Goal: Information Seeking & Learning: Get advice/opinions

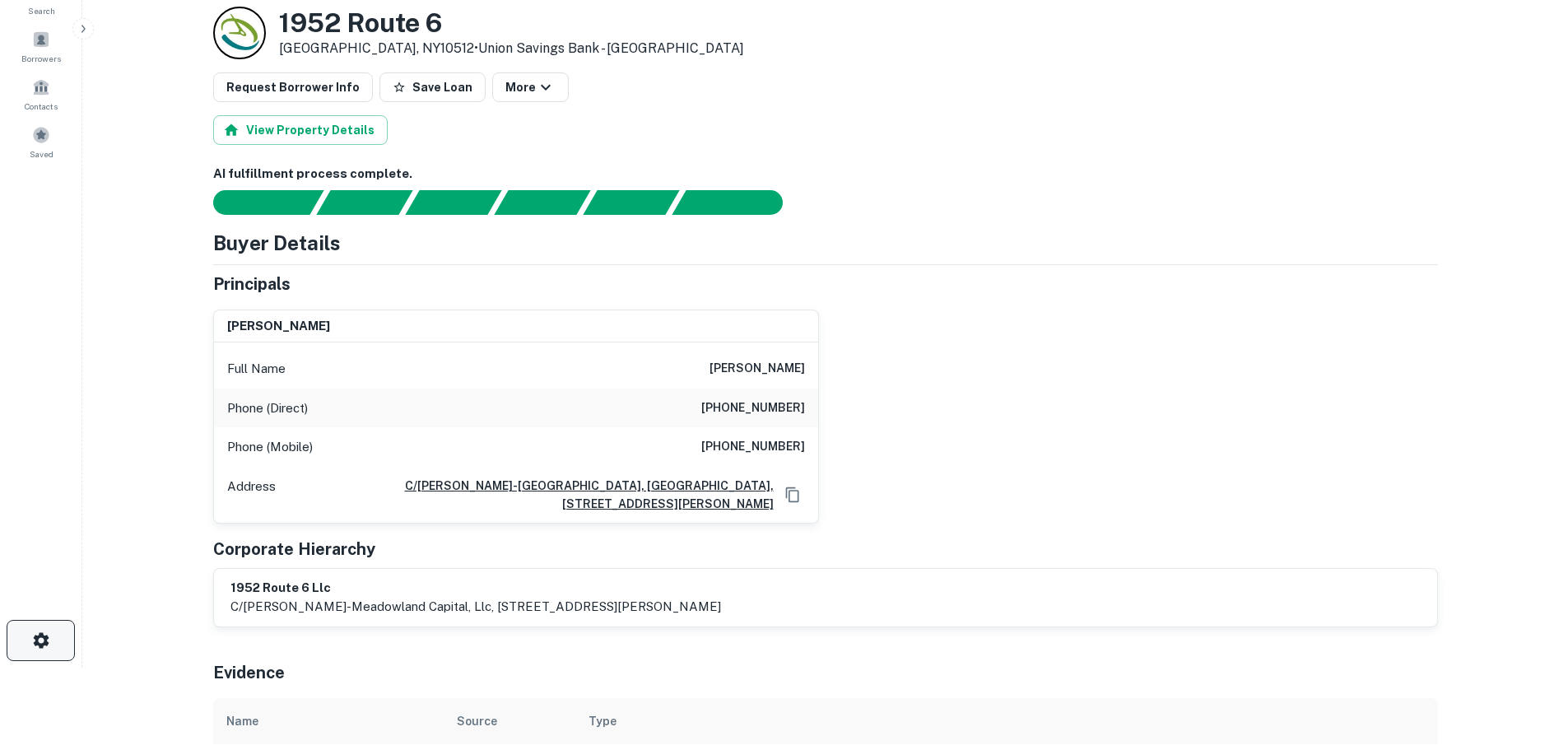
click at [41, 634] on icon "button" at bounding box center [41, 640] width 16 height 16
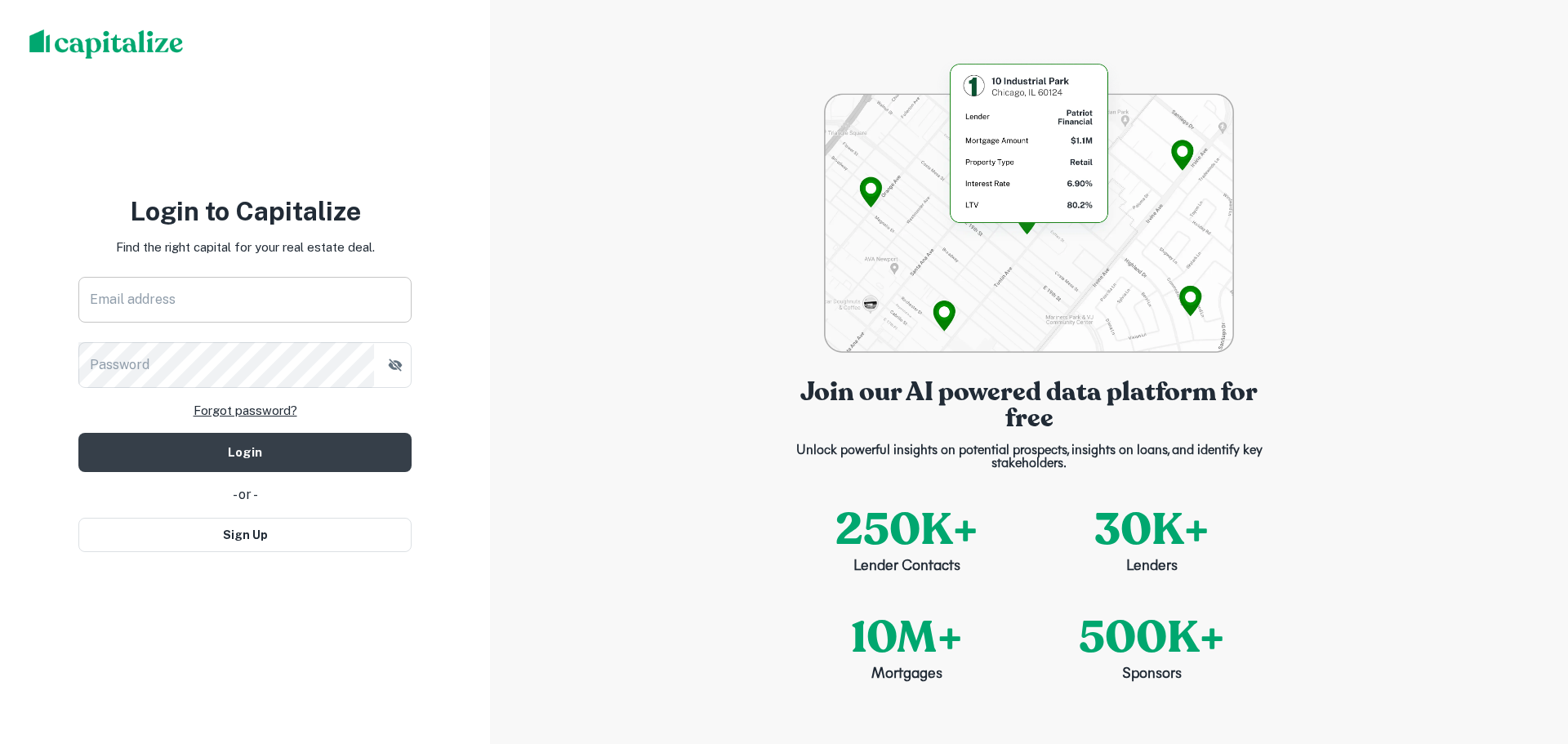
click at [181, 299] on input "Email address" at bounding box center [244, 299] width 333 height 45
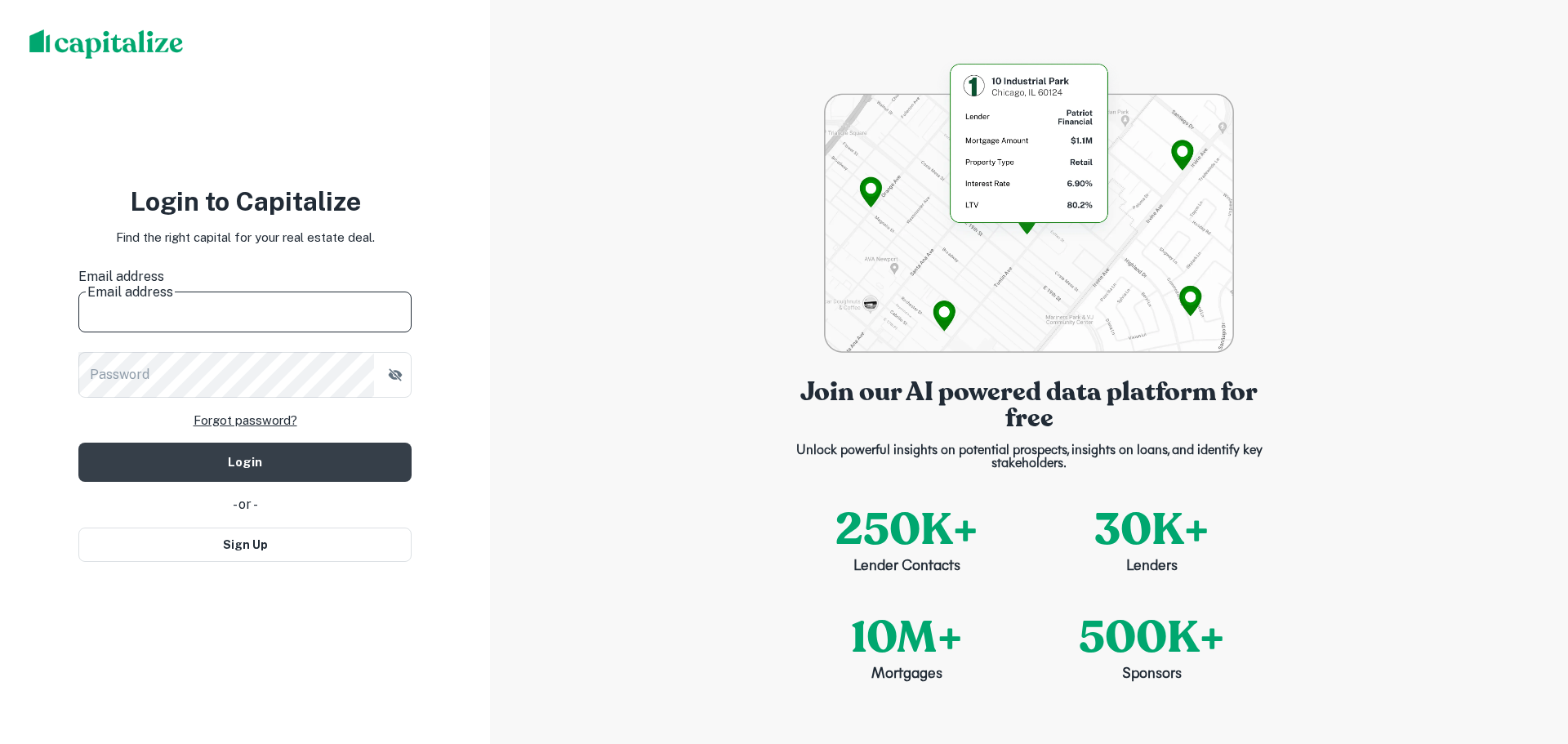
type input "**********"
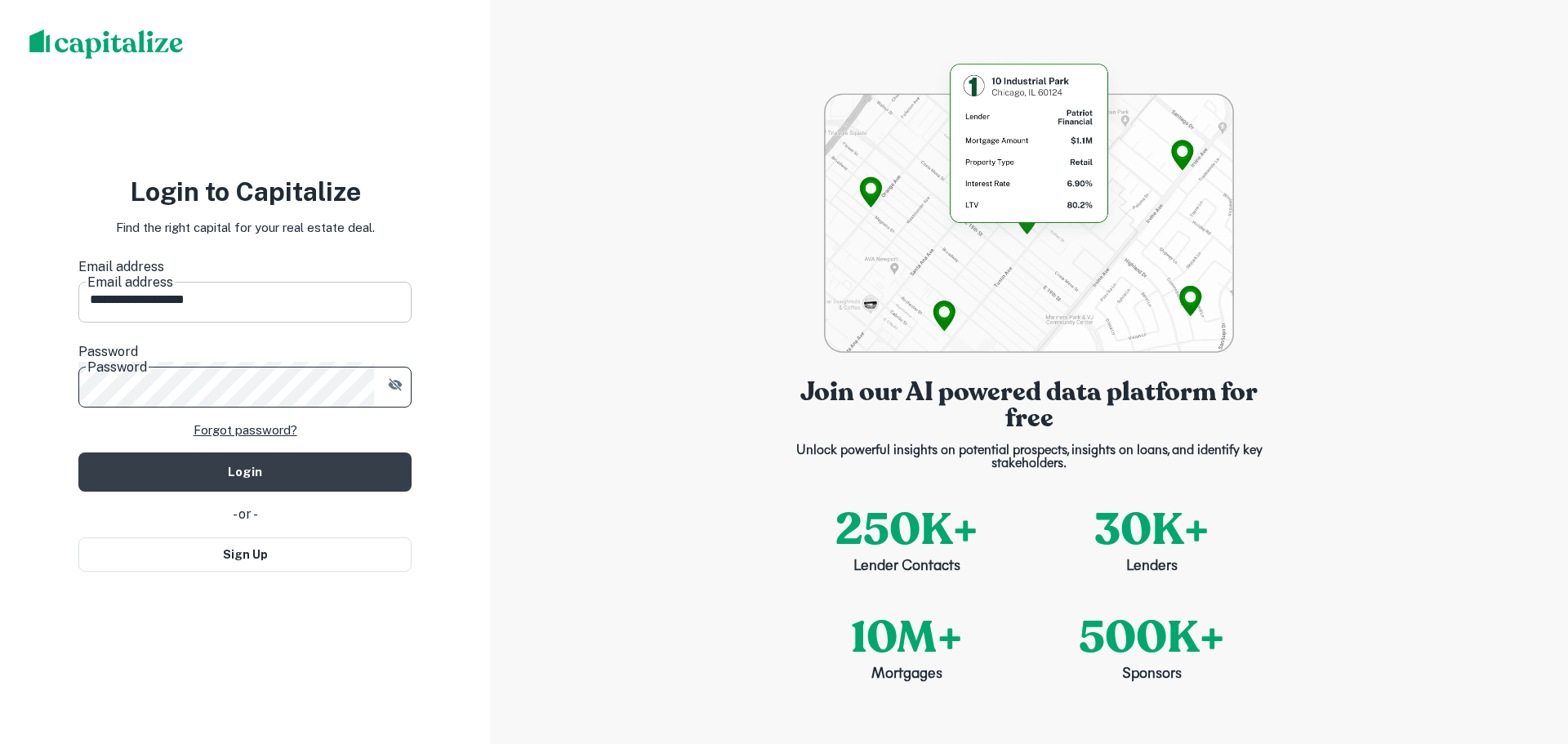
click at [78, 453] on button "Login" at bounding box center [244, 472] width 333 height 40
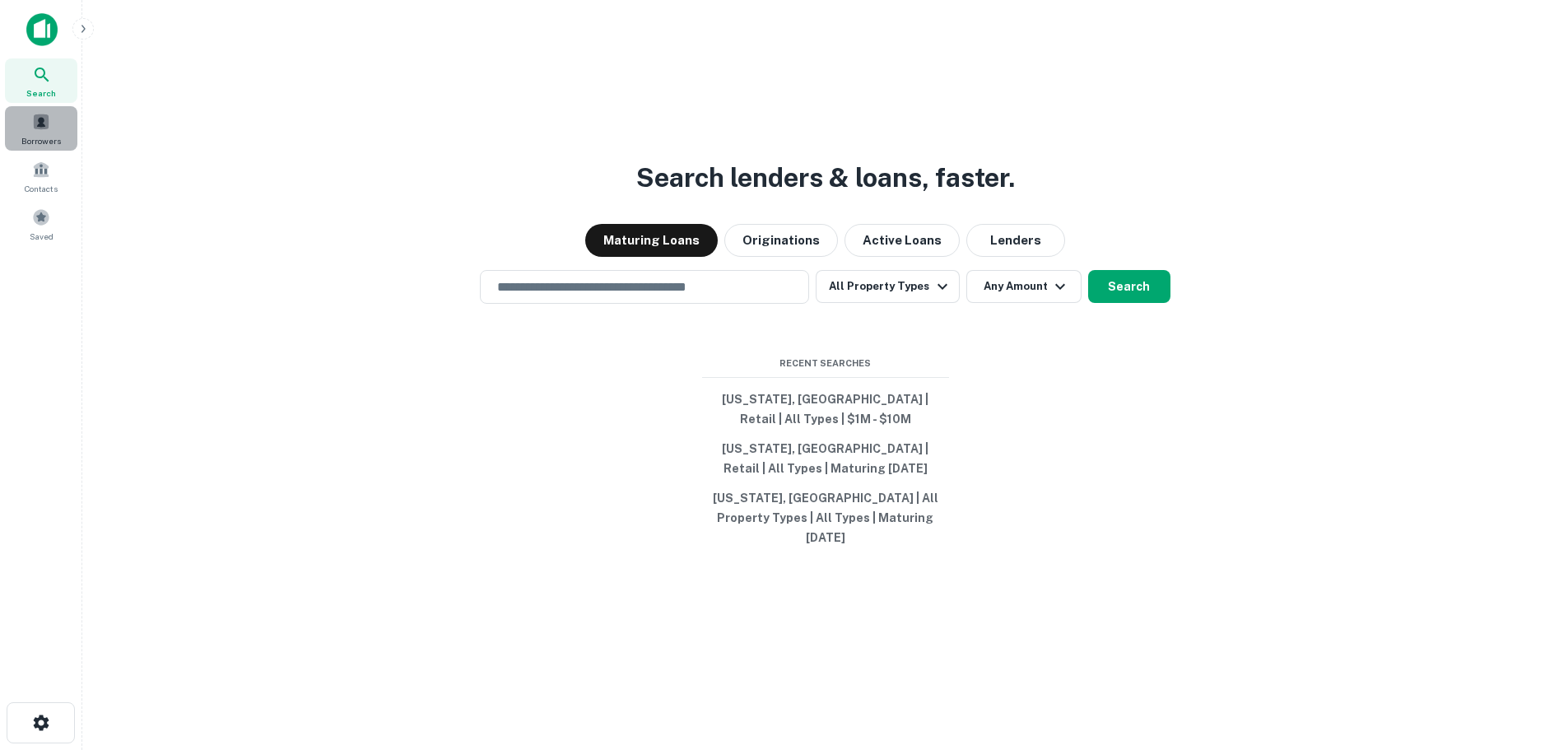
click at [51, 121] on div "Borrowers" at bounding box center [41, 128] width 73 height 45
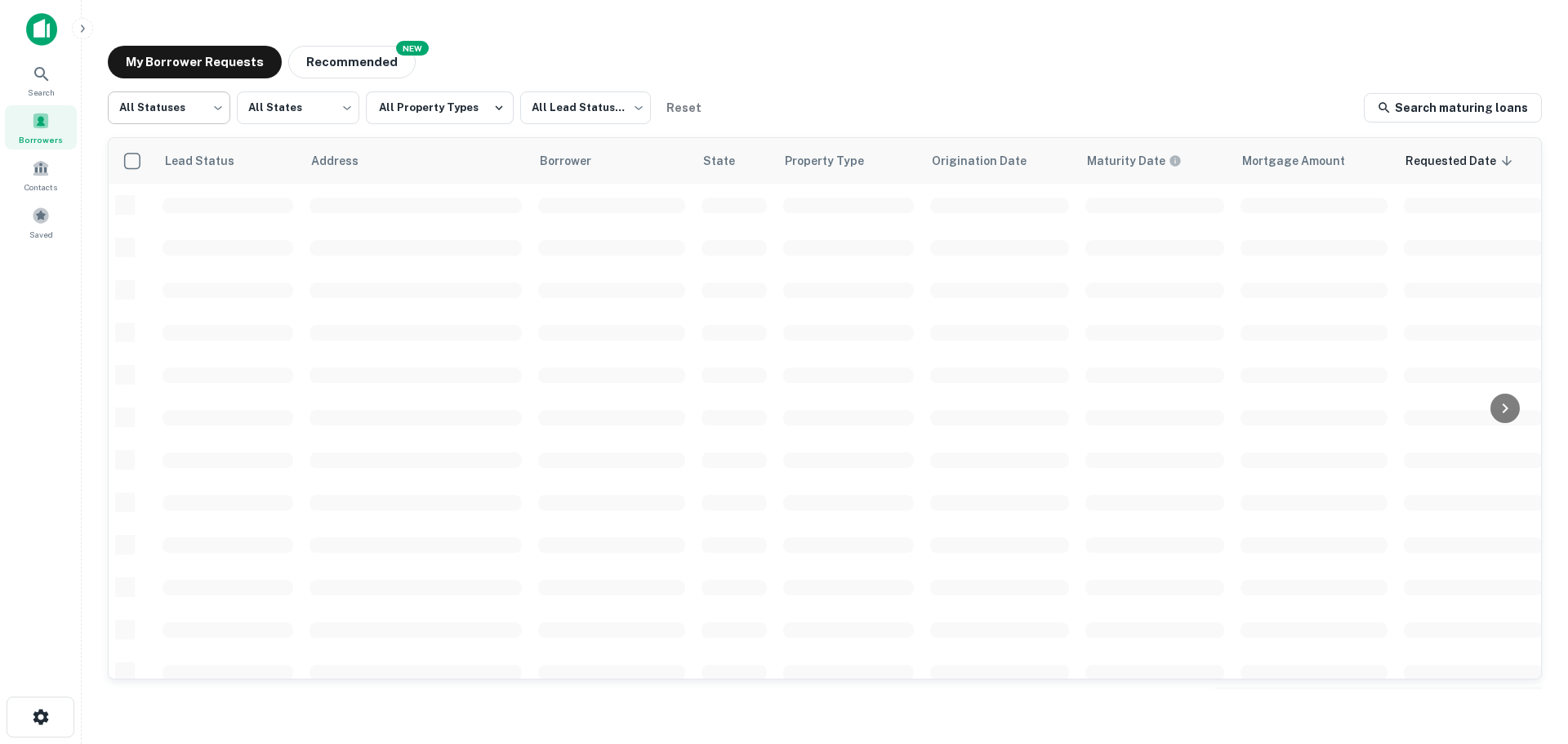
click at [188, 103] on body "Search Borrowers Contacts Saved My Borrower Requests NEW Recommended All Status…" at bounding box center [784, 372] width 1568 height 744
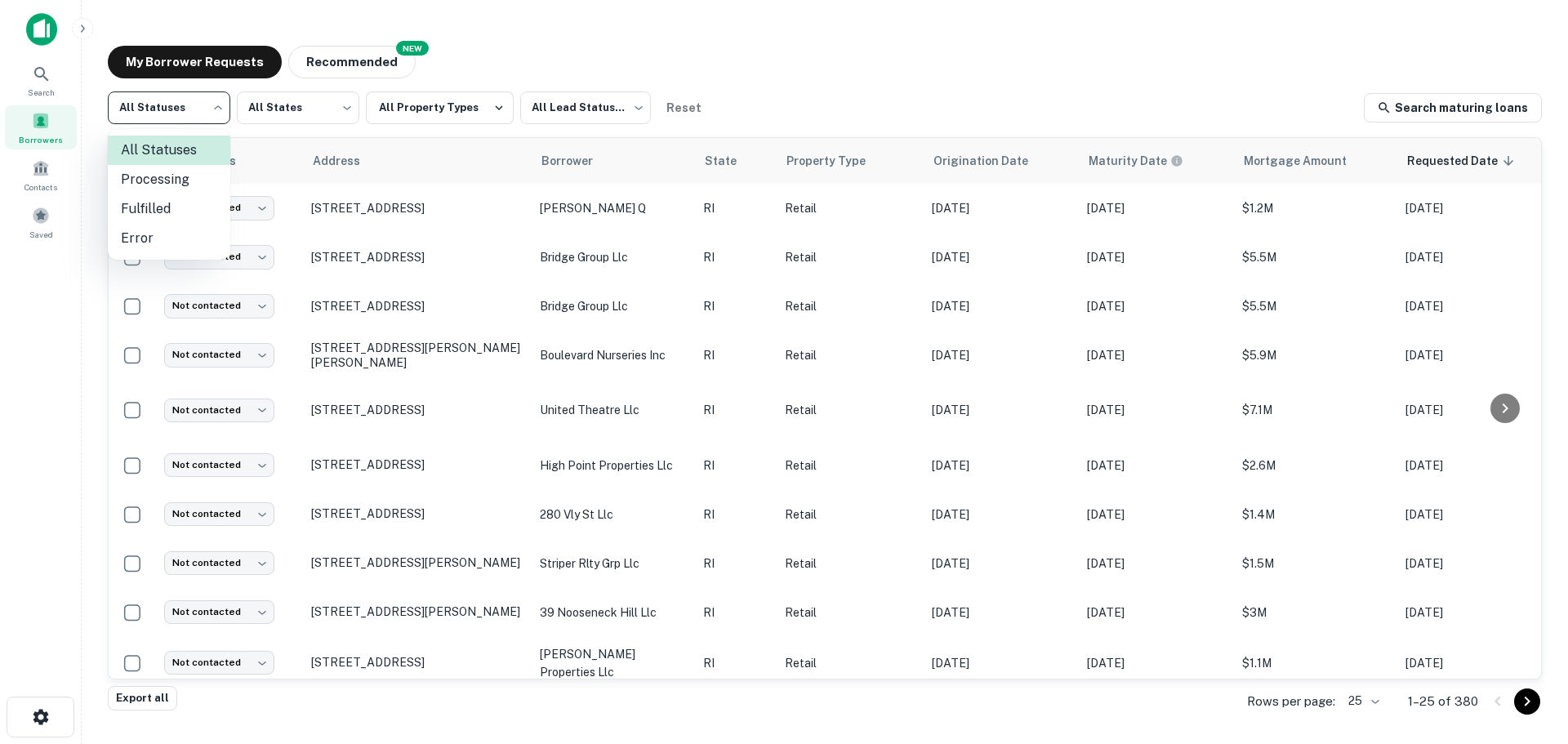
click at [177, 204] on li "Fulfilled" at bounding box center [169, 209] width 123 height 30
type input "*********"
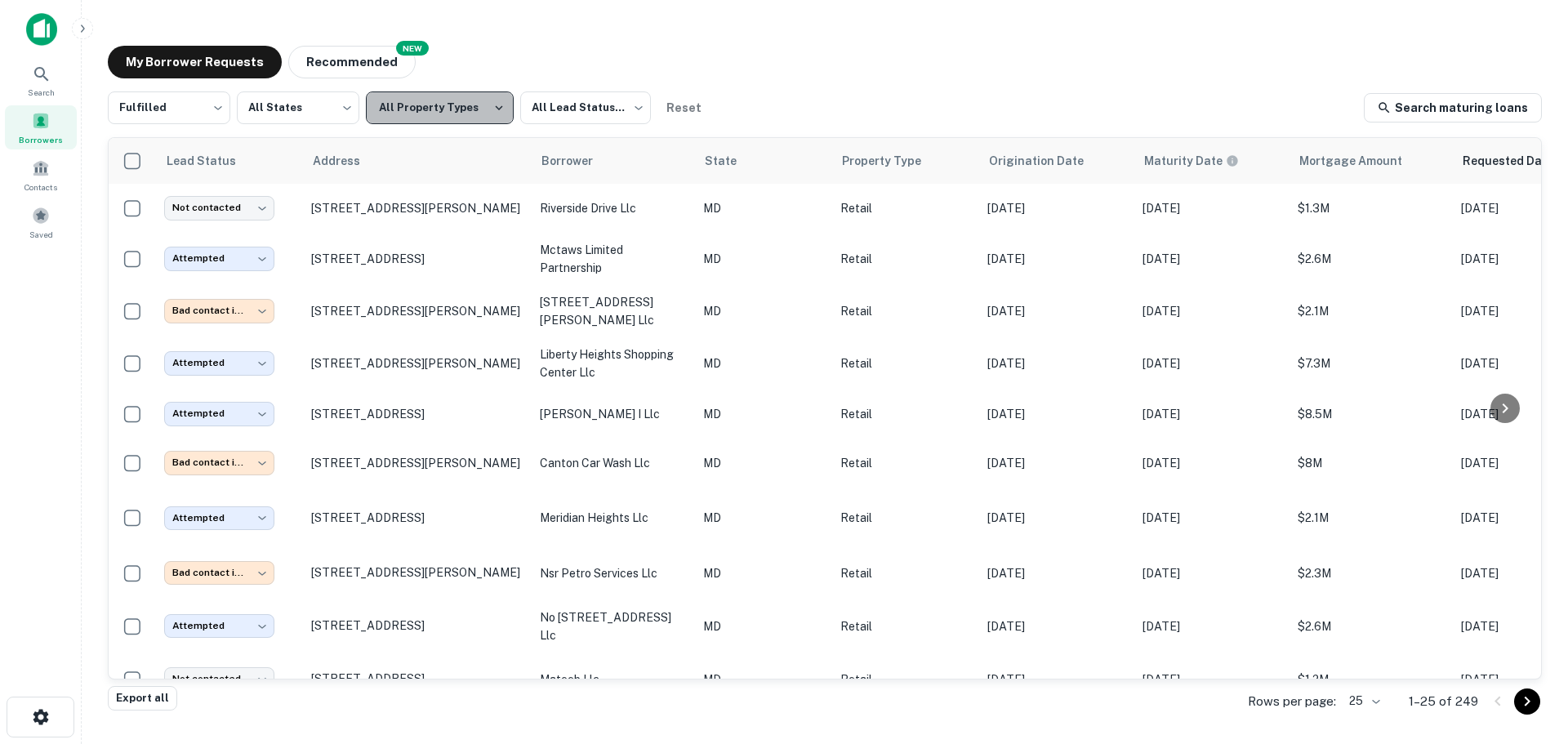
click at [468, 108] on button "All Property Types" at bounding box center [440, 108] width 148 height 33
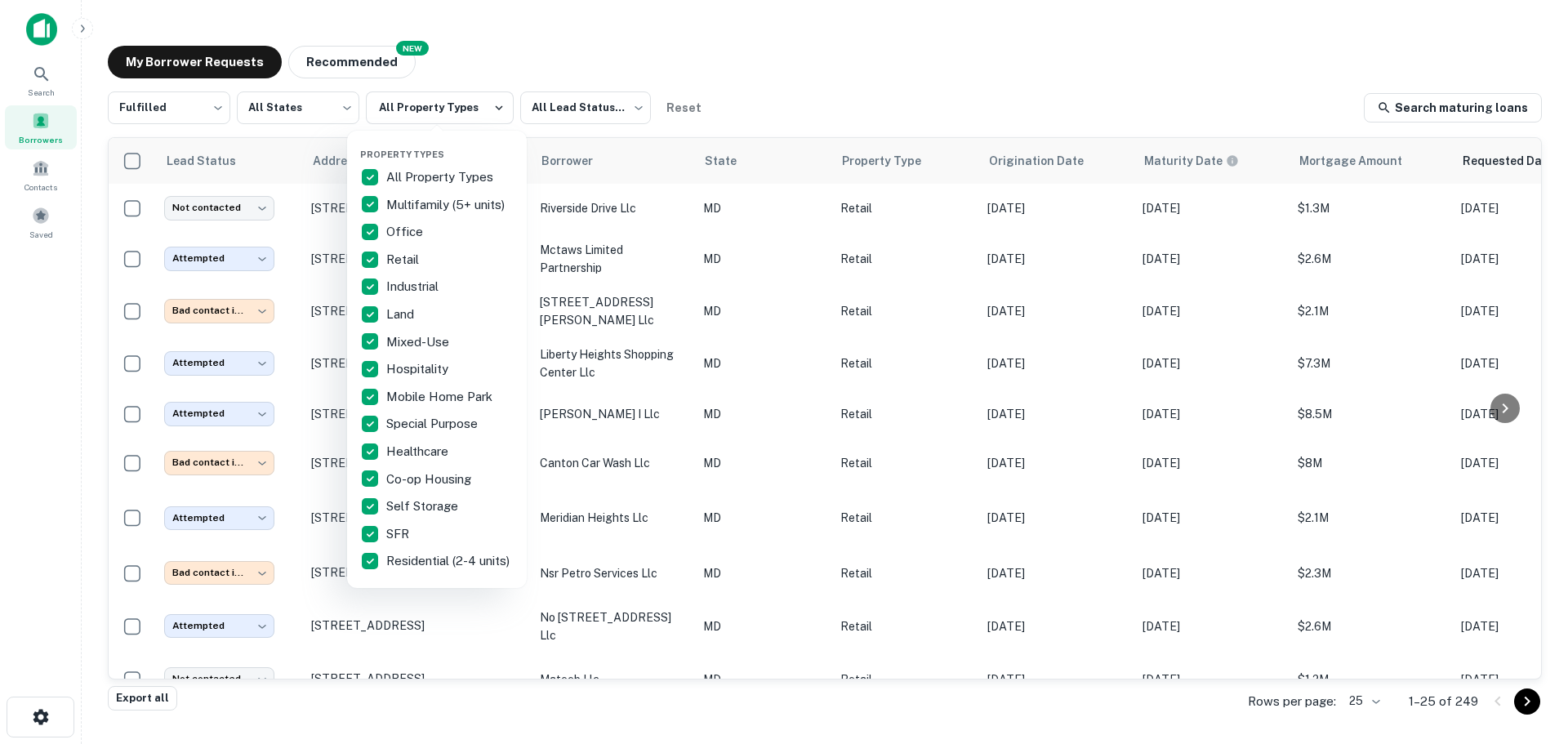
drag, startPoint x: 584, startPoint y: 105, endPoint x: 579, endPoint y: 112, distance: 8.6
click at [583, 106] on div at bounding box center [784, 372] width 1568 height 744
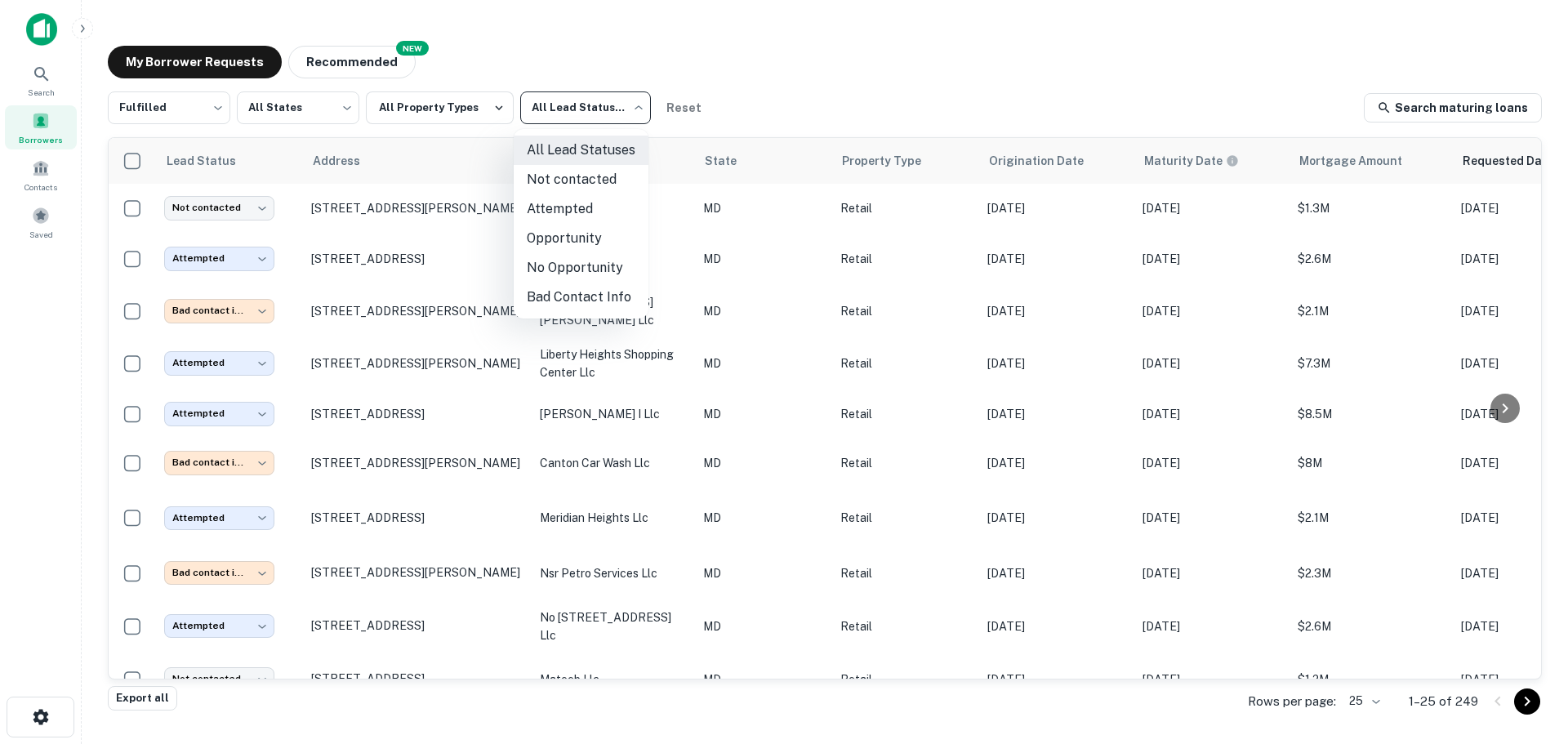
click at [576, 119] on body "**********" at bounding box center [784, 372] width 1568 height 744
drag, startPoint x: 561, startPoint y: 213, endPoint x: 558, endPoint y: 179, distance: 34.1
click at [560, 181] on ul "All Lead Statuses Not contacted Attempted Opportunity No Opportunity Bad Contac…" at bounding box center [581, 224] width 134 height 190
click at [558, 179] on li "Not contacted" at bounding box center [581, 180] width 134 height 30
type input "****"
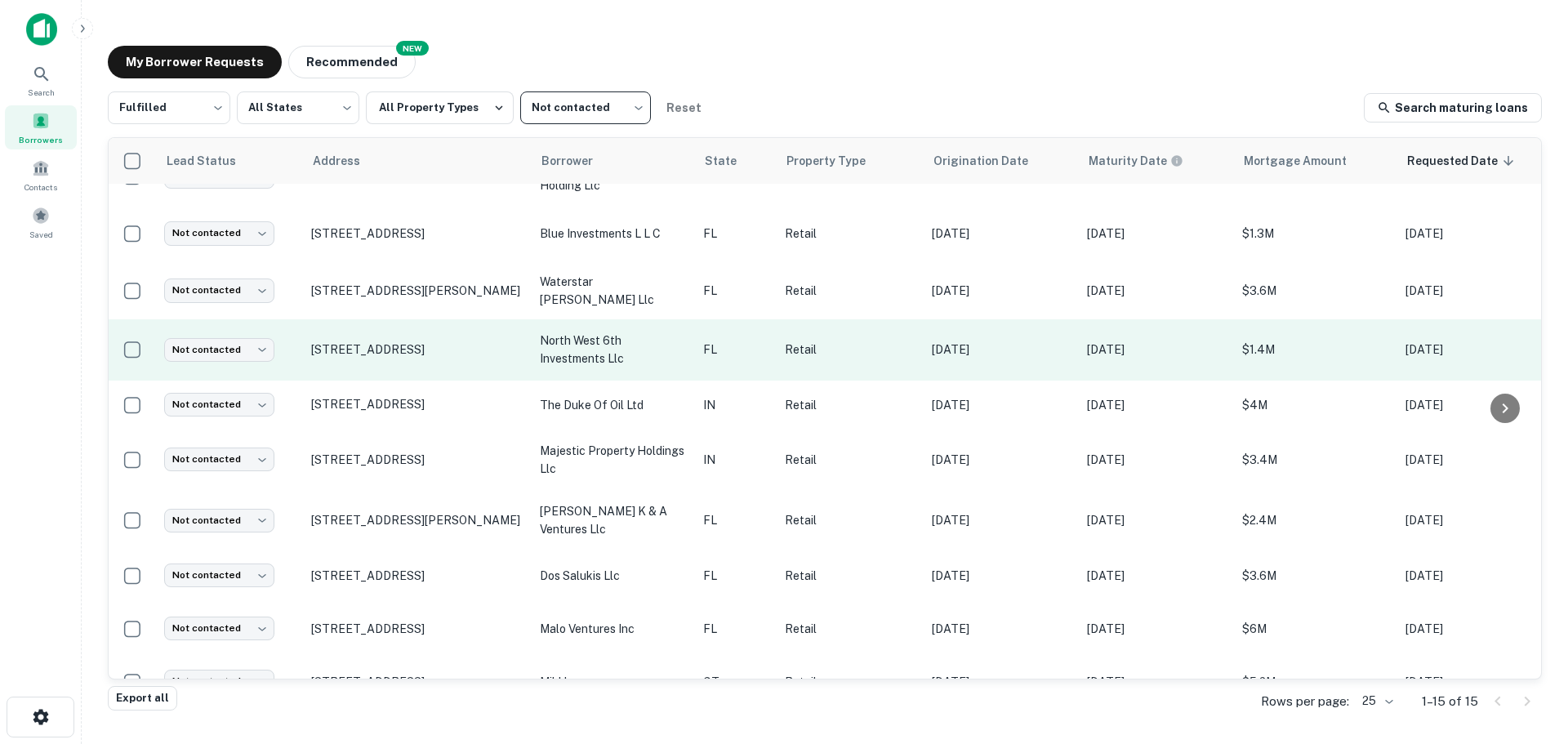
scroll to position [312, 0]
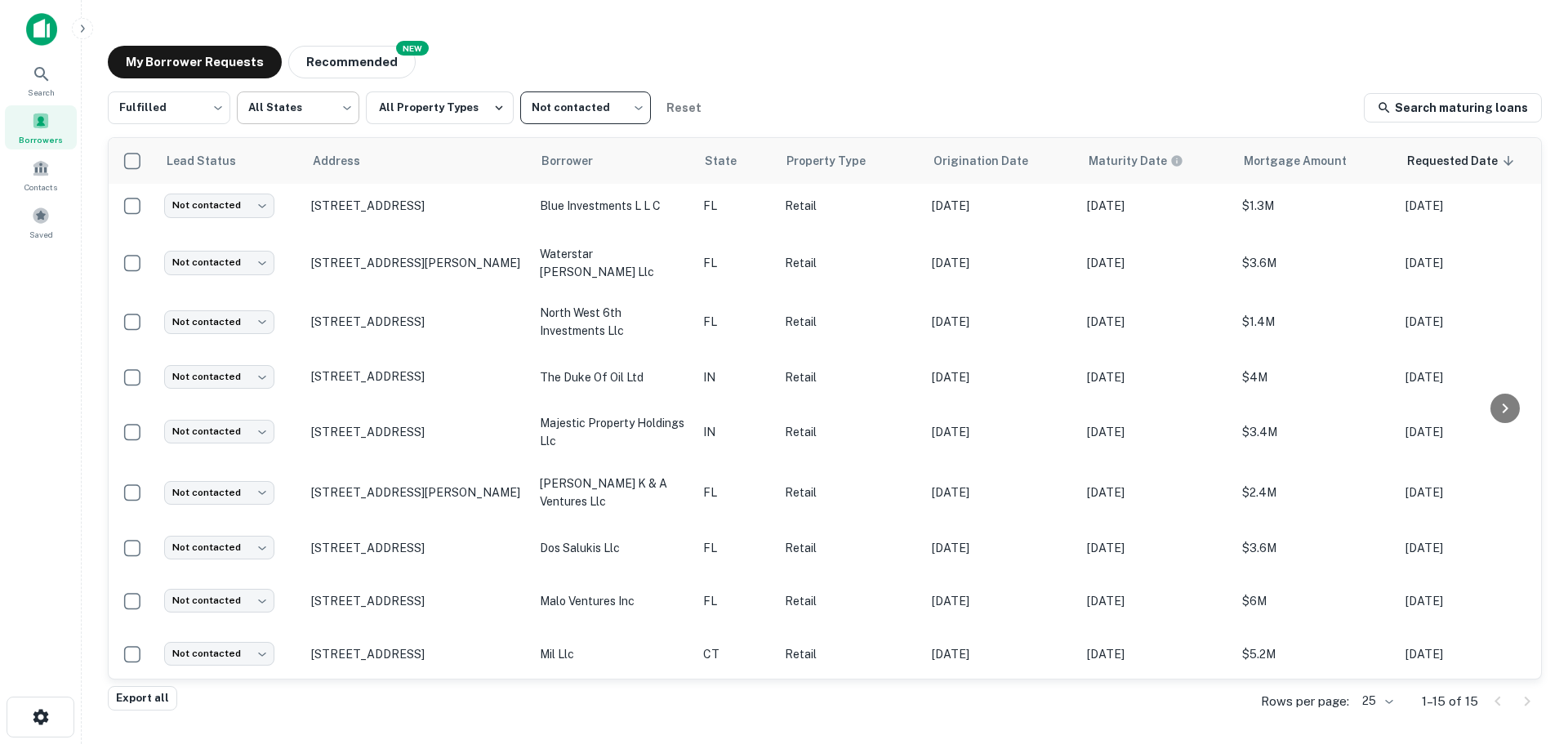
click at [273, 113] on body "Search Borrowers Contacts Saved My Borrower Requests NEW Recommended Fulfilled …" at bounding box center [784, 372] width 1568 height 744
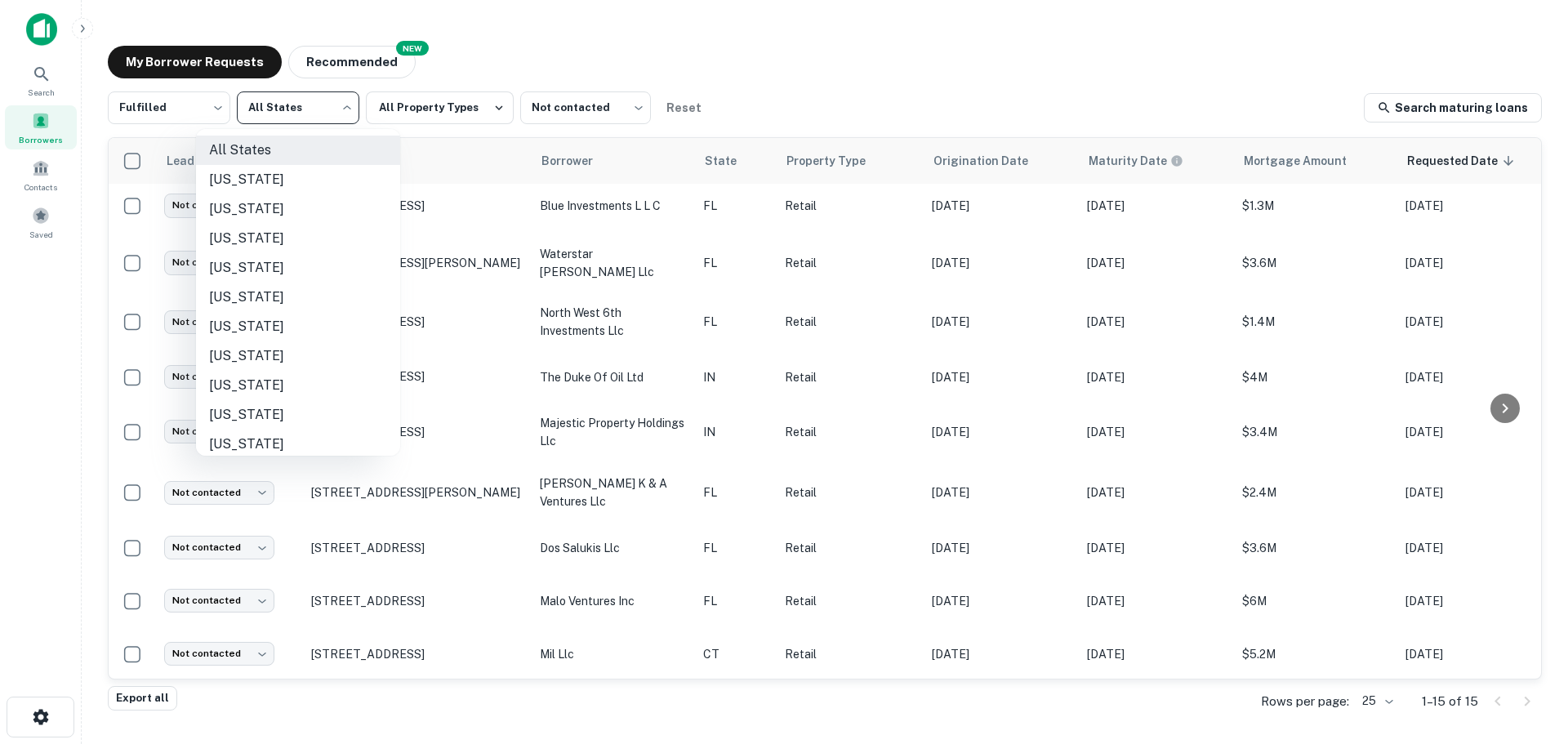
click at [189, 106] on div at bounding box center [784, 372] width 1568 height 744
click at [283, 105] on body "Search Borrowers Contacts Saved My Borrower Requests NEW Recommended Fulfilled …" at bounding box center [784, 372] width 1568 height 744
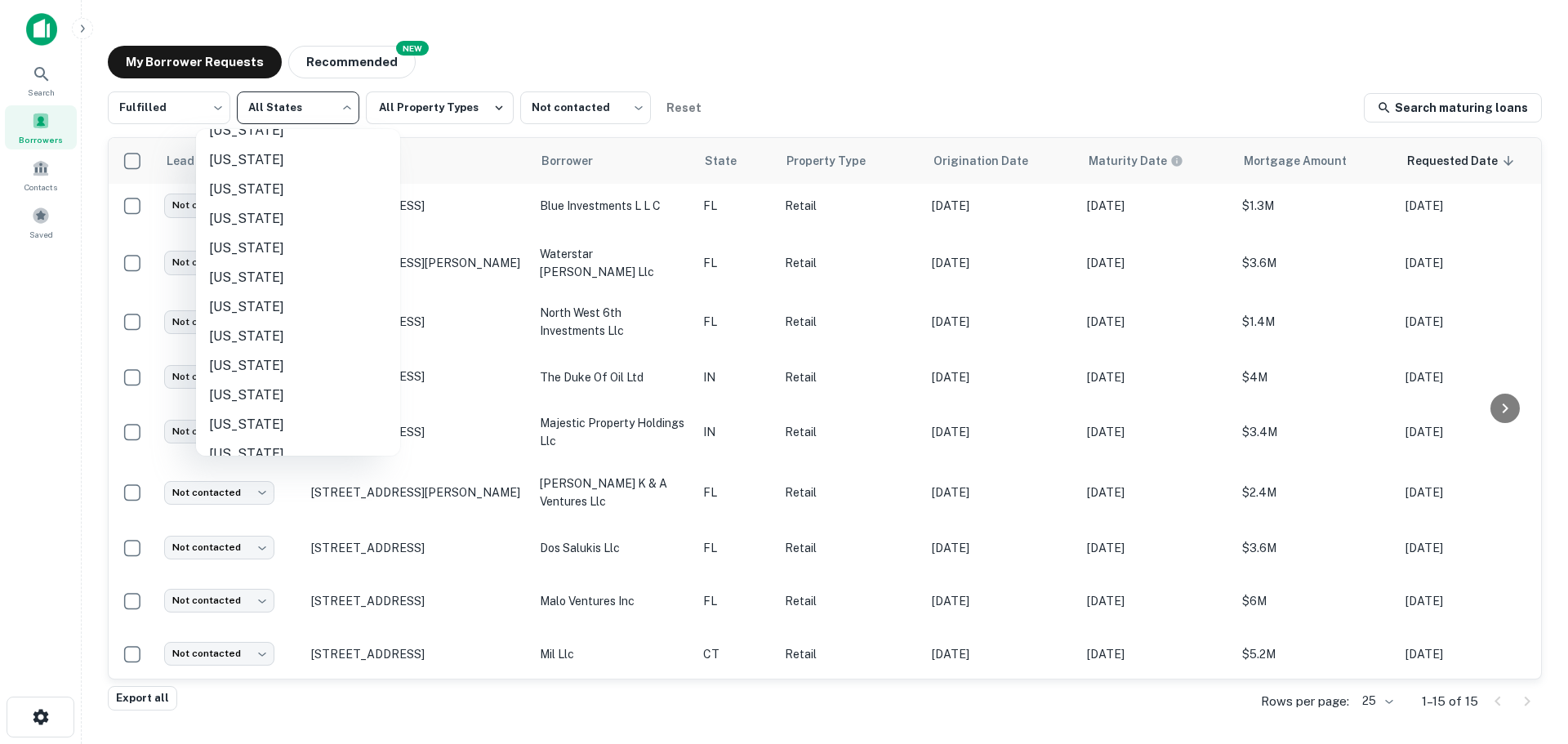
scroll to position [980, 0]
click at [255, 397] on li "Tennessee" at bounding box center [297, 405] width 205 height 30
type input "**"
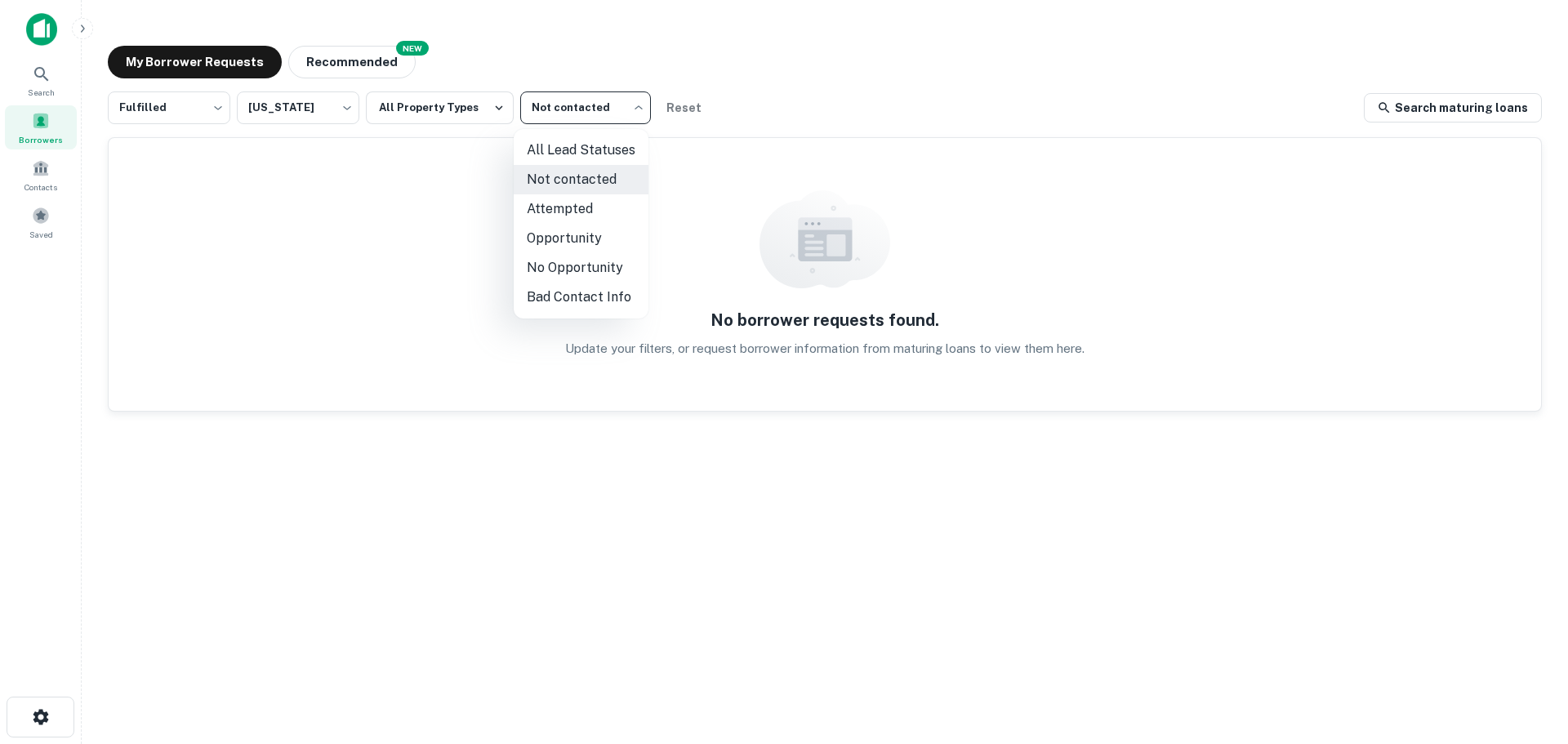
click at [598, 103] on body "Search Borrowers Contacts Saved My Borrower Requests NEW Recommended Fulfilled …" at bounding box center [784, 372] width 1568 height 744
click at [577, 148] on li "All Lead Statuses" at bounding box center [581, 150] width 134 height 30
type input "***"
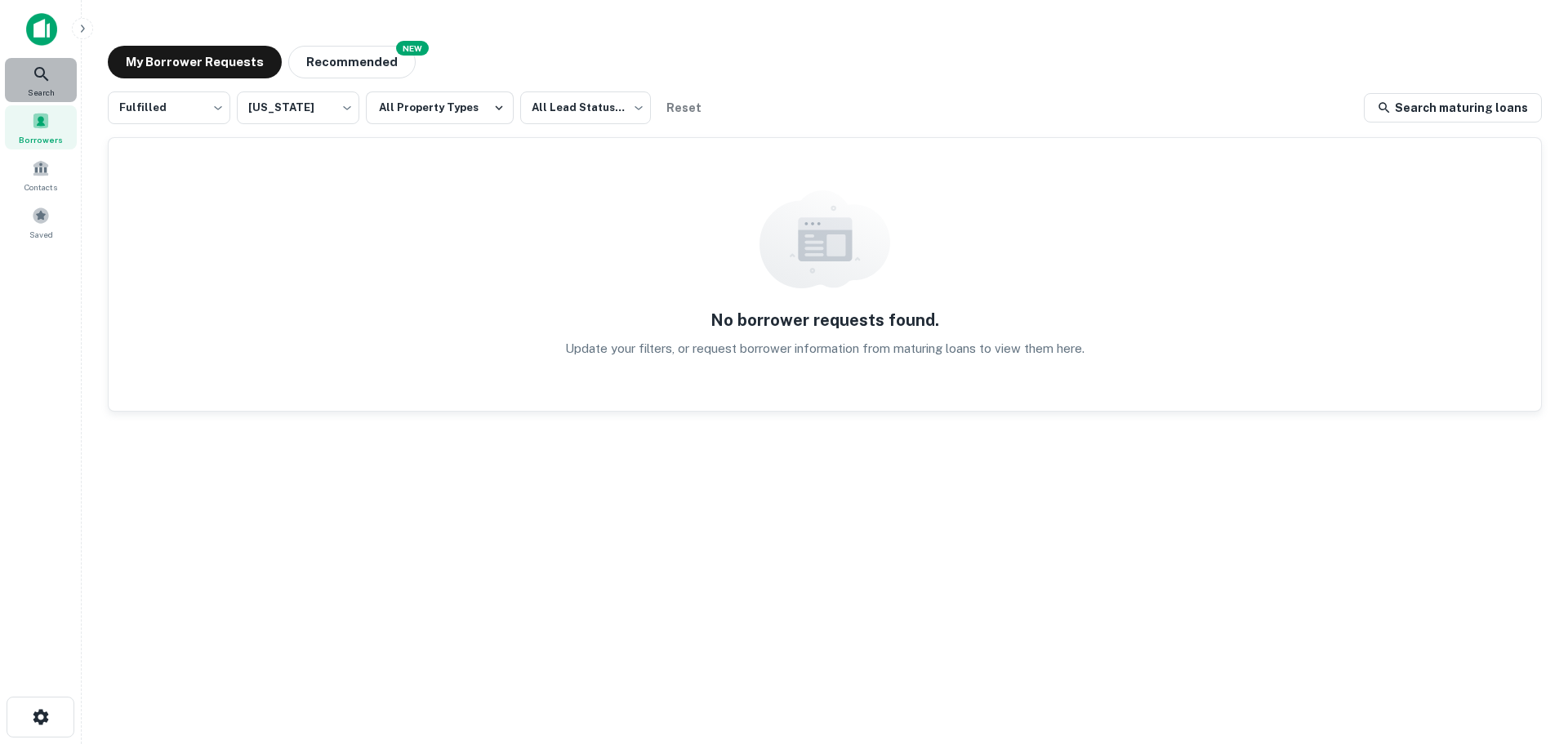
click at [52, 78] on div "Search" at bounding box center [41, 80] width 72 height 44
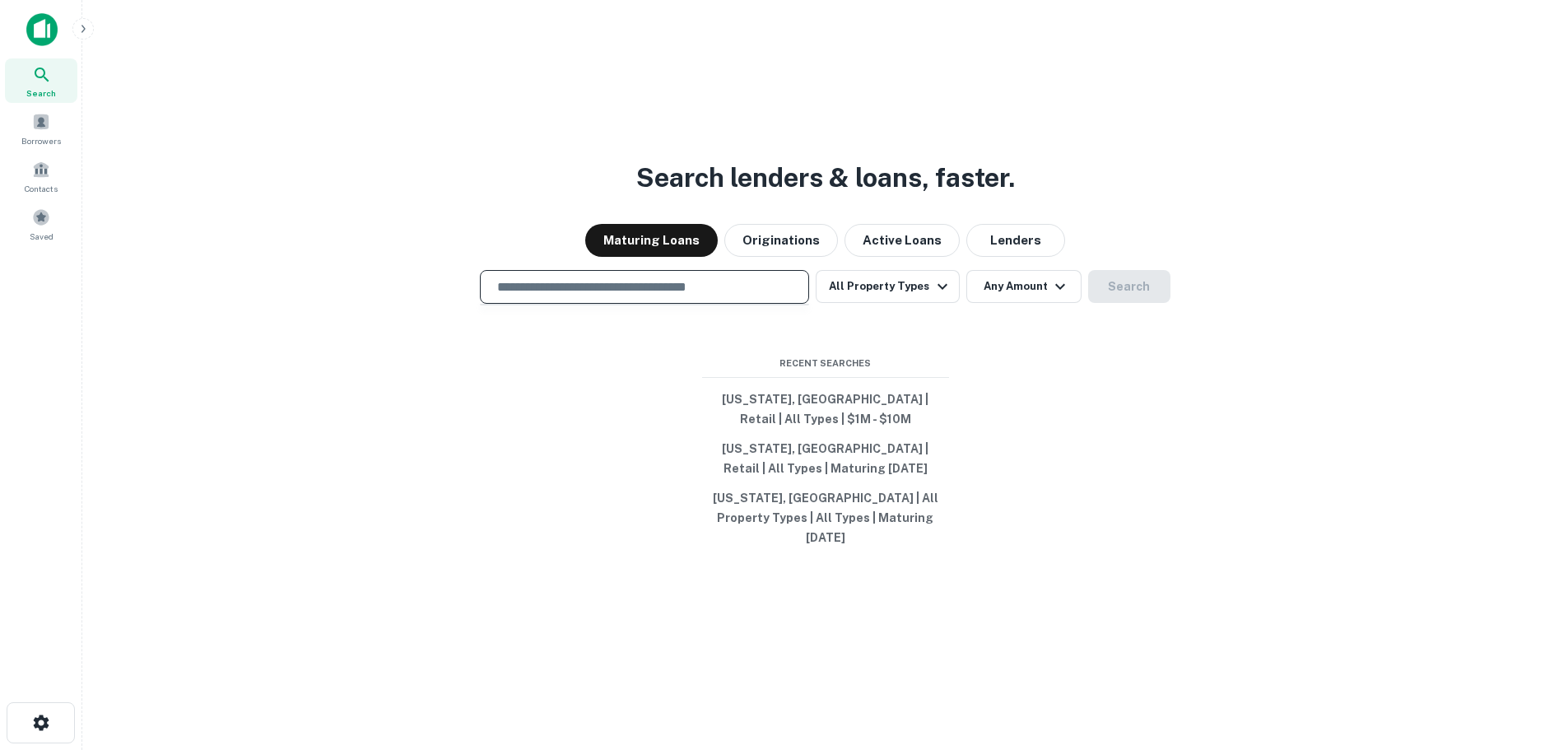
drag, startPoint x: 643, startPoint y: 292, endPoint x: 641, endPoint y: 312, distance: 20.1
click at [641, 304] on div "​" at bounding box center [645, 287] width 330 height 34
click at [709, 297] on input "text" at bounding box center [645, 287] width 315 height 19
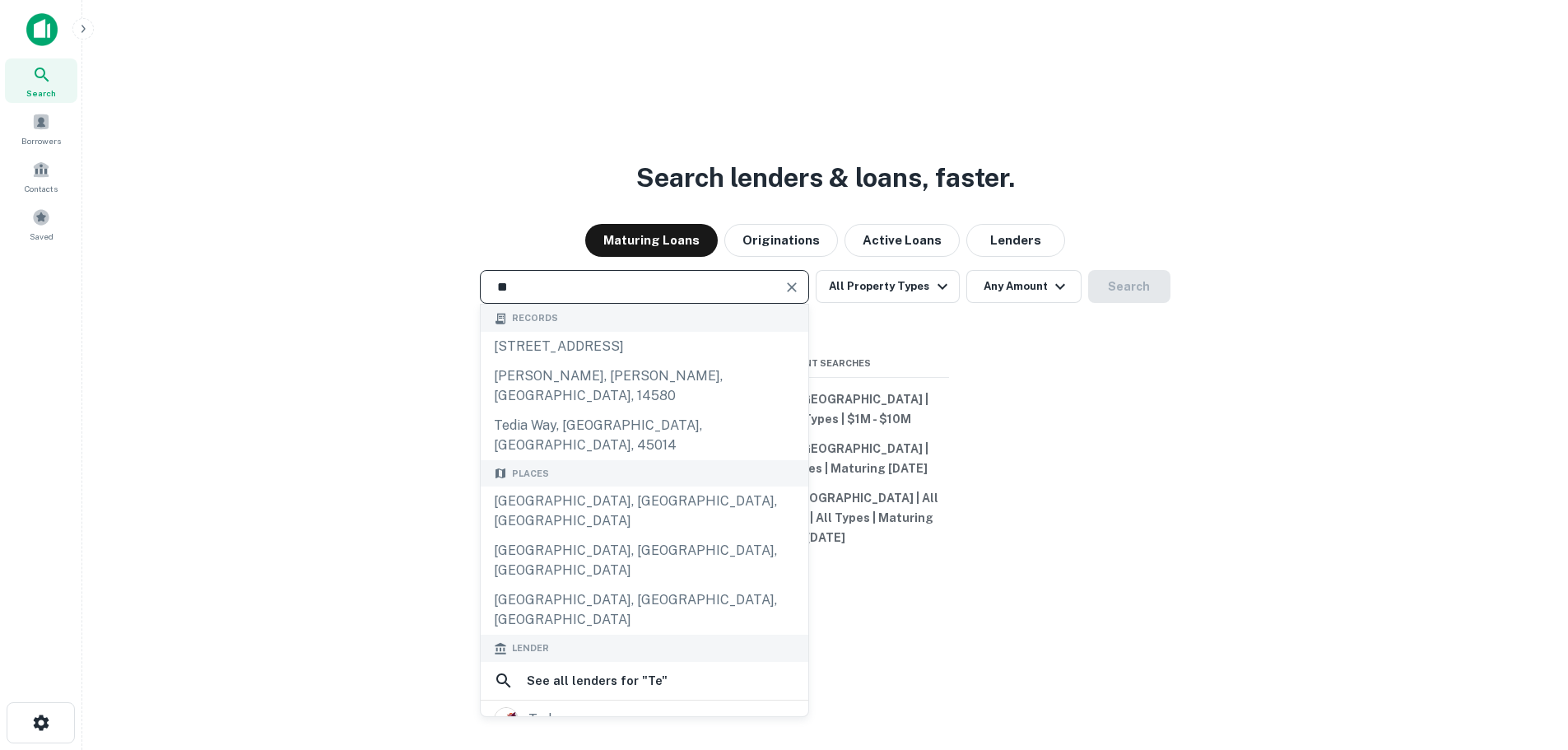
type input "**********"
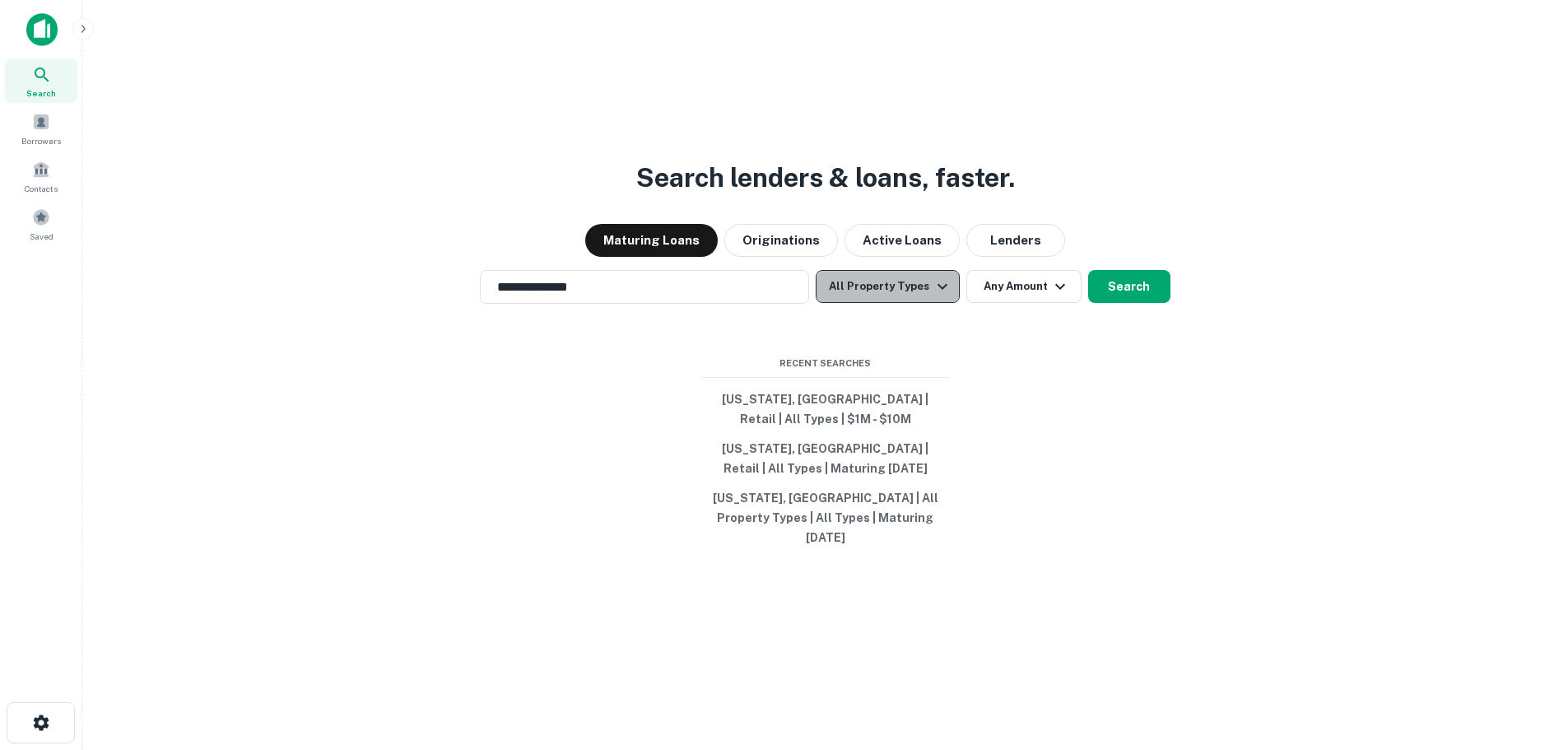
click at [905, 295] on button "All Property Types" at bounding box center [888, 286] width 143 height 33
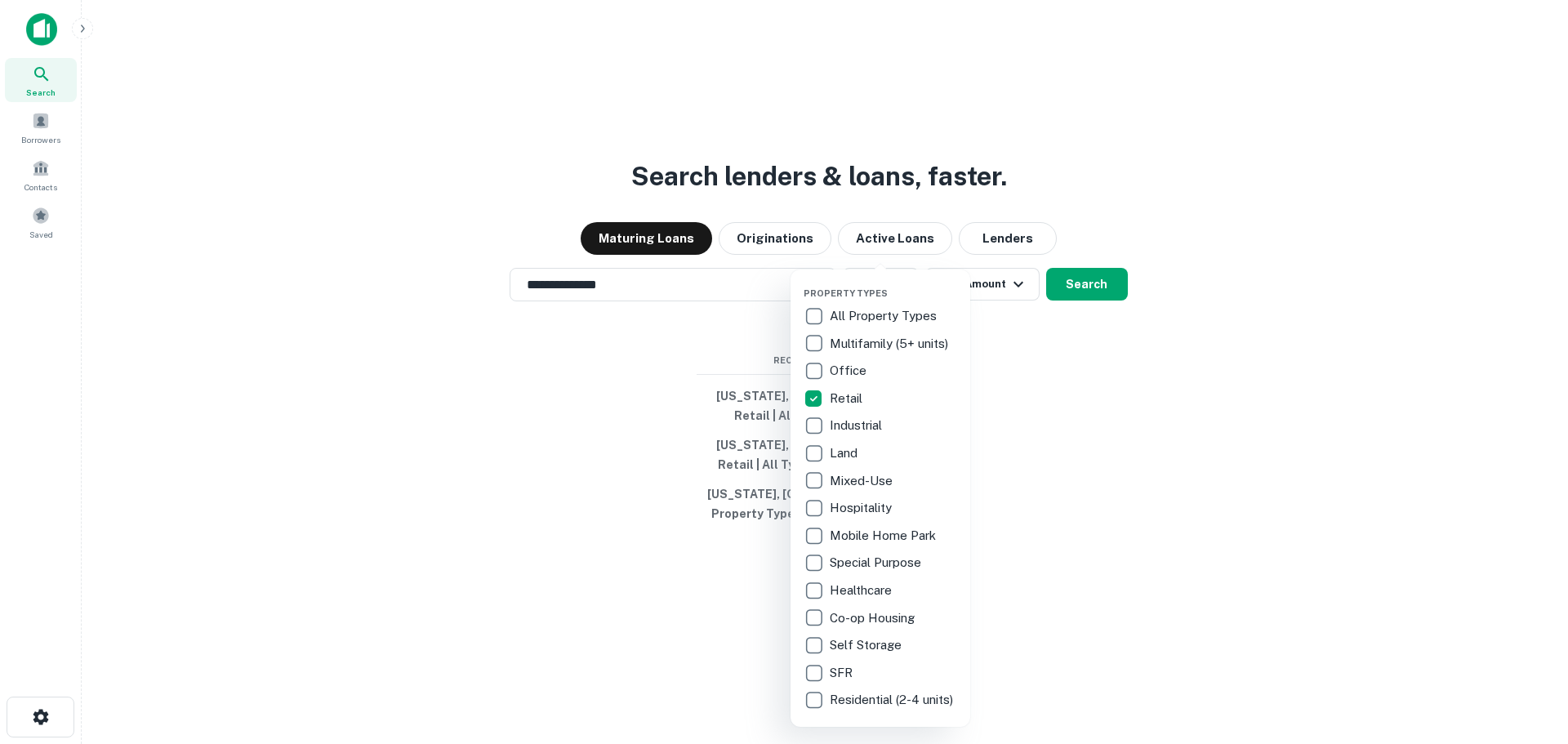
click at [1022, 359] on div at bounding box center [784, 372] width 1568 height 744
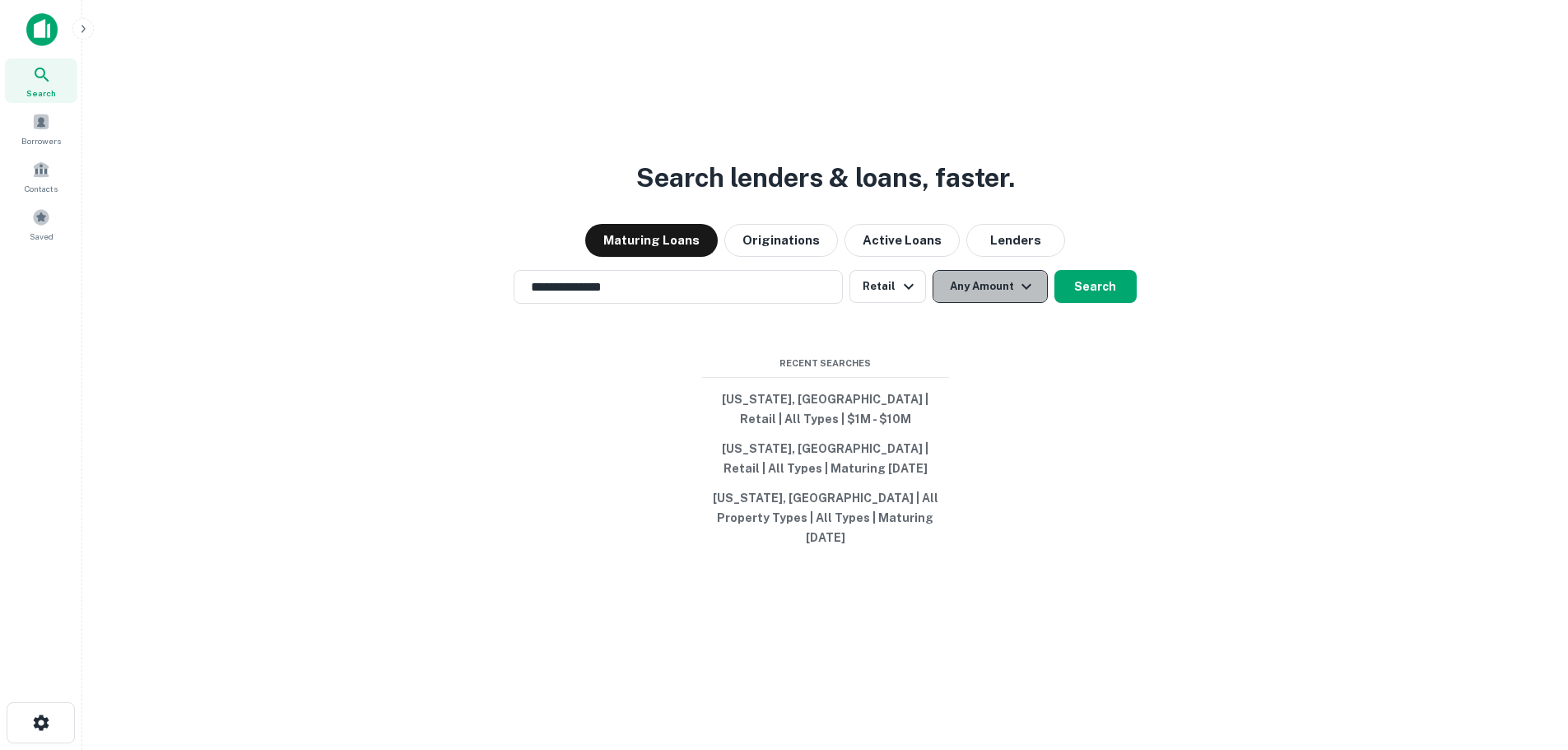
click at [1008, 299] on button "Any Amount" at bounding box center [990, 286] width 116 height 33
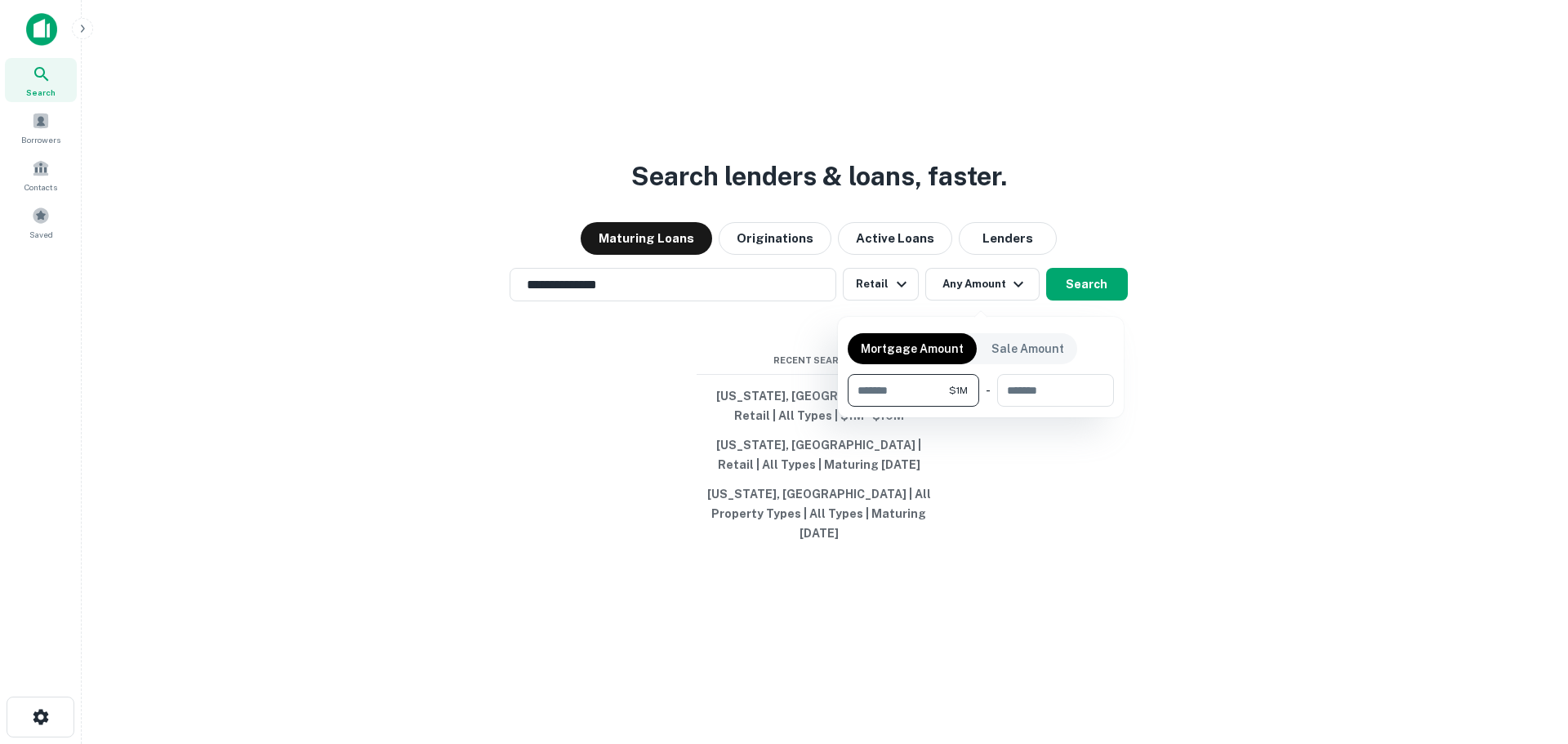
type input "*******"
type input "********"
click at [1100, 298] on div at bounding box center [784, 372] width 1568 height 744
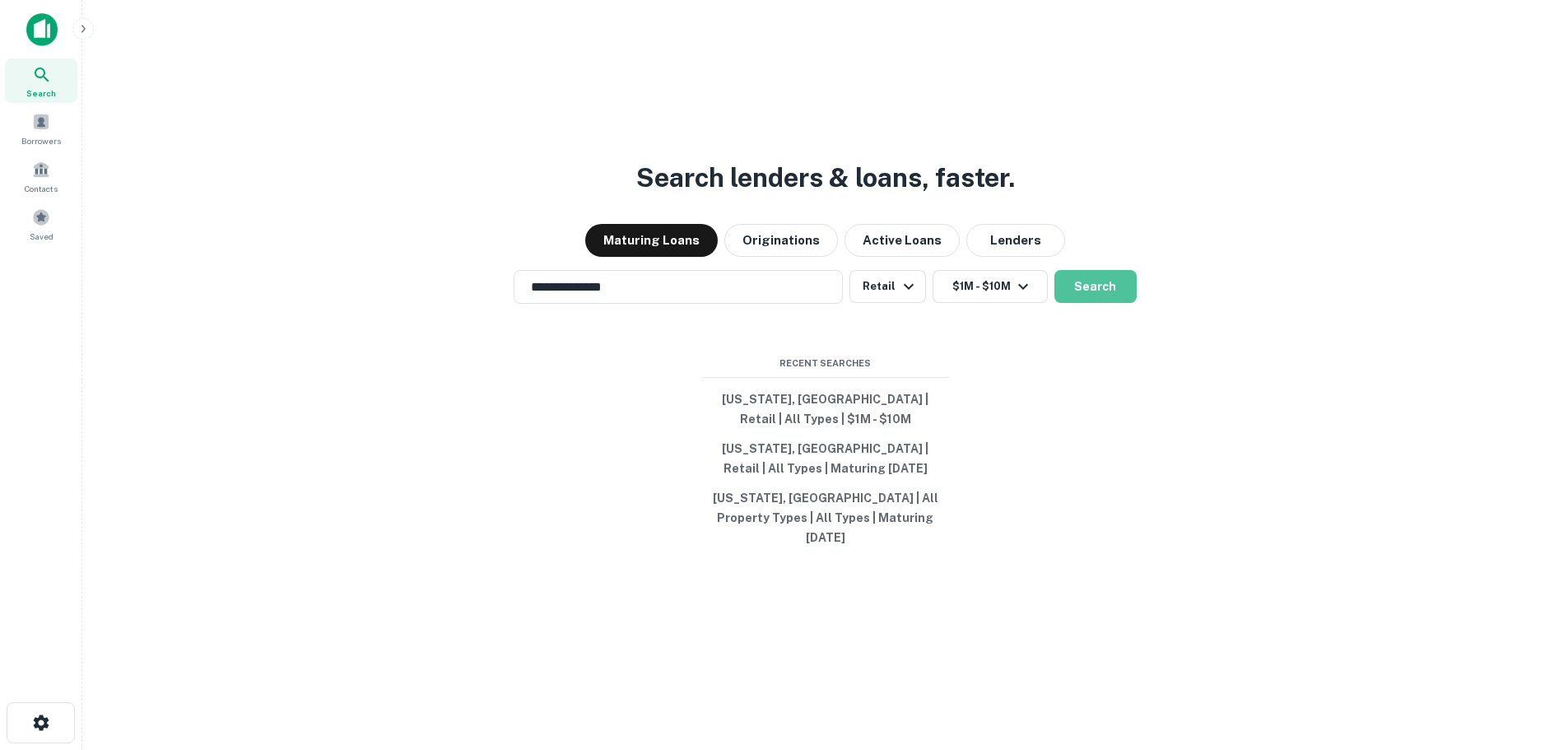
click at [1108, 301] on button "Search" at bounding box center [1096, 286] width 83 height 33
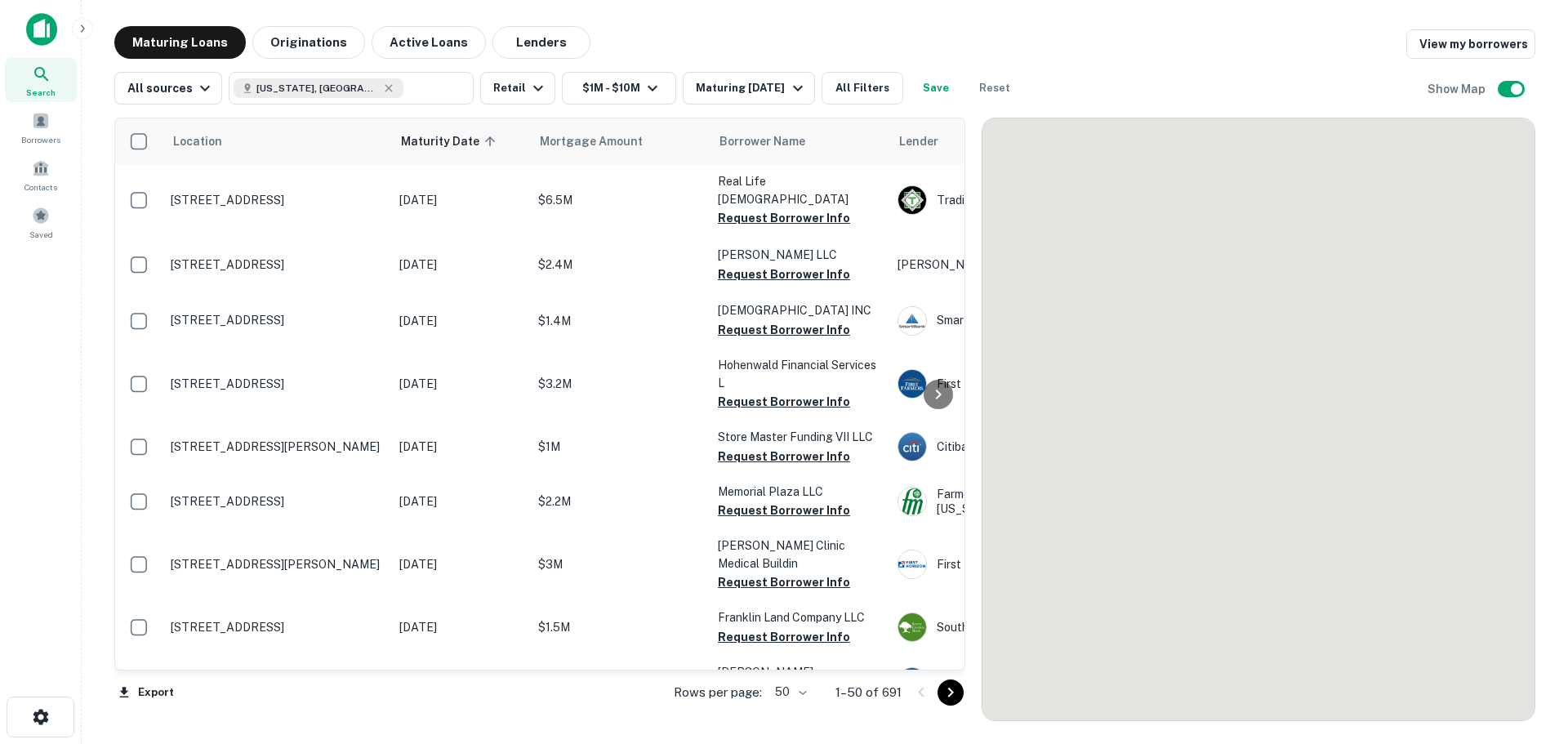
scroll to position [312, 0]
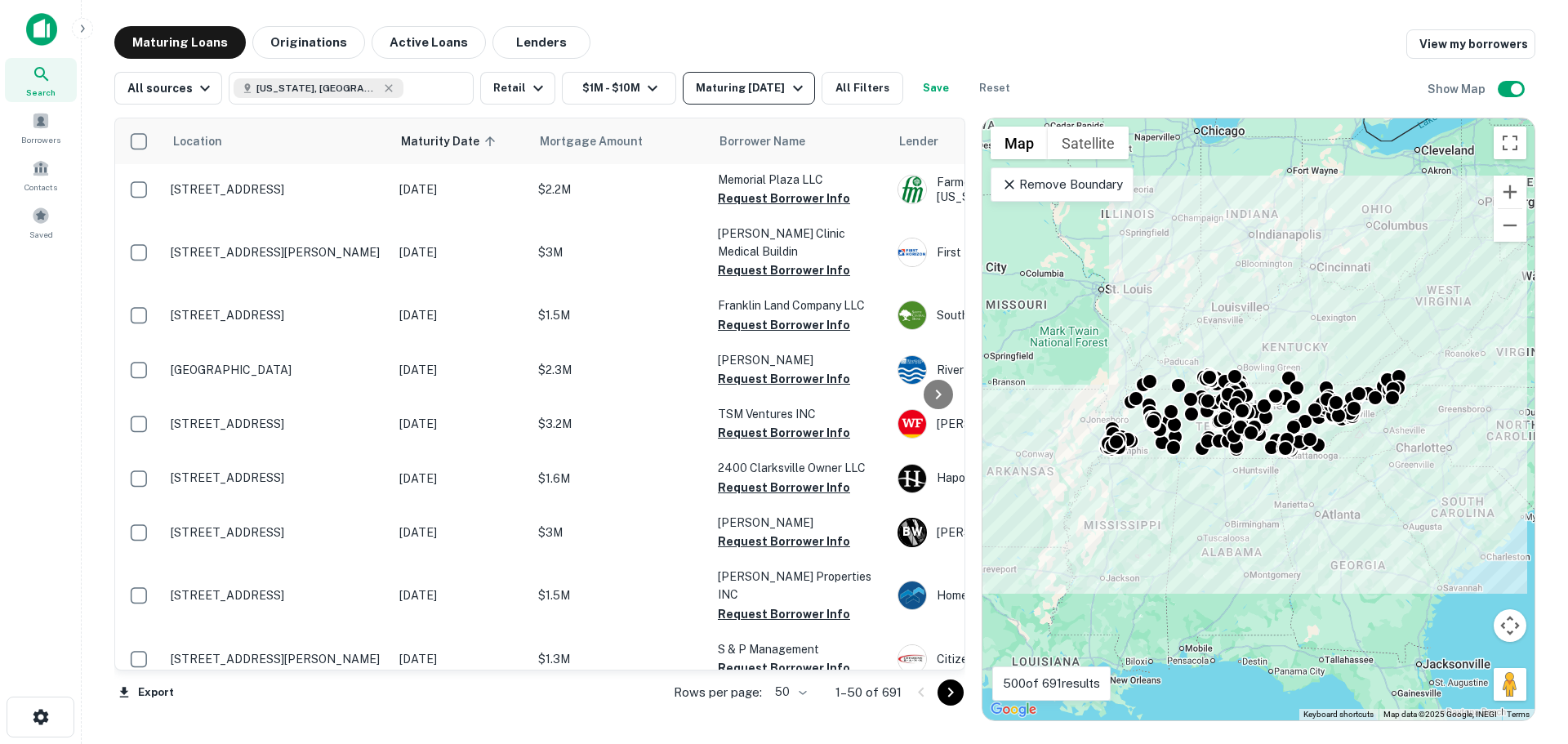
click at [787, 91] on icon "button" at bounding box center [797, 88] width 20 height 20
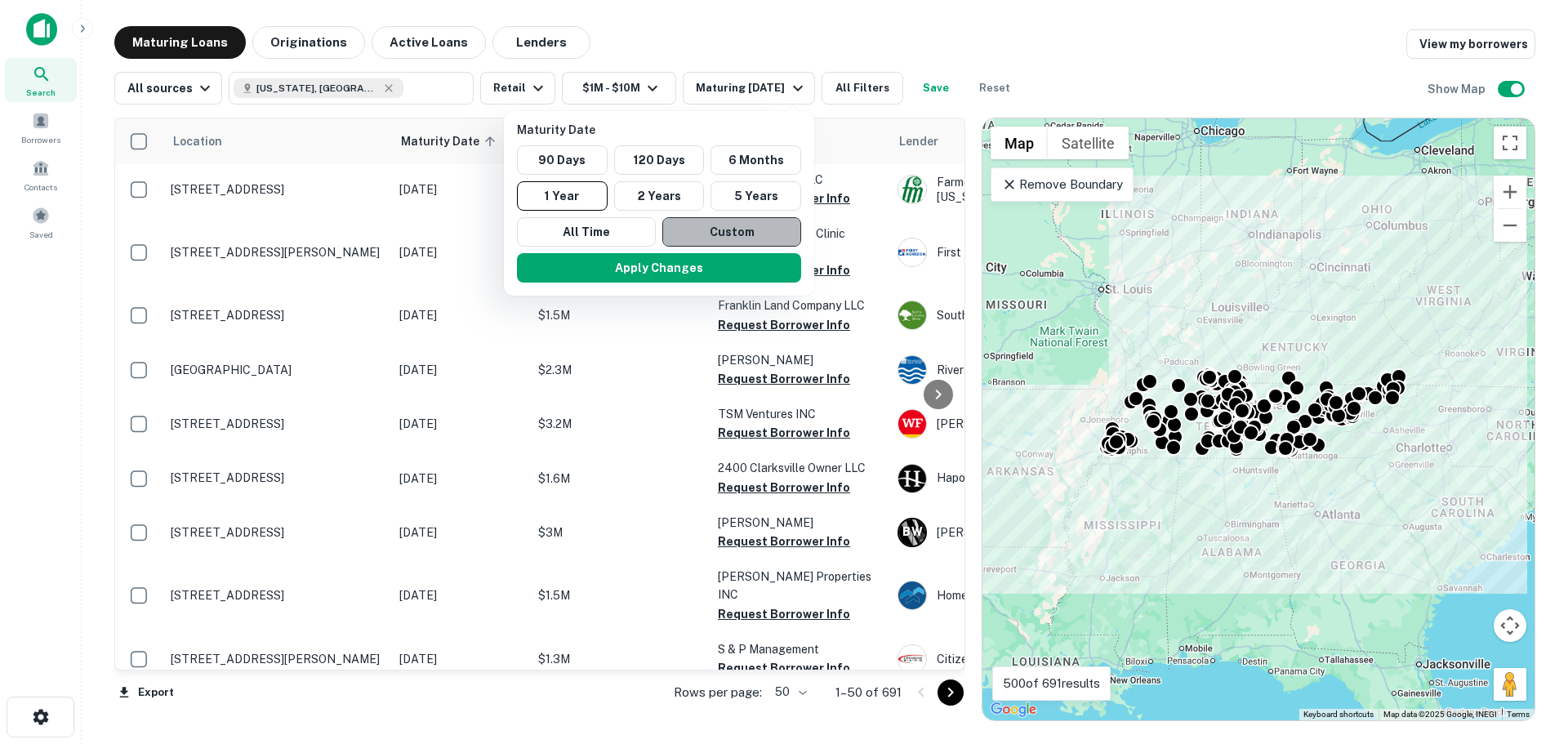
click at [730, 226] on button "Custom" at bounding box center [731, 232] width 138 height 30
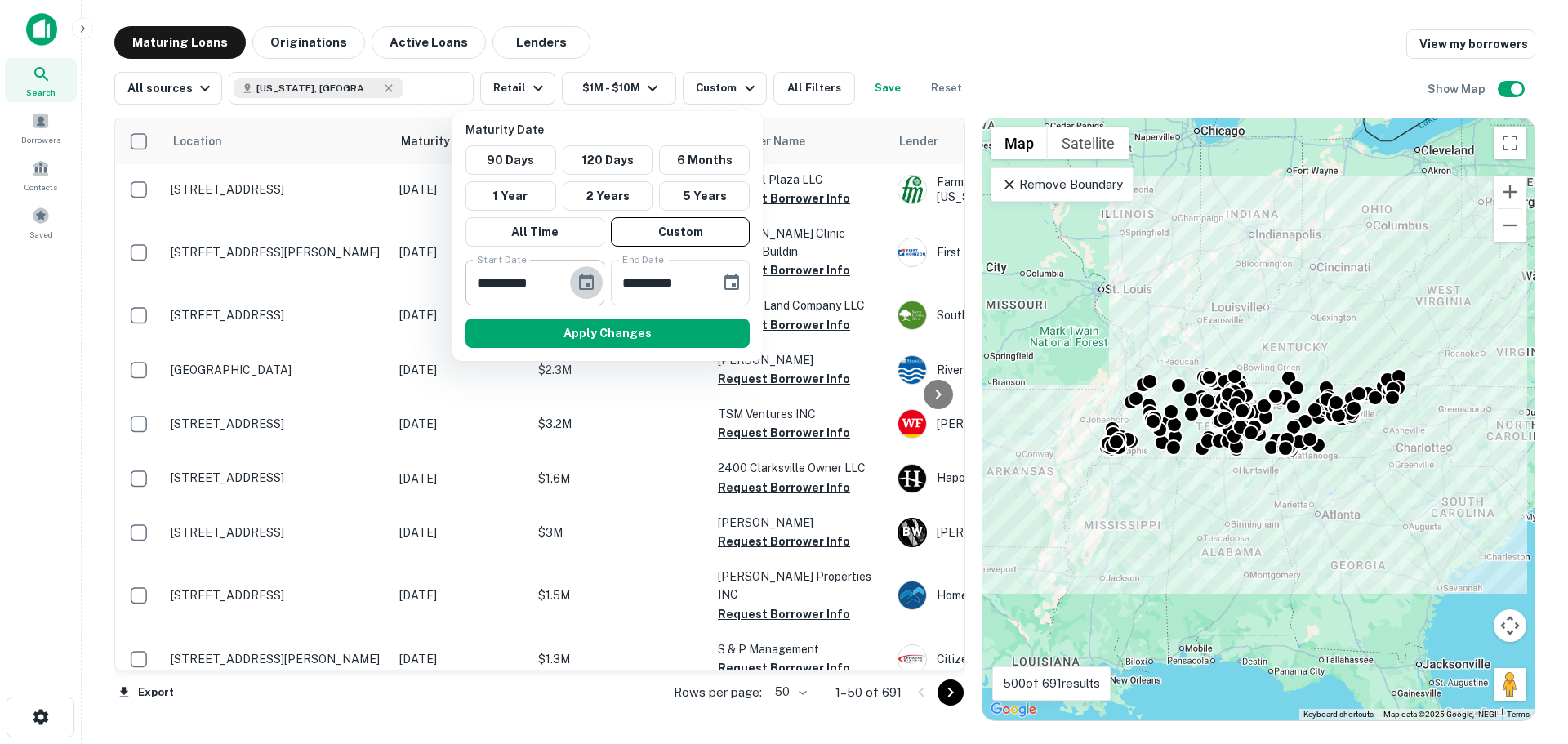
click at [597, 279] on button "Choose date, selected date is Feb 20, 2025" at bounding box center [586, 282] width 33 height 33
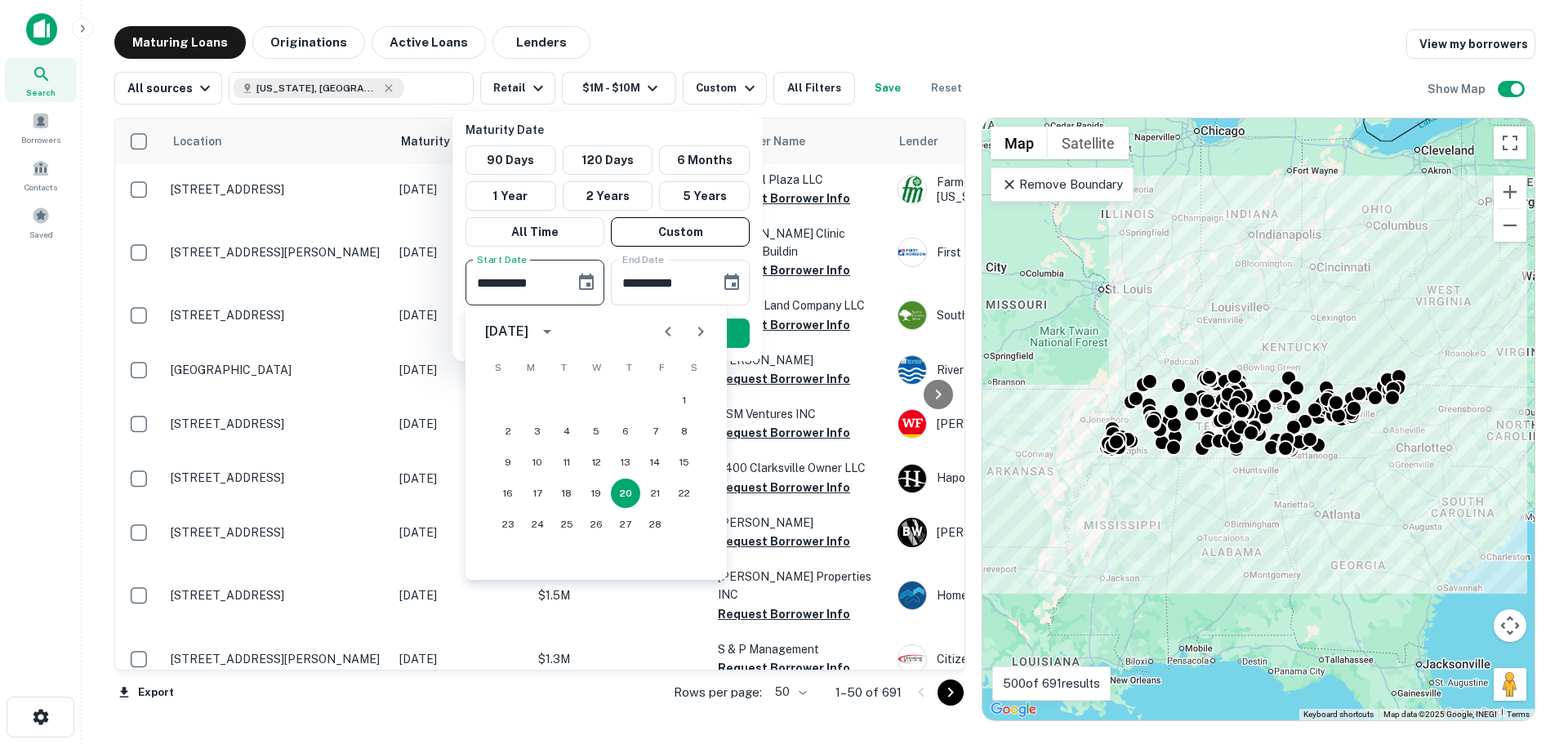
click at [557, 341] on icon "calendar view is open, switch to year view" at bounding box center [547, 332] width 20 height 20
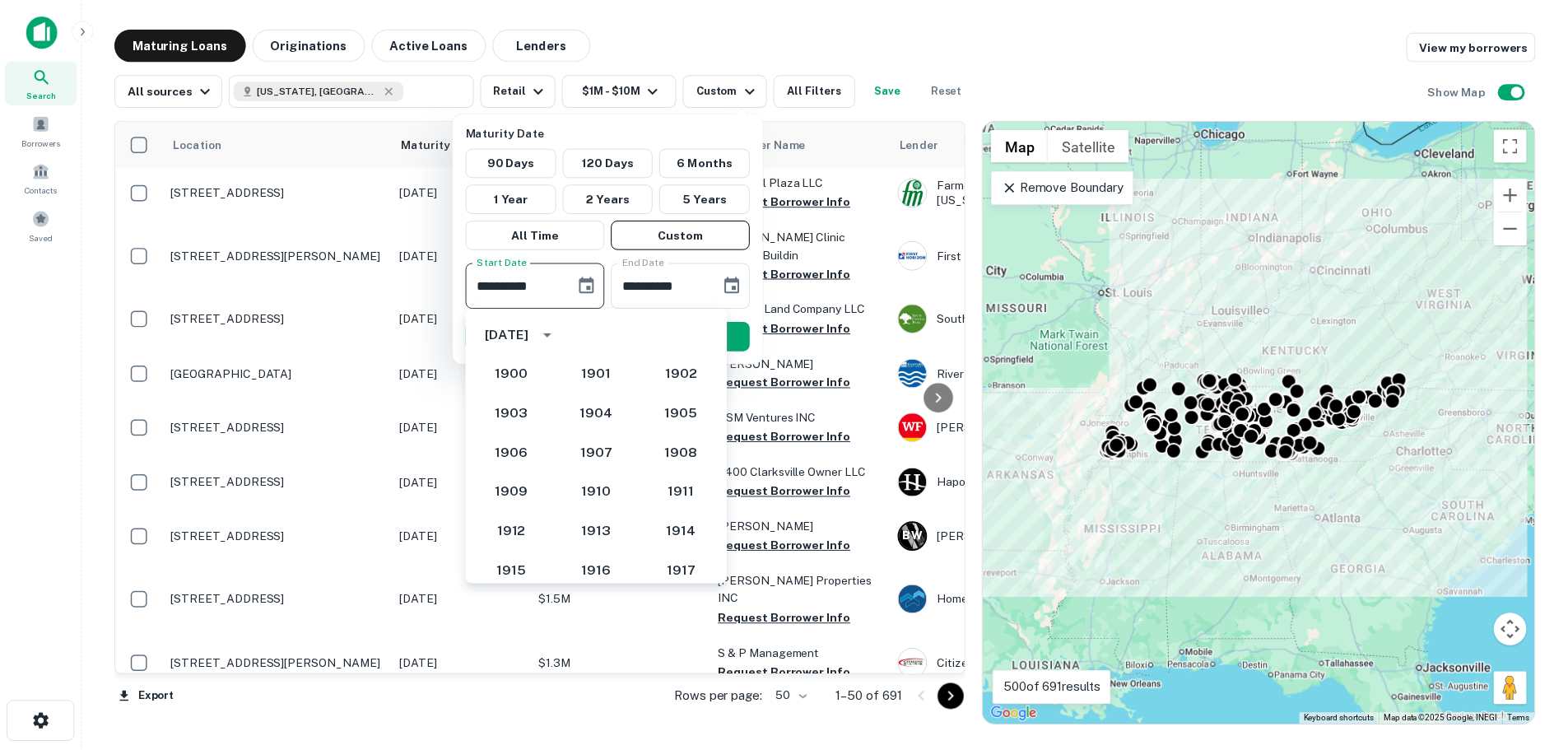
scroll to position [1525, 0]
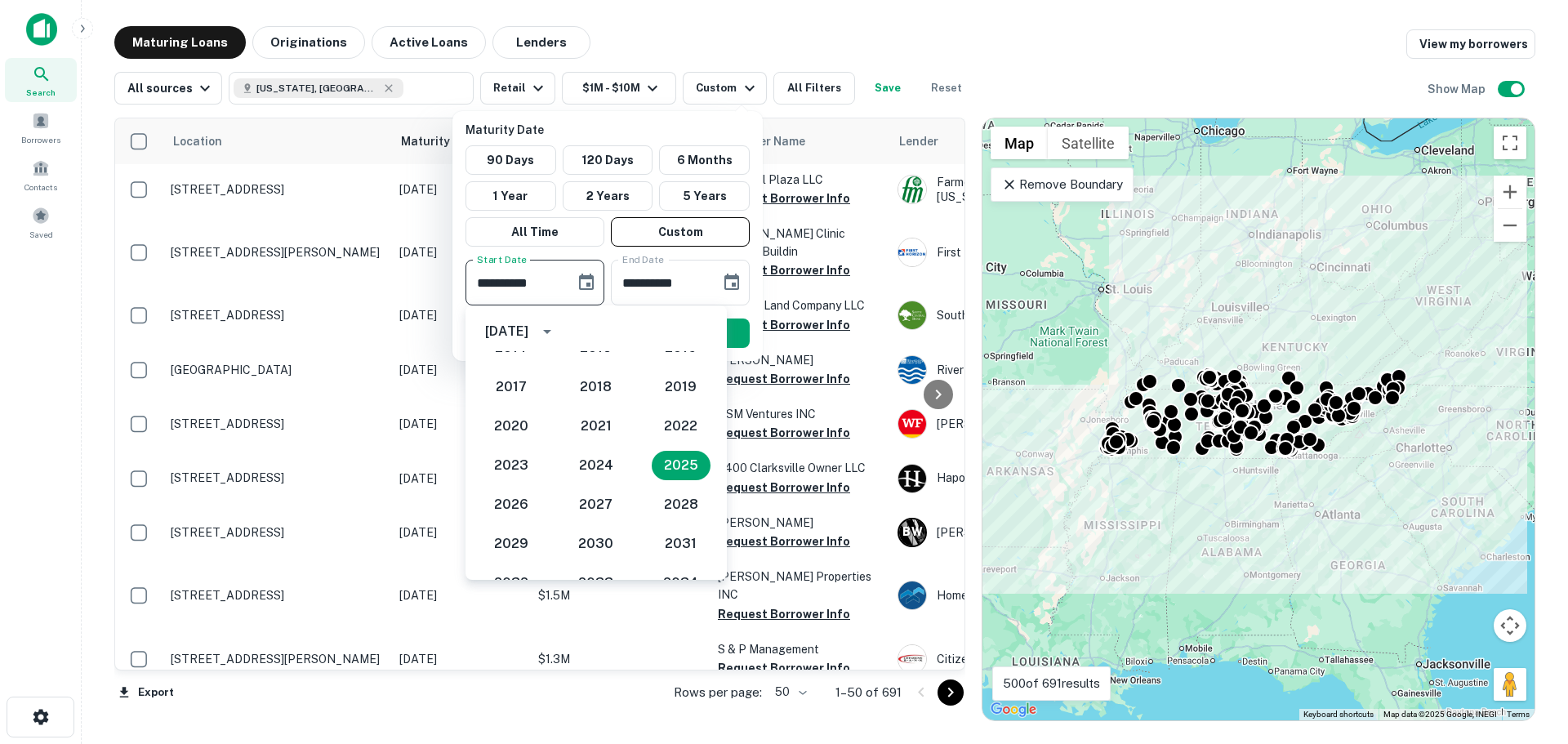
click at [689, 327] on div "February 2025" at bounding box center [596, 331] width 261 height 33
click at [677, 456] on button "2025" at bounding box center [681, 465] width 59 height 30
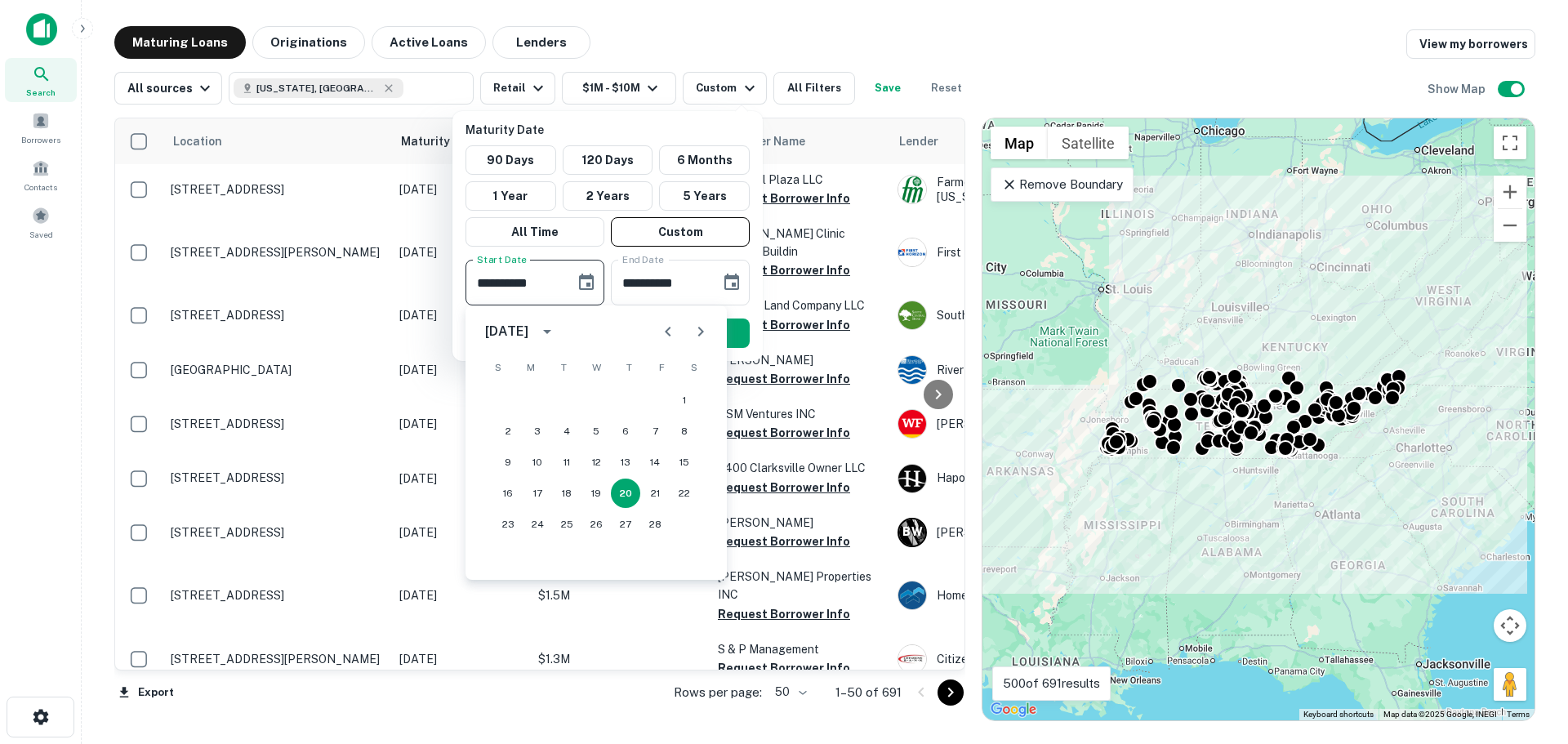
click at [694, 335] on icon "Next month" at bounding box center [701, 332] width 20 height 20
click at [695, 335] on icon "Next month" at bounding box center [701, 332] width 20 height 20
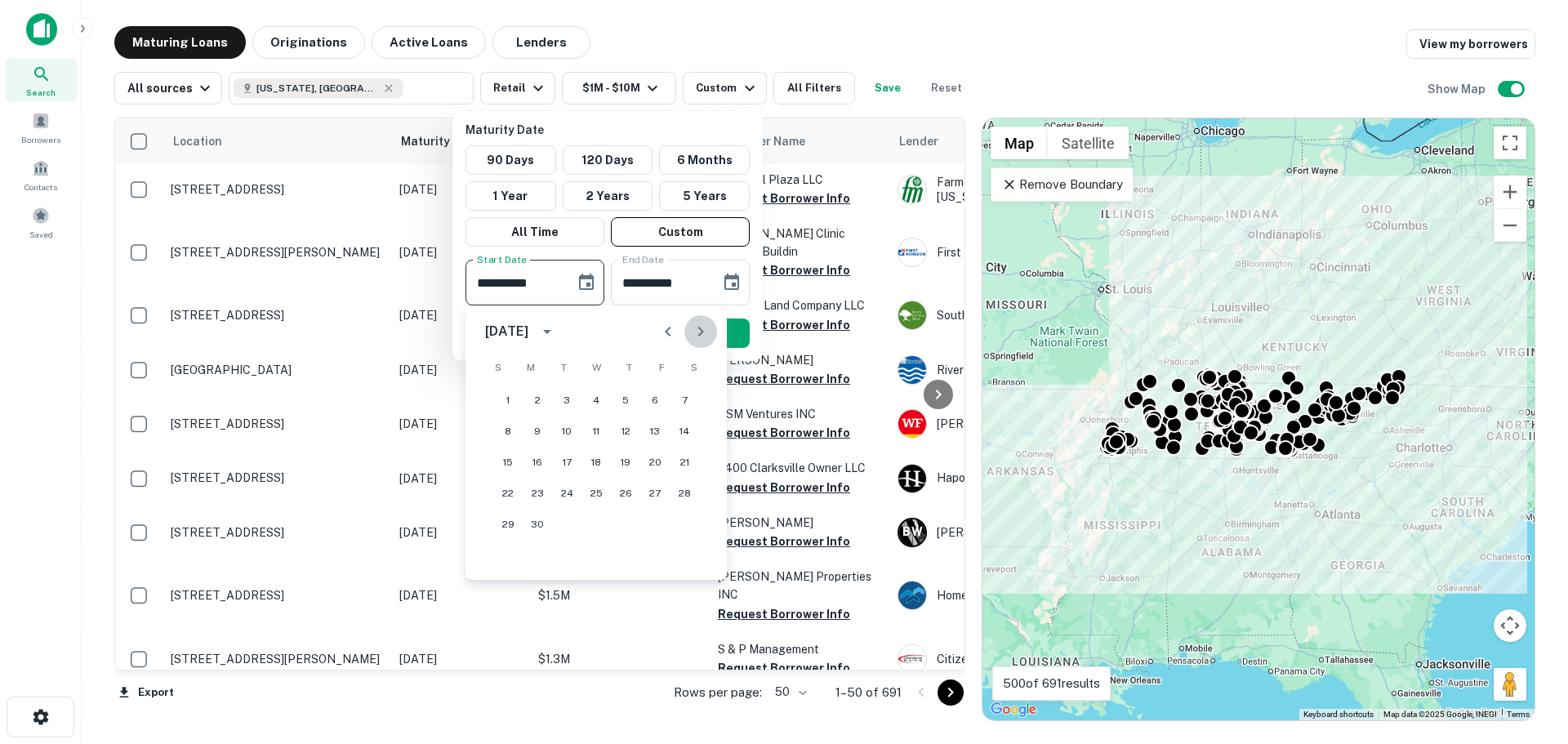
click at [695, 335] on icon "Next month" at bounding box center [701, 332] width 20 height 20
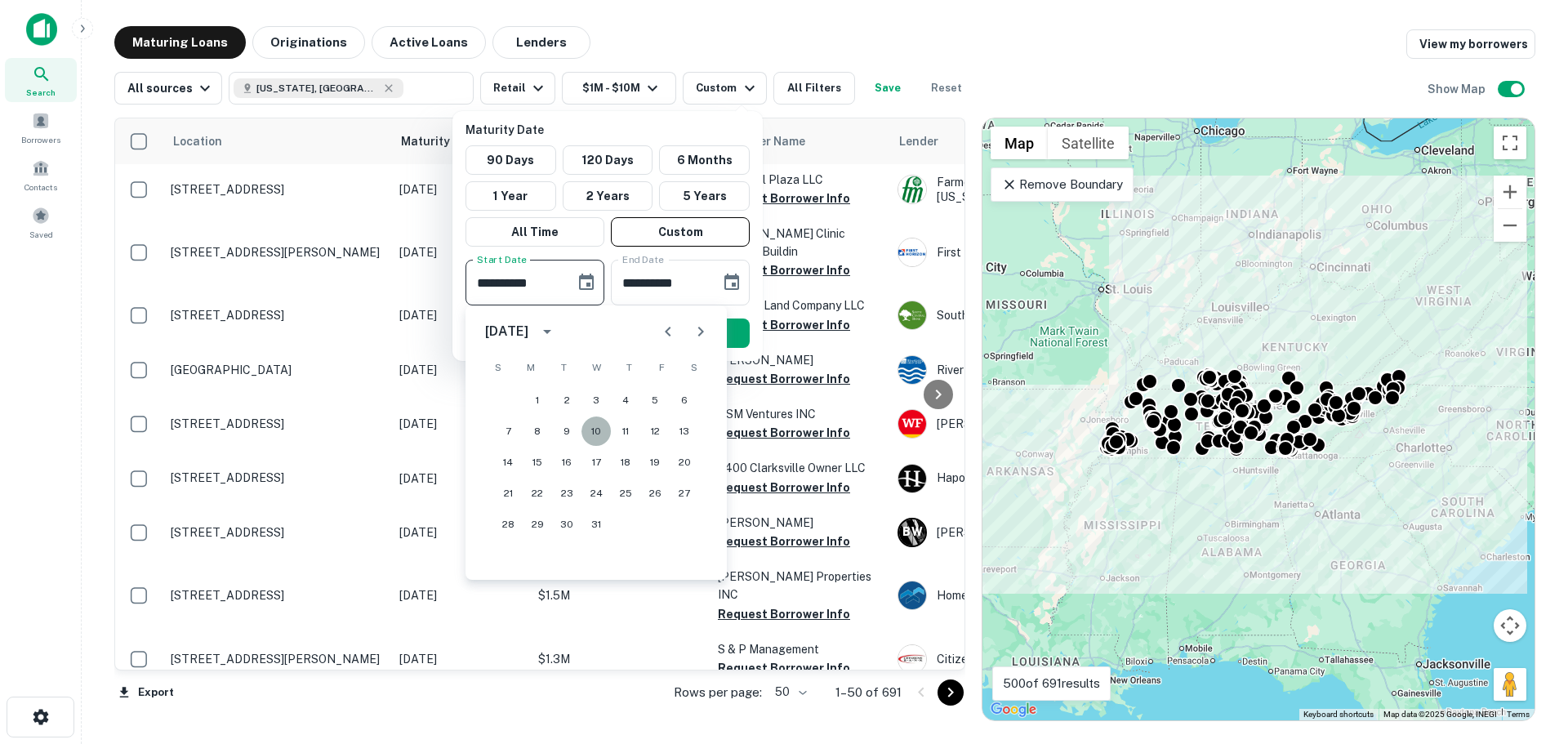
click at [598, 434] on button "10" at bounding box center [596, 431] width 30 height 30
type input "**********"
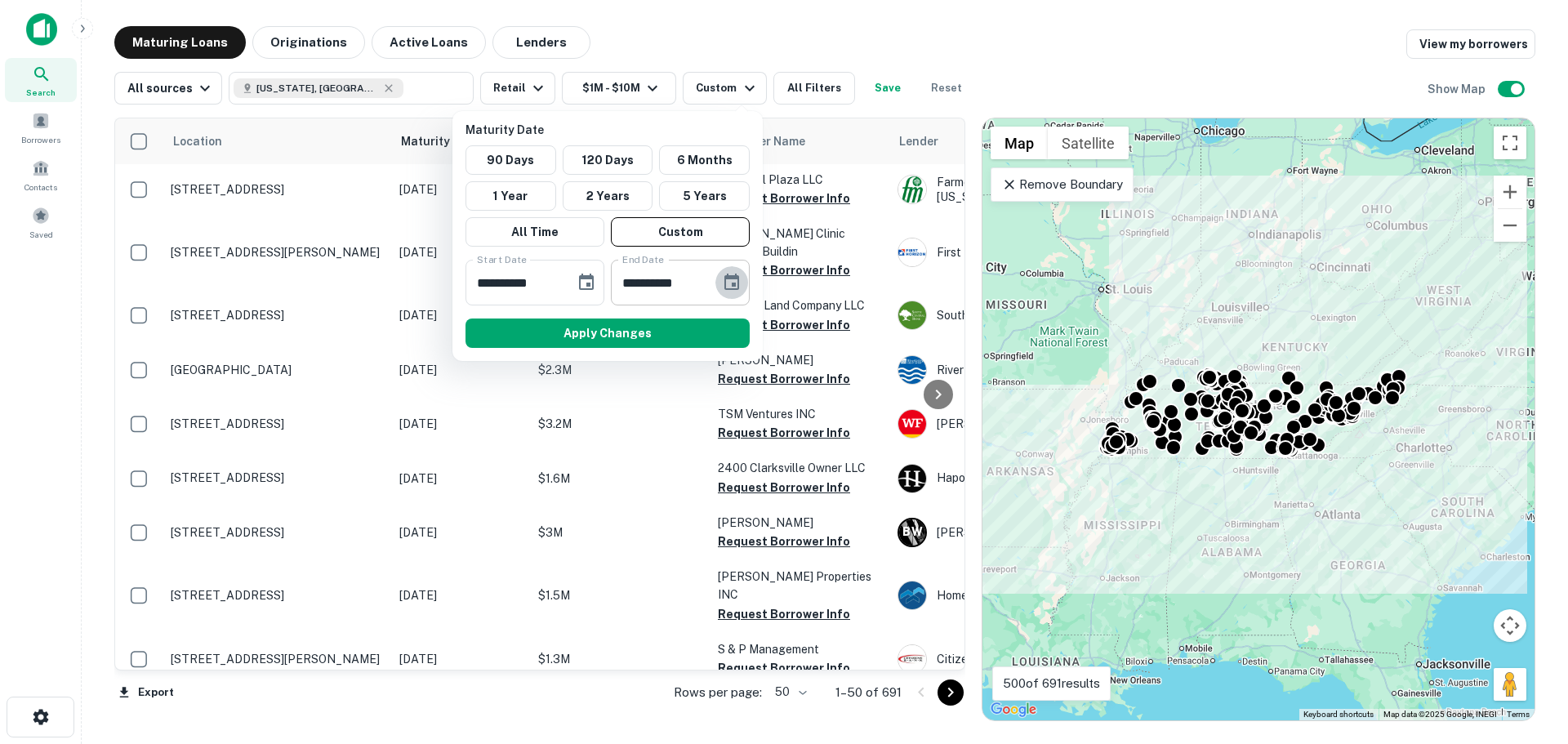
click at [726, 276] on icon "Choose date, selected date is Aug 19, 2025" at bounding box center [731, 282] width 15 height 17
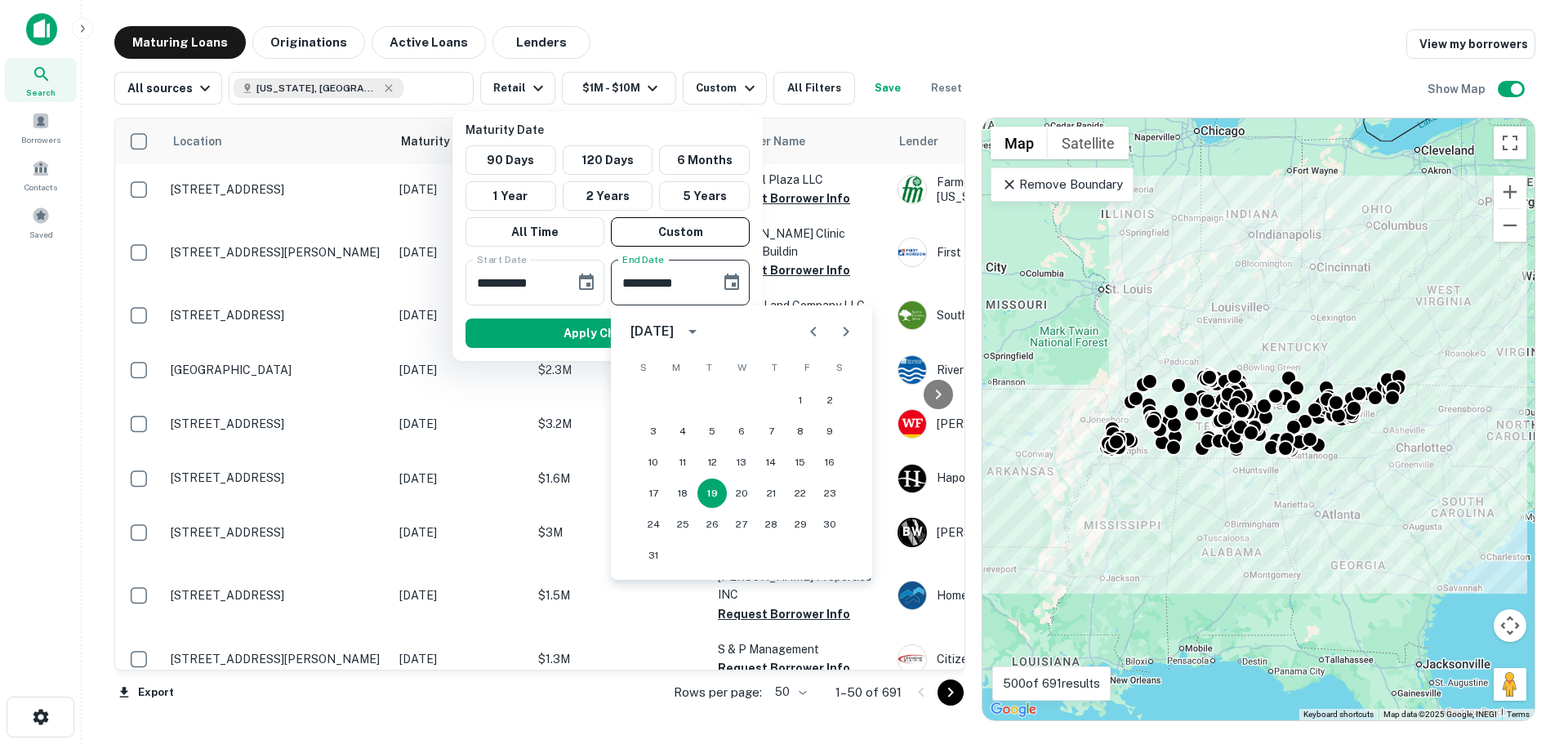
click at [850, 337] on icon "Next month" at bounding box center [846, 332] width 20 height 20
click at [846, 336] on icon "Next month" at bounding box center [846, 332] width 20 height 20
click at [846, 331] on icon "Next month" at bounding box center [846, 332] width 20 height 20
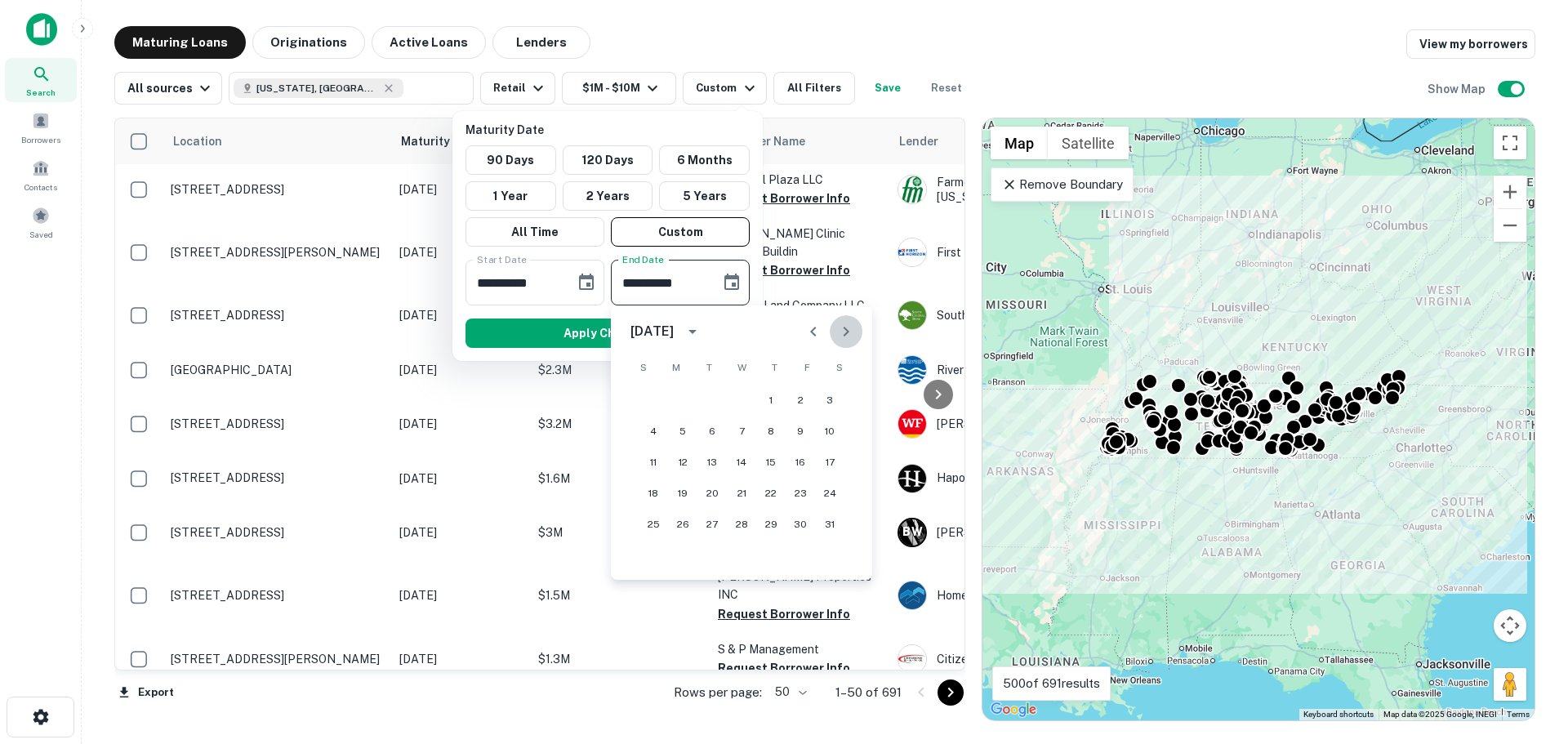
click at [846, 331] on icon "Next month" at bounding box center [846, 332] width 20 height 20
click at [797, 459] on button "20" at bounding box center [800, 462] width 30 height 30
type input "**********"
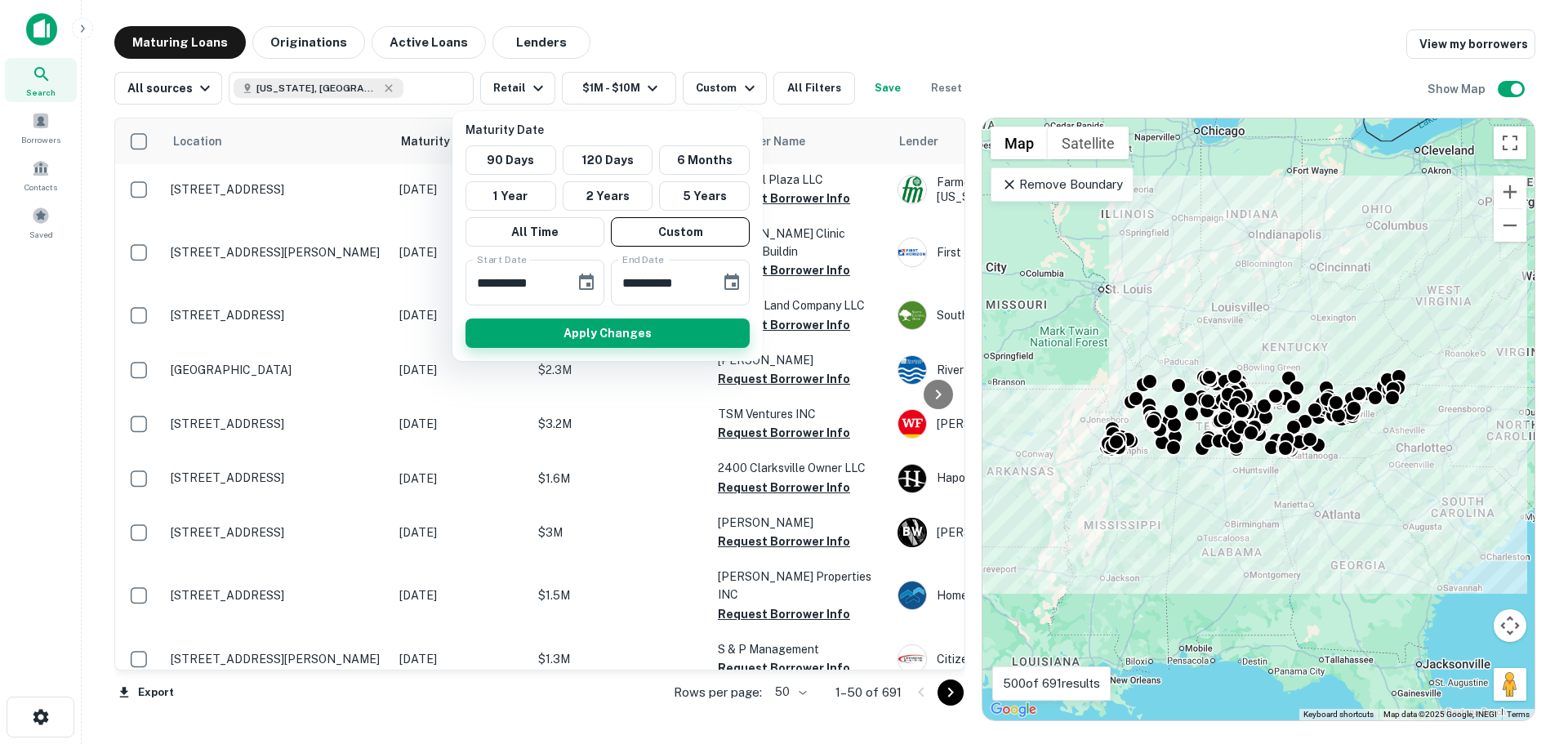
click at [677, 338] on button "Apply Changes" at bounding box center [608, 333] width 285 height 30
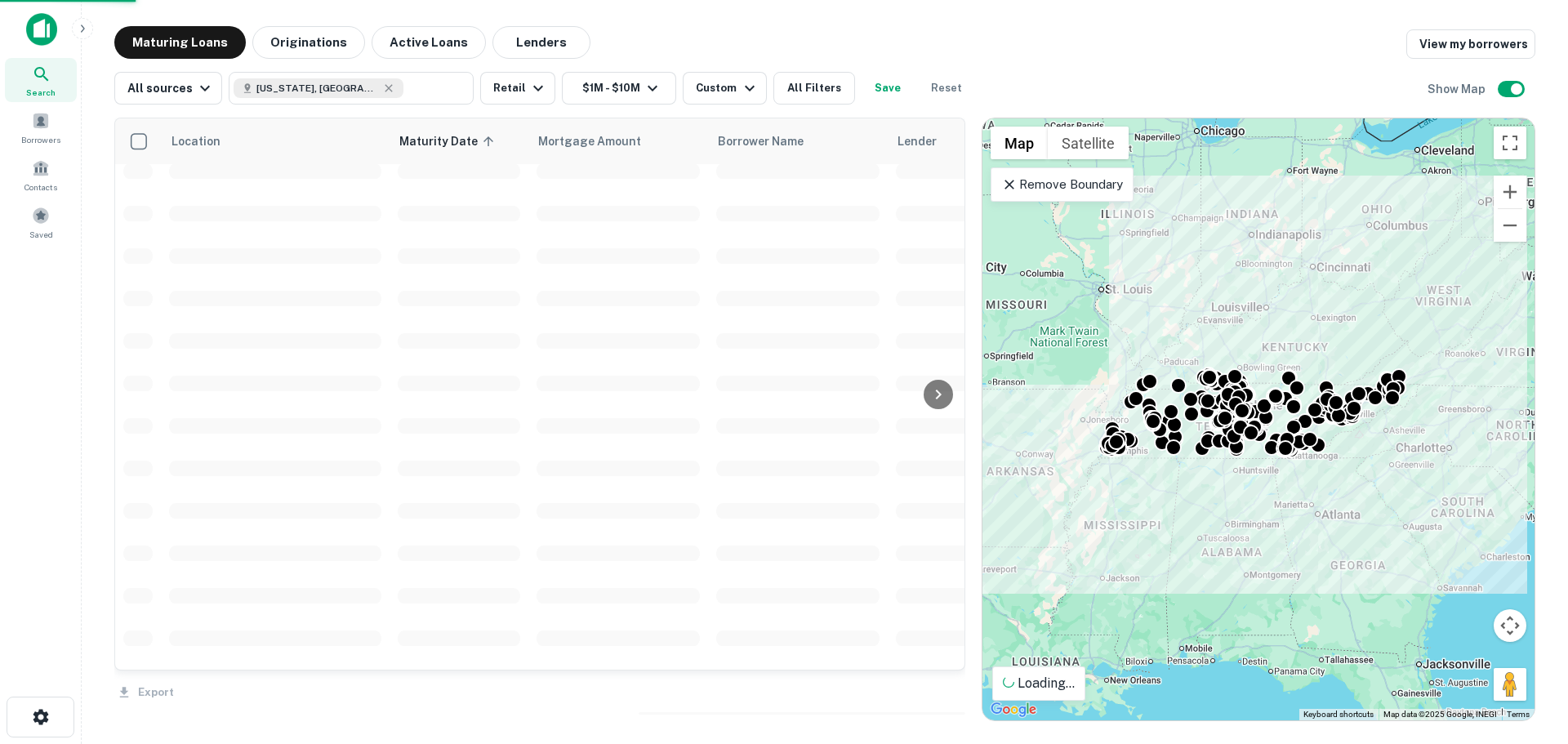
click at [871, 92] on button "Save" at bounding box center [887, 88] width 52 height 33
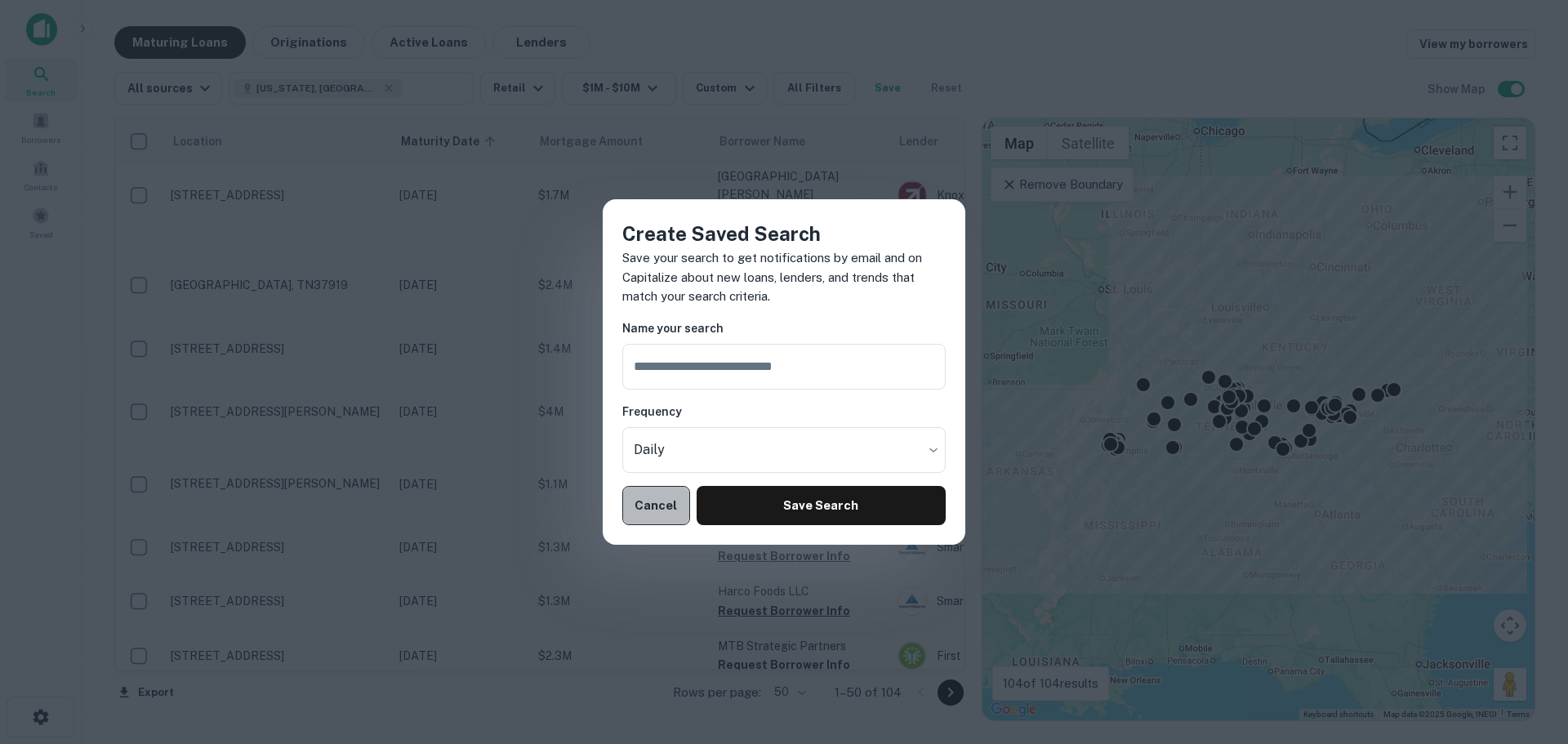
click at [646, 512] on button "Cancel" at bounding box center [656, 506] width 68 height 40
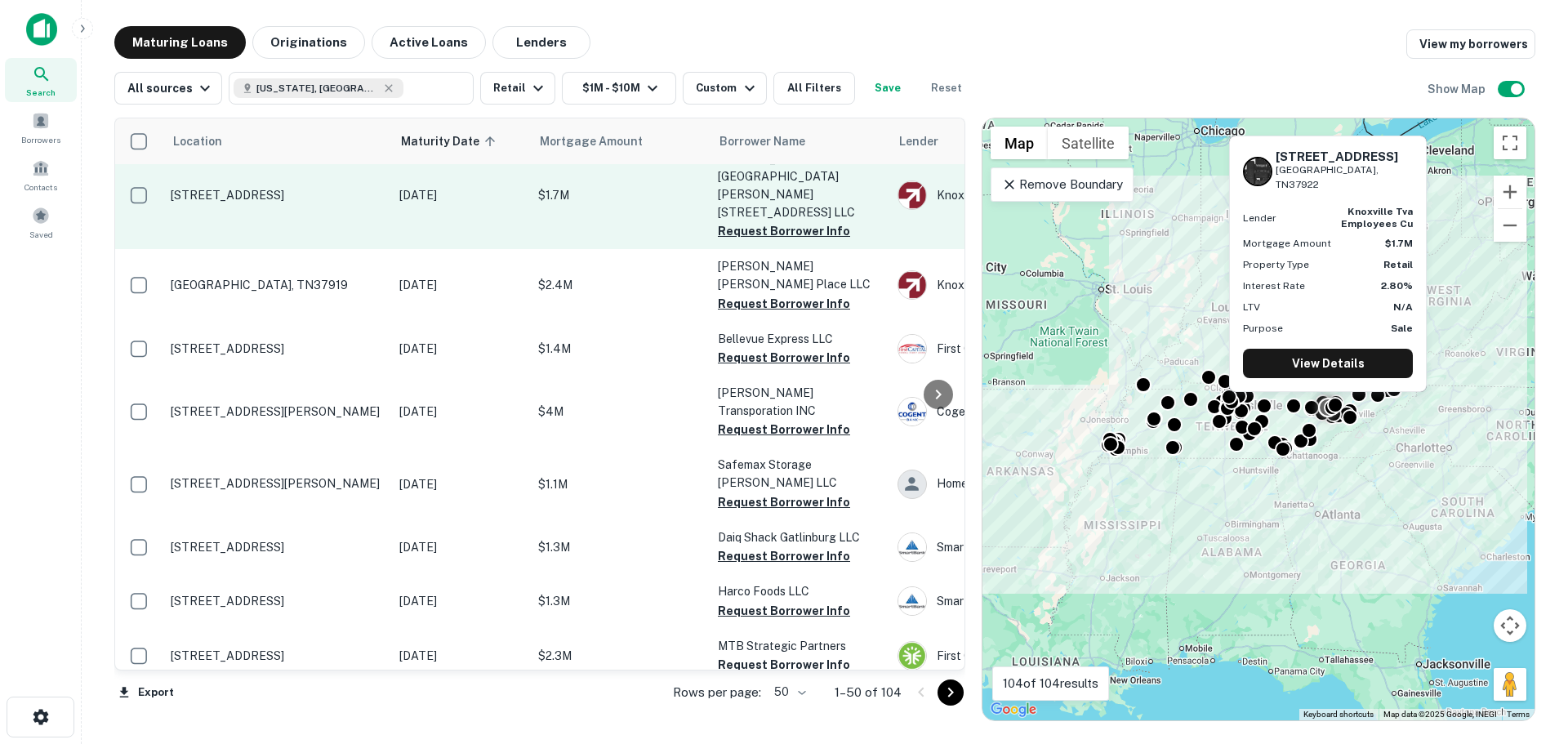
click at [272, 188] on p "[STREET_ADDRESS]" at bounding box center [277, 195] width 212 height 15
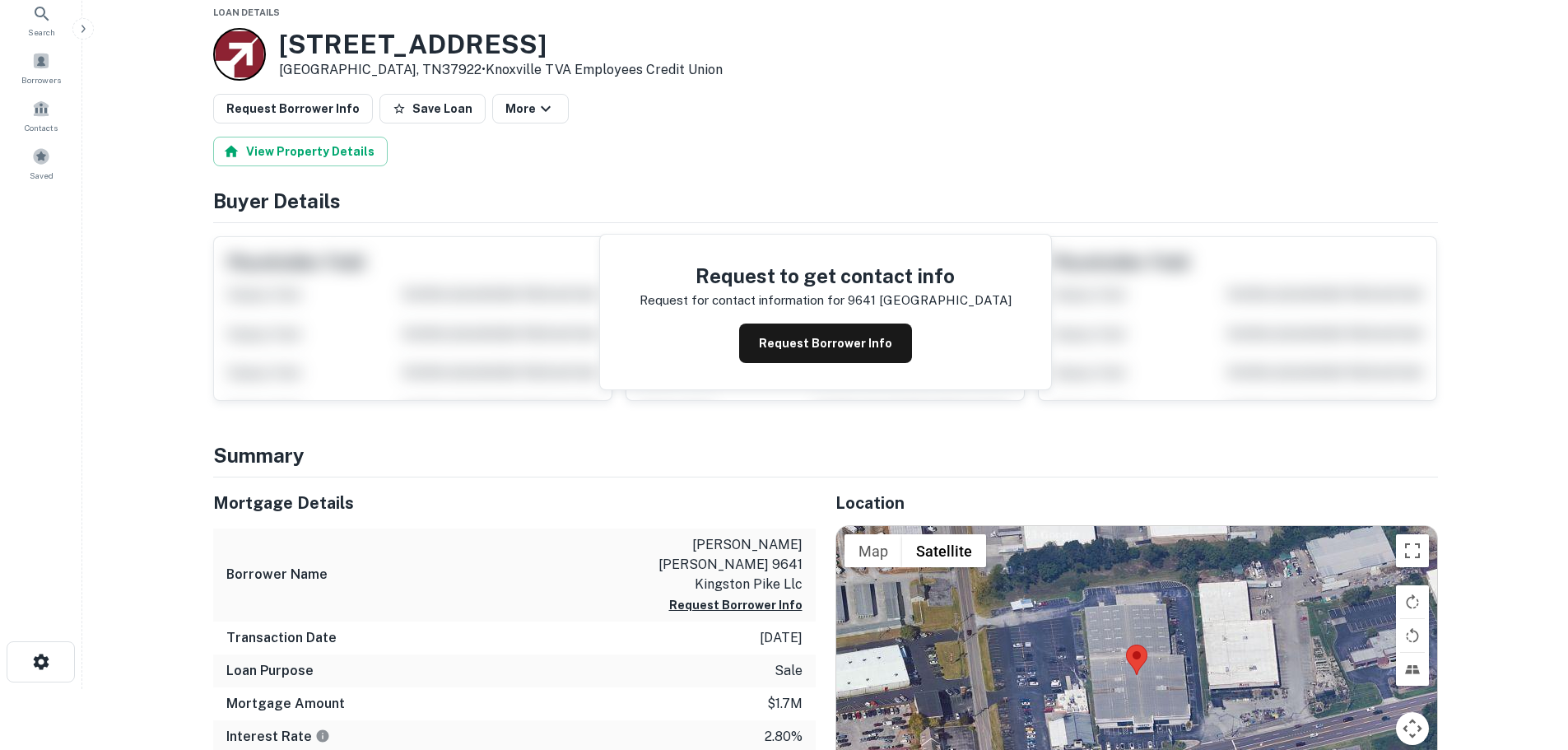
scroll to position [164, 0]
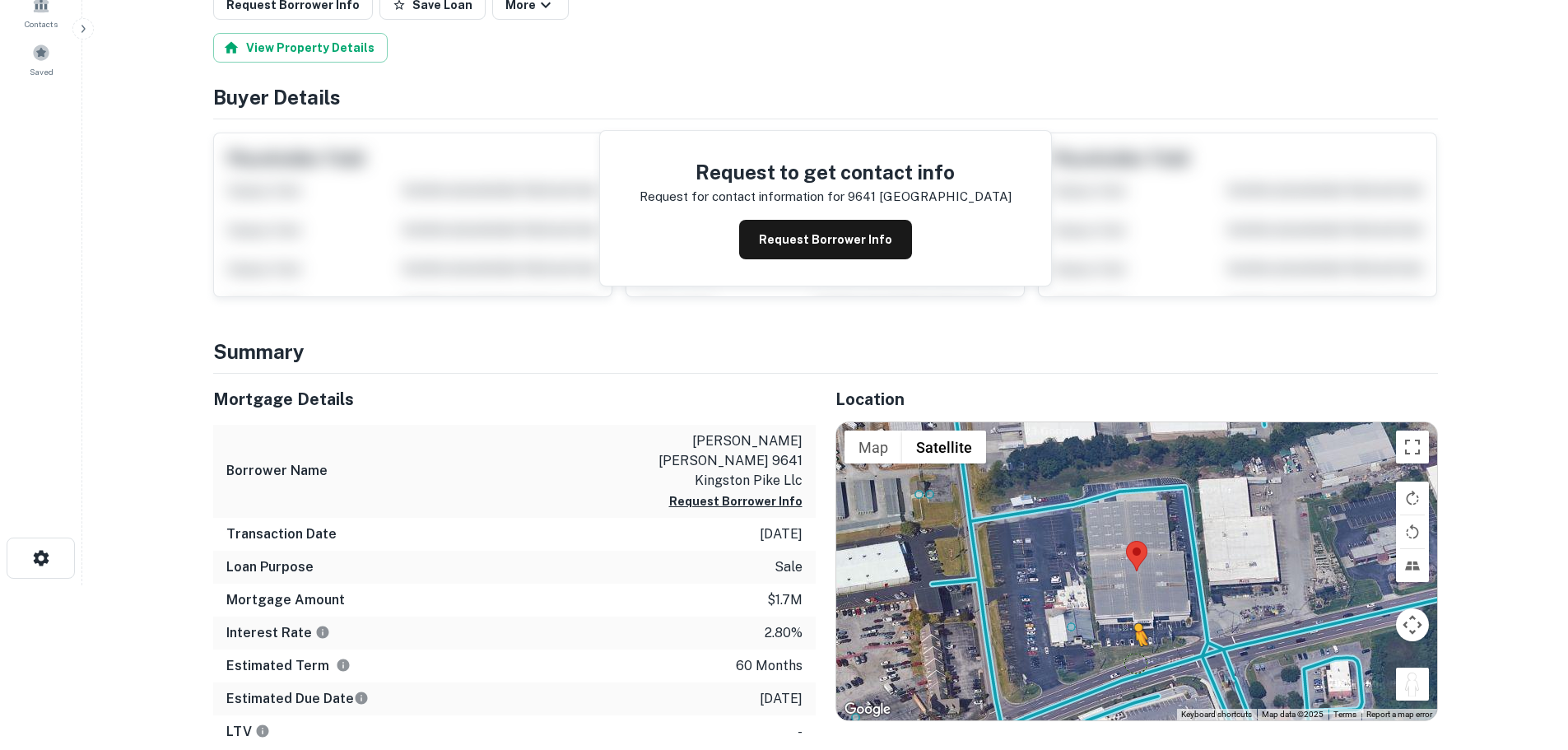
drag, startPoint x: 1415, startPoint y: 686, endPoint x: 1130, endPoint y: 661, distance: 286.1
click at [1130, 661] on div "To activate drag with keyboard, press Alt + Enter. Once in keyboard drag state,…" at bounding box center [1137, 571] width 601 height 298
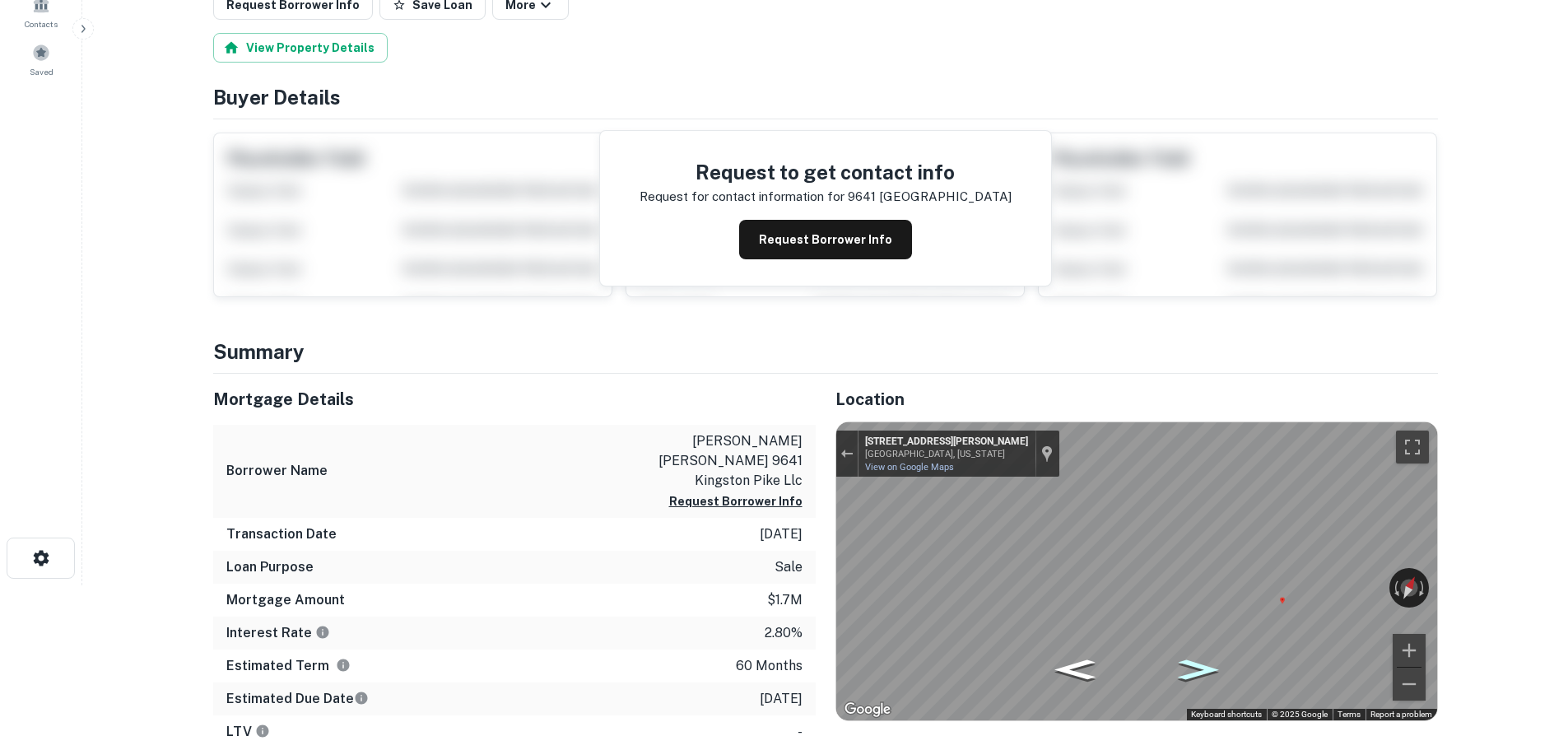
click at [1472, 586] on html "Search Borrowers Contacts Saved Back to search Loan Details 9641 Kingston Pike …" at bounding box center [784, 210] width 1568 height 750
click at [1508, 586] on html "Search Borrowers Contacts Saved Back to search Loan Details 9641 Kingston Pike …" at bounding box center [784, 210] width 1568 height 750
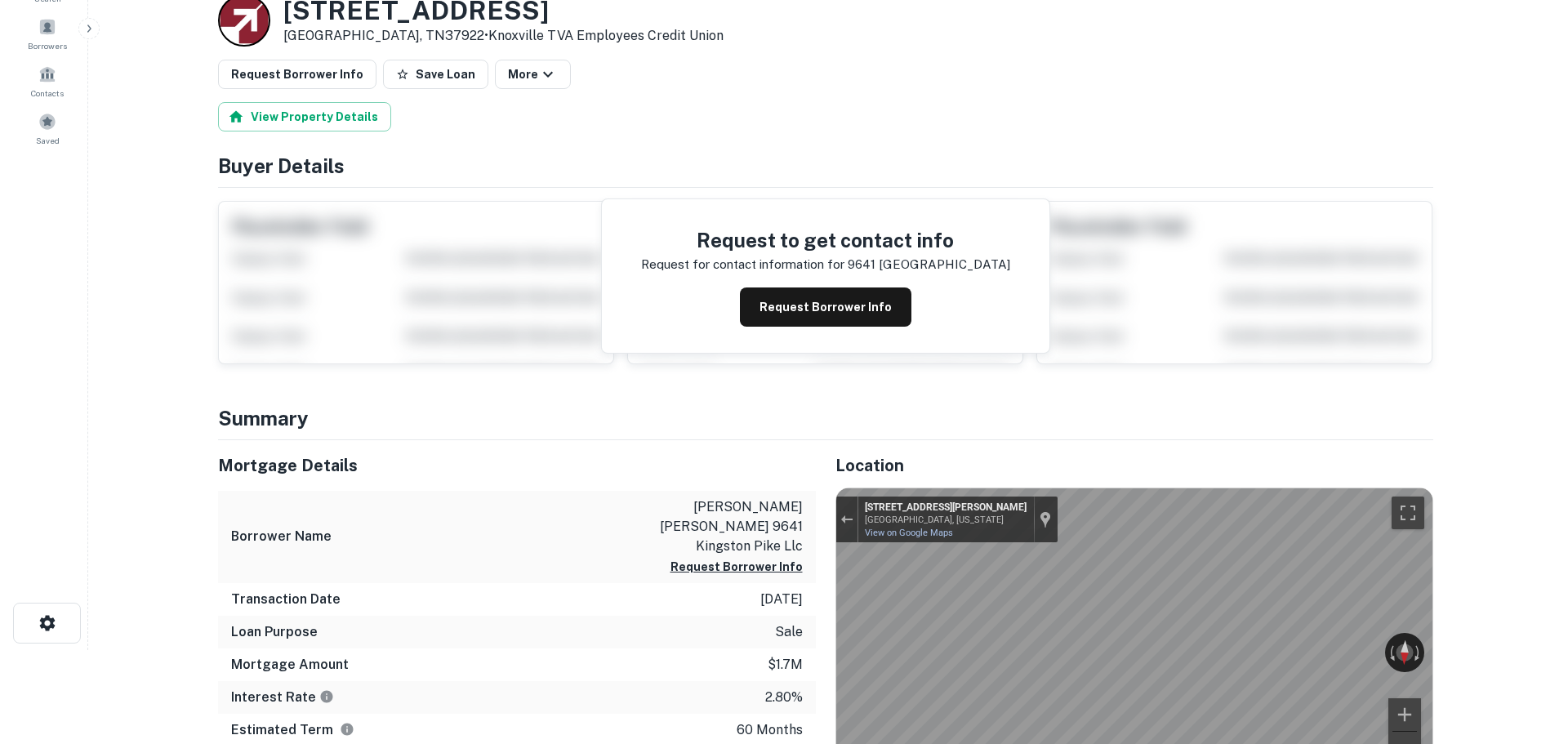
scroll to position [0, 0]
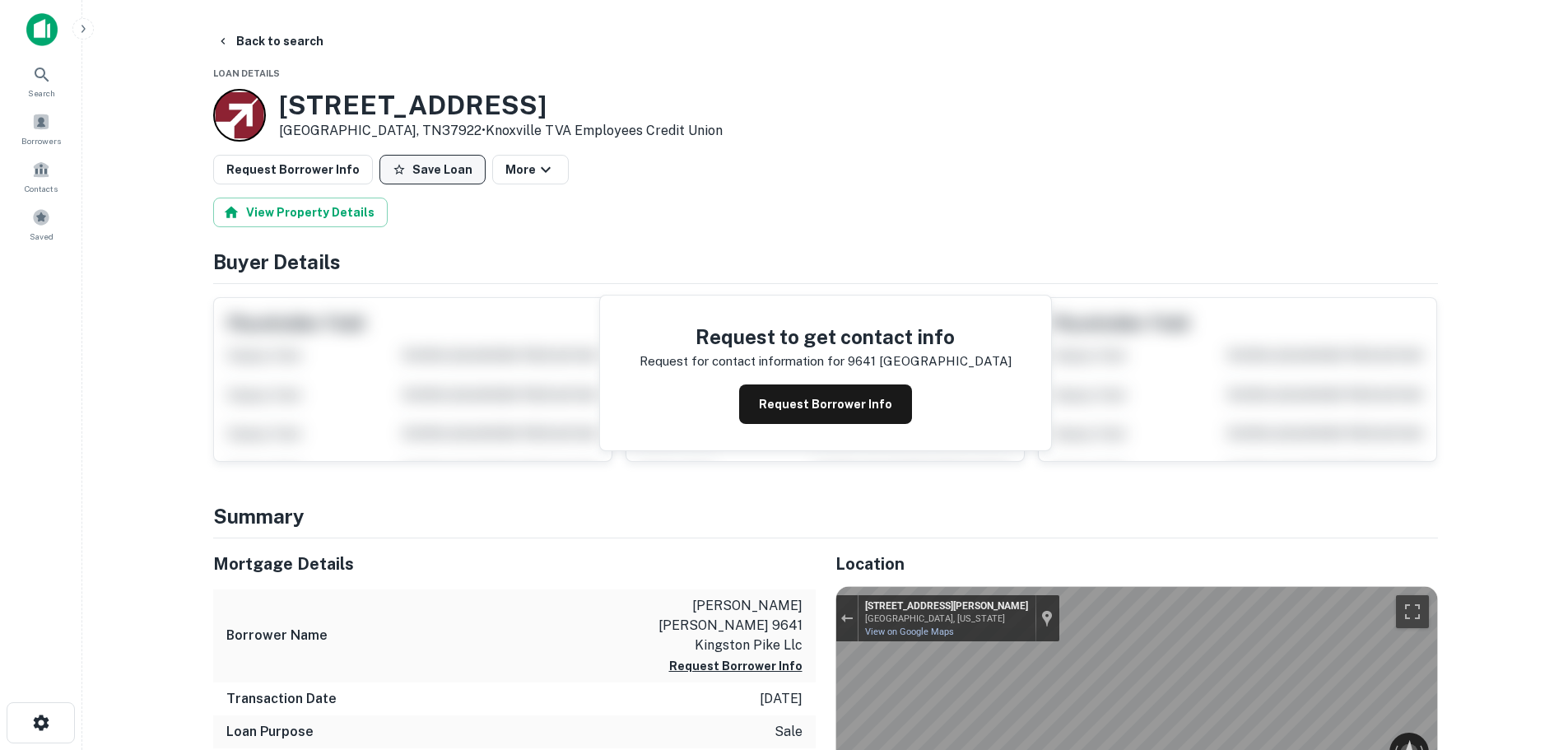
click at [431, 178] on button "Save Loan" at bounding box center [432, 169] width 107 height 30
click at [301, 174] on button "Request Borrower Info" at bounding box center [293, 169] width 159 height 30
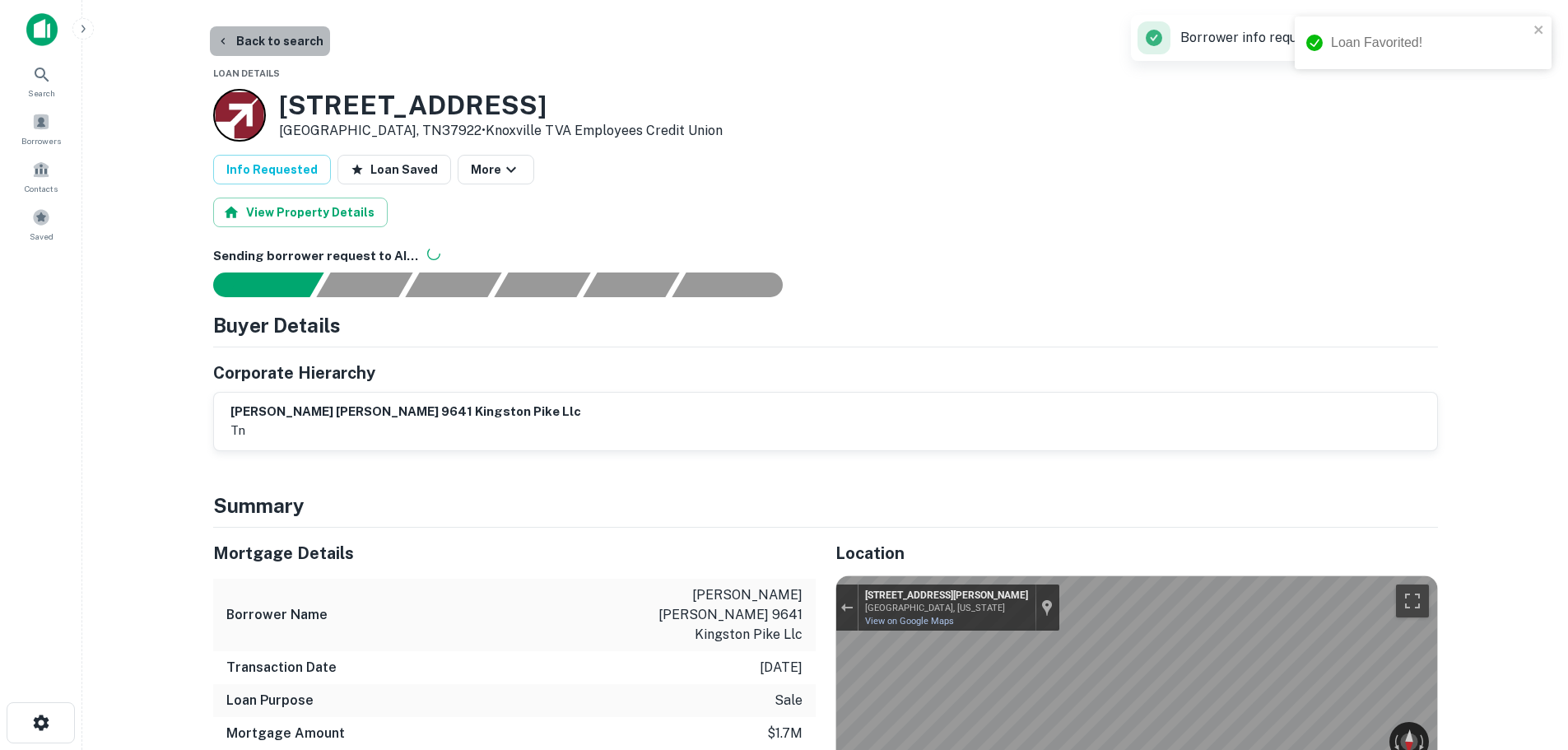
click at [277, 40] on button "Back to search" at bounding box center [270, 41] width 121 height 30
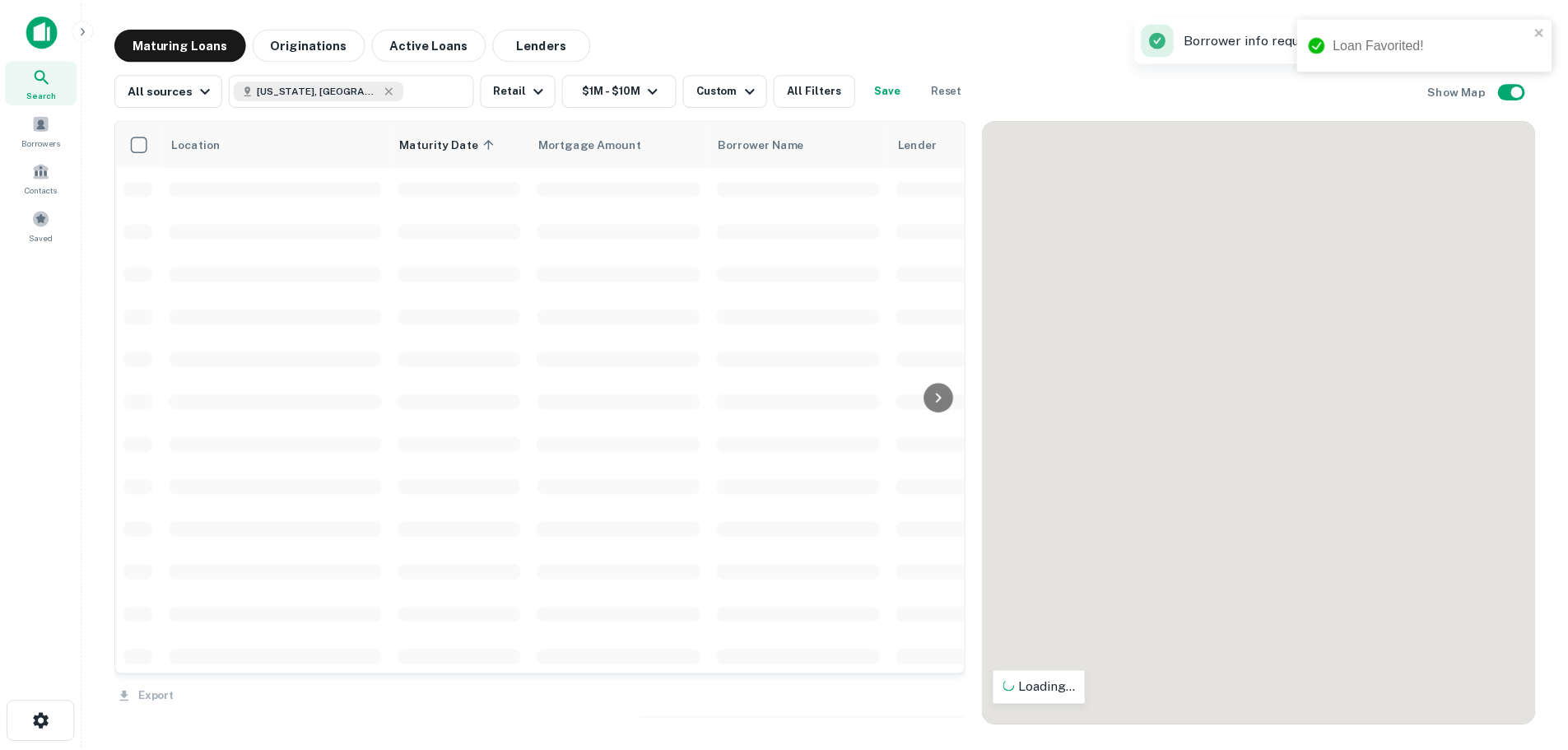
scroll to position [315, 0]
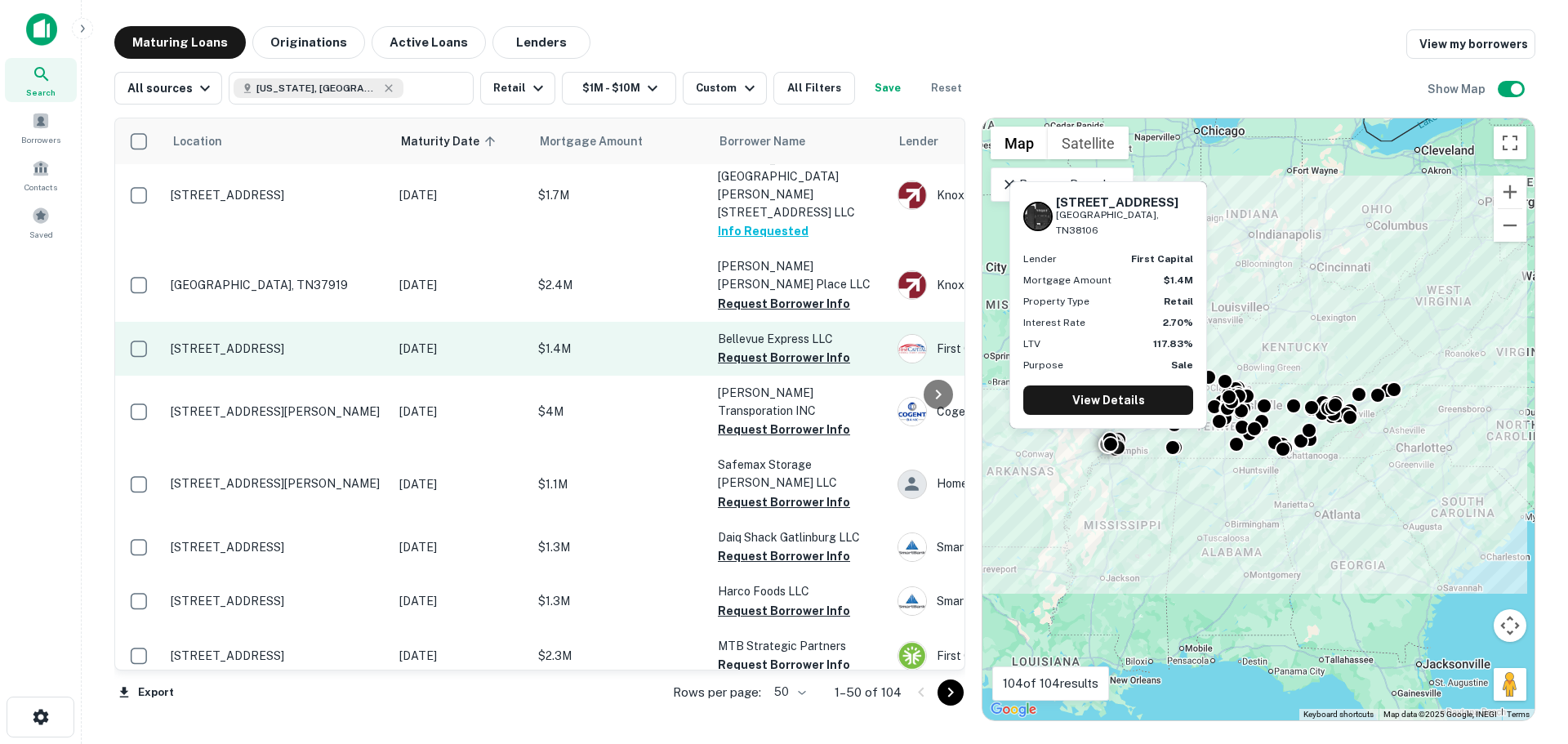
click at [244, 341] on p "[STREET_ADDRESS]" at bounding box center [277, 348] width 212 height 15
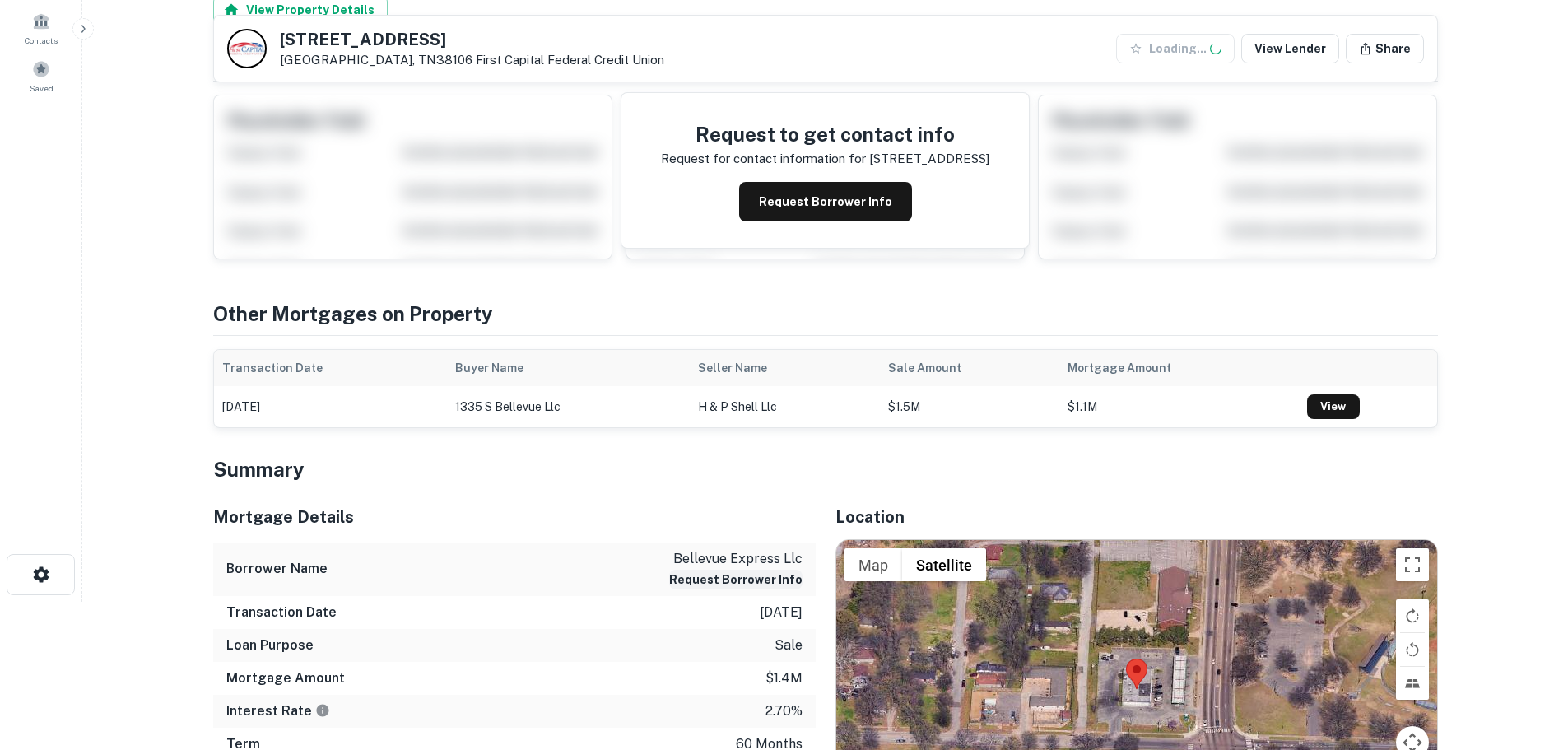
scroll to position [330, 0]
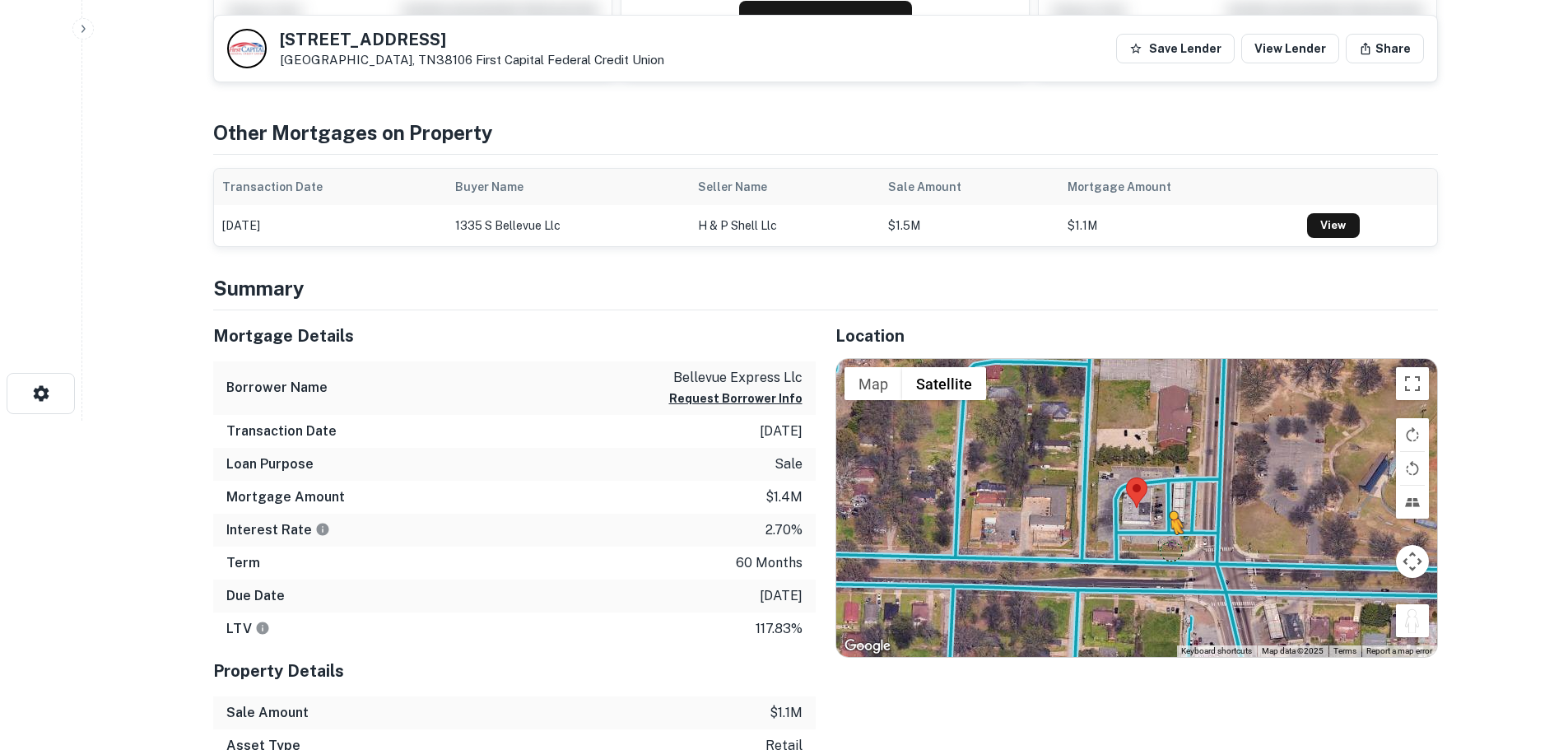
drag, startPoint x: 1419, startPoint y: 631, endPoint x: 1156, endPoint y: 550, distance: 275.2
click at [1166, 550] on div "To activate drag with keyboard, press Alt + Enter. Once in keyboard drag state,…" at bounding box center [1137, 507] width 601 height 298
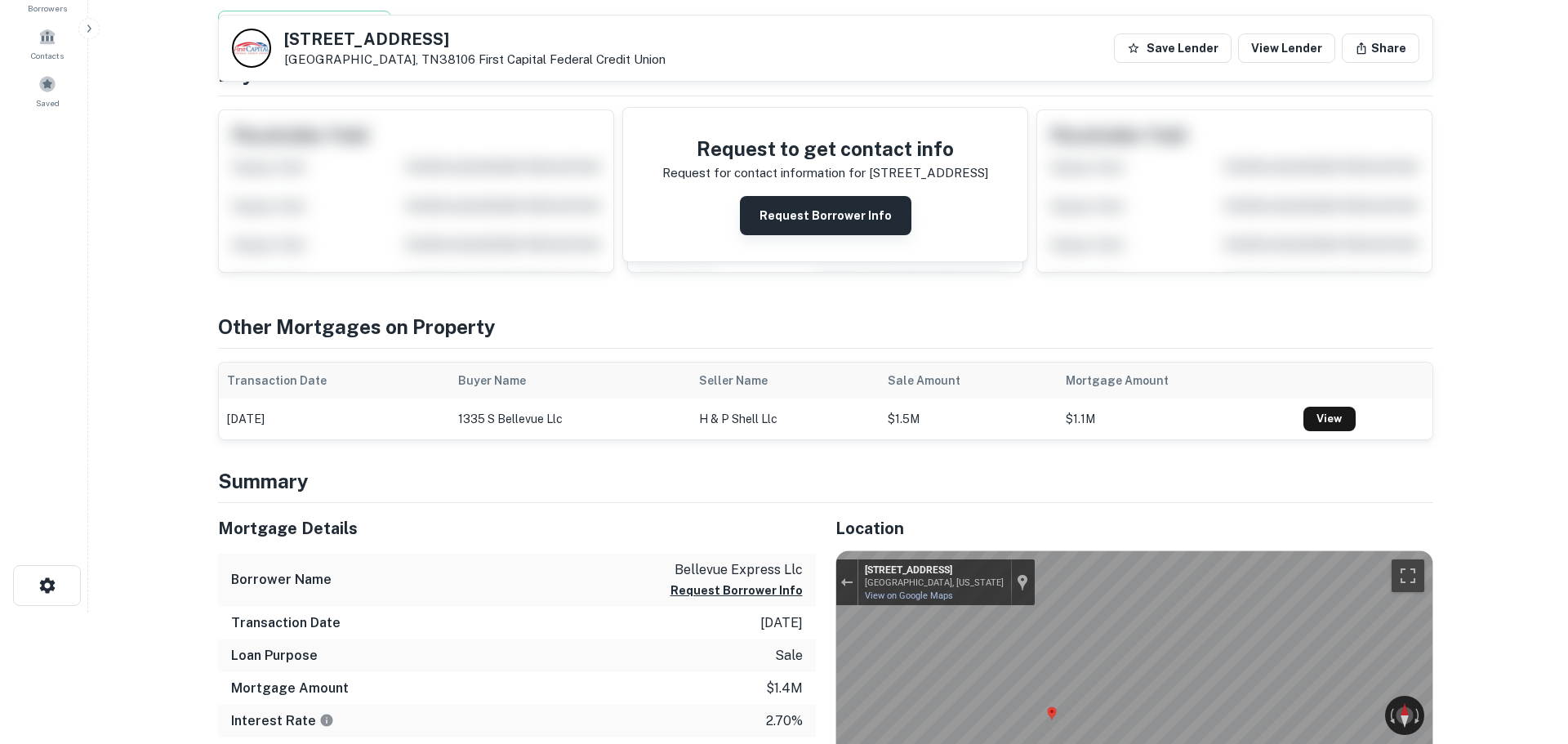
scroll to position [0, 0]
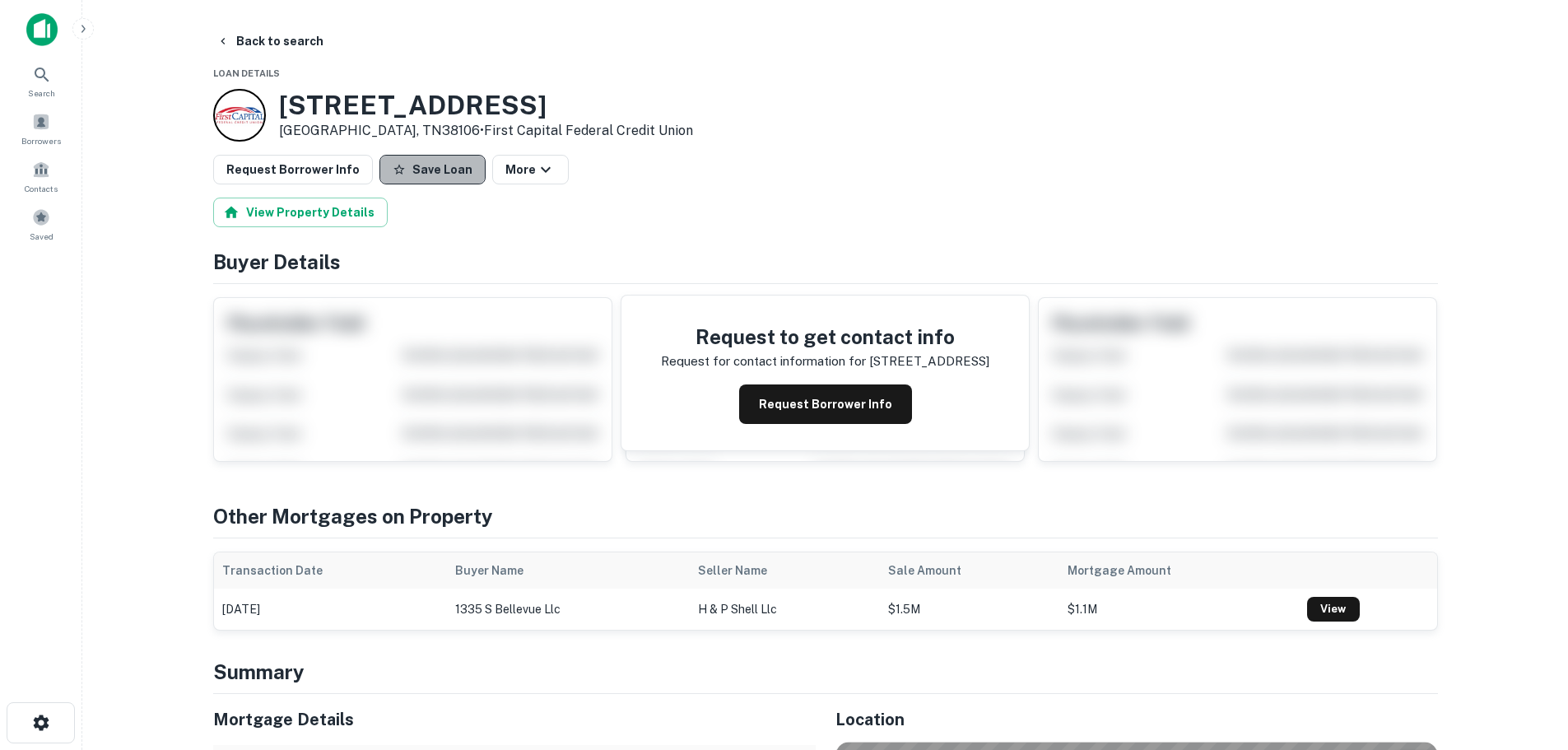
click at [437, 178] on button "Save Loan" at bounding box center [432, 169] width 107 height 30
click at [322, 169] on button "Request Borrower Info" at bounding box center [293, 169] width 159 height 30
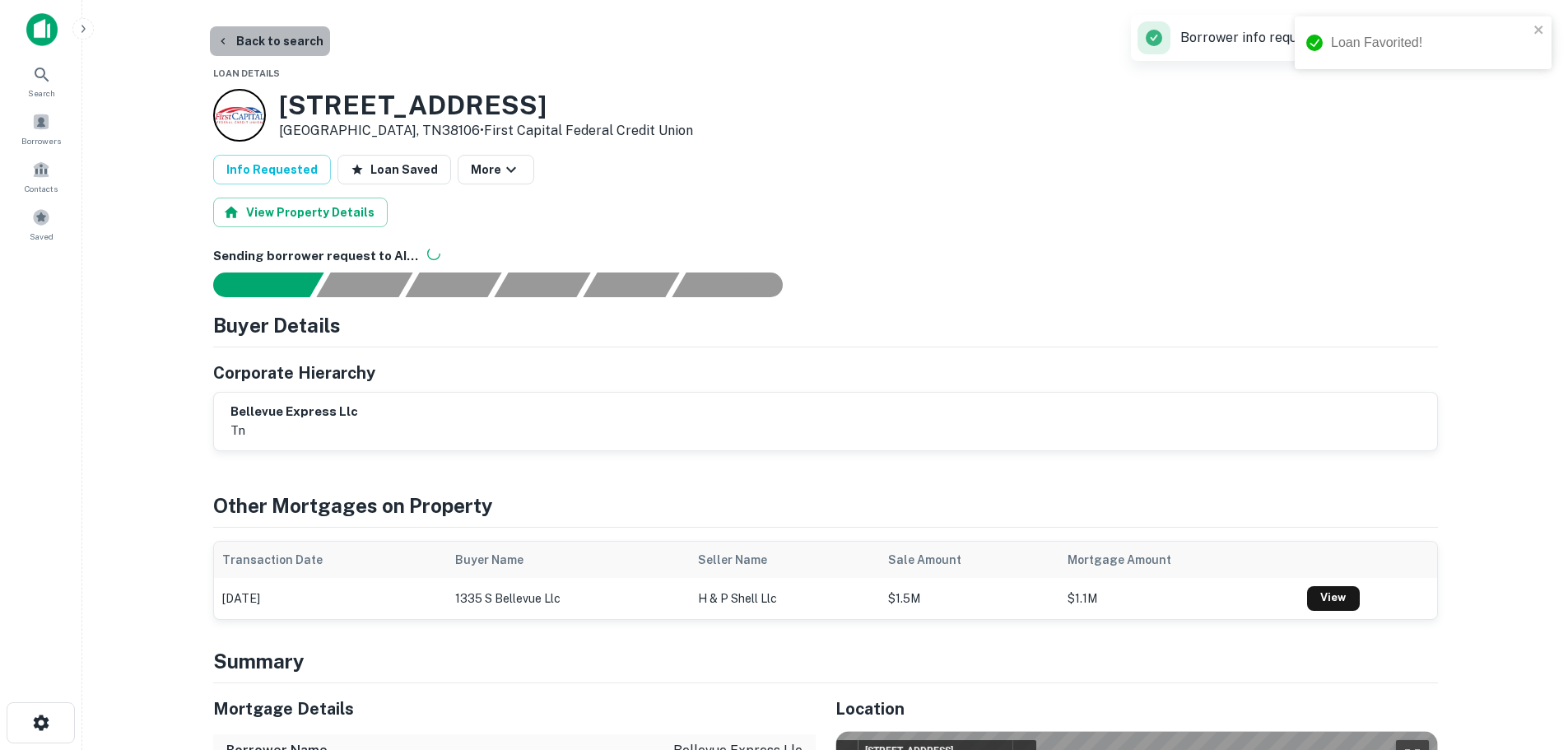
click at [284, 45] on button "Back to search" at bounding box center [270, 41] width 121 height 30
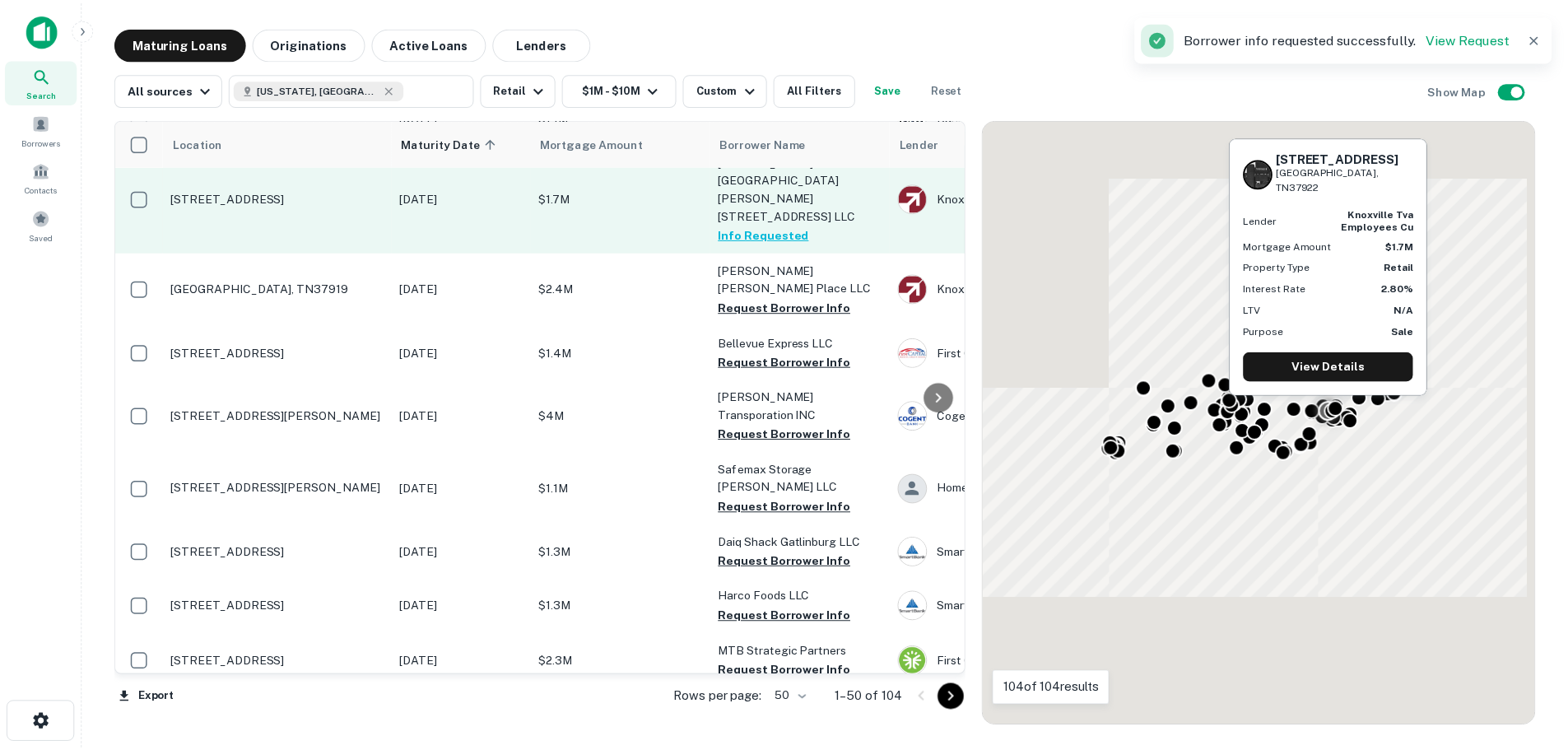
scroll to position [315, 0]
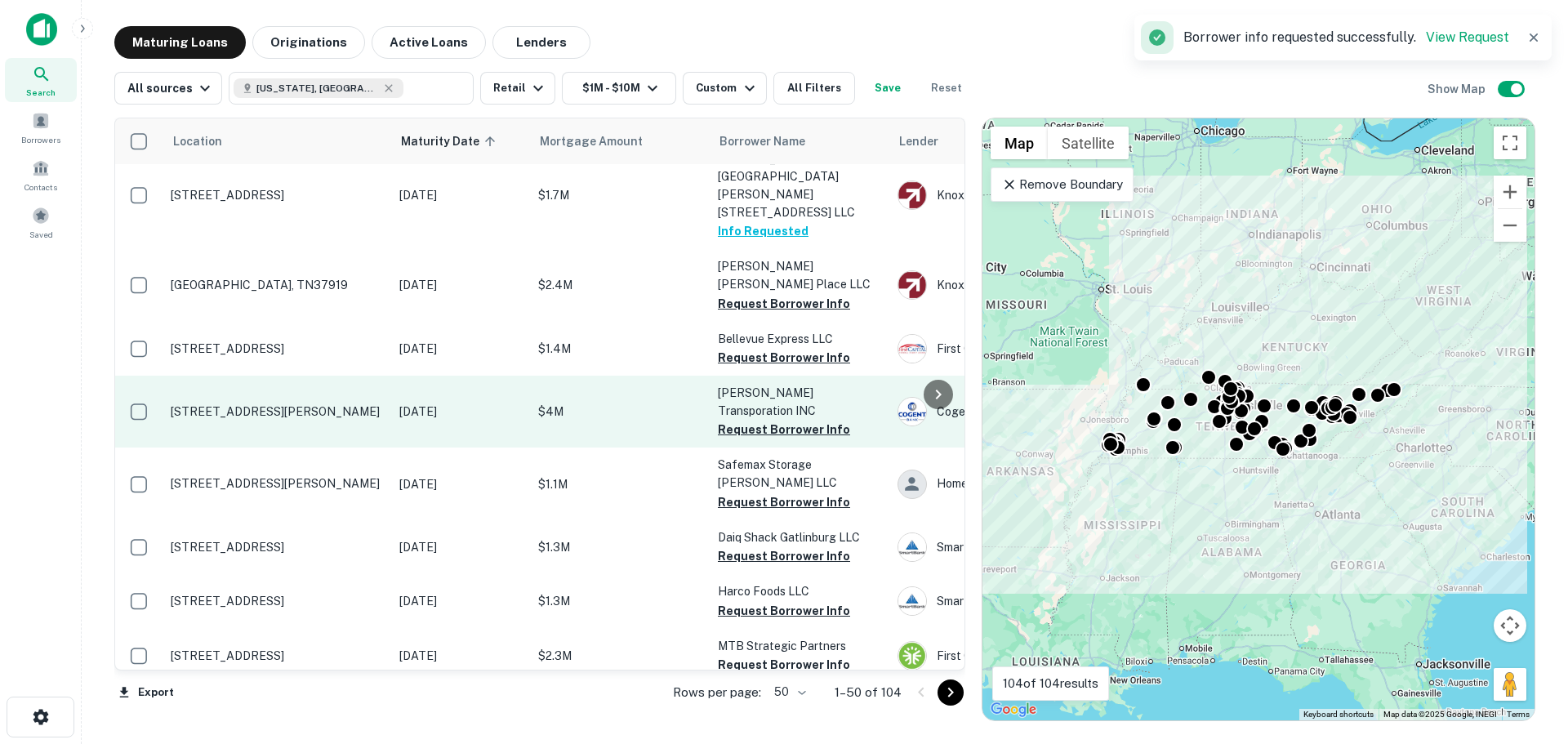
click at [268, 404] on p "[STREET_ADDRESS][PERSON_NAME]" at bounding box center [277, 411] width 212 height 15
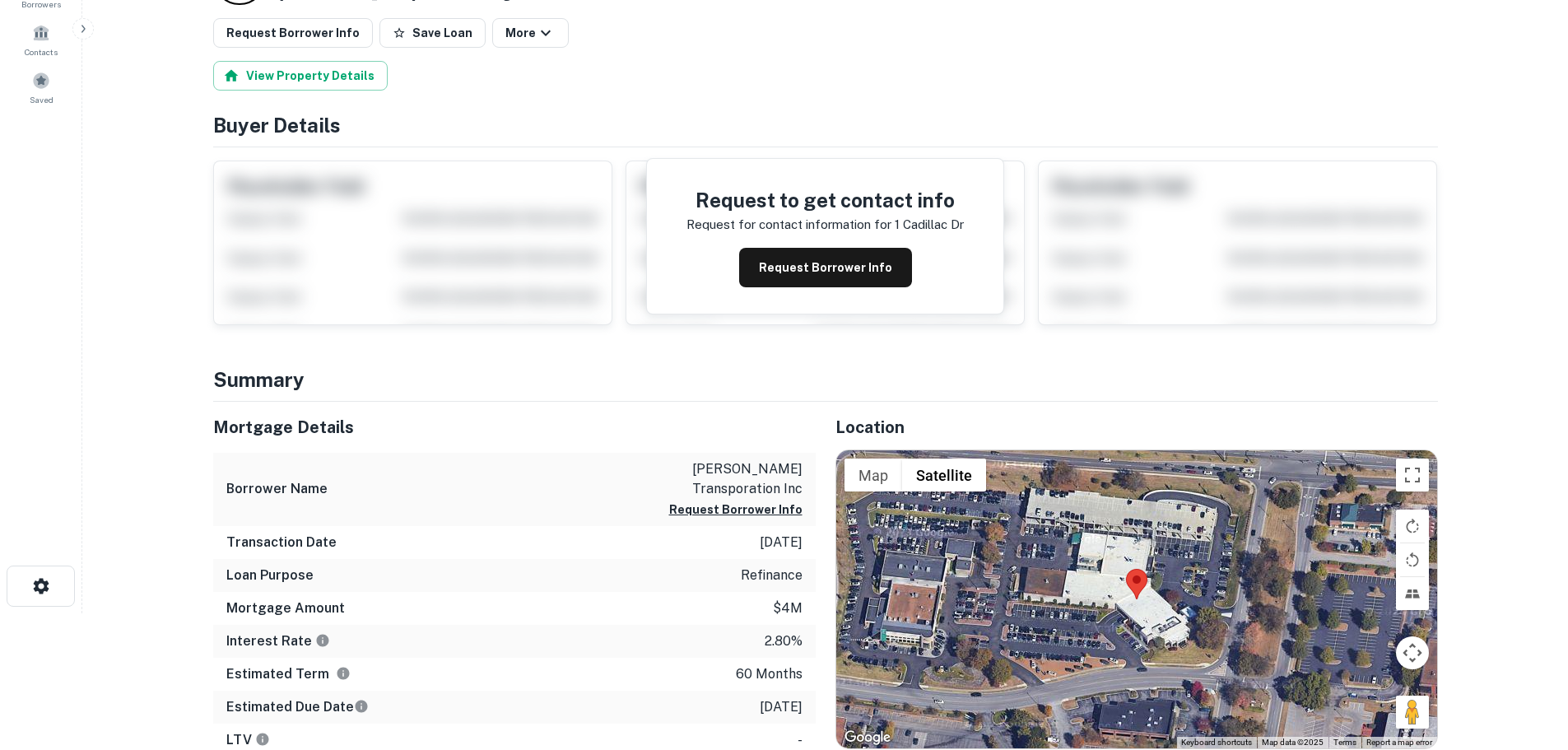
scroll to position [164, 0]
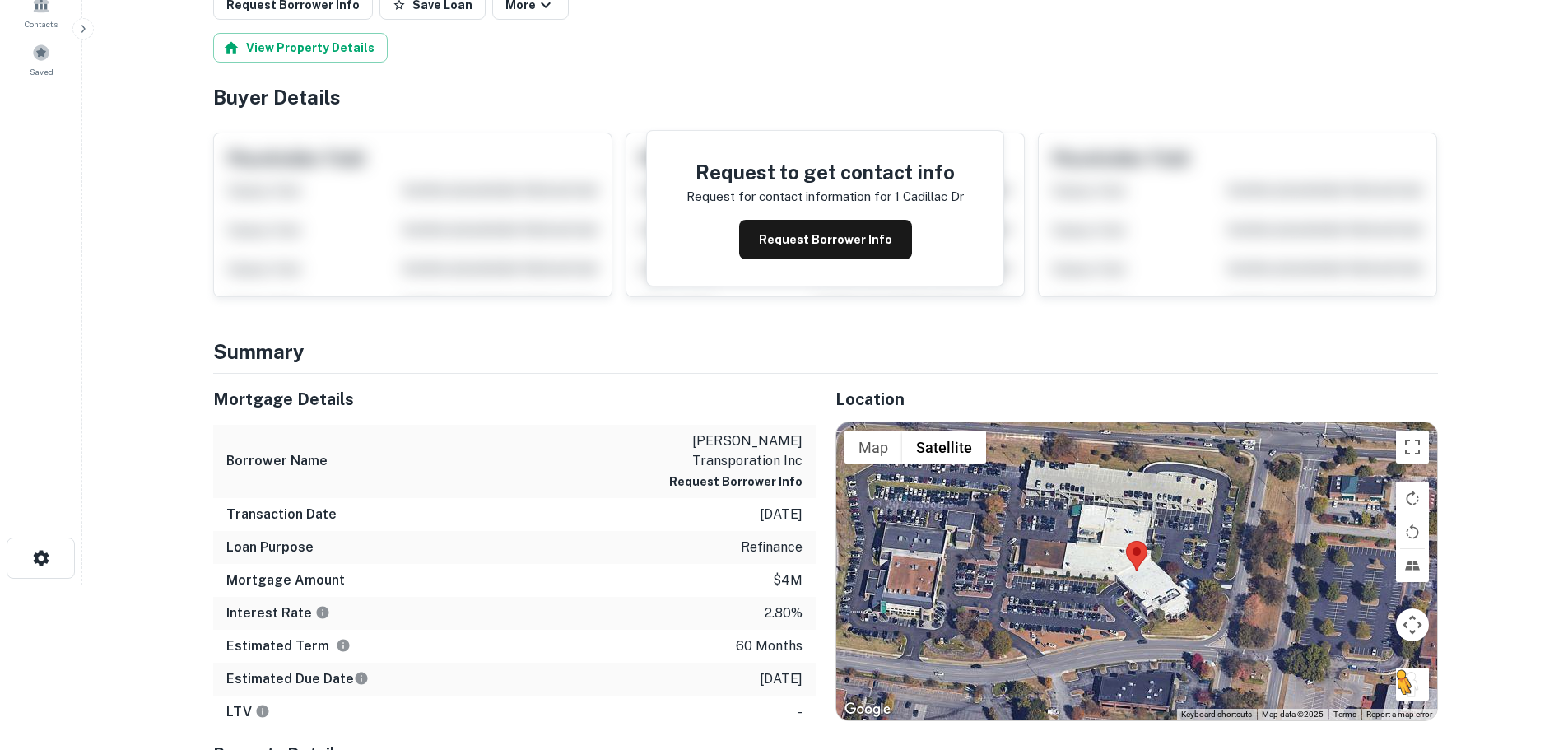
drag, startPoint x: 1441, startPoint y: 690, endPoint x: 1421, endPoint y: 687, distance: 20.2
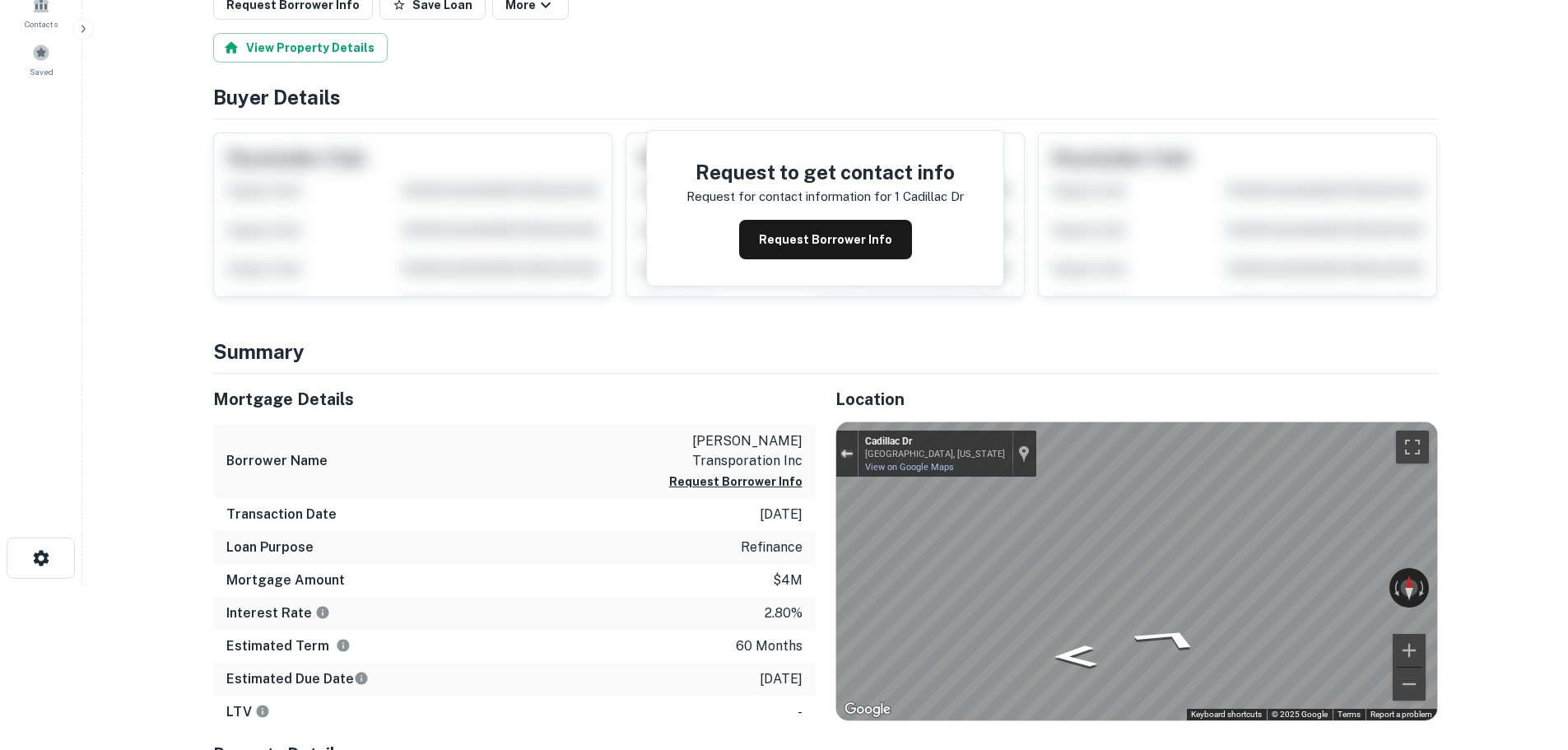
click at [848, 457] on div "Exit the Street View" at bounding box center [847, 453] width 12 height 10
click at [846, 445] on button "Exit the Street View" at bounding box center [847, 454] width 21 height 22
click at [842, 443] on button "Exit the Street View" at bounding box center [847, 454] width 21 height 22
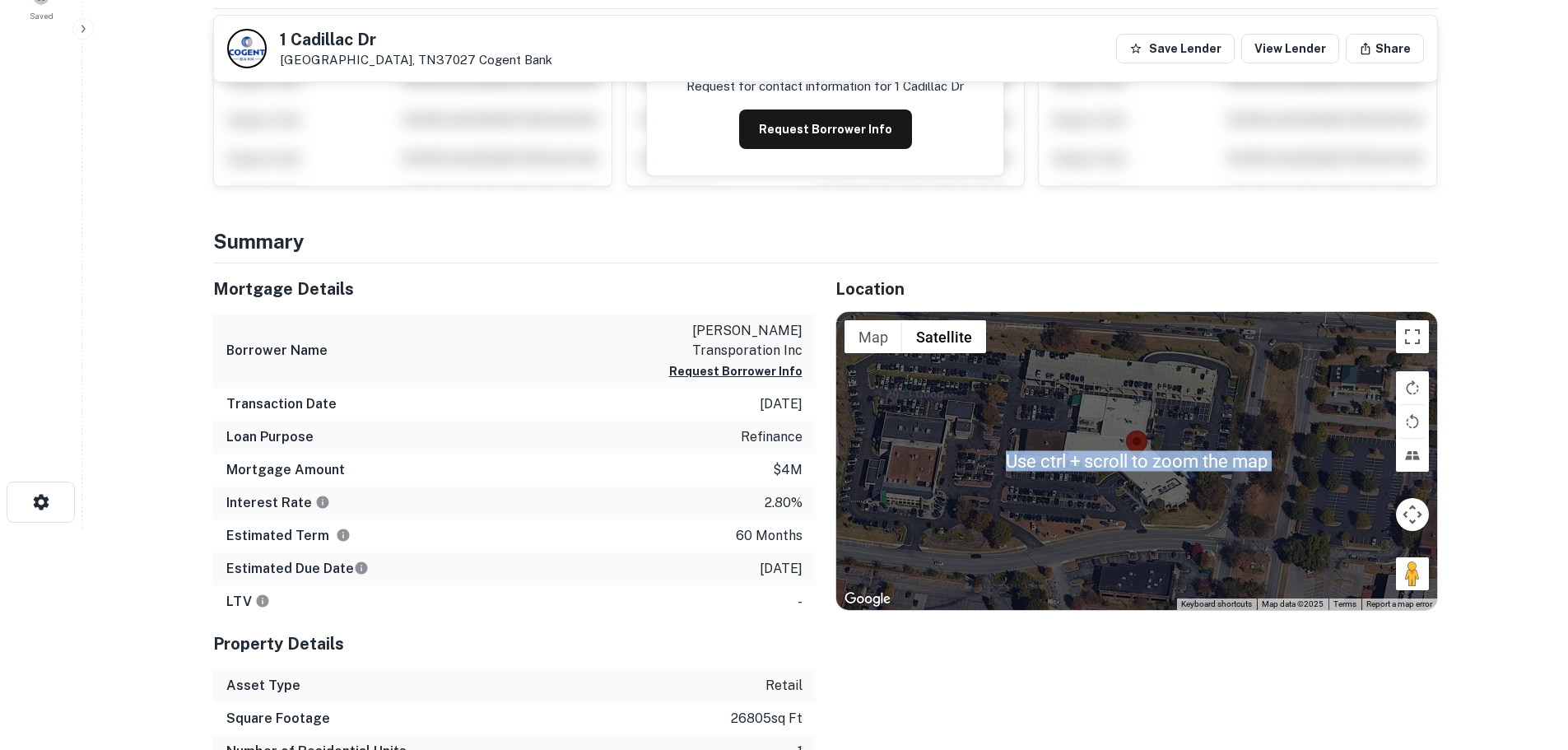
scroll to position [247, 0]
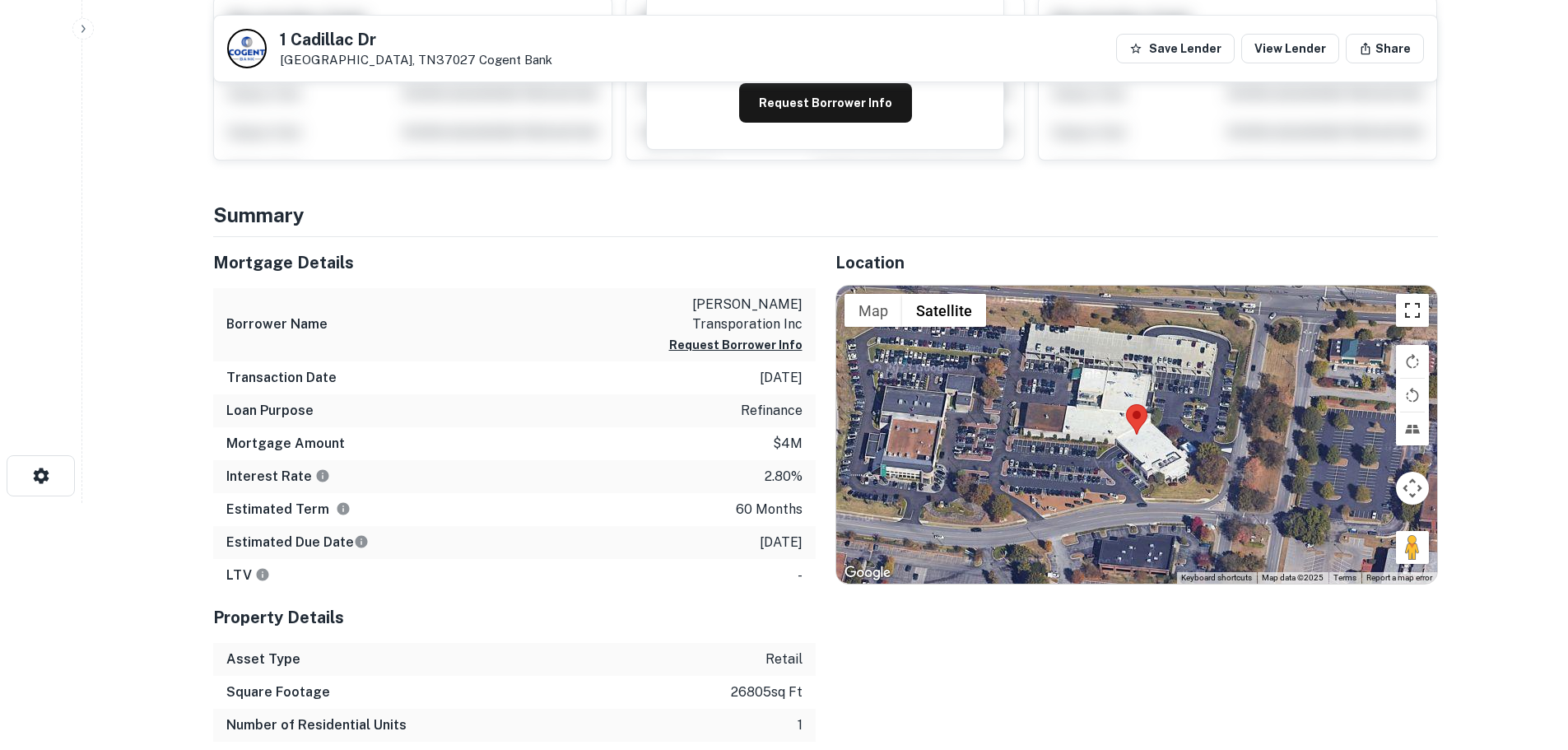
click at [1412, 316] on button "Toggle fullscreen view" at bounding box center [1413, 310] width 33 height 33
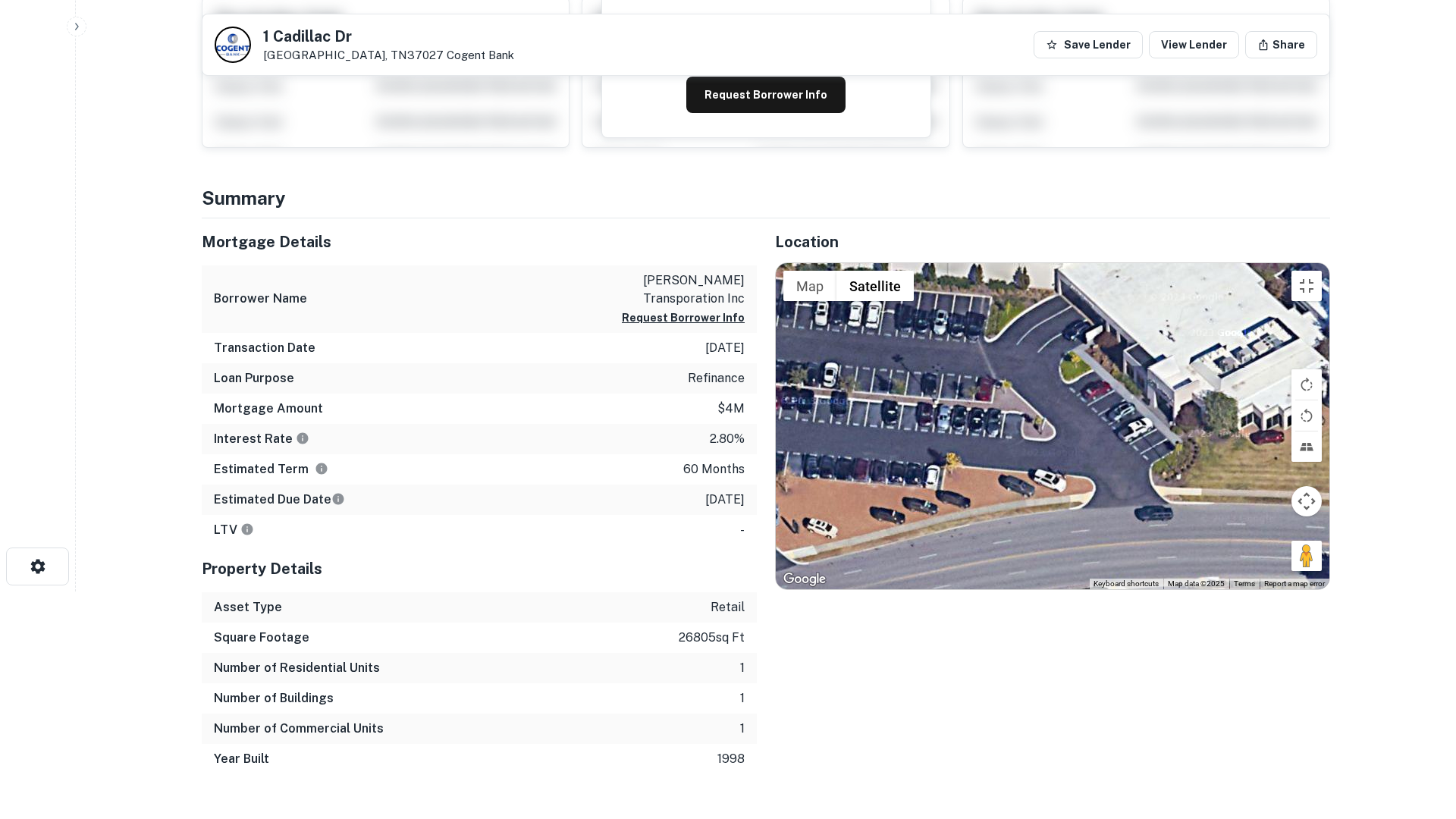
drag, startPoint x: 770, startPoint y: 356, endPoint x: 708, endPoint y: 561, distance: 214.2
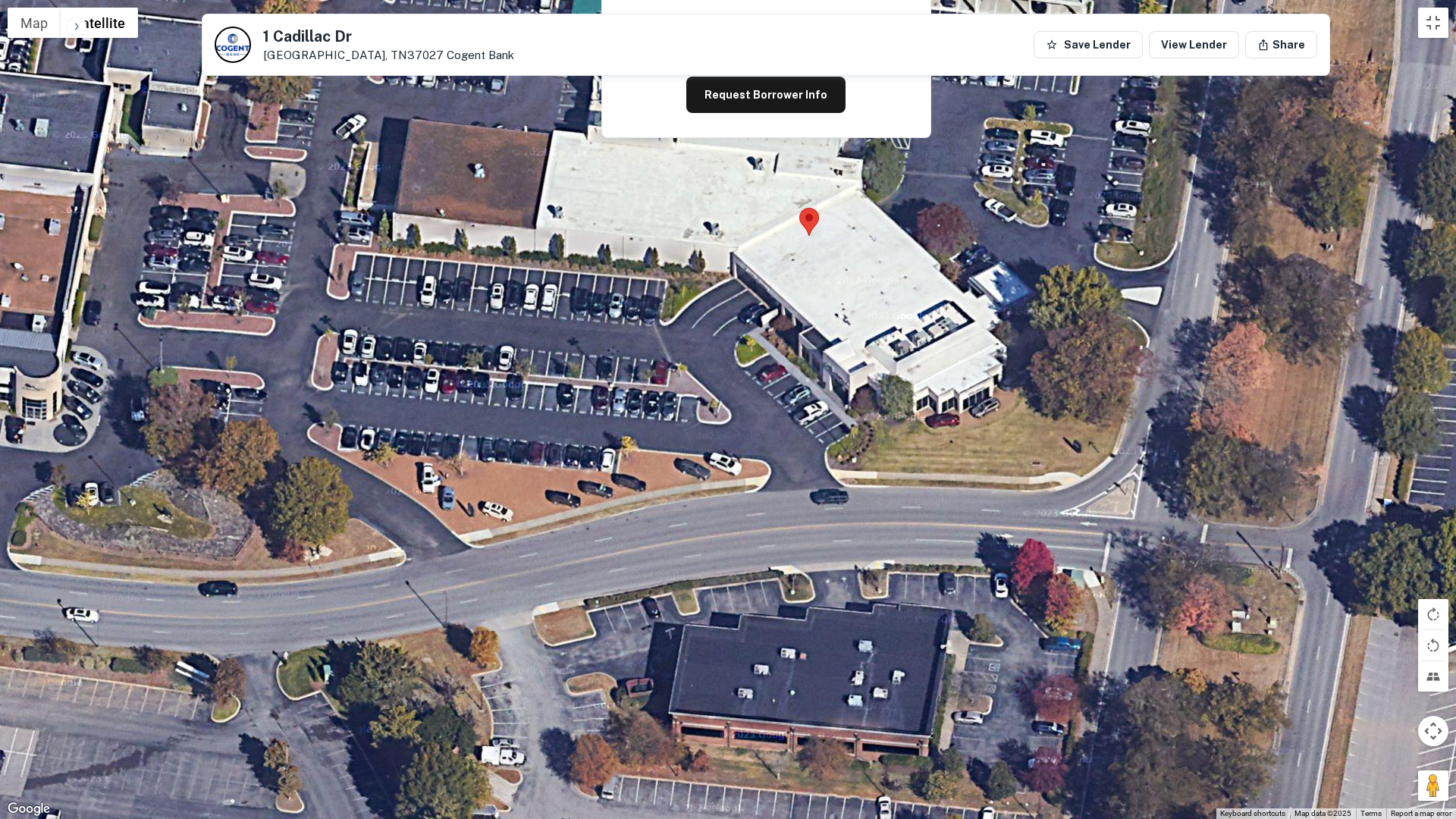
click at [688, 564] on div "Loading..." at bounding box center [728, 409] width 1456 height 819
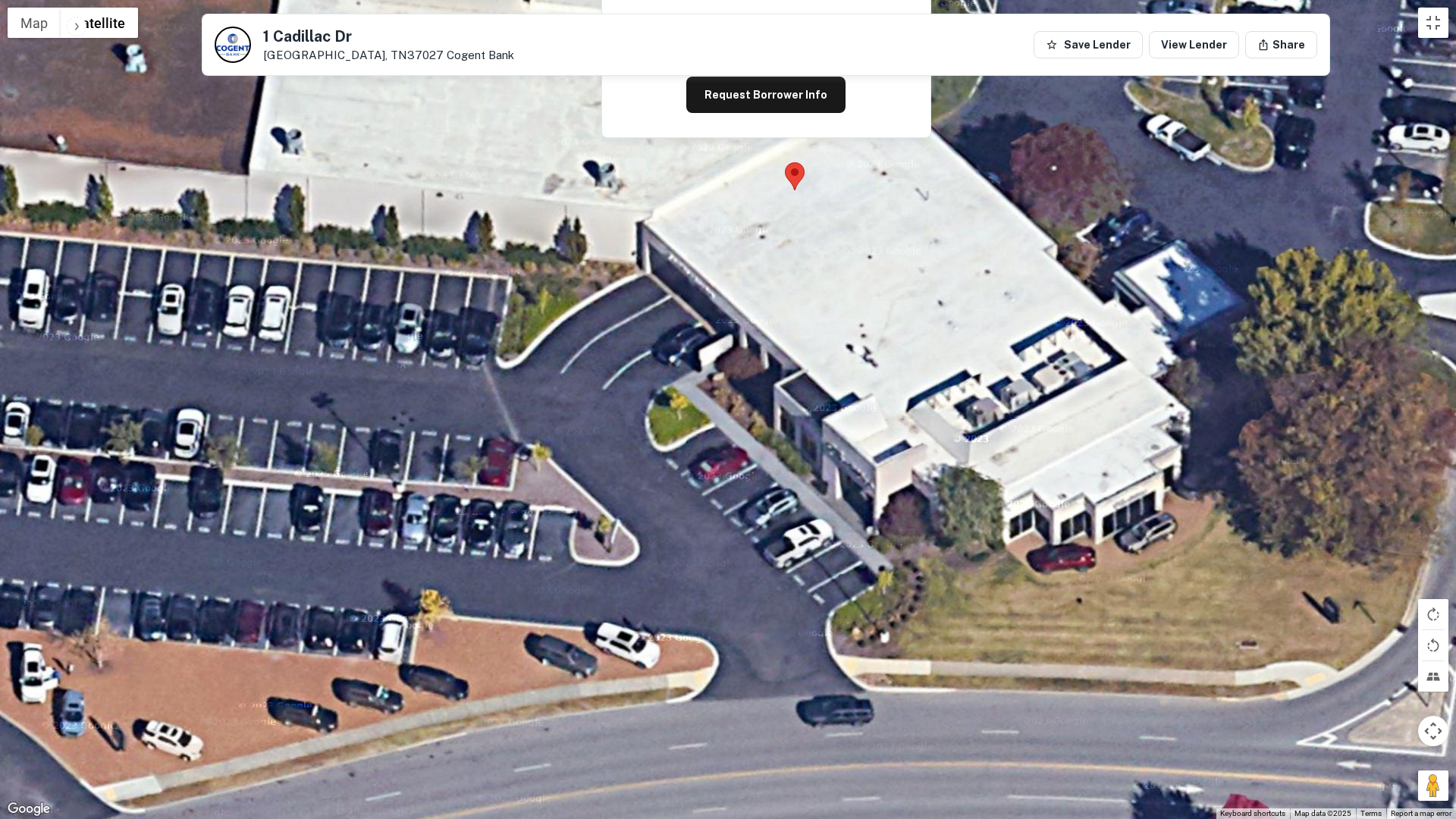
drag, startPoint x: 755, startPoint y: 448, endPoint x: 762, endPoint y: 646, distance: 198.1
click at [757, 659] on div "Loading..." at bounding box center [728, 409] width 1456 height 819
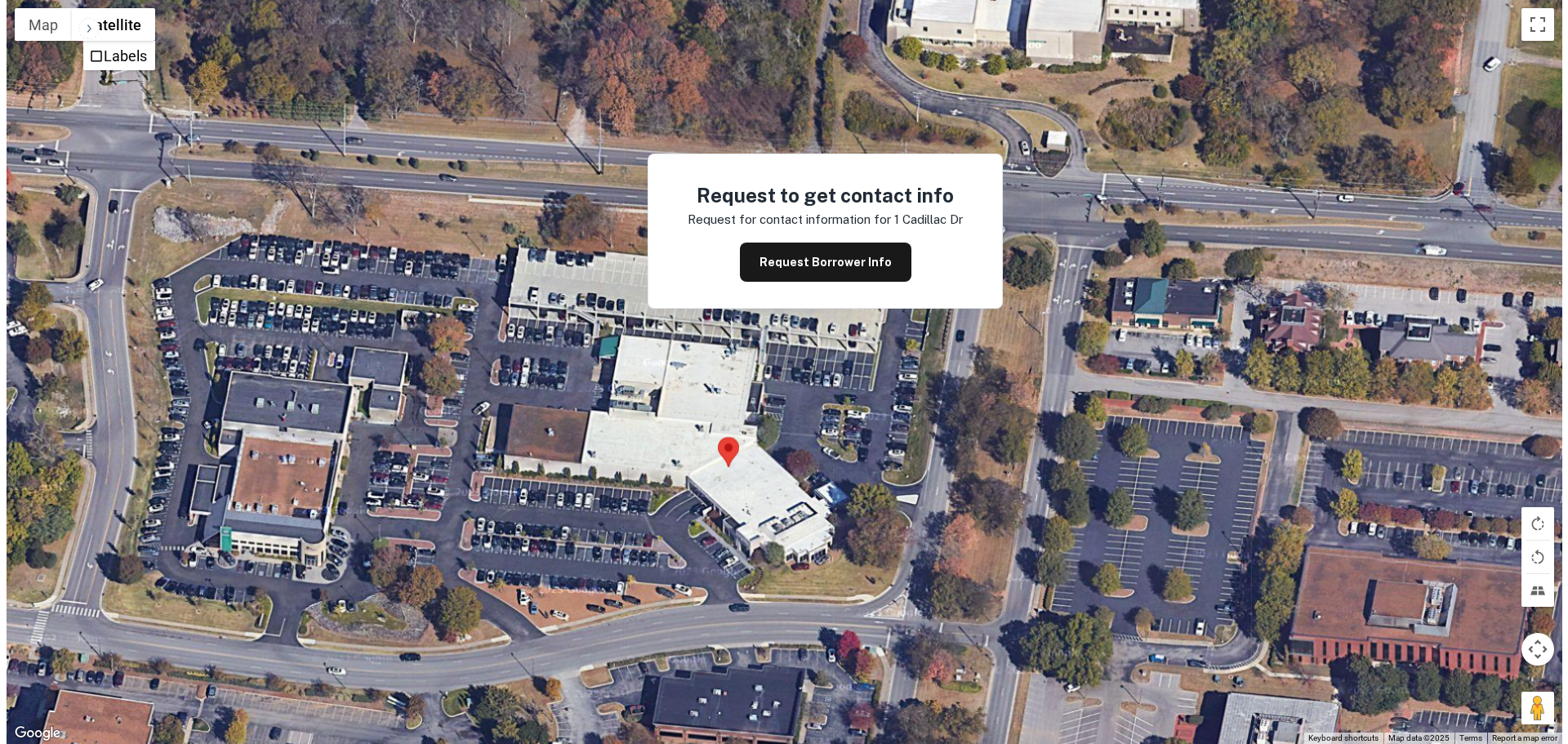
scroll to position [0, 0]
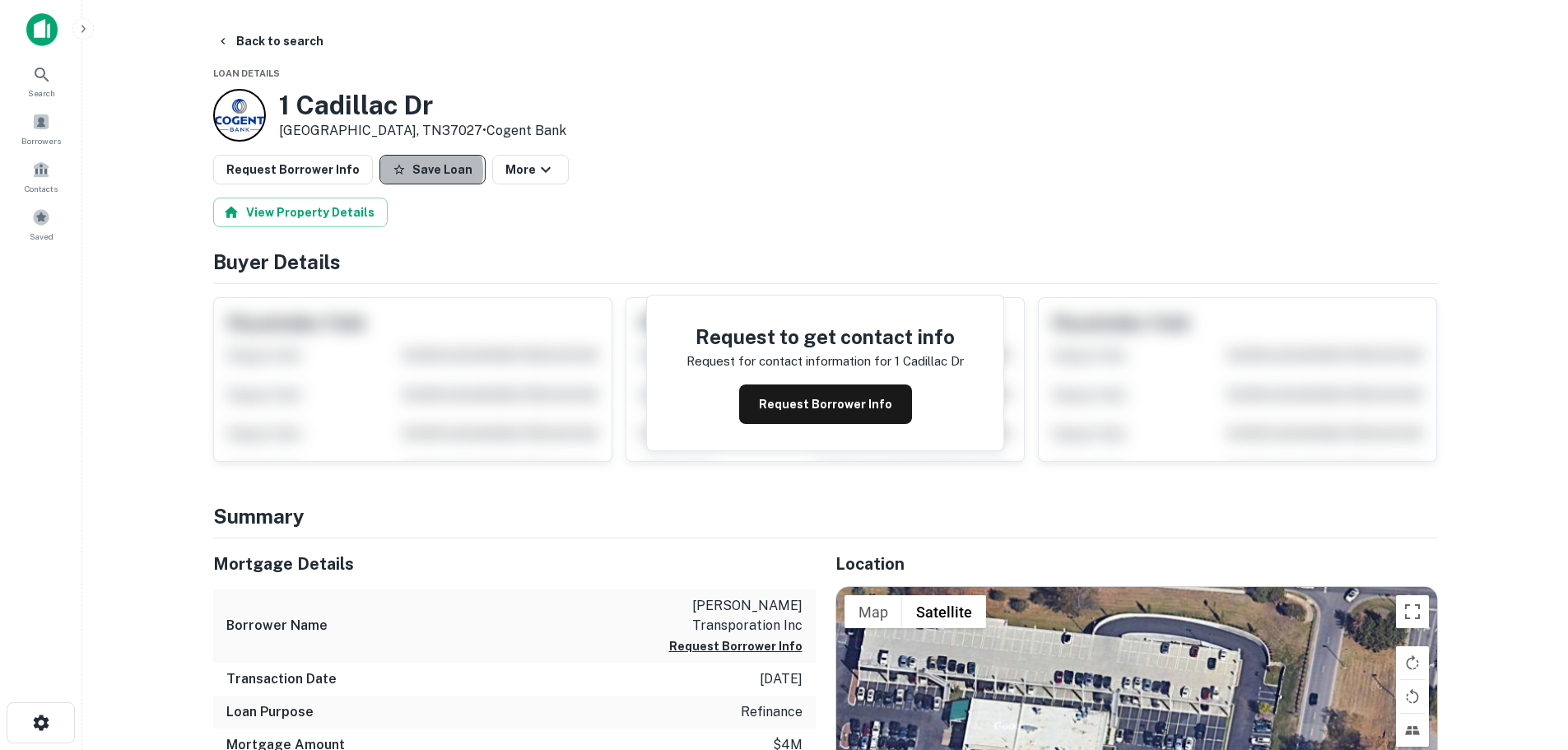
click at [408, 171] on button "Save Loan" at bounding box center [432, 169] width 107 height 30
click at [337, 175] on button "Request Borrower Info" at bounding box center [293, 169] width 159 height 30
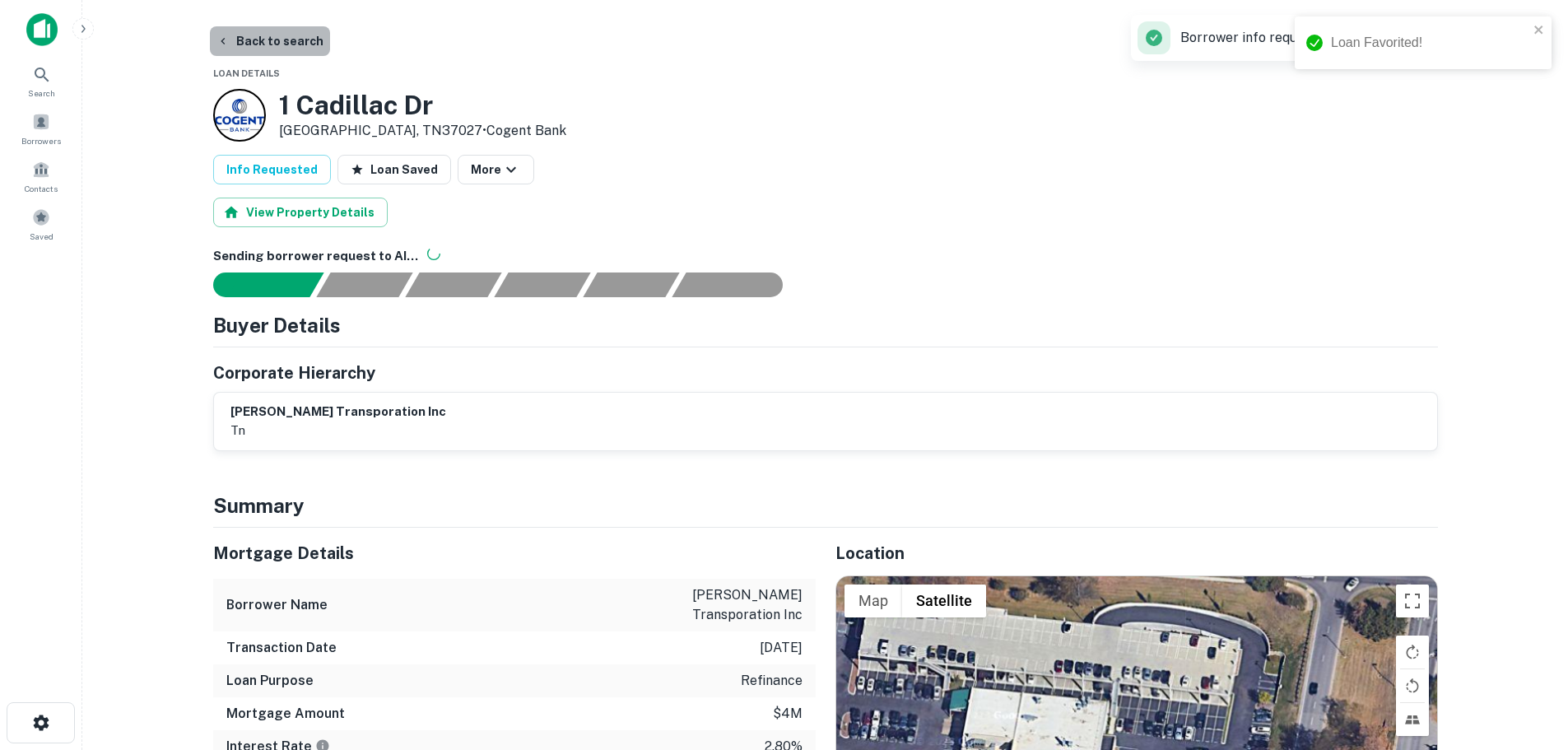
click at [281, 44] on button "Back to search" at bounding box center [270, 41] width 121 height 30
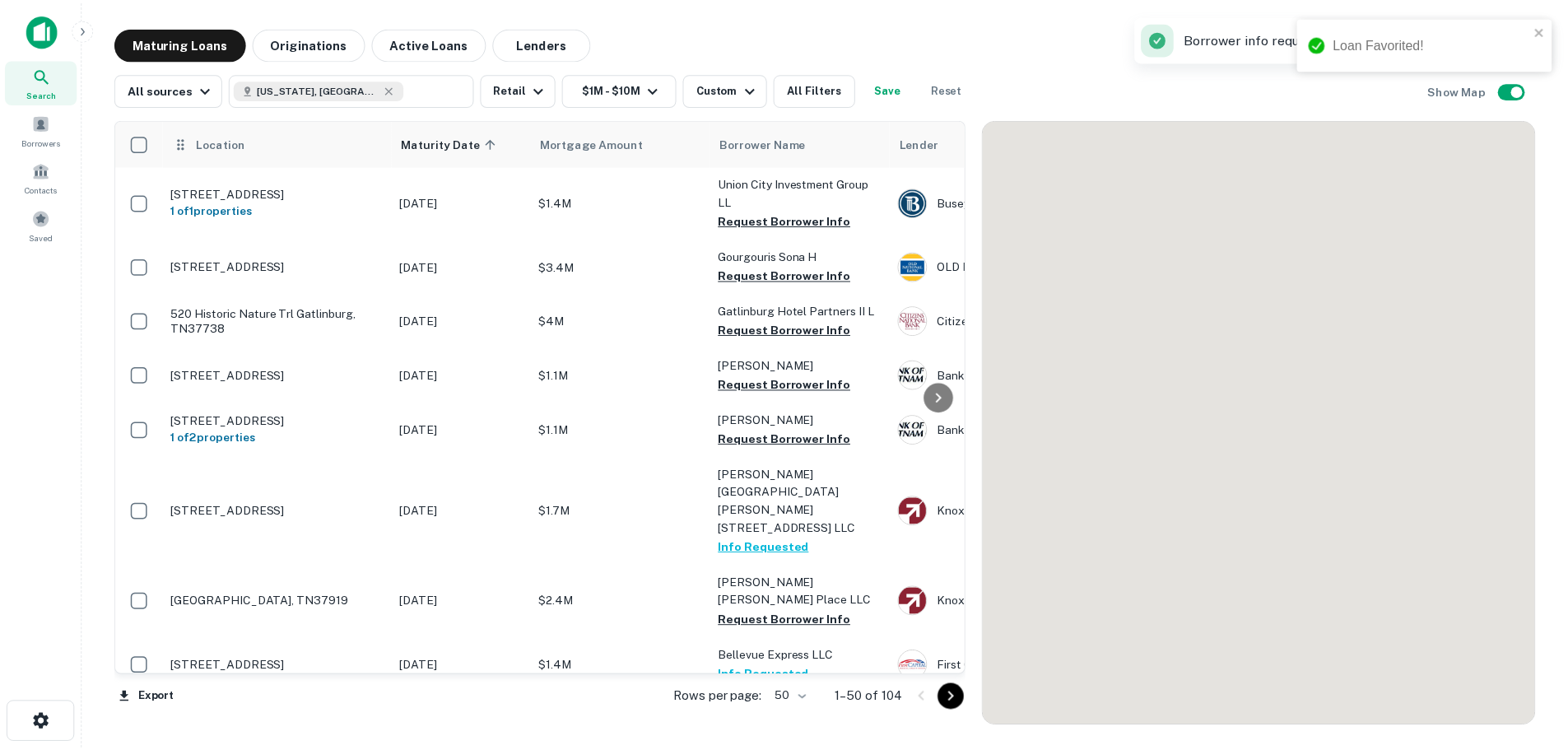
scroll to position [315, 0]
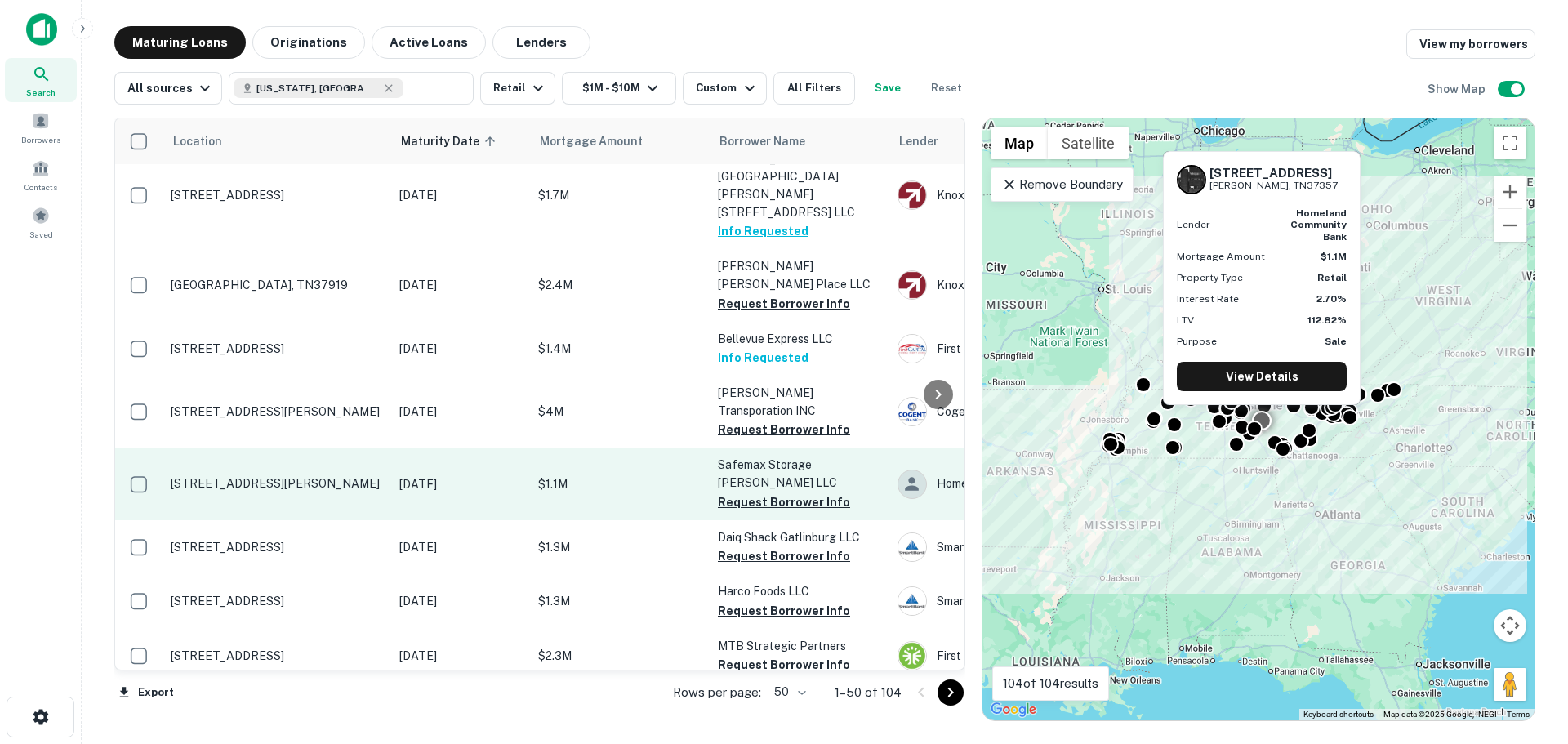
click at [256, 476] on p "[STREET_ADDRESS][PERSON_NAME]" at bounding box center [277, 483] width 212 height 15
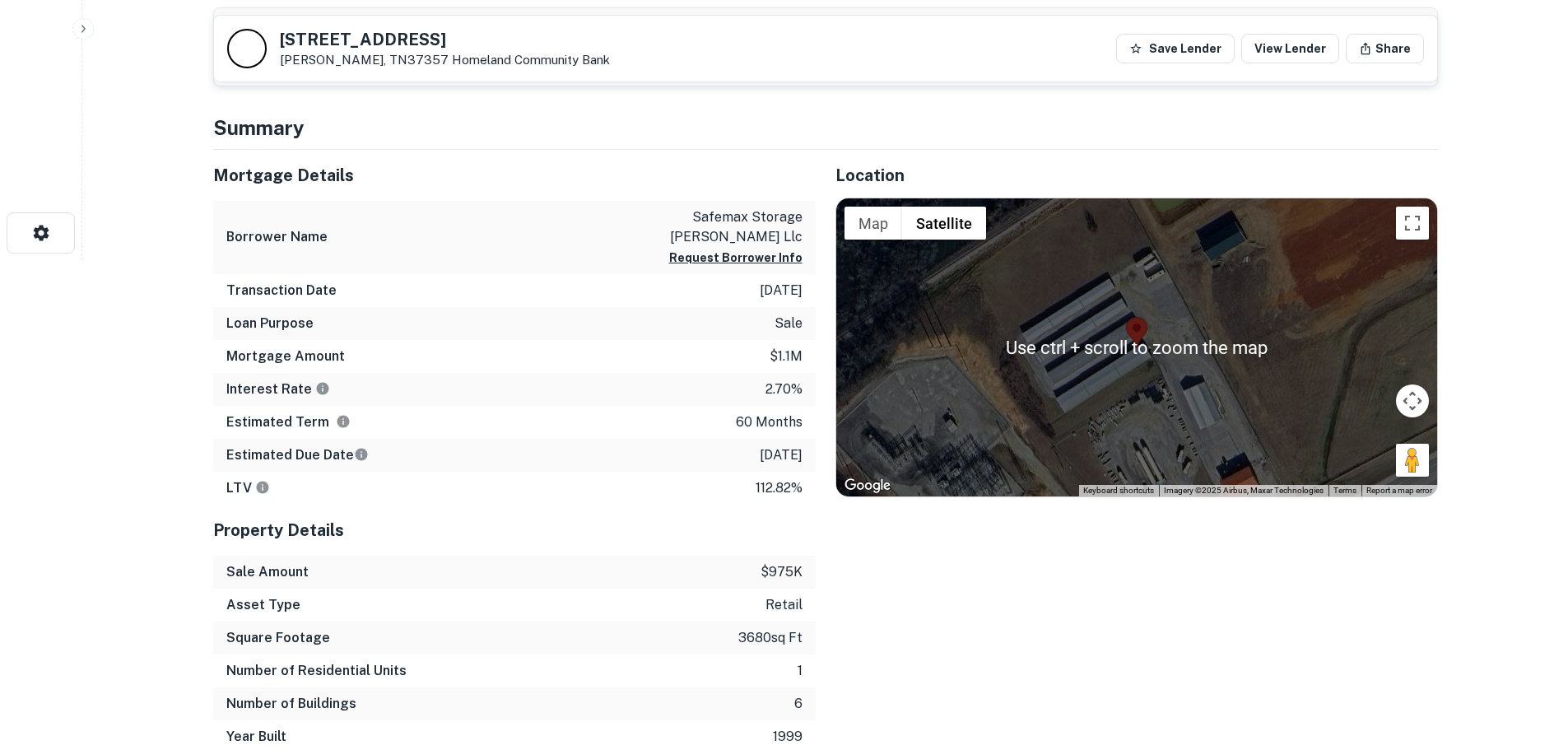
scroll to position [494, 0]
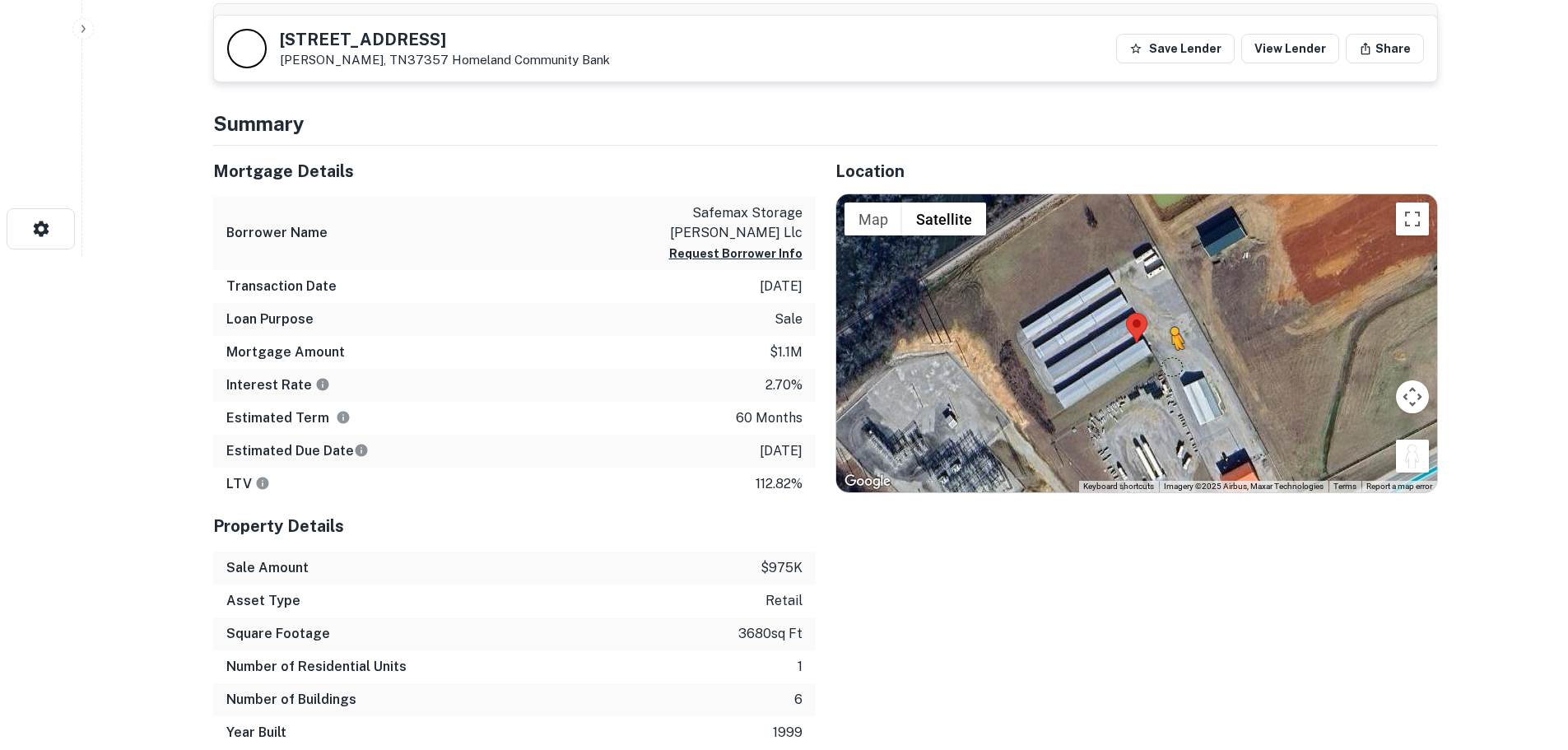
drag, startPoint x: 1410, startPoint y: 451, endPoint x: 1168, endPoint y: 366, distance: 256.5
click at [1172, 367] on div "To activate drag with keyboard, press Alt + Enter. Once in keyboard drag state,…" at bounding box center [1137, 343] width 601 height 298
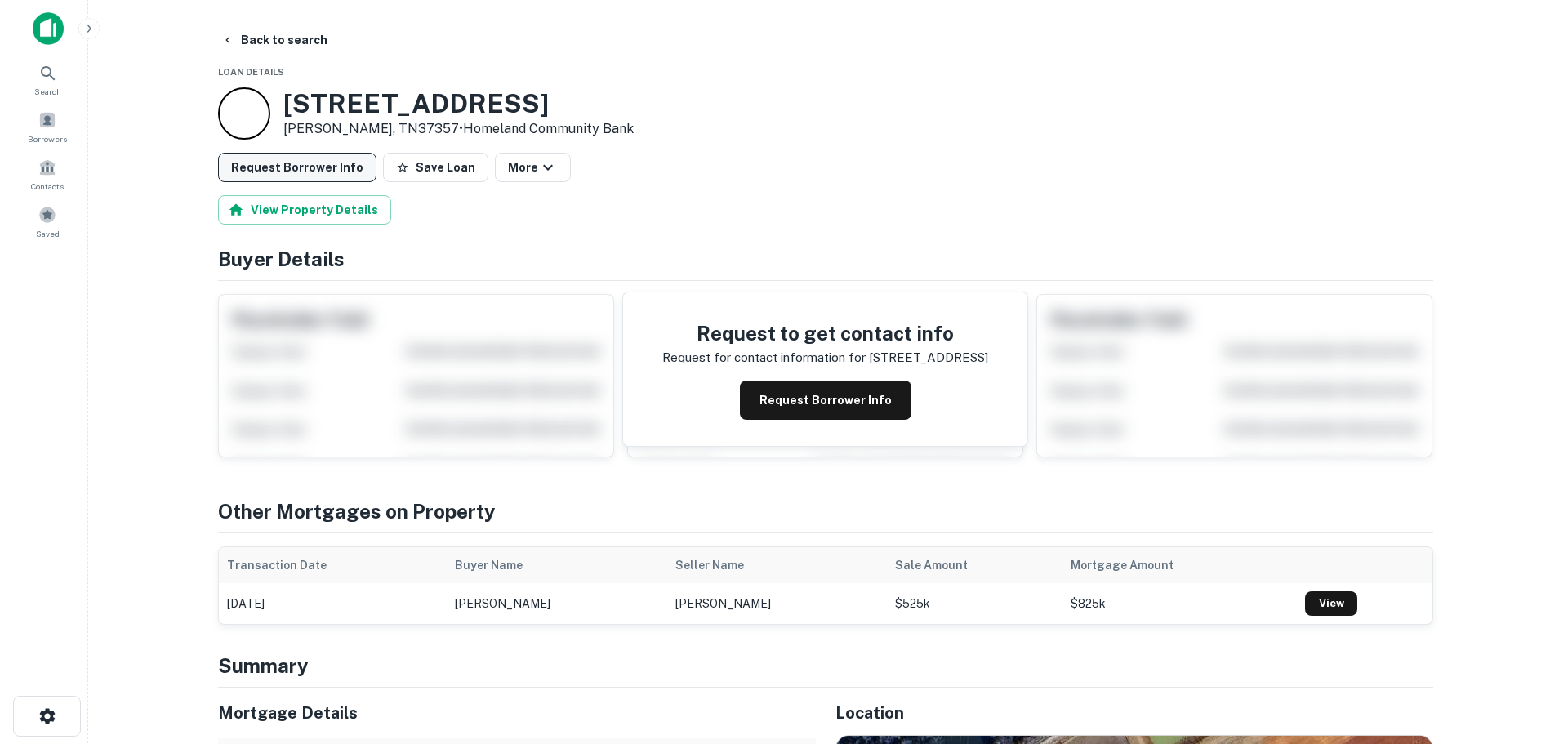
scroll to position [0, 0]
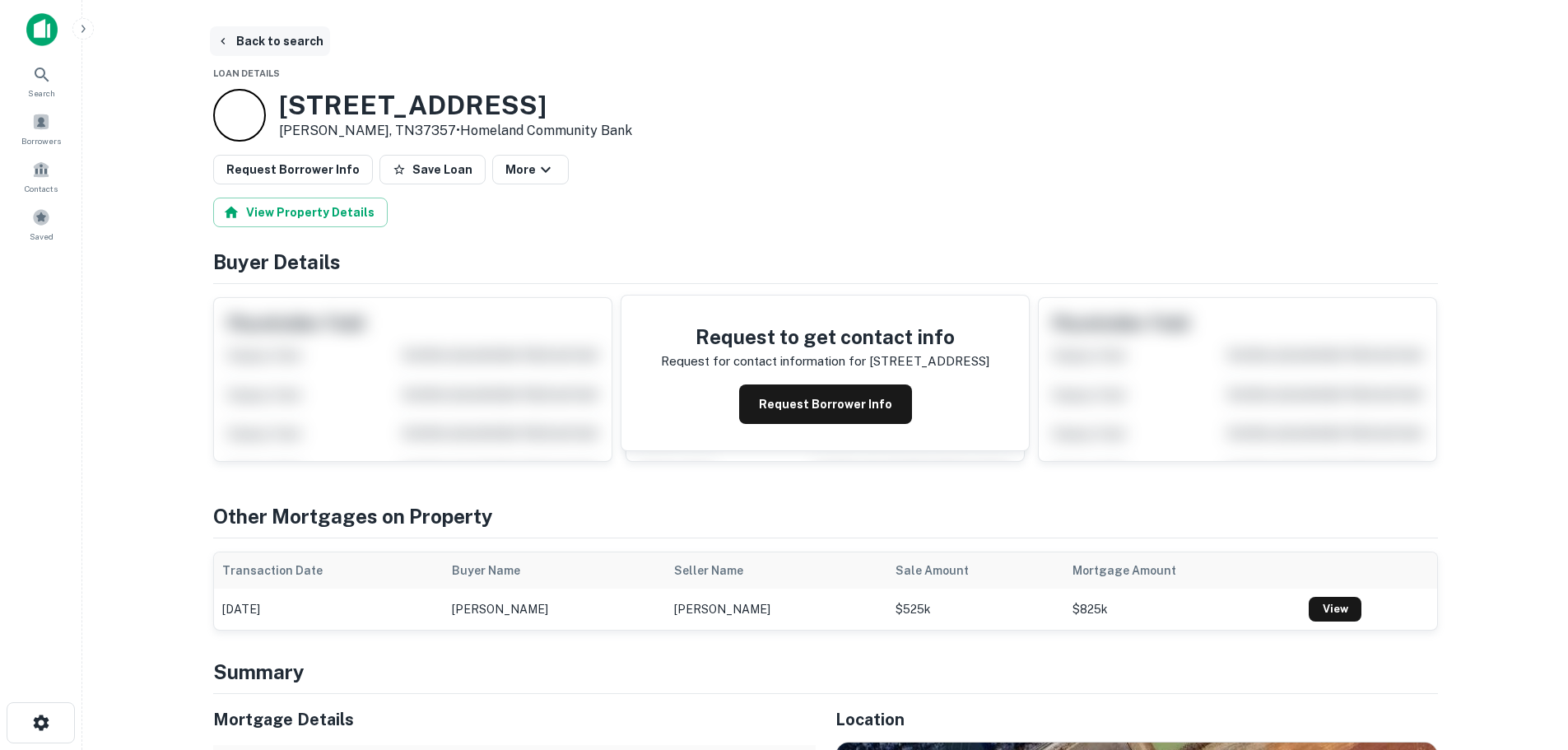
click at [301, 36] on button "Back to search" at bounding box center [270, 41] width 121 height 30
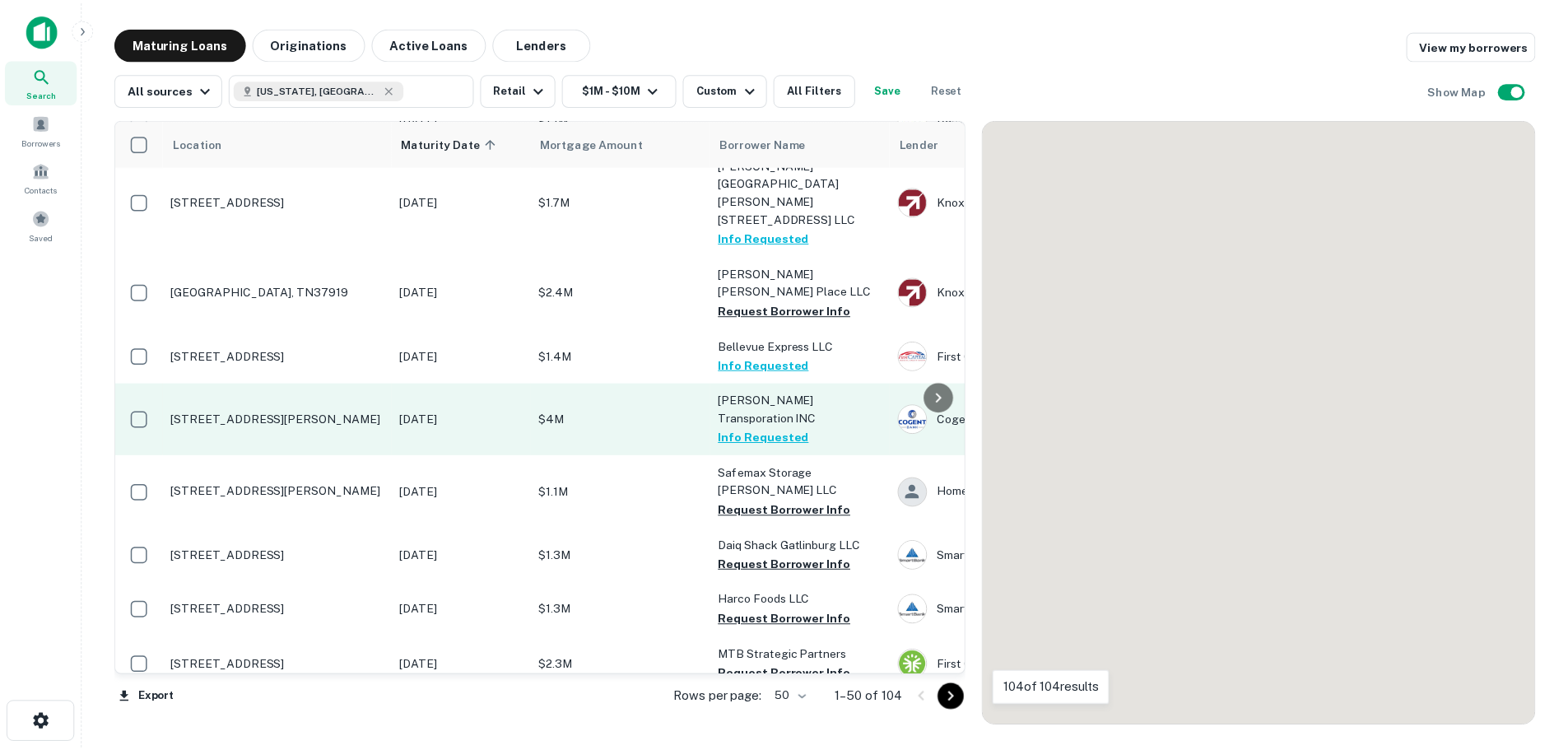
scroll to position [315, 0]
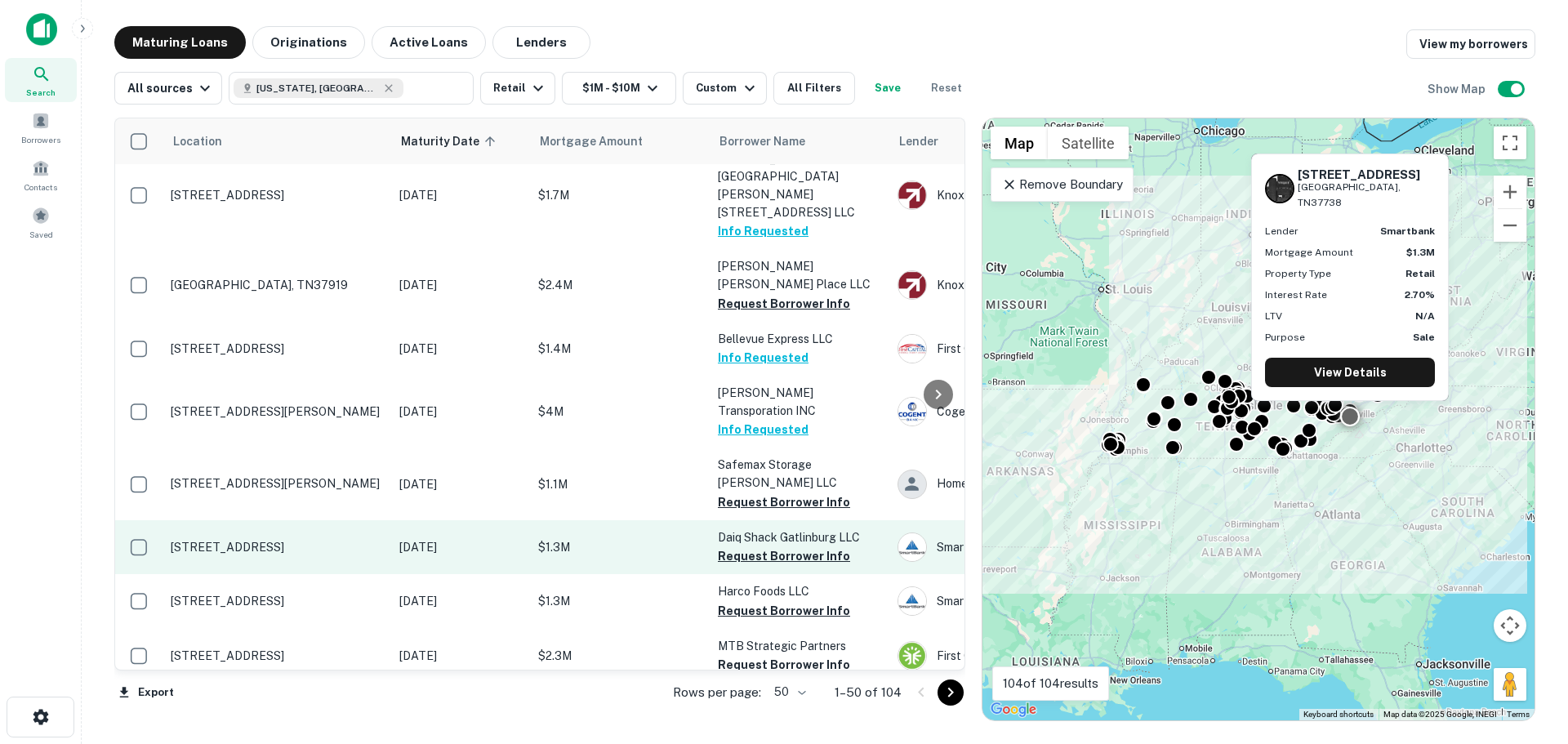
click at [294, 539] on p "[STREET_ADDRESS]" at bounding box center [277, 546] width 212 height 15
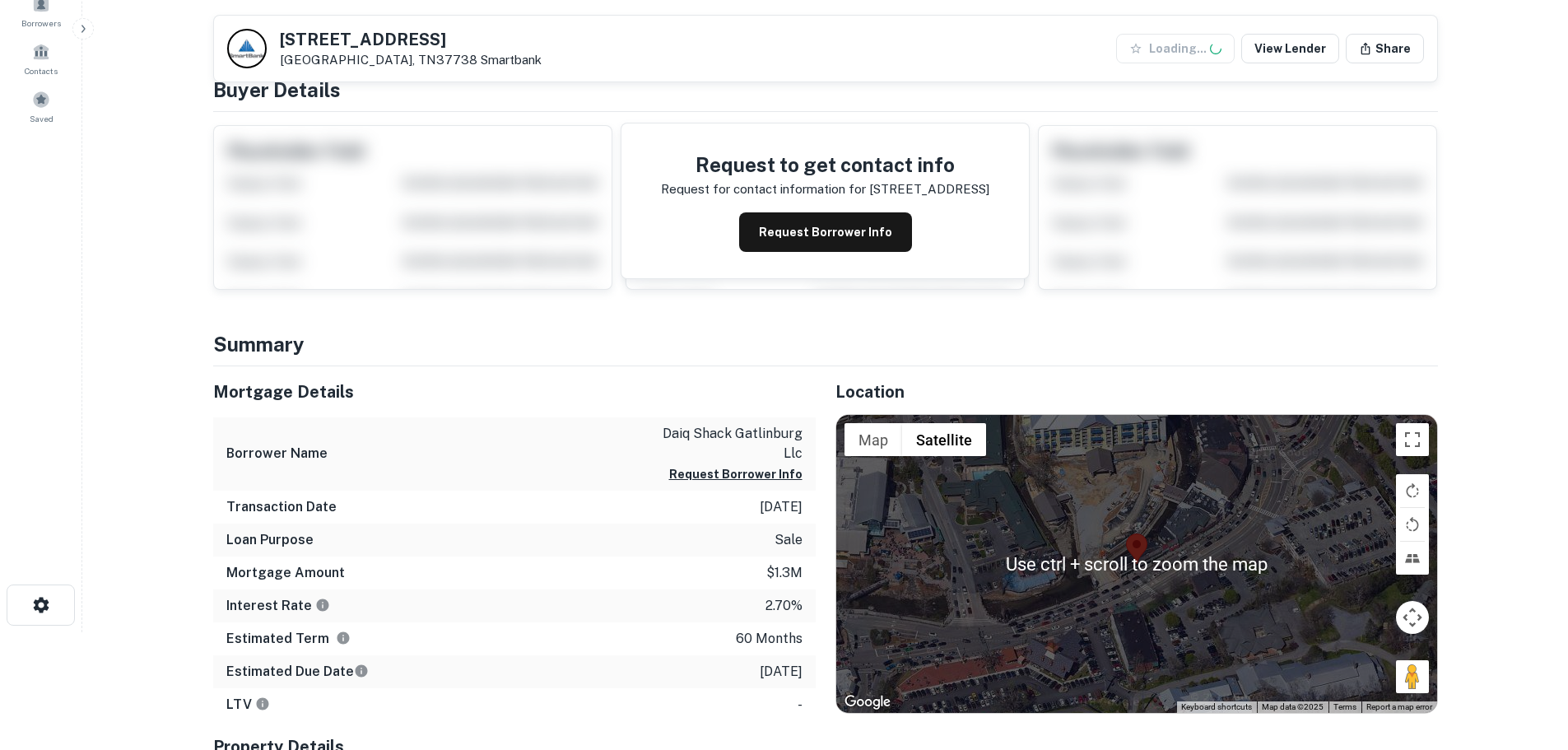
scroll to position [247, 0]
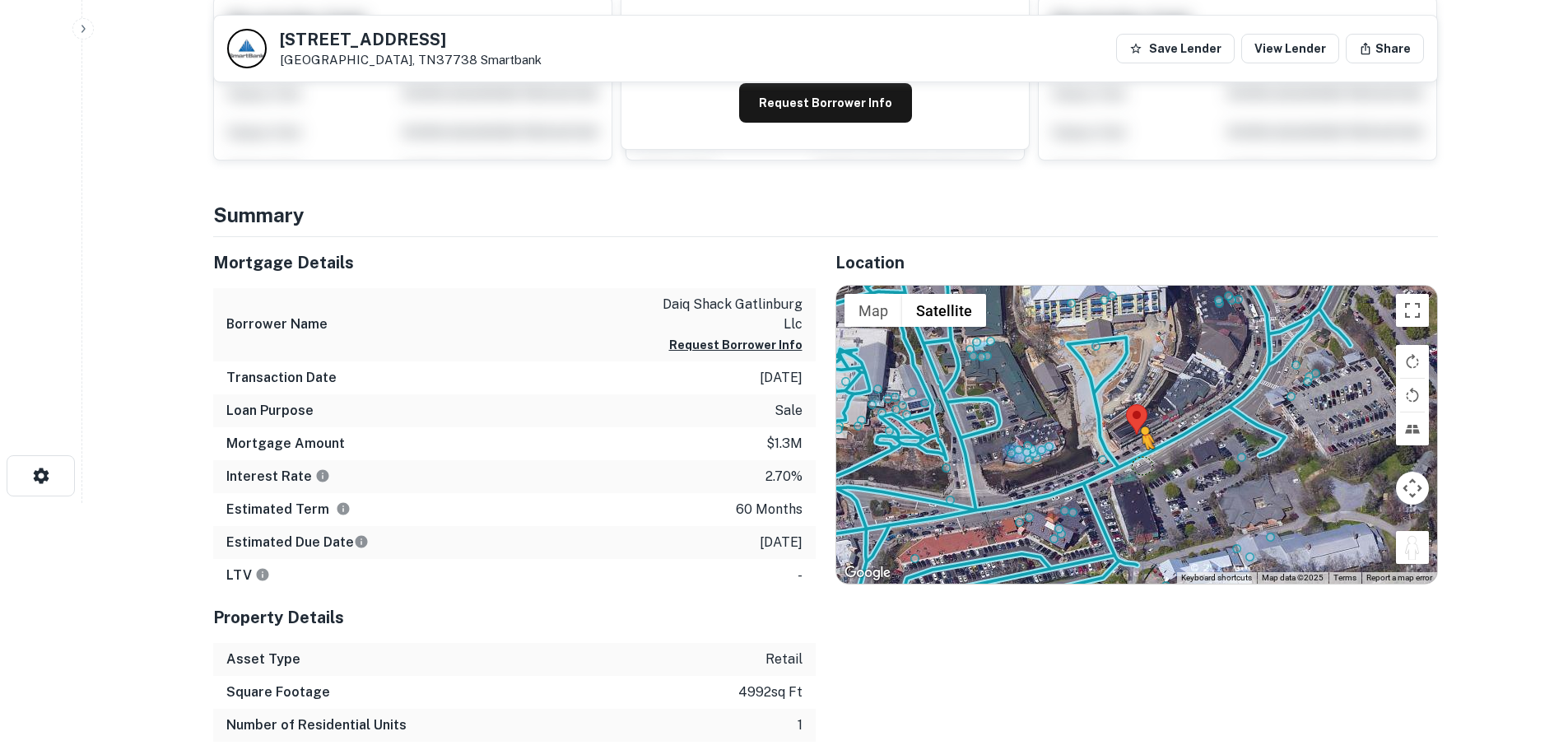
drag, startPoint x: 1423, startPoint y: 542, endPoint x: 1138, endPoint y: 465, distance: 295.2
click at [1138, 465] on div "To activate drag with keyboard, press Alt + Enter. Once in keyboard drag state,…" at bounding box center [1137, 434] width 601 height 298
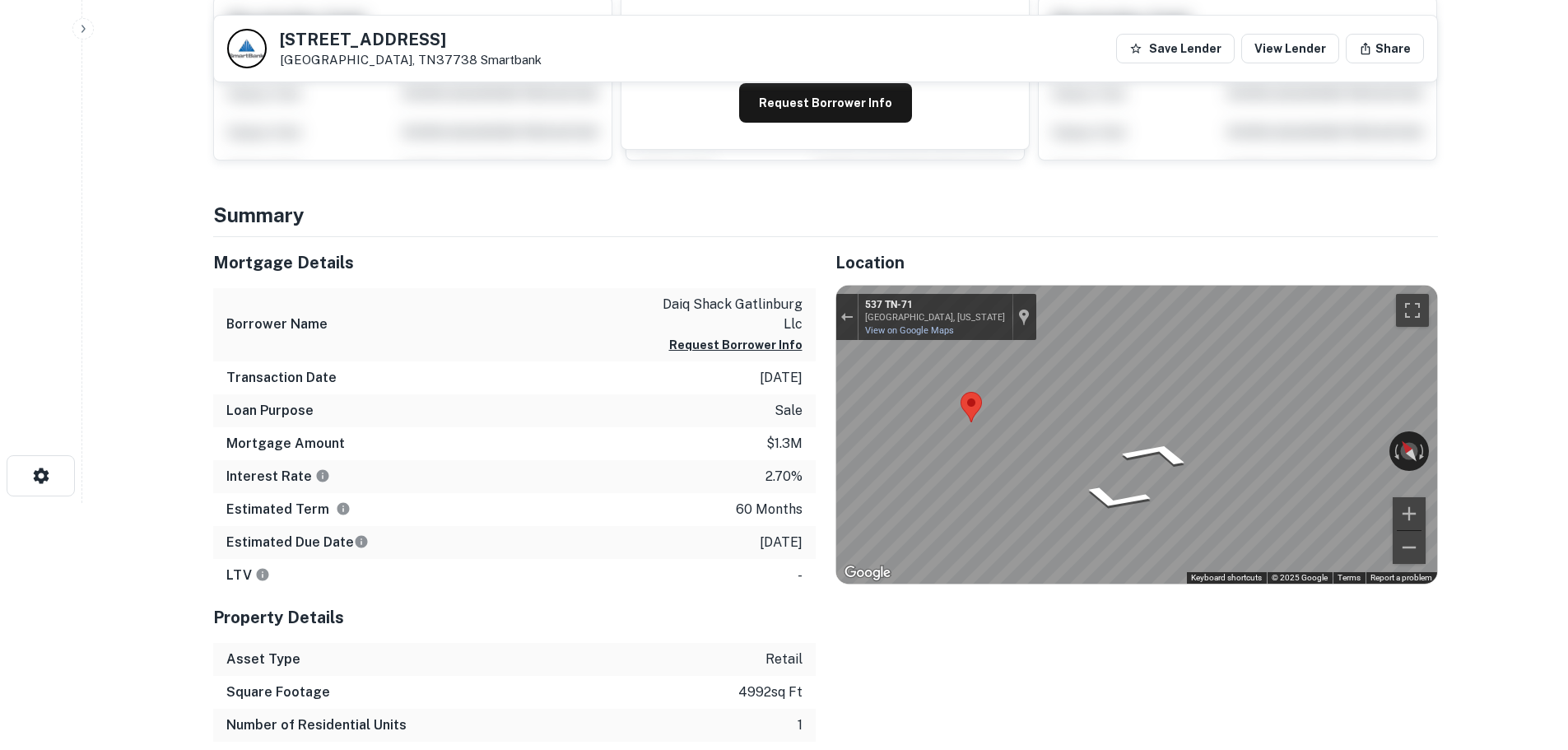
click at [795, 410] on div "Mortgage Details Borrower Name daiq shack gatlinburg llc Request Borrower Info …" at bounding box center [816, 539] width 1245 height 604
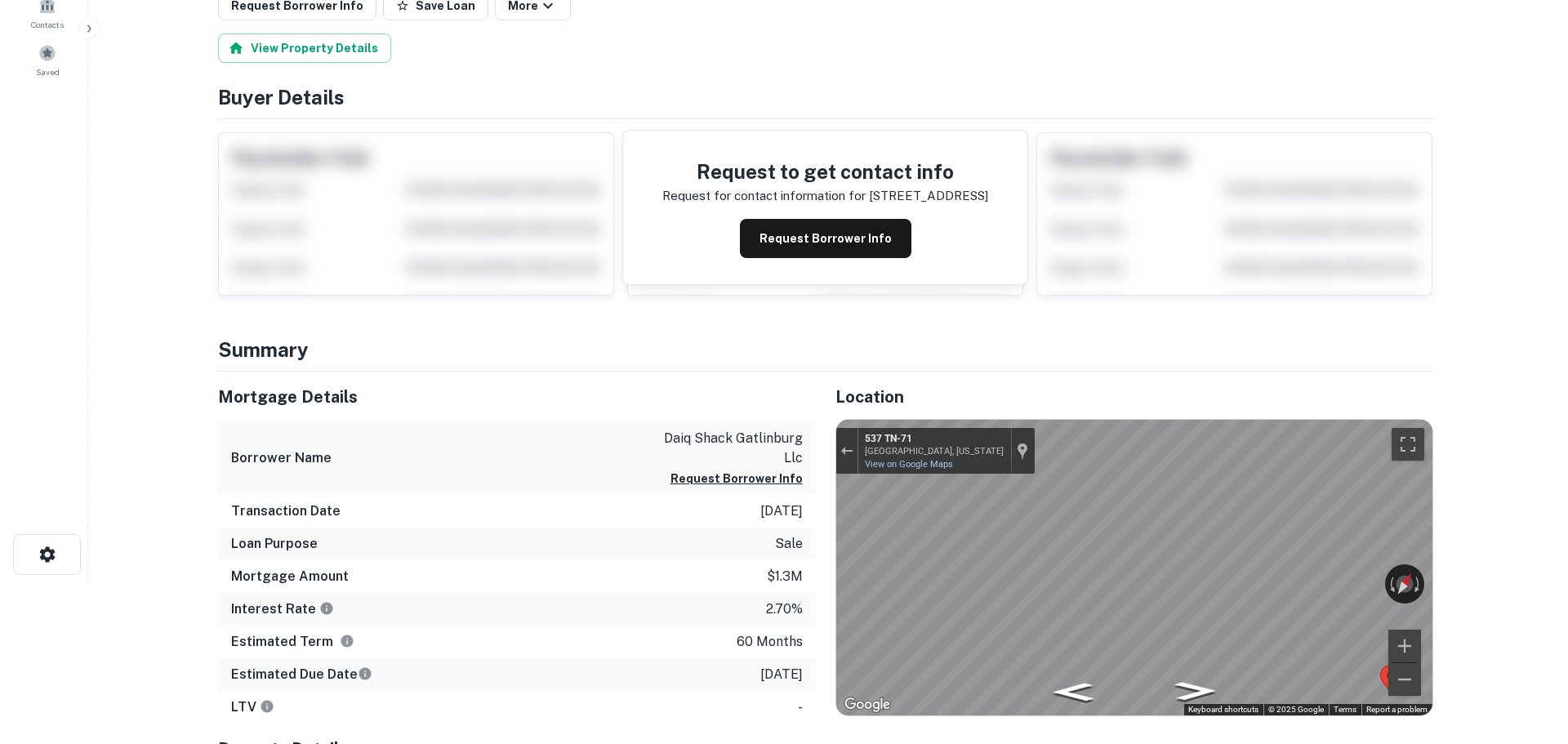
scroll to position [0, 0]
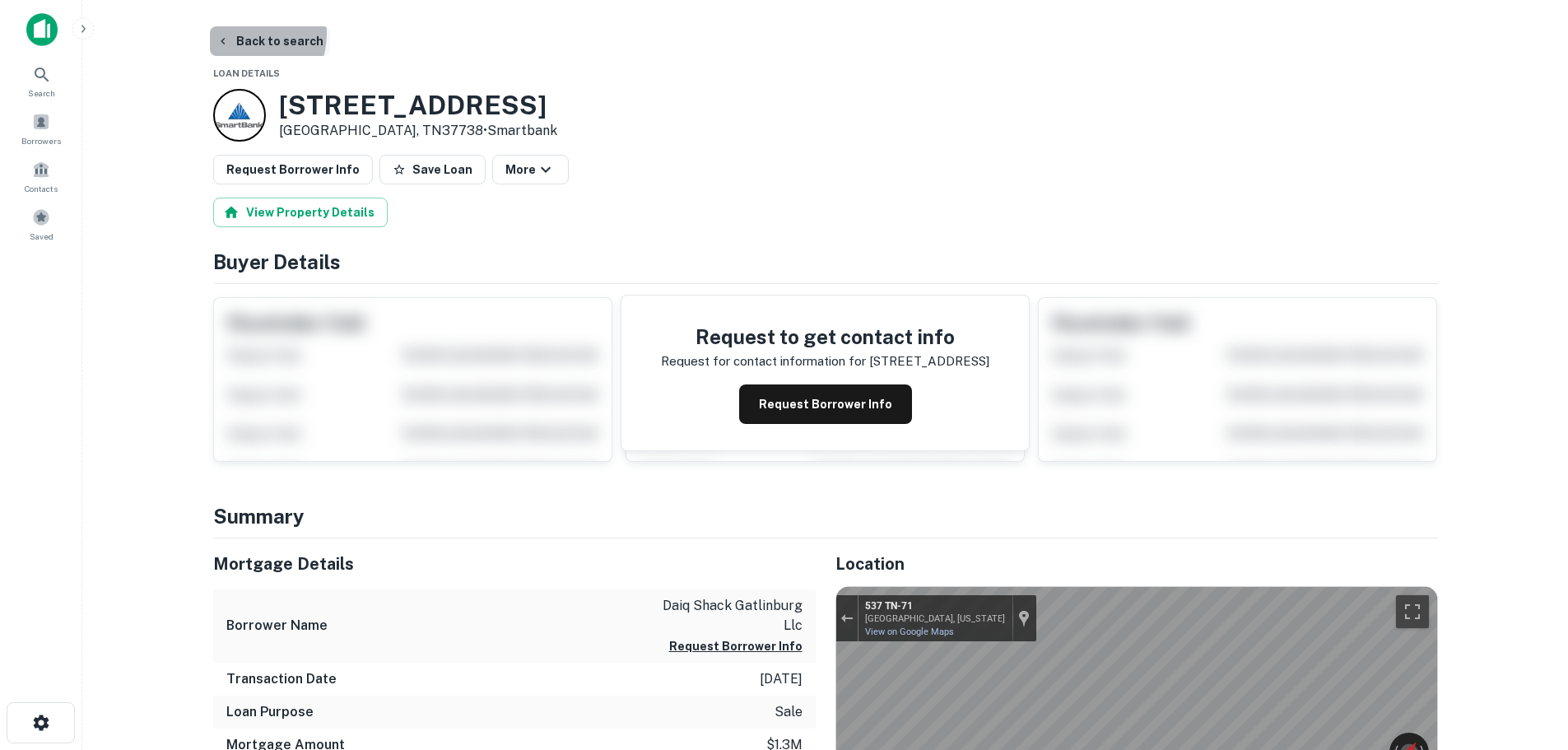
click at [244, 34] on button "Back to search" at bounding box center [270, 41] width 121 height 30
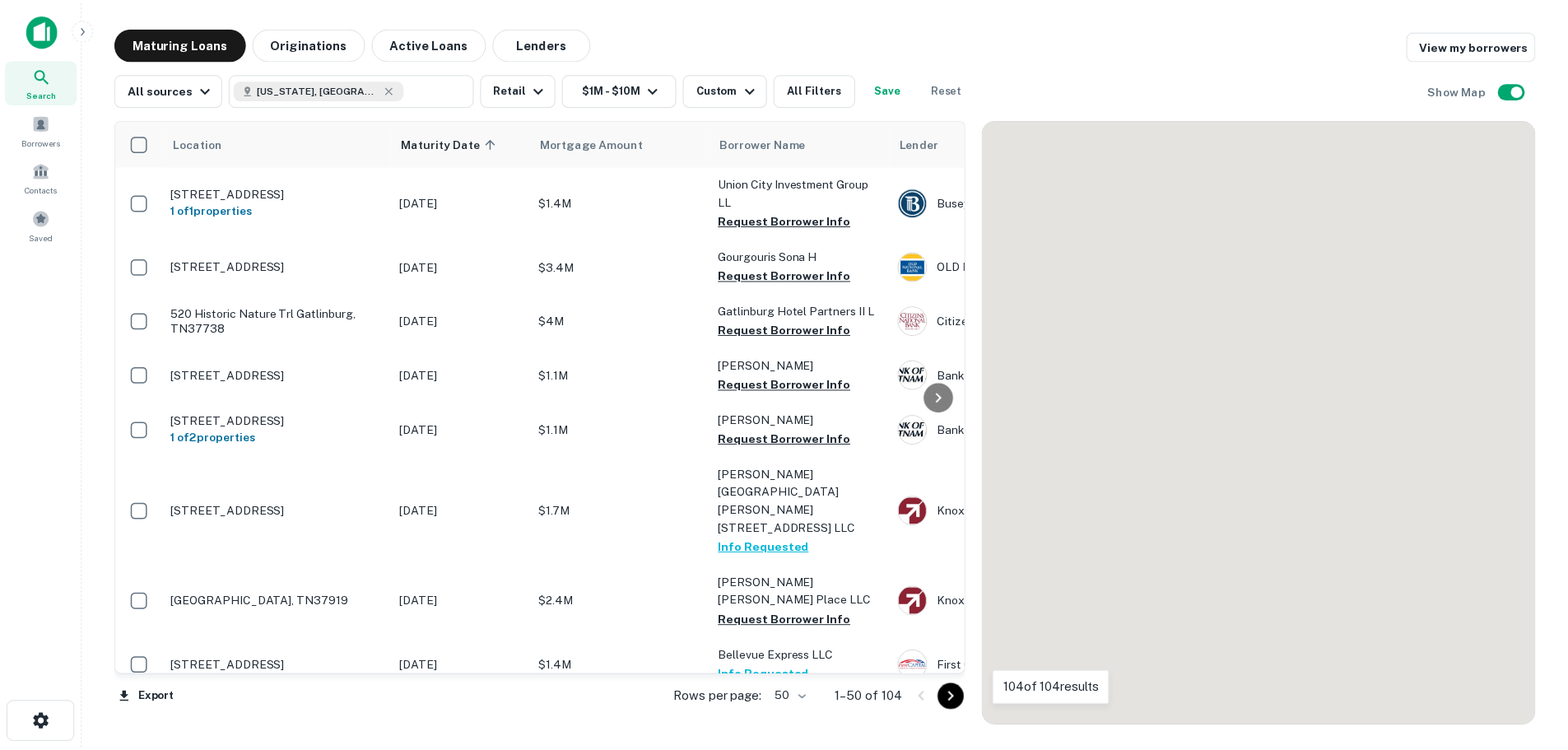
scroll to position [315, 0]
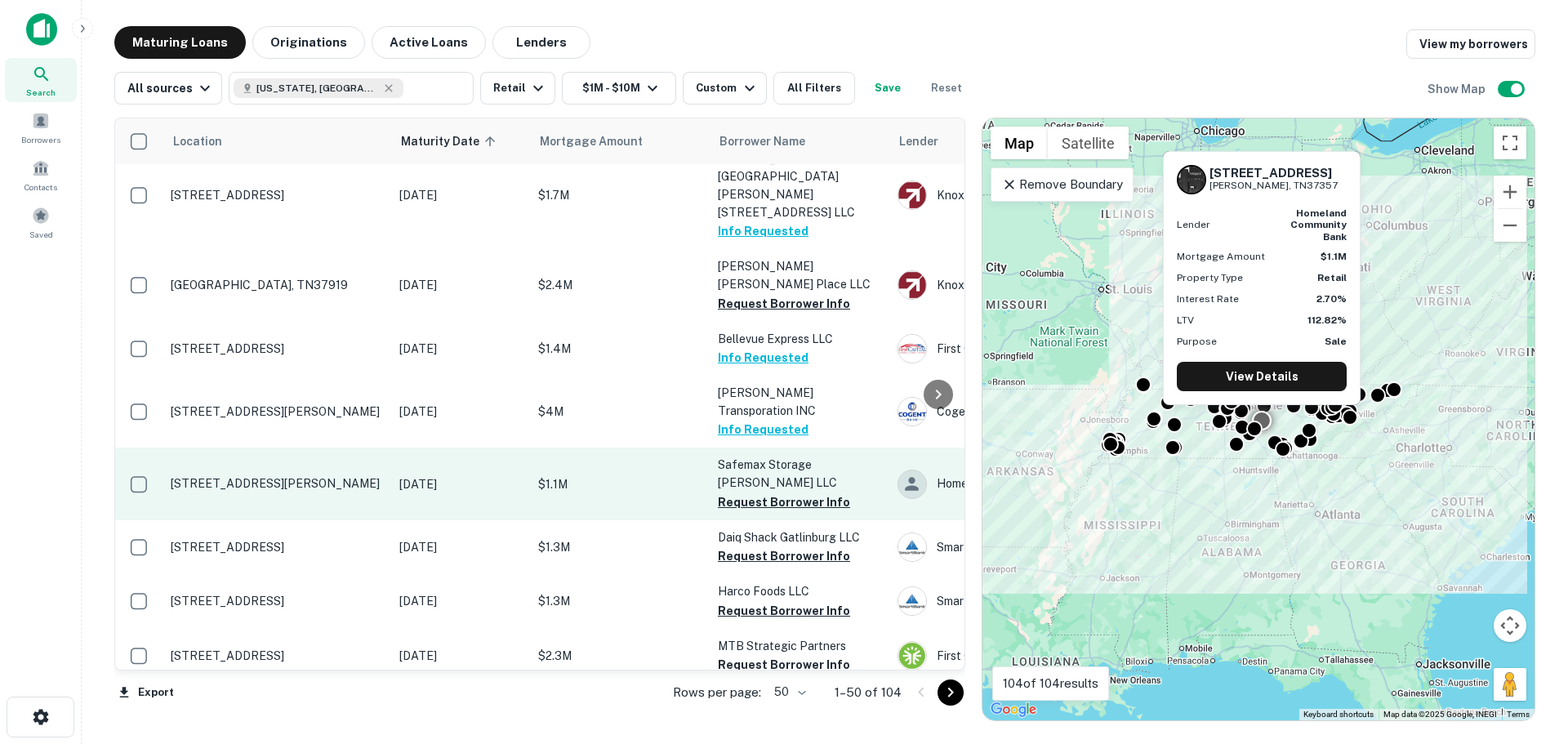
click at [235, 476] on p "[STREET_ADDRESS][PERSON_NAME]" at bounding box center [277, 483] width 212 height 15
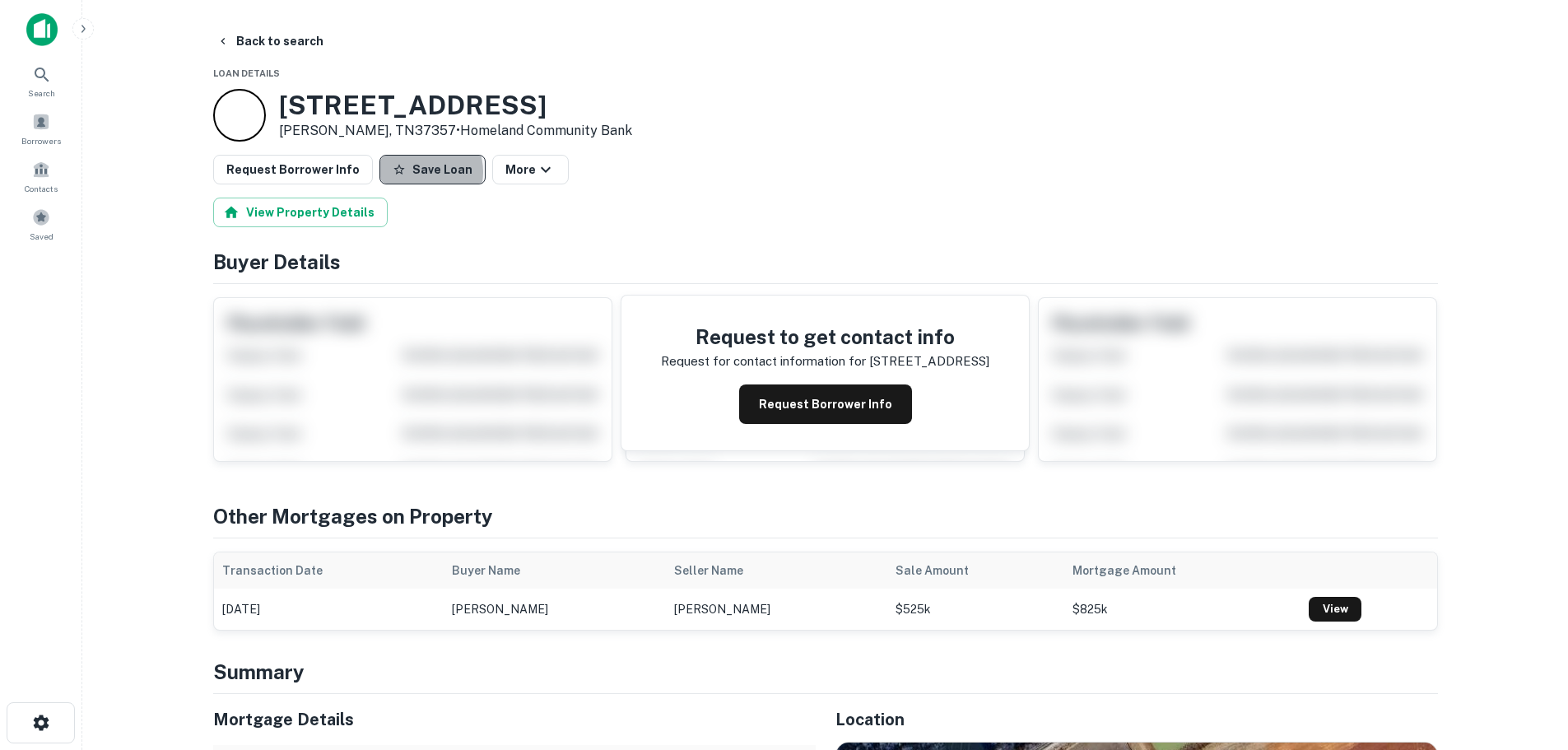
click at [410, 172] on button "Save Loan" at bounding box center [432, 169] width 107 height 30
click at [281, 163] on button "Request Borrower Info" at bounding box center [293, 169] width 159 height 30
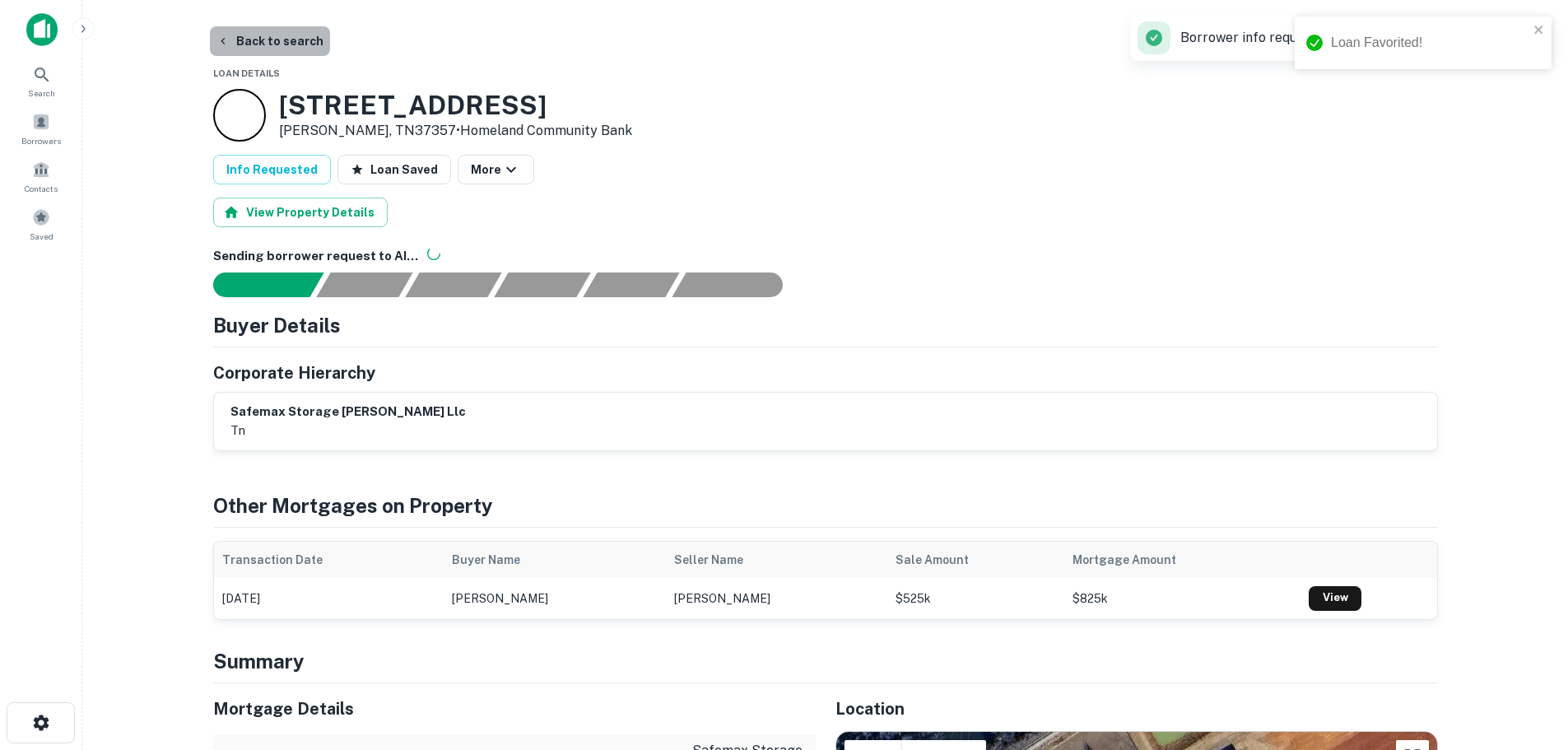
click at [298, 46] on button "Back to search" at bounding box center [270, 41] width 121 height 30
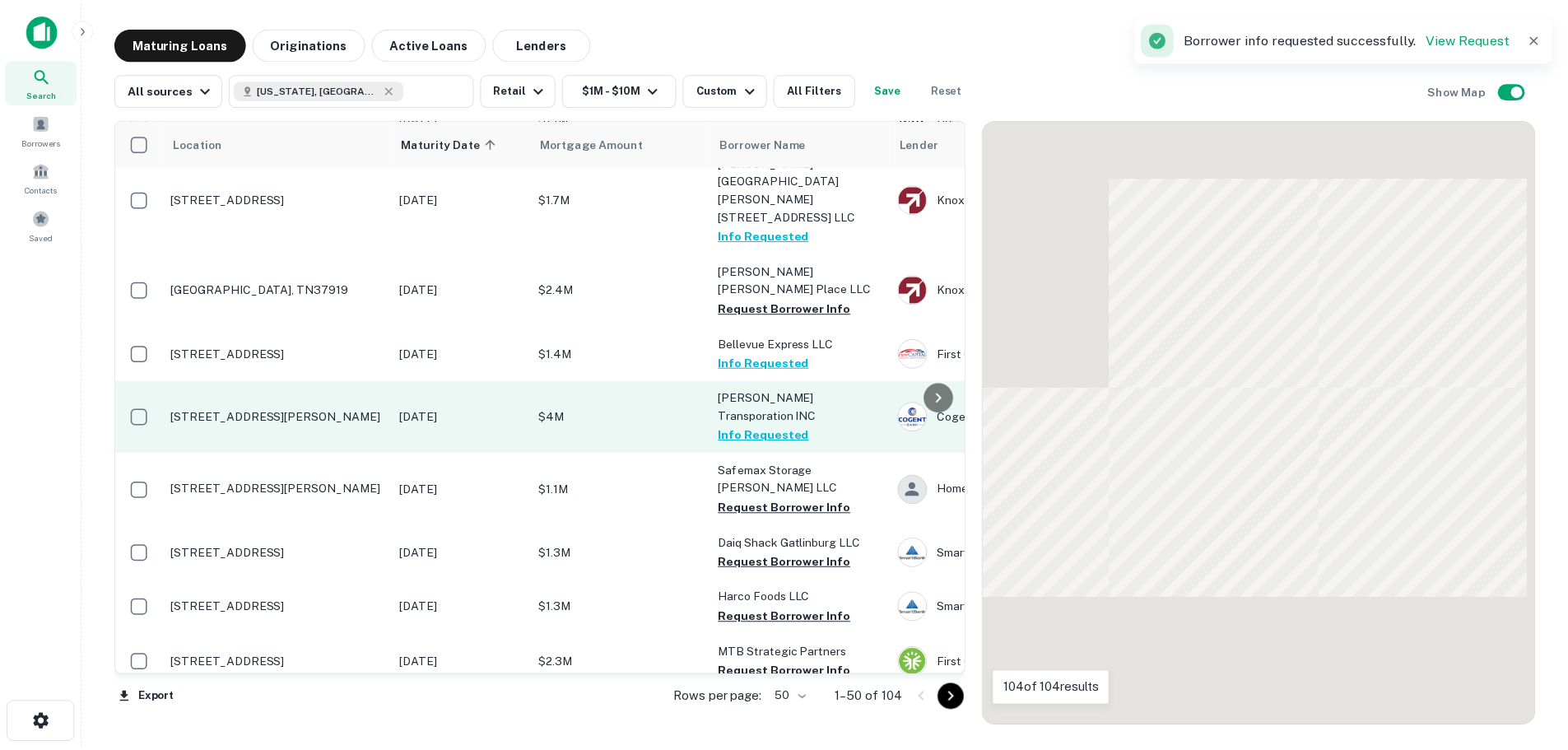
scroll to position [315, 0]
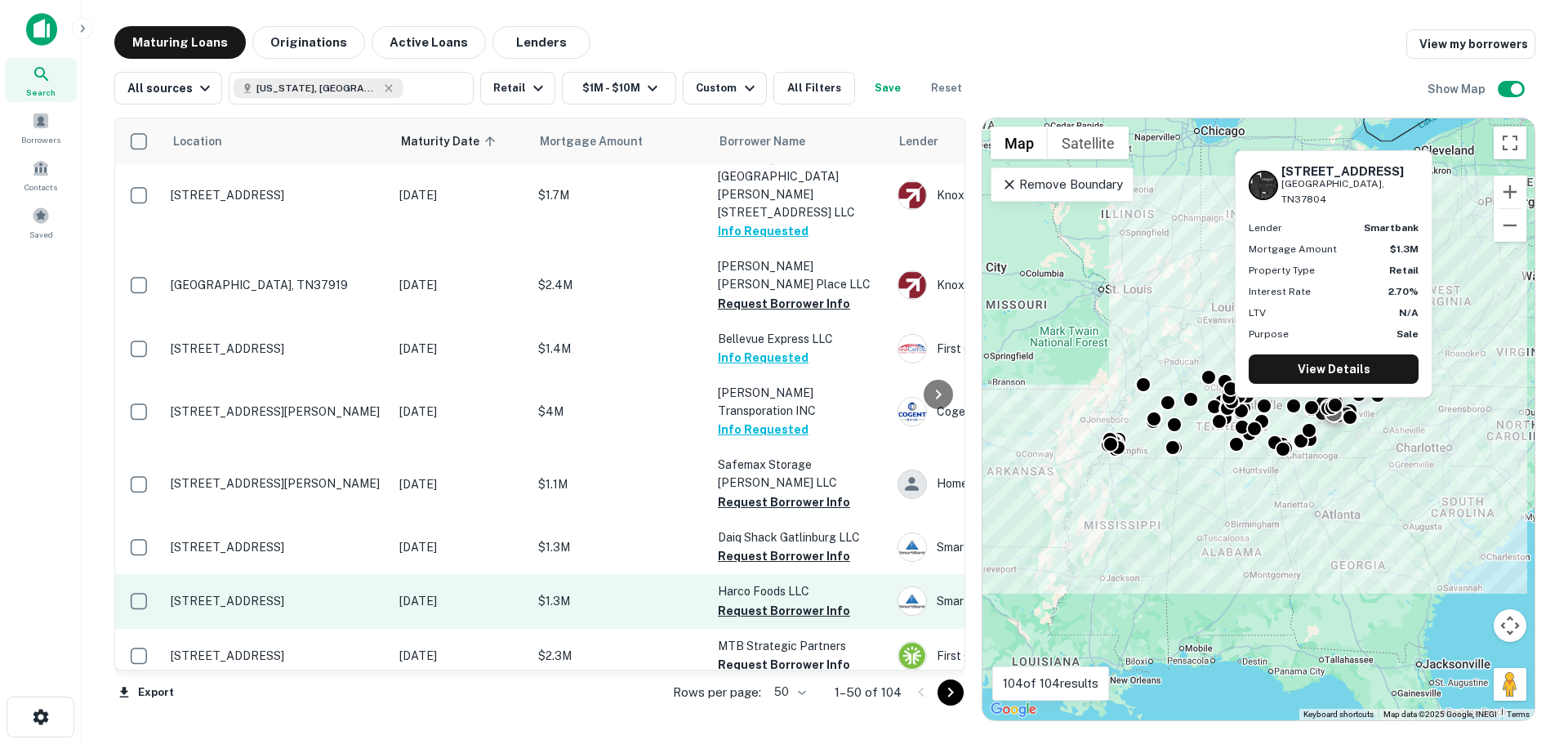
click at [240, 594] on p "[STREET_ADDRESS]" at bounding box center [277, 601] width 212 height 15
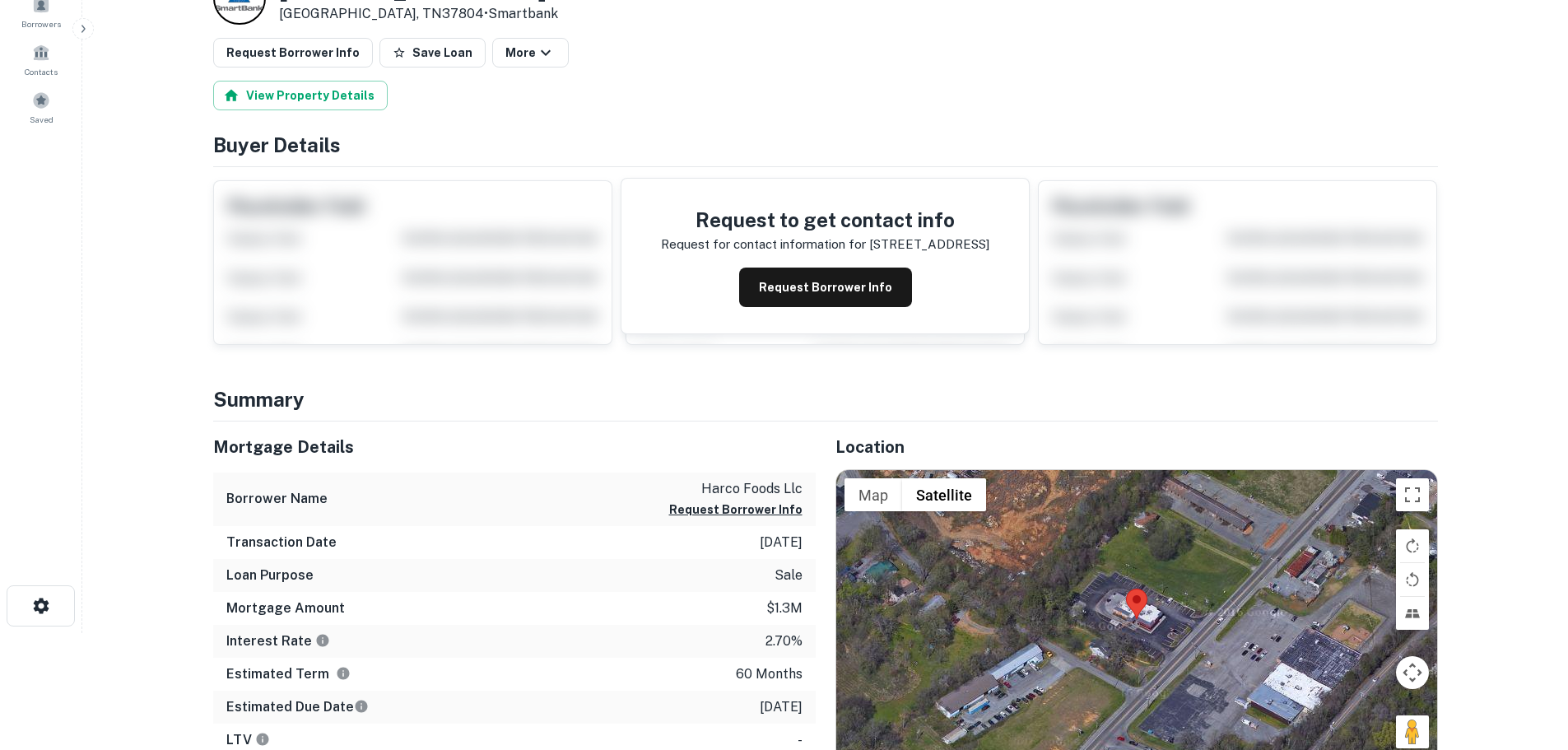
scroll to position [330, 0]
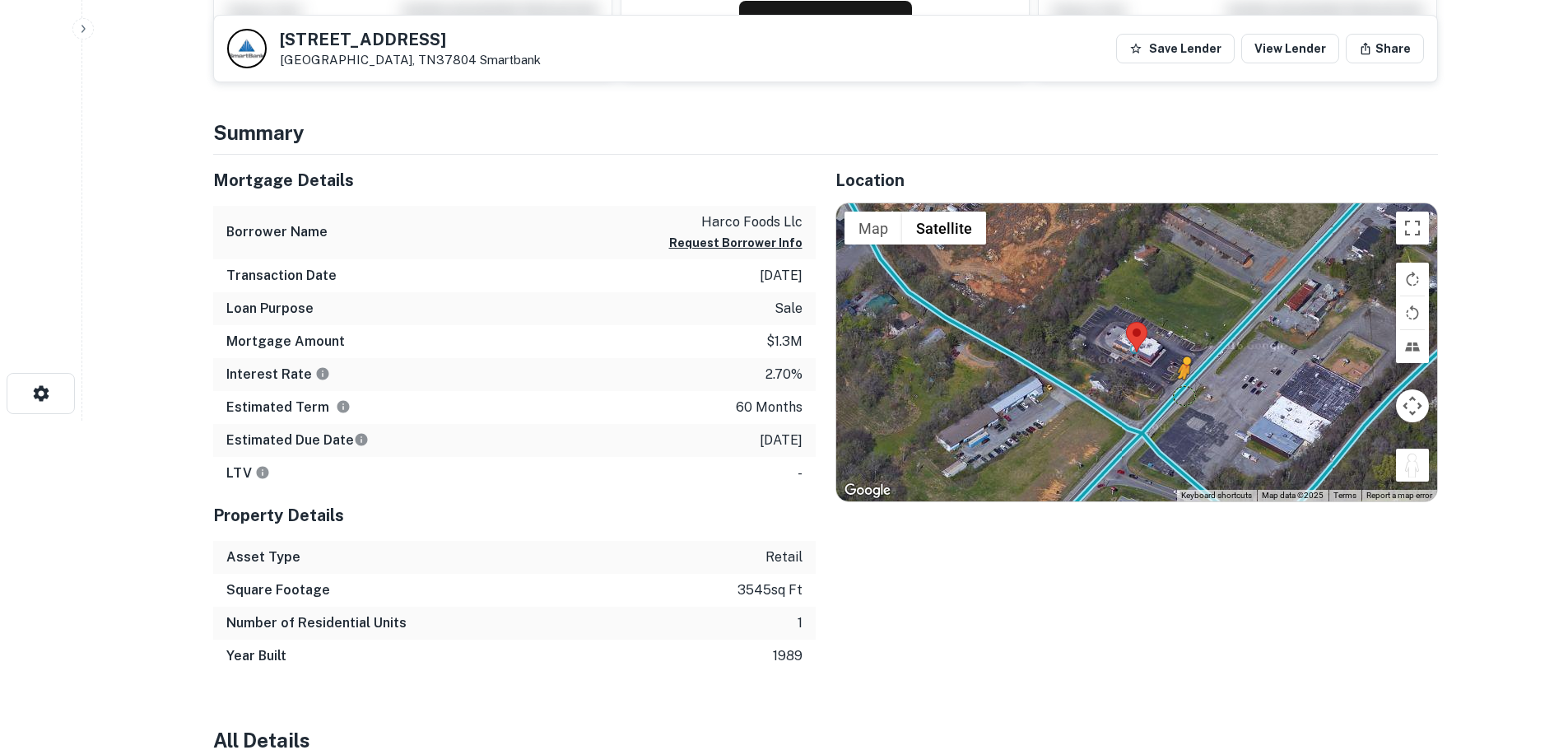
drag, startPoint x: 1413, startPoint y: 470, endPoint x: 1183, endPoint y: 396, distance: 241.6
click at [1183, 396] on div "To activate drag with keyboard, press Alt + Enter. Once in keyboard drag state,…" at bounding box center [1137, 352] width 601 height 298
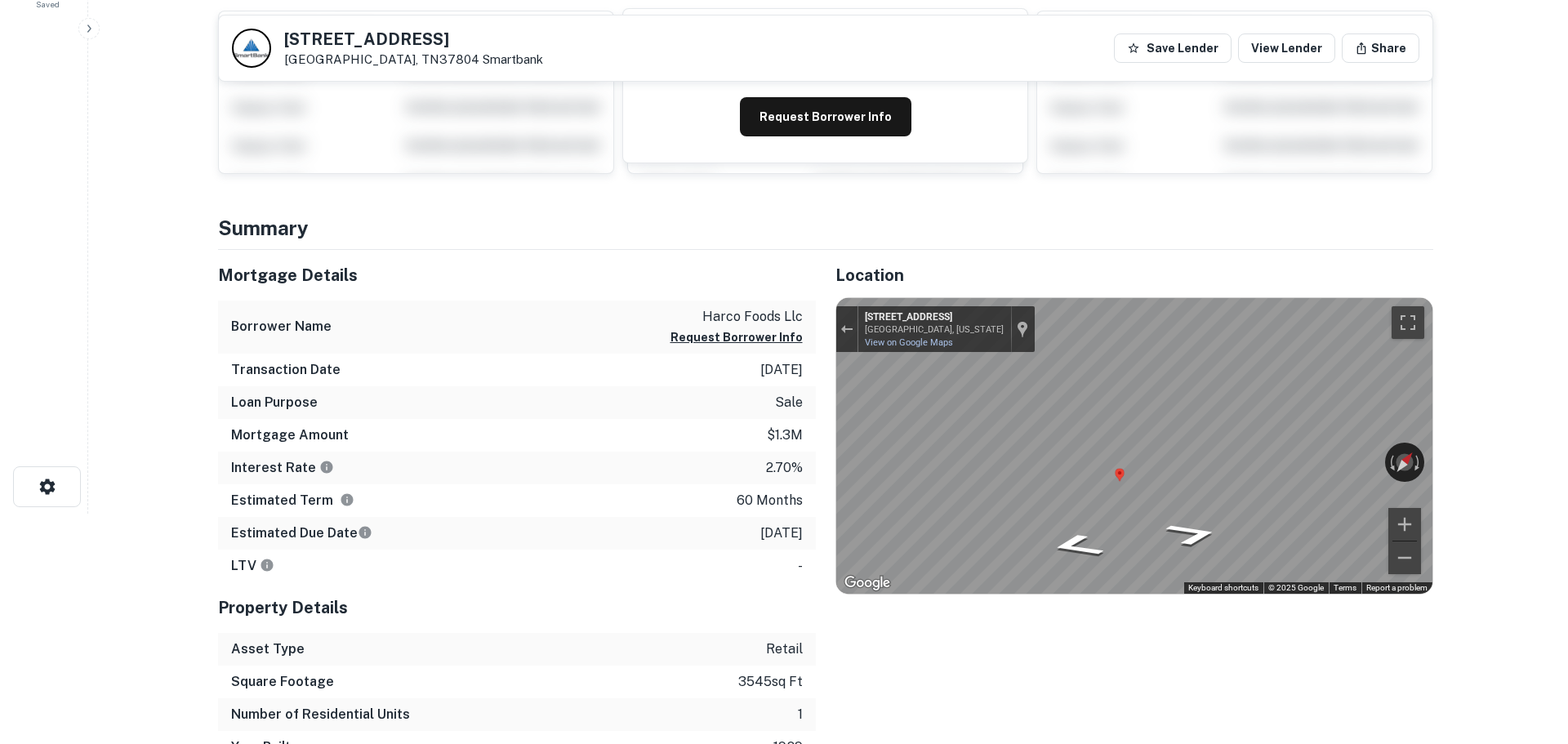
scroll to position [0, 0]
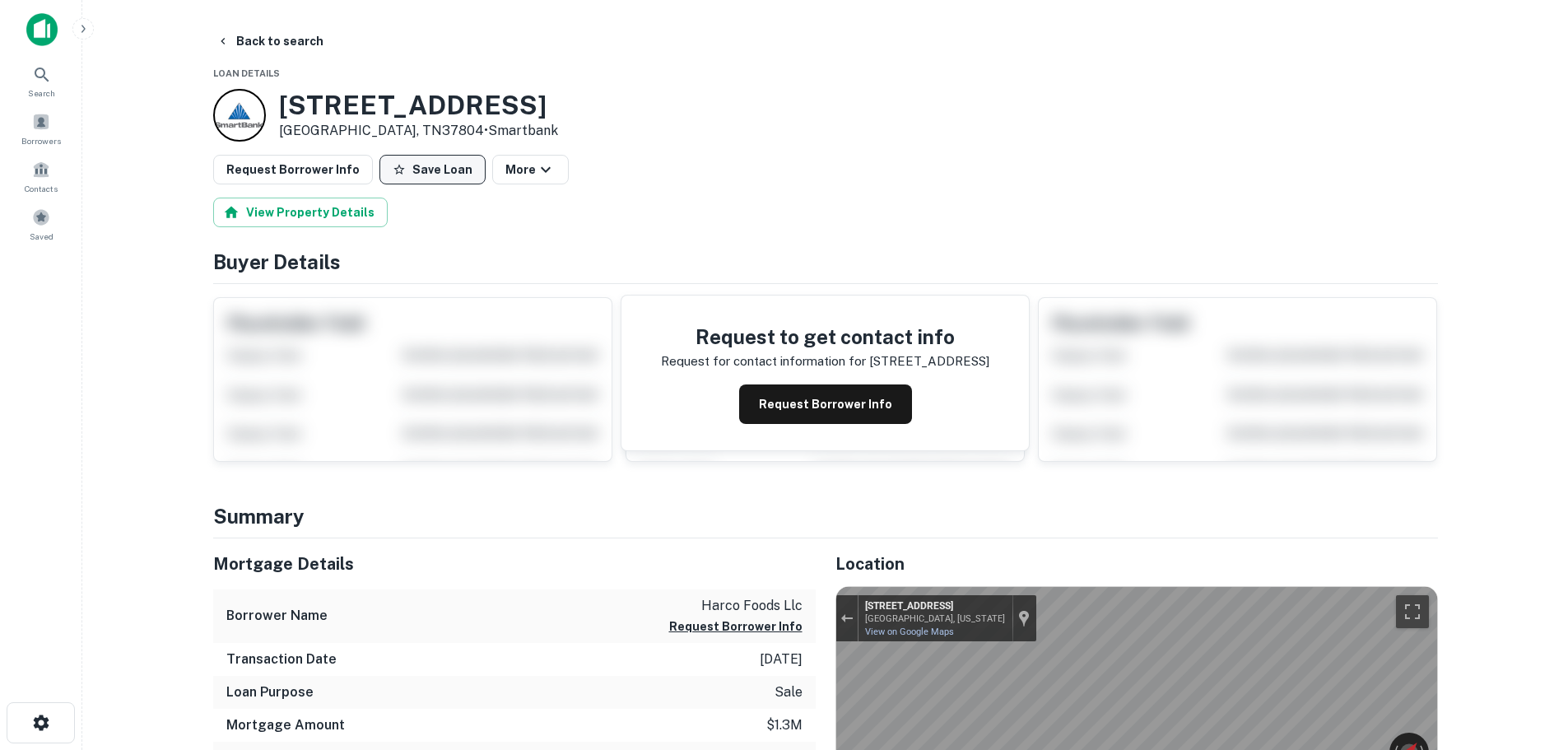
click at [435, 170] on button "Save Loan" at bounding box center [432, 169] width 107 height 30
click at [329, 158] on button "Request Borrower Info" at bounding box center [293, 169] width 159 height 30
click at [290, 37] on button "Back to search" at bounding box center [270, 41] width 121 height 30
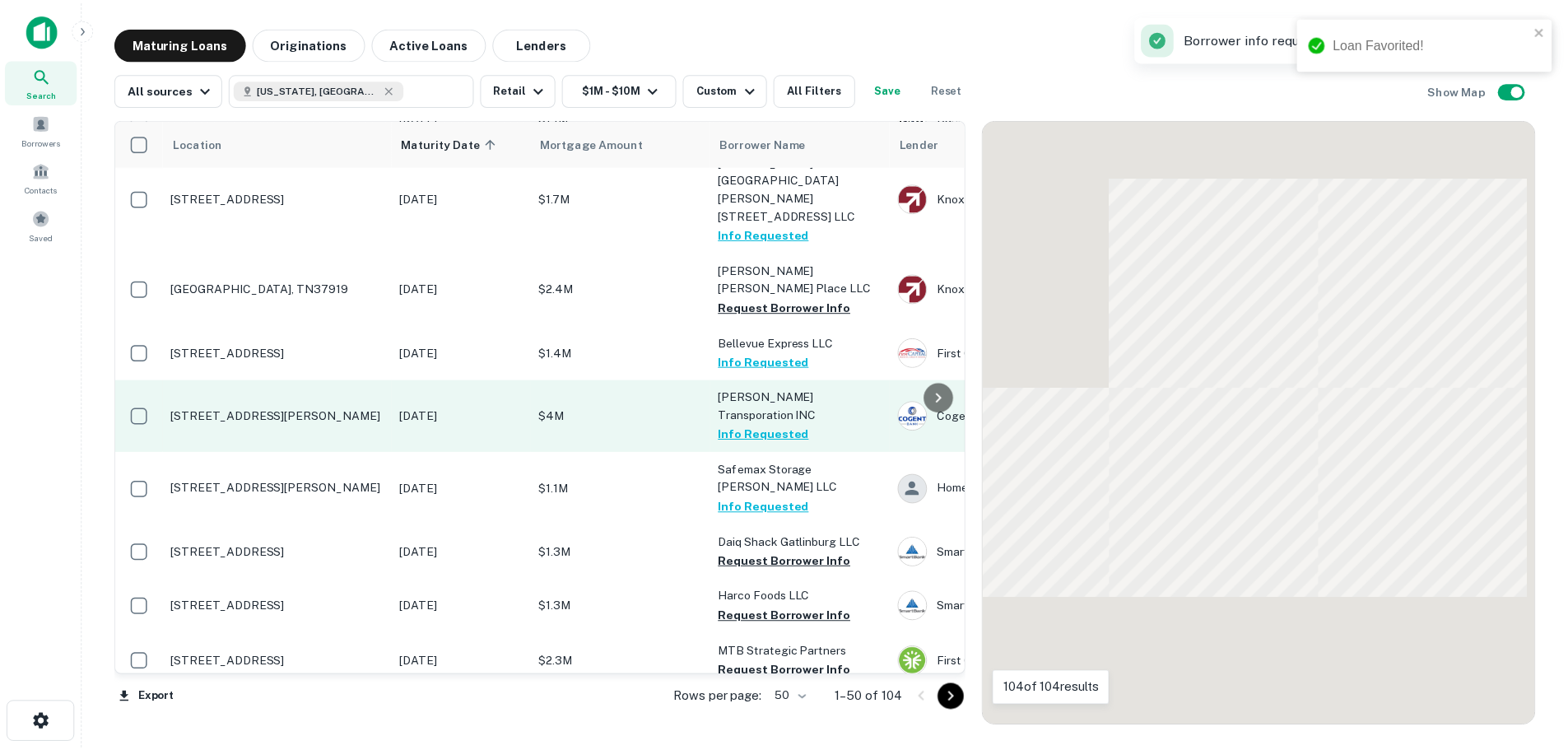
scroll to position [315, 0]
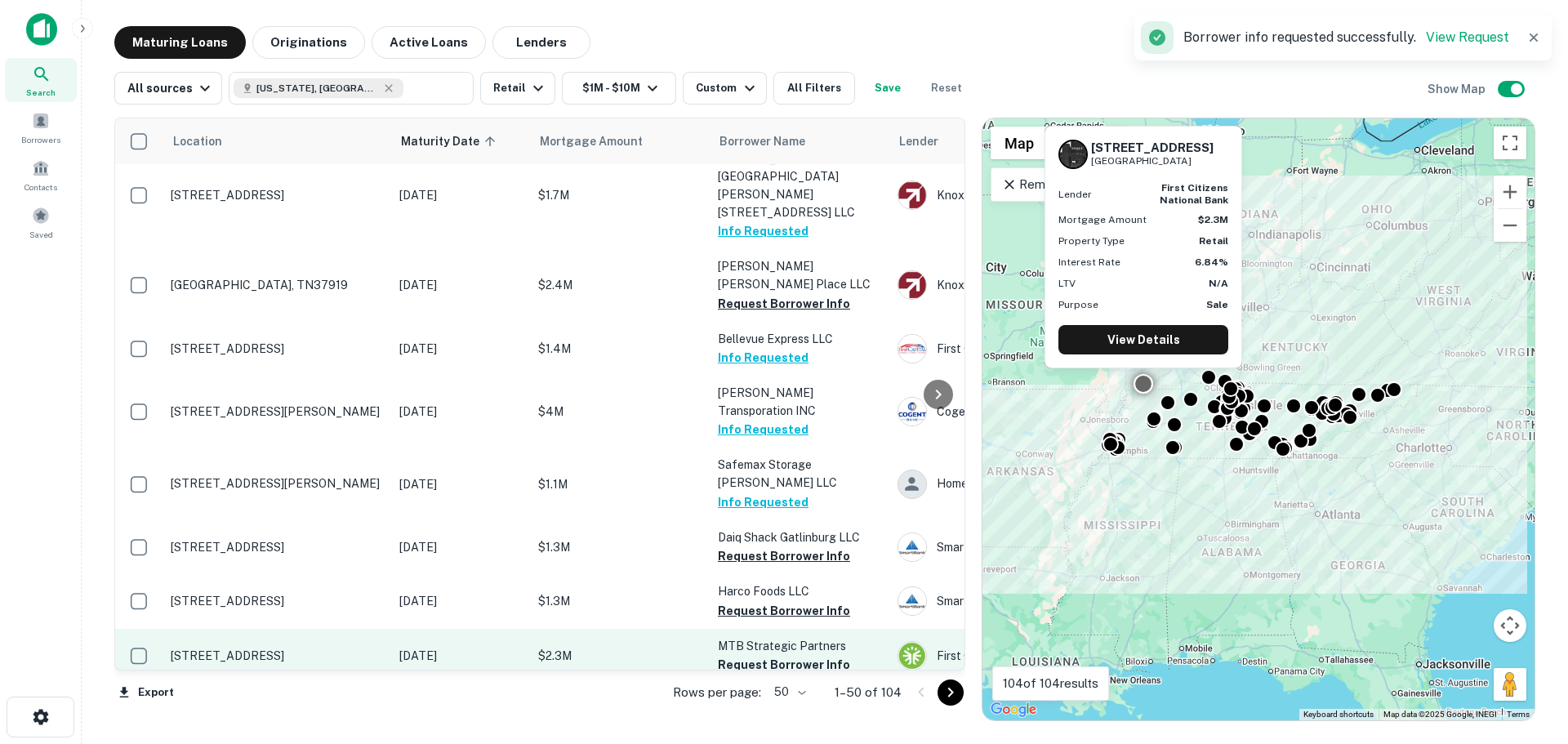
click at [265, 648] on p "[STREET_ADDRESS]" at bounding box center [277, 655] width 212 height 15
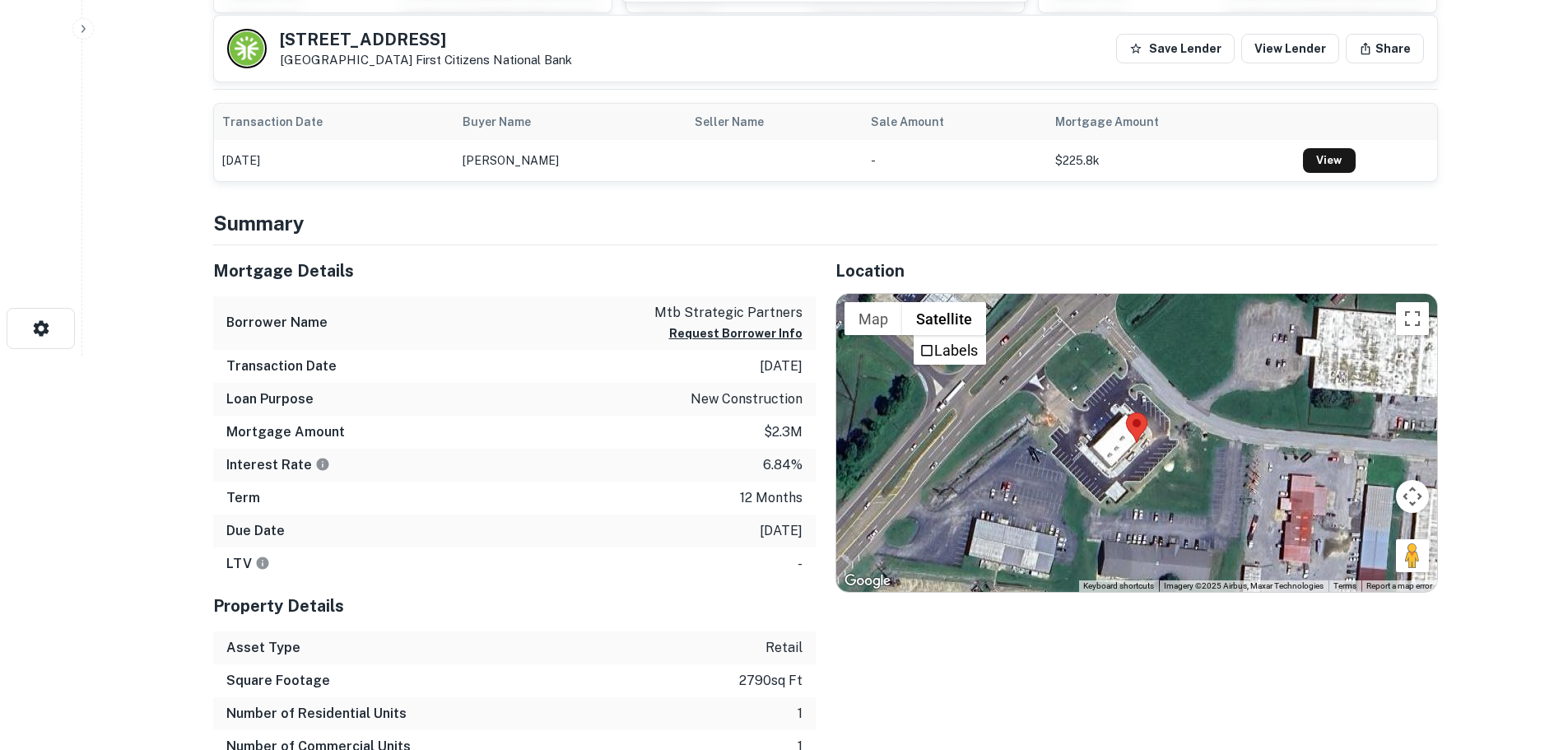
scroll to position [411, 0]
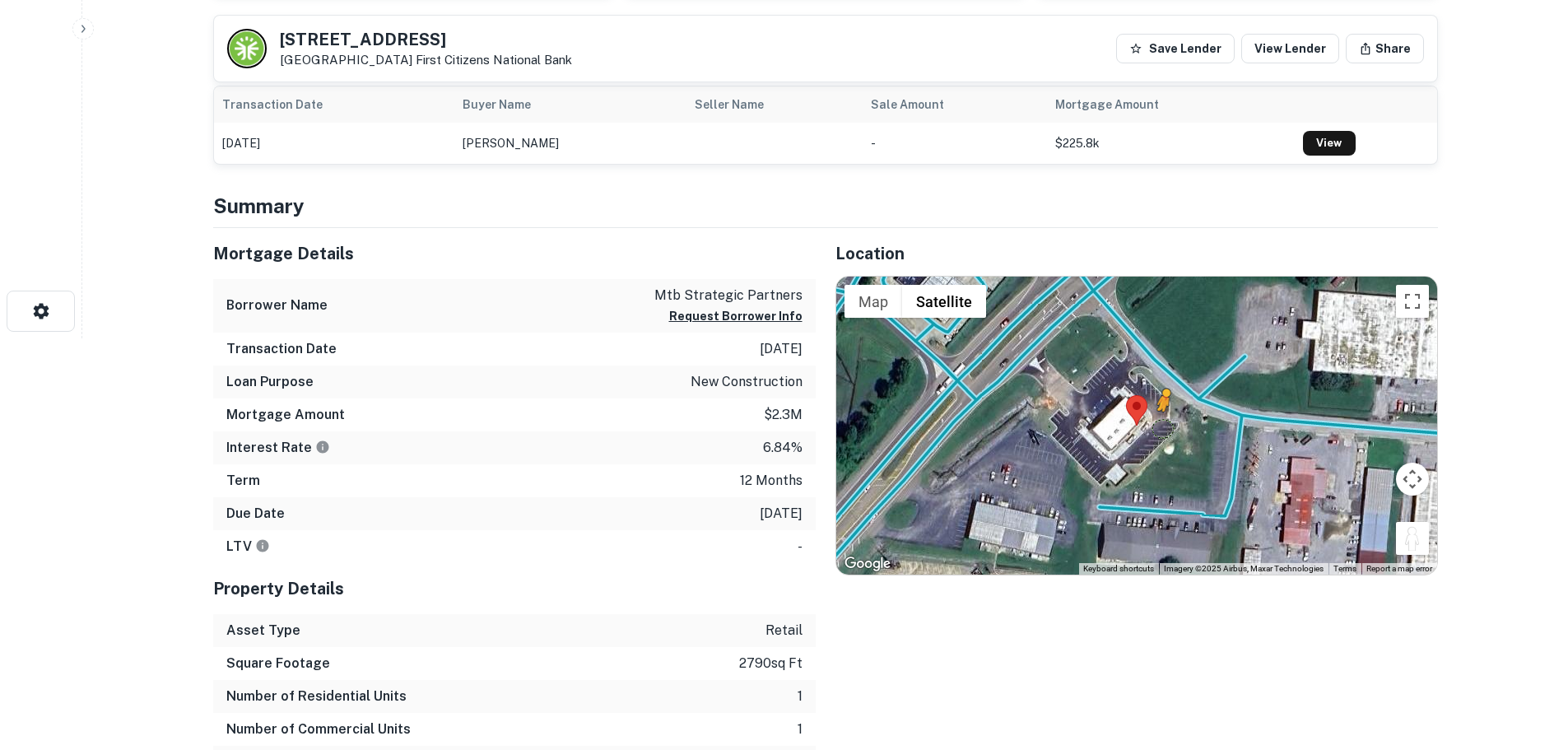
drag, startPoint x: 1422, startPoint y: 548, endPoint x: 1156, endPoint y: 421, distance: 294.8
click at [1156, 421] on div "To activate drag with keyboard, press Alt + Enter. Once in keyboard drag state,…" at bounding box center [1137, 425] width 601 height 298
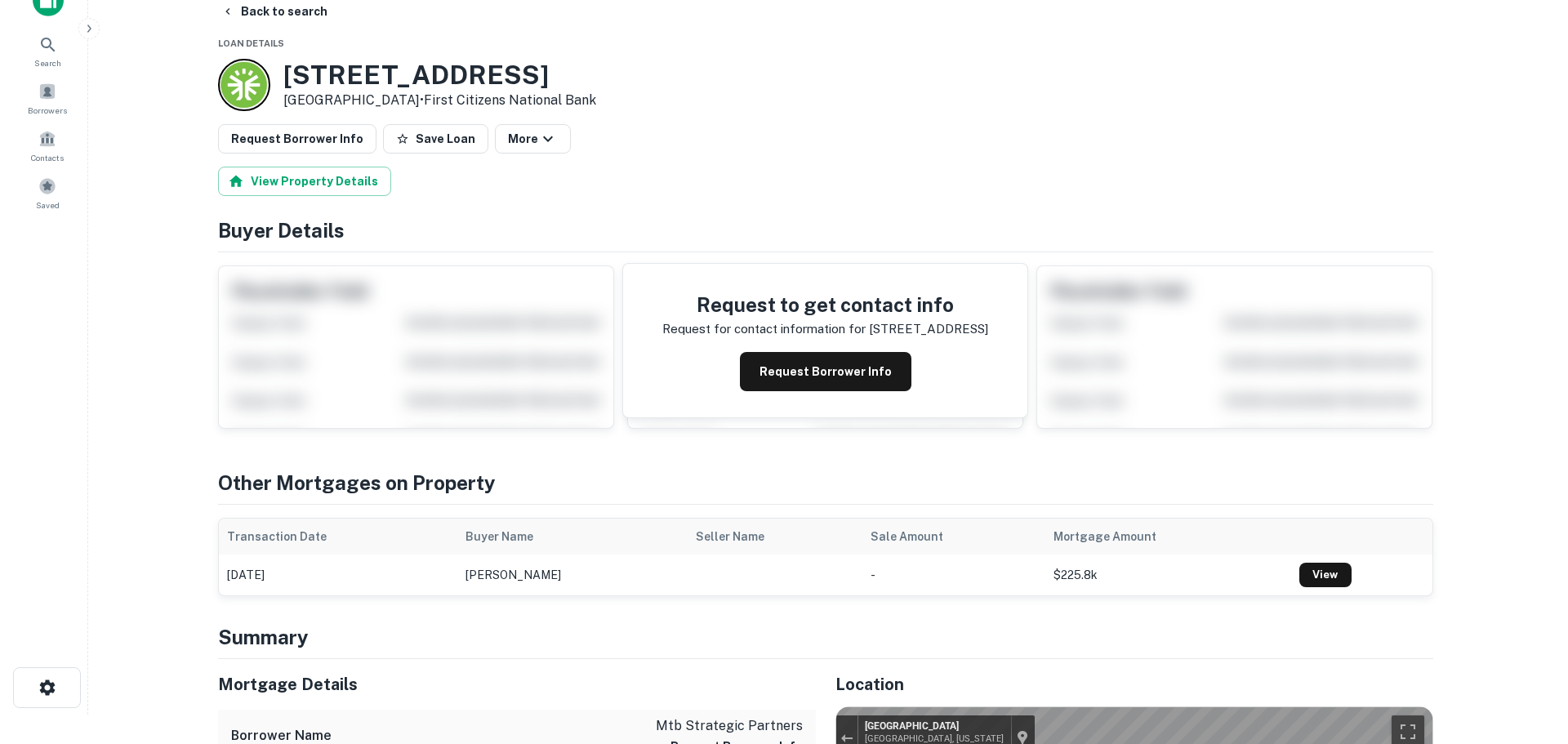
scroll to position [0, 0]
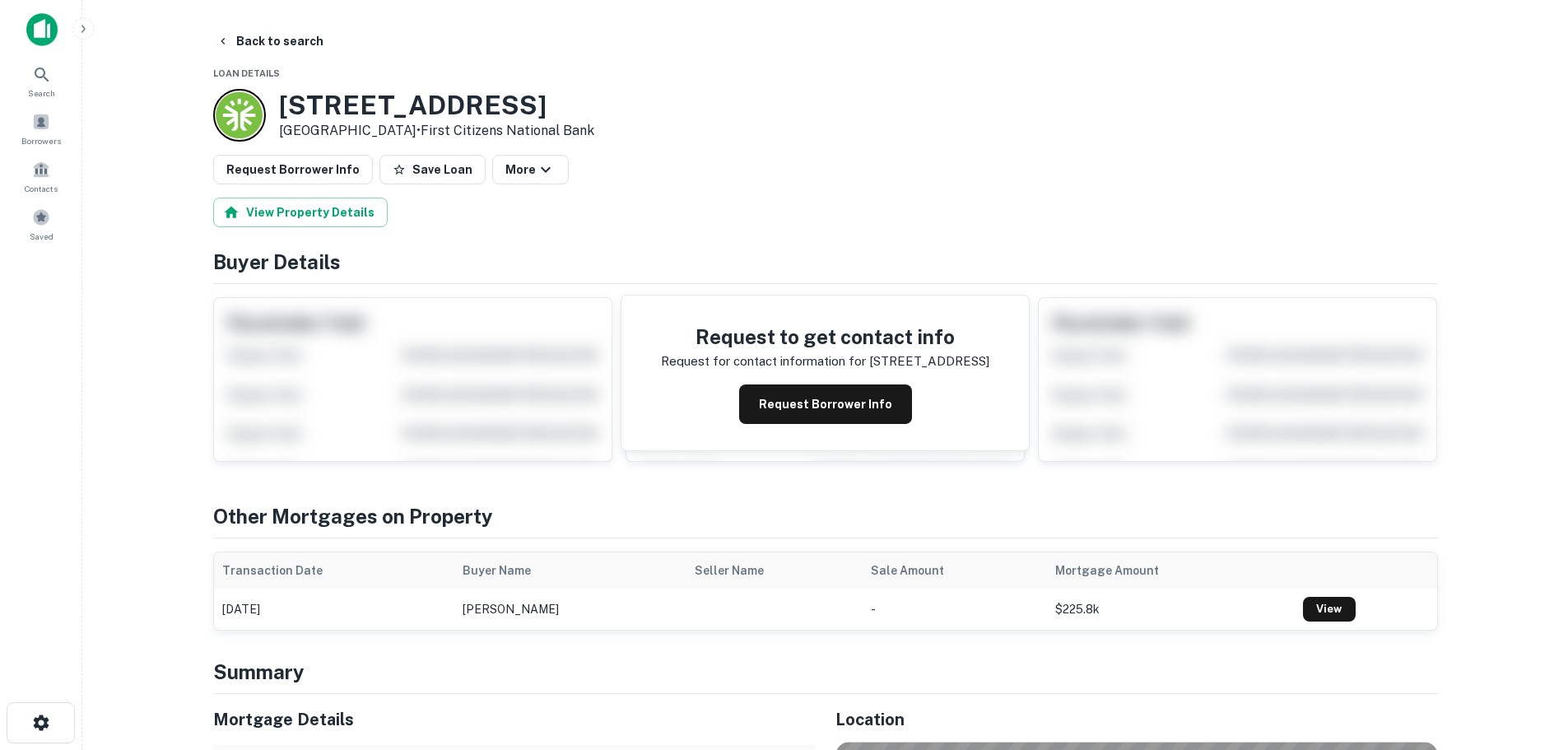
click at [498, 102] on h3 "1602 W REELFOOT AVE" at bounding box center [436, 105] width 316 height 31
click at [497, 102] on h3 "1602 W REELFOOT AVE" at bounding box center [436, 105] width 316 height 31
click at [503, 102] on h3 "1602 W REELFOOT AVE" at bounding box center [436, 105] width 316 height 31
copy h3 "1602 W REELFOOT AVE"
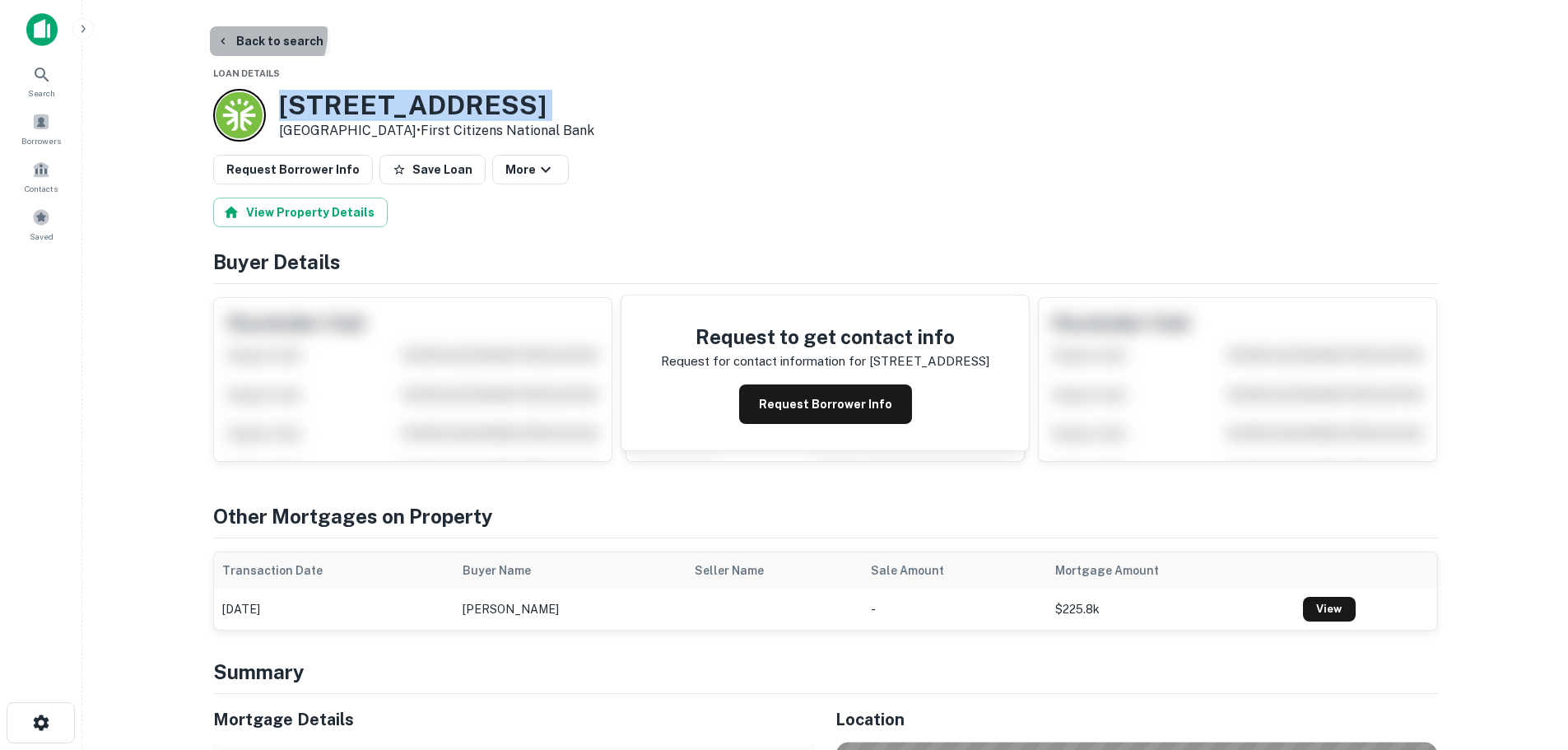
click at [259, 35] on button "Back to search" at bounding box center [270, 41] width 121 height 30
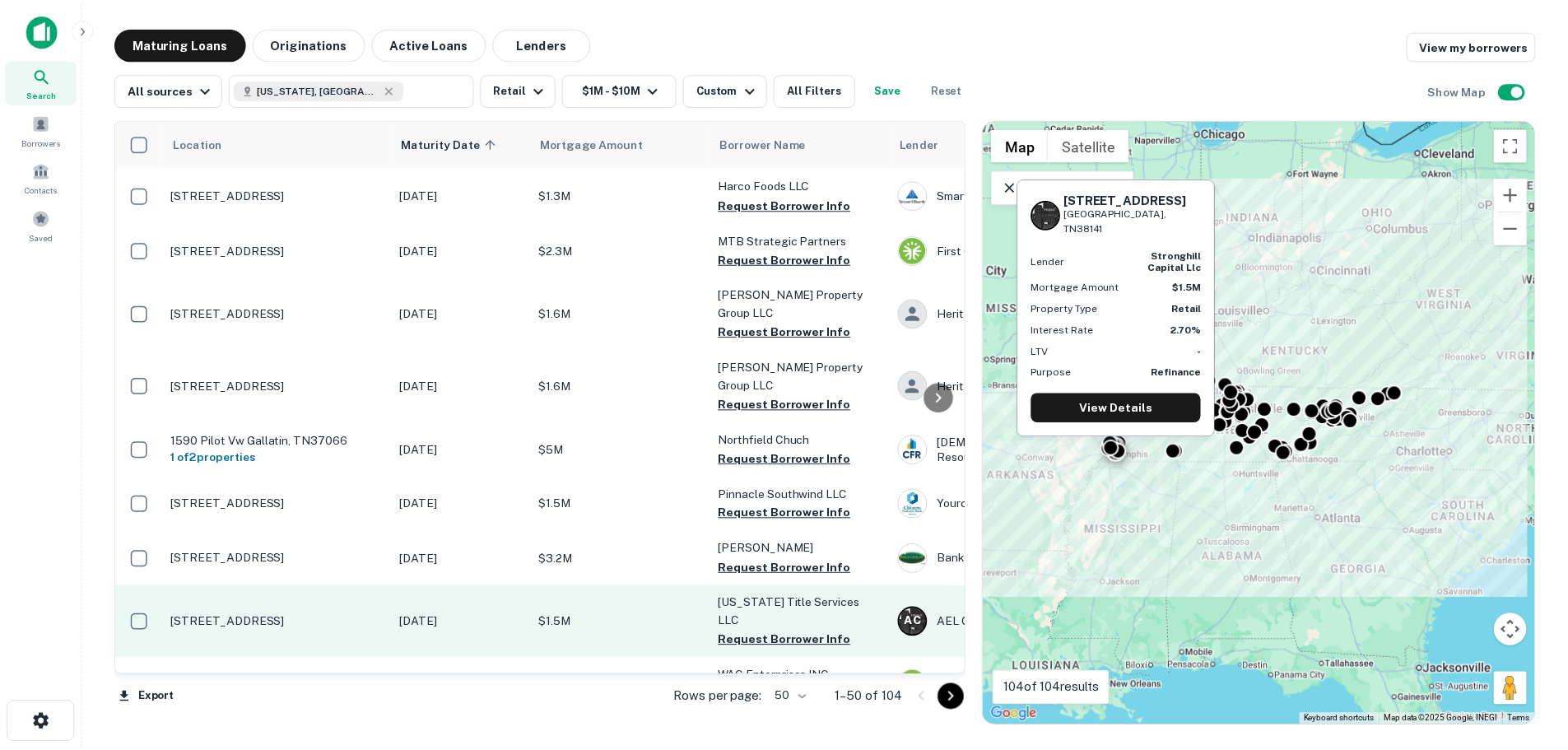
scroll to position [809, 0]
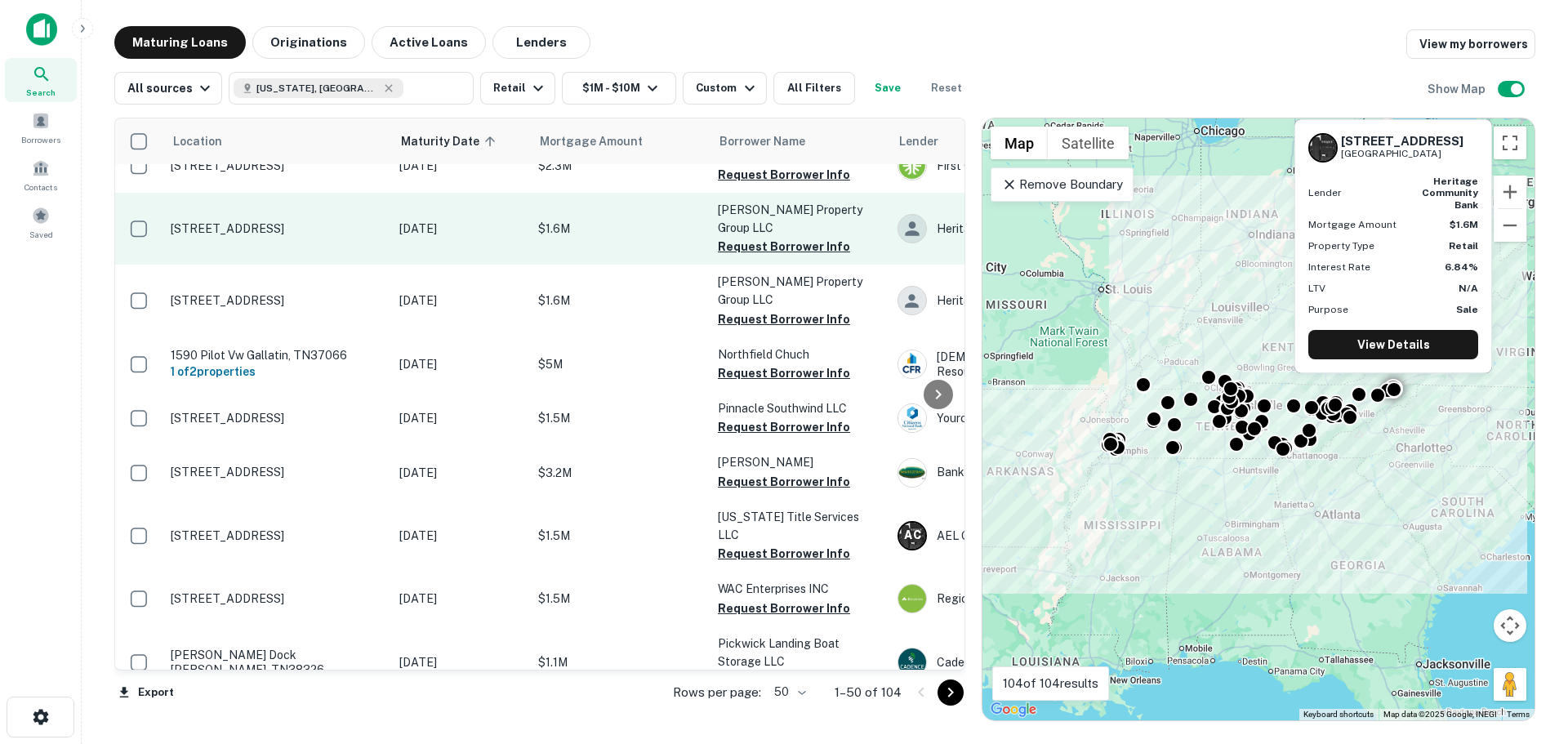
click at [262, 221] on p "[STREET_ADDRESS]" at bounding box center [277, 228] width 212 height 15
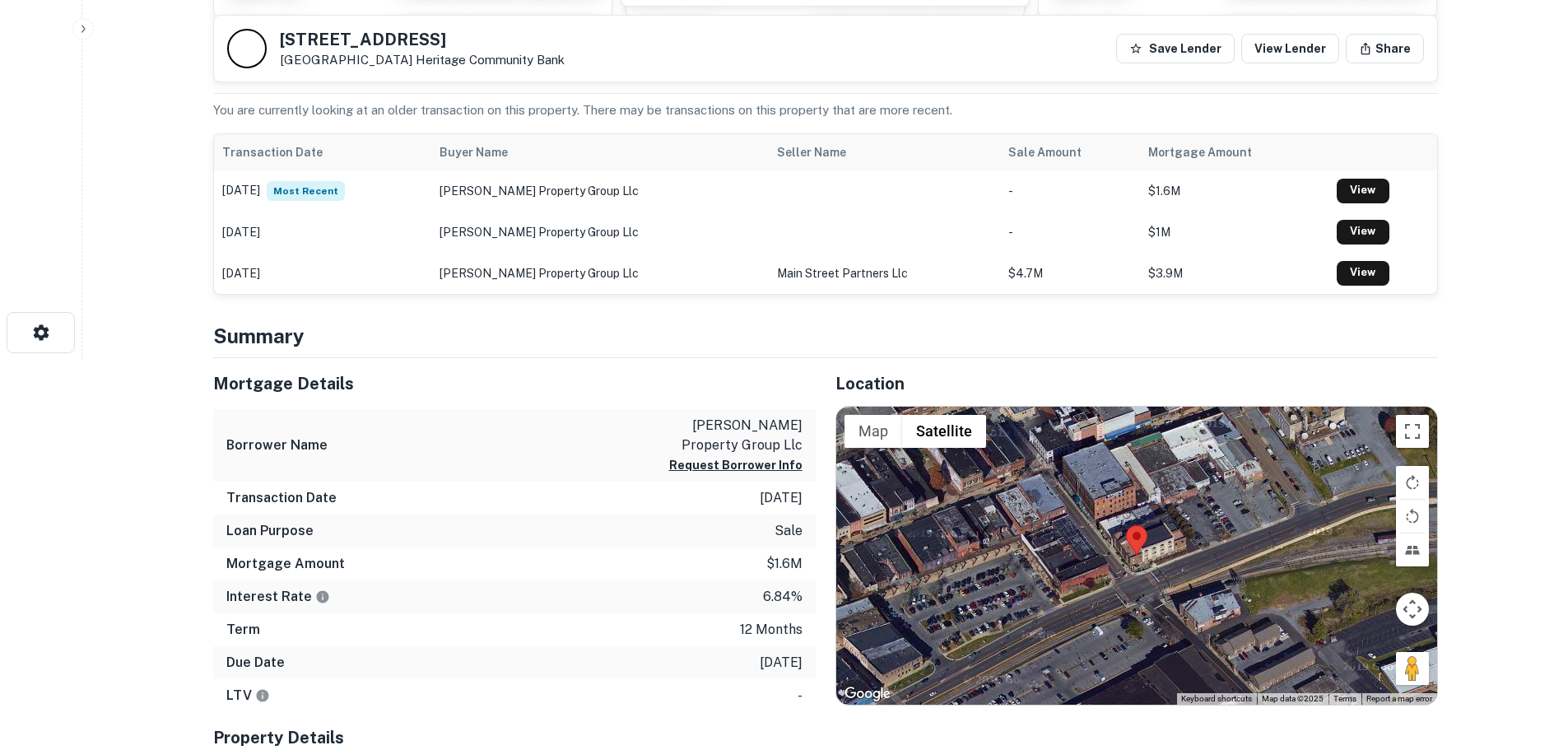
scroll to position [576, 0]
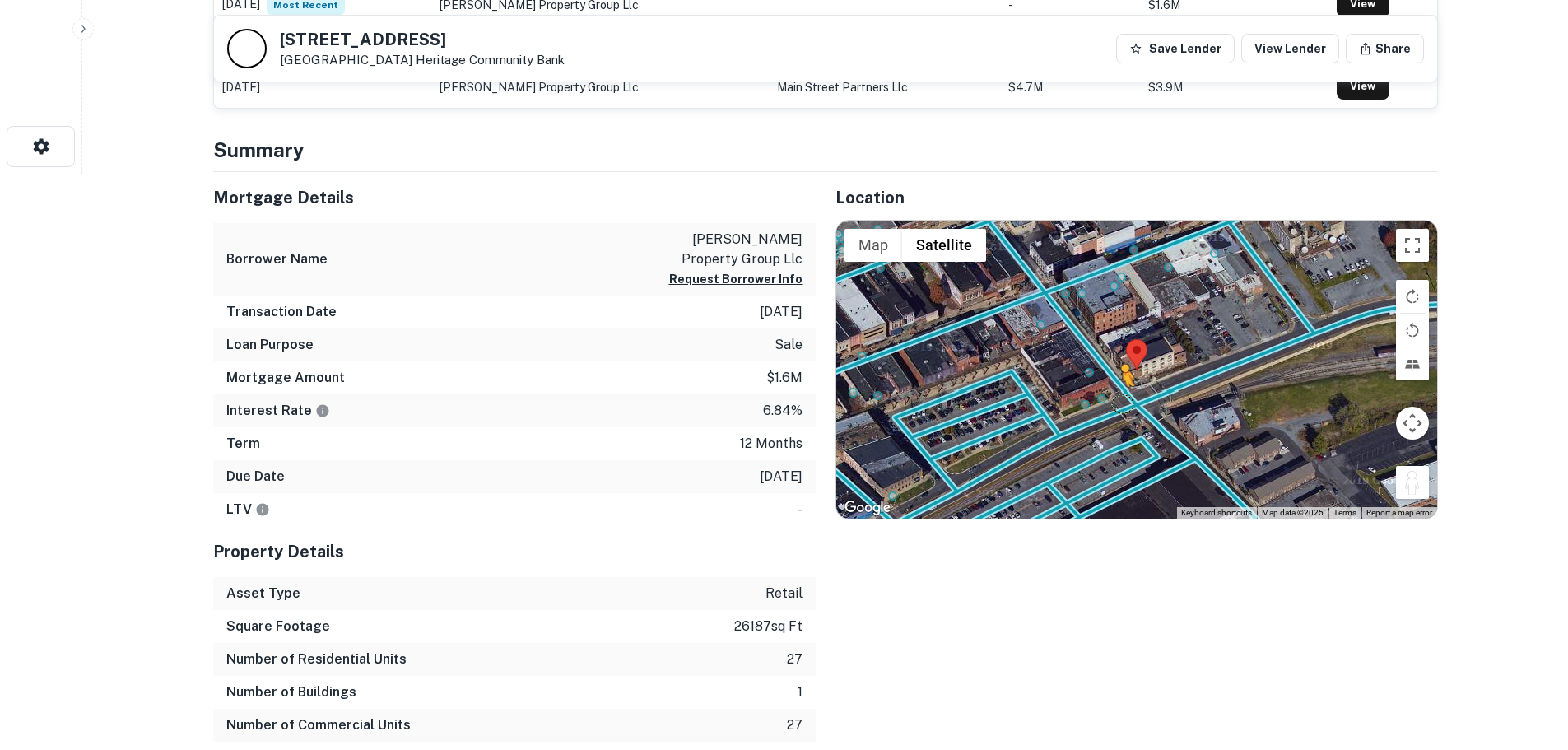
drag, startPoint x: 1402, startPoint y: 478, endPoint x: 1121, endPoint y: 403, distance: 290.8
click at [1121, 403] on div "To activate drag with keyboard, press Alt + Enter. Once in keyboard drag state,…" at bounding box center [1137, 369] width 601 height 298
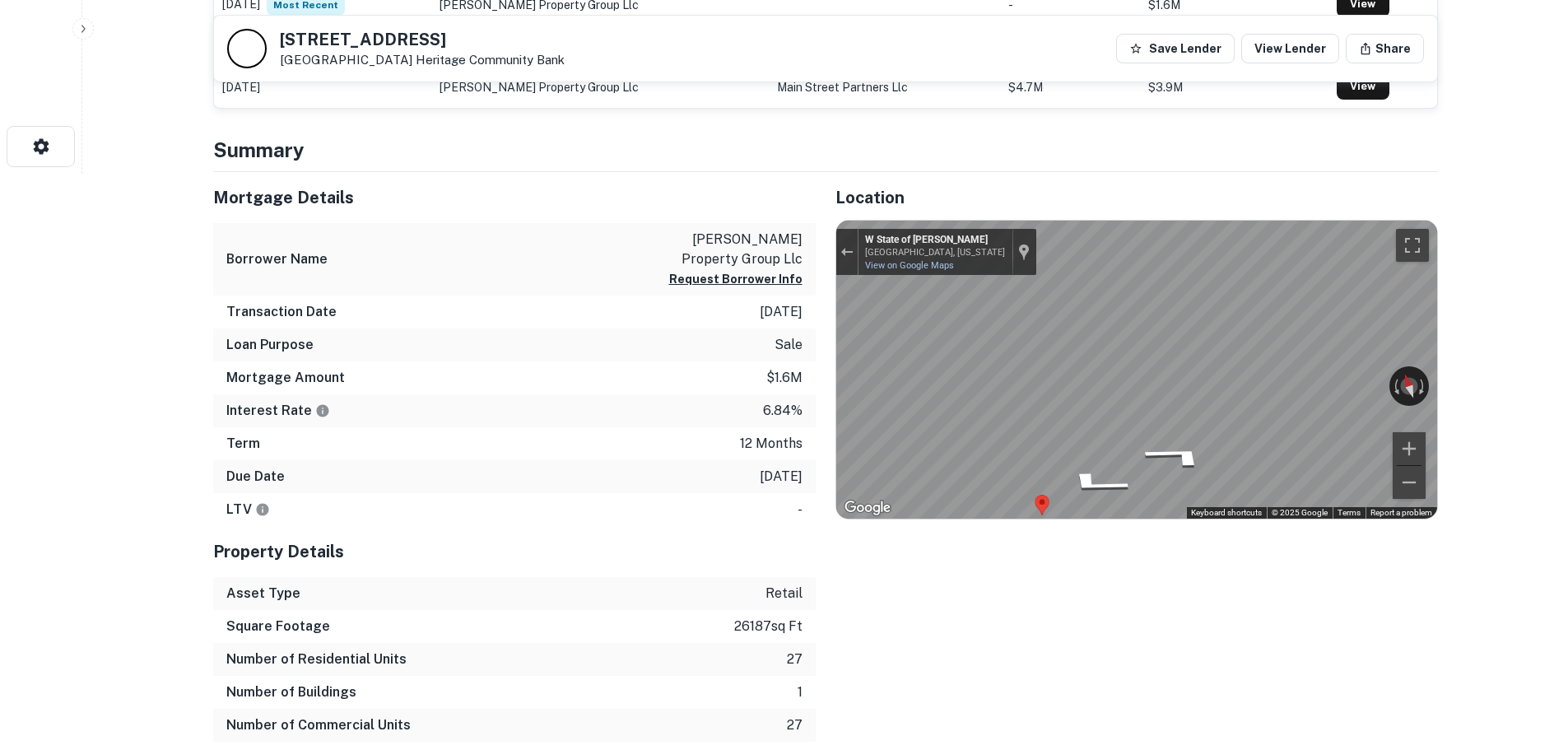
click at [1095, 490] on div "Map" at bounding box center [1137, 369] width 601 height 298
click at [335, 43] on h5 "407 S Roan St" at bounding box center [422, 39] width 285 height 17
copy h5 "407 S Roan St"
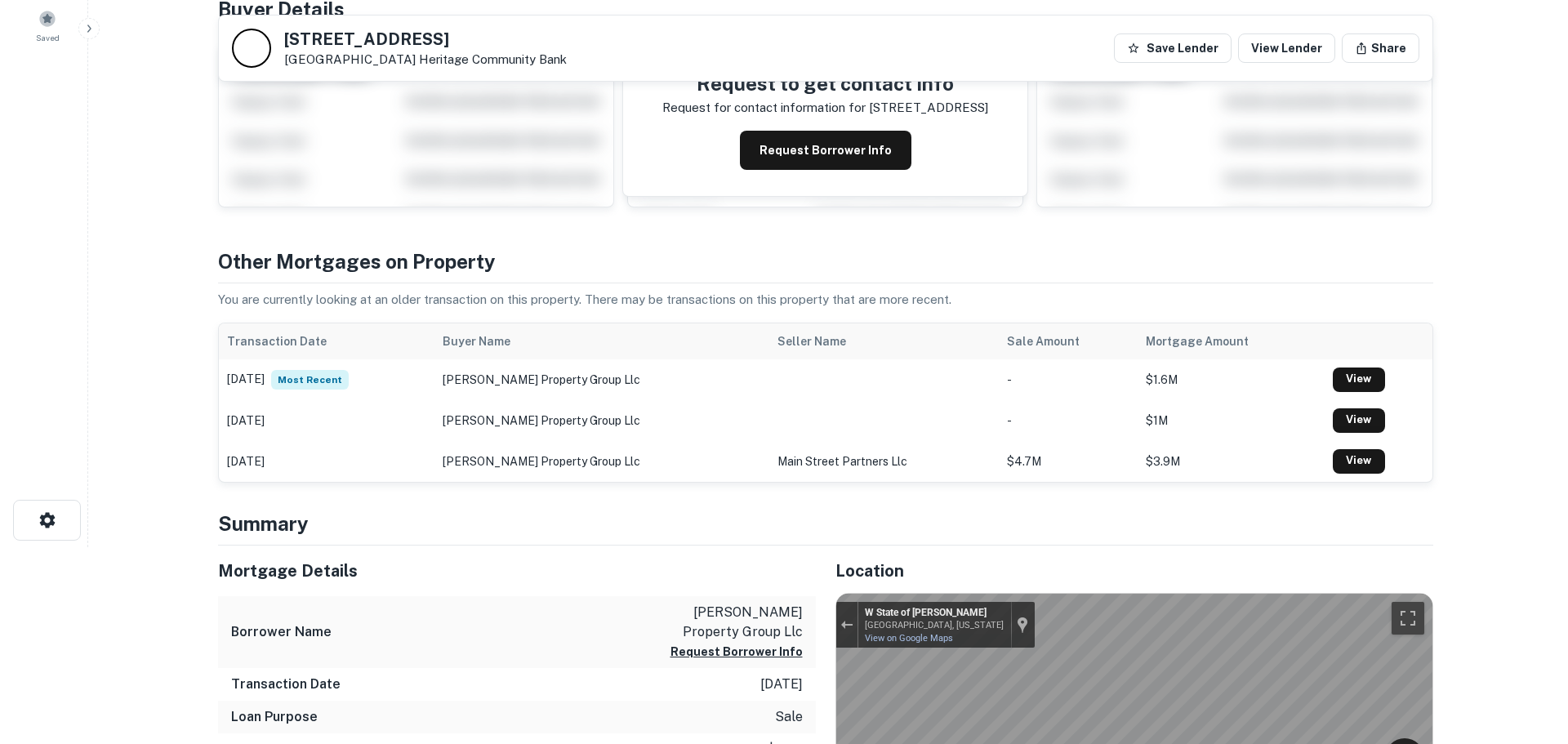
scroll to position [0, 0]
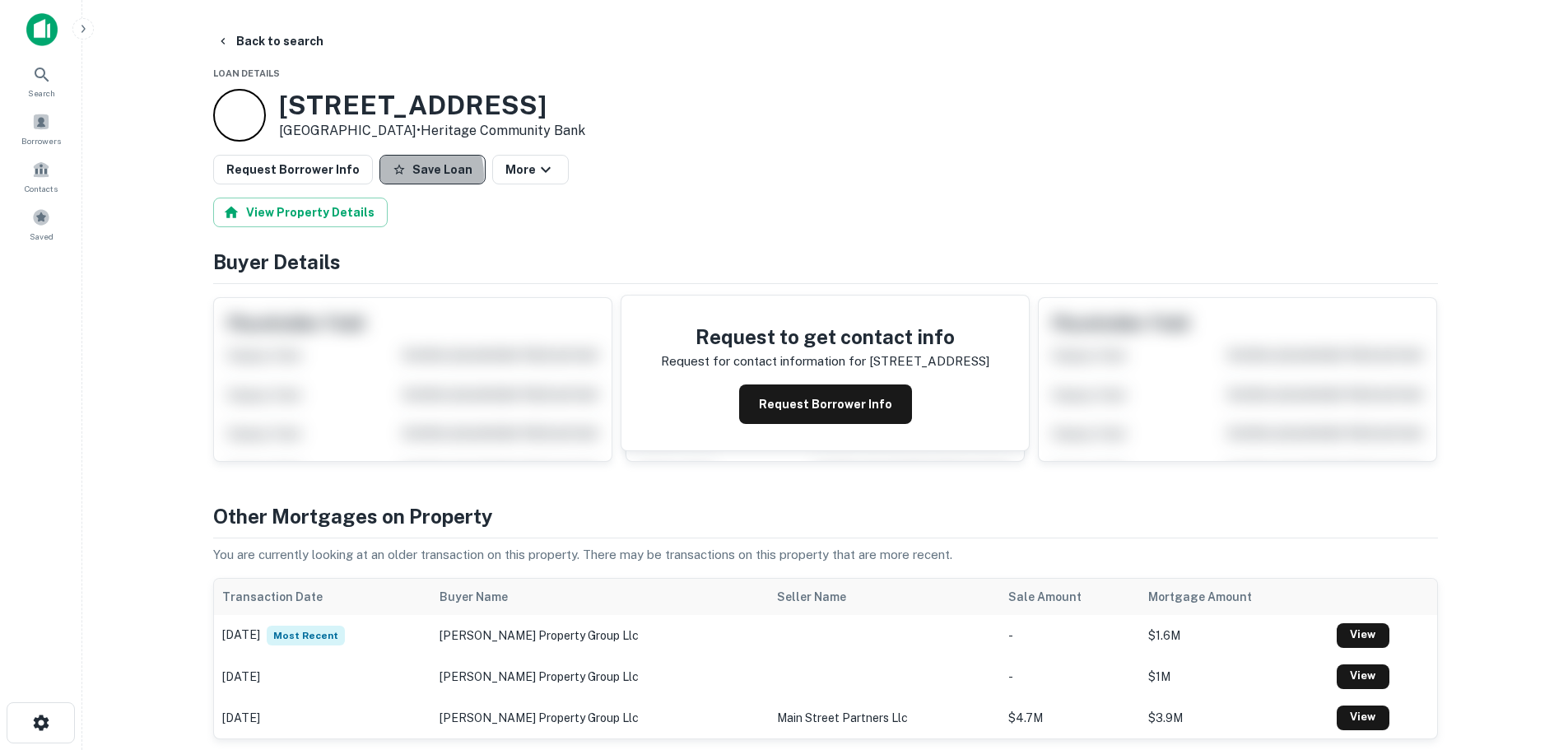
click at [405, 175] on button "Save Loan" at bounding box center [432, 169] width 107 height 30
click at [314, 178] on button "Request Borrower Info" at bounding box center [293, 169] width 159 height 30
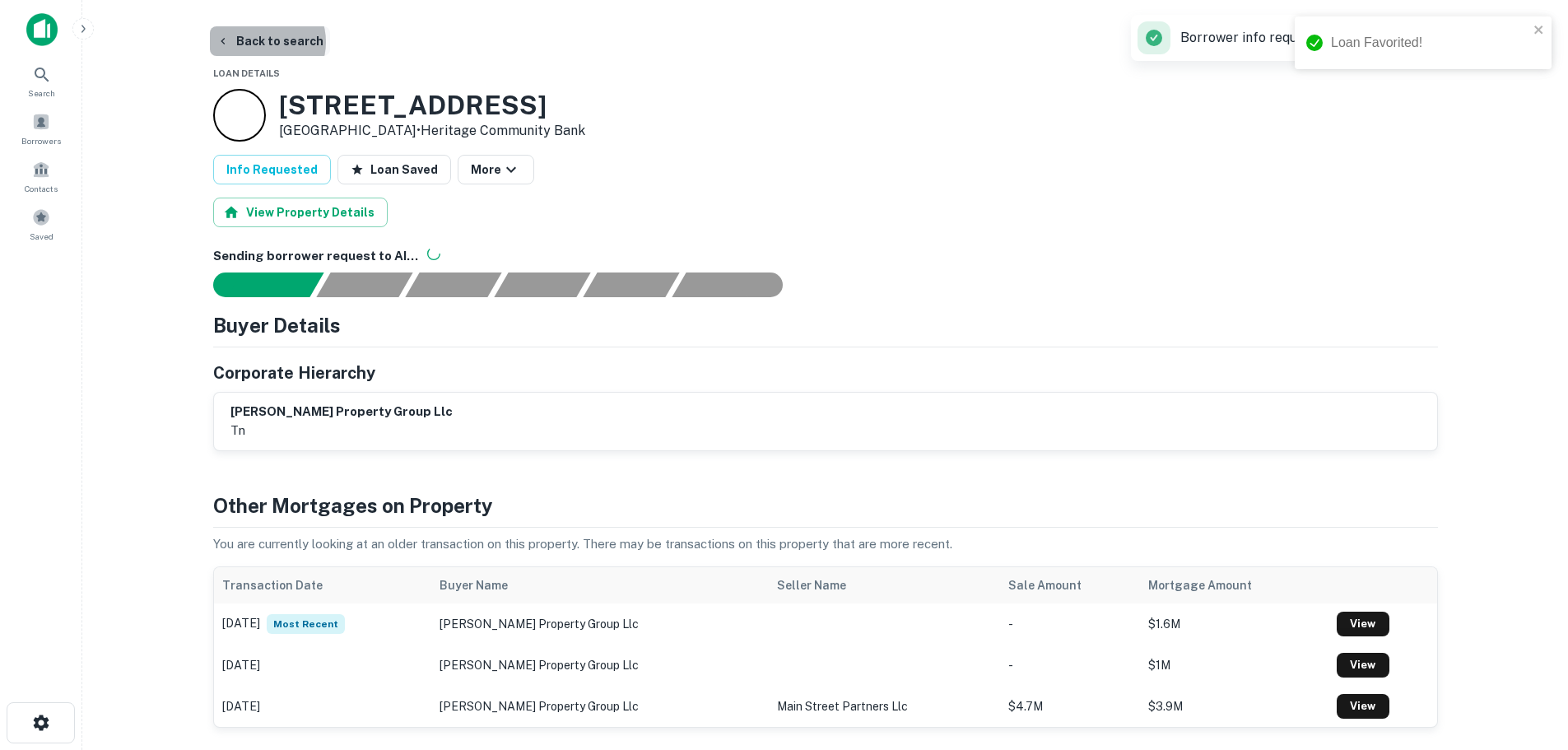
click at [263, 42] on button "Back to search" at bounding box center [270, 41] width 121 height 30
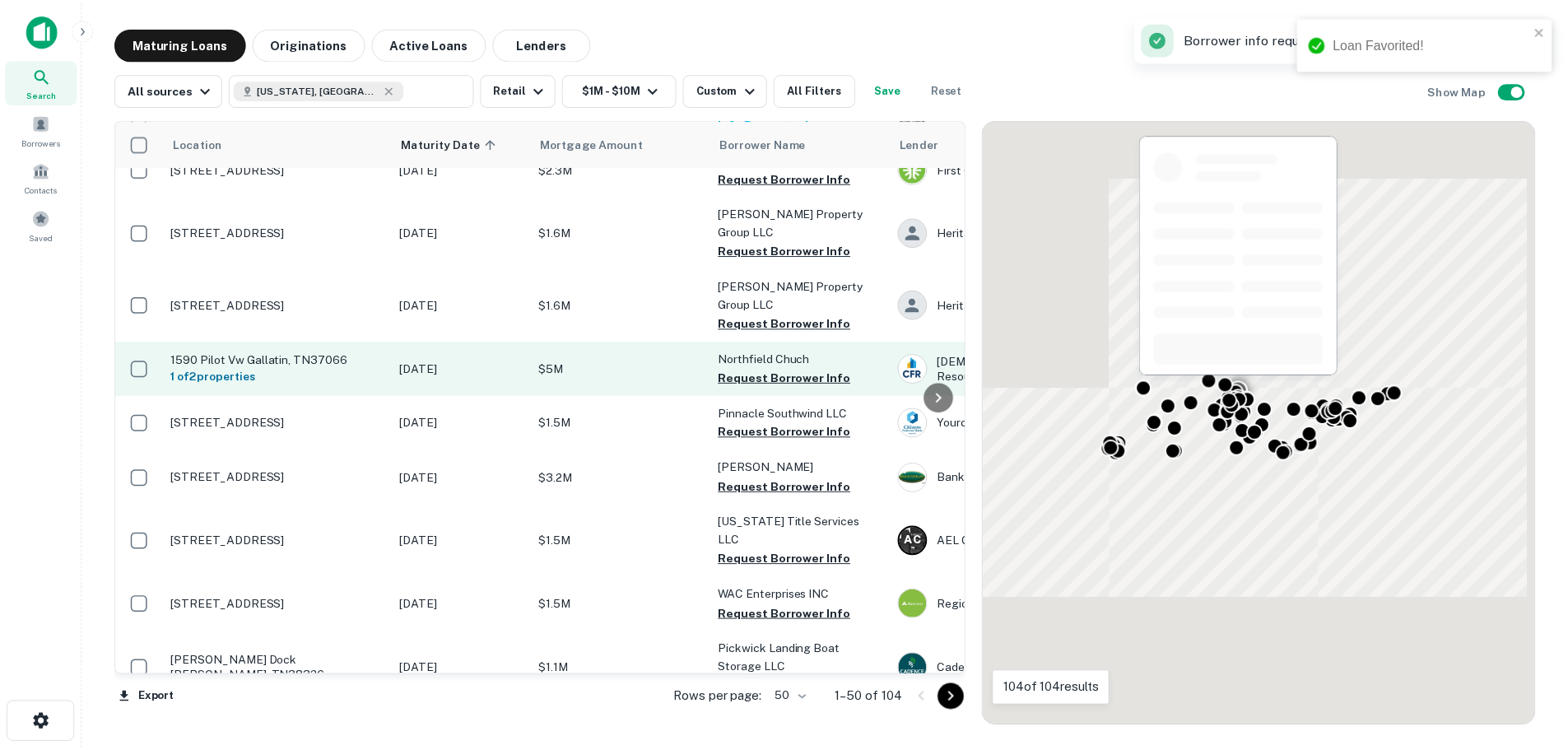
scroll to position [809, 0]
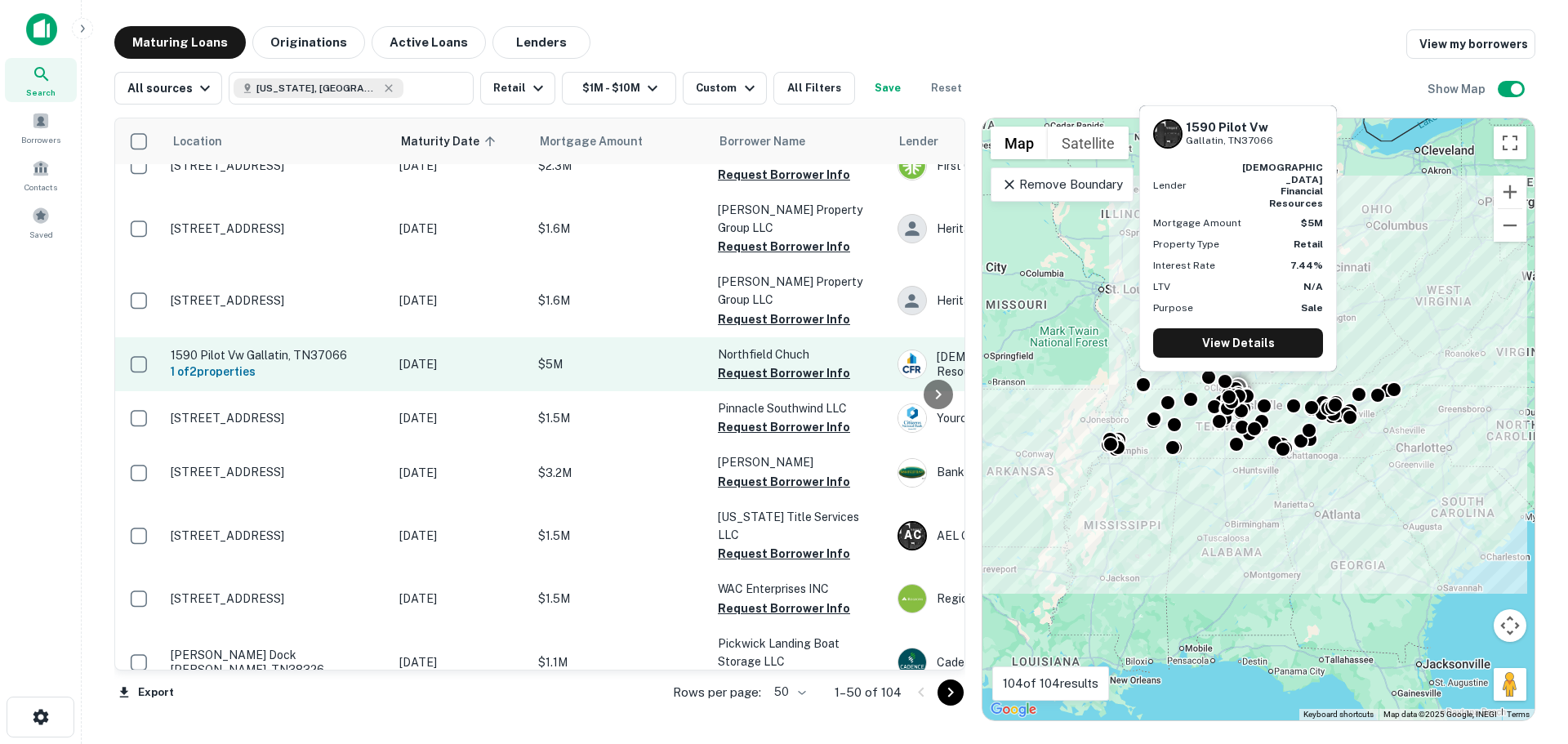
click at [278, 348] on p "1590 Pilot Vw Gallatin, TN37066" at bounding box center [277, 355] width 212 height 15
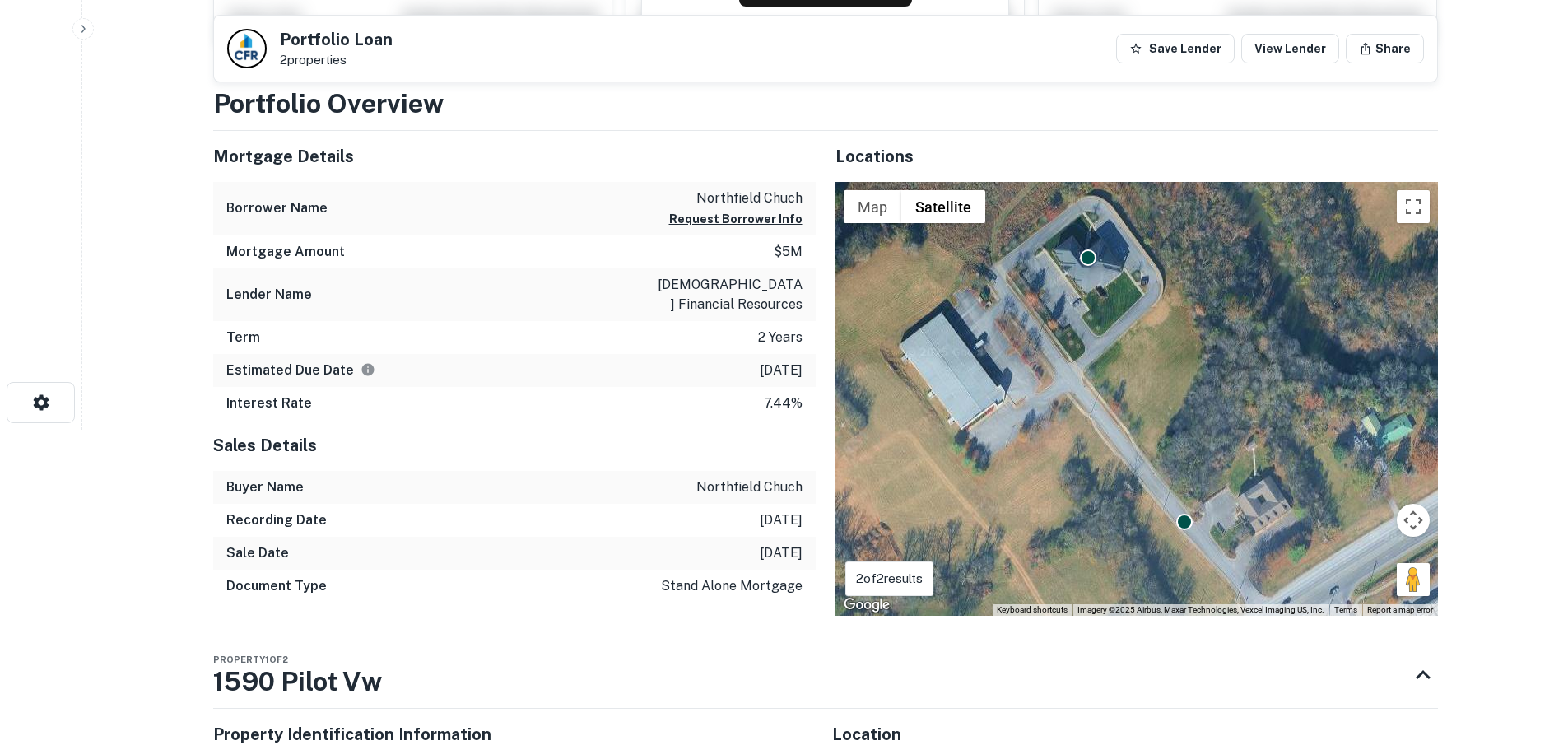
scroll to position [330, 0]
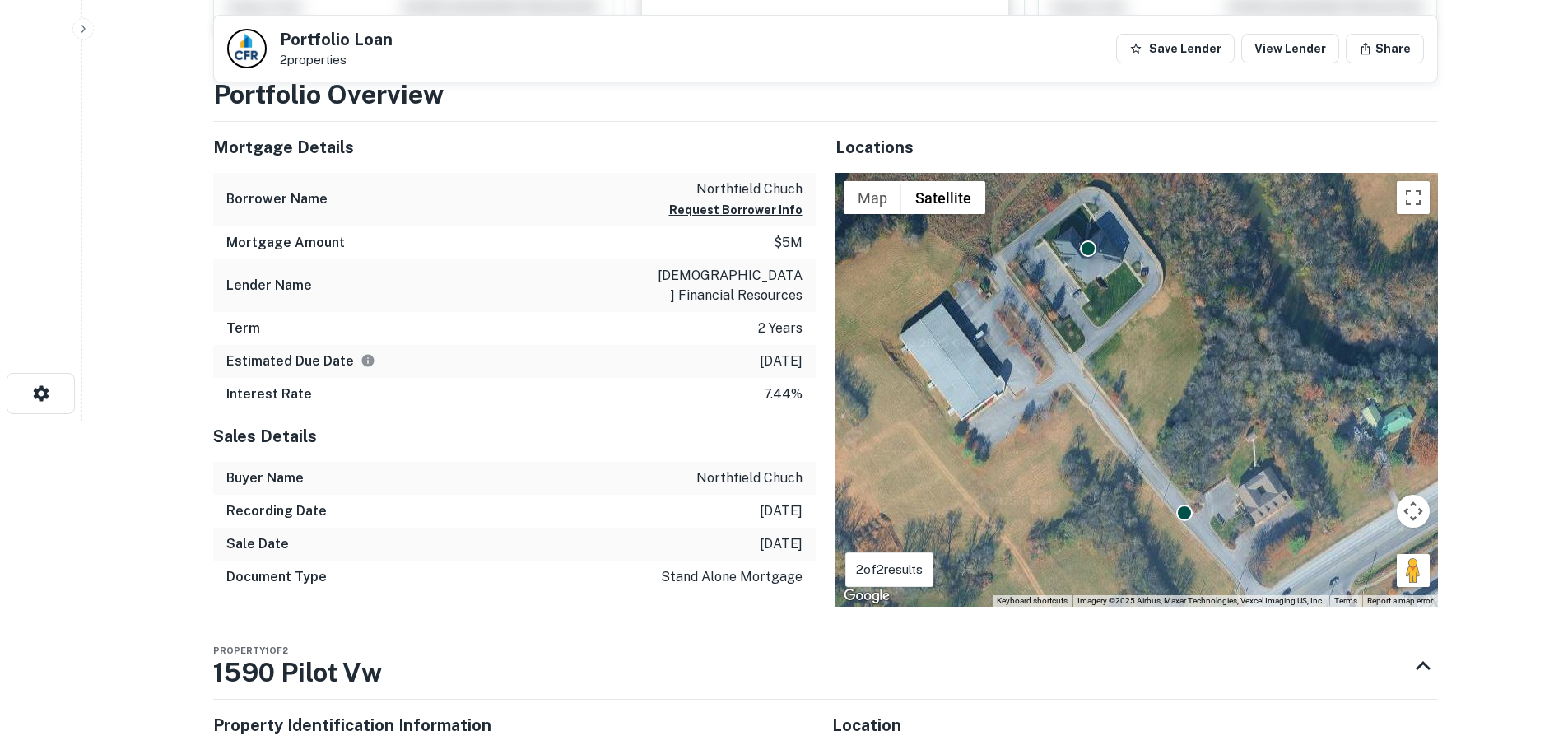
drag, startPoint x: 1416, startPoint y: 577, endPoint x: 1083, endPoint y: 386, distance: 383.9
click at [1082, 386] on div "To activate drag with keyboard, press Alt + Enter. Once in keyboard drag state,…" at bounding box center [1137, 390] width 603 height 434
drag, startPoint x: 1425, startPoint y: 578, endPoint x: 1013, endPoint y: 306, distance: 493.7
click at [1013, 306] on div "To activate drag with keyboard, press Alt + Enter. Once in keyboard drag state,…" at bounding box center [1137, 390] width 603 height 434
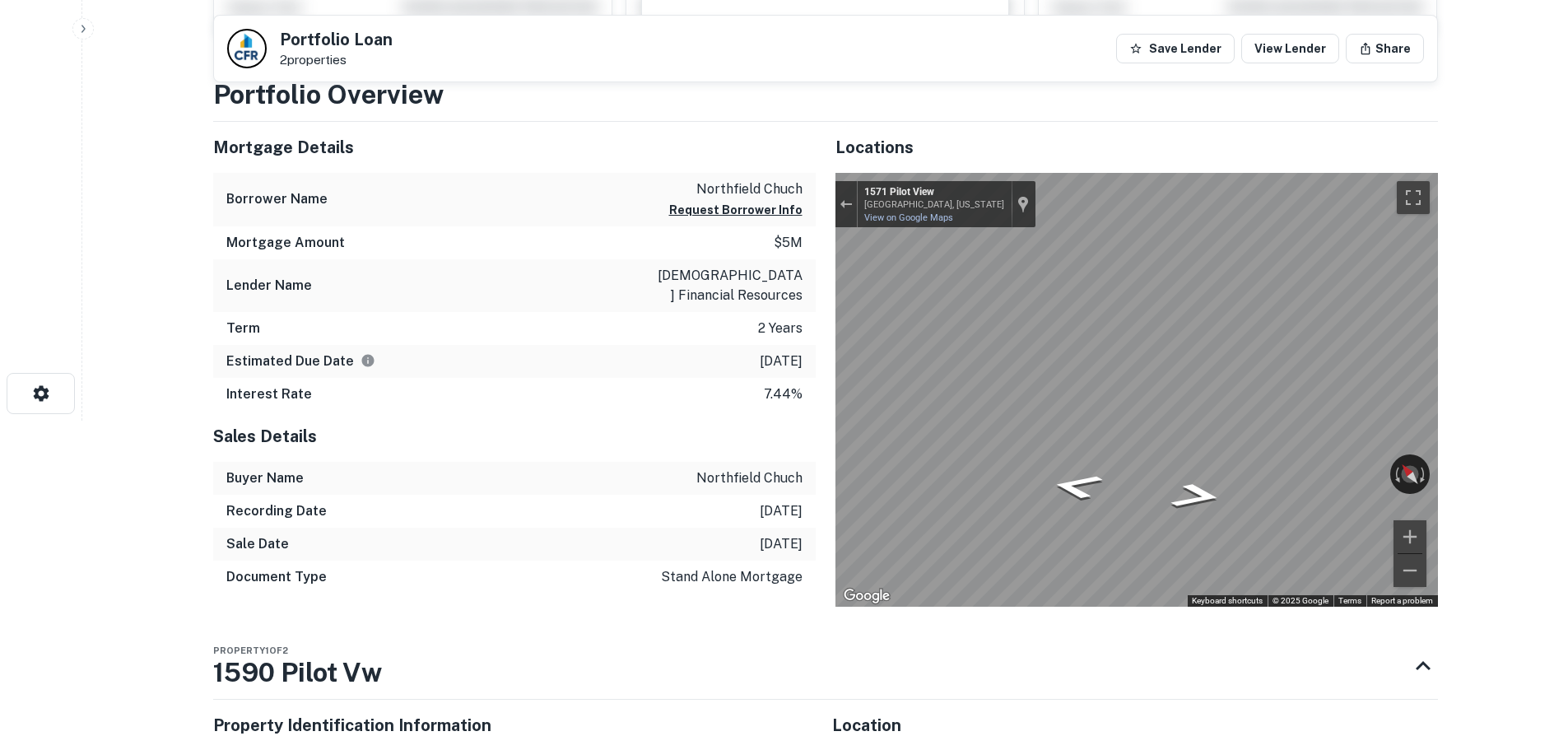
click at [705, 382] on div "Mortgage Details Borrower Name northfield chuch Request Borrower Info Mortgage …" at bounding box center [816, 364] width 1245 height 485
click at [687, 440] on div "Mortgage Details Borrower Name northfield chuch Request Borrower Info Mortgage …" at bounding box center [816, 364] width 1245 height 485
click at [781, 419] on div "Mortgage Details Borrower Name northfield chuch Request Borrower Info Mortgage …" at bounding box center [816, 364] width 1245 height 485
click at [534, 381] on div "Mortgage Details Borrower Name northfield chuch Request Borrower Info Mortgage …" at bounding box center [816, 364] width 1245 height 485
click at [301, 386] on div "Mortgage Details Borrower Name northfield chuch Request Borrower Info Mortgage …" at bounding box center [816, 364] width 1245 height 485
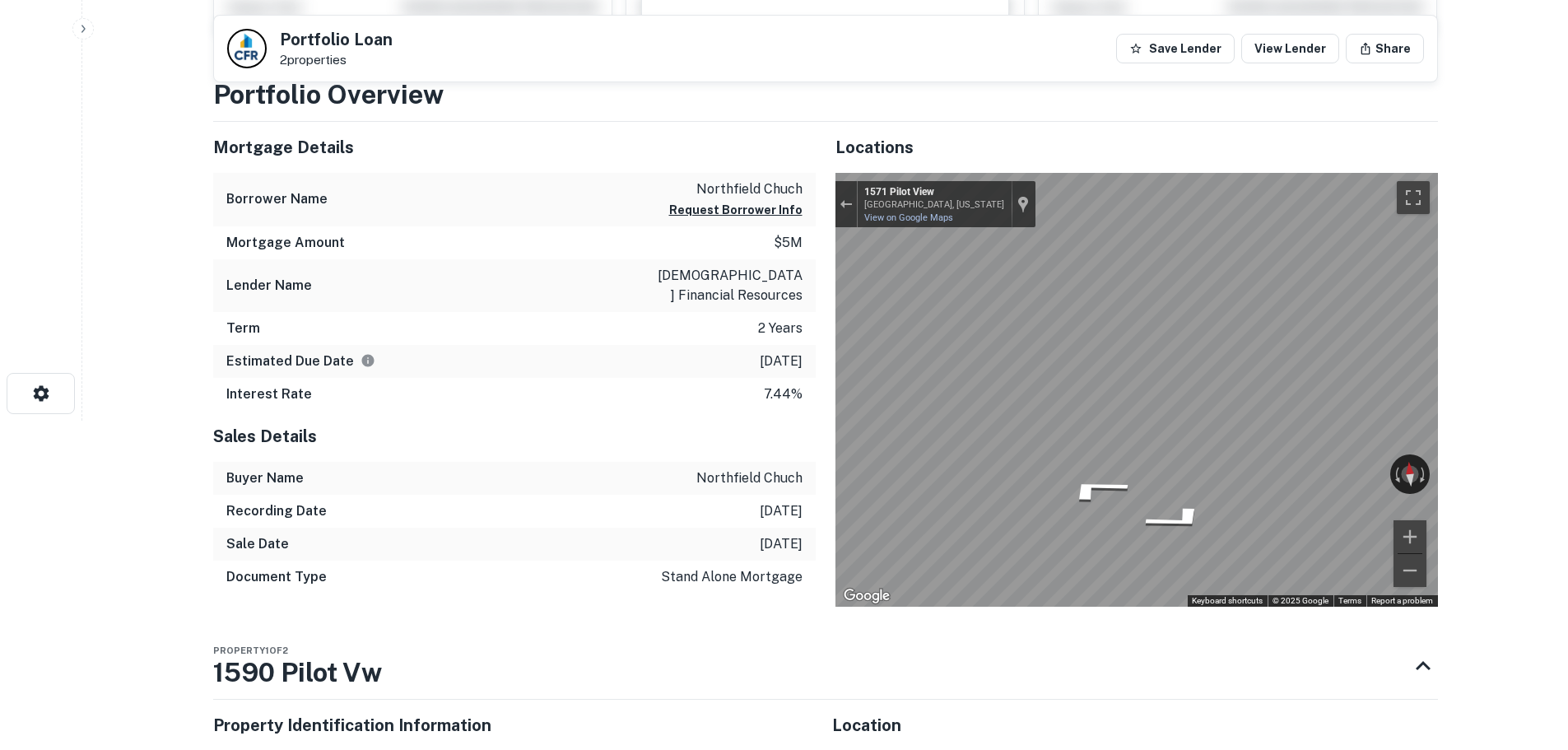
click at [775, 470] on div "Mortgage Details Borrower Name northfield chuch Request Borrower Info Mortgage …" at bounding box center [816, 364] width 1245 height 485
click at [444, 469] on div "Mortgage Details Borrower Name northfield chuch Request Borrower Info Mortgage …" at bounding box center [816, 364] width 1245 height 485
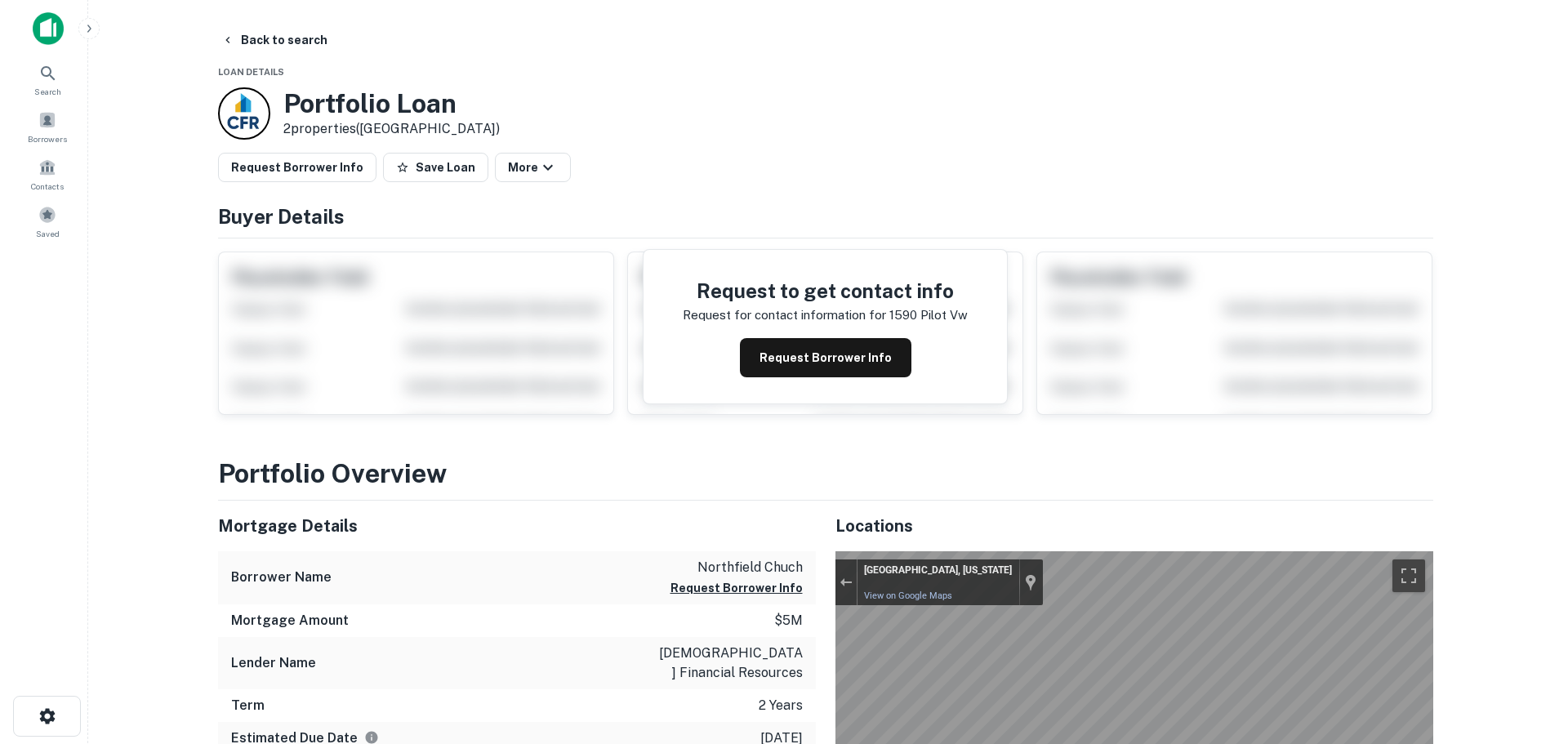
scroll to position [0, 0]
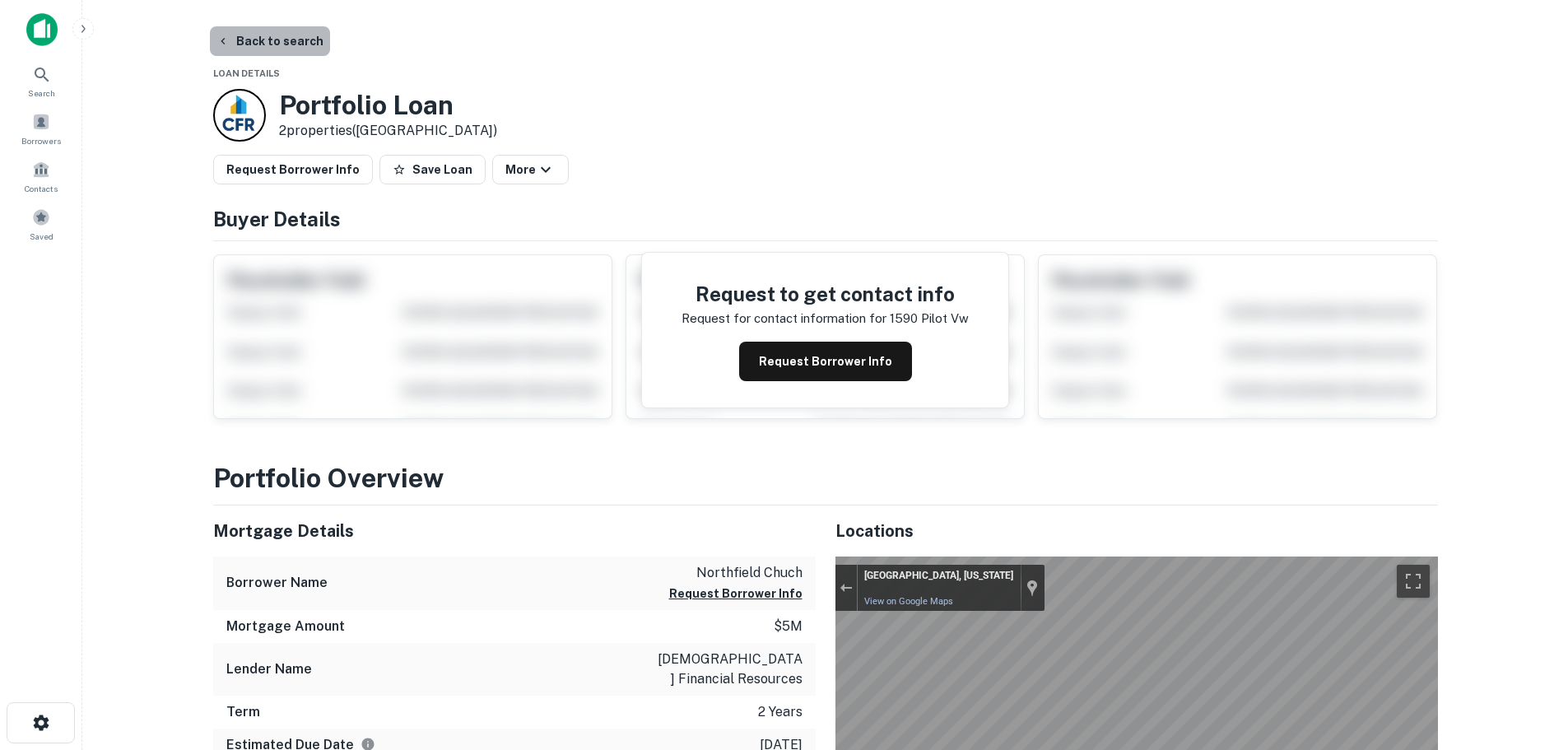
click at [276, 37] on button "Back to search" at bounding box center [270, 41] width 121 height 30
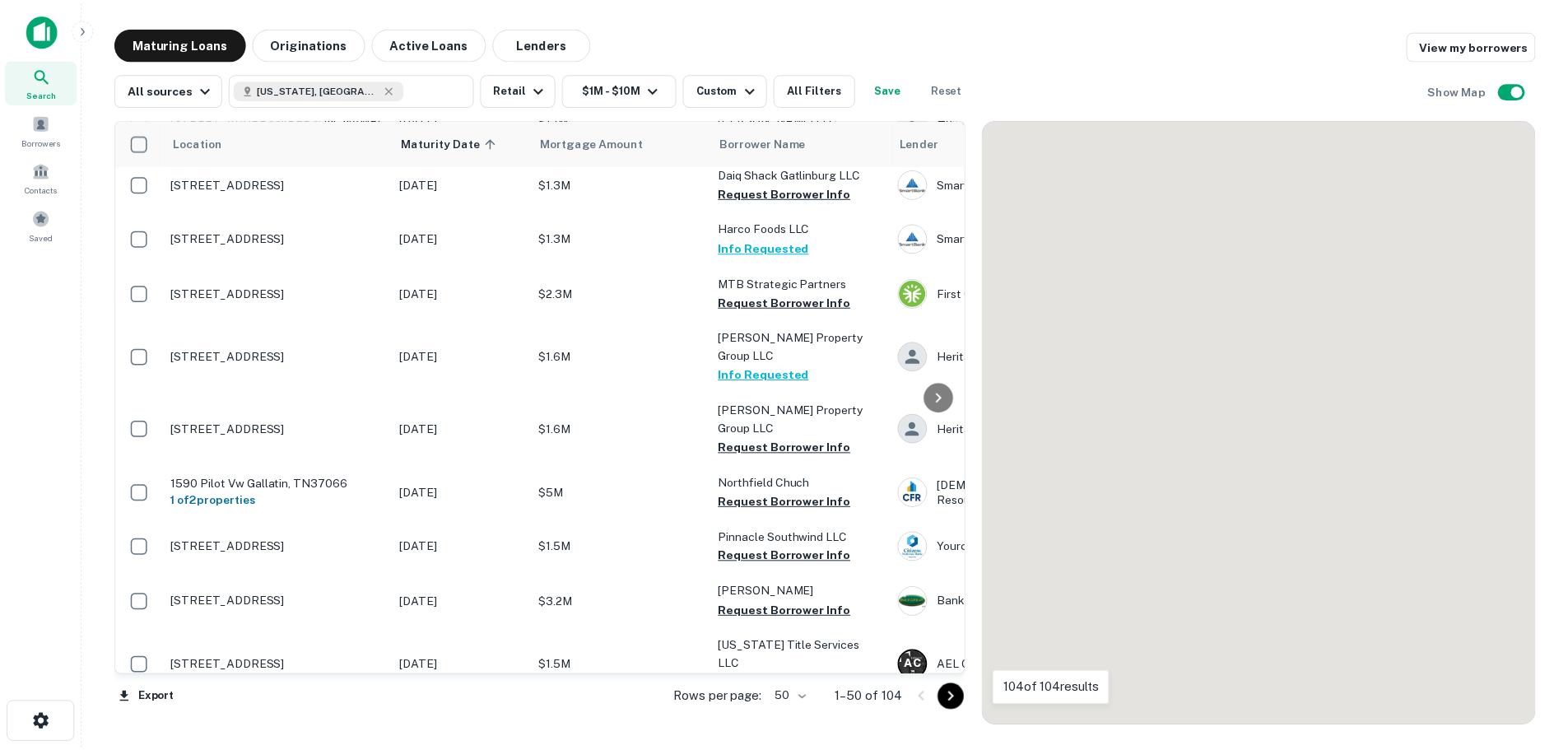
scroll to position [809, 0]
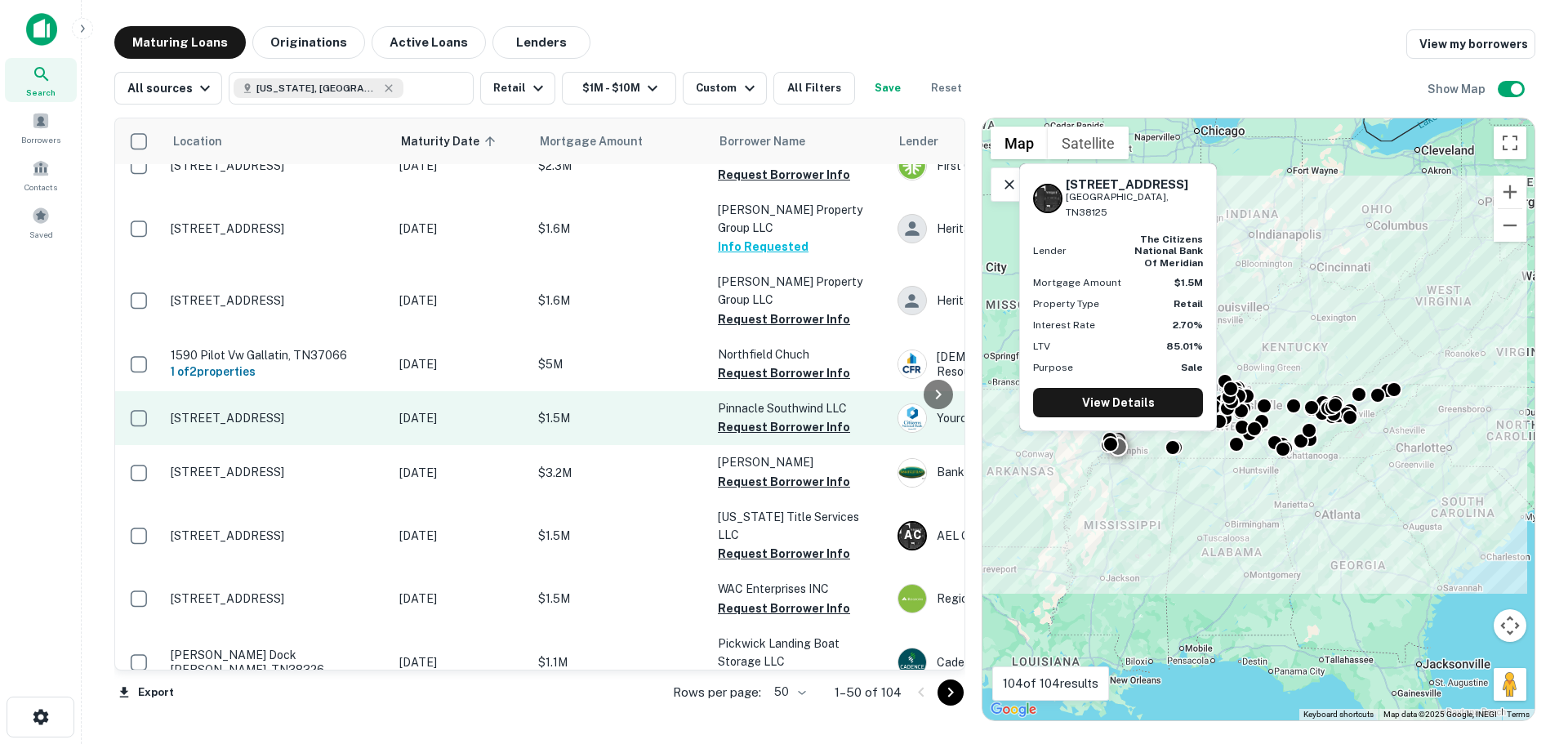
click at [308, 411] on p "[STREET_ADDRESS]" at bounding box center [277, 418] width 212 height 15
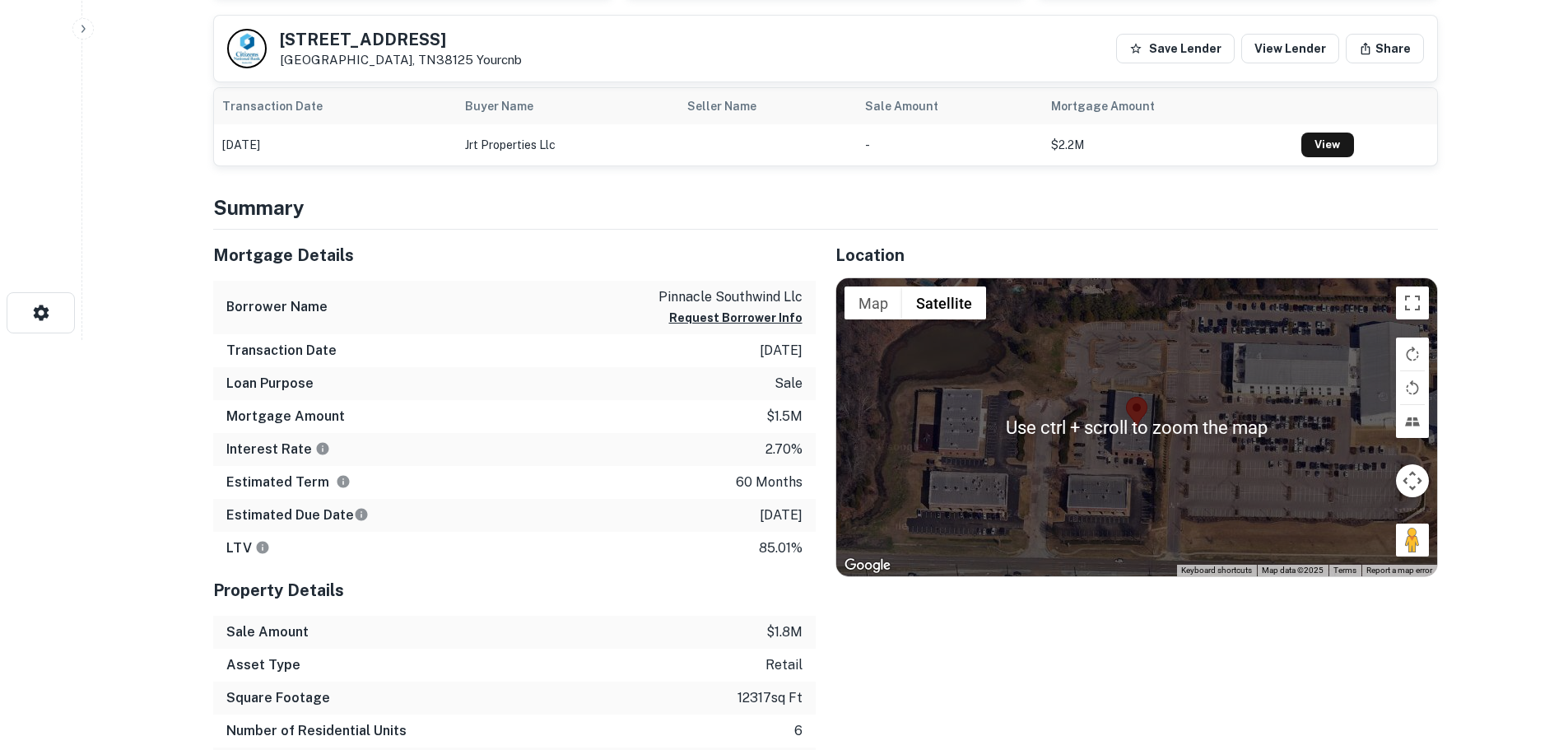
scroll to position [411, 0]
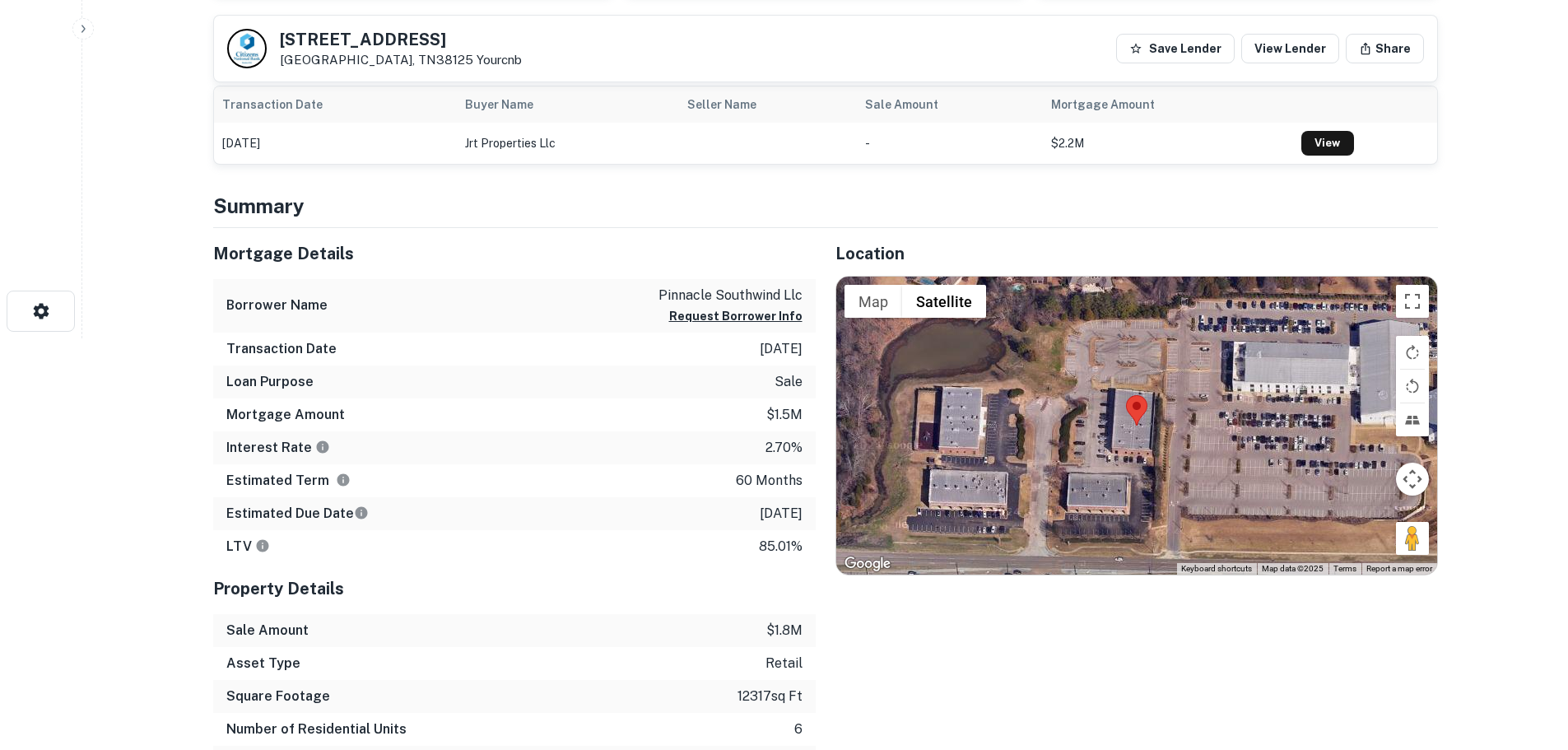
drag, startPoint x: 1416, startPoint y: 543, endPoint x: 1148, endPoint y: 485, distance: 274.2
click at [1146, 485] on div "Use ctrl + scroll to zoom the map Map Terrain Satellite Labels Keyboard shortcu…" at bounding box center [1137, 425] width 601 height 298
drag, startPoint x: 1409, startPoint y: 539, endPoint x: 1046, endPoint y: 475, distance: 368.6
click at [1046, 475] on div "To activate drag with keyboard, press Alt + Enter. Once in keyboard drag state,…" at bounding box center [1137, 425] width 601 height 298
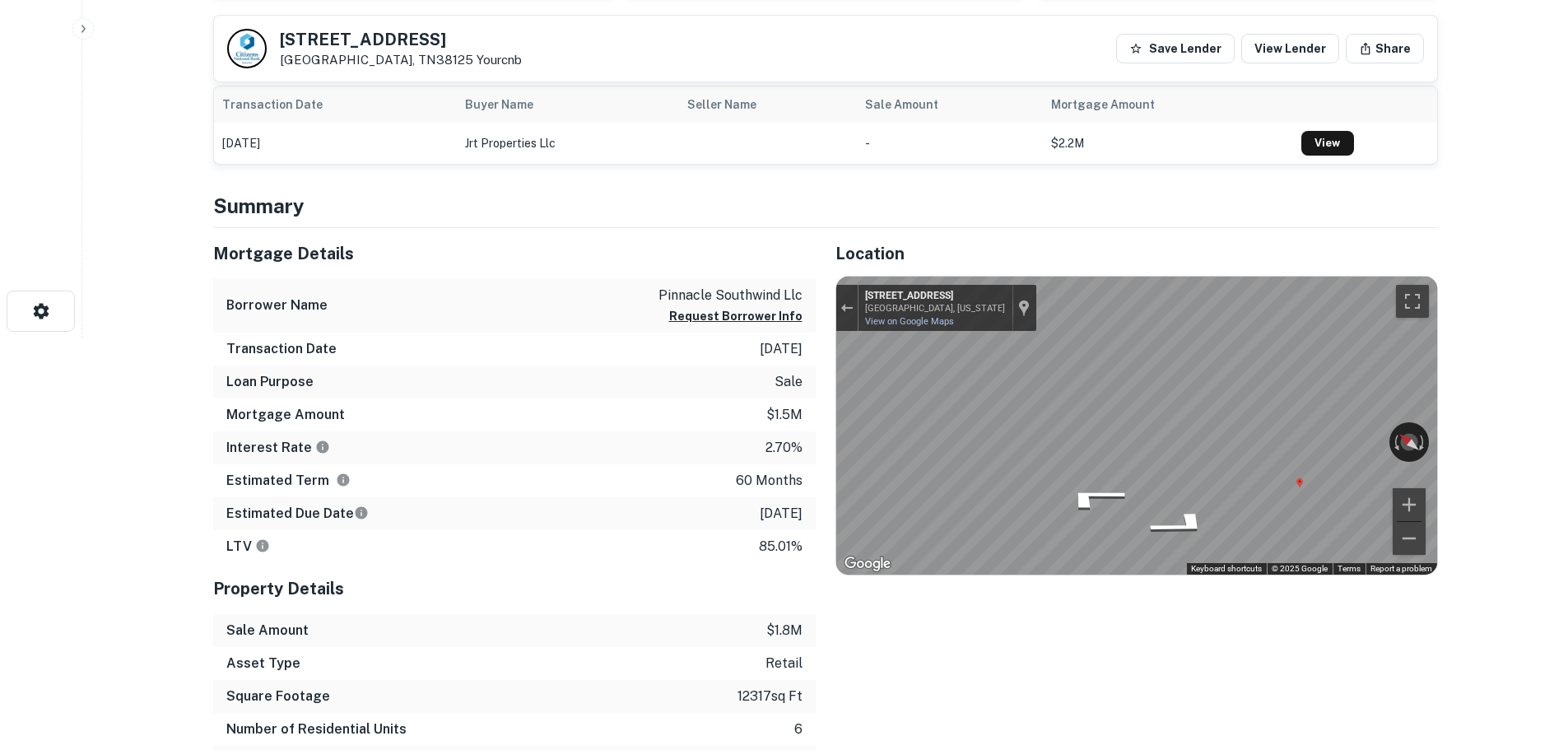
click at [1302, 486] on div "Map" at bounding box center [1137, 425] width 601 height 298
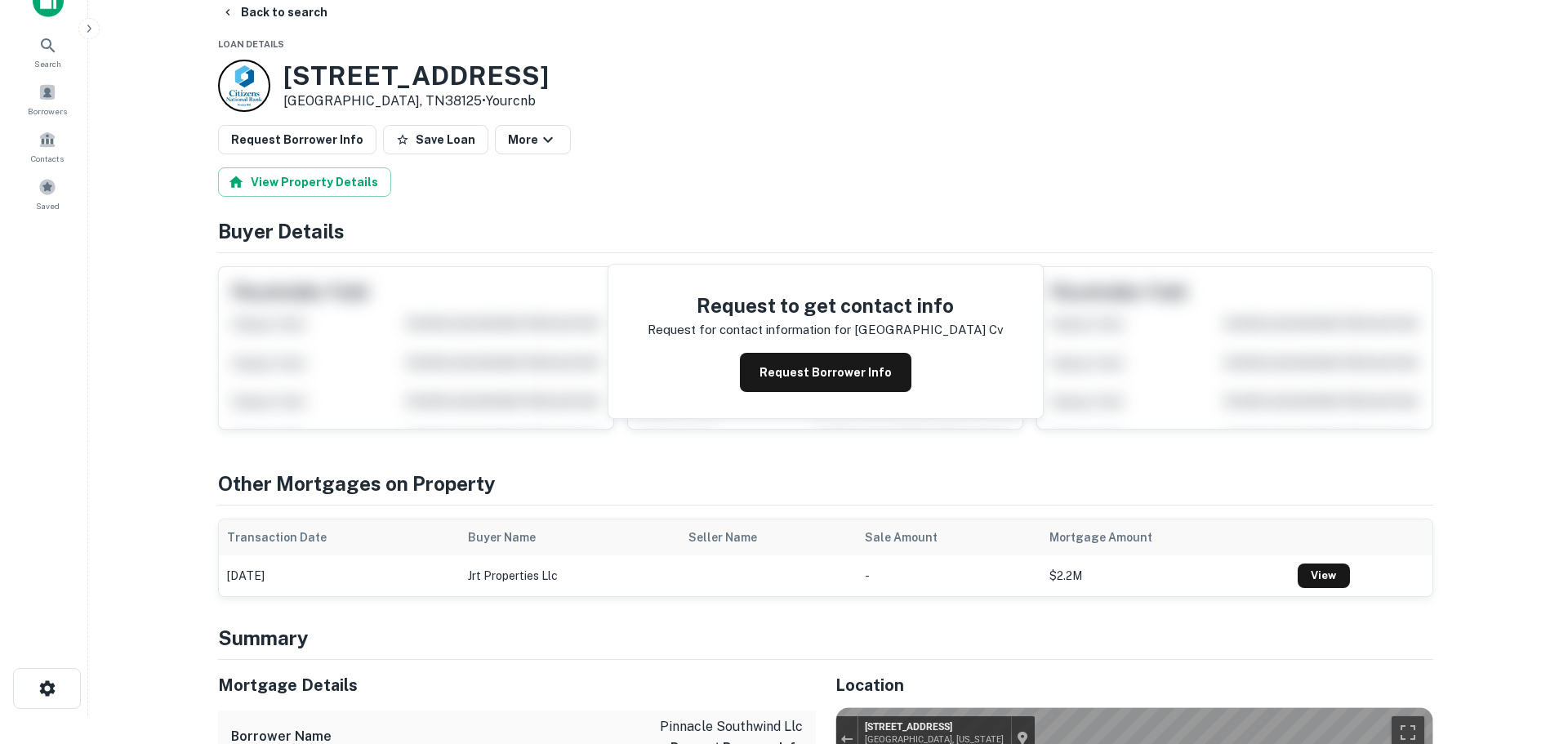
scroll to position [0, 0]
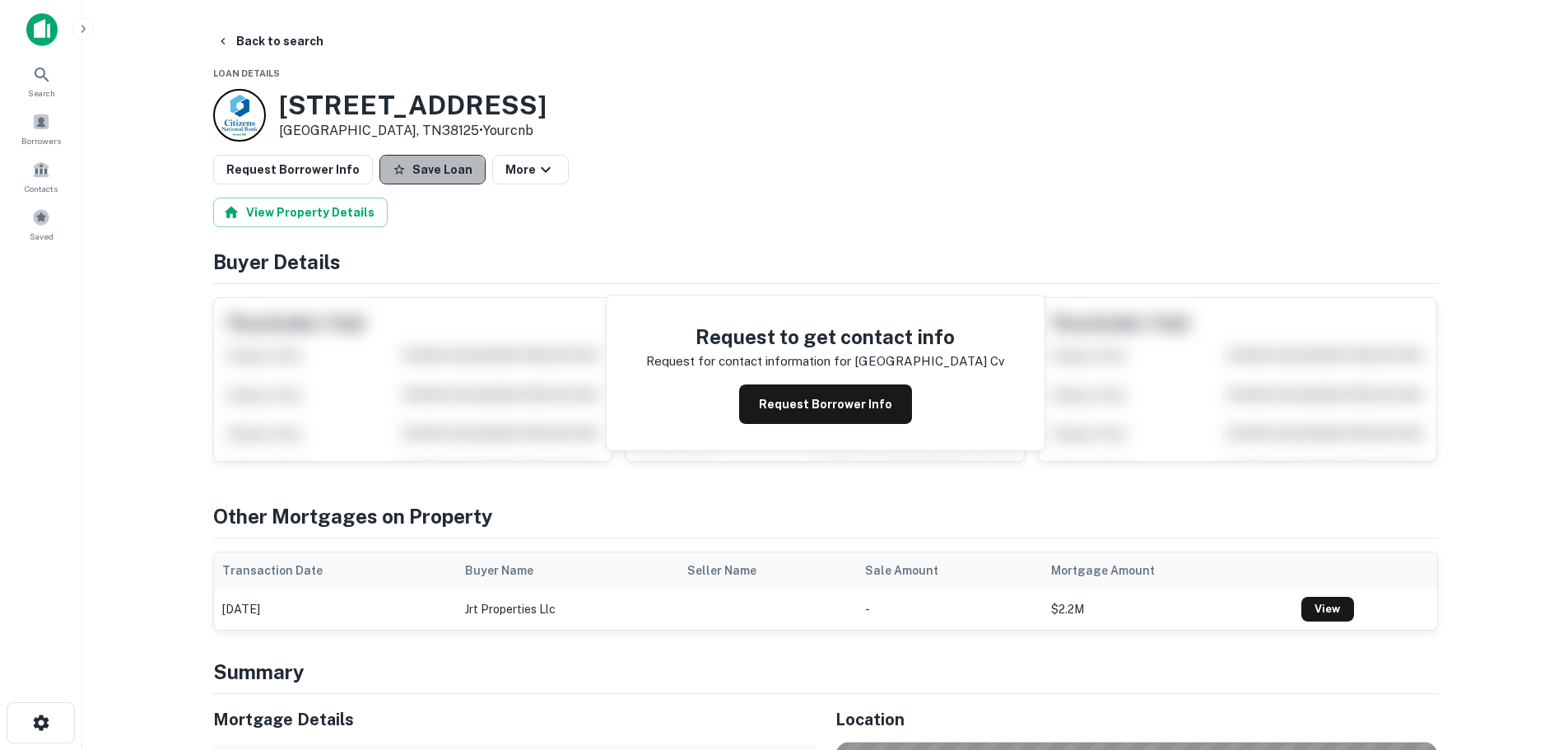
click at [417, 180] on button "Save Loan" at bounding box center [432, 169] width 107 height 30
click at [345, 180] on button "Request Borrower Info" at bounding box center [293, 169] width 159 height 30
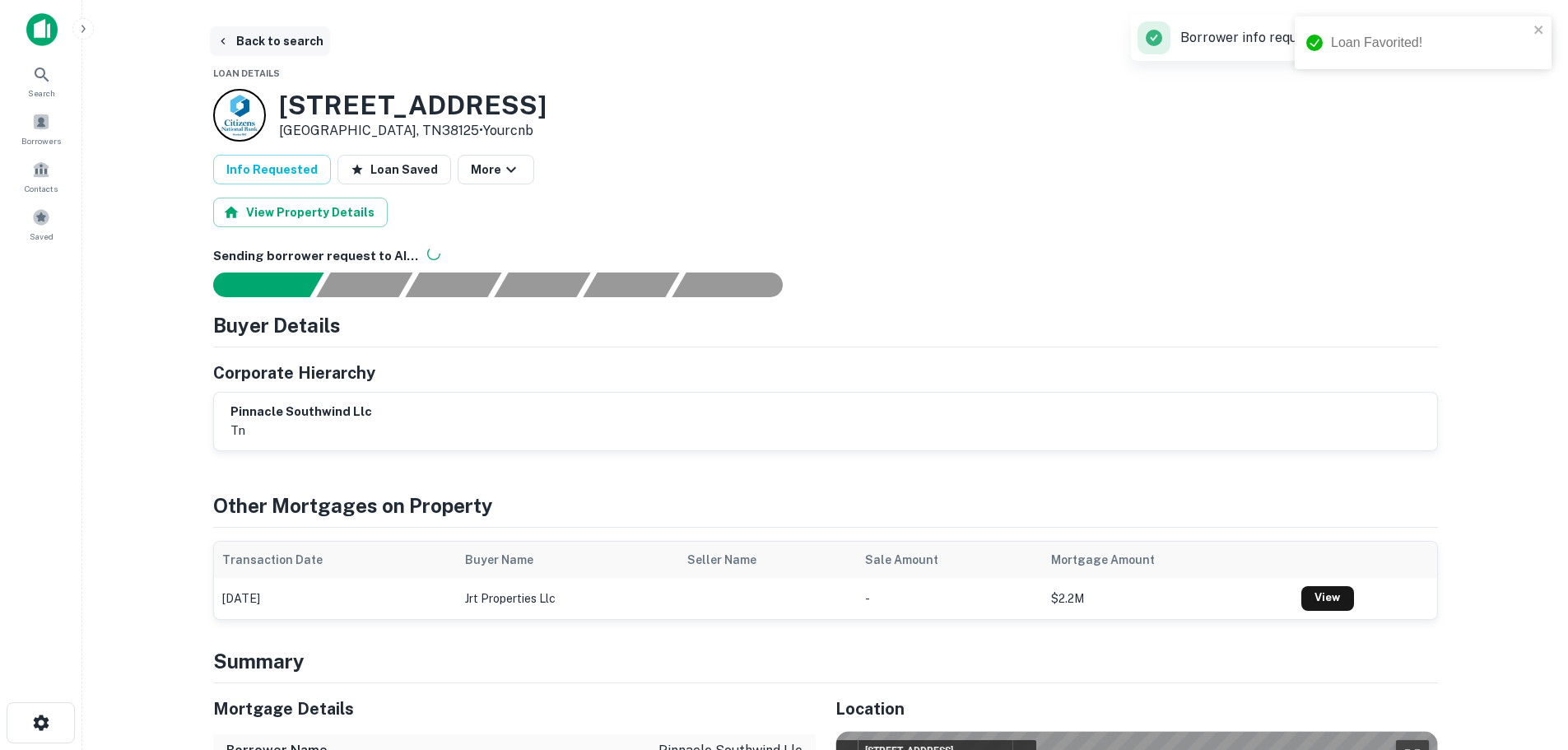
click at [294, 38] on button "Back to search" at bounding box center [270, 41] width 121 height 30
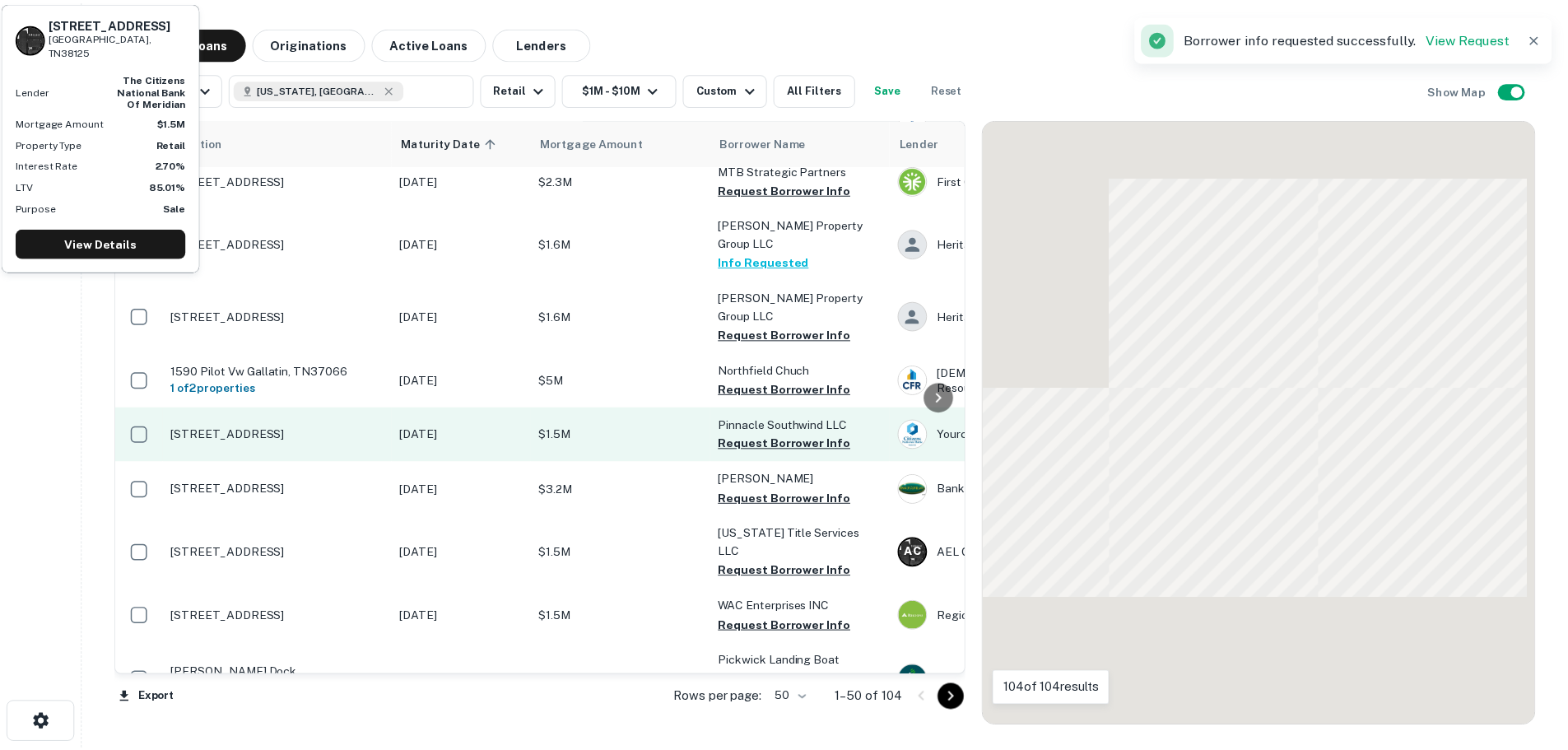
scroll to position [809, 0]
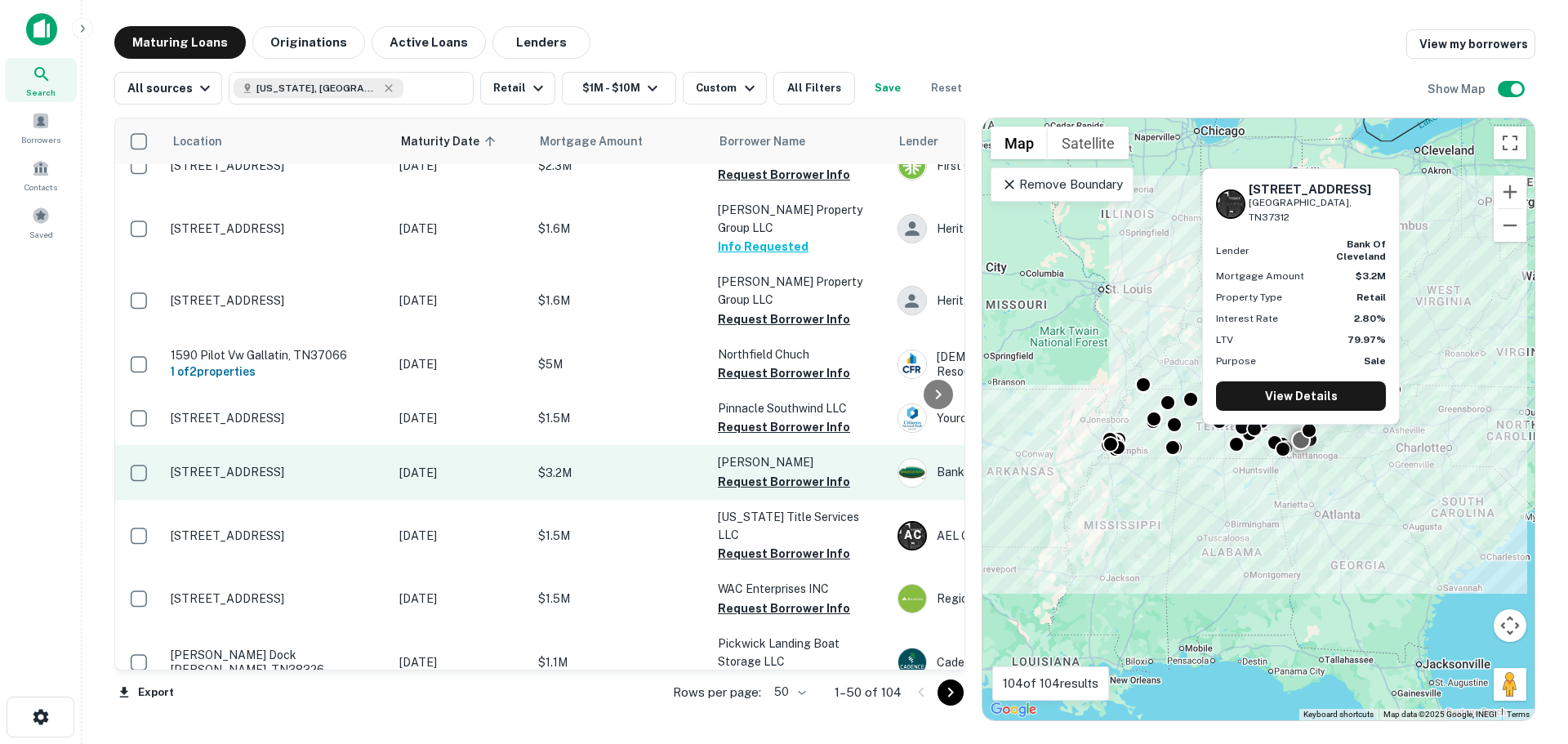
click at [314, 464] on p "[STREET_ADDRESS]" at bounding box center [277, 471] width 212 height 15
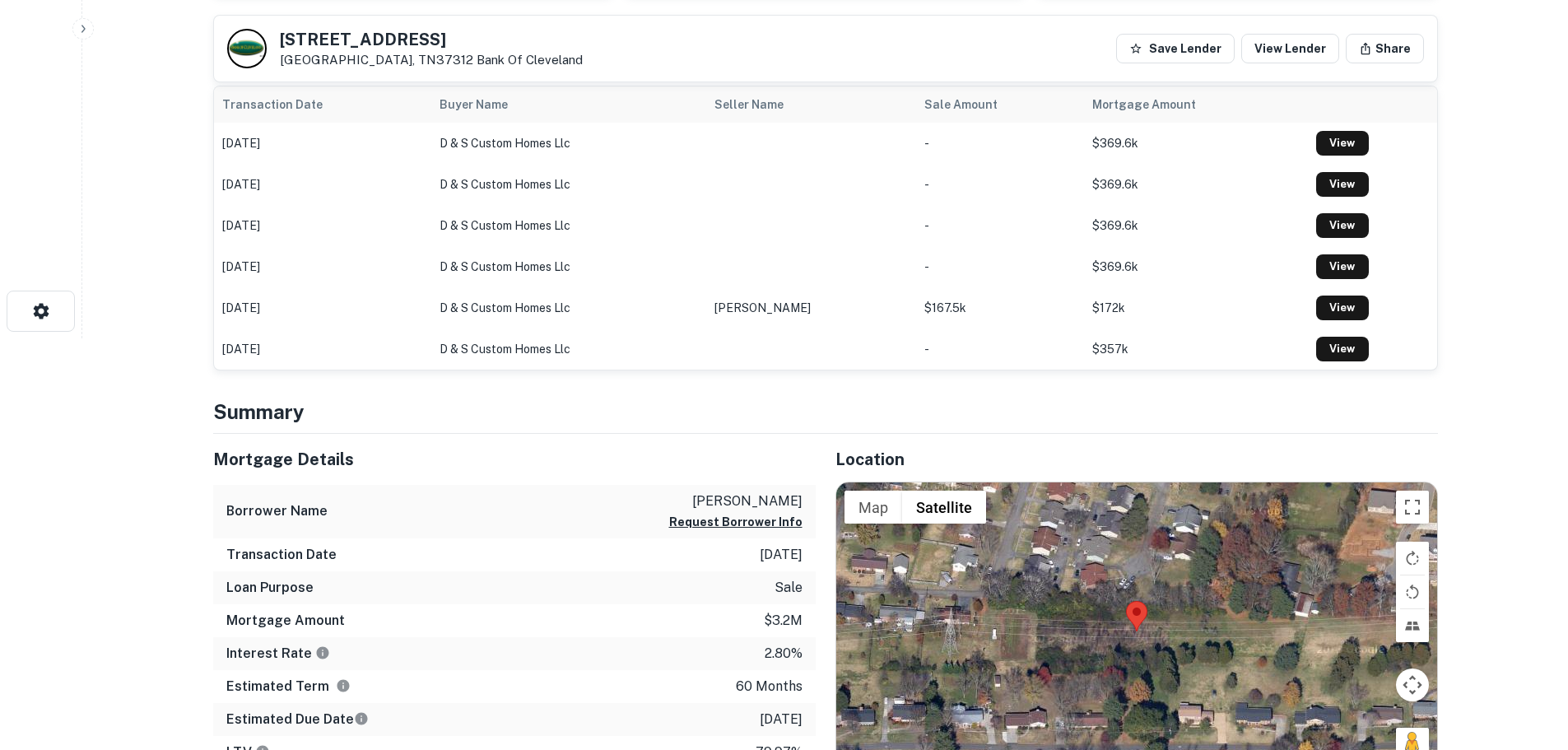
scroll to position [494, 0]
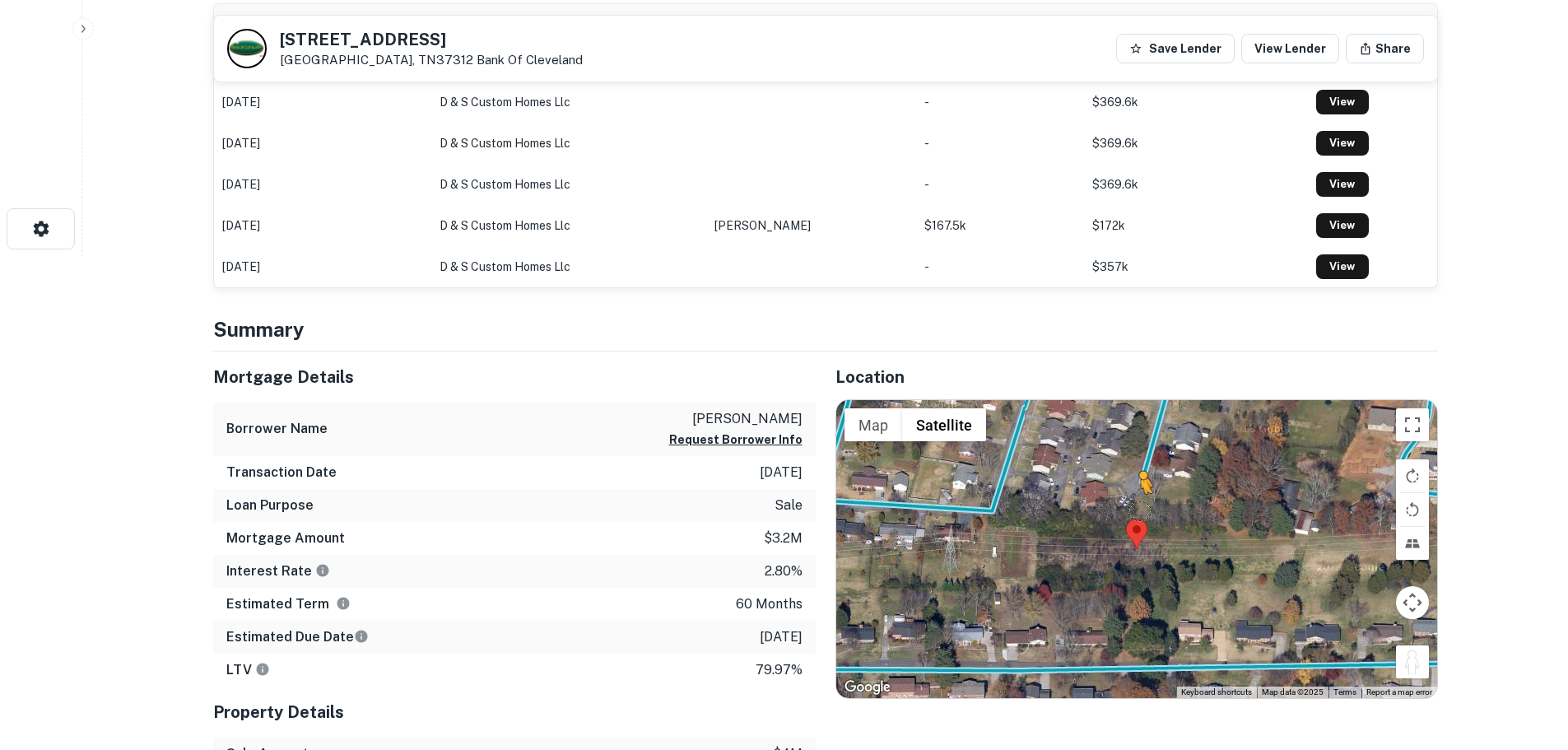
drag, startPoint x: 1422, startPoint y: 667, endPoint x: 1136, endPoint y: 506, distance: 328.2
click at [1136, 506] on div "To activate drag with keyboard, press Alt + Enter. Once in keyboard drag state,…" at bounding box center [1137, 549] width 601 height 298
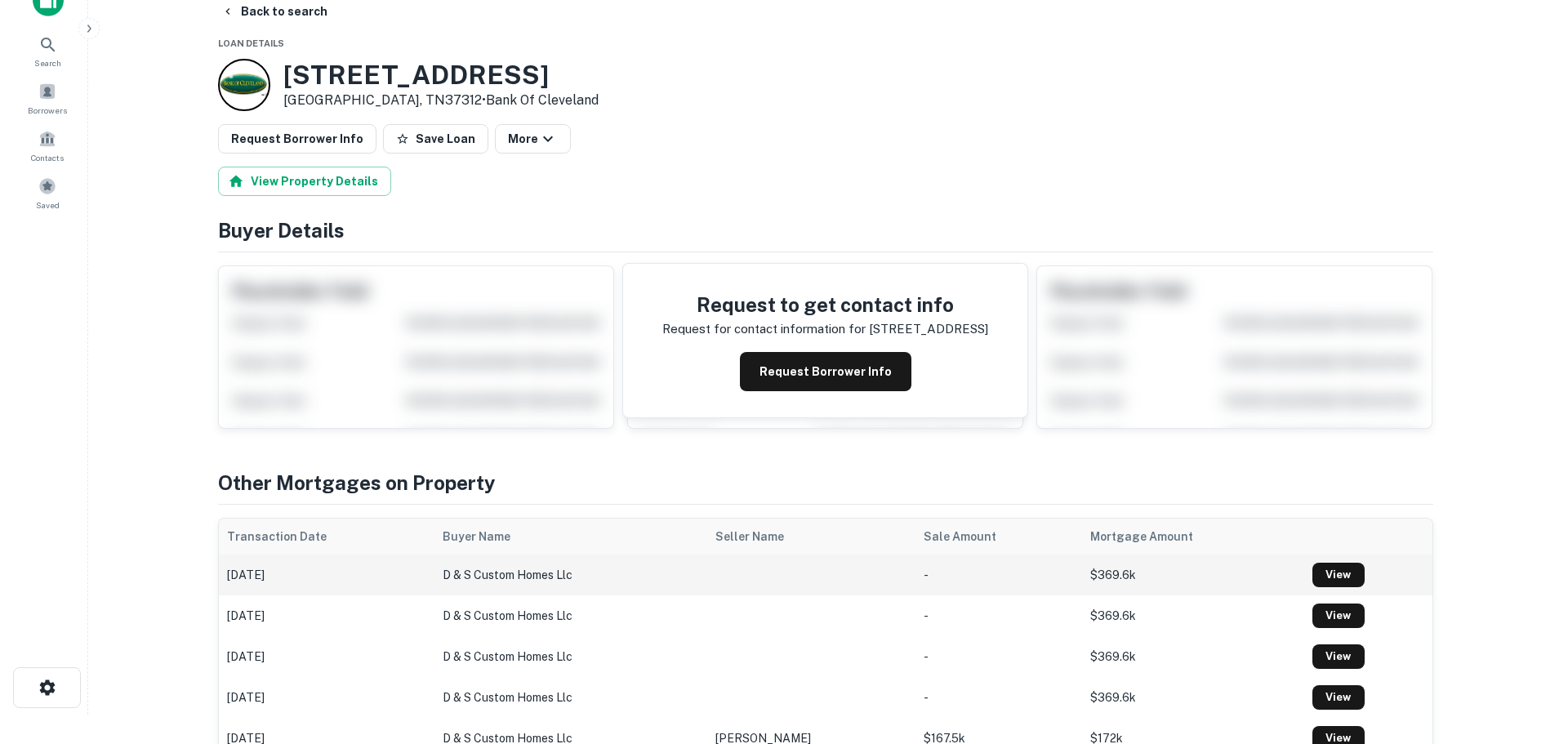
scroll to position [0, 0]
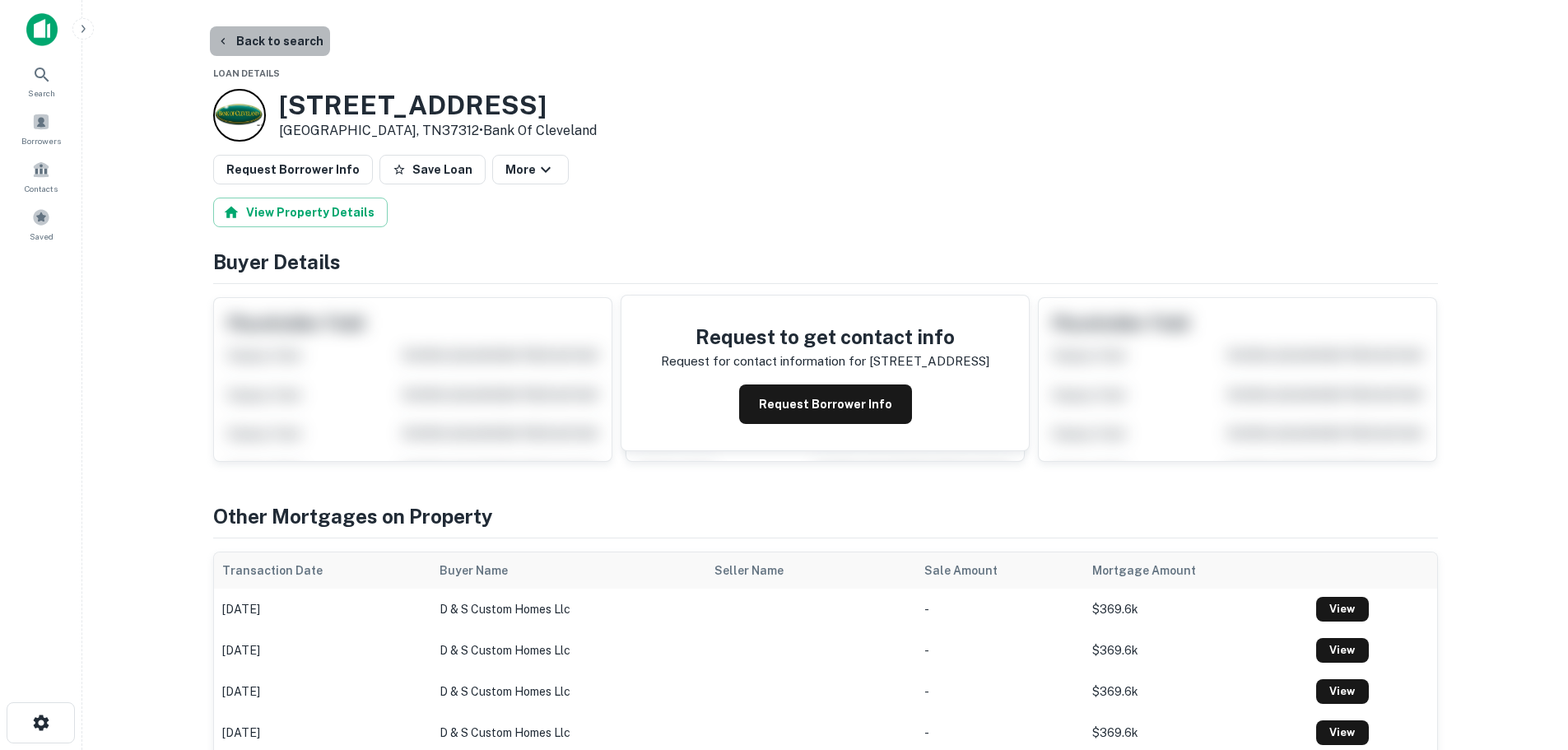
click at [286, 48] on button "Back to search" at bounding box center [270, 41] width 121 height 30
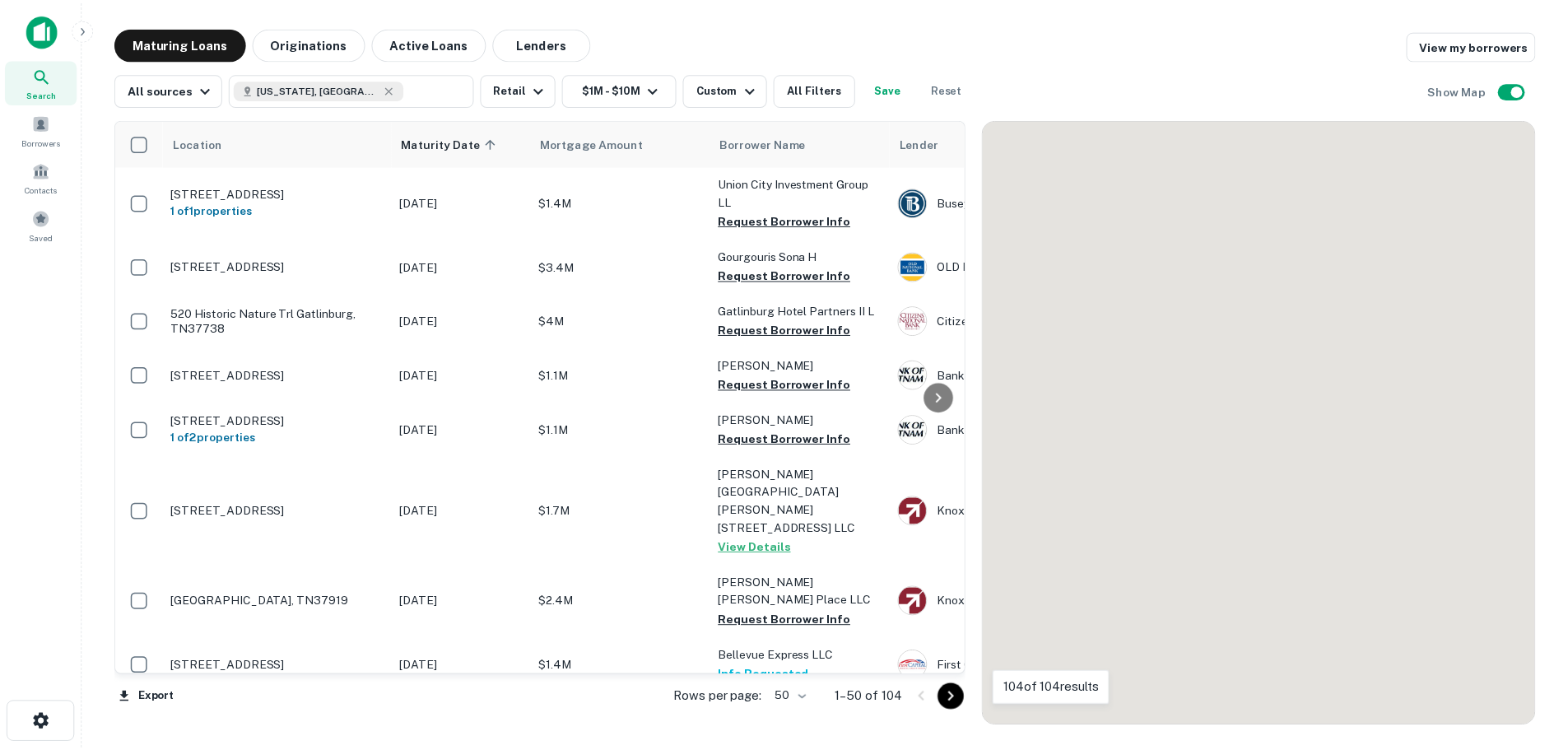
scroll to position [809, 0]
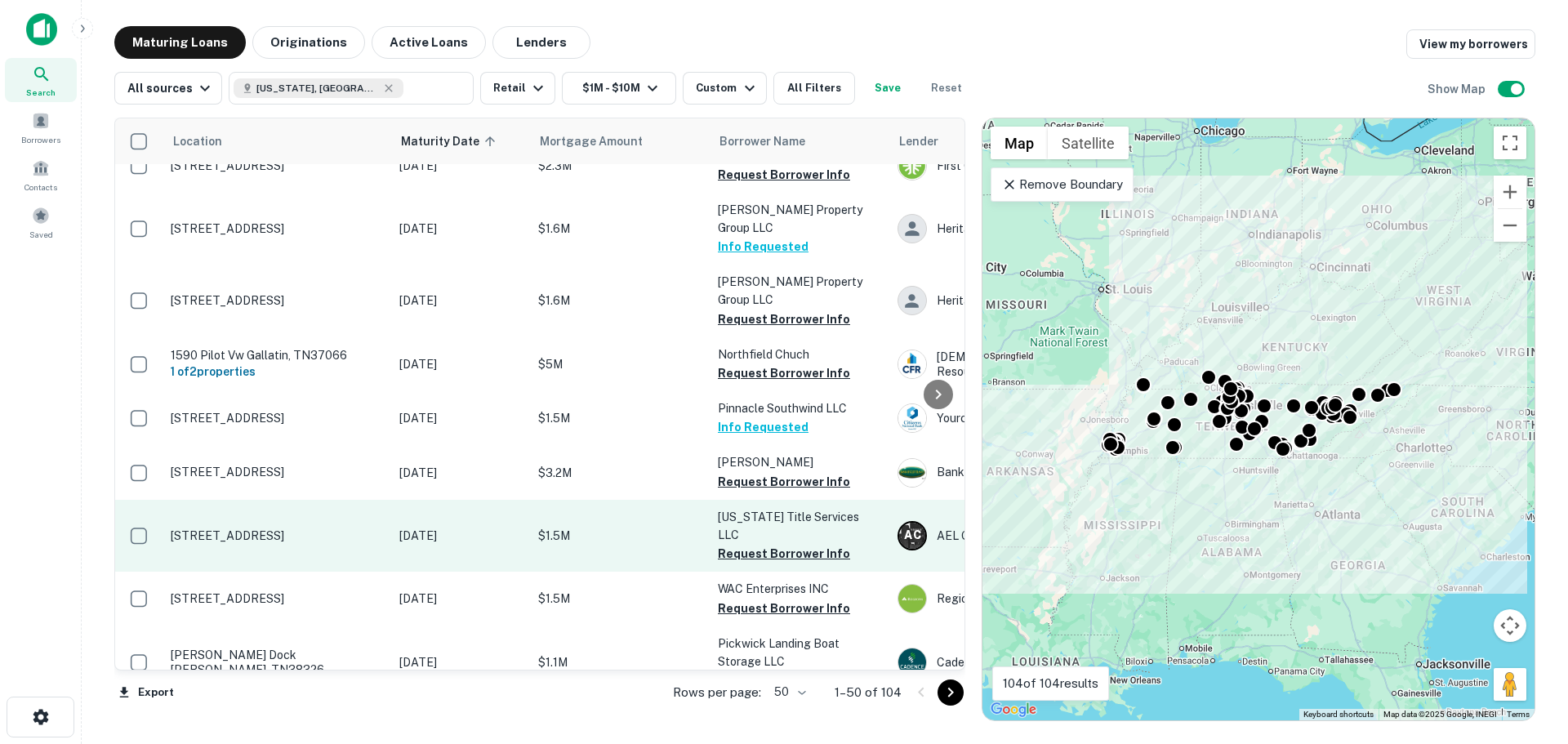
click at [289, 529] on p "[STREET_ADDRESS]" at bounding box center [277, 536] width 212 height 15
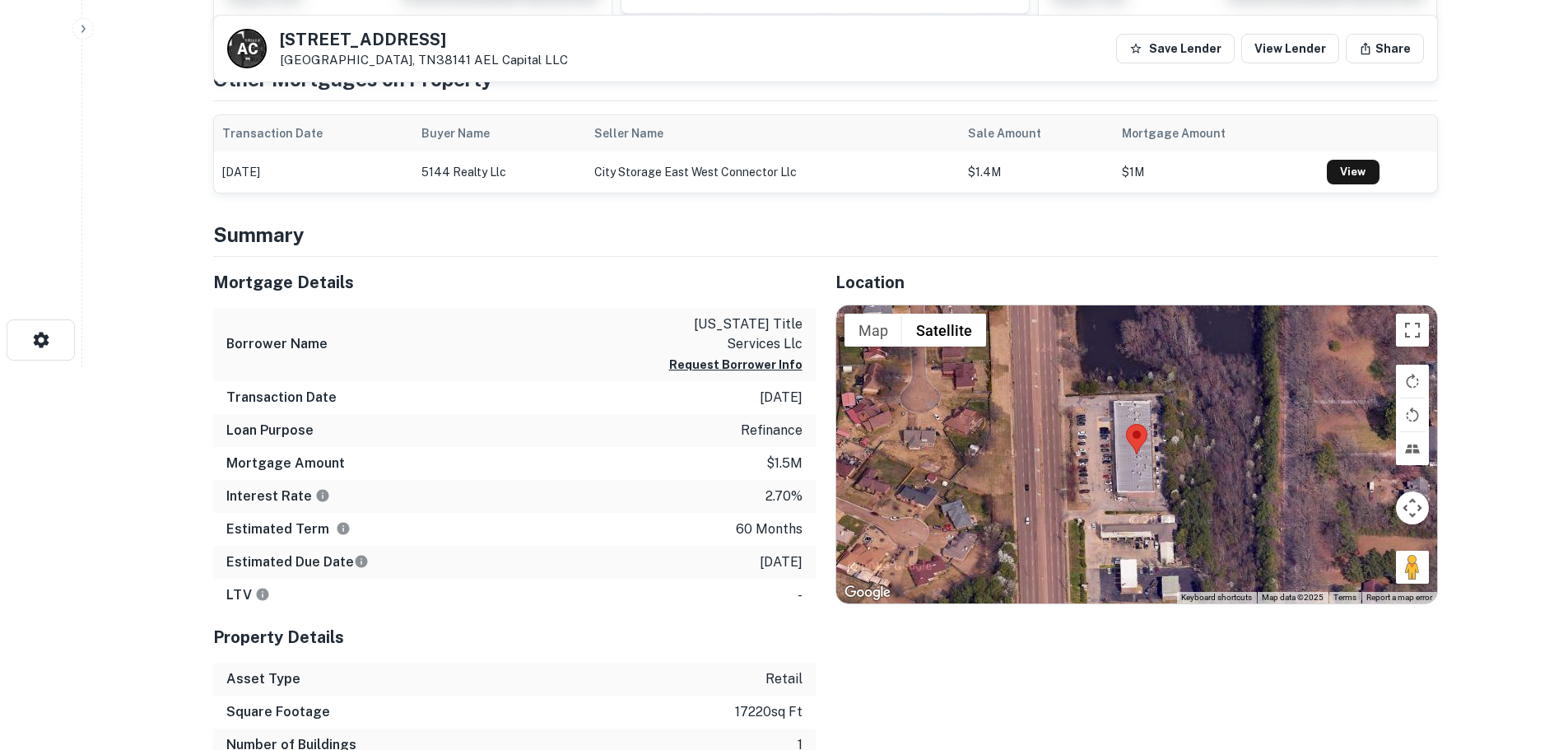
scroll to position [411, 0]
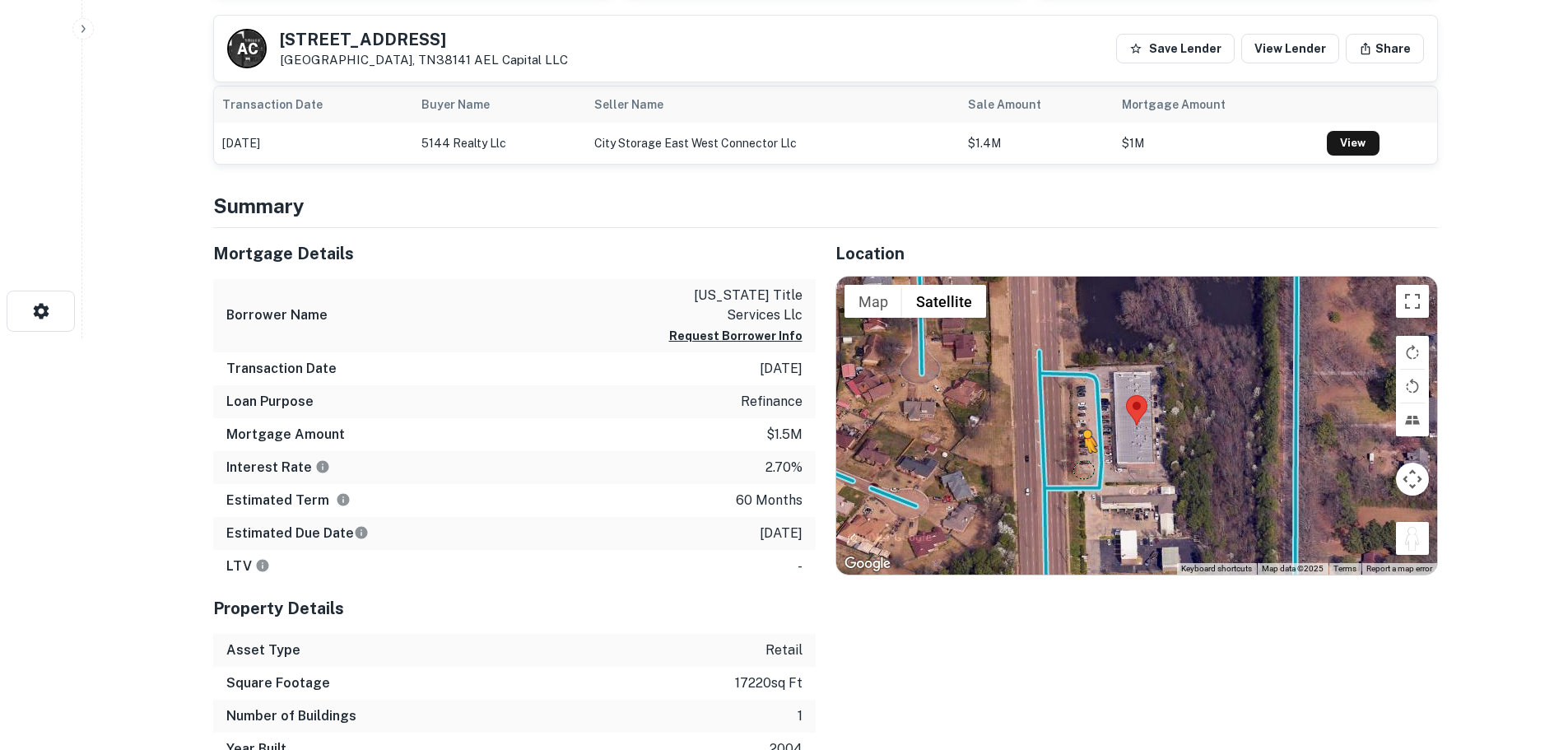
drag, startPoint x: 1423, startPoint y: 543, endPoint x: 1080, endPoint y: 466, distance: 351.5
click at [1080, 466] on div "To activate drag with keyboard, press Alt + Enter. Once in keyboard drag state,…" at bounding box center [1137, 425] width 601 height 298
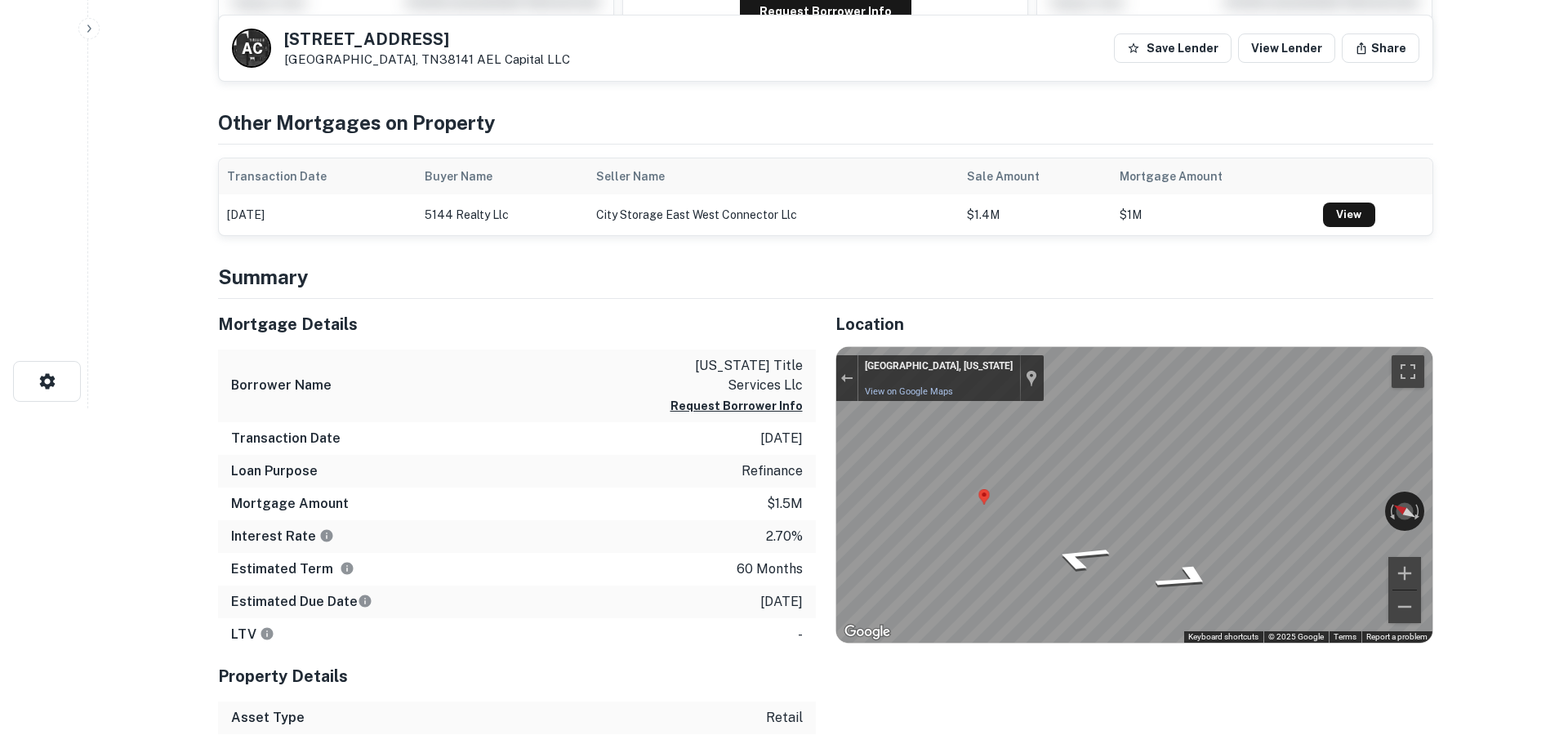
scroll to position [0, 0]
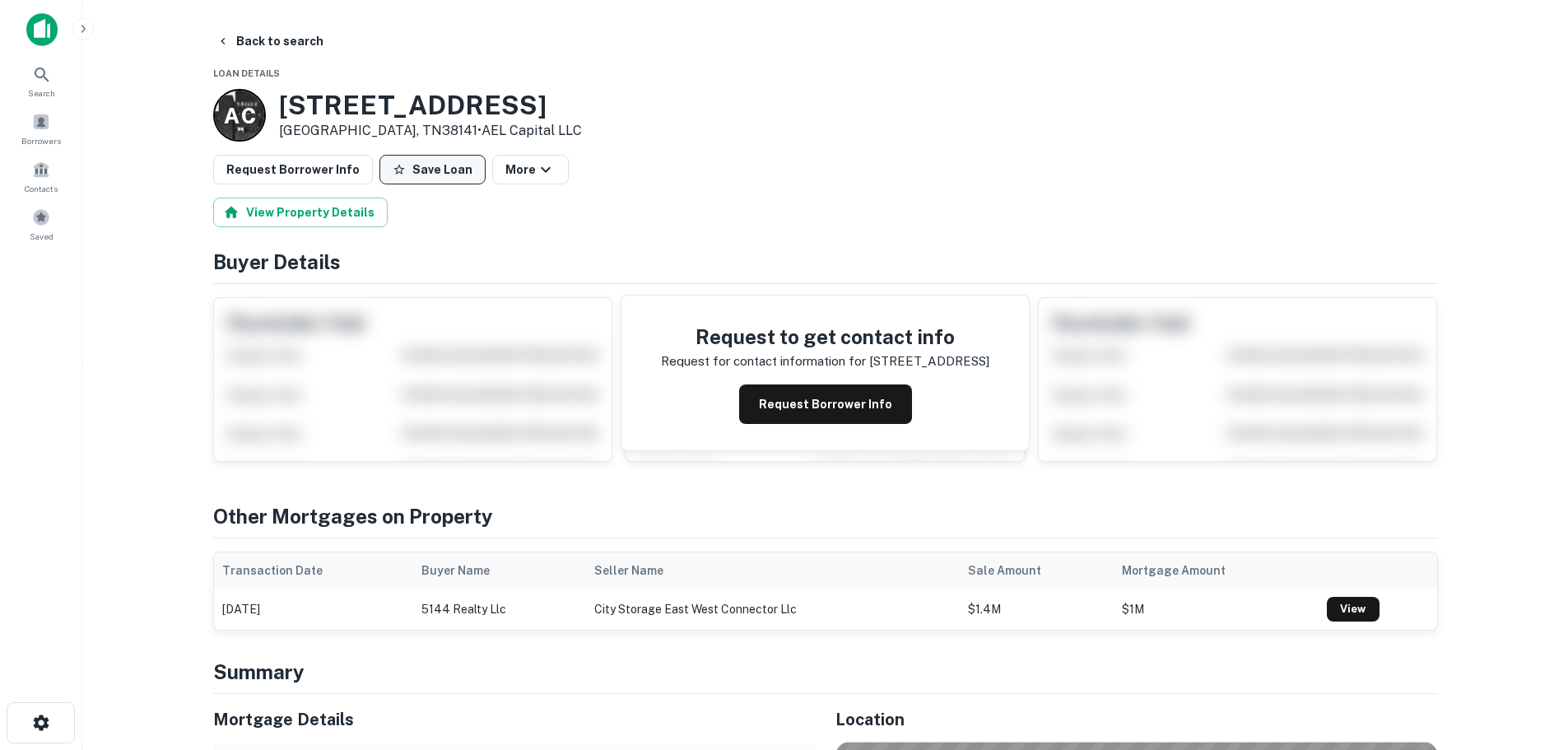
click at [393, 168] on icon "button" at bounding box center [398, 168] width 11 height 11
click at [308, 173] on button "Request Borrower Info" at bounding box center [293, 169] width 159 height 30
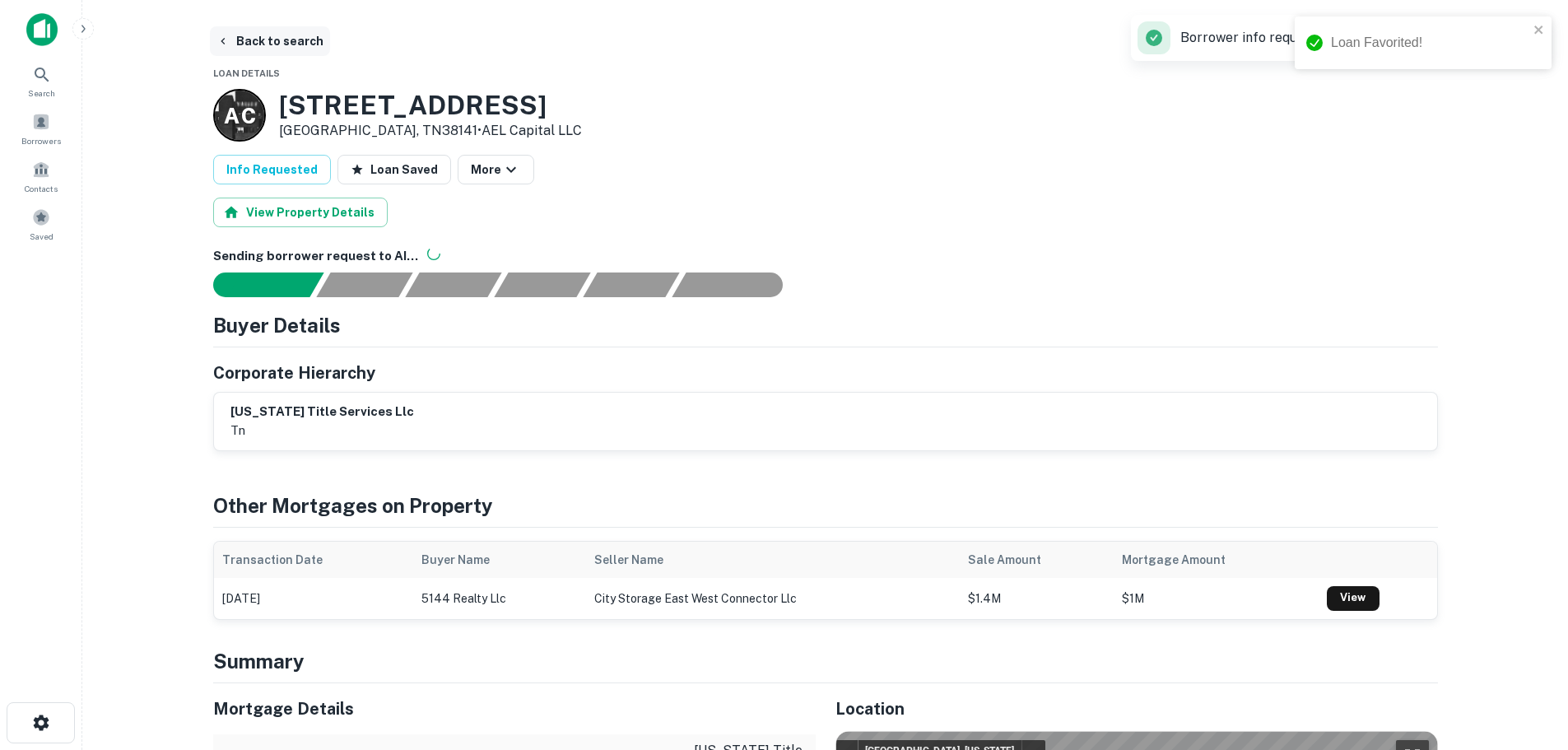
click at [263, 45] on button "Back to search" at bounding box center [270, 41] width 121 height 30
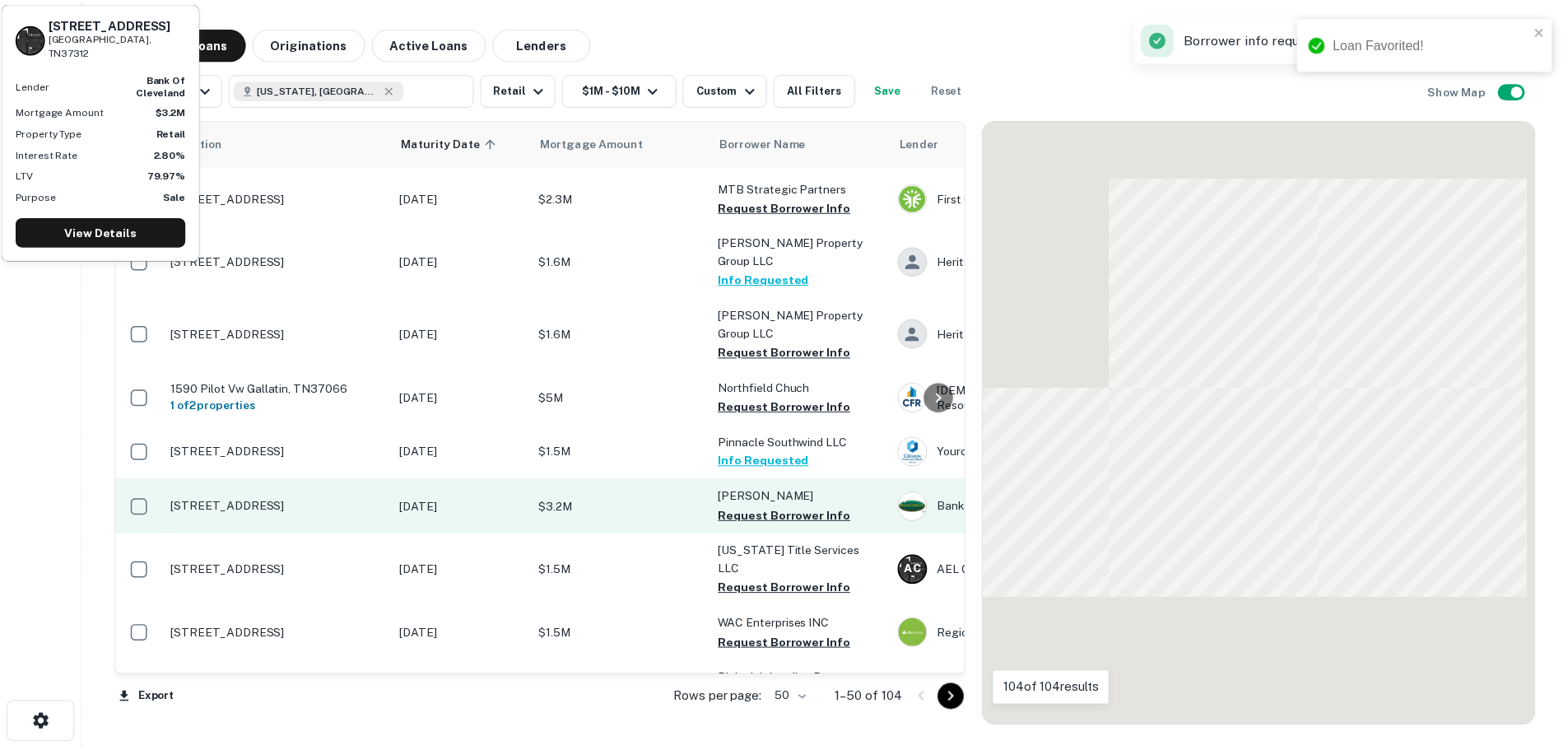
scroll to position [809, 0]
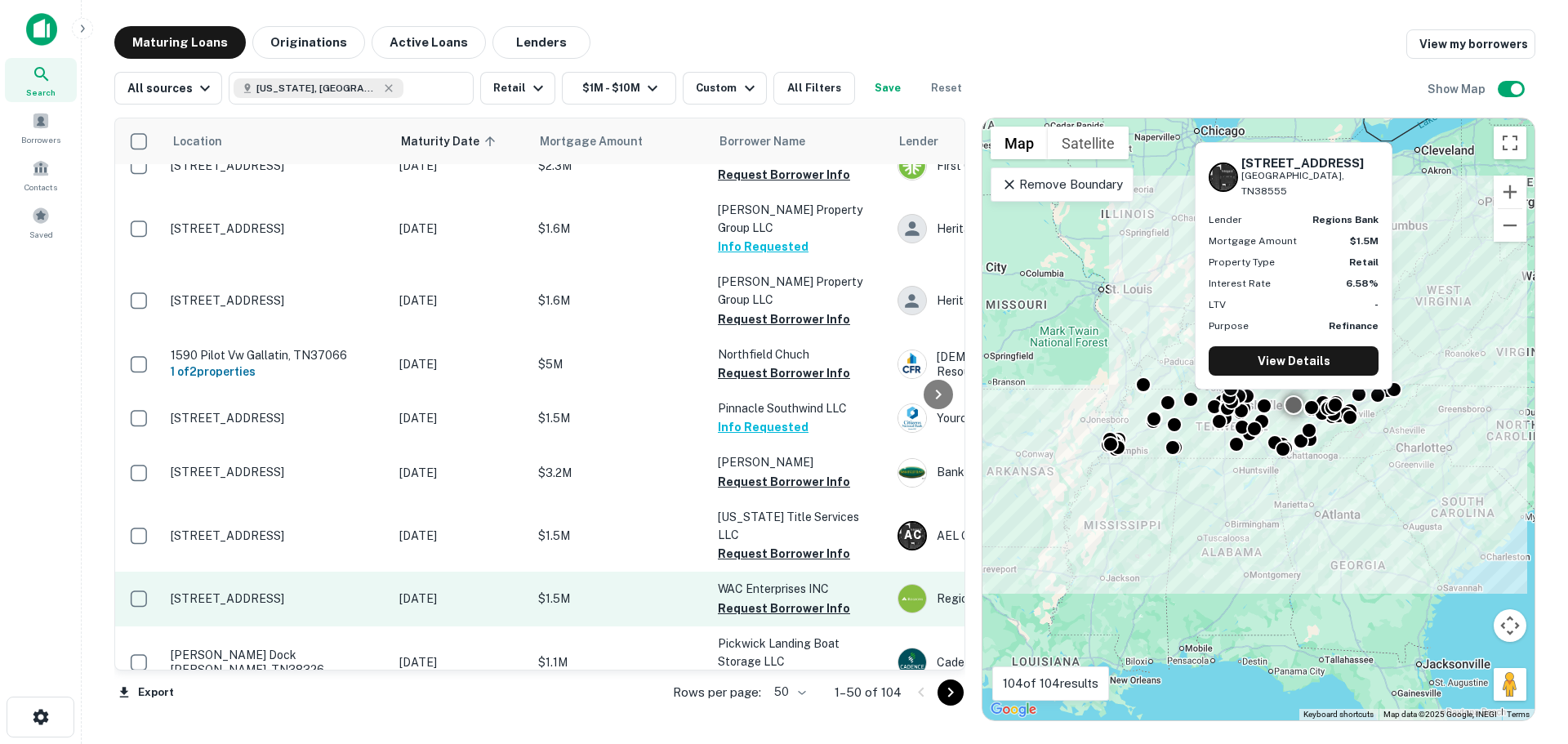
click at [272, 571] on td "505 N Main St Crossville, TN38555" at bounding box center [276, 598] width 228 height 54
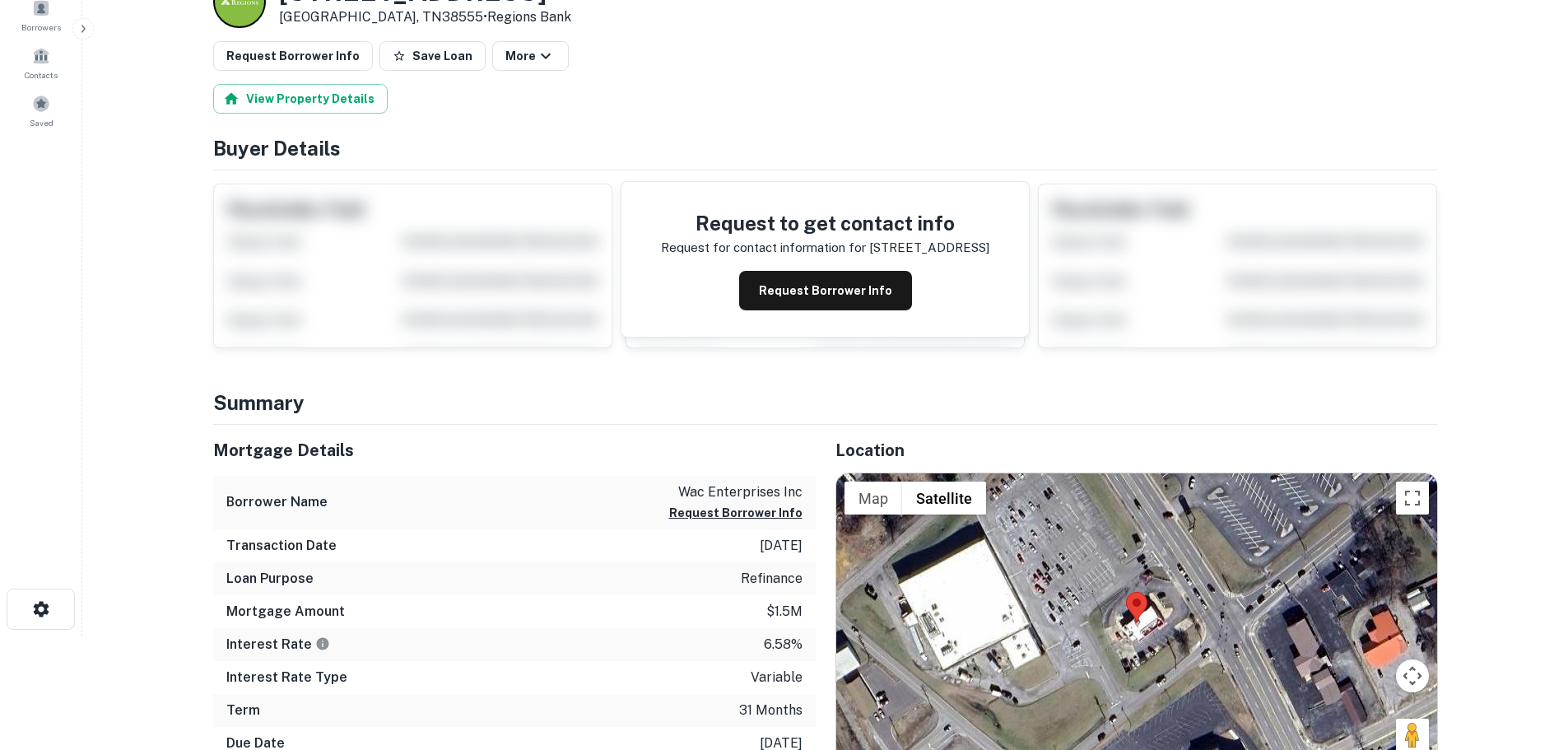
scroll to position [330, 0]
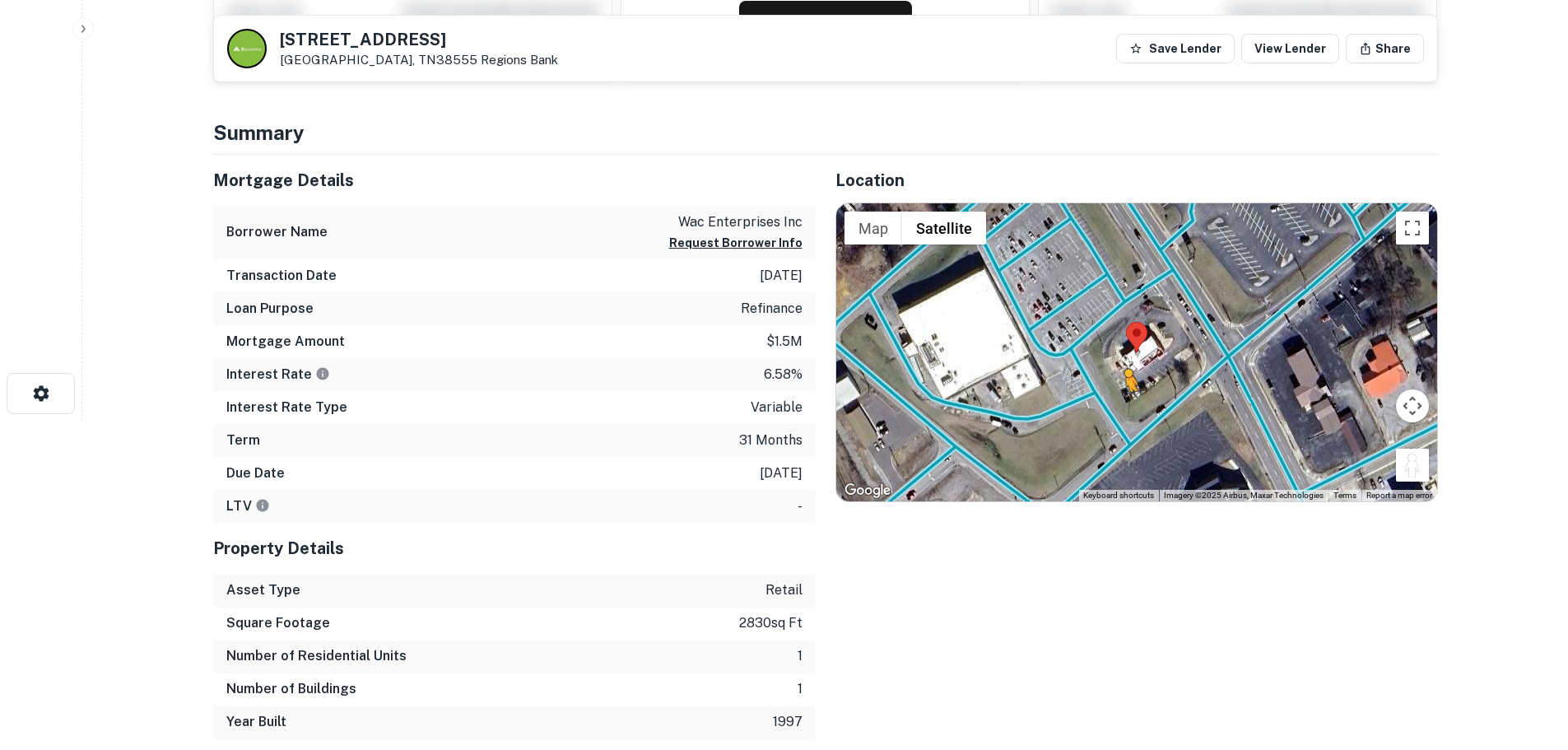
drag, startPoint x: 1413, startPoint y: 474, endPoint x: 1123, endPoint y: 405, distance: 298.1
click at [1123, 405] on div "To activate drag with keyboard, press Alt + Enter. Once in keyboard drag state,…" at bounding box center [1137, 352] width 601 height 298
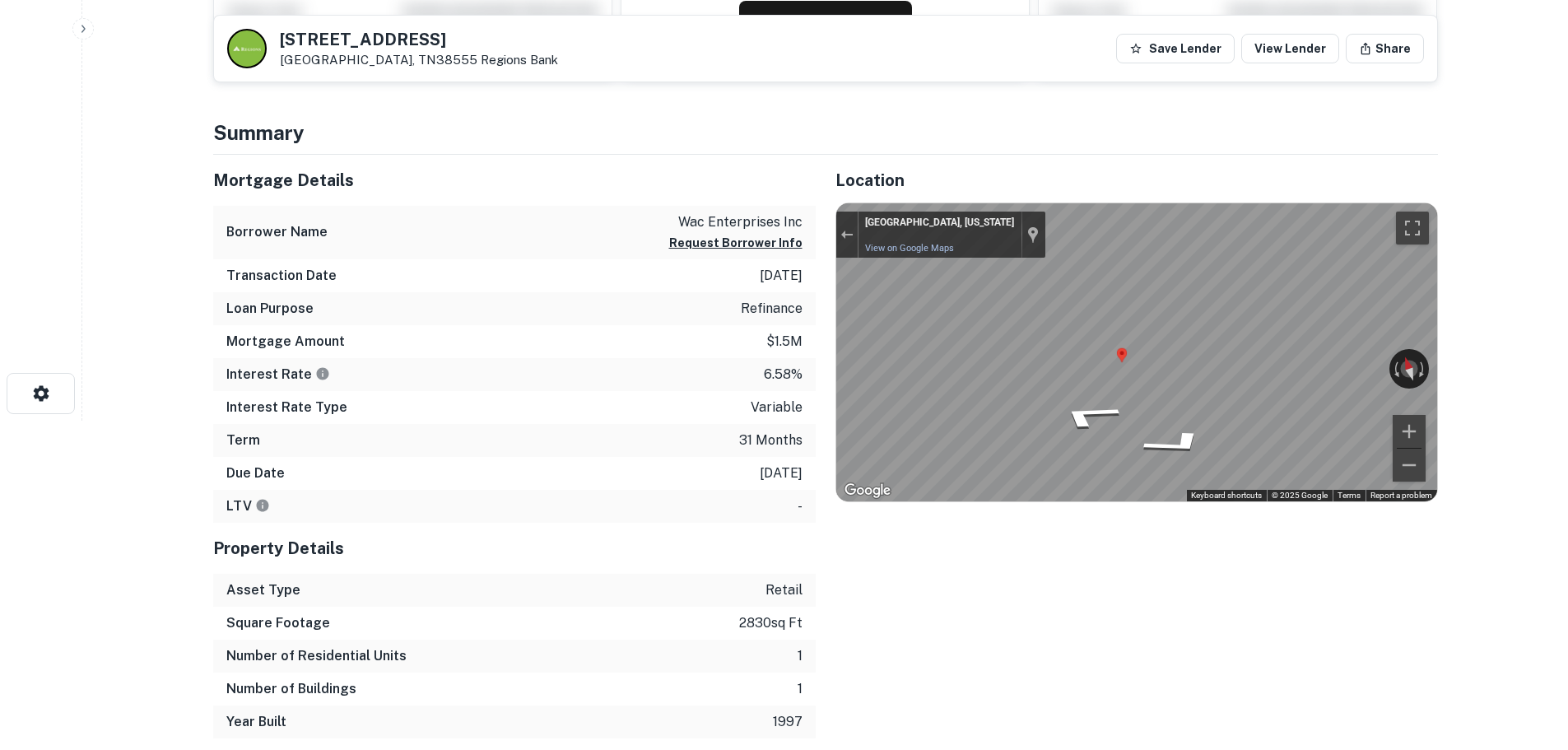
click at [775, 346] on div "Mortgage Details Borrower Name wac enterprises inc Request Borrower Info Transa…" at bounding box center [816, 446] width 1245 height 584
click at [685, 379] on div "Mortgage Details Borrower Name wac enterprises inc Request Borrower Info Transa…" at bounding box center [816, 446] width 1245 height 584
click at [998, 347] on div "← Move left → Move right ↑ Move up ↓ Move down + Zoom in - Zoom out Crossville,…" at bounding box center [1137, 352] width 601 height 298
drag, startPoint x: 1421, startPoint y: 371, endPoint x: 731, endPoint y: 311, distance: 692.6
click at [731, 311] on div "Mortgage Details Borrower Name wac enterprises inc Request Borrower Info Transa…" at bounding box center [816, 446] width 1245 height 584
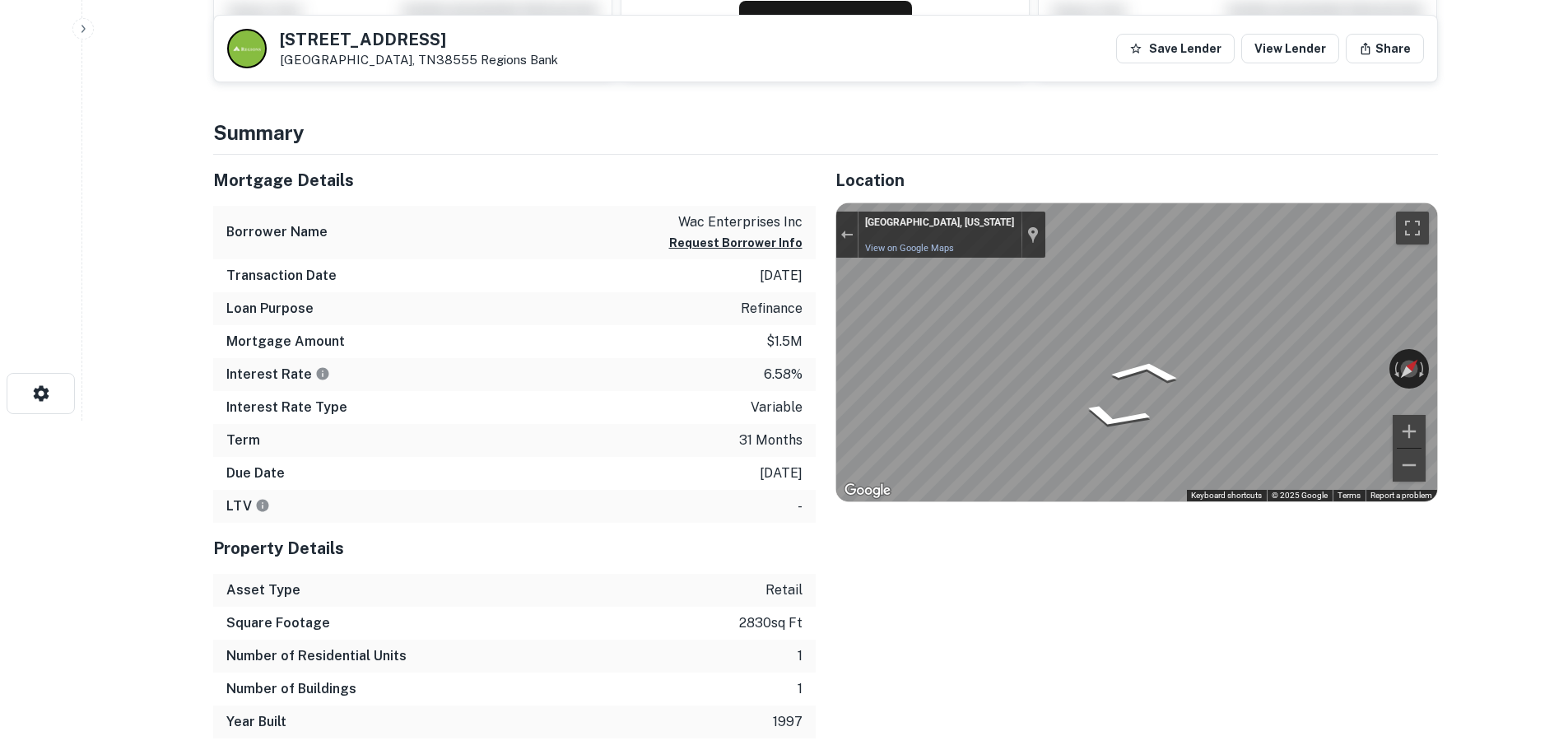
click at [301, 36] on h5 "505 N MAIN ST" at bounding box center [418, 39] width 278 height 17
click at [301, 37] on h5 "505 N MAIN ST" at bounding box center [418, 39] width 278 height 17
copy h5 "505 N MAIN ST"
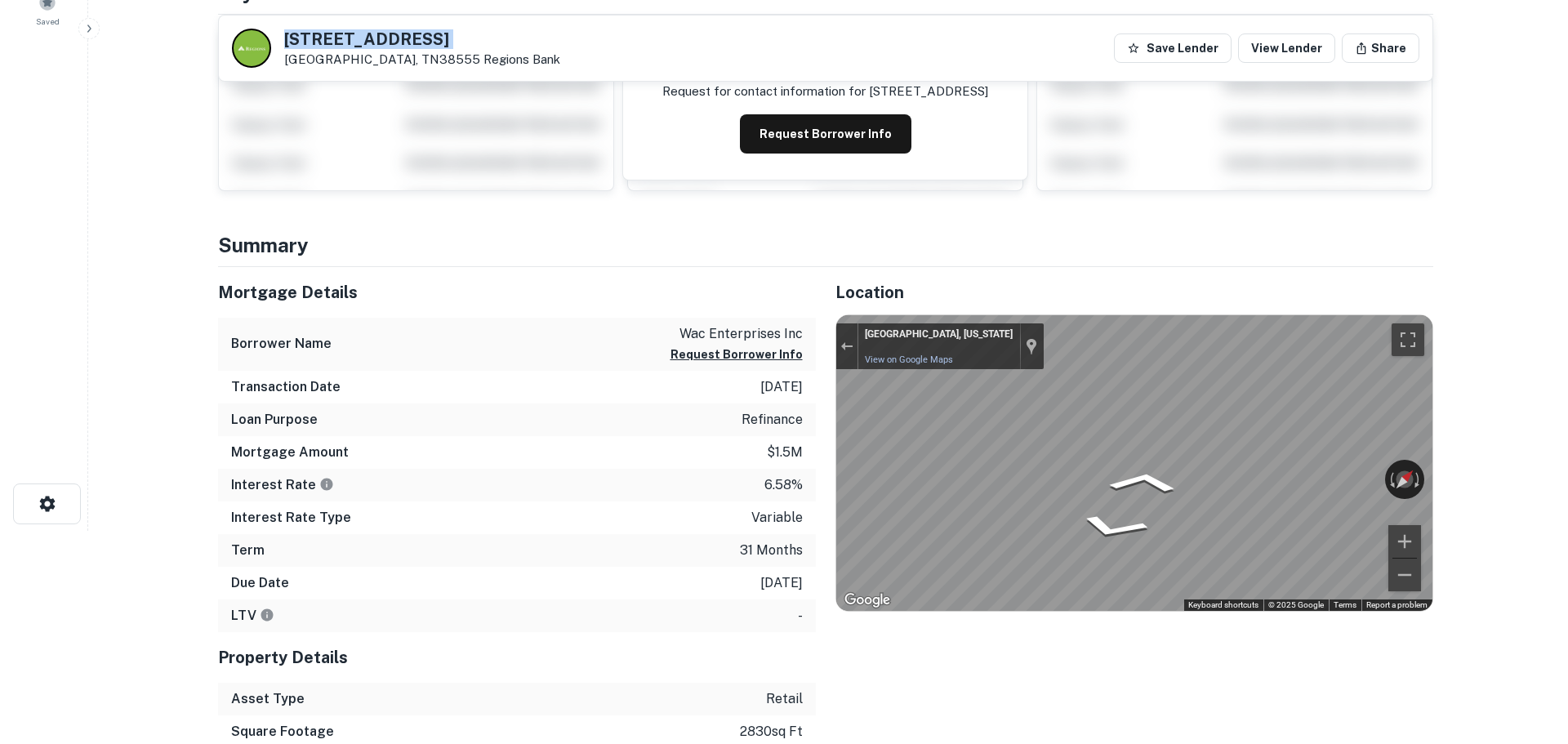
scroll to position [0, 0]
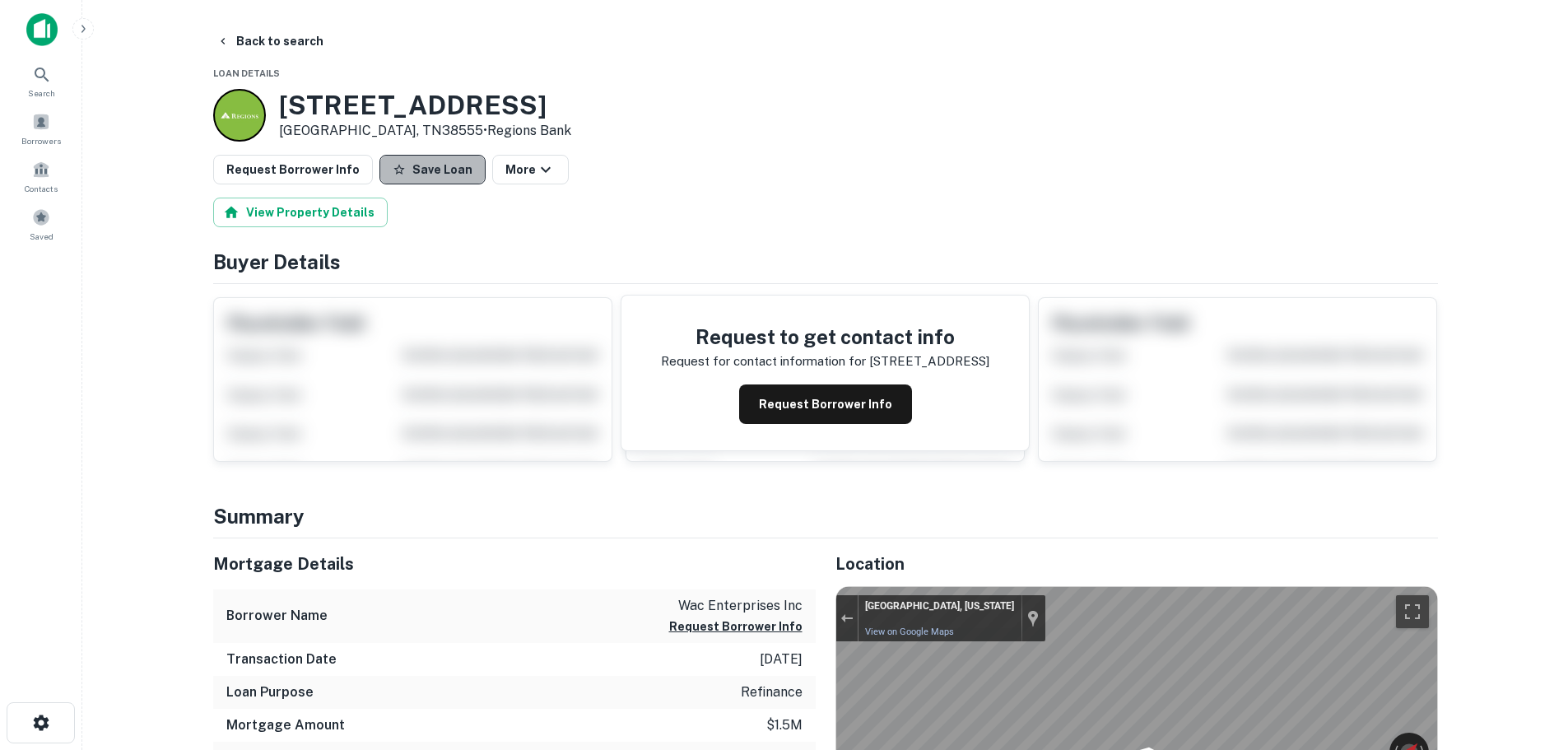
drag, startPoint x: 426, startPoint y: 163, endPoint x: 306, endPoint y: 168, distance: 120.1
click at [412, 163] on button "Save Loan" at bounding box center [432, 169] width 107 height 30
click at [282, 176] on button "Request Borrower Info" at bounding box center [293, 169] width 159 height 30
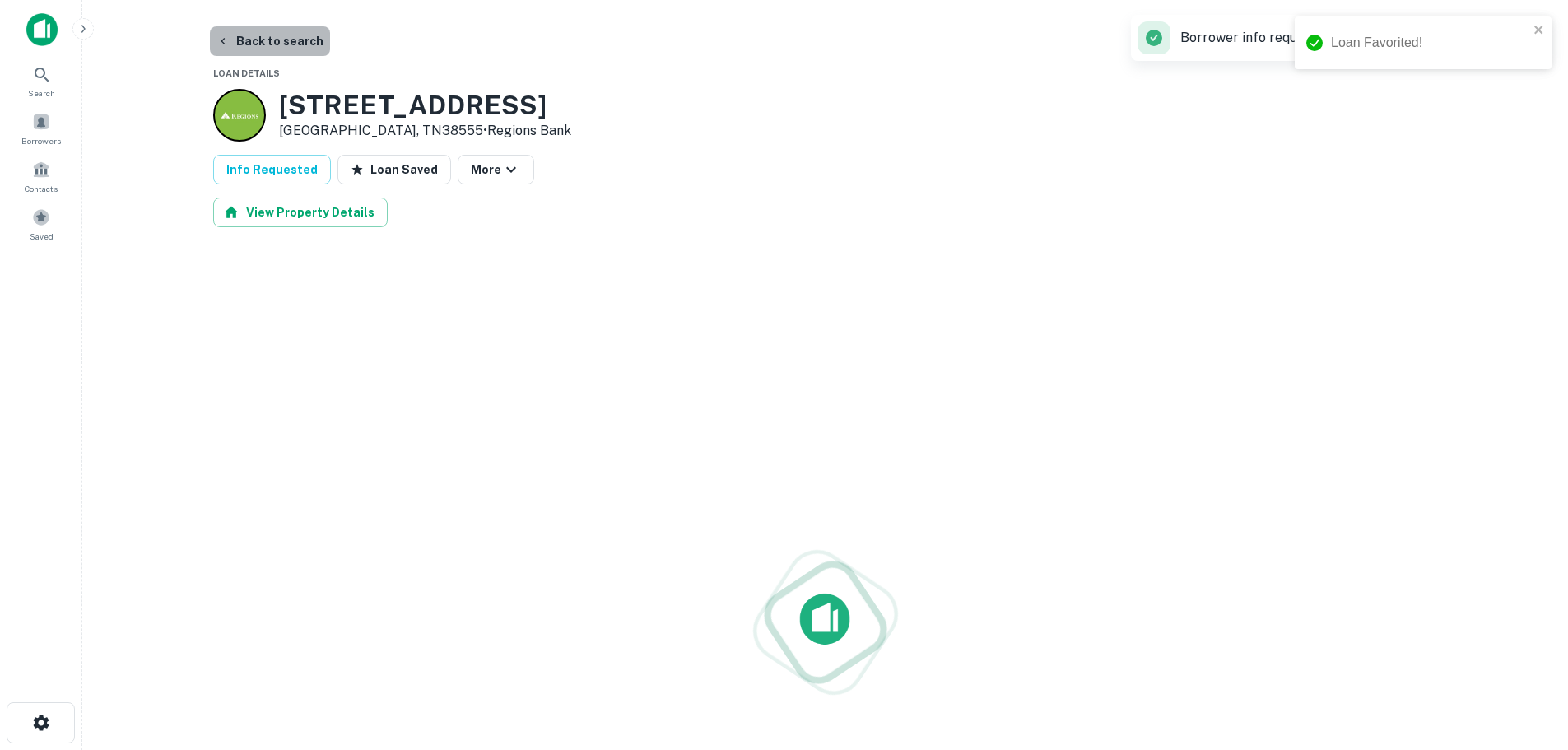
click at [273, 51] on button "Back to search" at bounding box center [270, 41] width 121 height 30
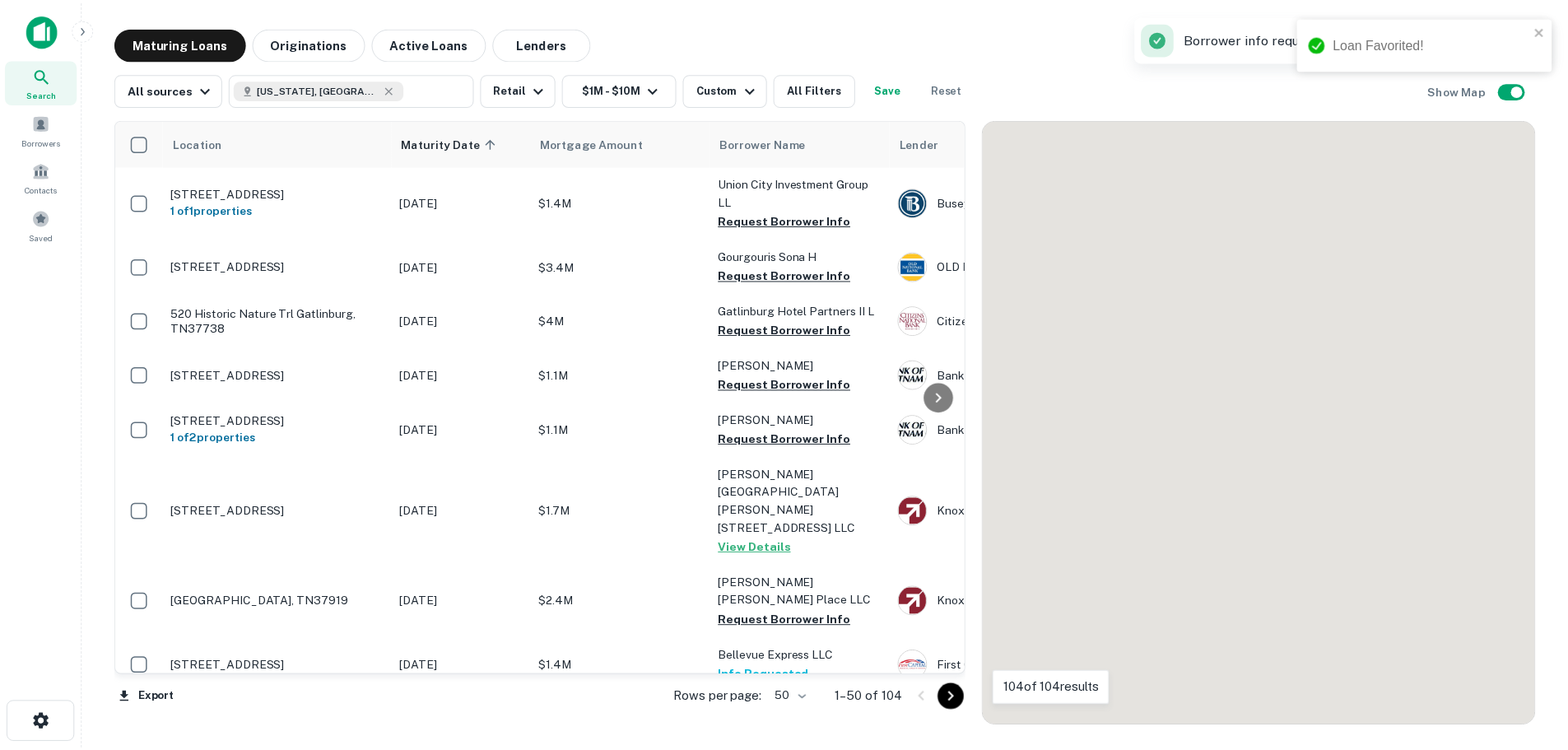
scroll to position [809, 0]
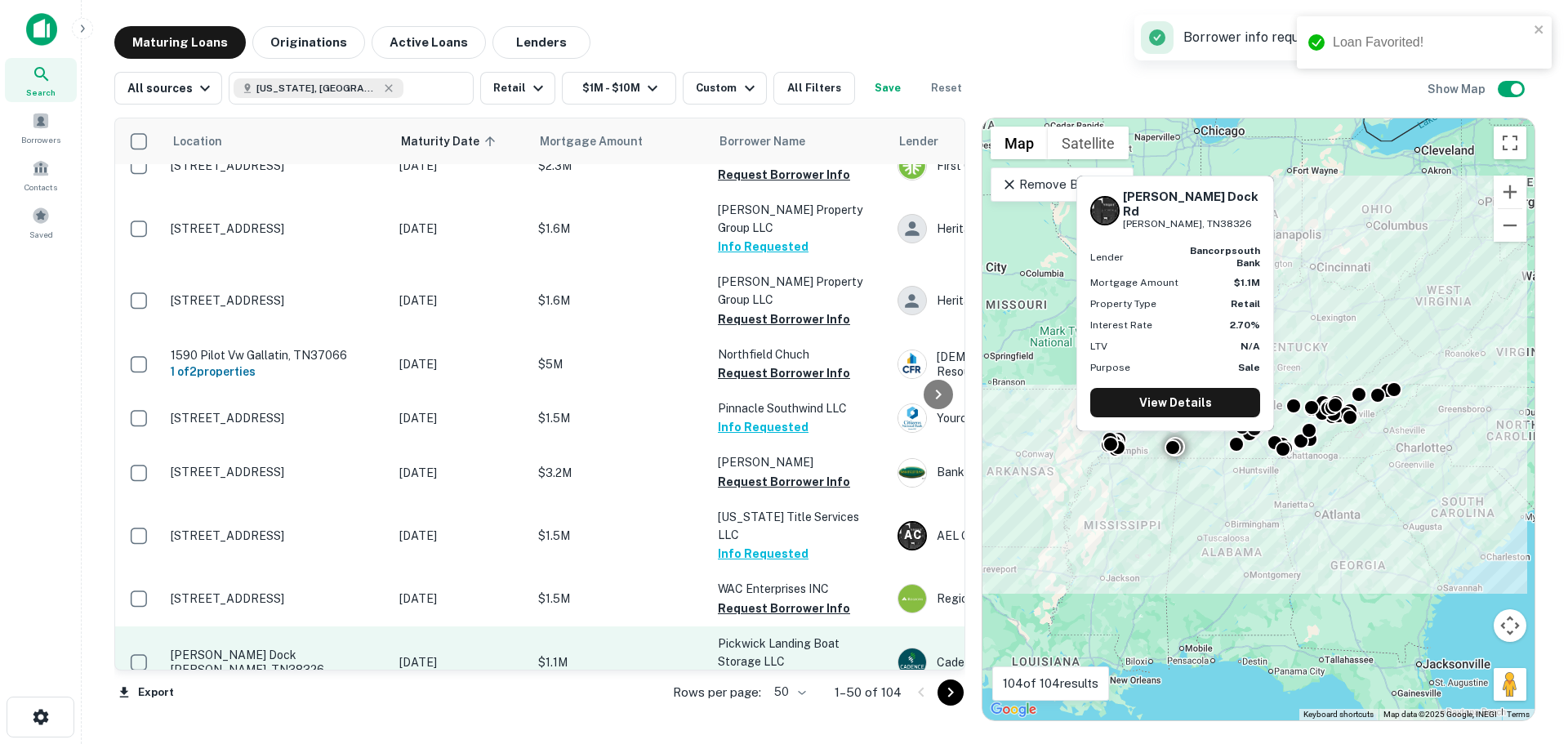
click at [294, 647] on p "Hardin Dock Rd Counce, TN38326" at bounding box center [277, 662] width 212 height 30
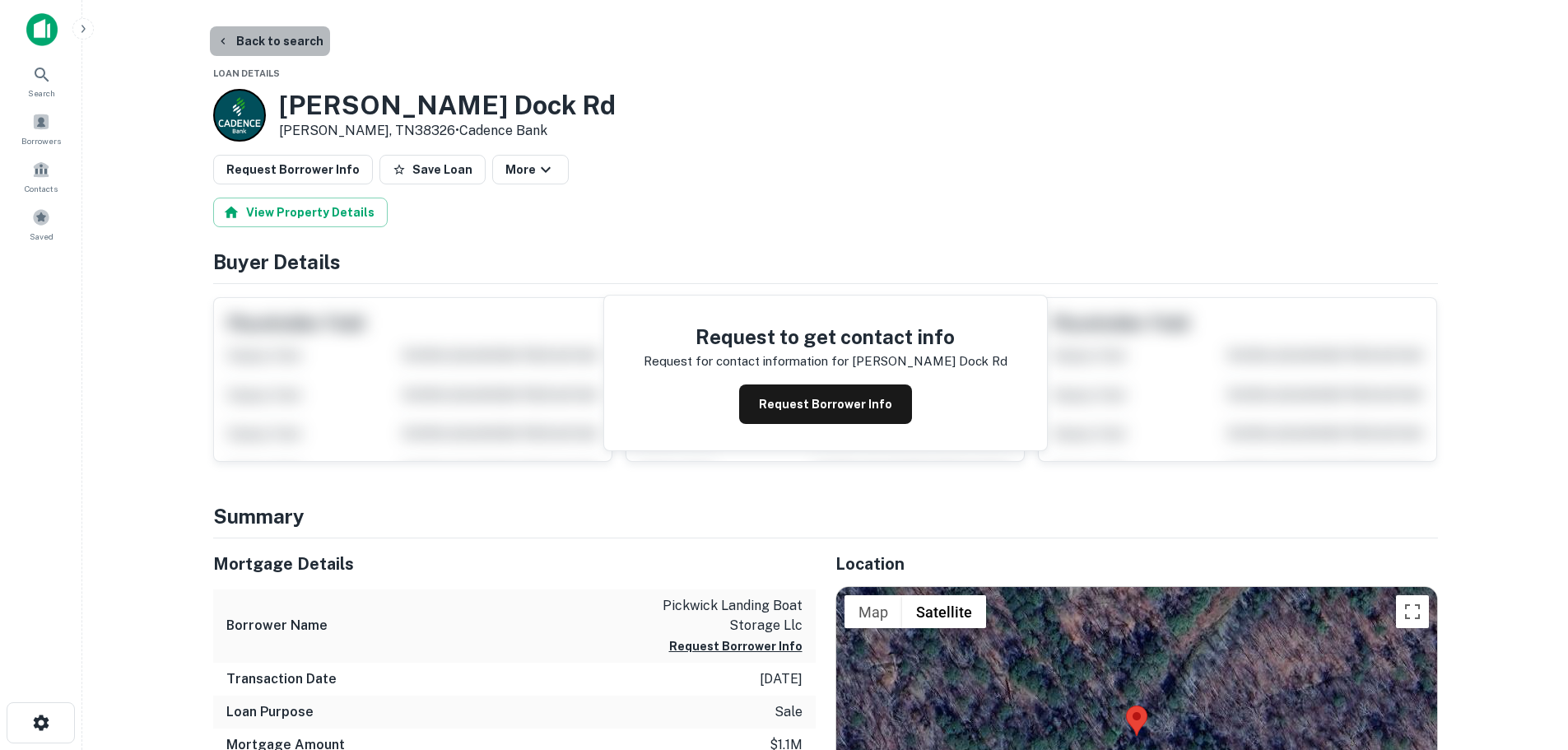
click at [273, 41] on button "Back to search" at bounding box center [270, 41] width 121 height 30
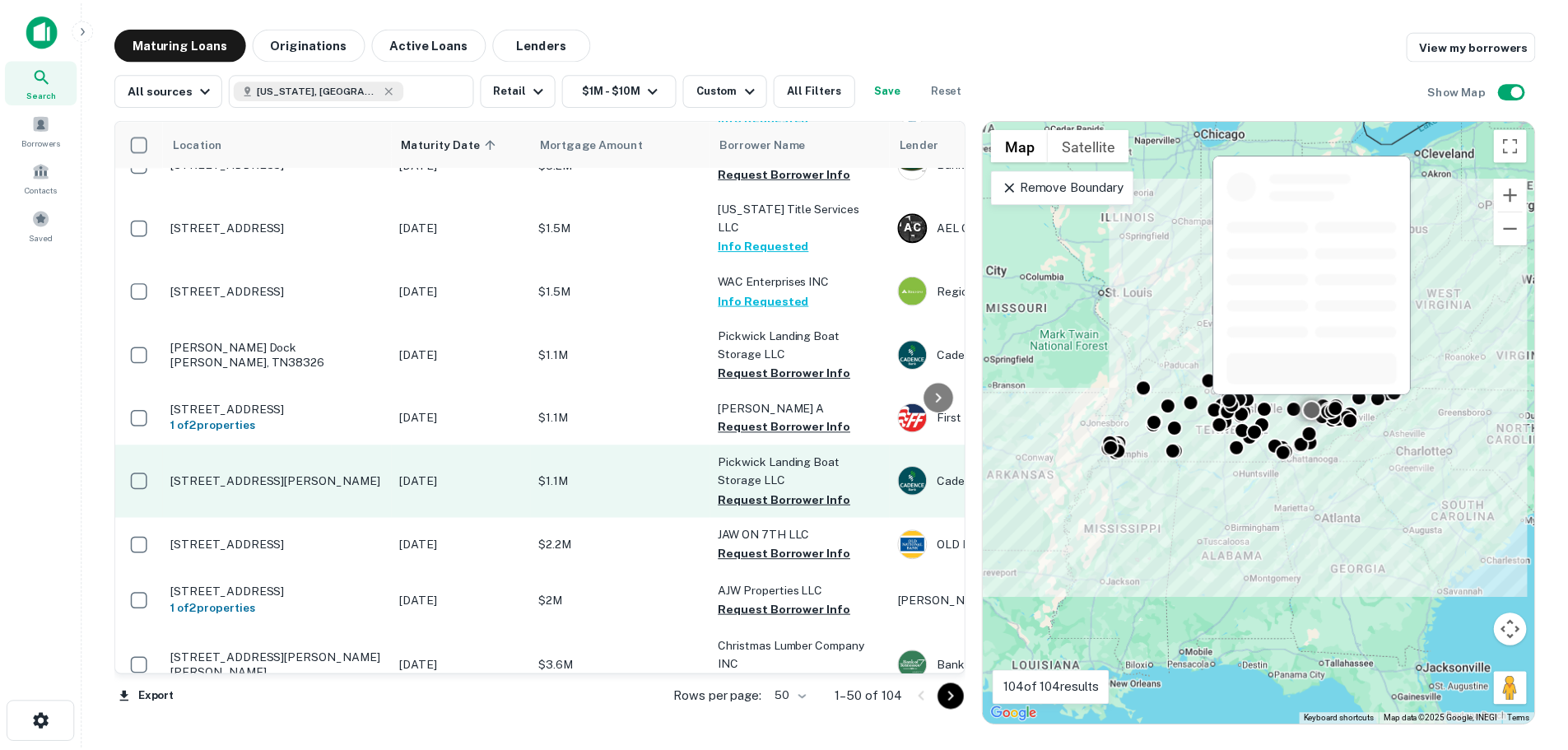
scroll to position [1137, 0]
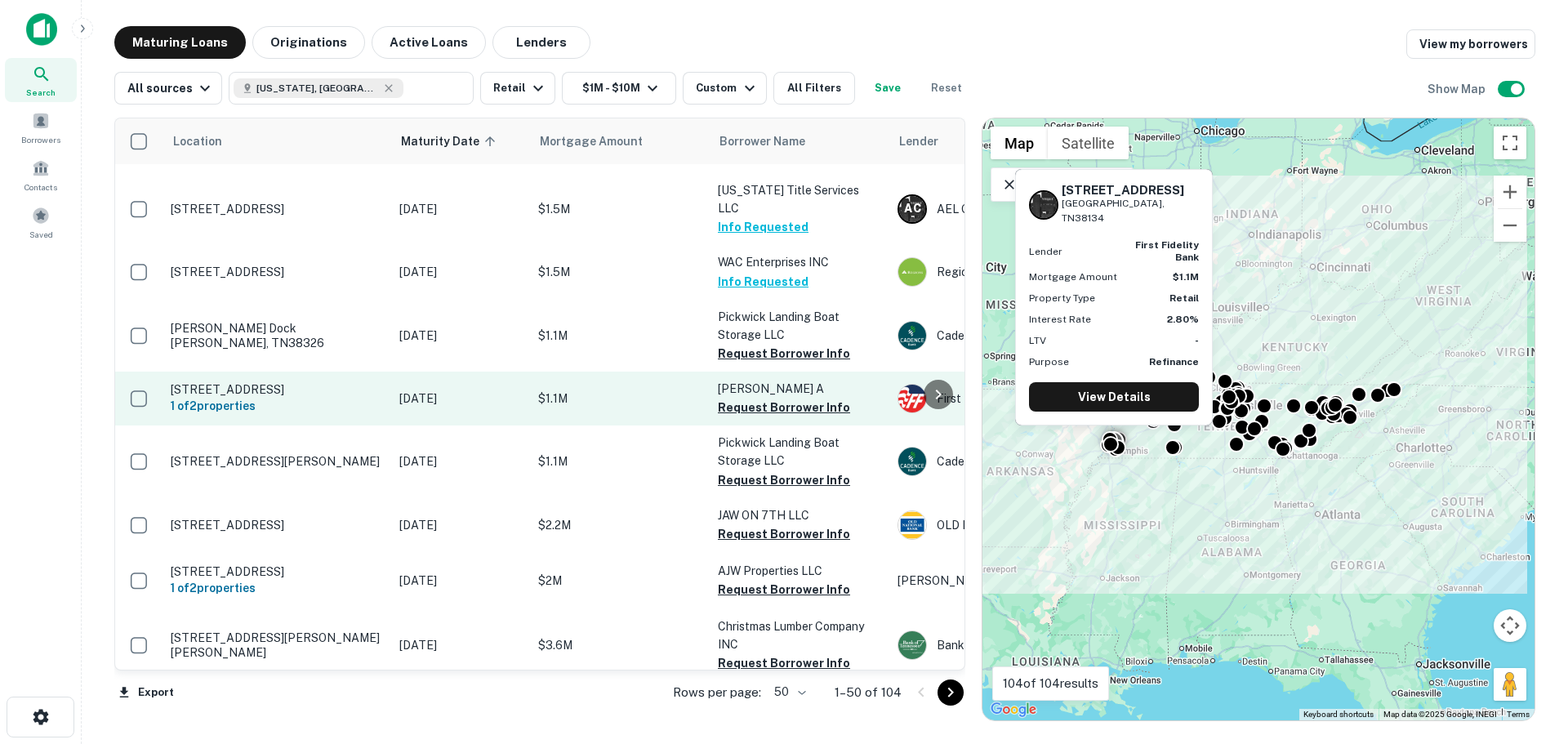
click at [277, 382] on p "1795 Sycamore View Rd Memphis, TN38134" at bounding box center [277, 389] width 212 height 15
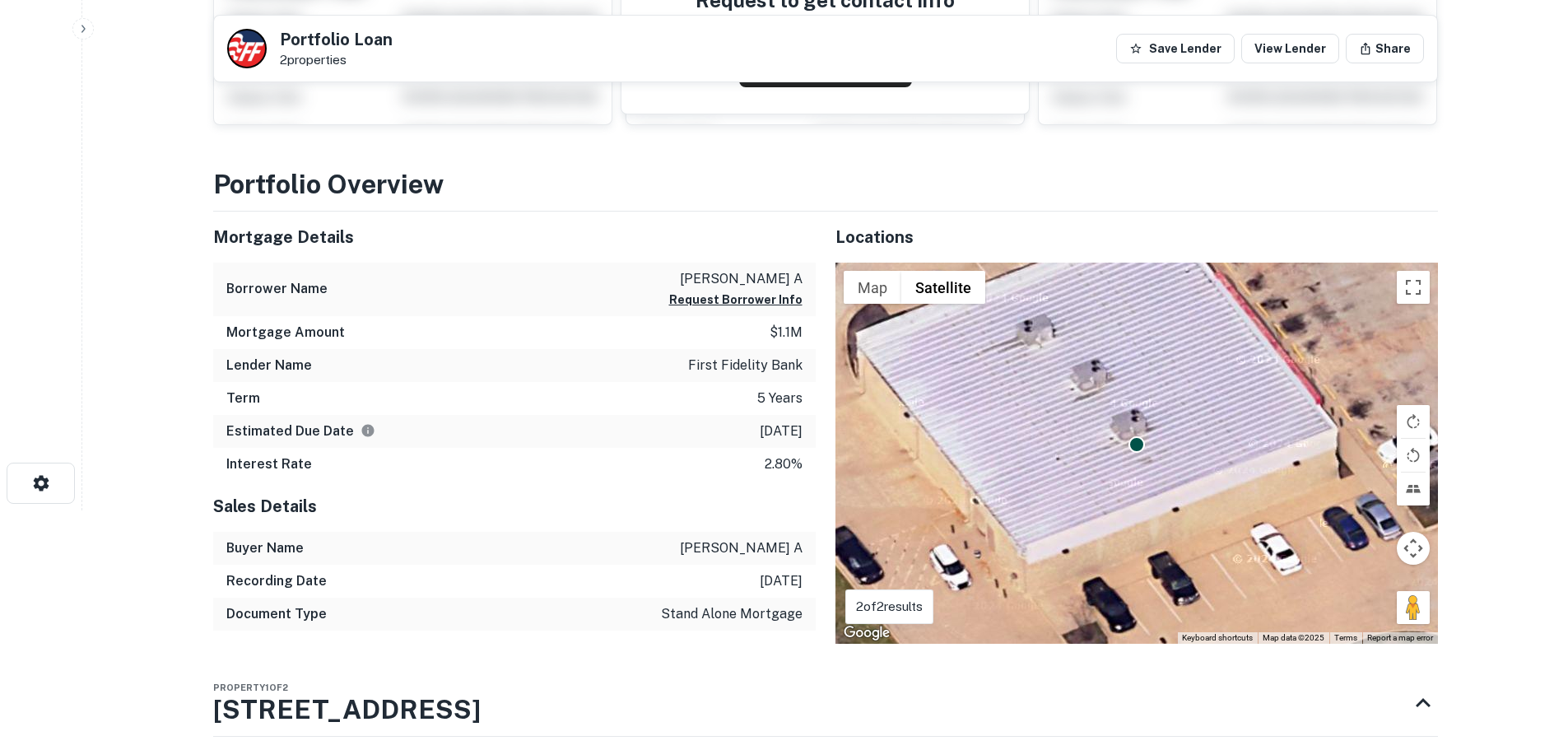
scroll to position [247, 0]
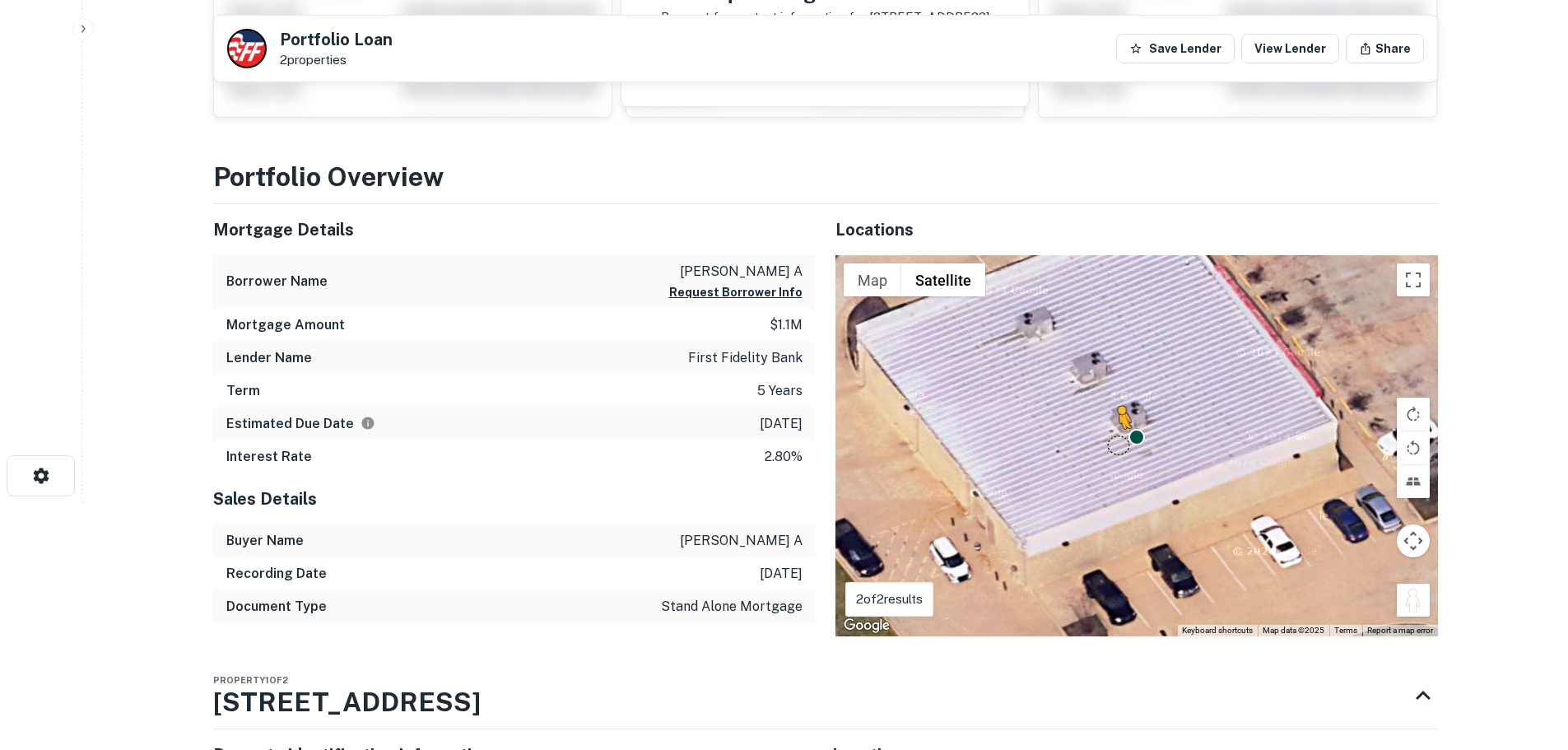
drag, startPoint x: 1421, startPoint y: 611, endPoint x: 1119, endPoint y: 444, distance: 345.1
click at [1119, 444] on div "To activate drag with keyboard, press Alt + Enter. Once in keyboard drag state,…" at bounding box center [1137, 445] width 603 height 381
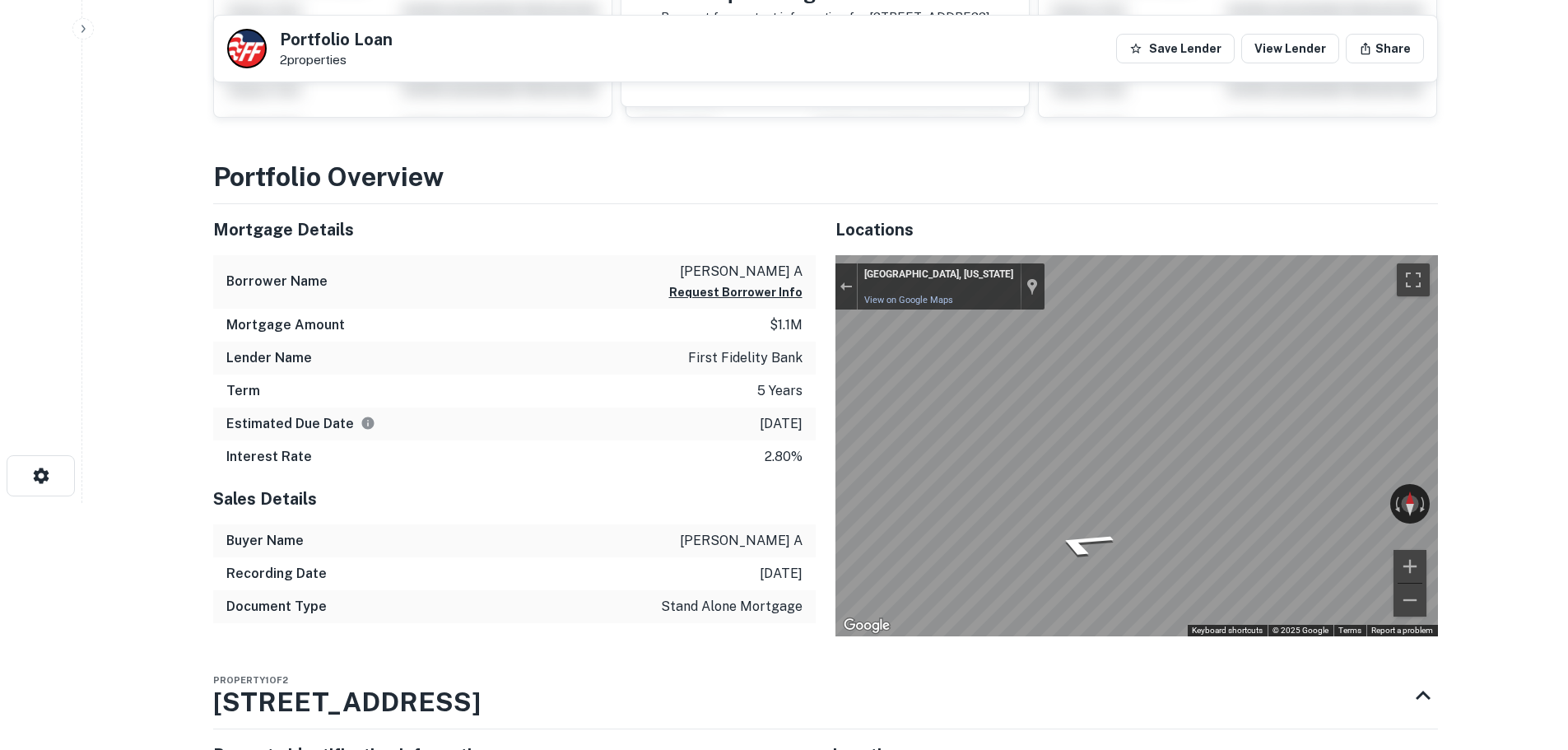
click at [1530, 503] on html "Search Borrowers Contacts Saved Back to search Portfolio Loan 2 properties Save…" at bounding box center [784, 127] width 1568 height 750
click at [1568, 441] on html "Search Borrowers Contacts Saved Back to search Portfolio Loan 2 properties Save…" at bounding box center [784, 127] width 1568 height 750
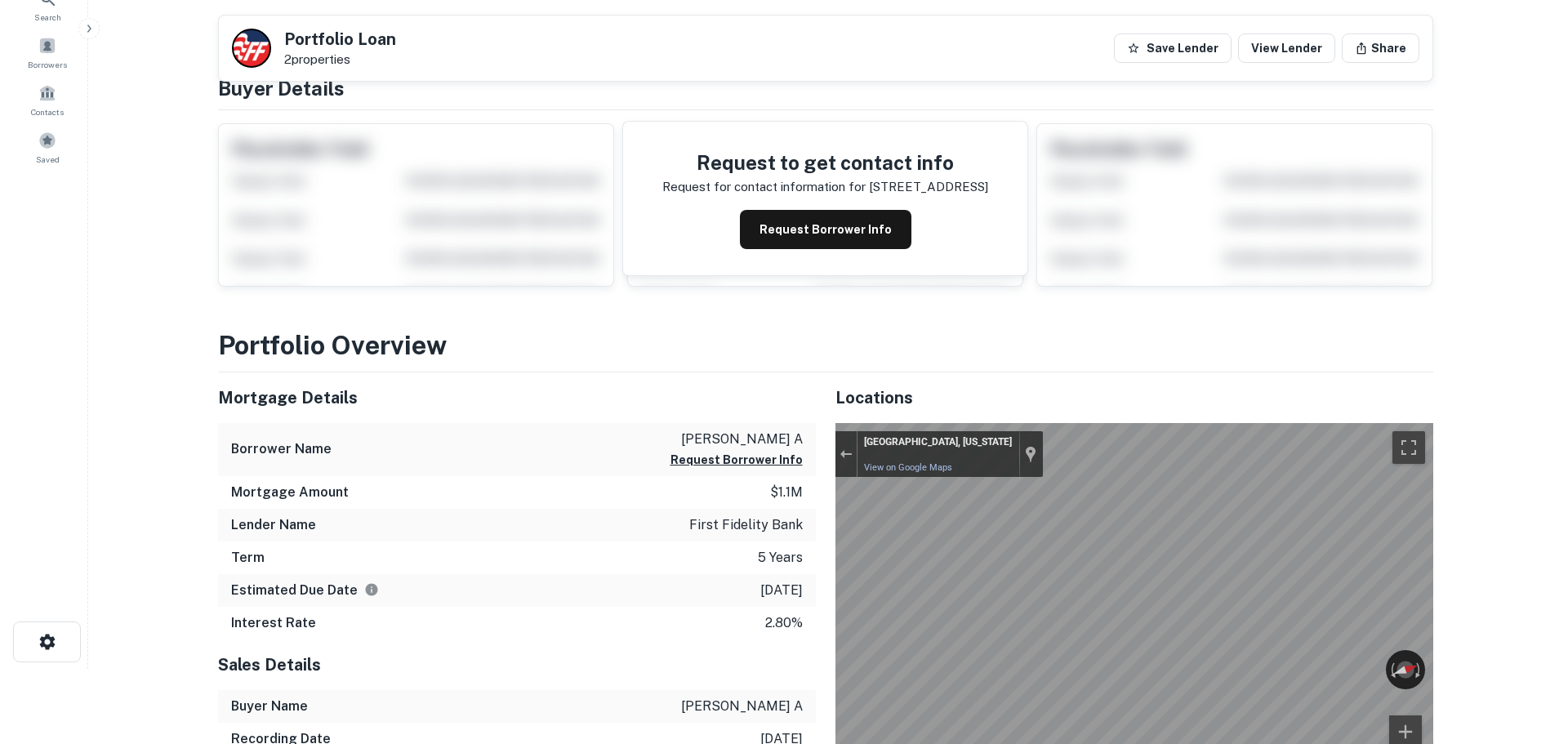
scroll to position [0, 0]
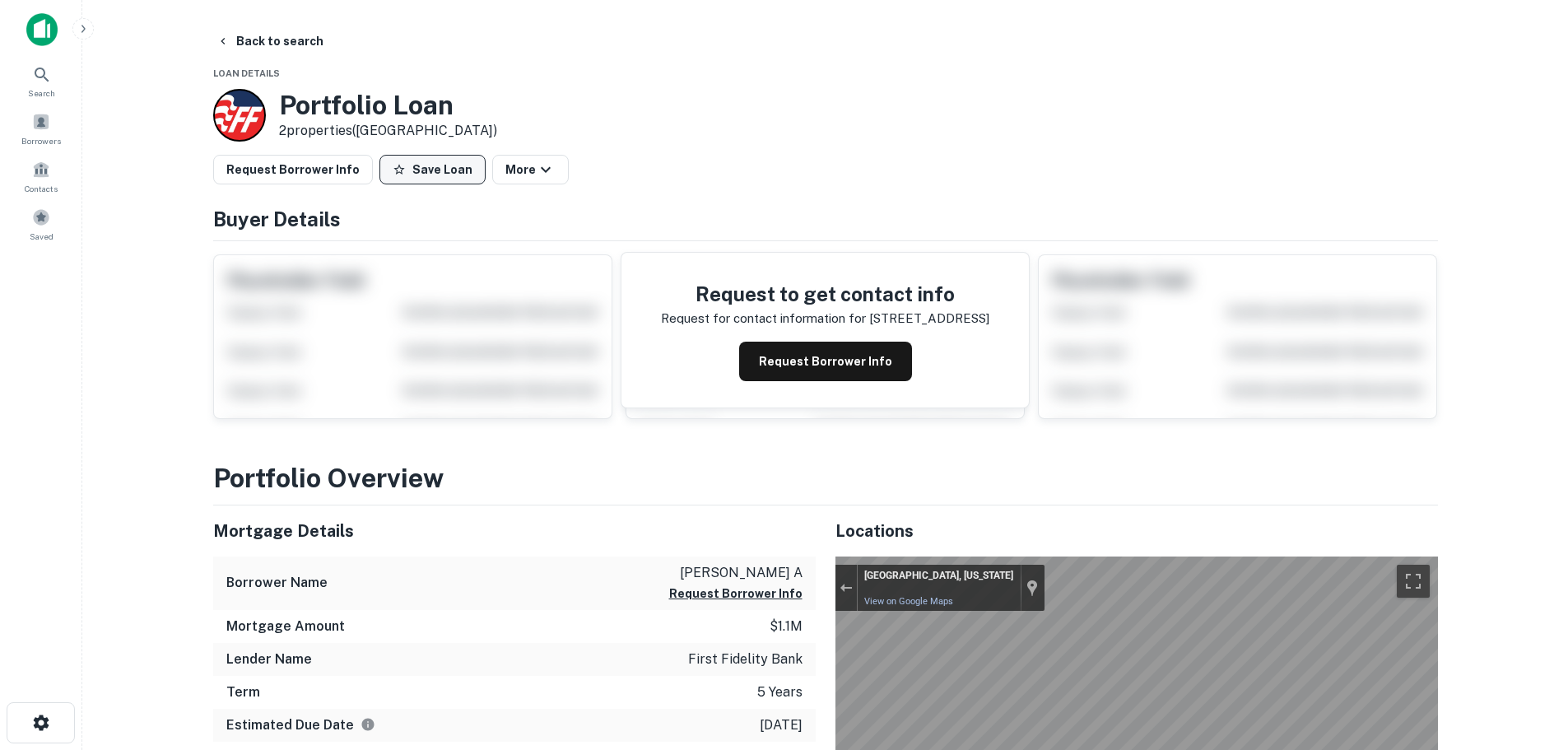
click at [418, 165] on button "Save Loan" at bounding box center [432, 169] width 107 height 30
click at [336, 170] on button "Request Borrower Info" at bounding box center [293, 169] width 159 height 30
click at [282, 39] on button "Back to search" at bounding box center [270, 41] width 121 height 30
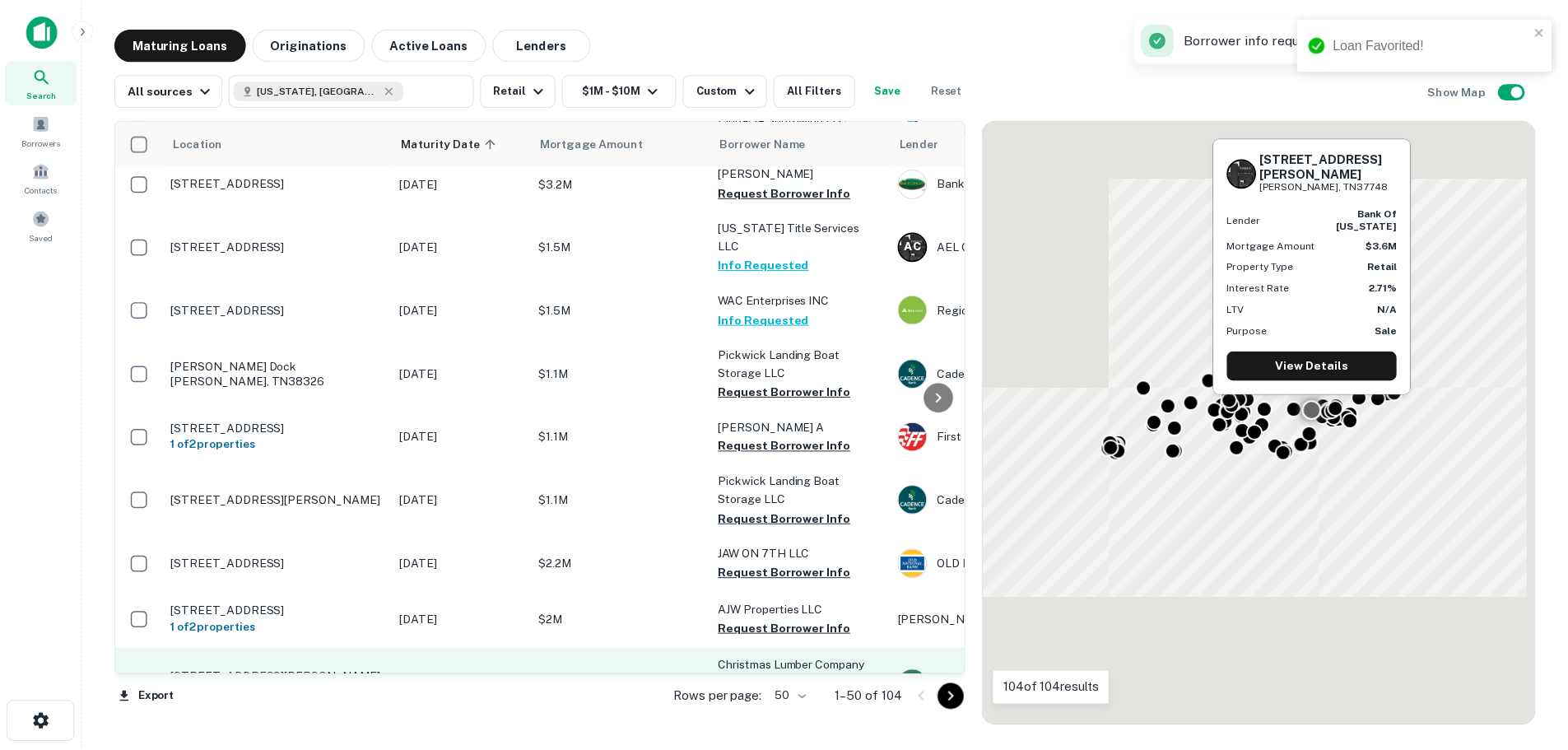
scroll to position [1137, 0]
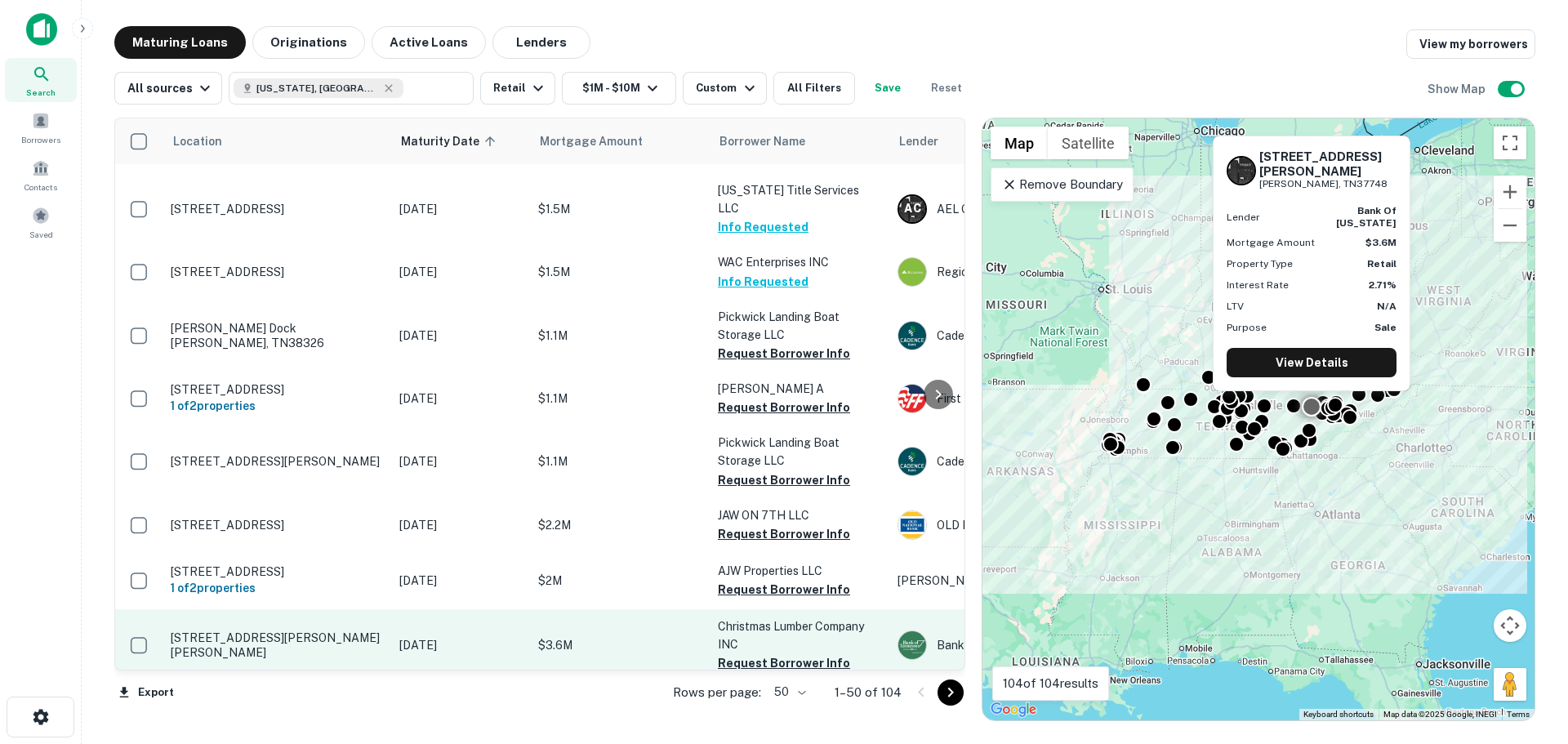
click at [280, 630] on p "101 N Roane St Harriman, TN37748" at bounding box center [277, 645] width 212 height 30
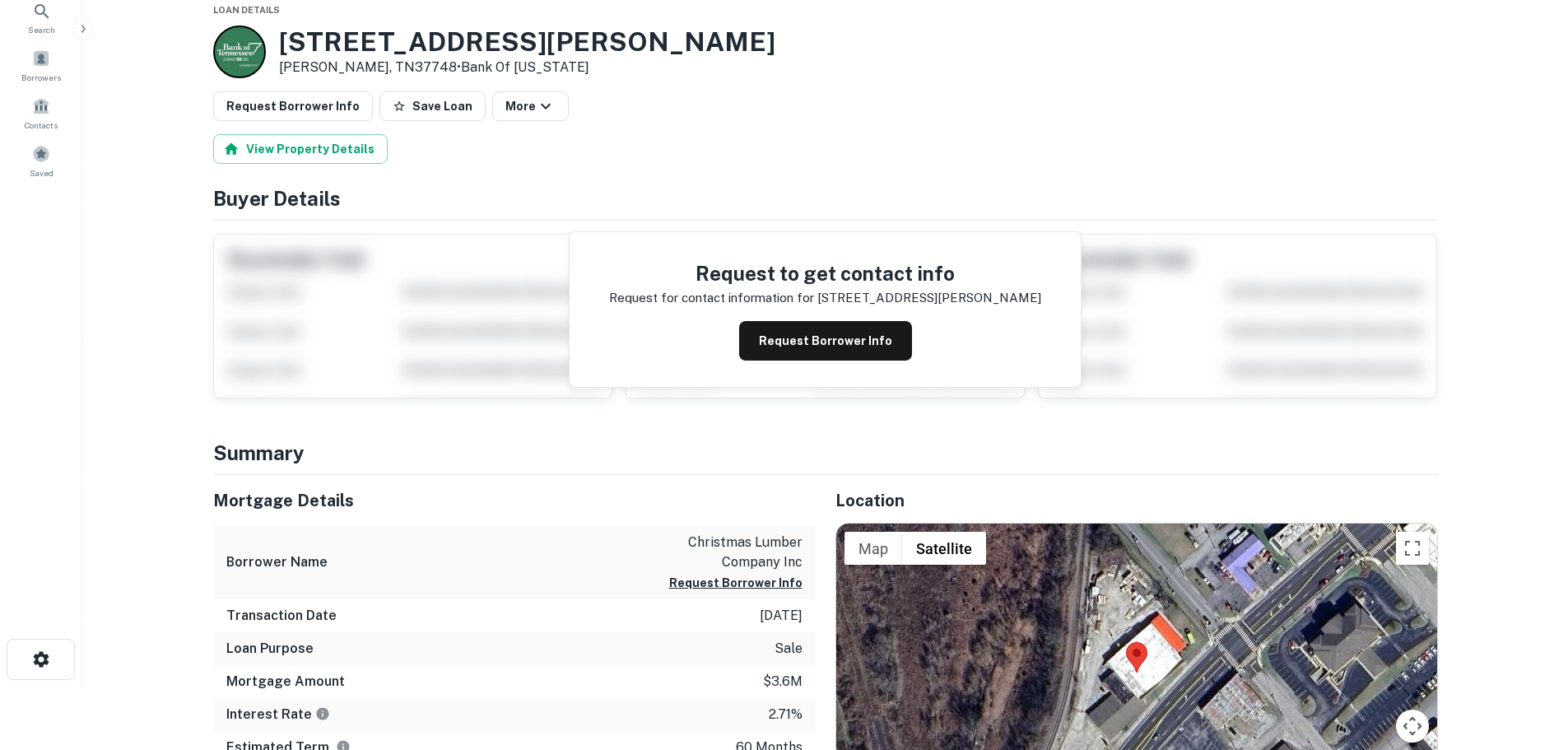
scroll to position [164, 0]
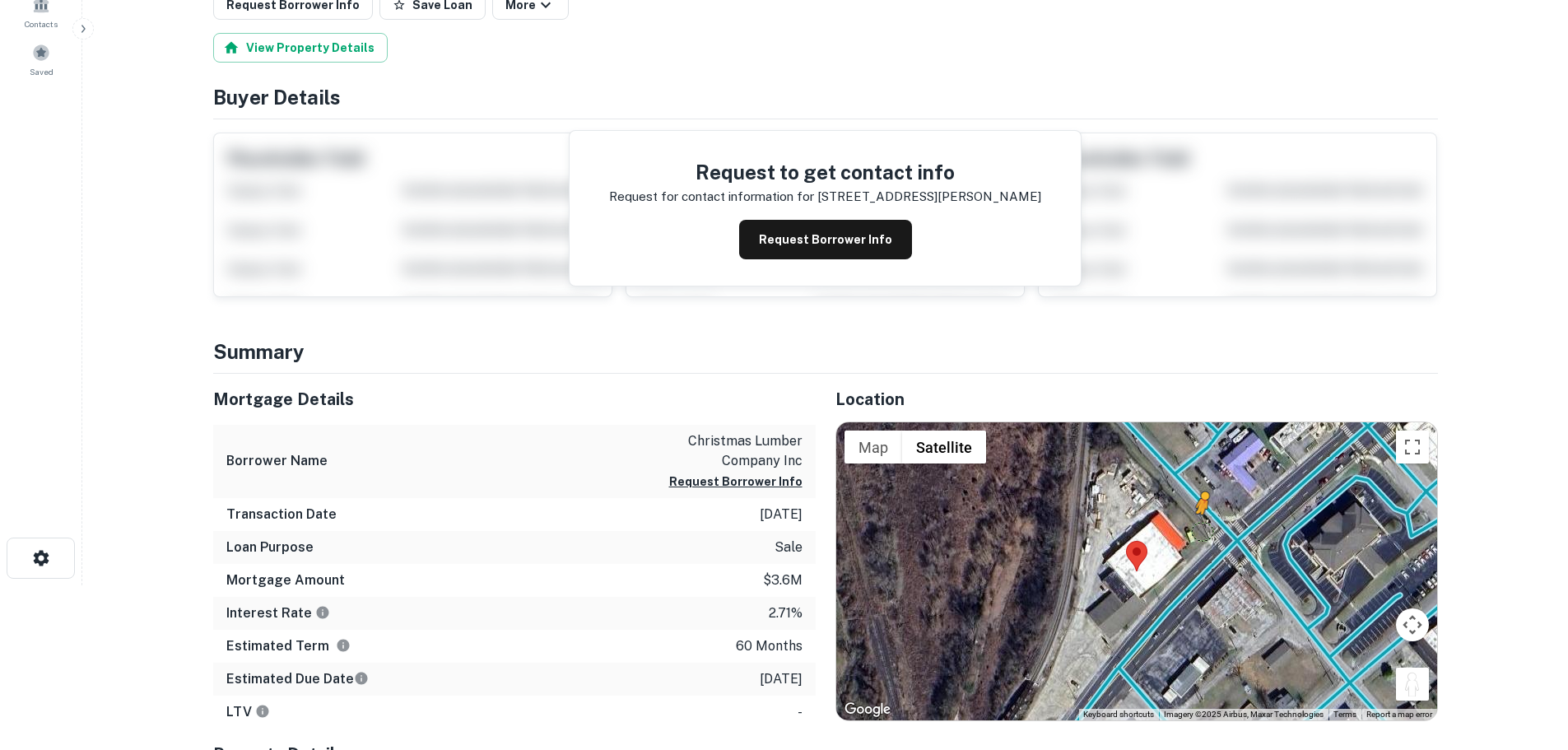
drag, startPoint x: 1411, startPoint y: 681, endPoint x: 1202, endPoint y: 524, distance: 261.4
click at [1202, 524] on div "To activate drag with keyboard, press Alt + Enter. Once in keyboard drag state,…" at bounding box center [1137, 571] width 601 height 298
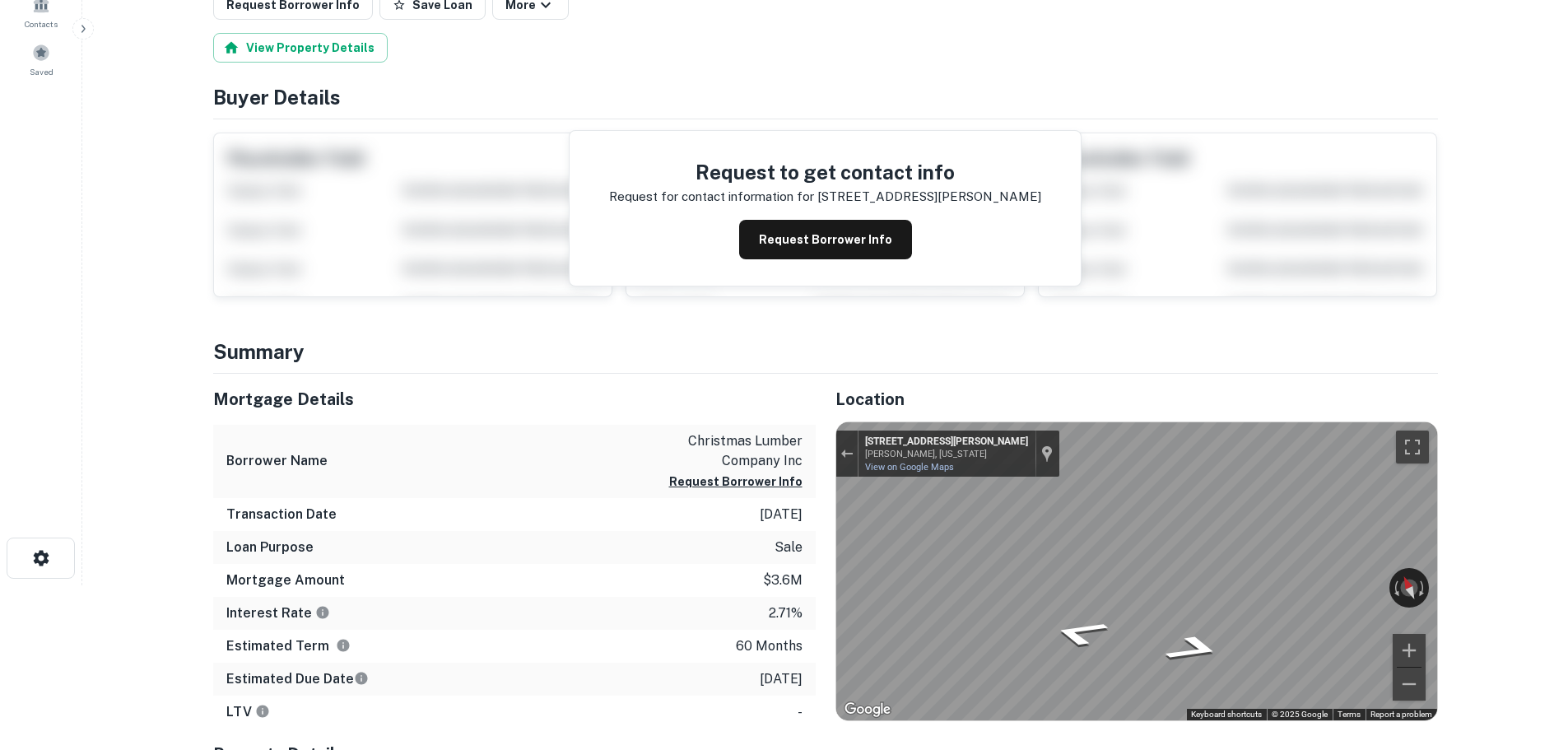
click at [530, 523] on div "Mortgage Details Borrower Name christmas lumber company inc Request Borrower In…" at bounding box center [816, 658] width 1245 height 571
click at [1568, 586] on html "Search Borrowers Contacts Saved Back to search Loan Details 101 N Roane St Harr…" at bounding box center [784, 210] width 1568 height 750
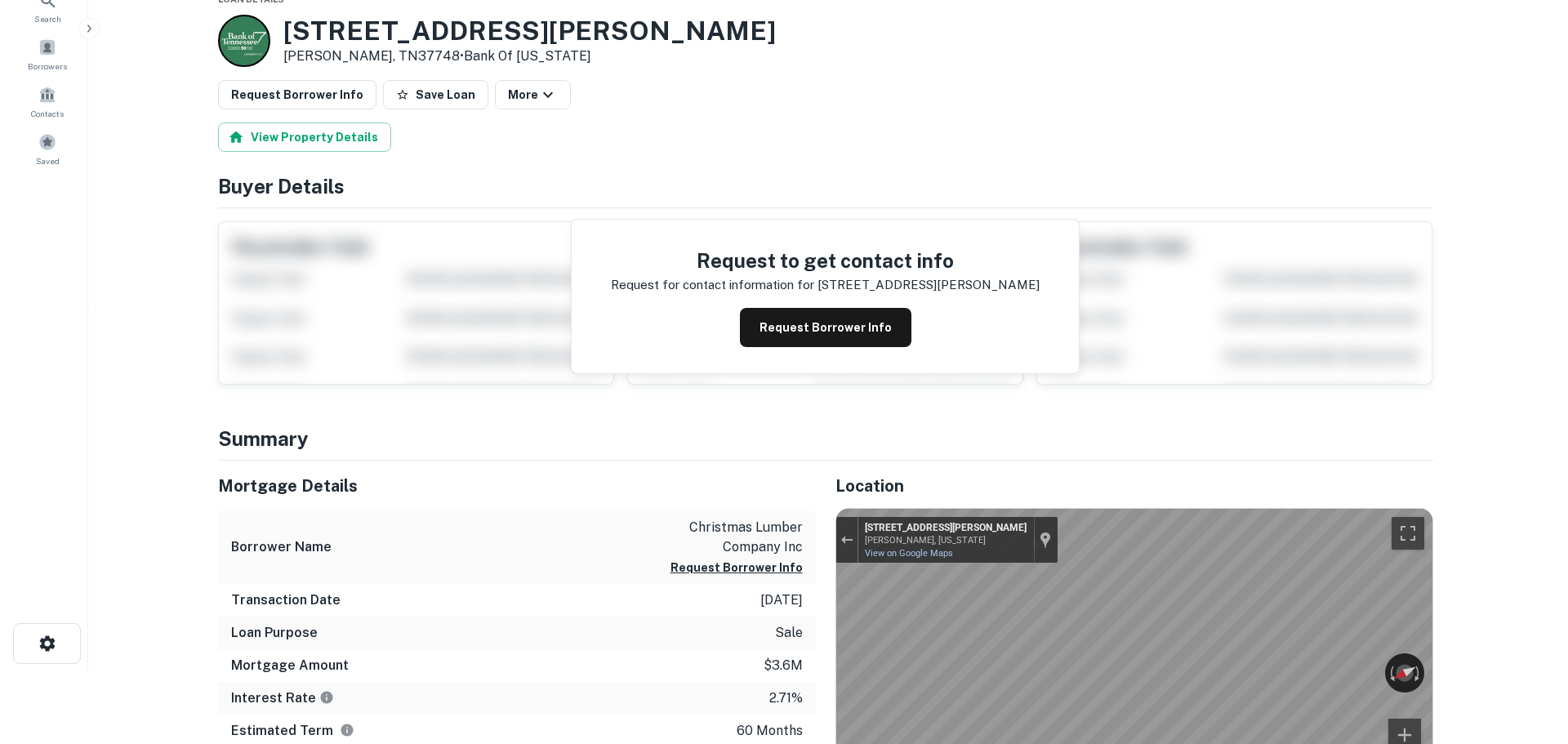
scroll to position [0, 0]
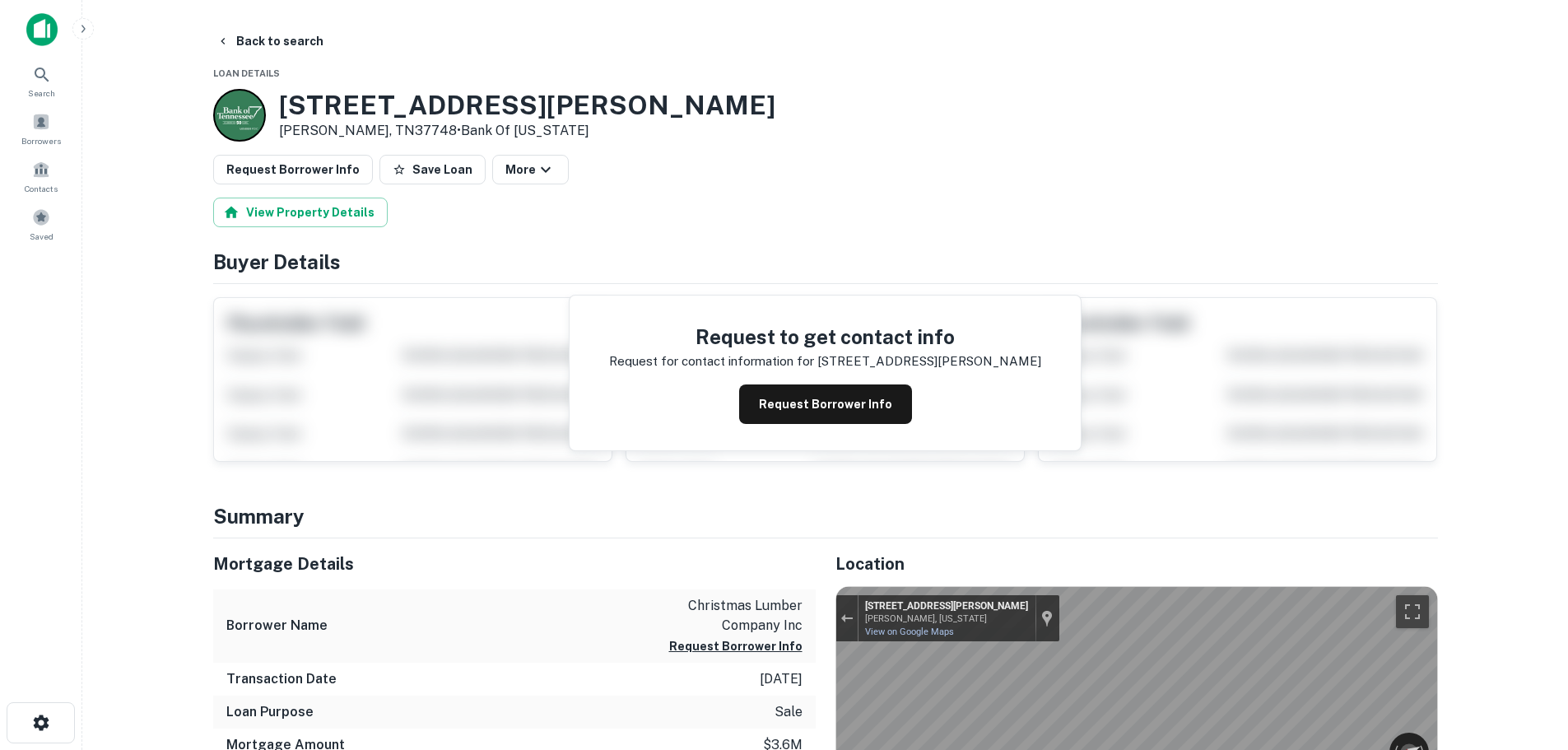
click at [359, 117] on h3 "101 N Roane St" at bounding box center [527, 105] width 496 height 31
click at [360, 117] on h3 "101 N Roane St" at bounding box center [527, 105] width 496 height 31
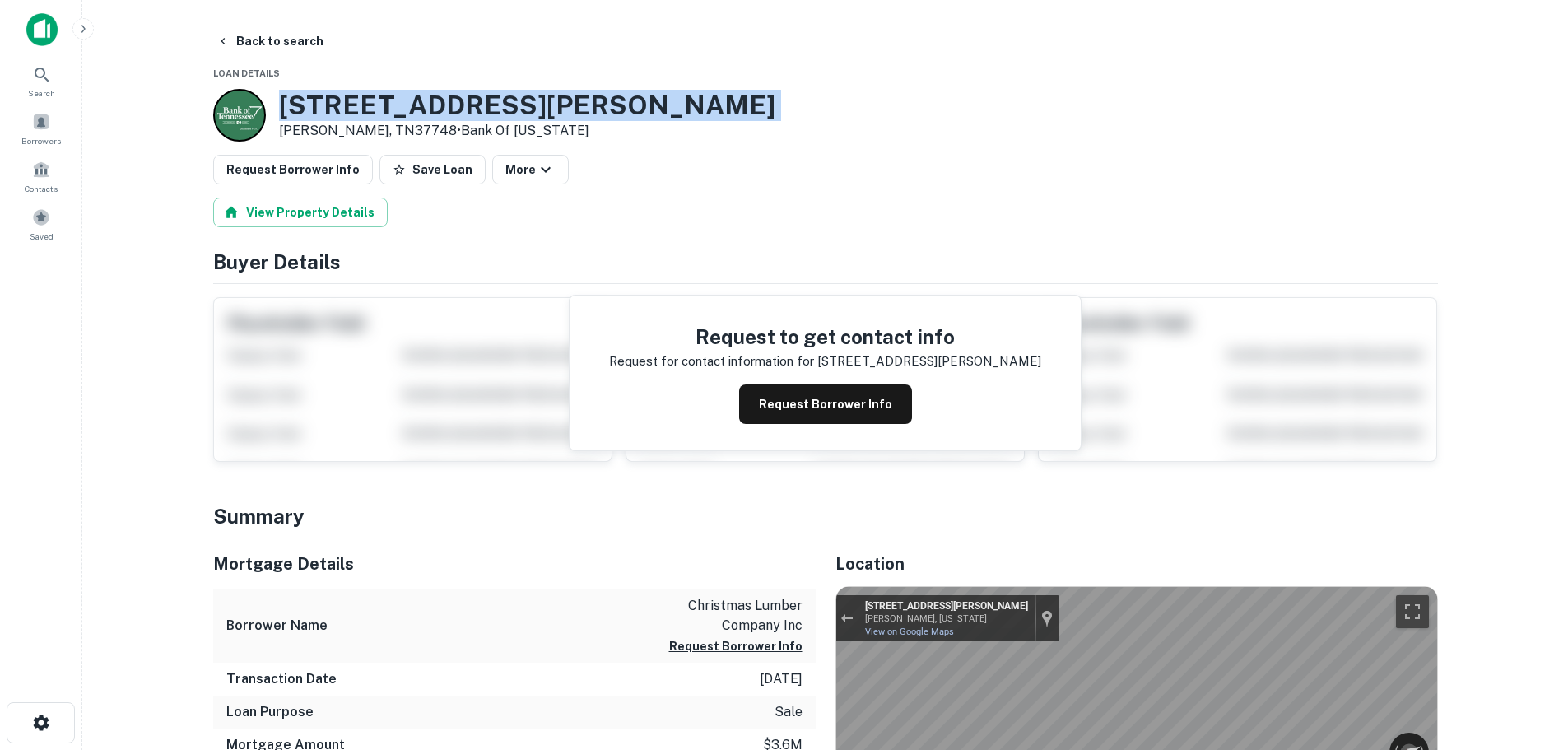
click at [360, 115] on h3 "101 N Roane St" at bounding box center [527, 105] width 496 height 31
copy h3 "101 N Roane St"
click at [275, 39] on button "Back to search" at bounding box center [270, 41] width 121 height 30
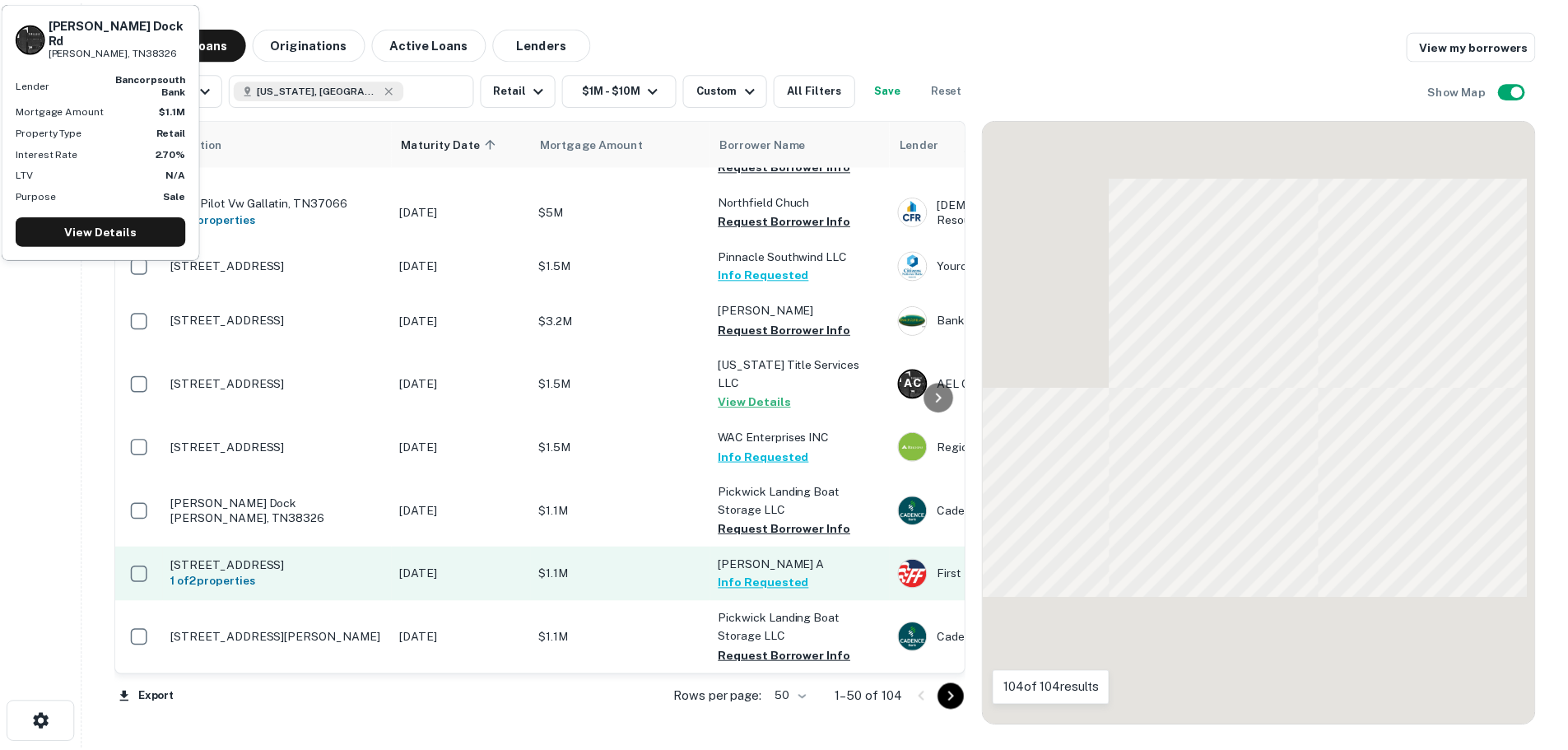
scroll to position [1137, 0]
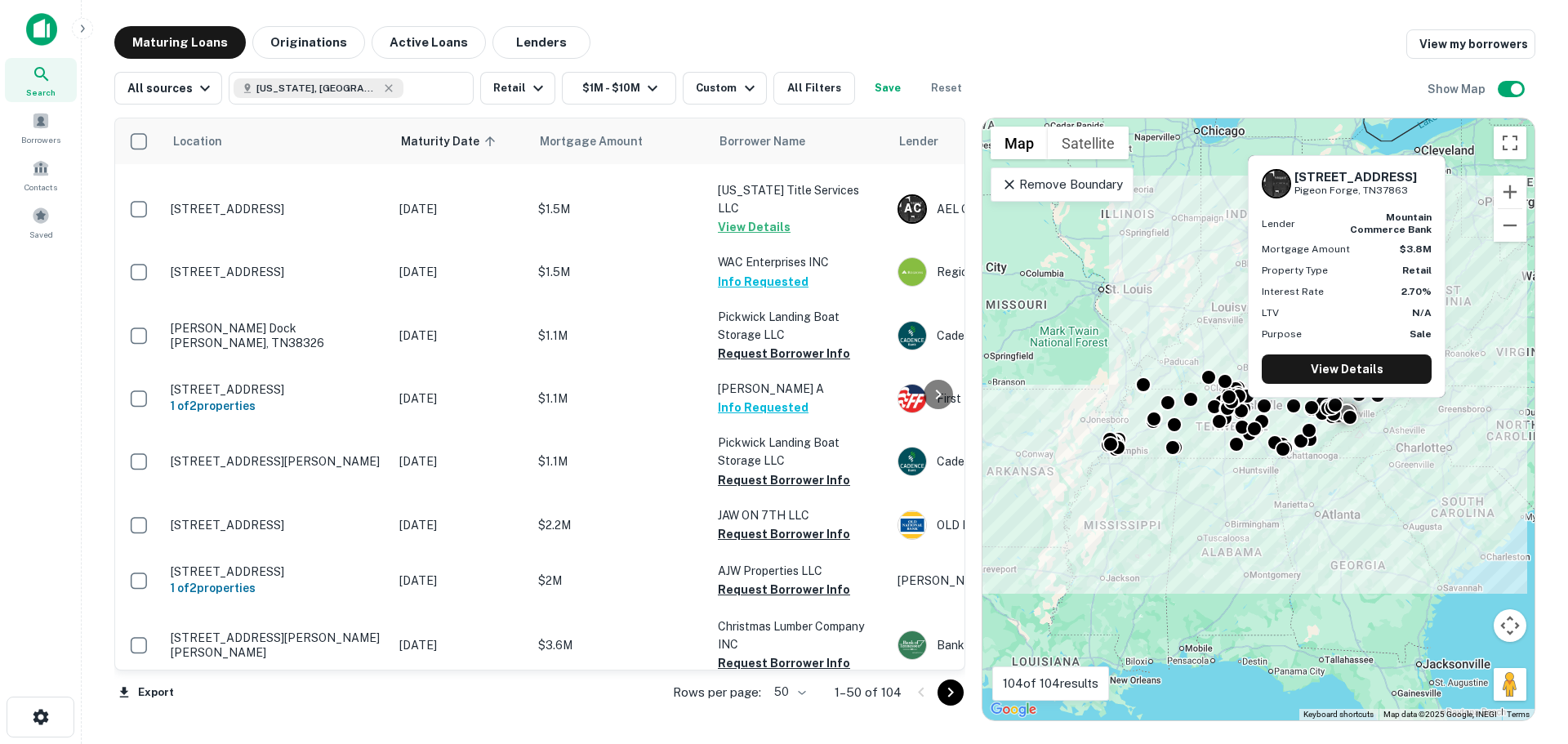
click at [270, 701] on p "1341 Wears Valley Rd Pigeon Forge, TN37863" at bounding box center [277, 707] width 212 height 15
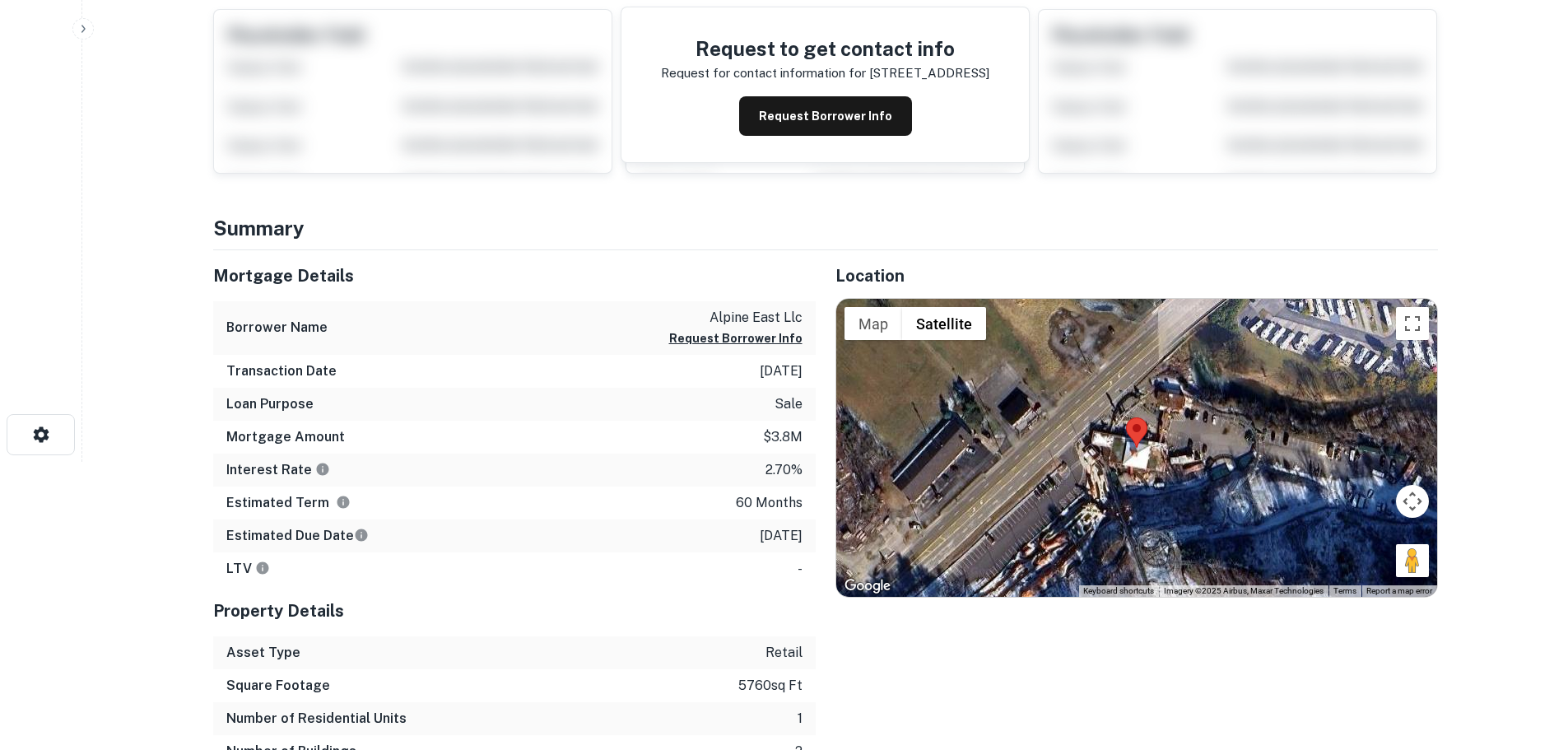
scroll to position [330, 0]
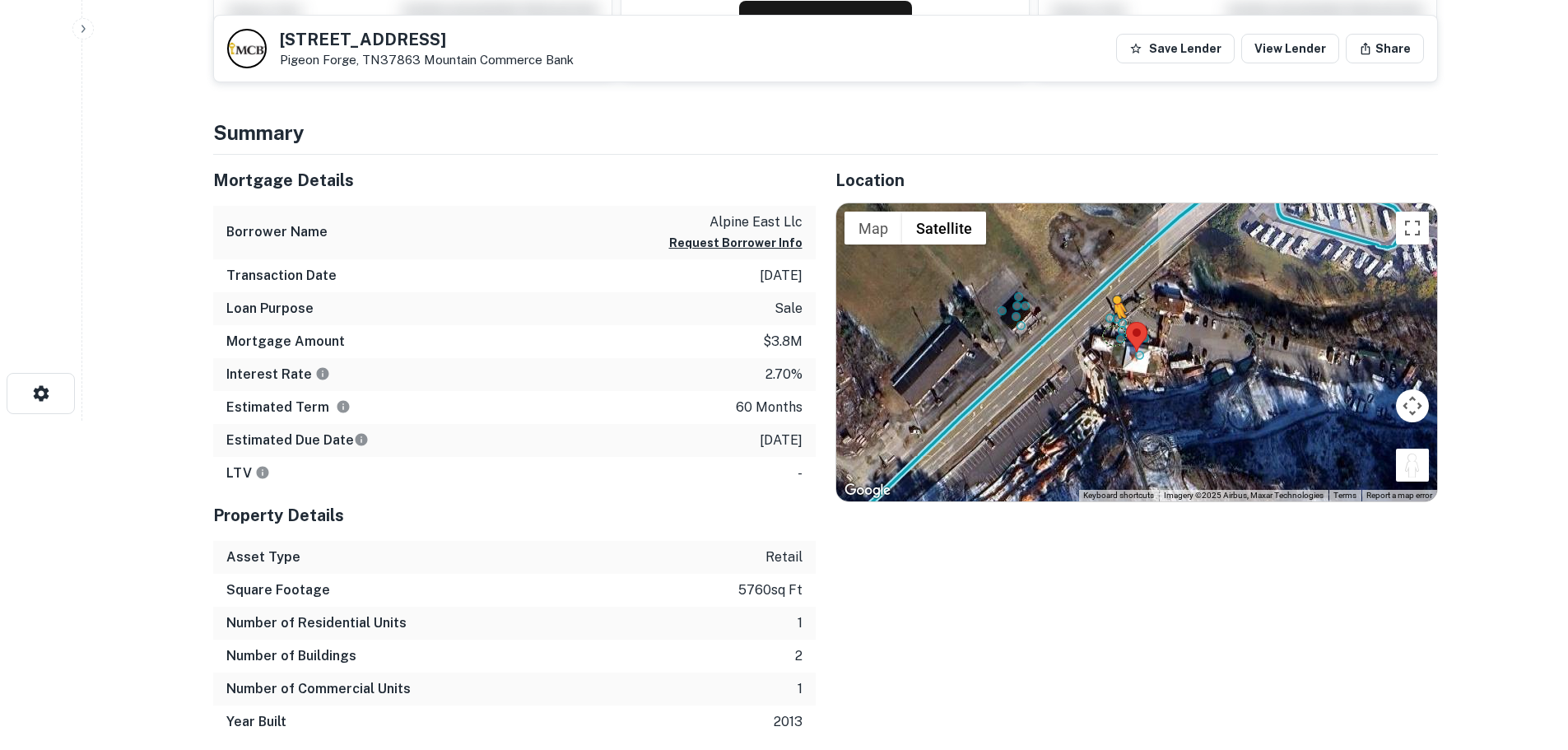
drag, startPoint x: 1426, startPoint y: 478, endPoint x: 1110, endPoint y: 331, distance: 348.5
click at [1110, 331] on div "To activate drag with keyboard, press Alt + Enter. Once in keyboard drag state,…" at bounding box center [1137, 352] width 601 height 298
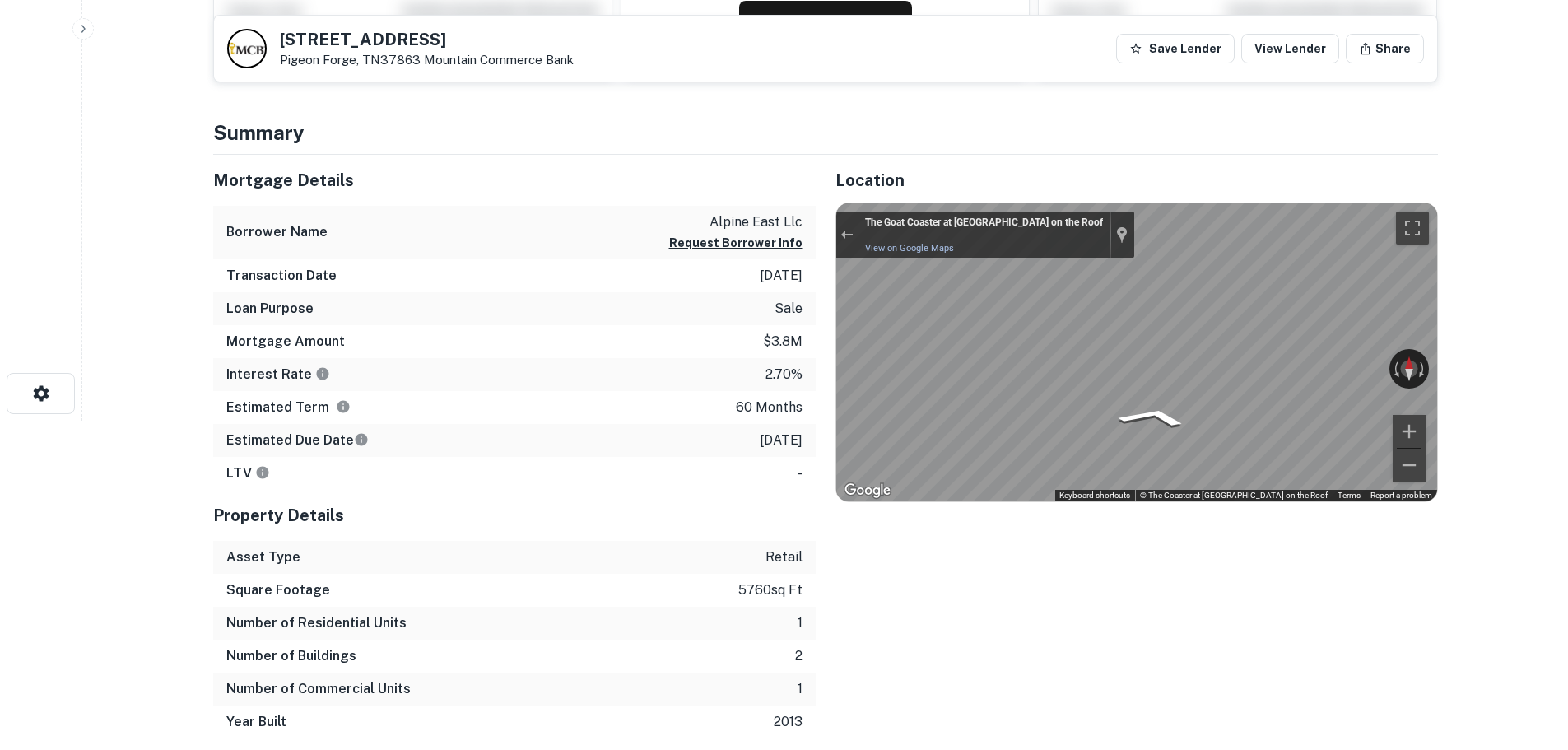
click at [669, 262] on div "Mortgage Details Borrower Name alpine east llc Request Borrower Info Transactio…" at bounding box center [816, 446] width 1245 height 584
click at [1410, 464] on button "Zoom out" at bounding box center [1409, 464] width 33 height 33
click at [451, 325] on div "Mortgage Details Borrower Name alpine east llc Request Borrower Info Transactio…" at bounding box center [816, 446] width 1245 height 584
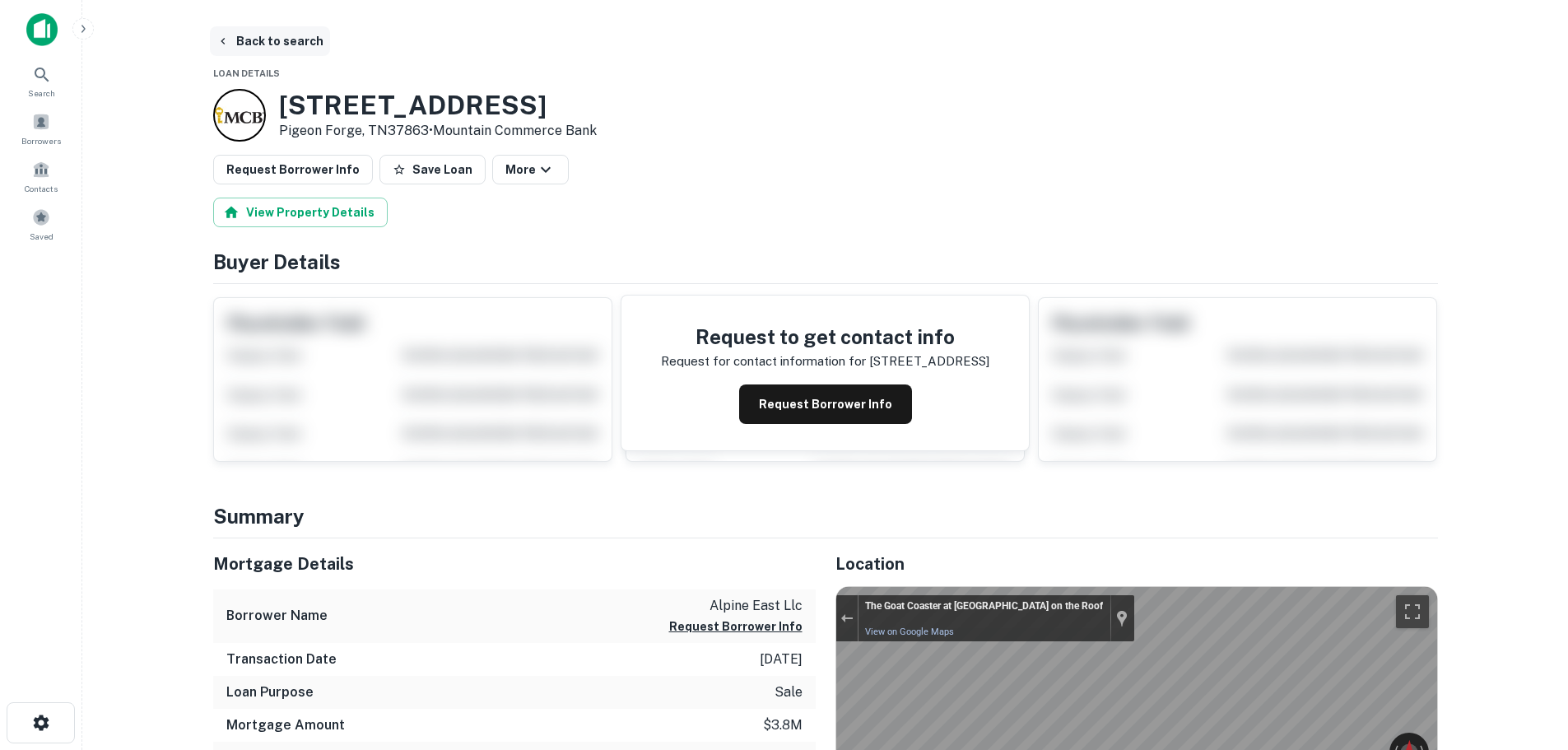
click at [282, 33] on button "Back to search" at bounding box center [270, 41] width 121 height 30
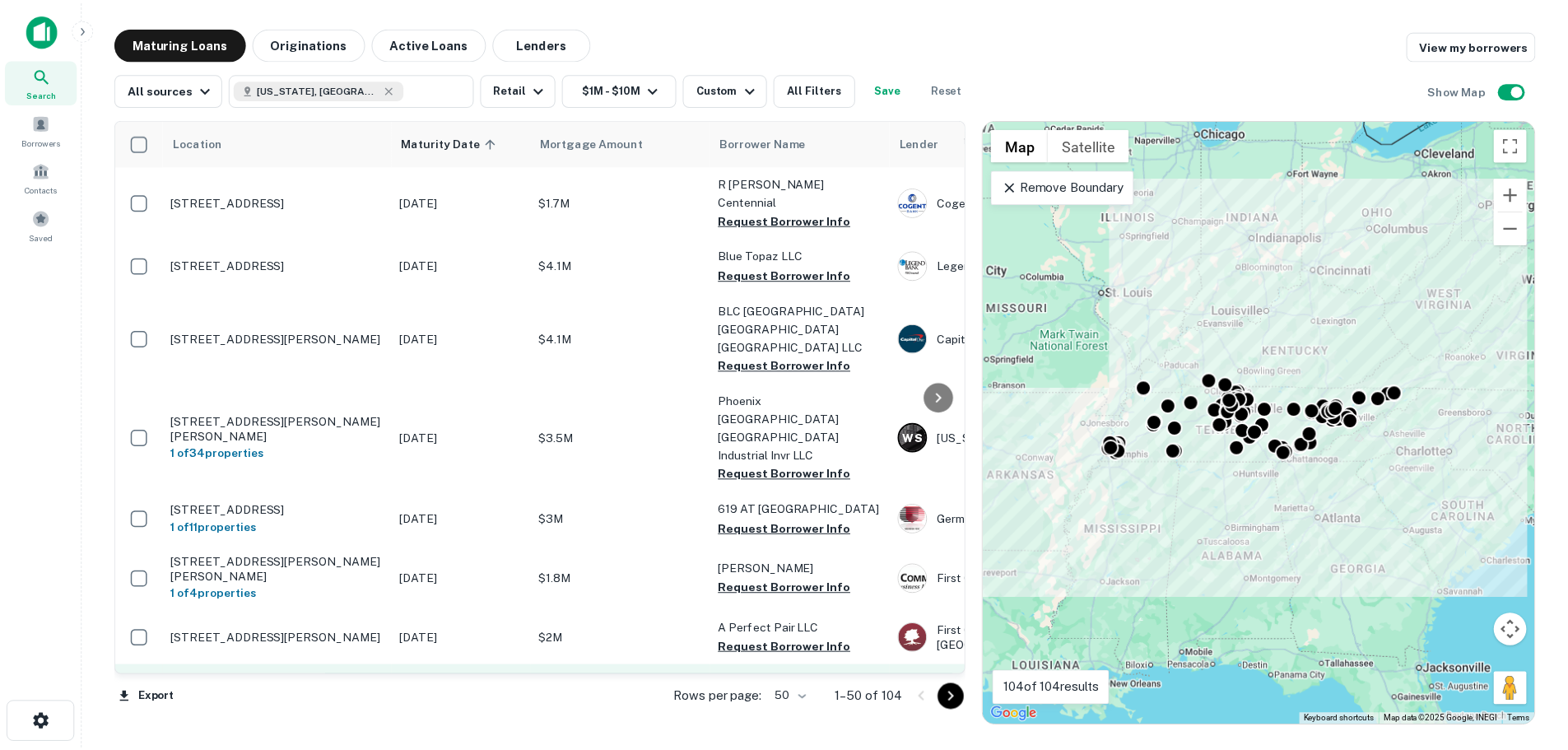
scroll to position [1631, 0]
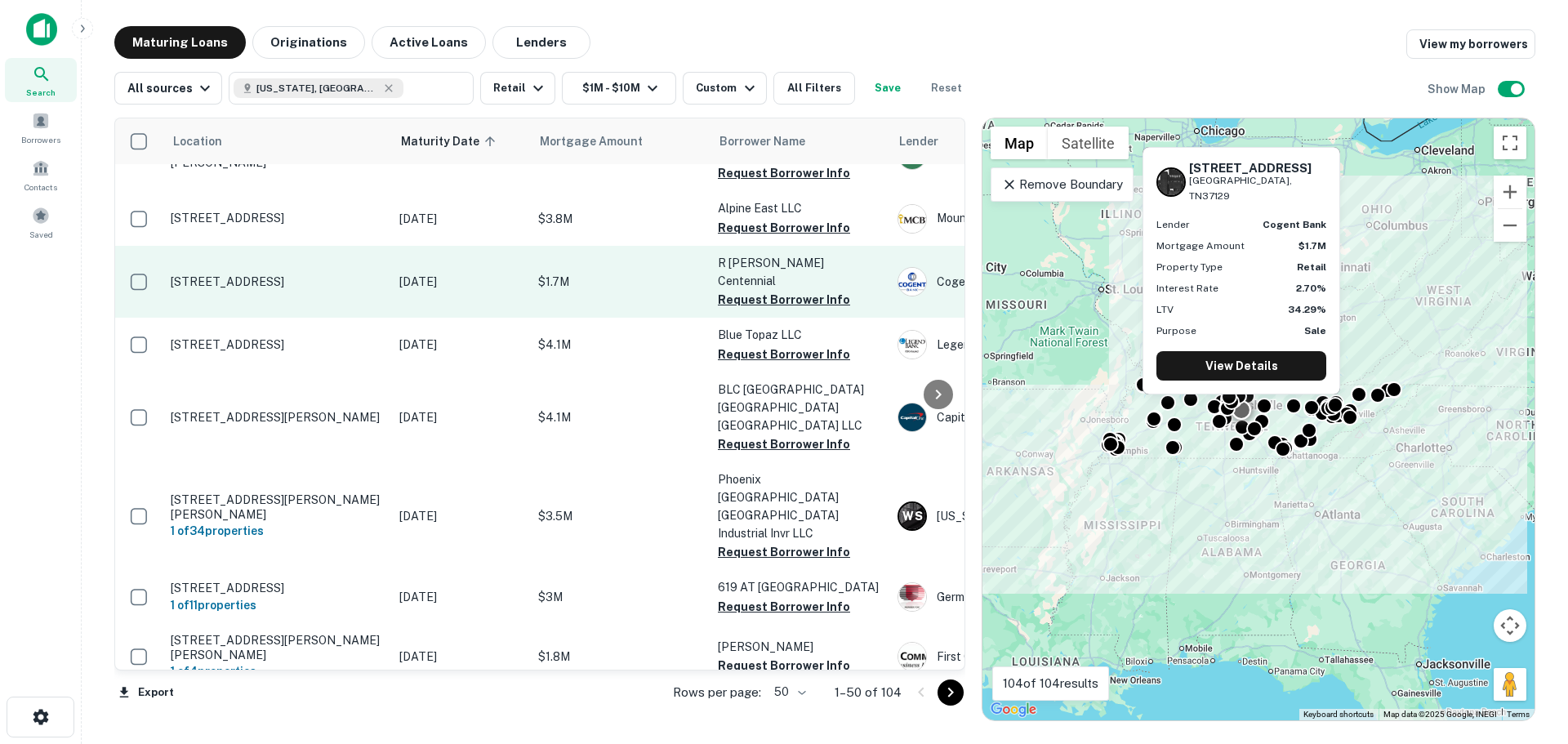
click at [265, 275] on p "[STREET_ADDRESS]" at bounding box center [277, 282] width 212 height 15
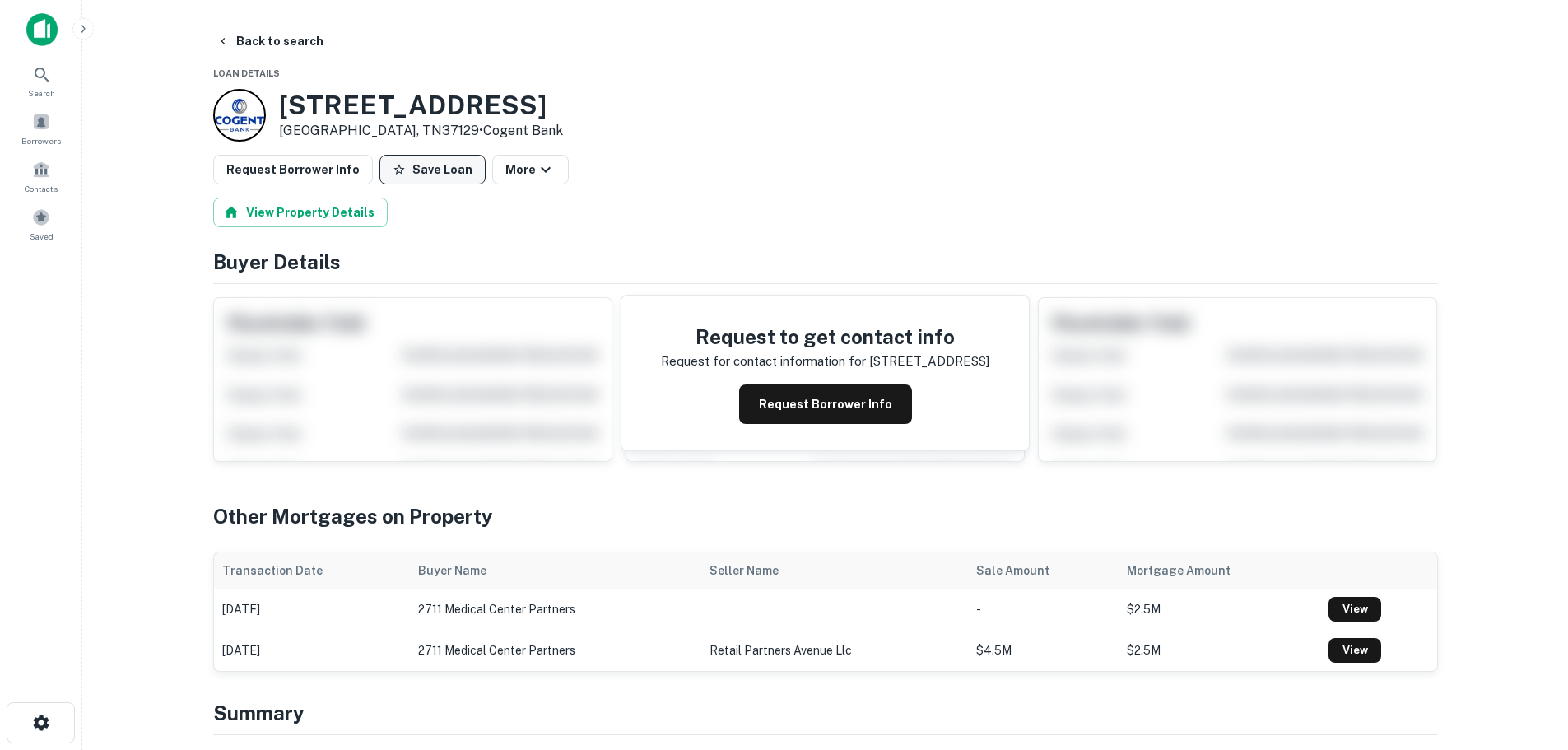
click at [434, 177] on button "Save Loan" at bounding box center [432, 169] width 107 height 30
click at [256, 176] on button "Request Borrower Info" at bounding box center [293, 169] width 159 height 30
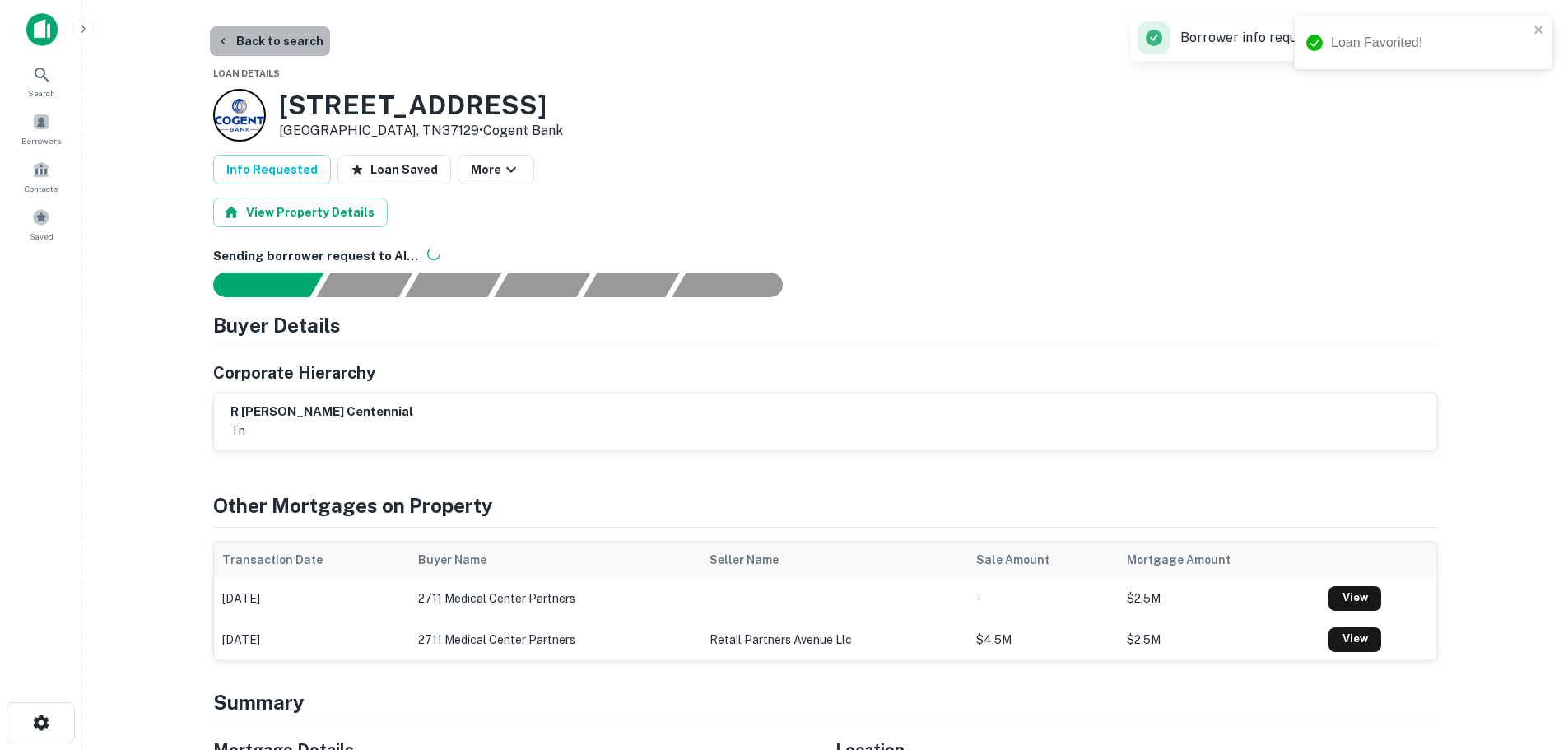
click at [270, 30] on button "Back to search" at bounding box center [270, 41] width 121 height 30
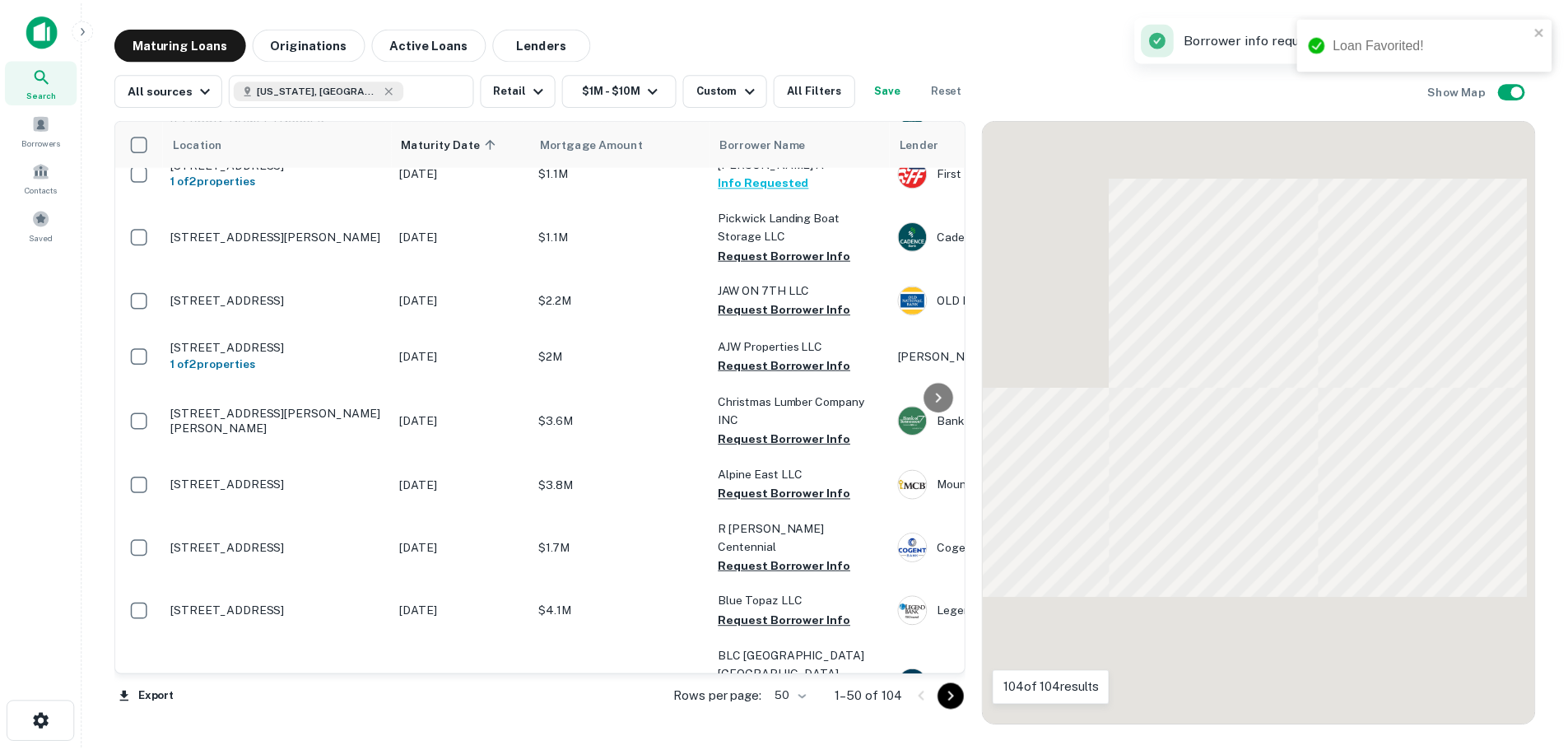
scroll to position [1631, 0]
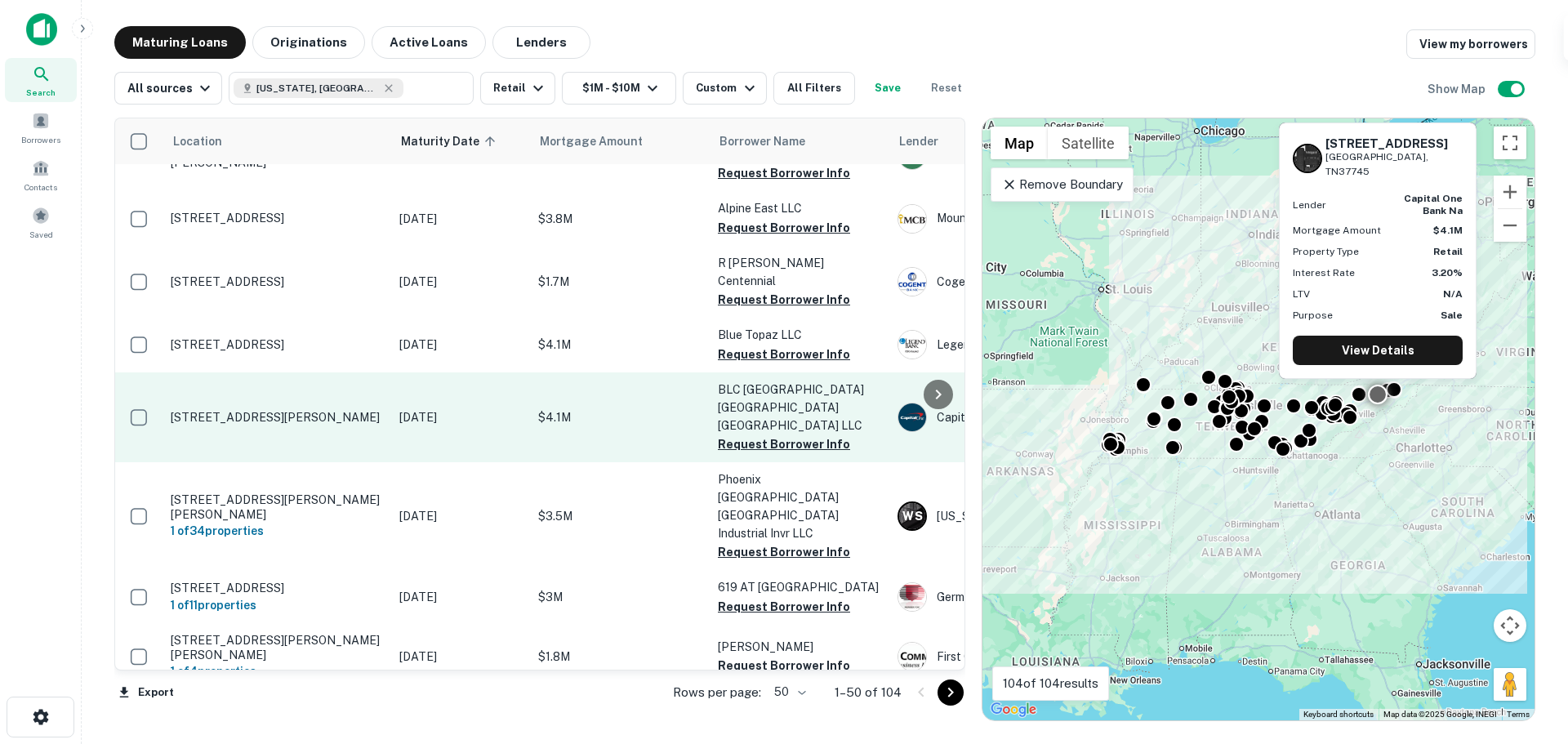
click at [285, 410] on p "[STREET_ADDRESS][PERSON_NAME]" at bounding box center [277, 417] width 212 height 15
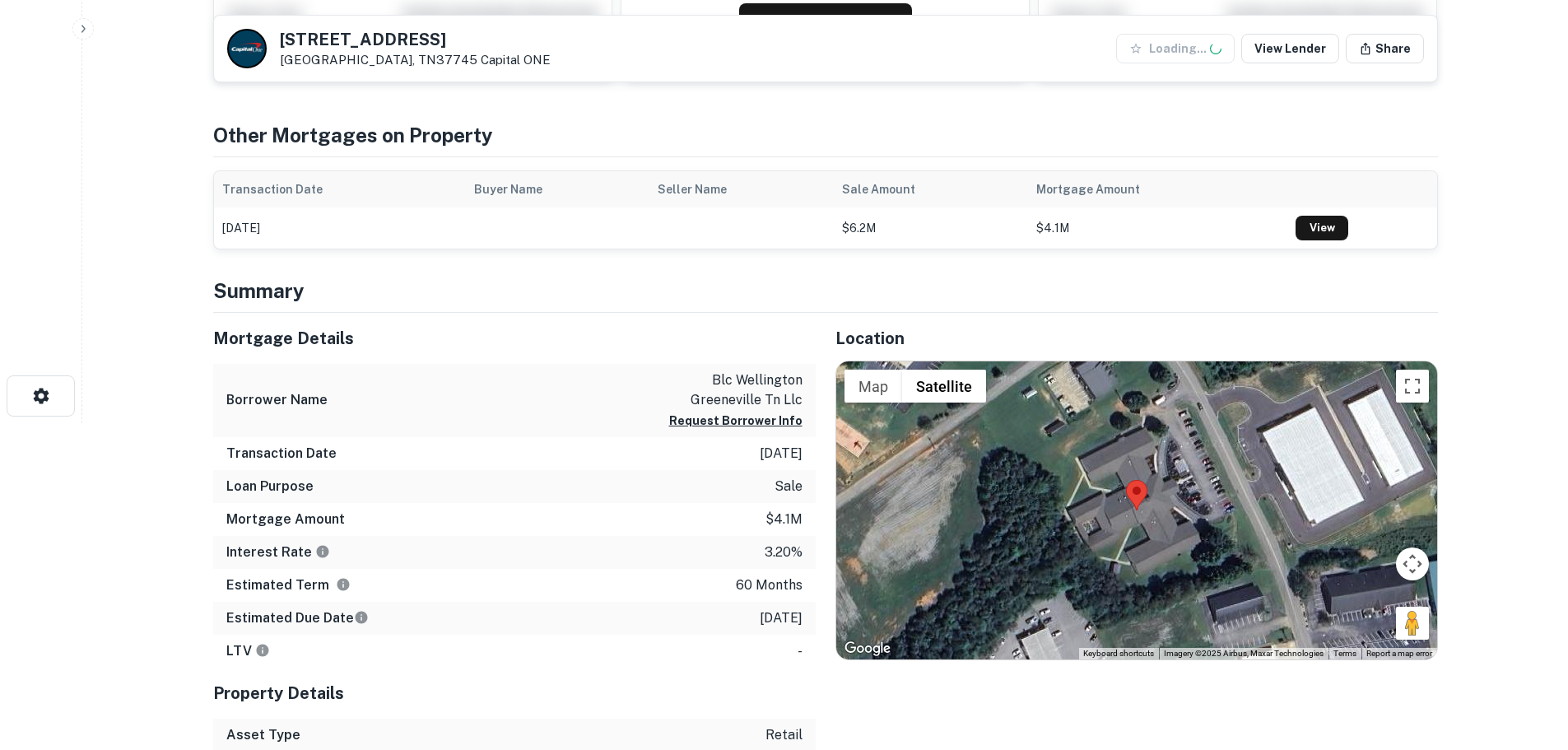
scroll to position [330, 0]
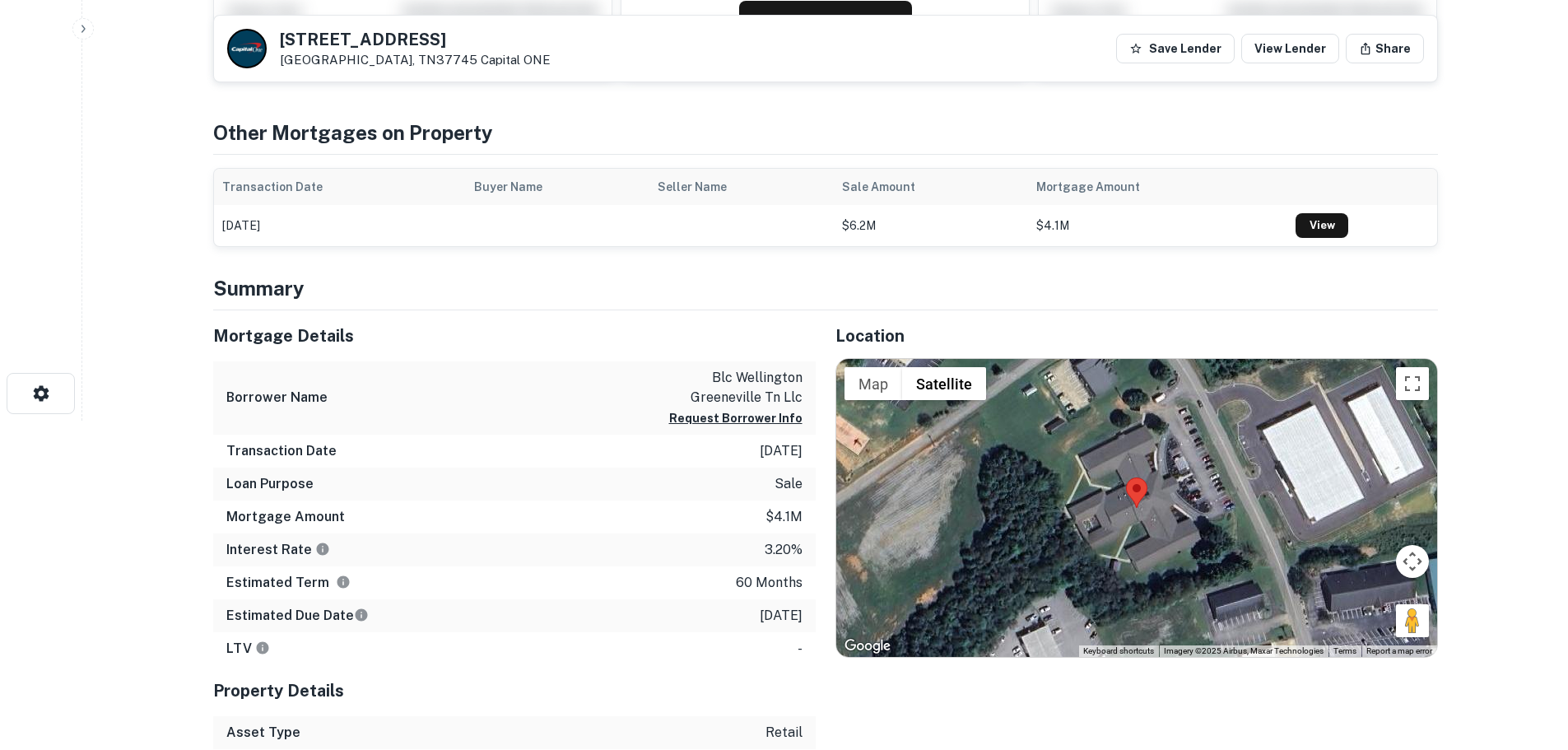
drag, startPoint x: 1316, startPoint y: 557, endPoint x: 1215, endPoint y: 515, distance: 109.4
click at [1215, 515] on div "Map Terrain Satellite Labels Keyboard shortcuts Map Data Imagery ©2025 Airbus, …" at bounding box center [1137, 507] width 601 height 298
drag, startPoint x: 1403, startPoint y: 619, endPoint x: 1239, endPoint y: 471, distance: 220.9
click at [1239, 471] on div "To activate drag with keyboard, press Alt + Enter. Once in keyboard drag state,…" at bounding box center [1137, 507] width 601 height 298
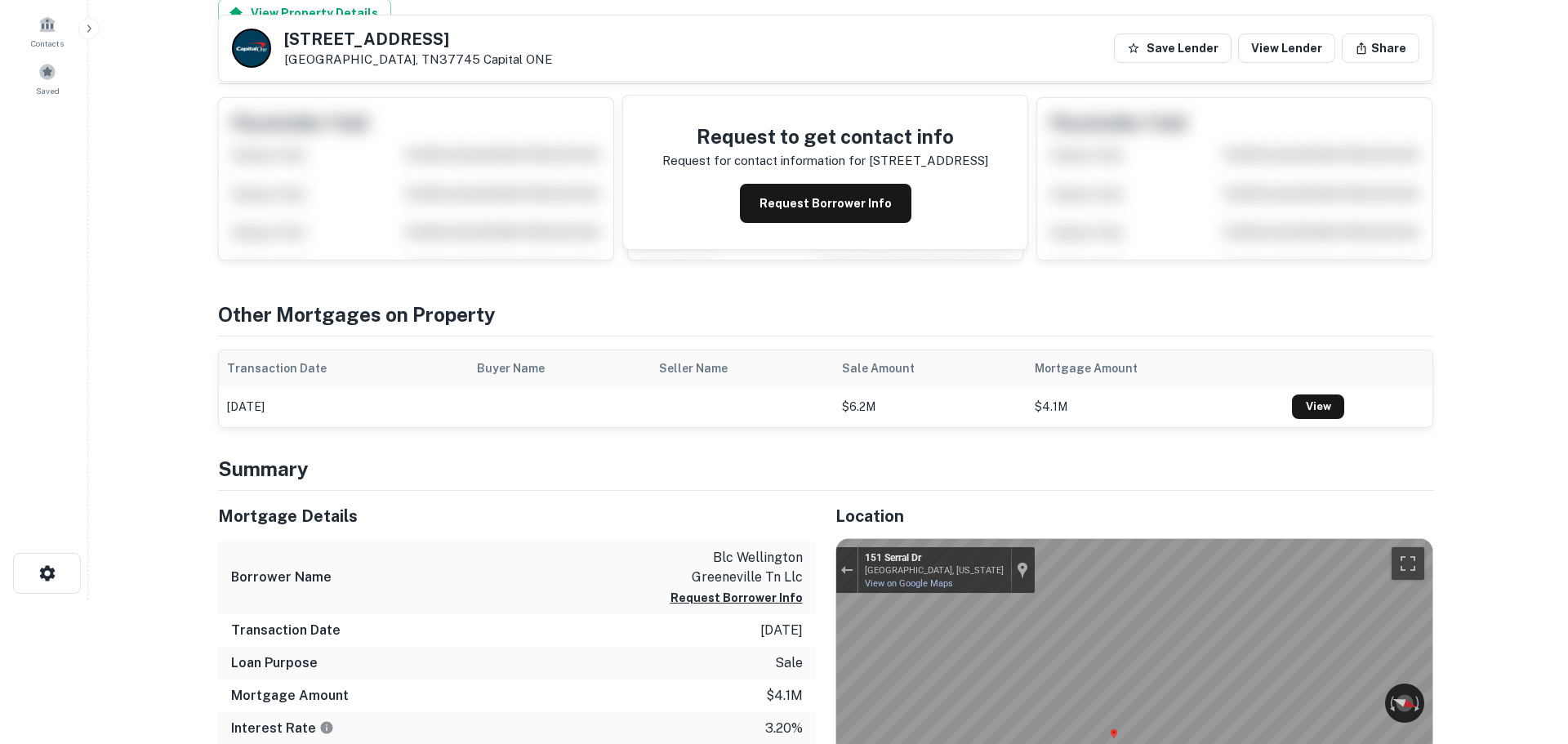
scroll to position [0, 0]
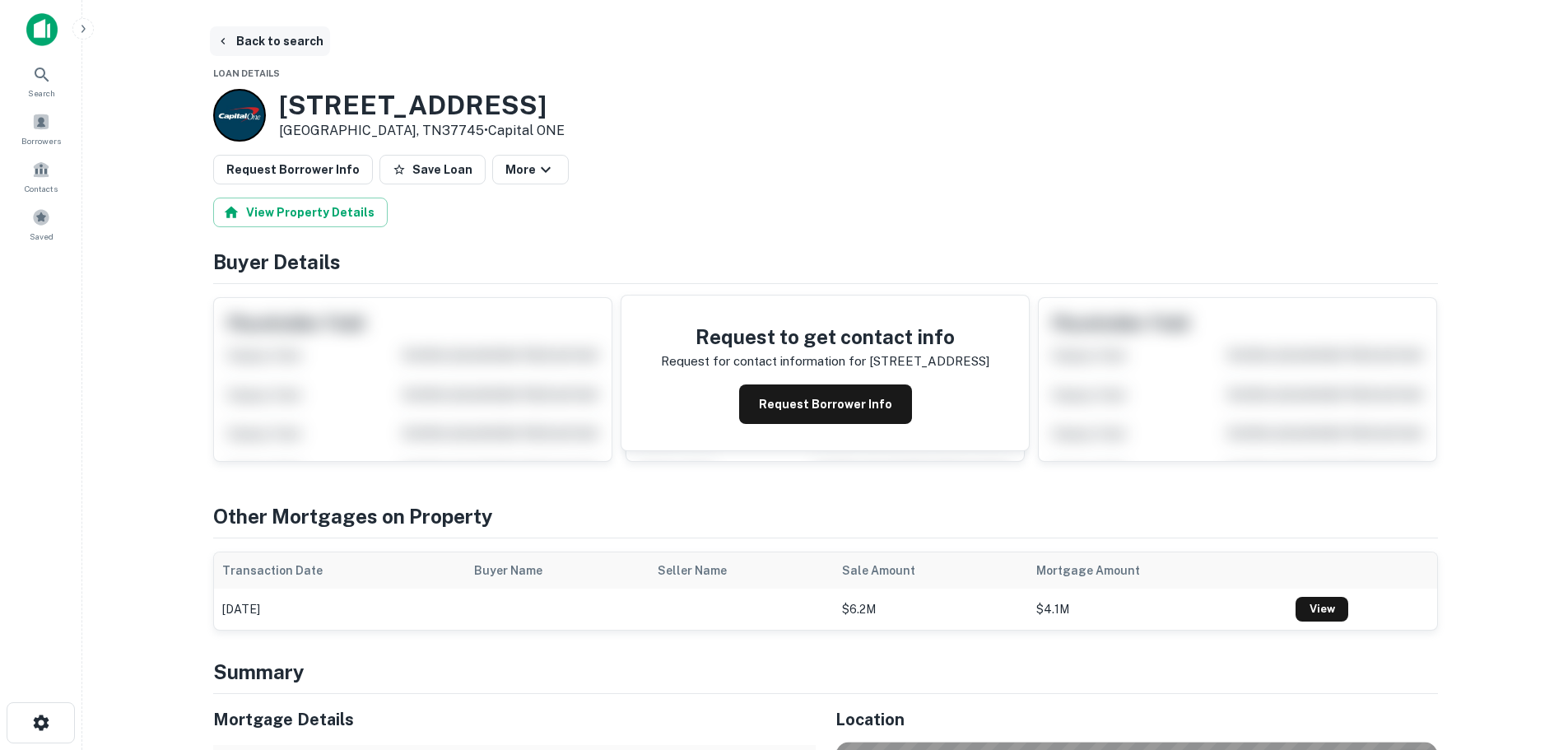
click at [273, 31] on button "Back to search" at bounding box center [270, 41] width 121 height 30
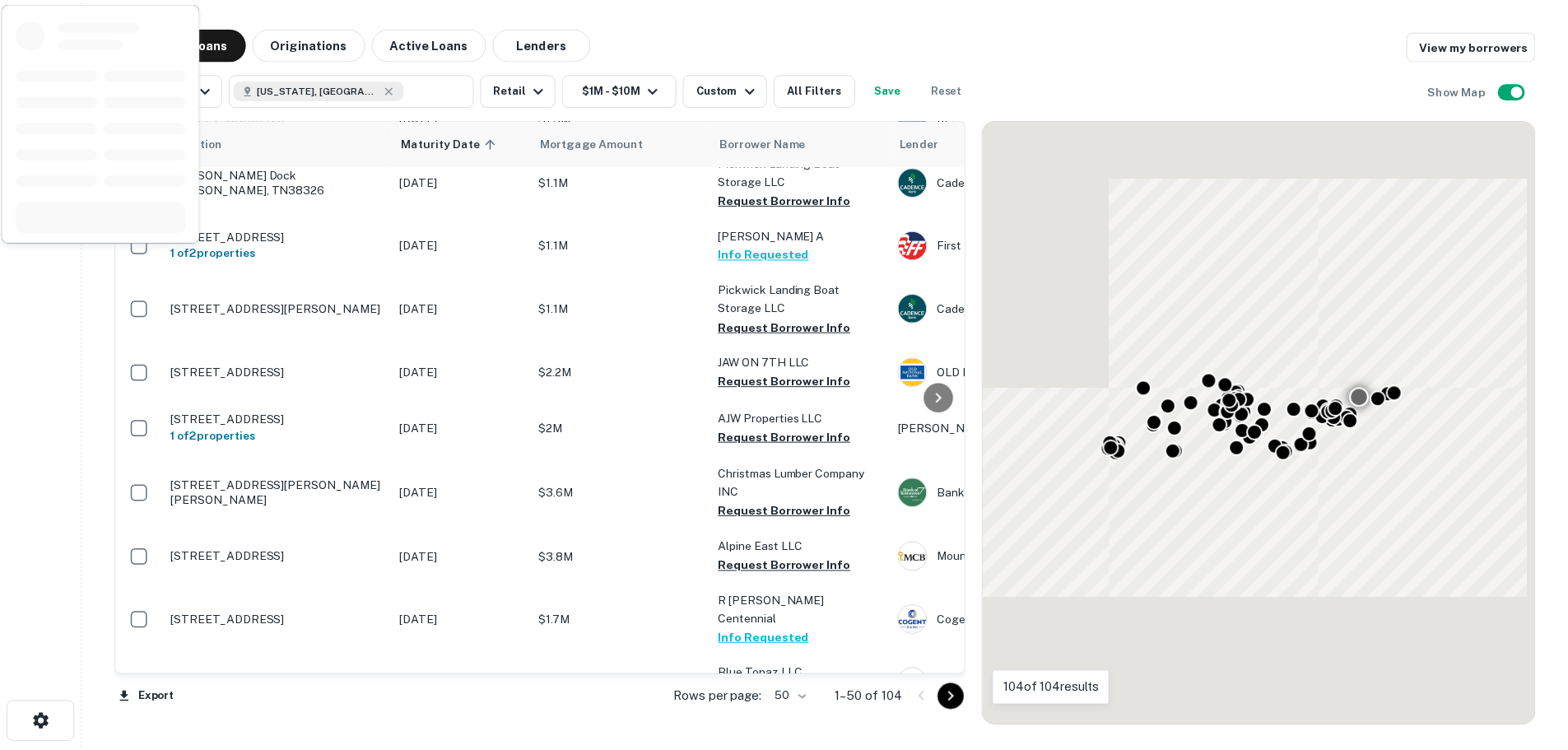
scroll to position [1631, 0]
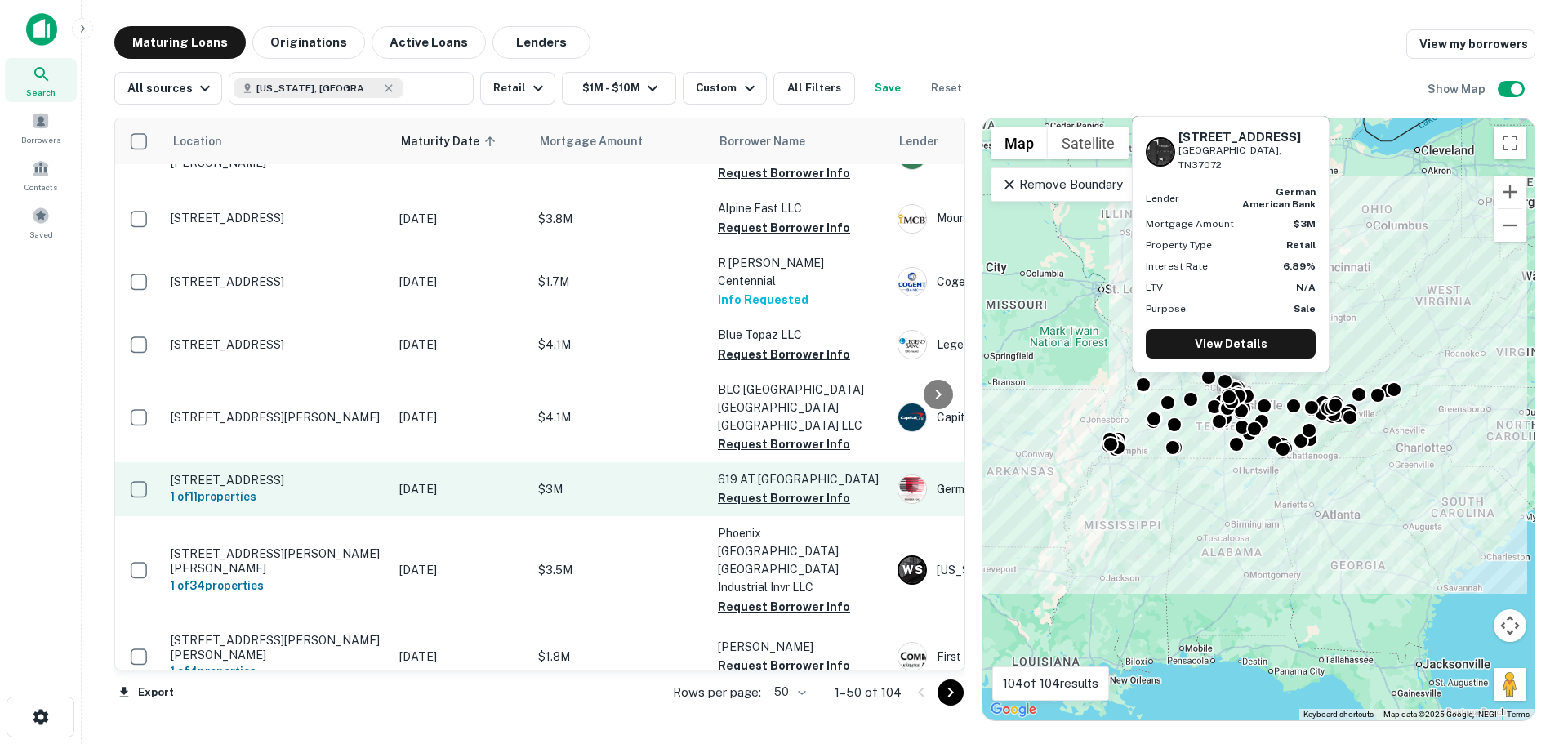
click at [263, 472] on p "[STREET_ADDRESS]" at bounding box center [277, 479] width 212 height 15
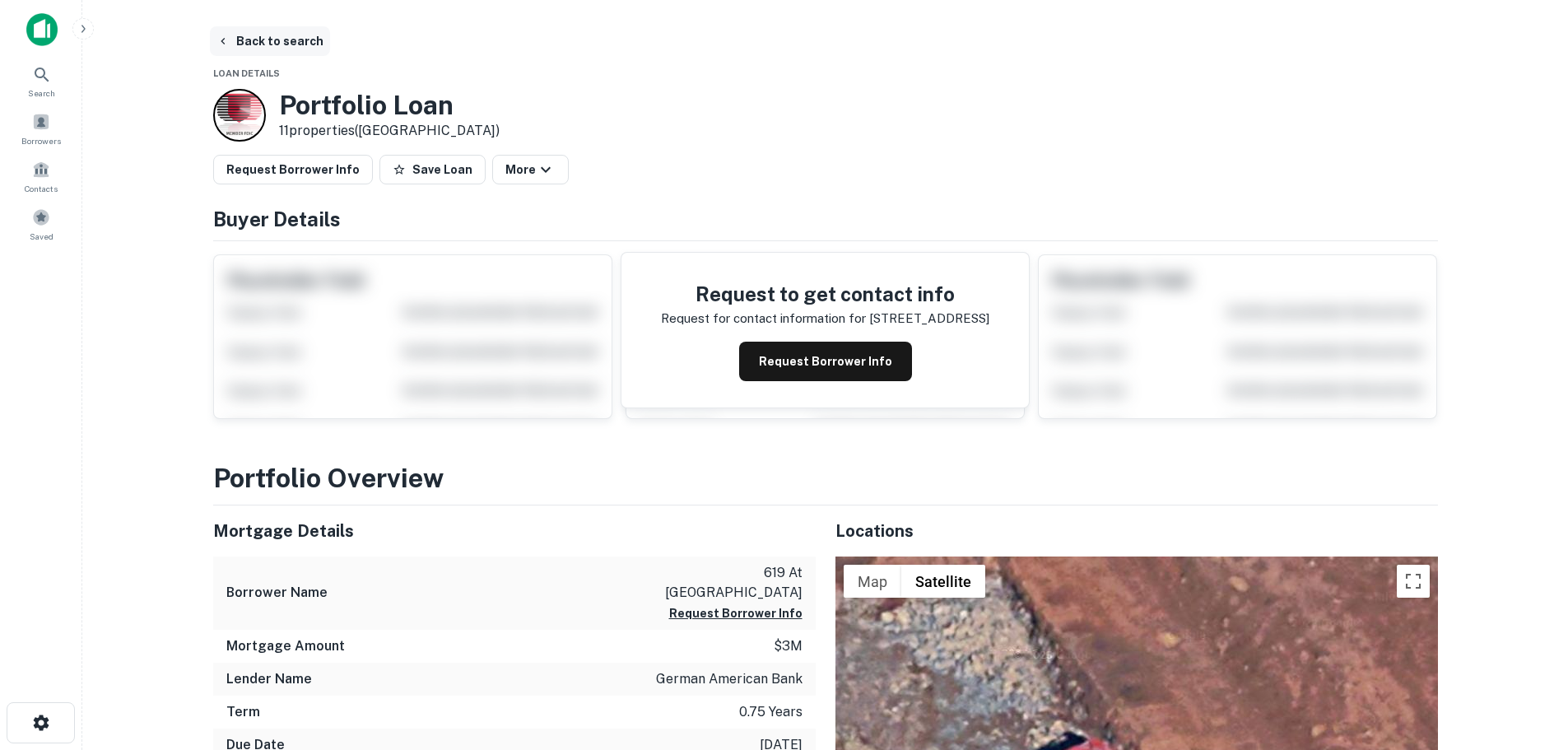
click at [249, 37] on button "Back to search" at bounding box center [270, 41] width 121 height 30
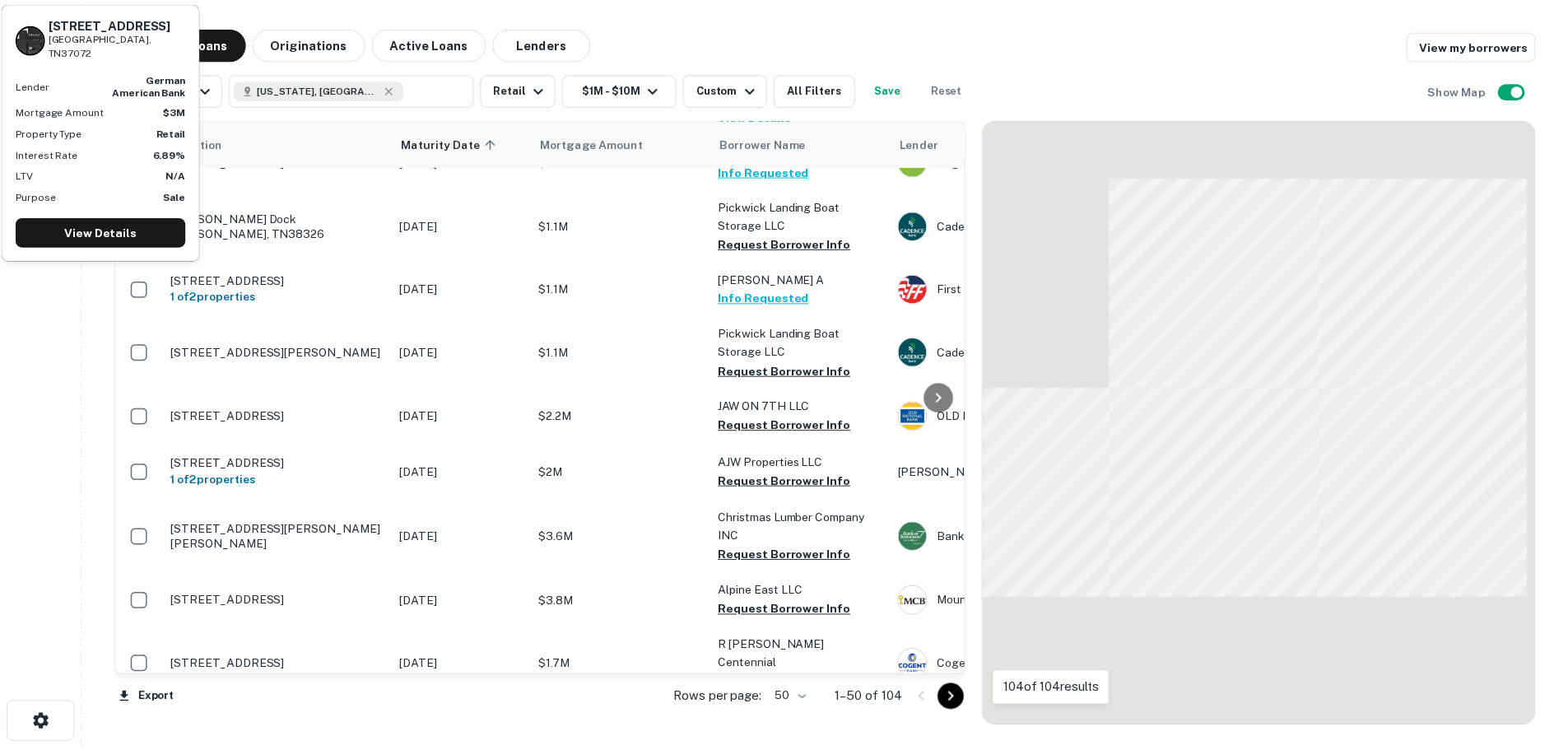
scroll to position [1631, 0]
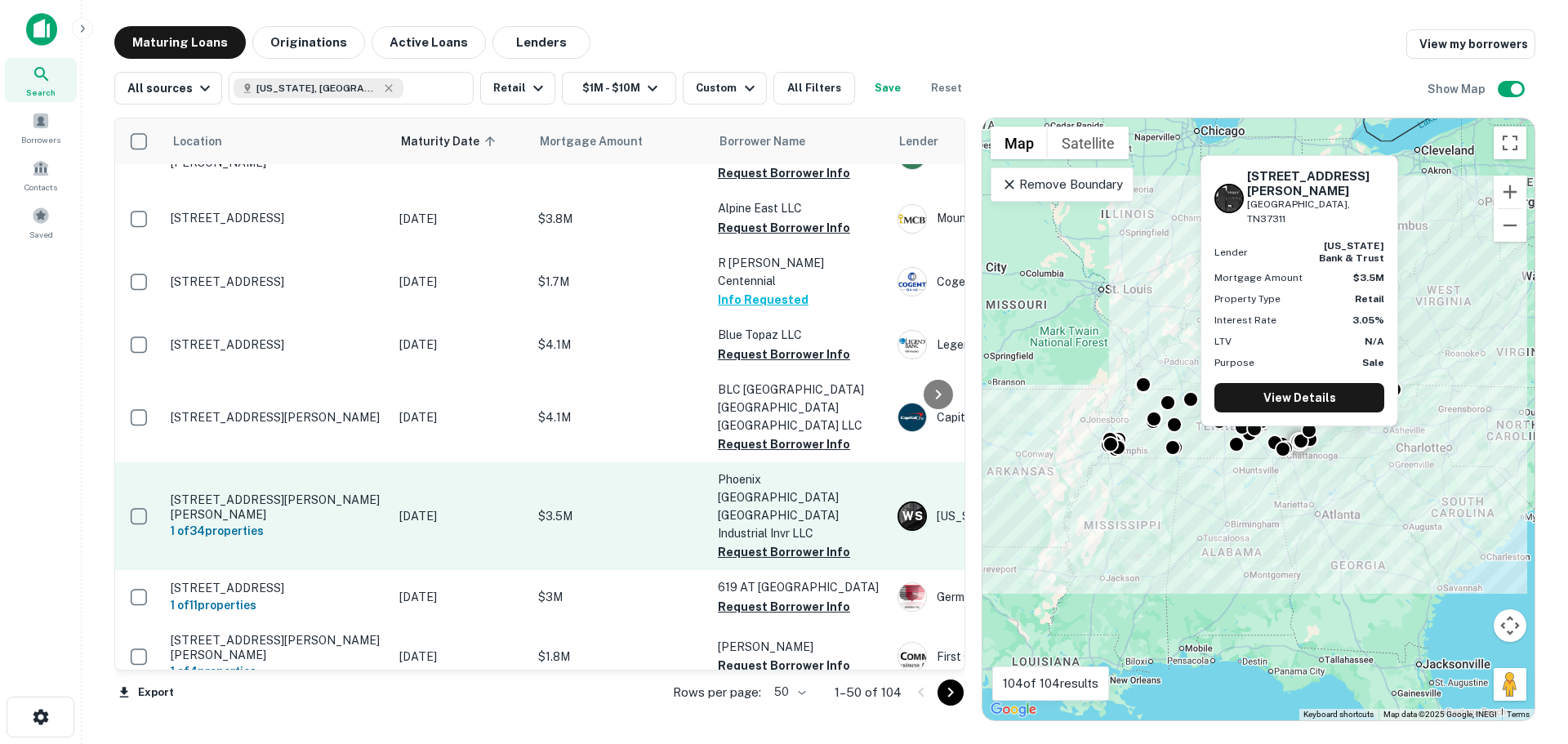
click at [302, 492] on p "[STREET_ADDRESS][PERSON_NAME][PERSON_NAME]" at bounding box center [277, 507] width 212 height 30
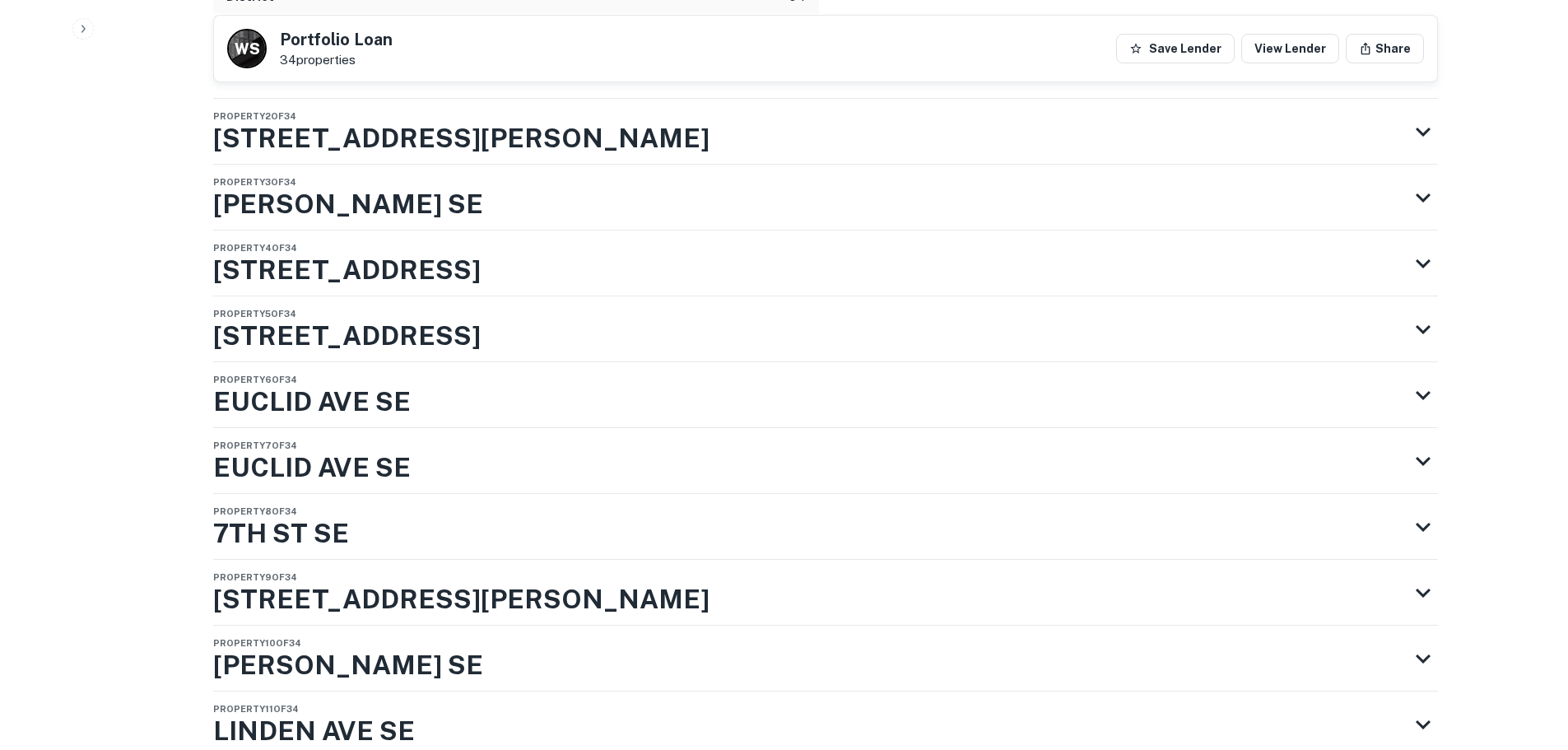
scroll to position [3127, 0]
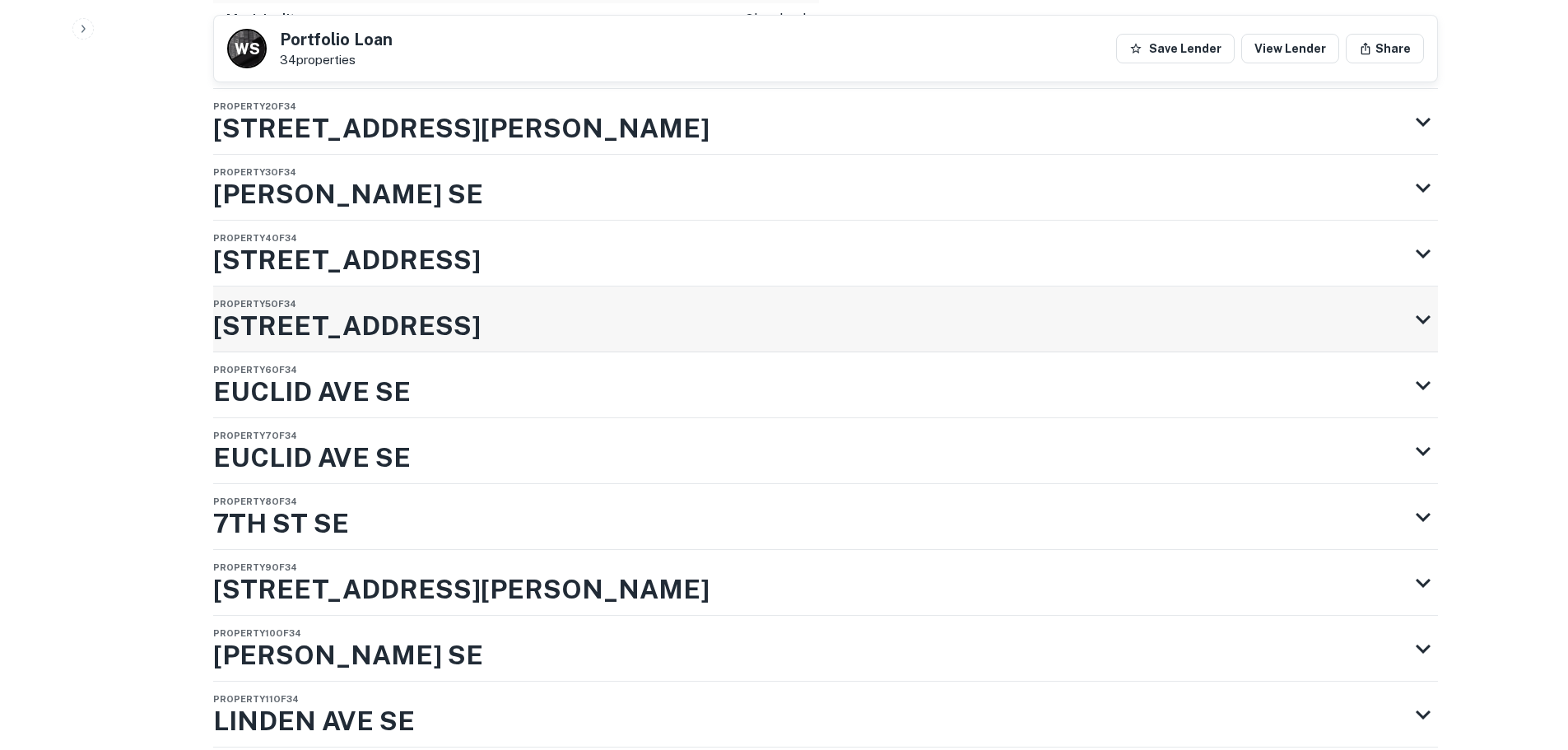
click at [1422, 311] on icon at bounding box center [1424, 320] width 30 height 30
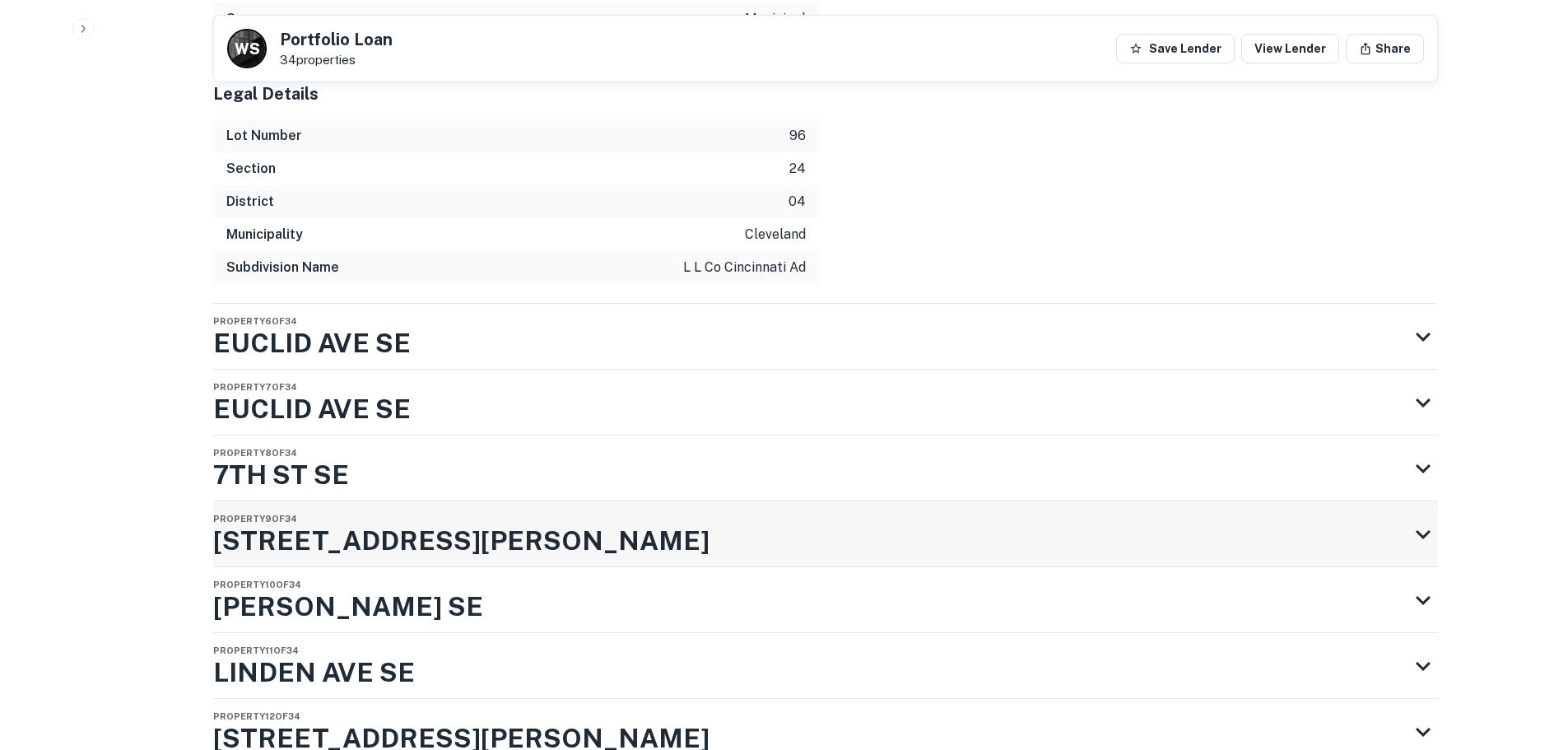
scroll to position [4527, 0]
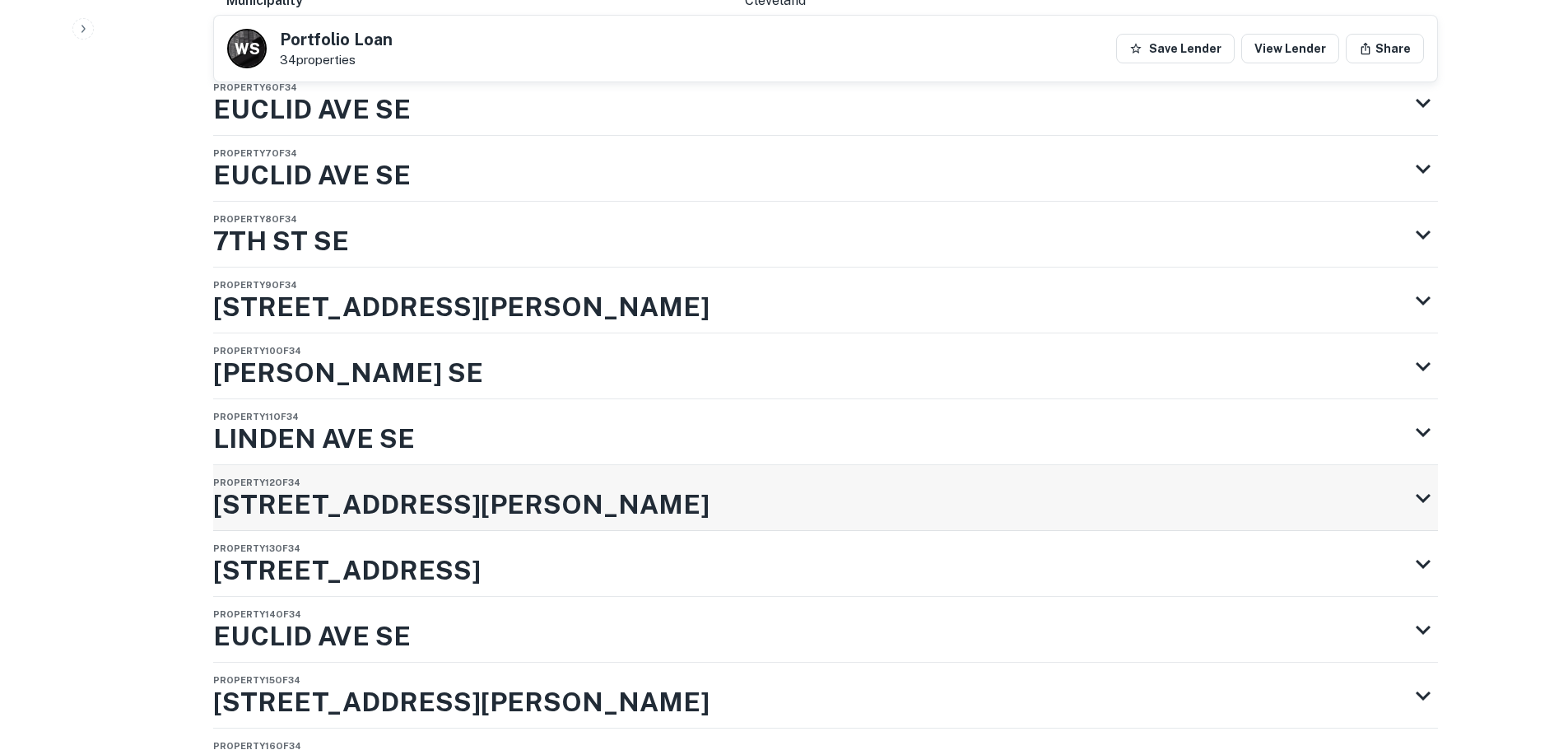
click at [1416, 495] on icon at bounding box center [1424, 498] width 30 height 30
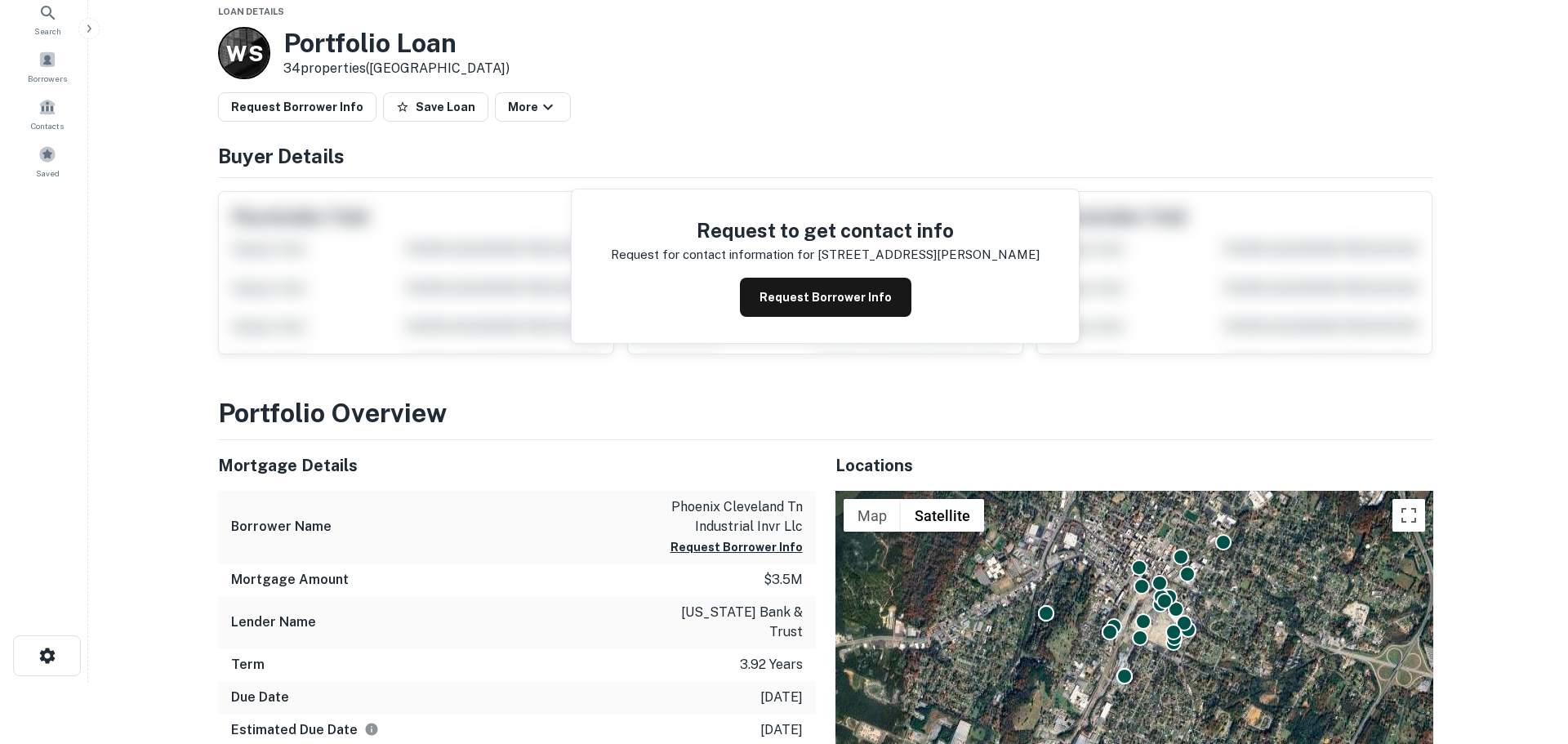
scroll to position [0, 0]
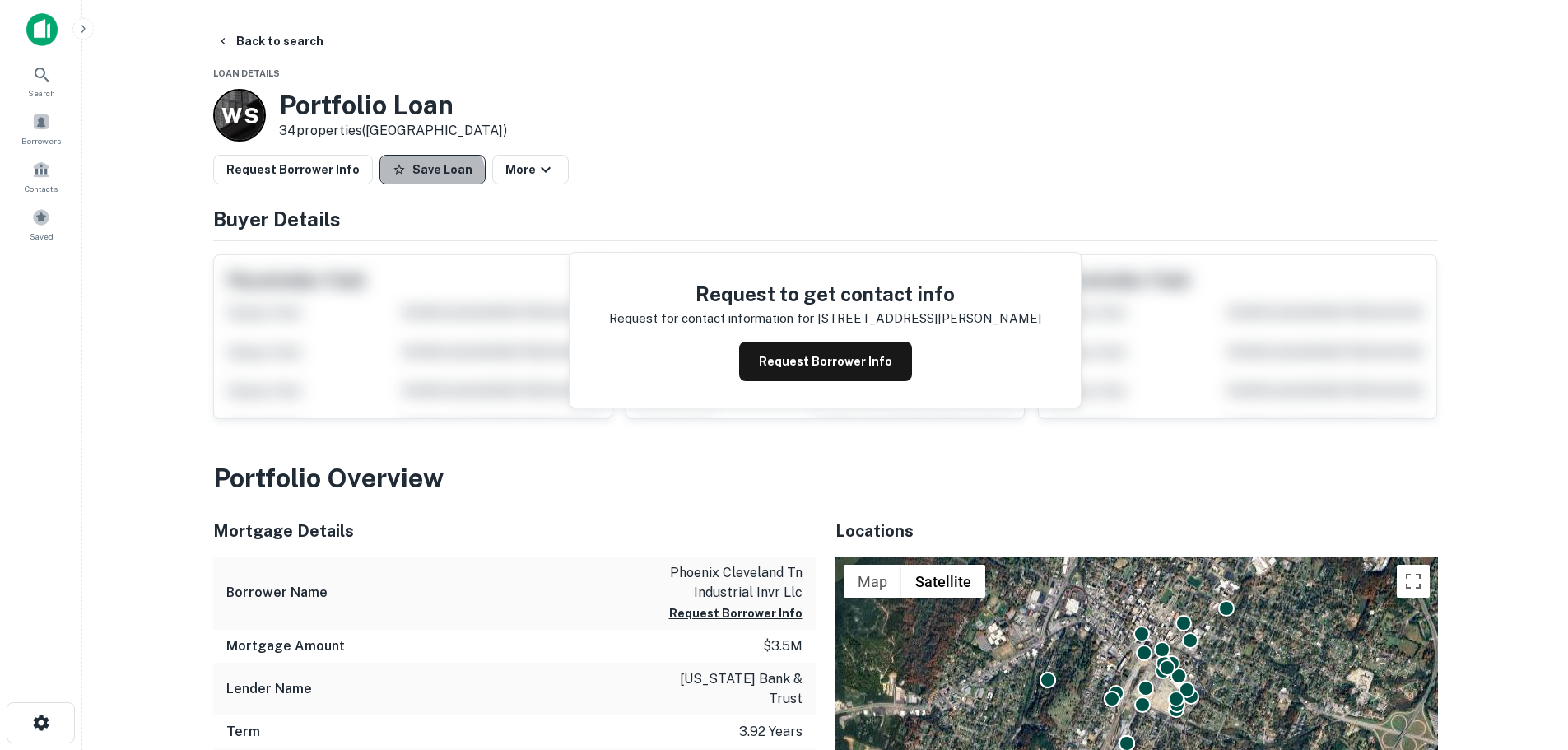
click at [407, 179] on button "Save Loan" at bounding box center [432, 169] width 107 height 30
click at [327, 178] on button "Request Borrower Info" at bounding box center [293, 169] width 159 height 30
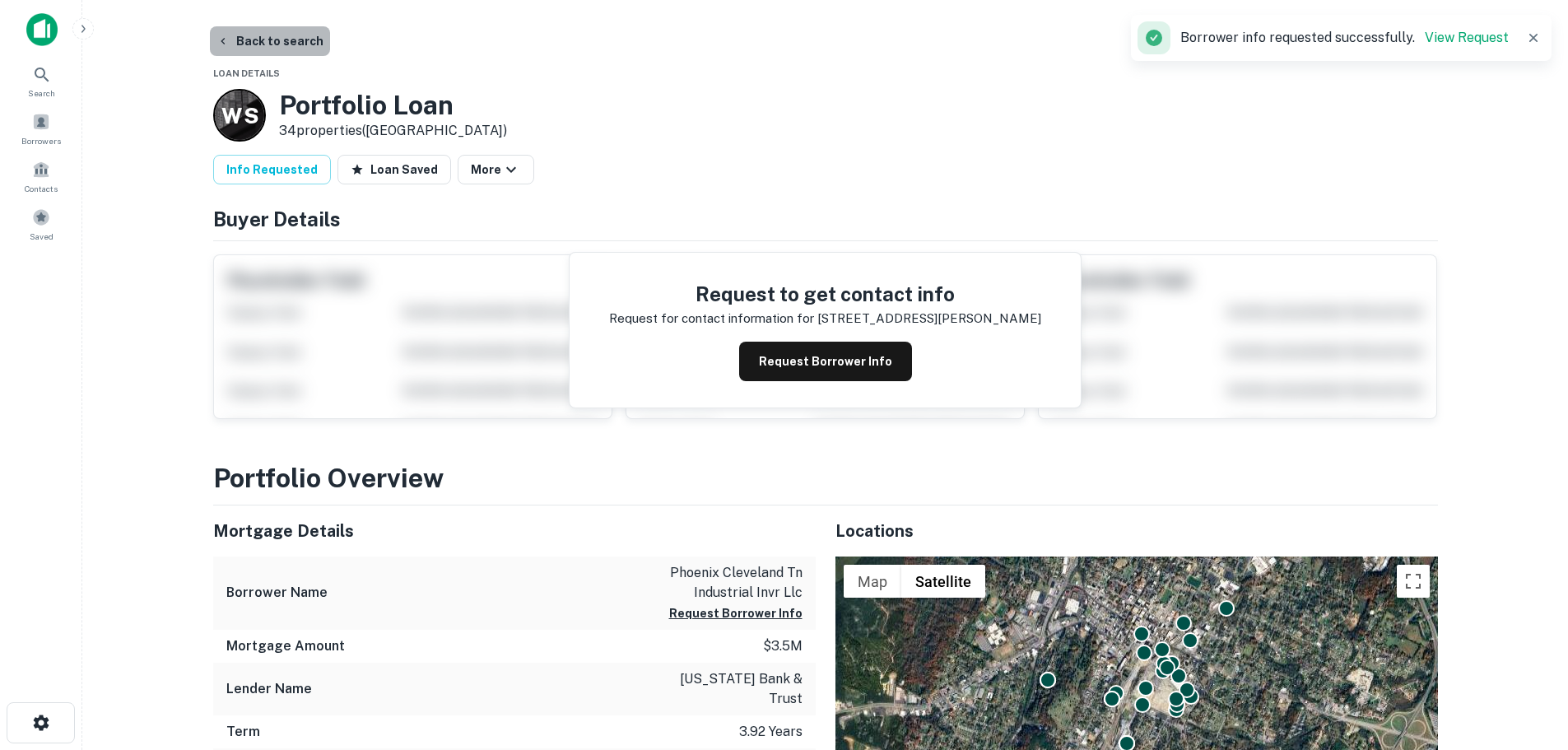
click at [293, 41] on button "Back to search" at bounding box center [270, 41] width 121 height 30
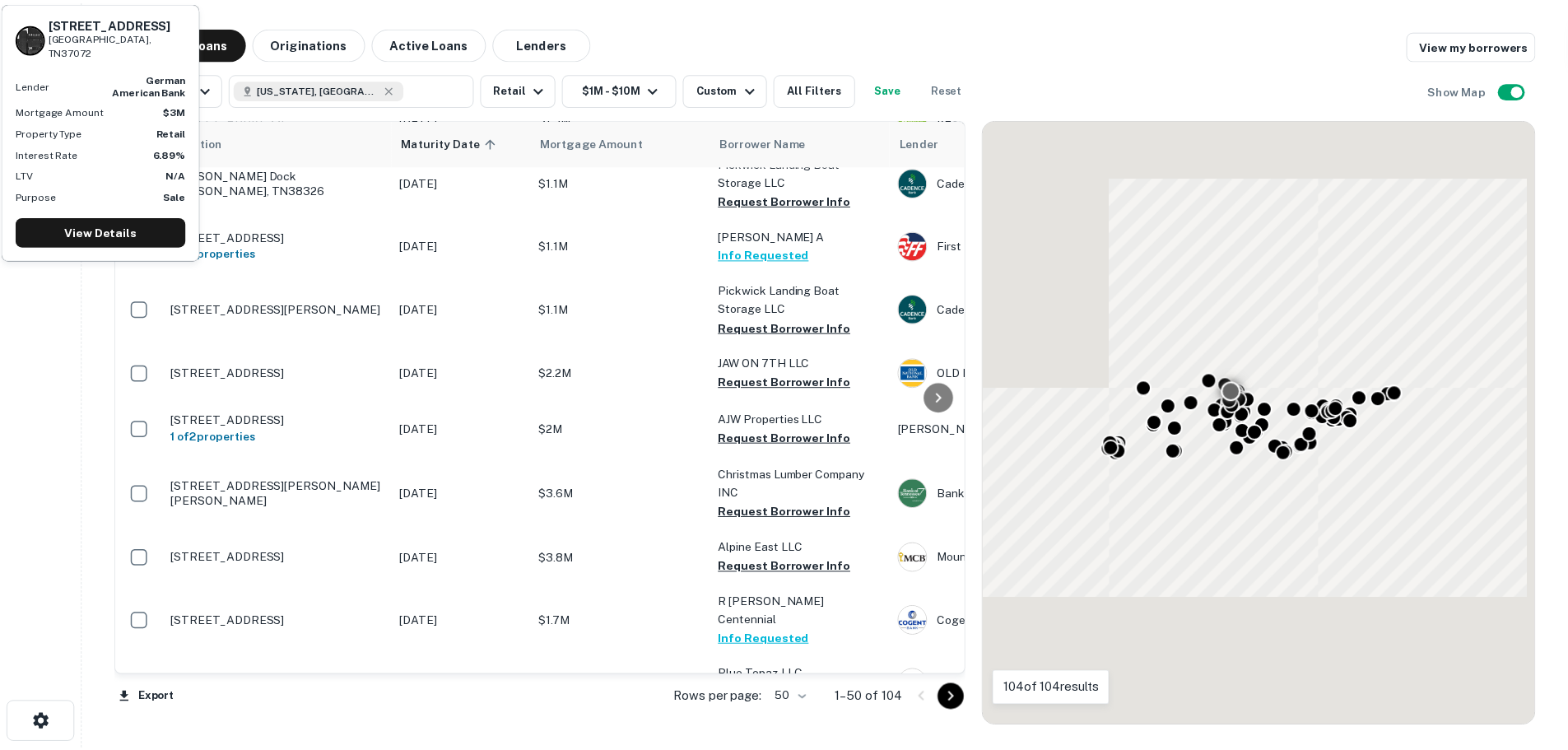
scroll to position [1631, 0]
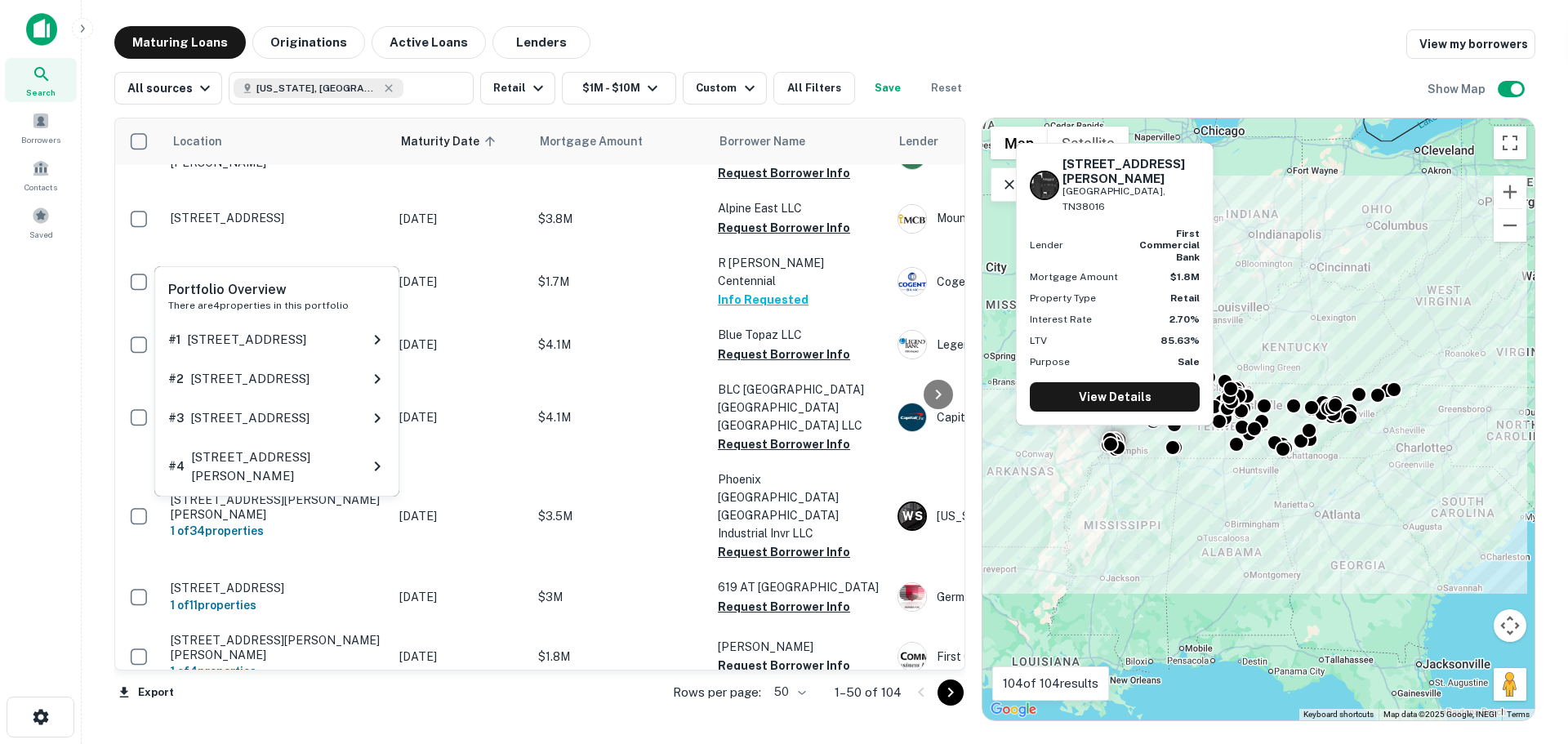
click at [273, 505] on div "Portfolio Overview There are 4 properties in this portfolio # 1 4725 Summer Ave…" at bounding box center [277, 386] width 248 height 243
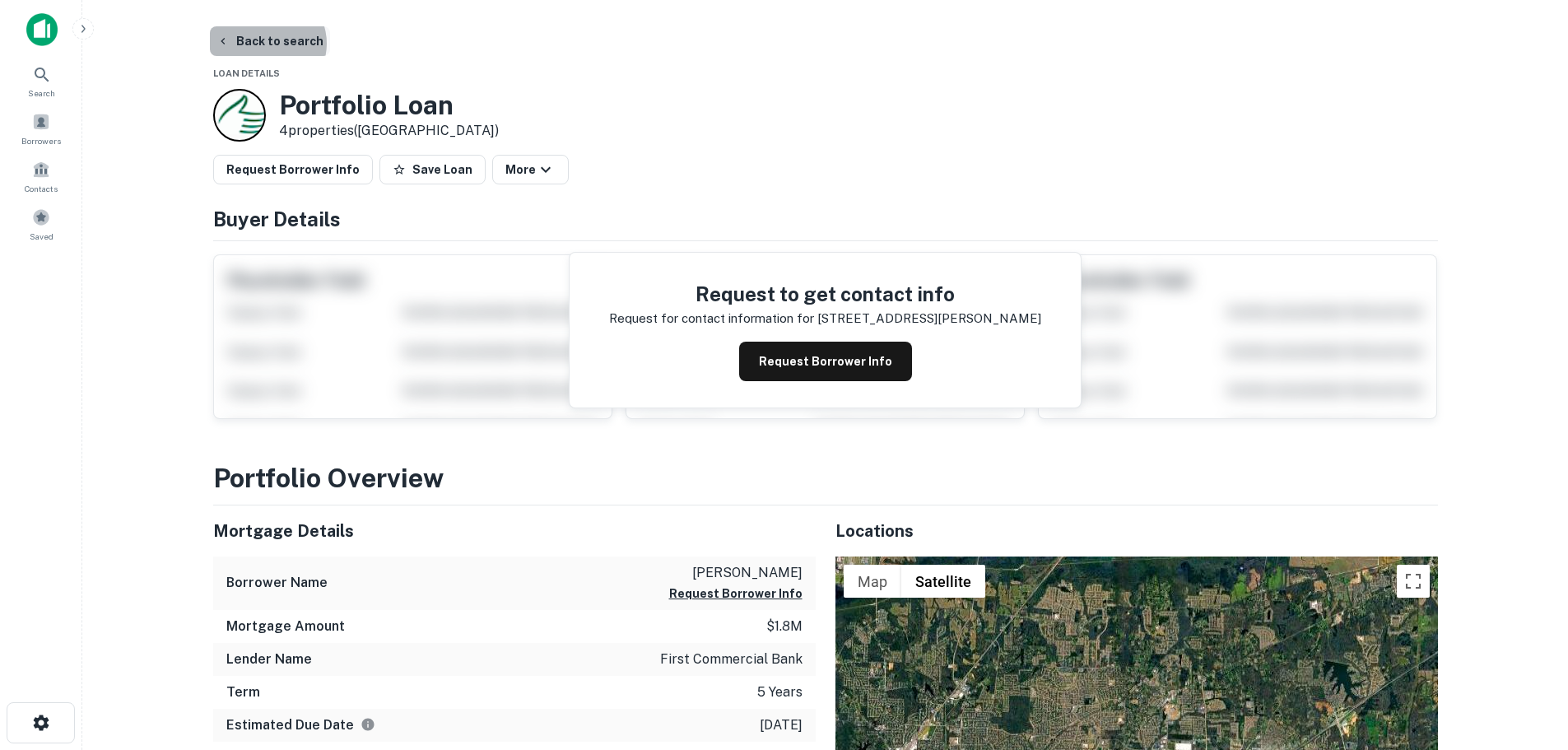
click at [265, 44] on button "Back to search" at bounding box center [270, 41] width 121 height 30
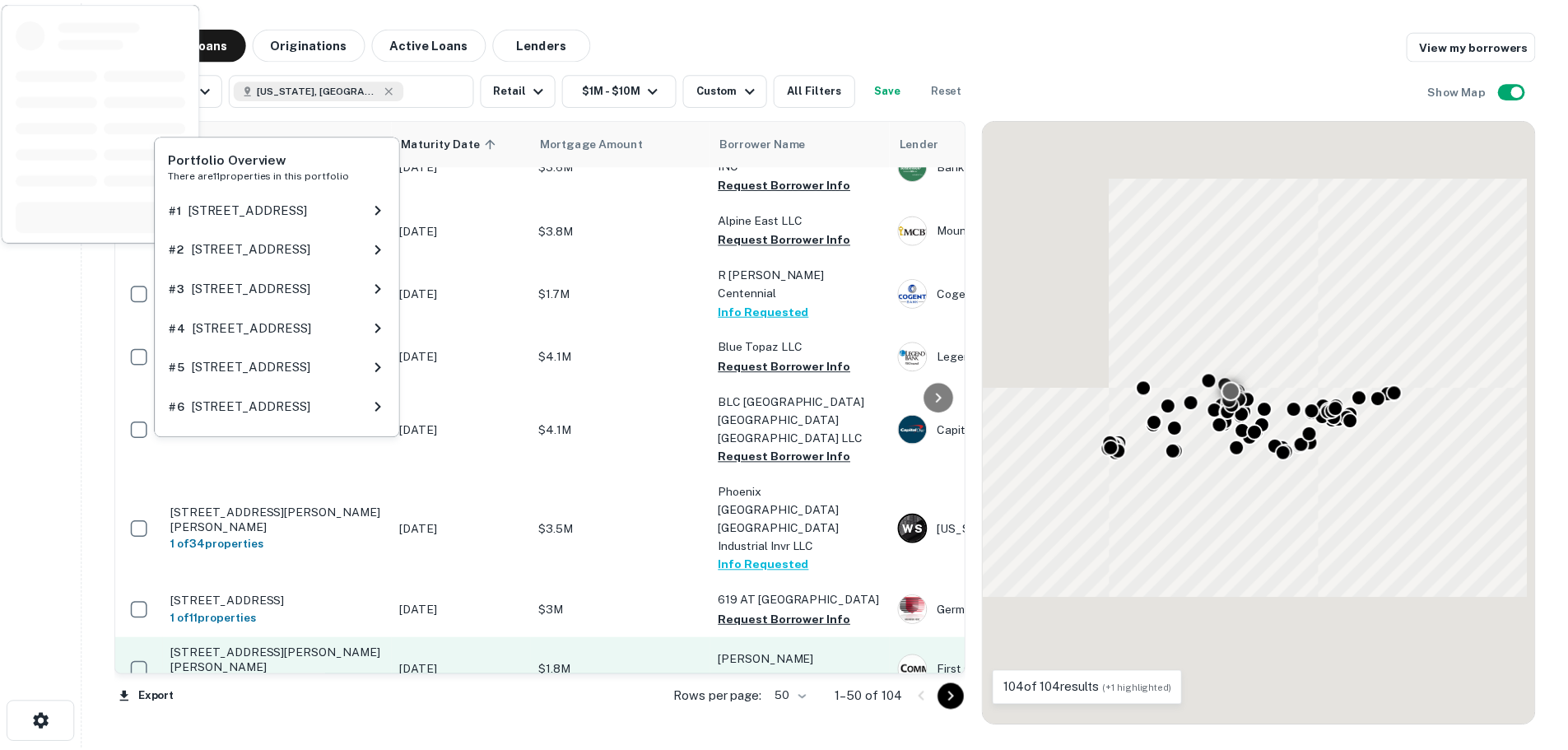
scroll to position [1631, 0]
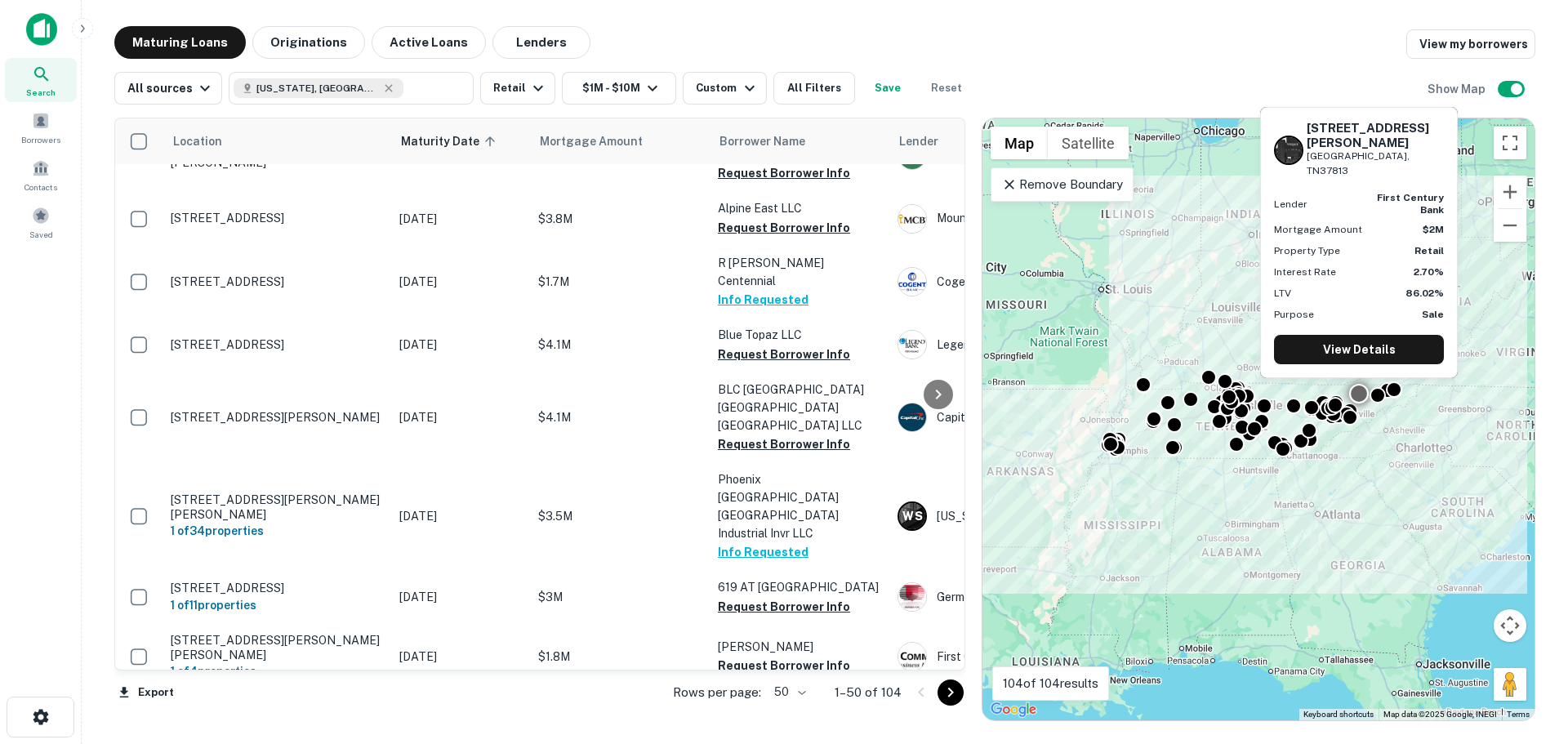
click at [270, 708] on p "[STREET_ADDRESS][PERSON_NAME]" at bounding box center [277, 715] width 212 height 15
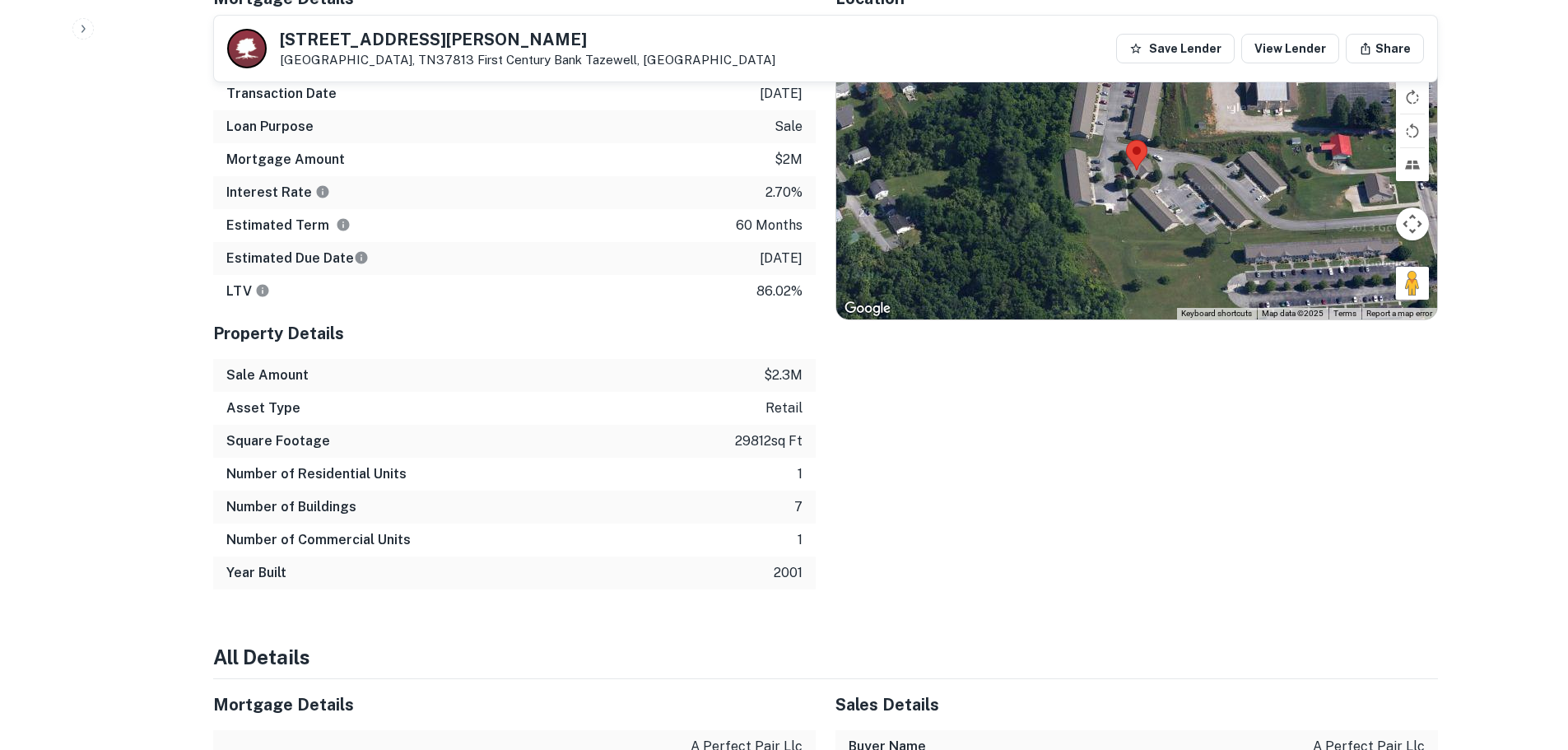
scroll to position [658, 0]
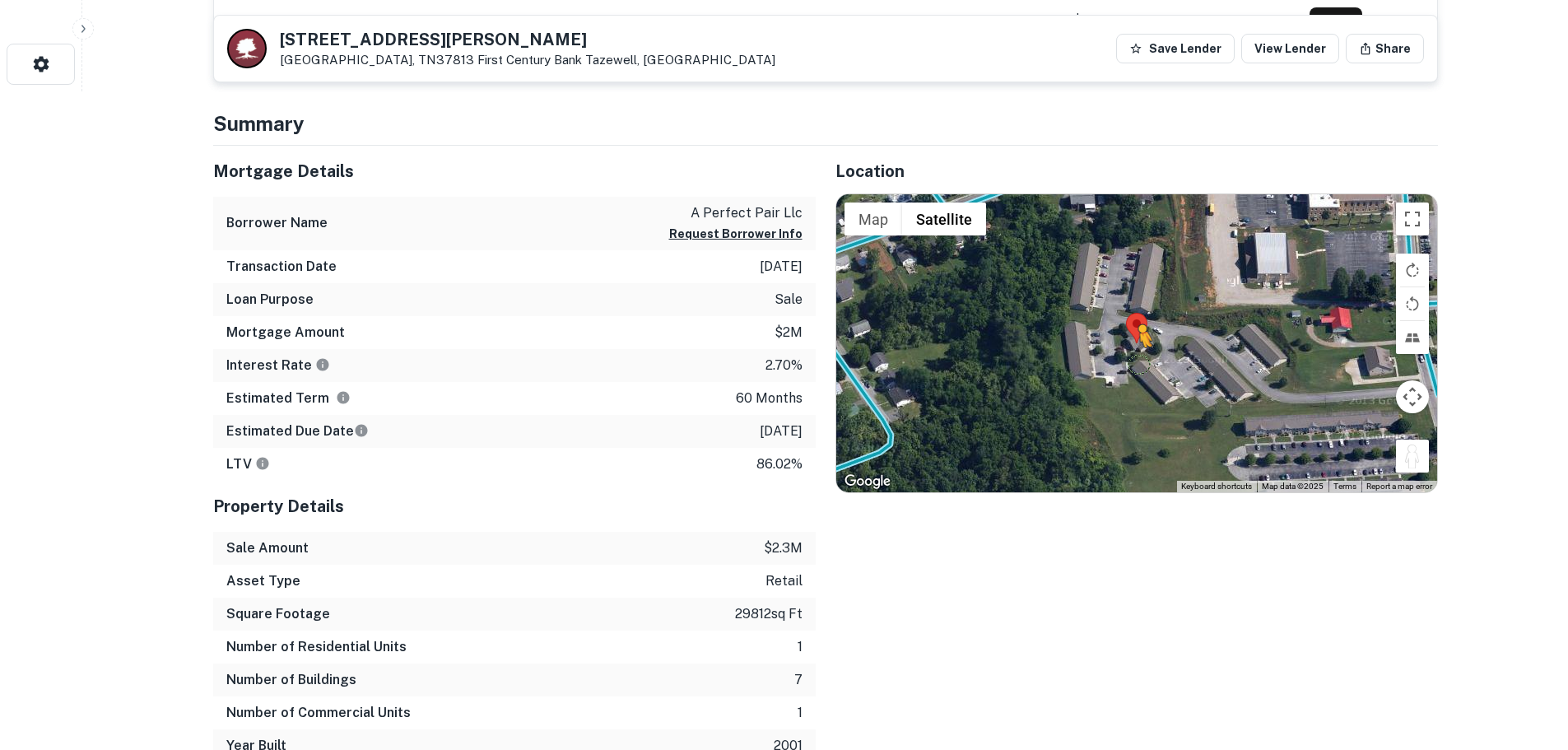
drag, startPoint x: 1407, startPoint y: 458, endPoint x: 1141, endPoint y: 364, distance: 282.1
click at [1141, 364] on div "To activate drag with keyboard, press Alt + Enter. Once in keyboard drag state,…" at bounding box center [1137, 343] width 601 height 298
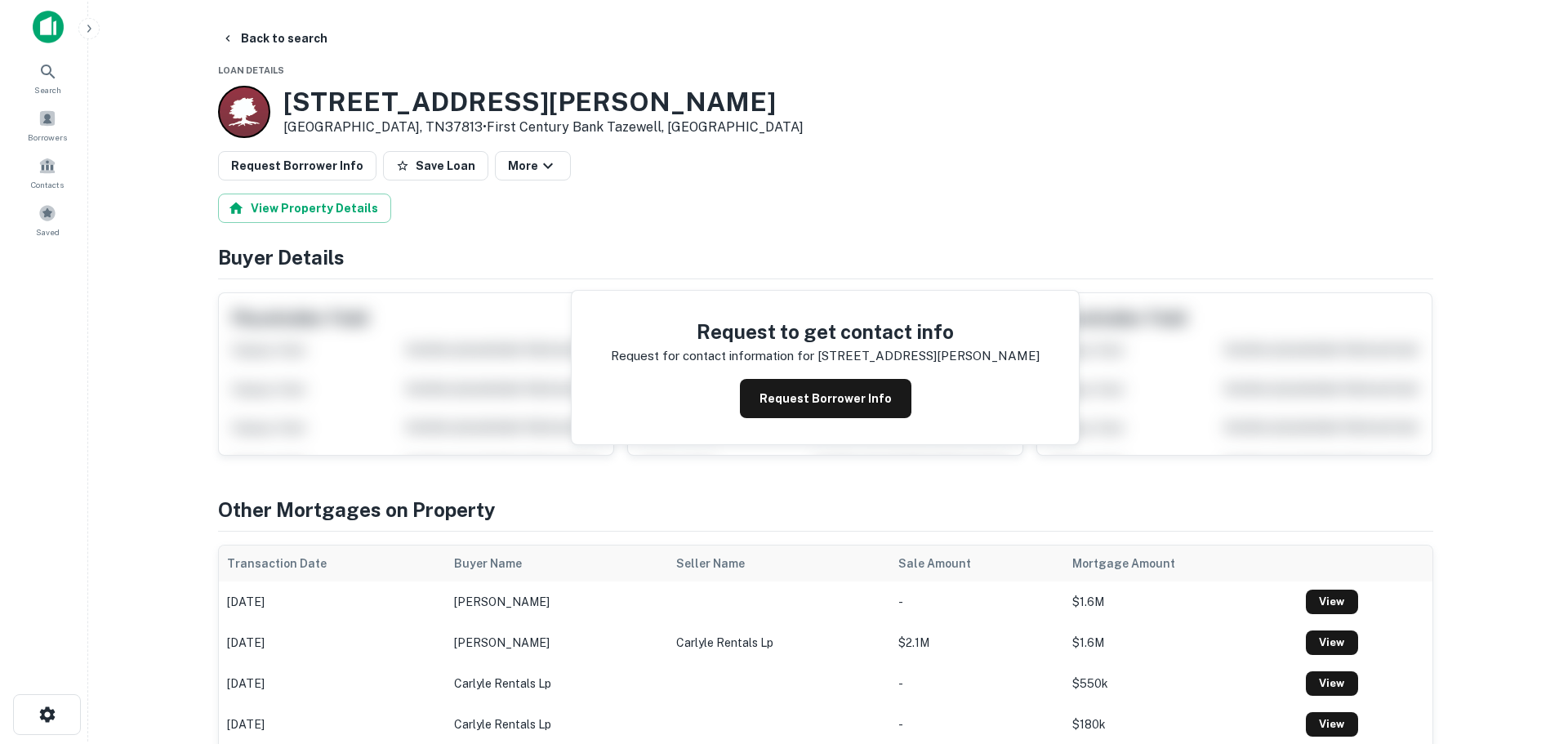
scroll to position [0, 0]
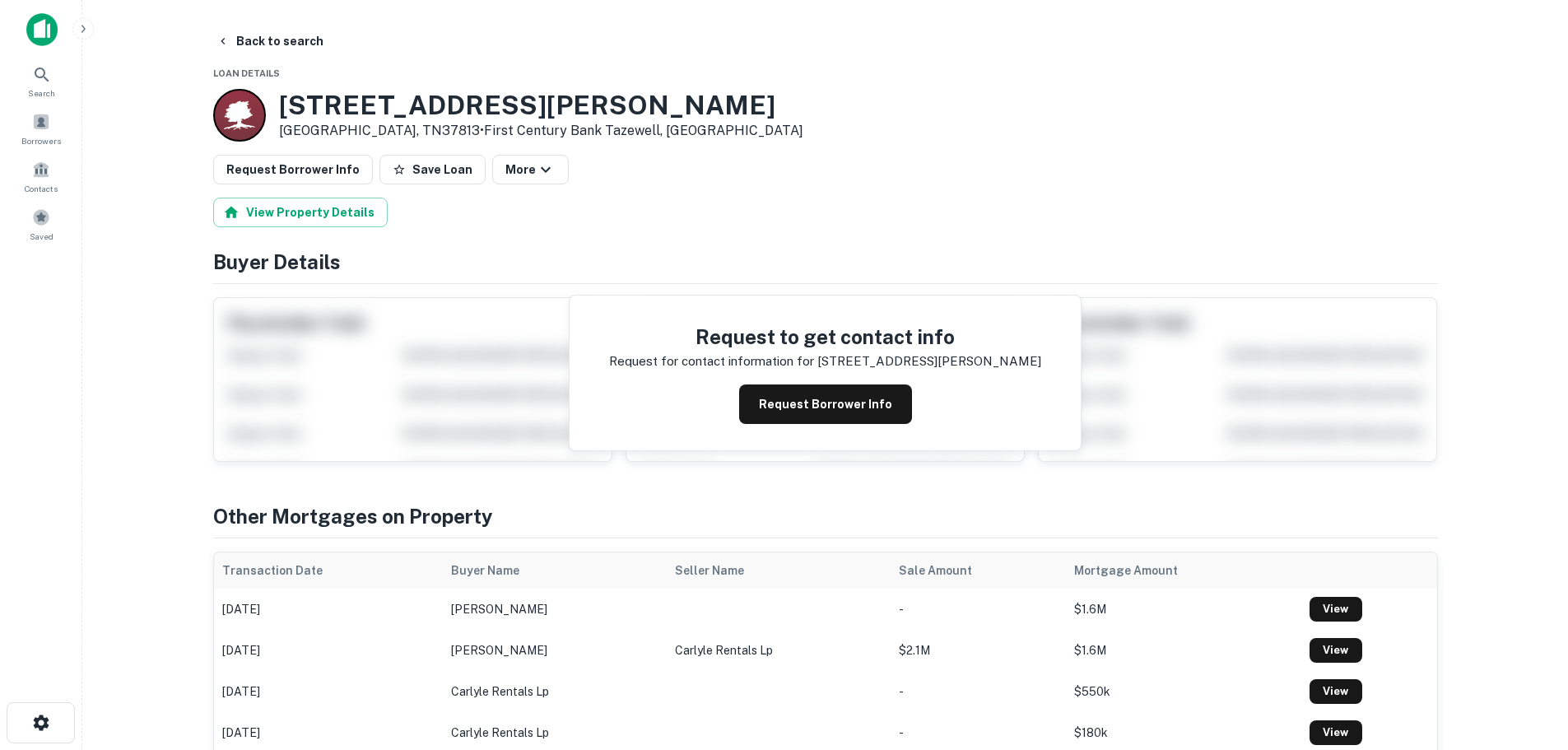
click at [414, 98] on h3 "514 S LIBERTY HILL RD" at bounding box center [541, 105] width 524 height 31
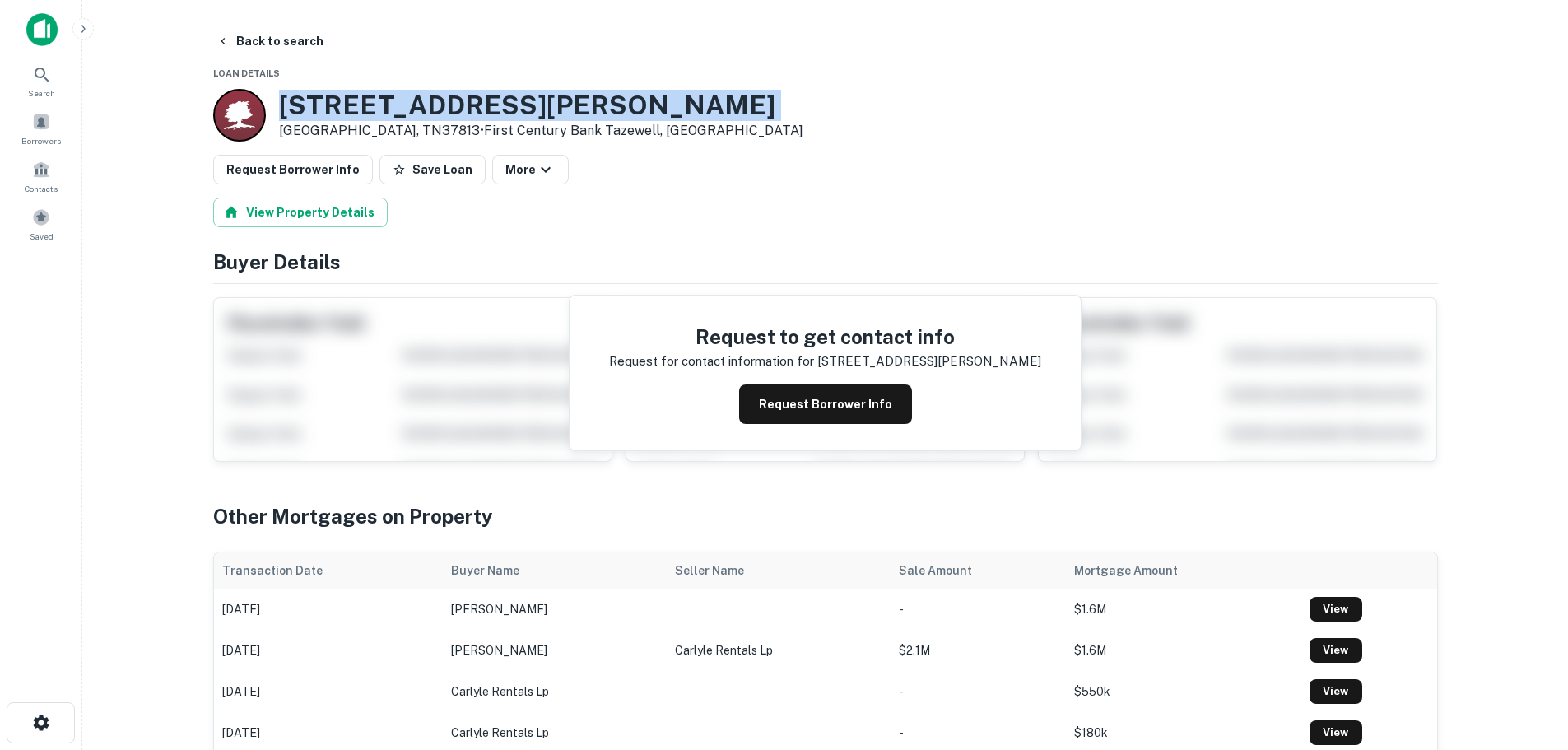
click at [414, 98] on h3 "514 S LIBERTY HILL RD" at bounding box center [541, 105] width 524 height 31
copy h3 "514 S LIBERTY HILL RD"
click at [297, 40] on button "Back to search" at bounding box center [270, 41] width 121 height 30
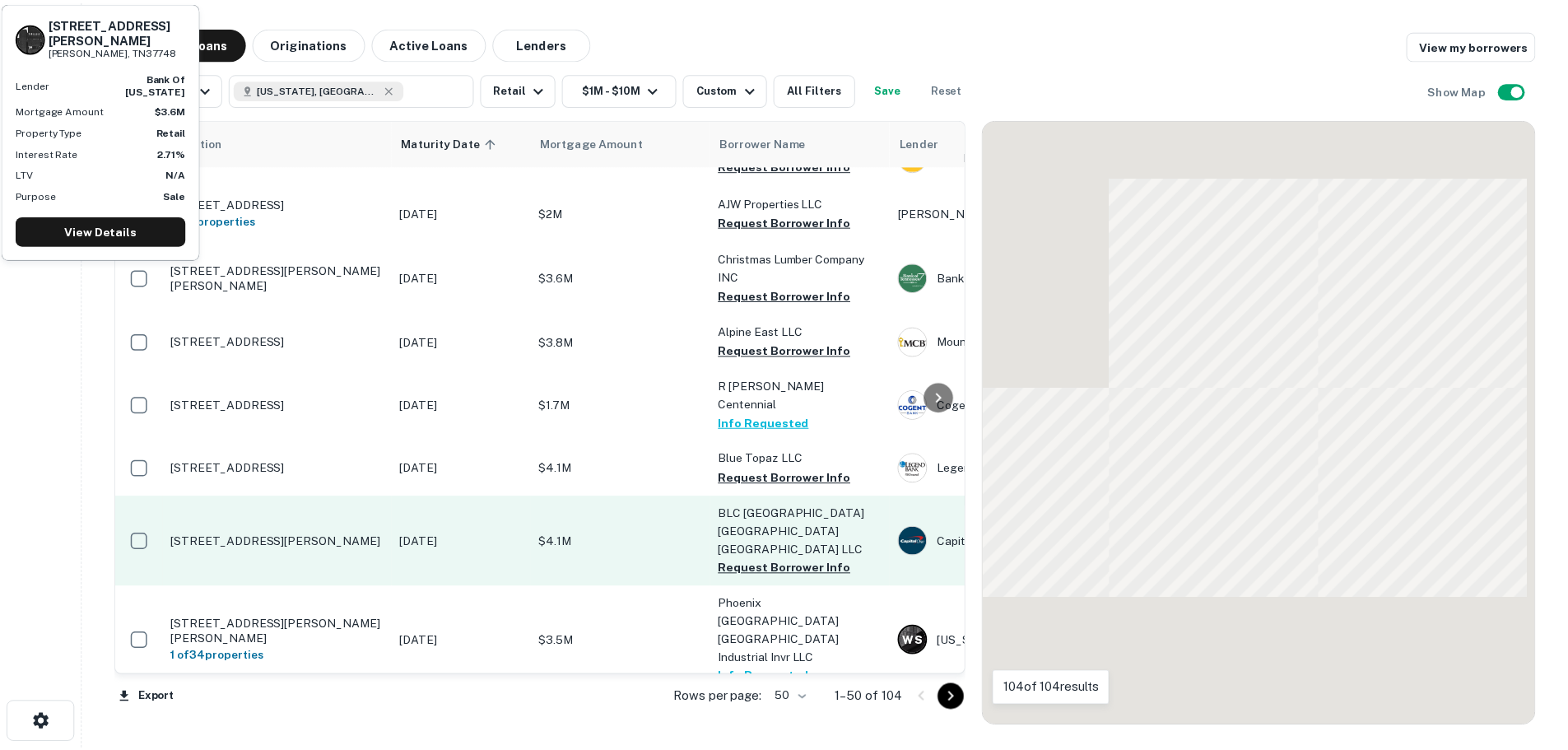
scroll to position [1631, 0]
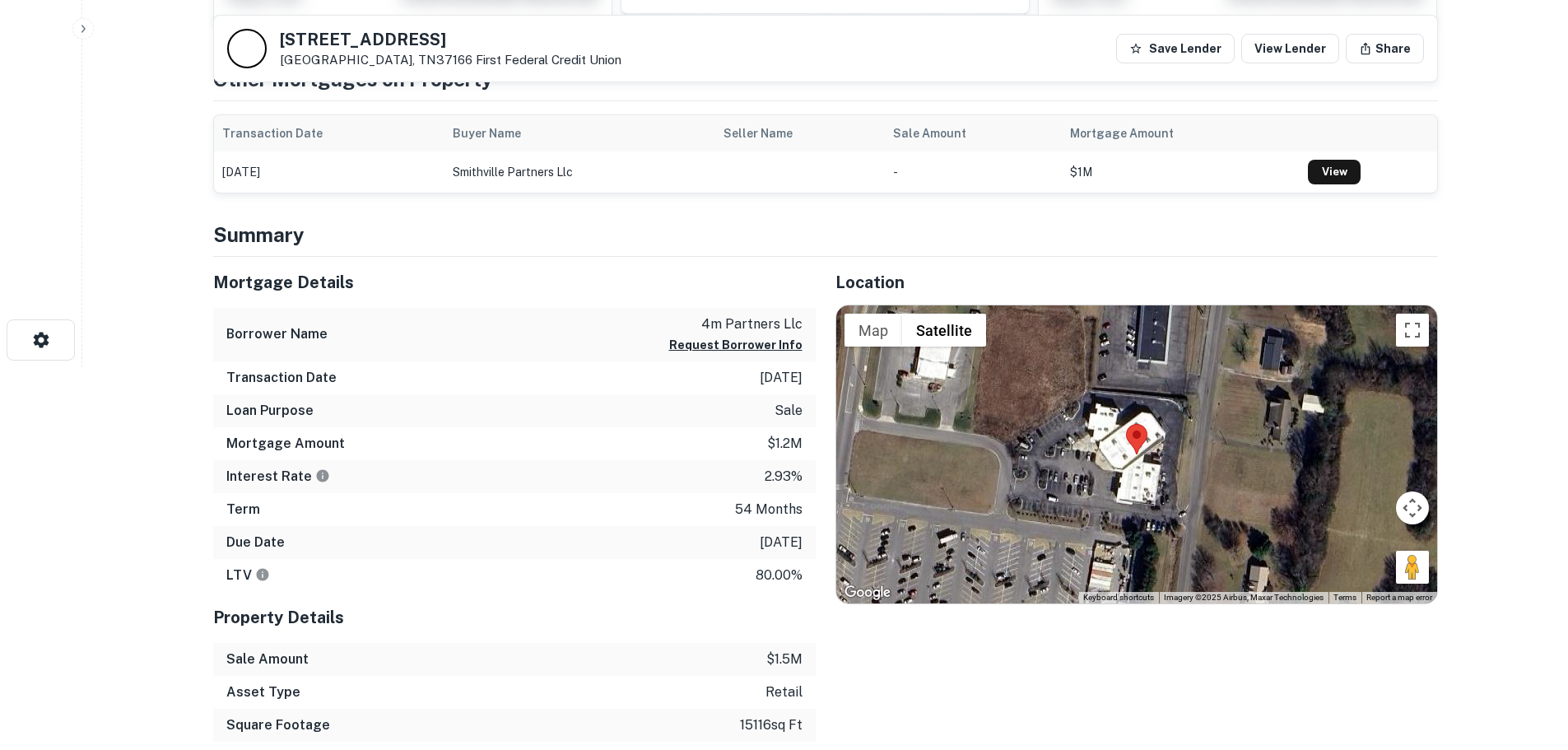
scroll to position [411, 0]
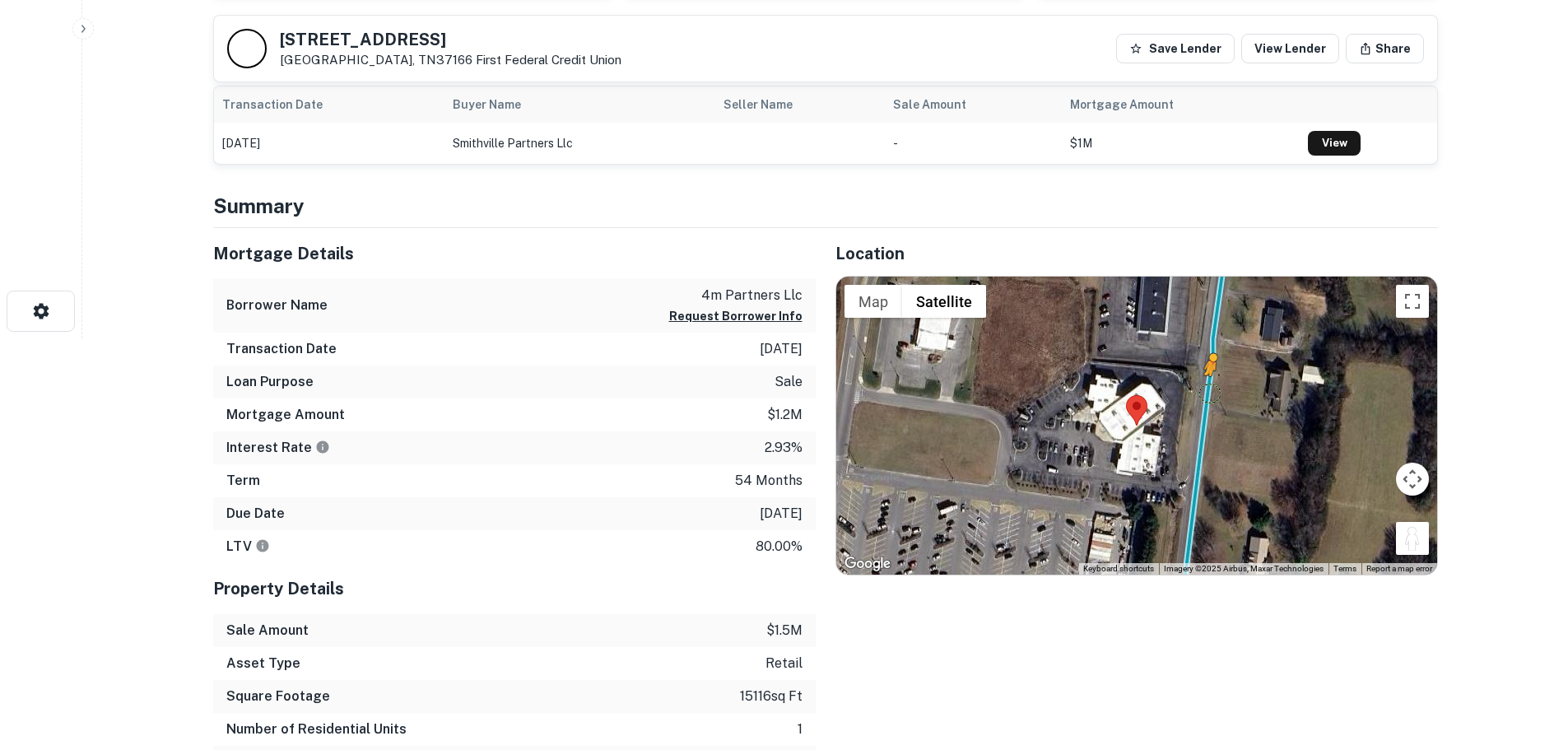
drag, startPoint x: 1416, startPoint y: 547, endPoint x: 1210, endPoint y: 391, distance: 258.4
click at [1210, 391] on div "To activate drag with keyboard, press Alt + Enter. Once in keyboard drag state,…" at bounding box center [1137, 425] width 601 height 298
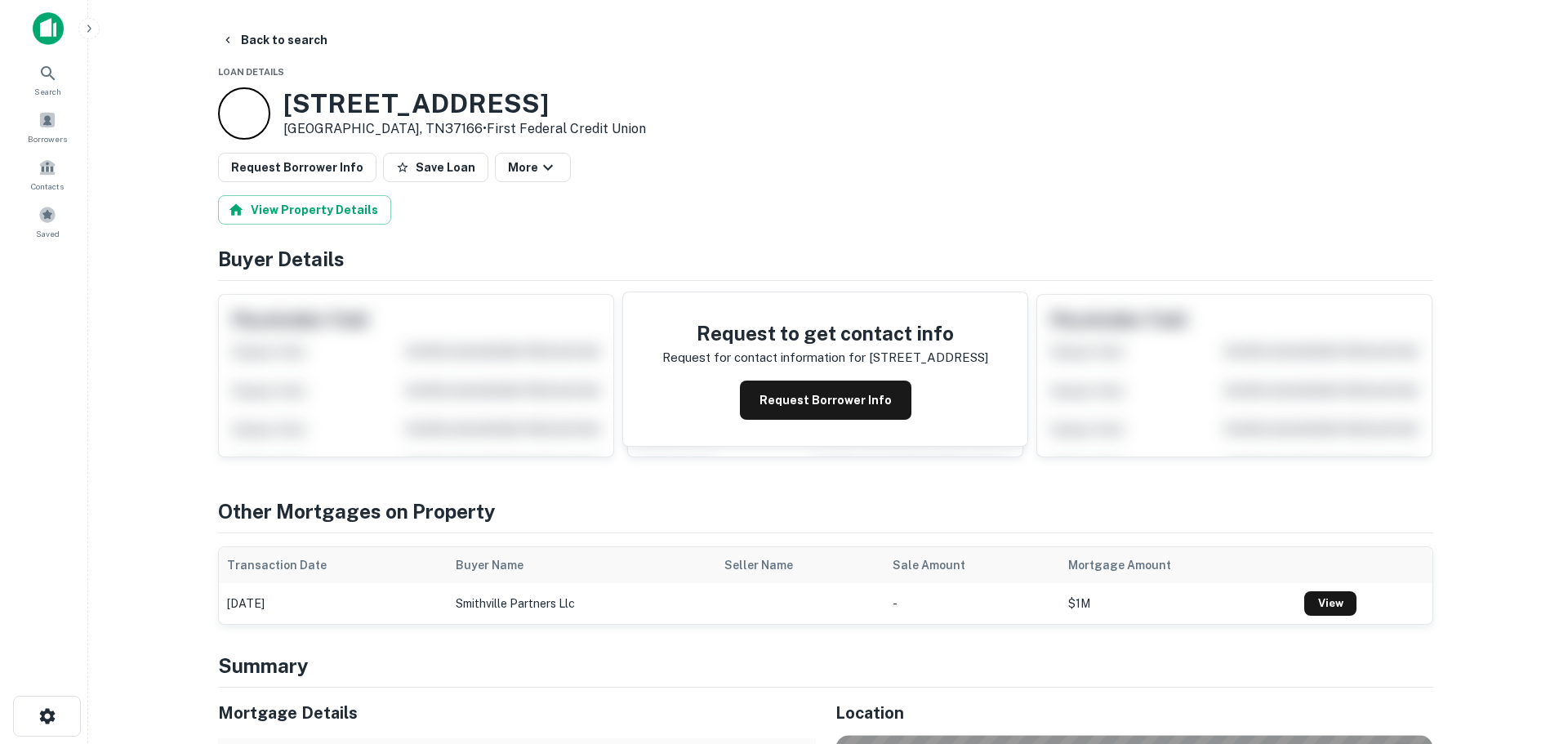
scroll to position [0, 0]
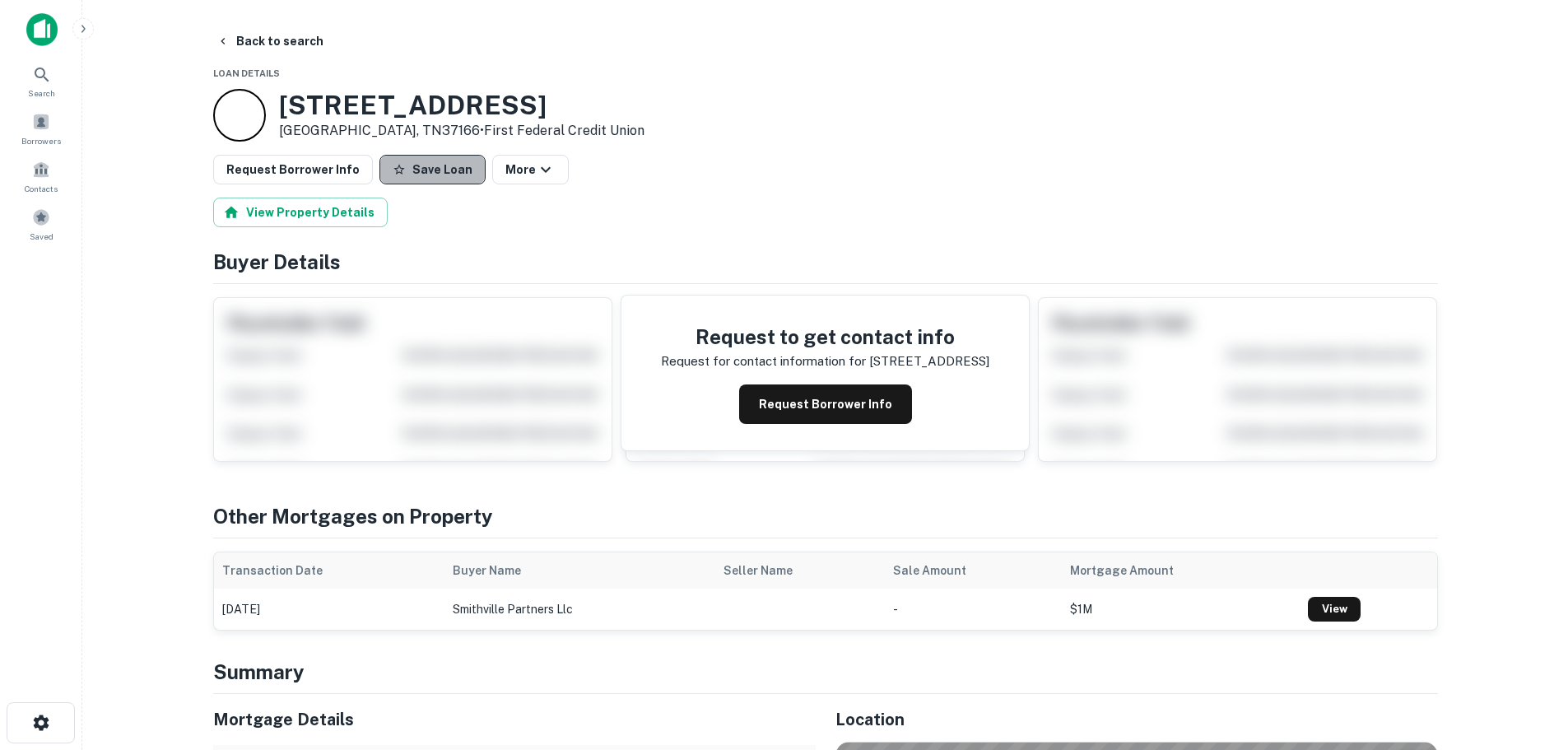
click at [421, 168] on button "Save Loan" at bounding box center [432, 169] width 107 height 30
click at [304, 178] on button "Request Borrower Info" at bounding box center [293, 169] width 159 height 30
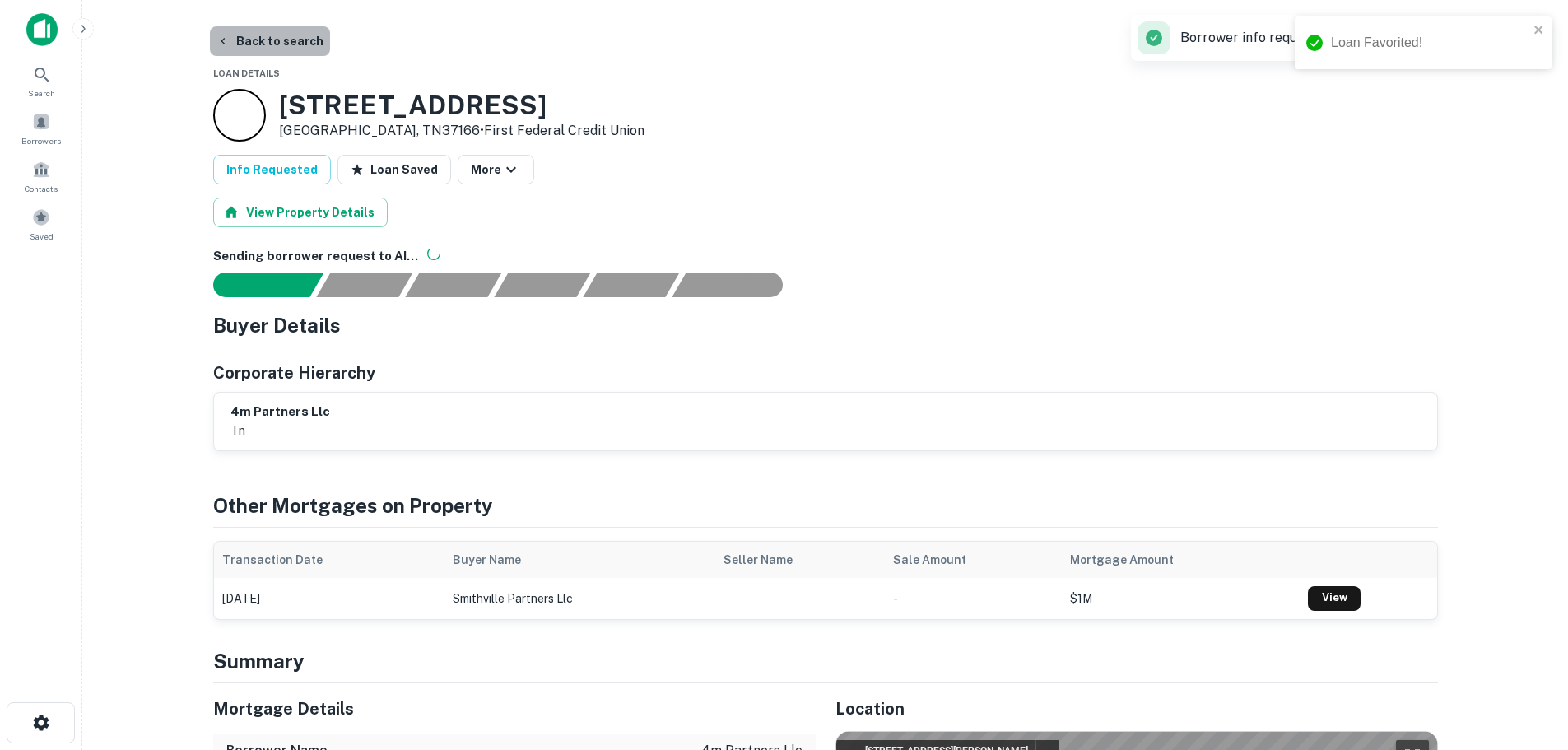
click at [292, 44] on button "Back to search" at bounding box center [270, 41] width 121 height 30
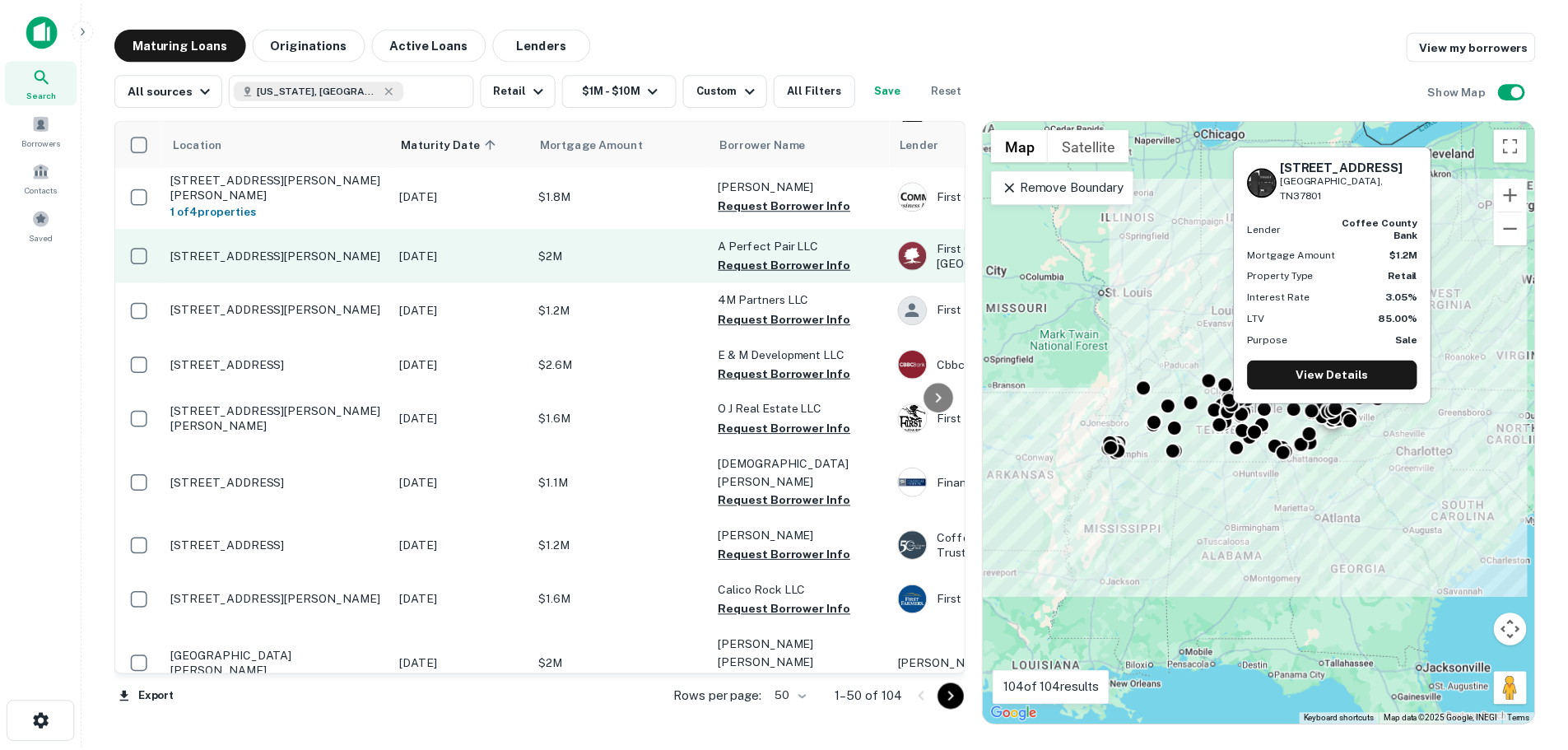
scroll to position [2125, 0]
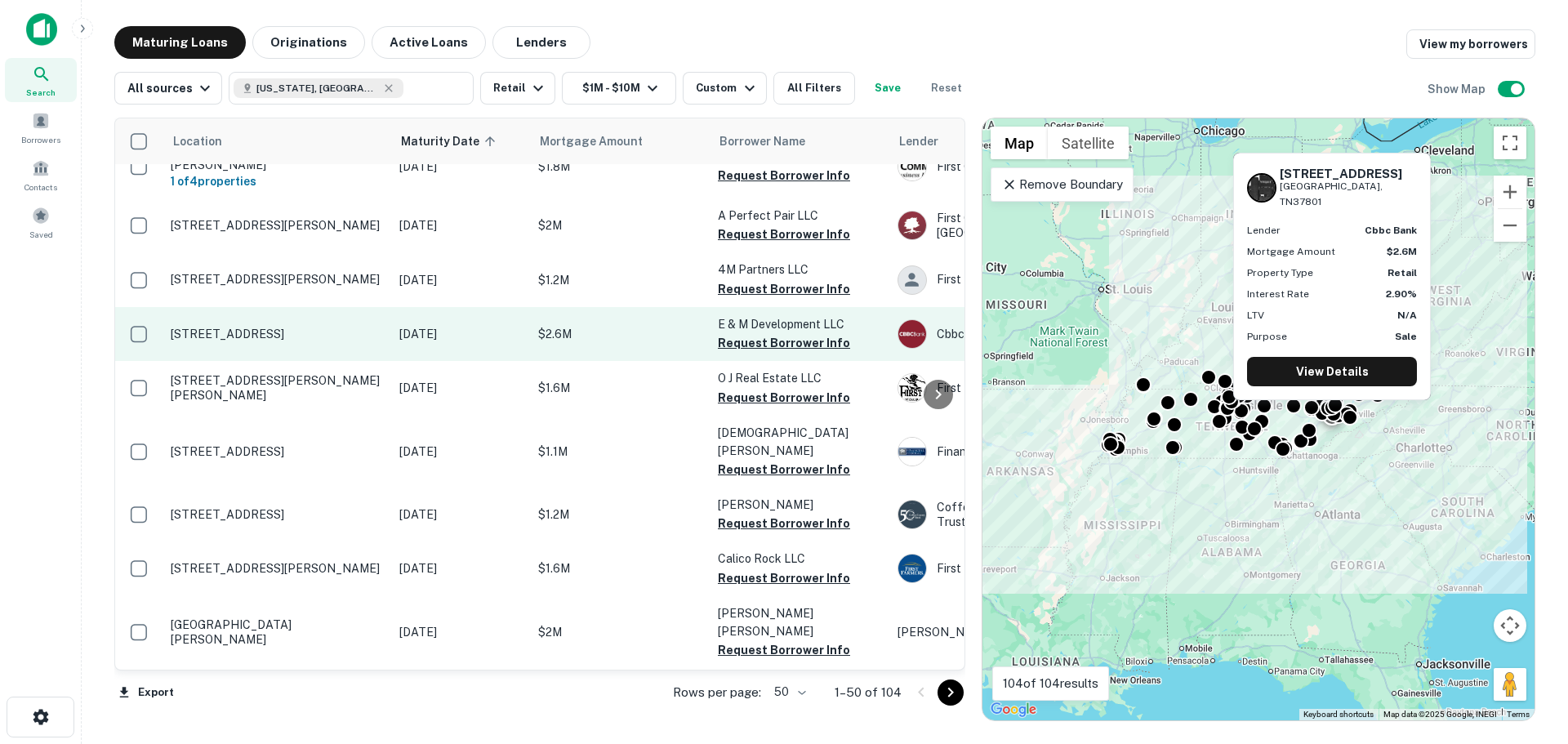
click at [280, 327] on p "[STREET_ADDRESS]" at bounding box center [277, 334] width 212 height 15
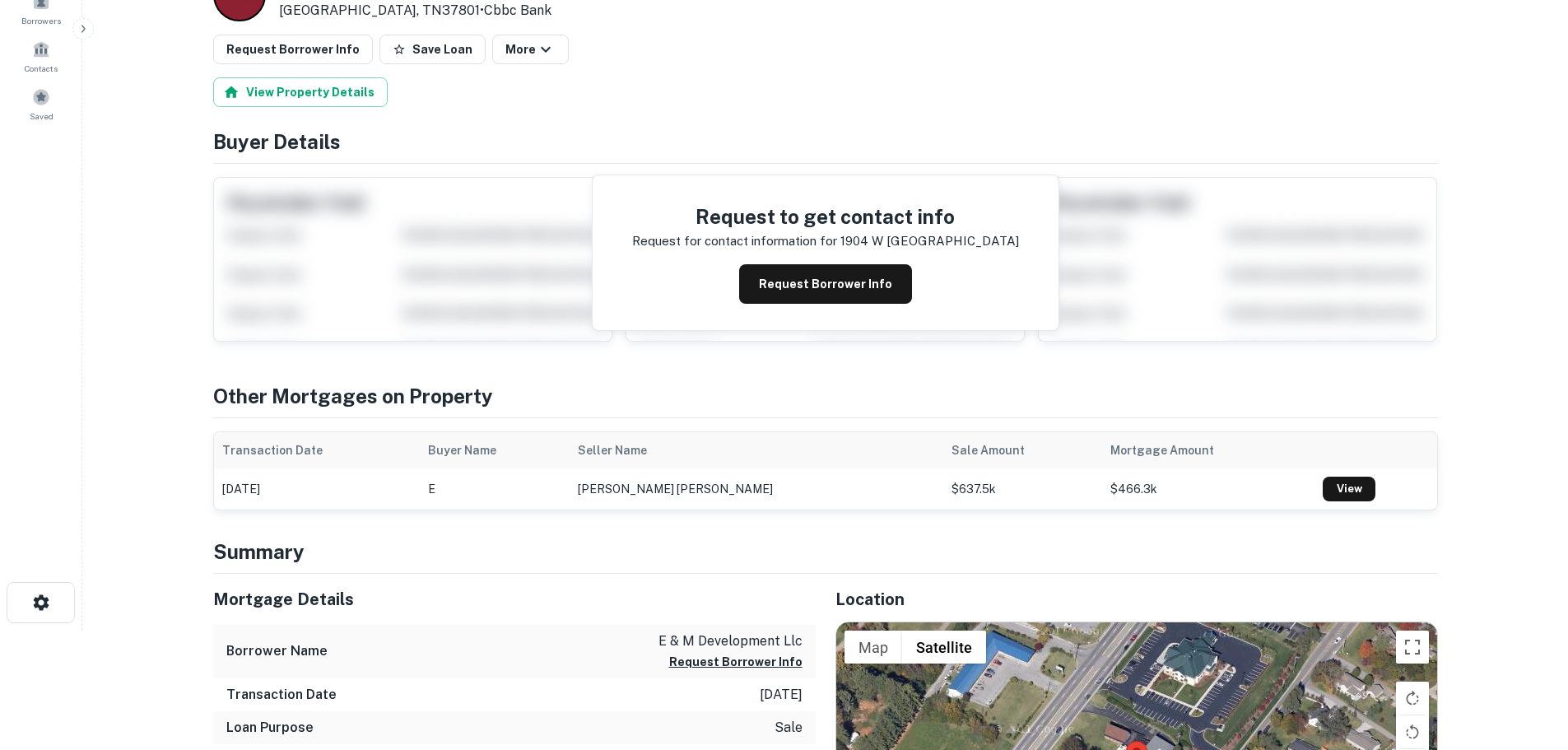
scroll to position [330, 0]
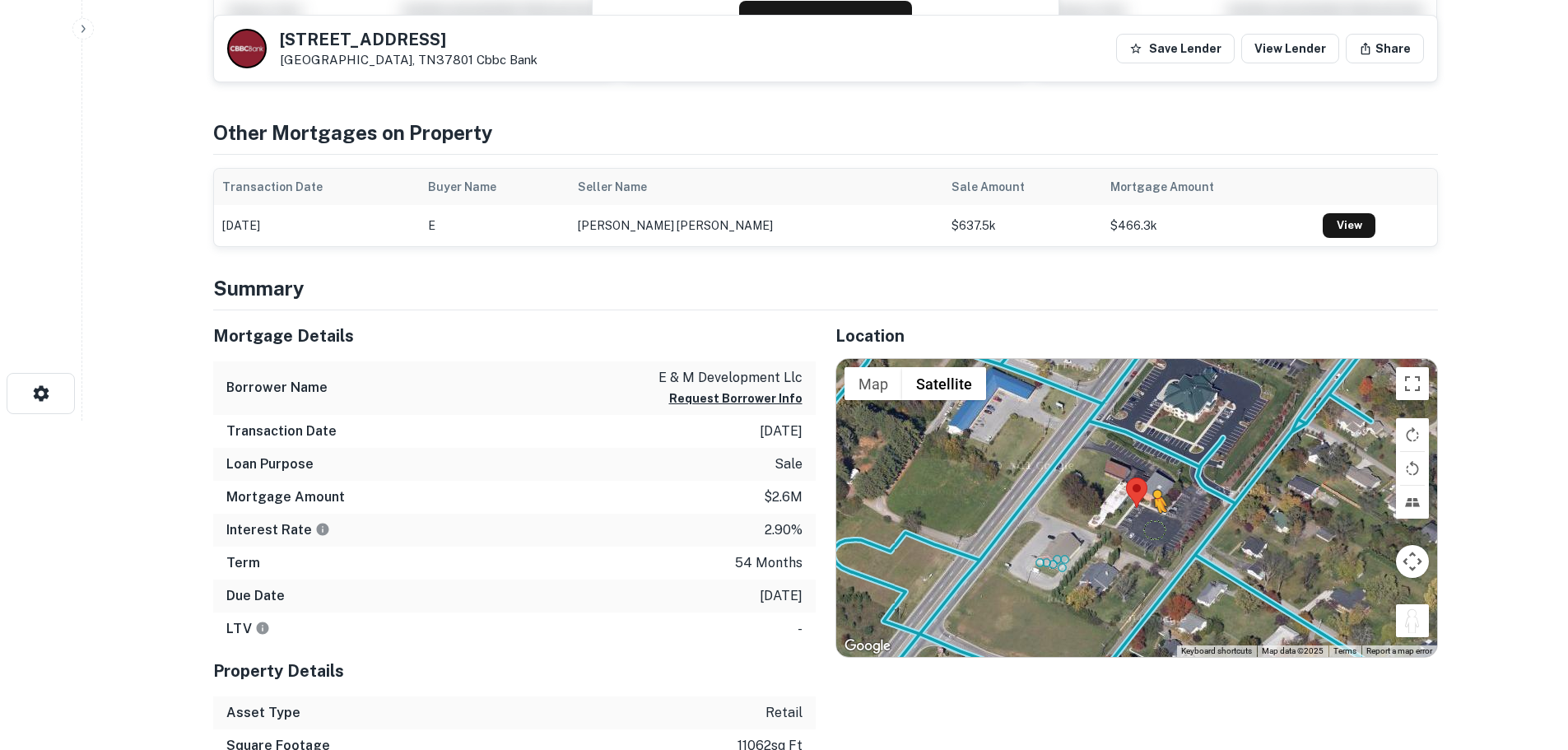
drag, startPoint x: 1412, startPoint y: 624, endPoint x: 1155, endPoint y: 527, distance: 274.7
click at [1155, 527] on div "To activate drag with keyboard, press Alt + Enter. Once in keyboard drag state,…" at bounding box center [1137, 507] width 601 height 298
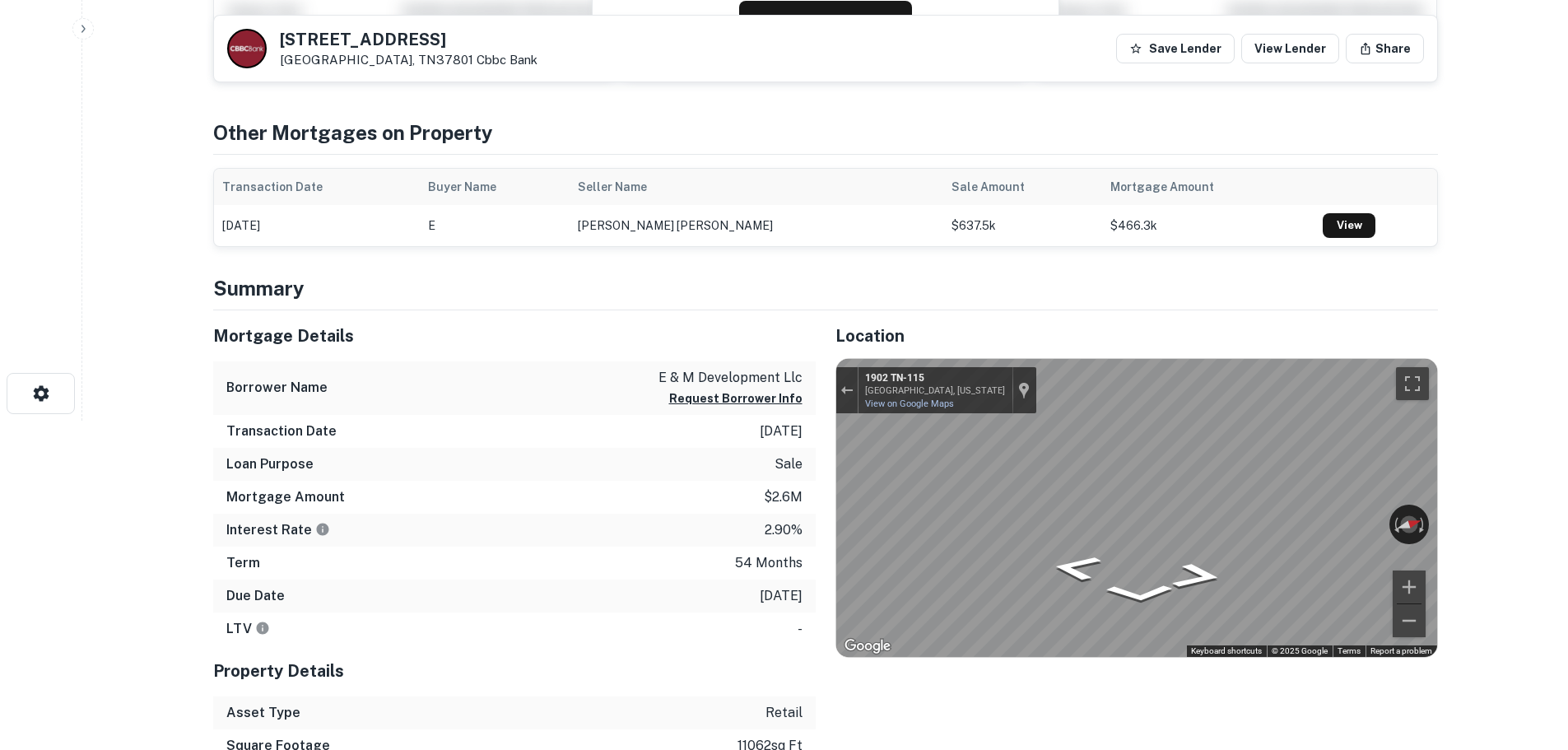
click at [1568, 420] on html "Search Borrowers Contacts Saved Back to search 1904 W Broadway Ave Maryville, T…" at bounding box center [784, 45] width 1568 height 750
click at [1361, 529] on div "← Move left → Move right ↑ Move up ↓ Move down + Zoom in - Zoom out 1902 TN-115…" at bounding box center [1137, 507] width 601 height 298
click at [356, 42] on h5 "1904 W Broadway Ave" at bounding box center [408, 39] width 258 height 17
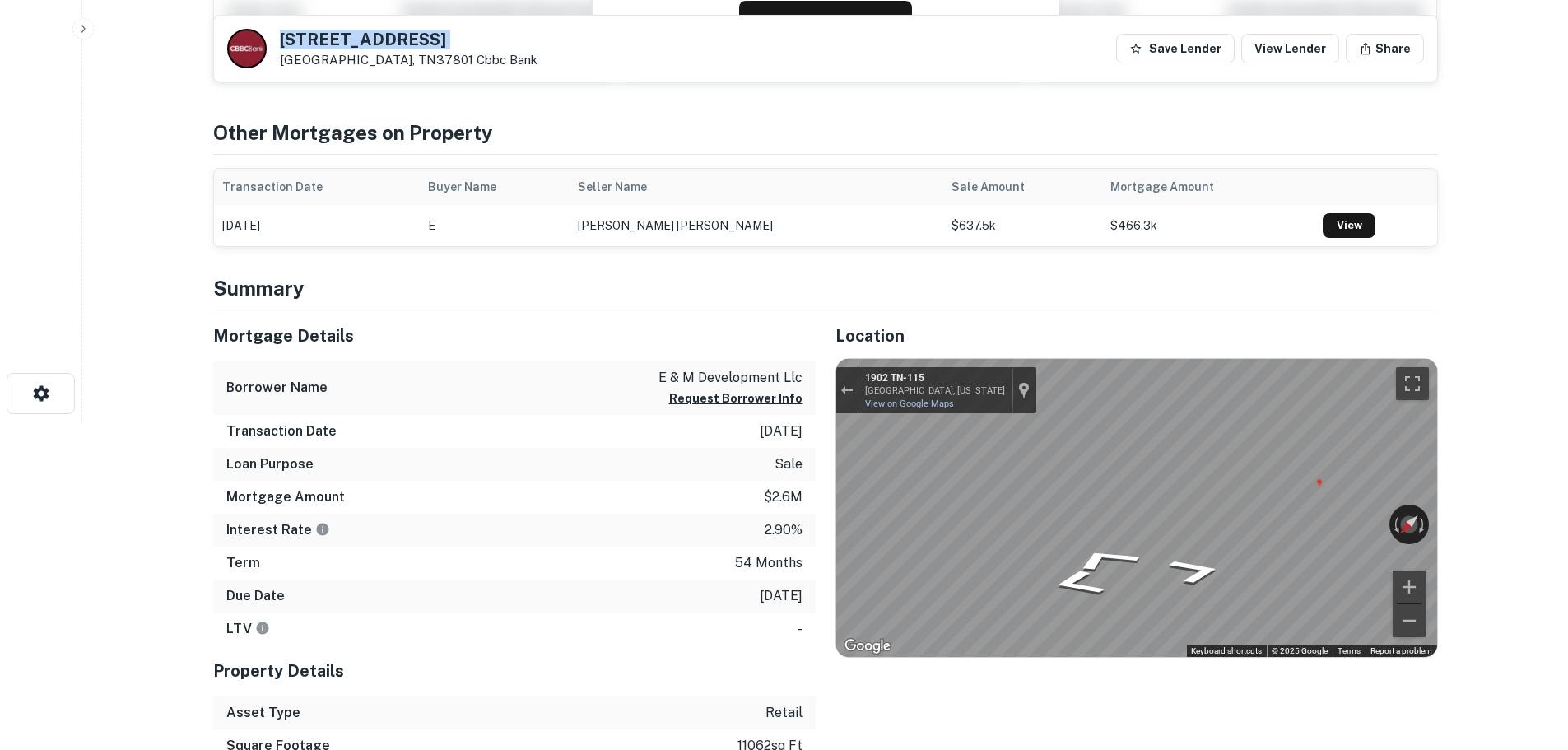
copy h5 "1904 W Broadway Ave"
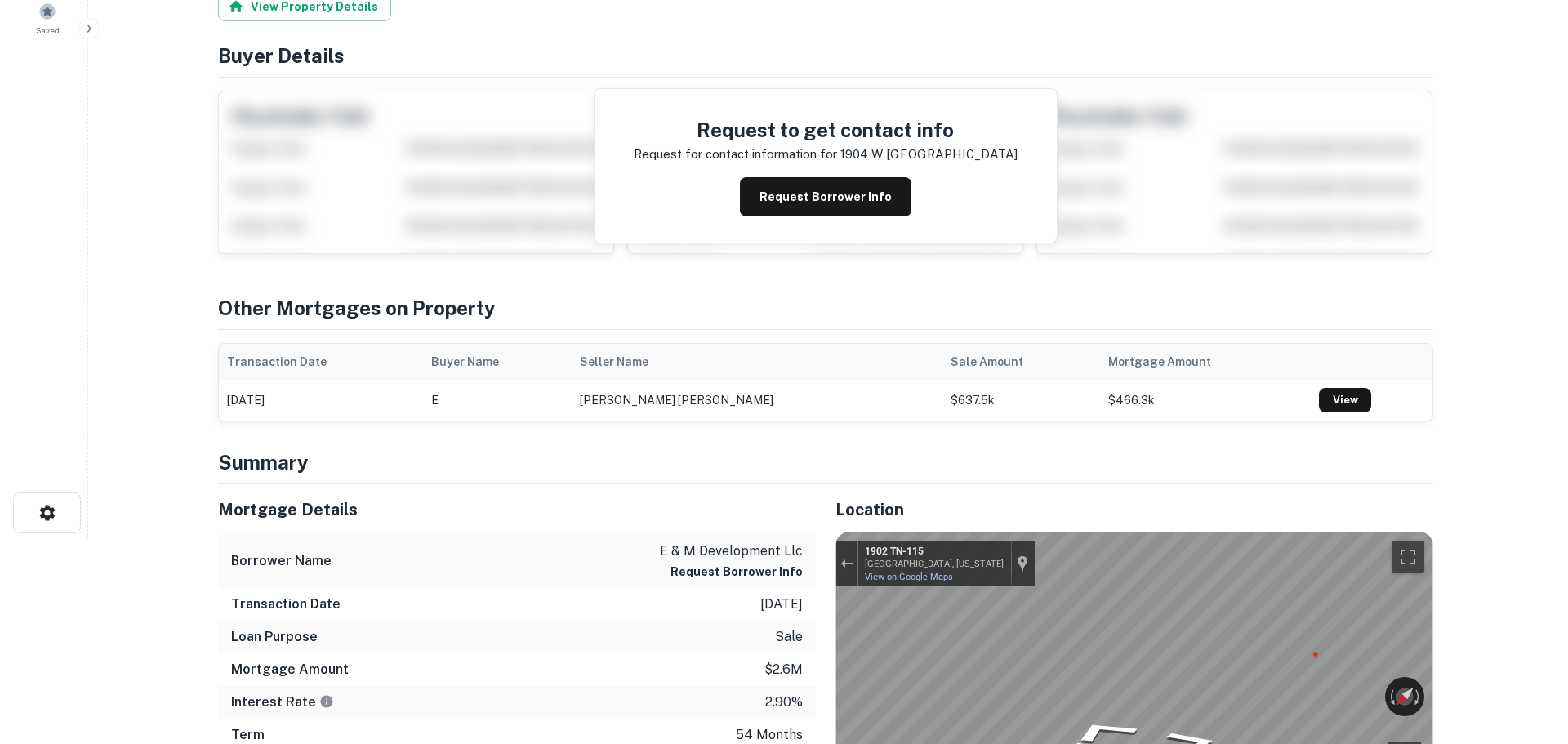
scroll to position [0, 0]
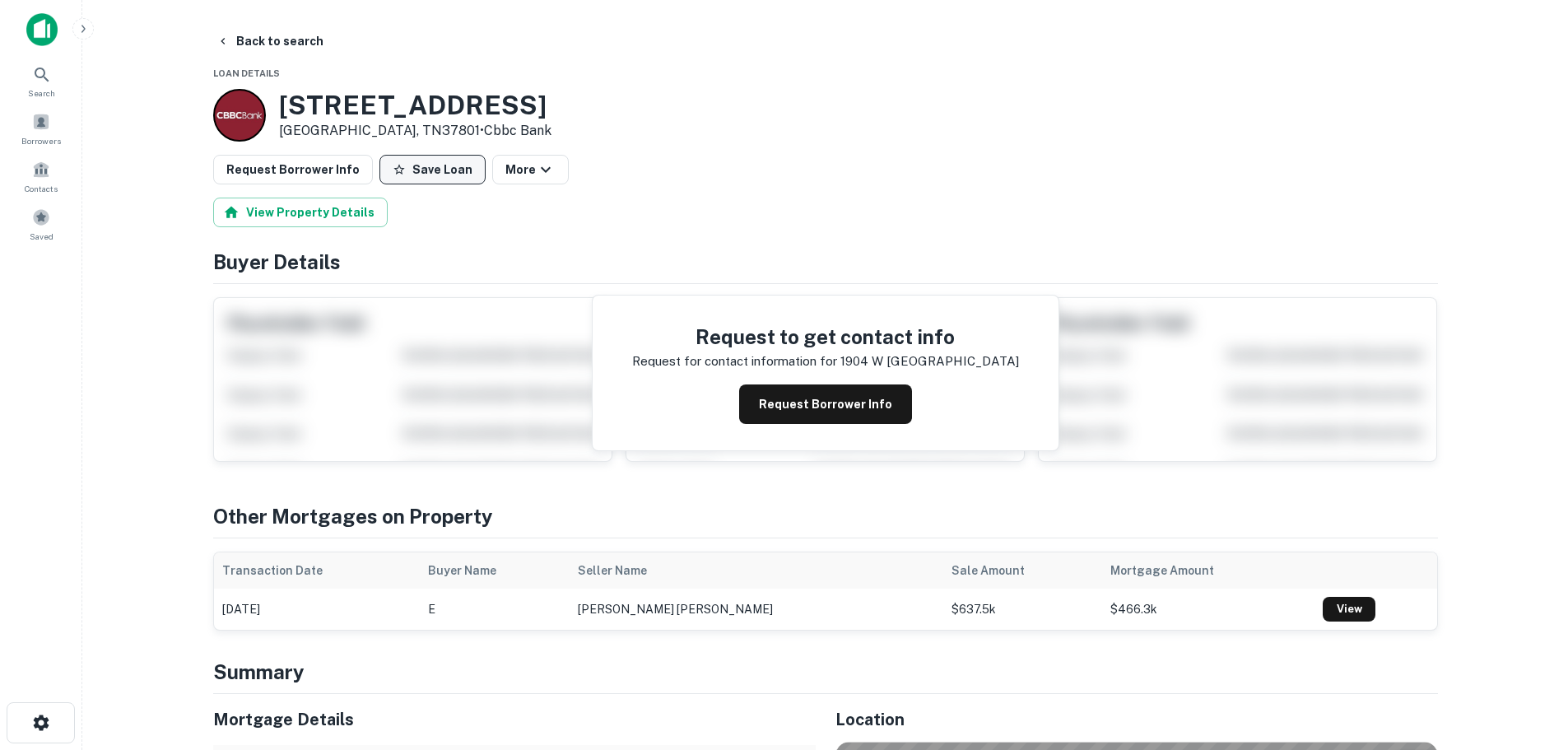
click at [415, 173] on button "Save Loan" at bounding box center [432, 169] width 107 height 30
click at [306, 157] on button "Request Borrower Info" at bounding box center [293, 169] width 159 height 30
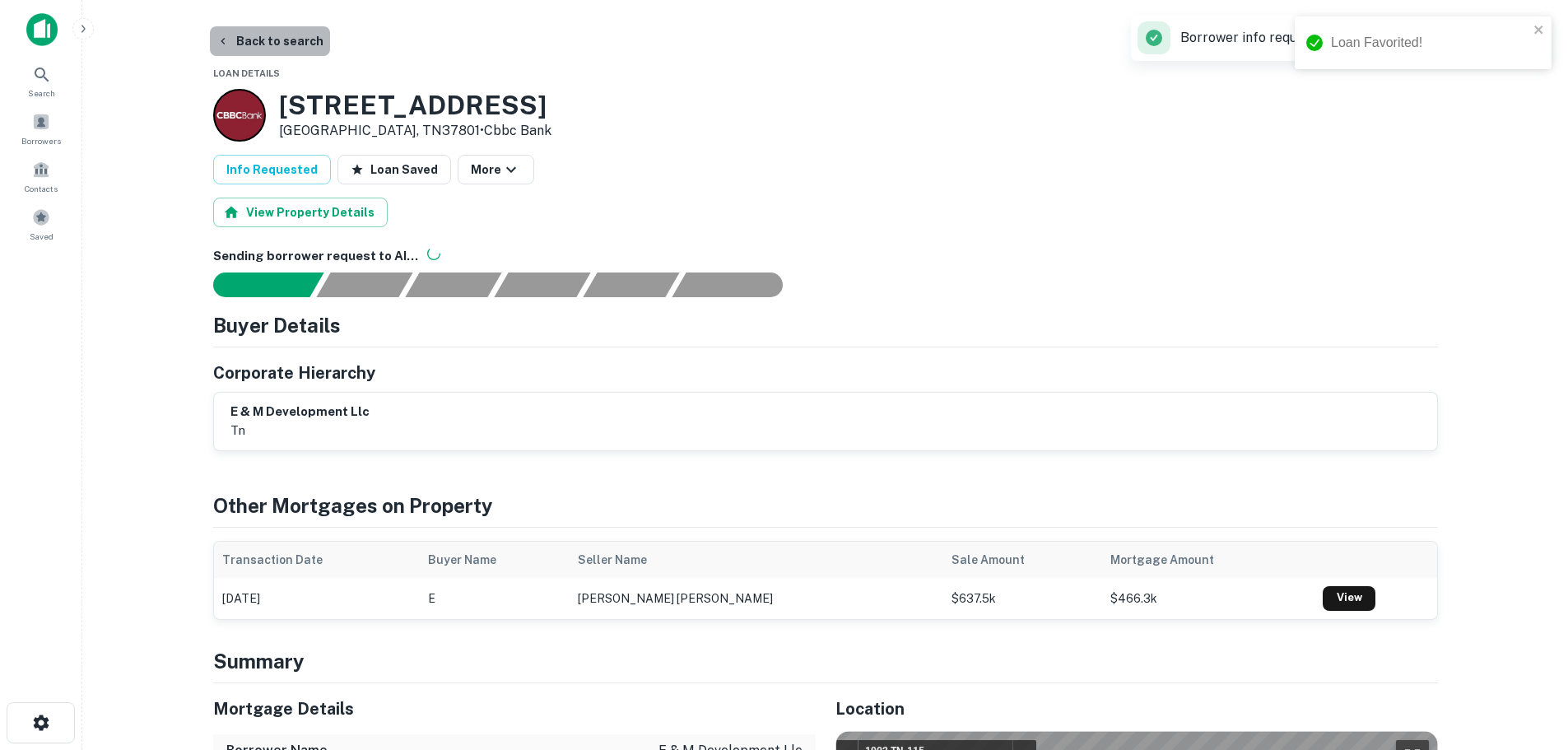
click at [301, 41] on button "Back to search" at bounding box center [270, 41] width 121 height 30
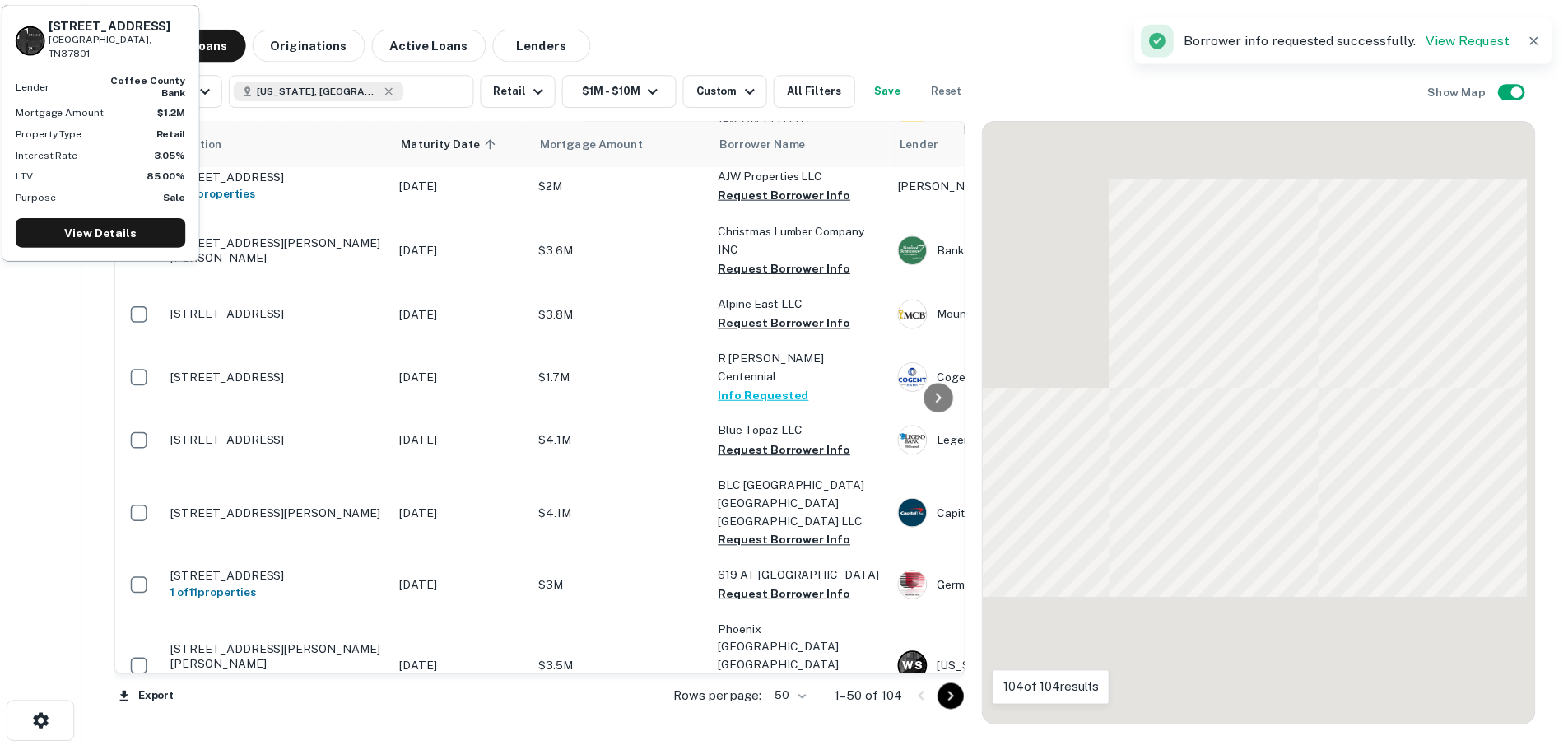
scroll to position [2125, 0]
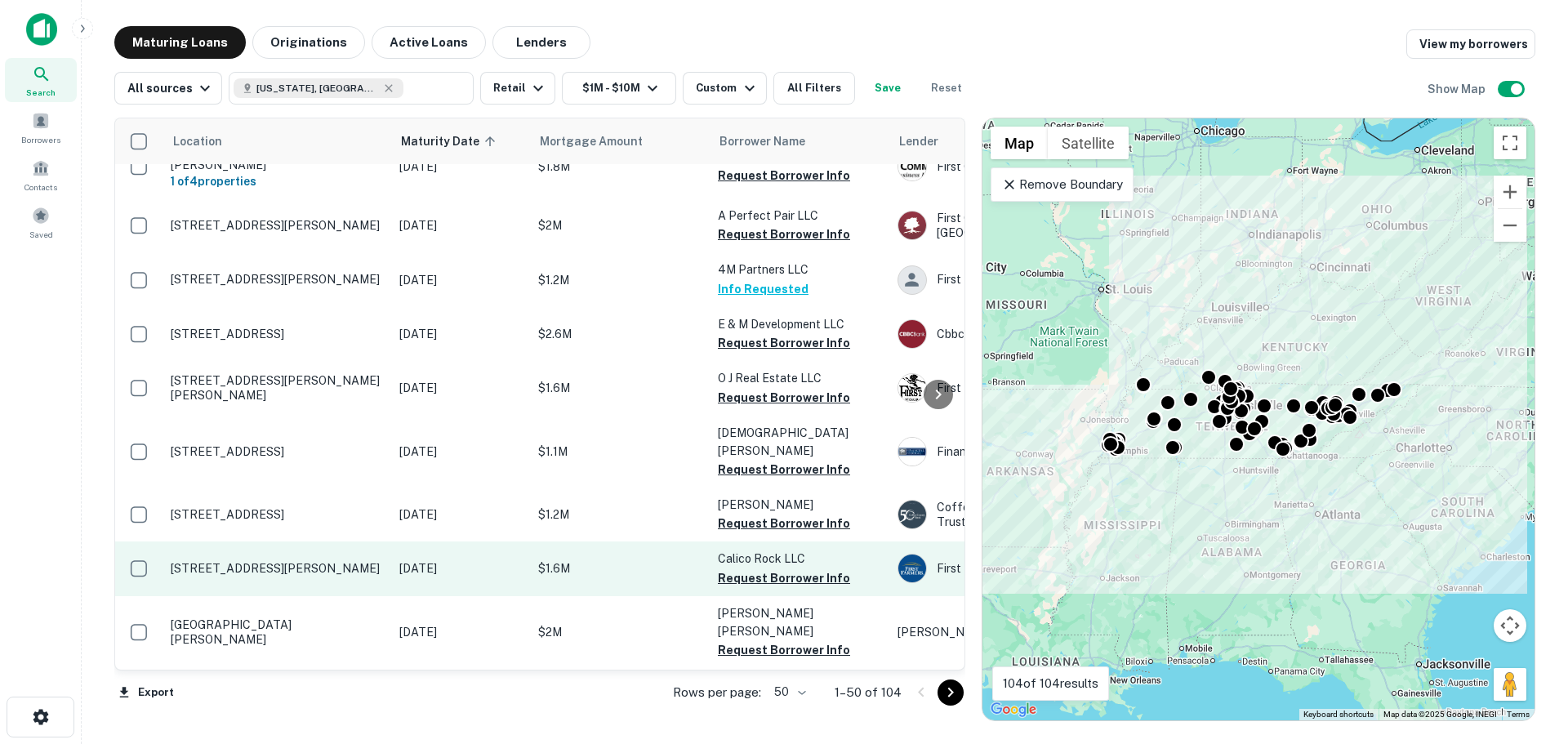
click at [260, 561] on p "2690 Spring Meade Blvd Columbia, TN38401" at bounding box center [277, 568] width 212 height 15
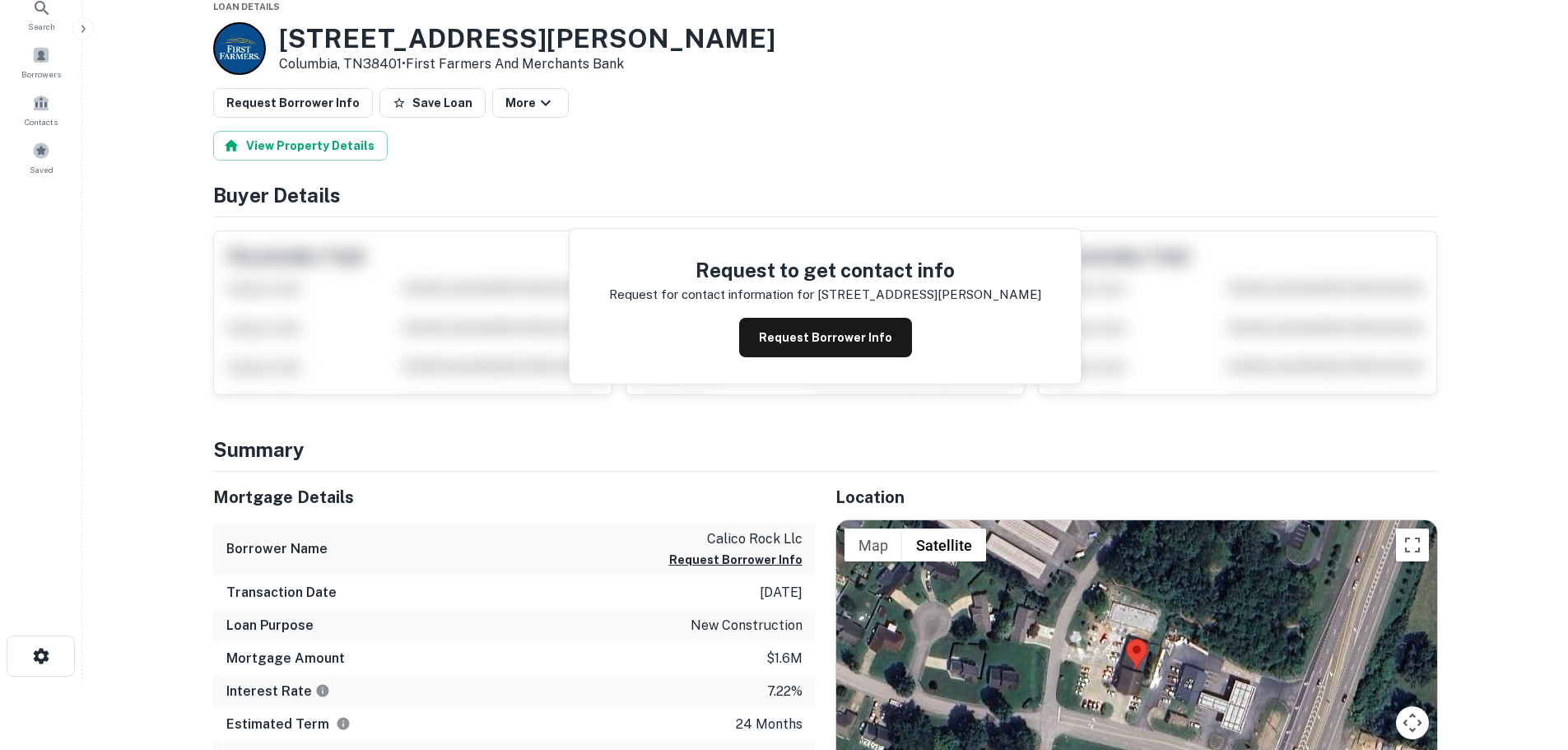
scroll to position [247, 0]
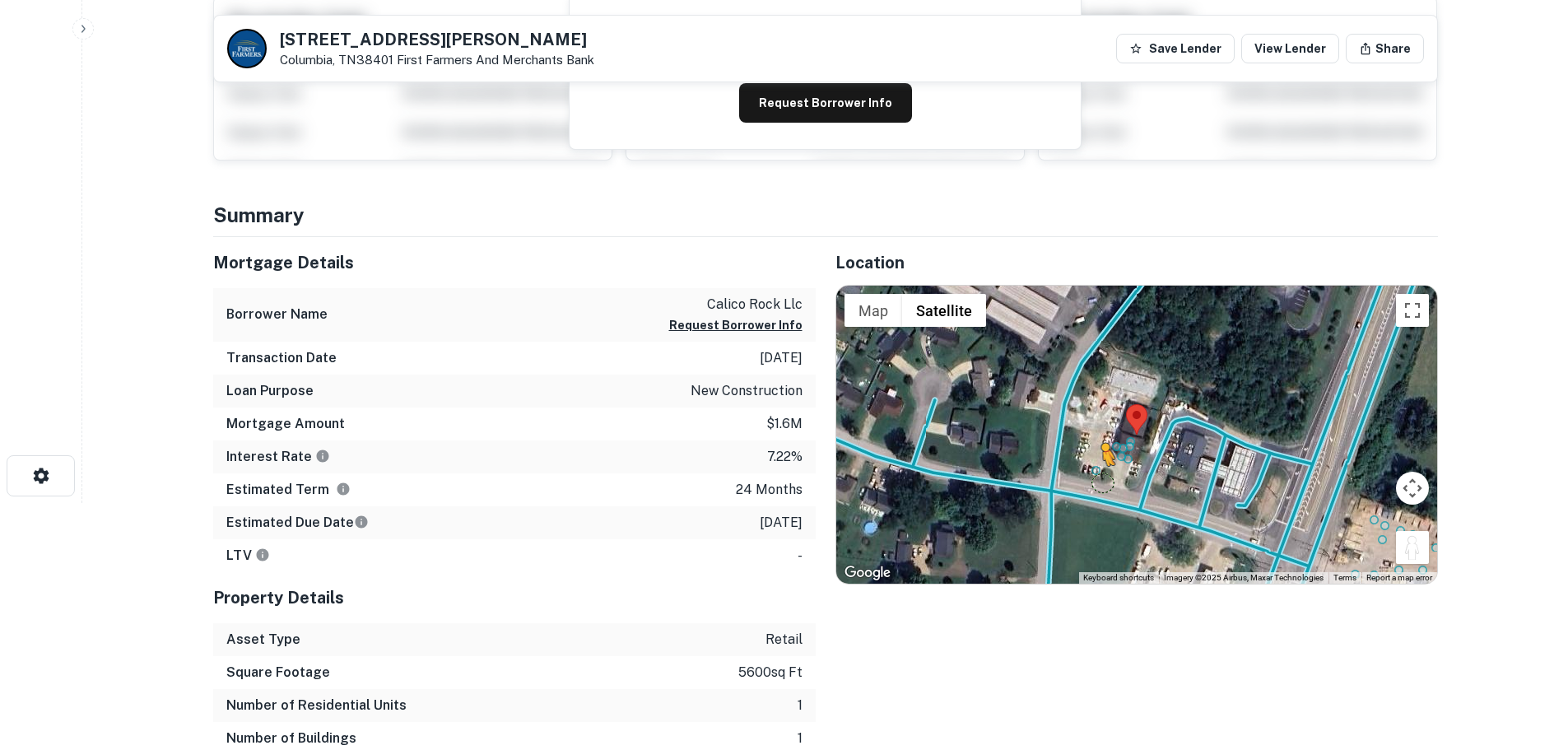
drag, startPoint x: 1407, startPoint y: 553, endPoint x: 1103, endPoint y: 481, distance: 312.4
click at [1103, 481] on div "To activate drag with keyboard, press Alt + Enter. Once in keyboard drag state,…" at bounding box center [1137, 434] width 601 height 298
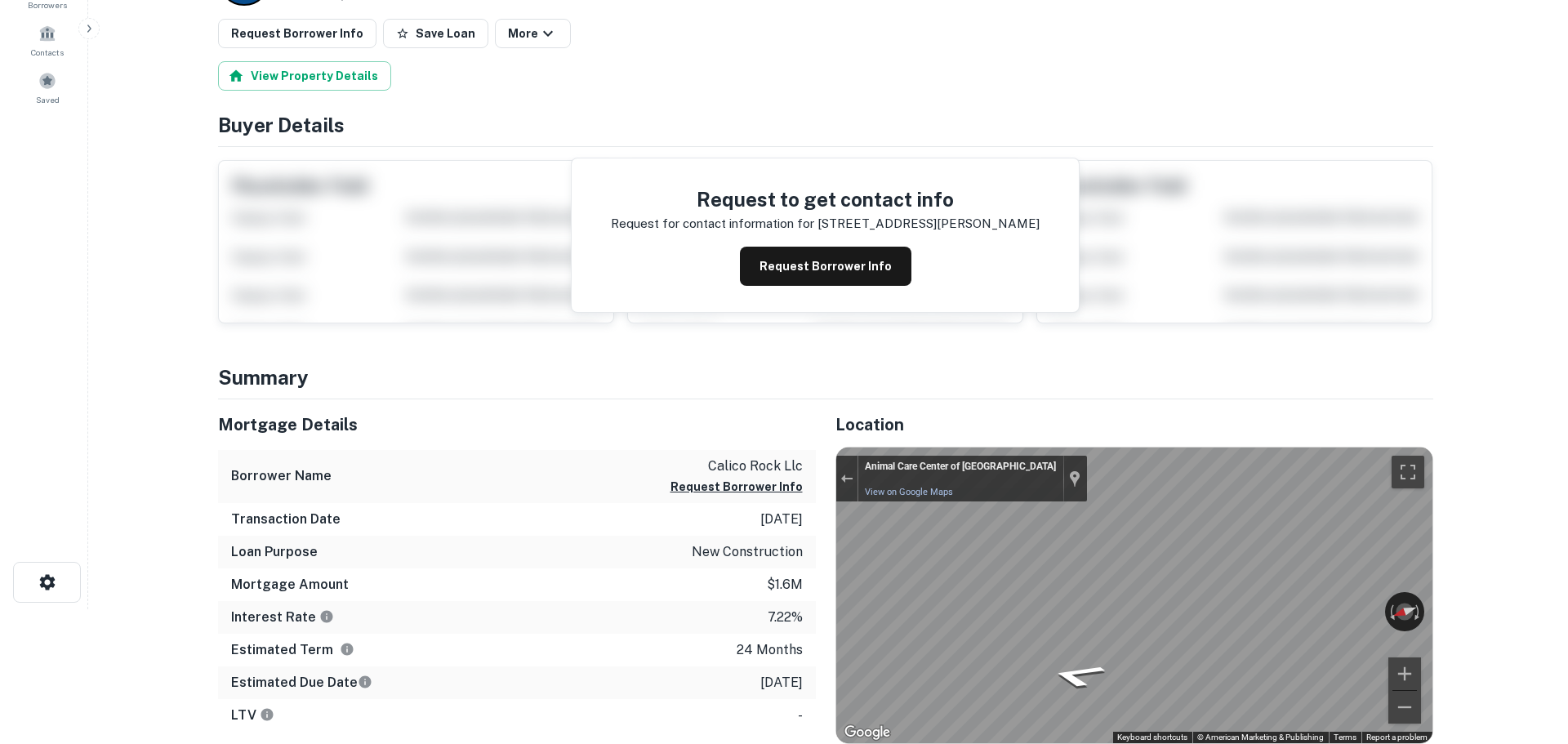
scroll to position [0, 0]
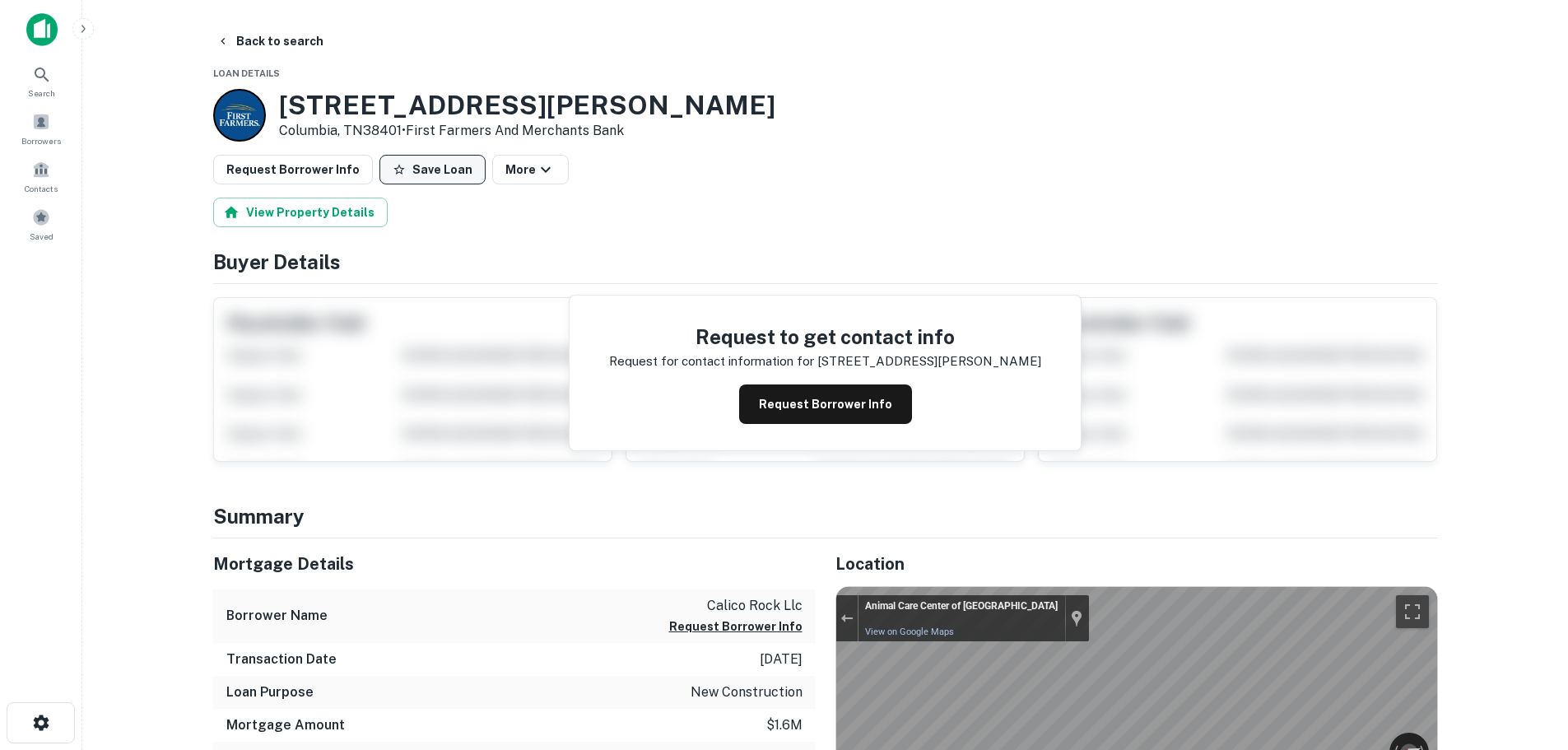
click at [419, 175] on button "Save Loan" at bounding box center [432, 169] width 107 height 30
click at [322, 181] on button "Request Borrower Info" at bounding box center [293, 169] width 159 height 30
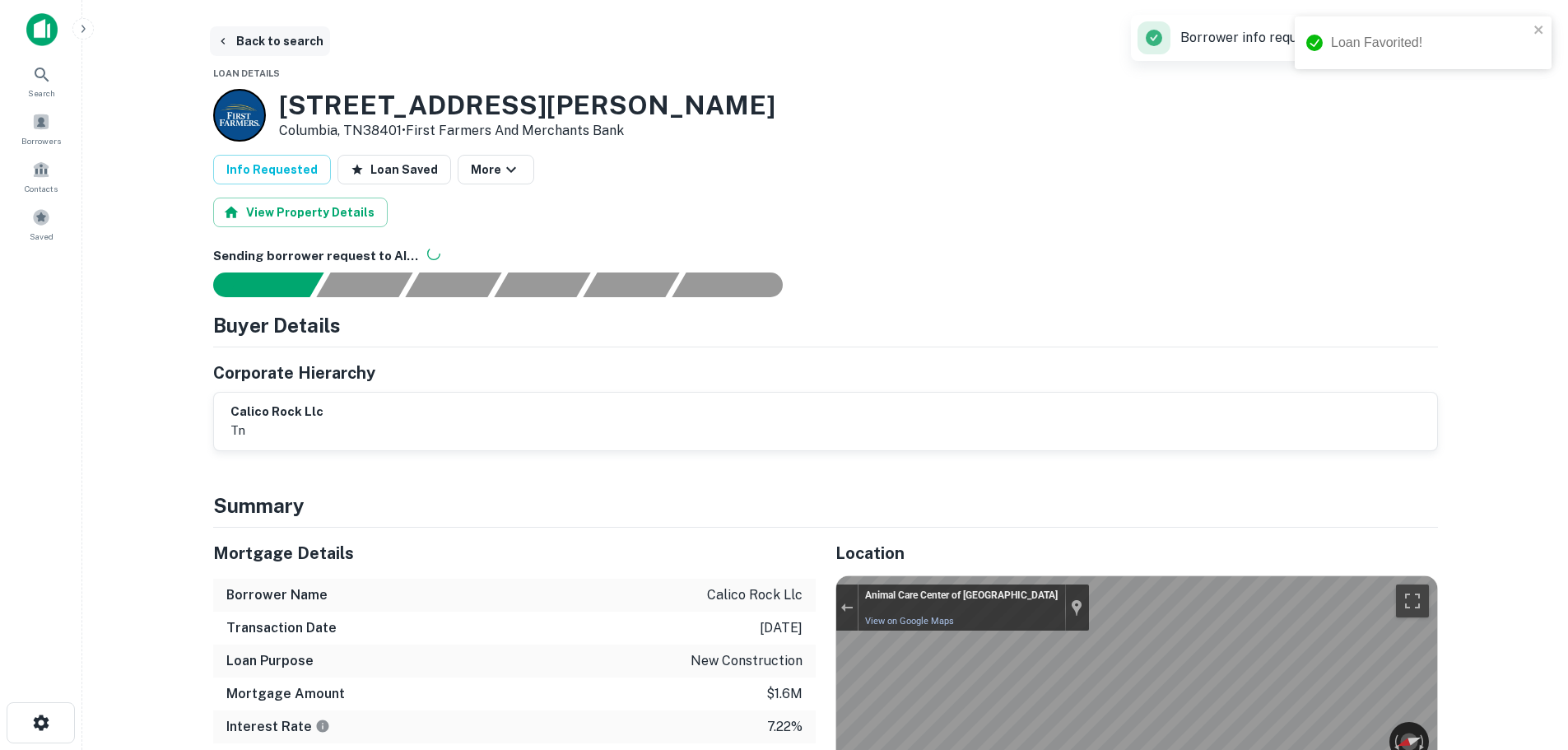
click at [294, 32] on button "Back to search" at bounding box center [270, 41] width 121 height 30
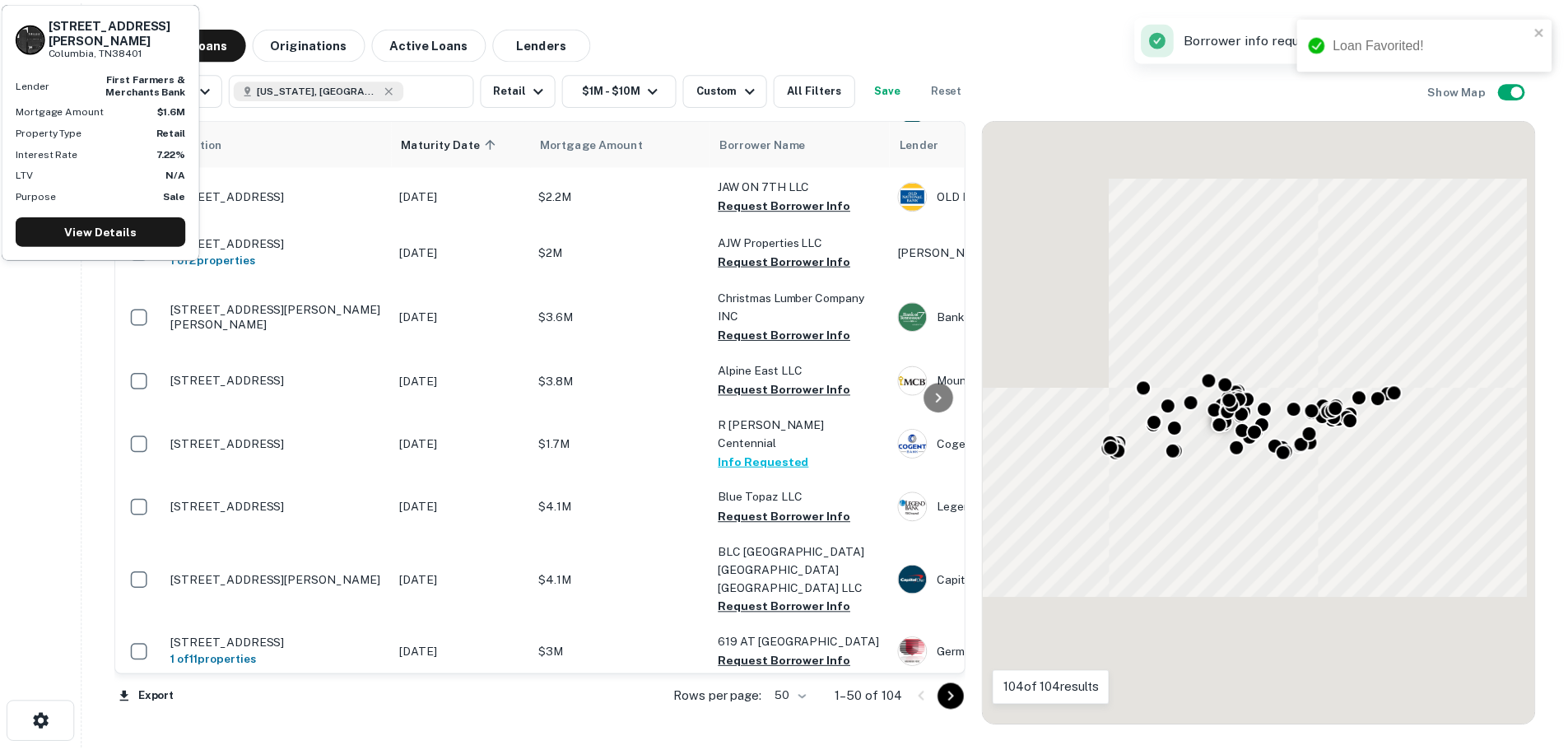
scroll to position [2125, 0]
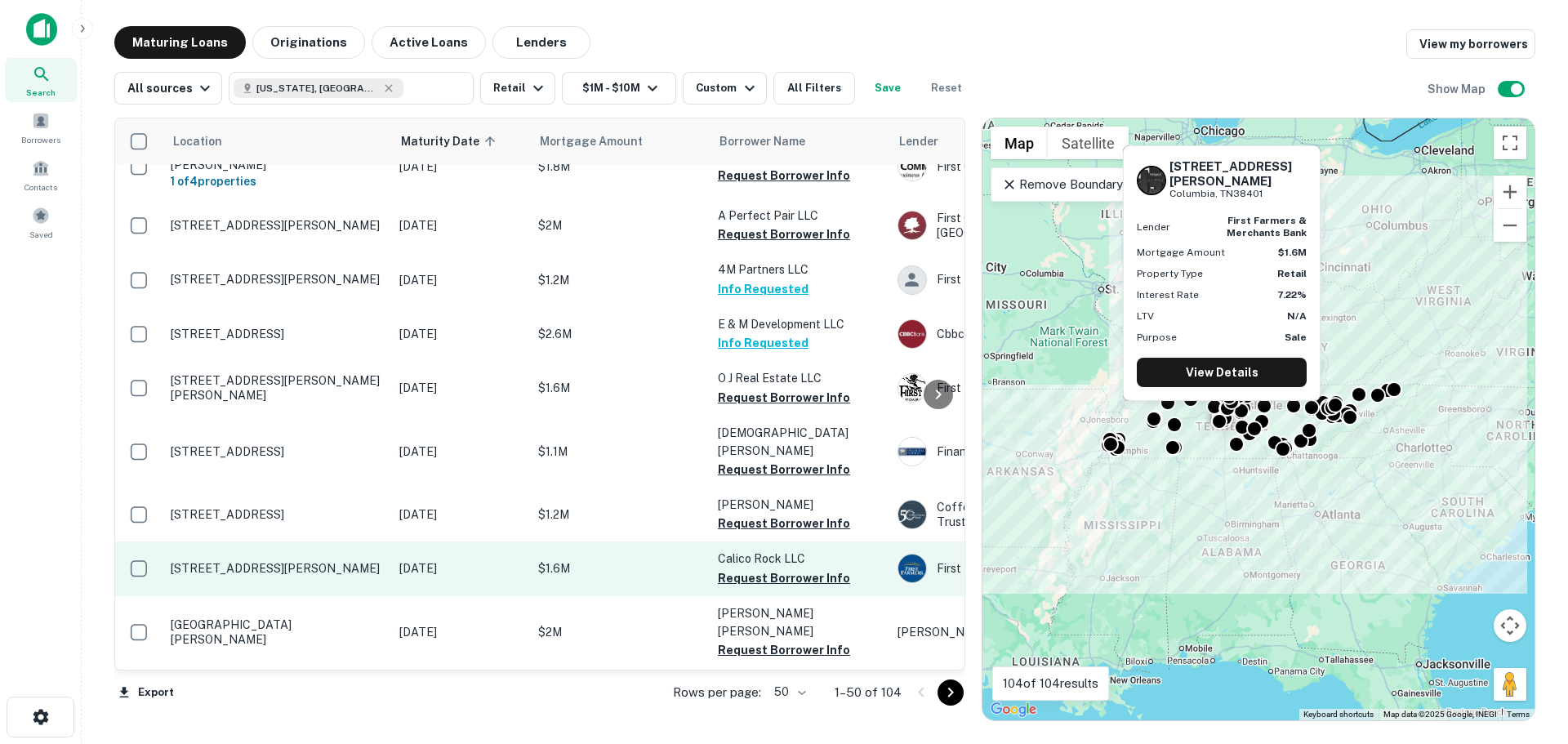
click at [327, 561] on p "2690 Spring Meade Blvd Columbia, TN38401" at bounding box center [277, 568] width 212 height 15
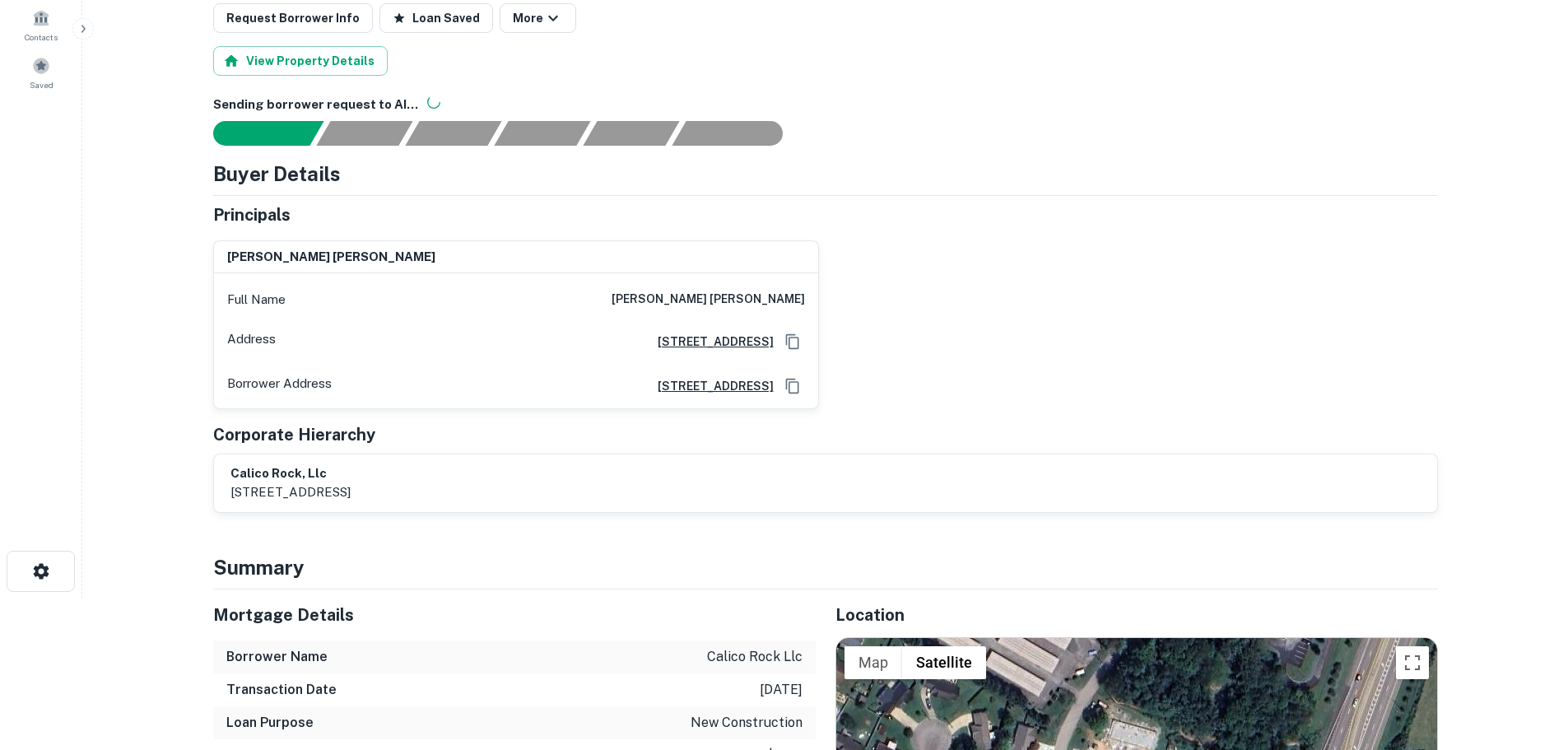
scroll to position [330, 0]
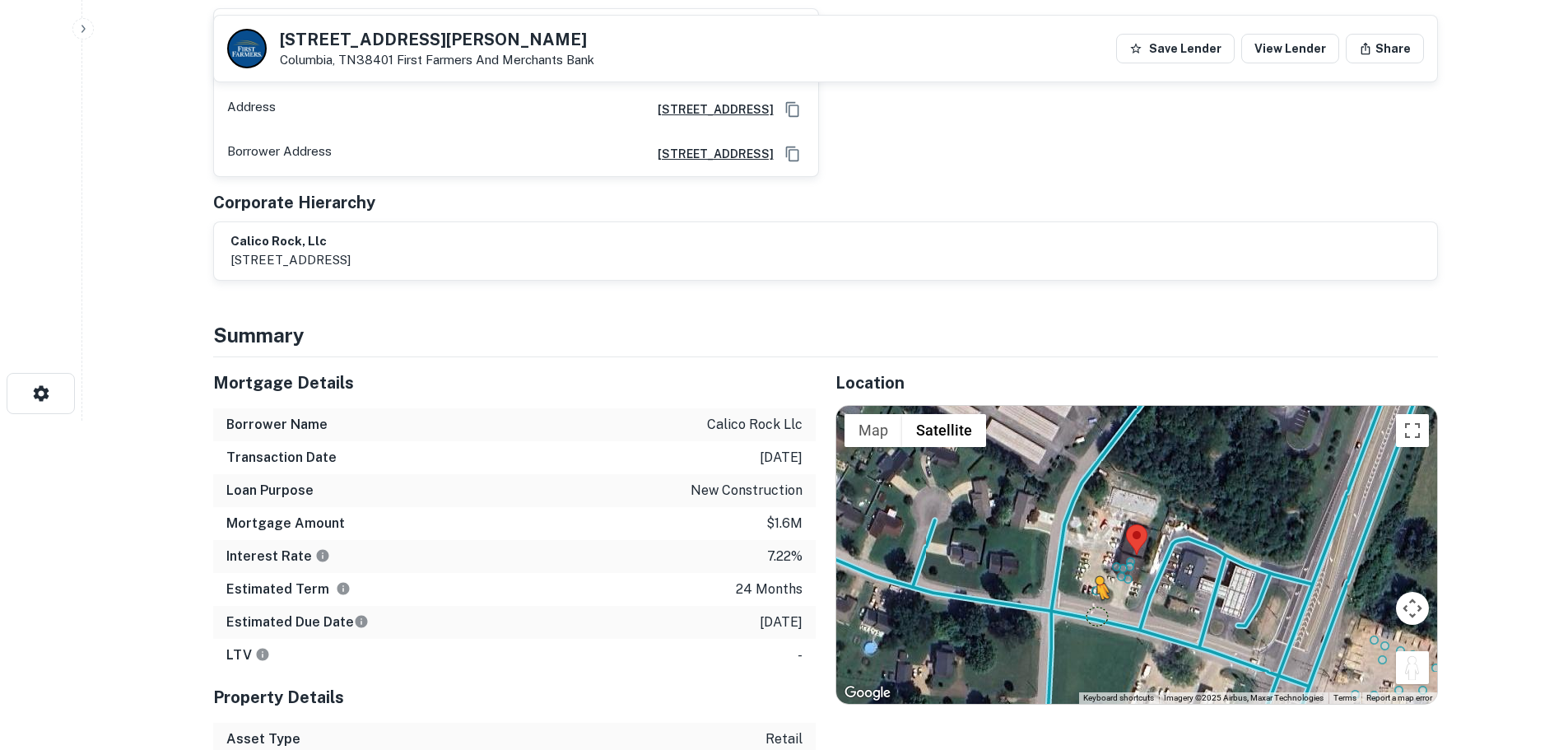
drag, startPoint x: 1416, startPoint y: 678, endPoint x: 1094, endPoint y: 615, distance: 328.1
click at [1094, 615] on div "To activate drag with keyboard, press Alt + Enter. Once in keyboard drag state,…" at bounding box center [1137, 554] width 601 height 298
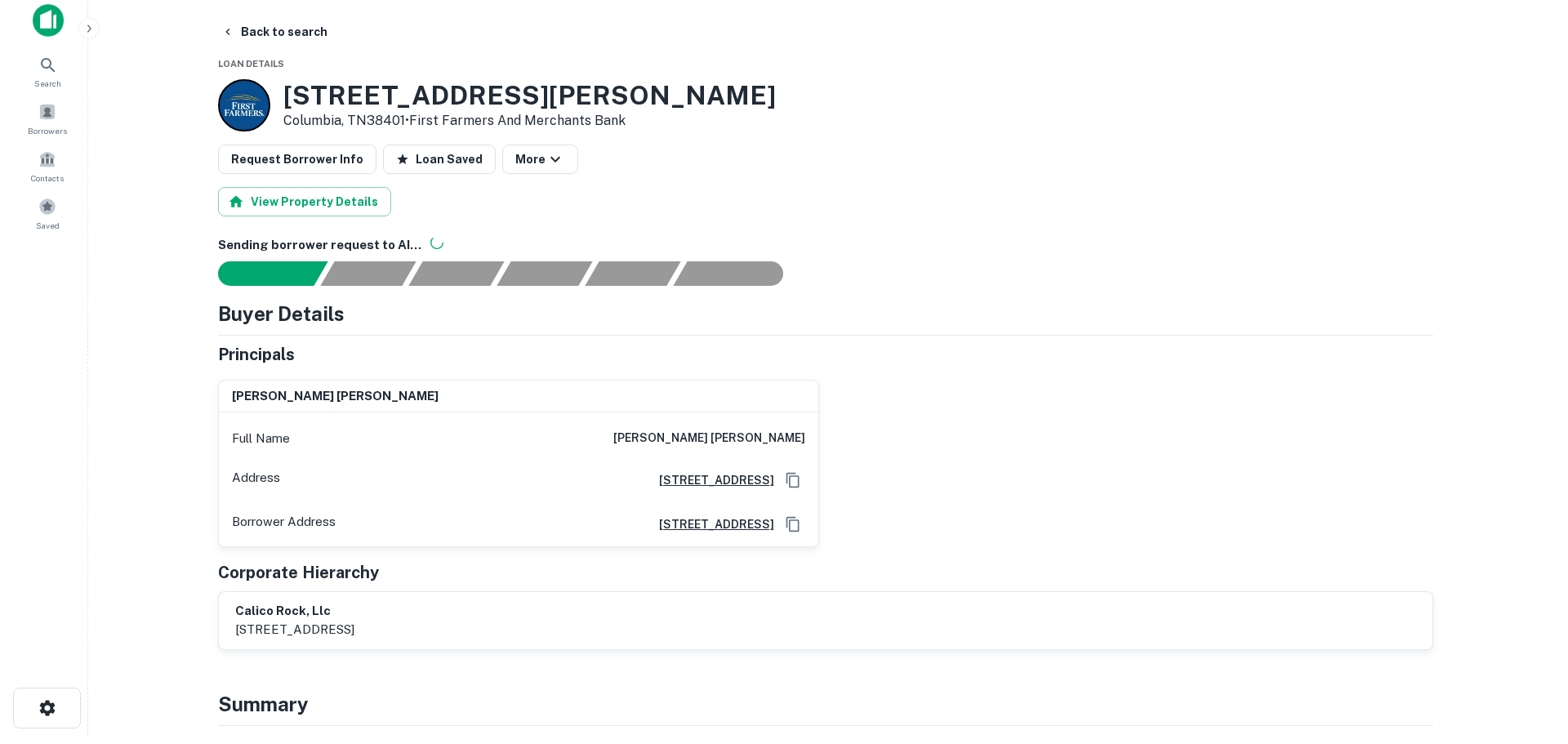
scroll to position [0, 0]
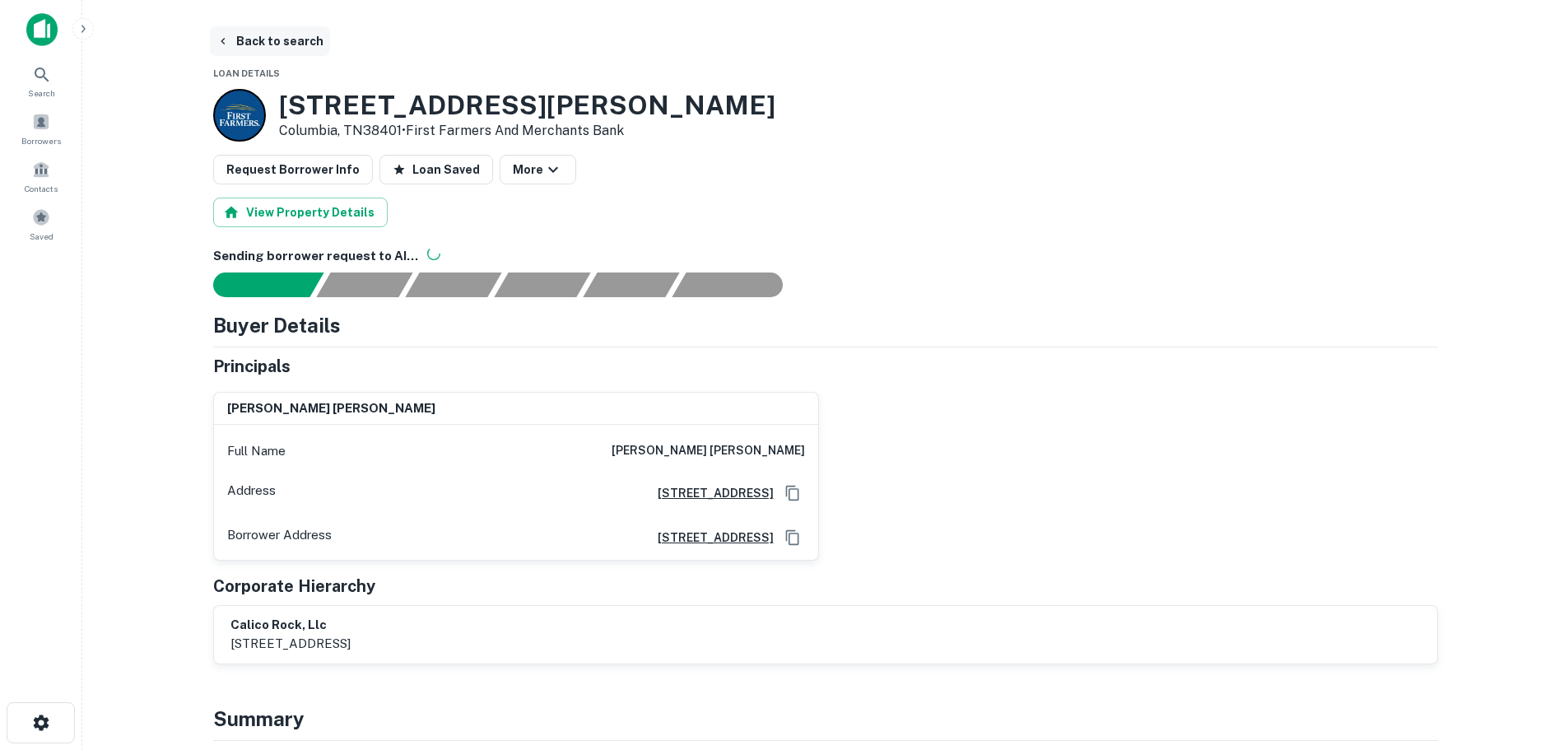
click at [235, 39] on button "Back to search" at bounding box center [270, 41] width 121 height 30
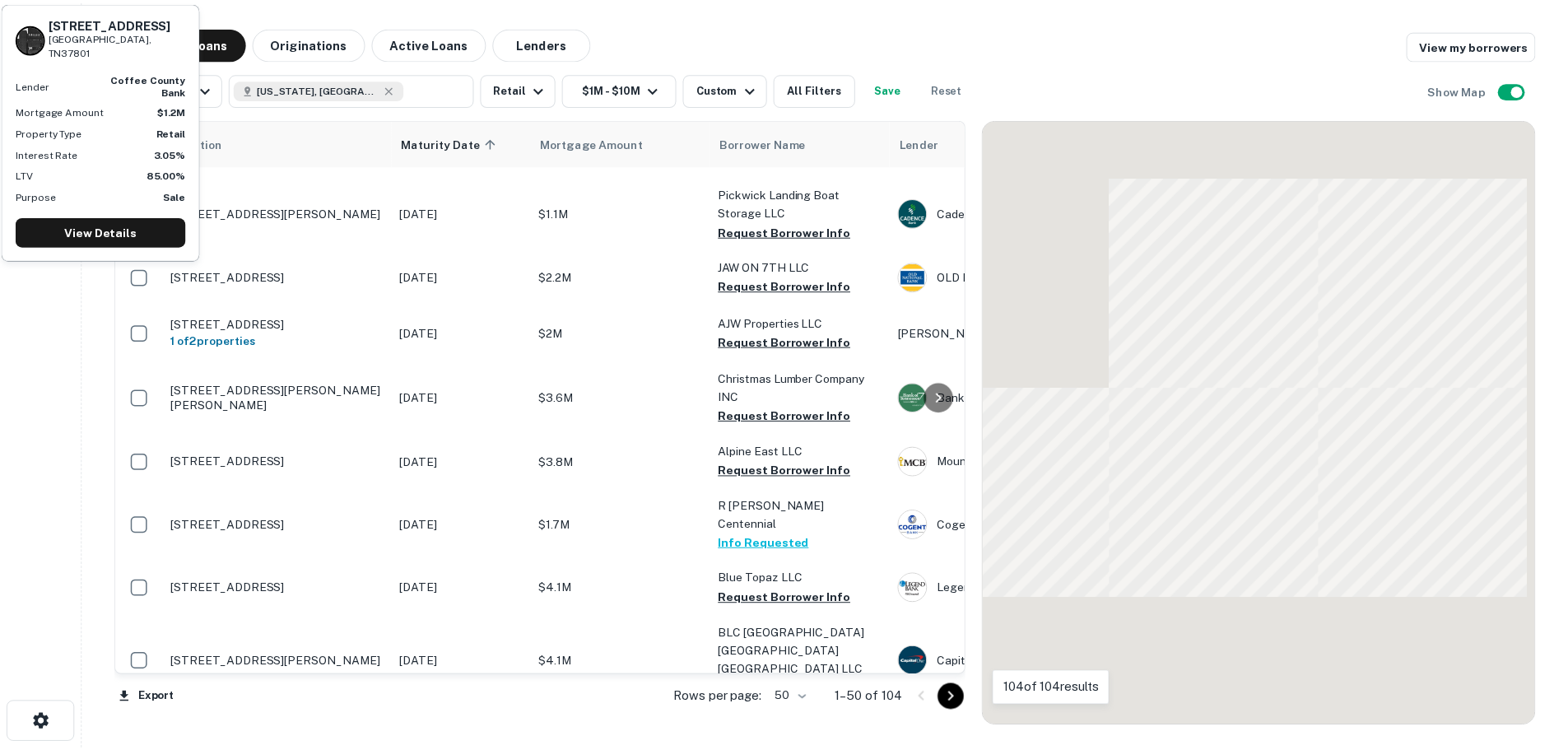
scroll to position [2125, 0]
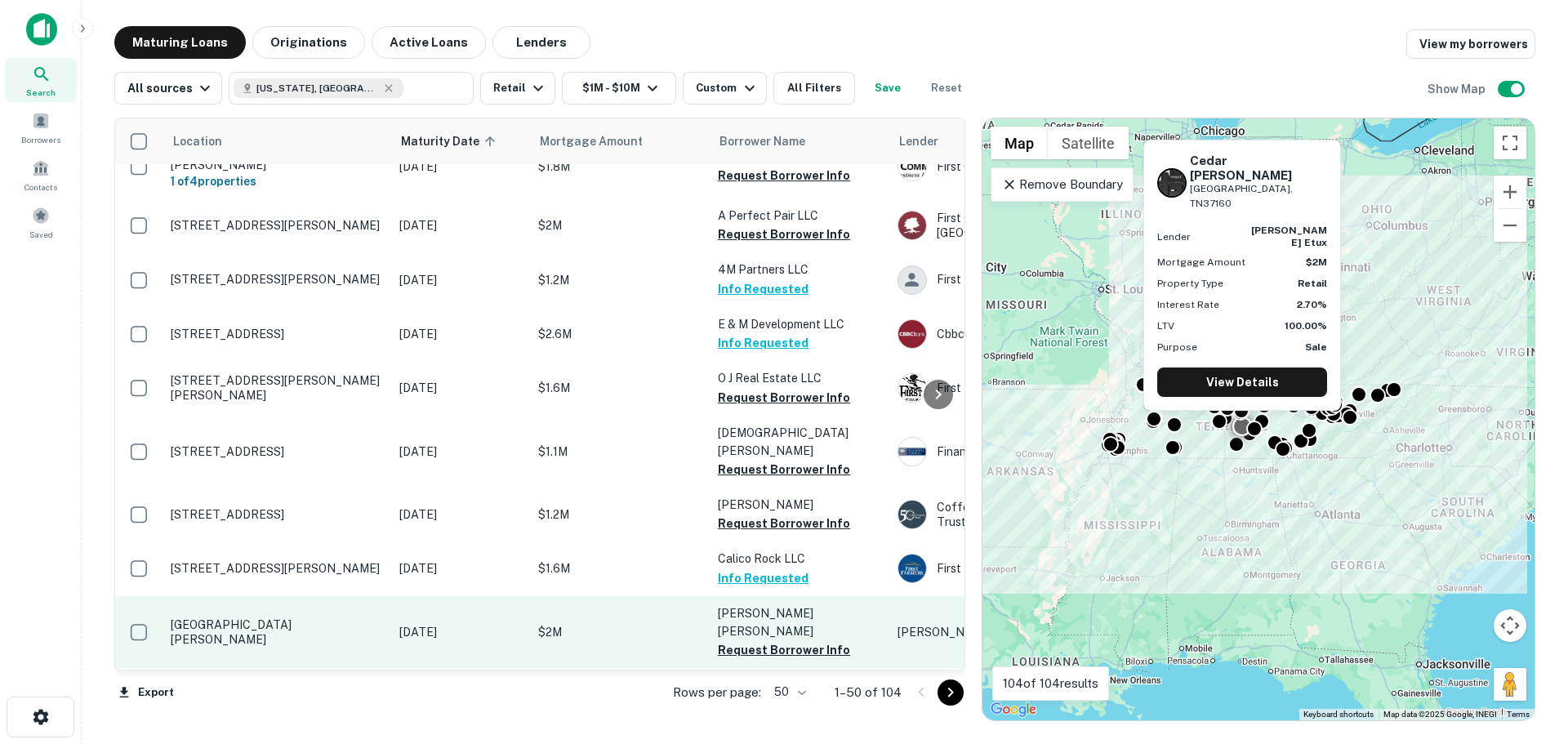
click at [308, 618] on p "Cedar King Rd Shelbyville, TN37160" at bounding box center [277, 632] width 212 height 30
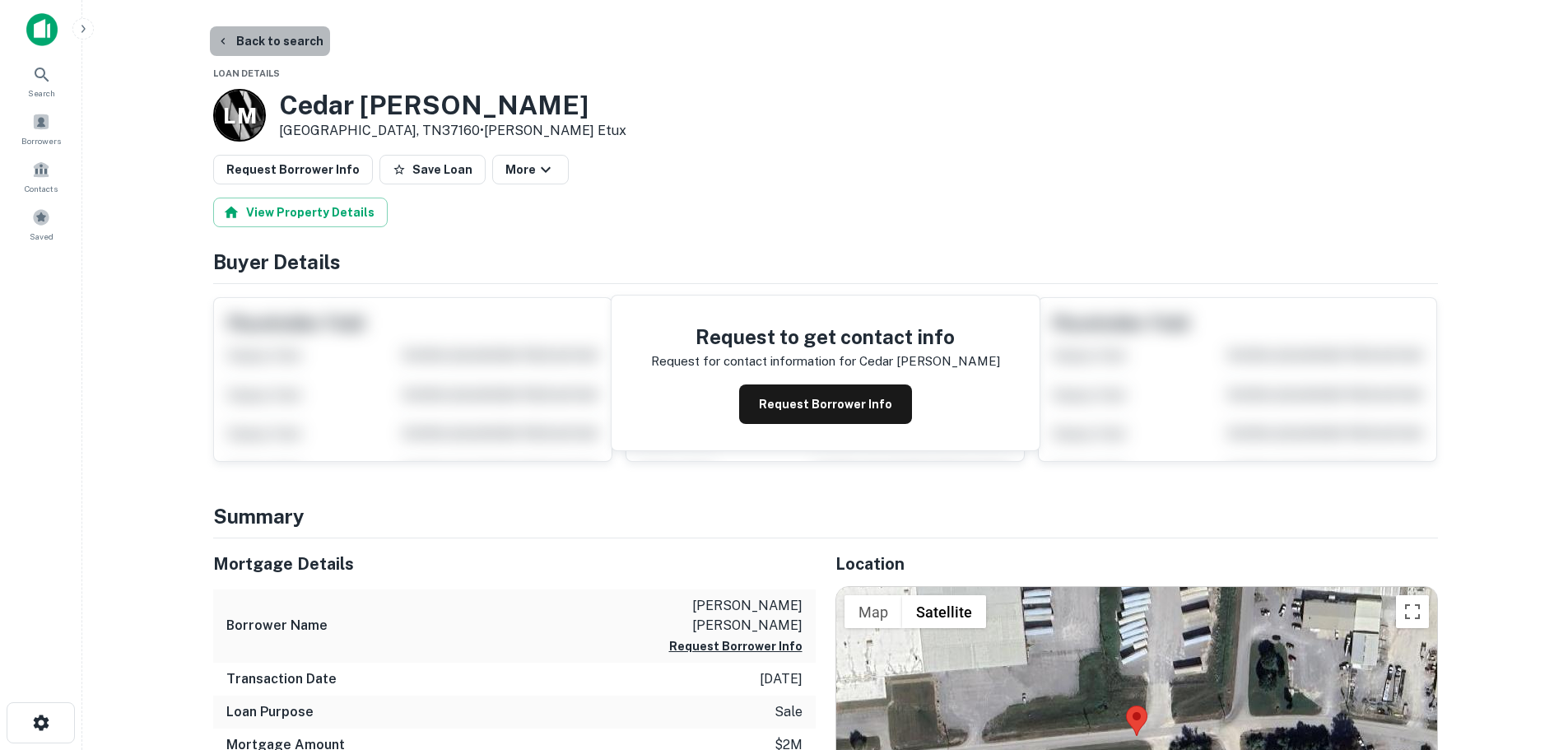
click at [276, 31] on button "Back to search" at bounding box center [270, 41] width 121 height 30
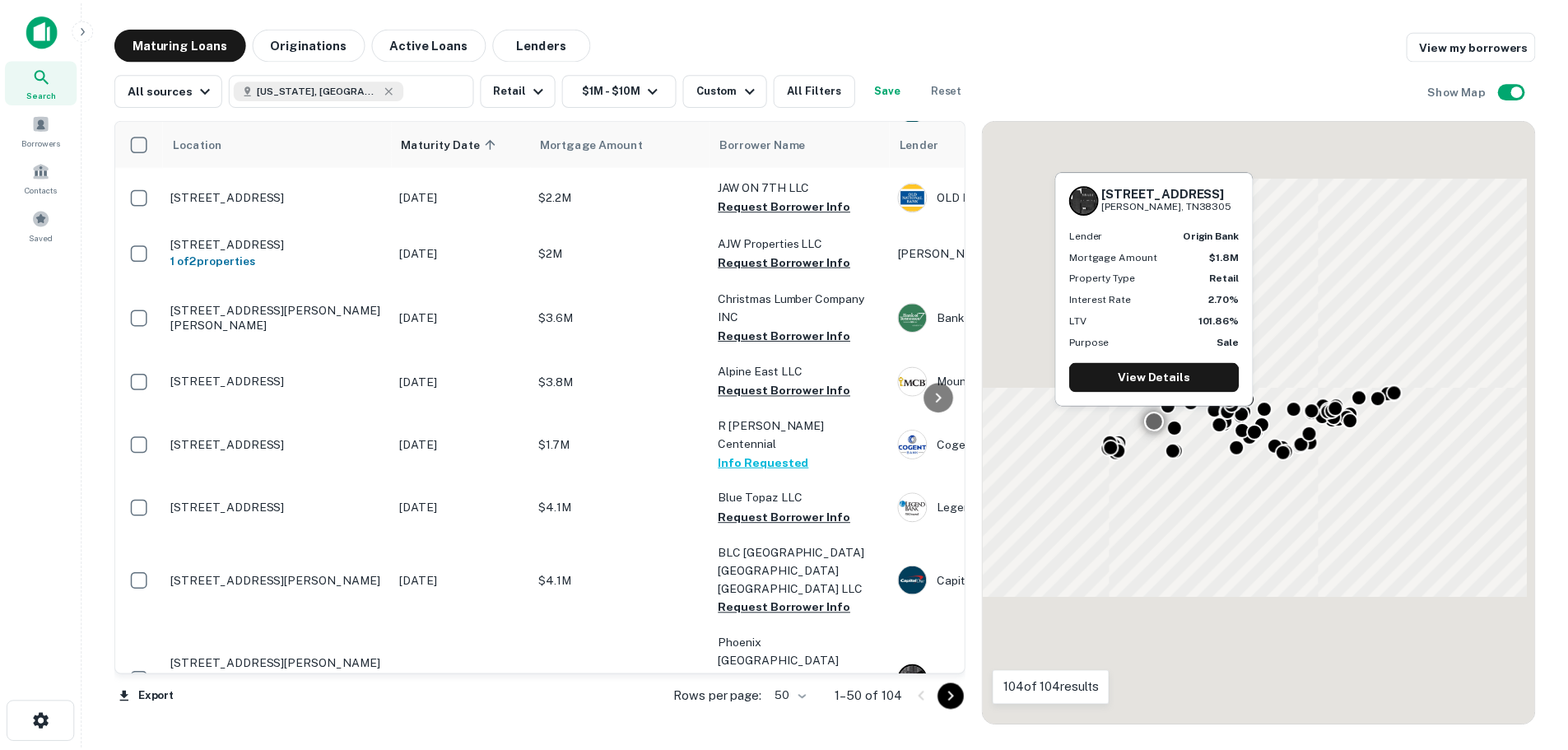
scroll to position [2125, 0]
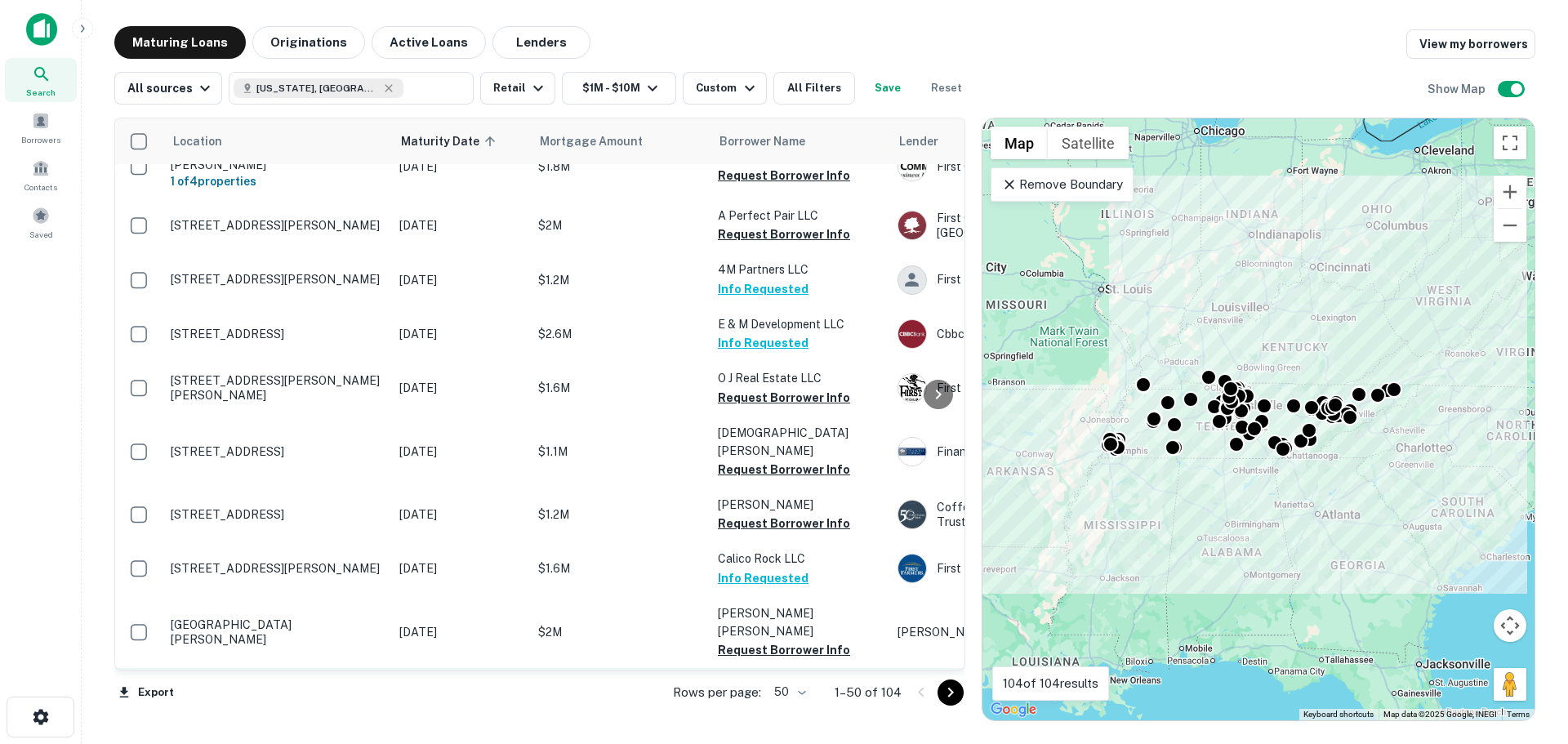
click at [274, 679] on p "2511 Christmasville Cv Jackson, TN38305" at bounding box center [277, 686] width 212 height 15
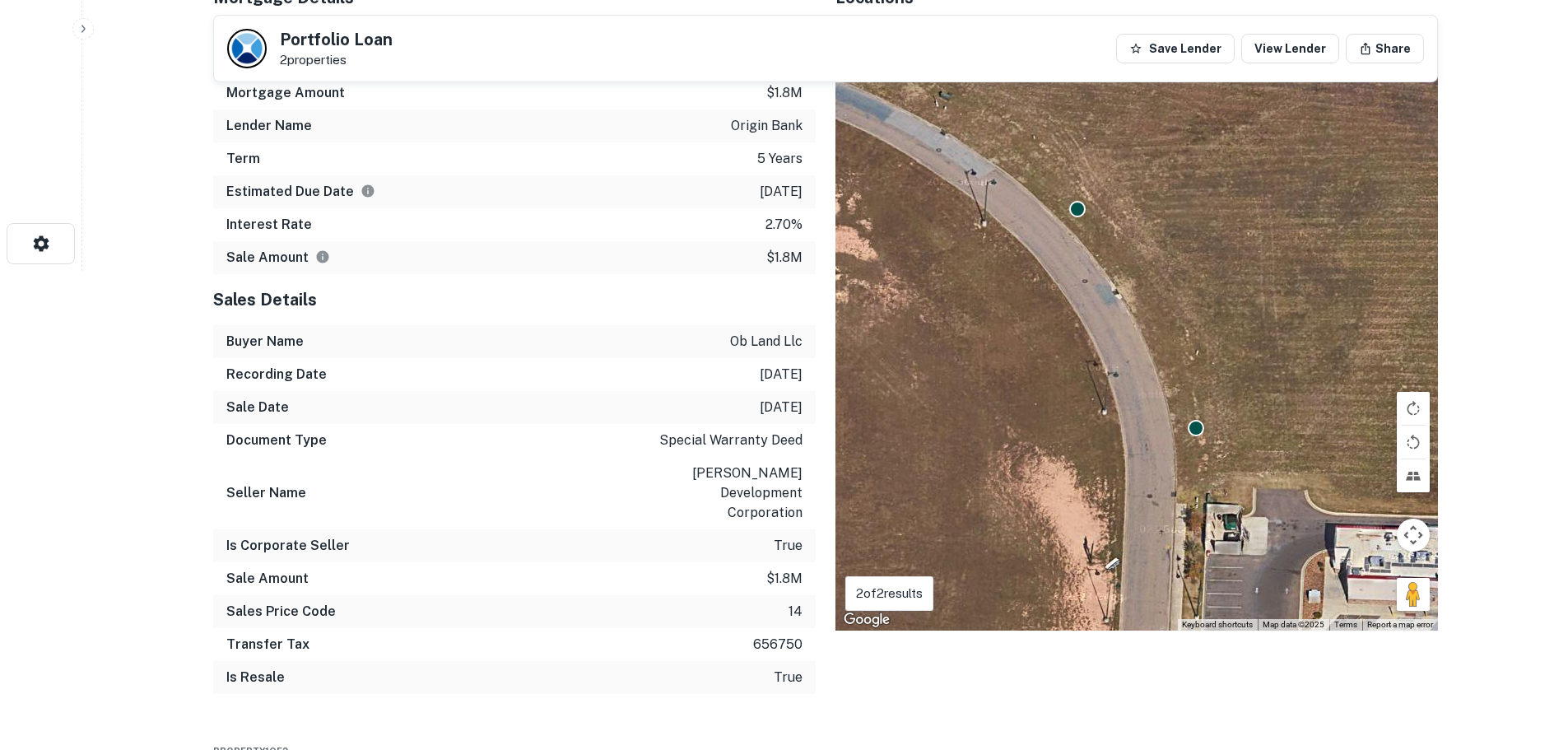
scroll to position [494, 0]
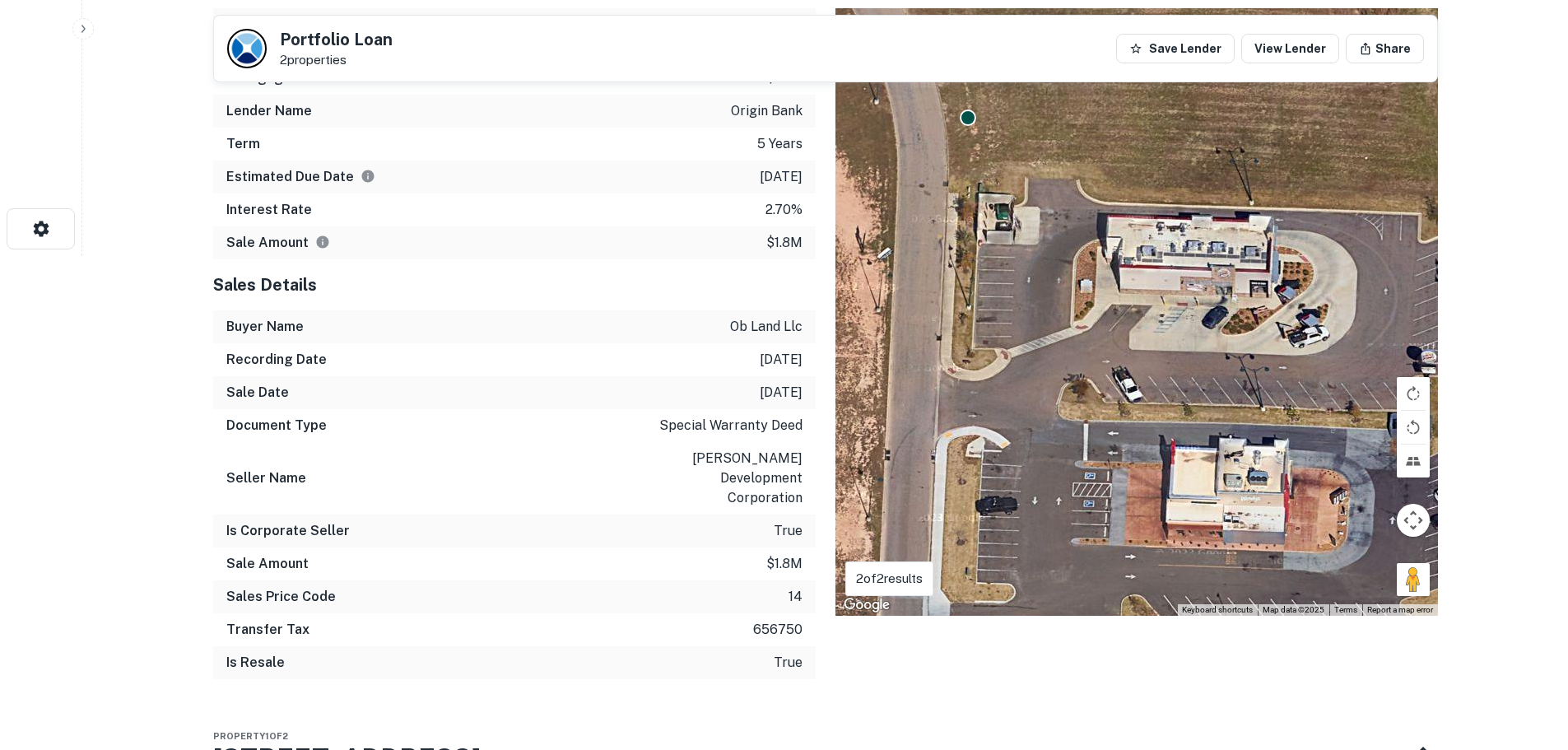
drag, startPoint x: 1201, startPoint y: 527, endPoint x: 958, endPoint y: 235, distance: 379.9
click at [971, 233] on div "To activate drag with keyboard, press Alt + Enter. Once in keyboard drag state,…" at bounding box center [1137, 312] width 603 height 608
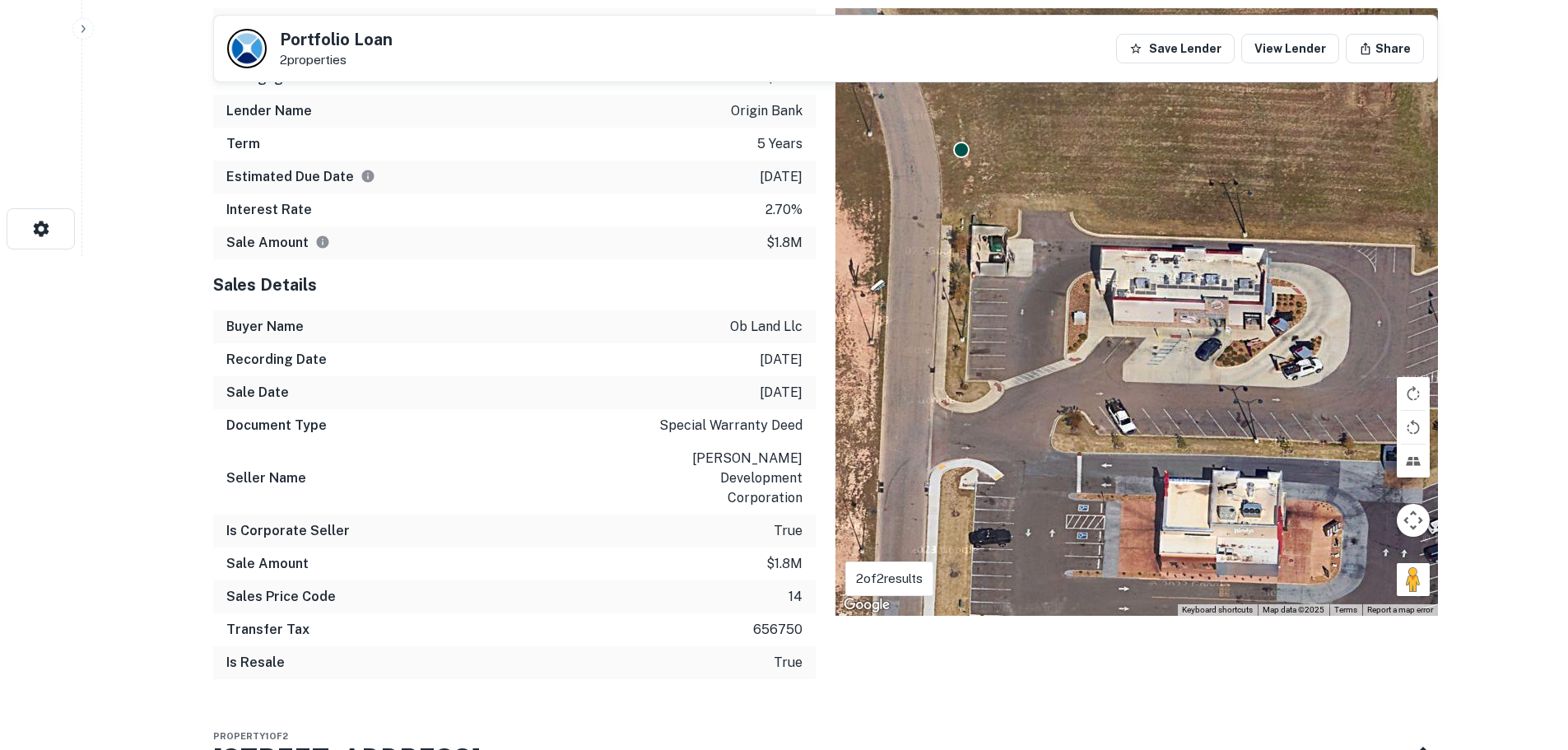
drag, startPoint x: 1143, startPoint y: 471, endPoint x: 1144, endPoint y: 500, distance: 29.0
click at [1144, 500] on div "To activate drag with keyboard, press Alt + Enter. Once in keyboard drag state,…" at bounding box center [1137, 312] width 603 height 608
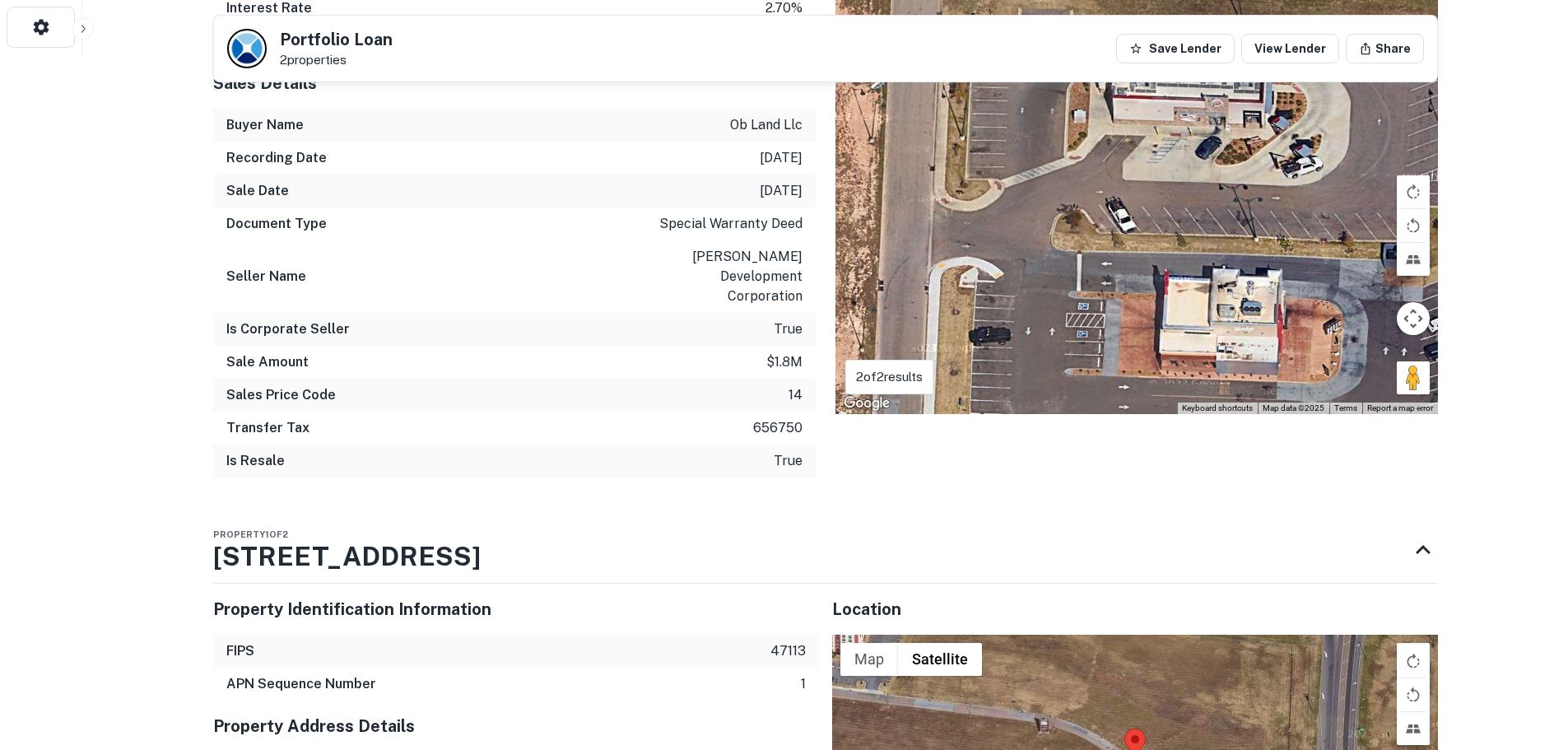
scroll to position [741, 0]
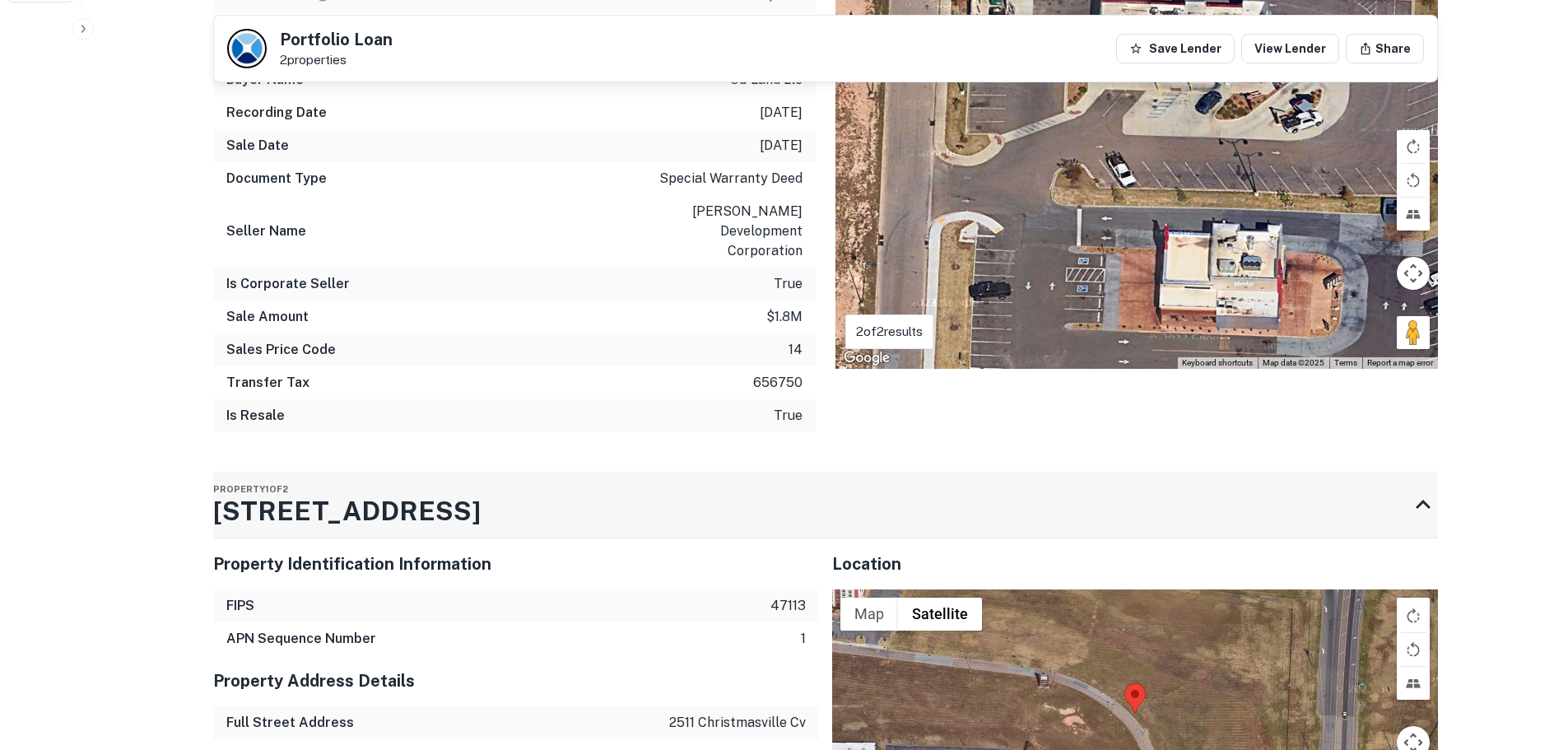
click at [231, 496] on h3 "2511 Christmasville Cv" at bounding box center [347, 511] width 268 height 40
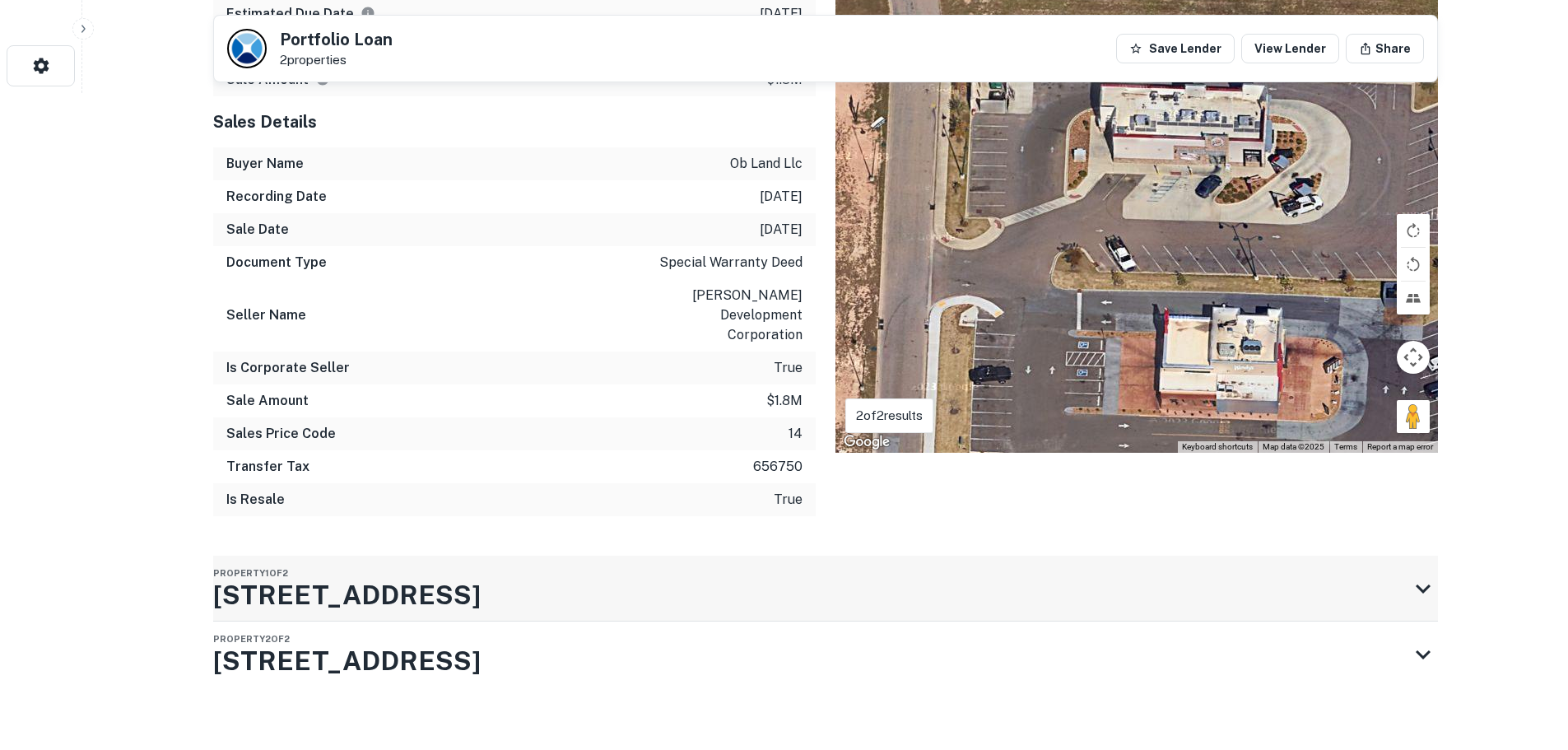
scroll to position [653, 0]
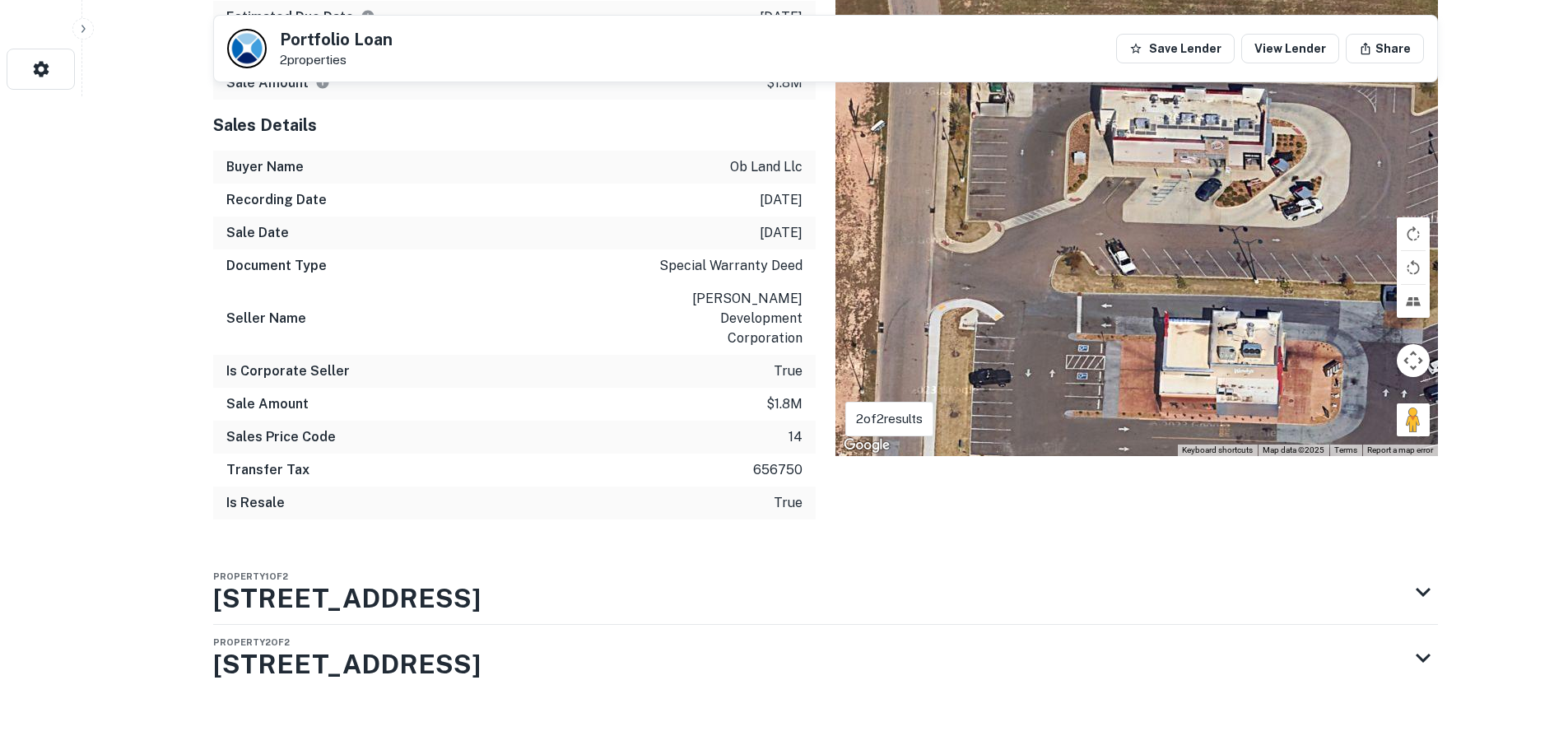
drag, startPoint x: 322, startPoint y: 576, endPoint x: 292, endPoint y: 571, distance: 30.4
click at [322, 579] on h3 "2511 Christmasville Cv" at bounding box center [347, 599] width 268 height 40
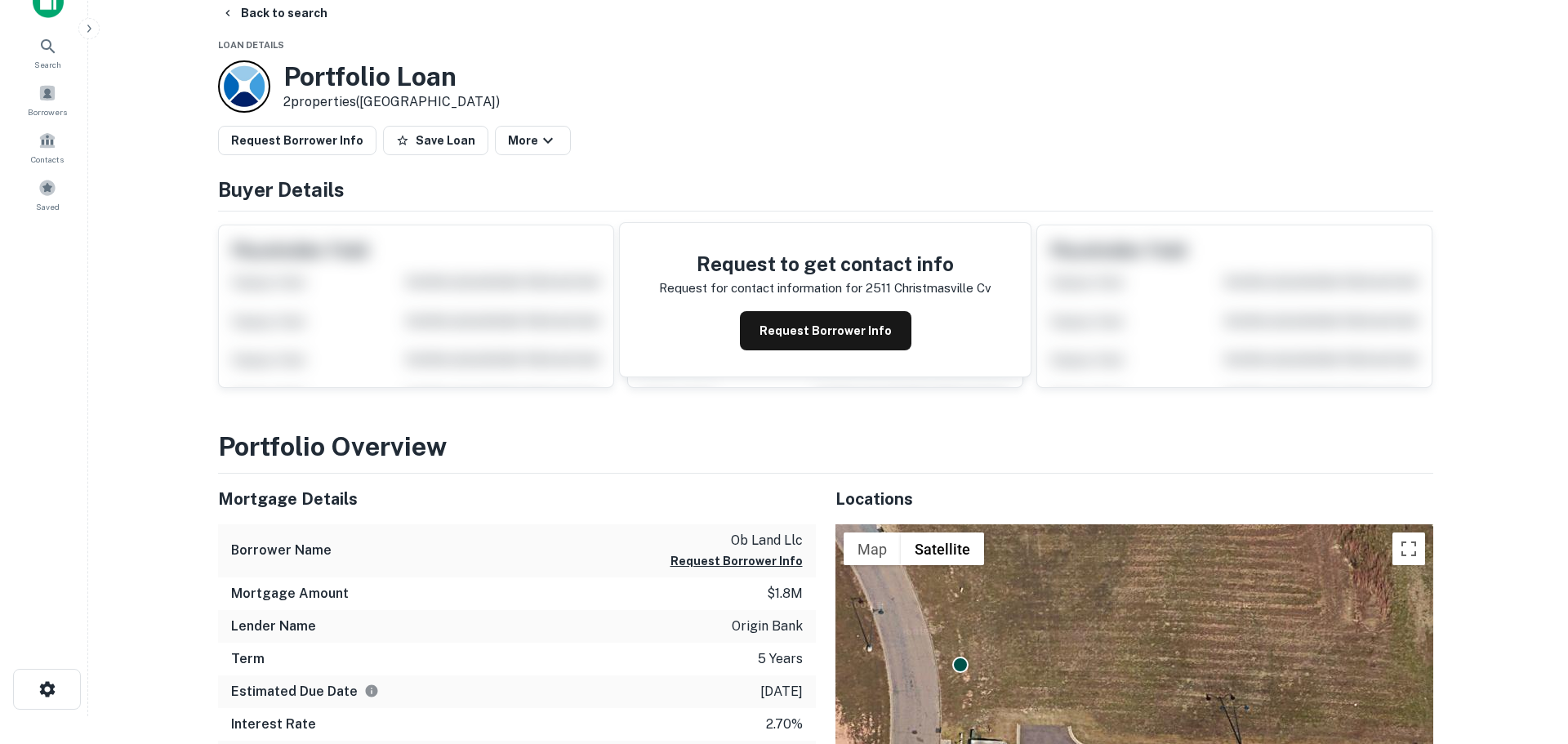
scroll to position [0, 0]
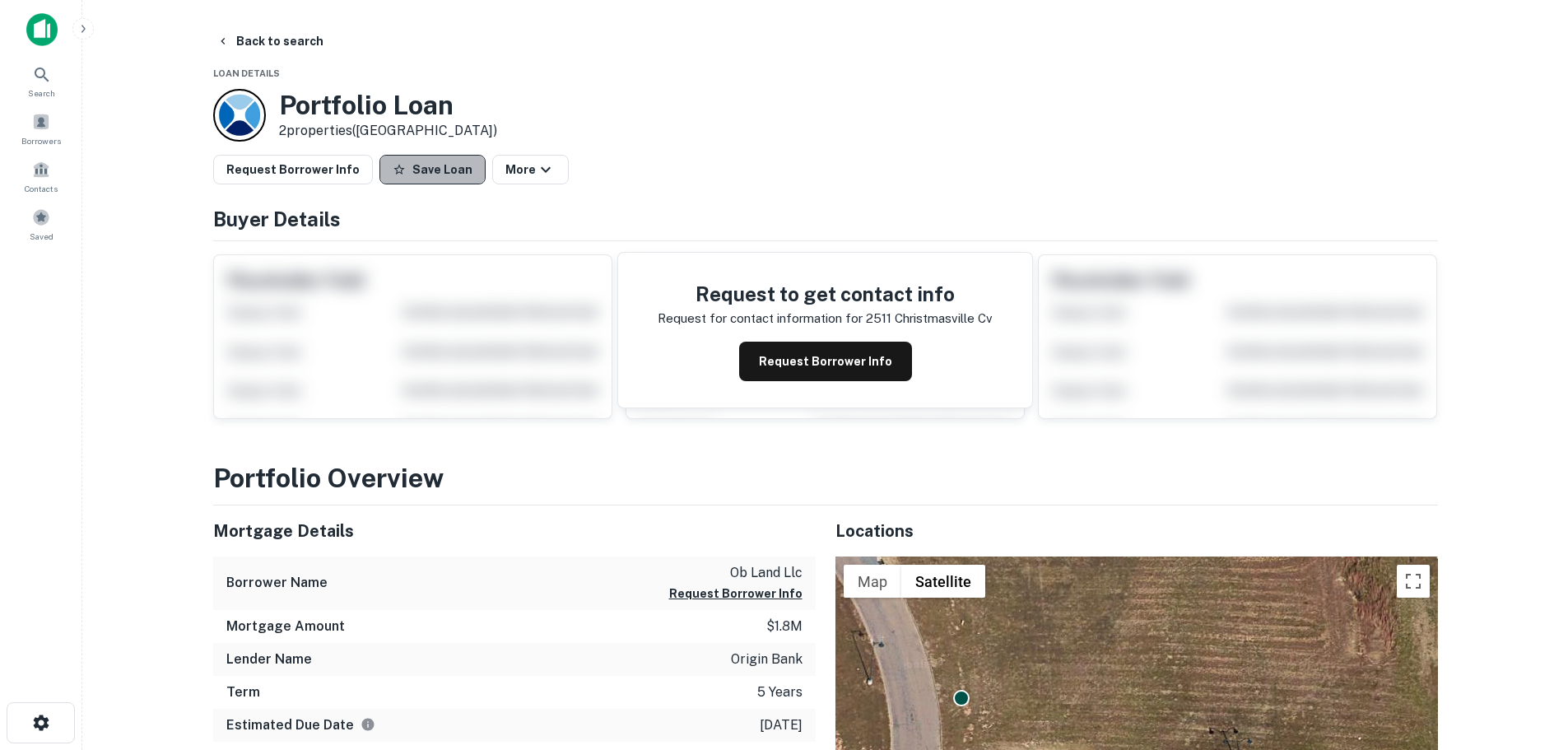
click at [422, 177] on button "Save Loan" at bounding box center [432, 169] width 107 height 30
click at [353, 173] on button "Request Borrower Info" at bounding box center [293, 169] width 159 height 30
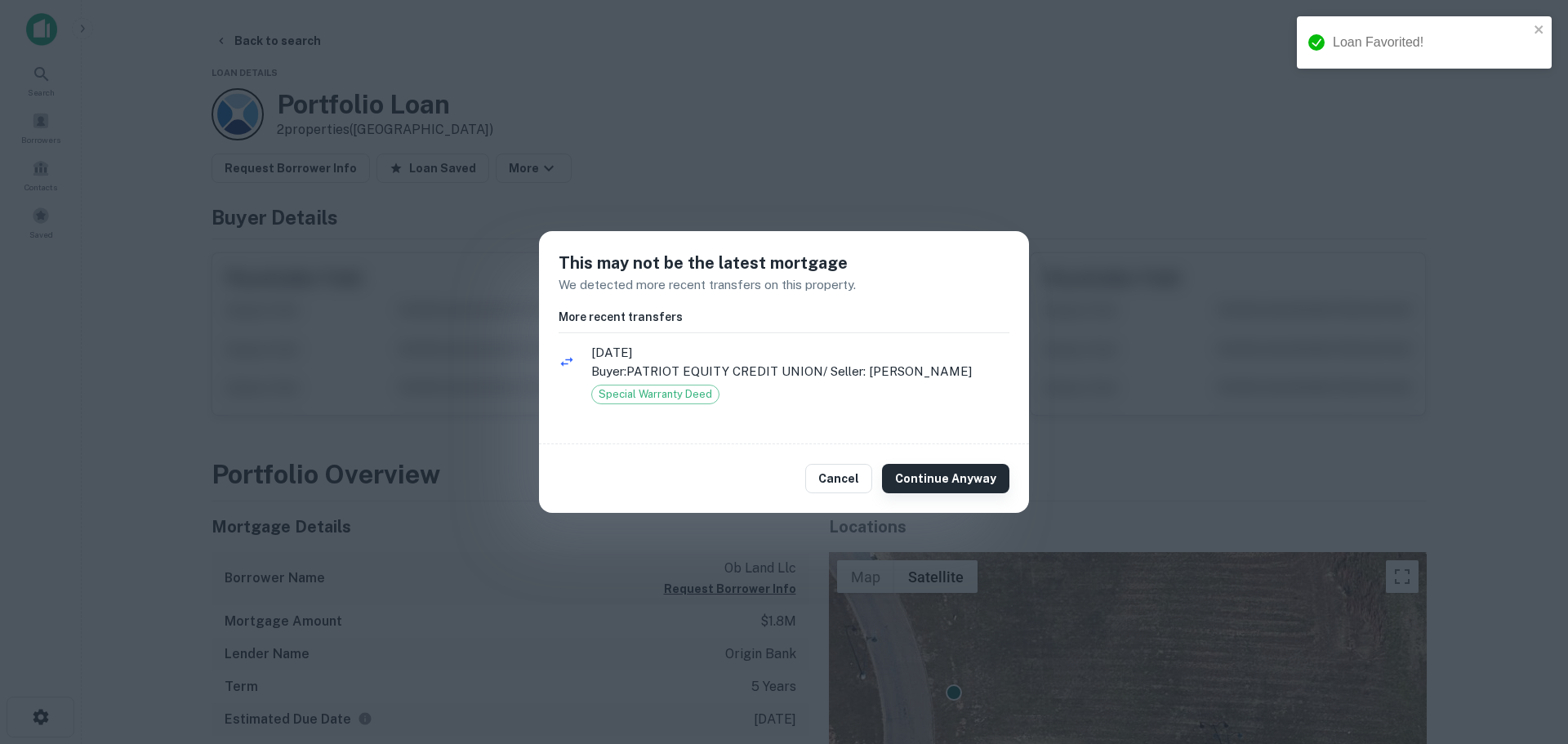
click at [934, 473] on button "Continue Anyway" at bounding box center [946, 478] width 127 height 30
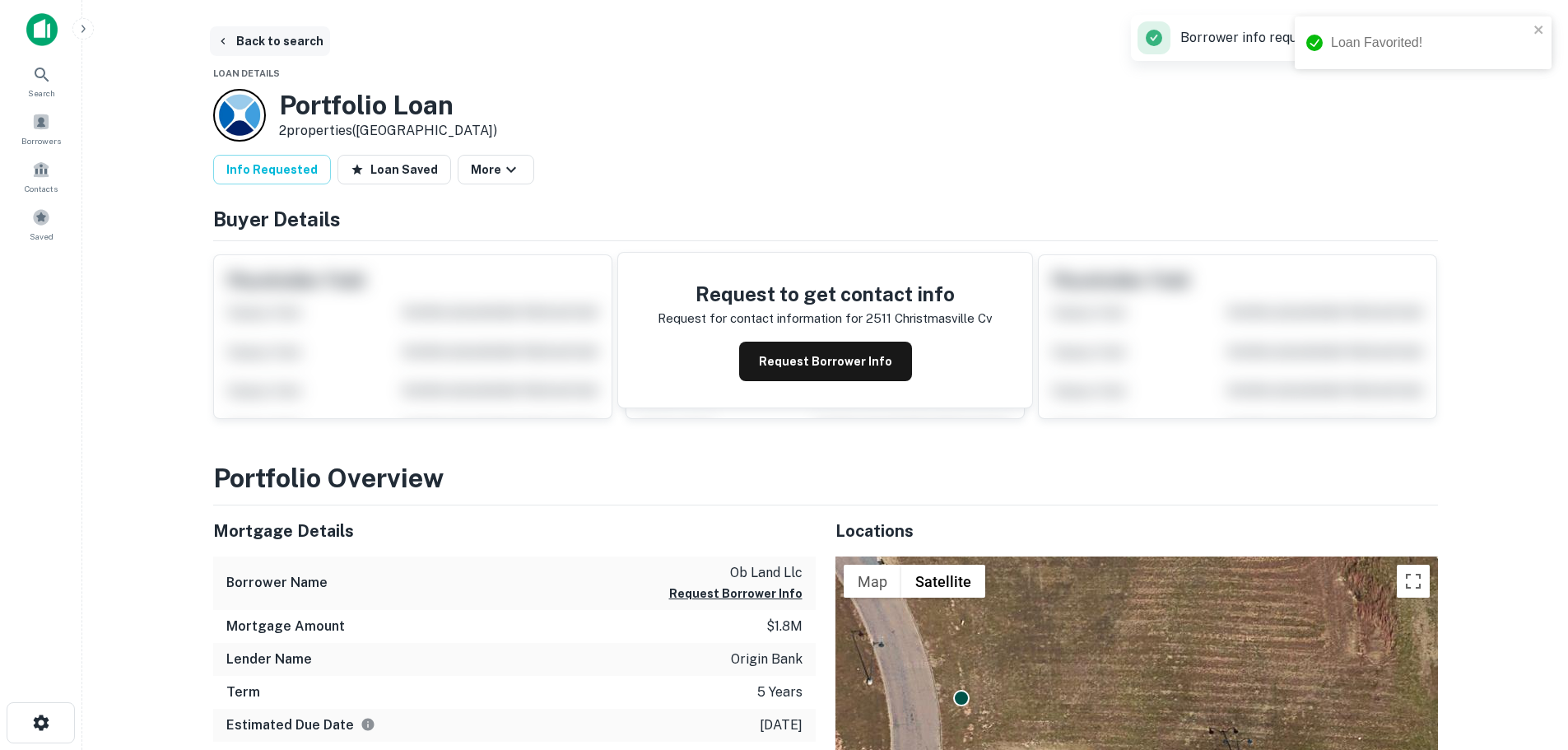
click at [288, 42] on button "Back to search" at bounding box center [270, 41] width 121 height 30
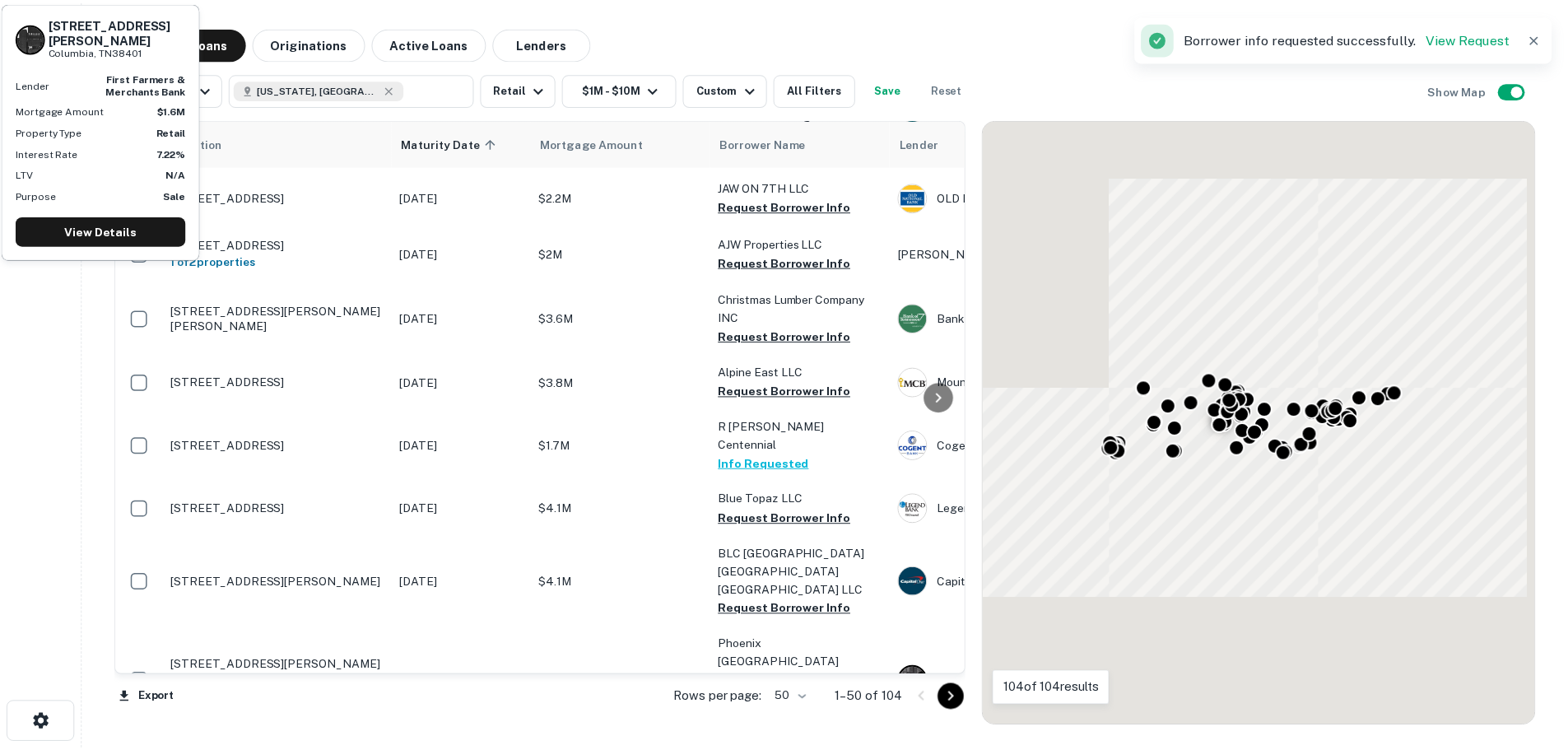
scroll to position [2125, 0]
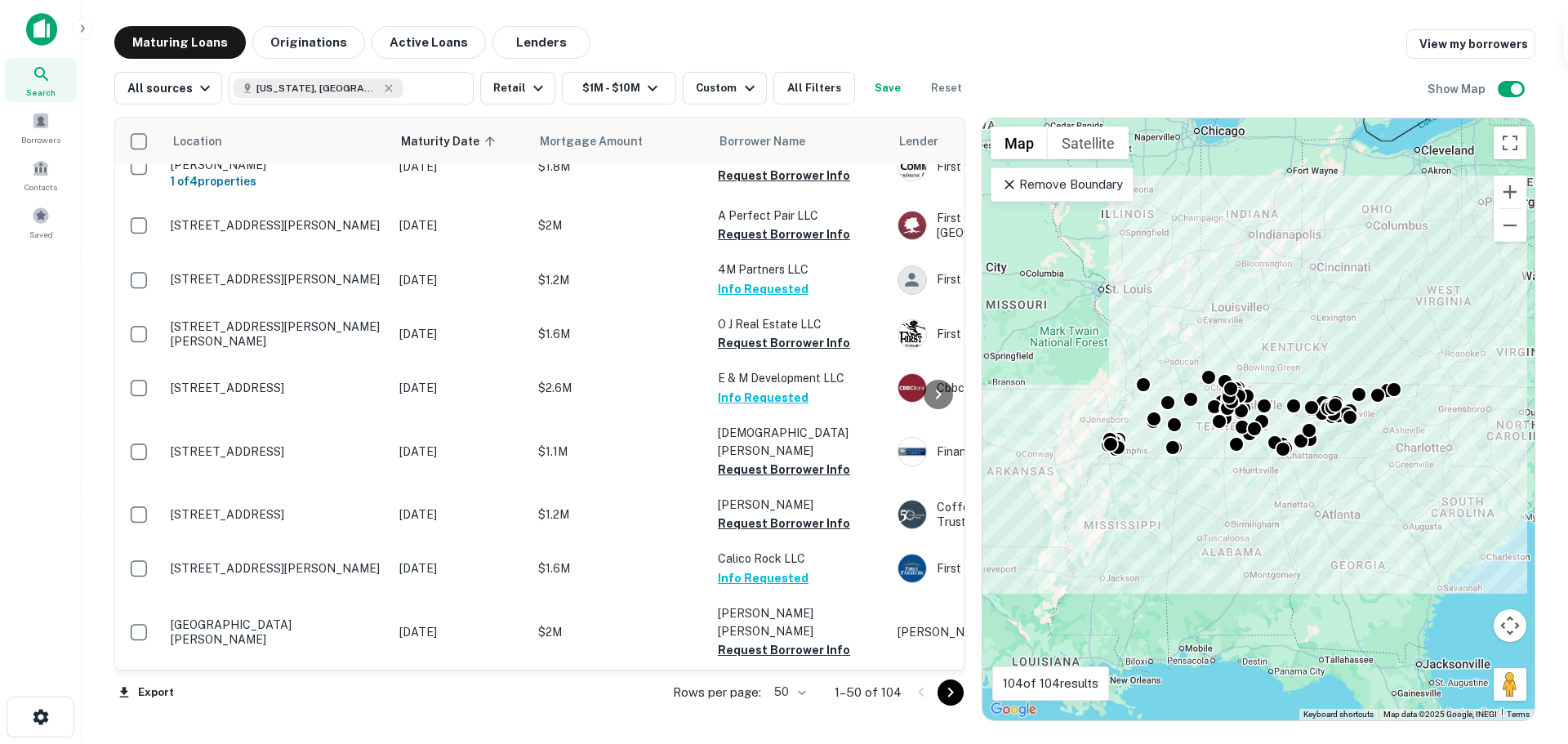
click at [249, 741] on p "3441 Lebanon Pike Hermitage, TN37076" at bounding box center [277, 748] width 212 height 15
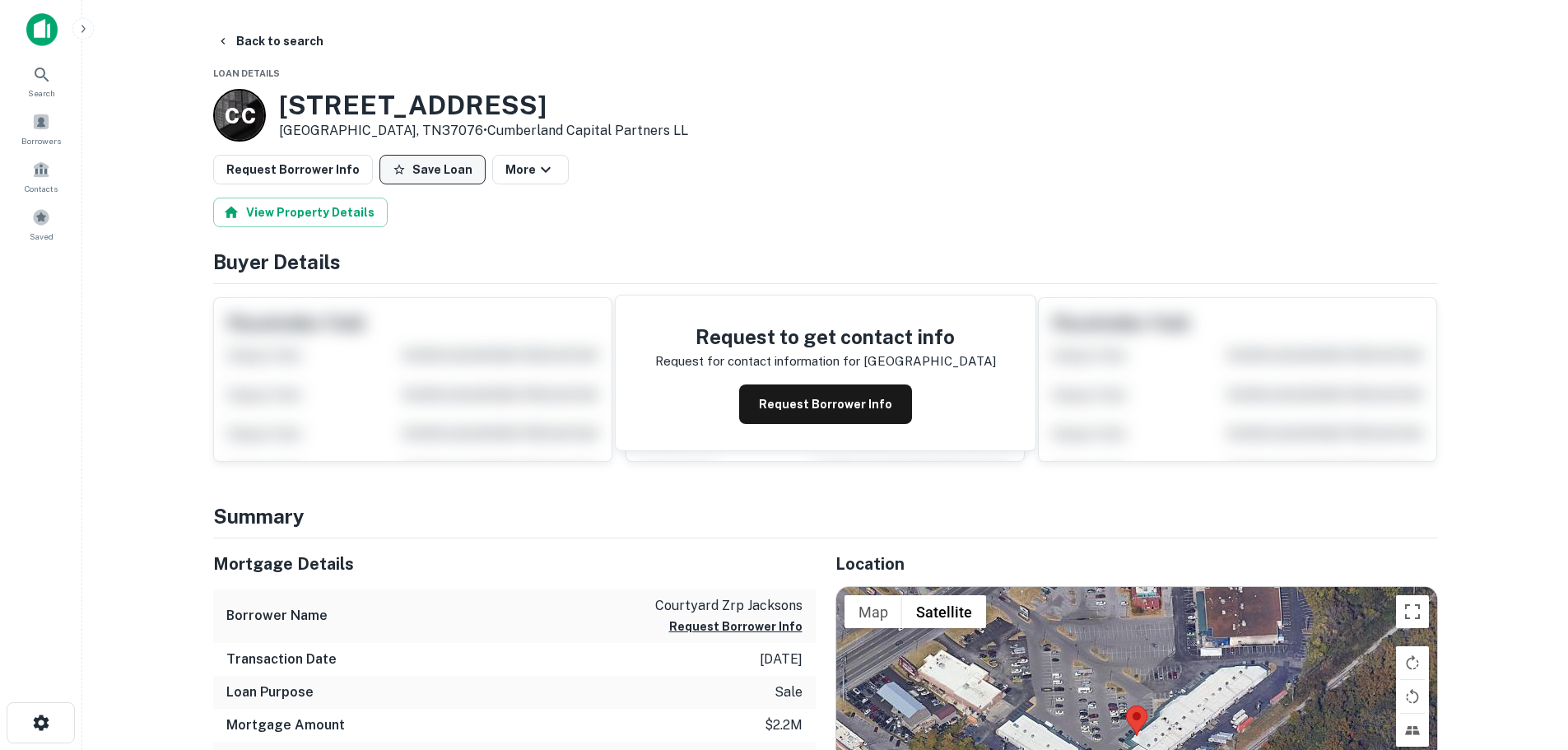
click at [429, 168] on button "Save Loan" at bounding box center [432, 169] width 107 height 30
click at [280, 167] on button "Request Borrower Info" at bounding box center [293, 169] width 159 height 30
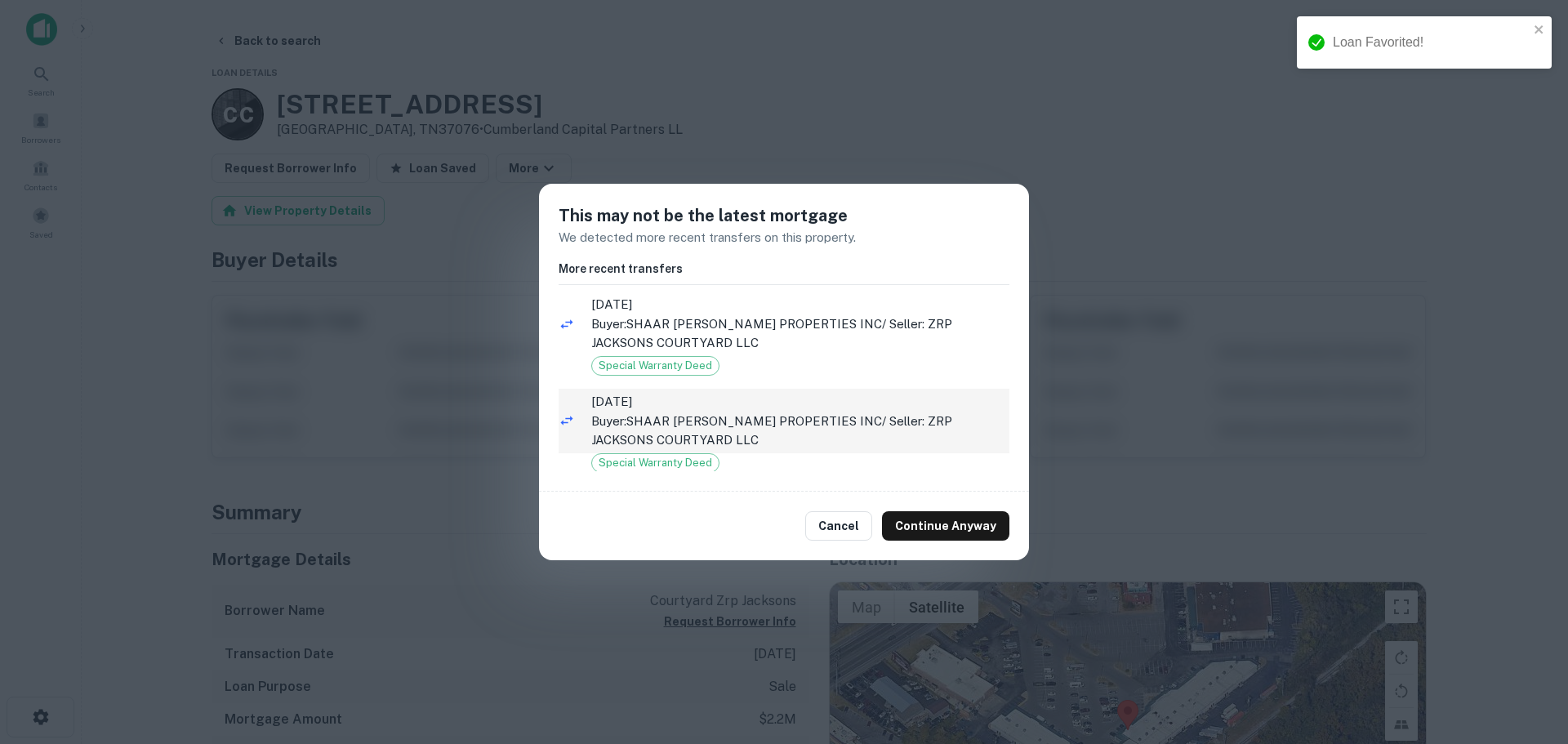
scroll to position [21, 0]
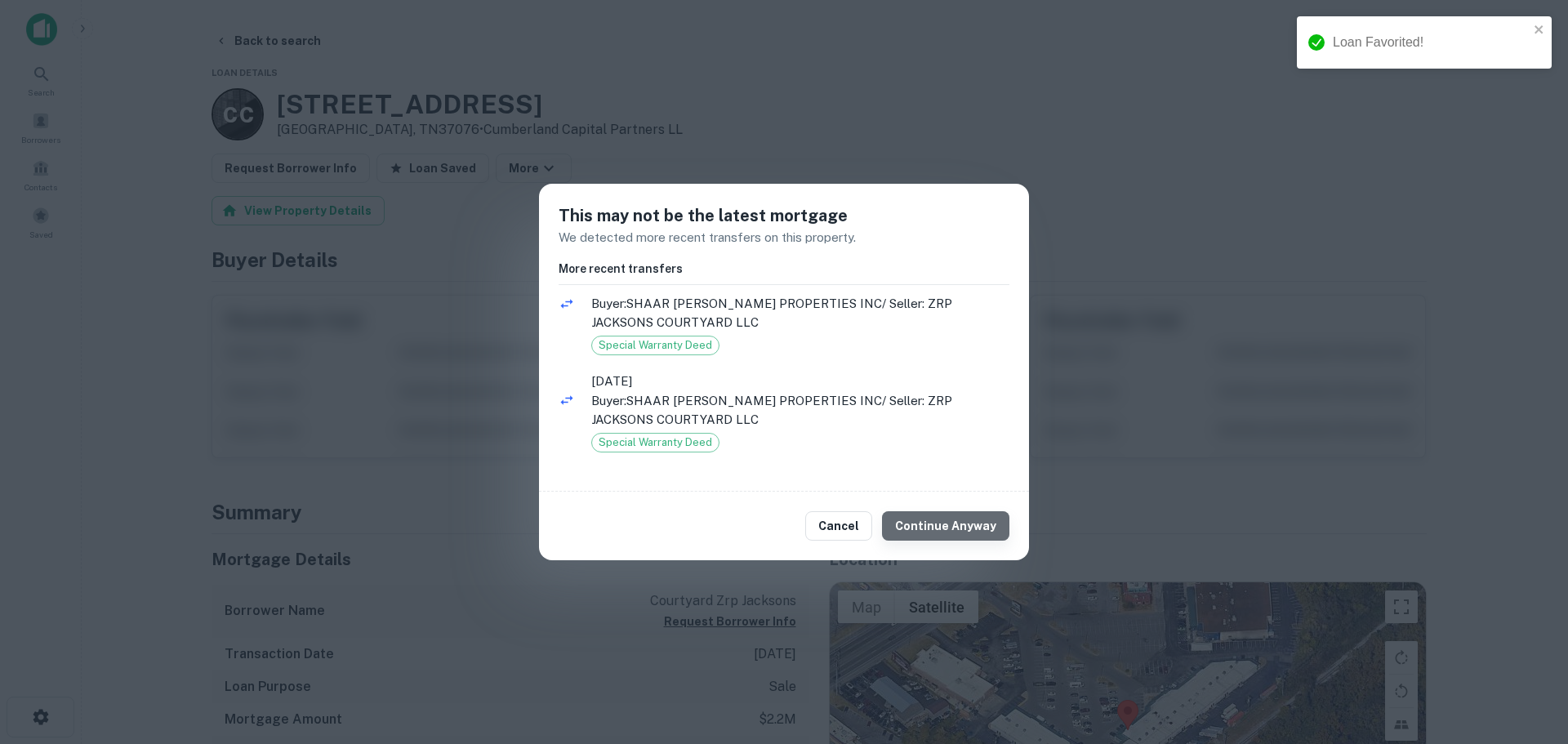
click at [971, 522] on button "Continue Anyway" at bounding box center [946, 526] width 127 height 30
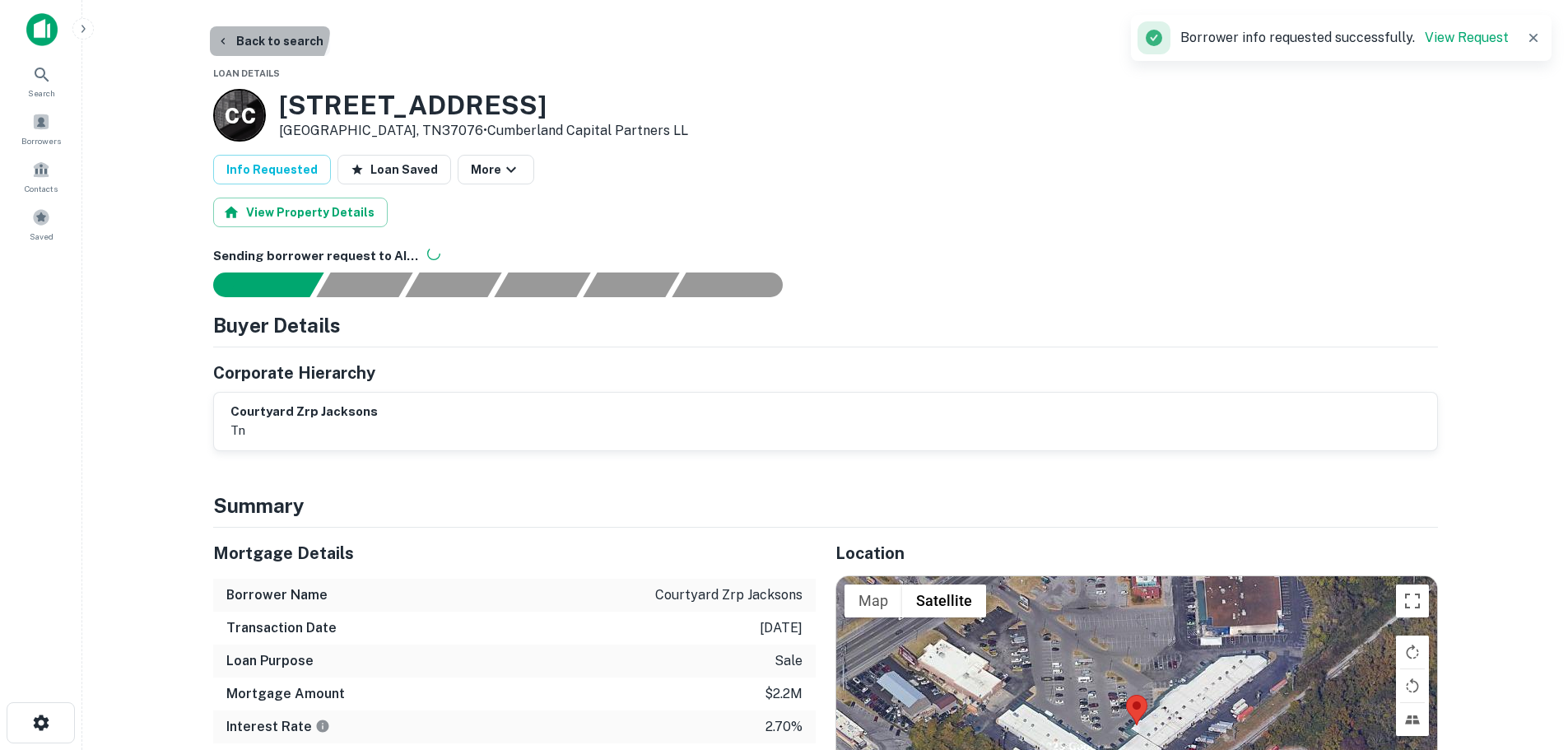
click at [263, 28] on button "Back to search" at bounding box center [270, 41] width 121 height 30
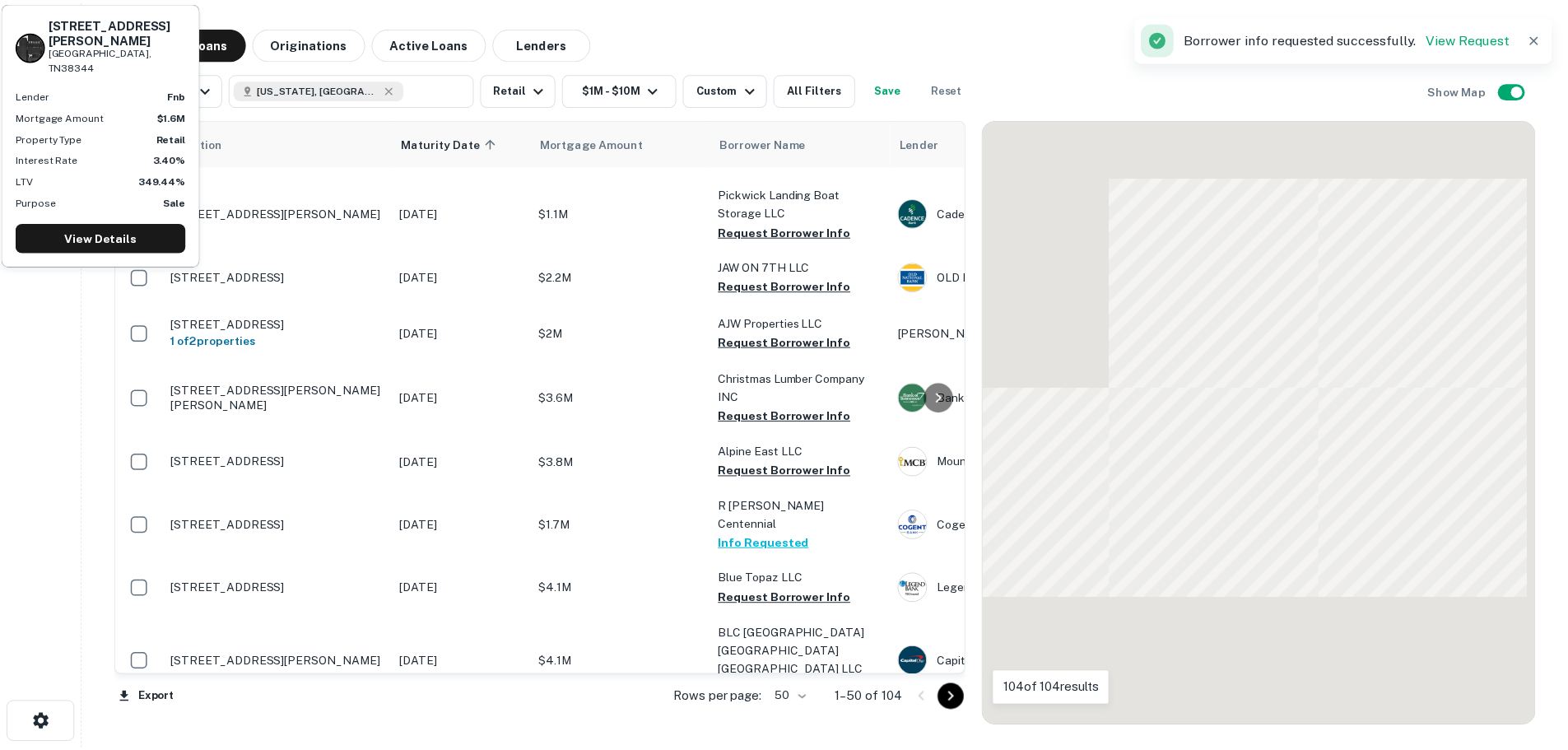
scroll to position [2125, 0]
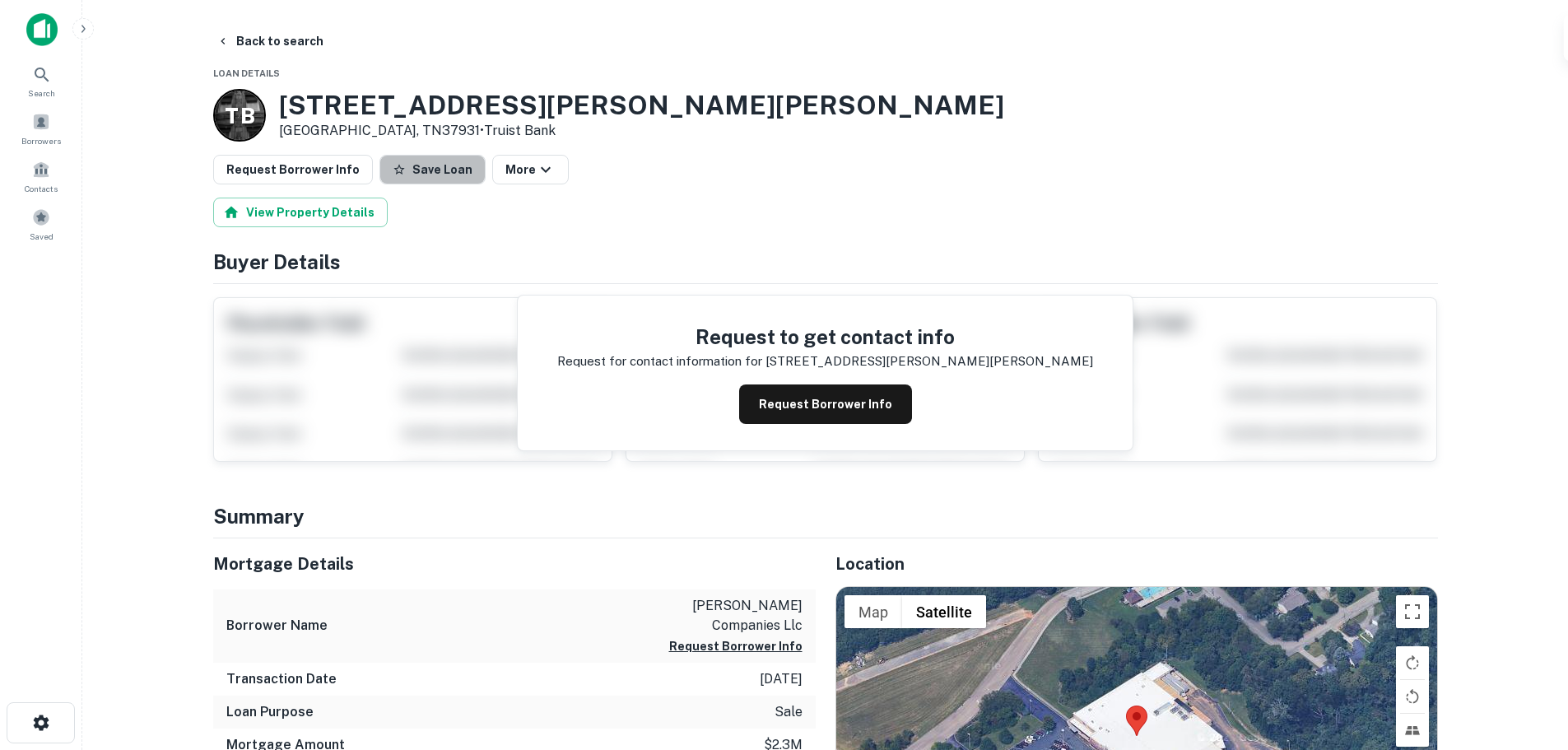
drag, startPoint x: 425, startPoint y: 173, endPoint x: 237, endPoint y: 152, distance: 189.2
click at [415, 173] on button "Save Loan" at bounding box center [432, 169] width 107 height 30
click at [287, 176] on button "Request Borrower Info" at bounding box center [293, 169] width 159 height 30
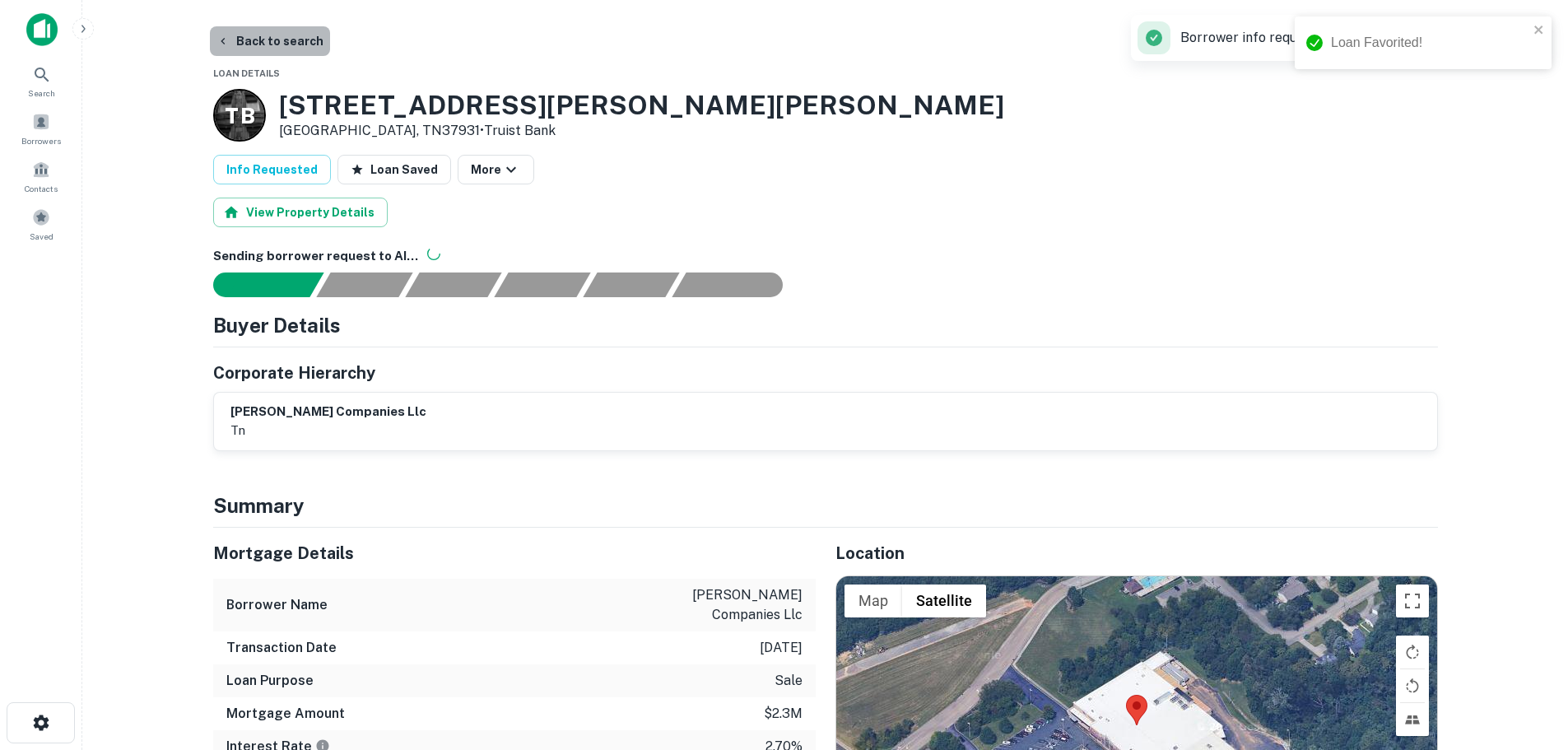
click at [276, 36] on button "Back to search" at bounding box center [270, 41] width 121 height 30
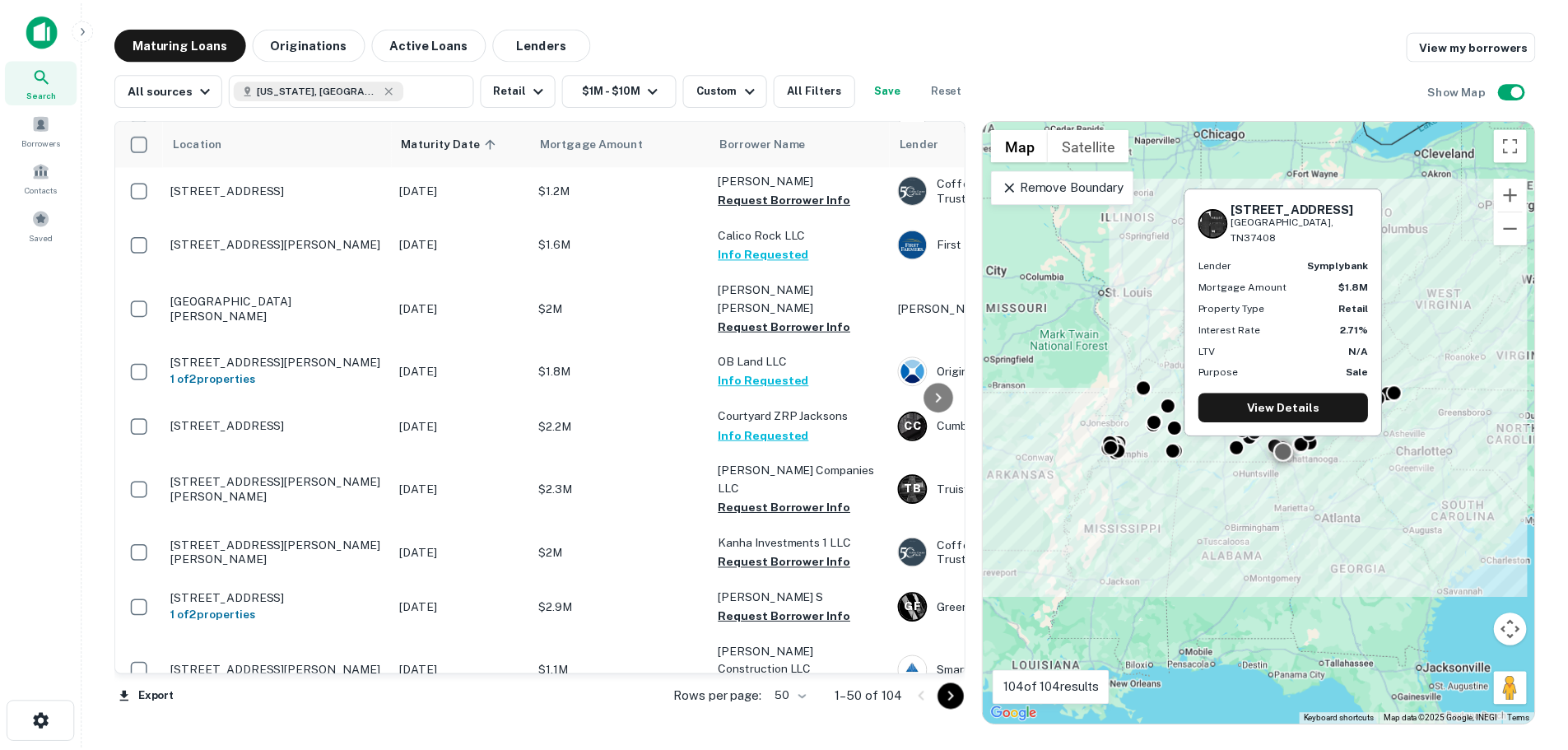
scroll to position [2482, 0]
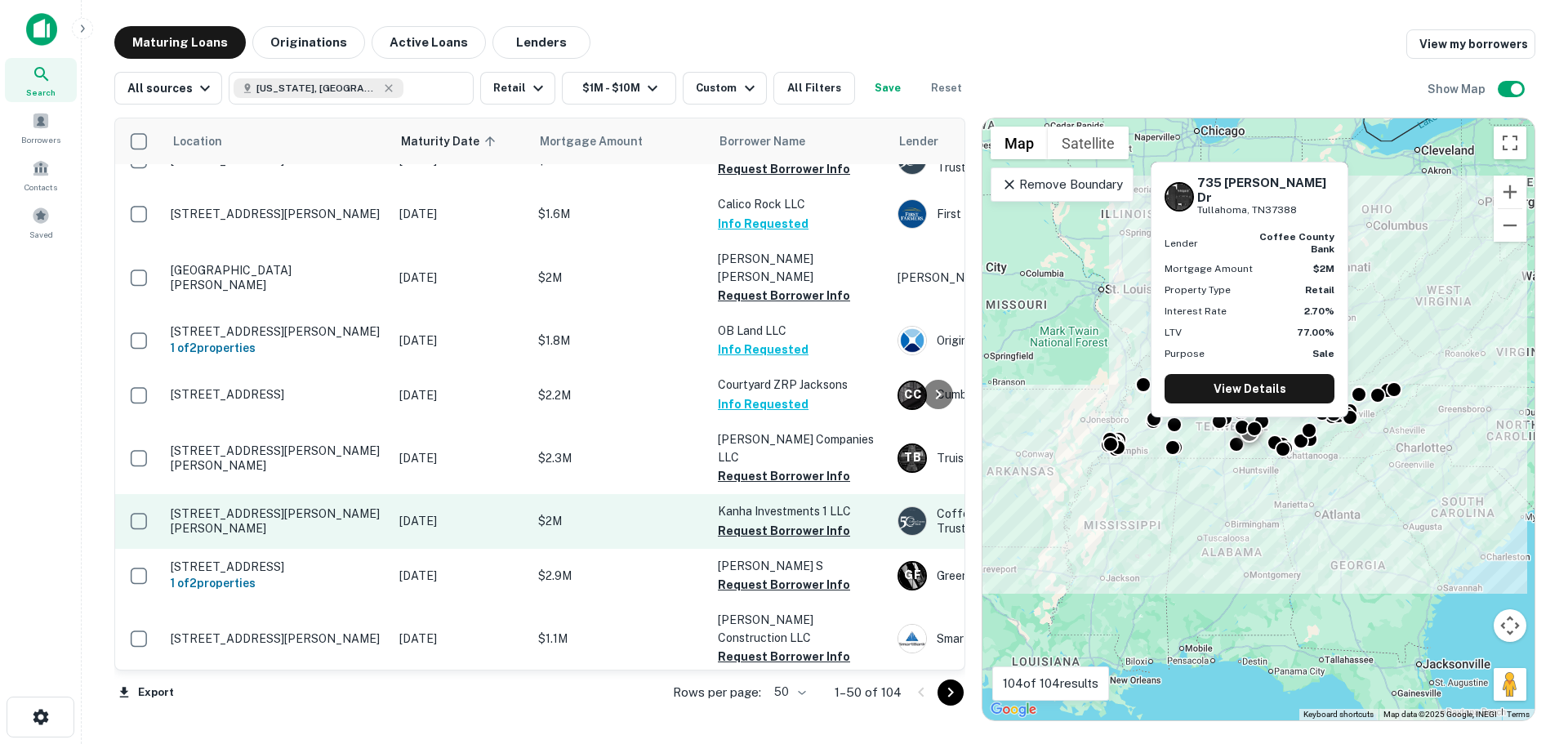
click at [325, 506] on p "735 Clement Dr Tullahoma, TN37388" at bounding box center [277, 521] width 212 height 30
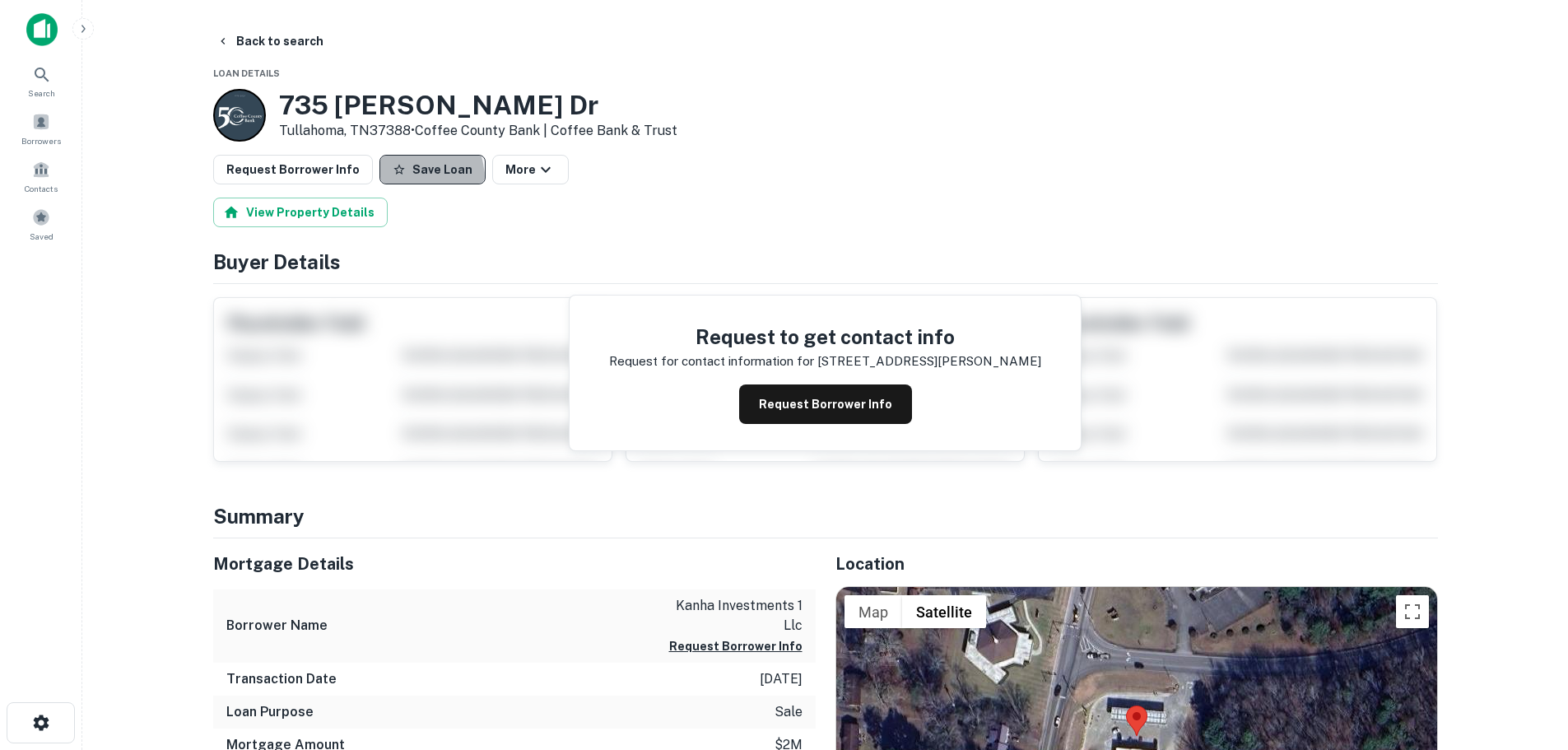
click at [392, 179] on button "Save Loan" at bounding box center [432, 169] width 107 height 30
click at [286, 173] on button "Request Borrower Info" at bounding box center [293, 169] width 159 height 30
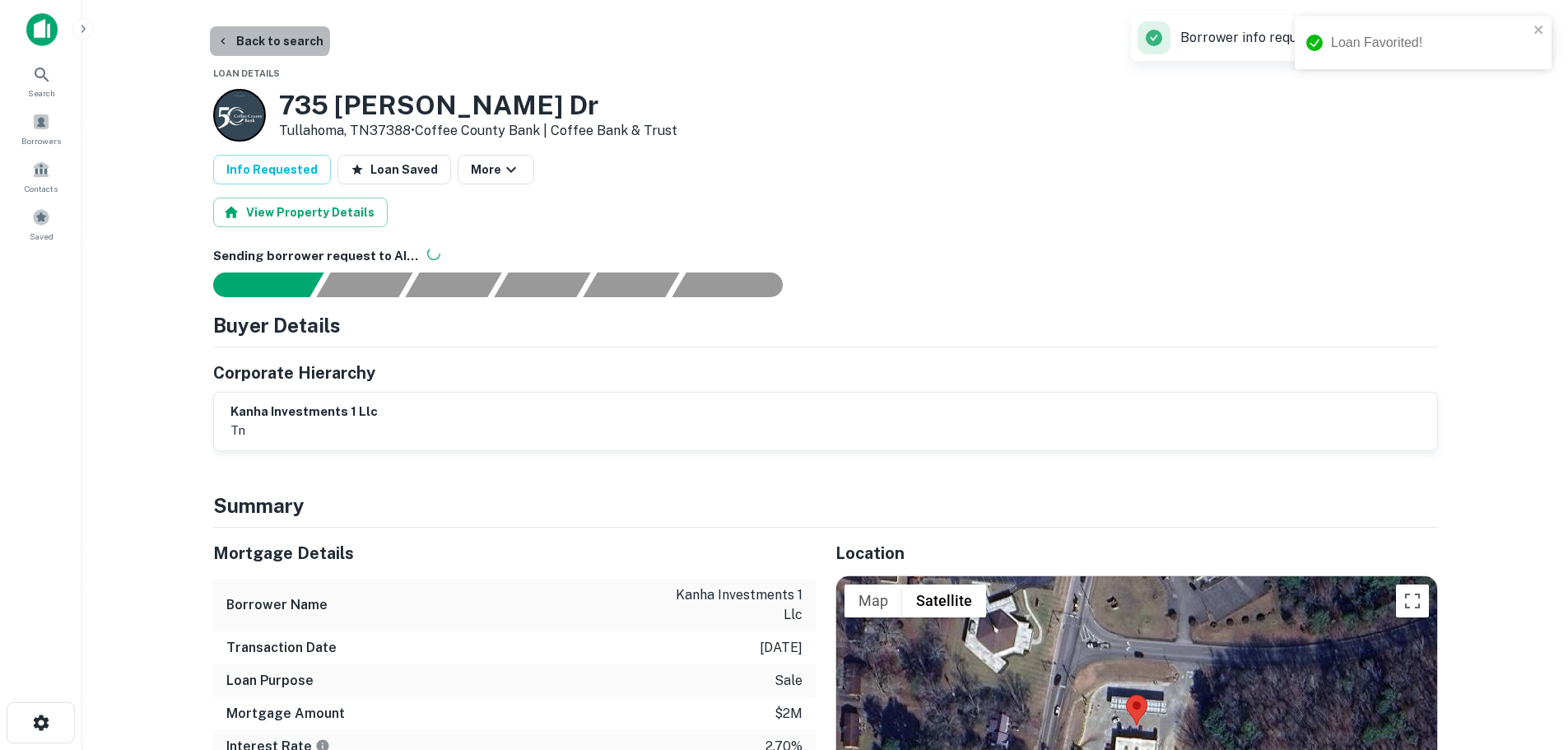
click at [268, 33] on button "Back to search" at bounding box center [270, 41] width 121 height 30
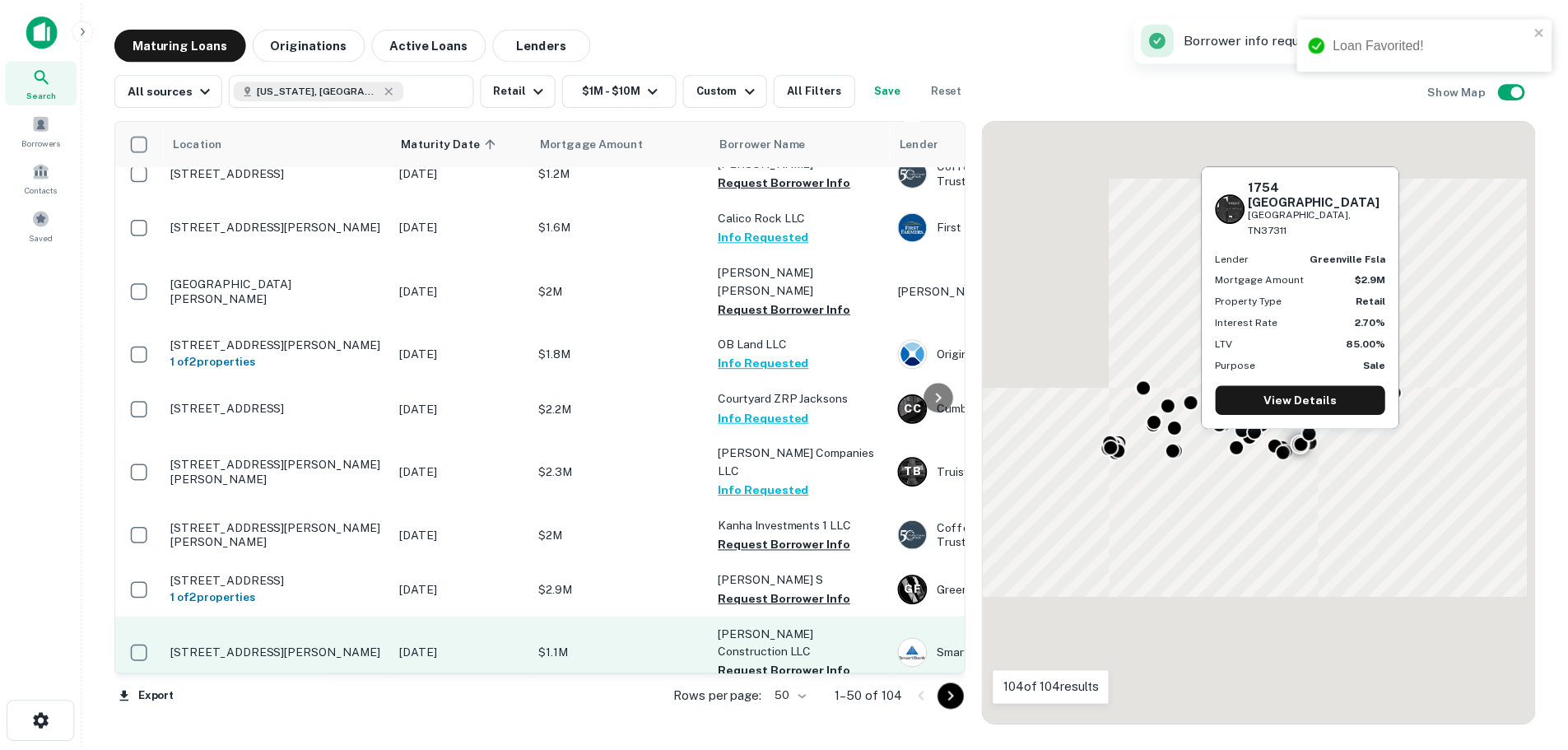
scroll to position [2482, 0]
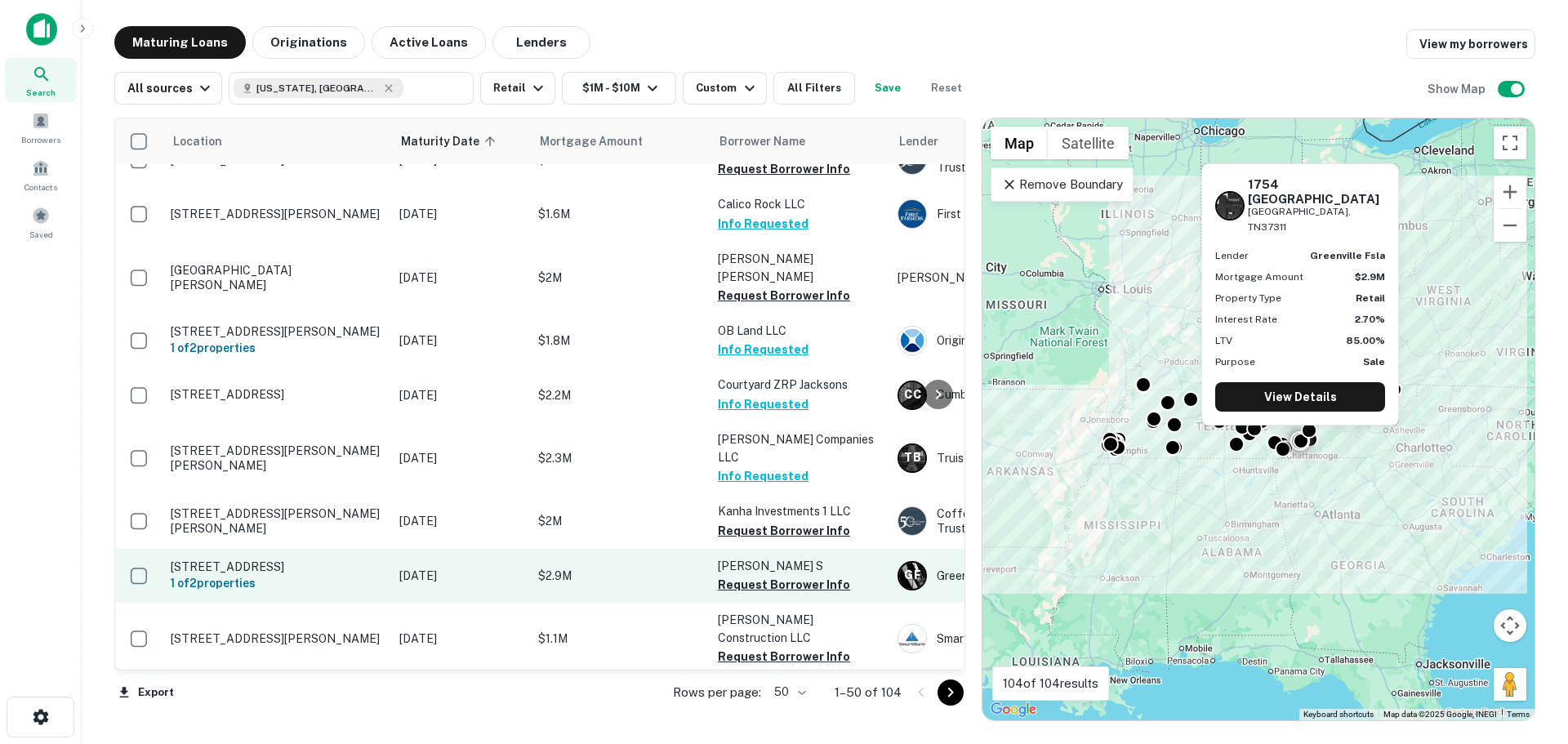
click at [318, 559] on p "1754 Greenwood Ave Ne Cleveland, TN37311" at bounding box center [277, 566] width 212 height 15
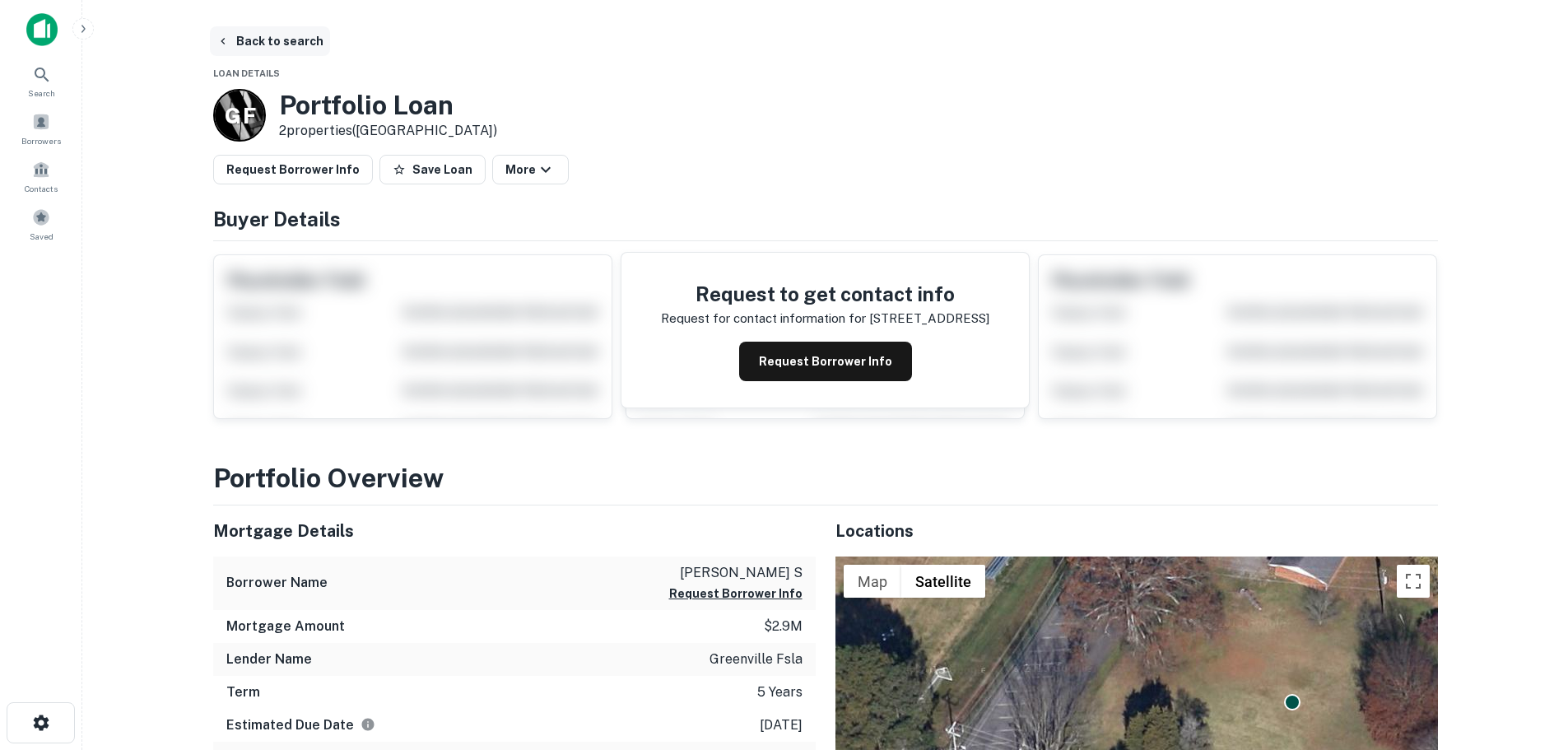
click at [278, 51] on button "Back to search" at bounding box center [270, 41] width 121 height 30
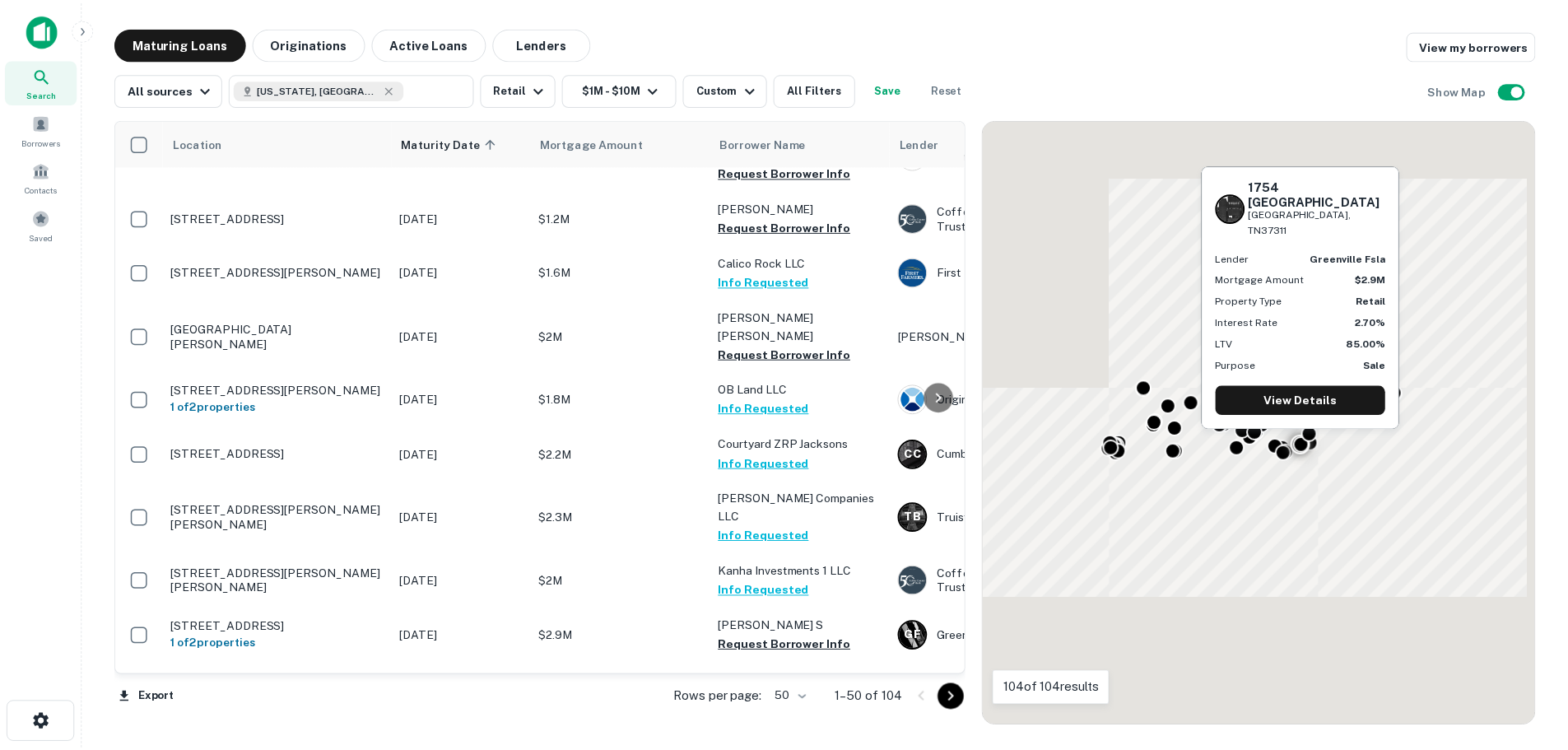
scroll to position [2482, 0]
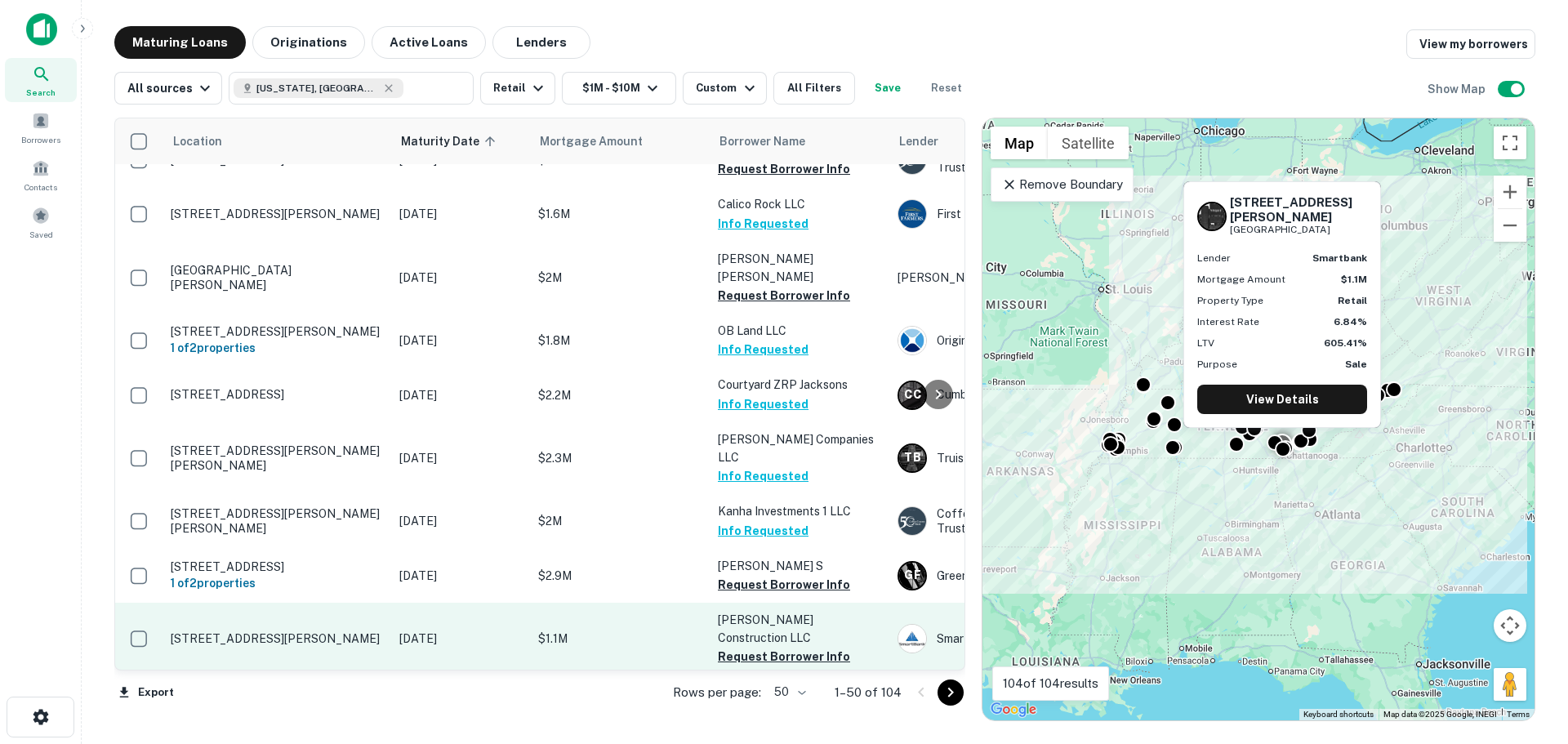
click at [282, 631] on p "1462 Bent Hickory Rd Signal Rd Signal Mountain, TN37377" at bounding box center [277, 638] width 212 height 15
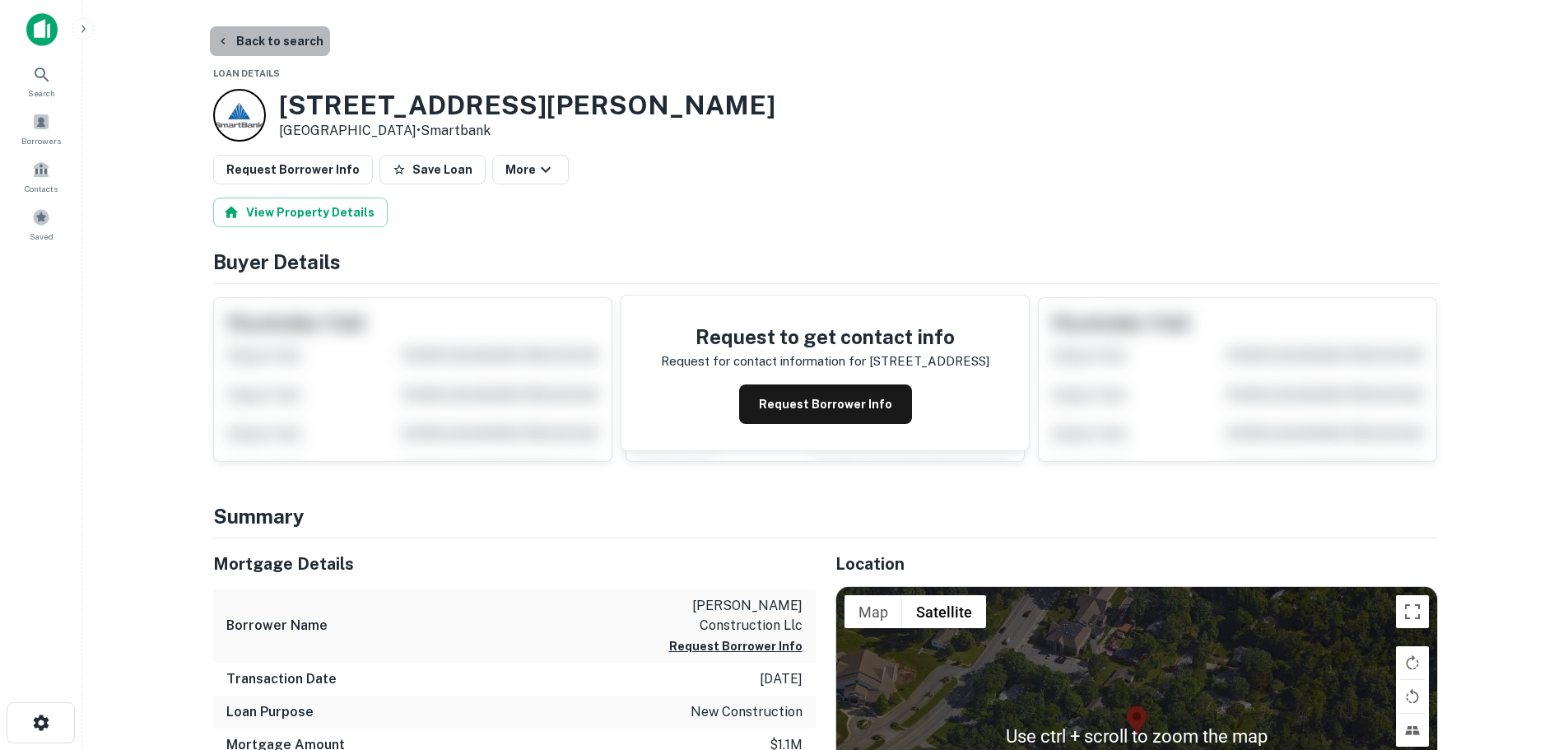
click at [288, 36] on button "Back to search" at bounding box center [270, 41] width 121 height 30
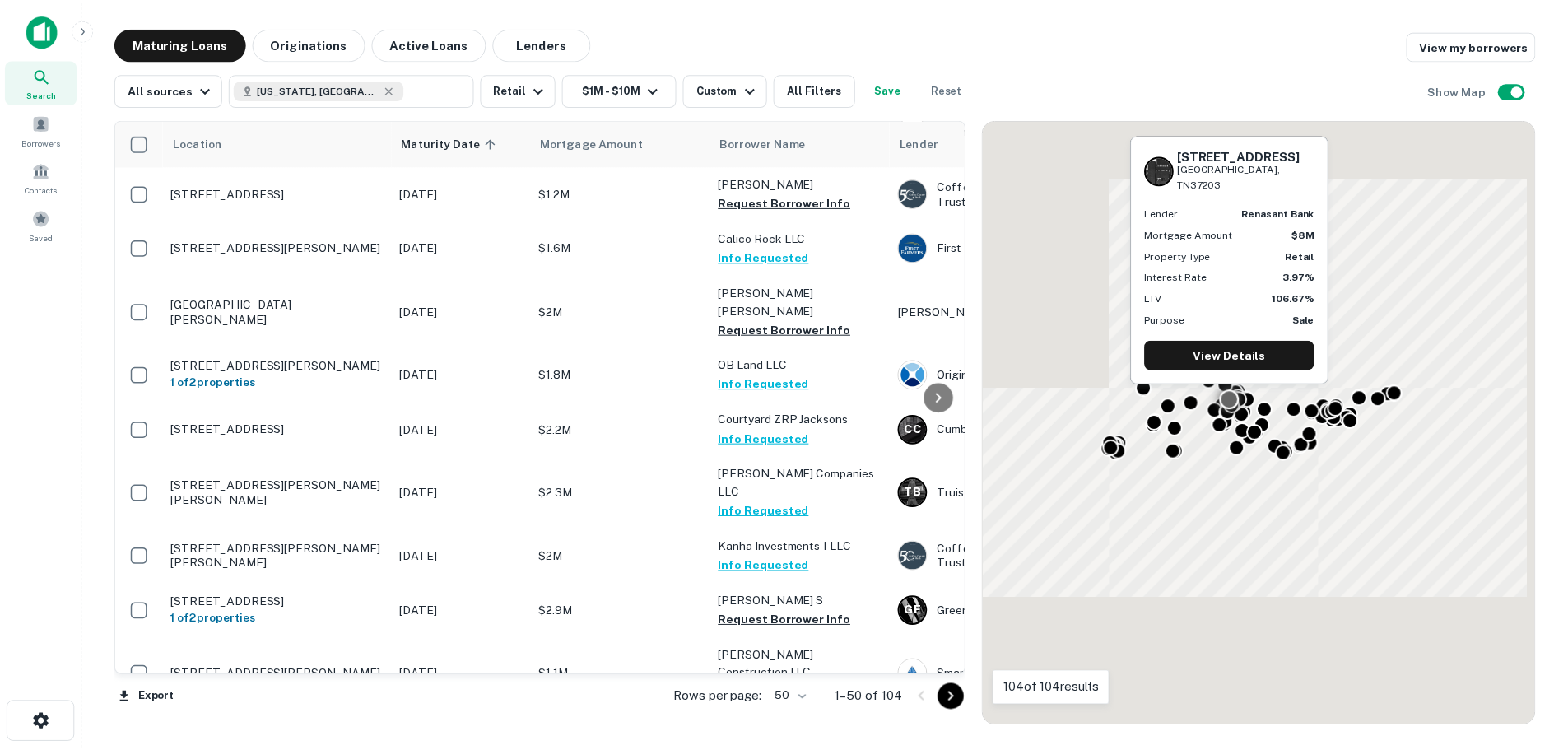
scroll to position [2482, 0]
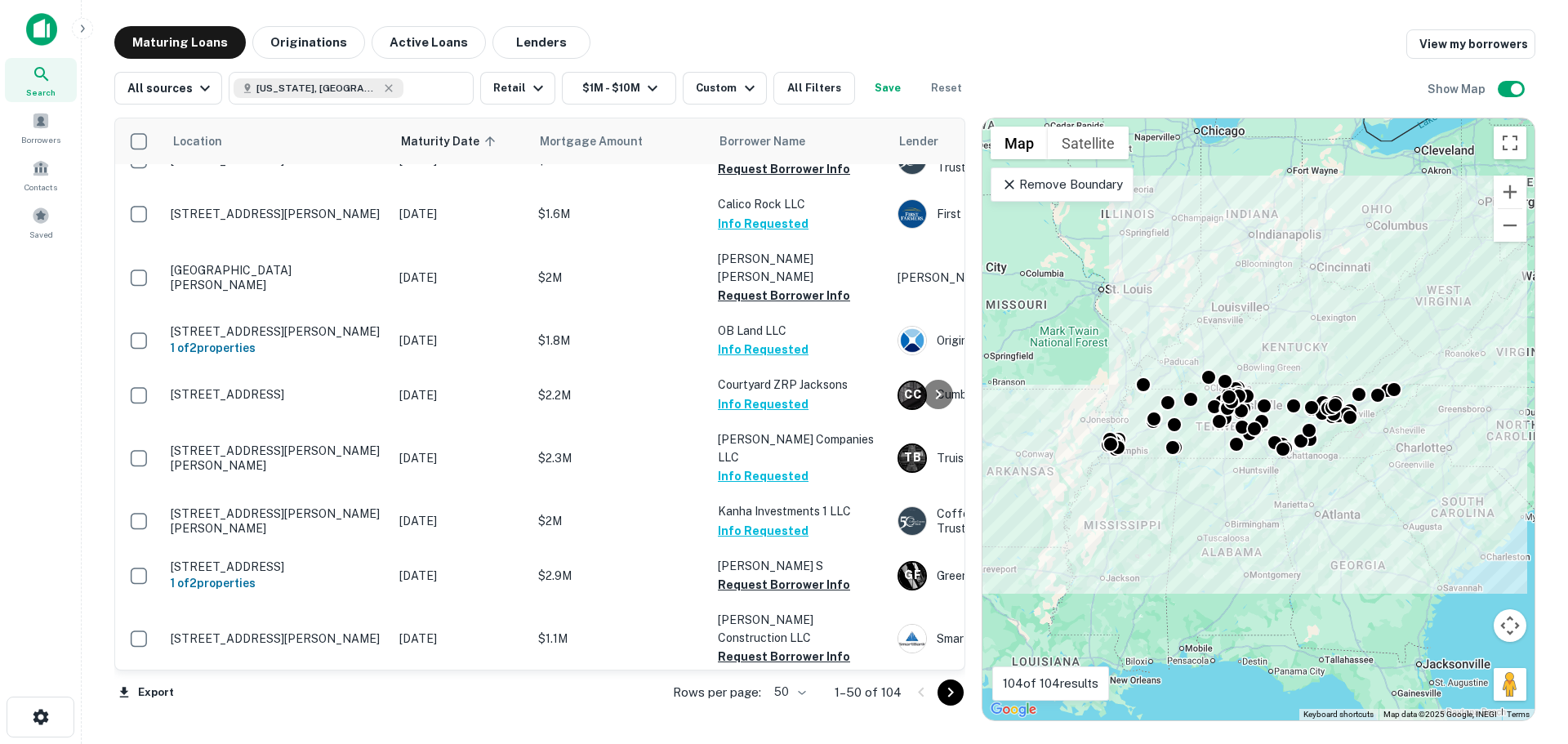
click at [256, 694] on p "400 Broadway Nashville, TN37203" at bounding box center [277, 701] width 212 height 15
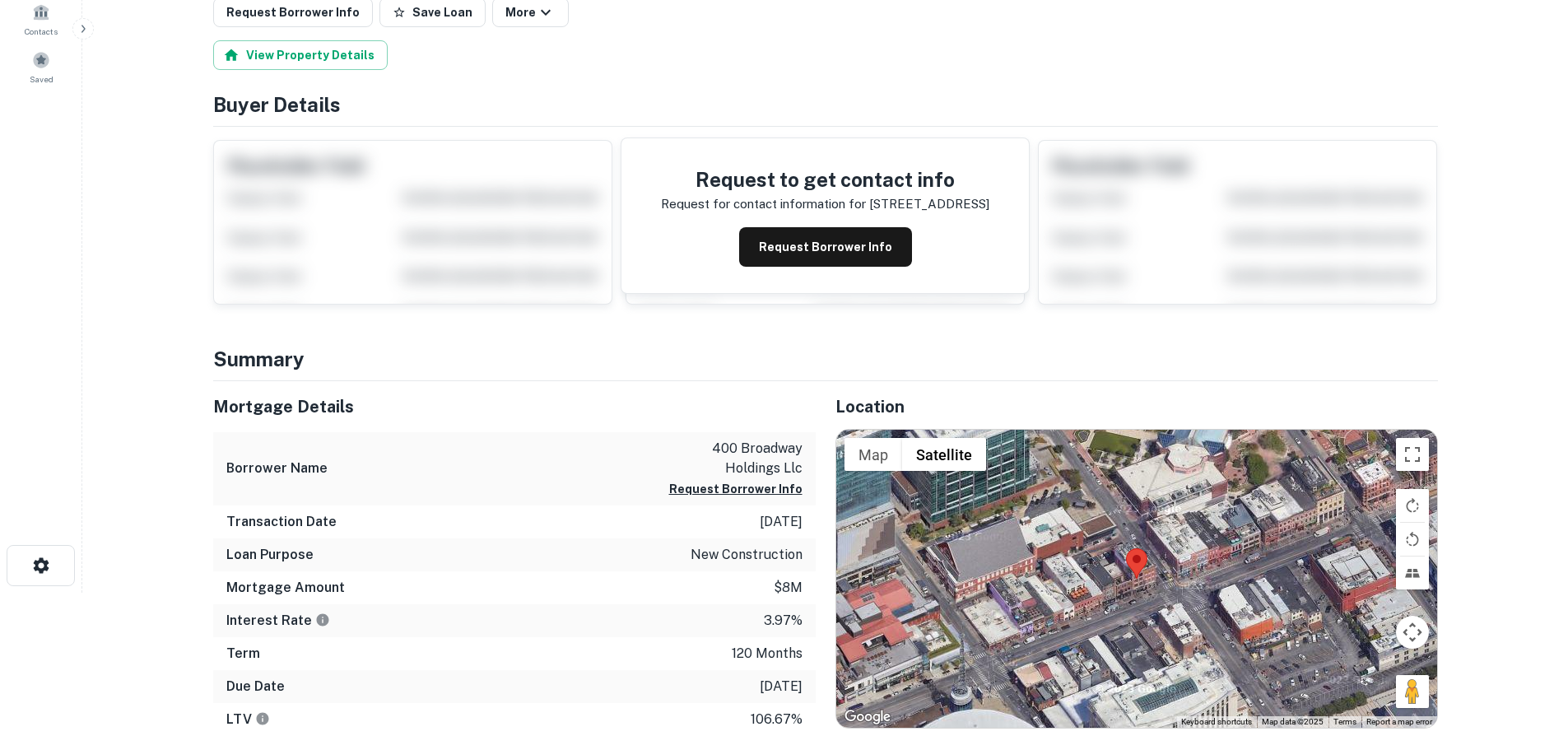
scroll to position [164, 0]
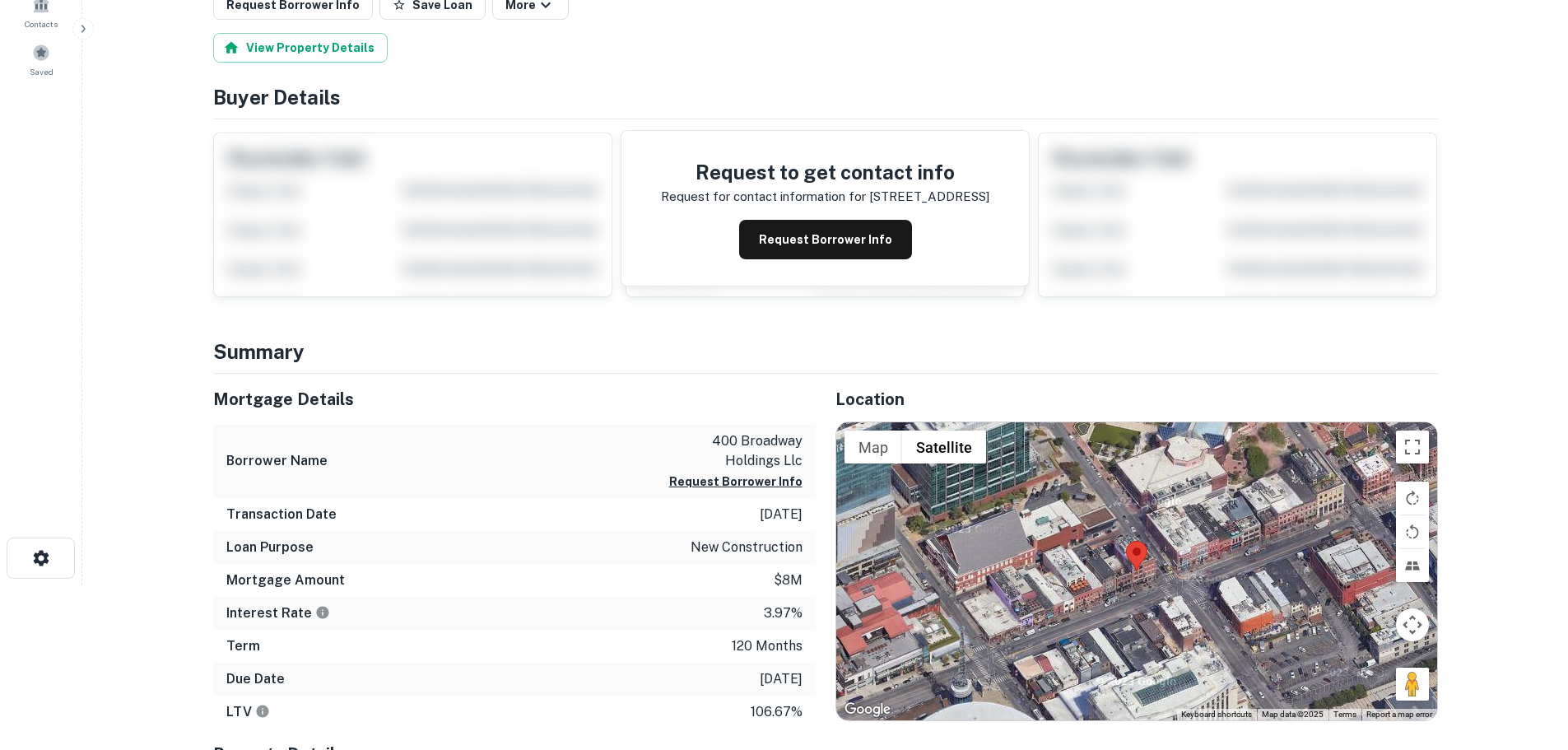
drag, startPoint x: 1410, startPoint y: 699, endPoint x: 1162, endPoint y: 620, distance: 260.3
click at [1162, 620] on div "Map Terrain Satellite Labels Keyboard shortcuts Map Data Map data ©2025 Map dat…" at bounding box center [1137, 571] width 601 height 298
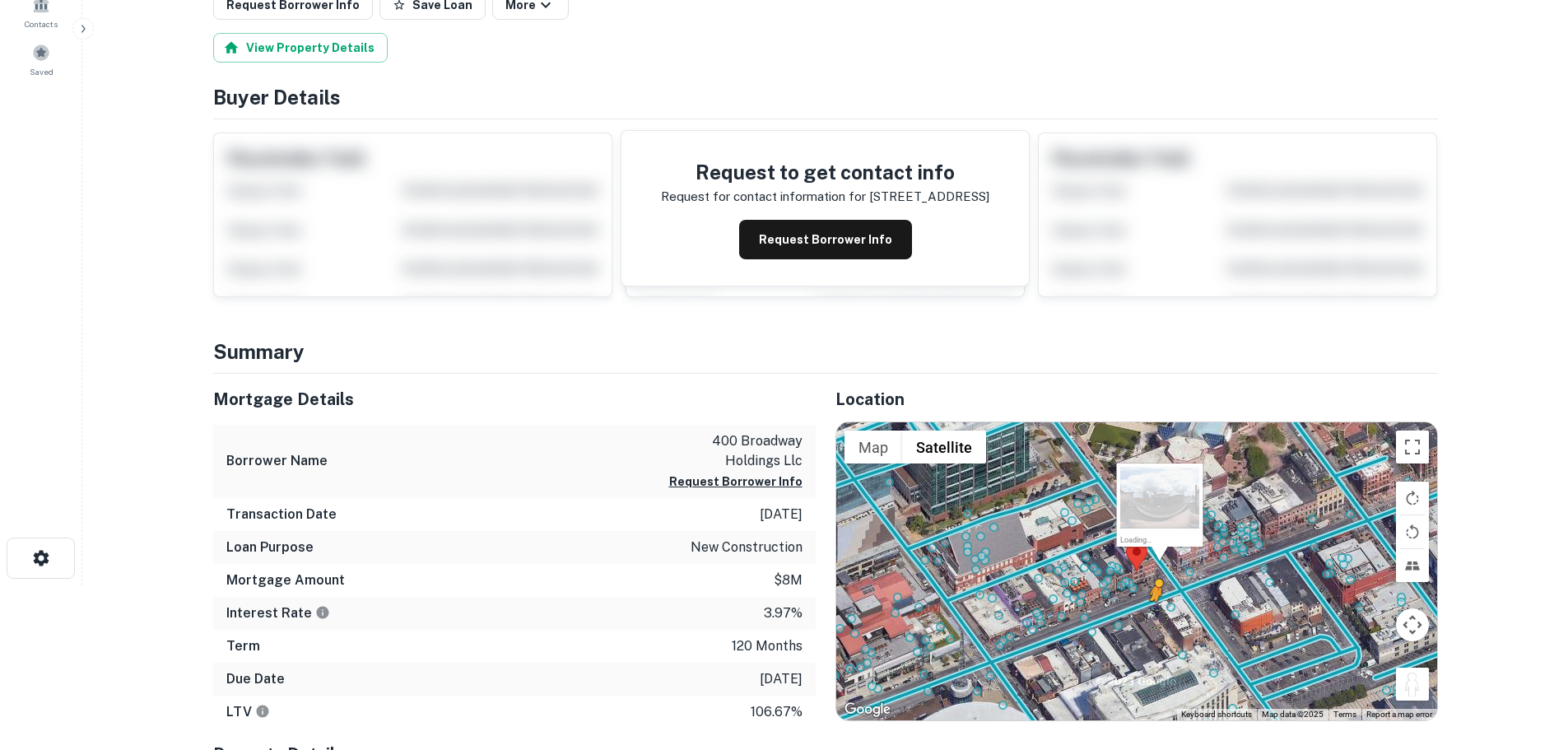
drag, startPoint x: 1411, startPoint y: 691, endPoint x: 1154, endPoint y: 615, distance: 268.0
click at [1154, 615] on div "To activate drag with keyboard, press Alt + Enter. Once in keyboard drag state,…" at bounding box center [1137, 571] width 601 height 298
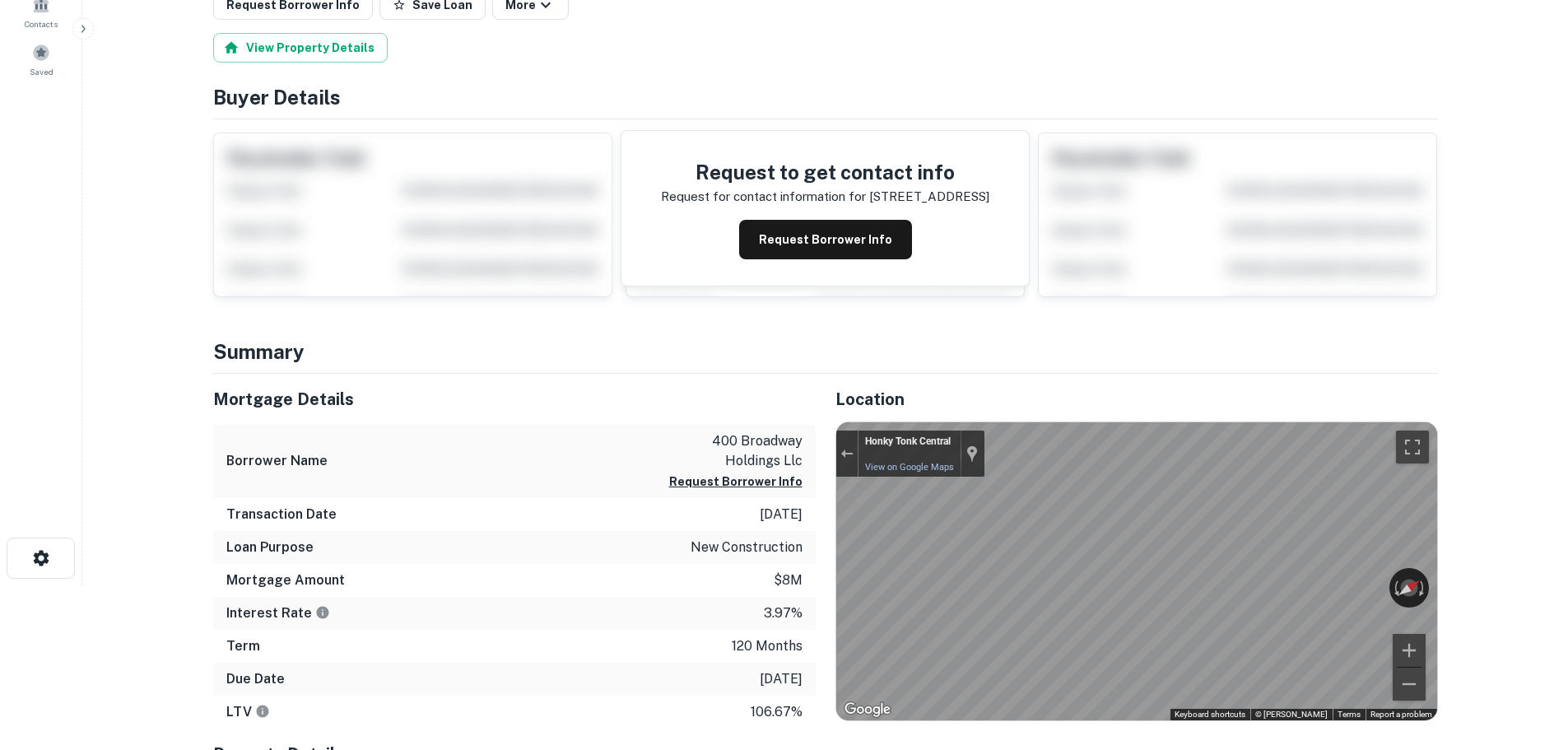
click at [1151, 743] on div "Location ← Move left → Move right ↑ Move up ↓ Move down + Zoom in - Zoom out Ho…" at bounding box center [1127, 642] width 623 height 538
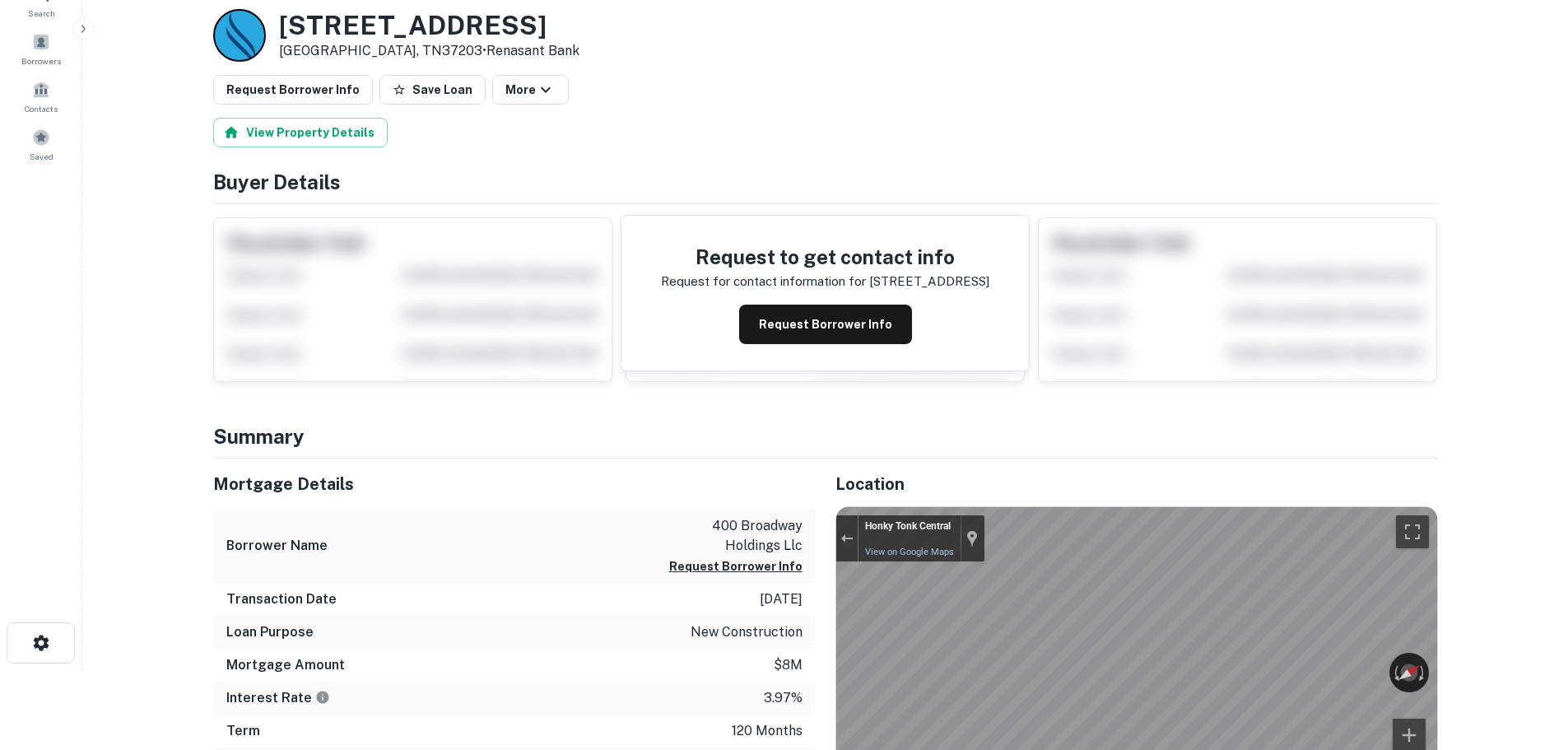
scroll to position [0, 0]
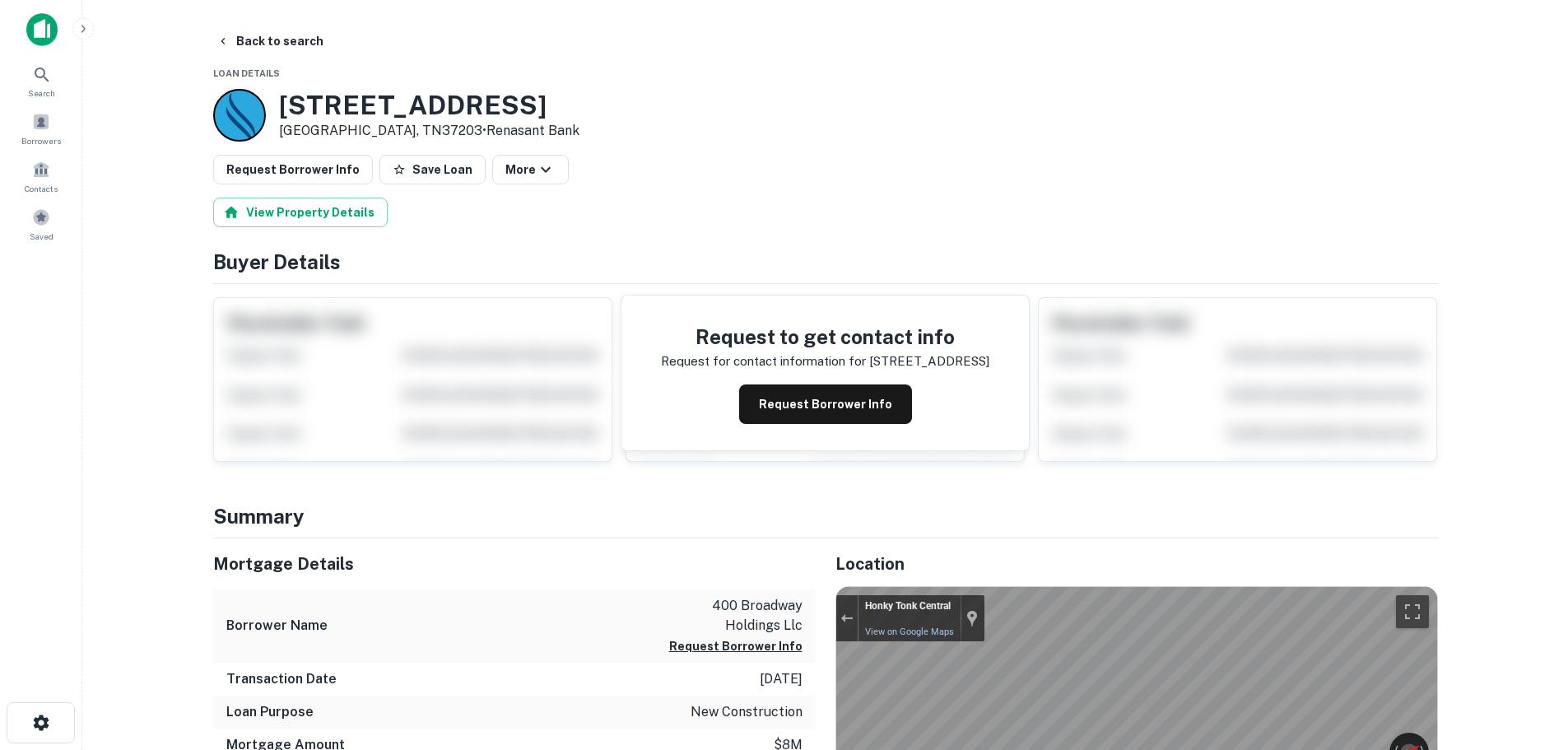
click at [365, 117] on h3 "400 Broadway" at bounding box center [429, 105] width 301 height 31
click at [364, 112] on h3 "400 Broadway" at bounding box center [429, 105] width 301 height 31
copy h3 "400 Broadway"
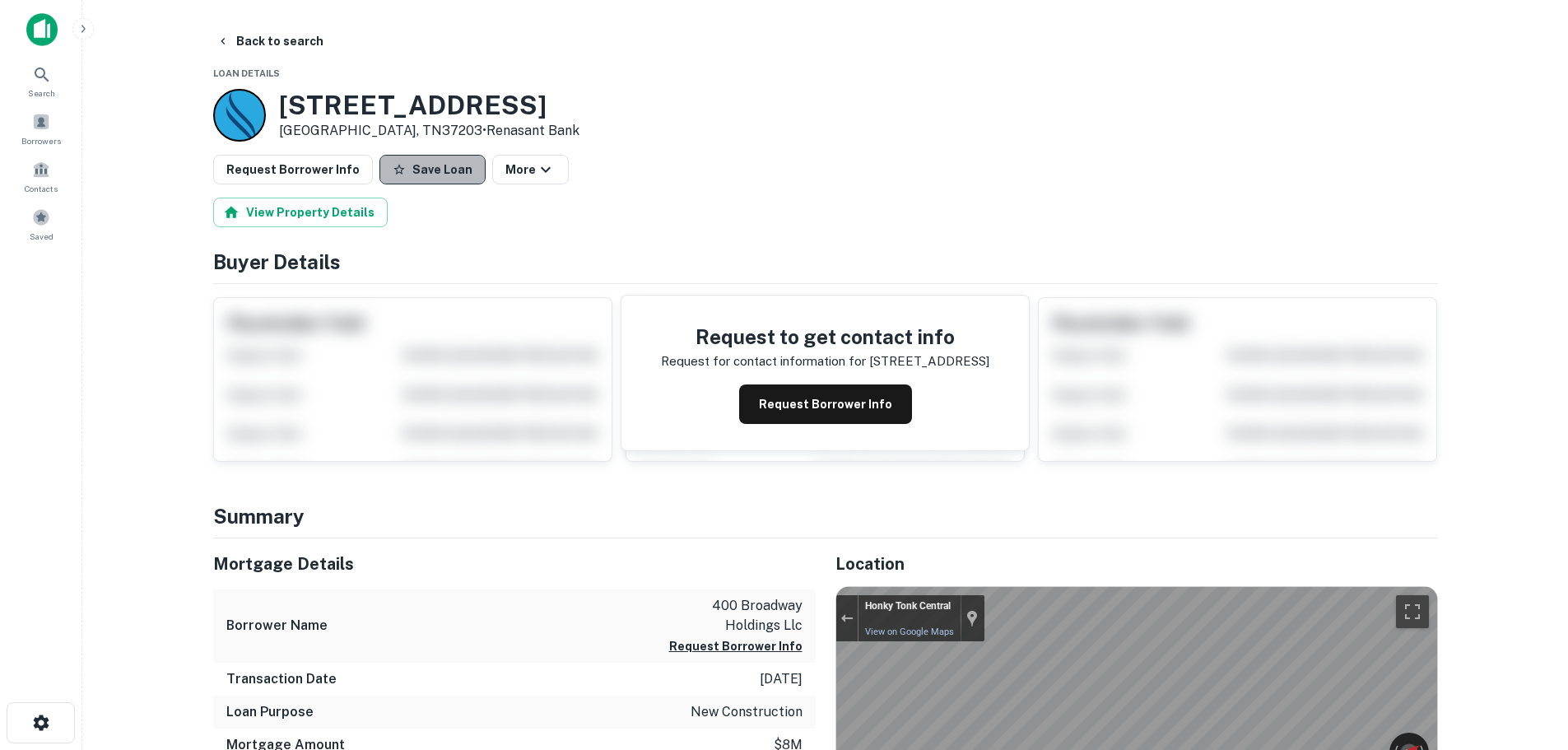
click at [428, 178] on button "Save Loan" at bounding box center [432, 169] width 107 height 30
click at [339, 160] on button "Request Borrower Info" at bounding box center [293, 169] width 159 height 30
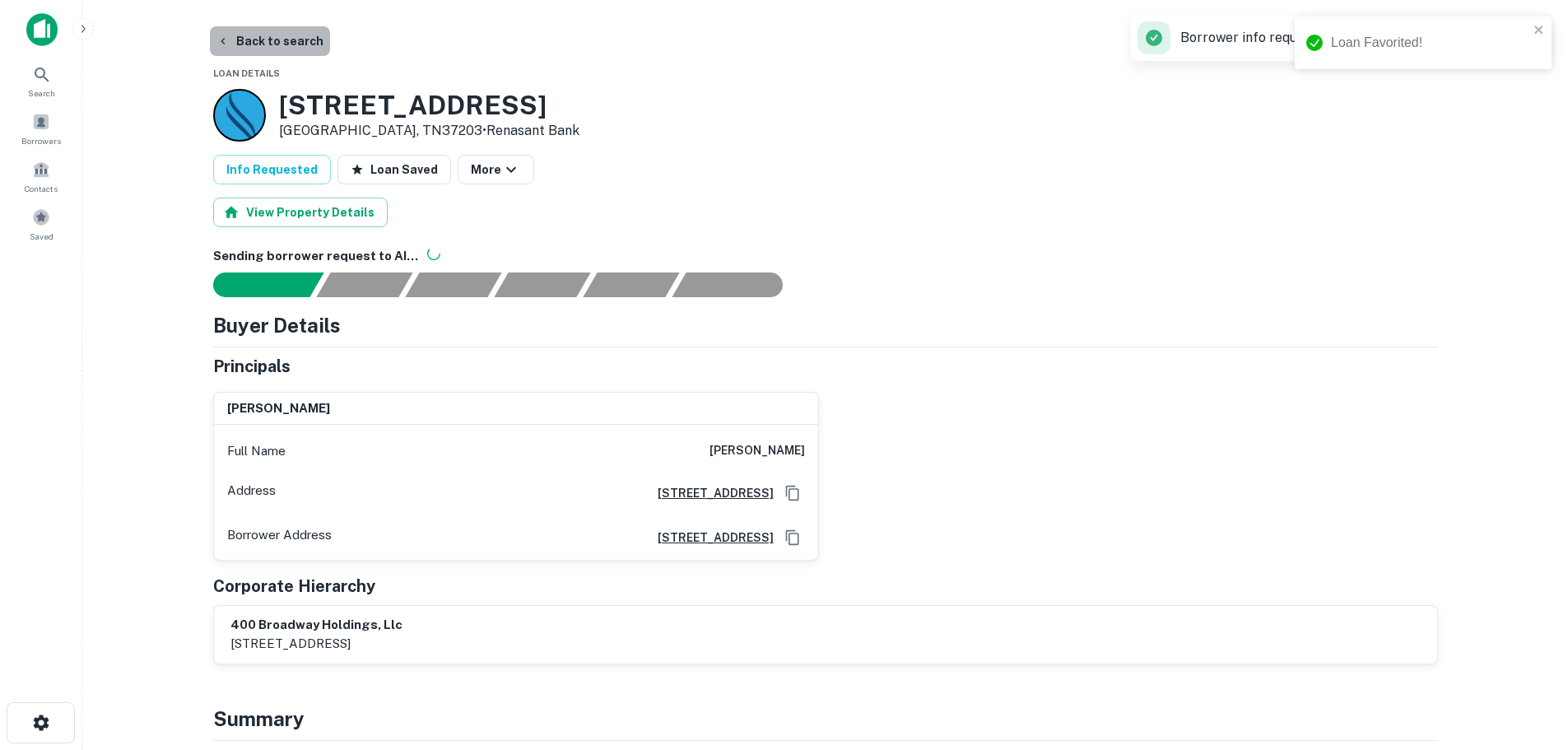
click at [291, 31] on button "Back to search" at bounding box center [270, 41] width 121 height 30
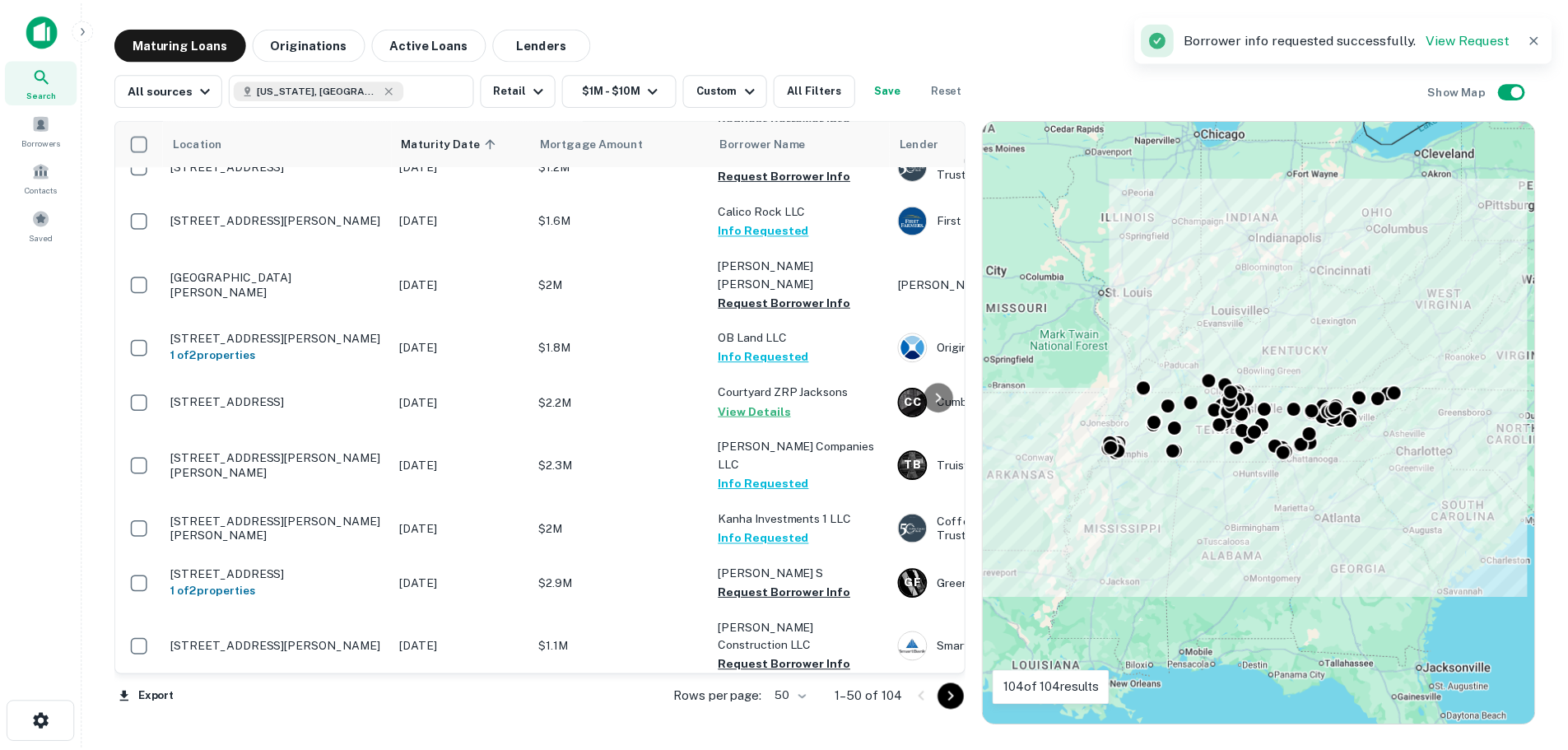
scroll to position [2482, 0]
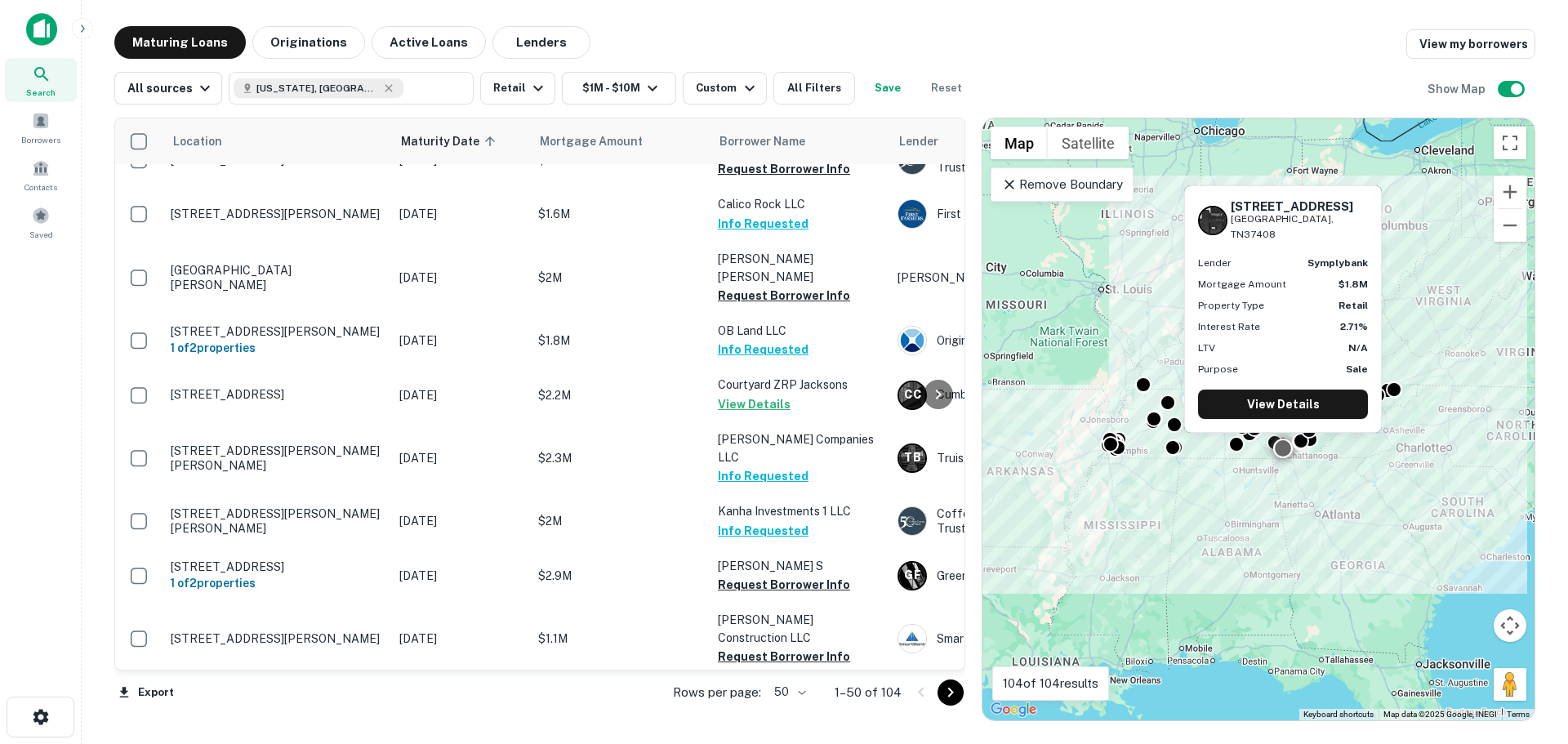
click at [282, 743] on p "3100 Broad St Chattanooga, TN37408" at bounding box center [277, 757] width 212 height 15
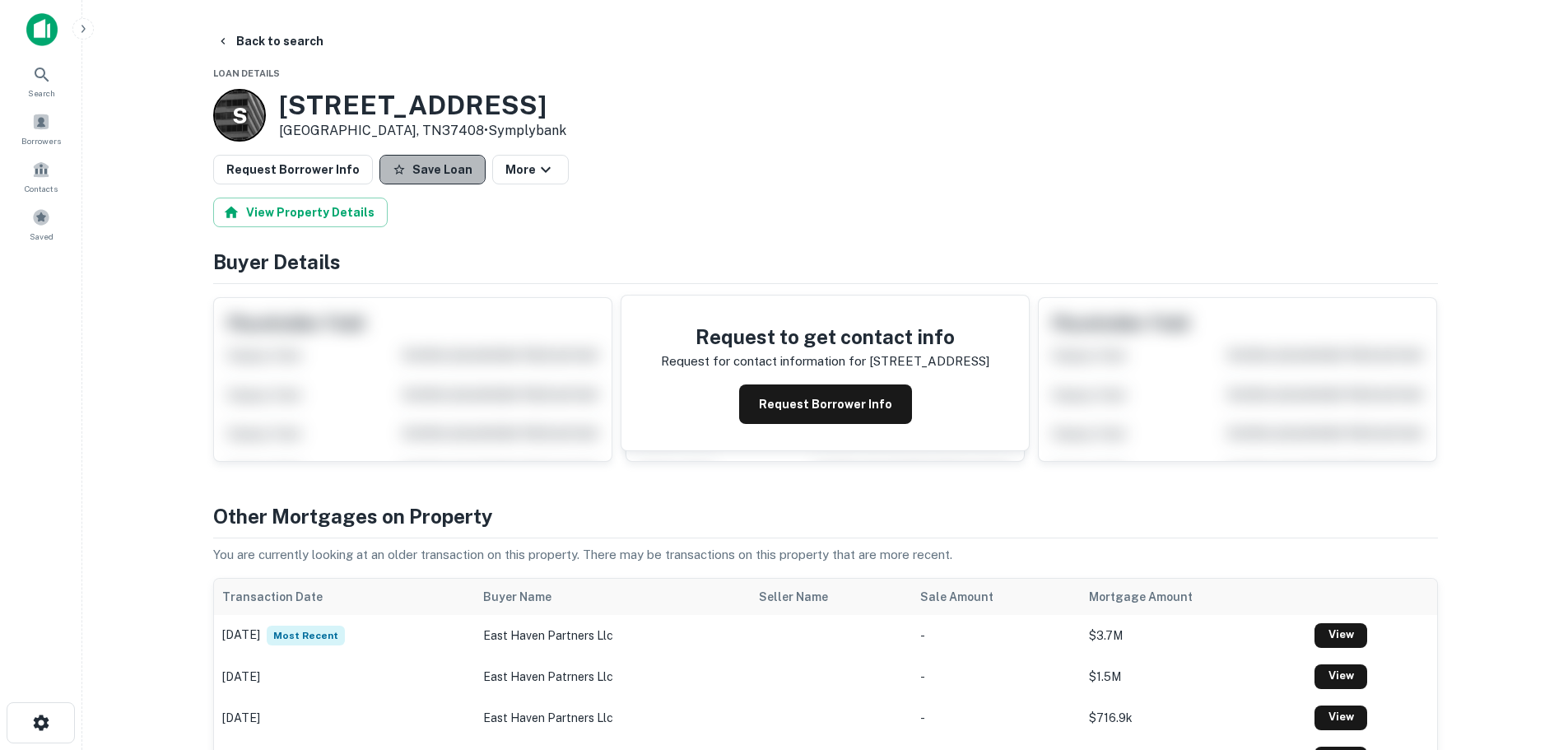
click at [447, 176] on button "Save Loan" at bounding box center [432, 169] width 107 height 30
click at [337, 183] on button "Request Borrower Info" at bounding box center [293, 169] width 159 height 30
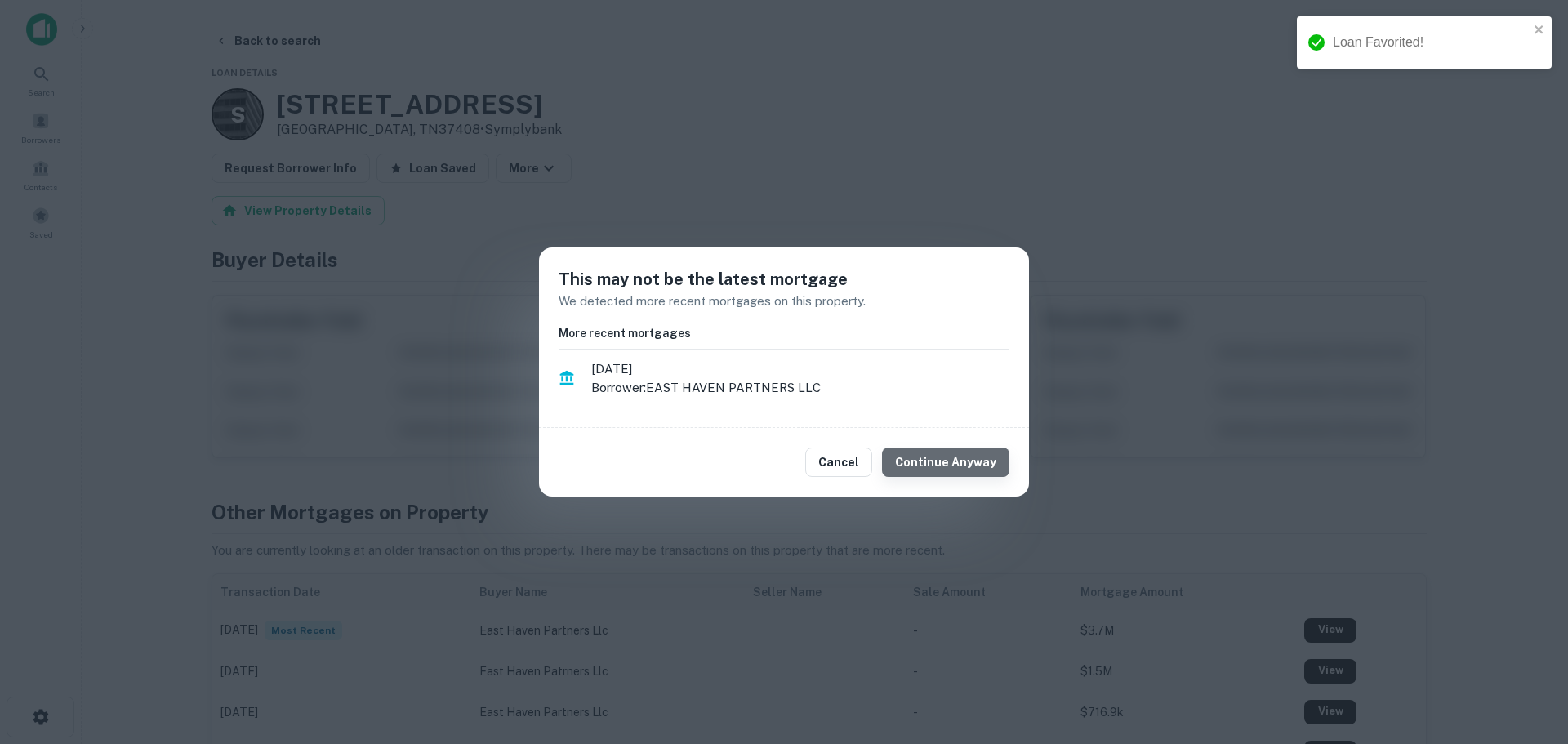
click at [984, 464] on button "Continue Anyway" at bounding box center [946, 462] width 127 height 30
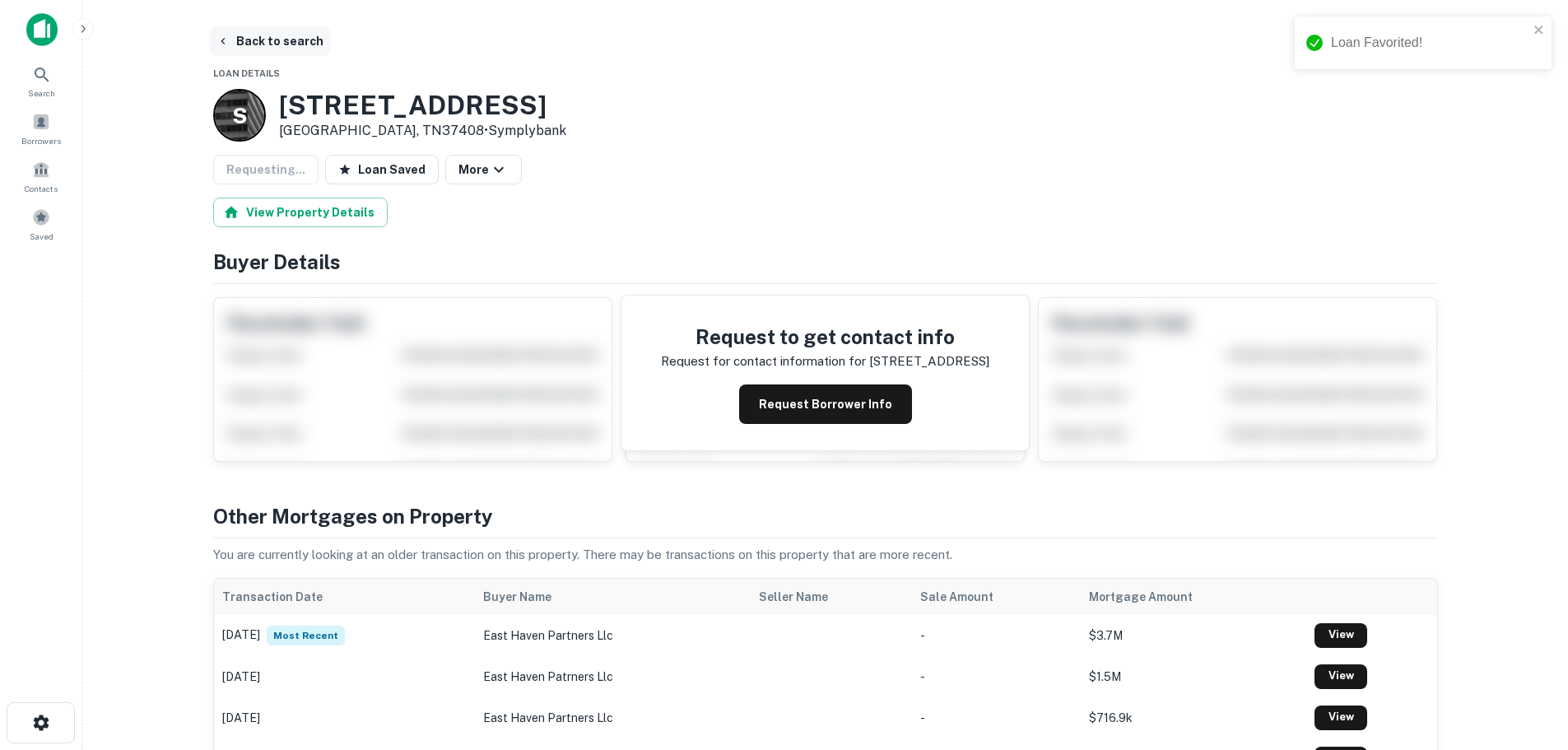
click at [254, 30] on button "Back to search" at bounding box center [270, 41] width 121 height 30
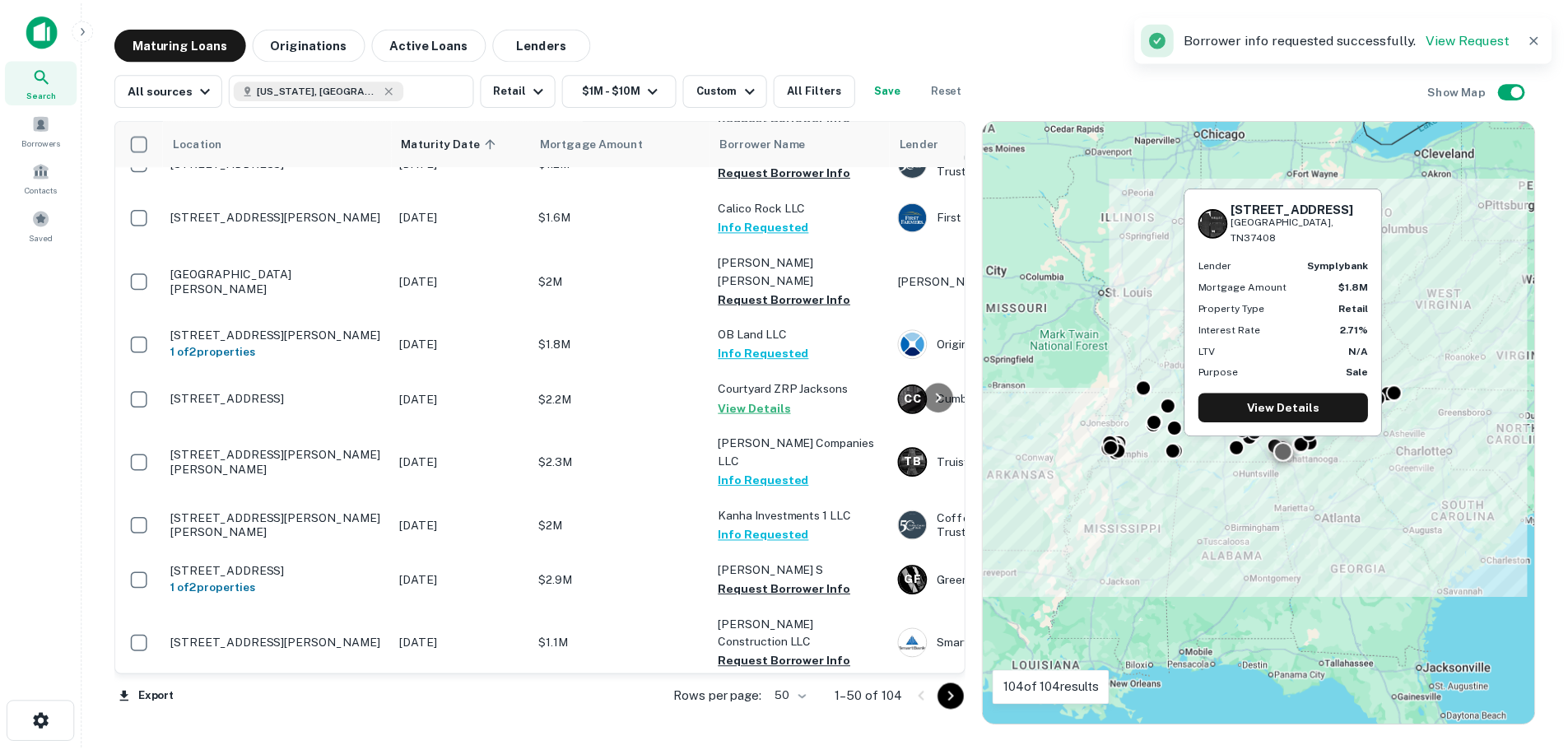
scroll to position [2482, 0]
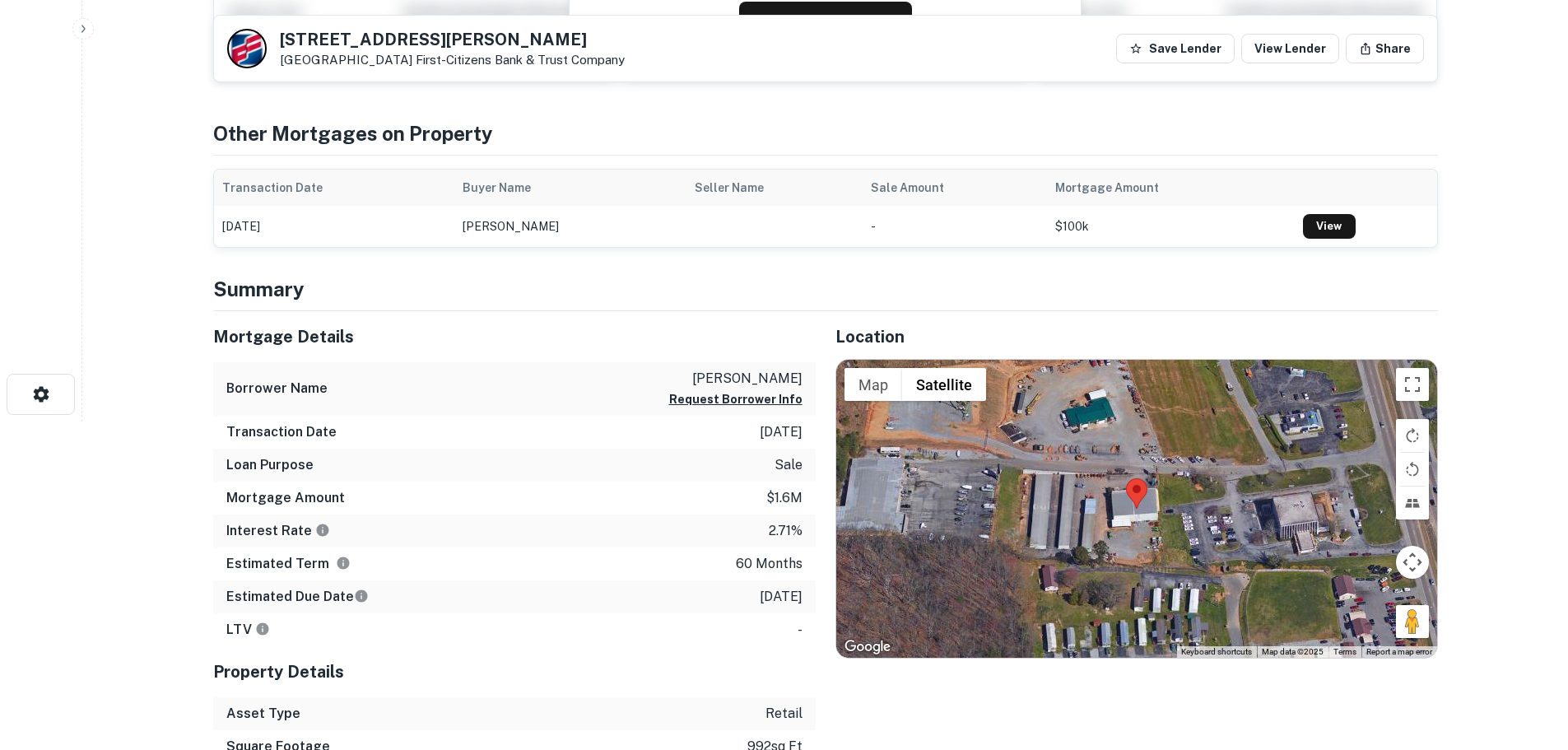
scroll to position [330, 0]
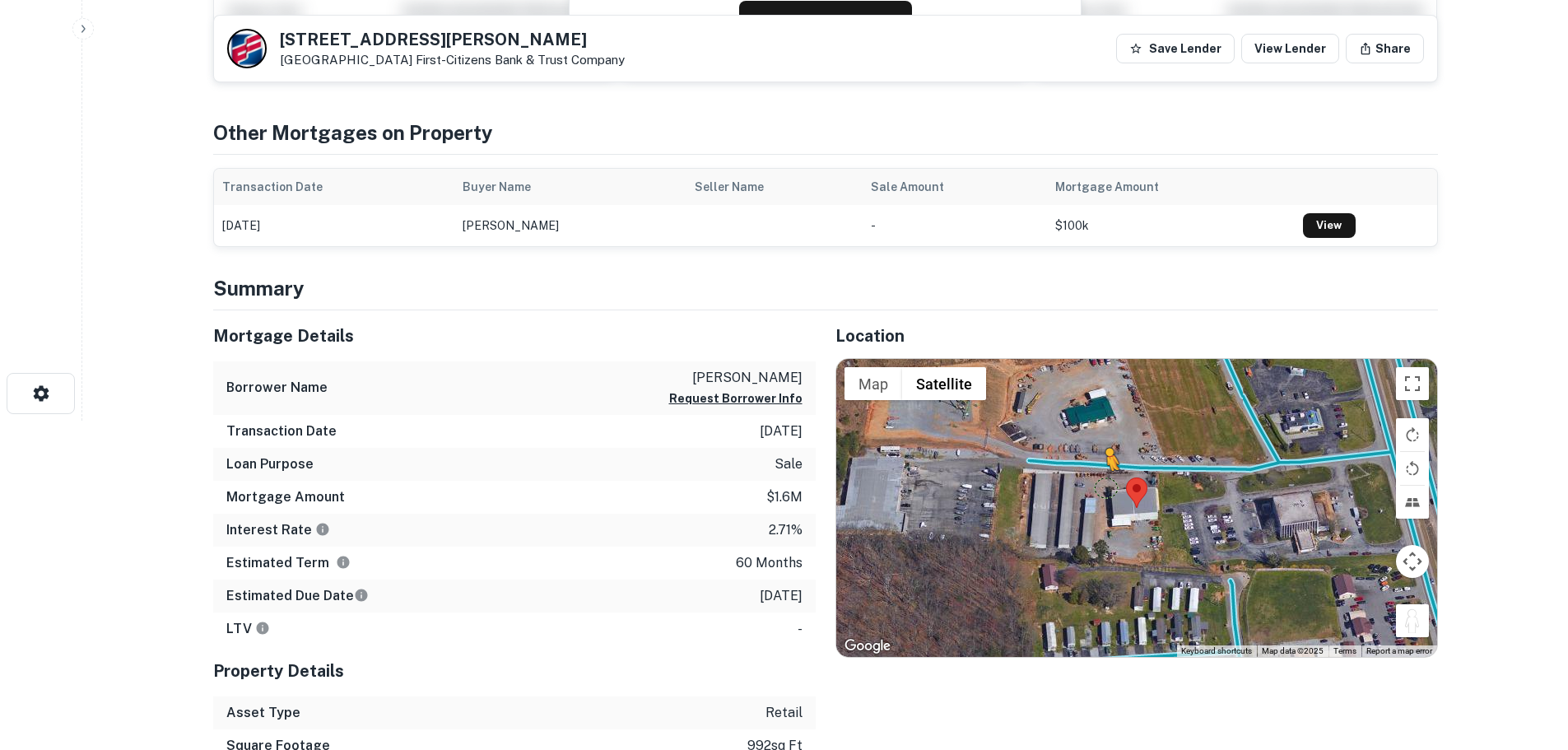
drag, startPoint x: 1411, startPoint y: 620, endPoint x: 1101, endPoint y: 483, distance: 338.9
click at [1101, 483] on div "To activate drag with keyboard, press Alt + Enter. Once in keyboard drag state,…" at bounding box center [1137, 507] width 601 height 298
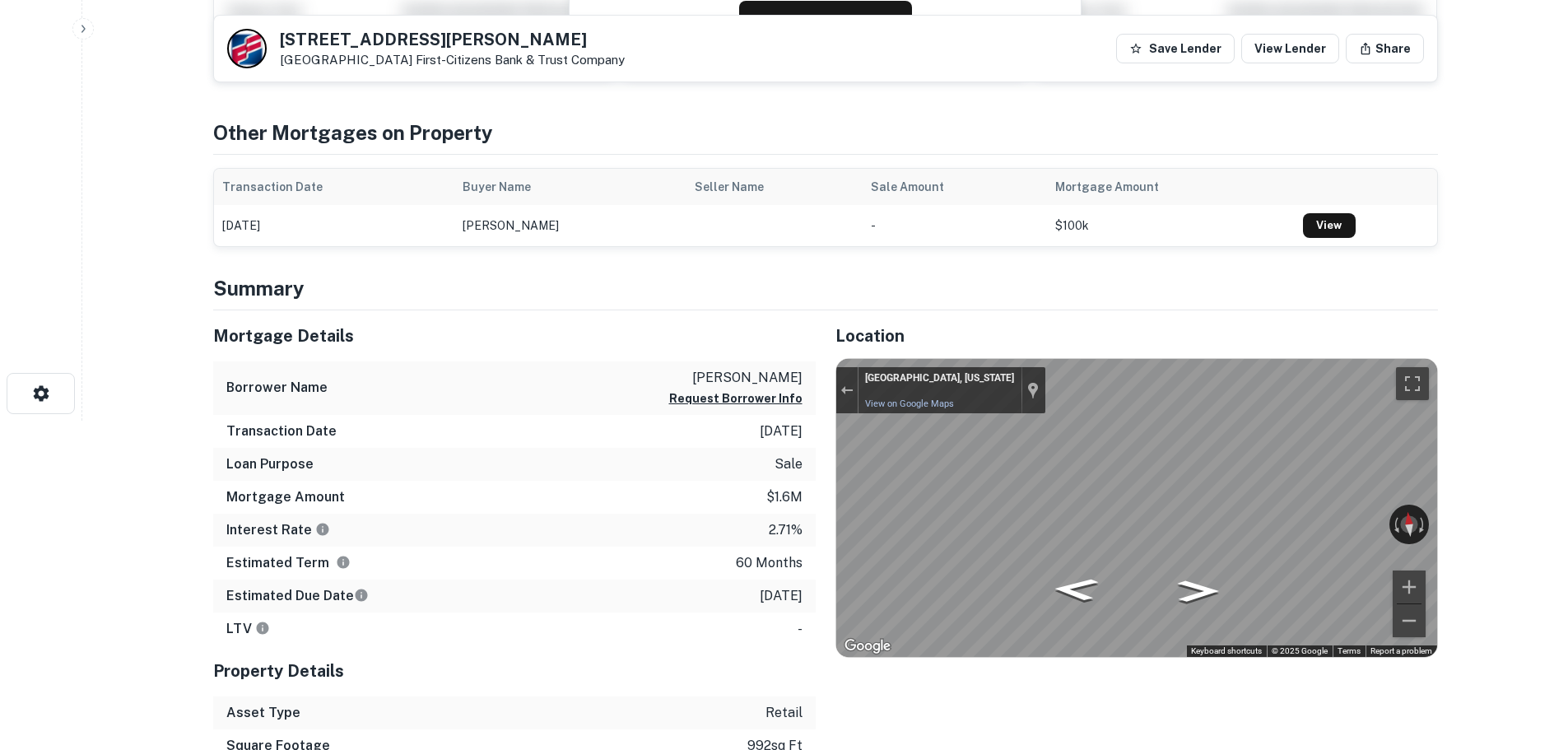
click at [823, 509] on div "Location ← Move left → Move right ↑ Move up ↓ Move down + Zoom in - Zoom out Ho…" at bounding box center [1127, 586] width 623 height 551
drag, startPoint x: 1293, startPoint y: 512, endPoint x: 724, endPoint y: 512, distance: 569.0
click at [724, 512] on div "Mortgage Details Borrower Name kendrick robert m Request Borrower Info Transact…" at bounding box center [816, 586] width 1245 height 551
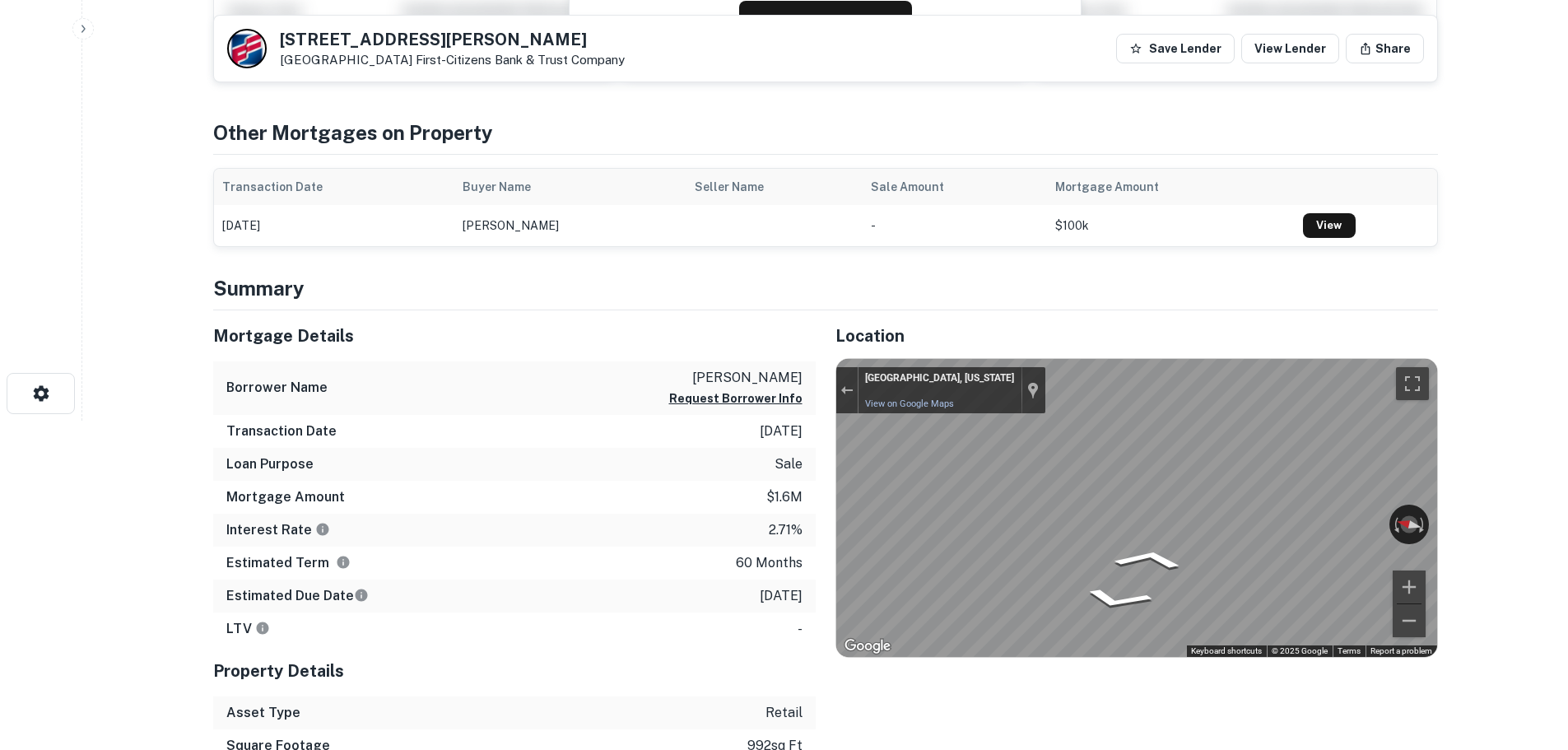
scroll to position [330, 0]
click at [644, 534] on div "Mortgage Details Borrower Name [PERSON_NAME] m Request Borrower Info Transactio…" at bounding box center [816, 586] width 1245 height 551
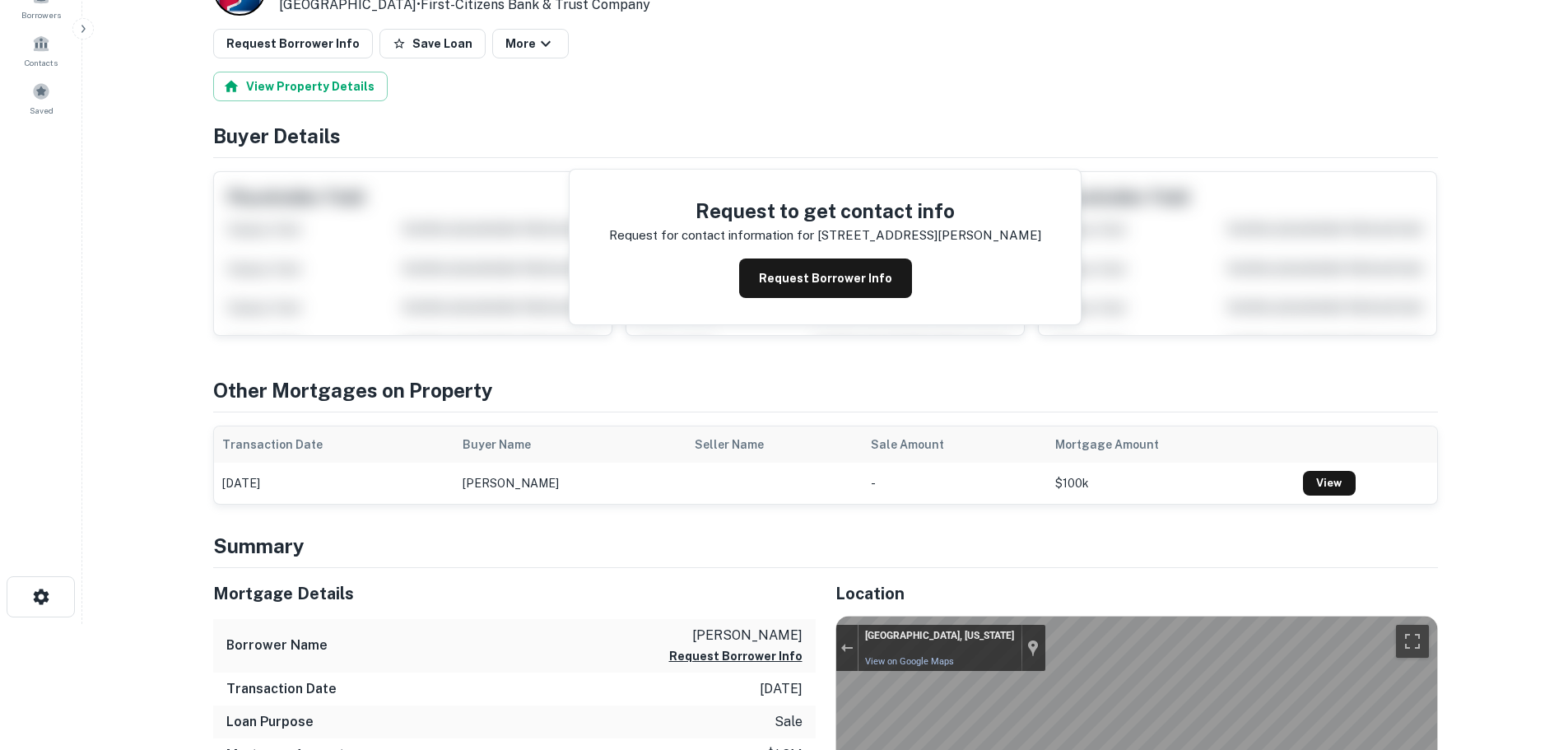
scroll to position [0, 0]
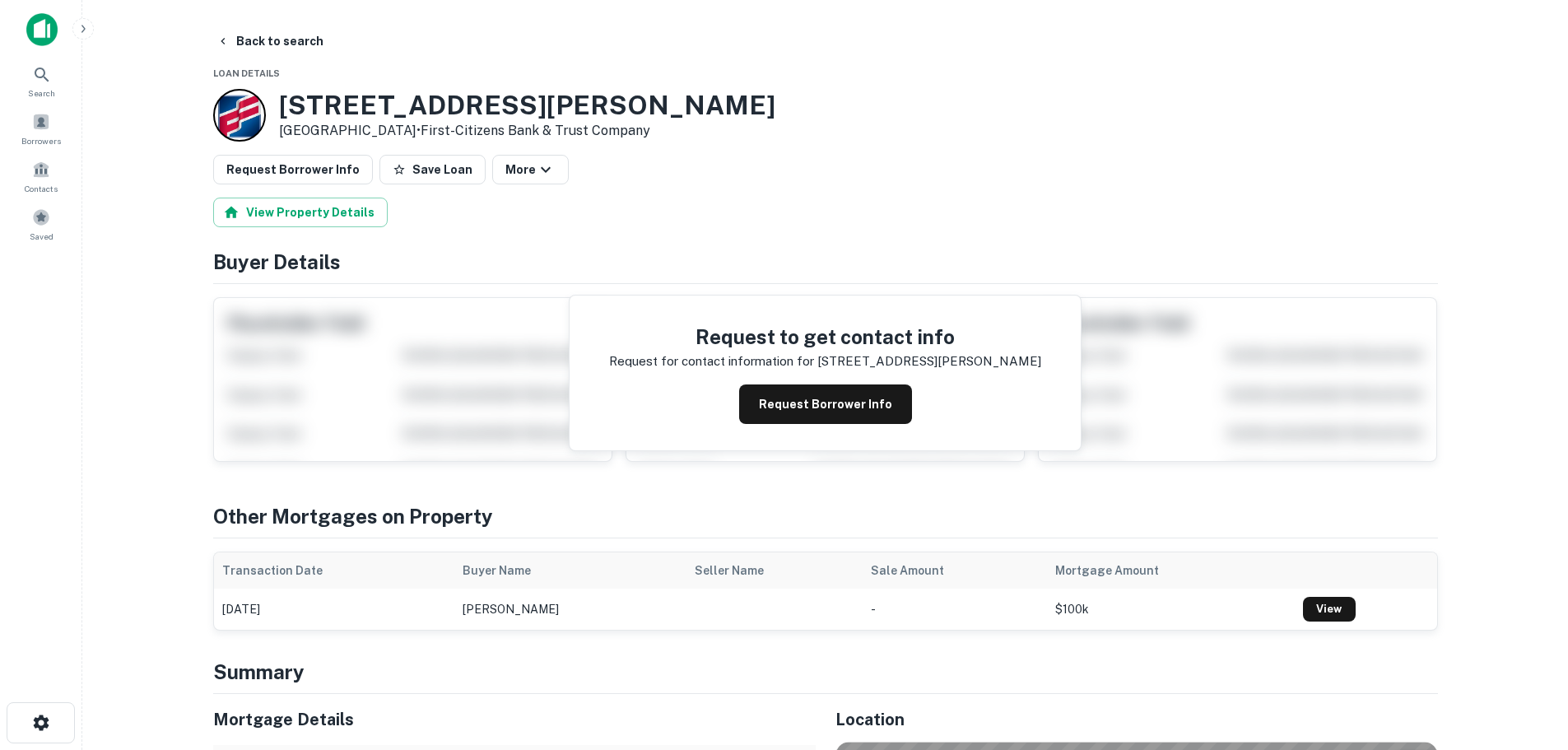
click at [392, 173] on icon "button" at bounding box center [398, 169] width 13 height 13
click at [320, 180] on button "Request Borrower Info" at bounding box center [293, 169] width 159 height 30
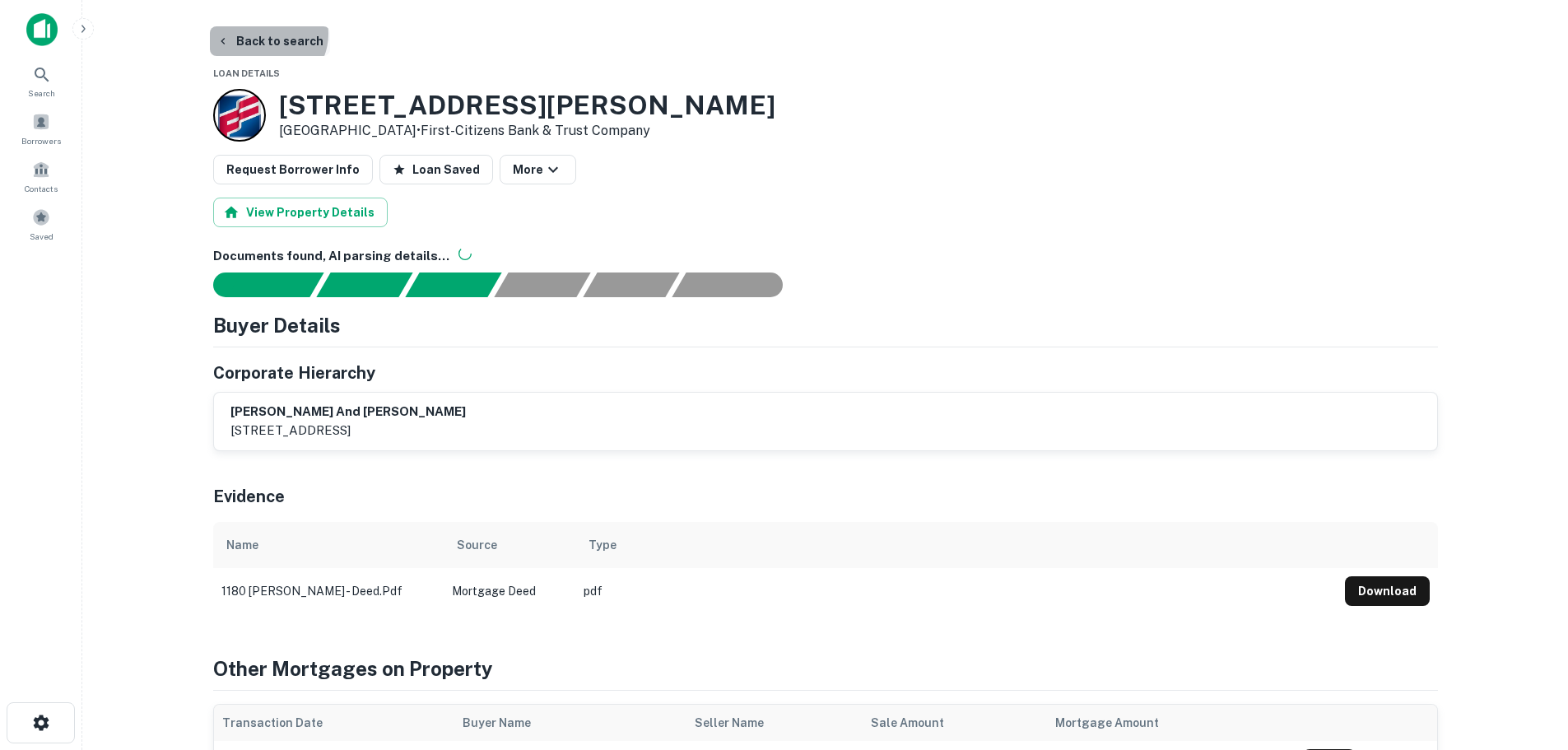
click at [264, 34] on button "Back to search" at bounding box center [270, 41] width 121 height 30
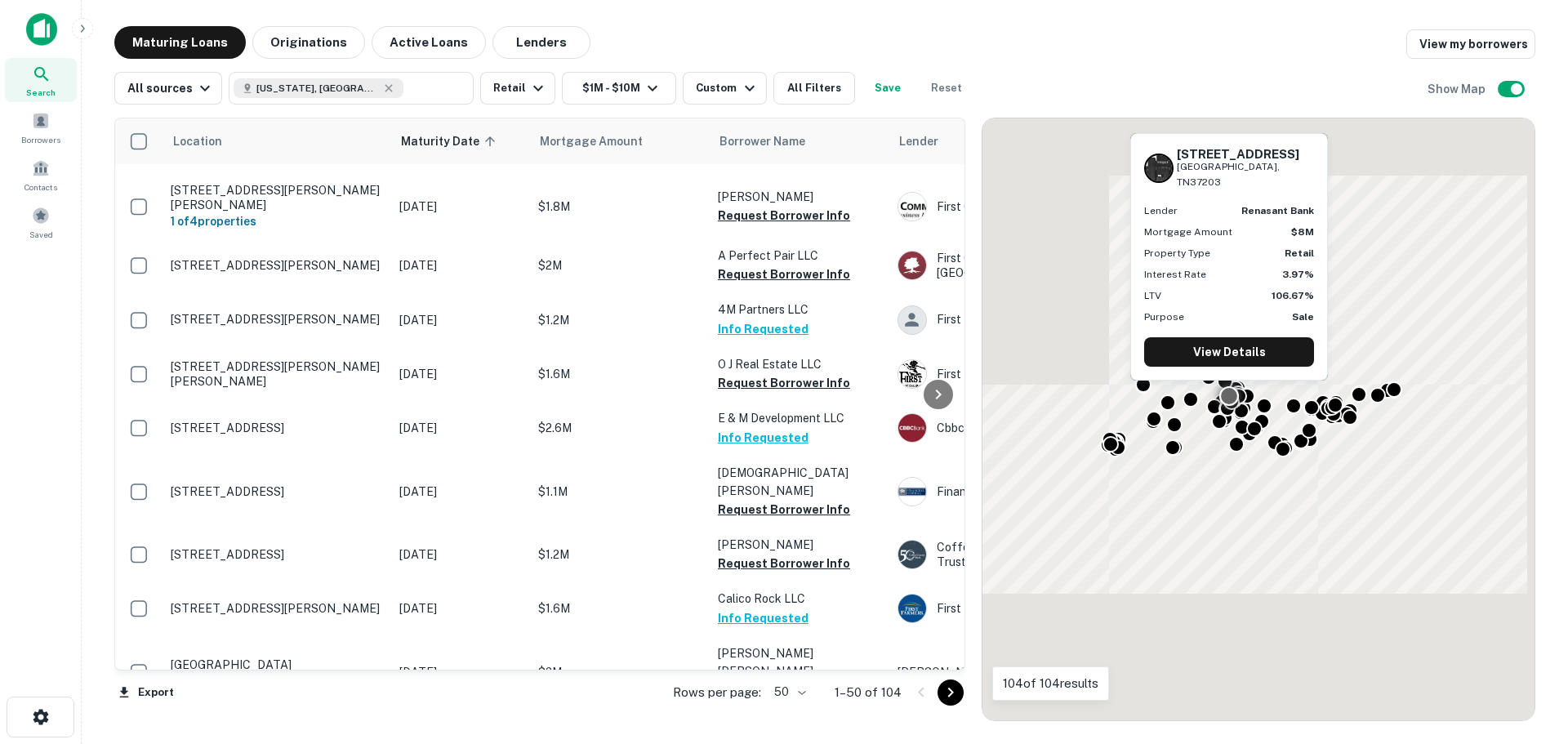
scroll to position [2462, 0]
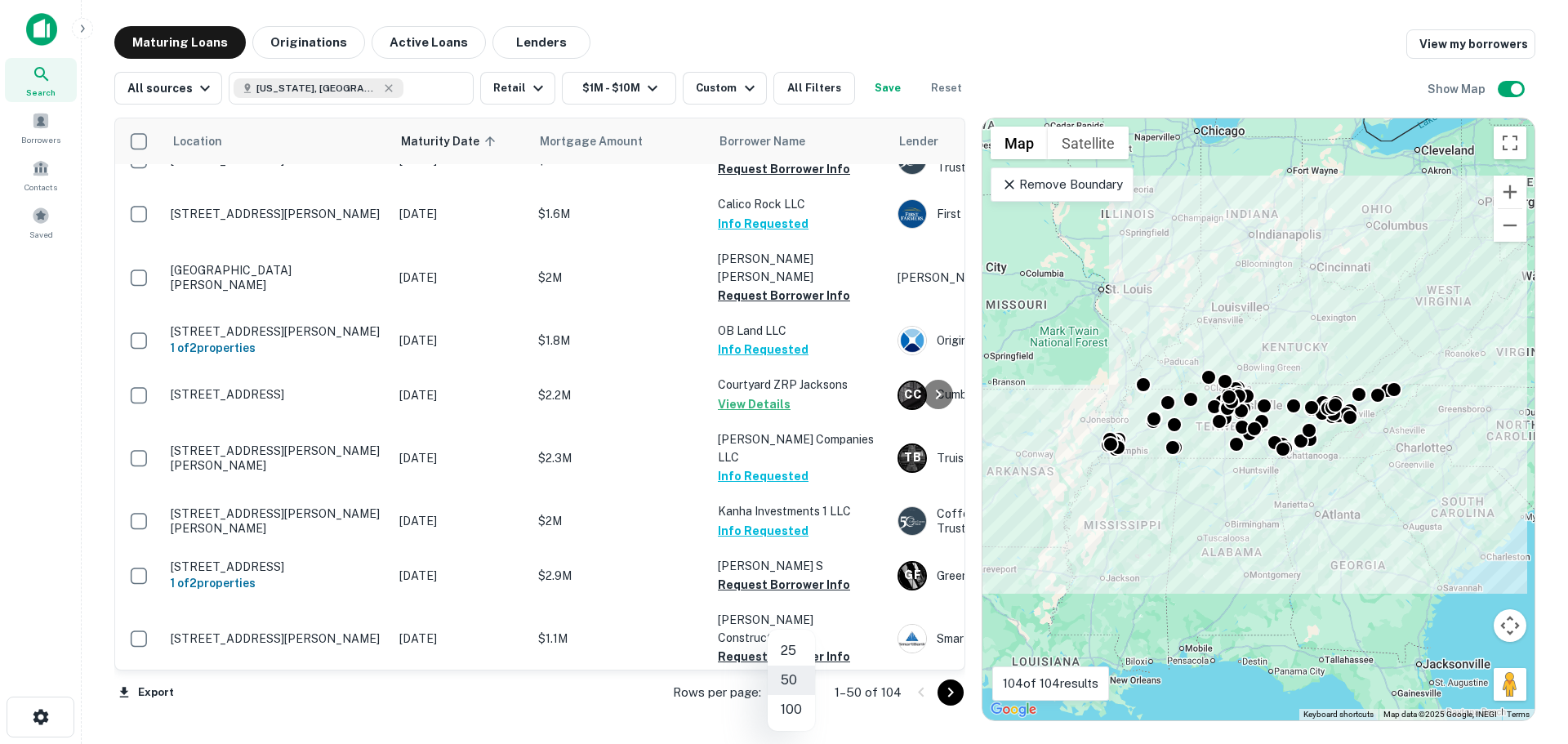
click at [807, 703] on body "Search Borrowers Contacts Saved Maturing Loans Originations Active Loans Lender…" at bounding box center [784, 372] width 1568 height 744
click at [801, 717] on li "100" at bounding box center [791, 709] width 47 height 30
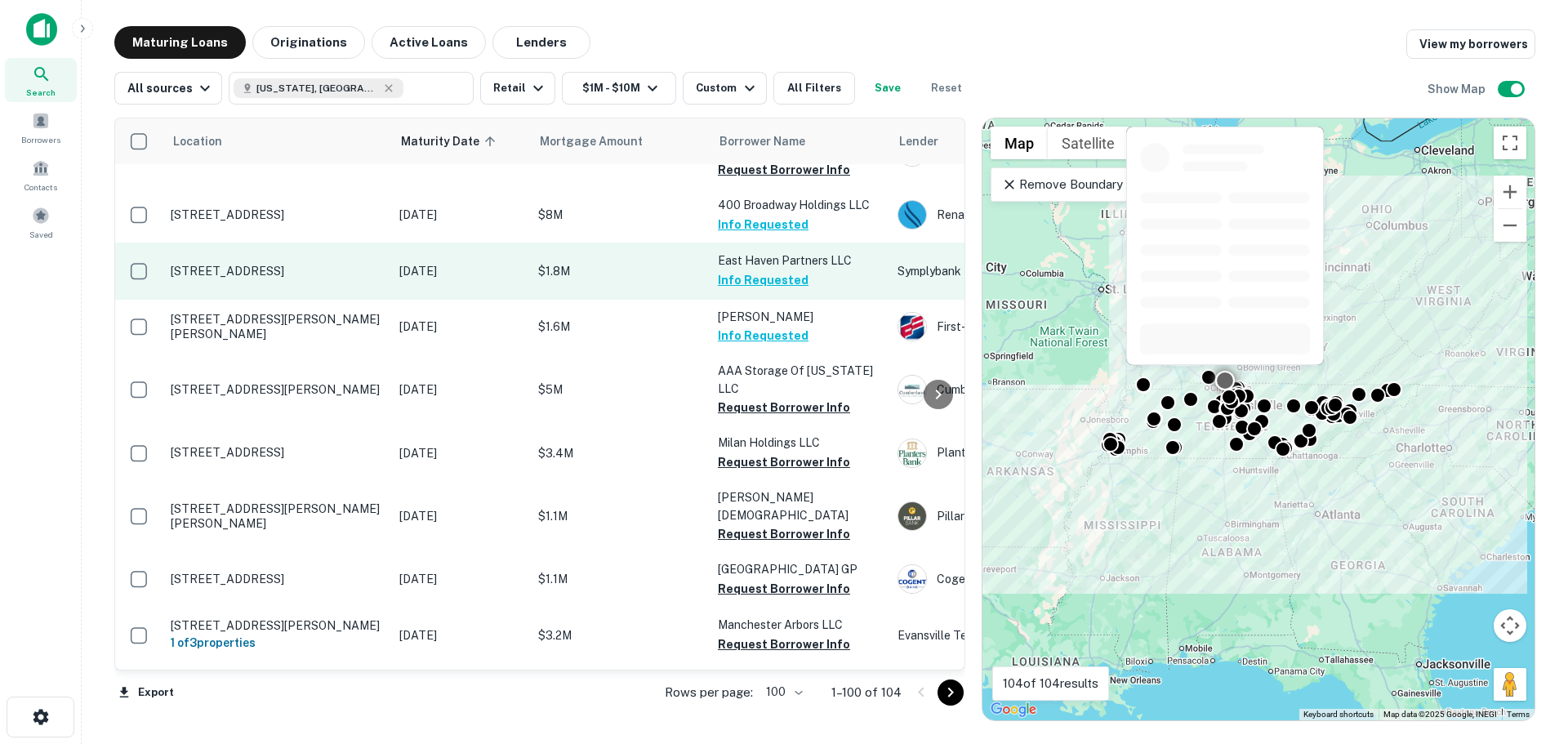
scroll to position [2952, 0]
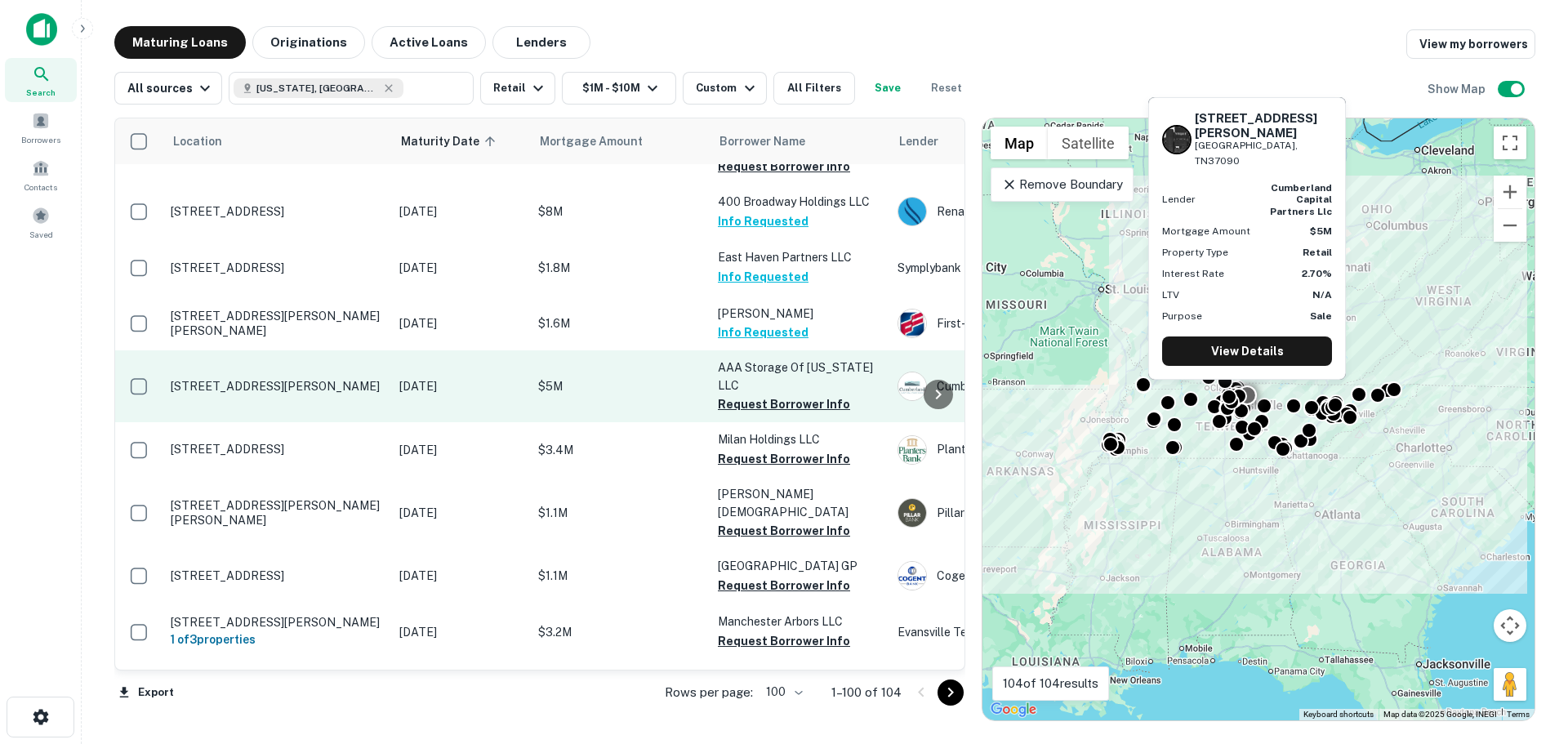
click at [320, 378] on p "[STREET_ADDRESS][PERSON_NAME]" at bounding box center [277, 385] width 212 height 15
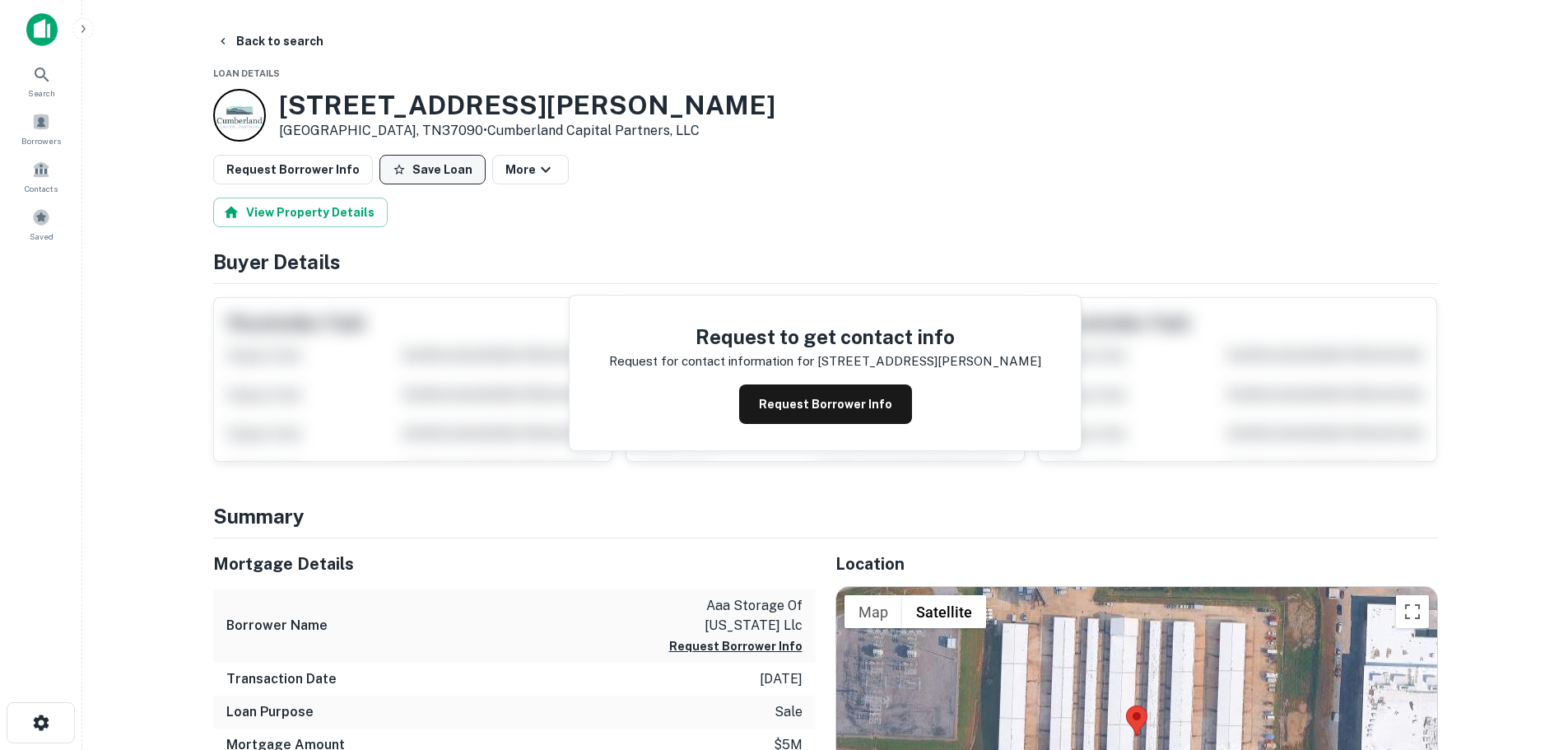
click at [440, 181] on button "Save Loan" at bounding box center [432, 169] width 107 height 30
click at [325, 177] on button "Request Borrower Info" at bounding box center [293, 169] width 159 height 30
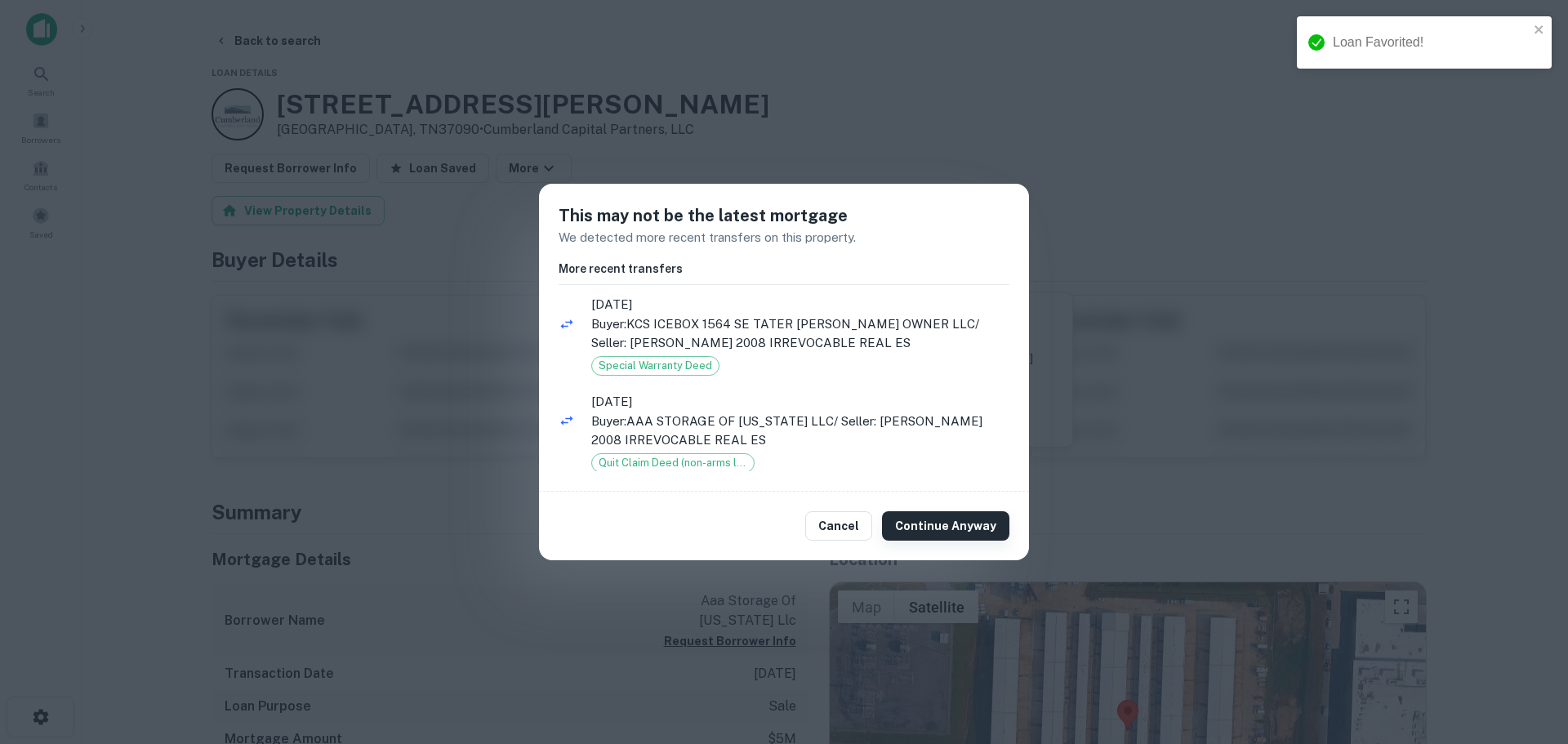
click at [942, 524] on button "Continue Anyway" at bounding box center [946, 526] width 127 height 30
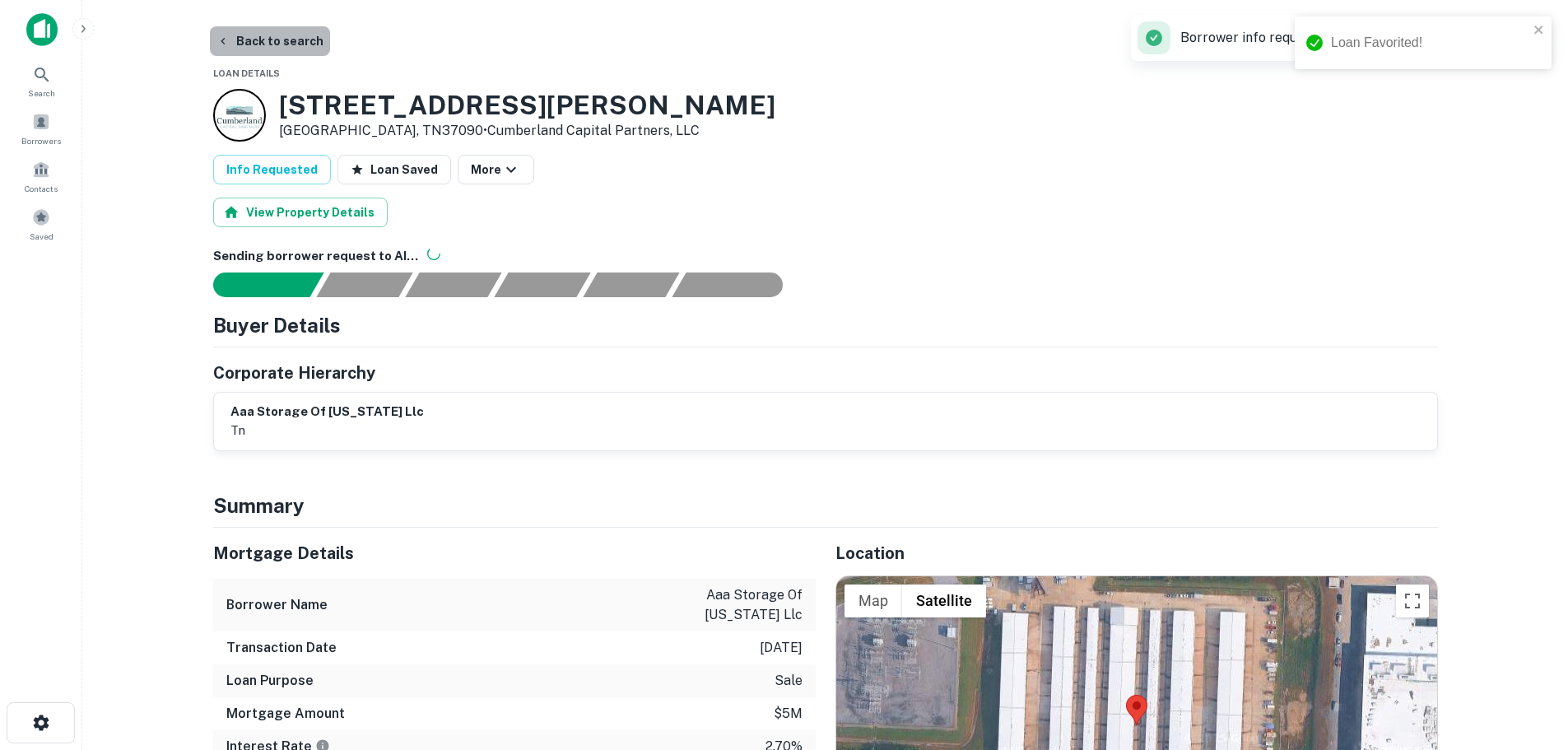
click at [297, 44] on button "Back to search" at bounding box center [270, 41] width 121 height 30
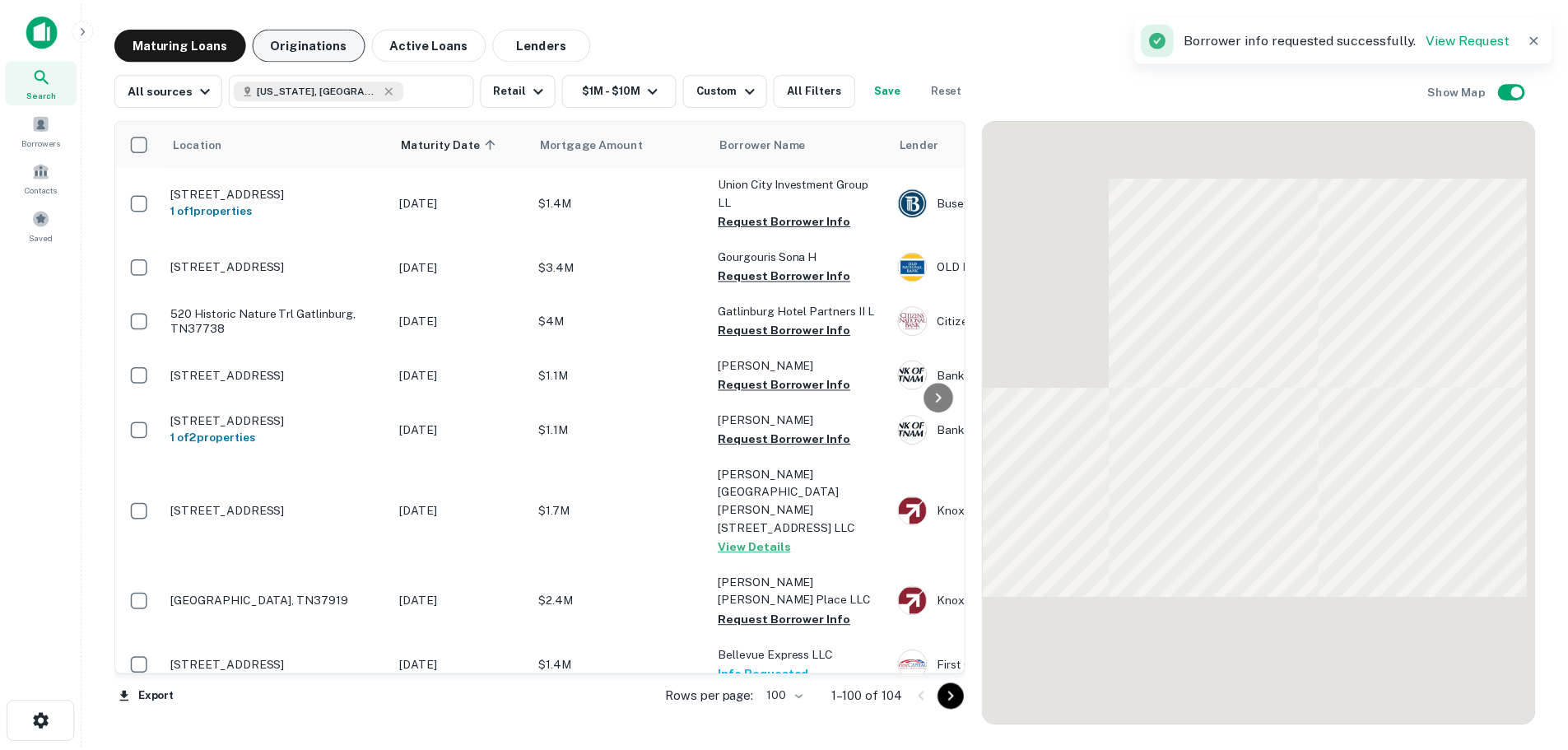
scroll to position [2976, 0]
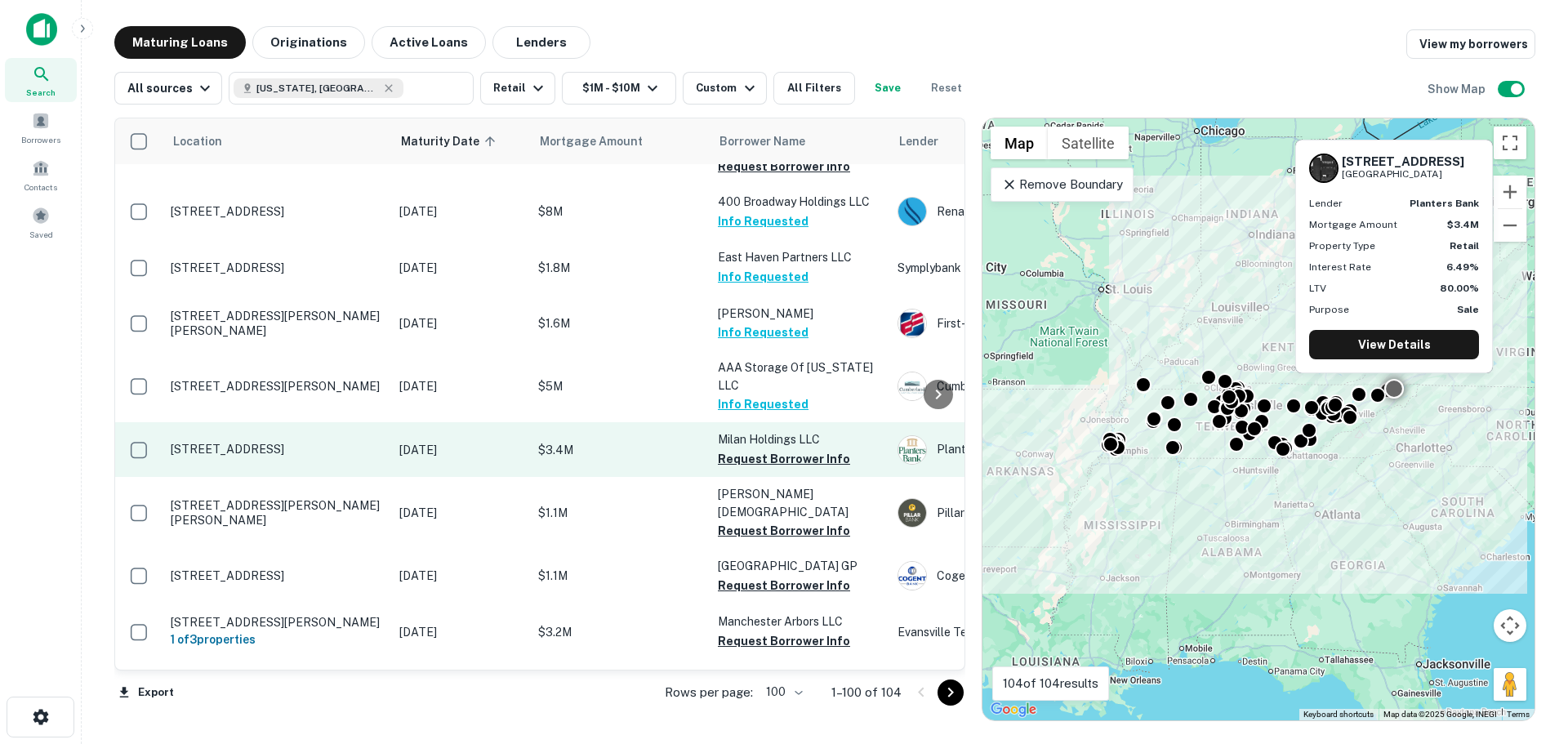
click at [318, 442] on p "[STREET_ADDRESS]" at bounding box center [277, 449] width 212 height 15
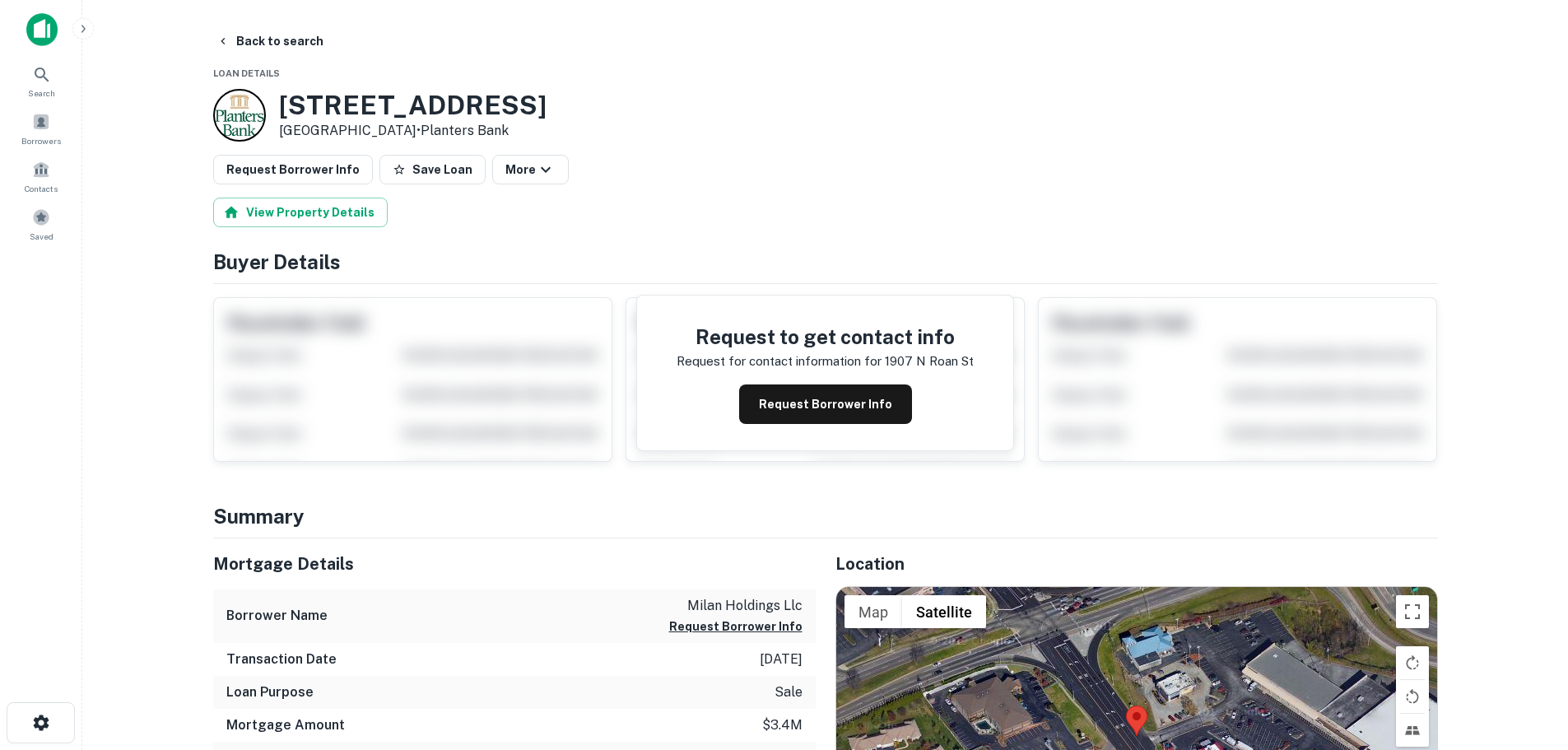
click at [343, 107] on h3 "1907 N ROAN ST" at bounding box center [412, 105] width 268 height 31
copy h3 "1907 N ROAN ST"
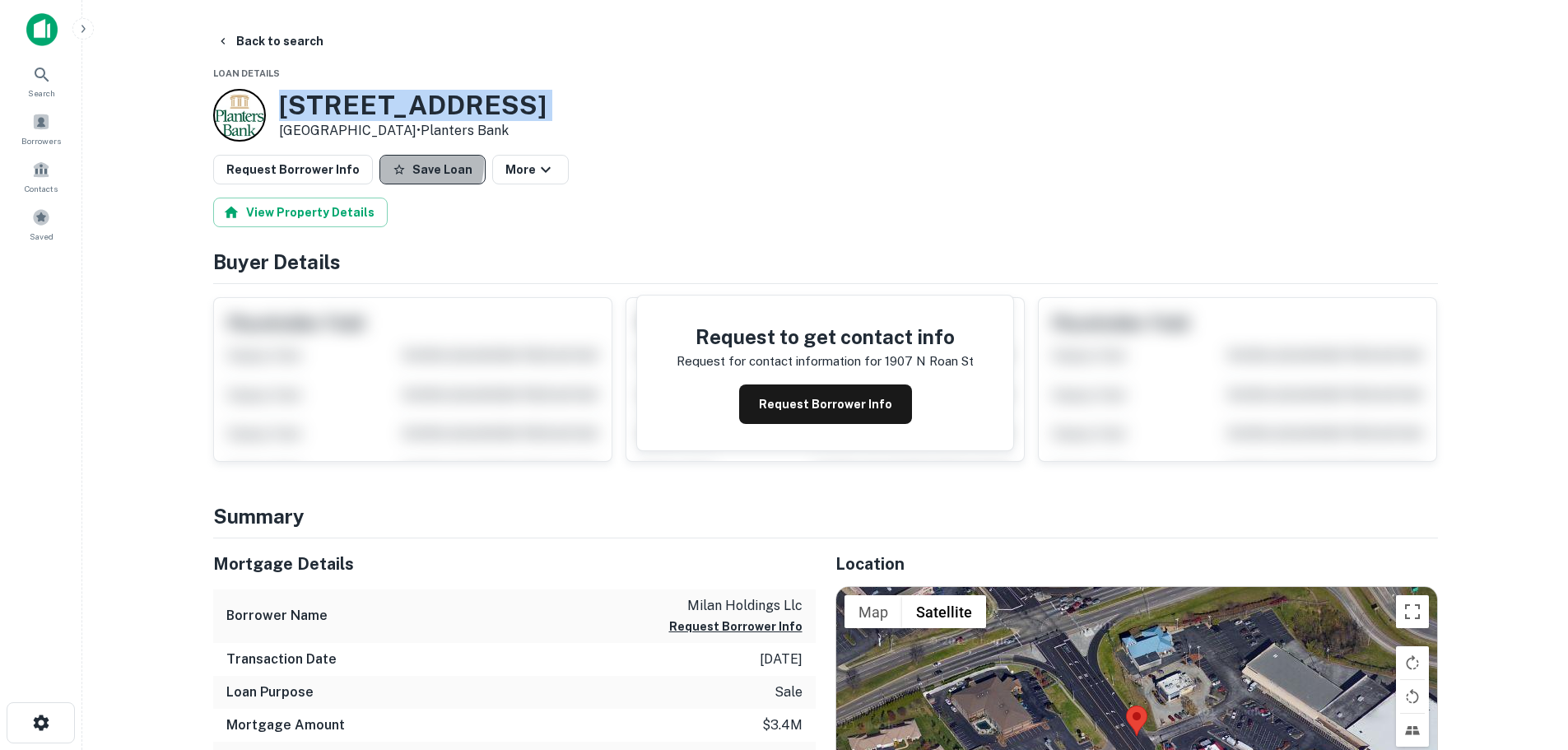
click at [397, 163] on button "Save Loan" at bounding box center [432, 169] width 107 height 30
click at [311, 173] on button "Request Borrower Info" at bounding box center [293, 169] width 159 height 30
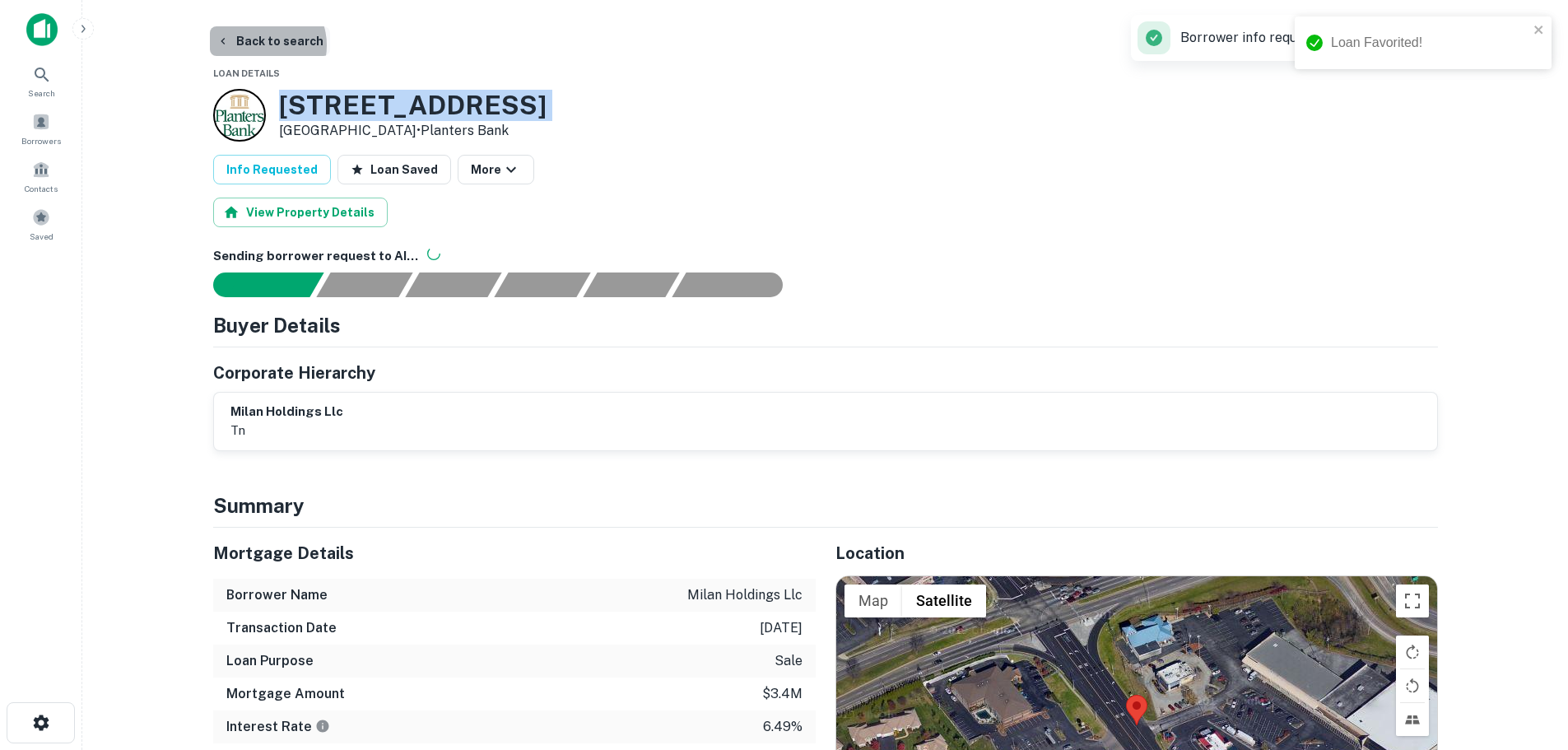
click at [261, 45] on button "Back to search" at bounding box center [270, 41] width 121 height 30
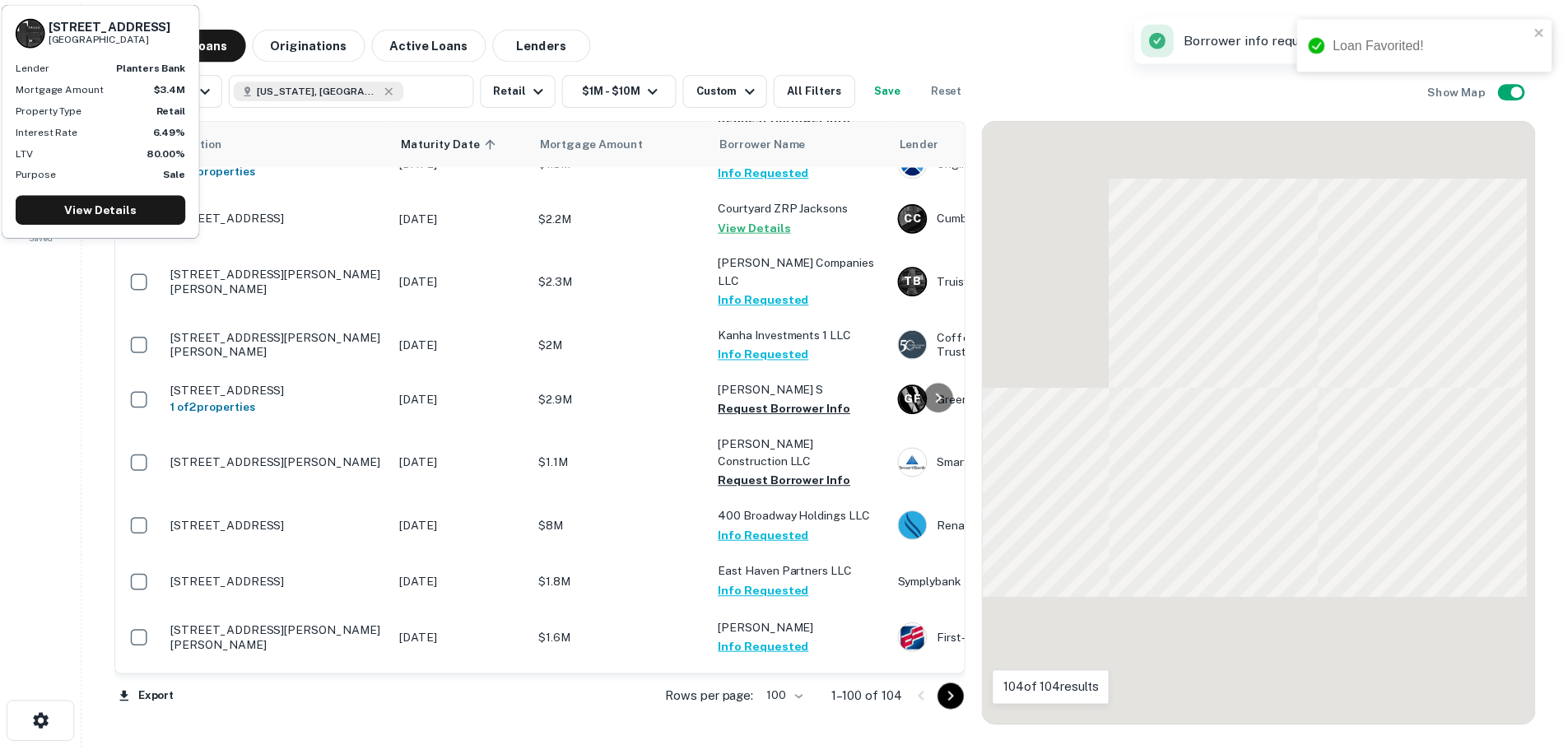
scroll to position [2976, 0]
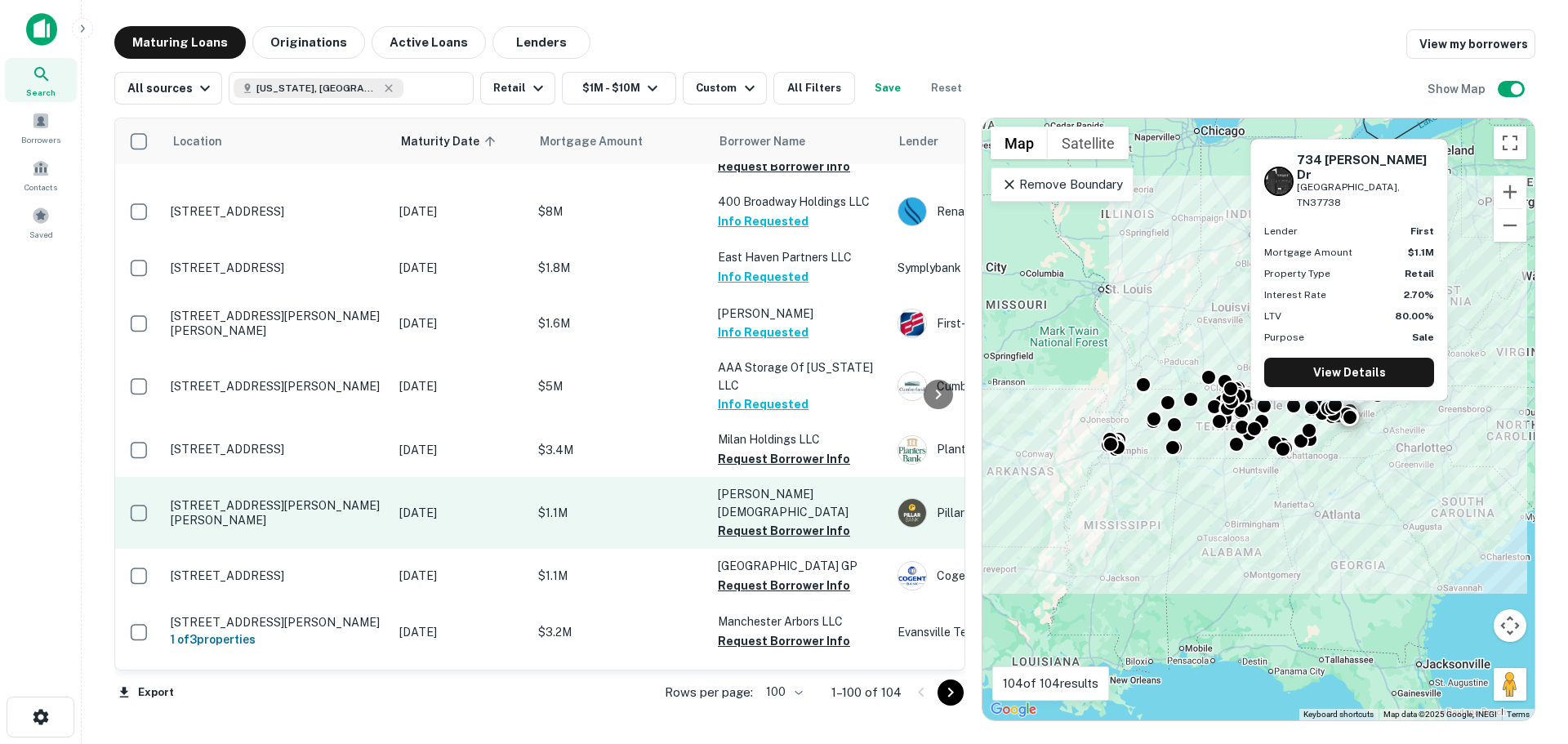
click at [311, 498] on p "[STREET_ADDRESS][PERSON_NAME][PERSON_NAME]" at bounding box center [277, 513] width 212 height 30
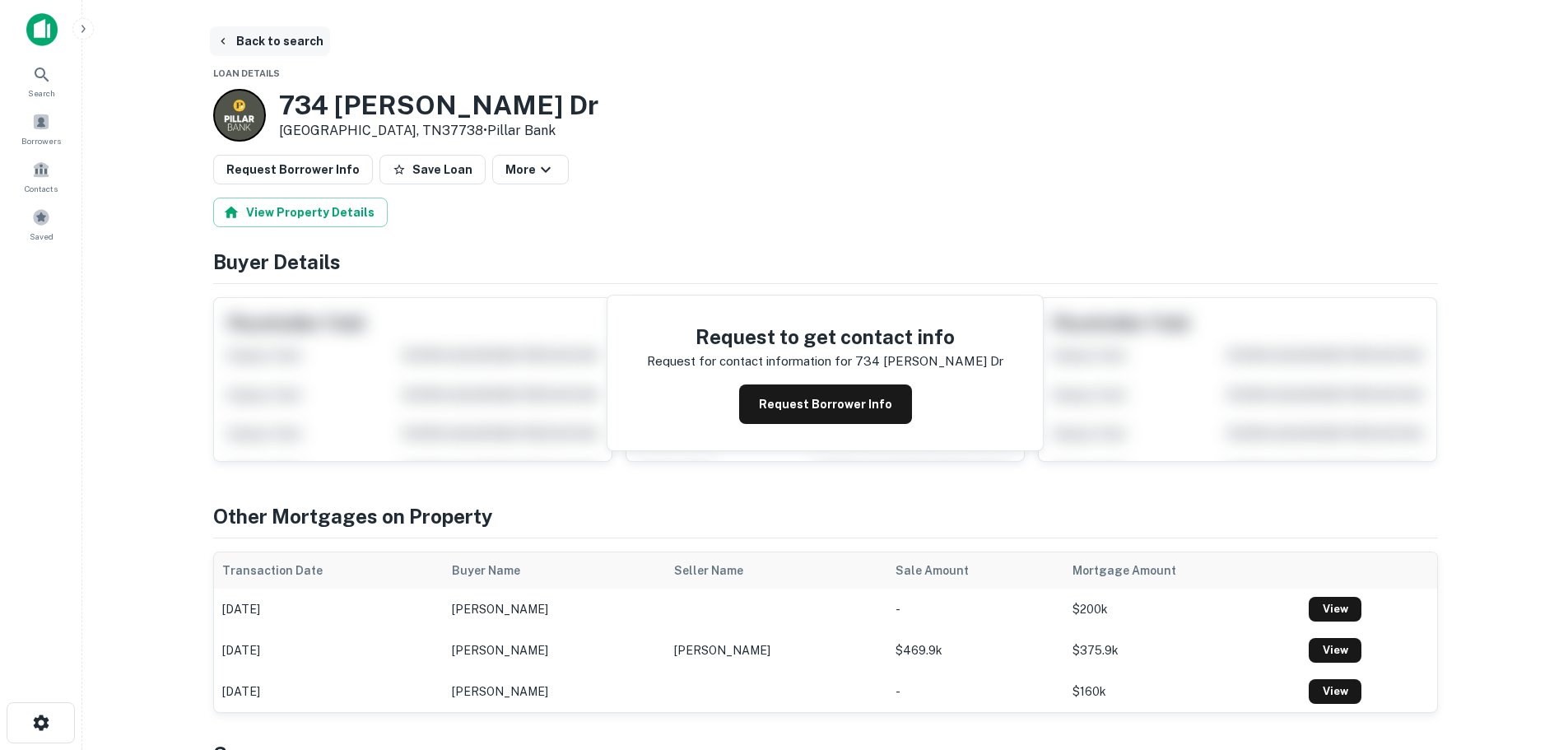
click at [297, 38] on button "Back to search" at bounding box center [270, 41] width 121 height 30
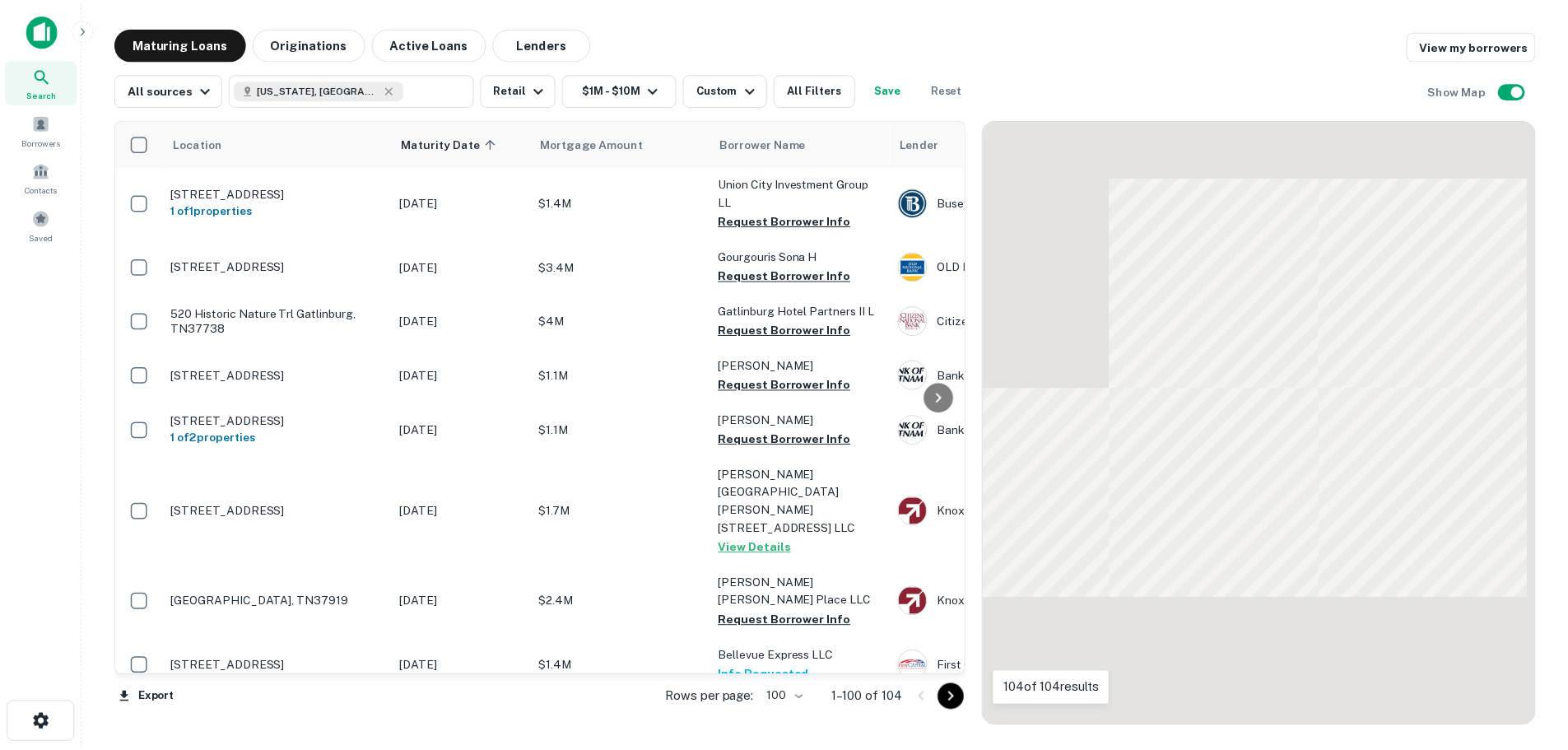
scroll to position [2976, 0]
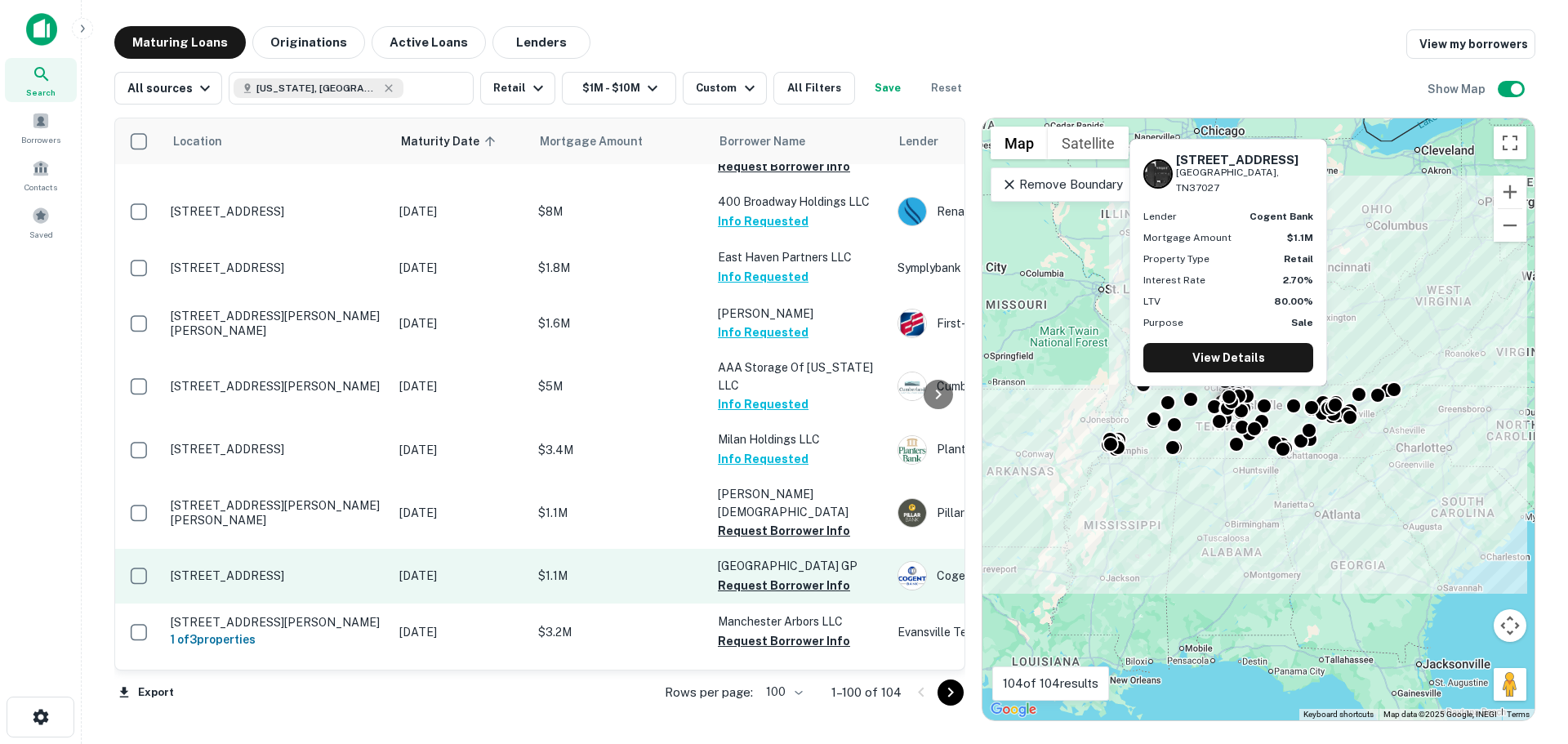
click at [303, 568] on p "[STREET_ADDRESS]" at bounding box center [277, 575] width 212 height 15
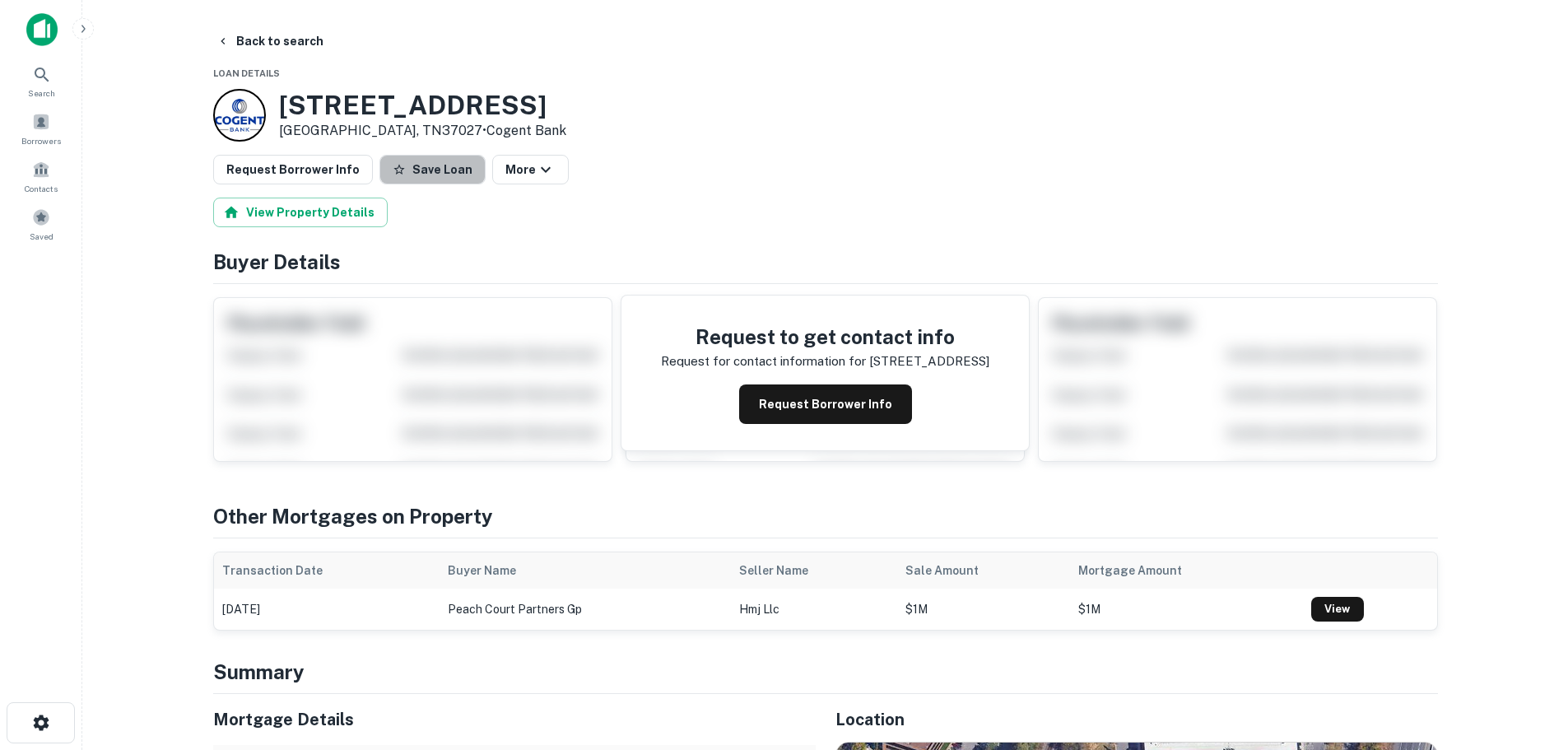
drag, startPoint x: 424, startPoint y: 172, endPoint x: 128, endPoint y: 152, distance: 296.7
click at [419, 170] on button "Save Loan" at bounding box center [432, 169] width 107 height 30
click at [292, 167] on button "Request Borrower Info" at bounding box center [293, 169] width 159 height 30
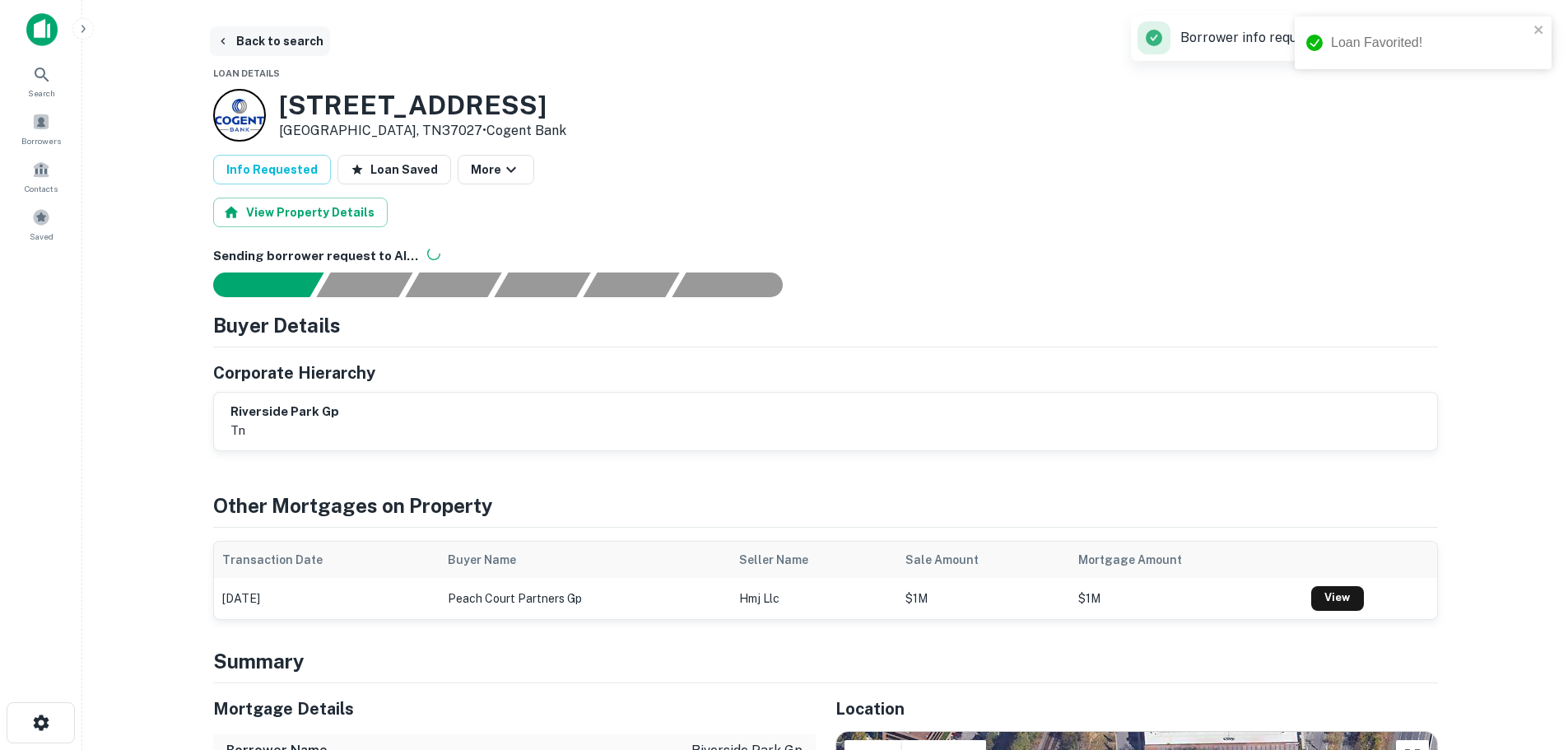
click at [286, 42] on button "Back to search" at bounding box center [270, 41] width 121 height 30
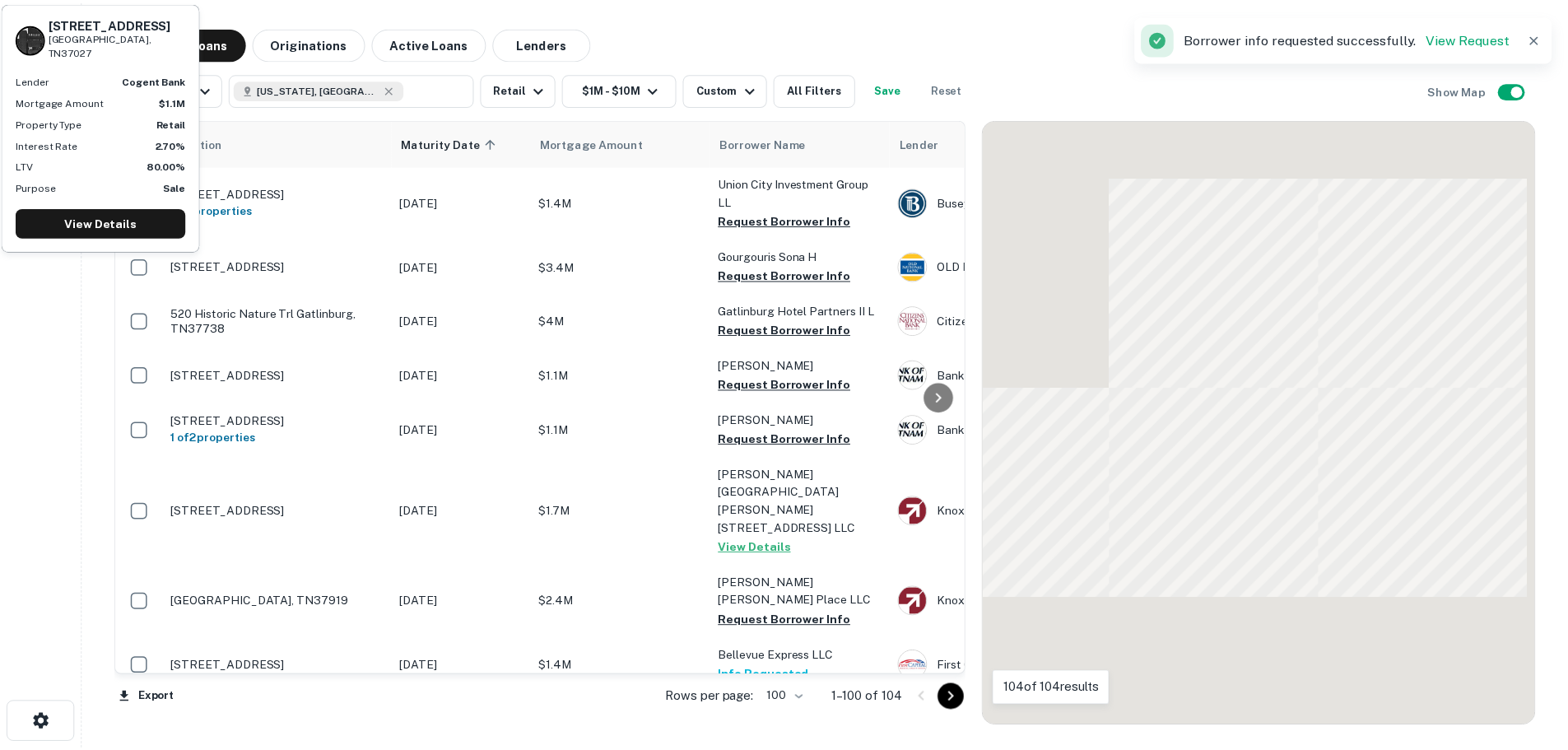
scroll to position [2976, 0]
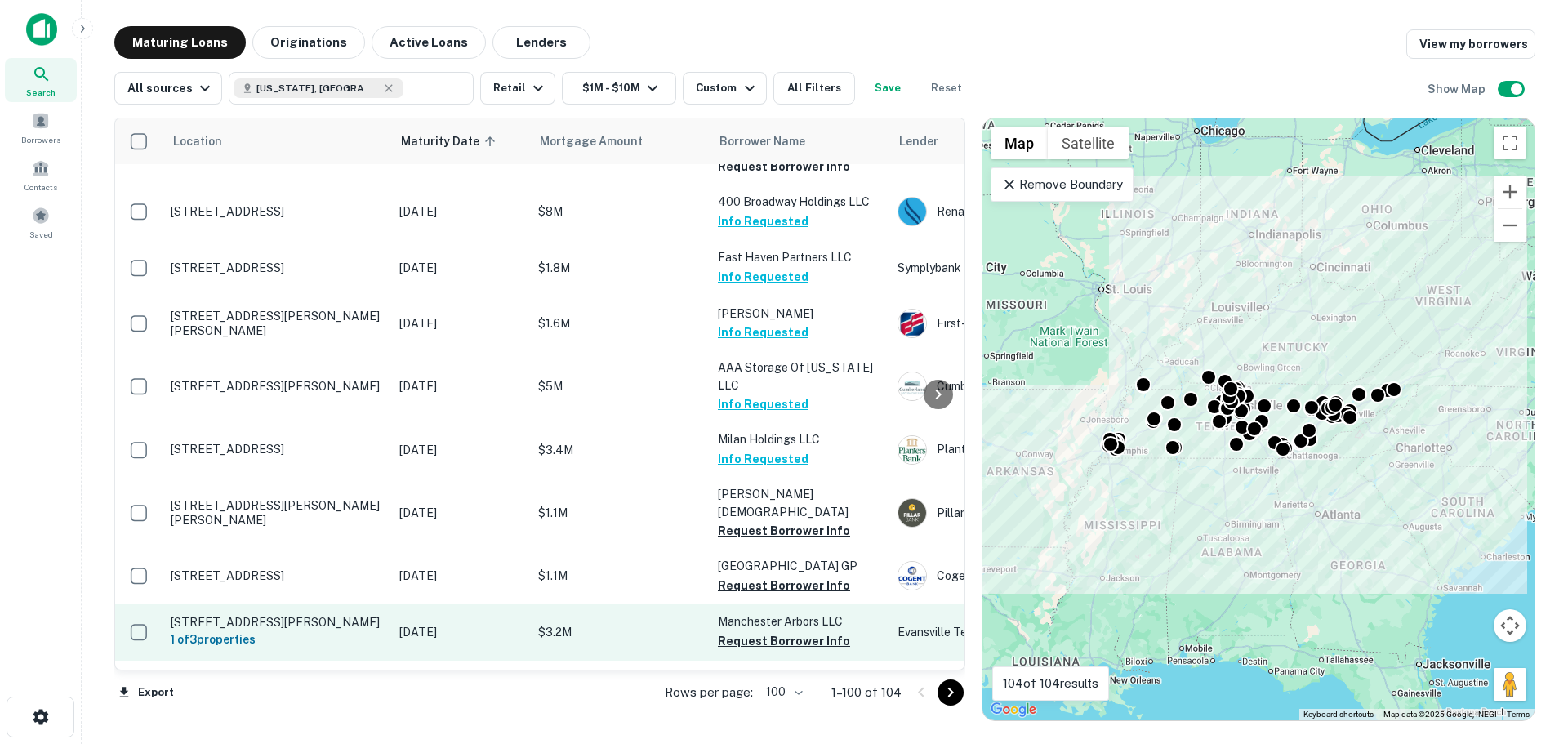
click at [313, 615] on p "[STREET_ADDRESS][PERSON_NAME]" at bounding box center [277, 621] width 212 height 15
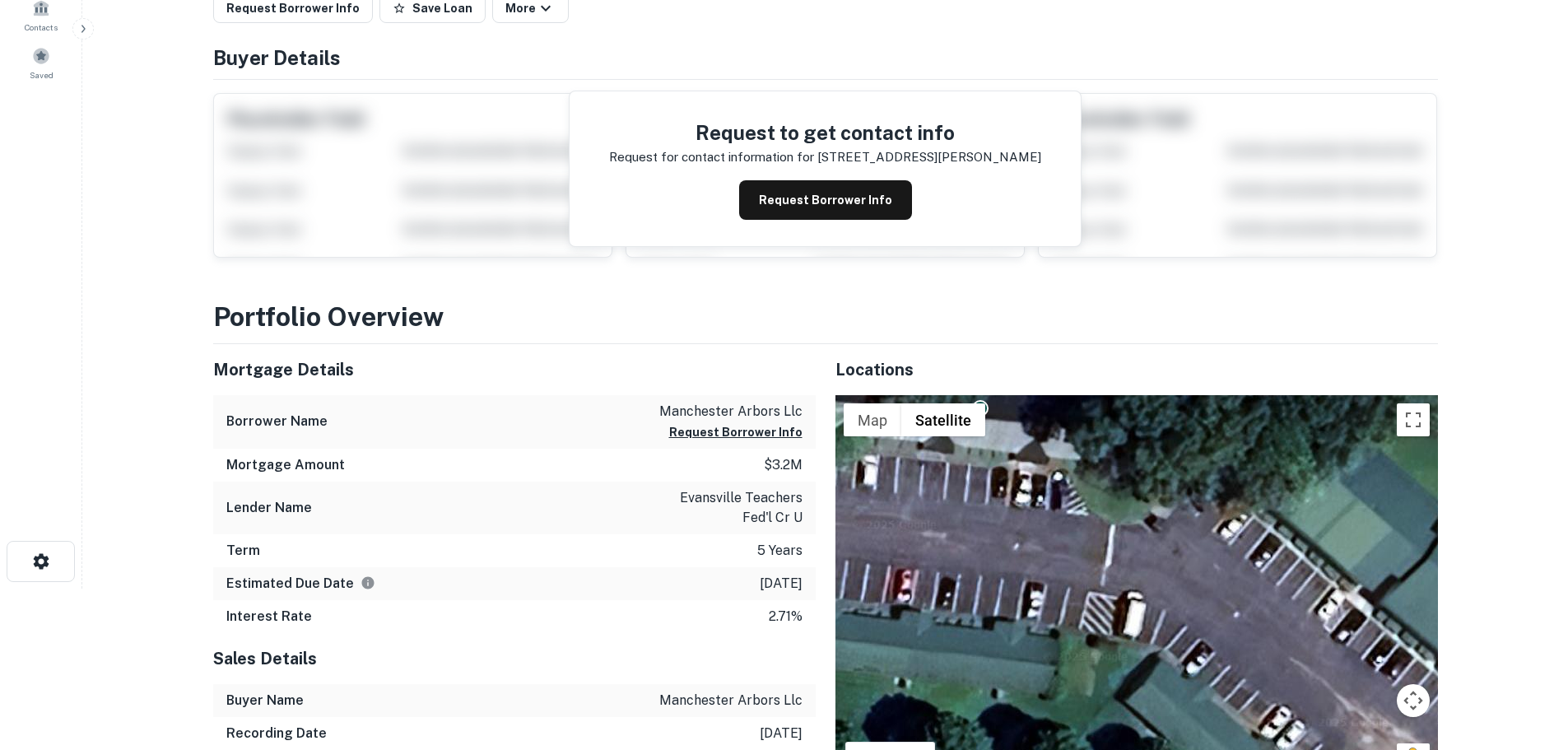
scroll to position [247, 0]
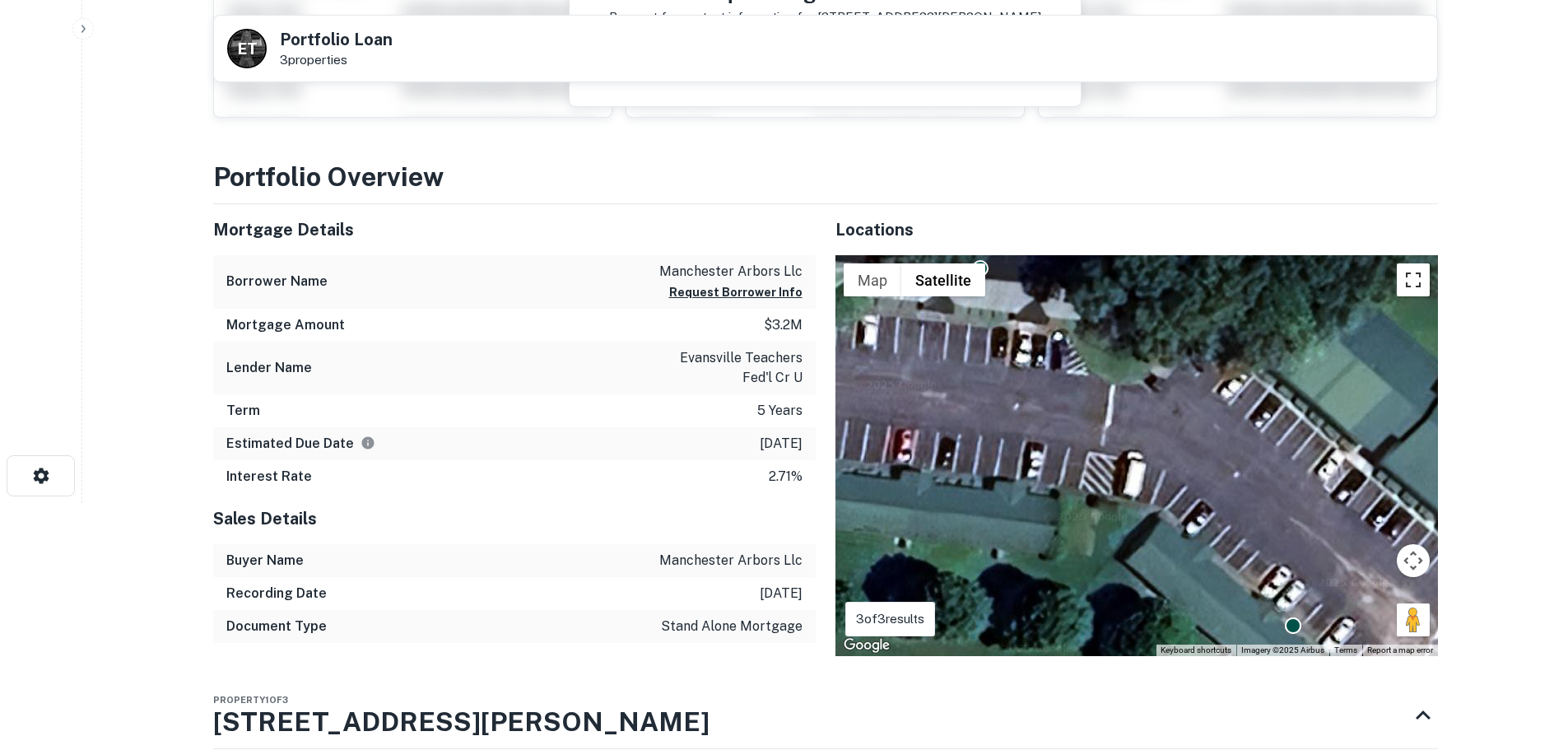
click at [1420, 280] on button "Toggle fullscreen view" at bounding box center [1413, 279] width 33 height 33
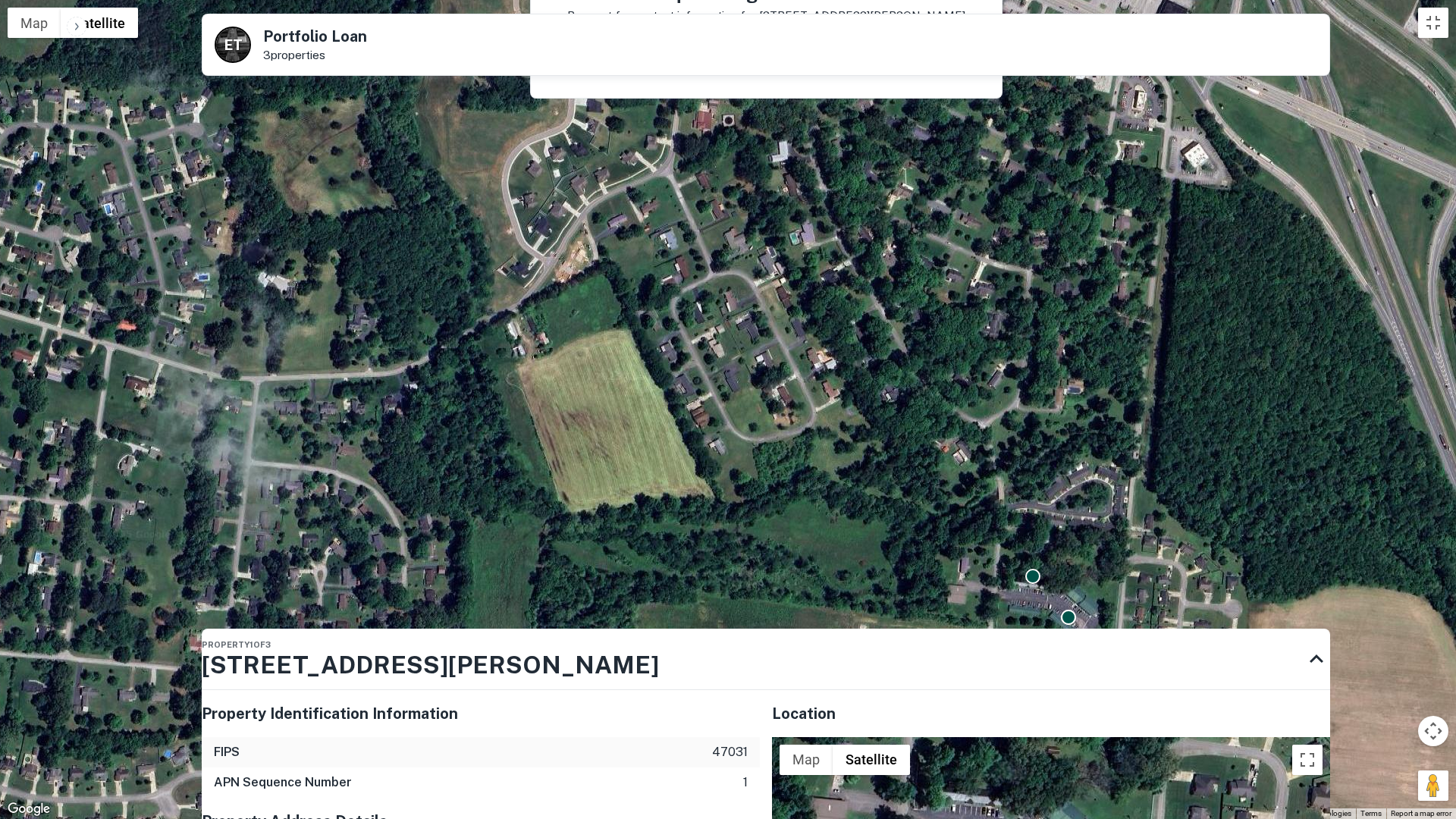
click at [1074, 626] on div "To activate drag with keyboard, press Alt + Enter. Once in keyboard drag state,…" at bounding box center [728, 409] width 1456 height 819
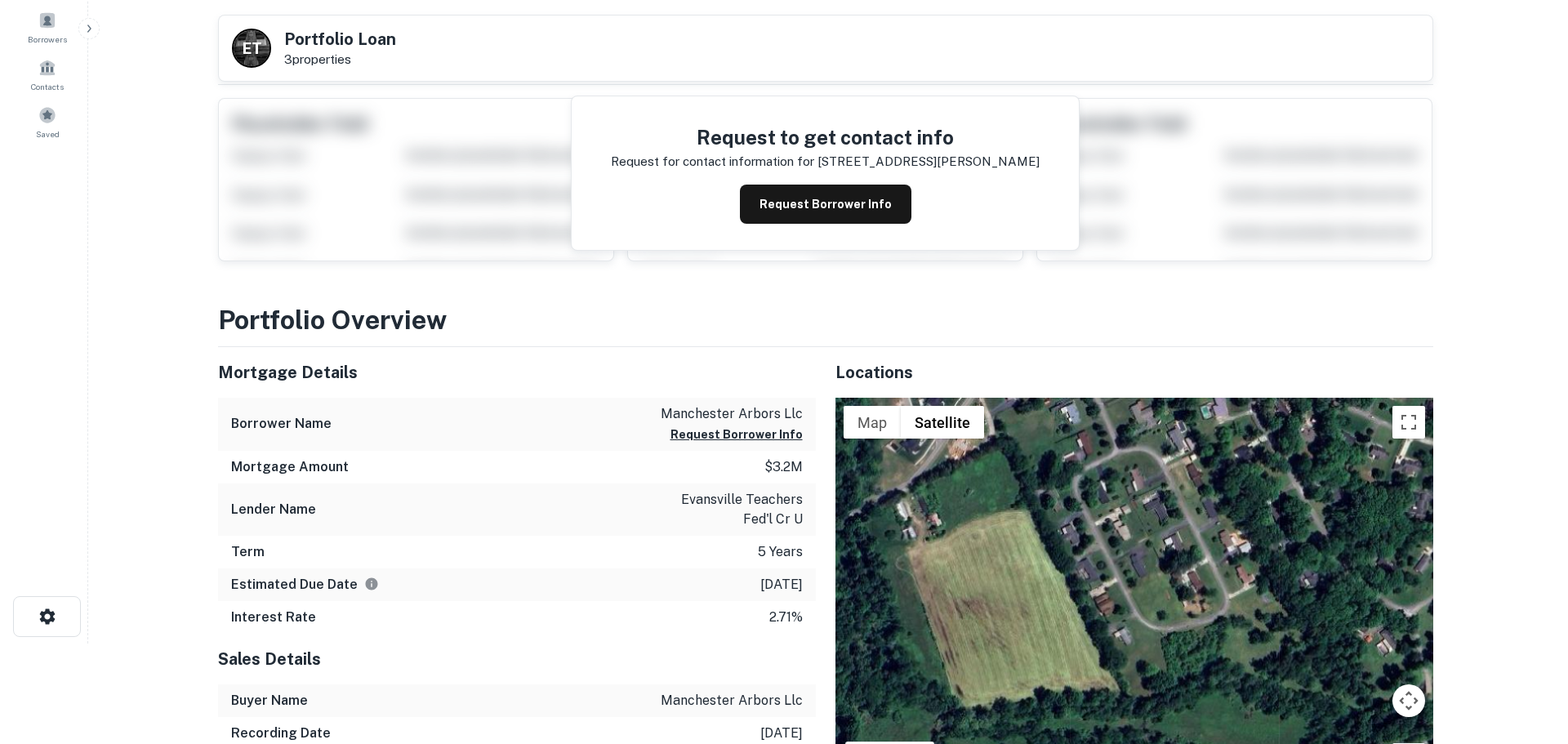
scroll to position [0, 0]
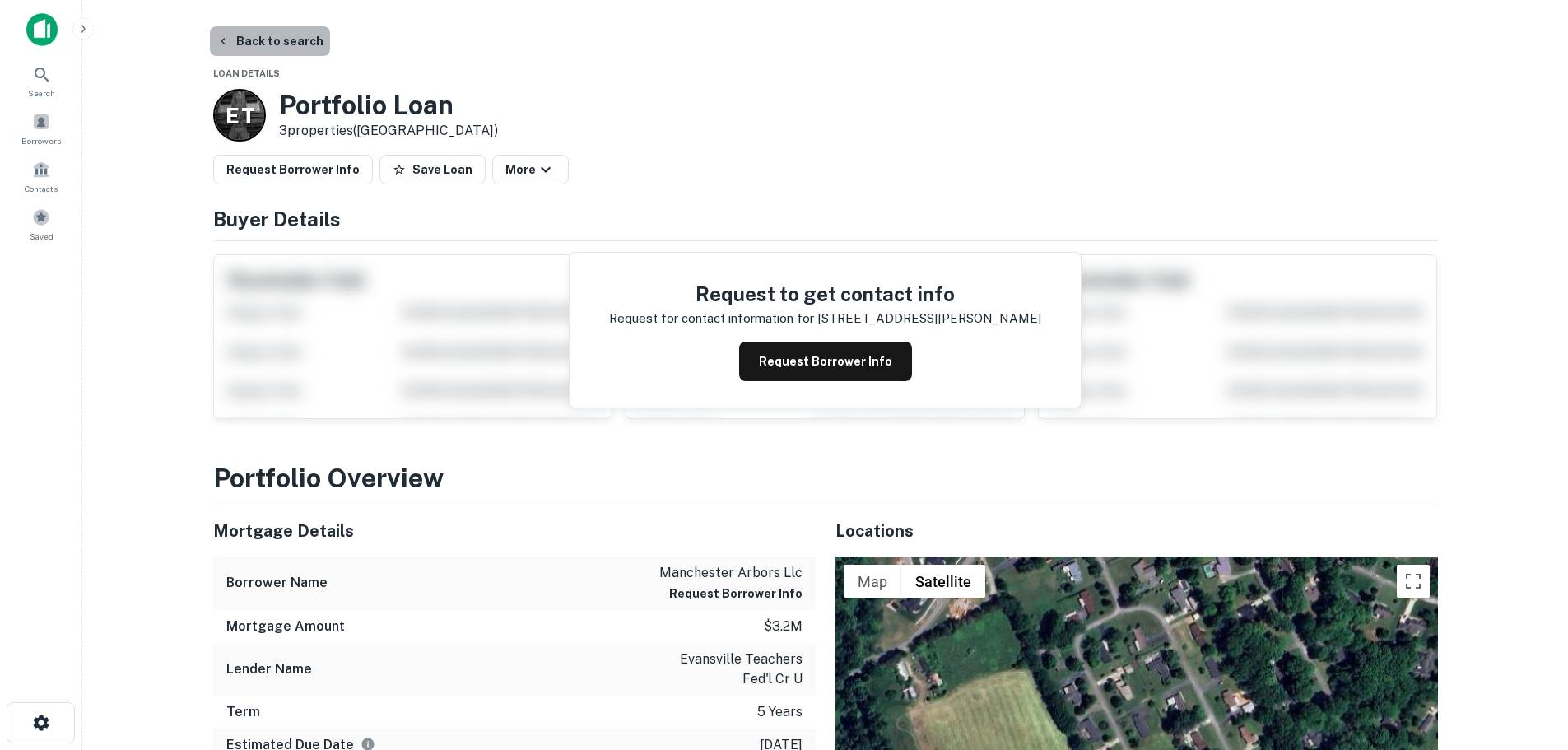
click at [301, 41] on button "Back to search" at bounding box center [270, 41] width 121 height 30
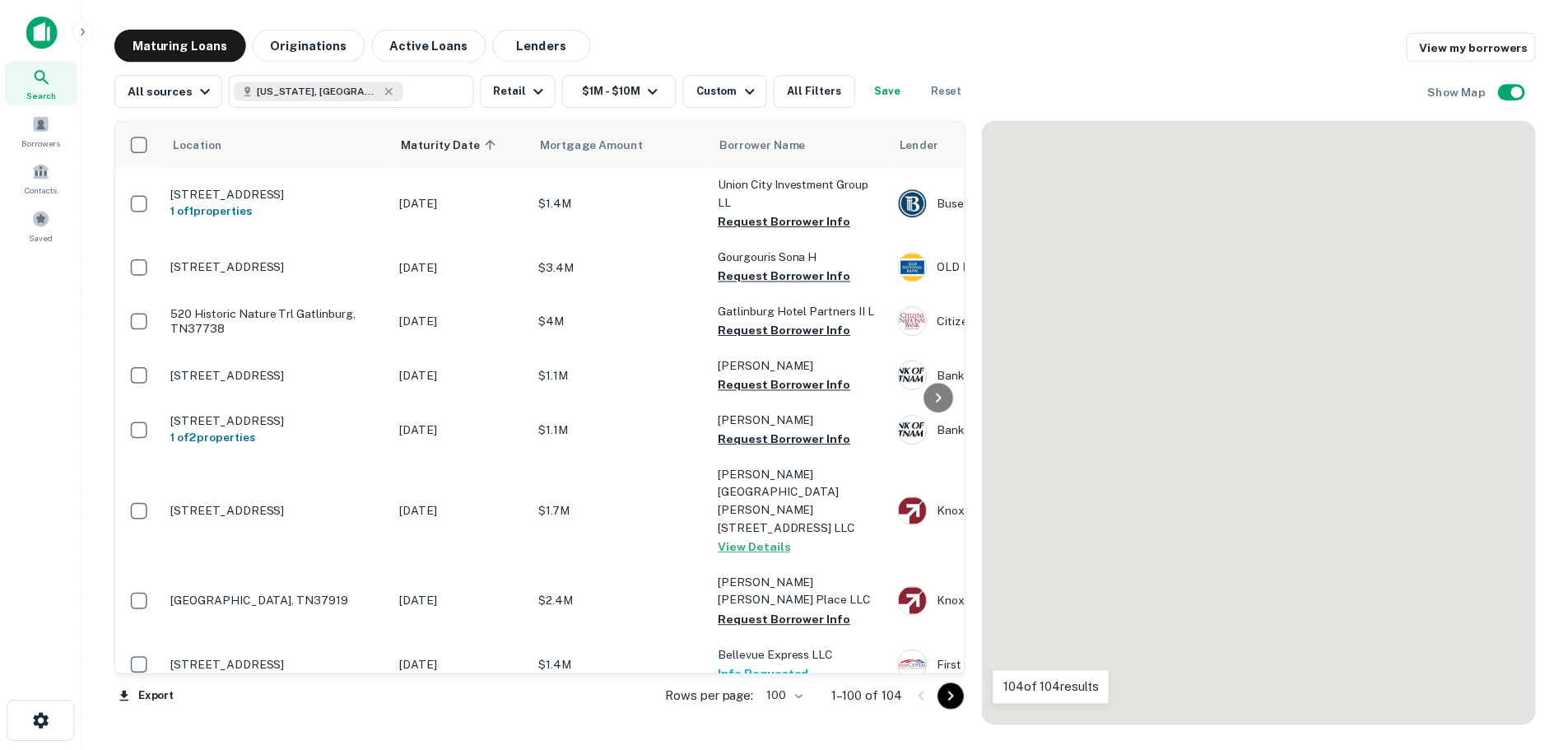
scroll to position [2976, 0]
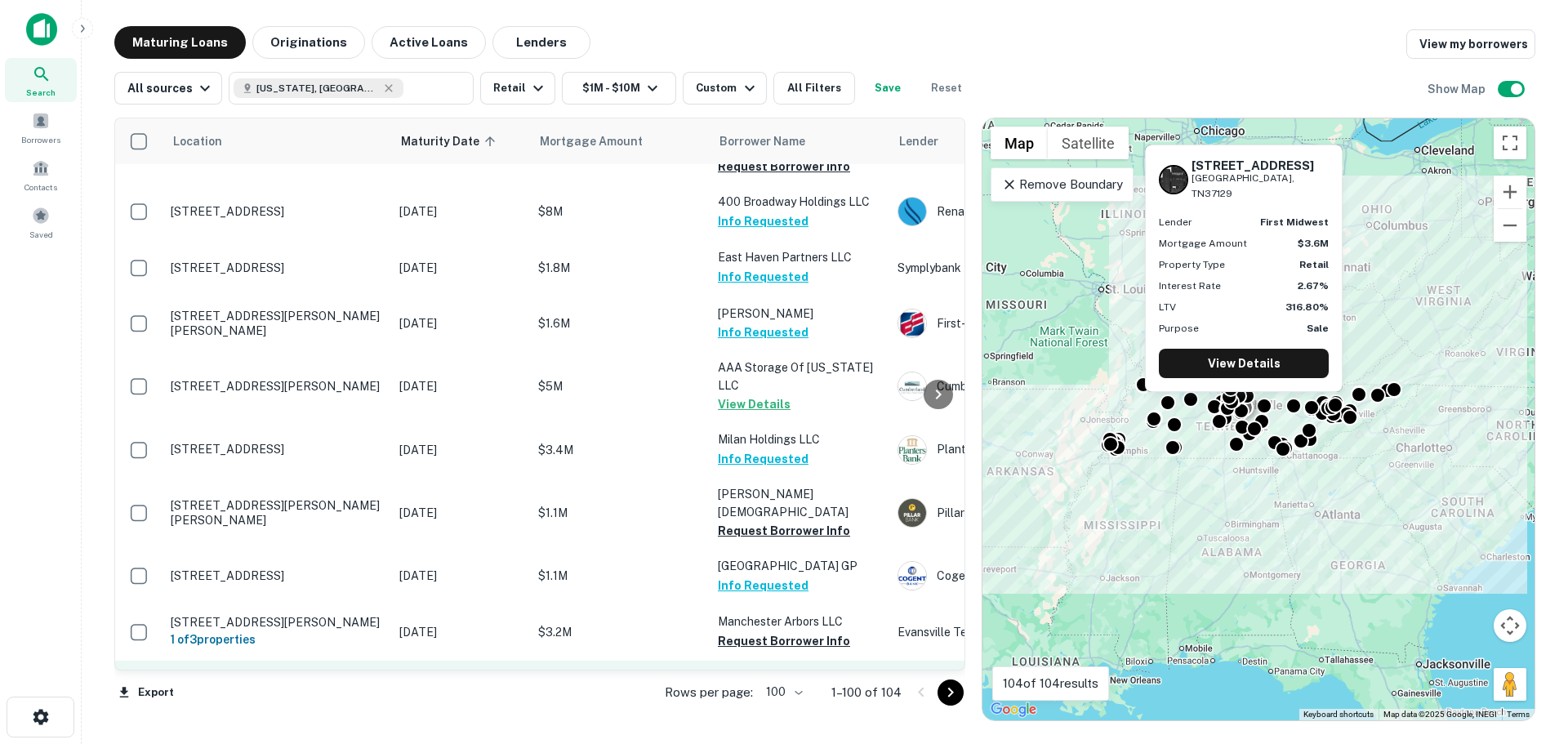
click at [291, 661] on td "3261 Memorial Blvd Murfreesboro, TN37129 1 of 3 properties" at bounding box center [276, 688] width 228 height 54
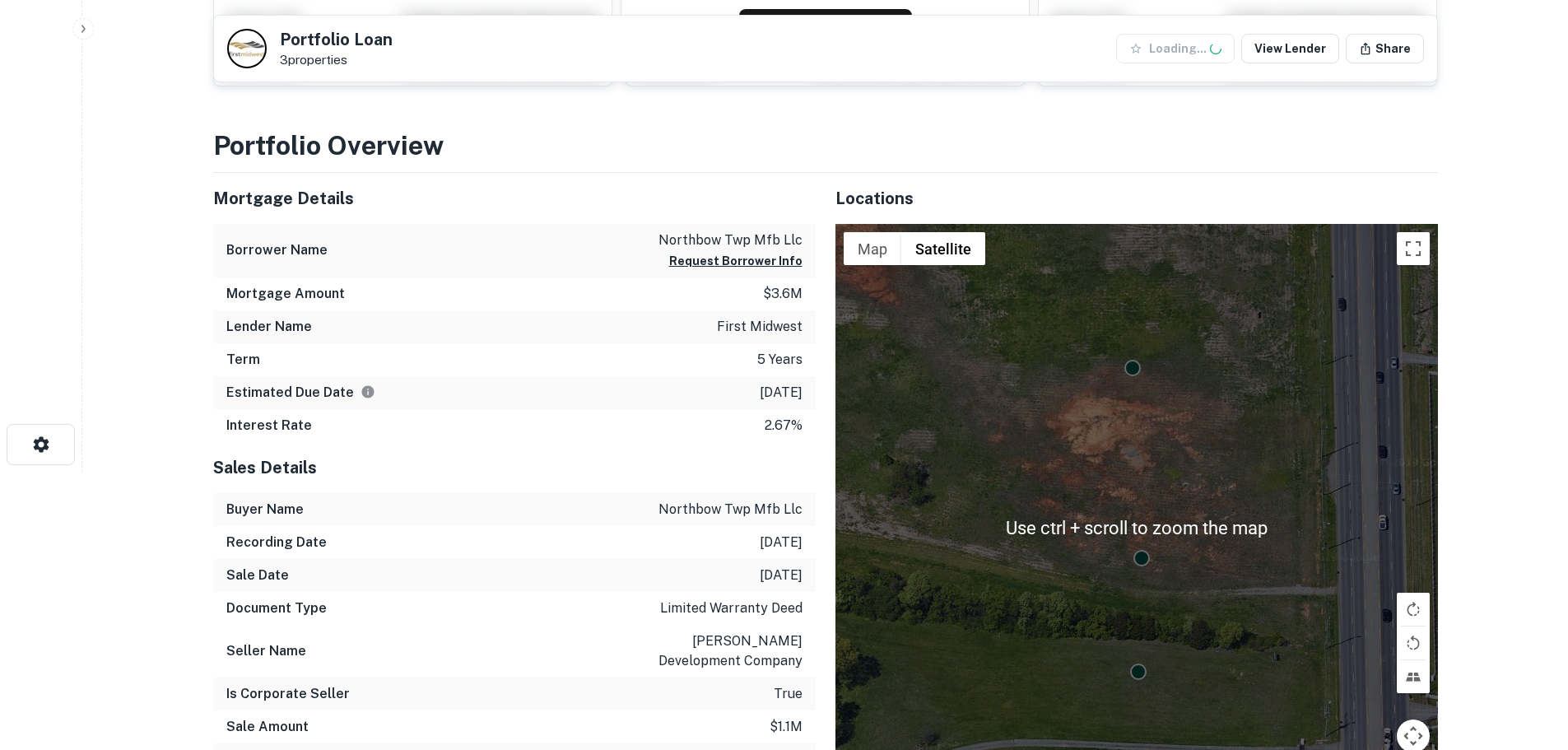
scroll to position [411, 0]
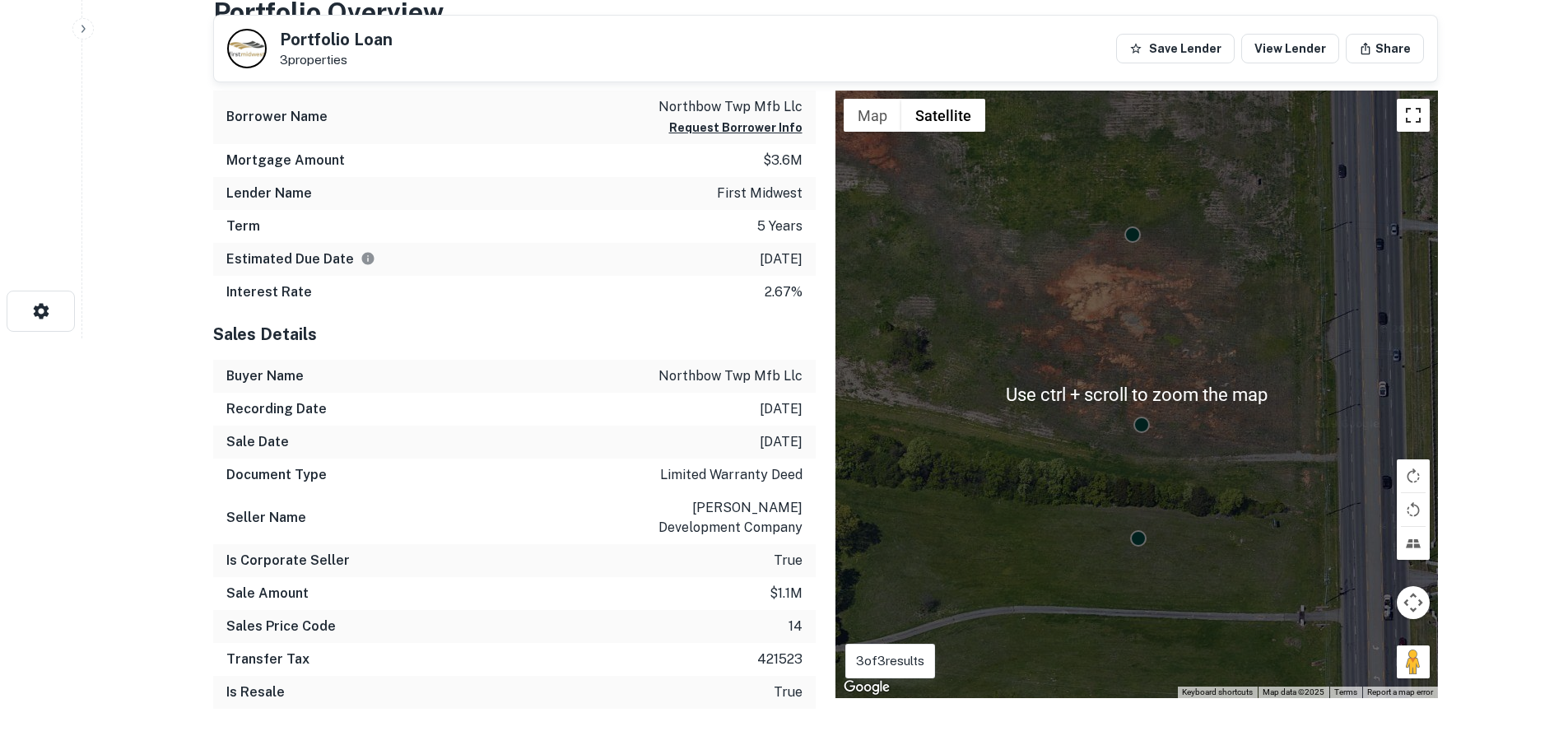
click at [1426, 121] on button "Toggle fullscreen view" at bounding box center [1413, 115] width 33 height 33
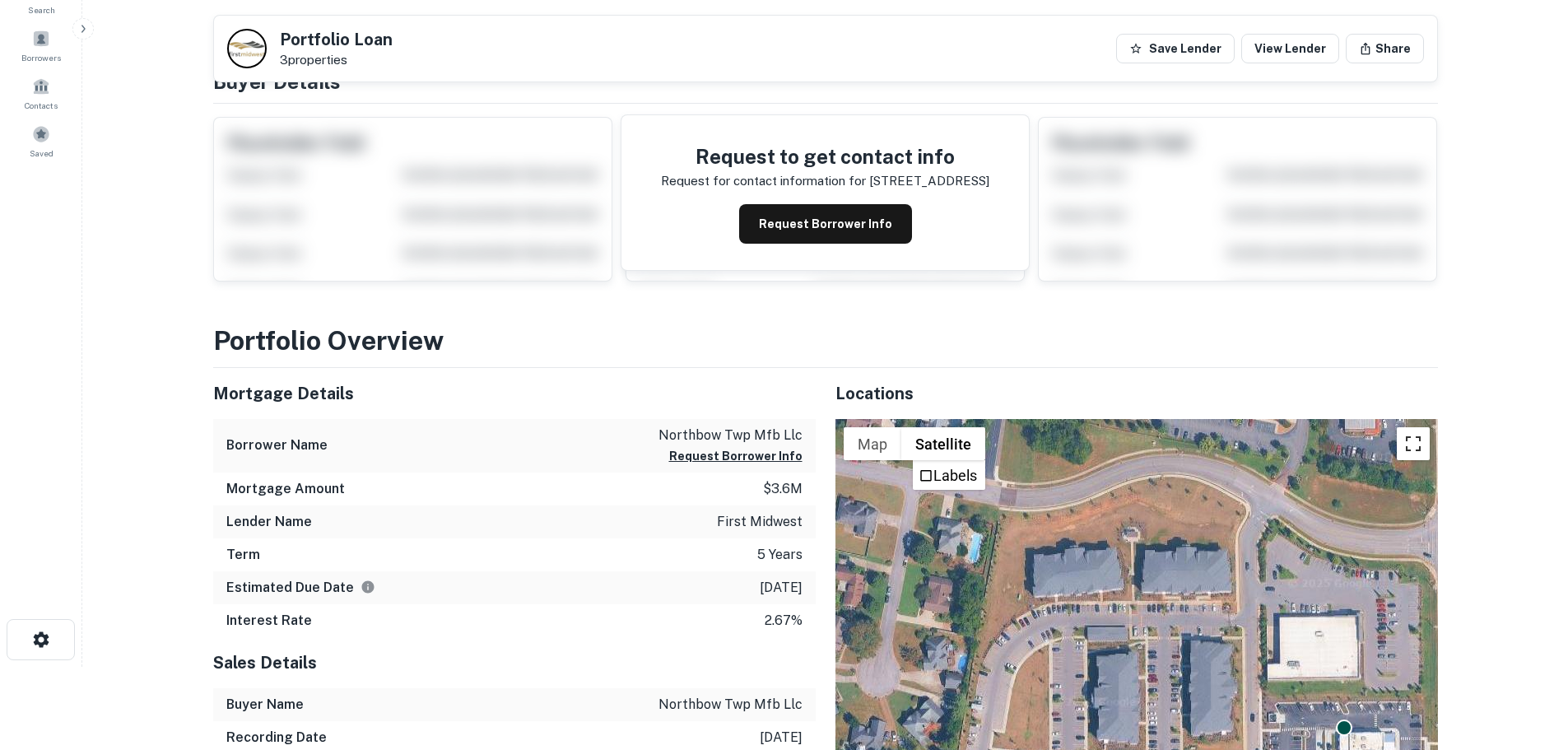
scroll to position [83, 0]
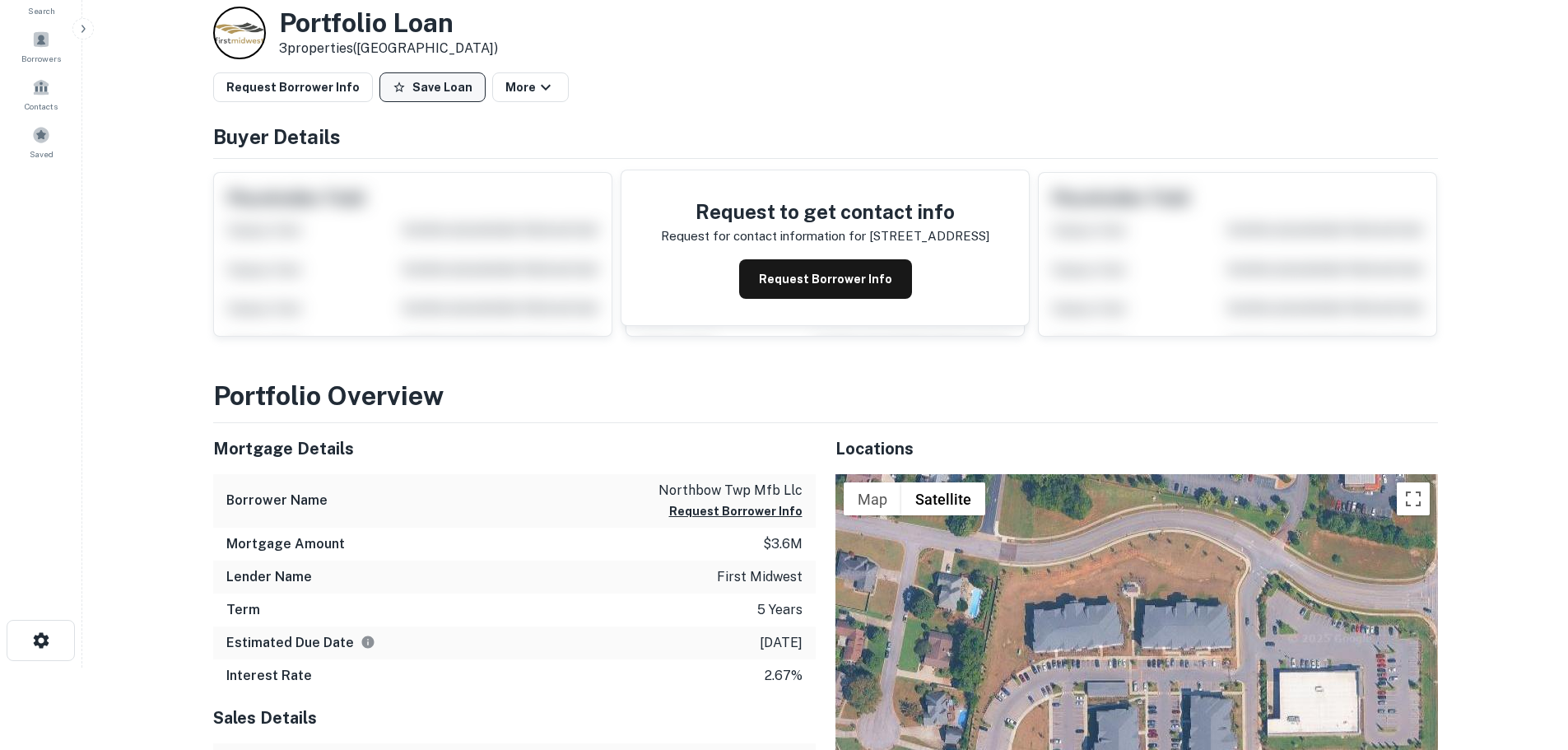
click at [462, 91] on button "Save Loan" at bounding box center [432, 88] width 107 height 30
click at [334, 88] on button "Request Borrower Info" at bounding box center [293, 88] width 159 height 30
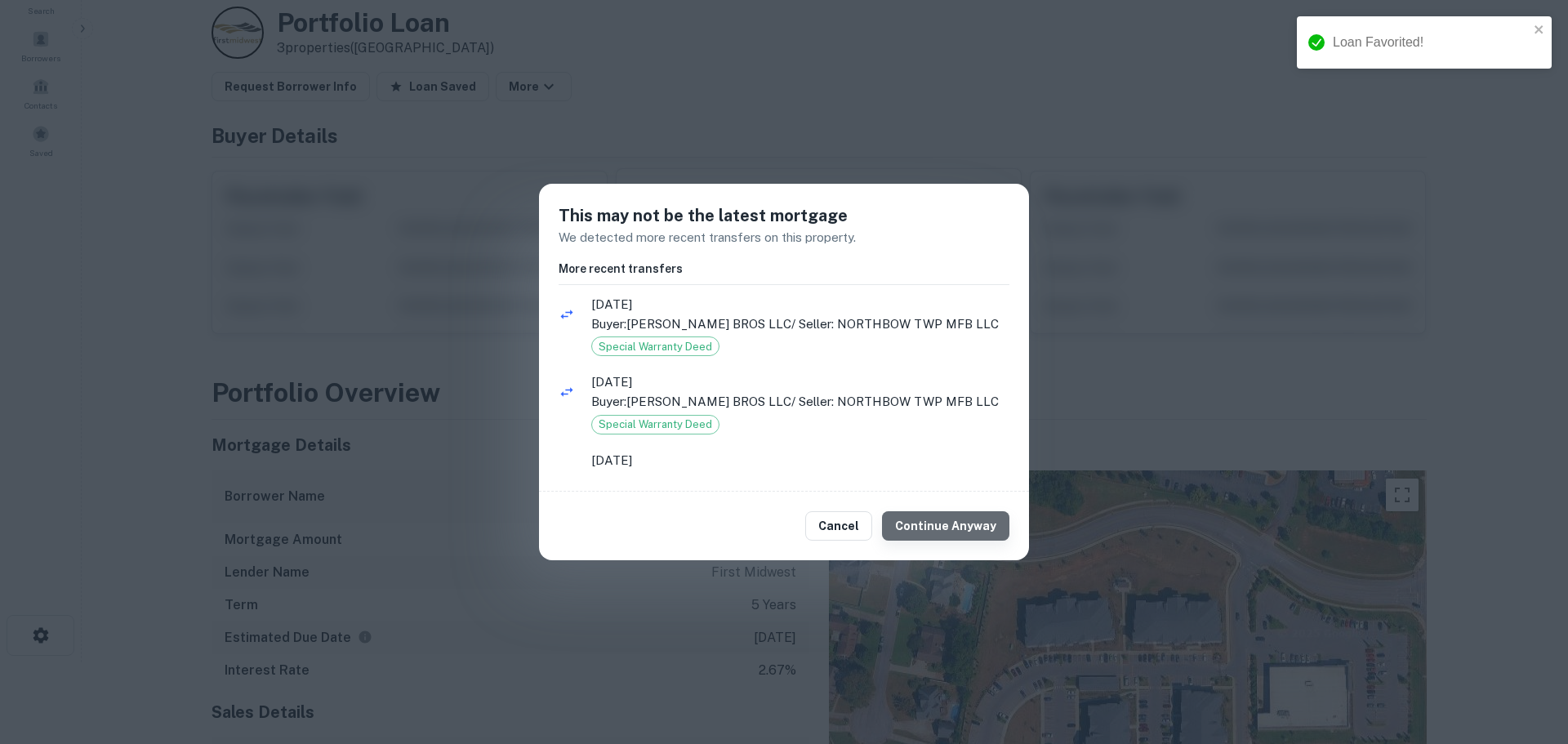
click at [976, 528] on button "Continue Anyway" at bounding box center [946, 526] width 127 height 30
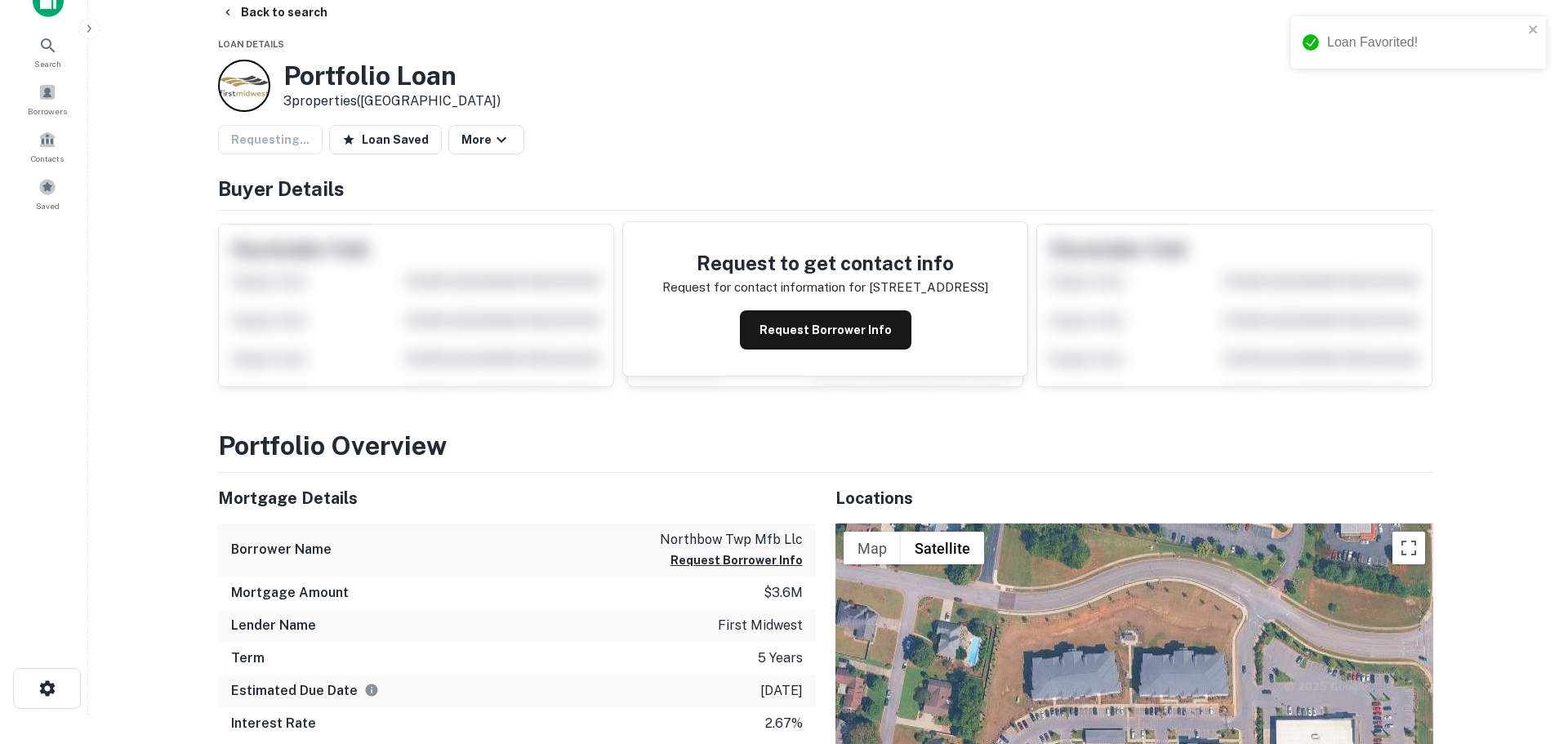
scroll to position [0, 0]
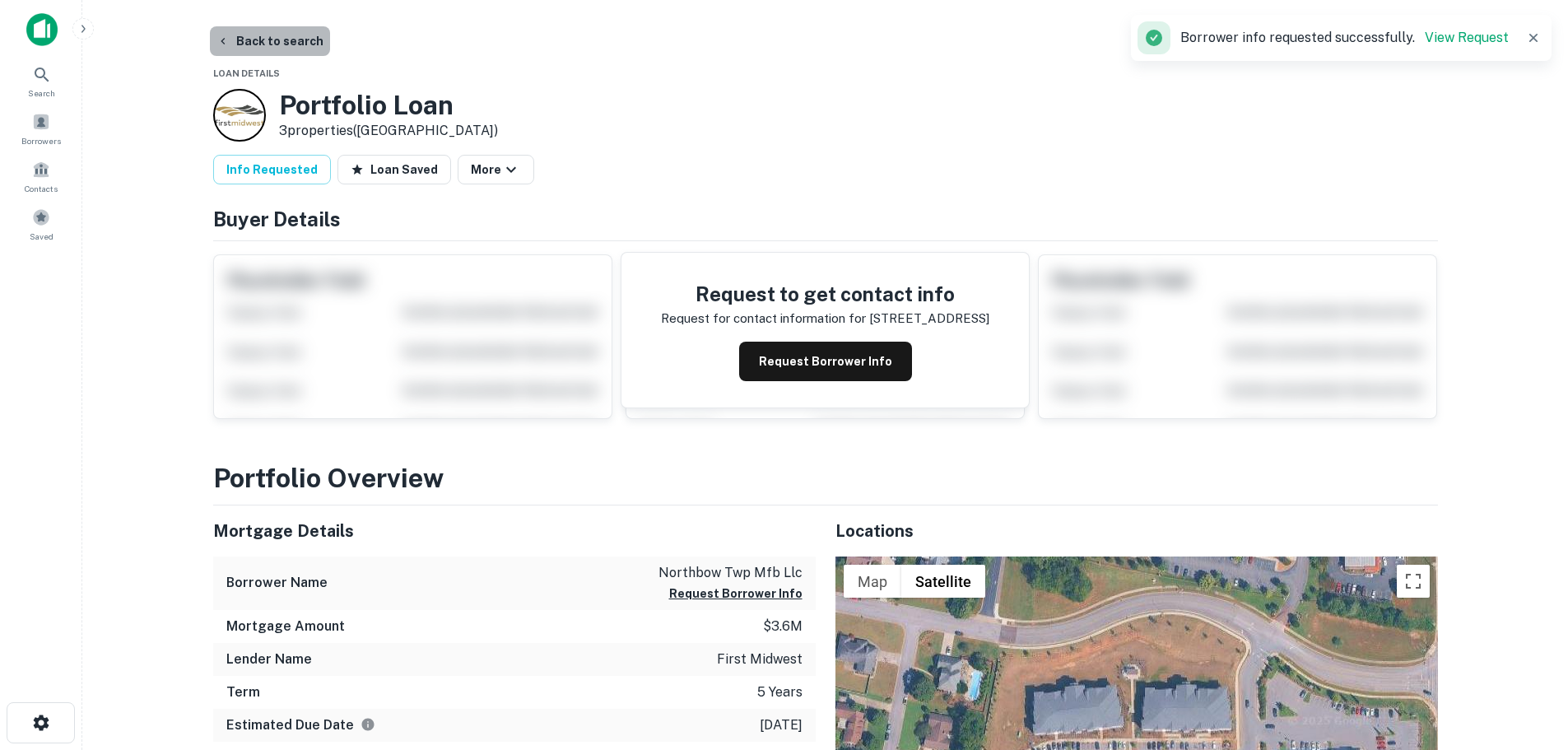
click at [301, 36] on button "Back to search" at bounding box center [270, 41] width 121 height 30
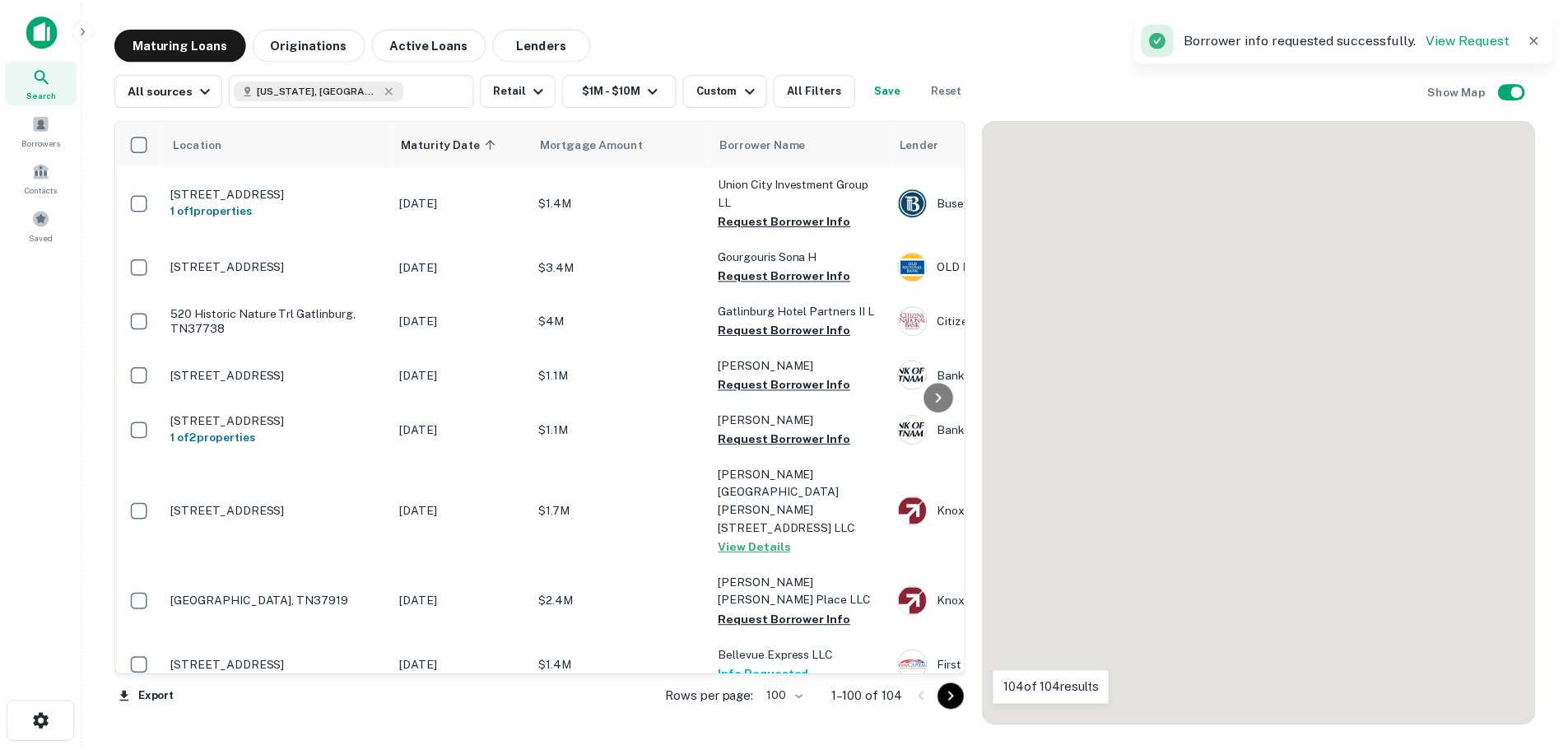
scroll to position [2976, 0]
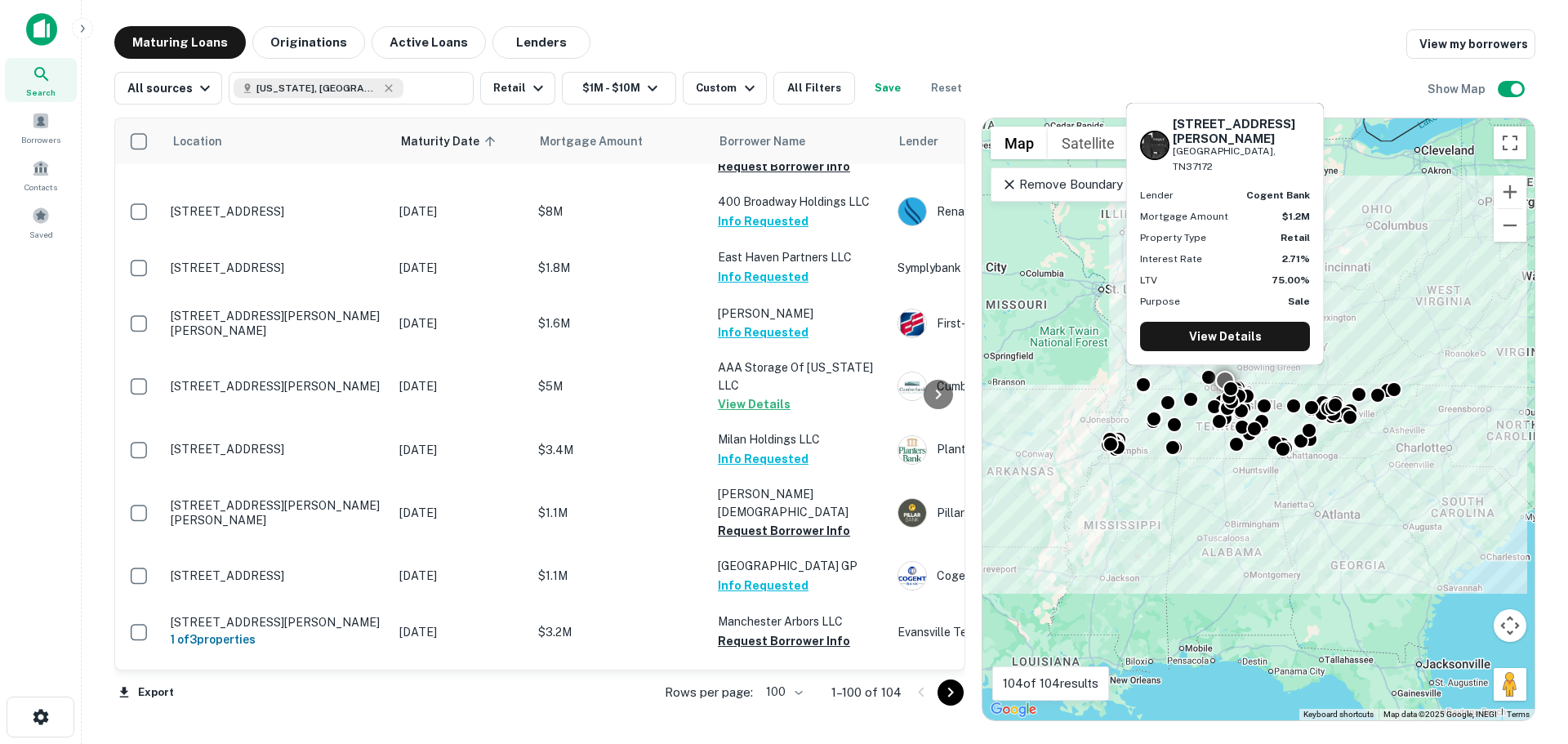
click at [304, 734] on p "[STREET_ADDRESS][PERSON_NAME]" at bounding box center [277, 741] width 212 height 15
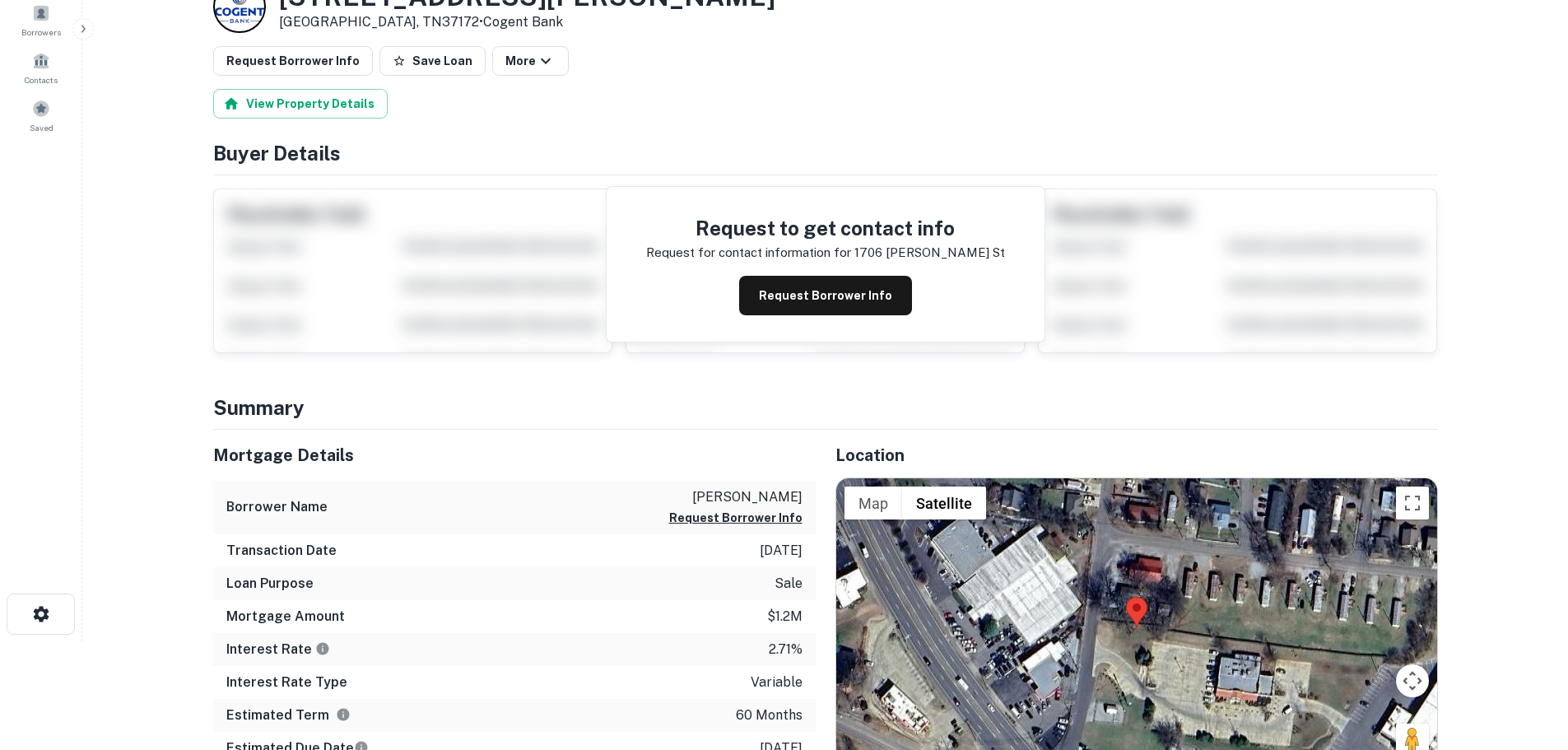
scroll to position [191, 0]
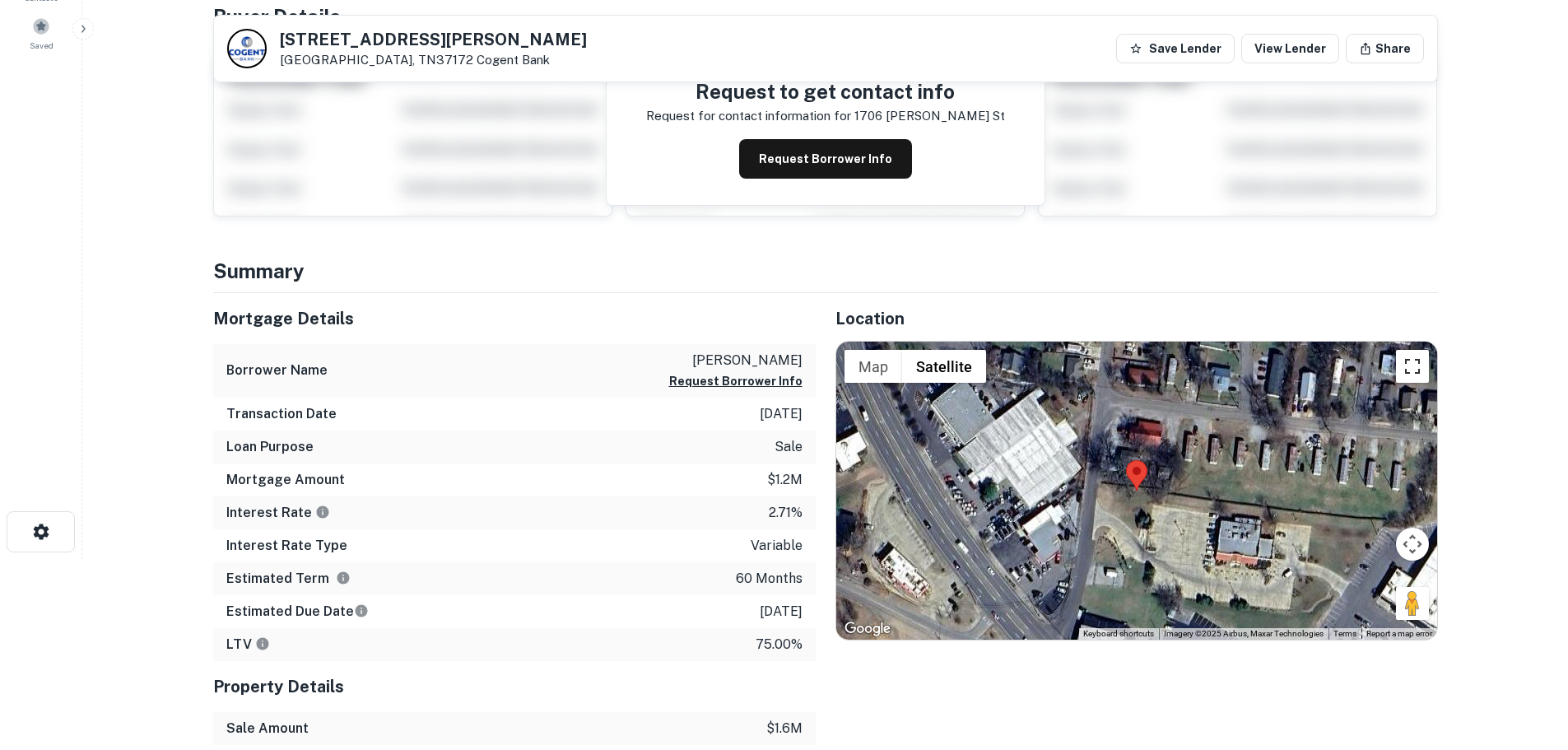
click at [1404, 381] on button "Toggle fullscreen view" at bounding box center [1413, 366] width 33 height 33
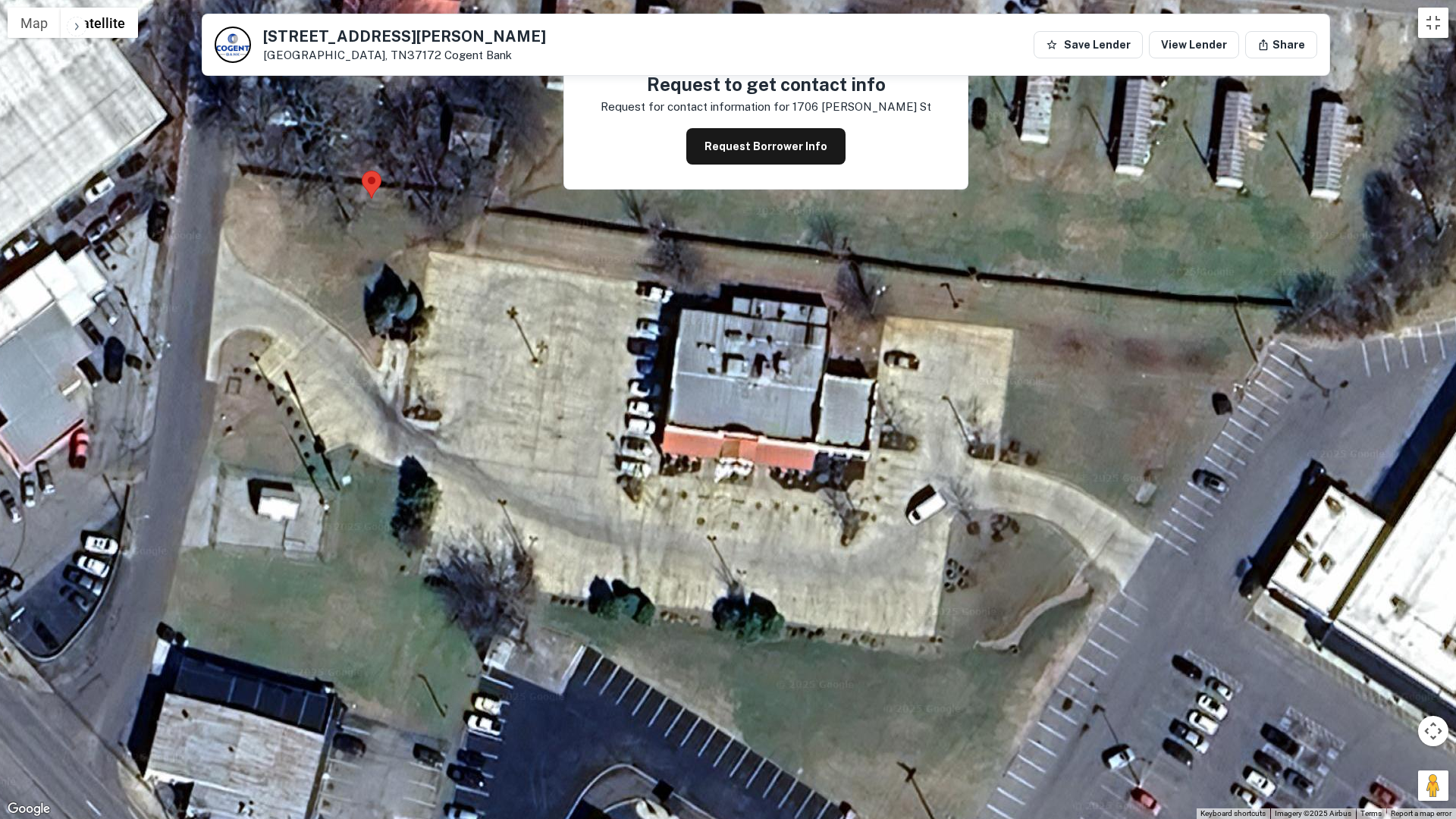
drag, startPoint x: 552, startPoint y: 448, endPoint x: 1038, endPoint y: 587, distance: 505.5
click at [1038, 587] on div at bounding box center [728, 409] width 1456 height 819
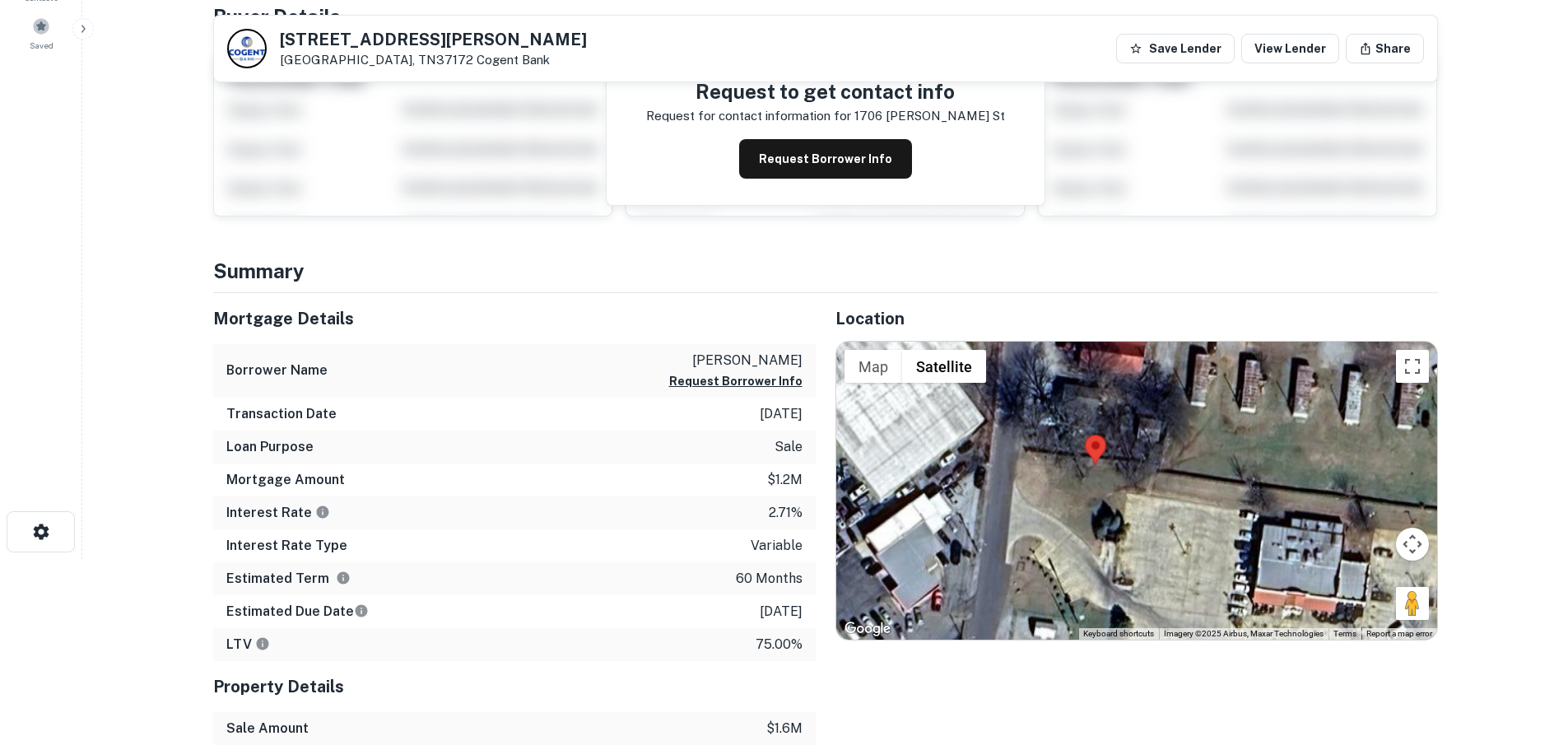
drag, startPoint x: 1400, startPoint y: 599, endPoint x: 1317, endPoint y: 598, distance: 83.0
click at [1317, 598] on div "Map Terrain Satellite Labels Keyboard shortcuts Map Data Imagery ©2025 Airbus, …" at bounding box center [1137, 490] width 601 height 298
drag, startPoint x: 1416, startPoint y: 602, endPoint x: 1358, endPoint y: 596, distance: 58.3
click at [1358, 596] on div "Map Terrain Satellite Labels Keyboard shortcuts Map Data Imagery ©2025 Airbus, …" at bounding box center [1137, 490] width 601 height 298
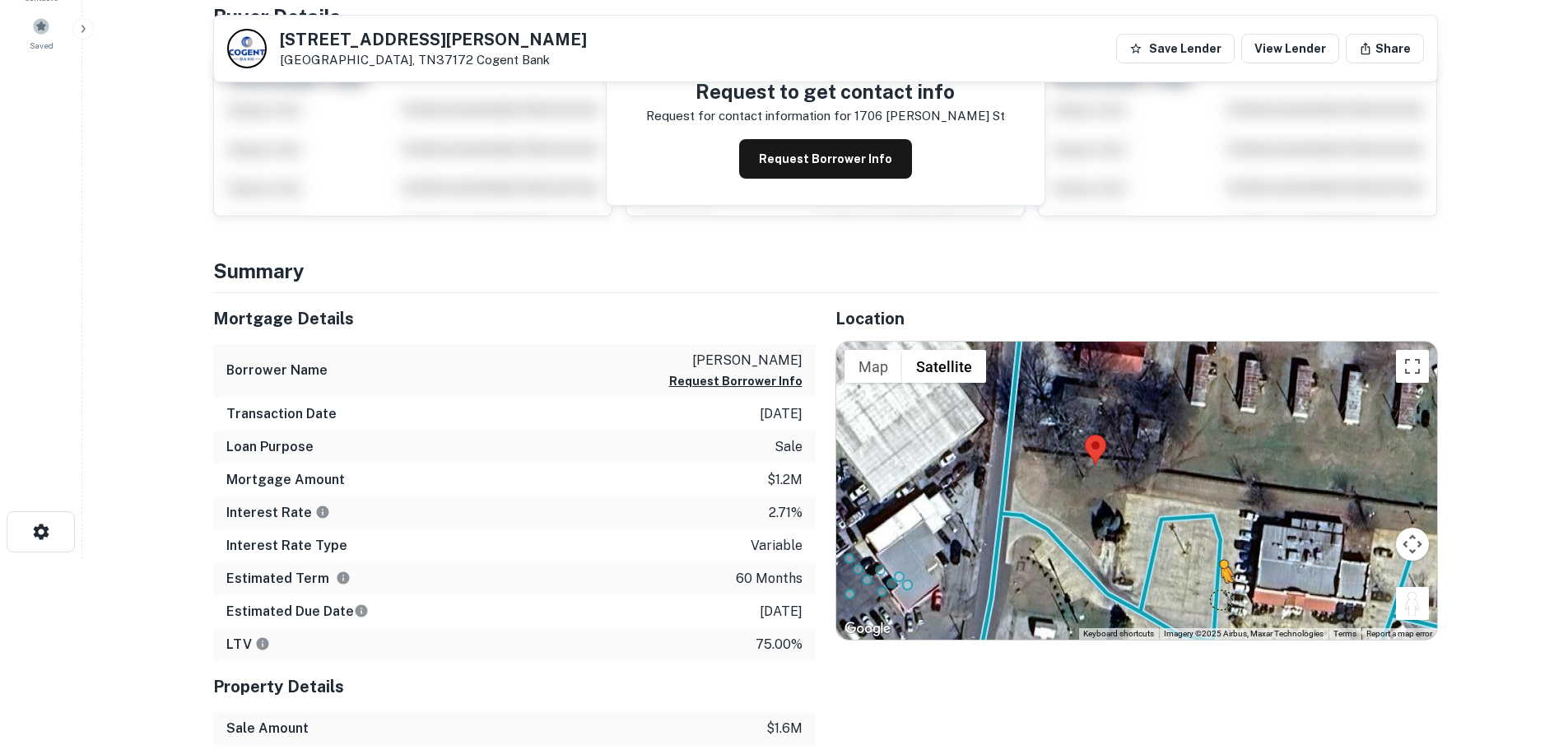
drag, startPoint x: 1416, startPoint y: 609, endPoint x: 1219, endPoint y: 596, distance: 197.4
click at [1219, 596] on div "To activate drag with keyboard, press Alt + Enter. Once in keyboard drag state,…" at bounding box center [1137, 490] width 601 height 298
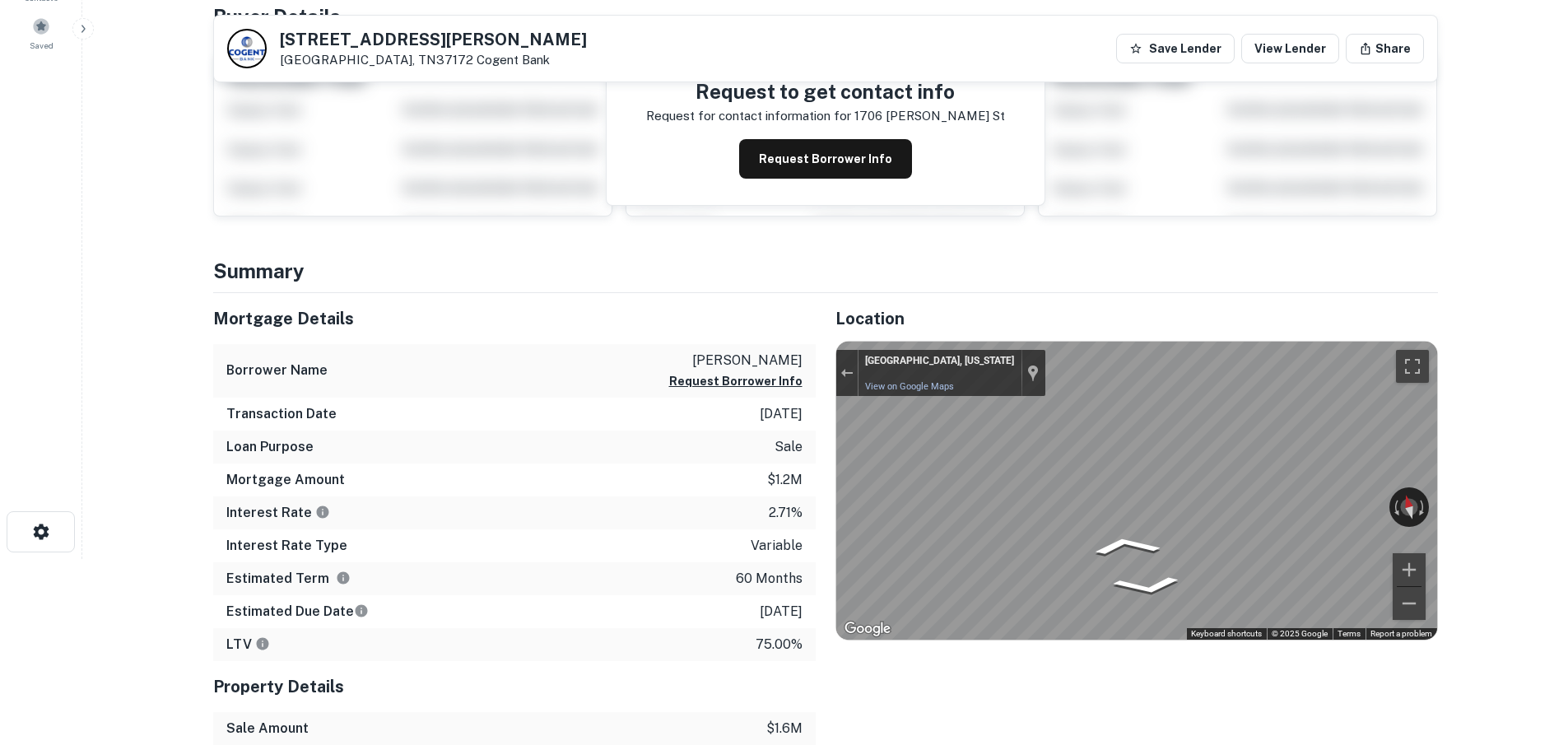
click at [488, 400] on div "Mortgage Details Borrower Name salinas cesar Request Borrower Info Transaction …" at bounding box center [816, 585] width 1245 height 584
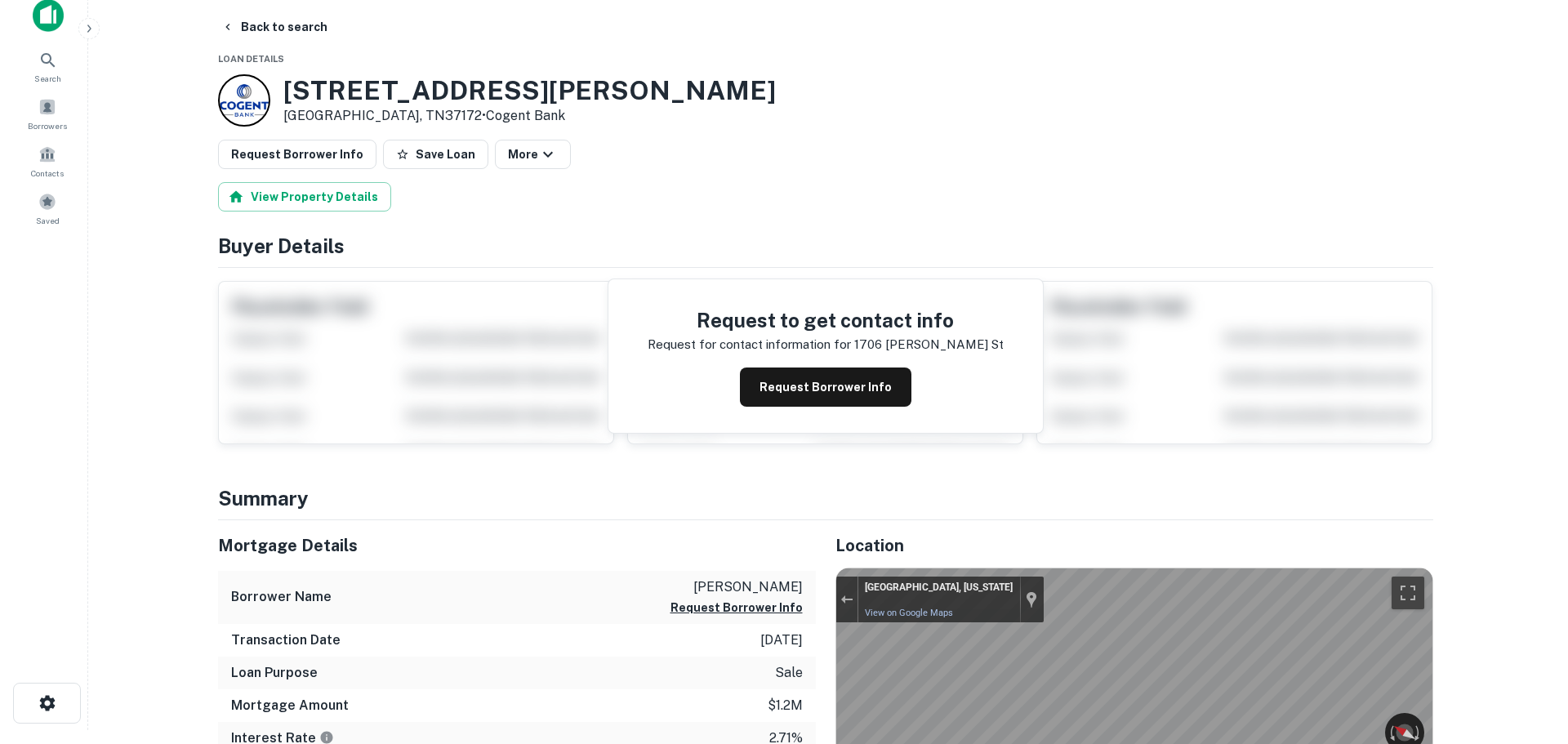
scroll to position [0, 0]
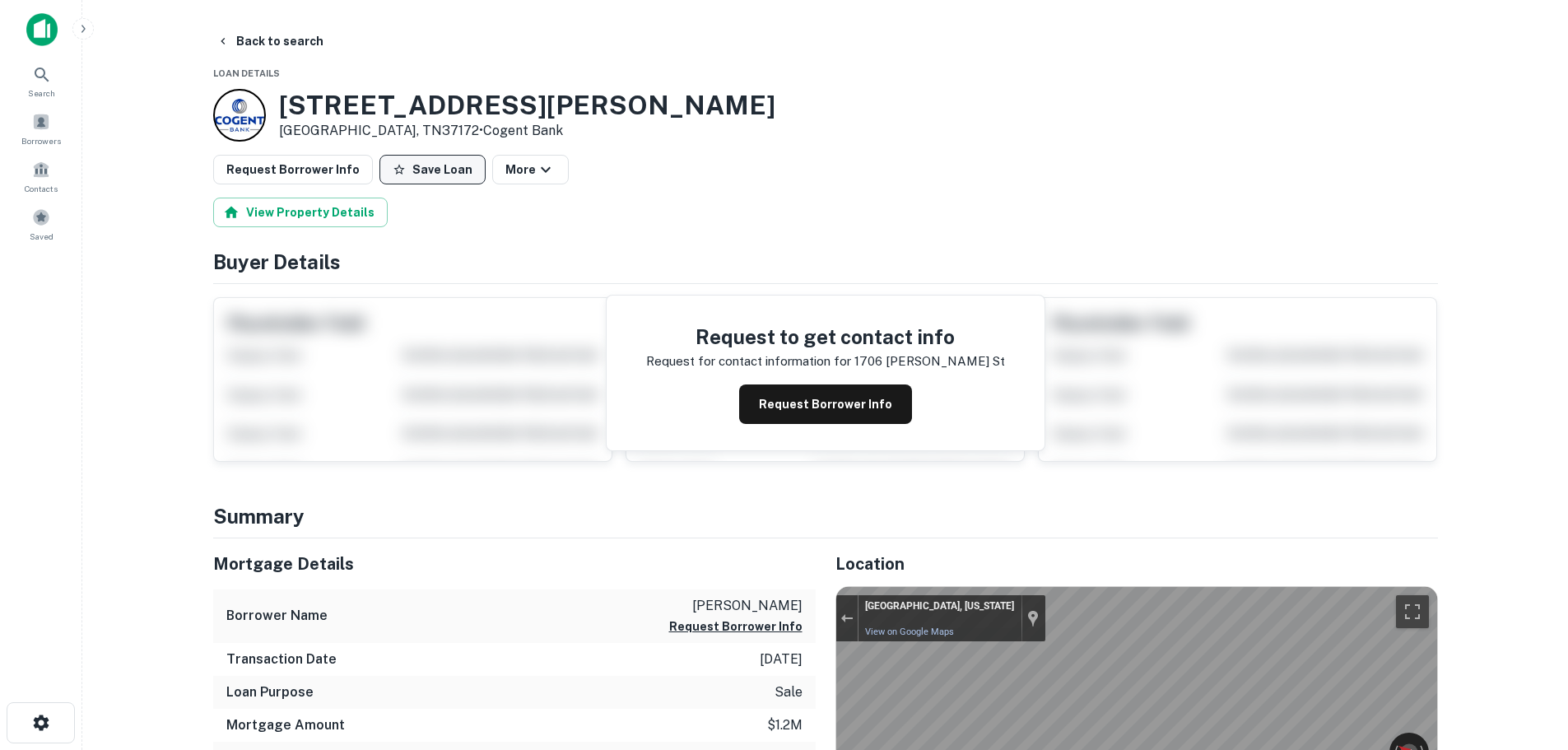
click at [429, 165] on button "Save Loan" at bounding box center [432, 169] width 107 height 30
click at [292, 162] on button "Request Borrower Info" at bounding box center [293, 169] width 159 height 30
click at [288, 32] on button "Back to search" at bounding box center [270, 41] width 121 height 30
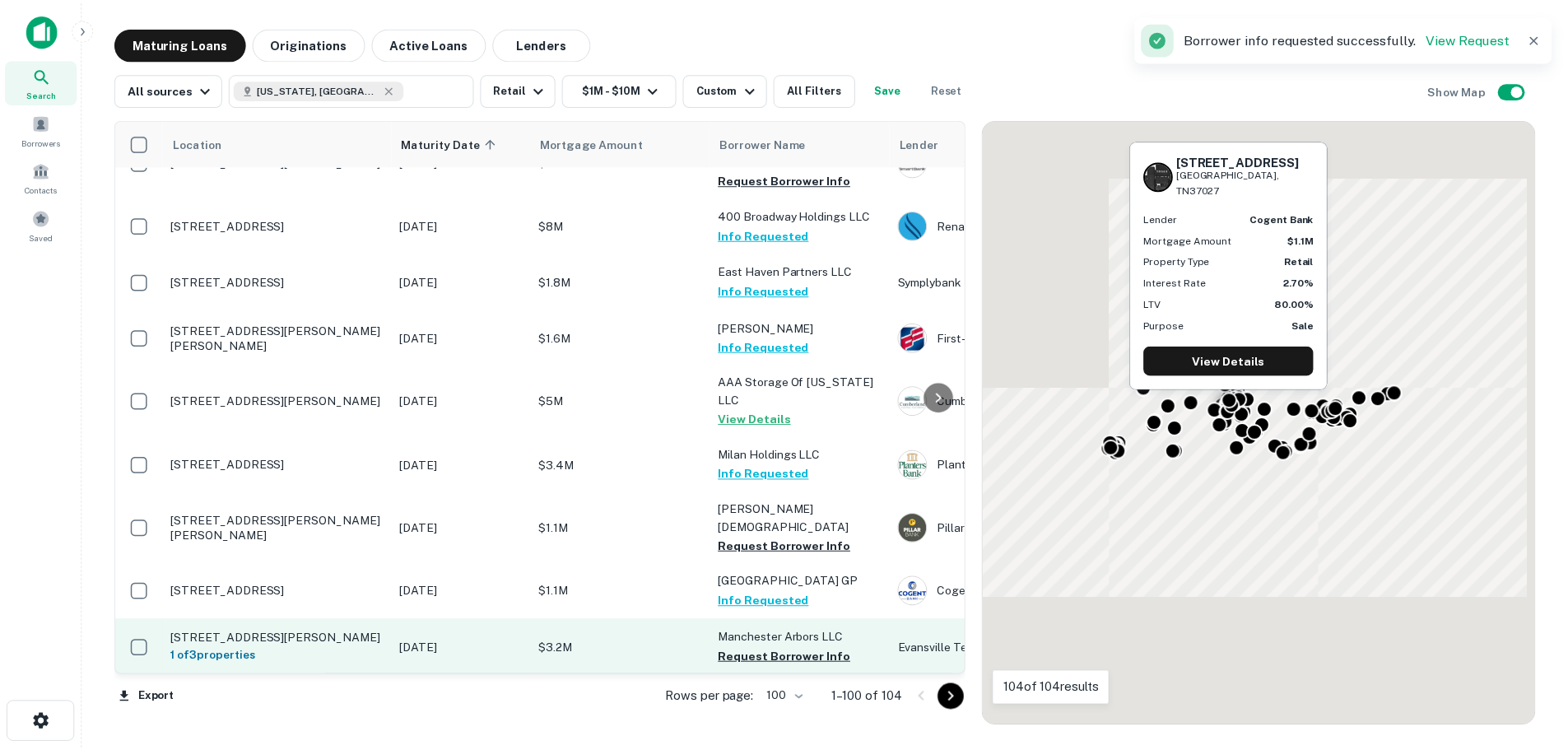
scroll to position [2976, 0]
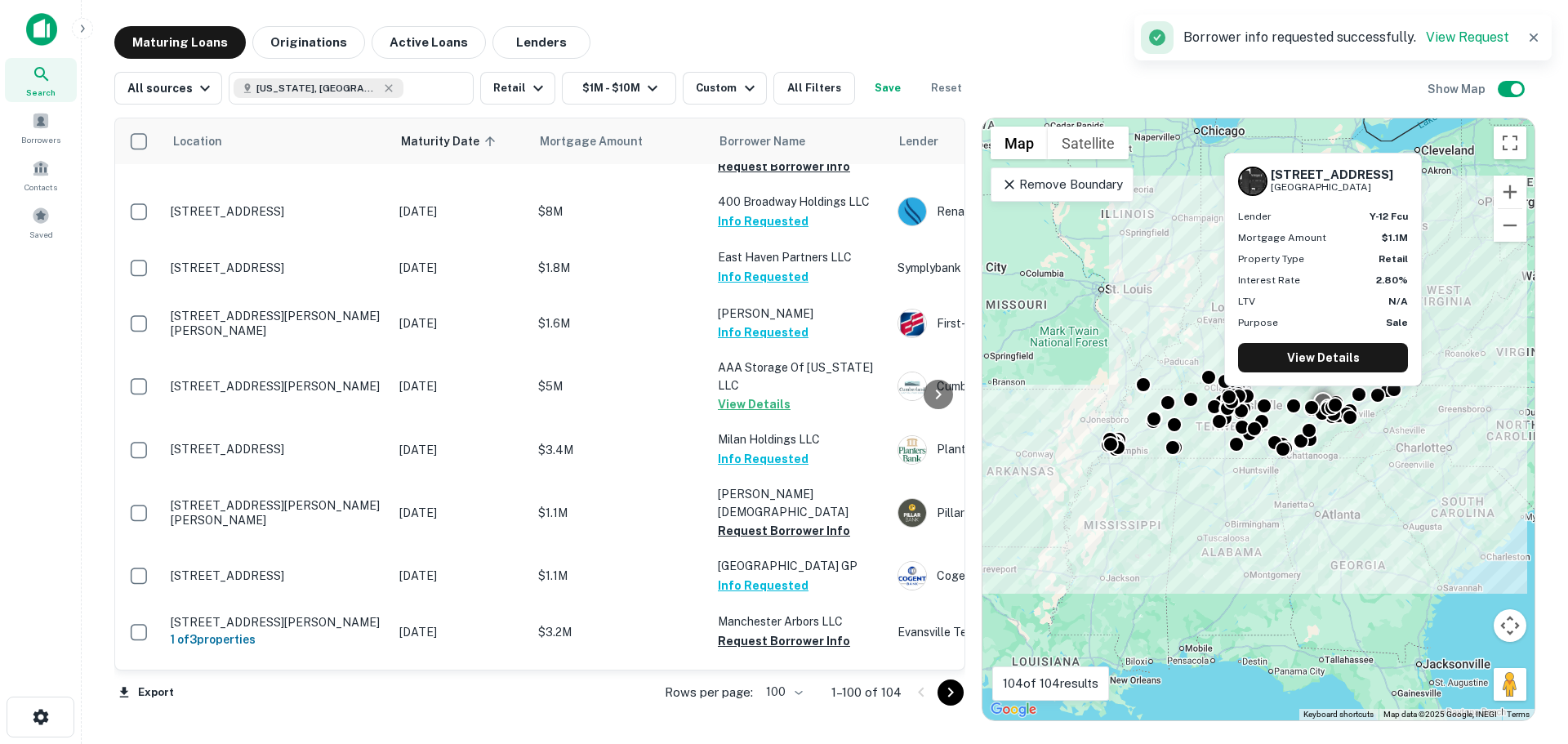
drag, startPoint x: 289, startPoint y: 603, endPoint x: 275, endPoint y: 586, distance: 22.0
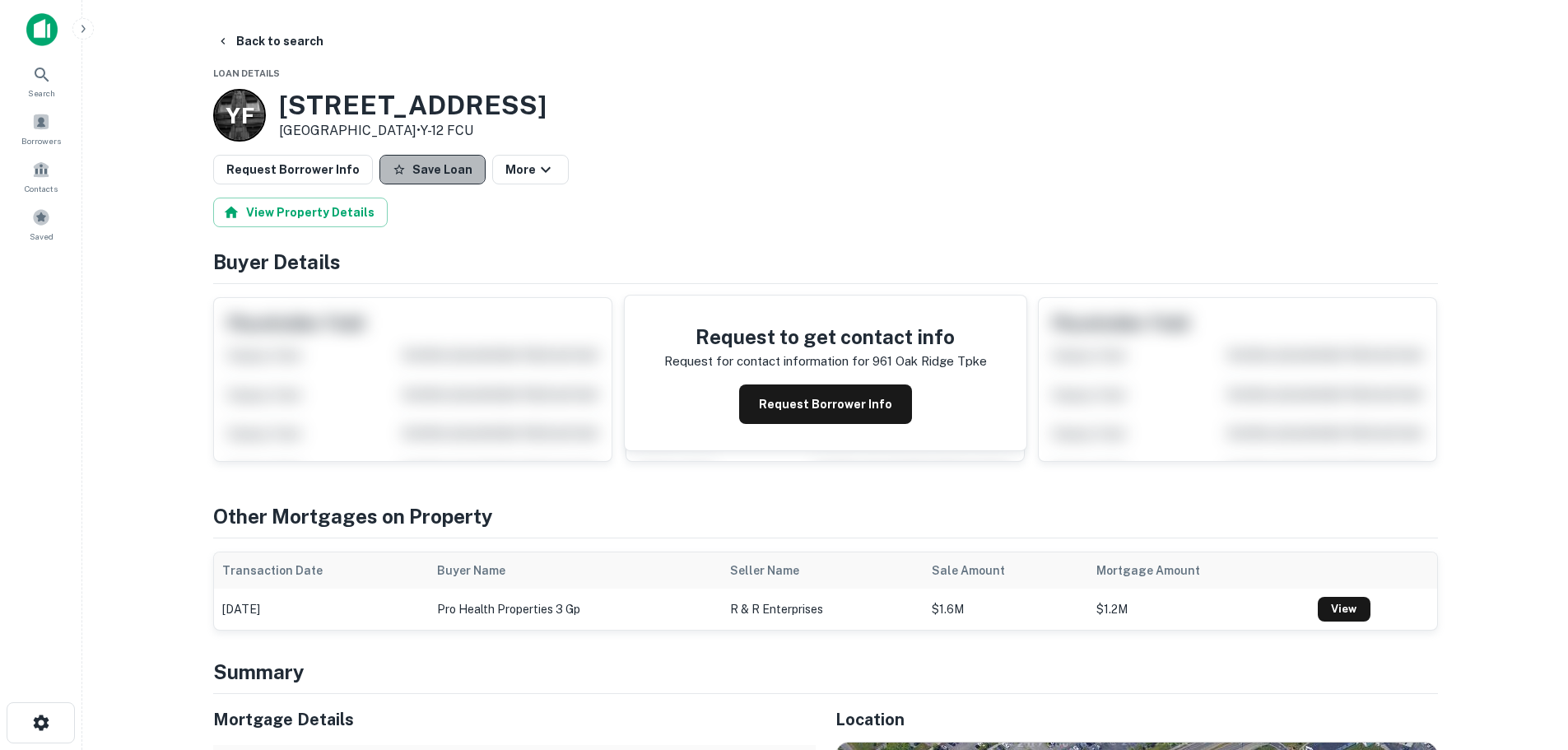
click at [428, 169] on button "Save Loan" at bounding box center [432, 169] width 107 height 30
click at [301, 162] on button "Request Borrower Info" at bounding box center [293, 169] width 159 height 30
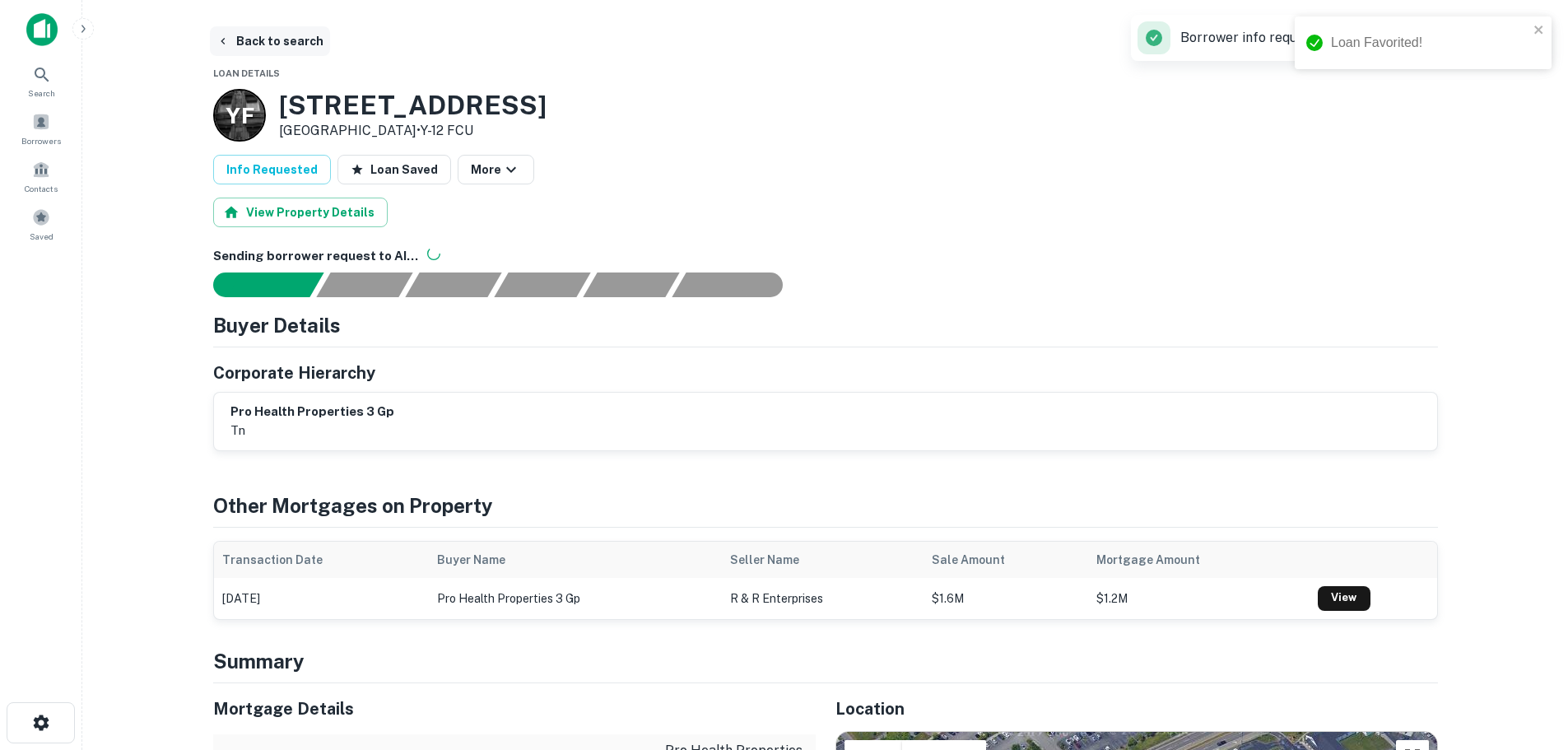
click at [303, 32] on button "Back to search" at bounding box center [270, 41] width 121 height 30
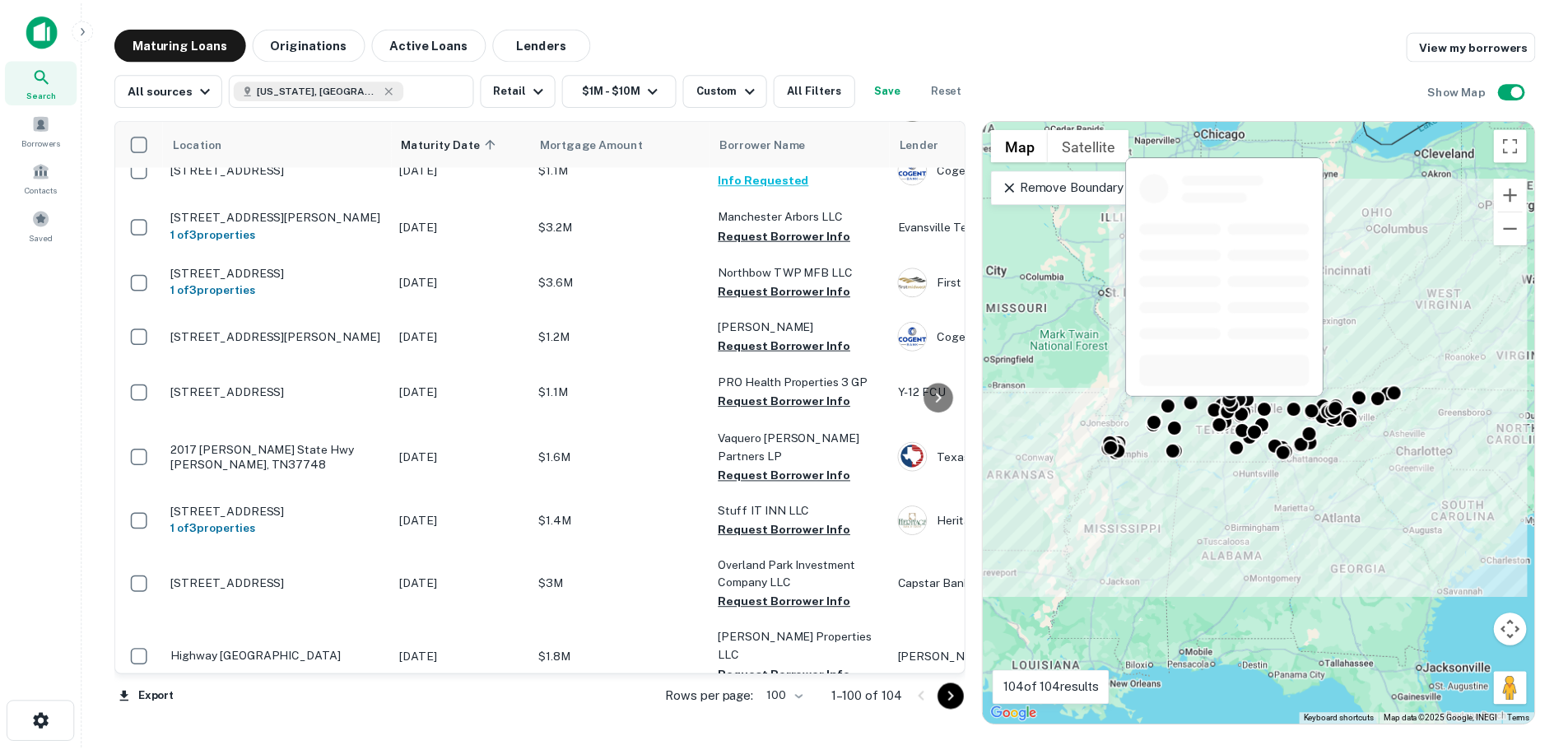
scroll to position [3470, 0]
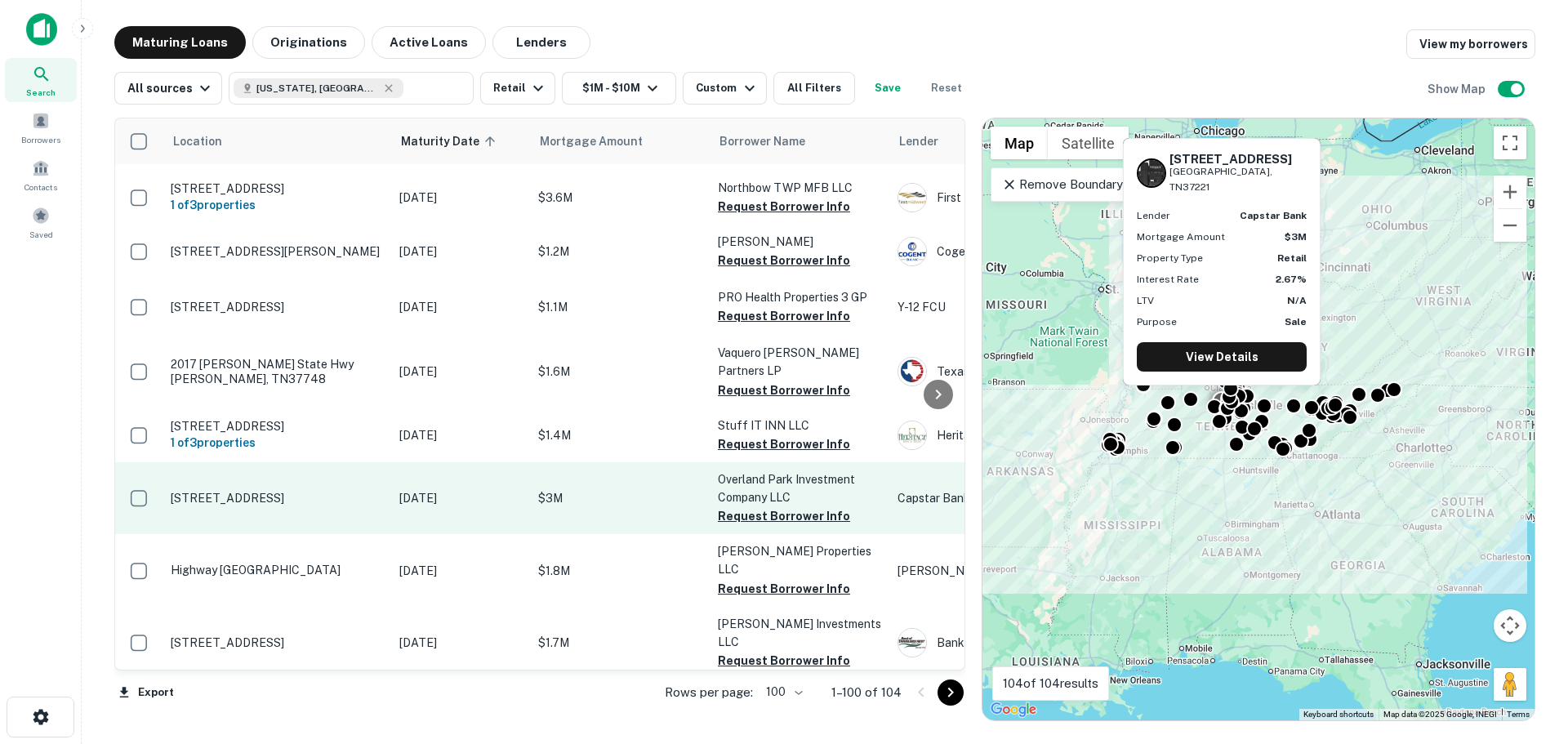
click at [266, 491] on p "[STREET_ADDRESS]" at bounding box center [277, 498] width 212 height 15
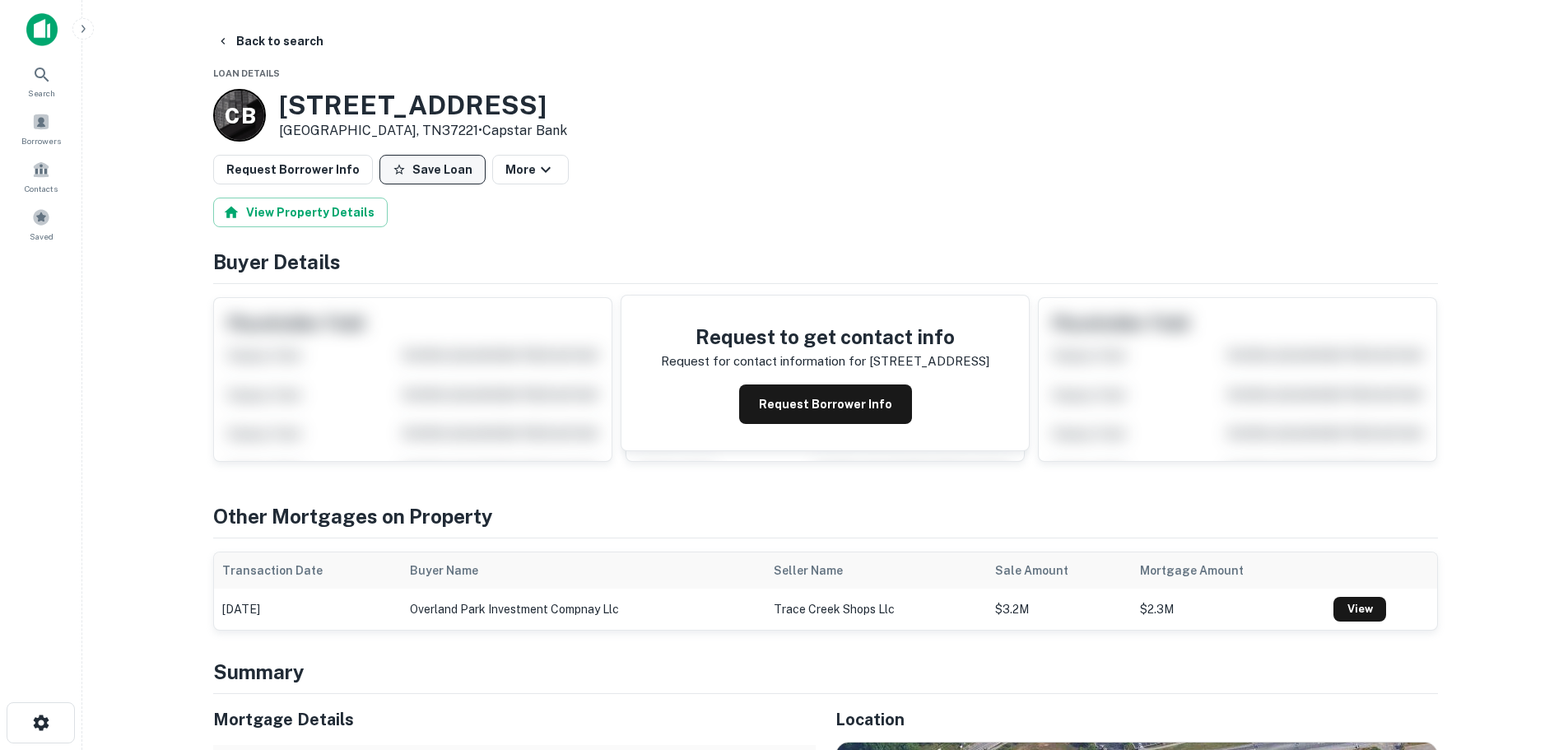
click at [437, 180] on button "Save Loan" at bounding box center [432, 169] width 107 height 30
click at [289, 171] on button "Request Borrower Info" at bounding box center [293, 169] width 159 height 30
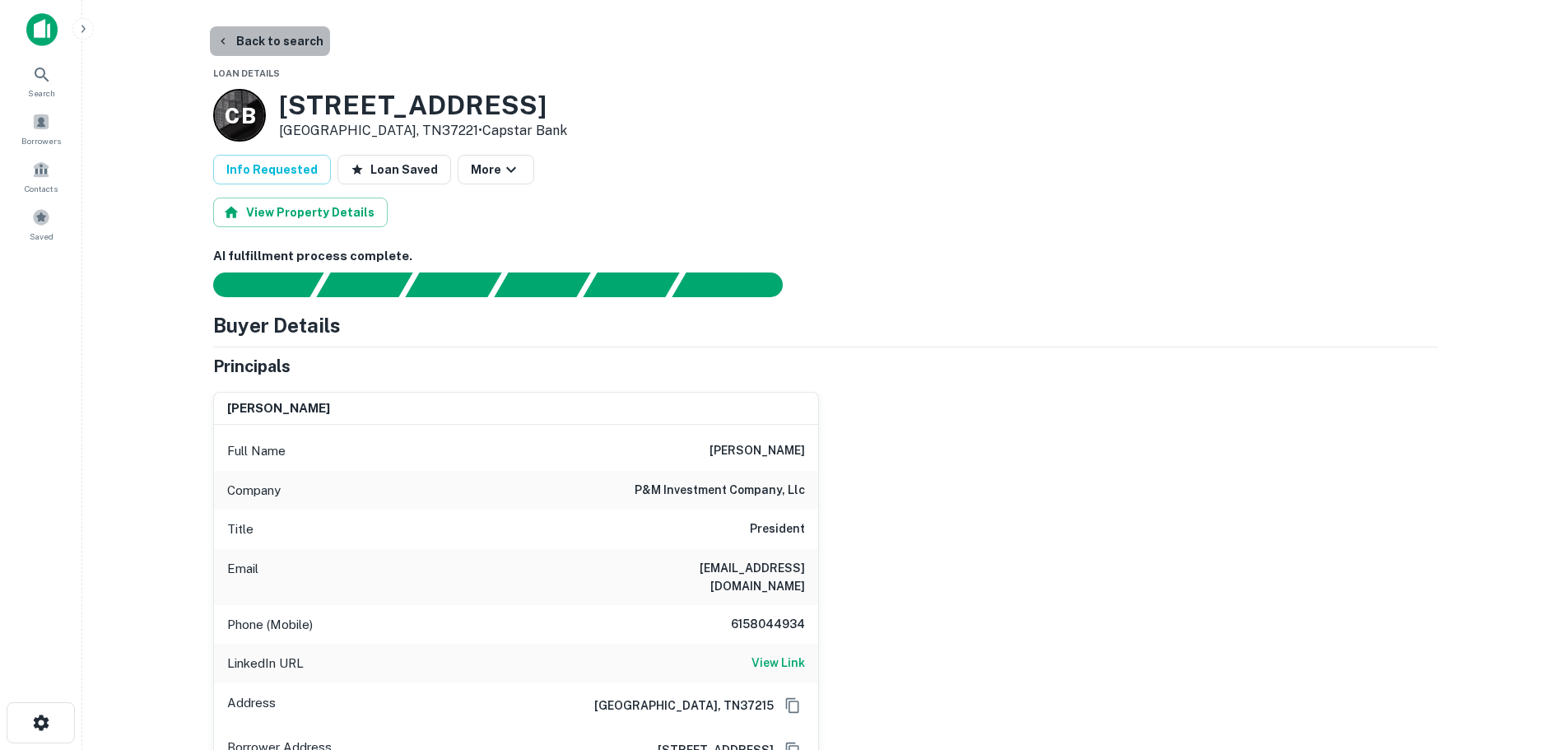
click at [269, 37] on button "Back to search" at bounding box center [270, 41] width 121 height 30
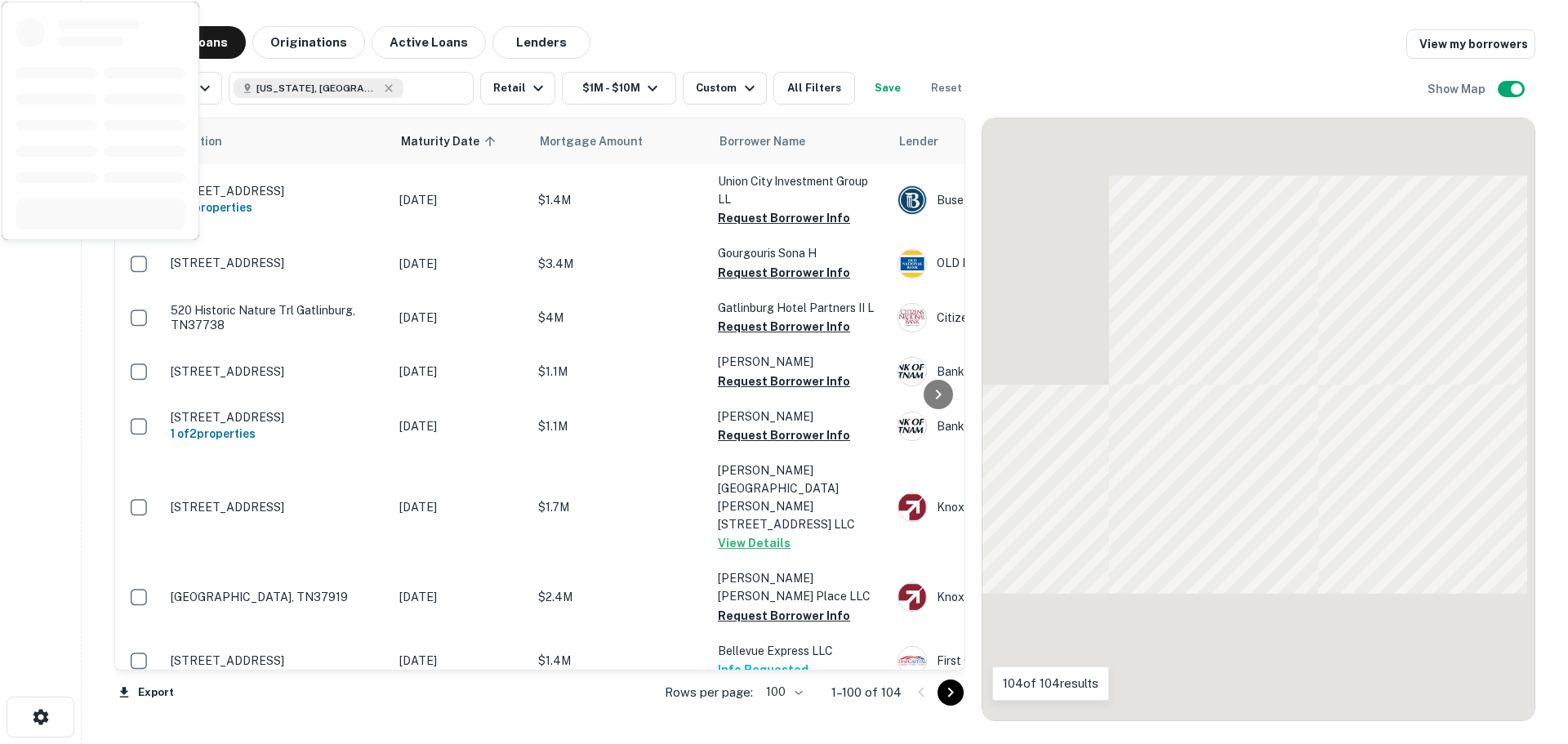
scroll to position [3442, 0]
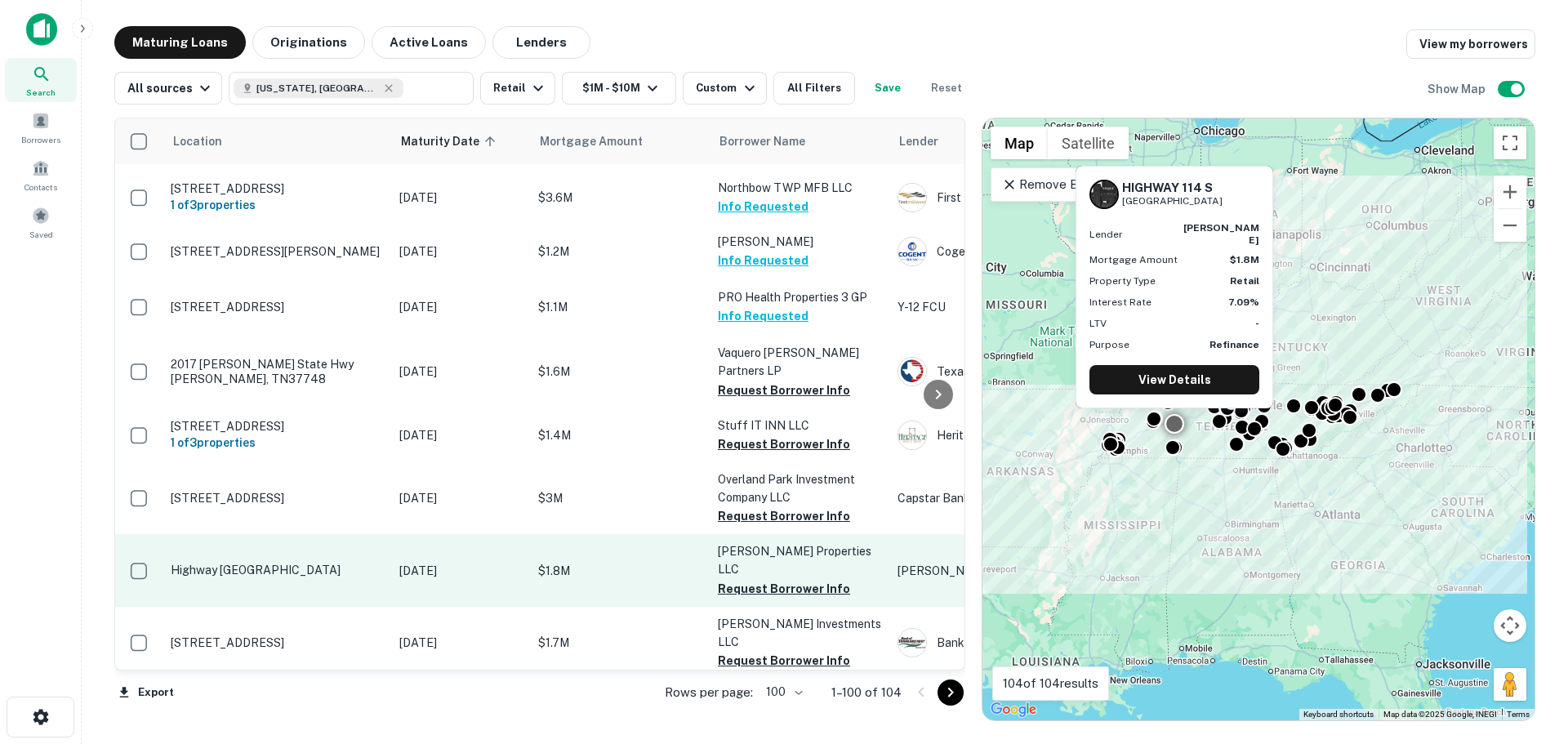
click at [317, 562] on p "Highway [GEOGRAPHIC_DATA]" at bounding box center [277, 569] width 212 height 15
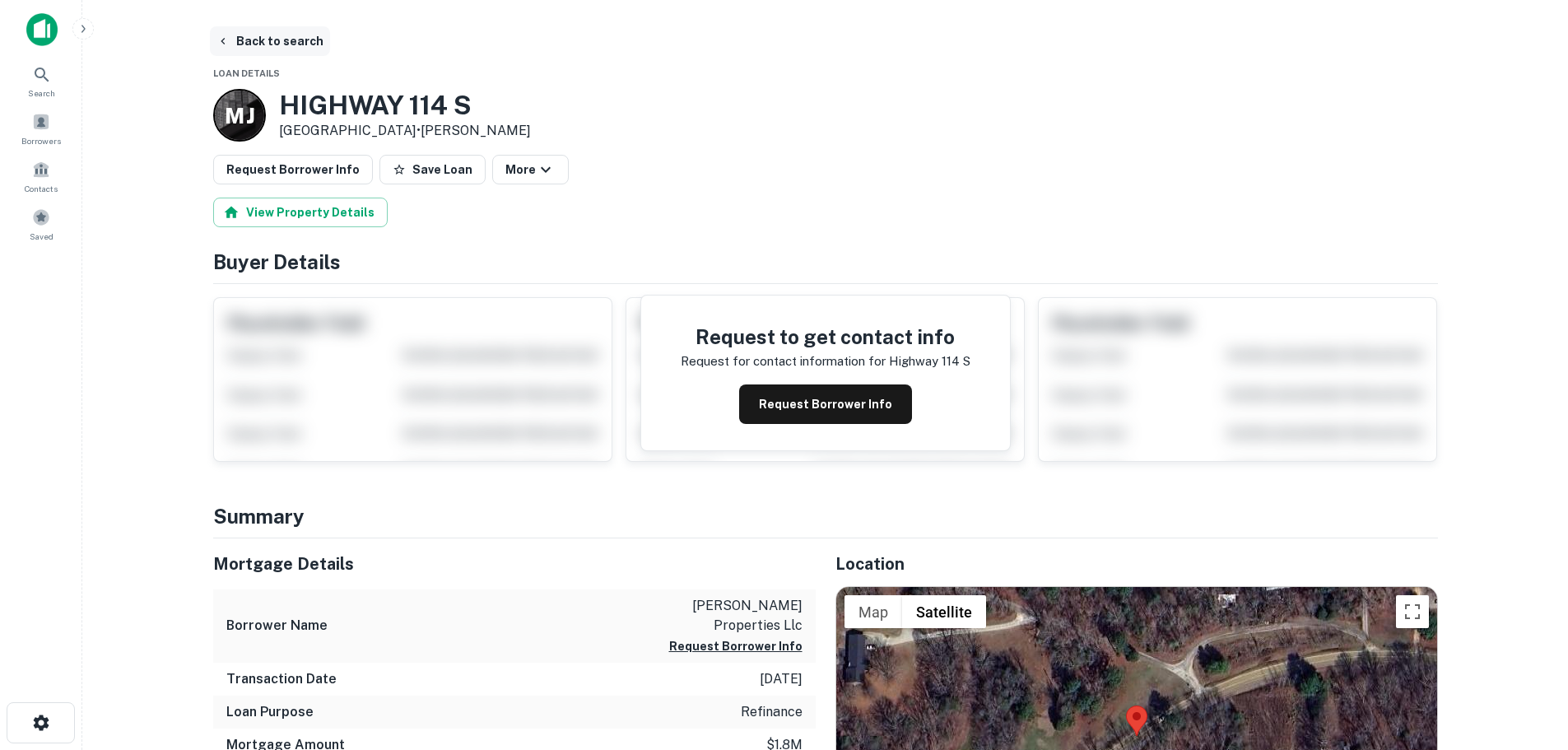
click at [252, 29] on button "Back to search" at bounding box center [270, 41] width 121 height 30
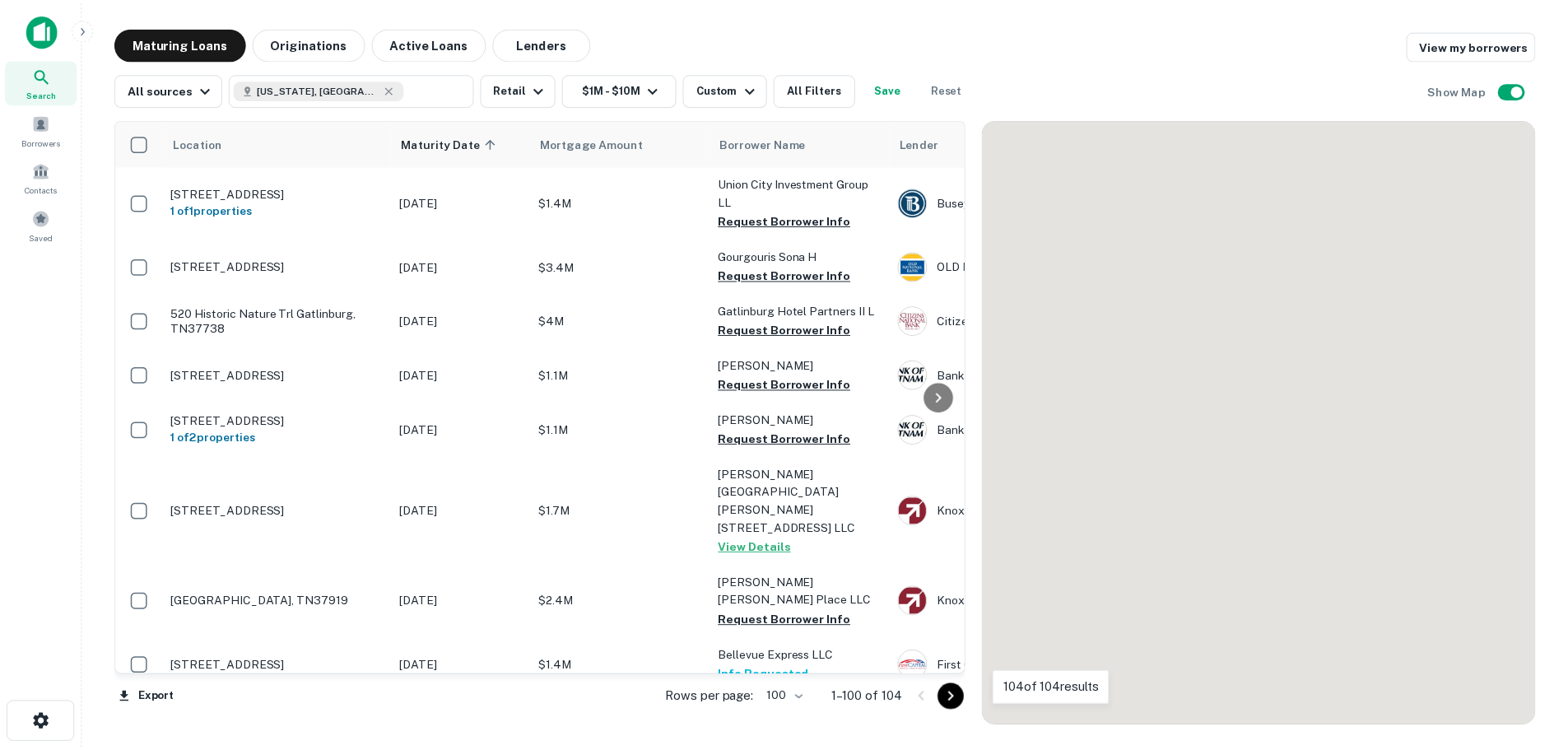
scroll to position [3470, 0]
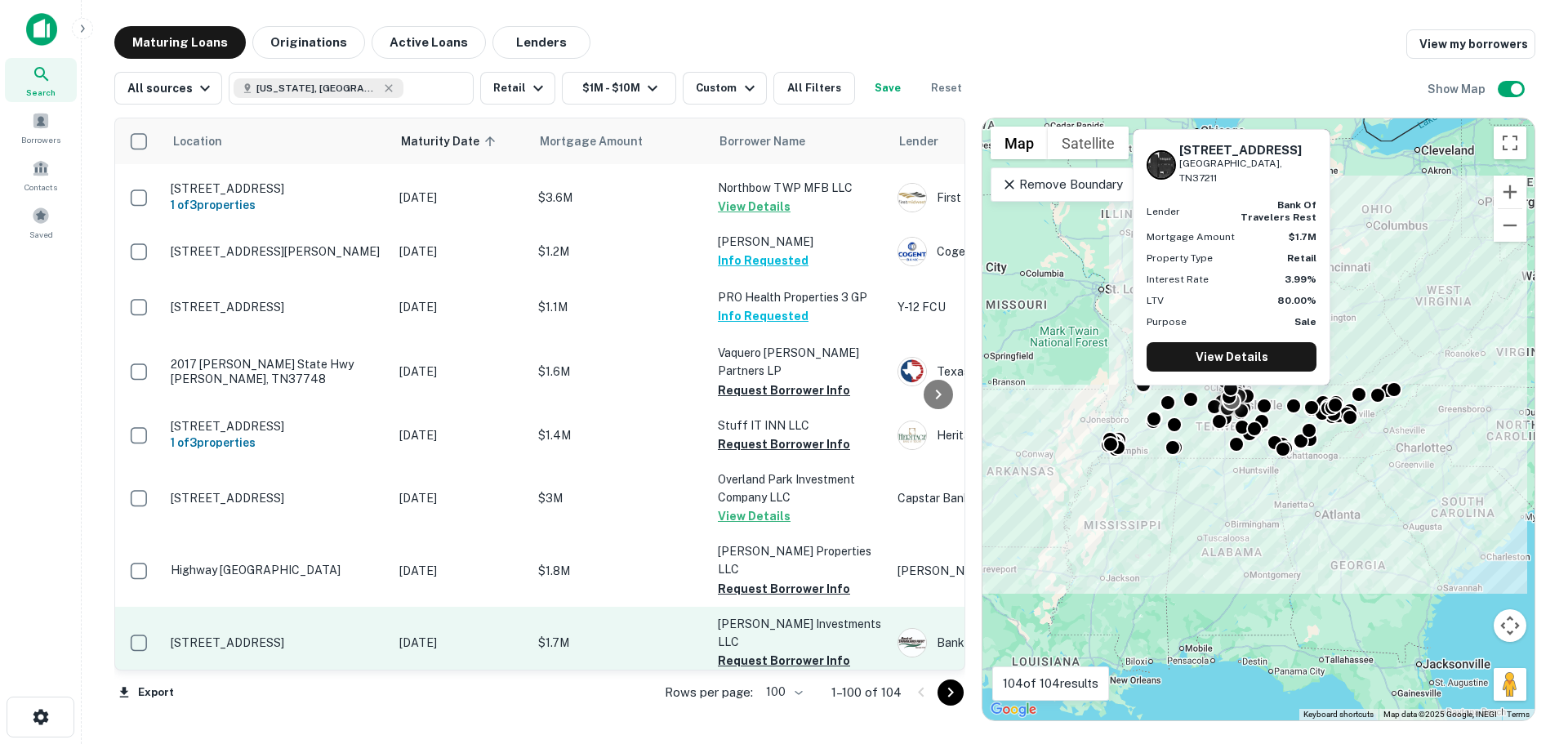
click at [289, 635] on p "[STREET_ADDRESS]" at bounding box center [277, 642] width 212 height 15
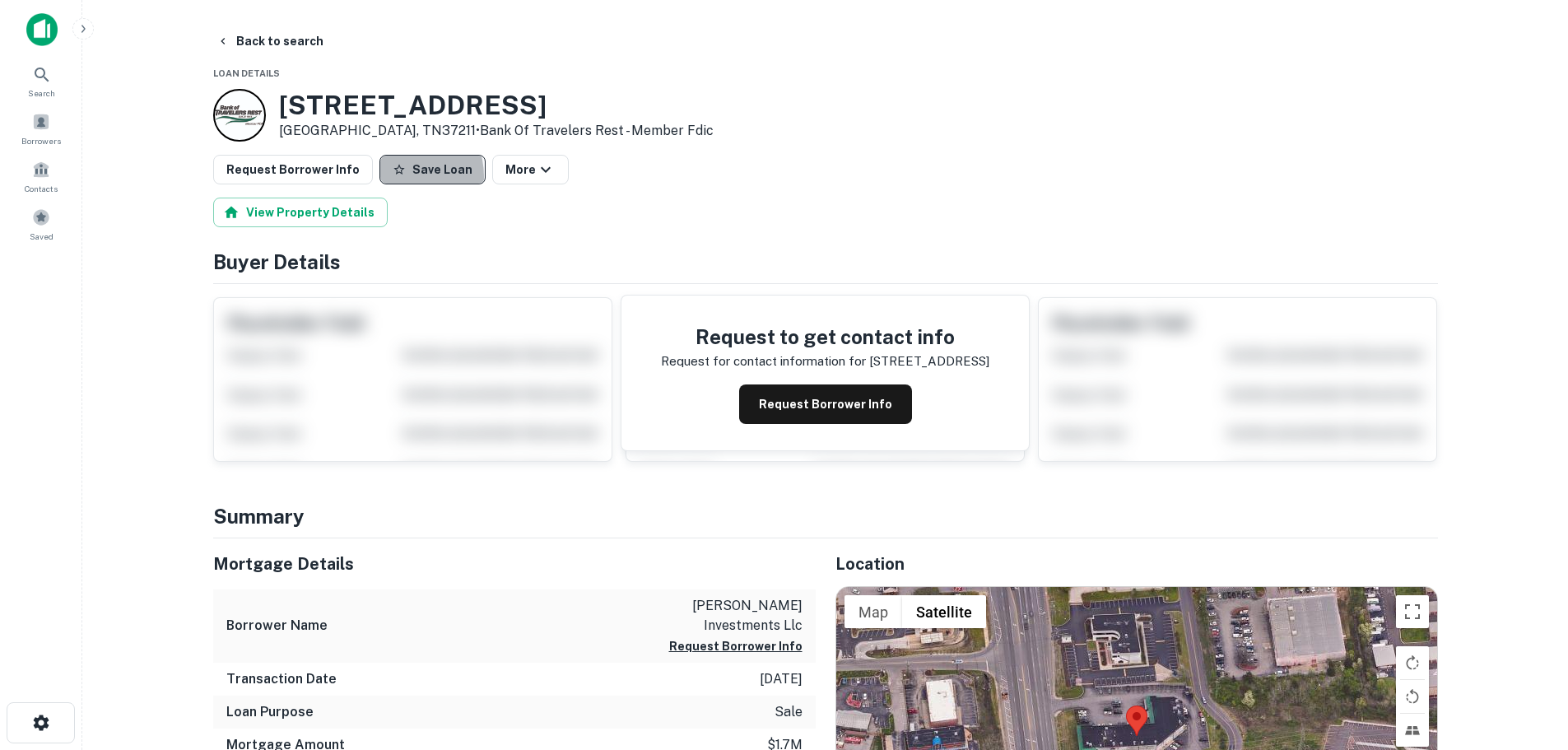
click at [389, 177] on button "Save Loan" at bounding box center [432, 169] width 107 height 30
click at [272, 166] on button "Request Borrower Info" at bounding box center [293, 169] width 159 height 30
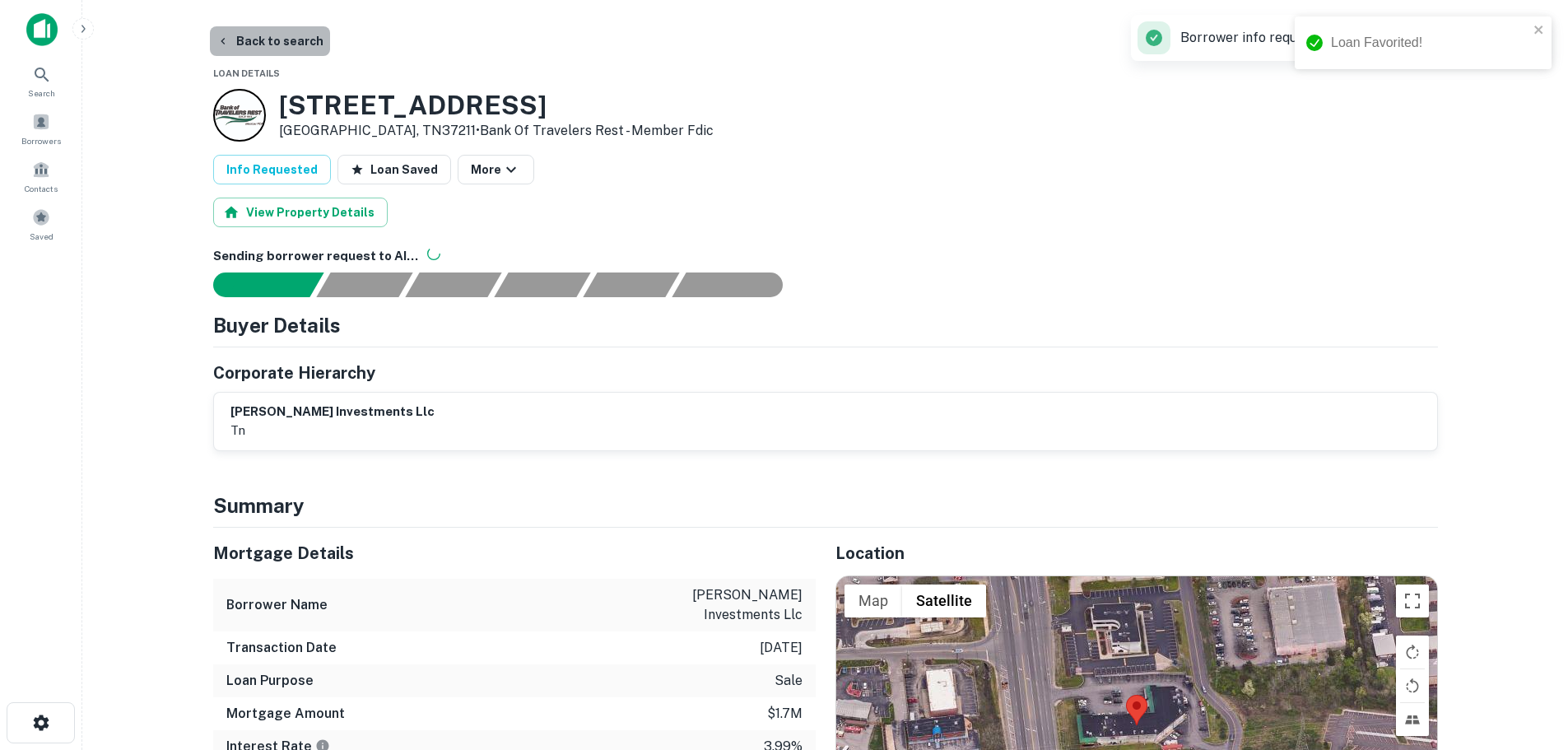
click at [282, 50] on button "Back to search" at bounding box center [270, 41] width 121 height 30
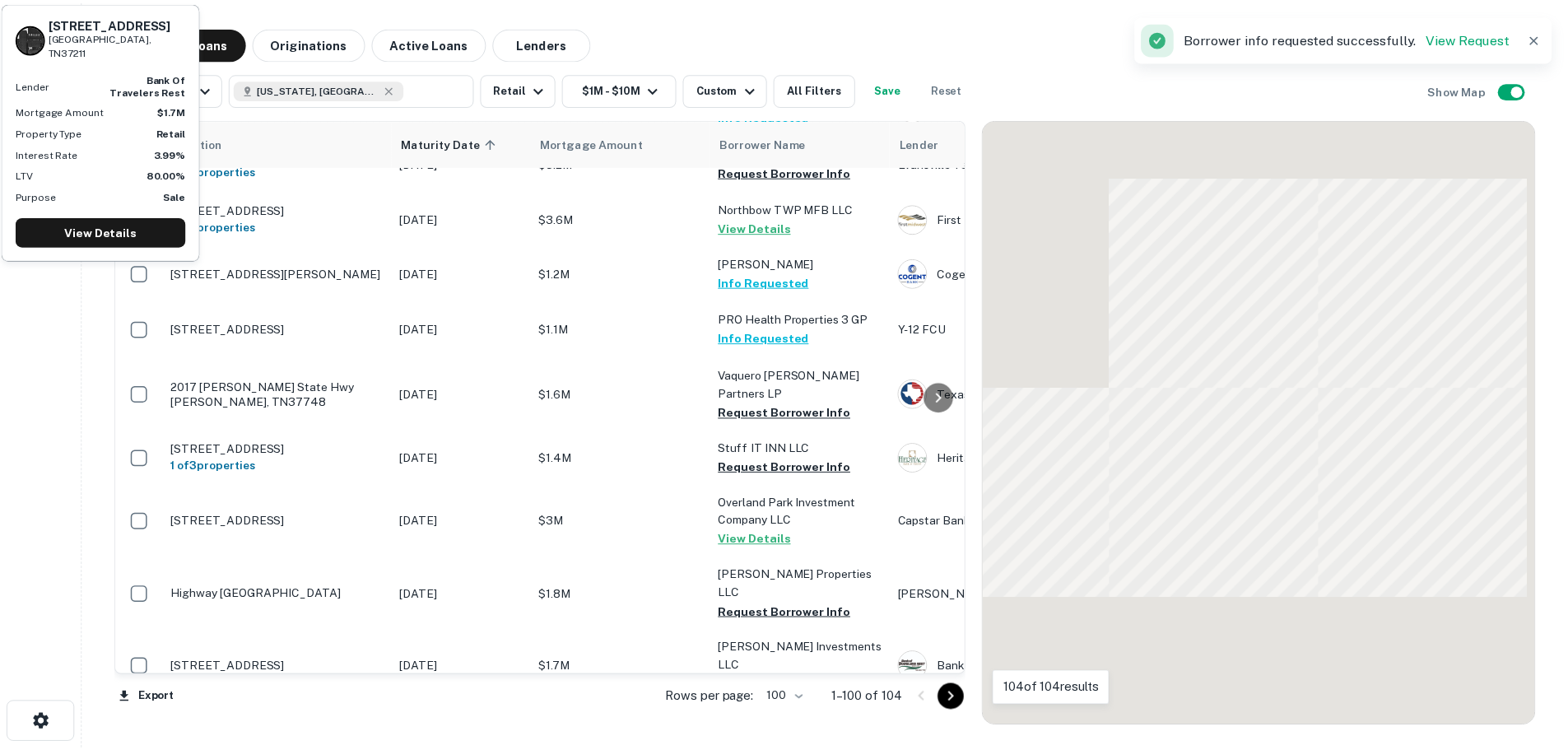
scroll to position [3470, 0]
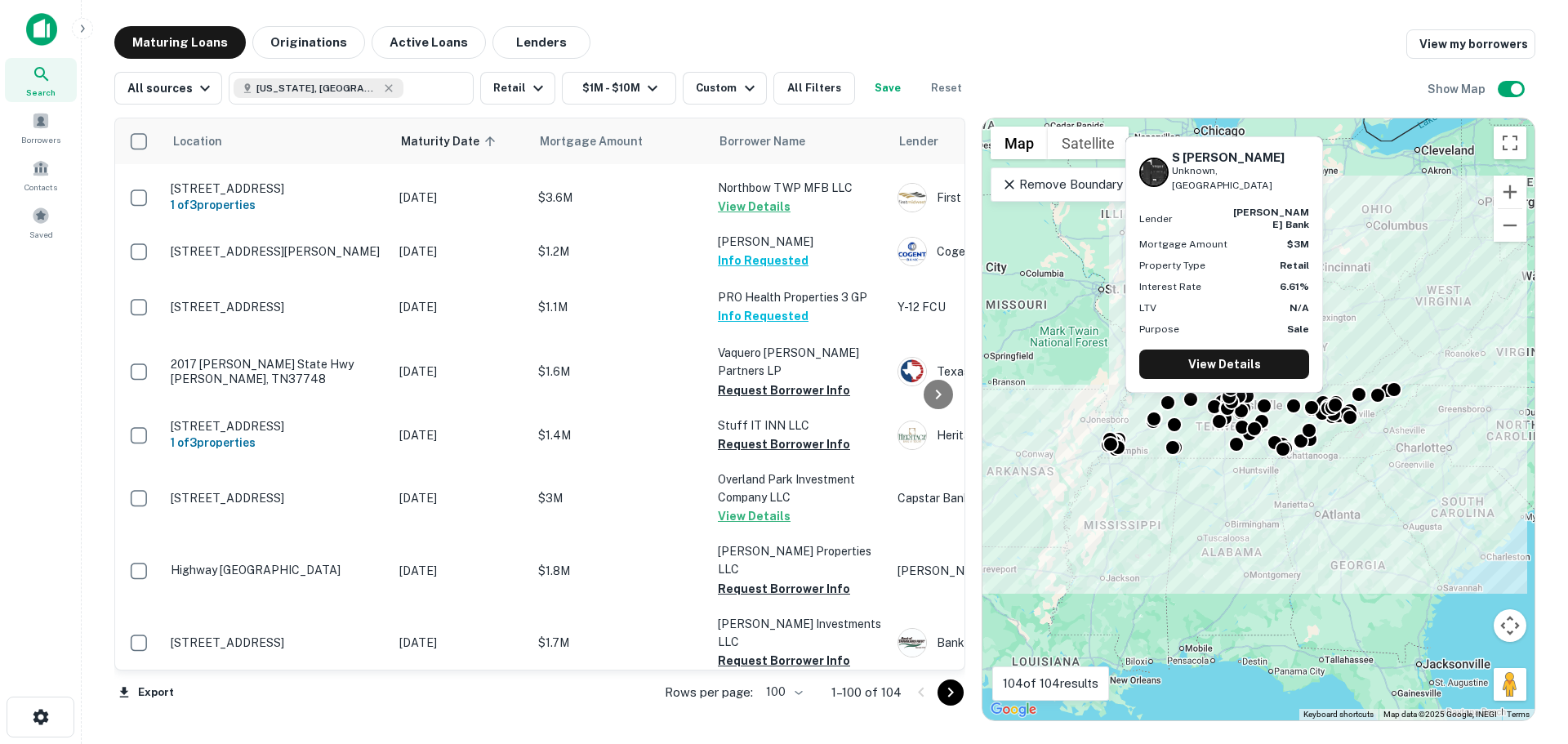
click at [271, 691] on p "S [PERSON_NAME] Unknown, [GEOGRAPHIC_DATA]" at bounding box center [277, 705] width 212 height 30
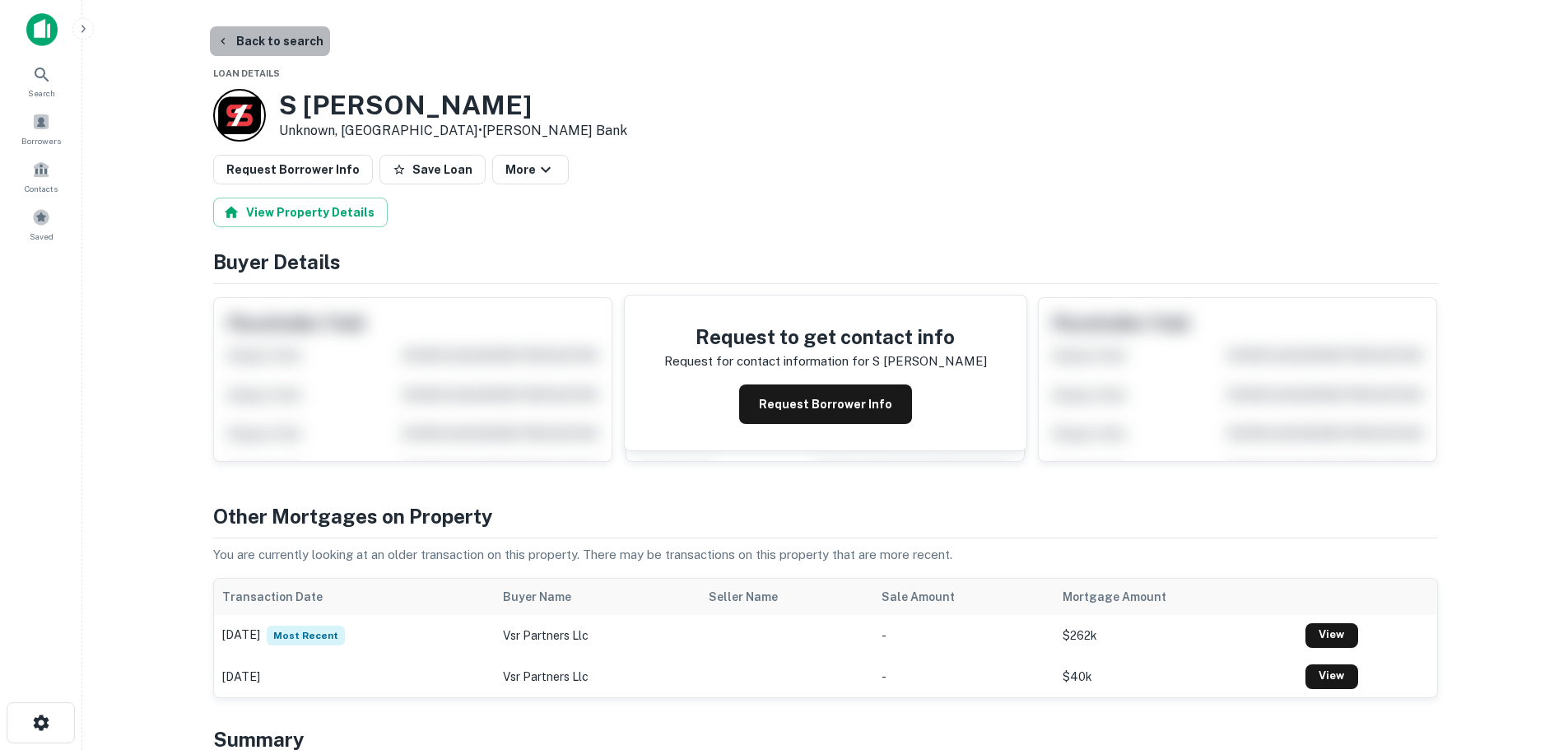
click at [304, 37] on button "Back to search" at bounding box center [270, 41] width 121 height 30
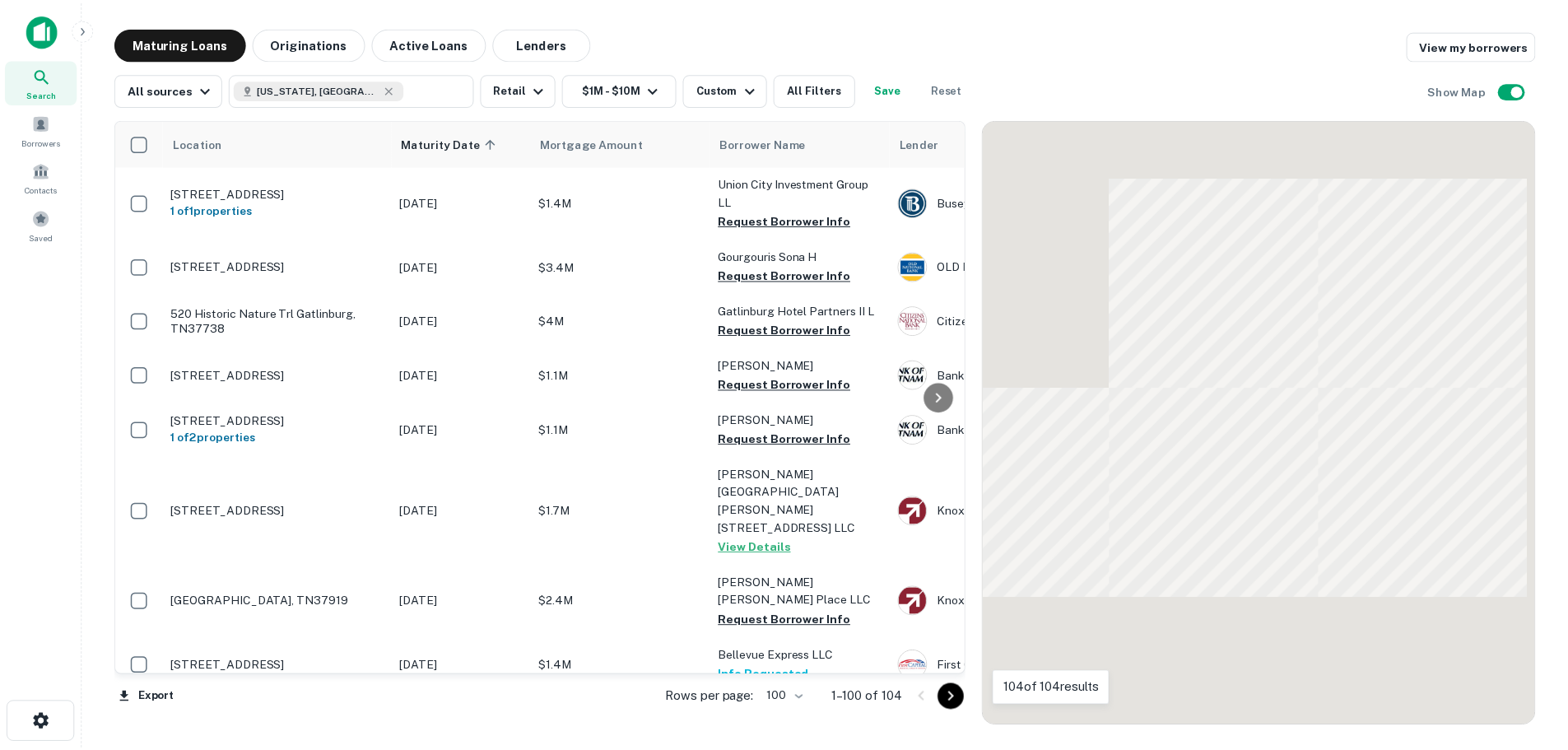
scroll to position [3470, 0]
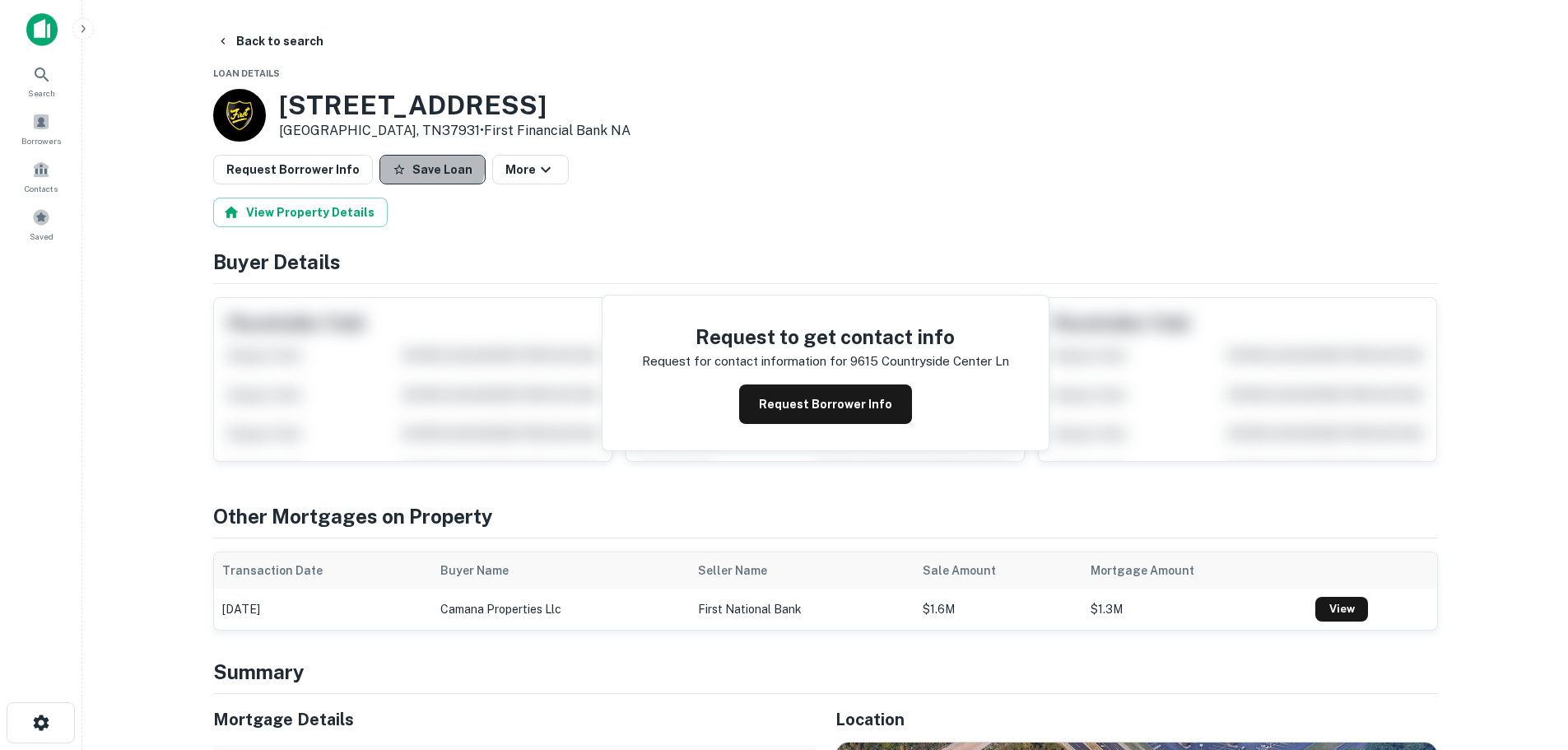
click at [400, 157] on button "Save Loan" at bounding box center [432, 169] width 107 height 30
click at [334, 168] on button "Request Borrower Info" at bounding box center [293, 169] width 159 height 30
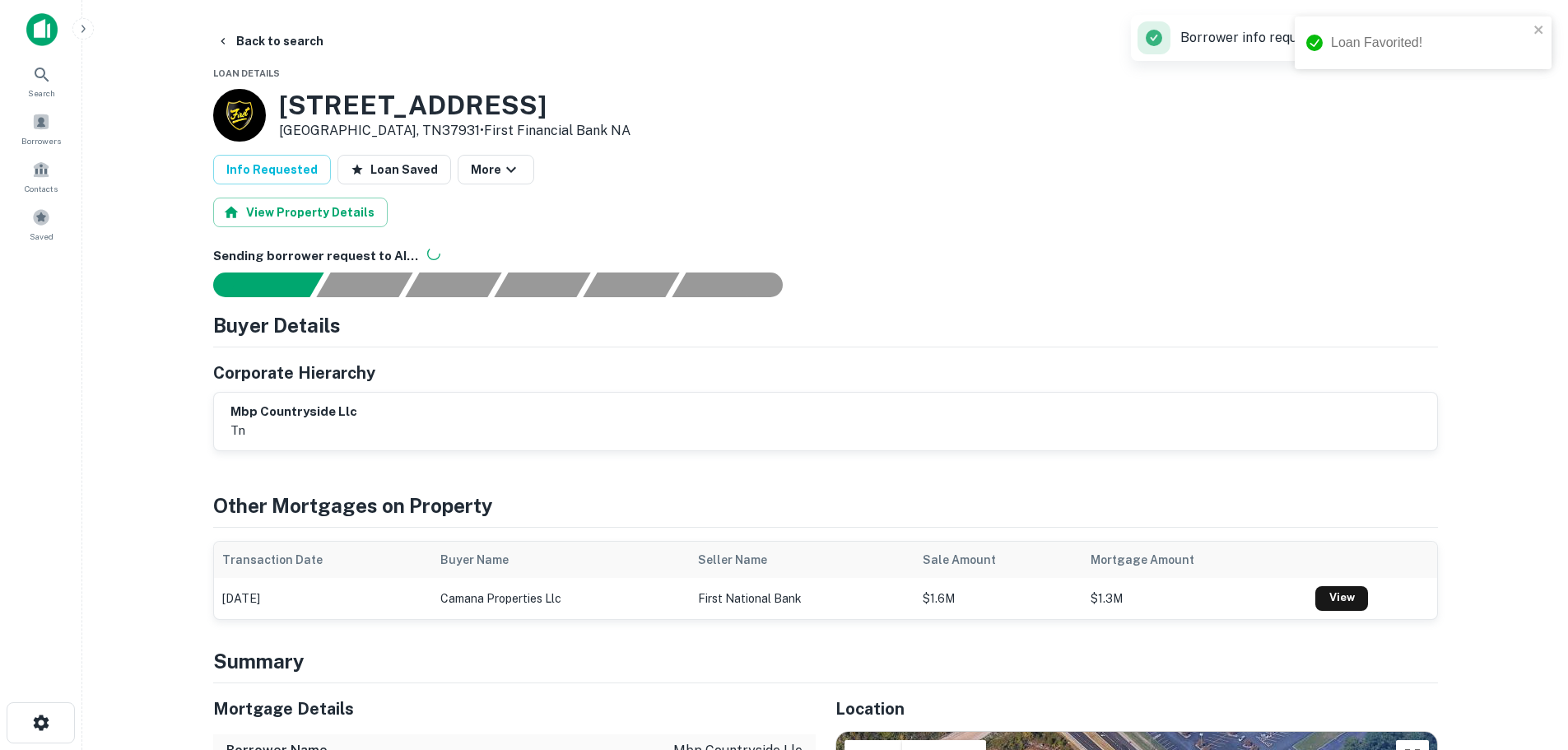
click at [279, 26] on main "Back to search Loan Details [STREET_ADDRESS] • First Financial Bank NA Info Req…" at bounding box center [826, 375] width 1486 height 750
click at [280, 36] on button "Back to search" at bounding box center [270, 41] width 121 height 30
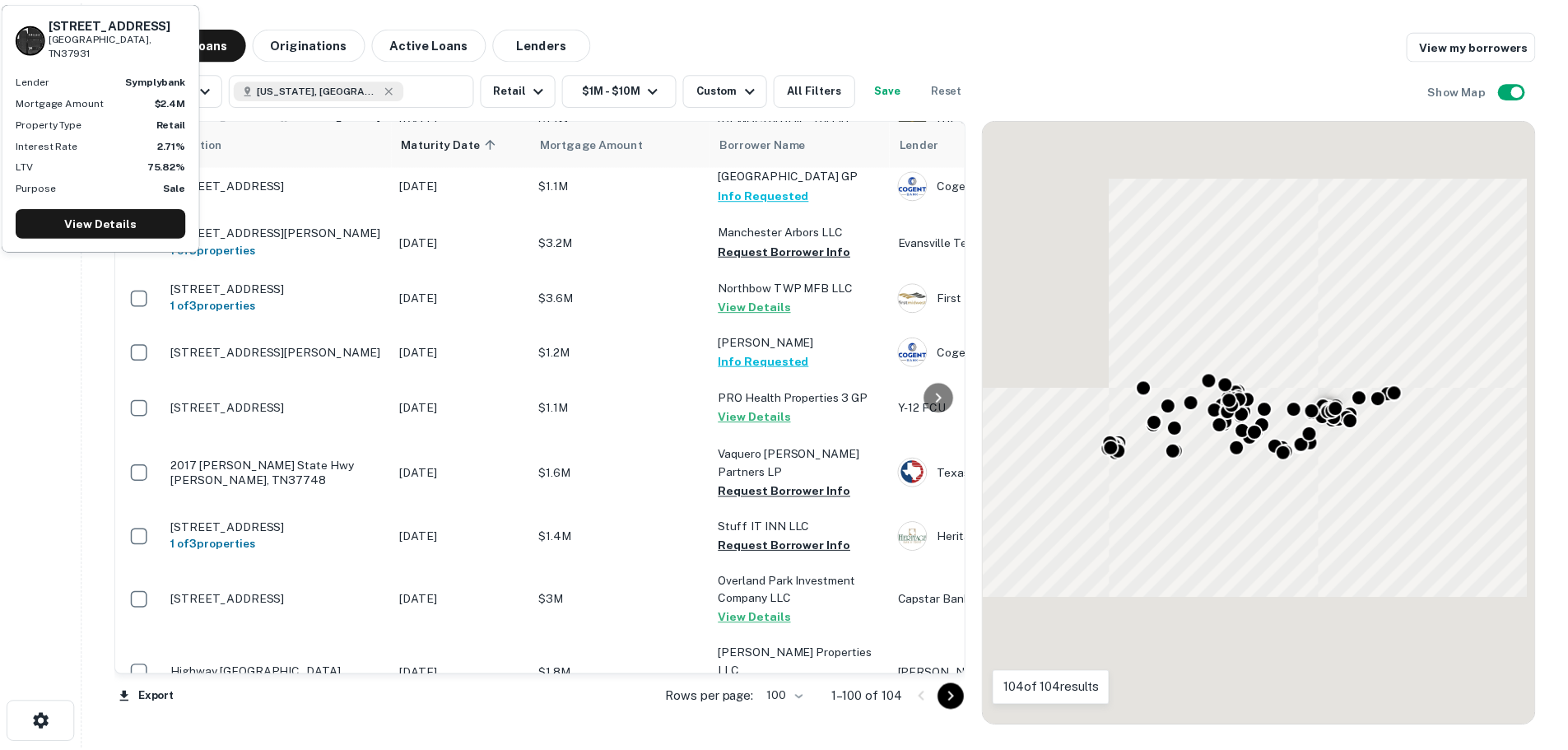
scroll to position [3470, 0]
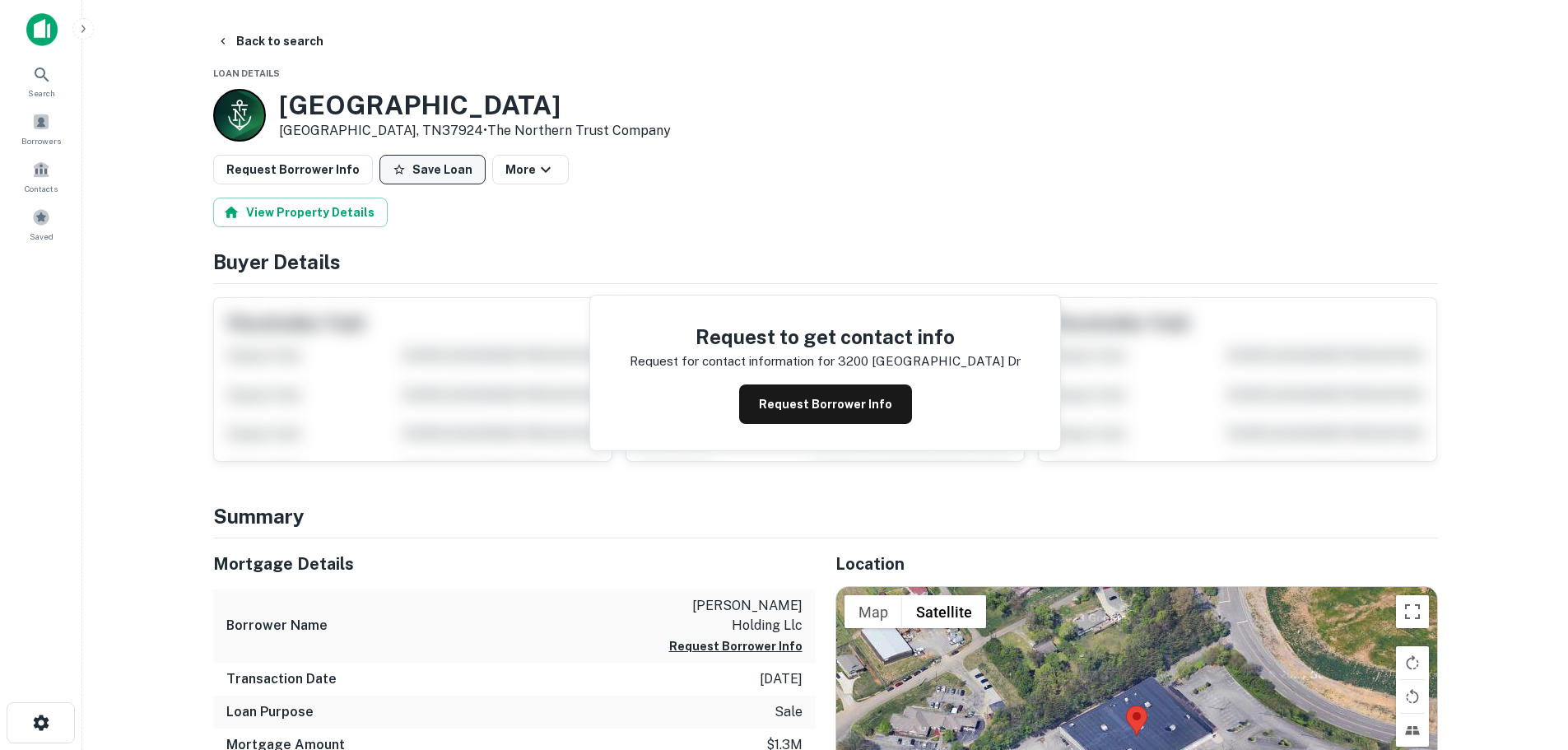
click at [393, 171] on icon "button" at bounding box center [398, 168] width 11 height 11
click at [338, 178] on button "Request Borrower Info" at bounding box center [293, 169] width 159 height 30
click at [305, 36] on button "Back to search" at bounding box center [270, 41] width 121 height 30
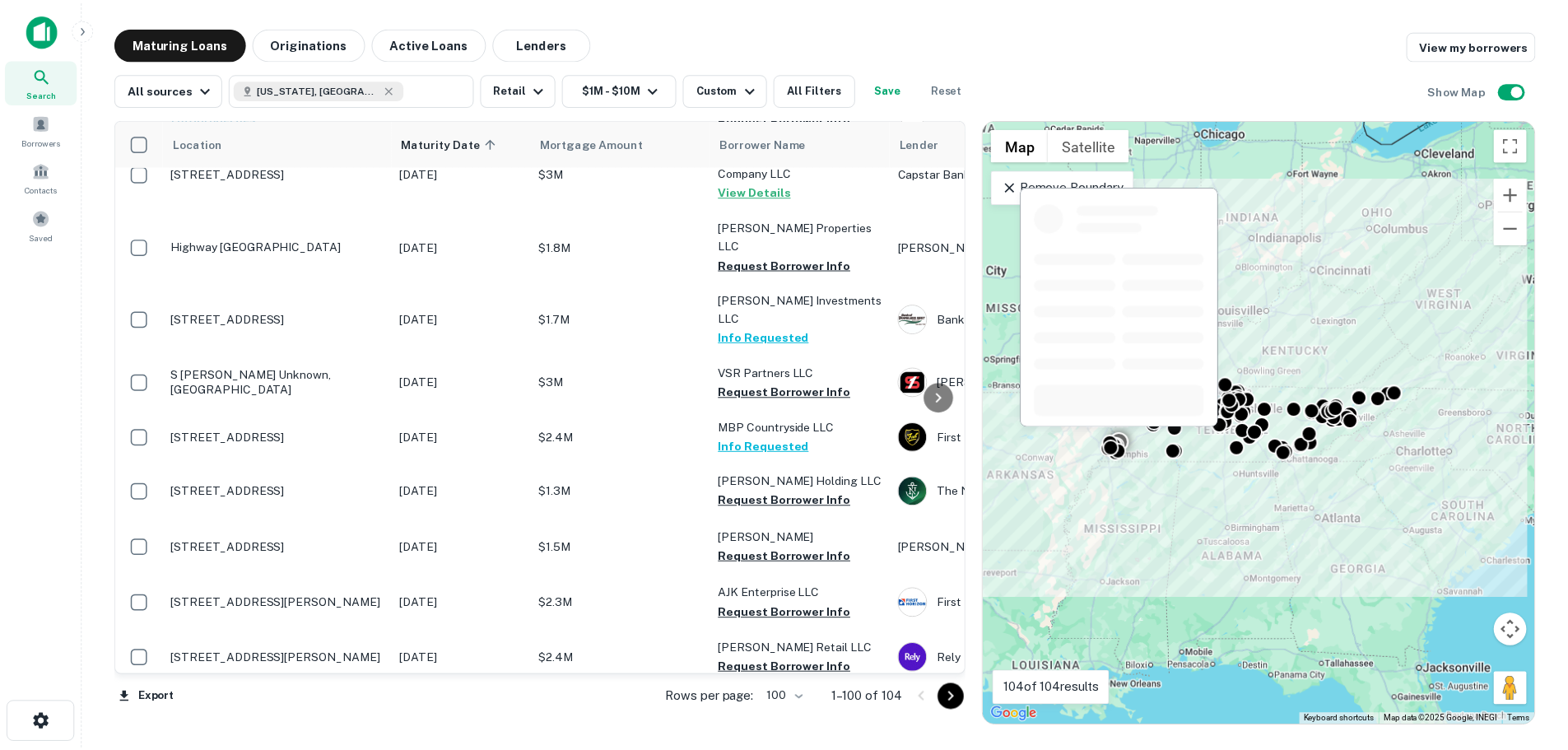
scroll to position [3881, 0]
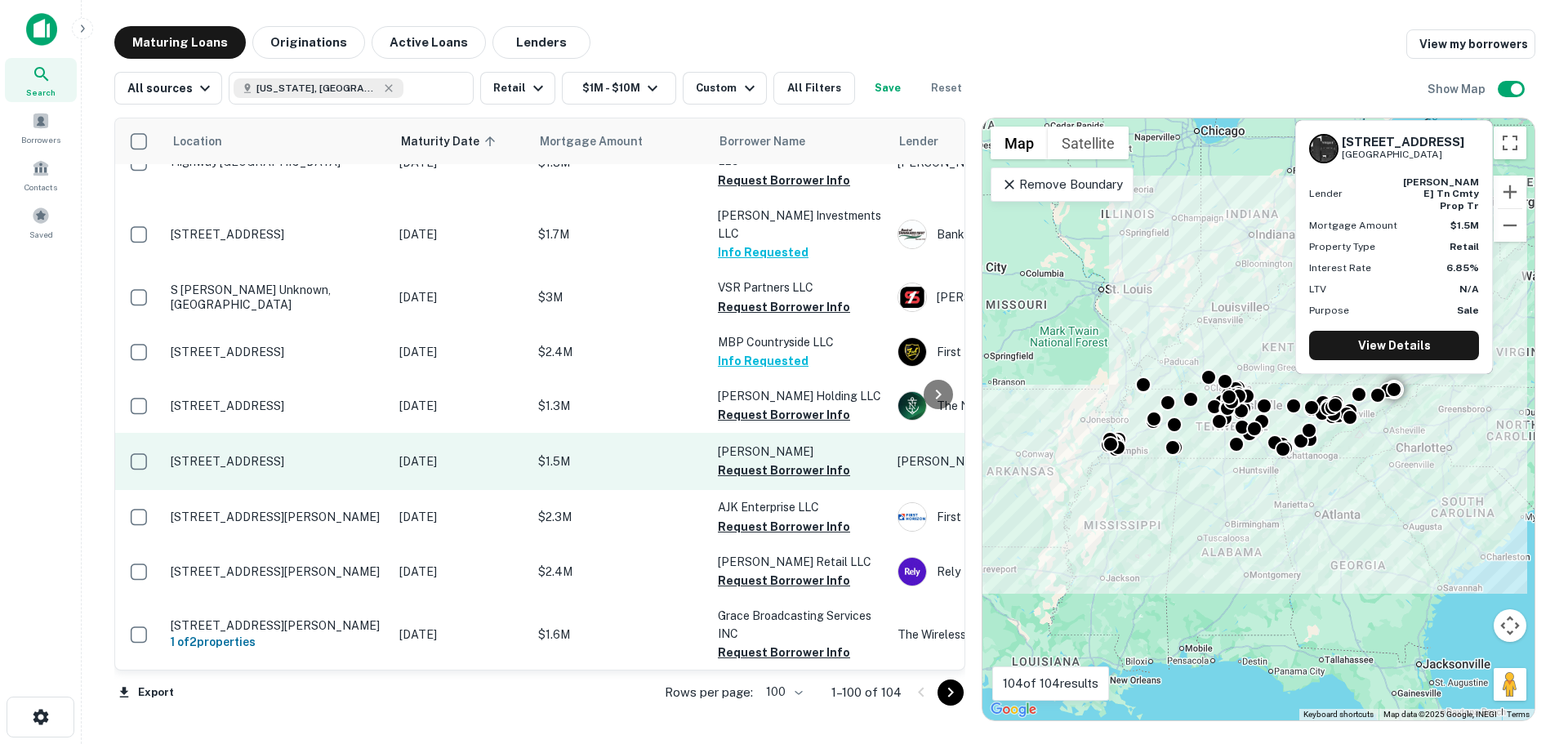
click at [284, 454] on p "[STREET_ADDRESS]" at bounding box center [277, 460] width 212 height 15
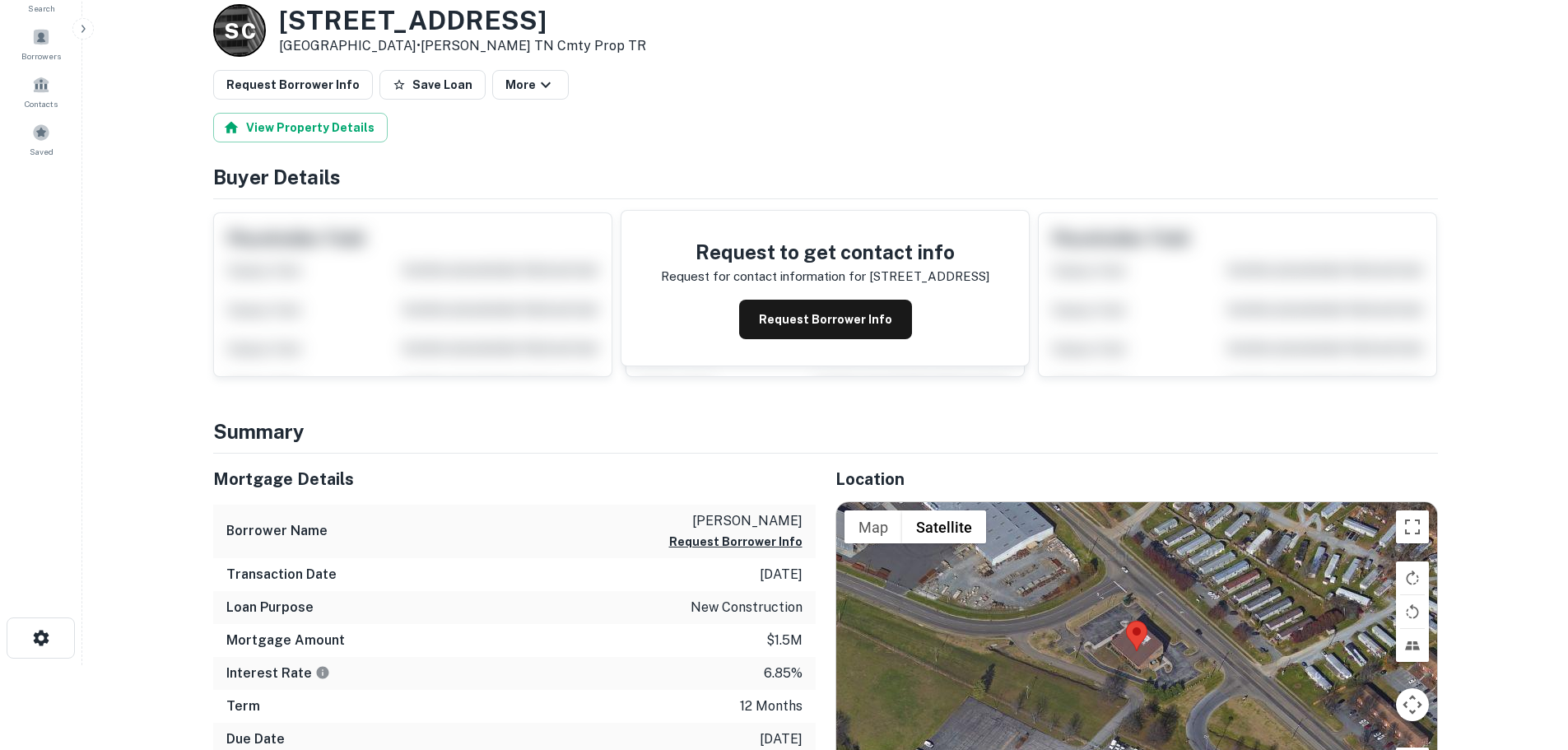
scroll to position [164, 0]
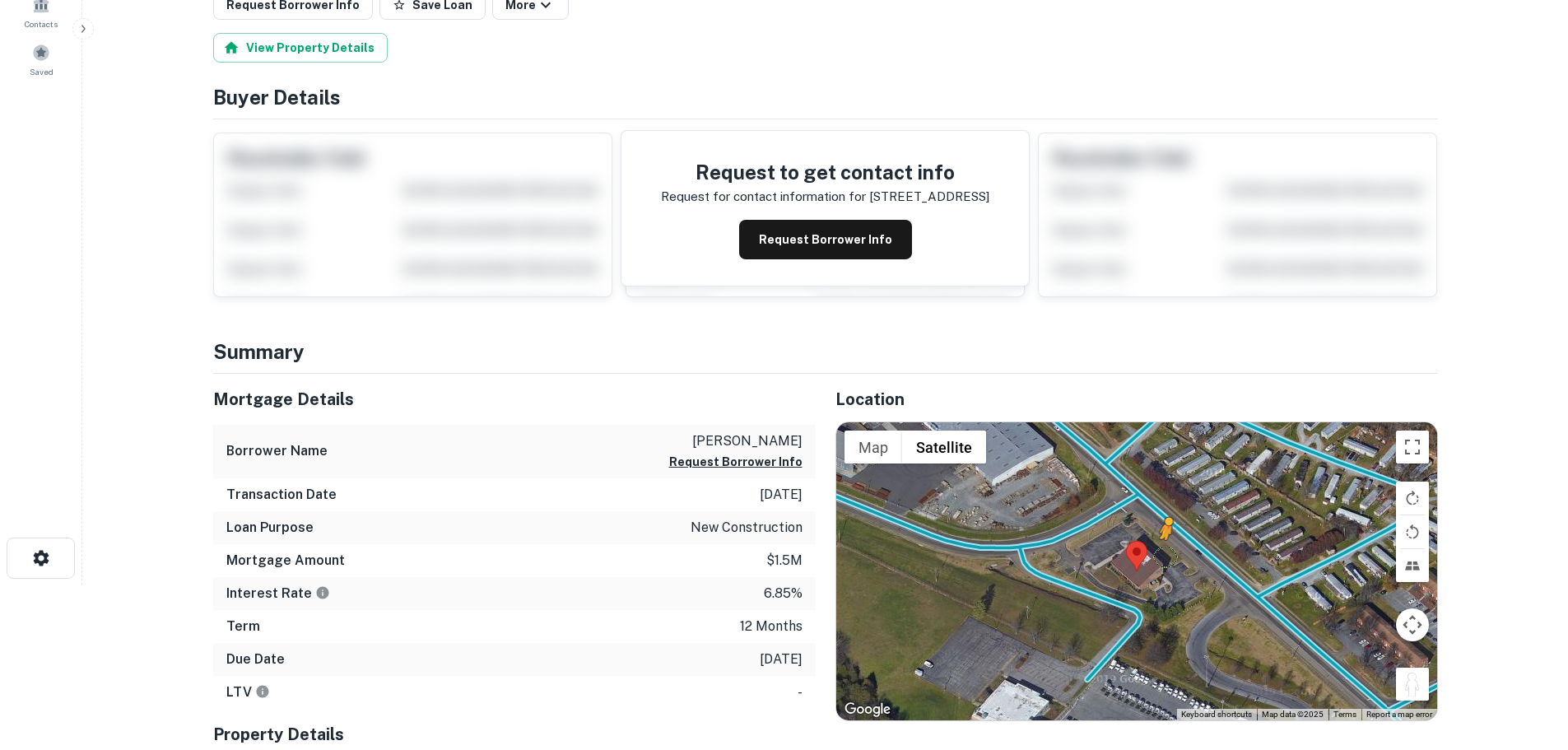
drag, startPoint x: 1410, startPoint y: 685, endPoint x: 1165, endPoint y: 550, distance: 279.7
click at [1165, 550] on div "To activate drag with keyboard, press Alt + Enter. Once in keyboard drag state,…" at bounding box center [1137, 571] width 601 height 298
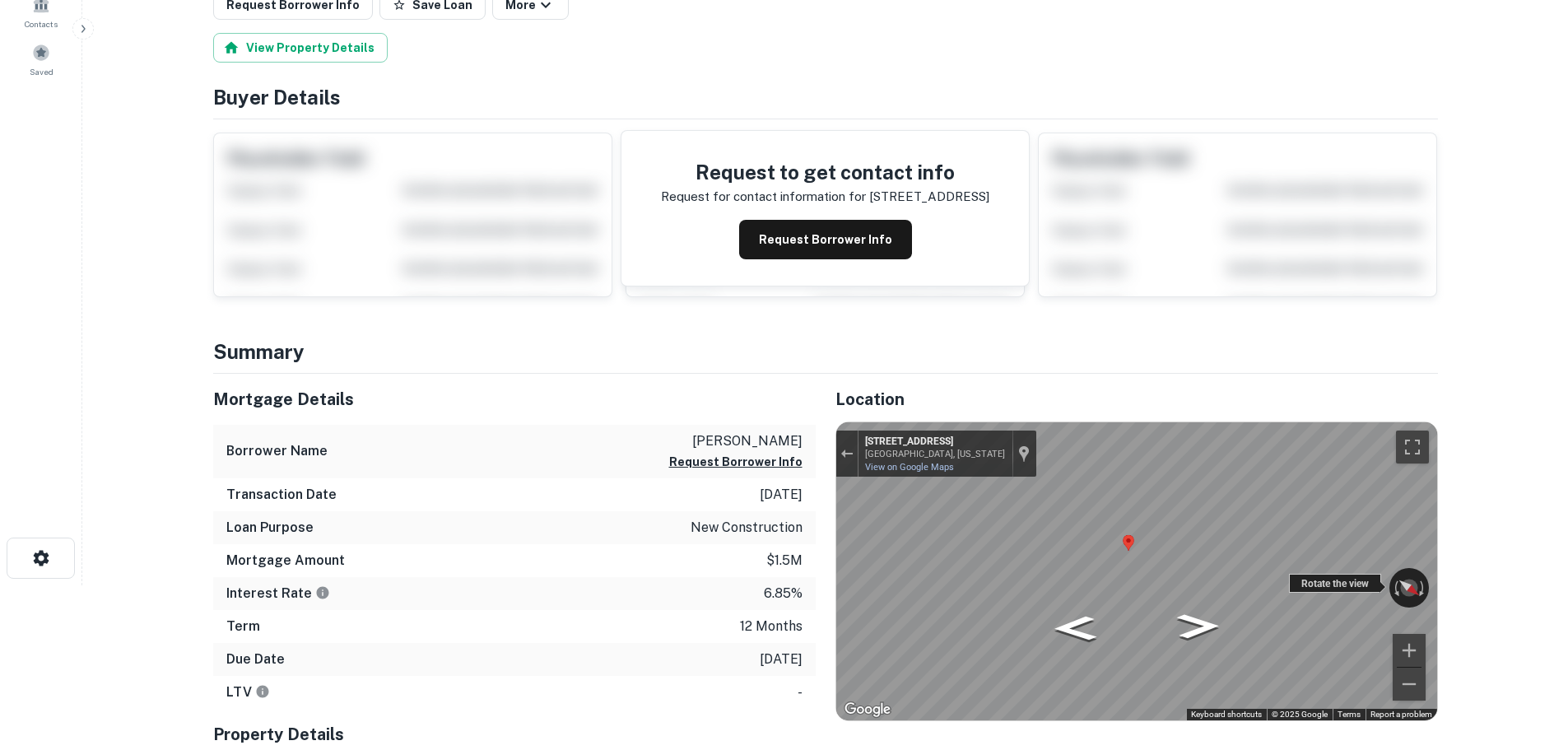
click at [1335, 591] on div "← Move left → Move right ↑ Move up ↓ Move down + Zoom in - Zoom out [STREET_ADD…" at bounding box center [1137, 571] width 601 height 298
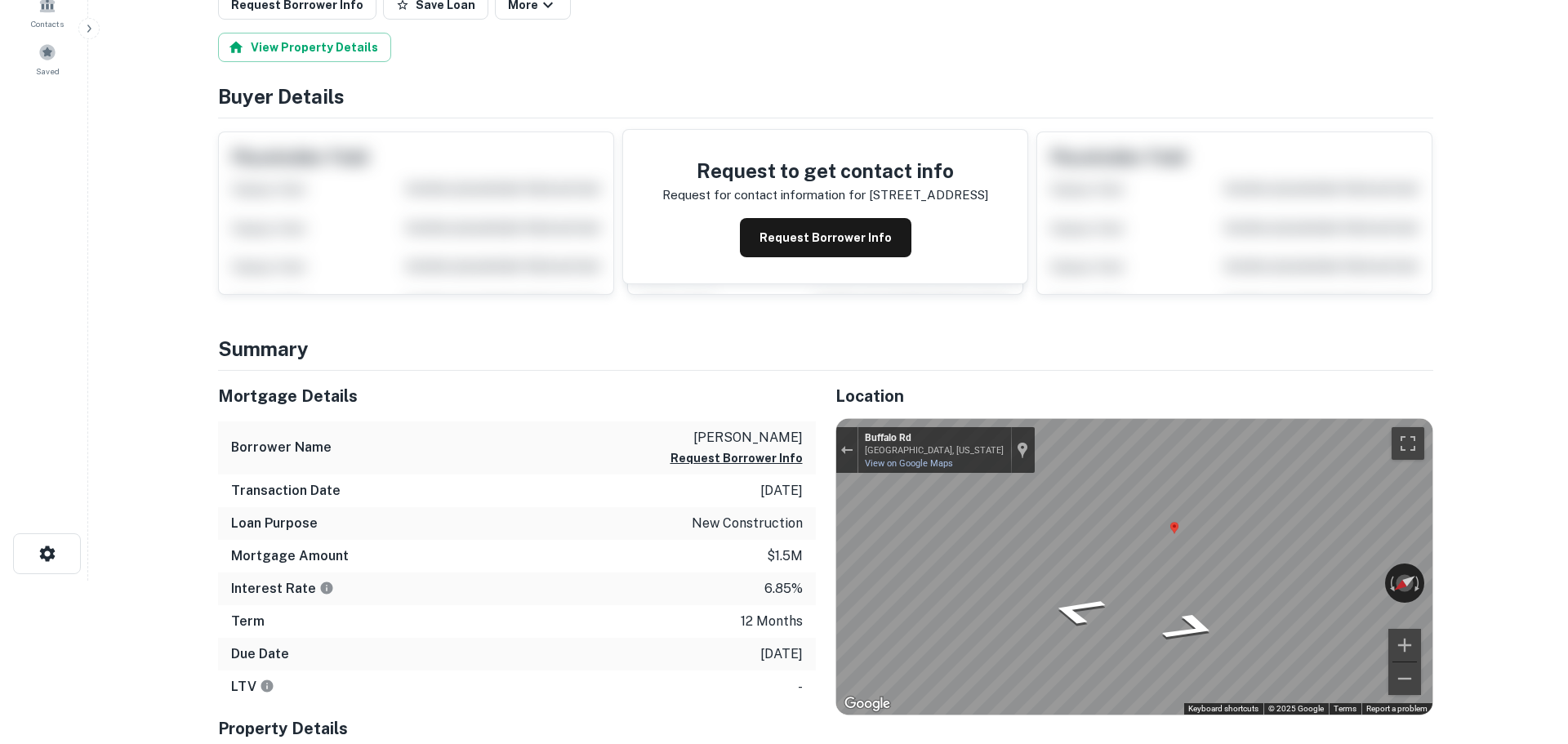
scroll to position [0, 0]
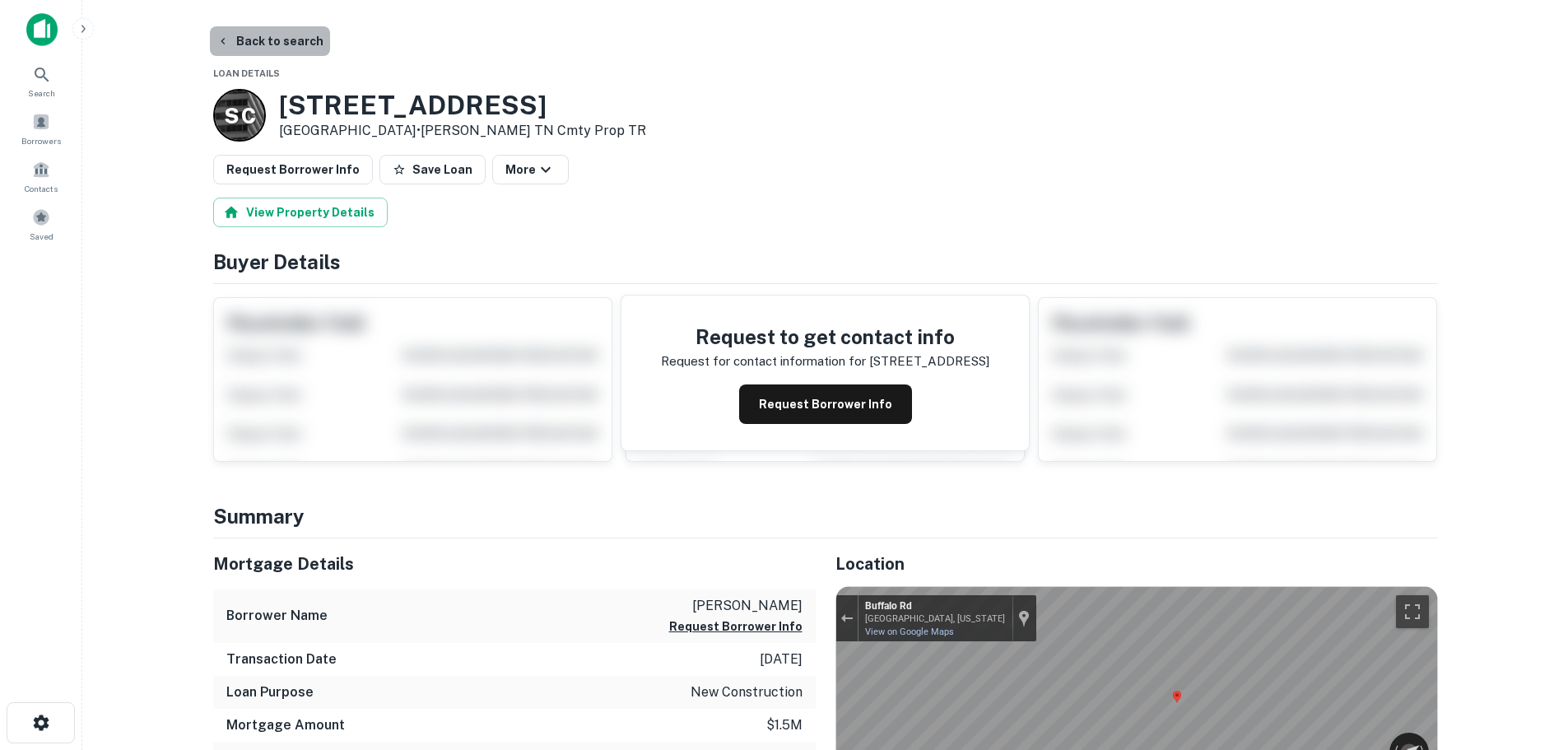
click at [310, 44] on button "Back to search" at bounding box center [270, 41] width 121 height 30
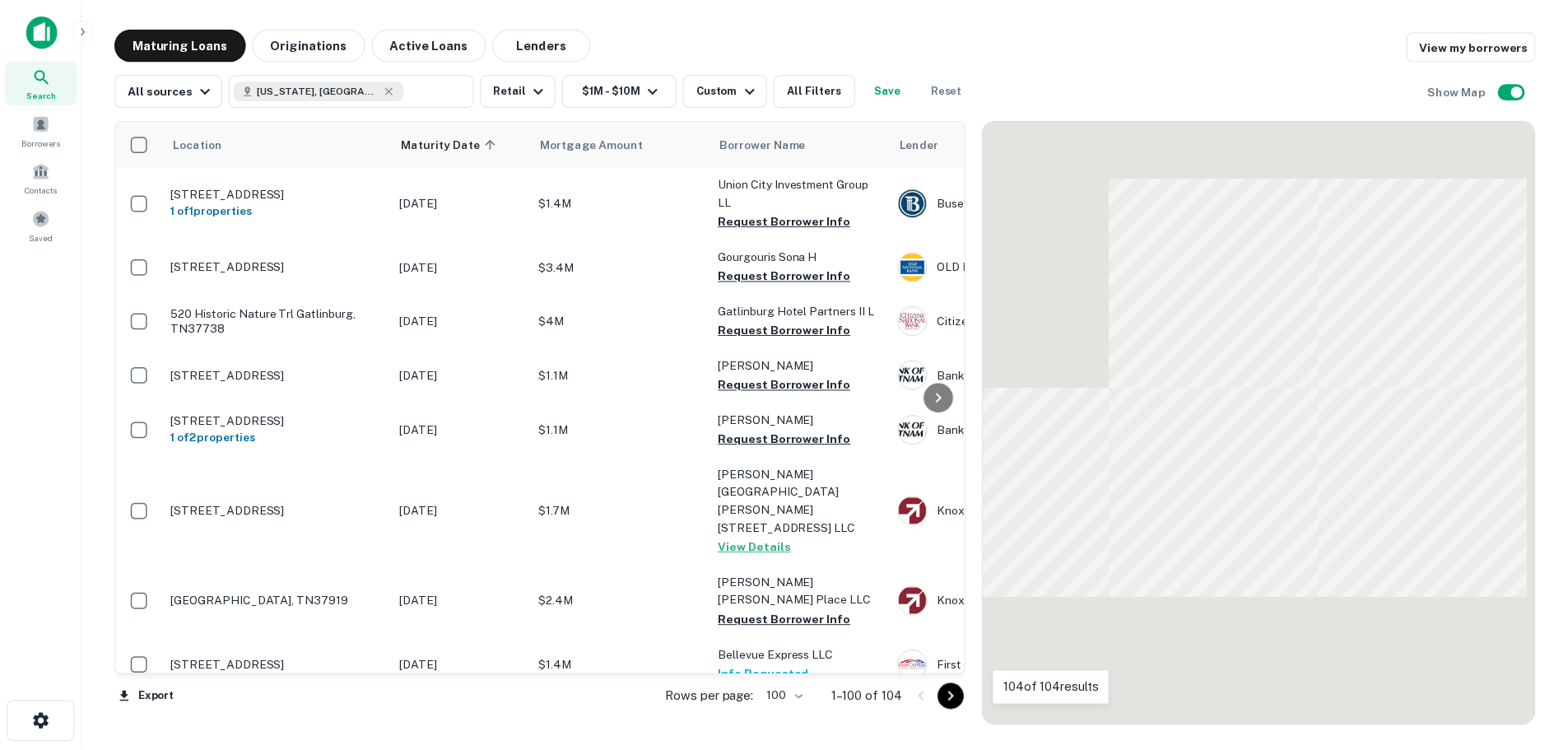
scroll to position [3881, 0]
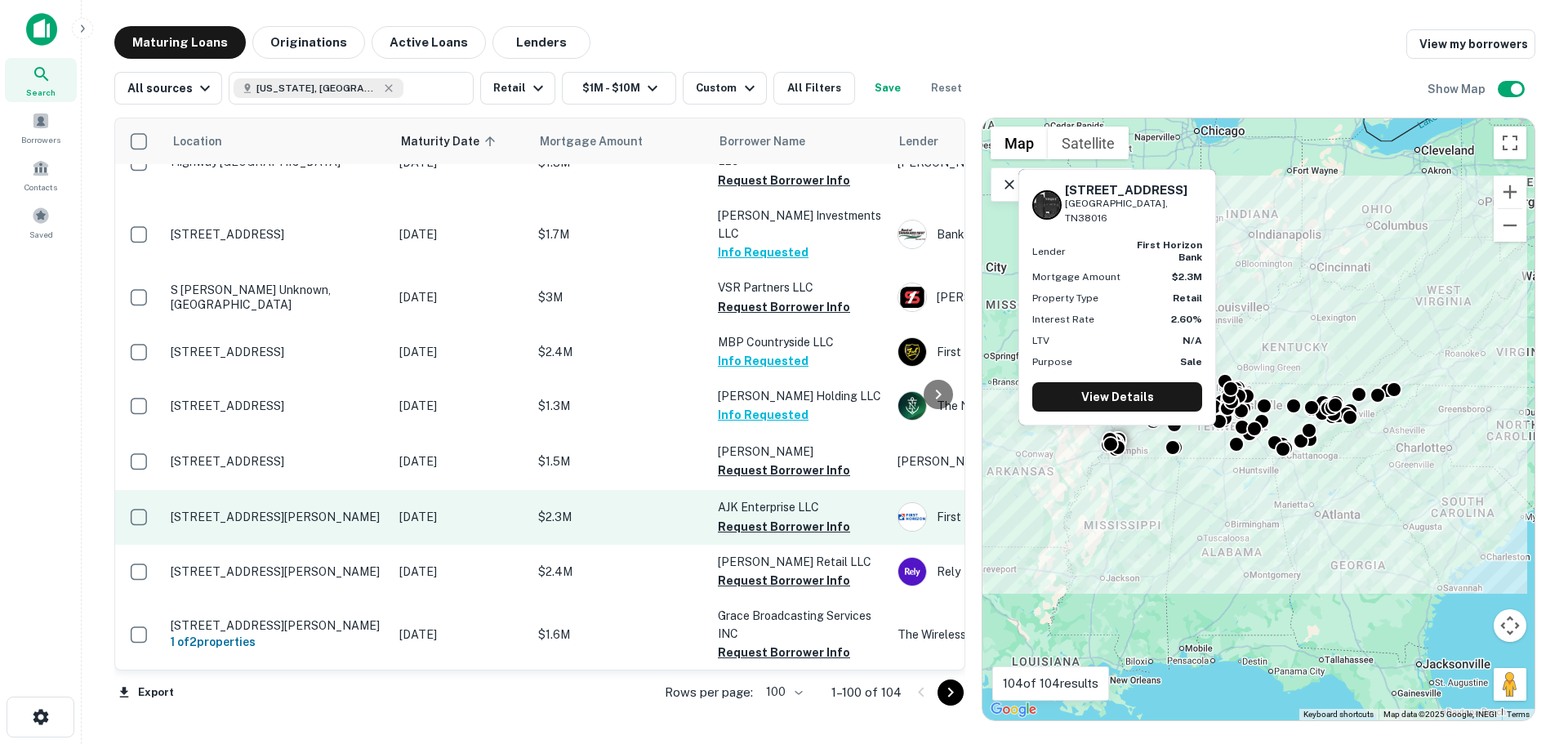
click at [285, 510] on p "[STREET_ADDRESS][PERSON_NAME]" at bounding box center [277, 517] width 212 height 15
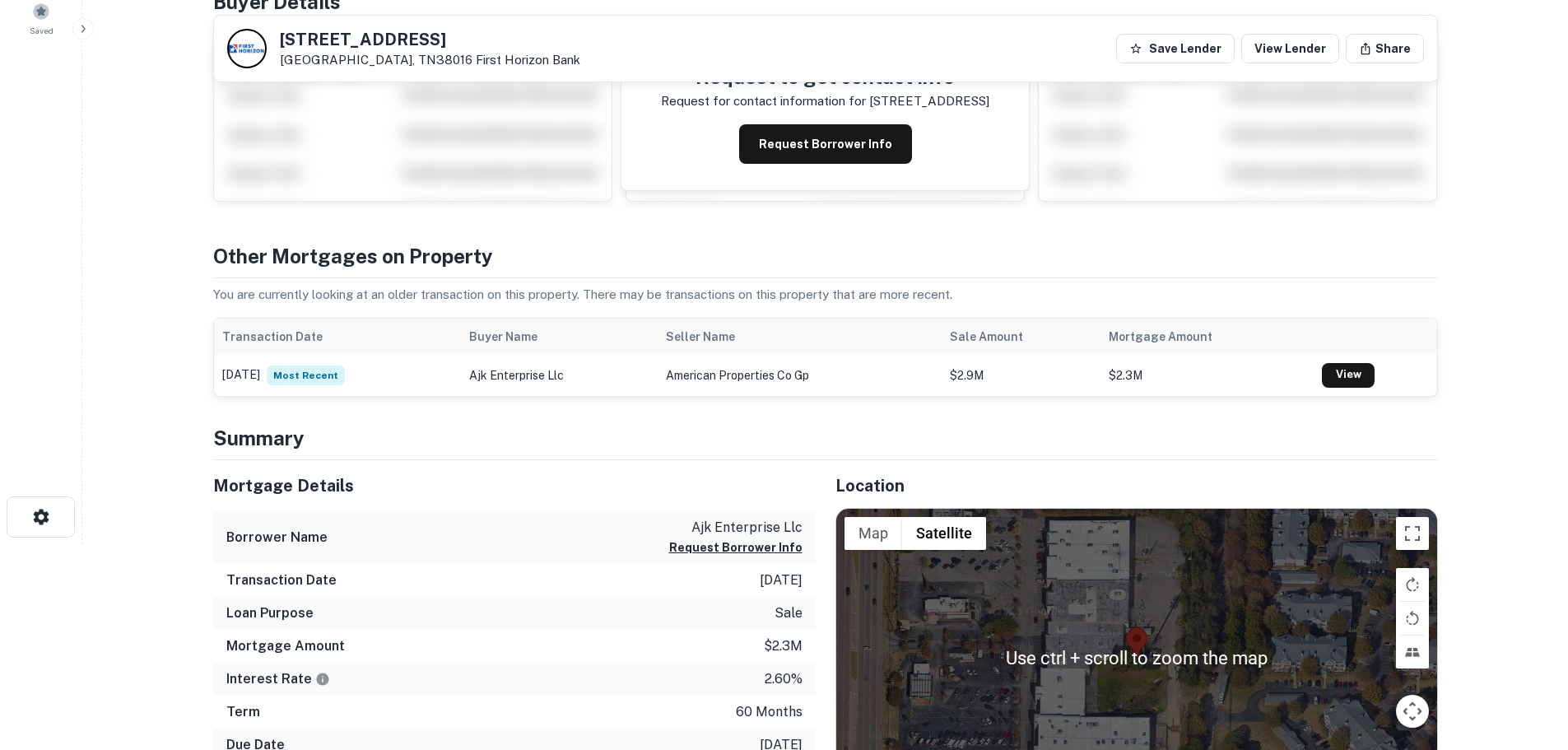
scroll to position [83, 0]
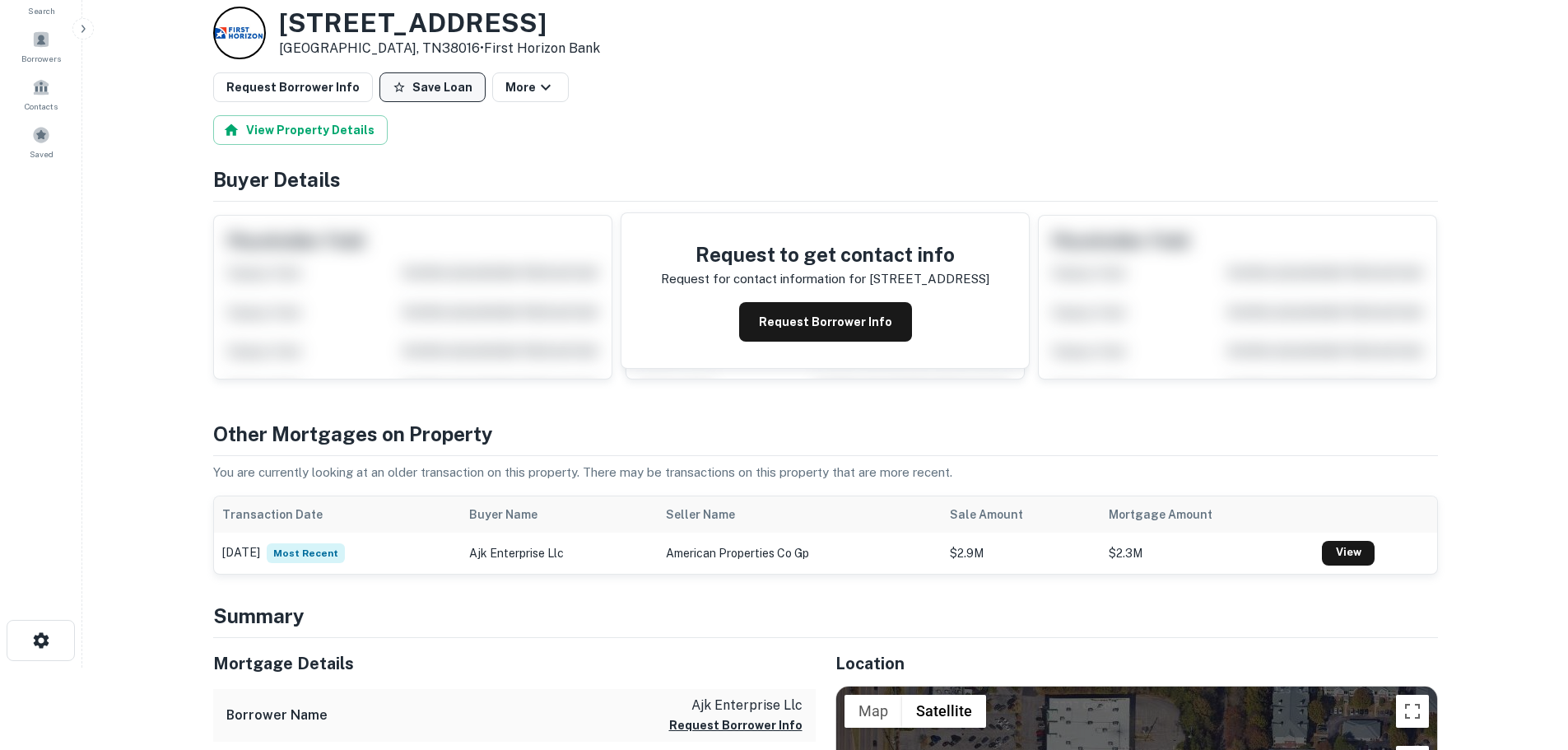
click at [397, 88] on button "Save Loan" at bounding box center [432, 88] width 107 height 30
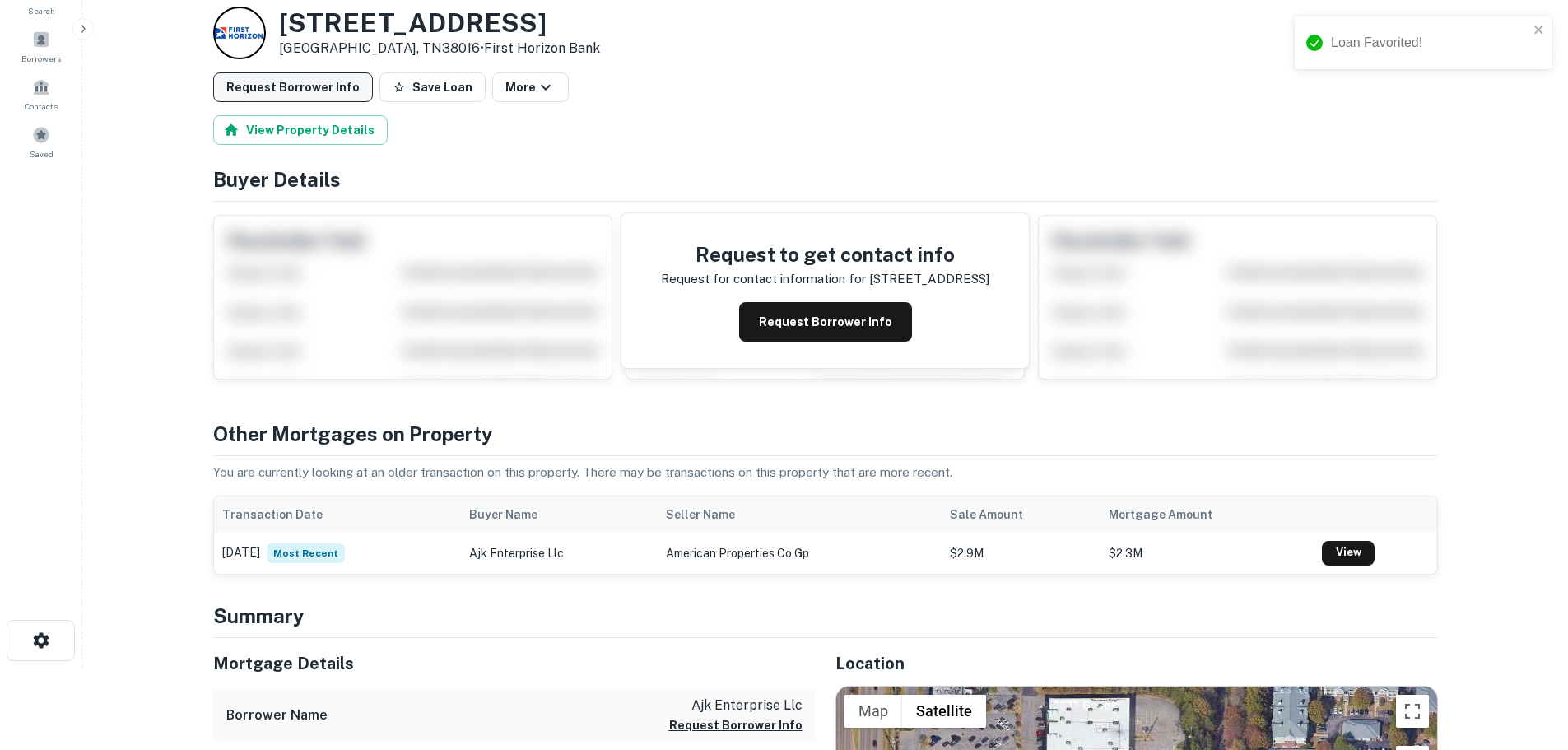
click at [343, 87] on button "Request Borrower Info" at bounding box center [293, 88] width 159 height 30
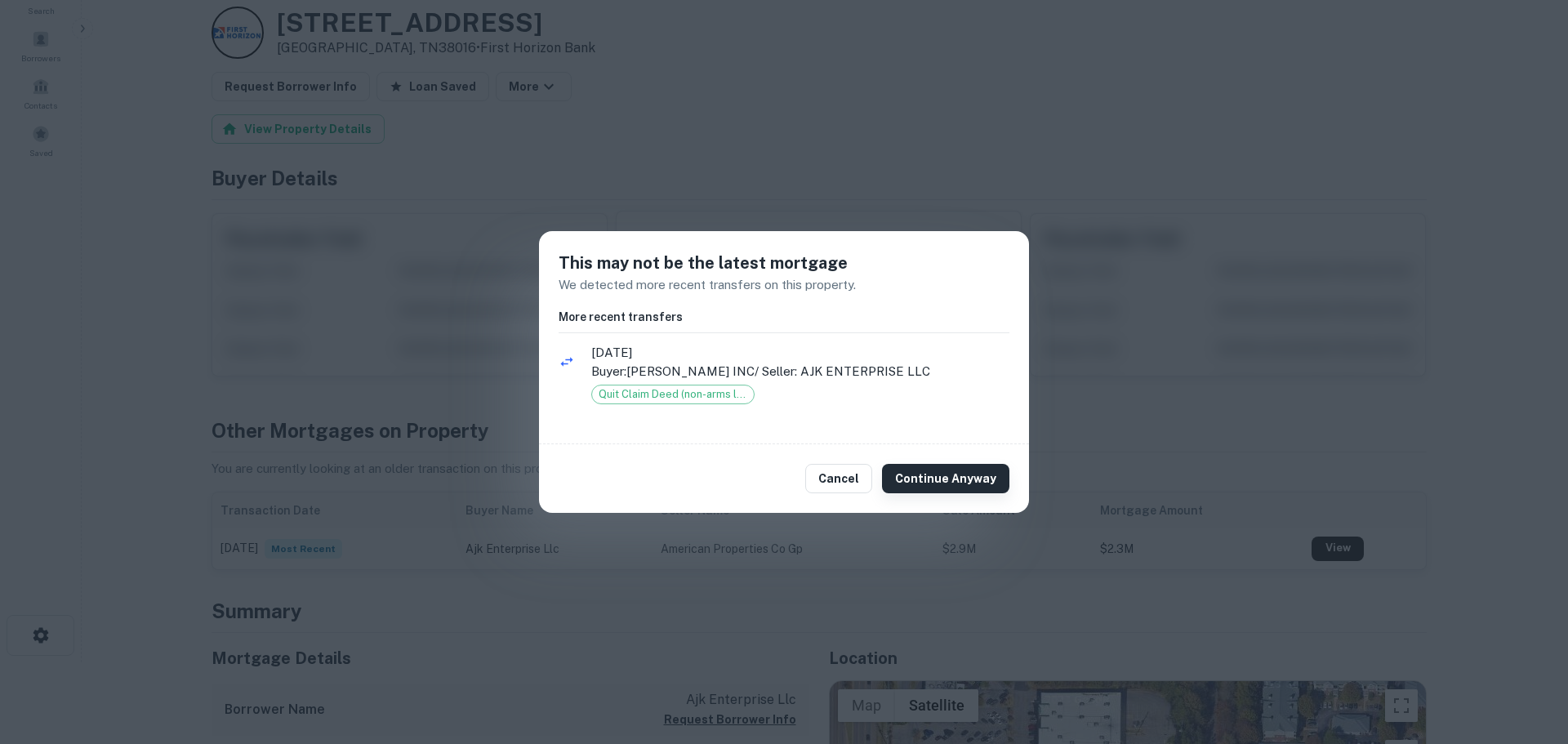
click at [943, 472] on button "Continue Anyway" at bounding box center [946, 478] width 127 height 30
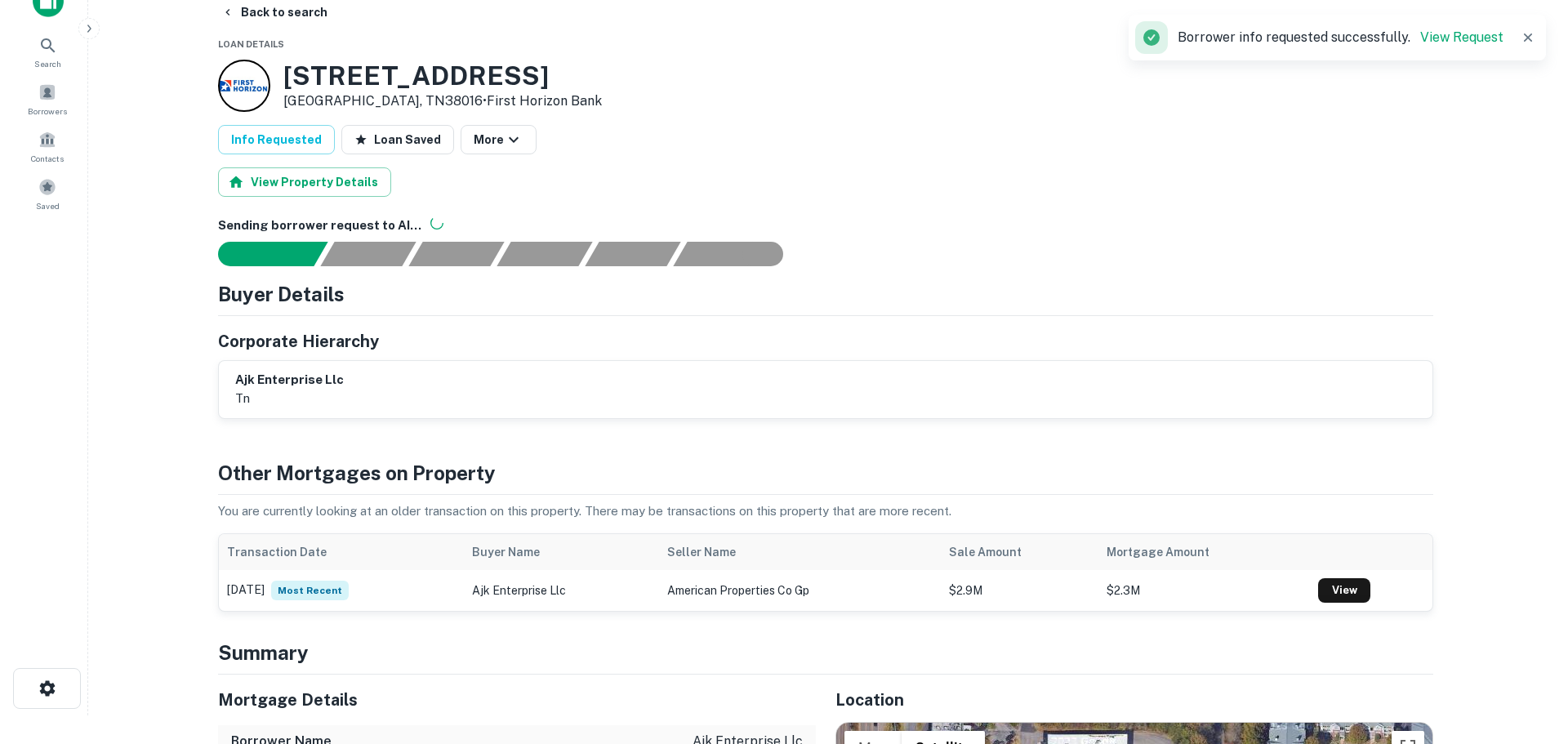
scroll to position [0, 0]
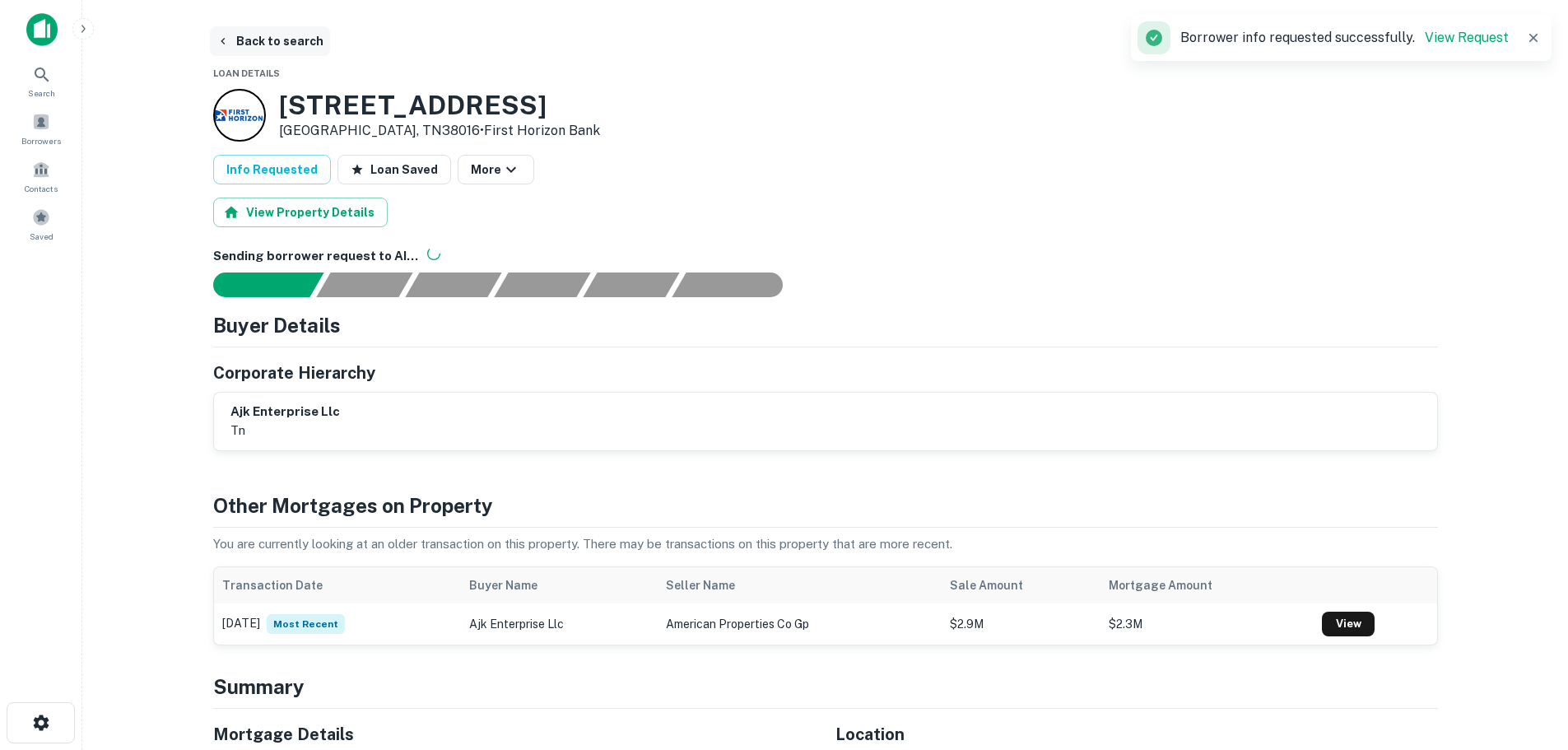
click at [269, 29] on button "Back to search" at bounding box center [270, 41] width 121 height 30
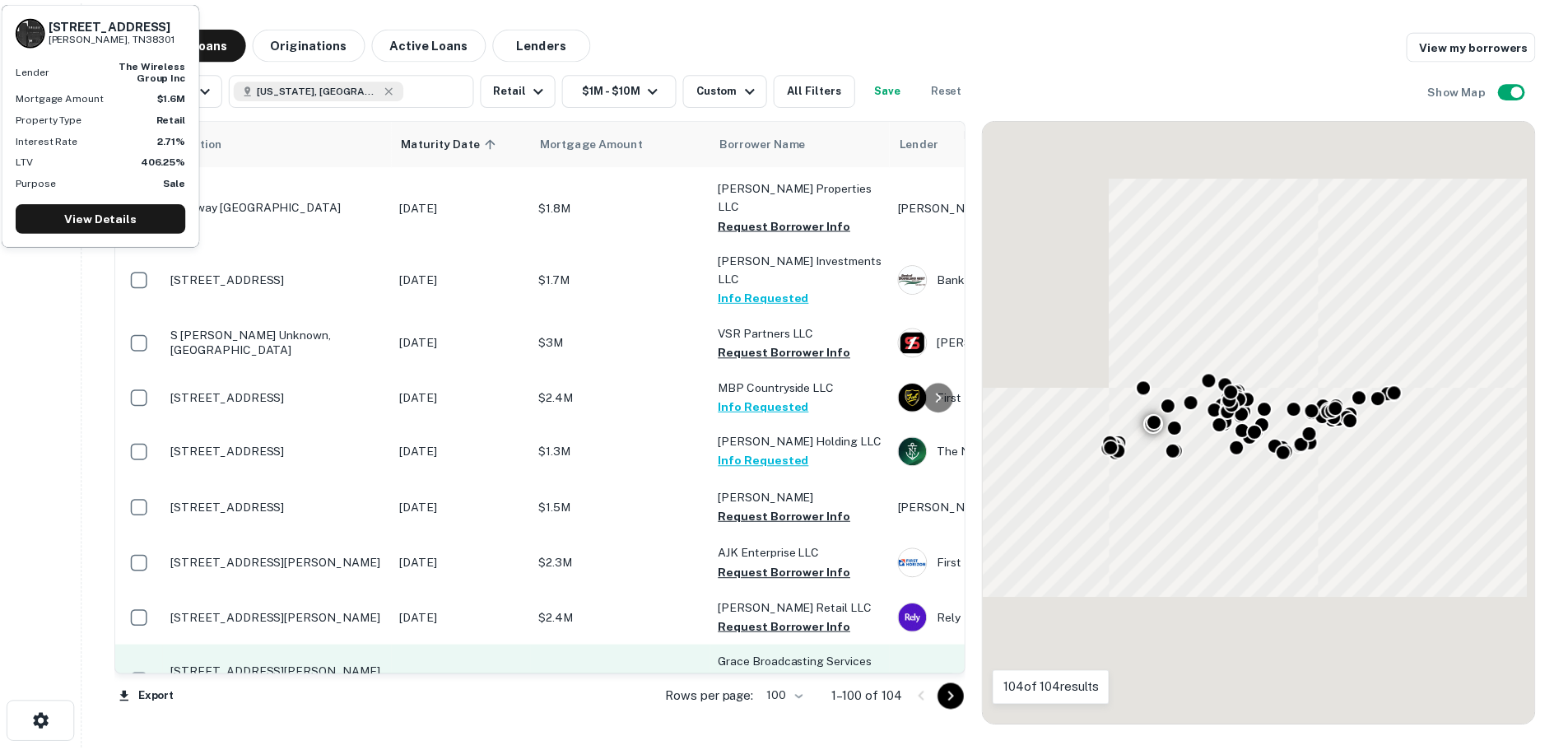
scroll to position [3881, 0]
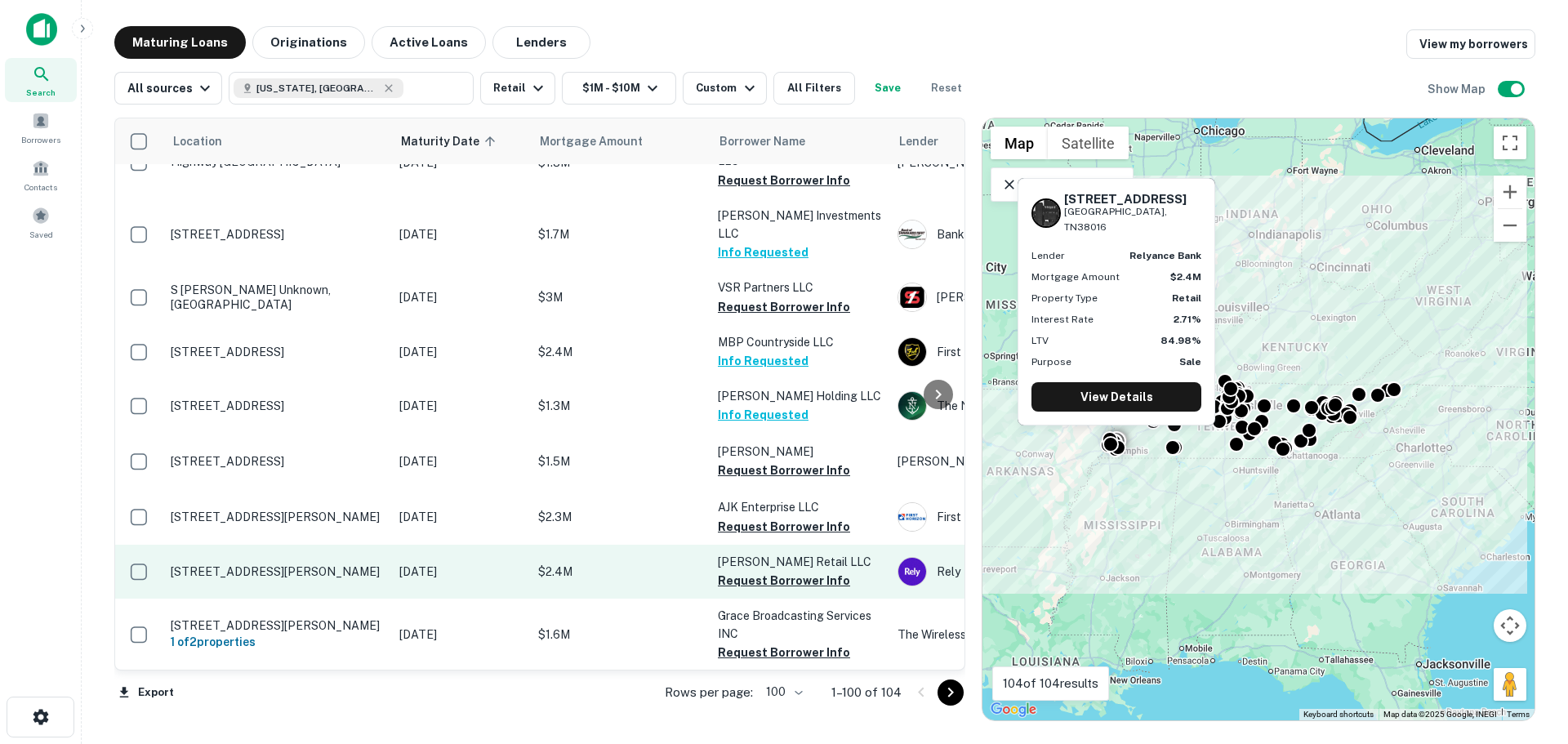
click at [303, 564] on p "[STREET_ADDRESS][PERSON_NAME]" at bounding box center [277, 571] width 212 height 15
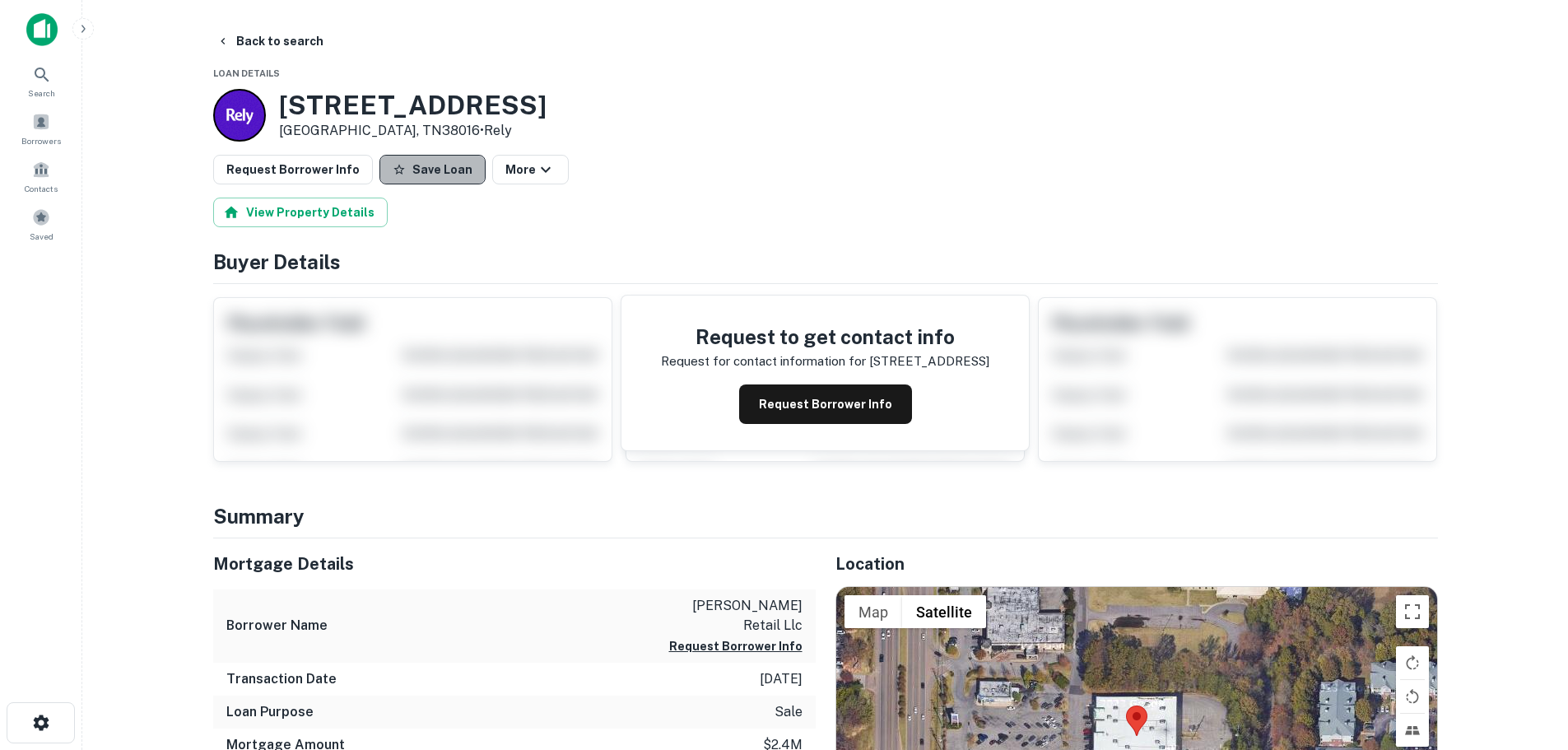
click at [440, 164] on button "Save Loan" at bounding box center [432, 169] width 107 height 30
click at [293, 168] on button "Request Borrower Info" at bounding box center [293, 169] width 159 height 30
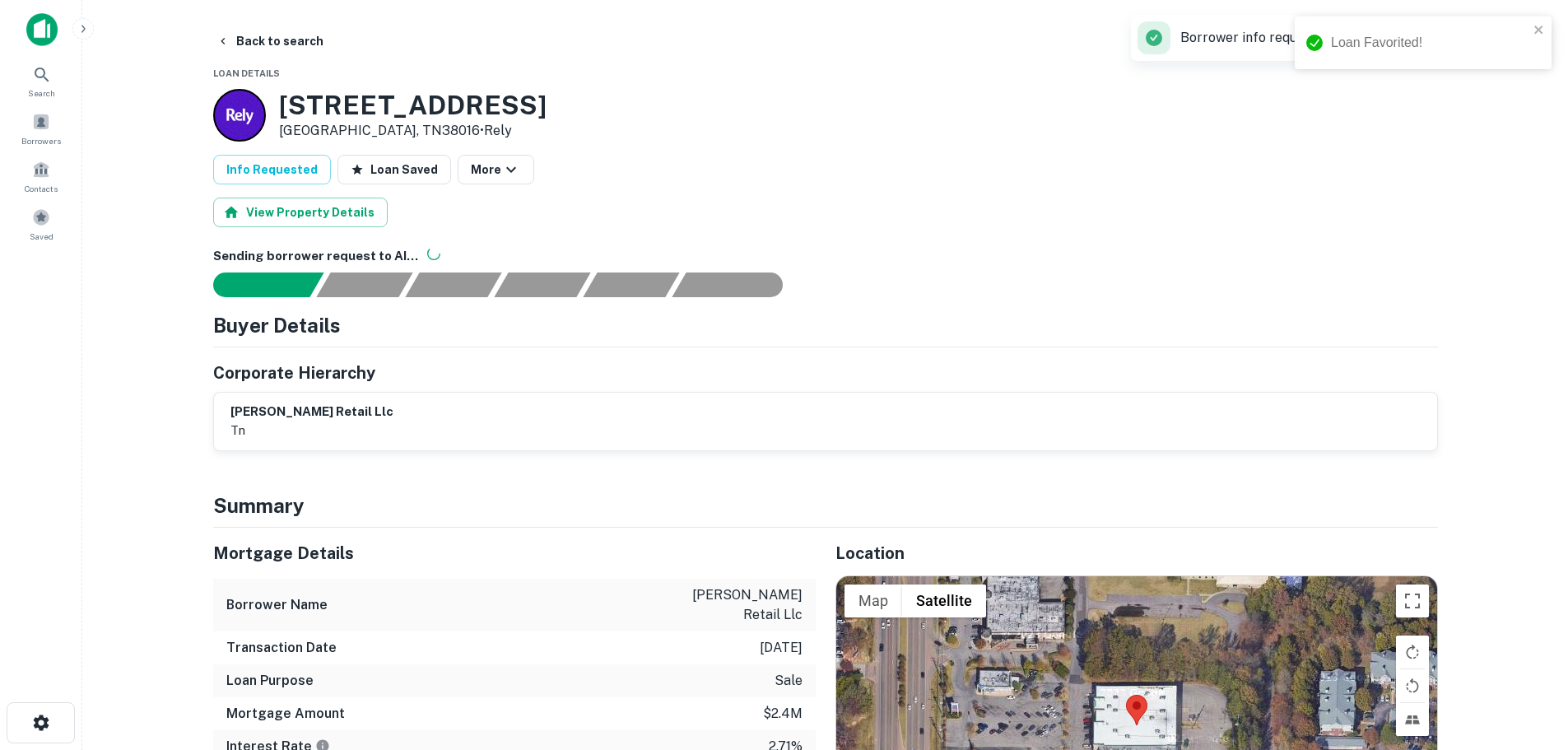
click at [254, 24] on main "Back to search Loan Details [STREET_ADDRESS][PERSON_NAME] • Rely Info Requested…" at bounding box center [826, 375] width 1486 height 750
click at [258, 41] on button "Back to search" at bounding box center [270, 41] width 121 height 30
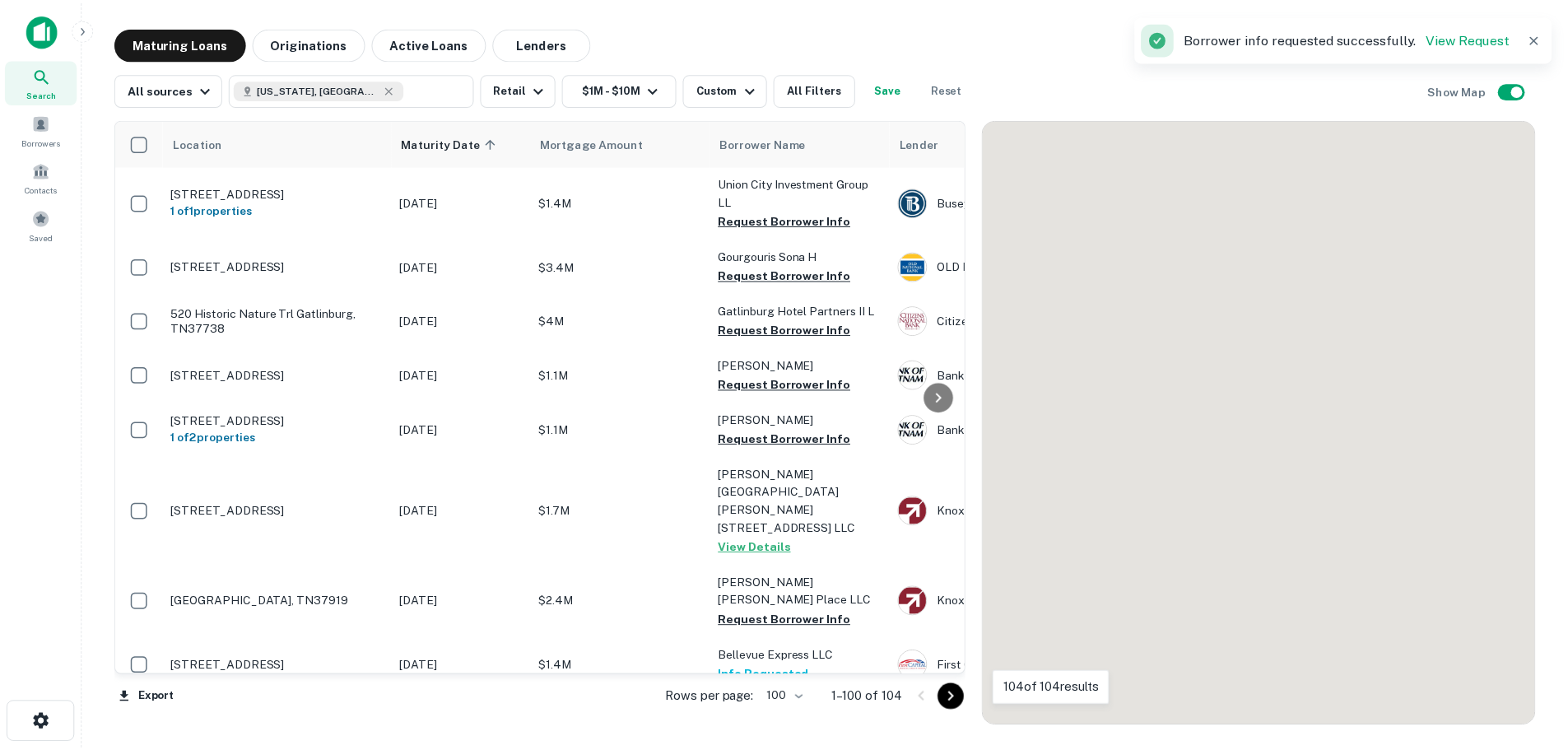
scroll to position [3881, 0]
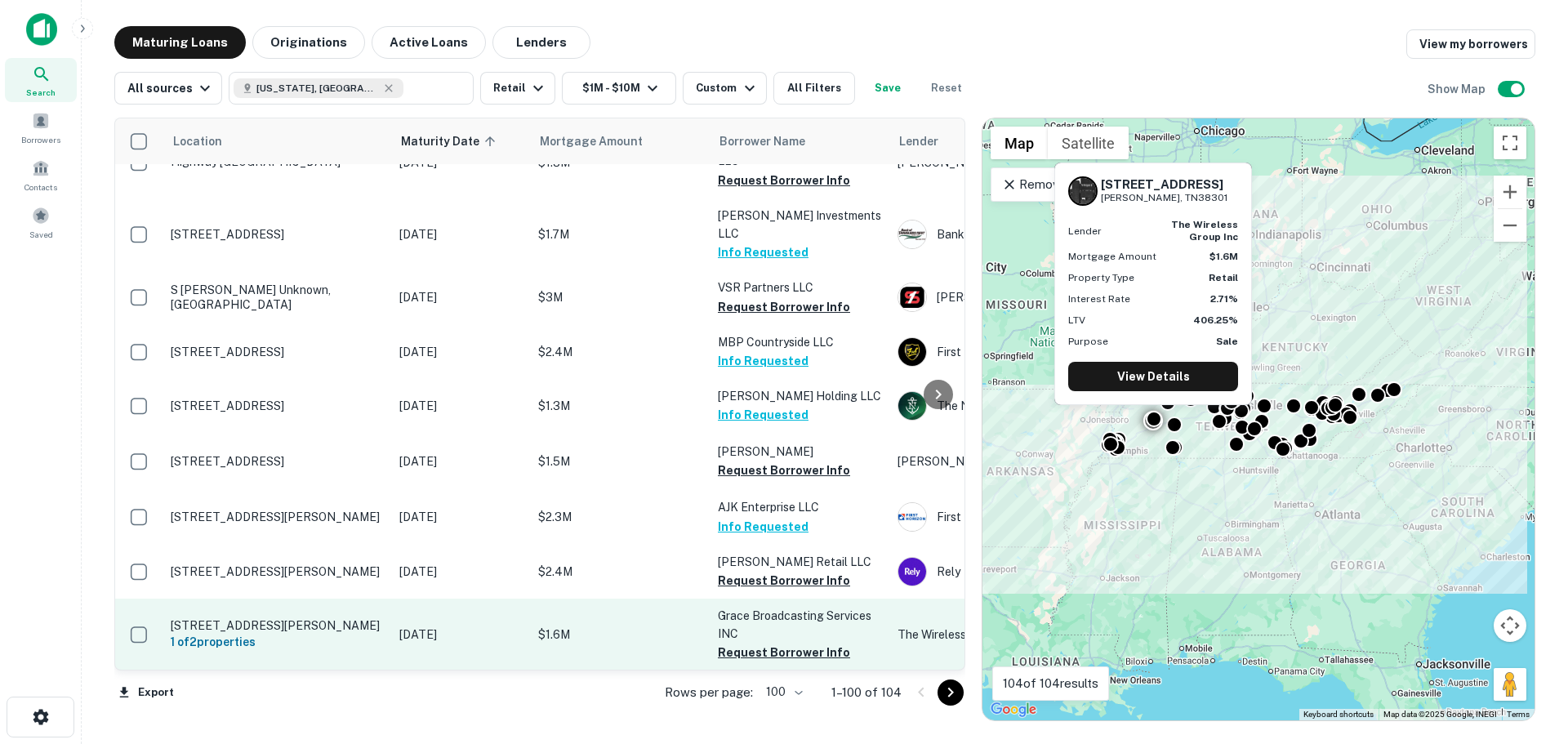
click at [282, 599] on td "205-207 W Lafayette St # 207 Jackson, TN38301 1 of 2 properties" at bounding box center [276, 634] width 228 height 72
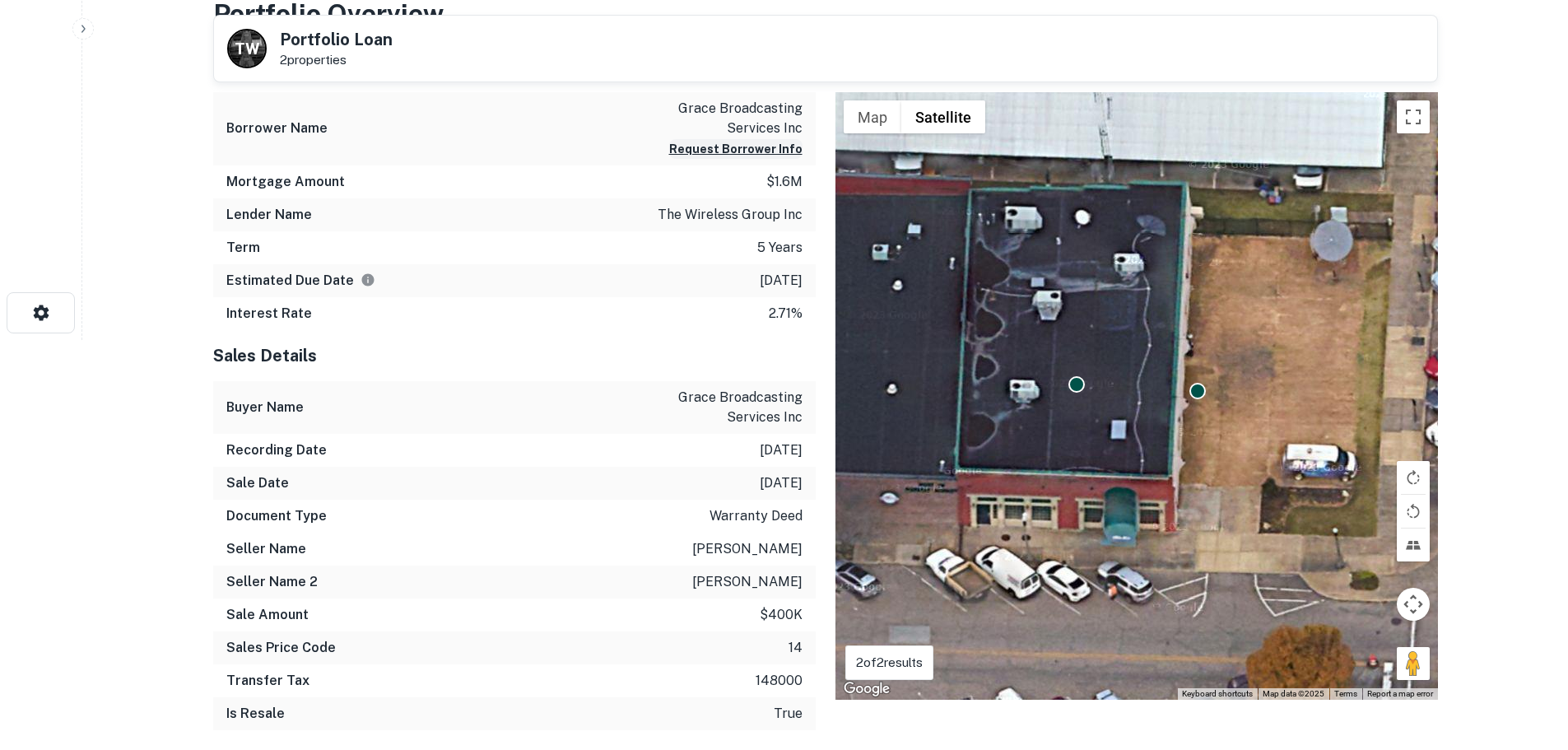
scroll to position [411, 0]
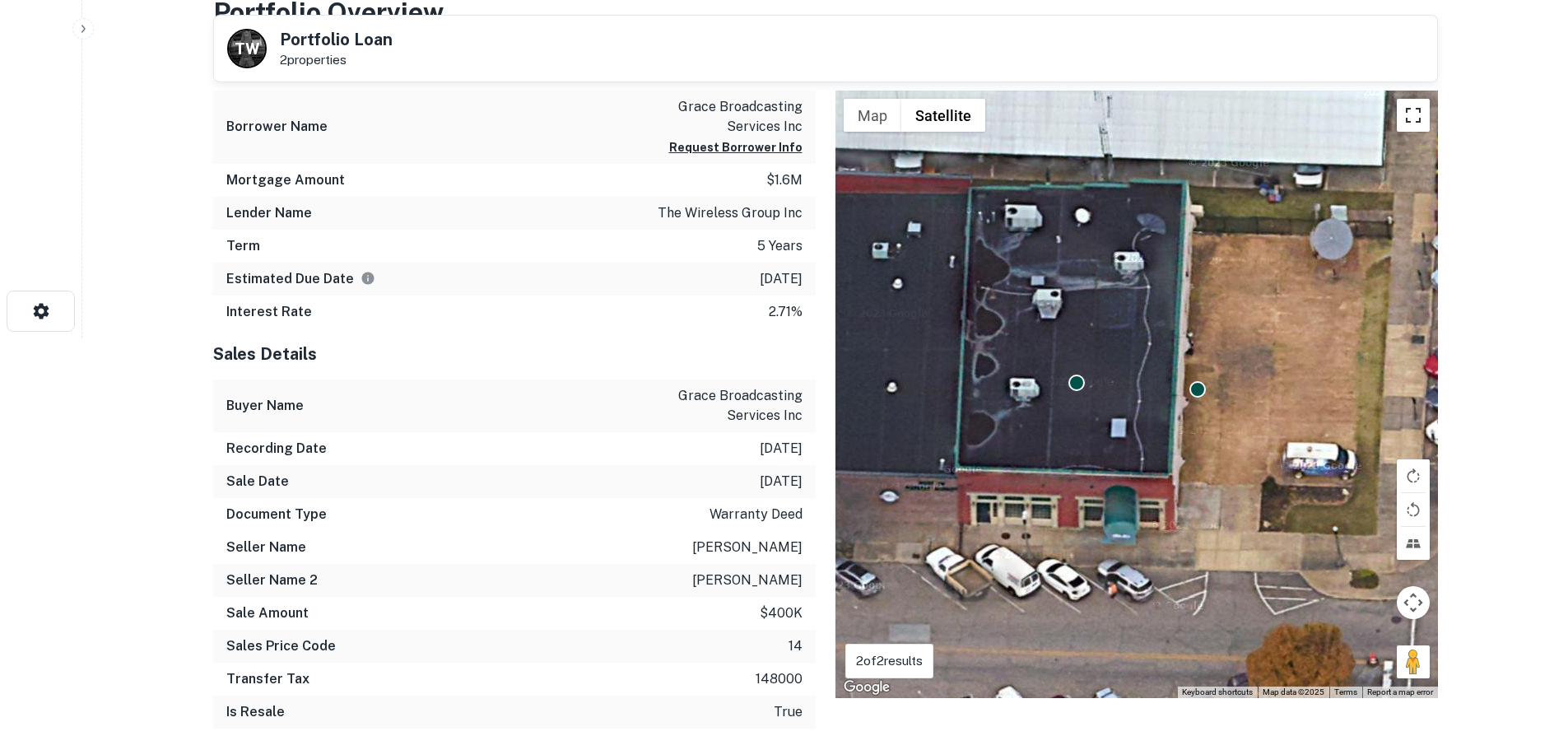
click at [1405, 126] on button "Toggle fullscreen view" at bounding box center [1413, 115] width 33 height 33
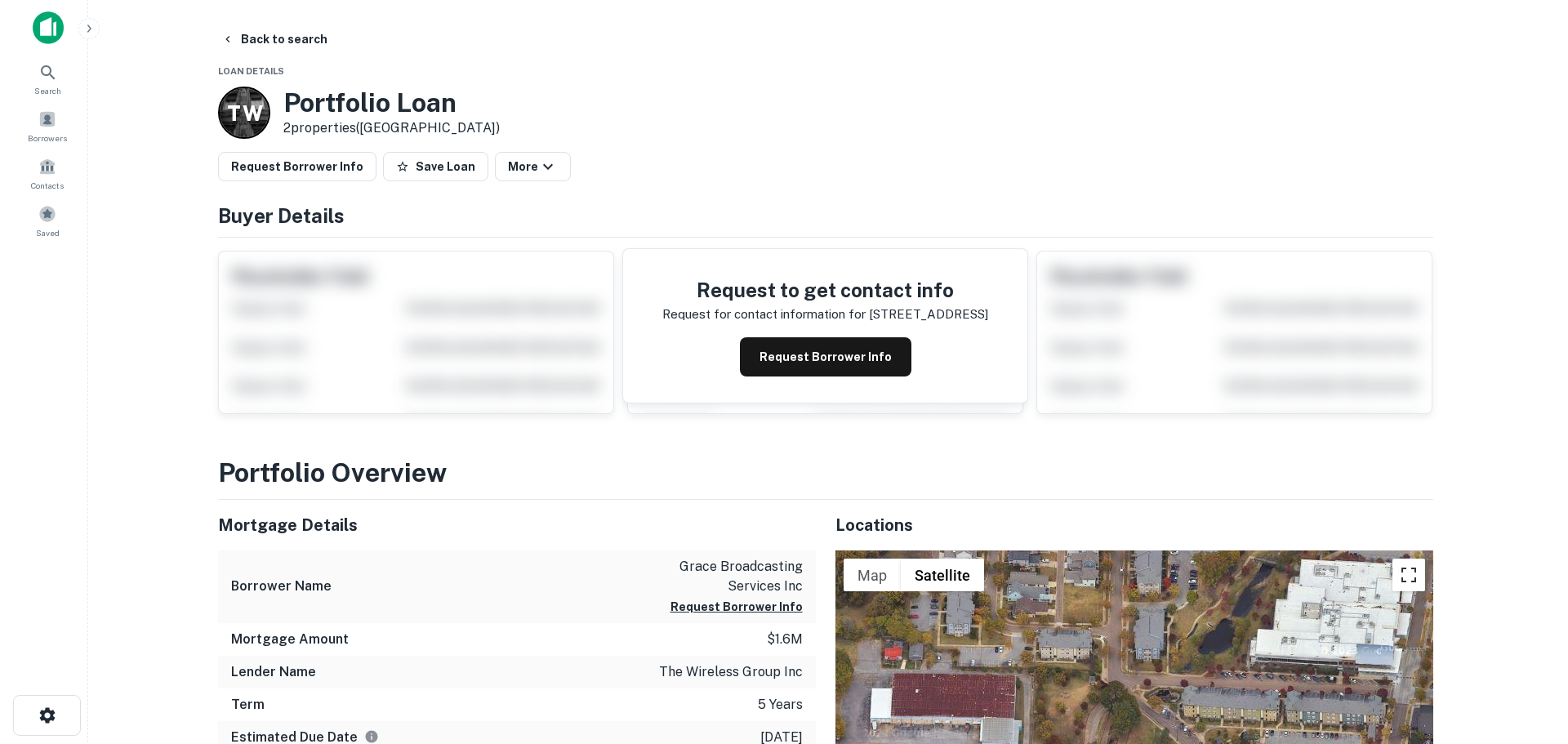
scroll to position [0, 0]
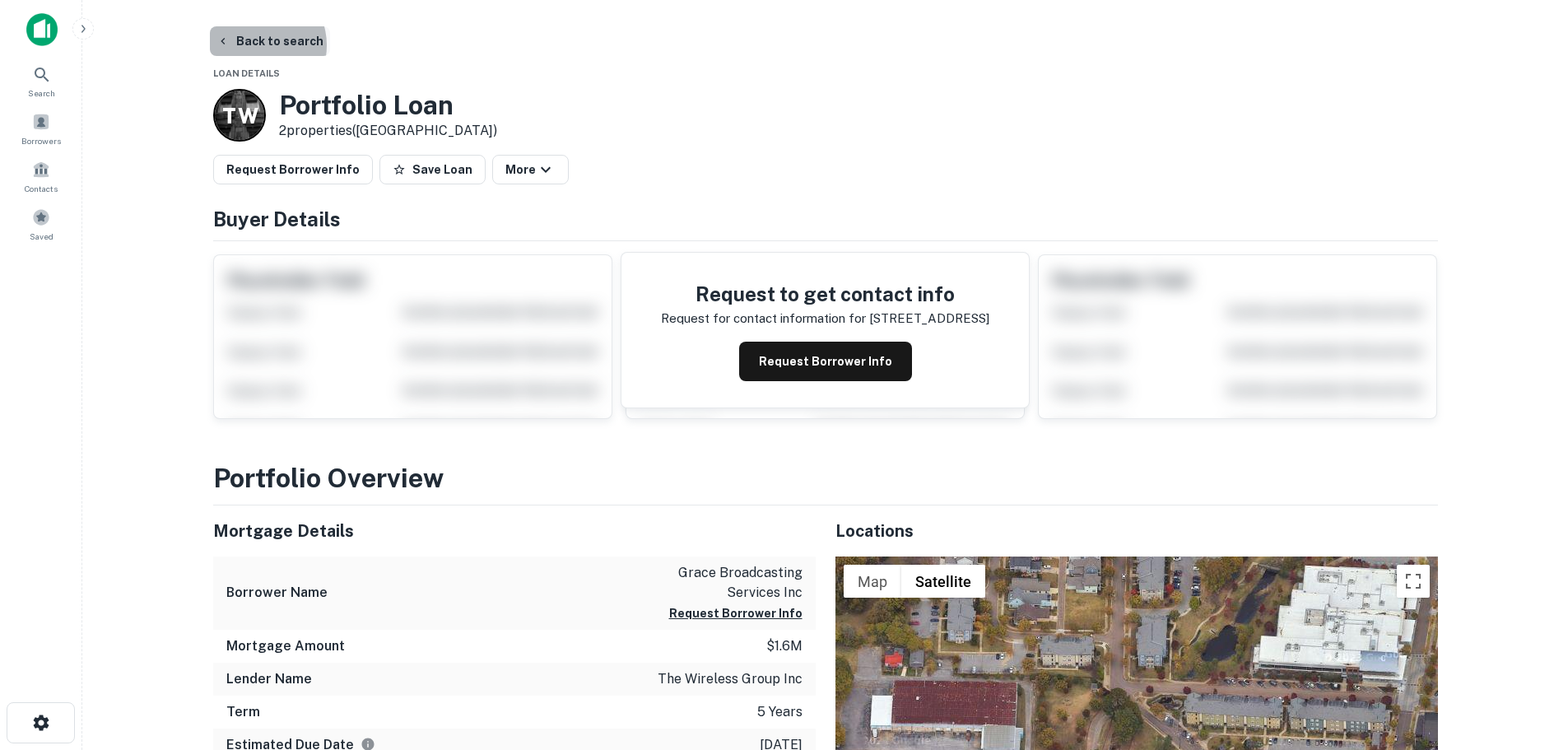
click at [258, 45] on button "Back to search" at bounding box center [270, 41] width 121 height 30
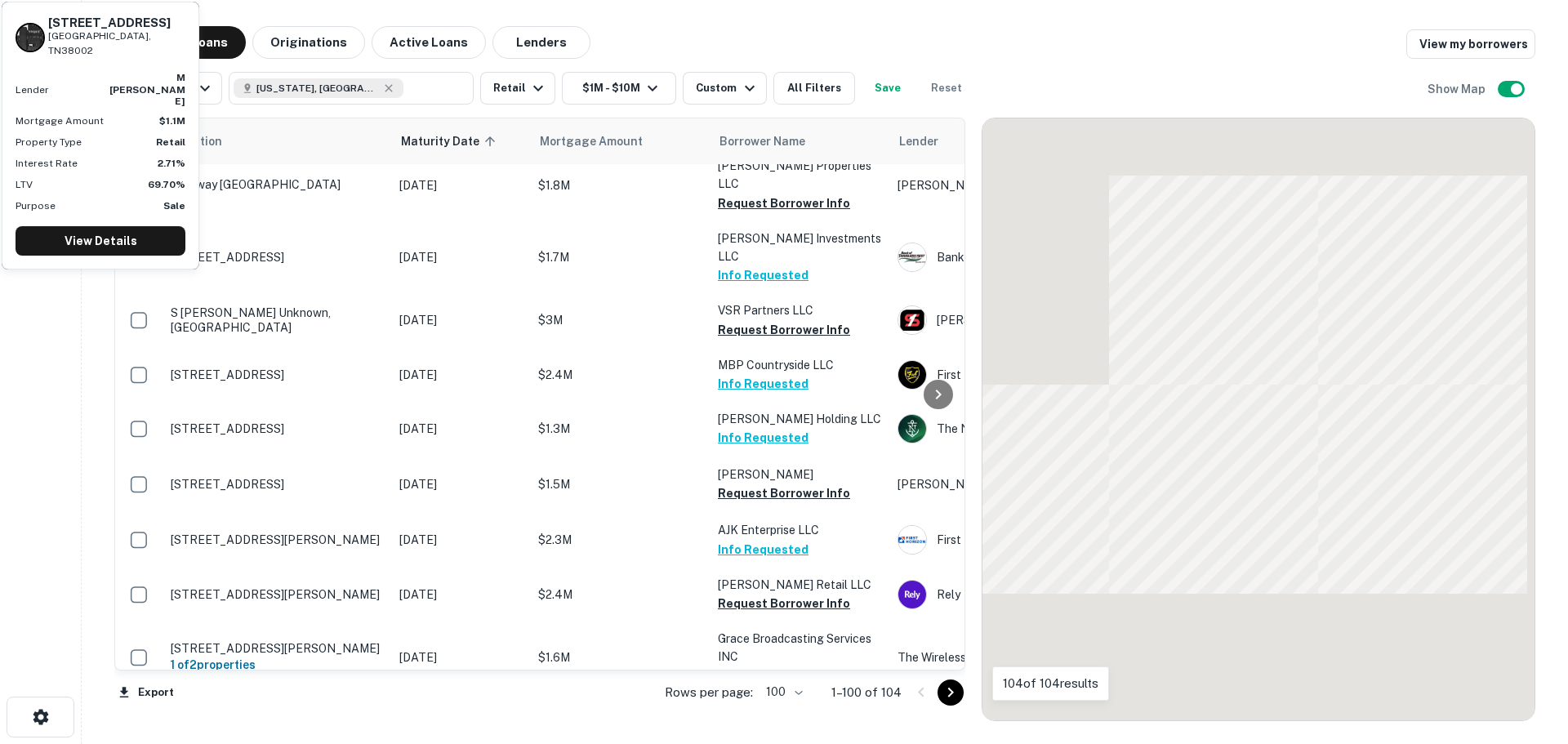
scroll to position [3850, 0]
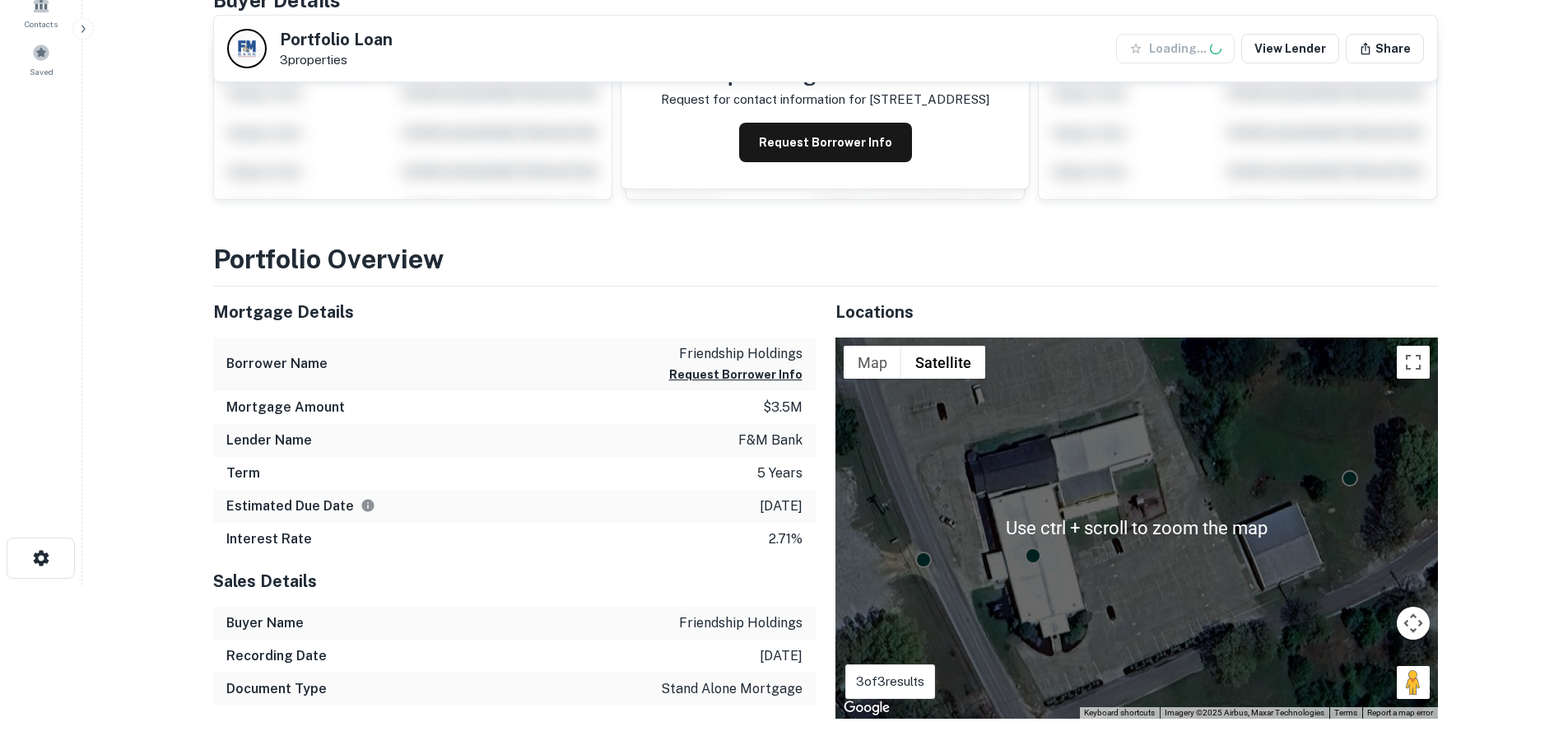
scroll to position [330, 0]
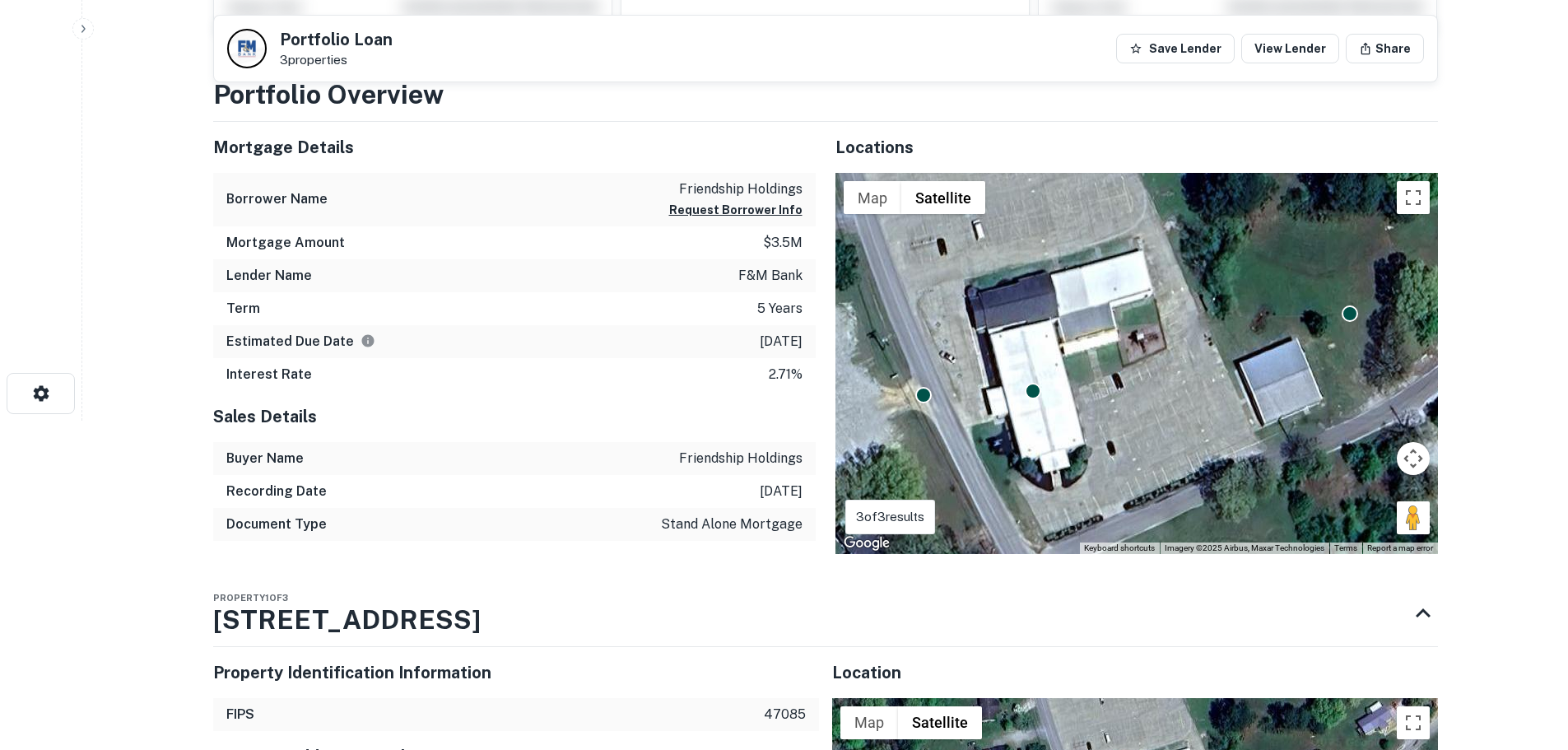
drag, startPoint x: 1404, startPoint y: 513, endPoint x: 1246, endPoint y: 471, distance: 163.5
click at [1246, 471] on div "To activate drag with keyboard, press Alt + Enter. Once in keyboard drag state,…" at bounding box center [1137, 364] width 603 height 381
drag, startPoint x: 1415, startPoint y: 519, endPoint x: 1044, endPoint y: 429, distance: 381.8
click at [1044, 429] on div "To activate drag with keyboard, press Alt + Enter. Once in keyboard drag state,…" at bounding box center [1137, 364] width 603 height 381
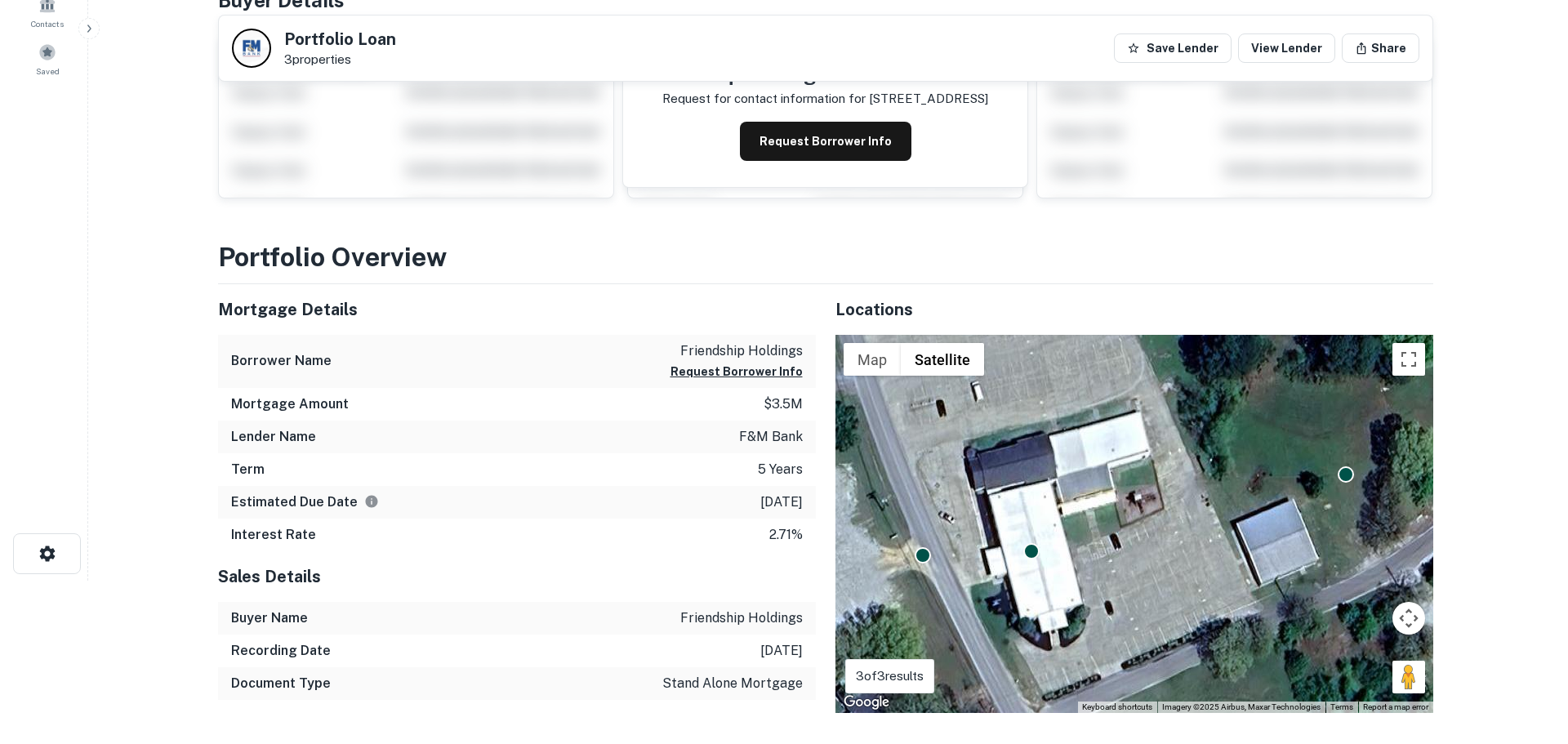
scroll to position [0, 0]
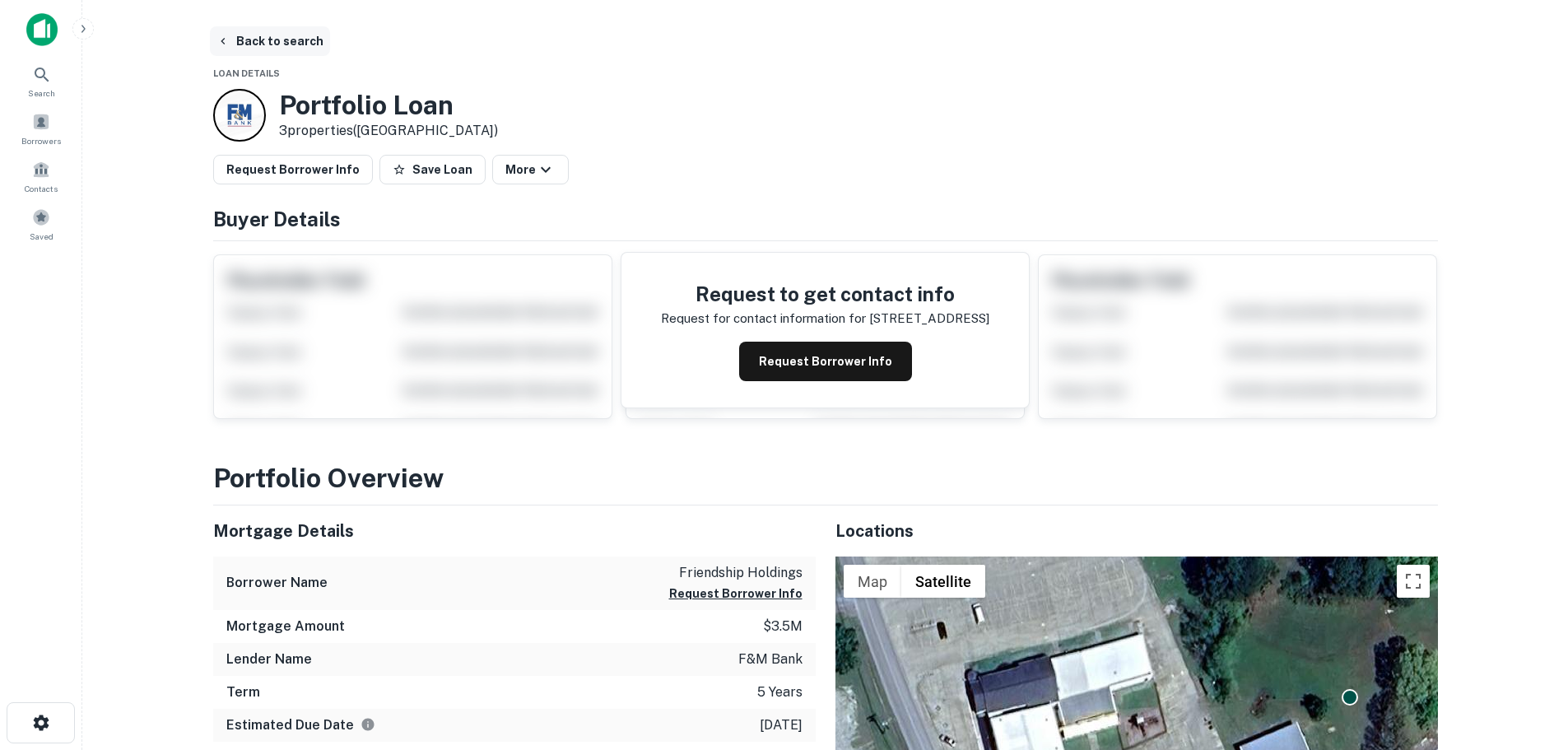
click at [273, 39] on button "Back to search" at bounding box center [270, 41] width 121 height 30
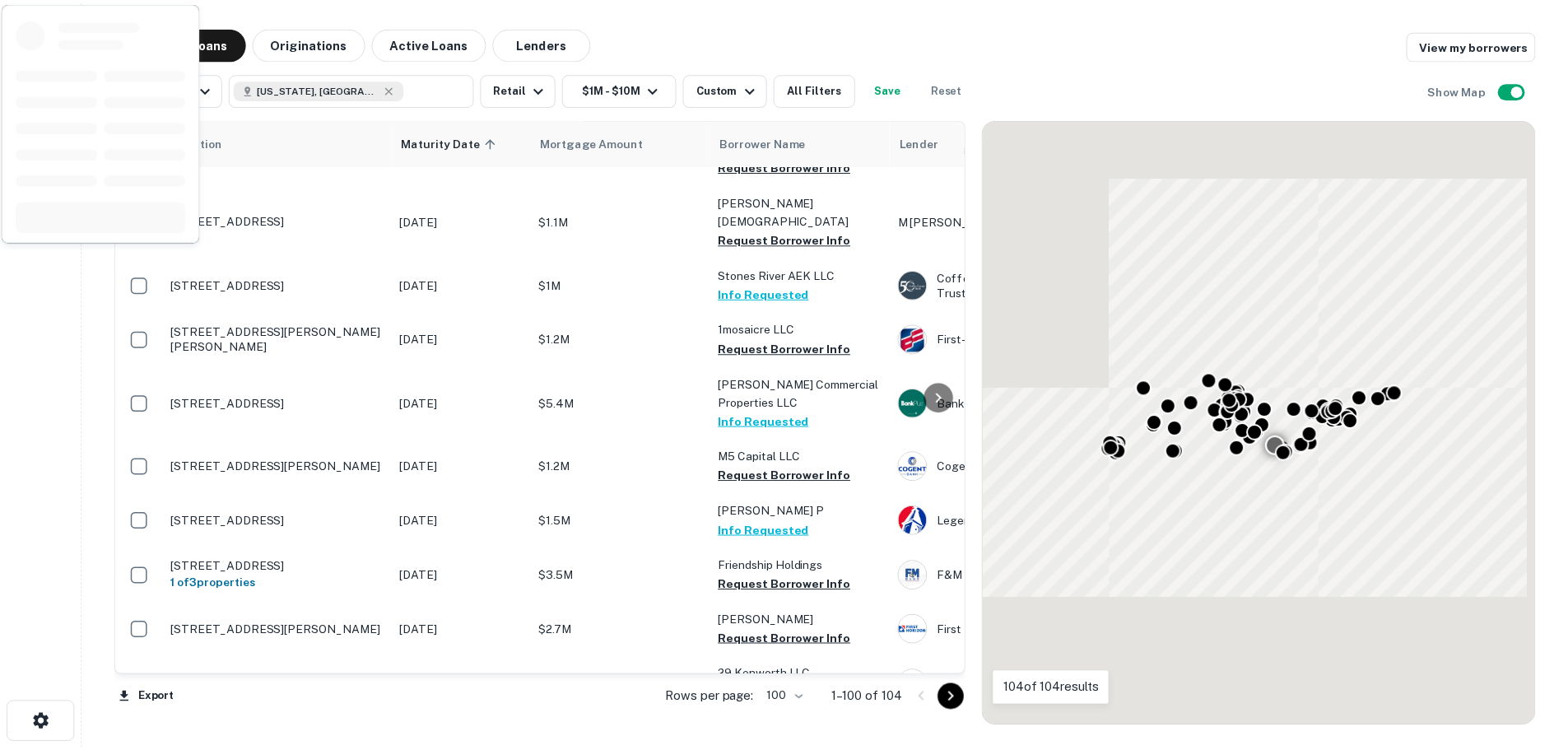
scroll to position [4375, 0]
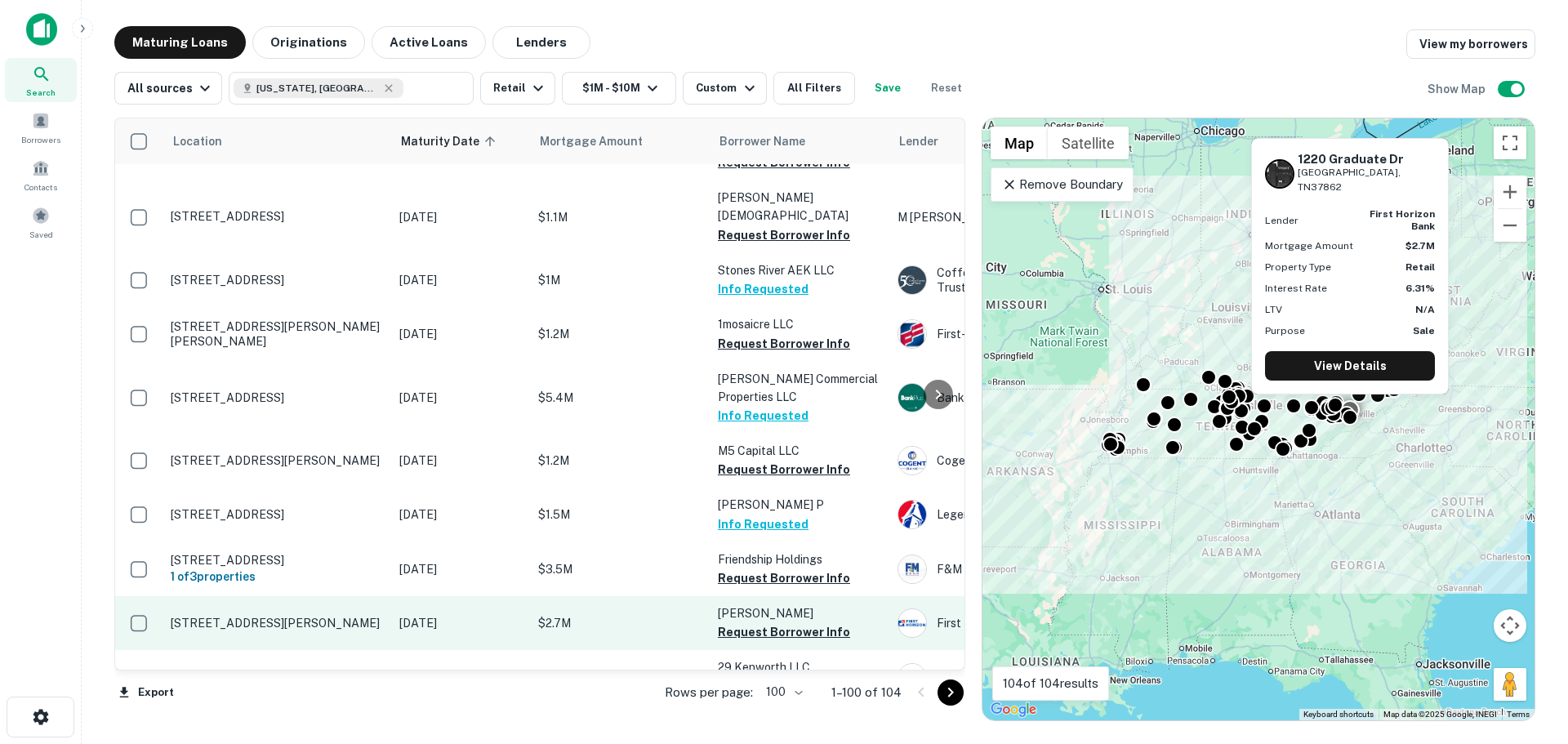
click at [303, 616] on p "[STREET_ADDRESS][PERSON_NAME]" at bounding box center [277, 622] width 212 height 15
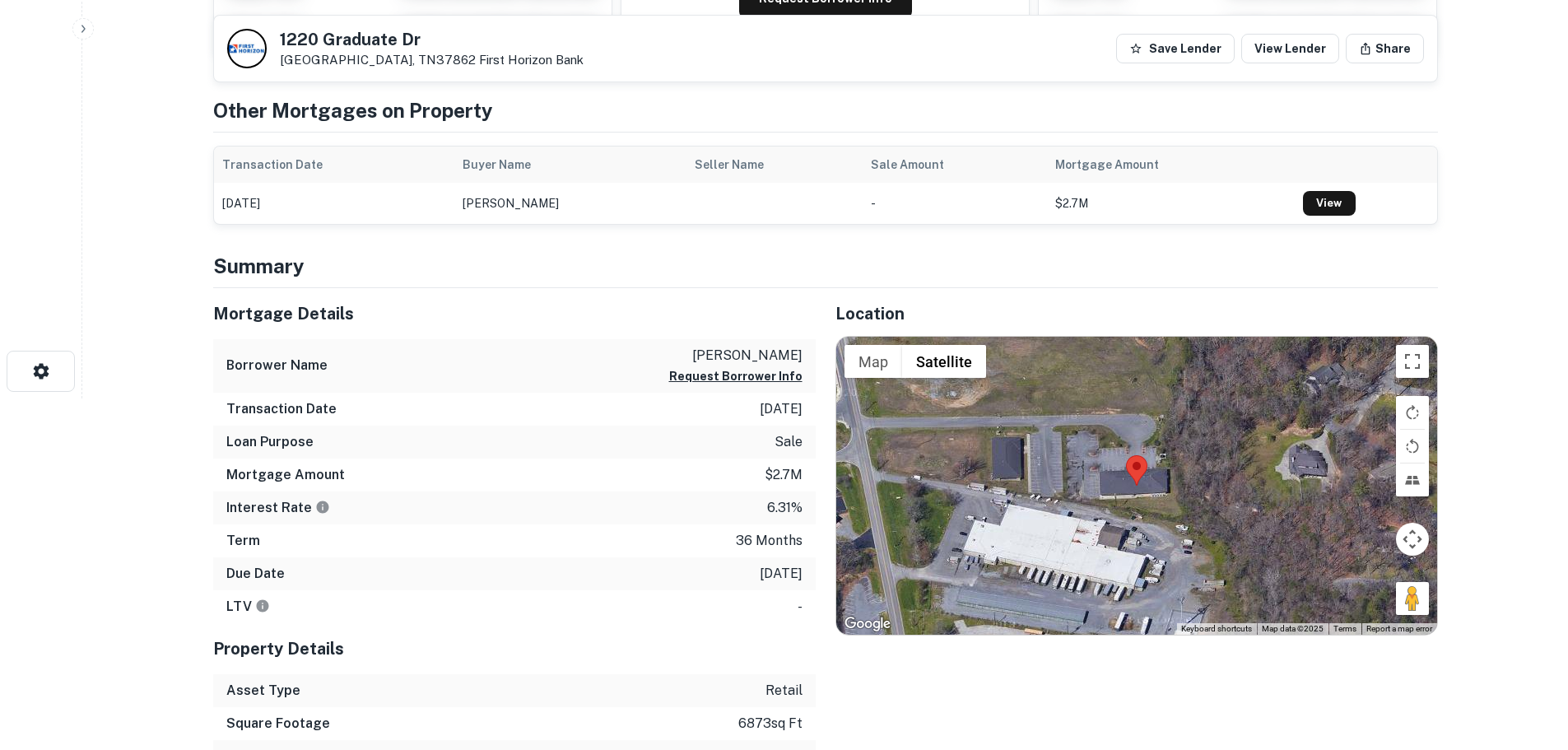
scroll to position [411, 0]
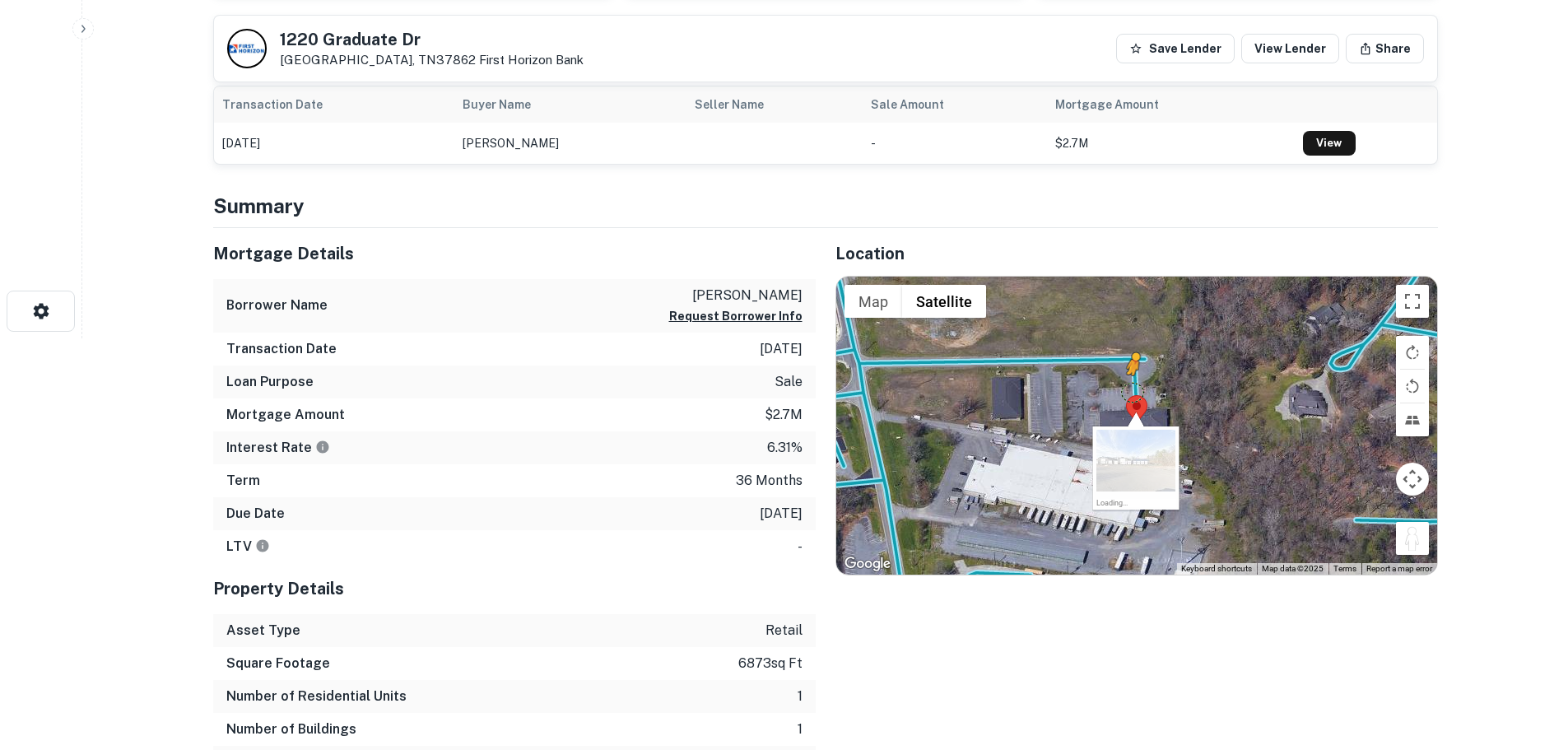
drag, startPoint x: 1407, startPoint y: 532, endPoint x: 1134, endPoint y: 392, distance: 306.8
click at [1134, 392] on div "To activate drag with keyboard, press Alt + Enter. Once in keyboard drag state,…" at bounding box center [1137, 425] width 601 height 298
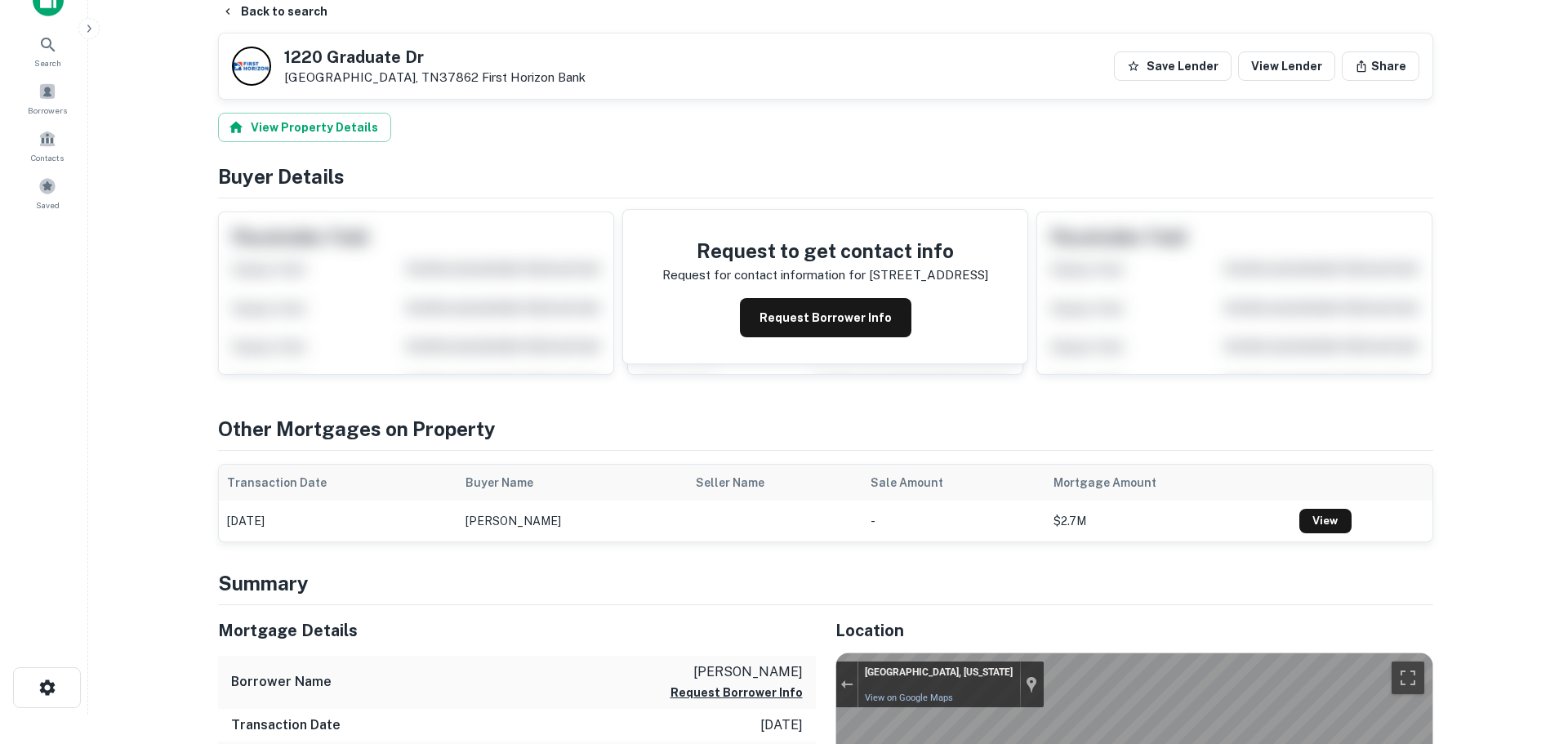
scroll to position [0, 0]
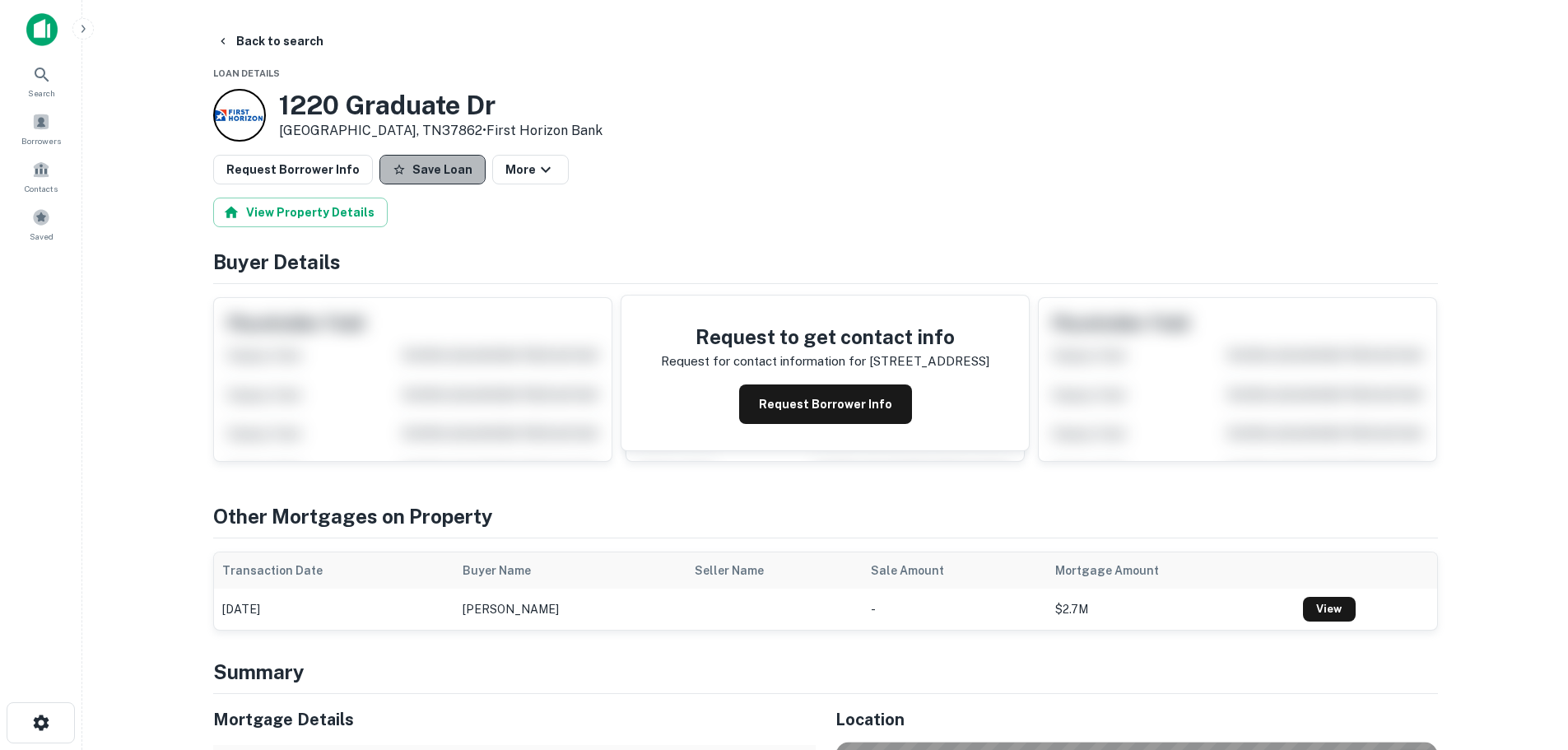
click at [432, 179] on button "Save Loan" at bounding box center [432, 169] width 107 height 30
click at [317, 179] on button "Request Borrower Info" at bounding box center [293, 169] width 159 height 30
click at [292, 37] on button "Back to search" at bounding box center [270, 41] width 121 height 30
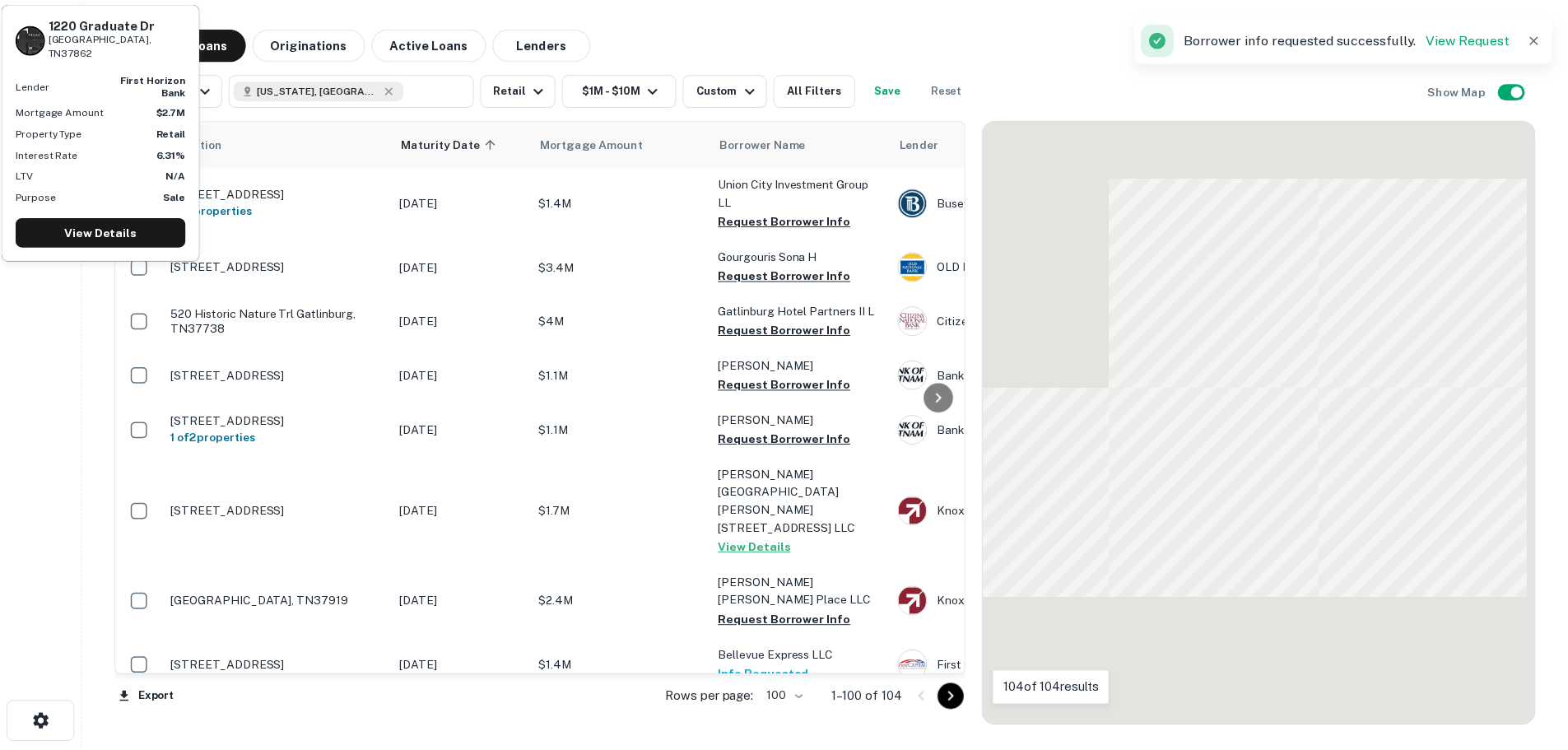
scroll to position [4375, 0]
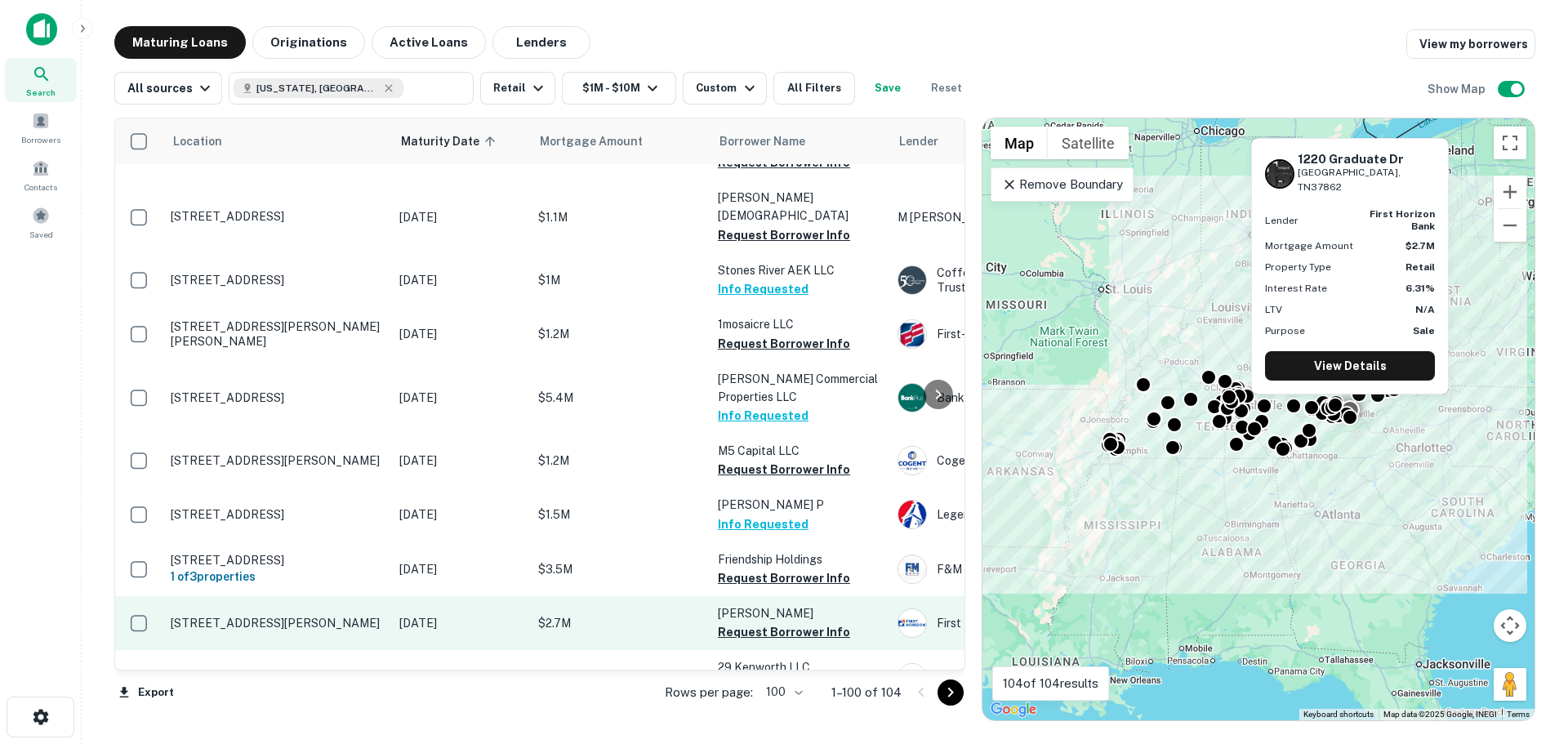
click at [289, 596] on td "[STREET_ADDRESS][PERSON_NAME]" at bounding box center [276, 622] width 228 height 54
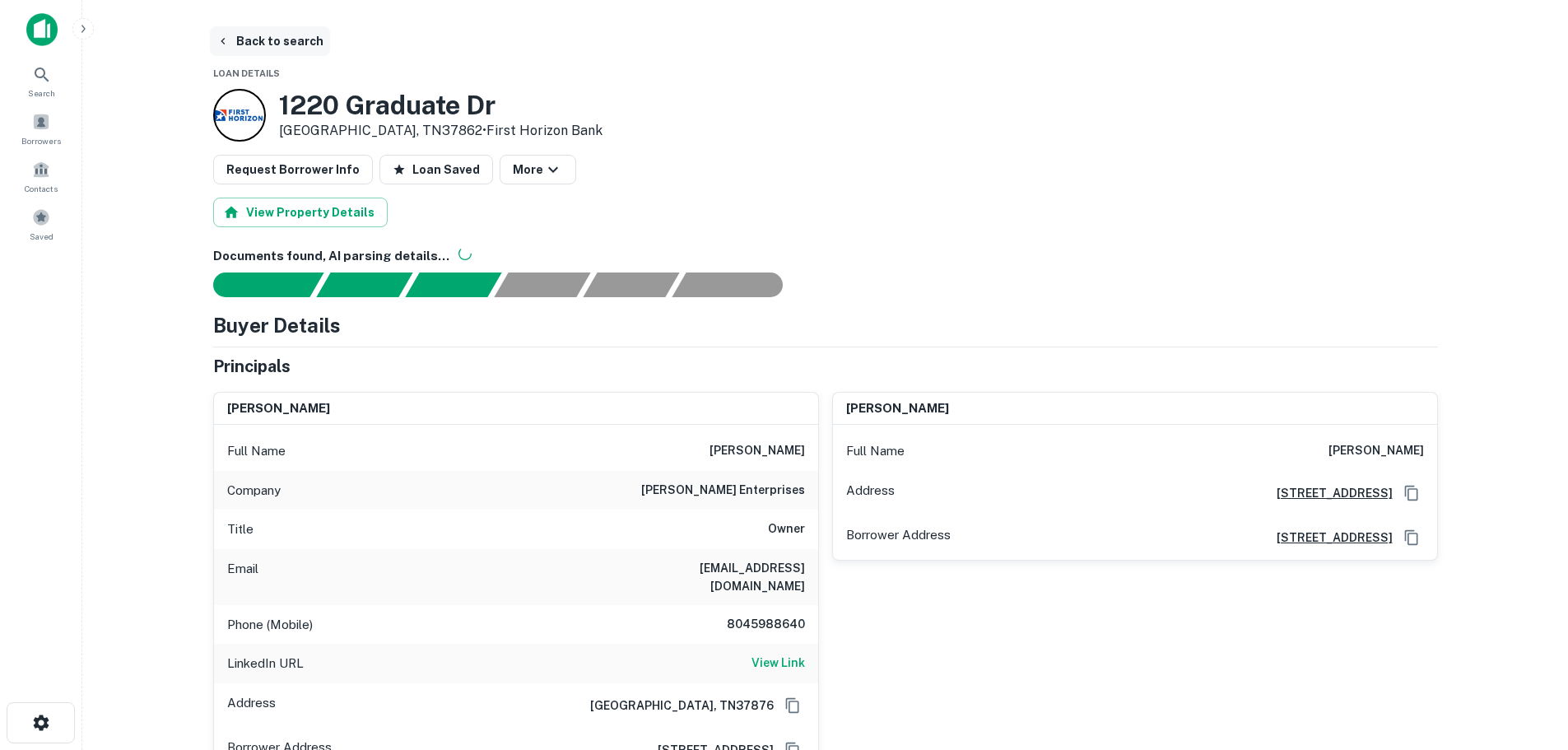
click at [280, 46] on button "Back to search" at bounding box center [270, 41] width 121 height 30
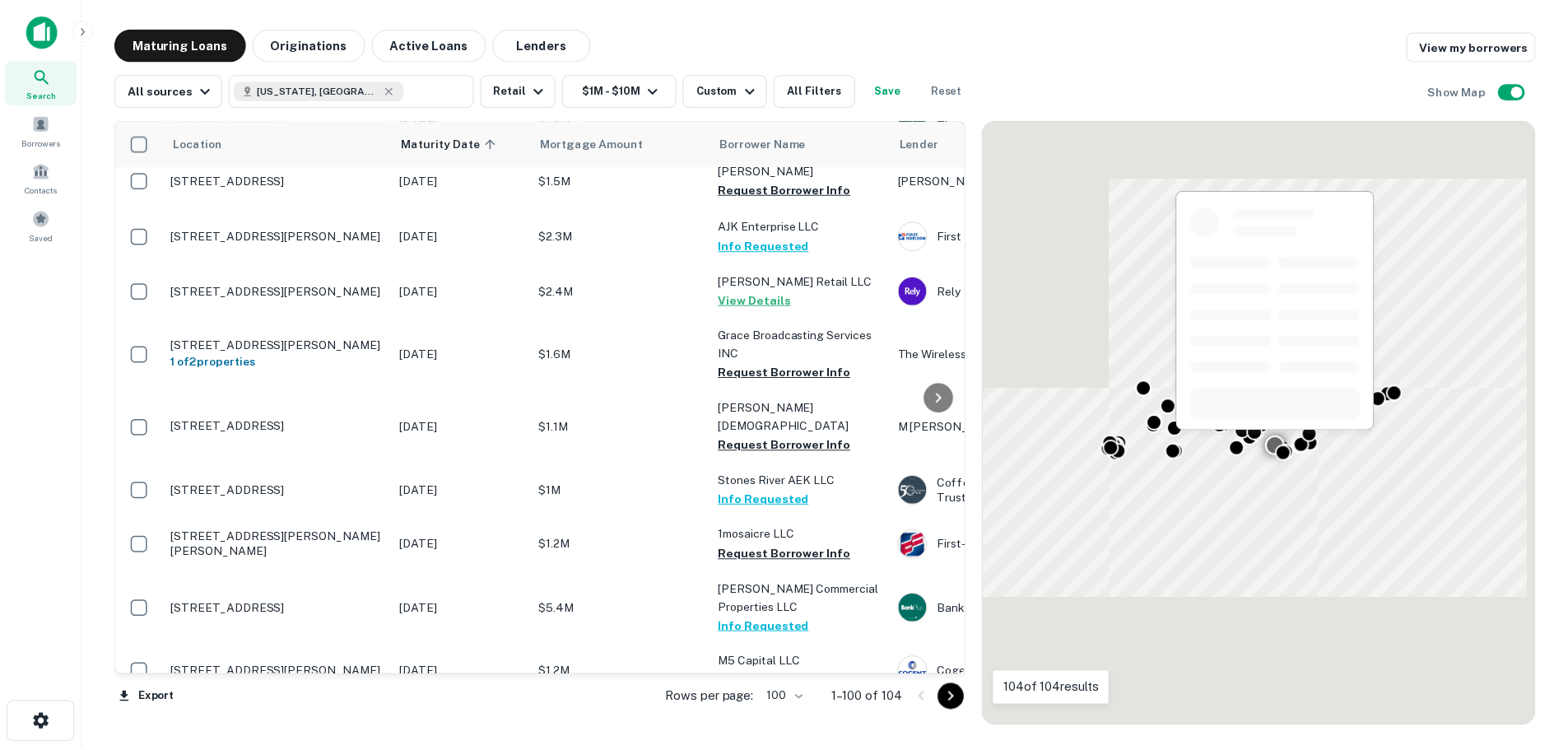
scroll to position [4375, 0]
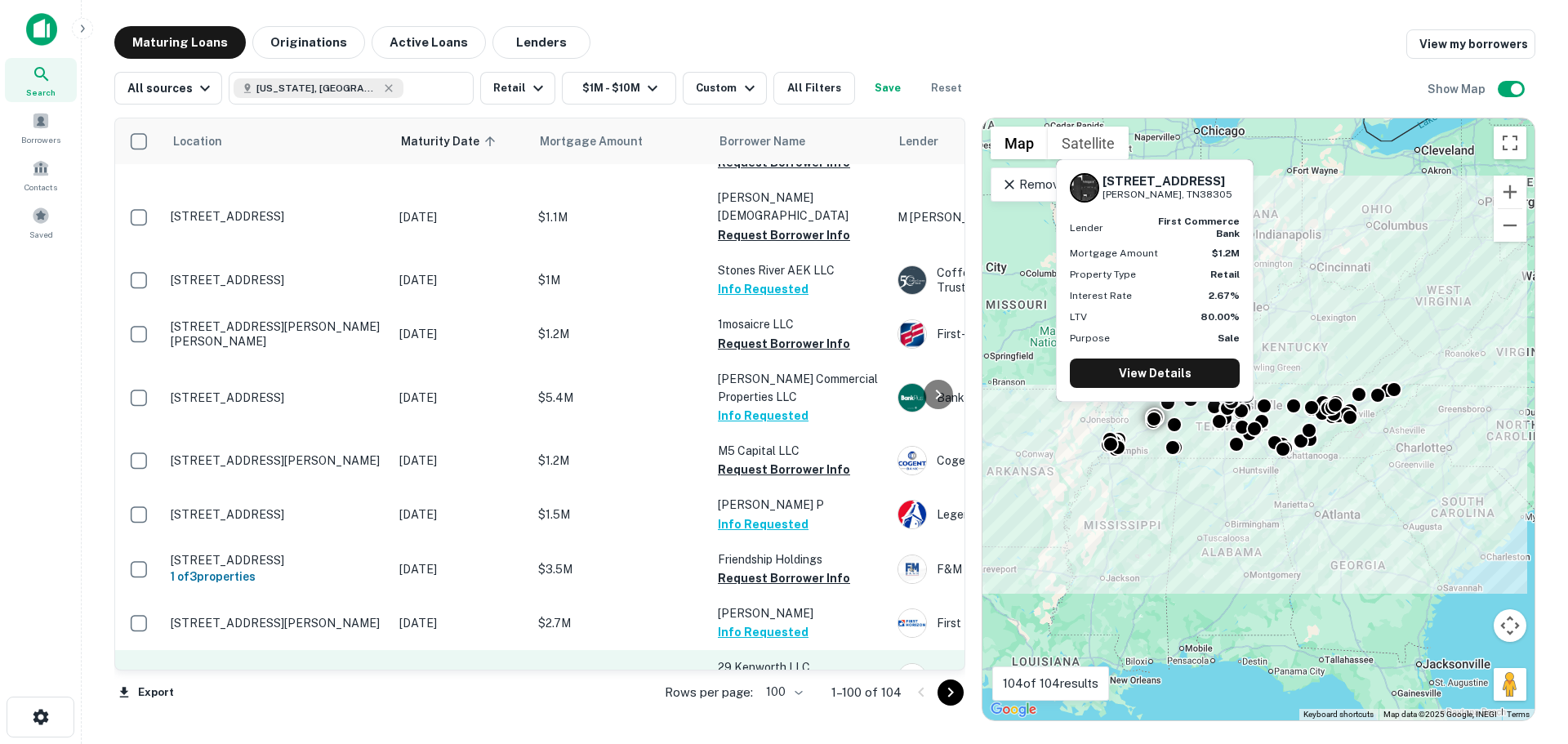
click at [313, 670] on p "[STREET_ADDRESS][PERSON_NAME]" at bounding box center [277, 677] width 212 height 15
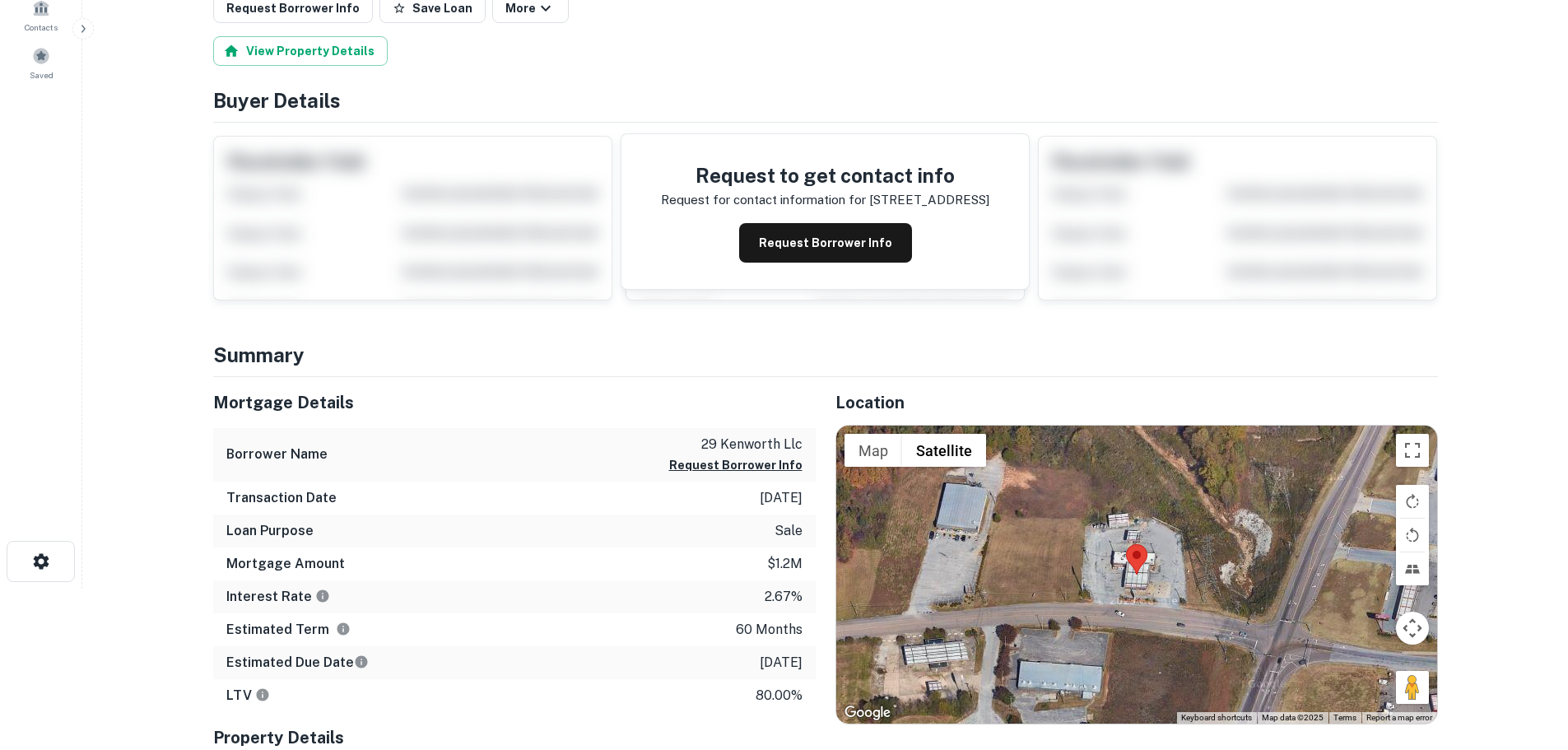
scroll to position [164, 0]
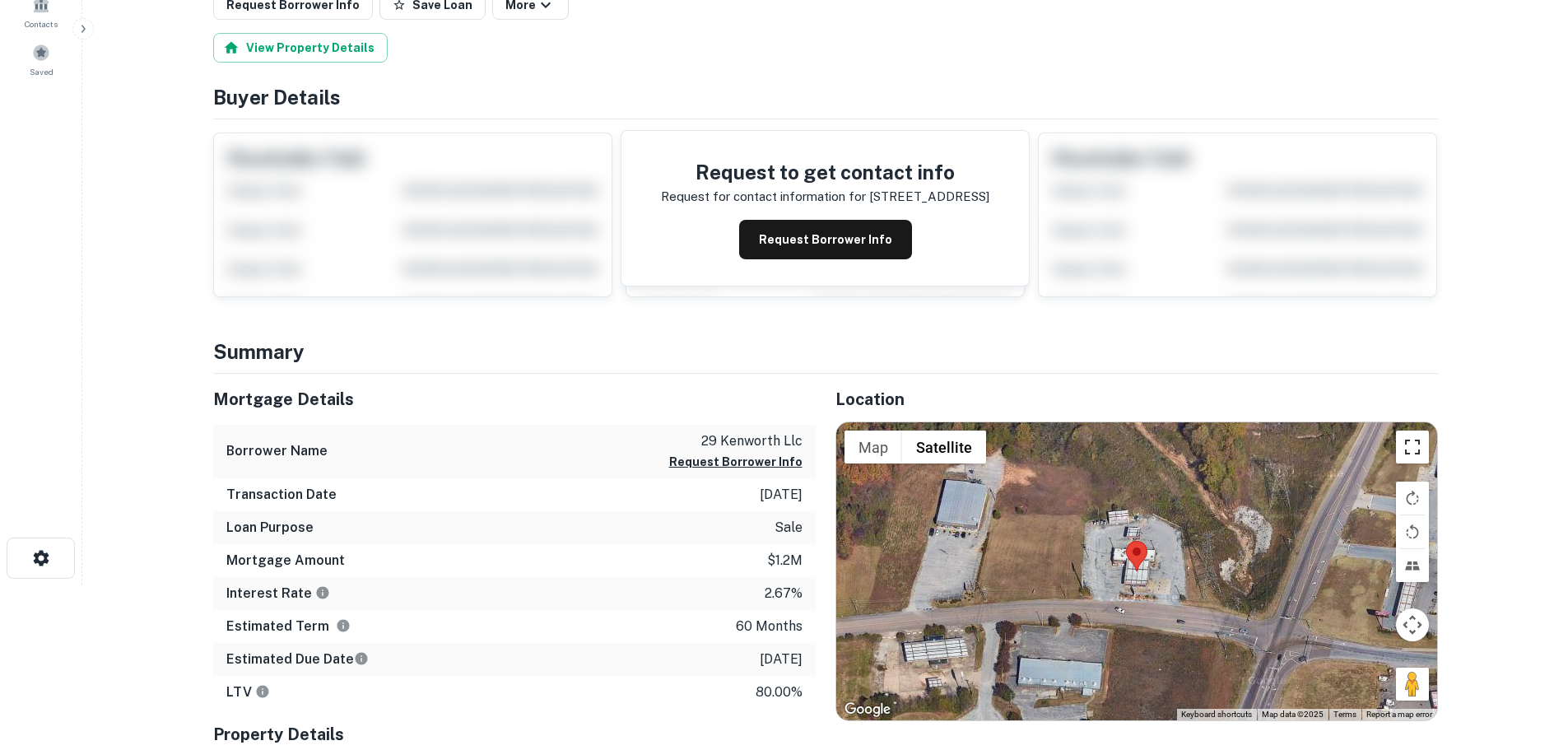
click at [1417, 455] on button "Toggle fullscreen view" at bounding box center [1413, 446] width 33 height 33
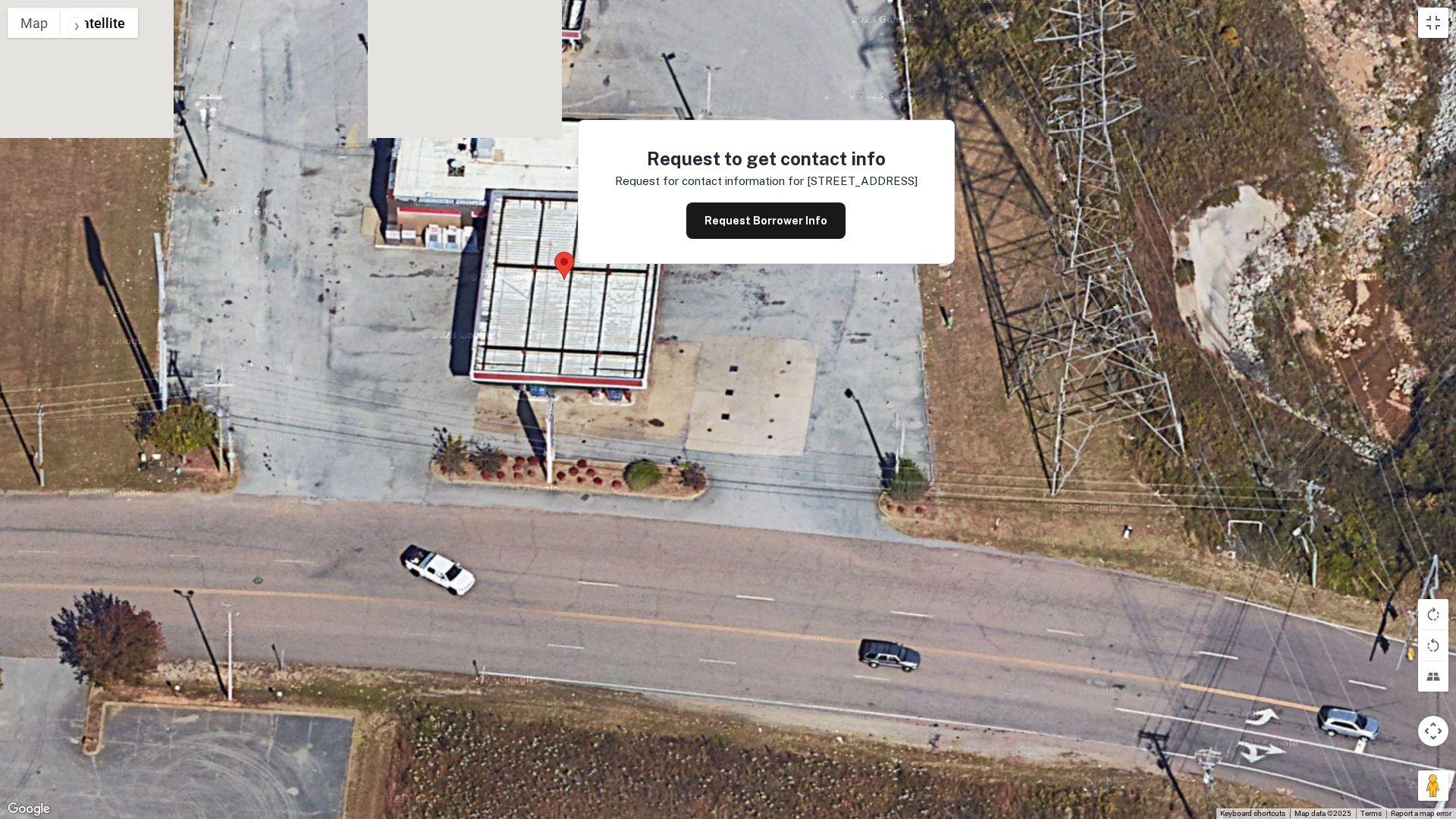
drag, startPoint x: 584, startPoint y: 386, endPoint x: 586, endPoint y: 636, distance: 250.0
click at [586, 636] on div at bounding box center [728, 409] width 1456 height 819
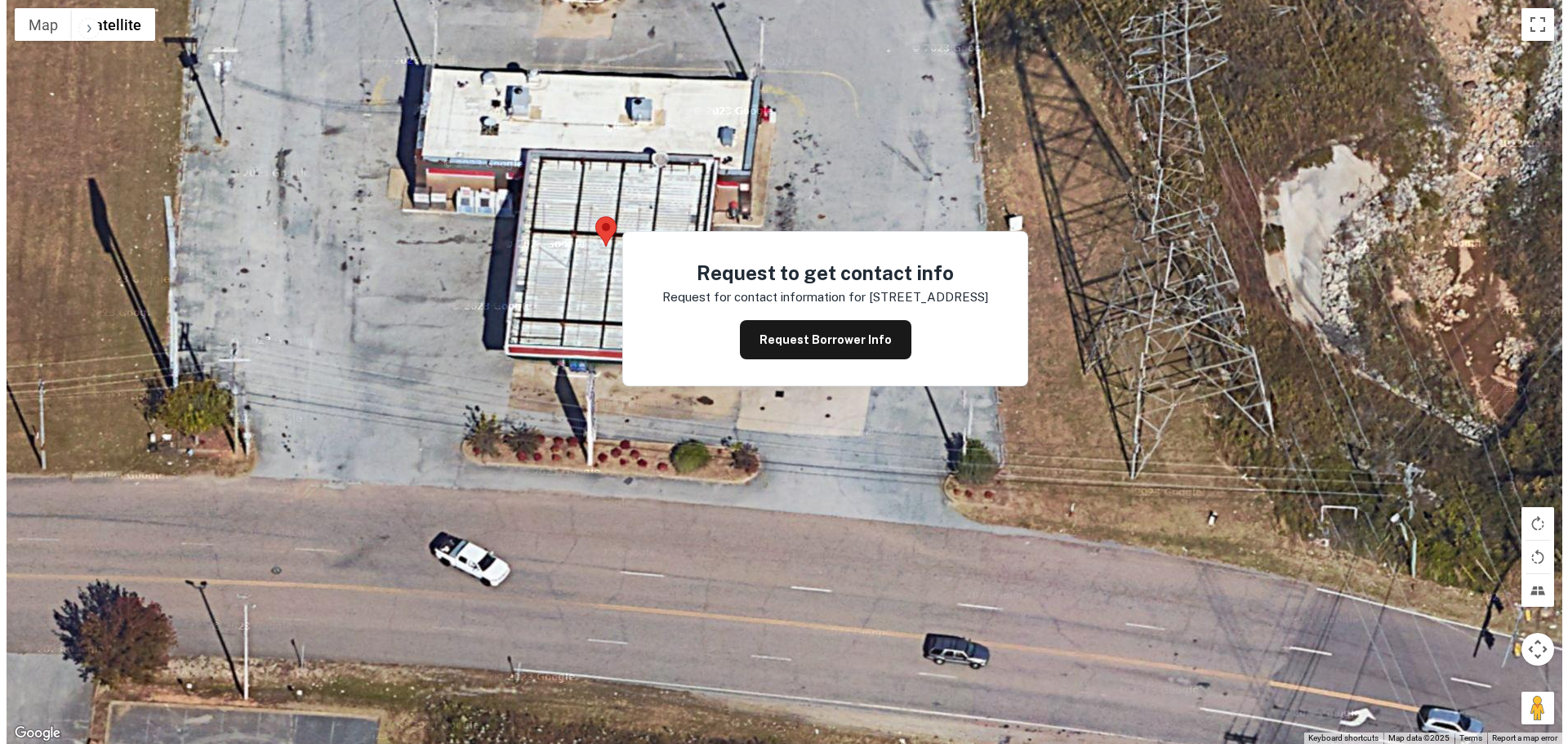
scroll to position [0, 0]
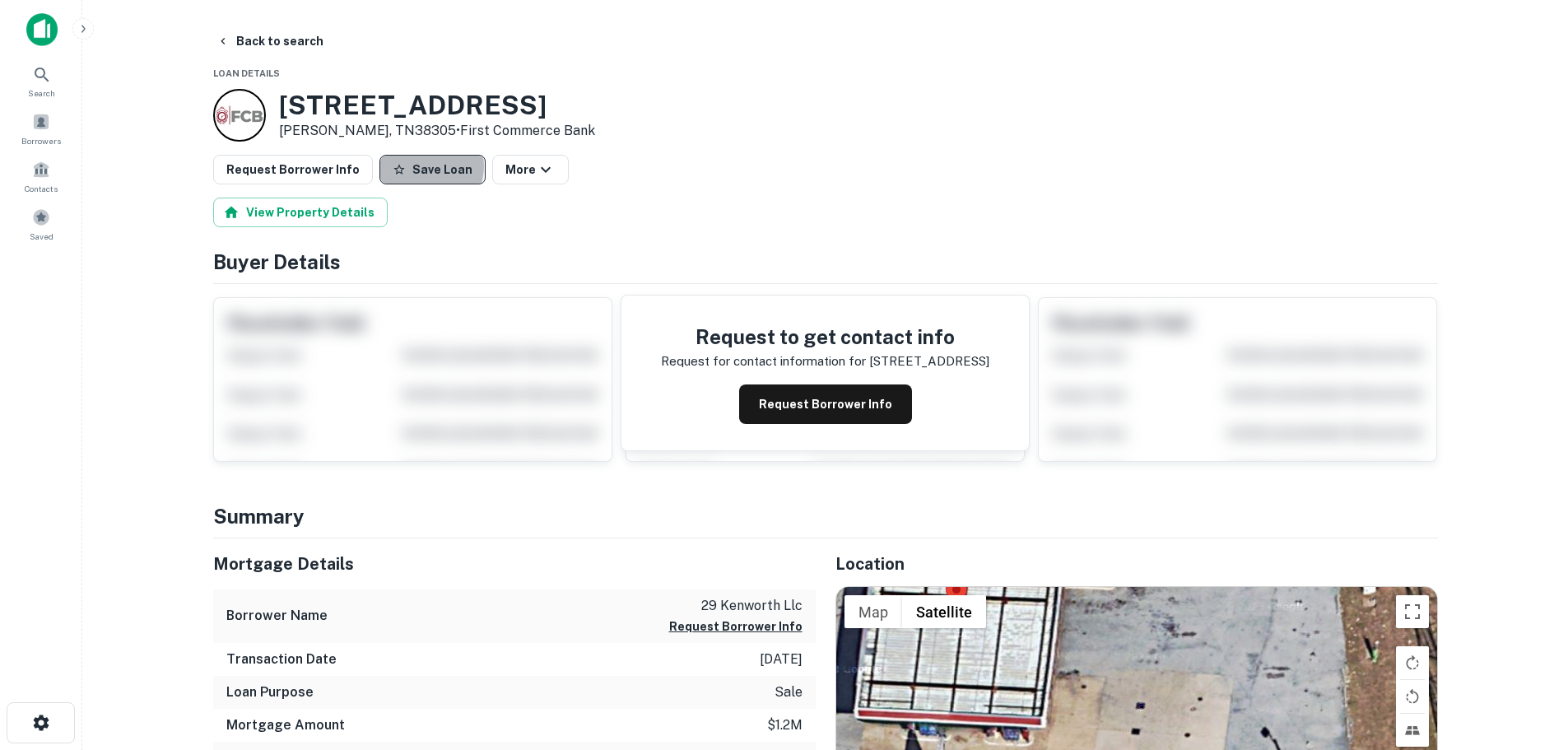
click at [414, 166] on button "Save Loan" at bounding box center [432, 169] width 107 height 30
click at [348, 173] on button "Request Borrower Info" at bounding box center [293, 169] width 159 height 30
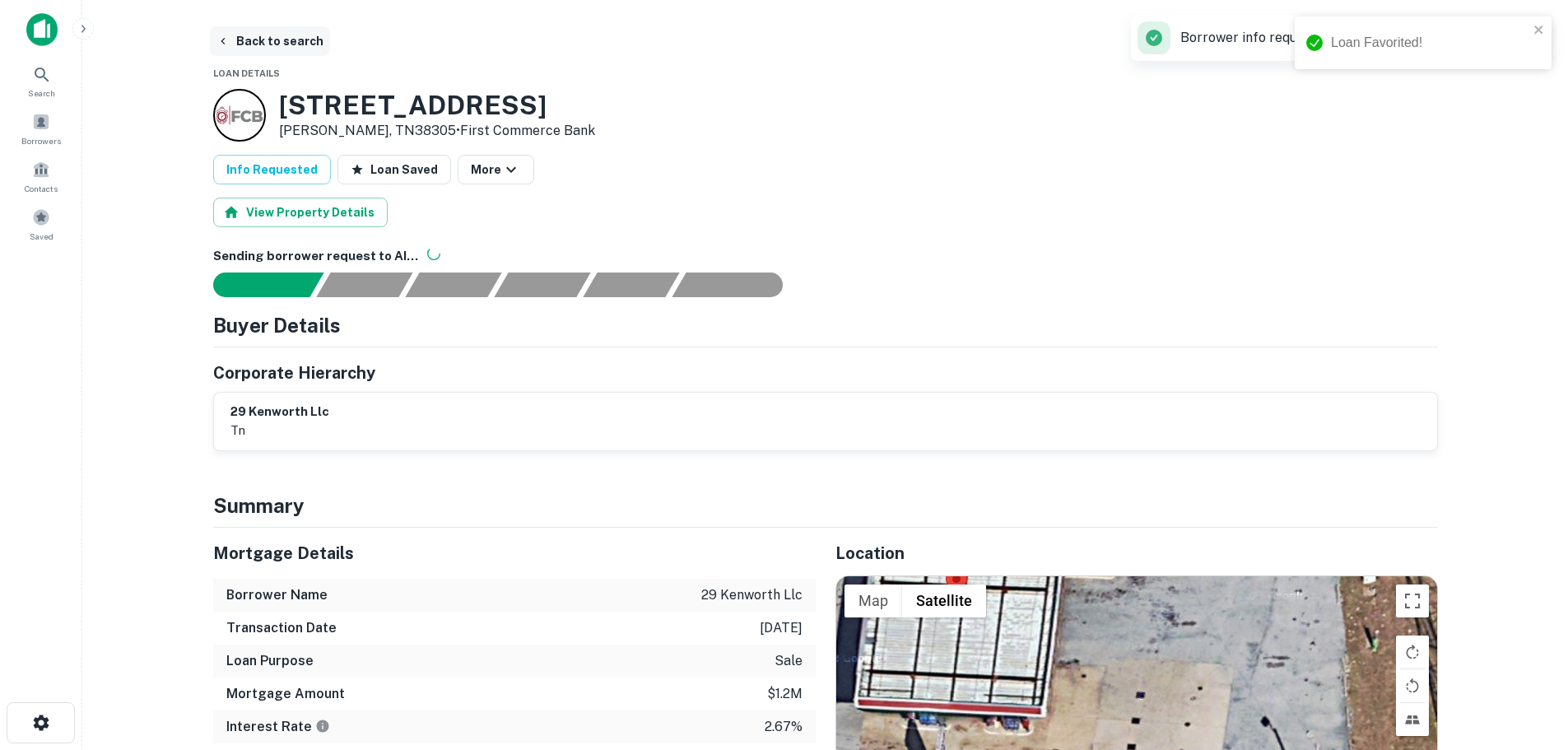
click at [287, 50] on button "Back to search" at bounding box center [270, 41] width 121 height 30
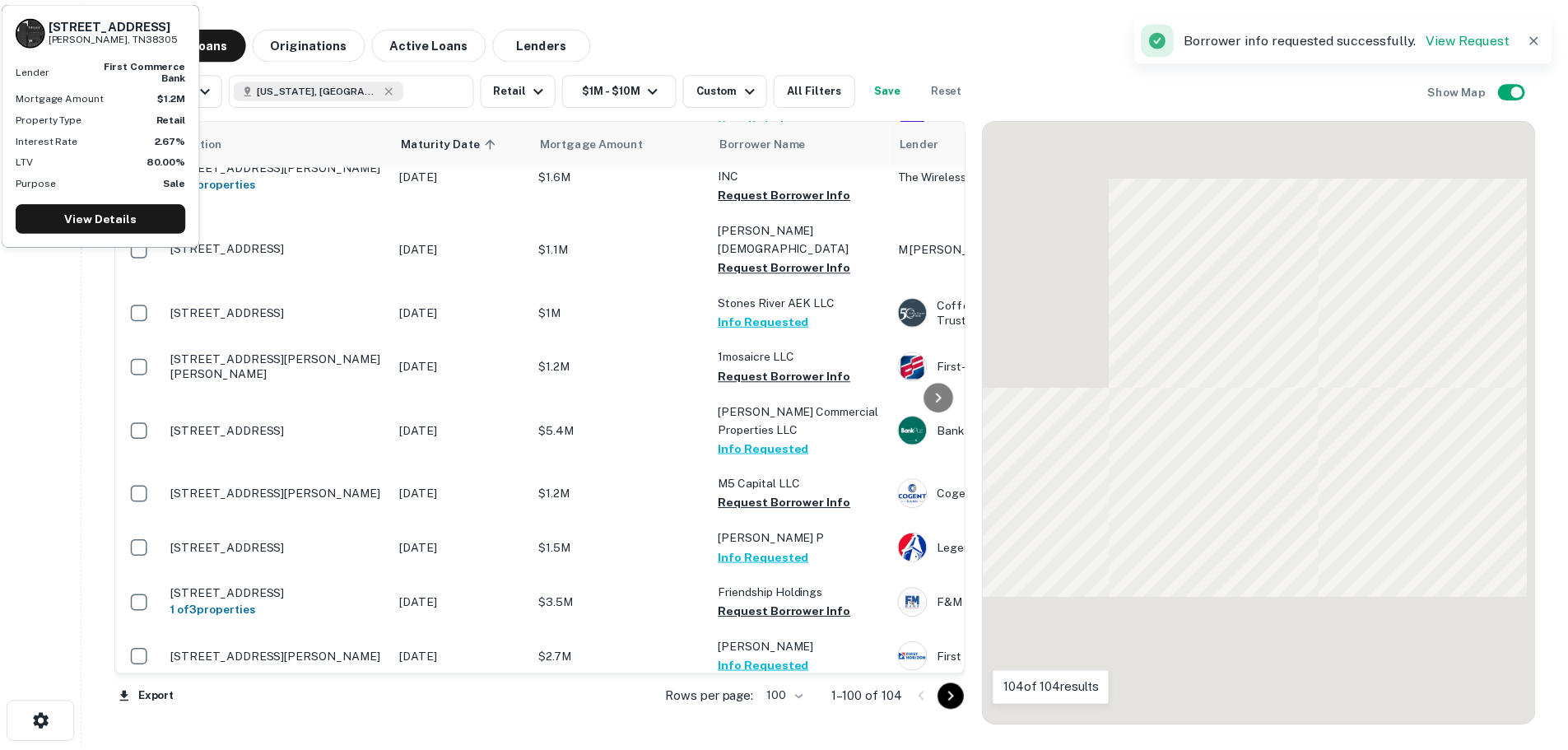
scroll to position [4375, 0]
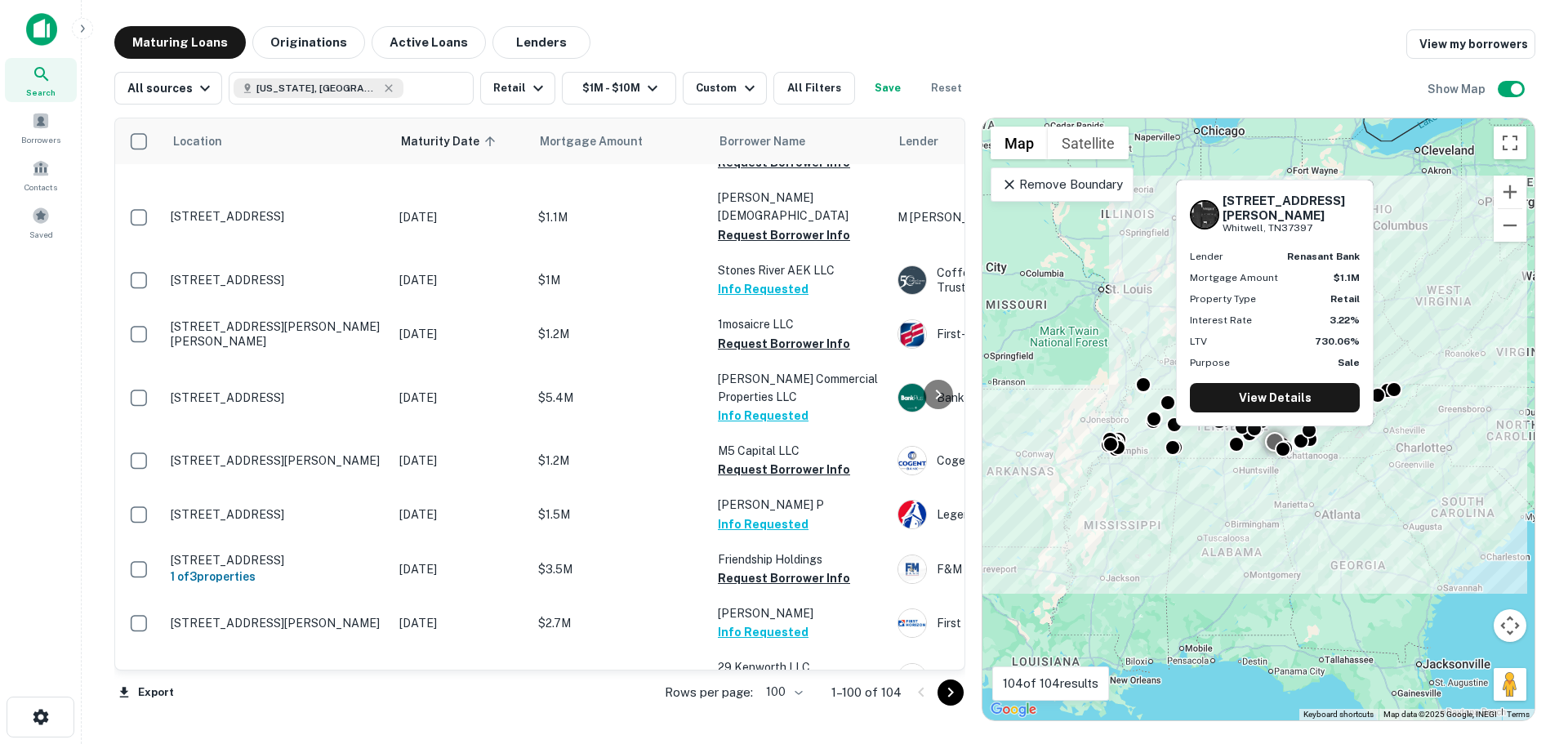
click at [302, 724] on p "[STREET_ADDRESS][PERSON_NAME]" at bounding box center [277, 731] width 212 height 15
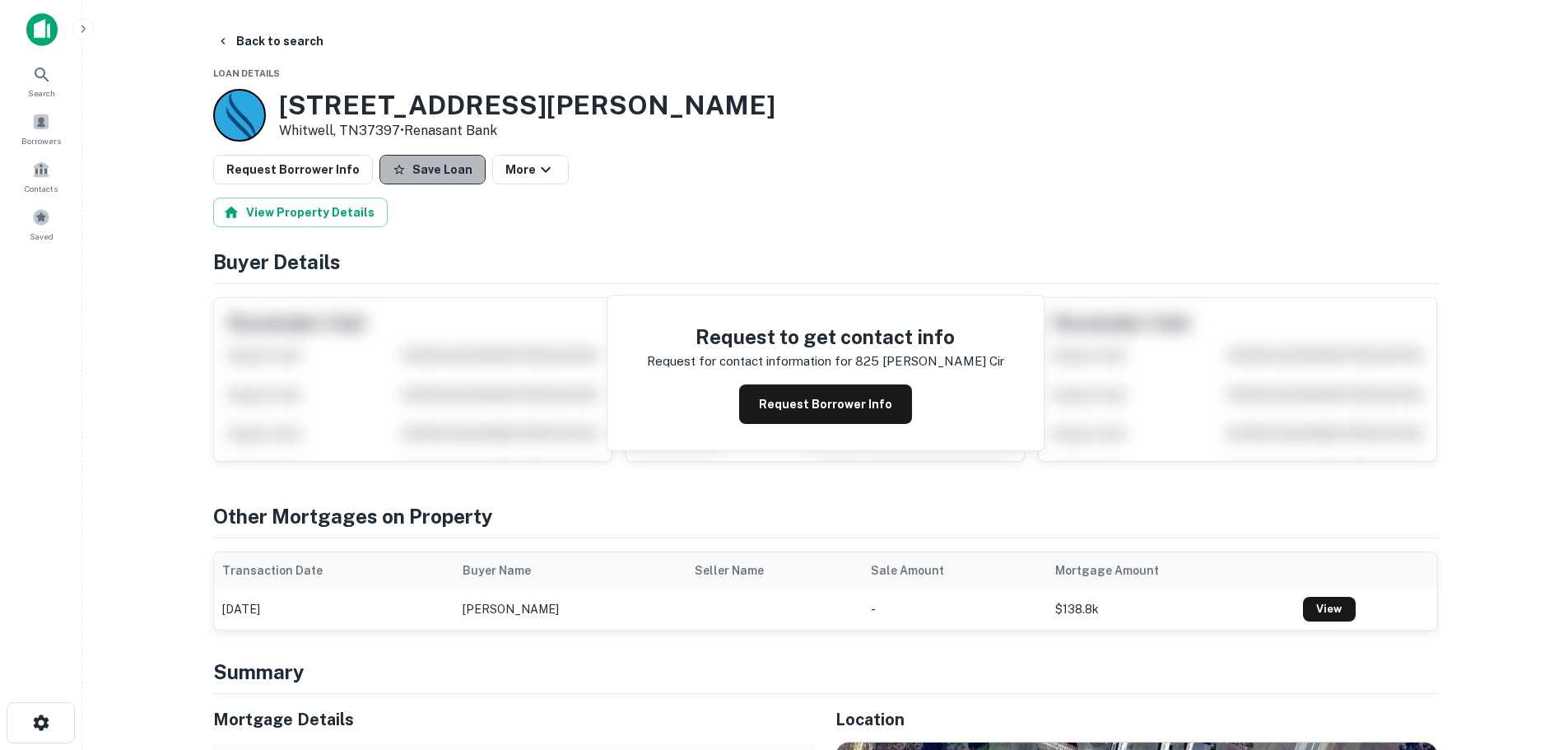
drag, startPoint x: 434, startPoint y: 175, endPoint x: 415, endPoint y: 174, distance: 19.0
click at [433, 175] on button "Save Loan" at bounding box center [432, 169] width 107 height 30
click at [320, 182] on button "Request Borrower Info" at bounding box center [293, 169] width 159 height 30
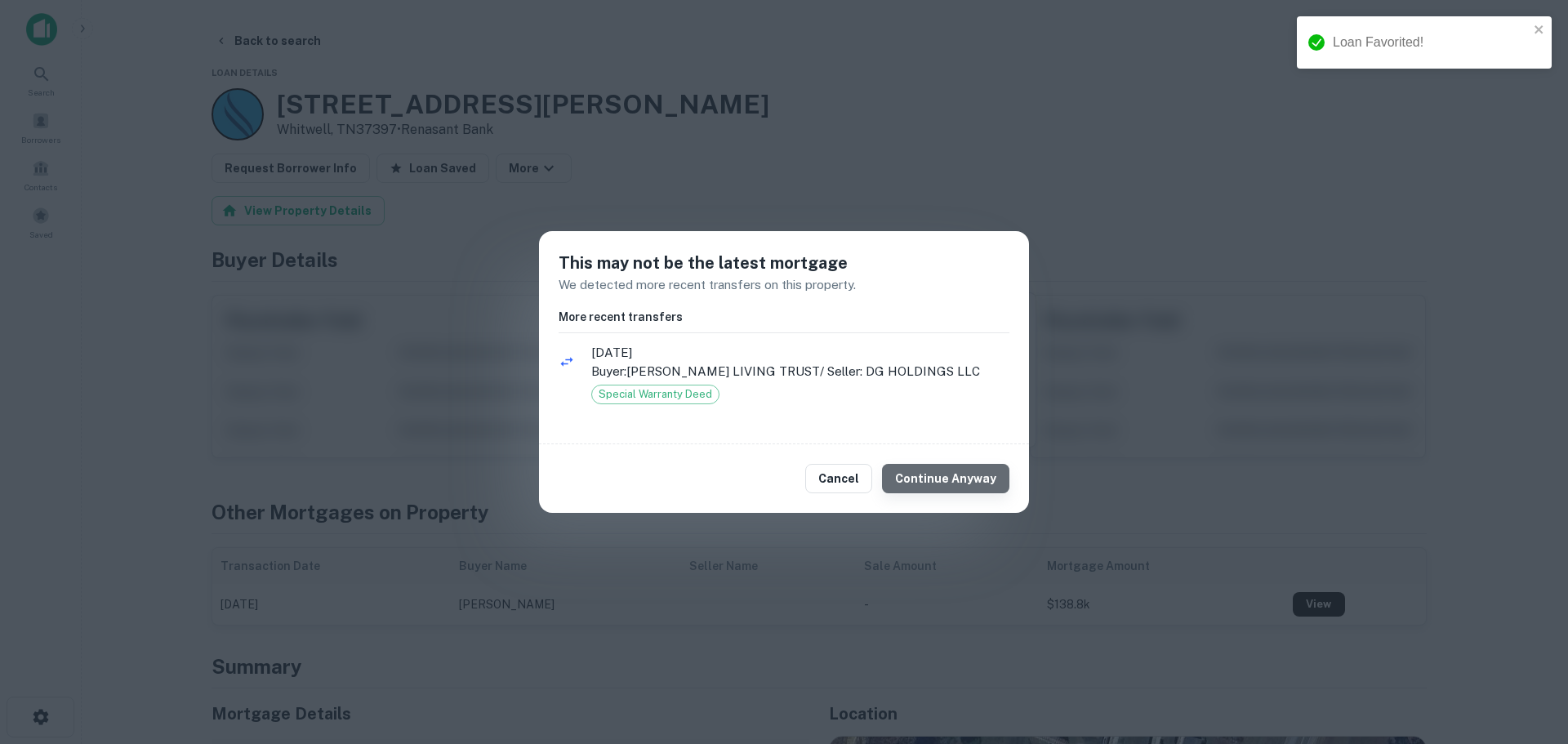
click at [997, 480] on button "Continue Anyway" at bounding box center [946, 478] width 127 height 30
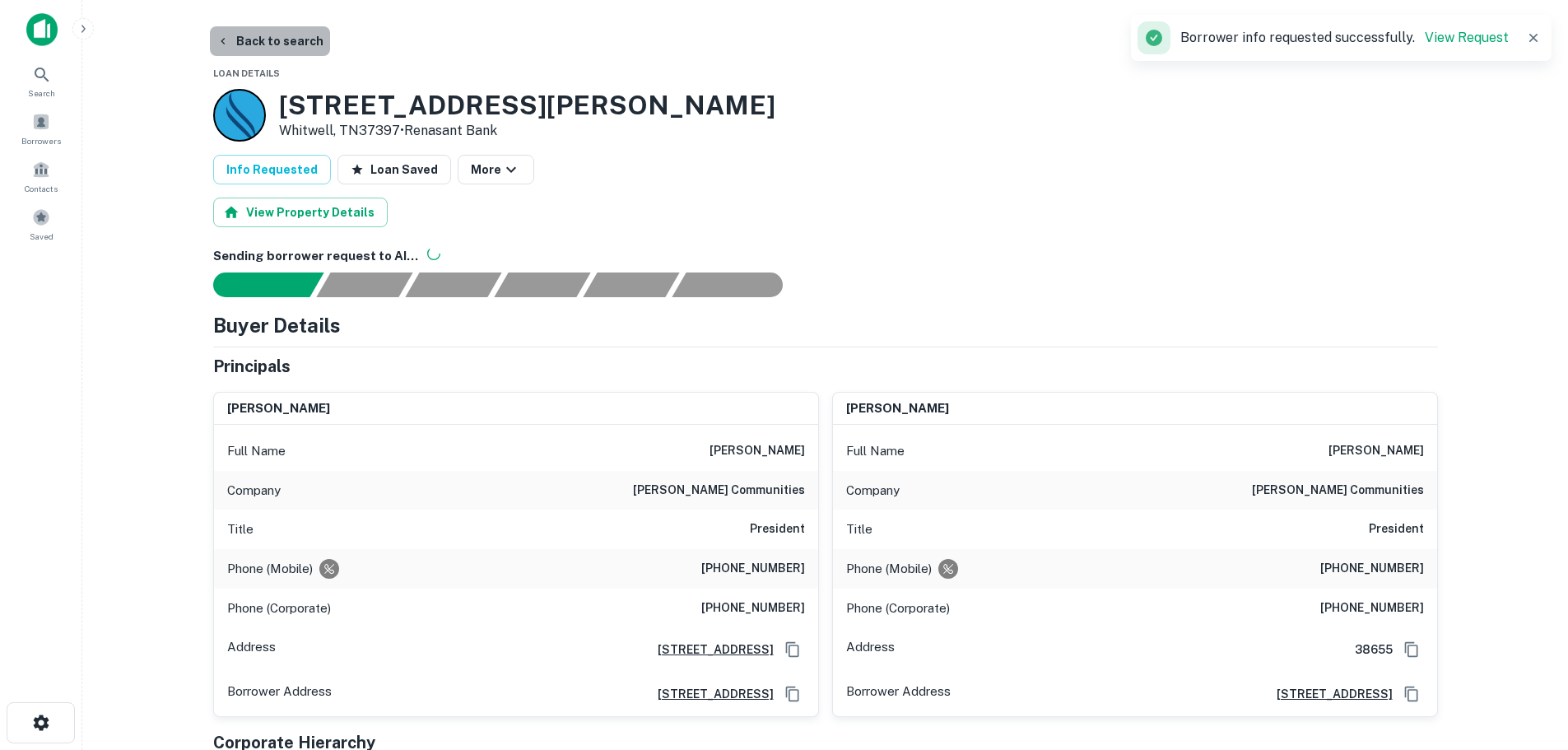
click at [292, 44] on button "Back to search" at bounding box center [270, 41] width 121 height 30
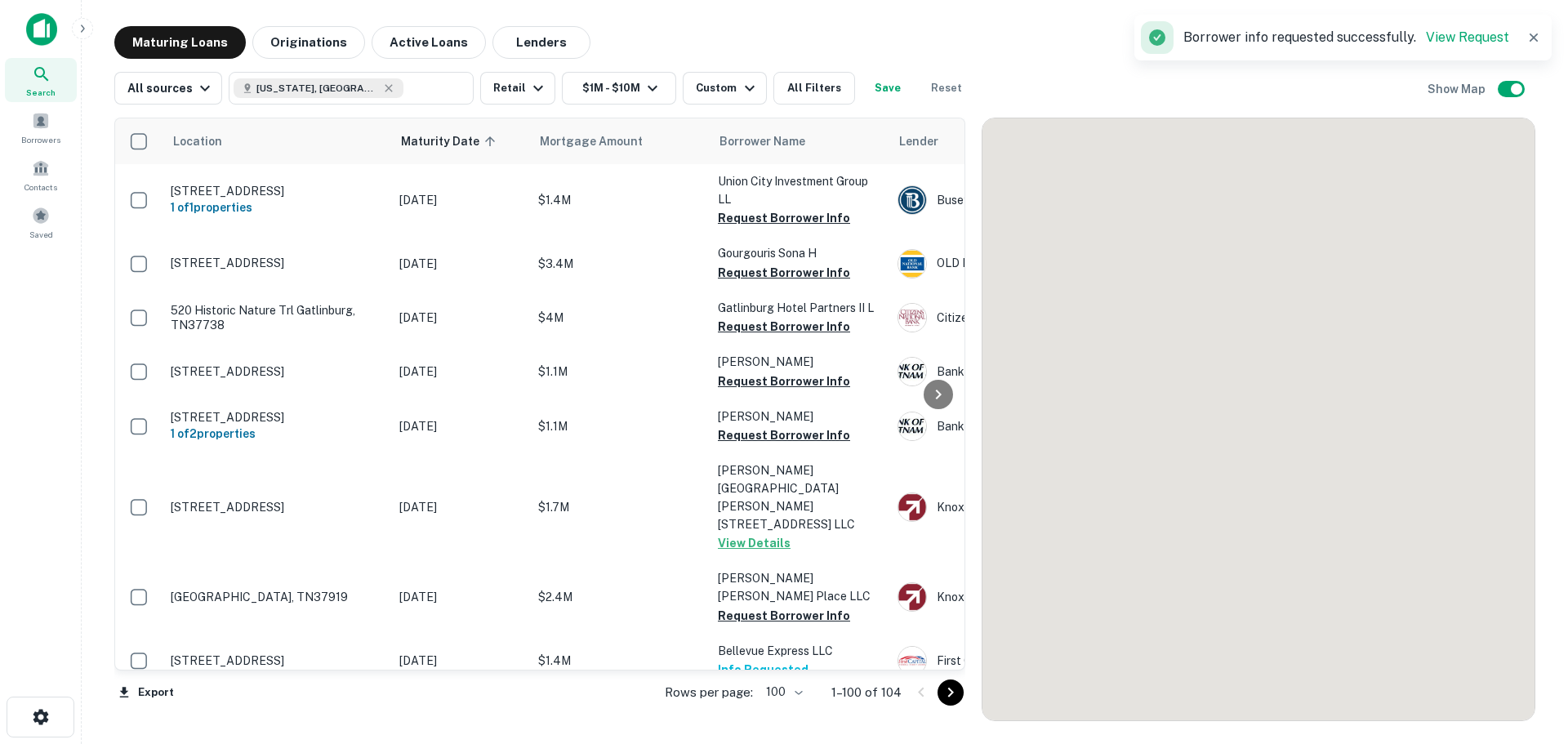
scroll to position [4340, 0]
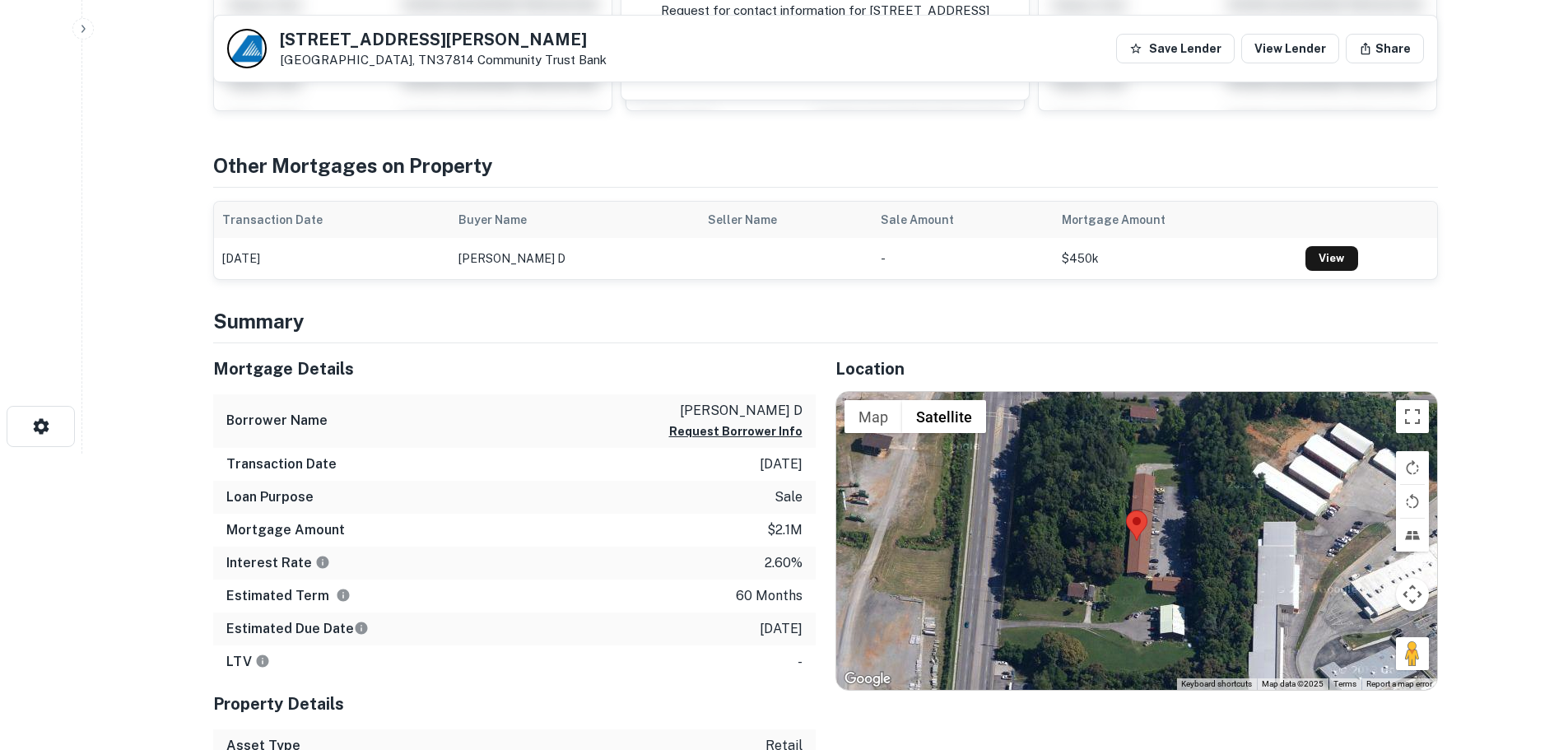
scroll to position [330, 0]
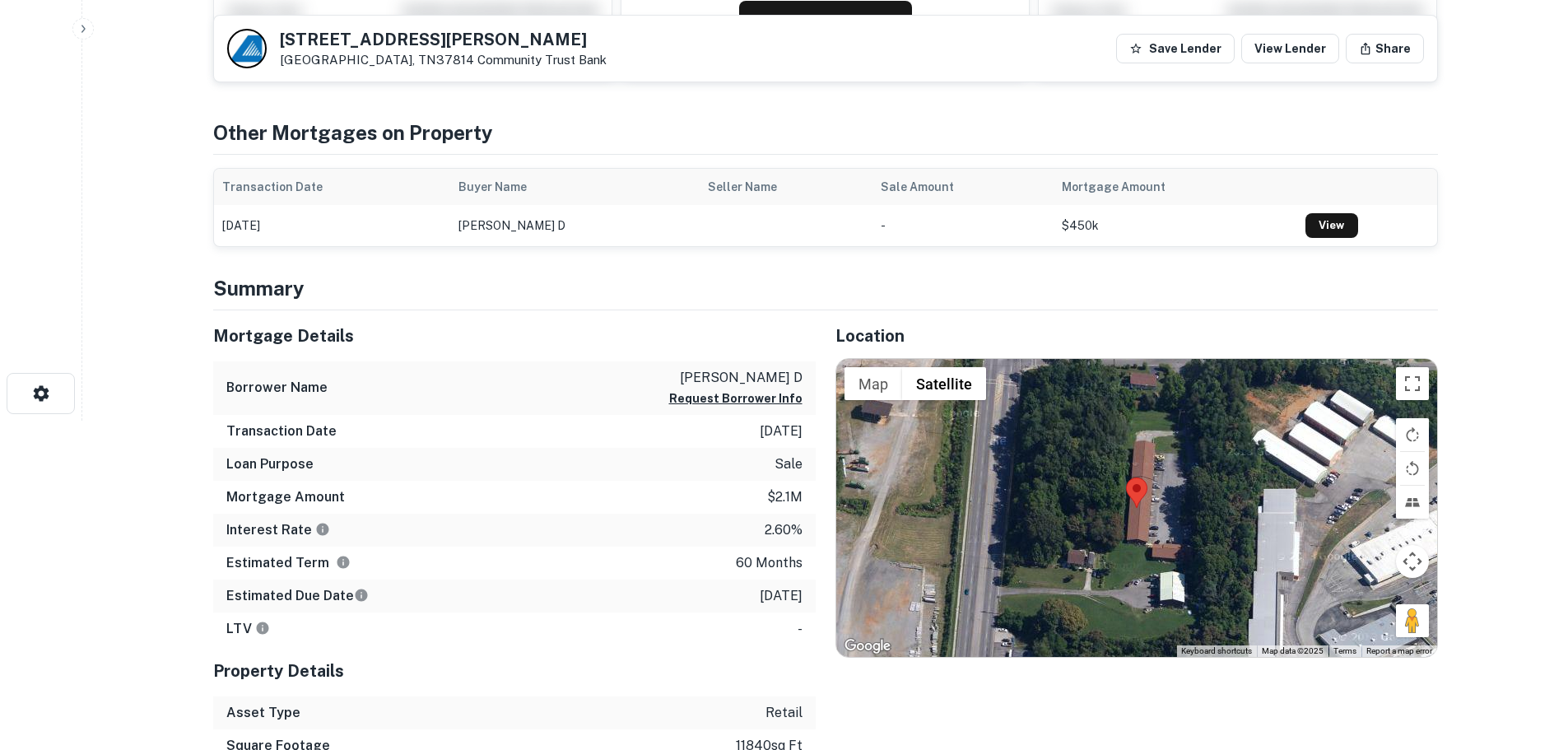
click at [1435, 626] on div at bounding box center [1137, 507] width 601 height 298
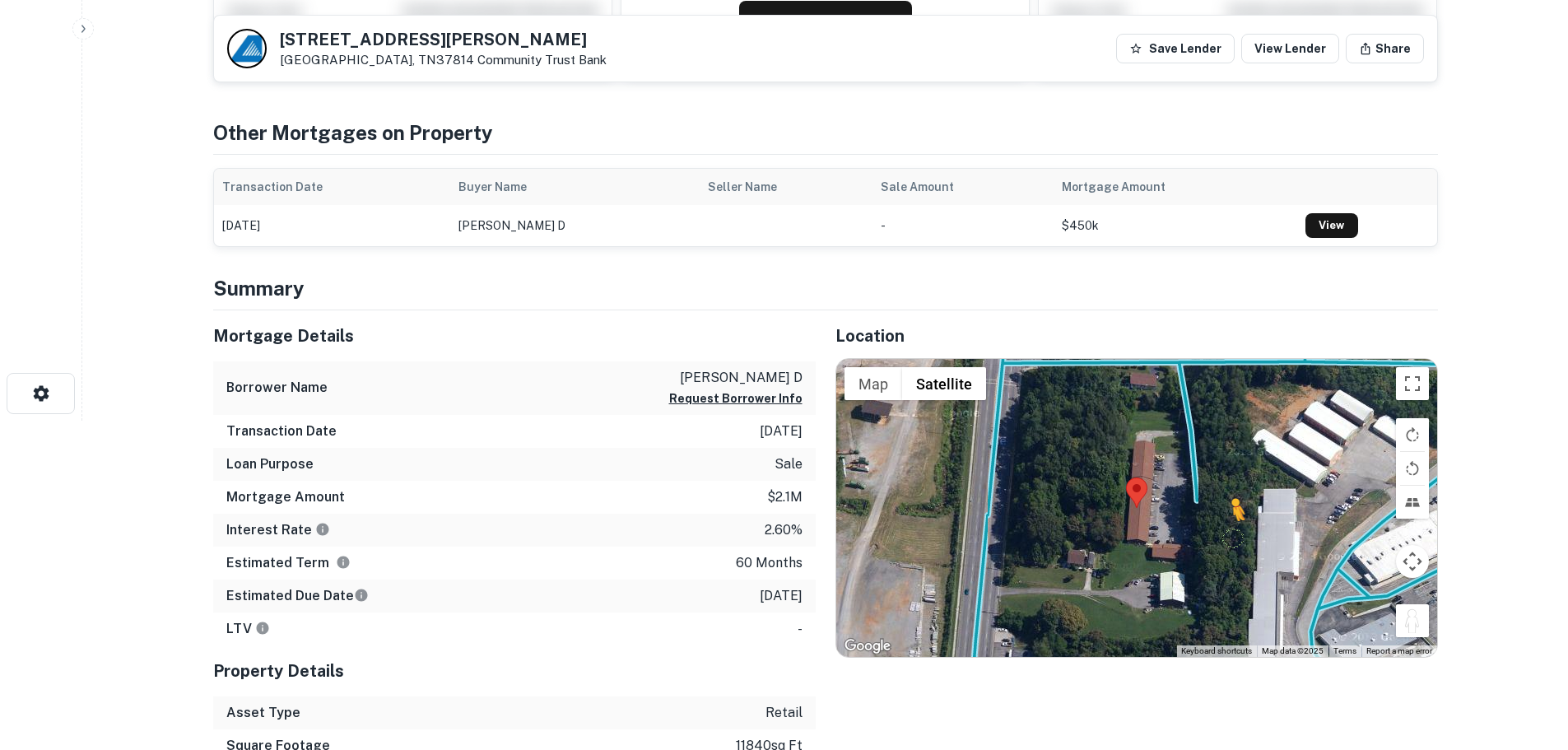
drag, startPoint x: 1413, startPoint y: 624, endPoint x: 1193, endPoint y: 510, distance: 247.8
click at [1193, 510] on div "To activate drag with keyboard, press Alt + Enter. Once in keyboard drag state,…" at bounding box center [1137, 507] width 601 height 298
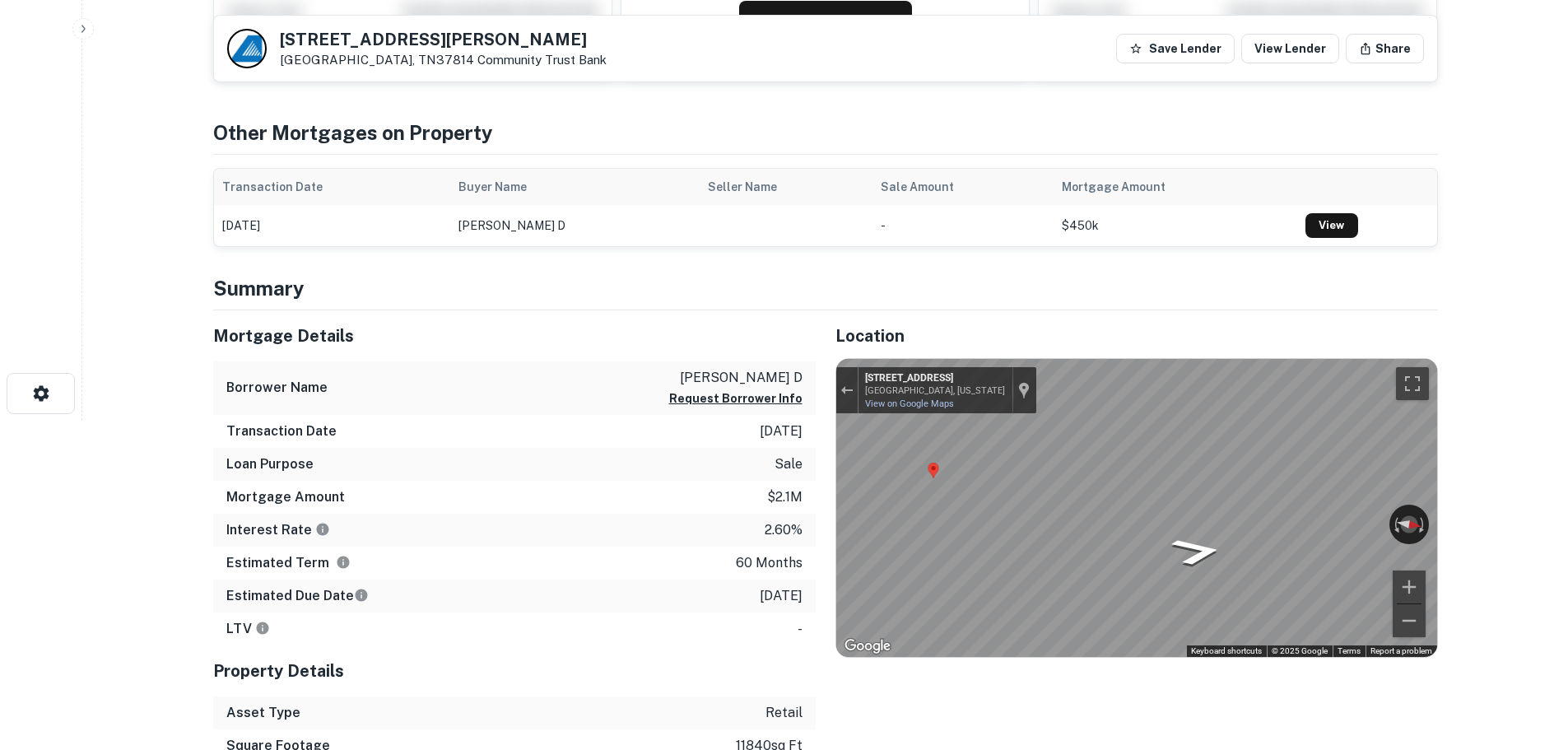
click at [1549, 420] on html "Search Borrowers Contacts Saved Back to search 1610 Jaram Rd Morristown, TN3781…" at bounding box center [784, 45] width 1568 height 750
click at [1392, 613] on div "← Move left → Move right ↑ Move up ↓ Move down + Zoom in - Zoom out 1600 Jaram …" at bounding box center [1137, 507] width 601 height 298
click at [1505, 420] on html "Search Borrowers Contacts Saved Back to search 1610 Jaram Rd Morristown, TN3781…" at bounding box center [784, 45] width 1568 height 750
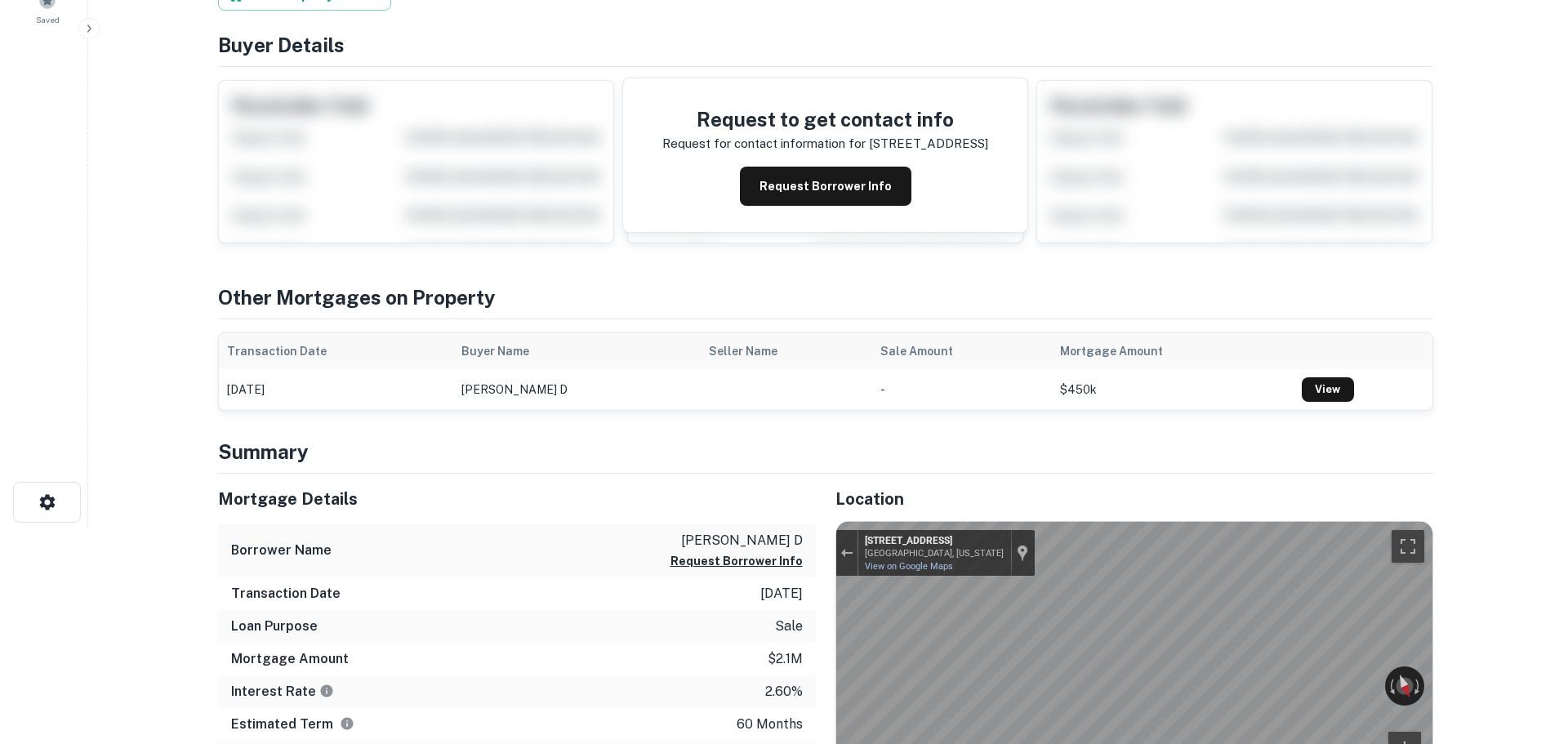
scroll to position [0, 0]
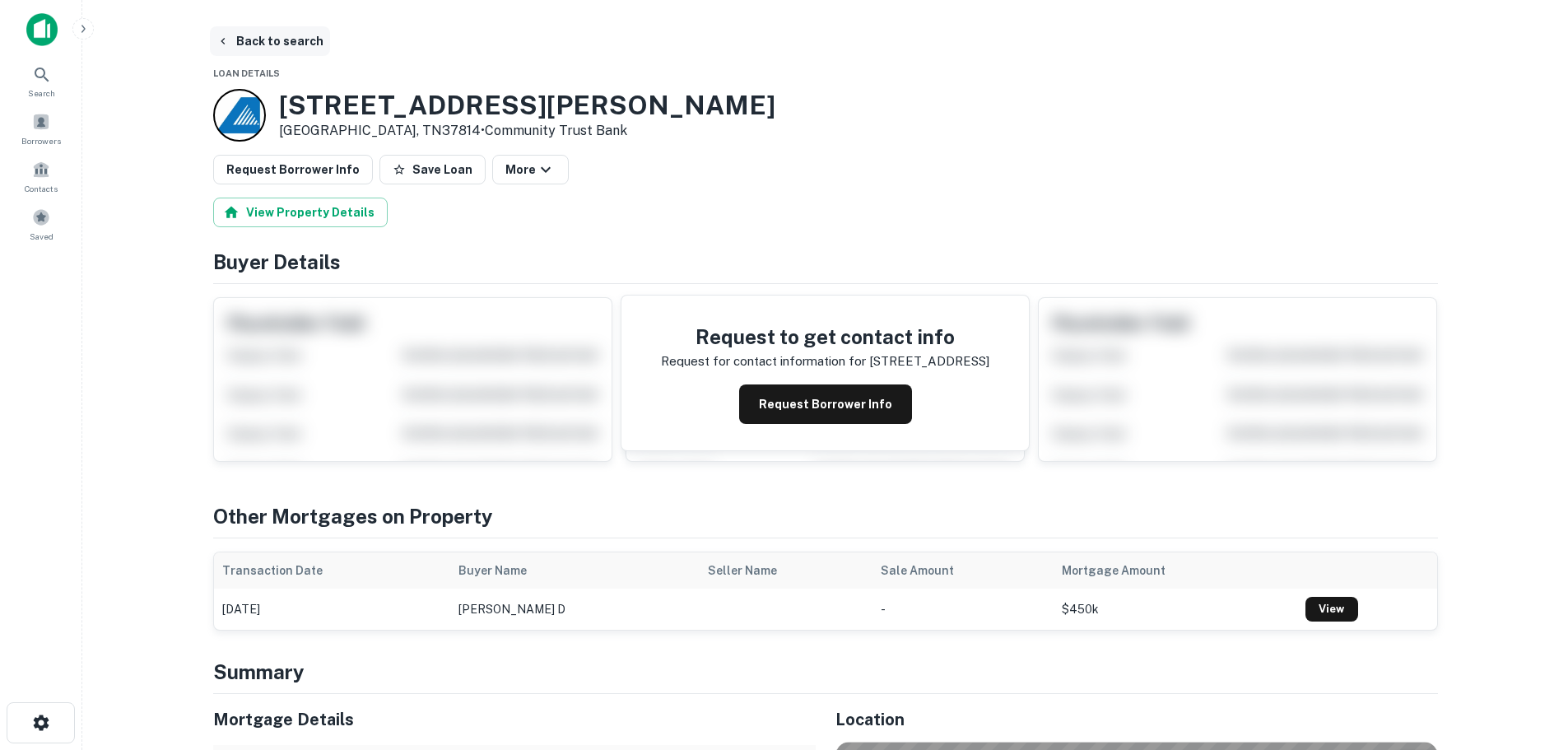
click at [300, 49] on button "Back to search" at bounding box center [270, 41] width 121 height 30
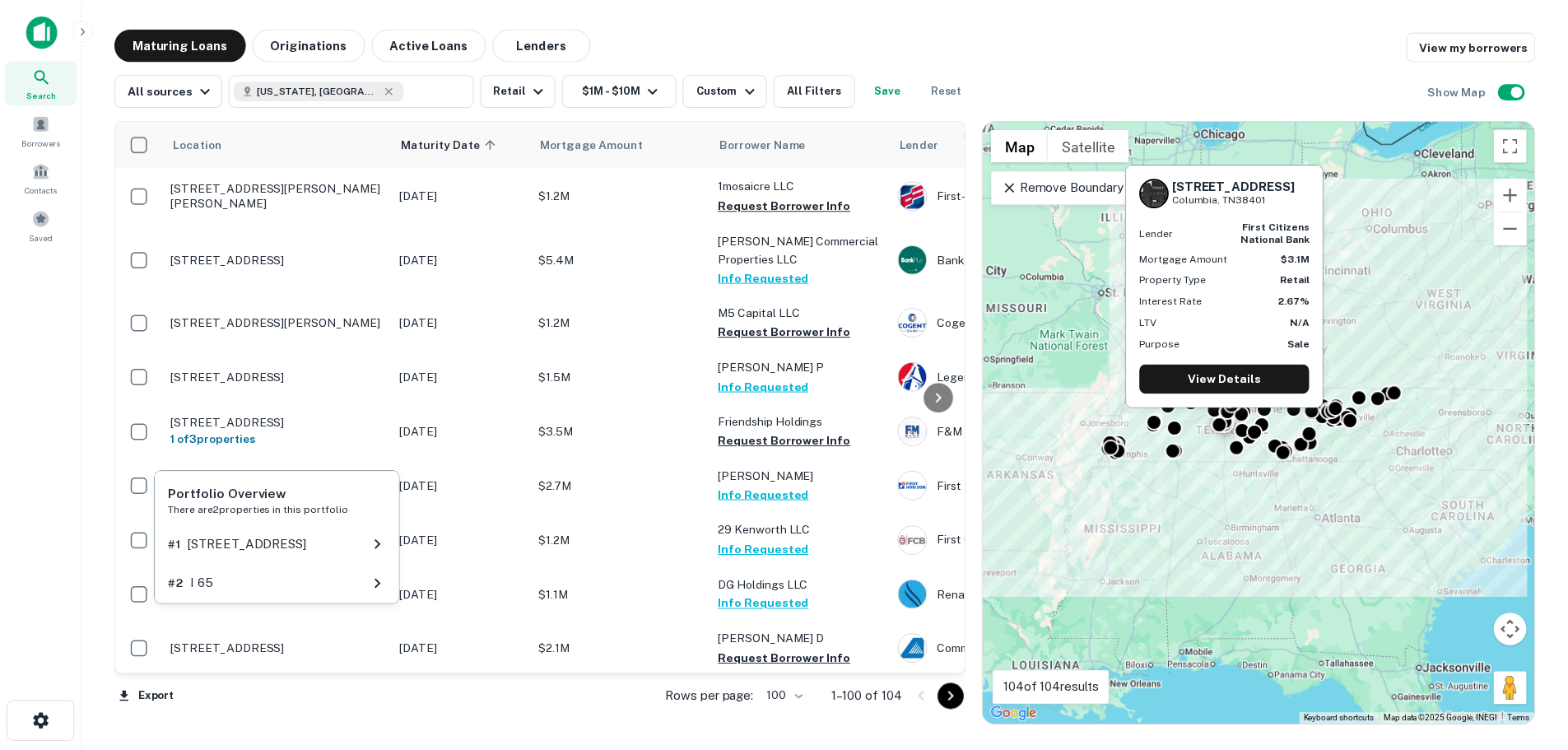
scroll to position [4541, 0]
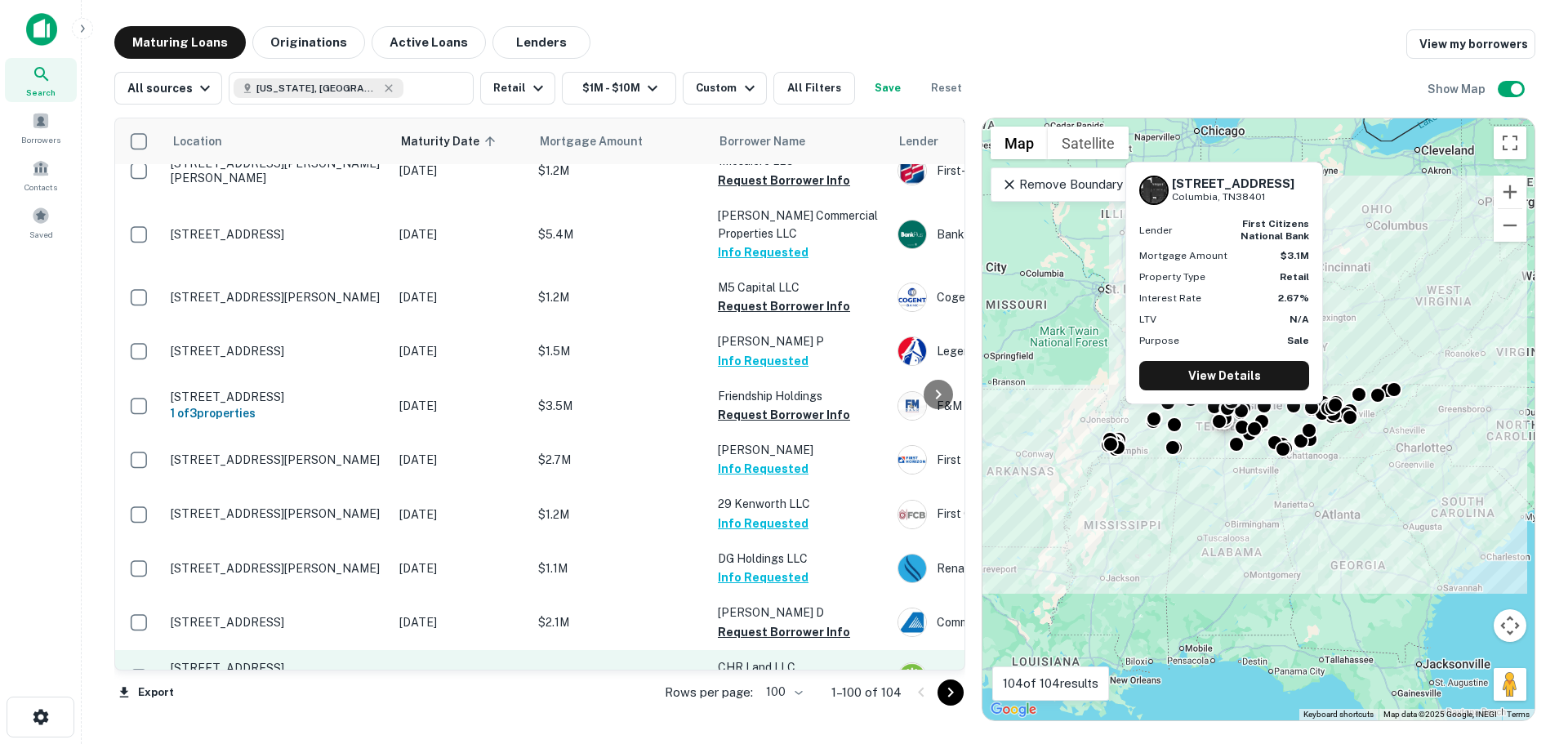
click at [247, 661] on p "1622 Bear Creek Pike Columbia, TN38401" at bounding box center [277, 668] width 212 height 15
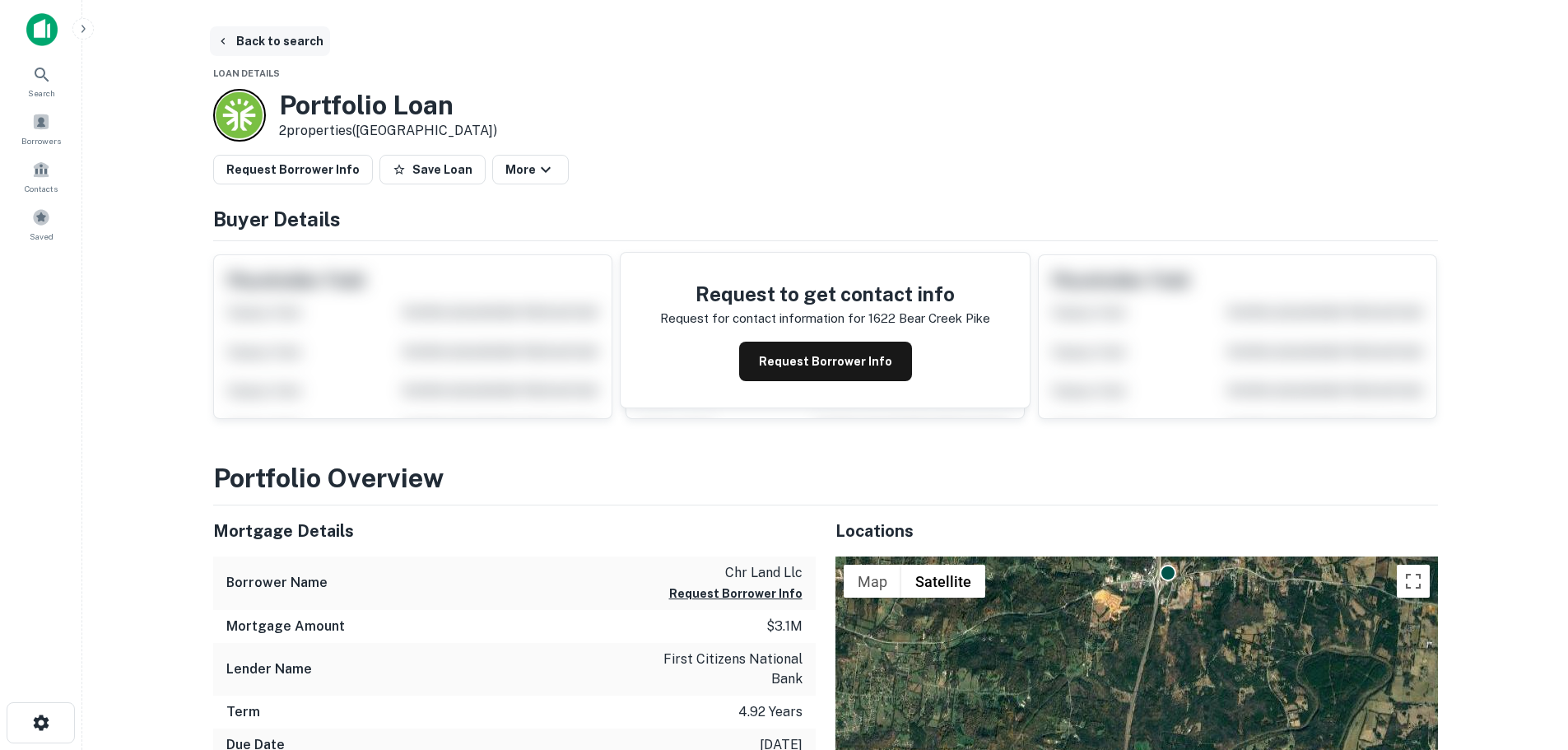
click at [255, 37] on button "Back to search" at bounding box center [270, 41] width 121 height 30
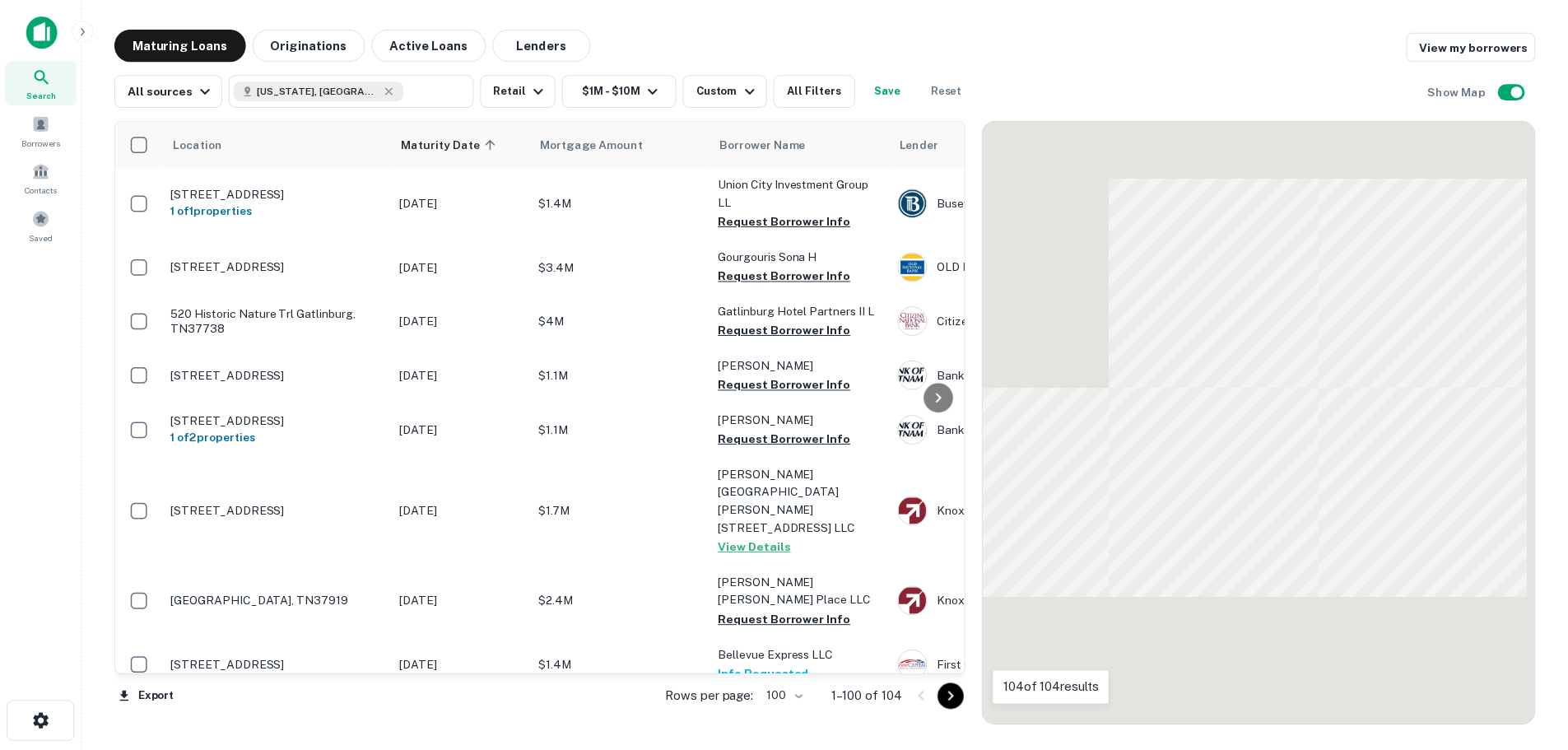
scroll to position [4541, 0]
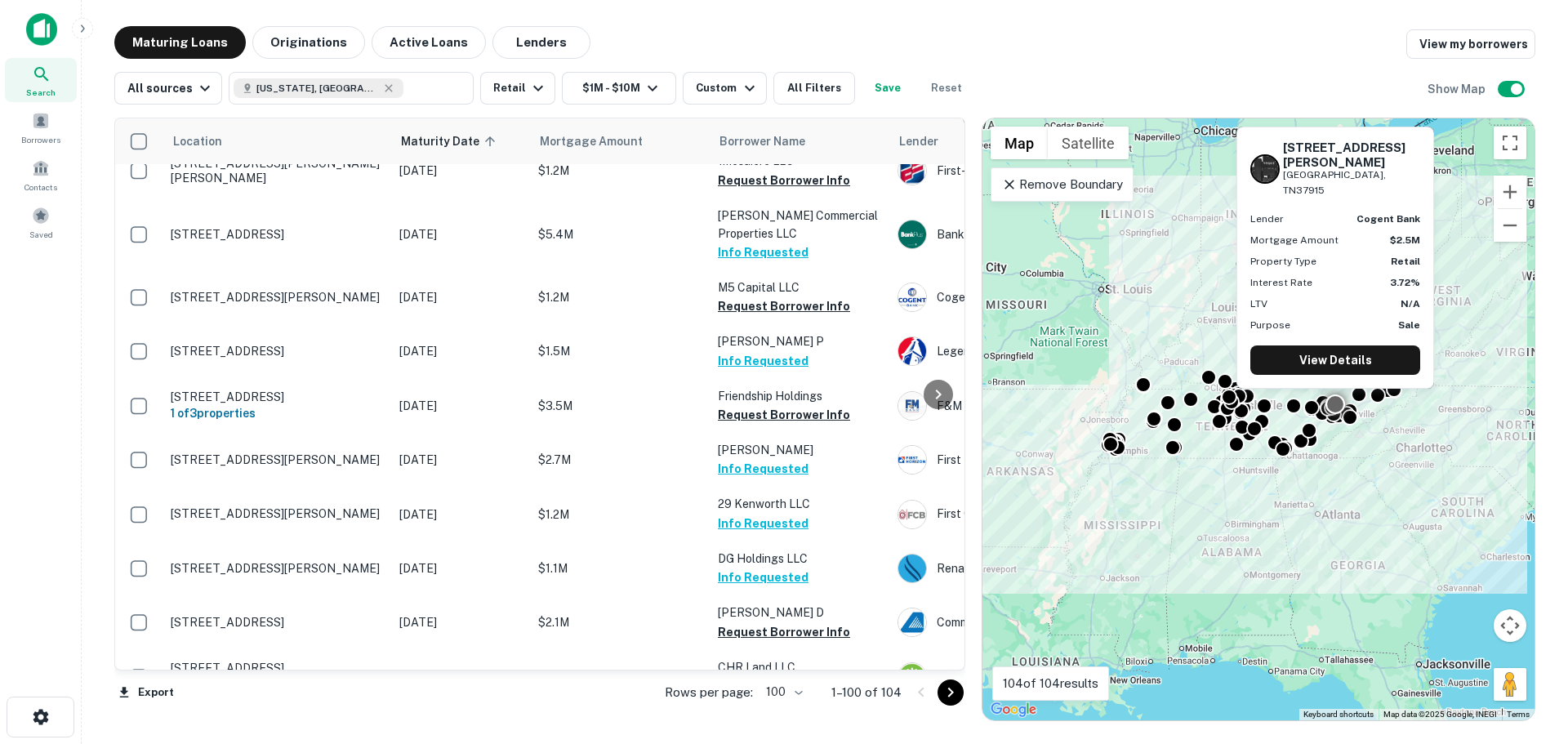
click at [181, 723] on p "127 E Jackson Ave Knoxville, TN37915" at bounding box center [277, 730] width 212 height 15
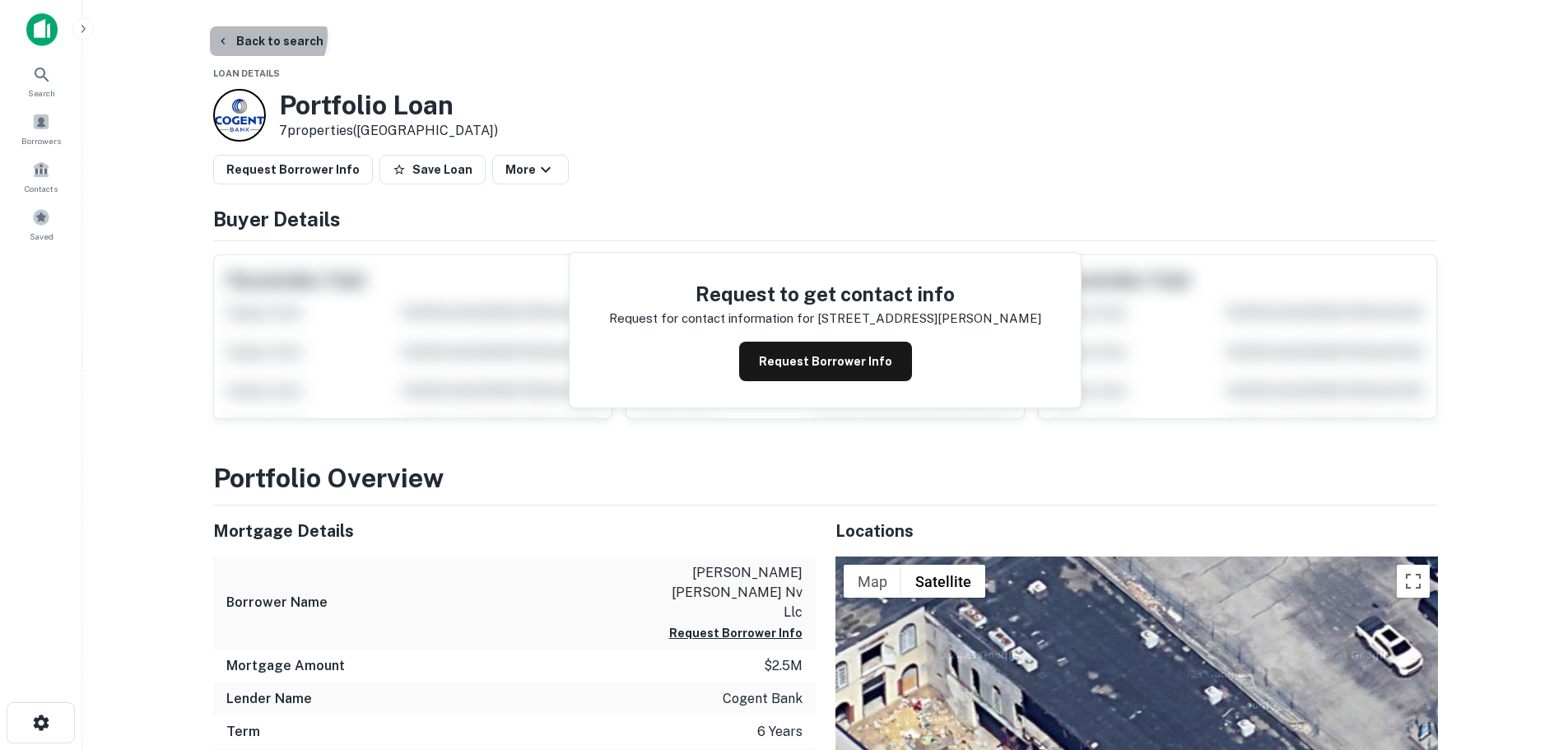
click at [264, 36] on button "Back to search" at bounding box center [270, 41] width 121 height 30
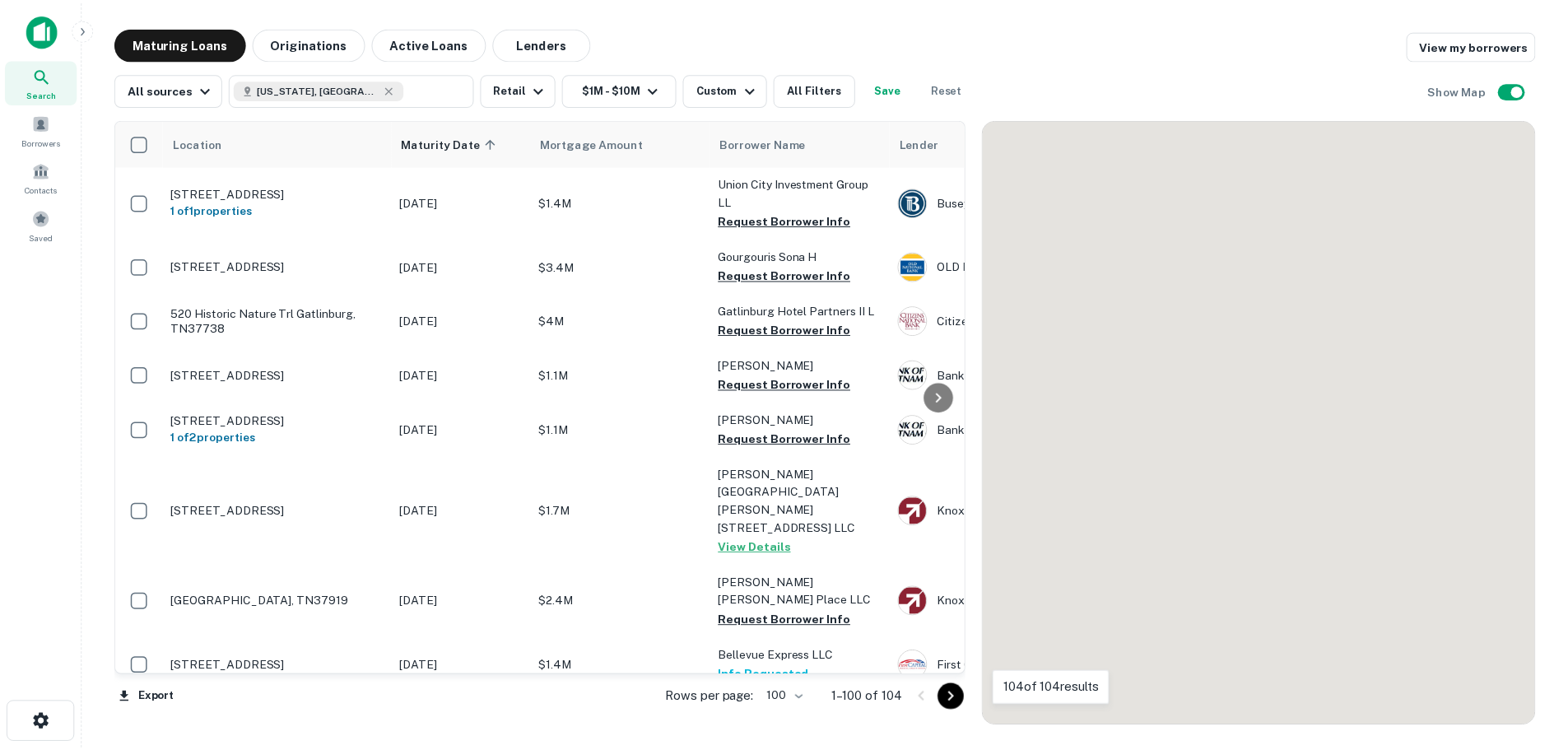
scroll to position [4541, 0]
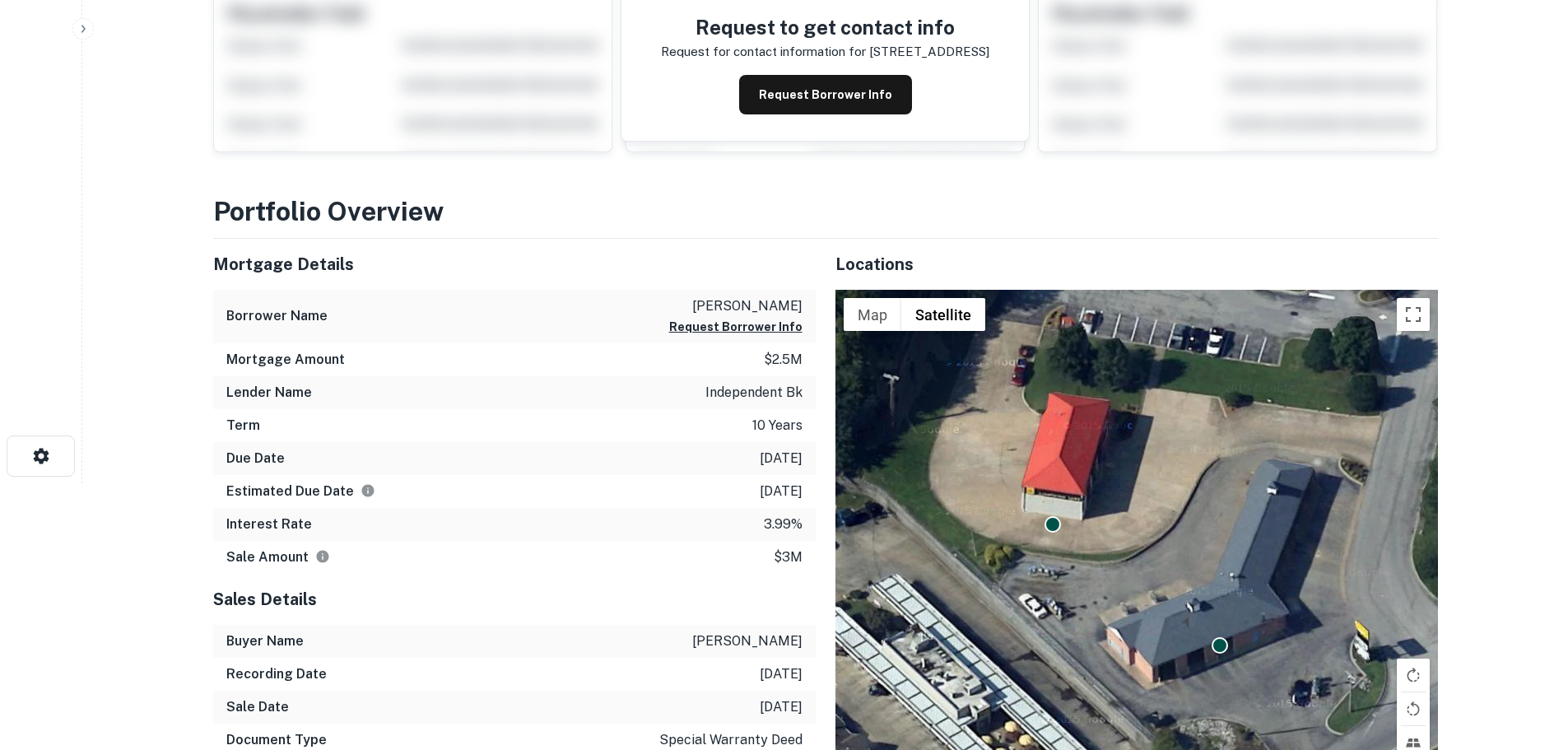
scroll to position [330, 0]
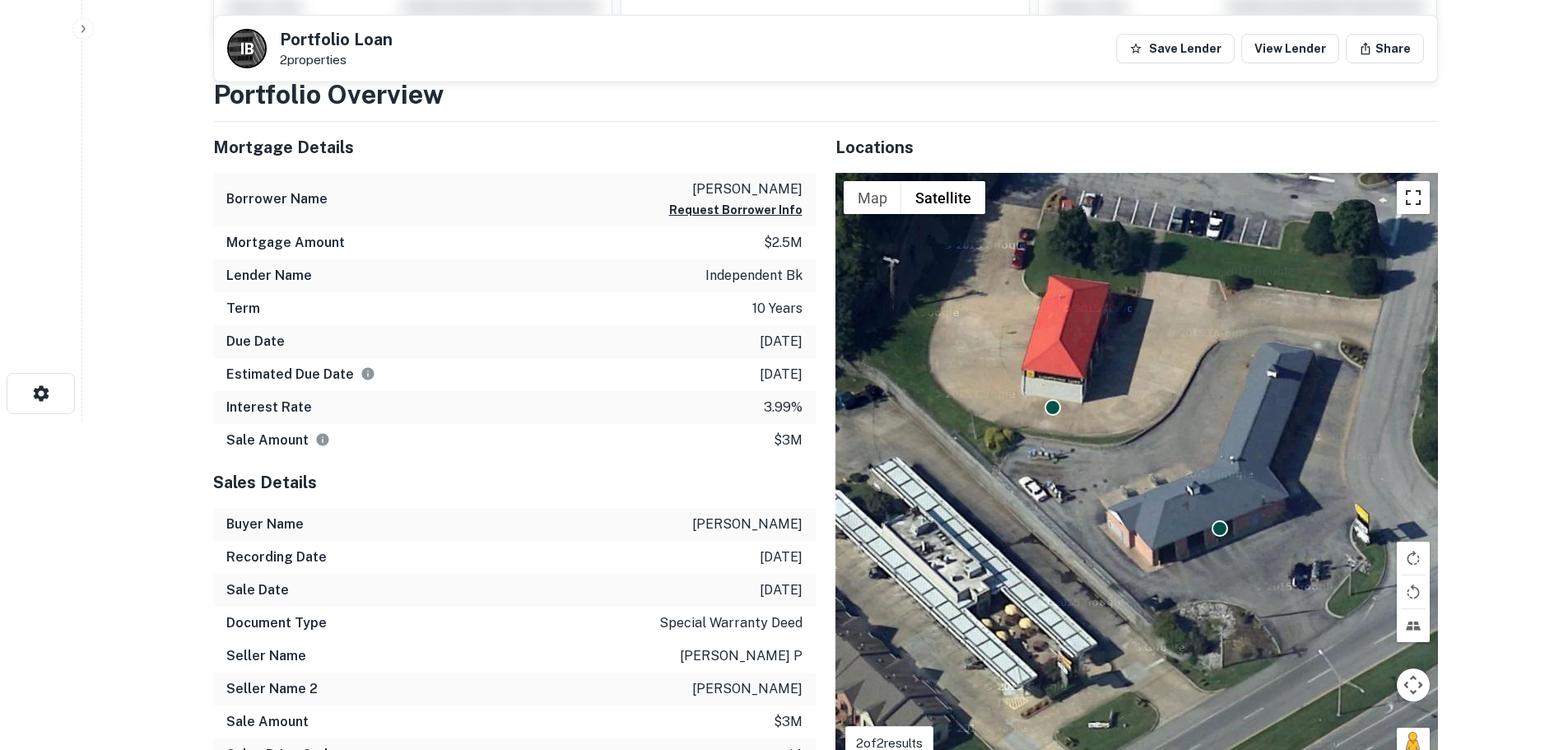
click at [1409, 199] on button "Toggle fullscreen view" at bounding box center [1413, 197] width 33 height 33
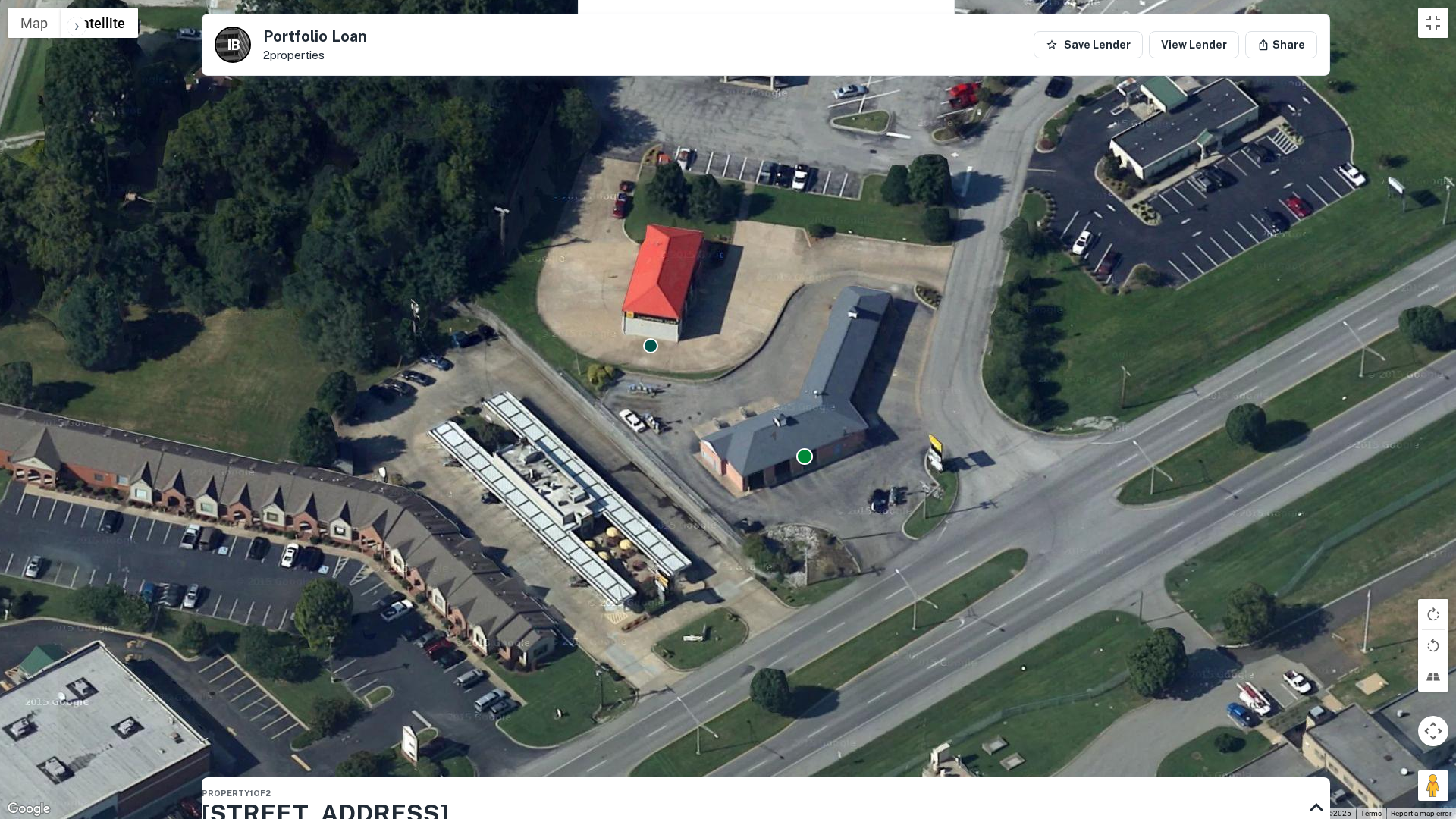
click at [809, 462] on div at bounding box center [805, 456] width 17 height 17
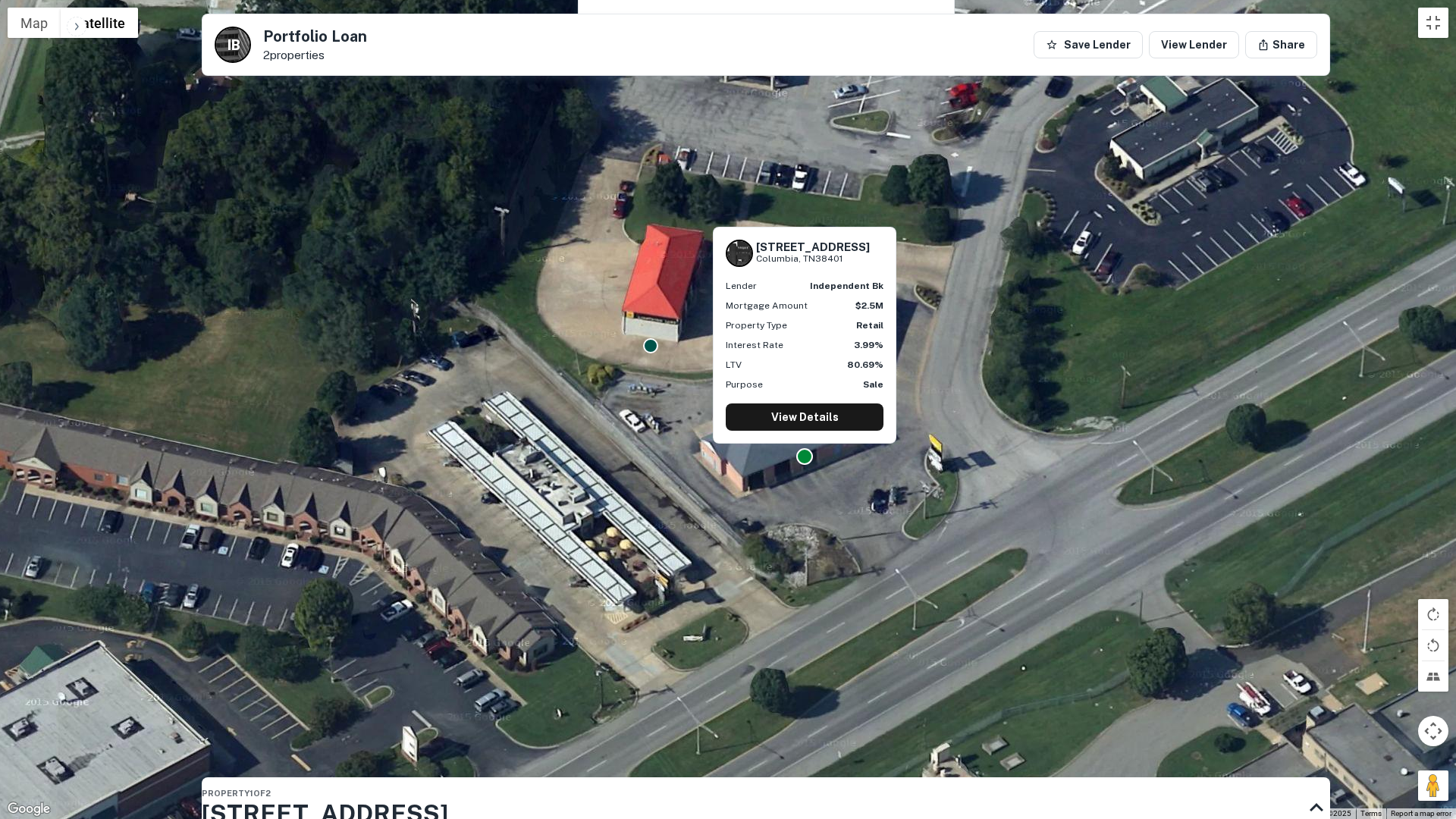
click at [806, 460] on div at bounding box center [805, 456] width 17 height 17
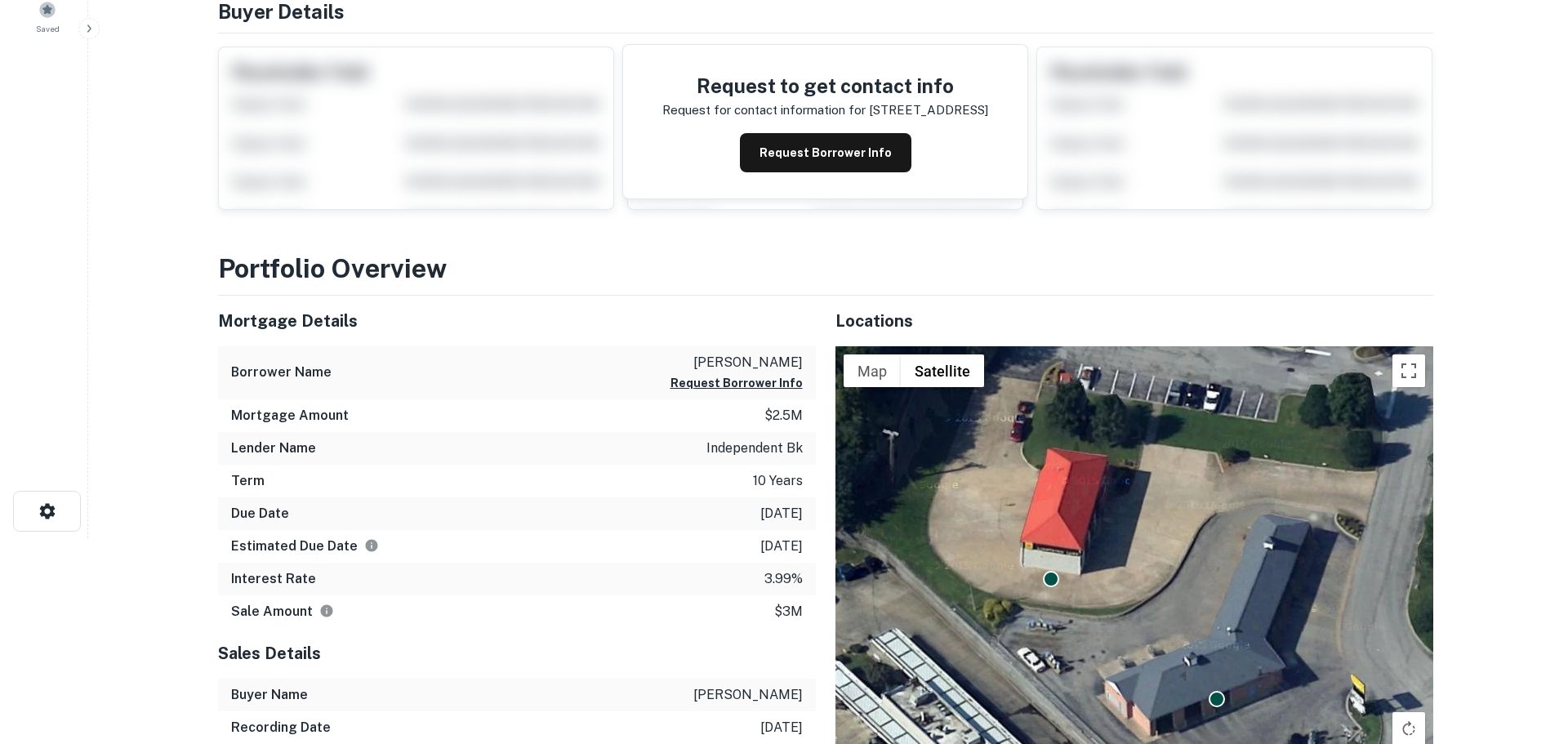
scroll to position [0, 0]
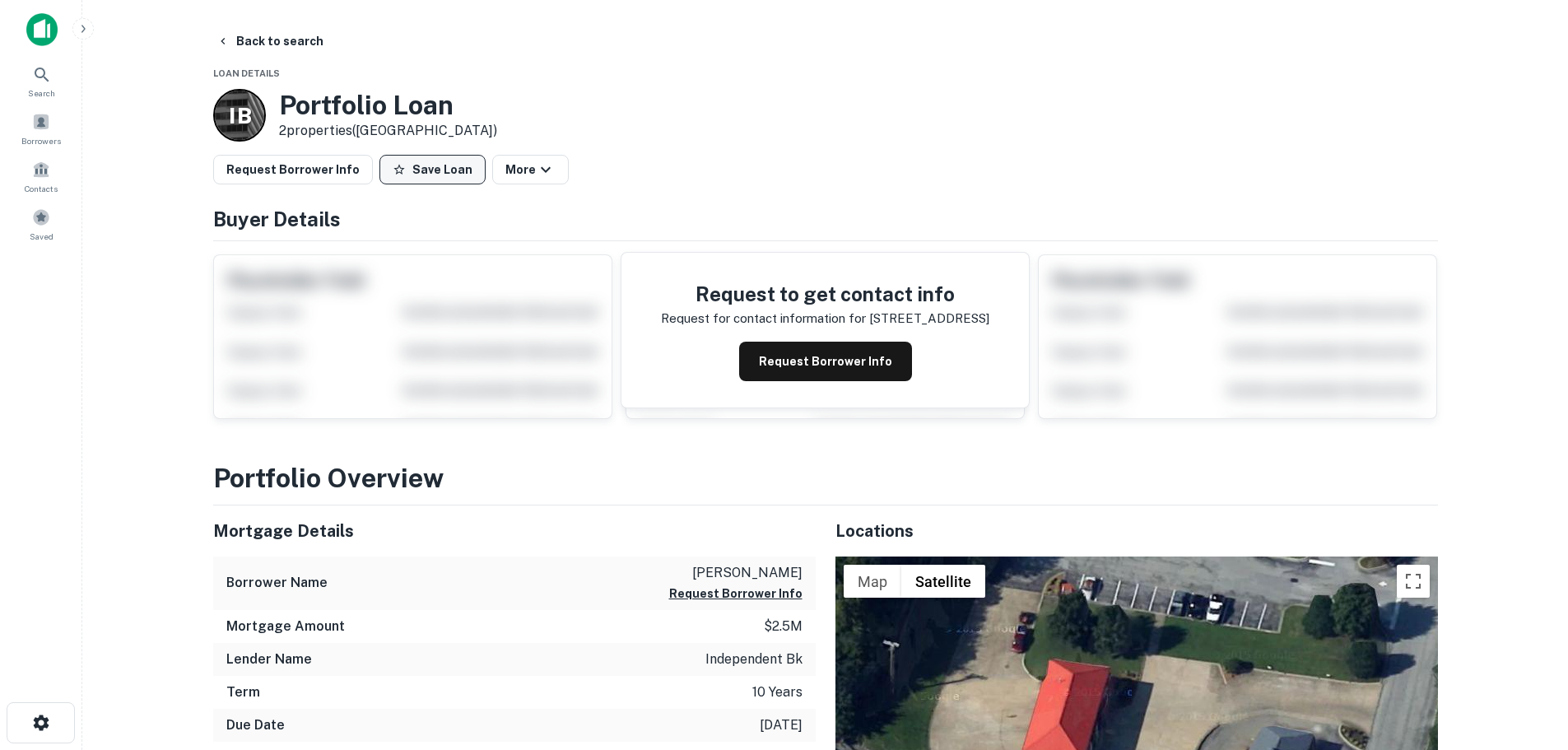
click at [416, 159] on button "Save Loan" at bounding box center [432, 169] width 107 height 30
click at [308, 169] on button "Request Borrower Info" at bounding box center [293, 169] width 159 height 30
click at [293, 36] on button "Back to search" at bounding box center [270, 41] width 121 height 30
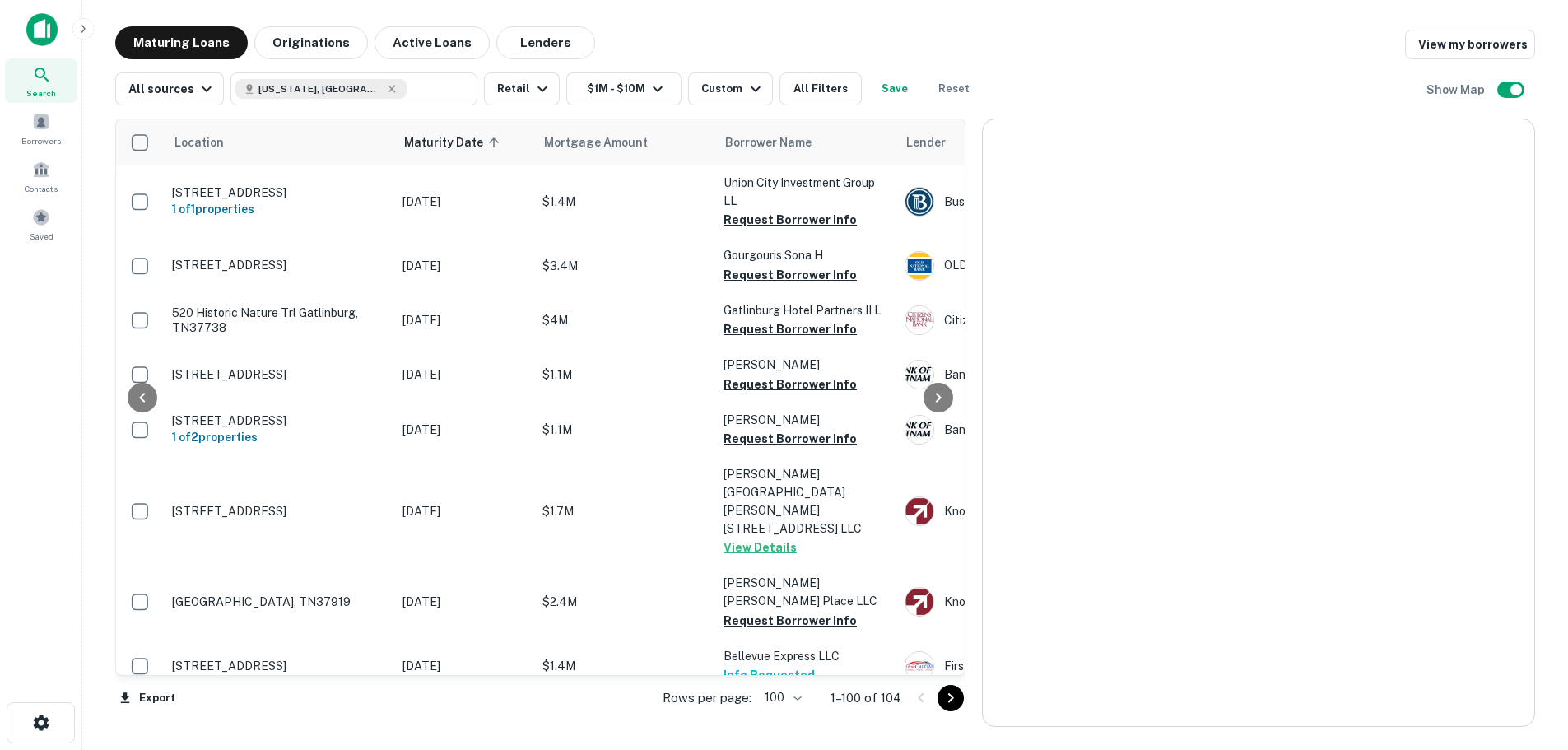
click at [881, 86] on button "Save" at bounding box center [895, 89] width 53 height 33
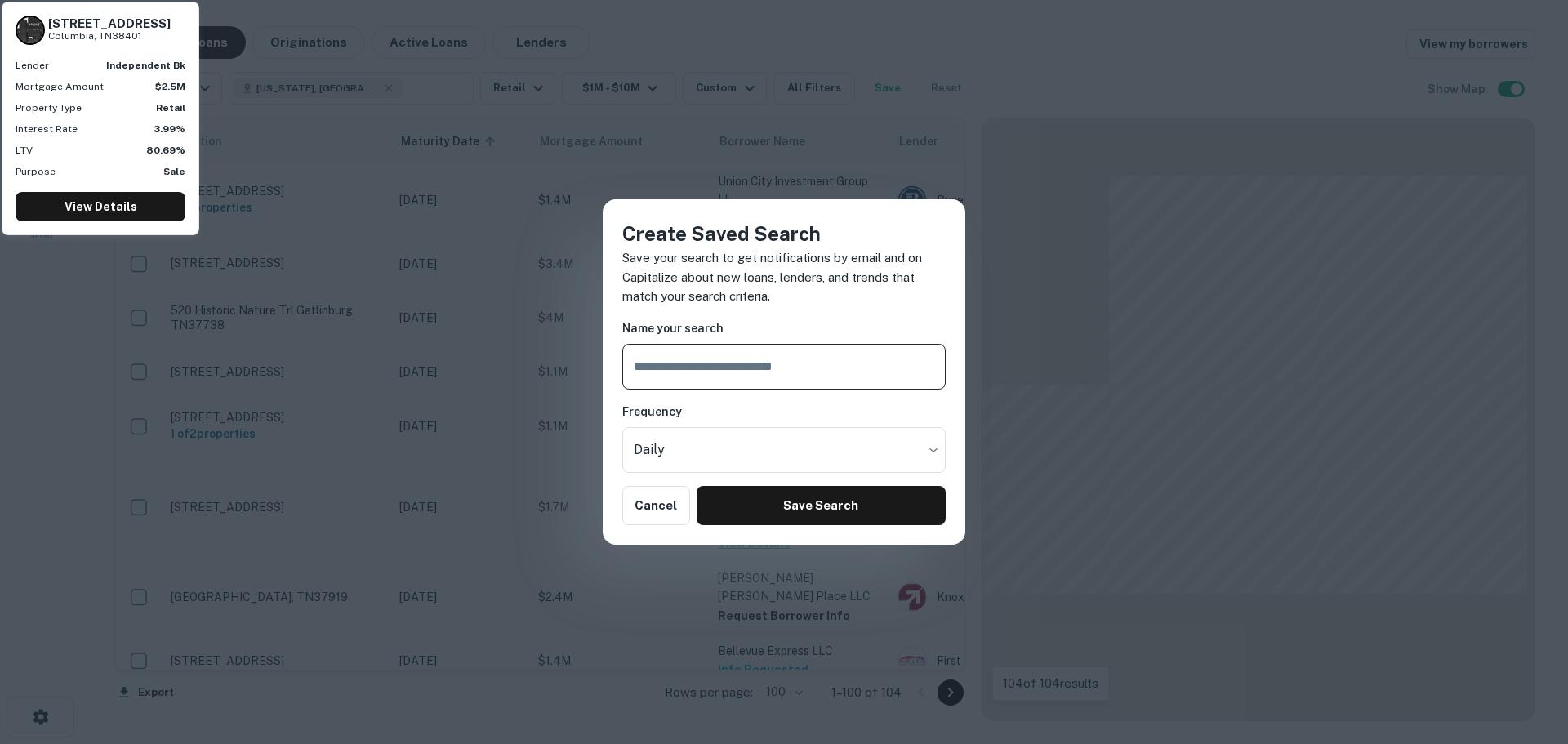
scroll to position [4505, 0]
type input "*"
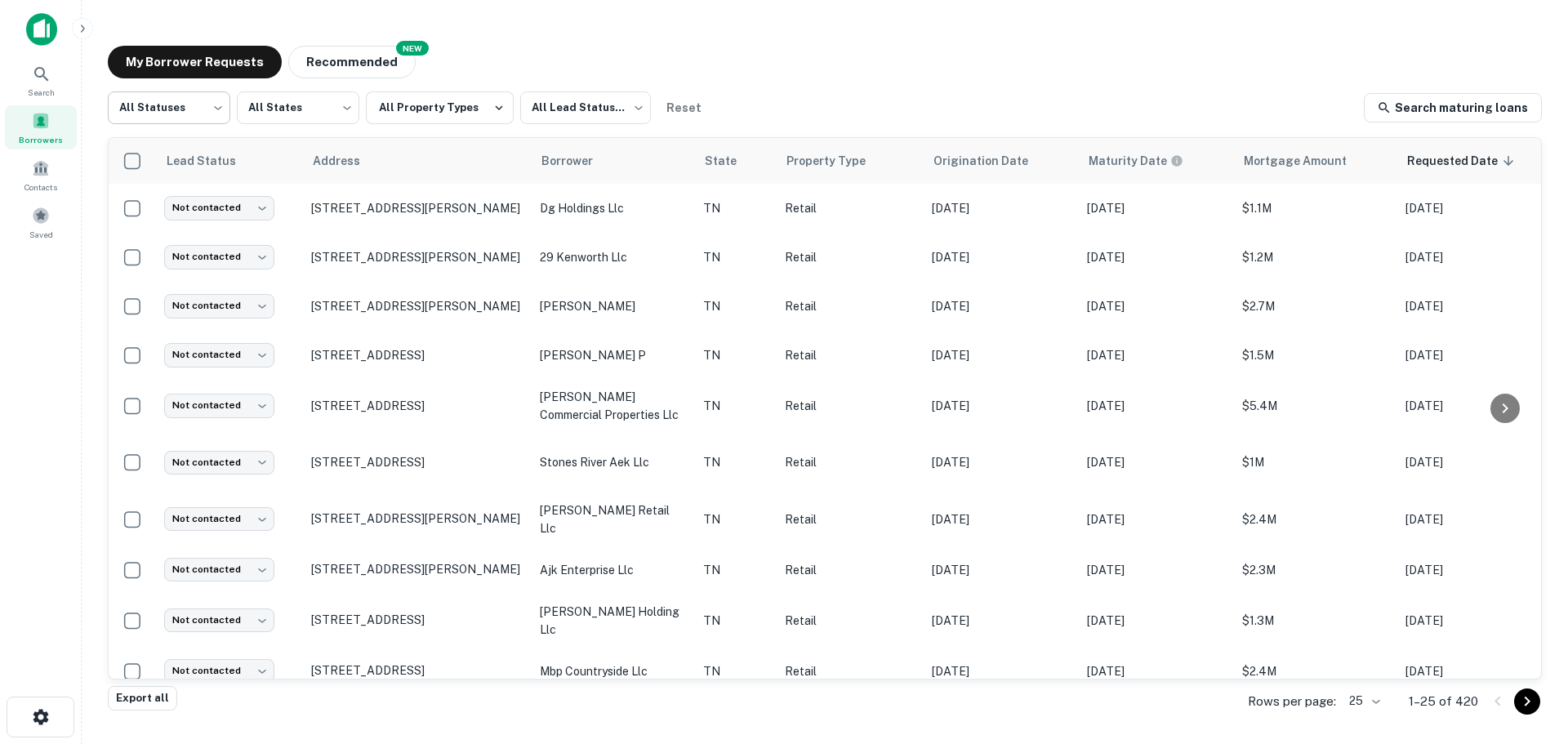
click at [204, 106] on body "Search Borrowers Contacts Saved My Borrower Requests NEW Recommended All Status…" at bounding box center [784, 372] width 1568 height 744
click at [184, 205] on li "Fulfilled" at bounding box center [169, 209] width 123 height 30
type input "*********"
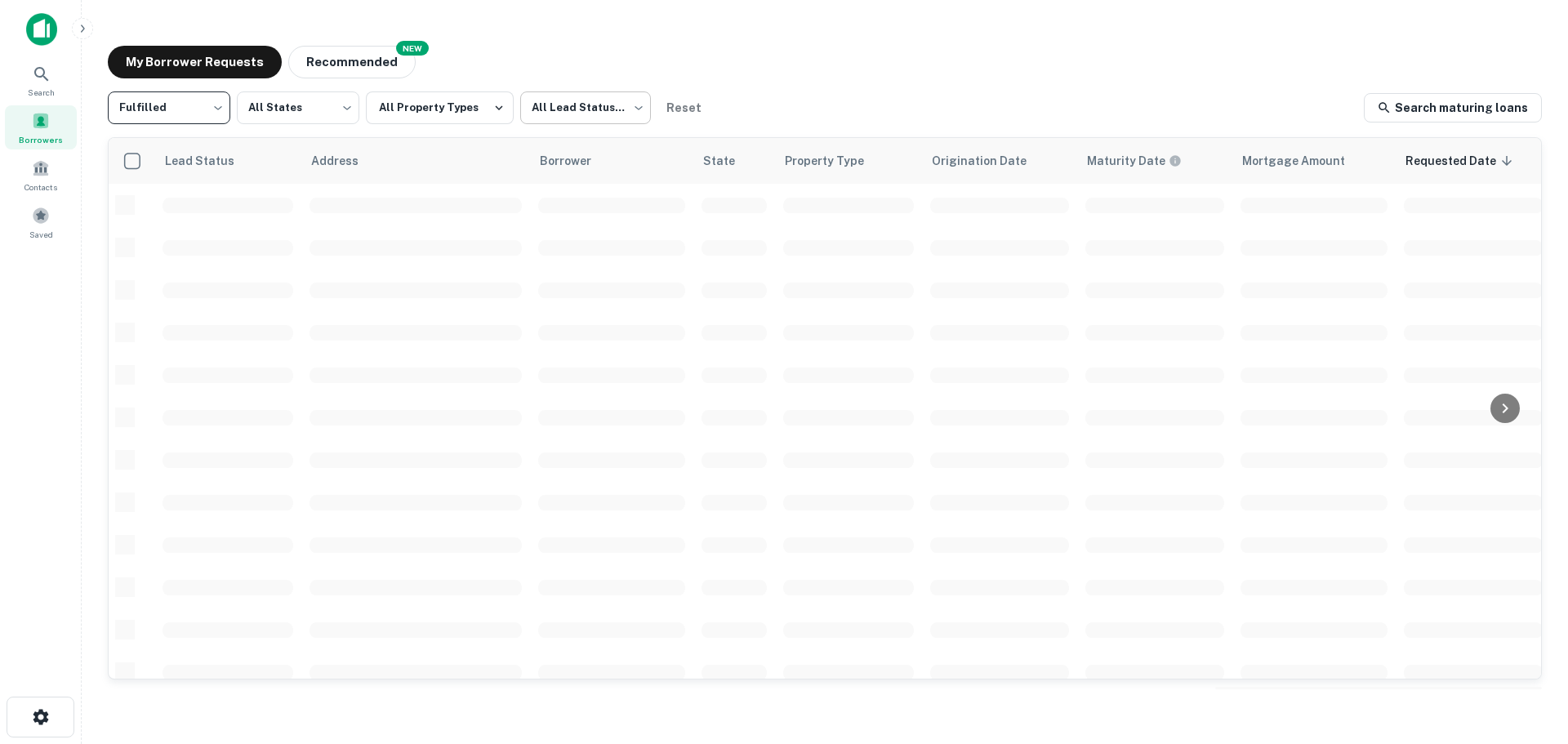
click at [610, 109] on body "Search Borrowers Contacts Saved My Borrower Requests NEW Recommended Fulfilled …" at bounding box center [784, 372] width 1568 height 744
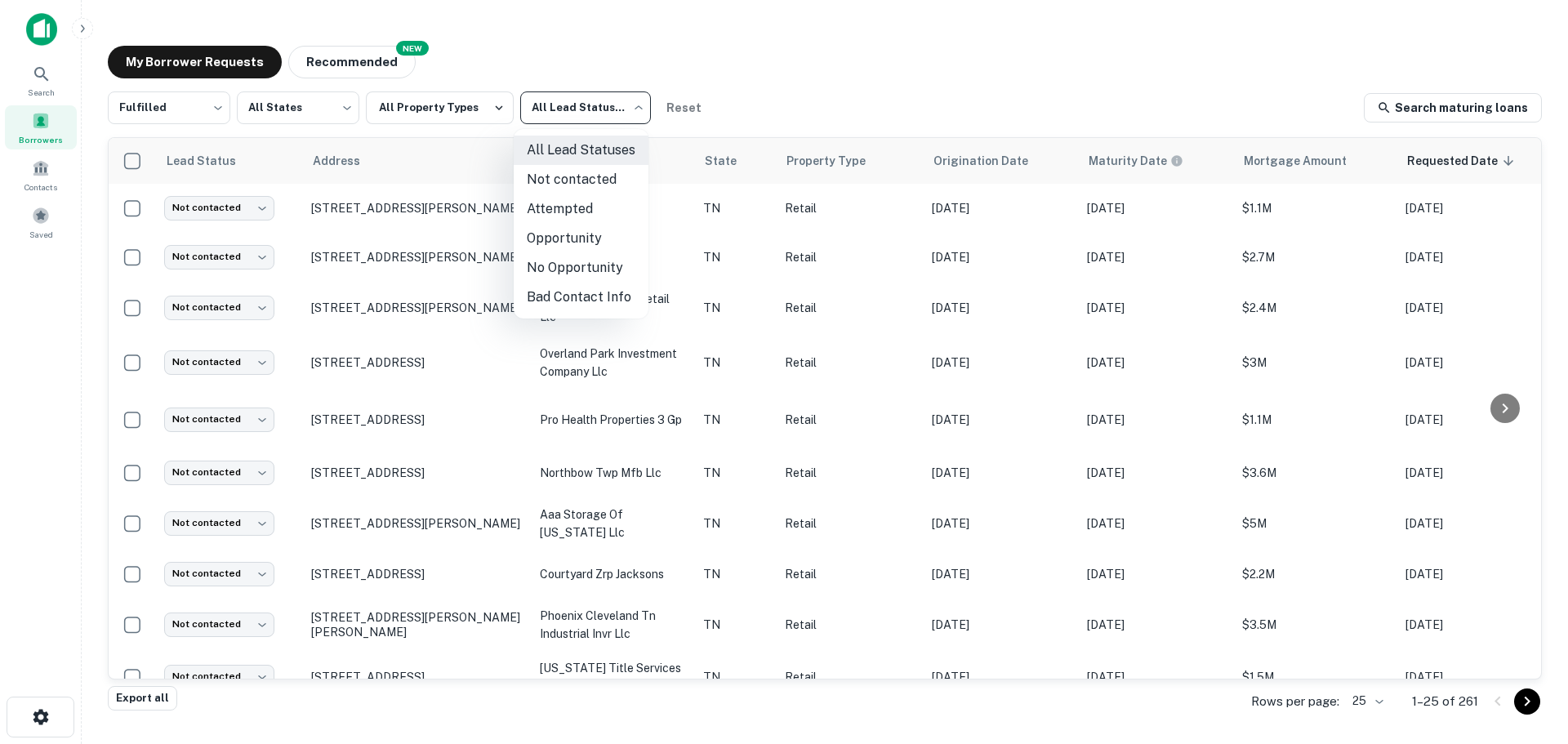
click at [585, 181] on li "Not contacted" at bounding box center [581, 180] width 134 height 30
type input "****"
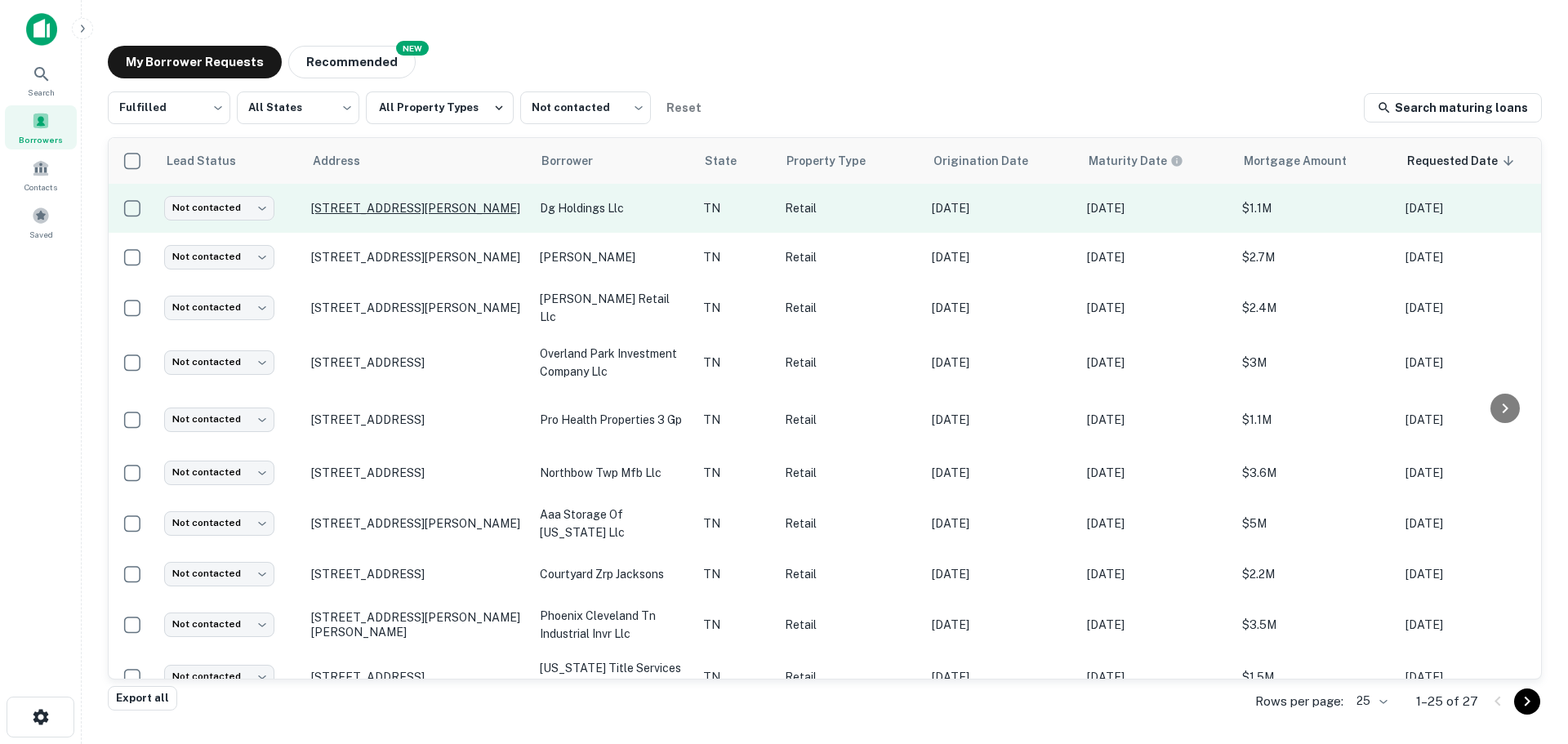
click at [443, 204] on p "[STREET_ADDRESS][PERSON_NAME]" at bounding box center [417, 207] width 212 height 15
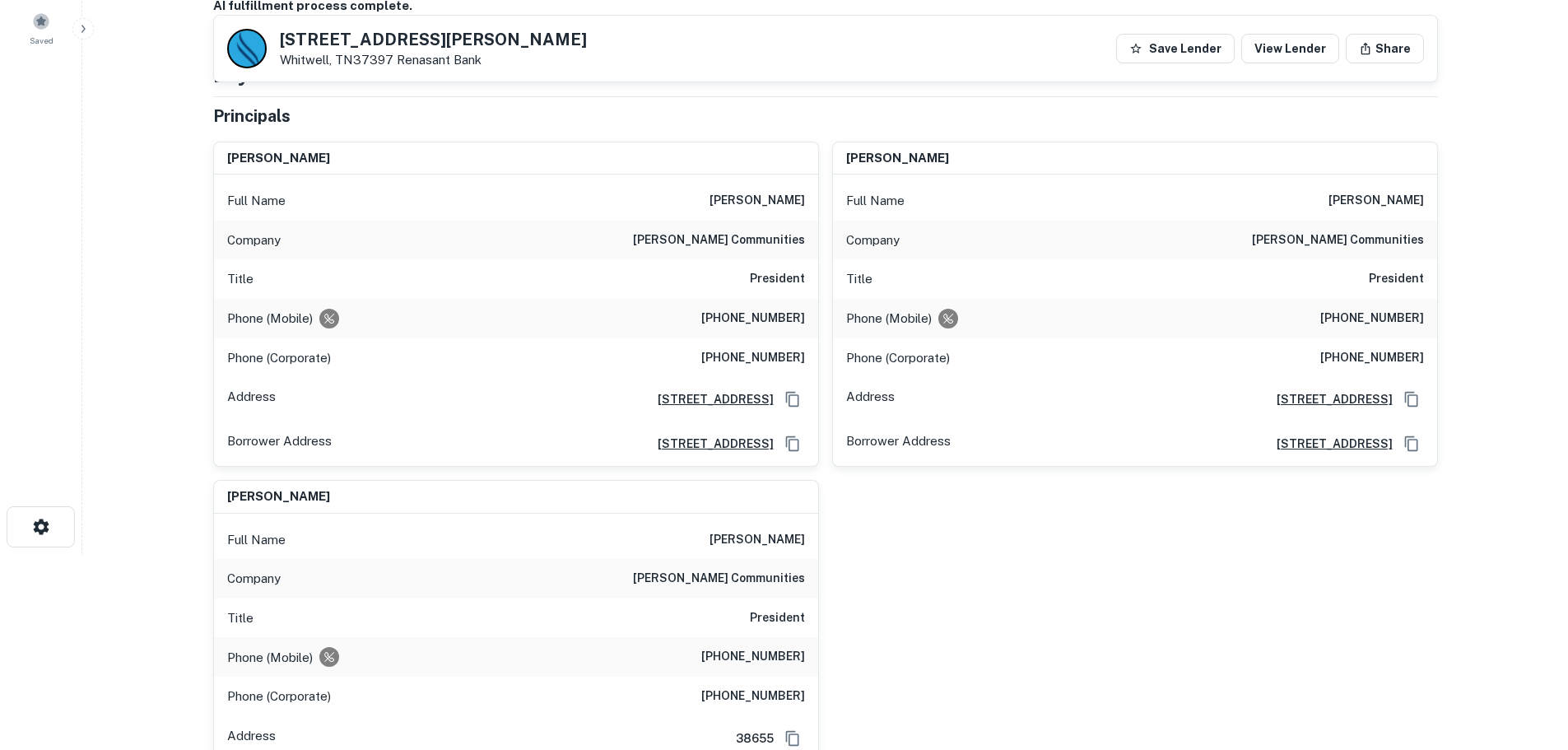
scroll to position [164, 0]
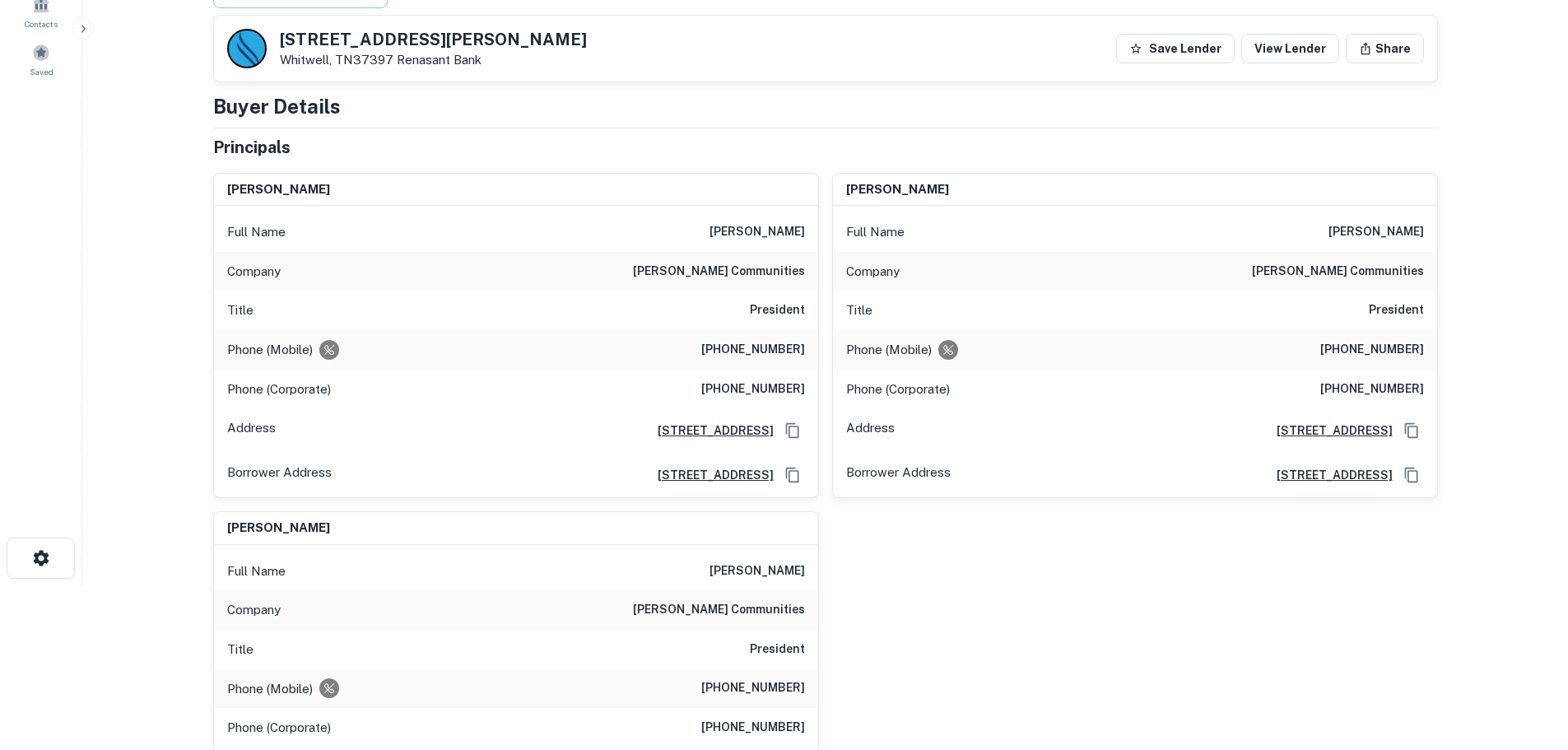
click at [789, 266] on h6 "[PERSON_NAME] communities" at bounding box center [719, 272] width 172 height 20
copy h6 "[PERSON_NAME] communities"
click at [391, 36] on h5 "[STREET_ADDRESS][PERSON_NAME]" at bounding box center [433, 39] width 307 height 17
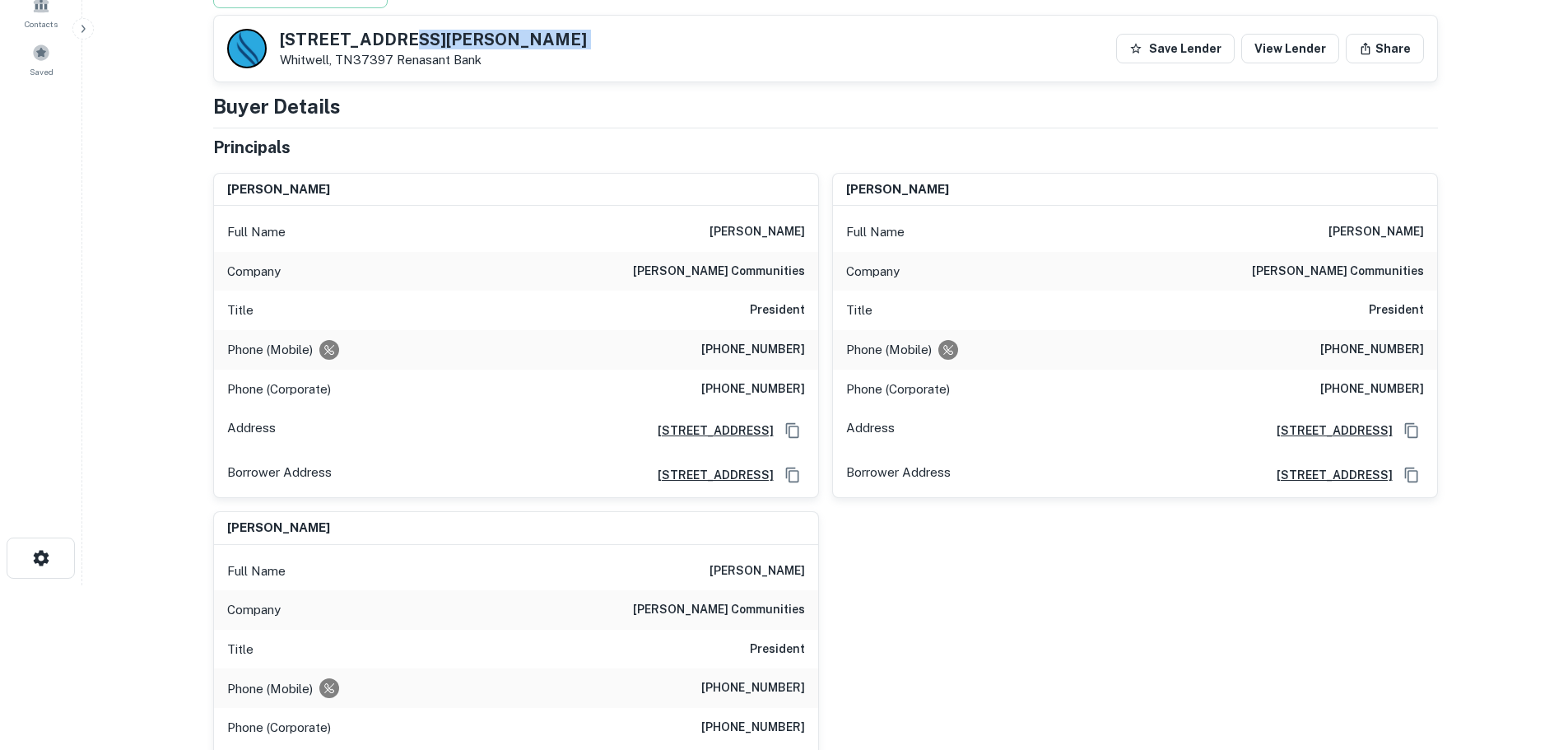
click at [391, 36] on h5 "[STREET_ADDRESS][PERSON_NAME]" at bounding box center [433, 39] width 307 height 17
click at [361, 31] on h5 "[STREET_ADDRESS][PERSON_NAME]" at bounding box center [433, 39] width 307 height 17
copy h5 "[STREET_ADDRESS][PERSON_NAME]"
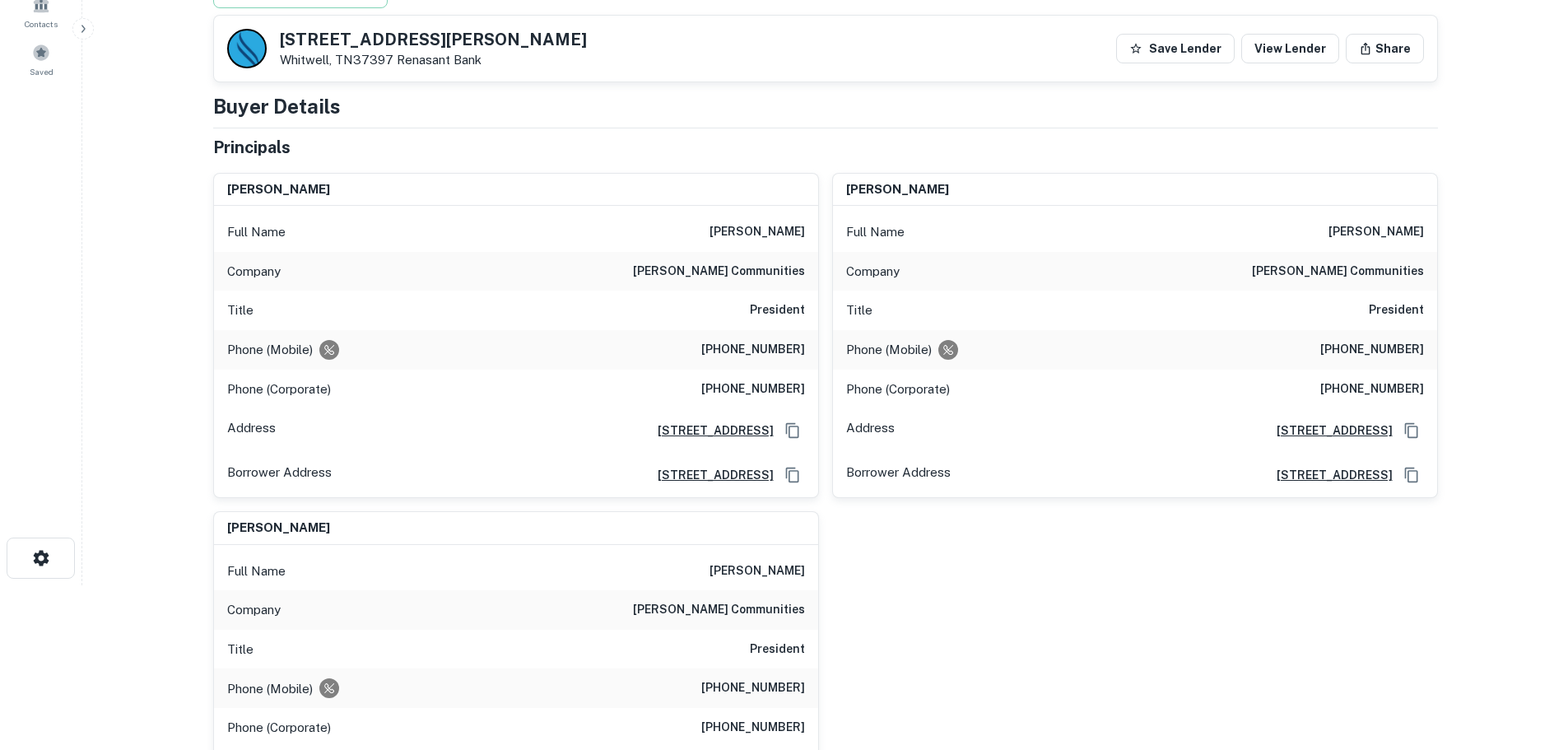
click at [762, 352] on h6 "[PHONE_NUMBER]" at bounding box center [753, 350] width 104 height 20
copy h6 "[PHONE_NUMBER]"
click at [748, 381] on h6 "[PHONE_NUMBER]" at bounding box center [753, 389] width 104 height 20
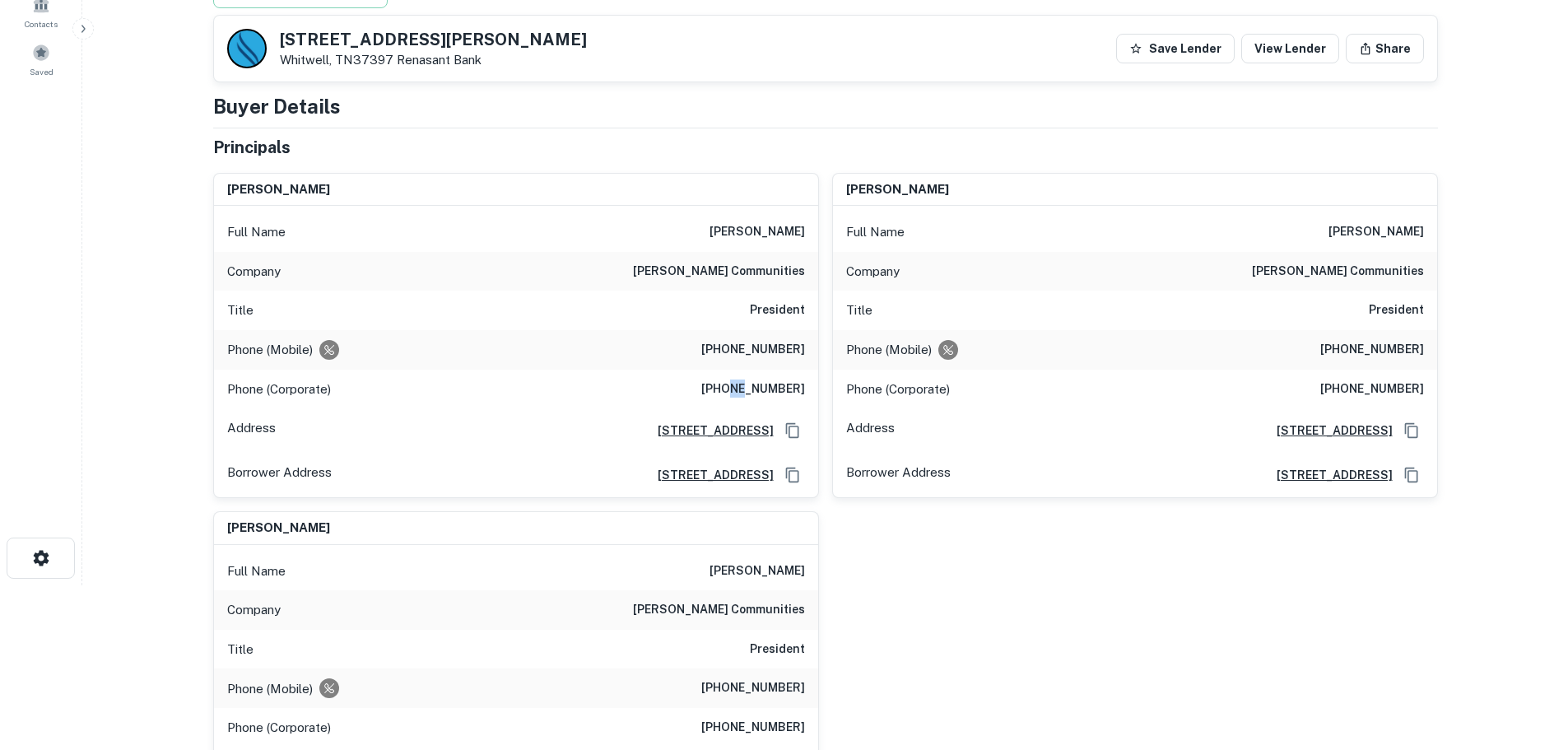
click at [748, 381] on h6 "[PHONE_NUMBER]" at bounding box center [753, 389] width 104 height 20
copy h6 "[PHONE_NUMBER]"
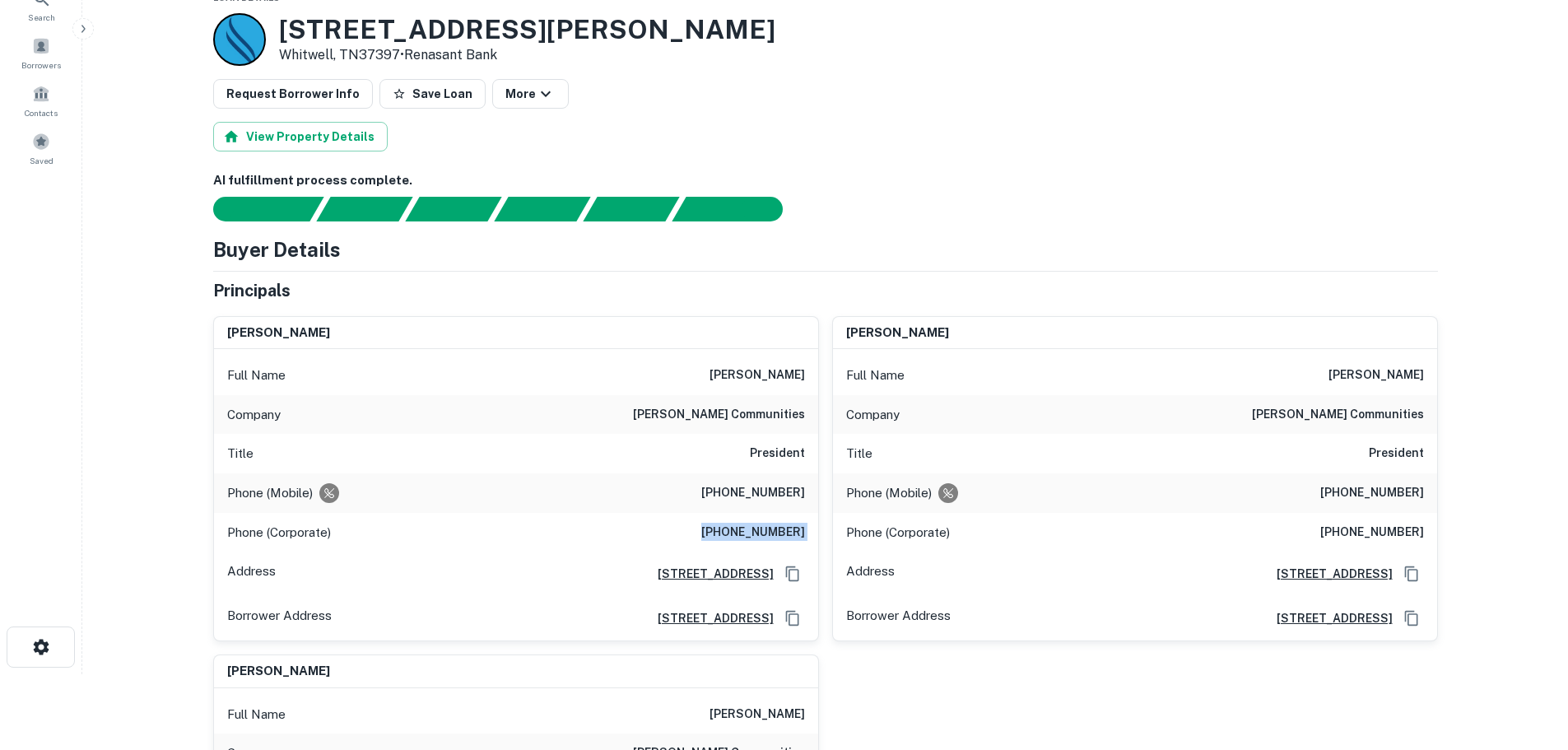
scroll to position [0, 0]
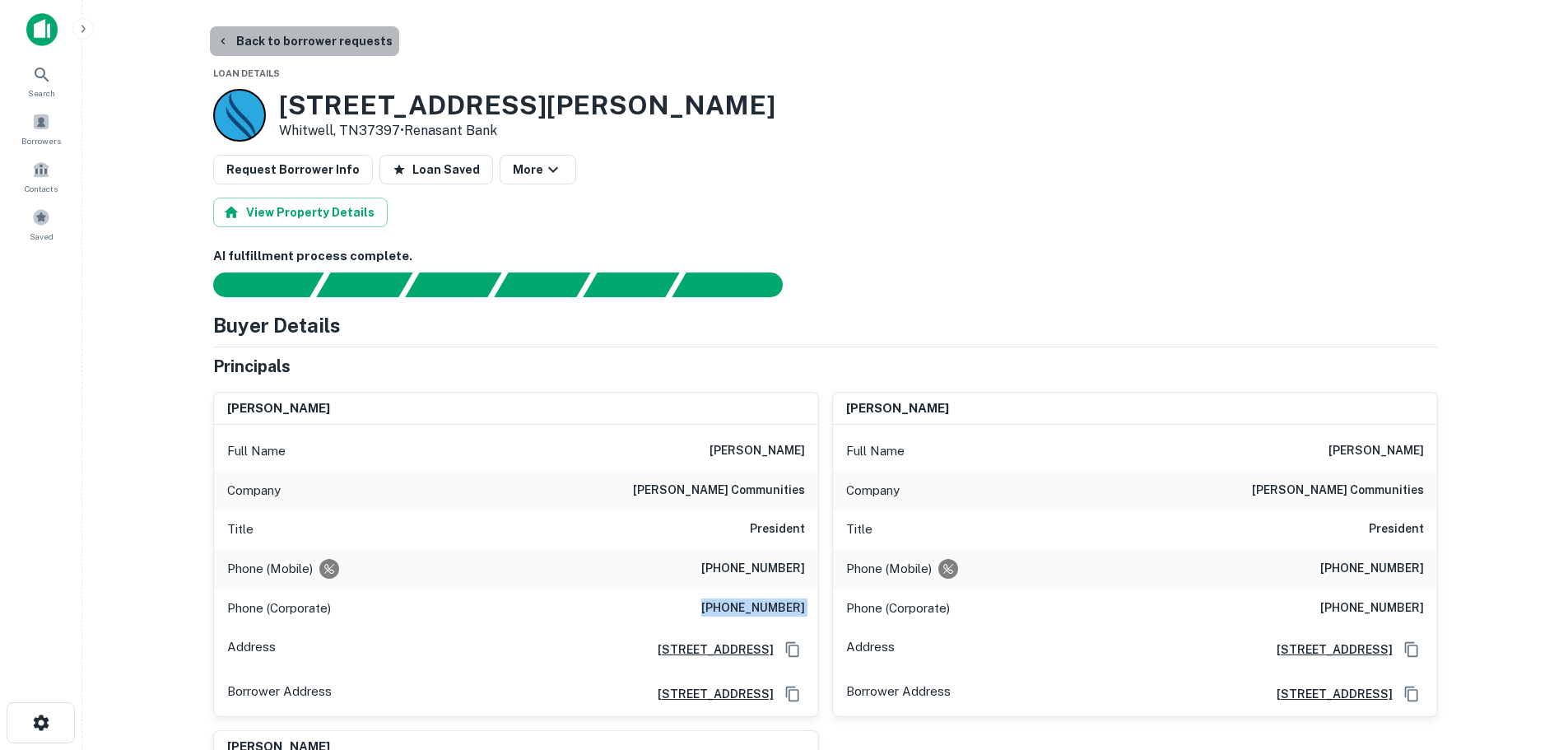
click at [310, 47] on button "Back to borrower requests" at bounding box center [305, 41] width 189 height 30
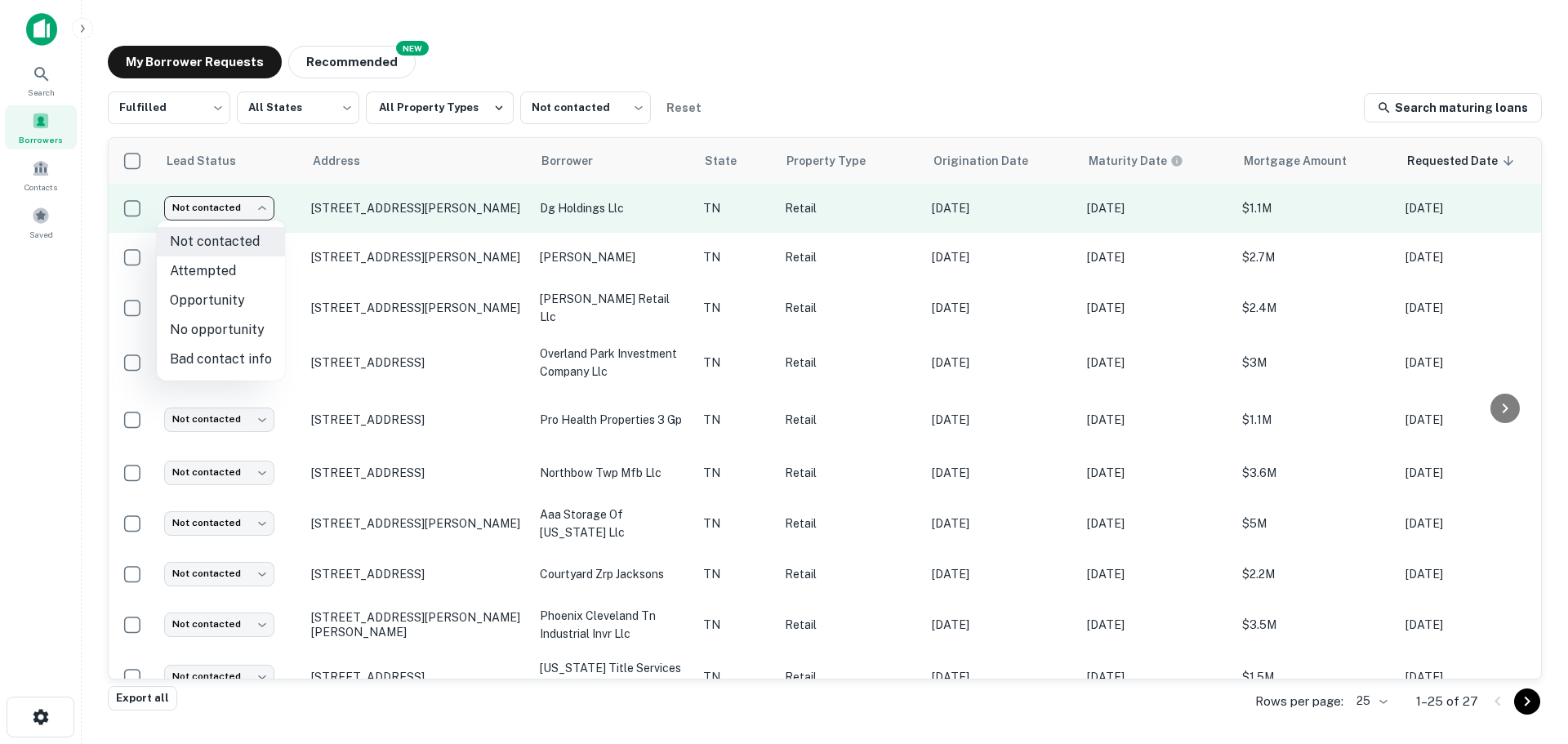
click at [248, 212] on body "Search Borrowers Contacts Saved My Borrower Requests NEW Recommended Fulfilled …" at bounding box center [784, 372] width 1568 height 744
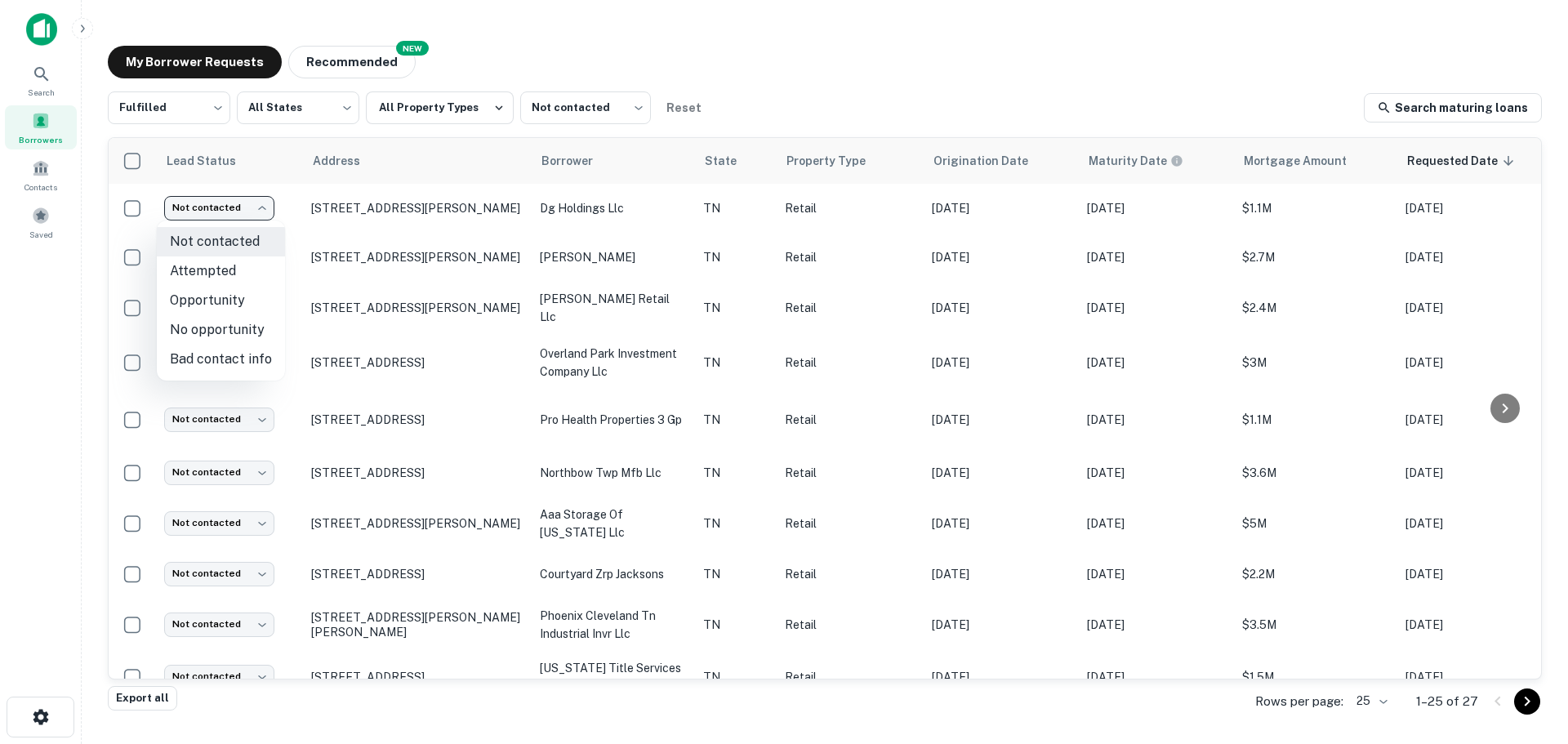
click at [233, 271] on li "Attempted" at bounding box center [221, 271] width 128 height 30
type input "*********"
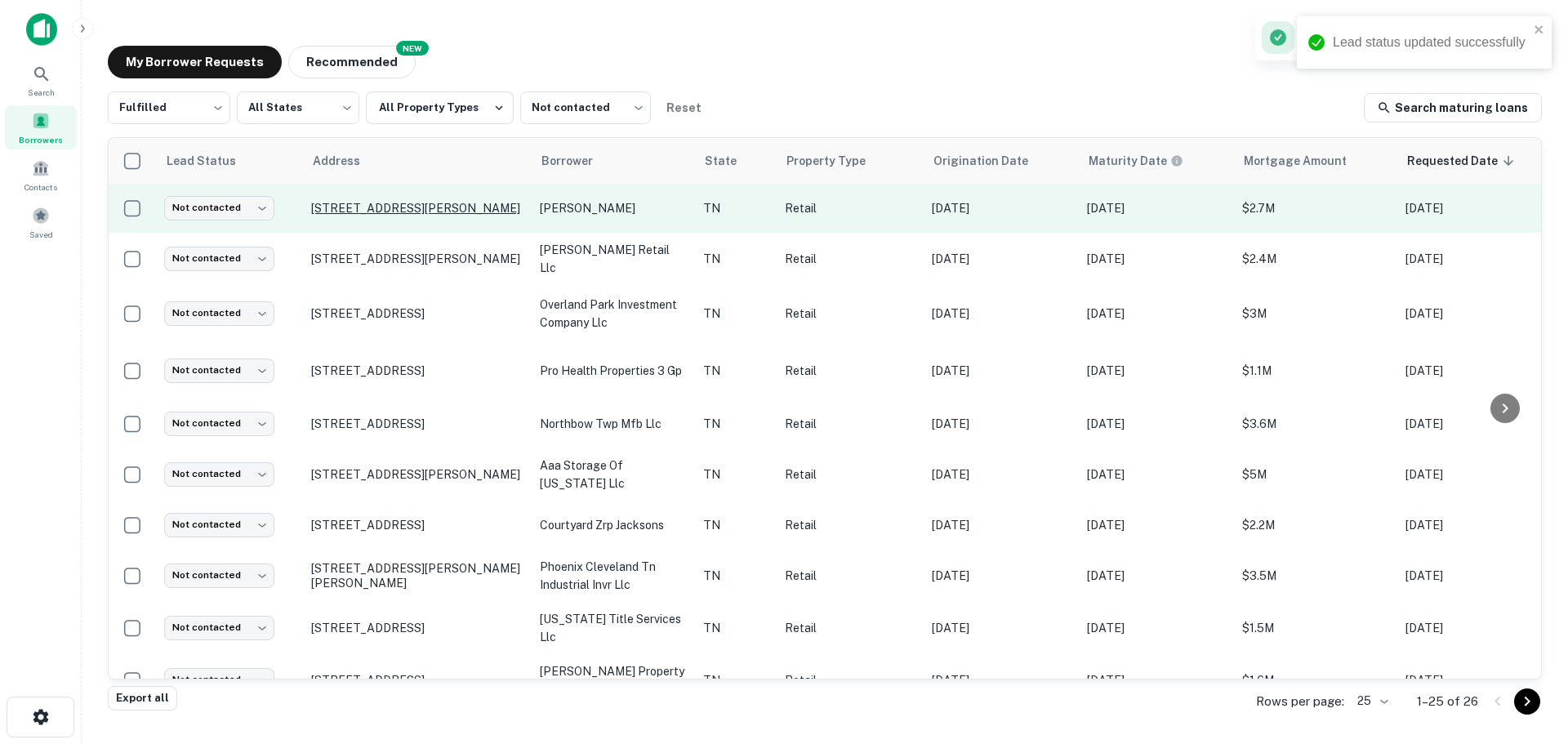
click at [410, 207] on p "[STREET_ADDRESS][PERSON_NAME]" at bounding box center [417, 207] width 212 height 15
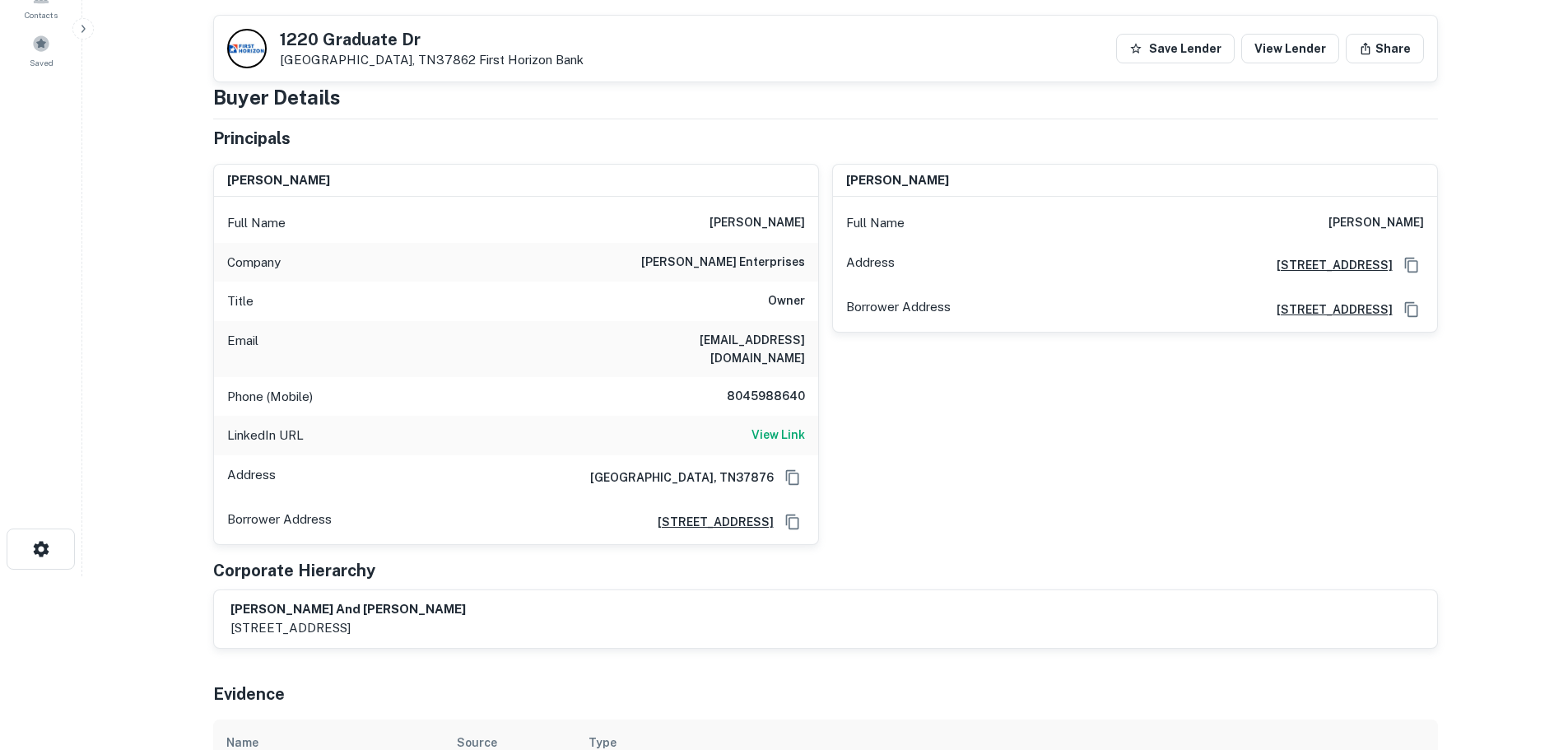
scroll to position [164, 0]
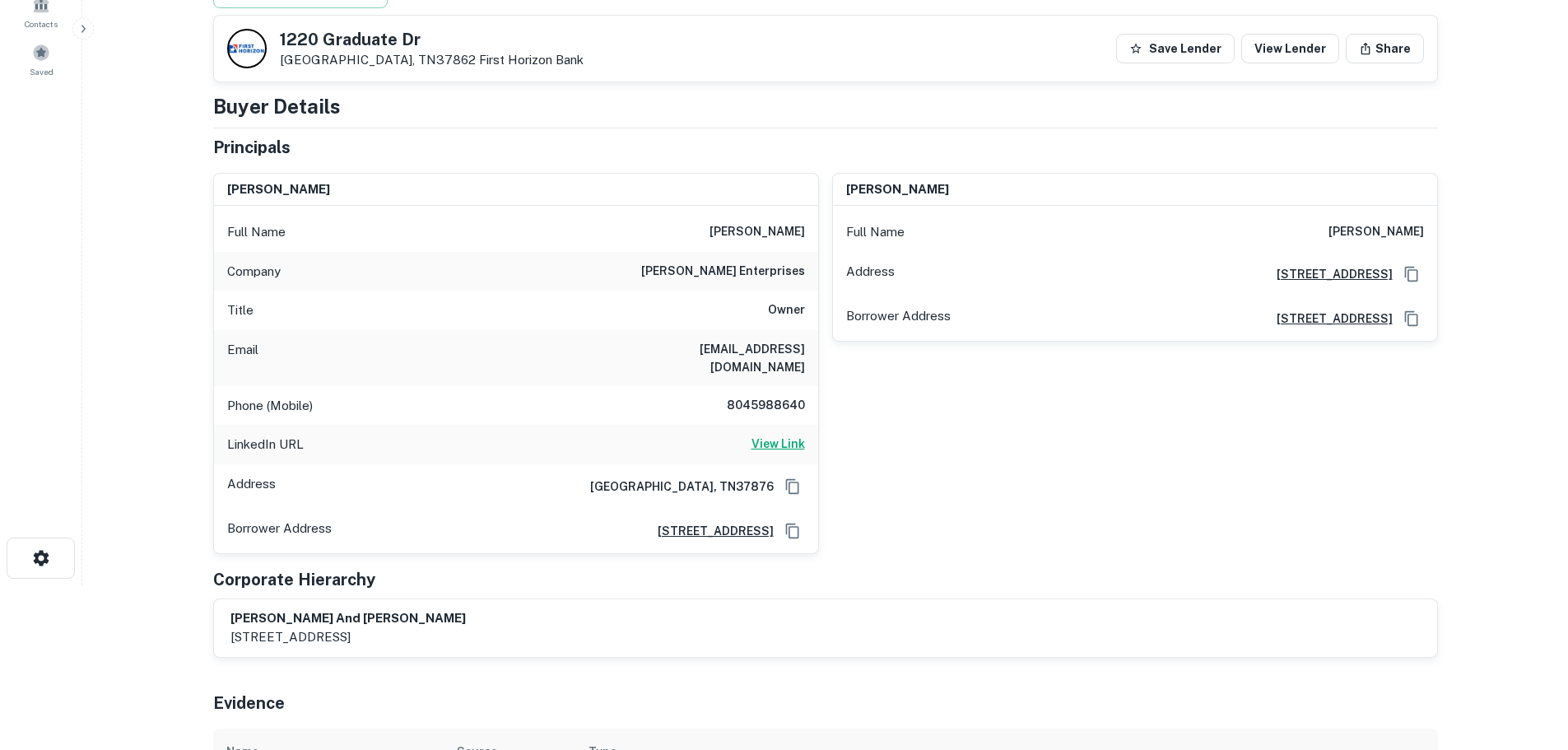
click at [785, 434] on h6 "View Link" at bounding box center [779, 443] width 54 height 18
click at [407, 29] on div "[STREET_ADDRESS][PERSON_NAME] First Horizon Bank" at bounding box center [405, 49] width 357 height 40
click at [405, 29] on div "[STREET_ADDRESS][PERSON_NAME] First Horizon Bank" at bounding box center [405, 49] width 357 height 40
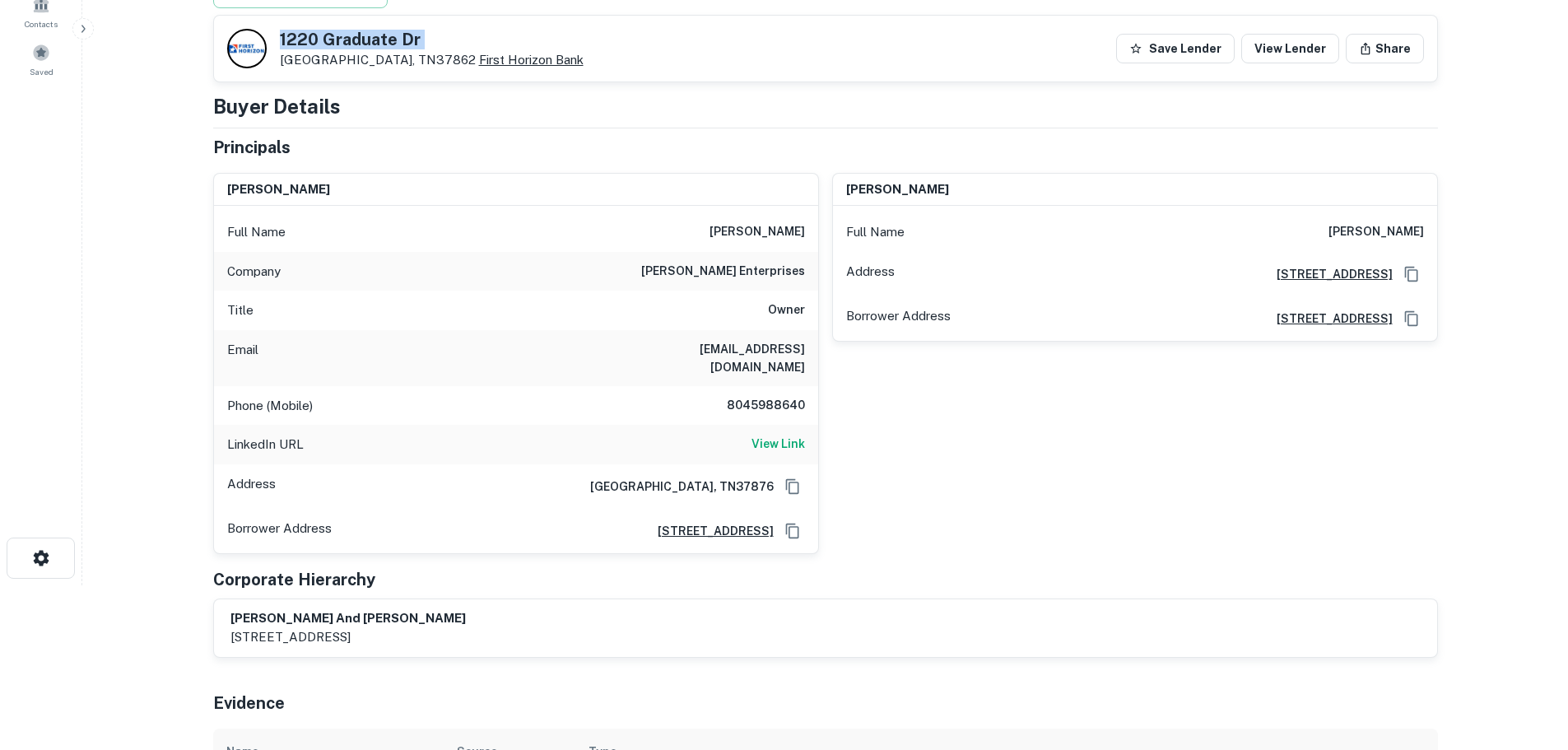
copy h5 "1220 Graduate Dr"
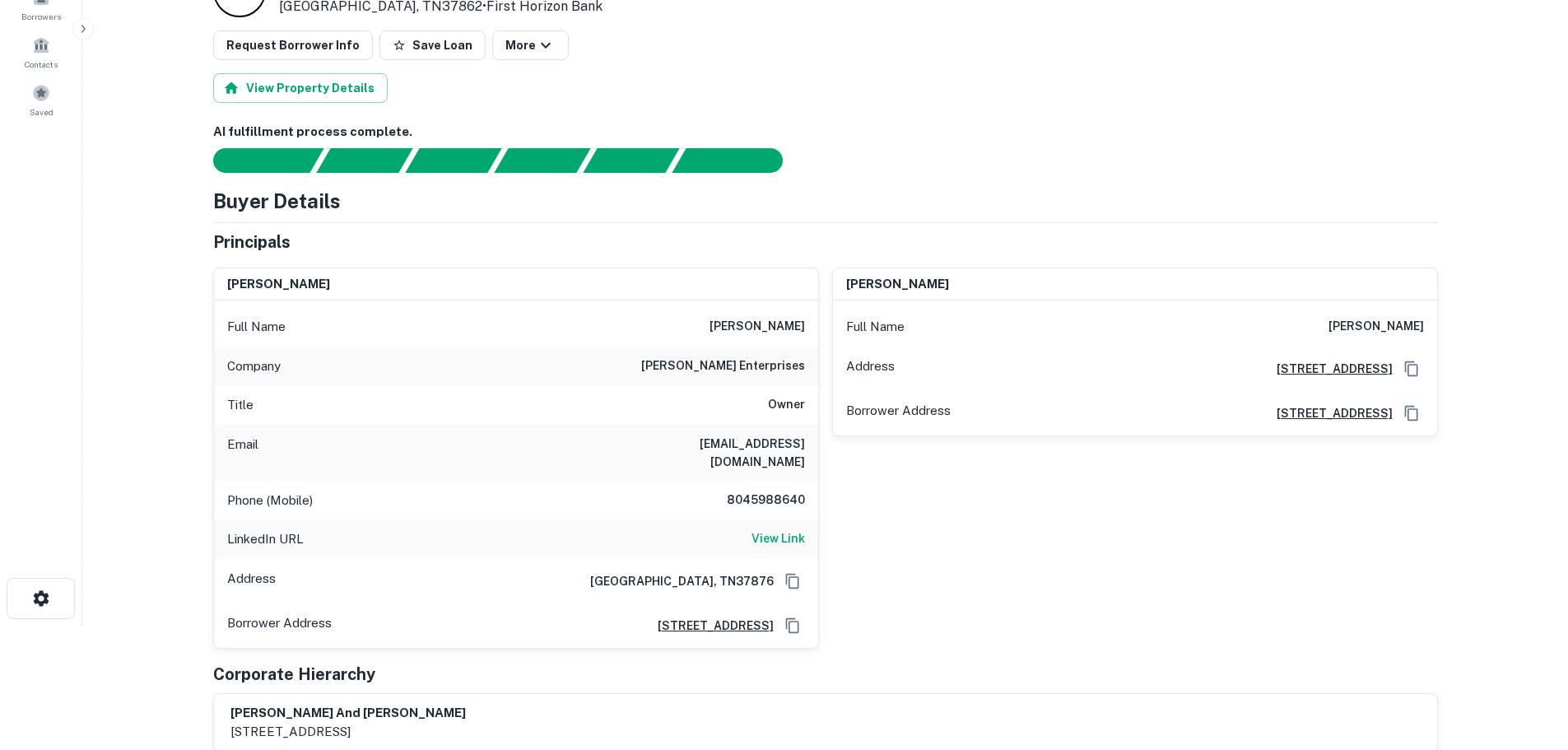
scroll to position [0, 0]
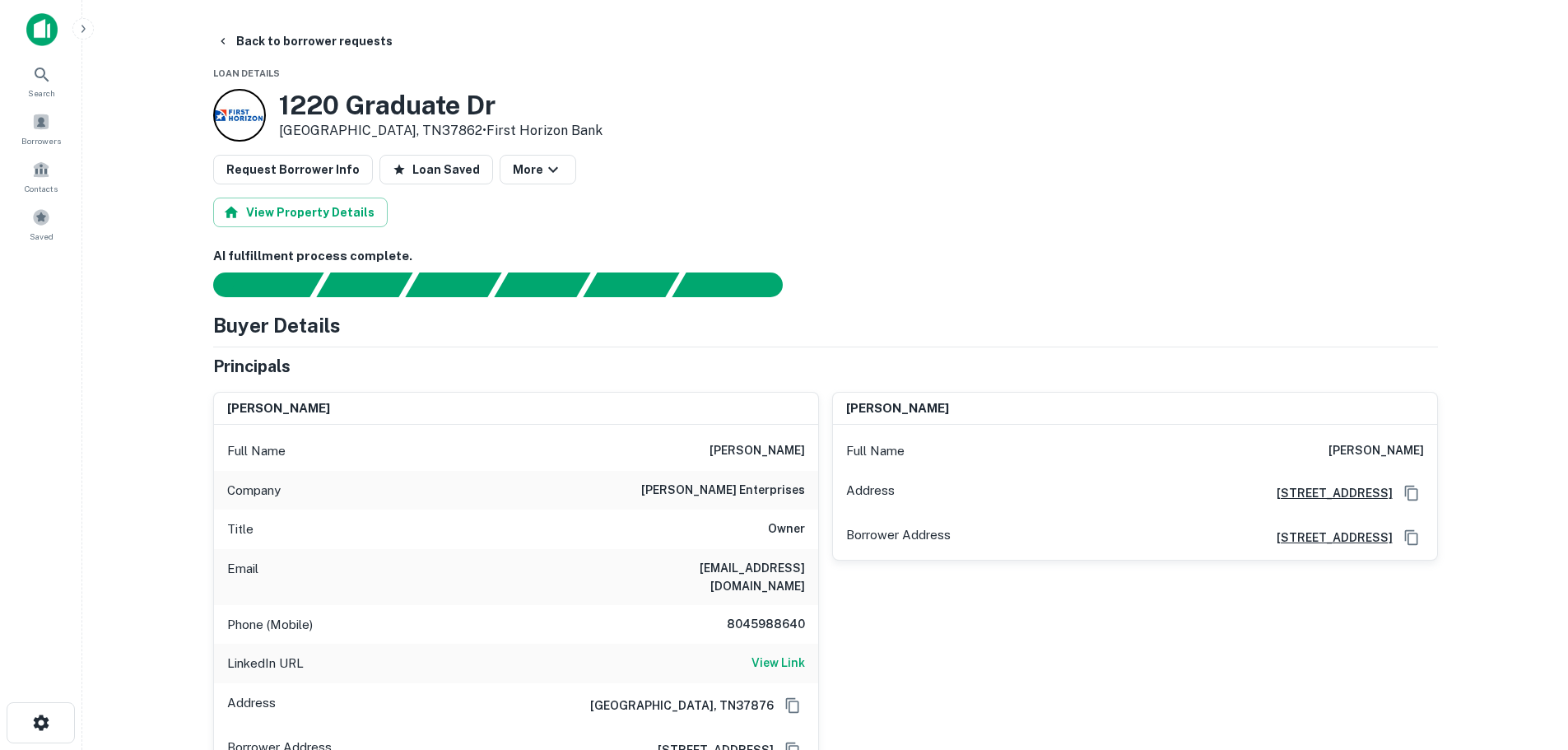
click at [760, 615] on h6 "8045988640" at bounding box center [755, 625] width 99 height 20
copy h6 "8045988640"
click at [315, 50] on button "Back to borrower requests" at bounding box center [305, 41] width 189 height 30
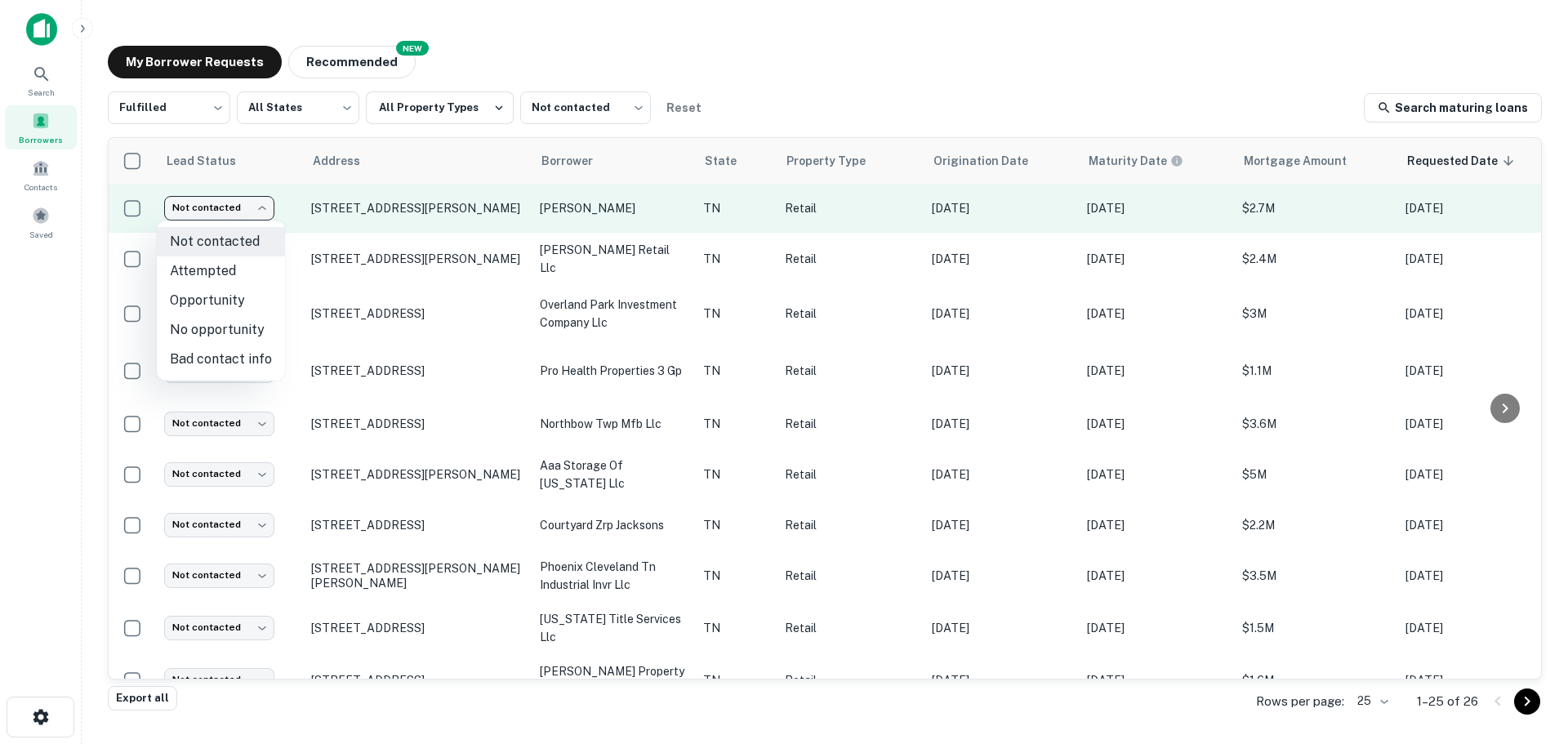
click at [250, 215] on body "Search Borrowers Contacts Saved My Borrower Requests NEW Recommended Fulfilled …" at bounding box center [784, 372] width 1568 height 744
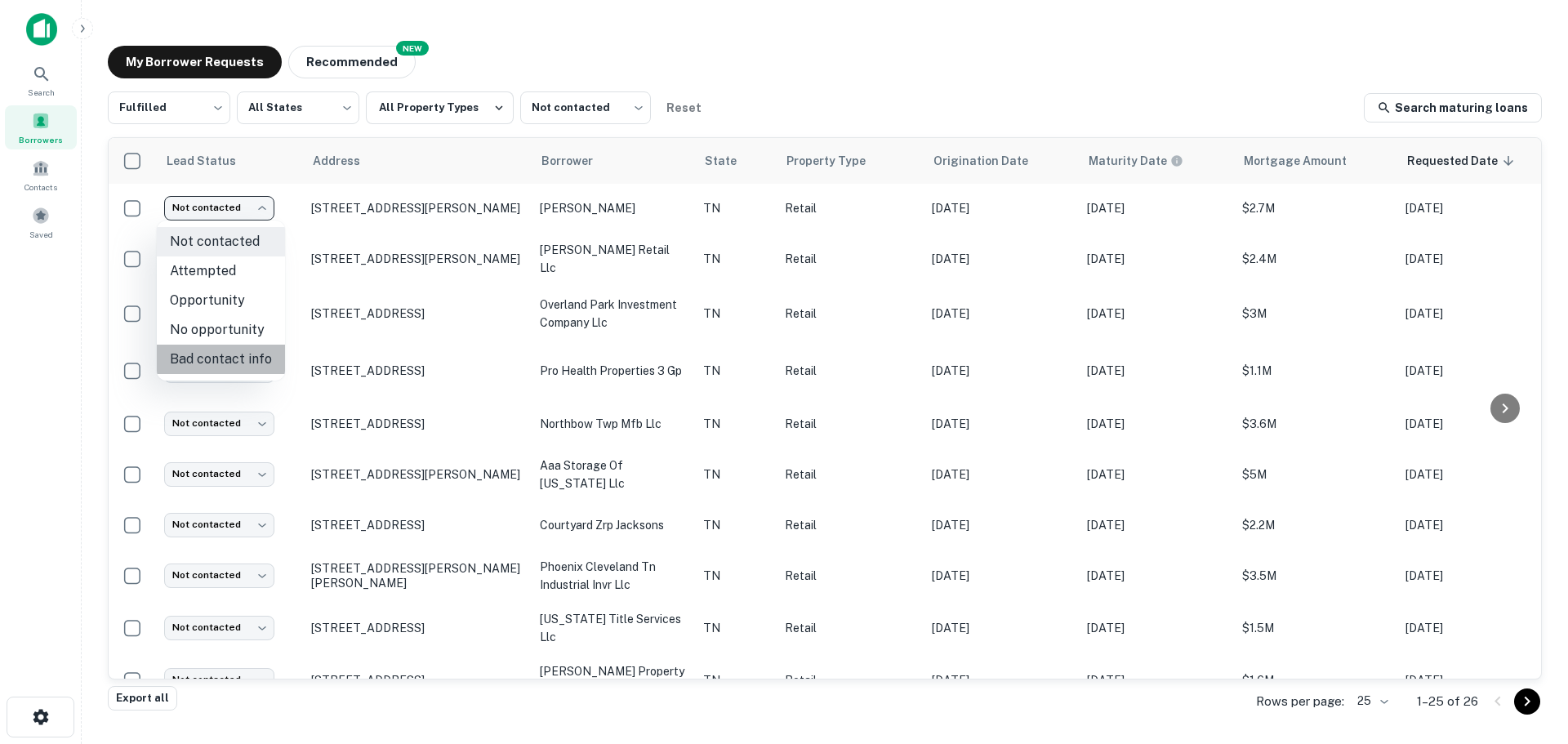
click at [237, 365] on li "Bad contact info" at bounding box center [221, 360] width 128 height 30
type input "**********"
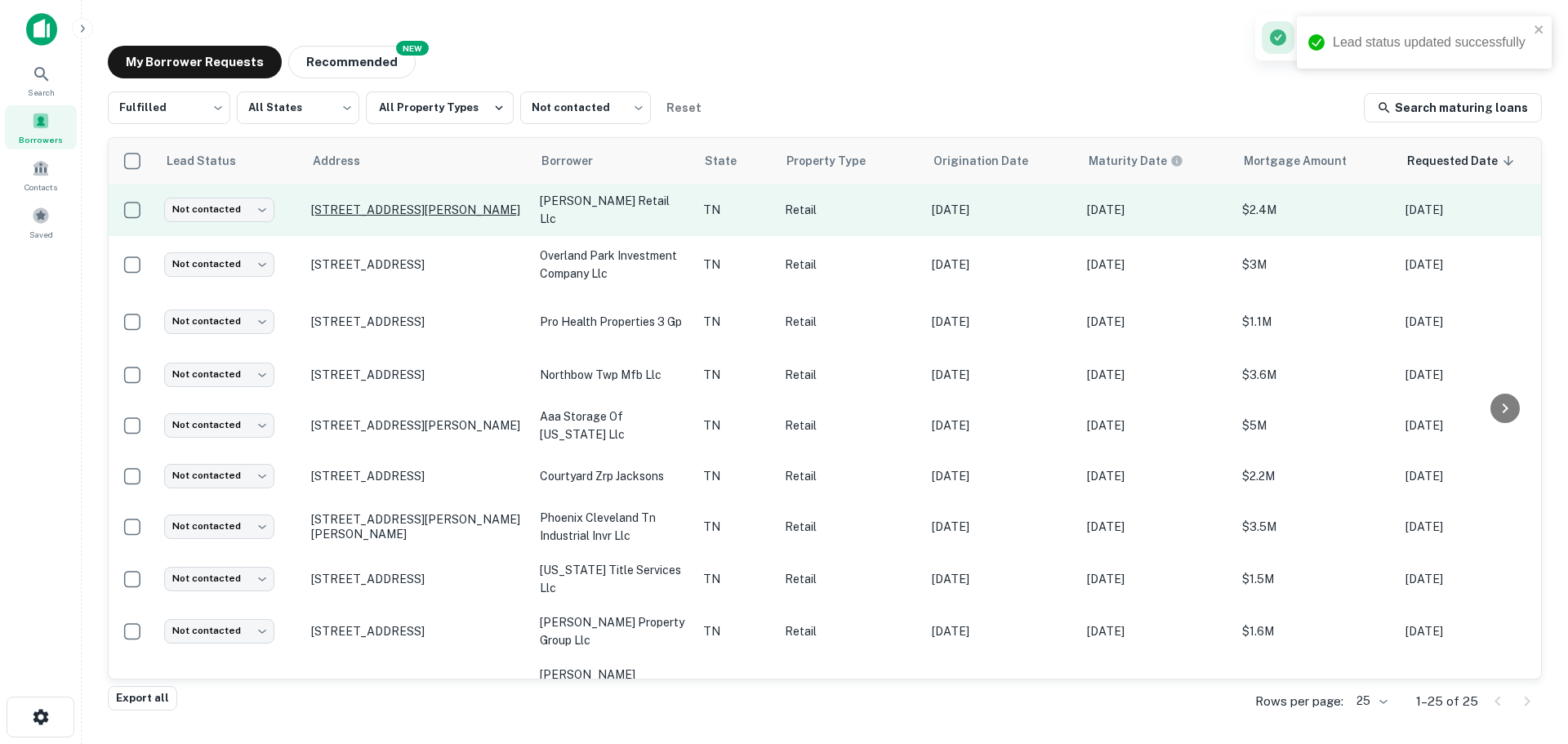
click at [425, 203] on p "[STREET_ADDRESS][PERSON_NAME]" at bounding box center [417, 209] width 212 height 15
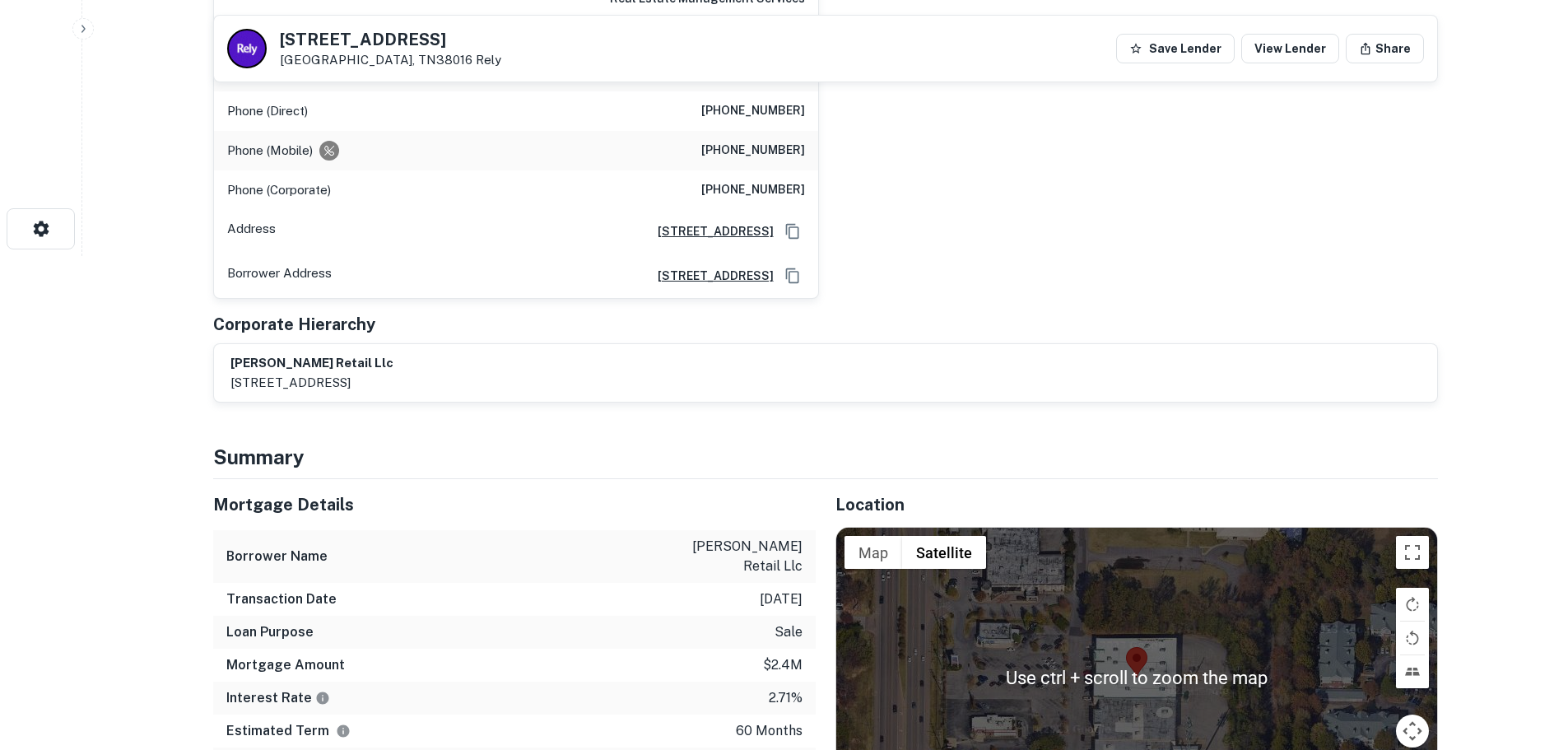
scroll to position [658, 0]
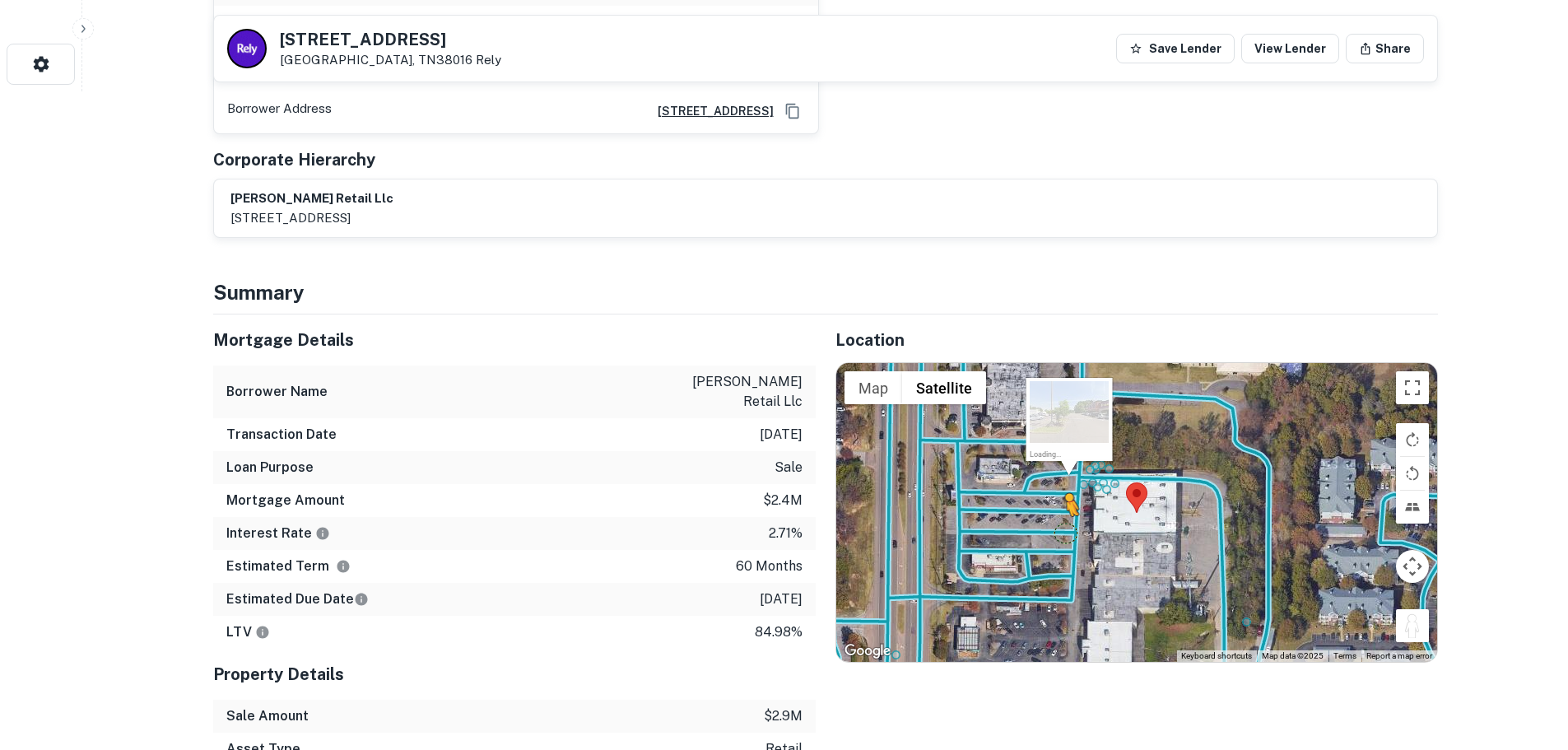
drag, startPoint x: 1424, startPoint y: 591, endPoint x: 1060, endPoint y: 493, distance: 377.0
click at [1060, 493] on div "To activate drag with keyboard, press Alt + Enter. Once in keyboard drag state,…" at bounding box center [1137, 511] width 601 height 298
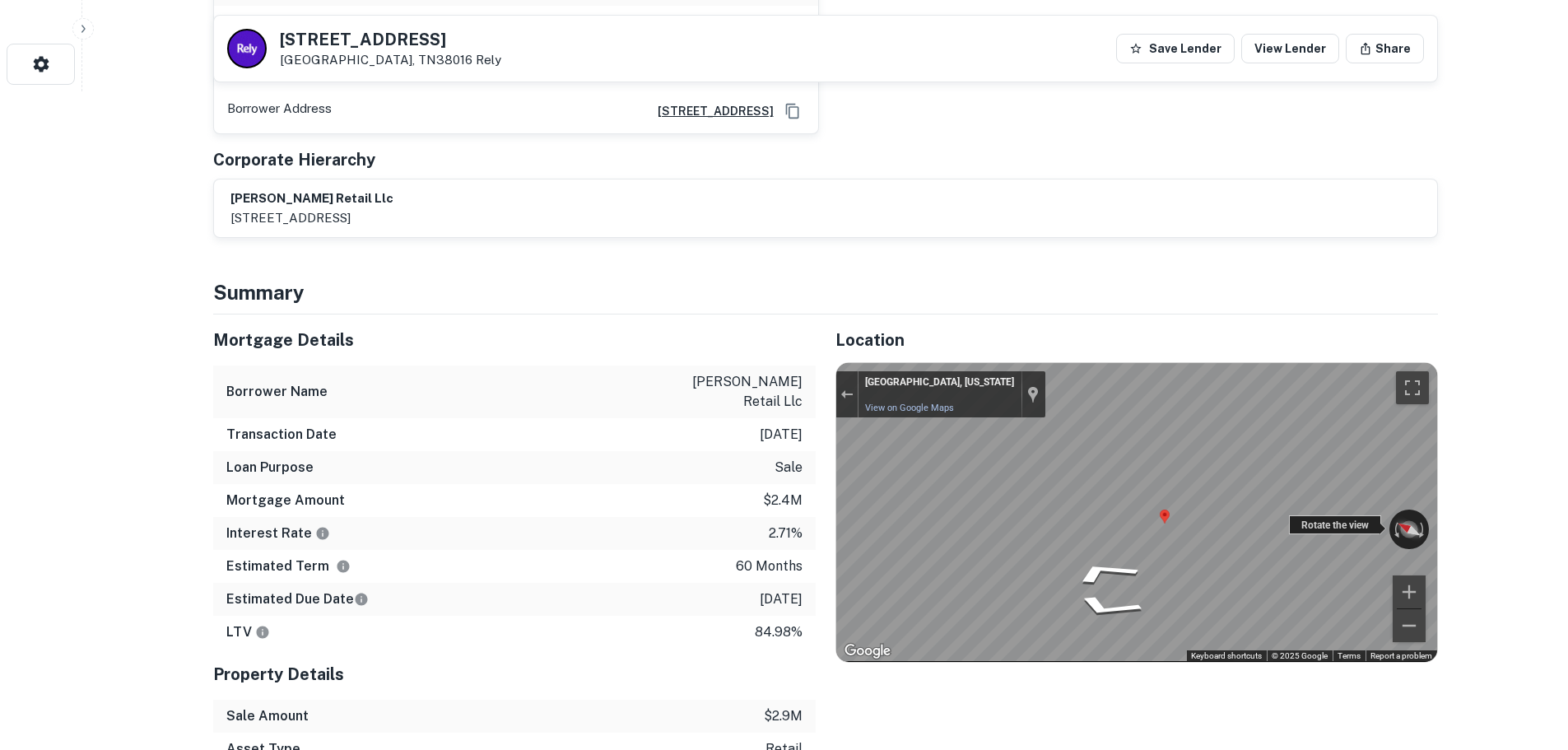
click at [1062, 483] on div "← Move left → Move right ↑ Move up ↓ Move down + Zoom in - Zoom out [GEOGRAPHIC…" at bounding box center [1137, 511] width 601 height 298
drag, startPoint x: 1404, startPoint y: 499, endPoint x: 663, endPoint y: 460, distance: 742.0
click at [663, 460] on div "Mortgage Details Borrower Name [PERSON_NAME] retail llc Transaction Date [DATE]…" at bounding box center [816, 590] width 1245 height 550
click at [828, 486] on div "Location ← Move left → Move right ↑ Move up ↓ Move down + Zoom in - Zoom out Ho…" at bounding box center [1127, 590] width 623 height 550
click at [368, 44] on h5 "[STREET_ADDRESS]" at bounding box center [391, 39] width 221 height 17
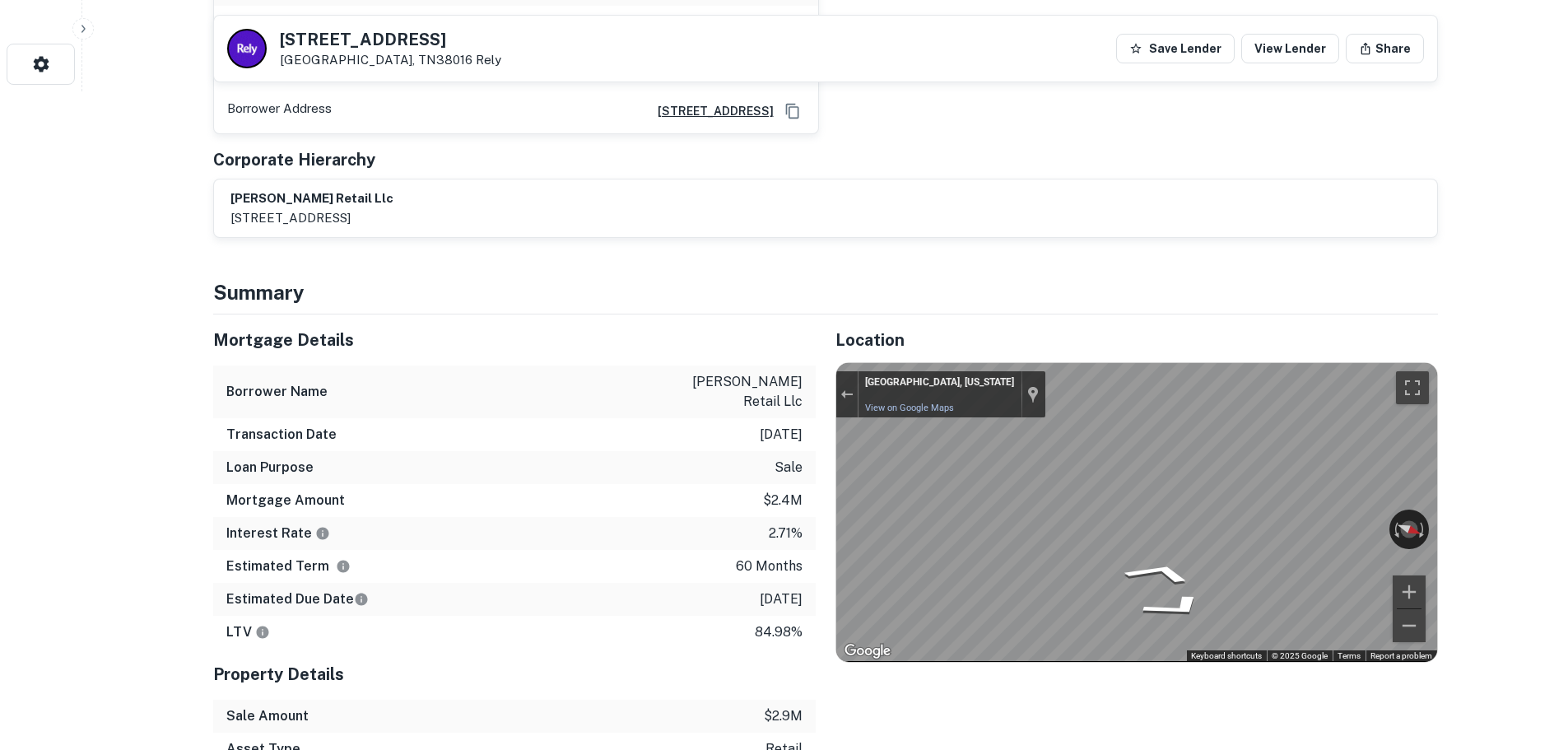
click at [368, 44] on h5 "[STREET_ADDRESS]" at bounding box center [391, 39] width 221 height 17
copy h5 "[STREET_ADDRESS]"
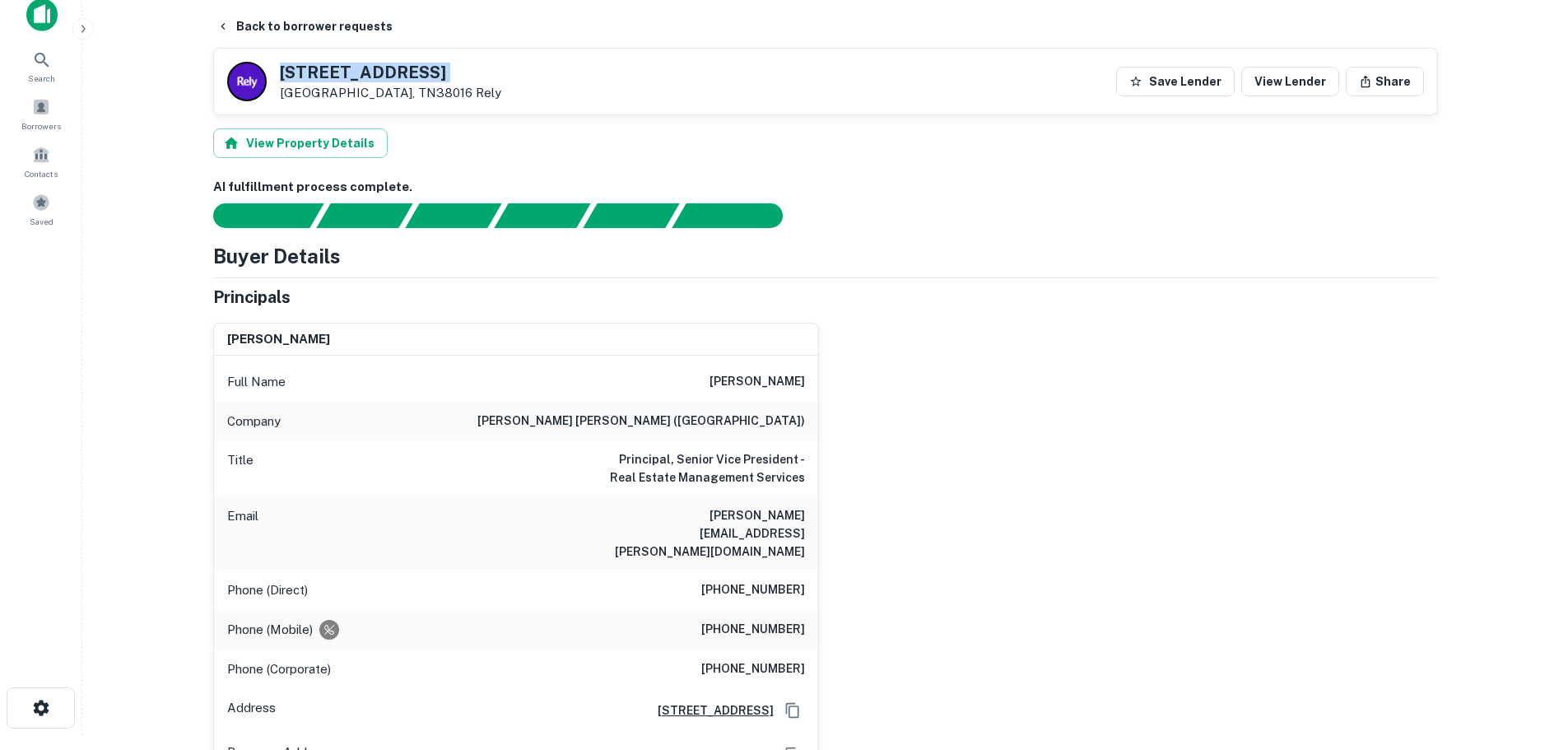
scroll to position [0, 0]
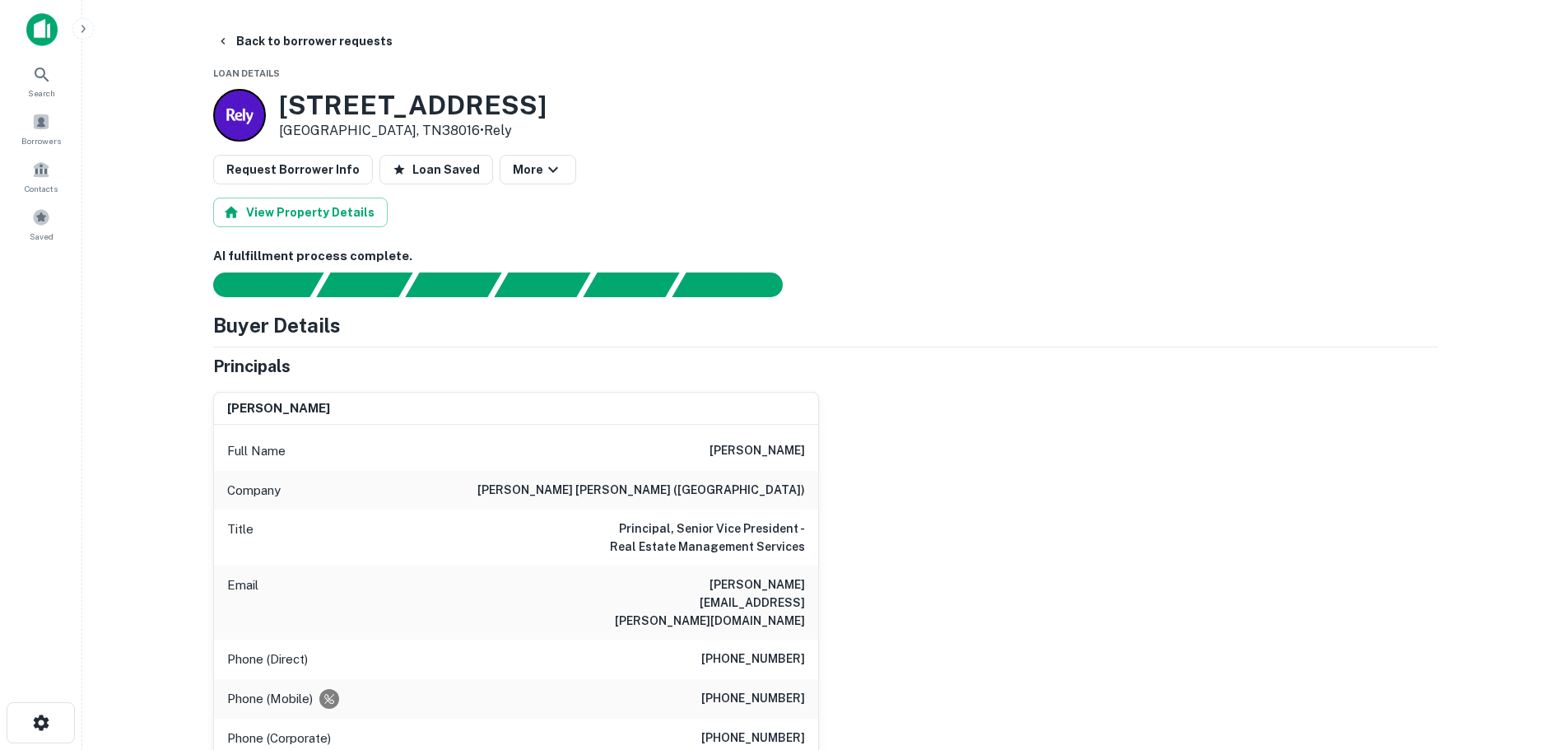
click at [795, 649] on h6 "[PHONE_NUMBER]" at bounding box center [753, 659] width 104 height 20
copy h6 "[PHONE_NUMBER]"
click at [332, 37] on button "Back to borrower requests" at bounding box center [305, 41] width 189 height 30
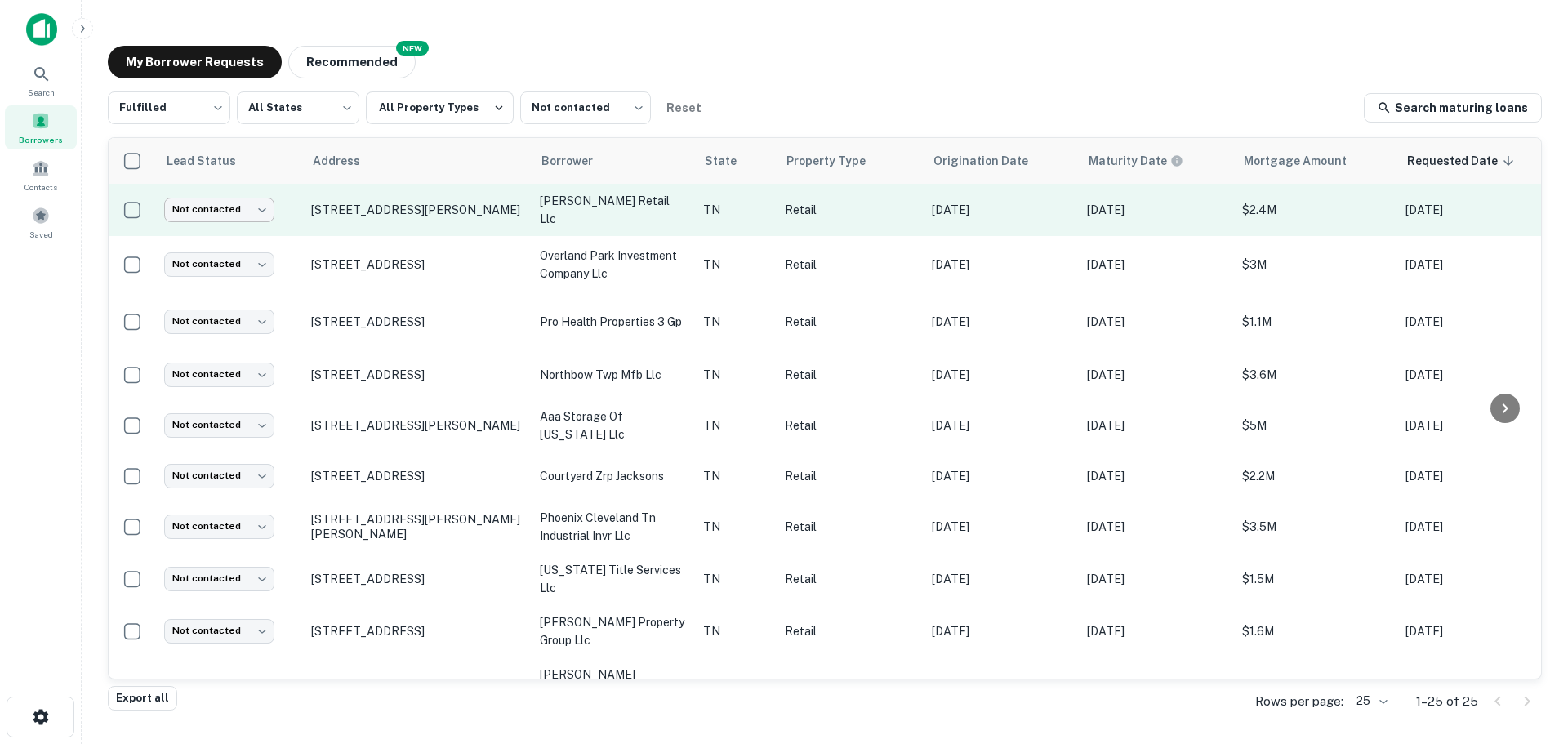
click at [252, 209] on body "Search Borrowers Contacts Saved My Borrower Requests NEW Recommended Fulfilled …" at bounding box center [784, 372] width 1568 height 744
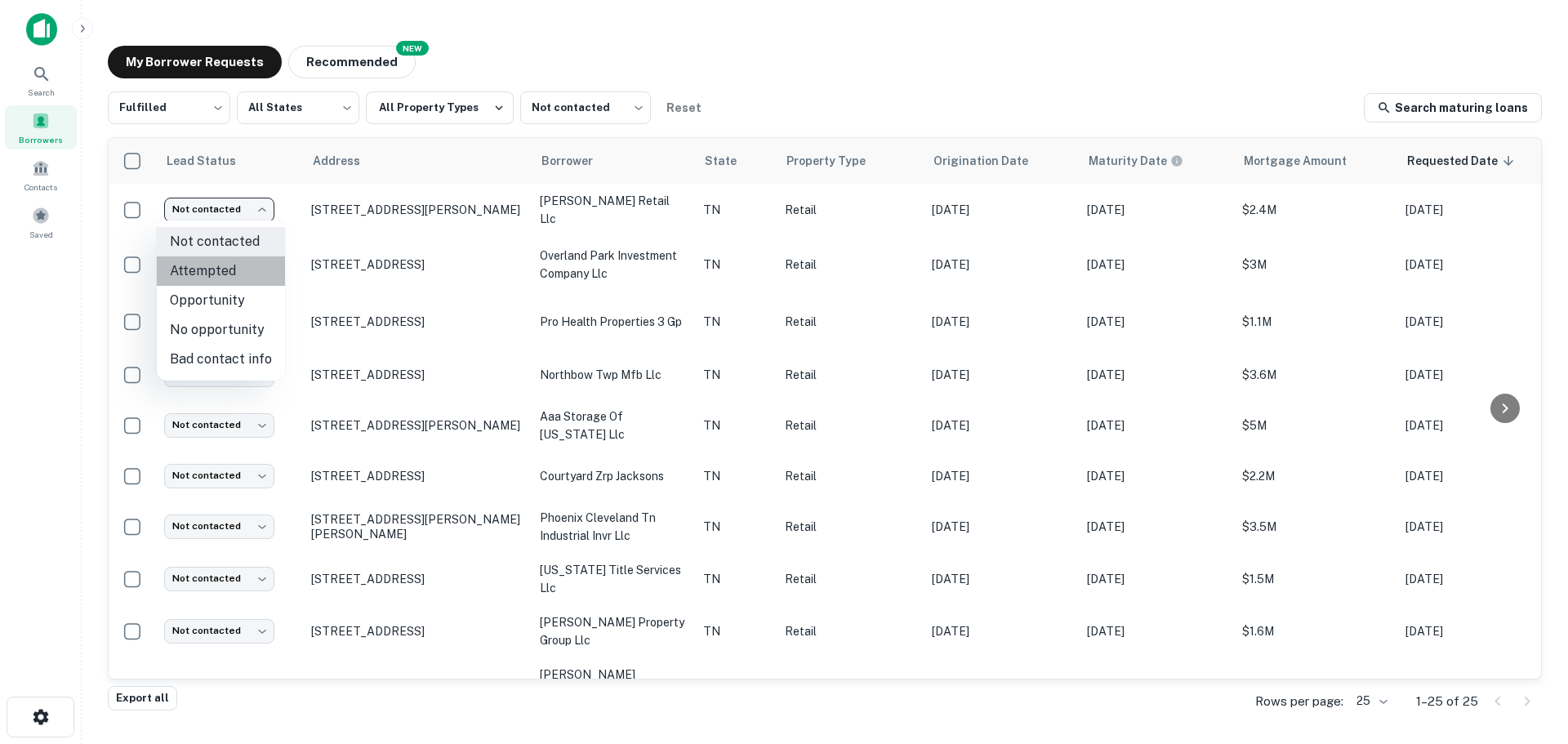
click at [241, 278] on li "Attempted" at bounding box center [221, 271] width 128 height 30
type input "*********"
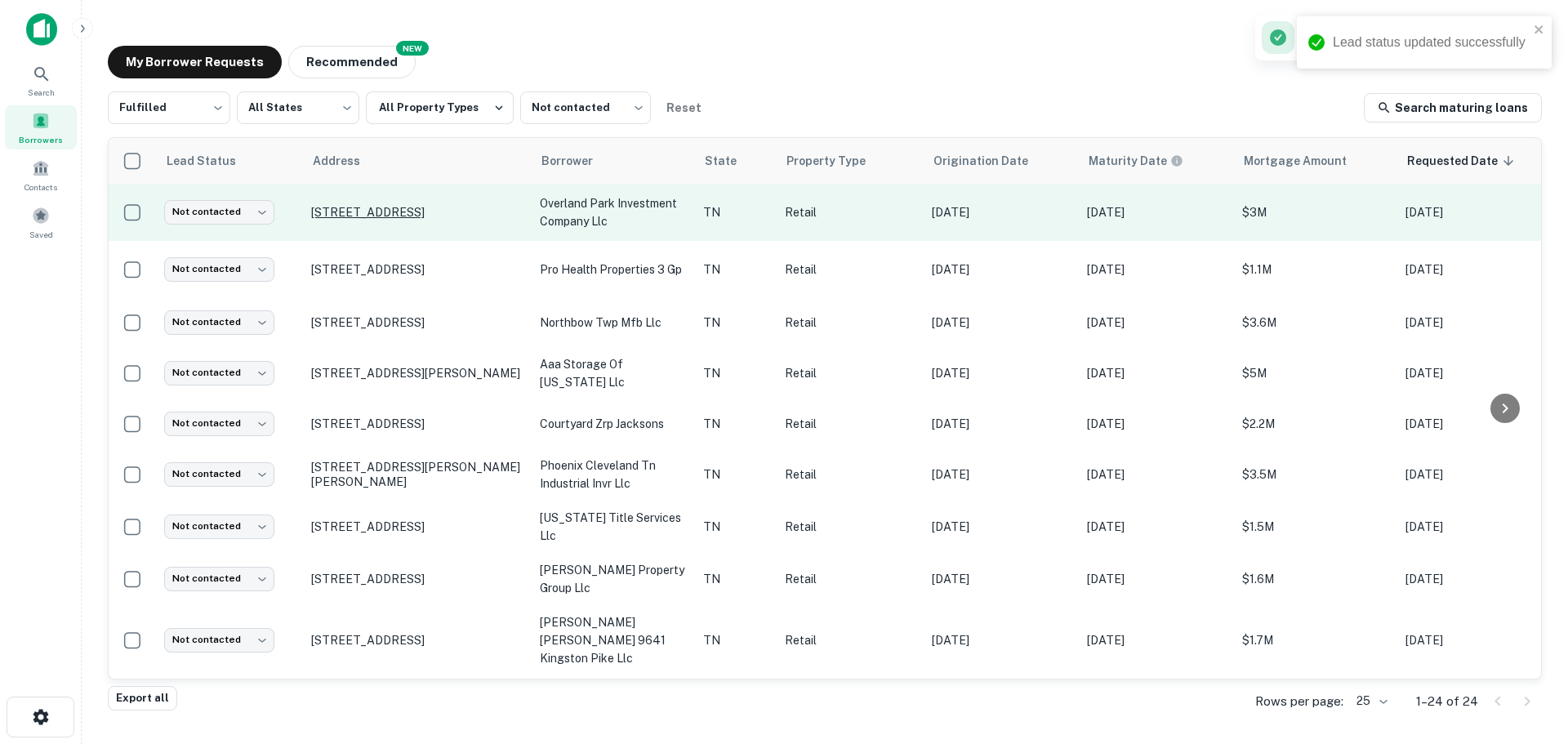
click at [402, 211] on p "[STREET_ADDRESS]" at bounding box center [417, 211] width 212 height 15
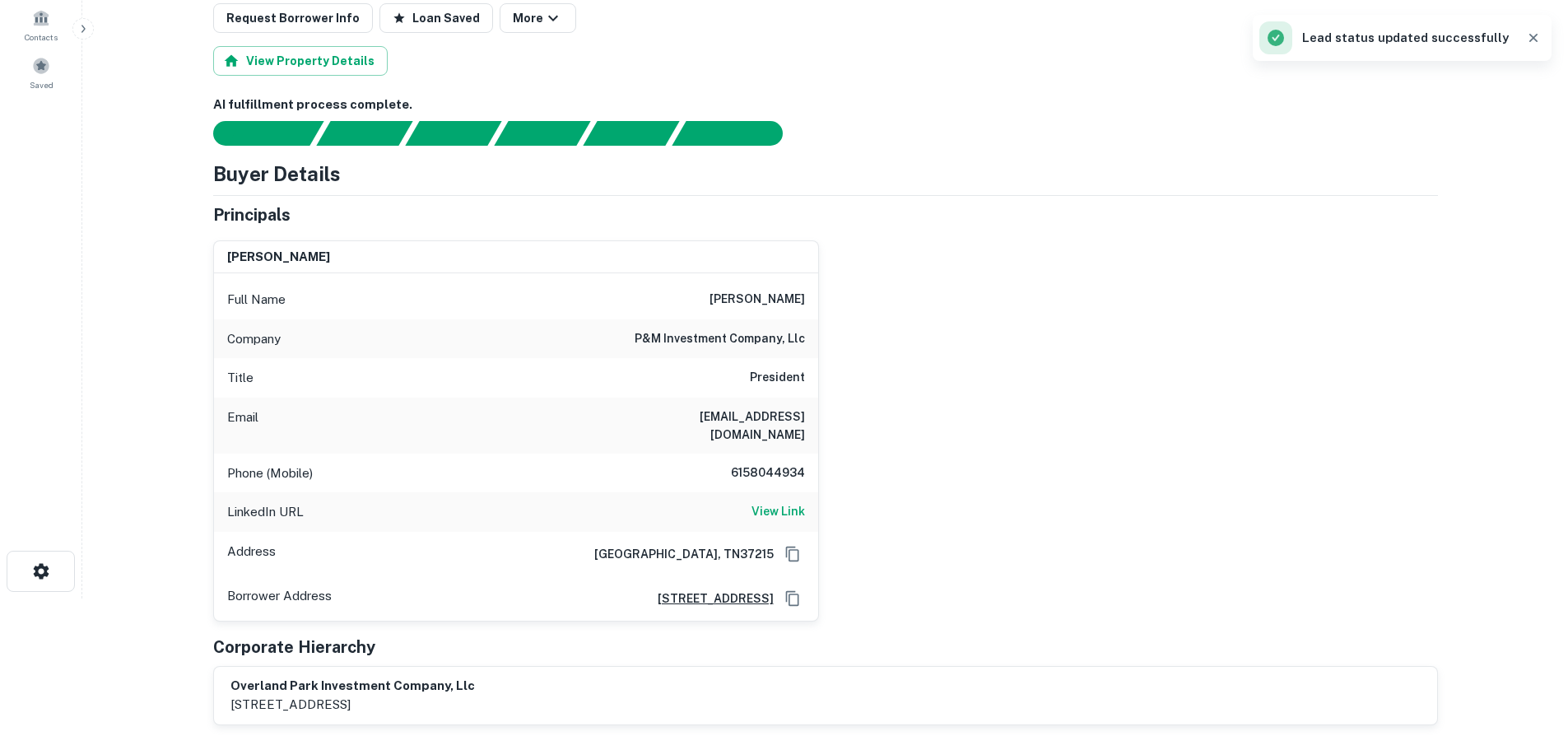
scroll to position [164, 0]
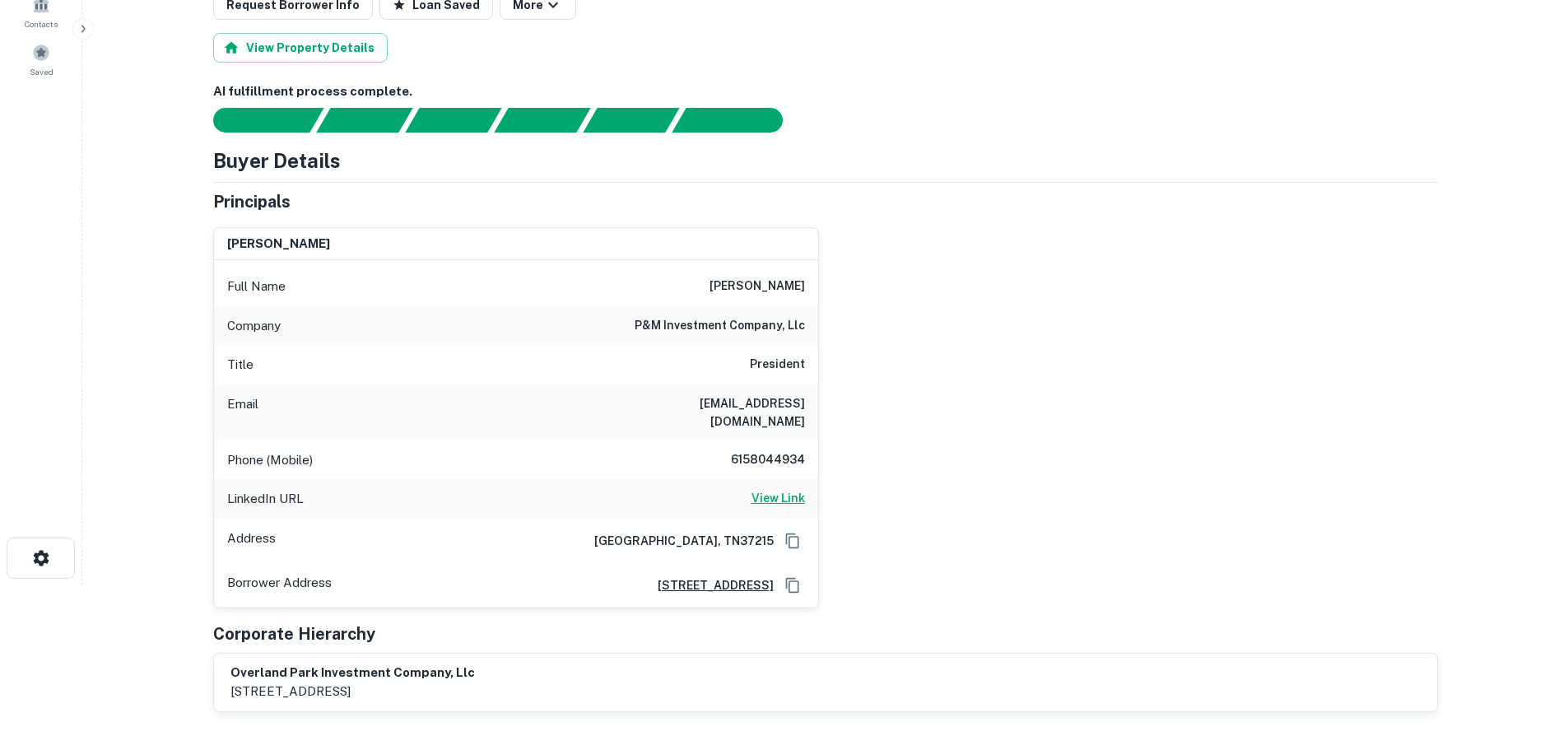
click at [787, 489] on h6 "View Link" at bounding box center [779, 498] width 54 height 18
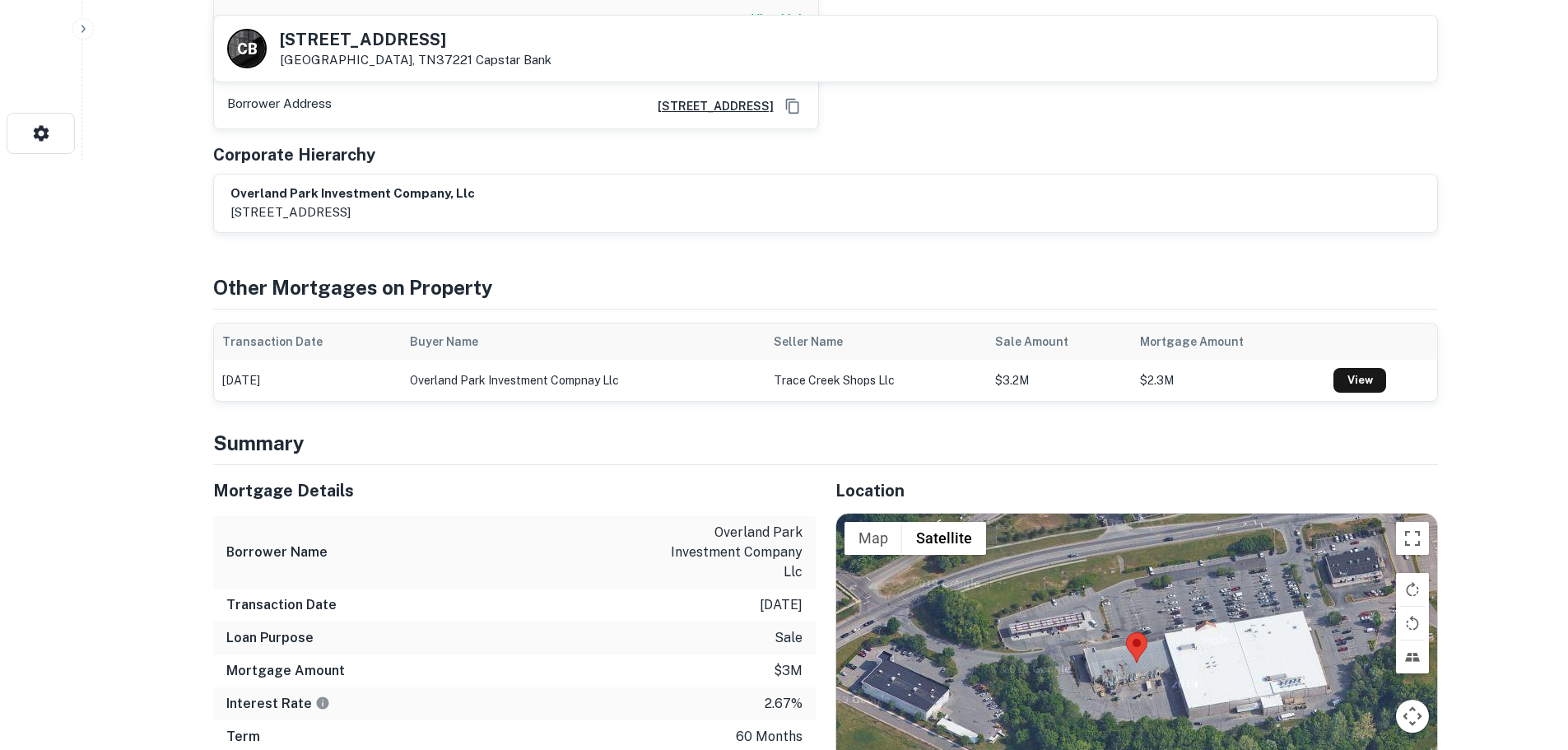
scroll to position [330, 0]
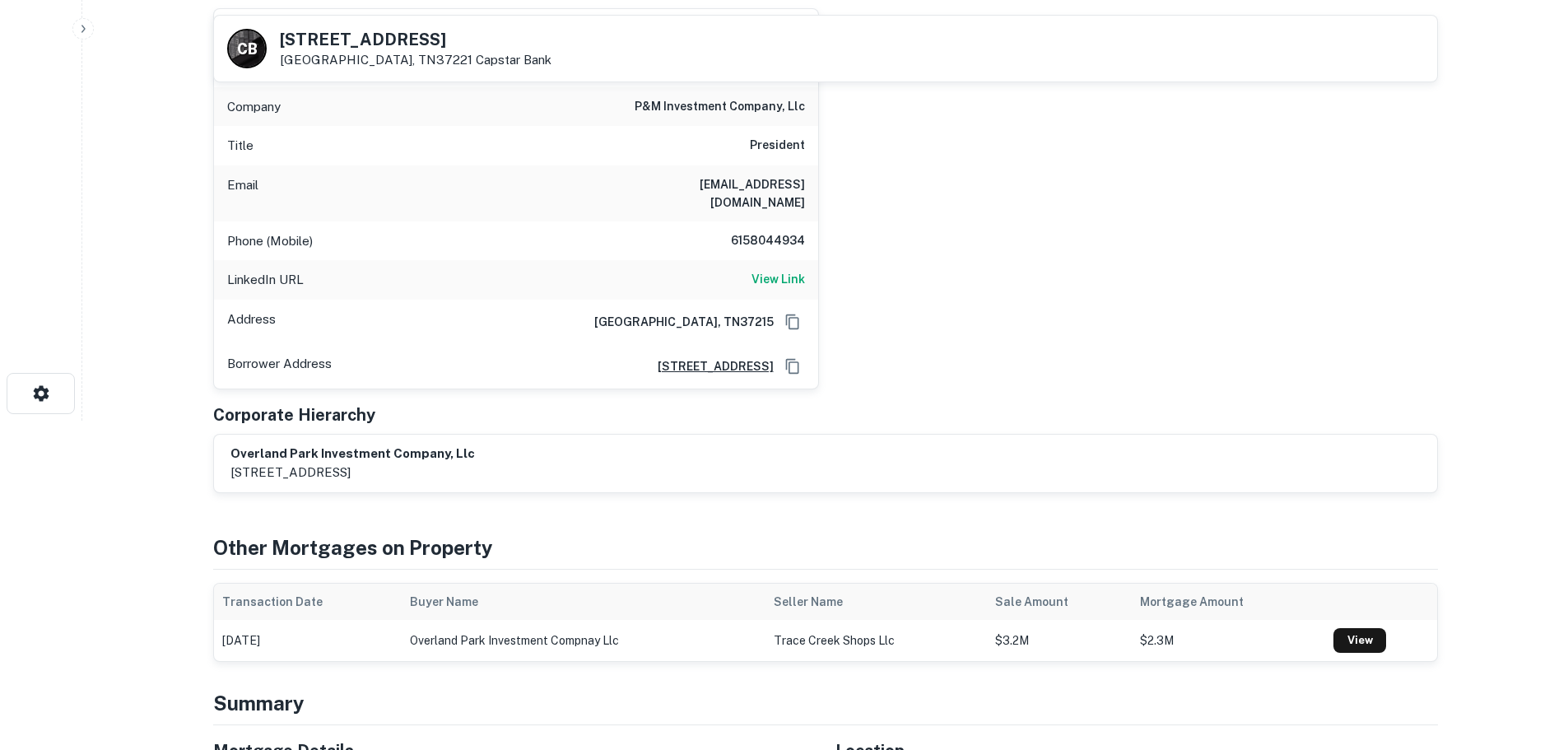
click at [371, 36] on h5 "[STREET_ADDRESS]" at bounding box center [415, 39] width 272 height 17
copy h5 "[STREET_ADDRESS]"
click at [745, 109] on h6 "p&m investment company, llc" at bounding box center [719, 108] width 170 height 20
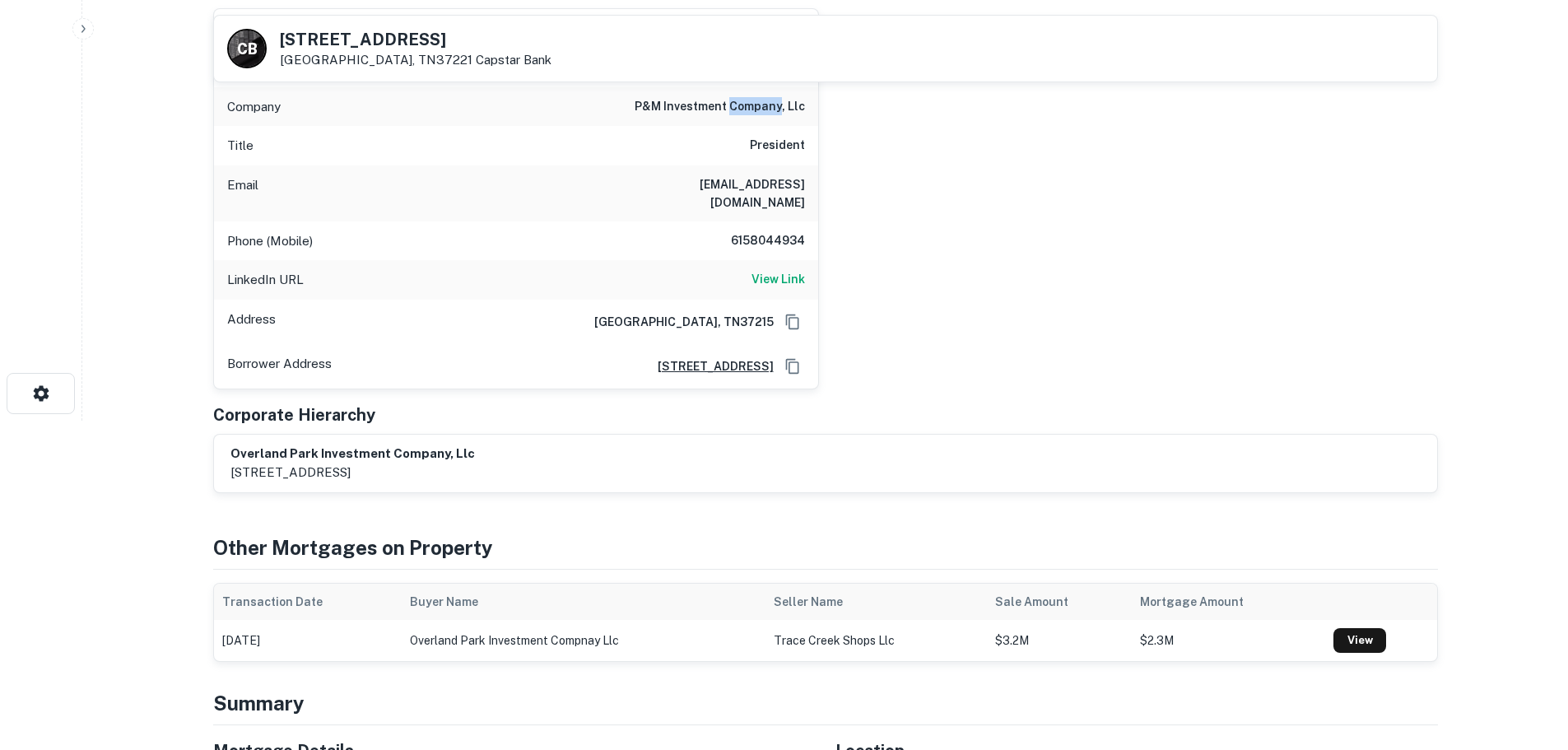
click at [745, 109] on h6 "p&m investment company, llc" at bounding box center [719, 108] width 170 height 20
copy h6 "p&m investment company, llc"
click at [766, 231] on h6 "6158044934" at bounding box center [755, 241] width 99 height 20
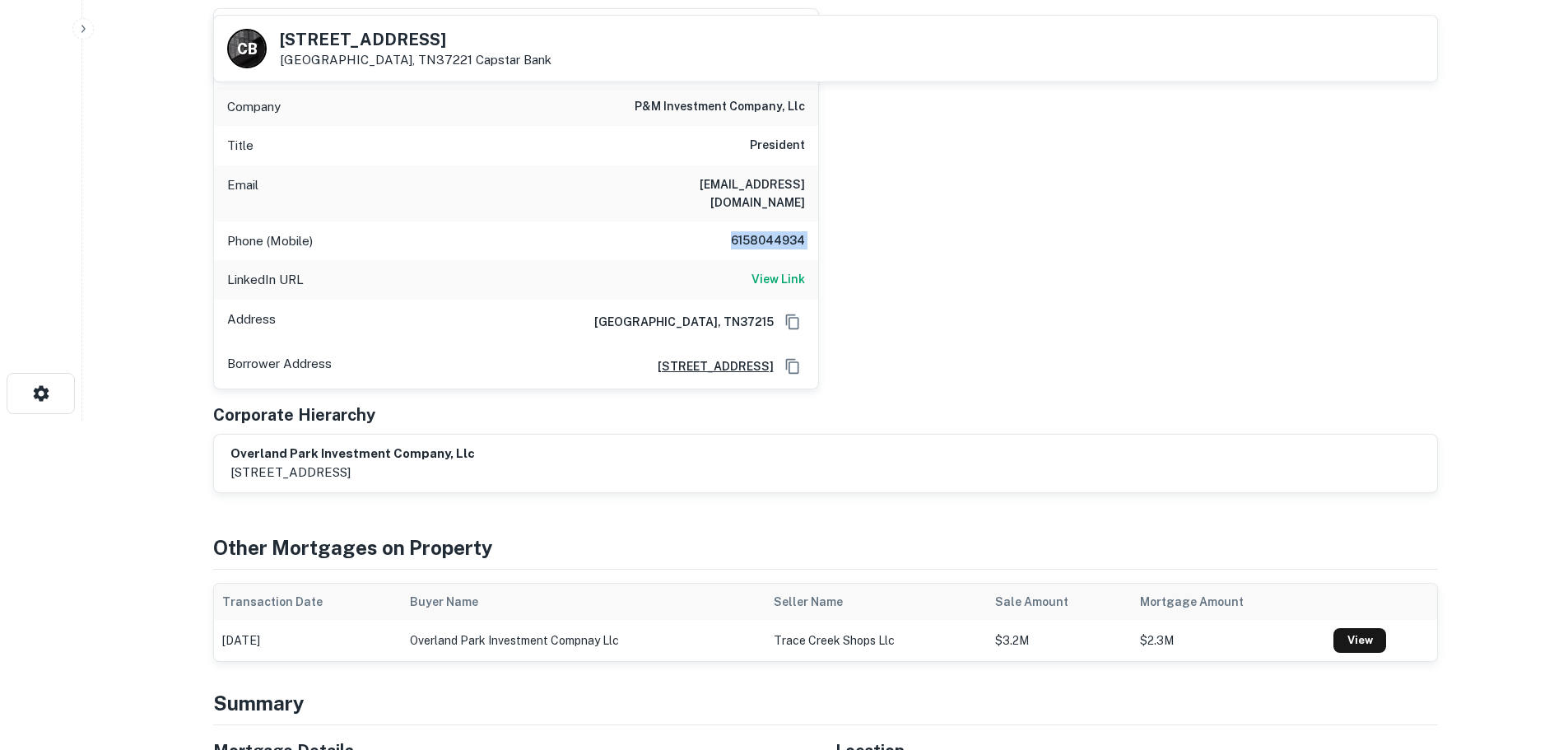
click at [766, 231] on h6 "6158044934" at bounding box center [755, 241] width 99 height 20
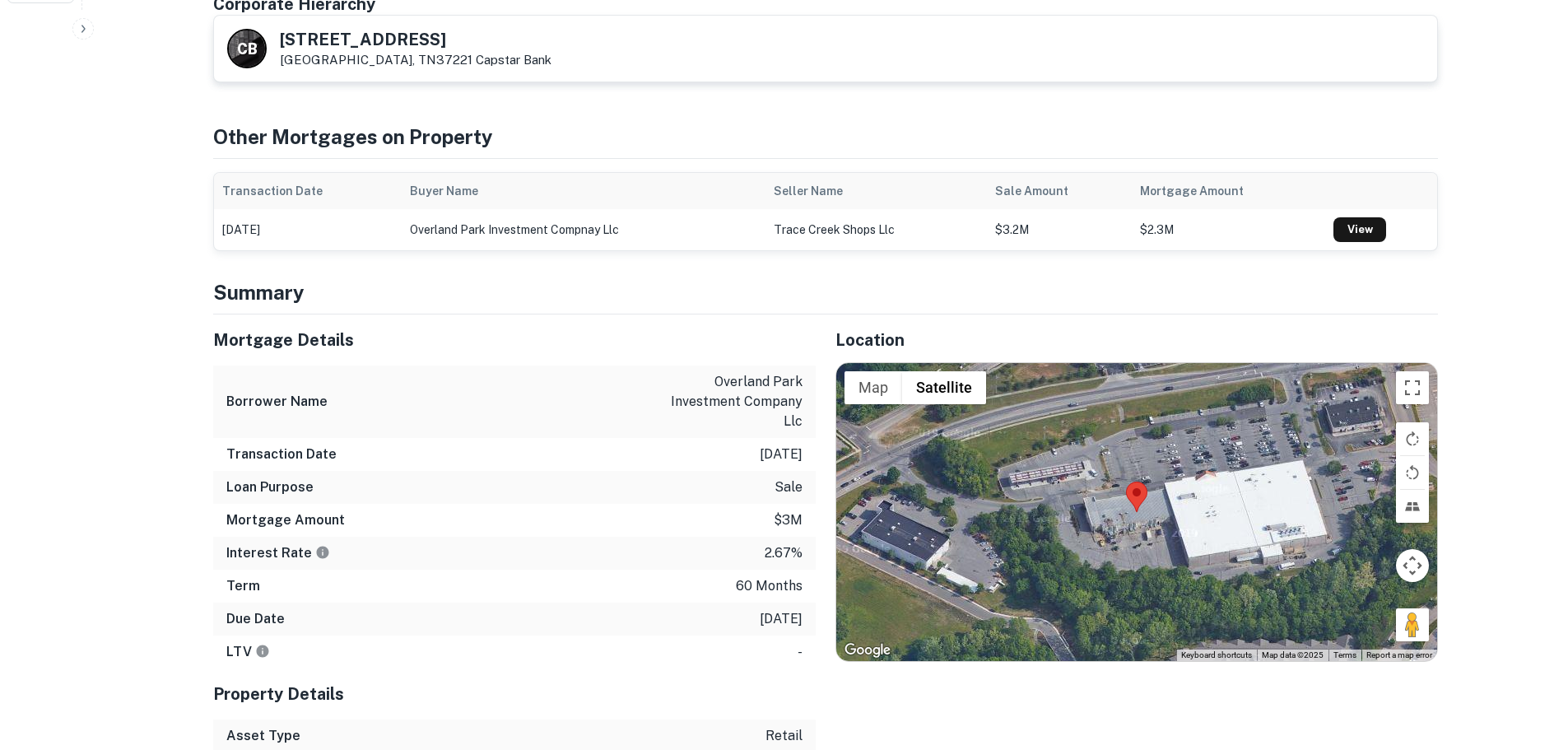
scroll to position [741, 0]
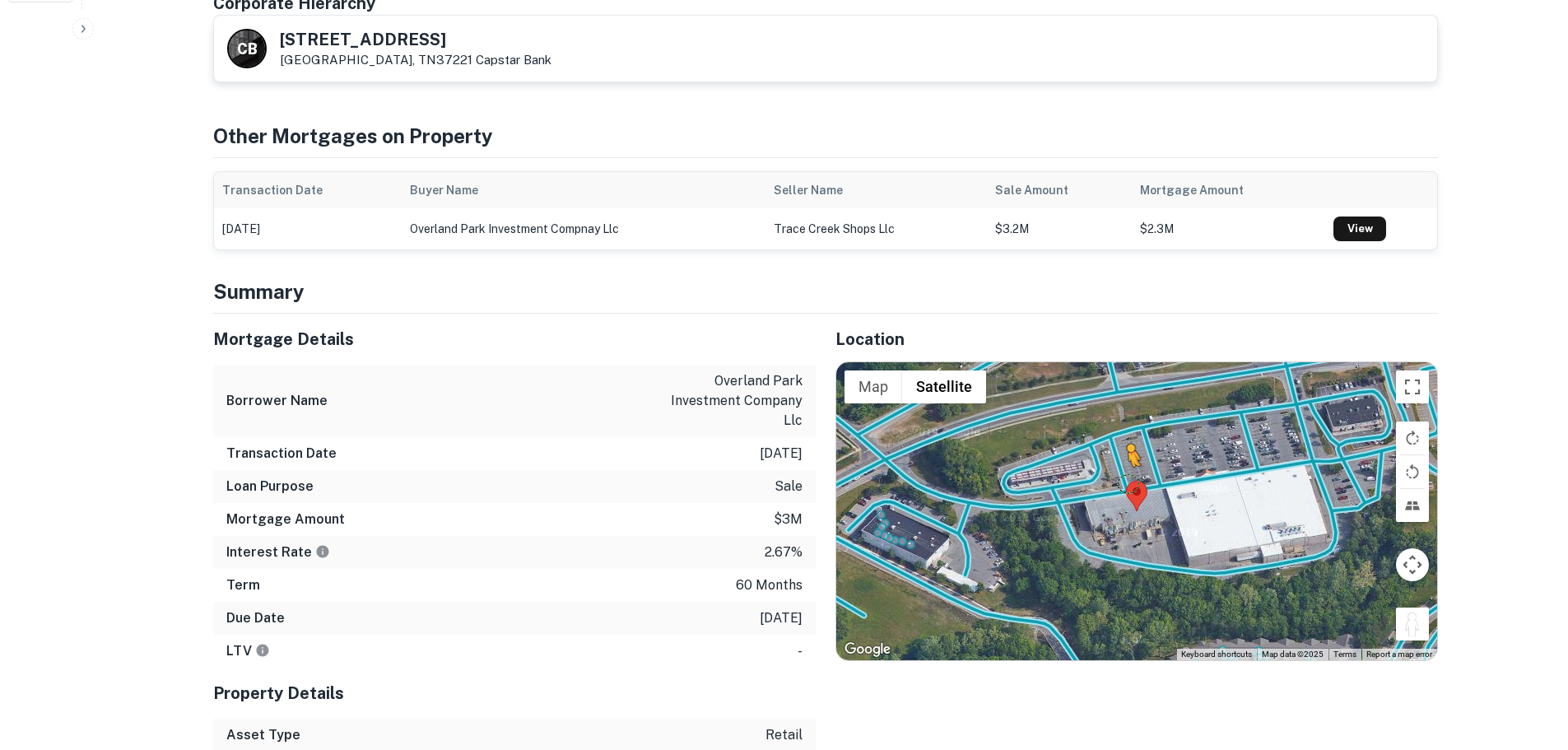
drag, startPoint x: 1411, startPoint y: 610, endPoint x: 1116, endPoint y: 460, distance: 330.9
click at [1116, 460] on div "To activate drag with keyboard, press Alt + Enter. Once in keyboard drag state,…" at bounding box center [1137, 511] width 601 height 298
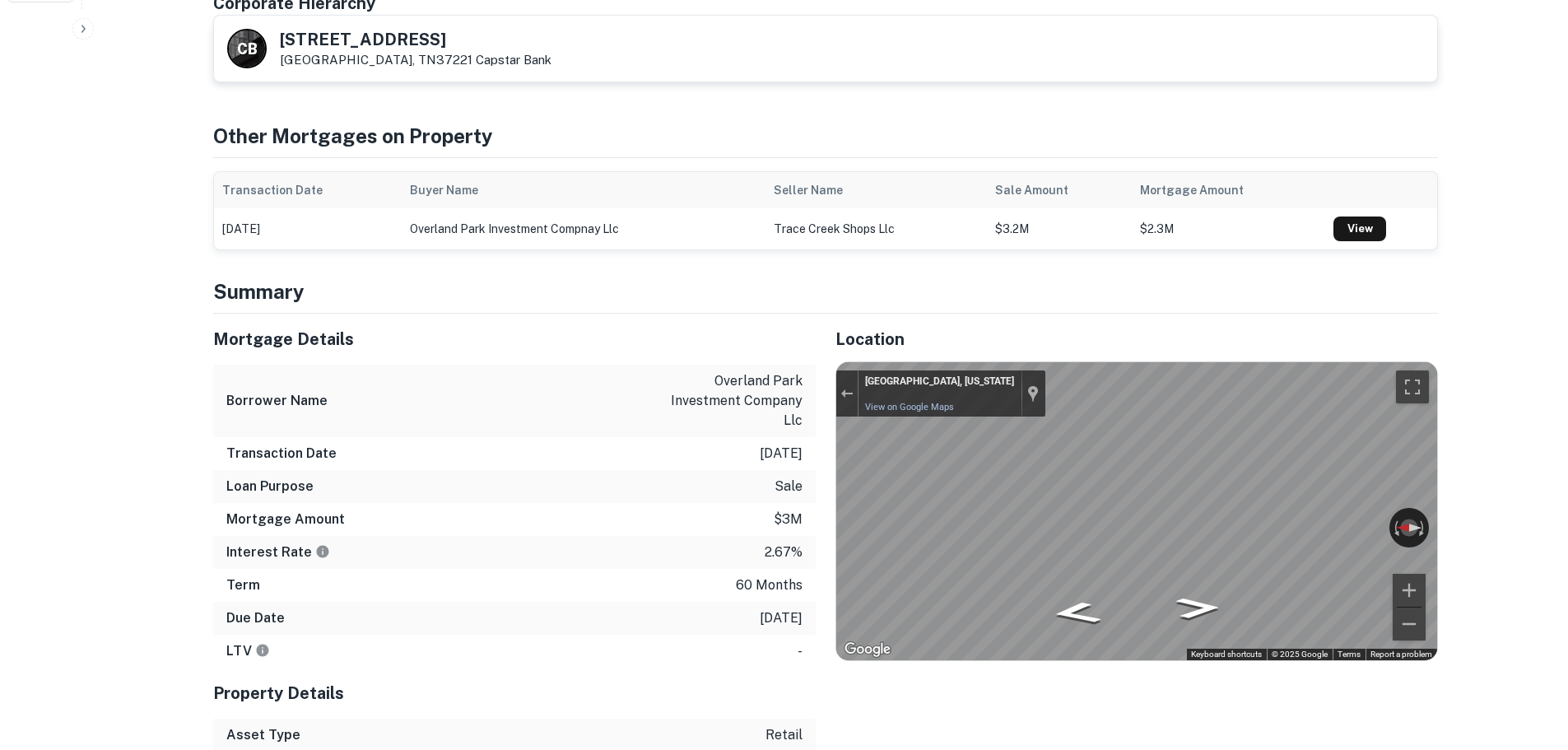
click at [831, 492] on div "Location ← Move left → Move right ↑ Move up ↓ Move down + Zoom in - Zoom out Ho…" at bounding box center [1127, 566] width 623 height 504
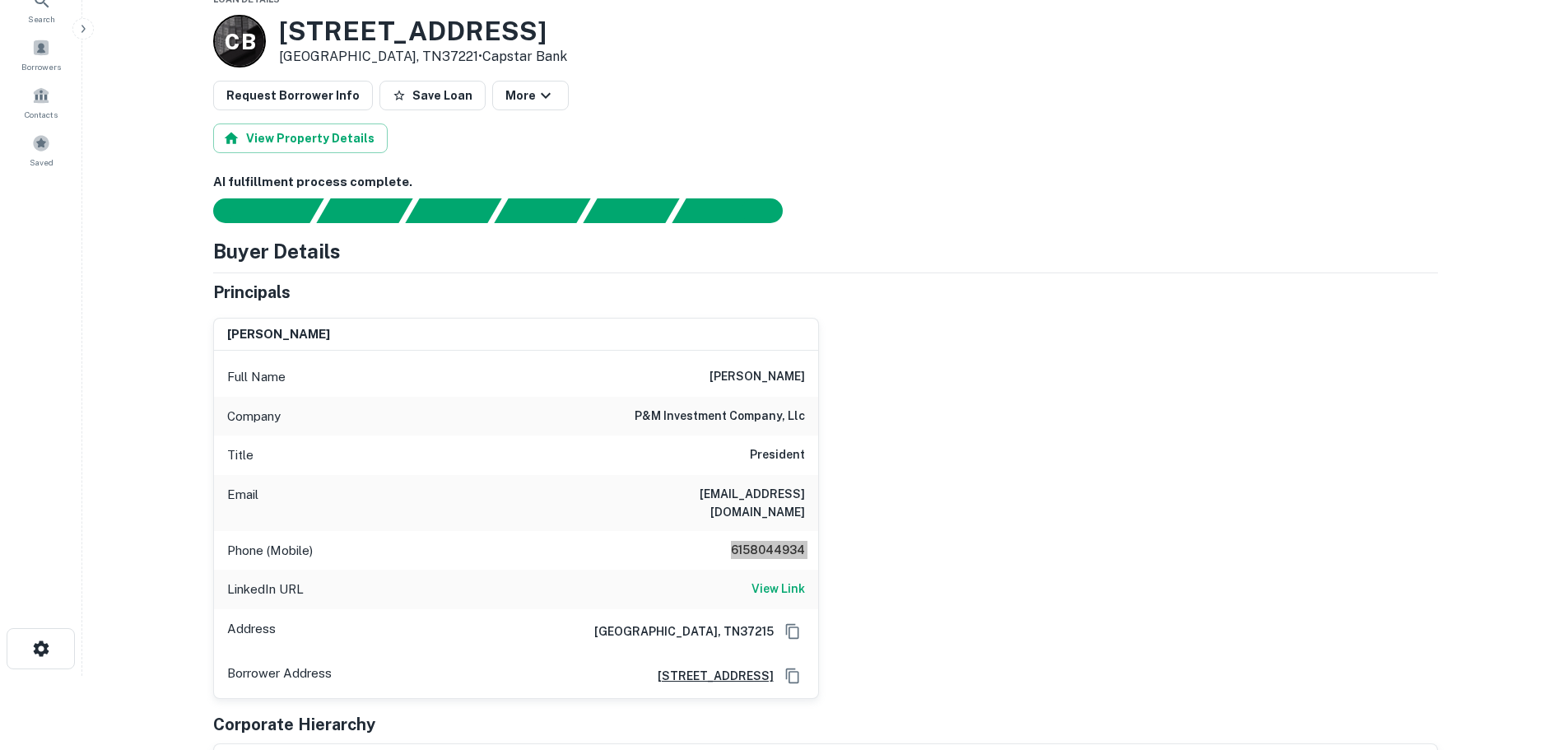
scroll to position [0, 0]
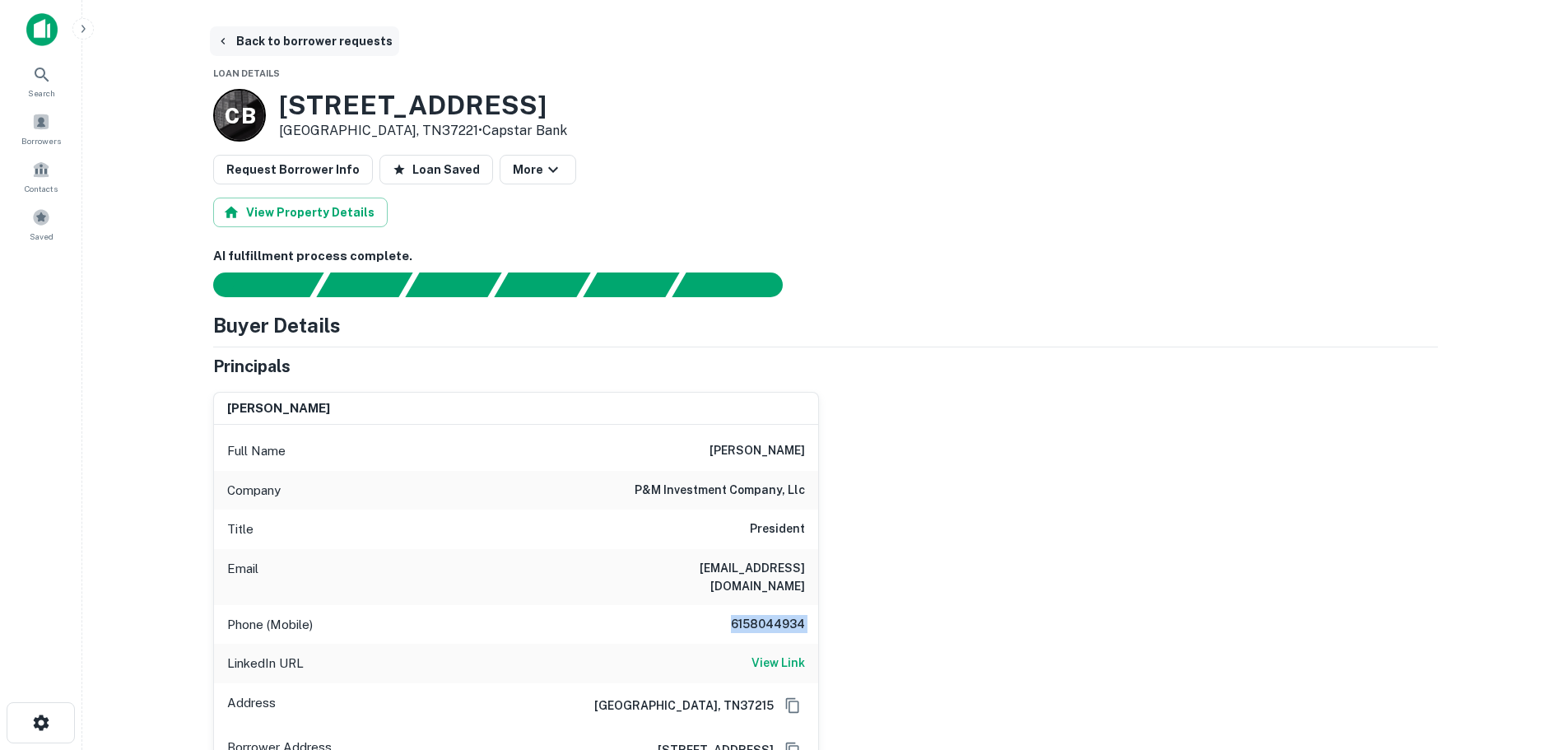
click at [286, 32] on button "Back to borrower requests" at bounding box center [305, 41] width 189 height 30
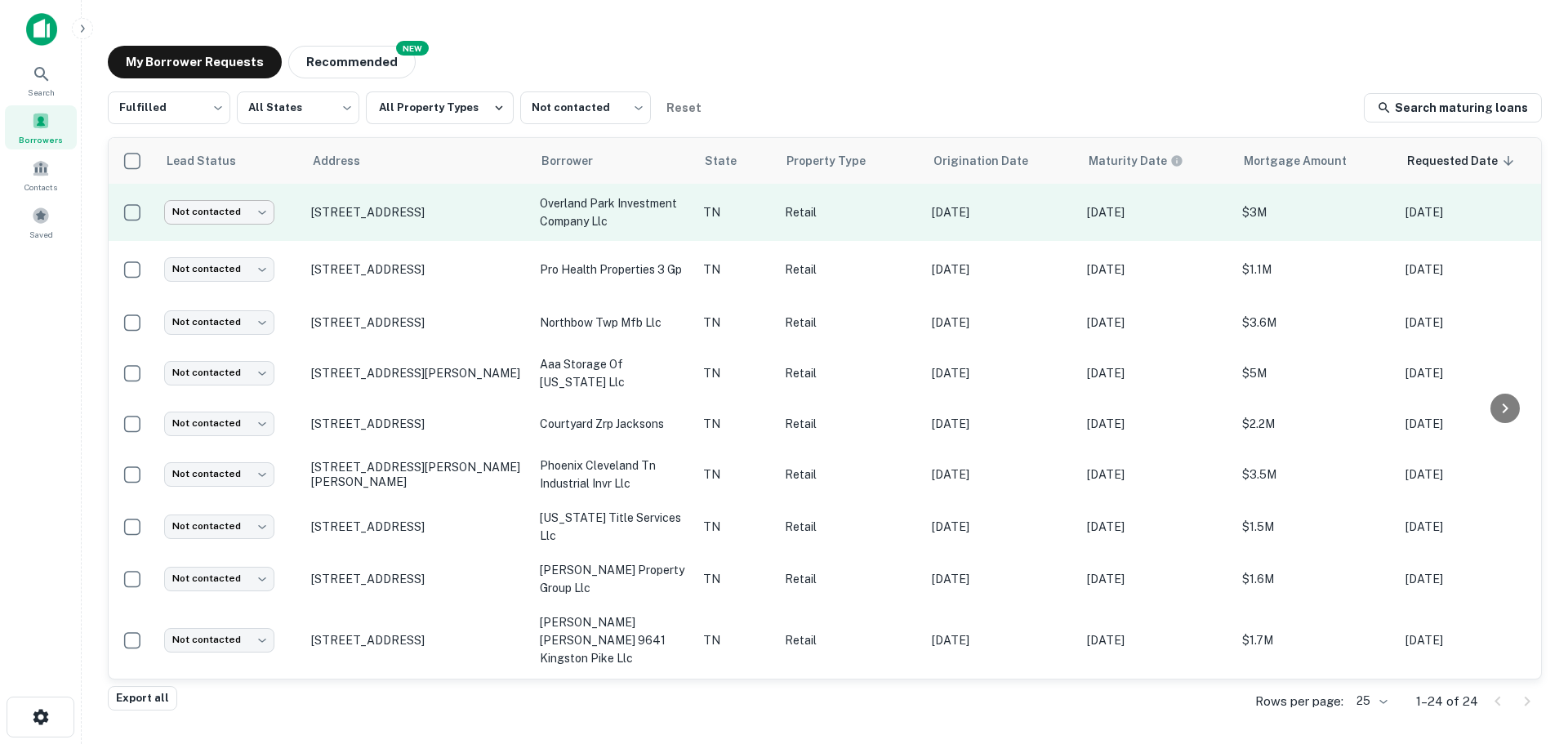
click at [252, 209] on body "Search Borrowers Contacts Saved My Borrower Requests NEW Recommended Fulfilled …" at bounding box center [784, 372] width 1568 height 744
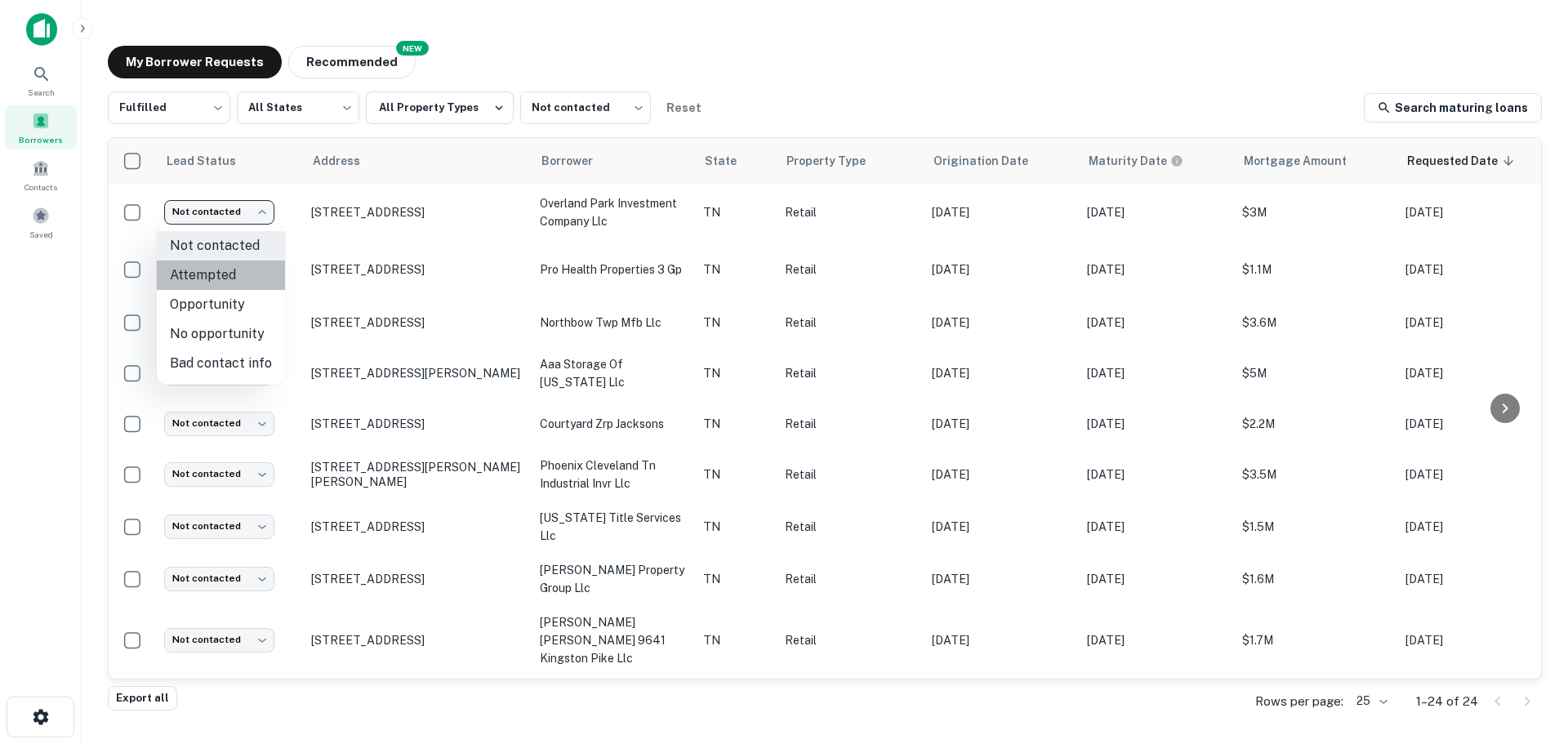
click at [246, 278] on li "Attempted" at bounding box center [221, 276] width 128 height 30
type input "*********"
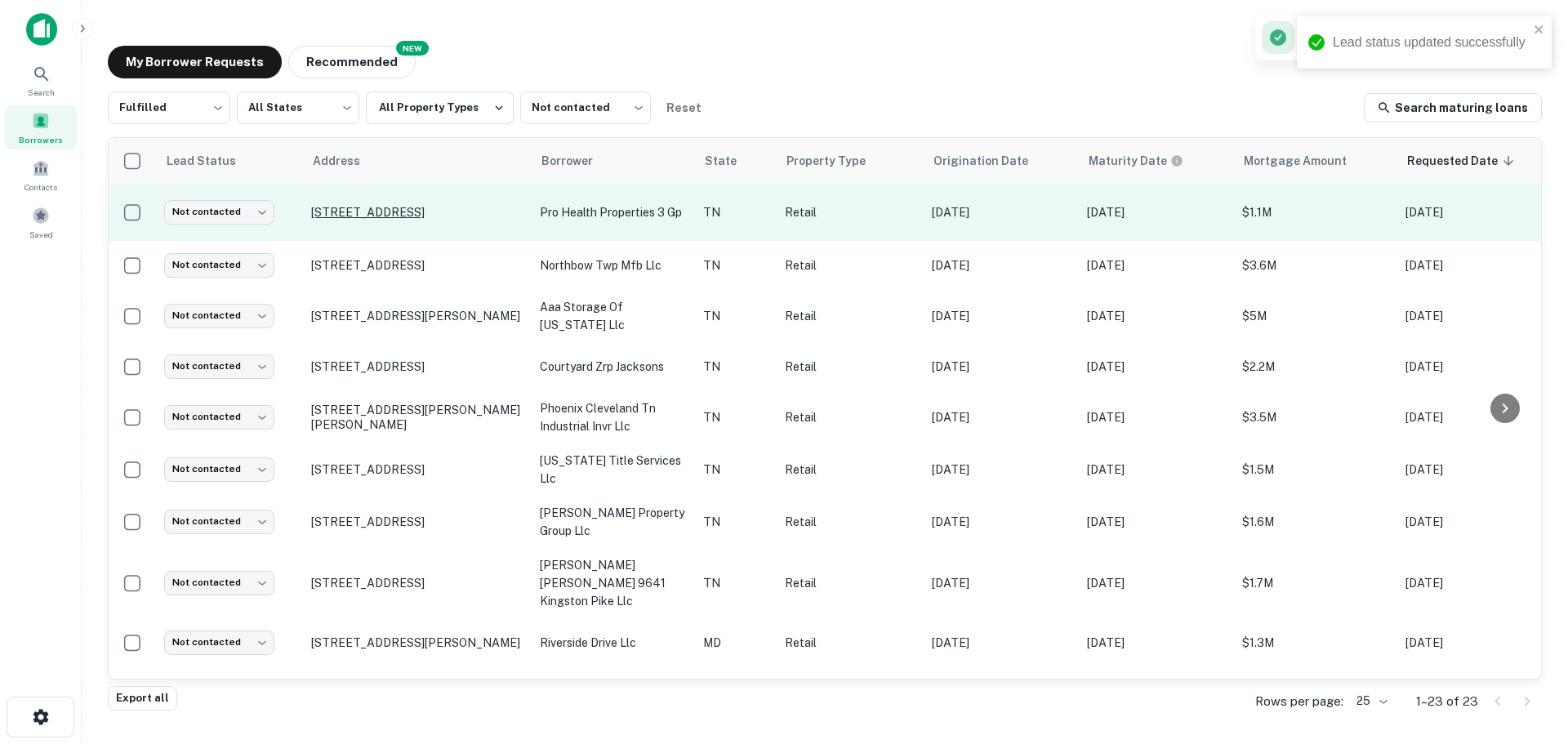
click at [398, 205] on p "[STREET_ADDRESS]" at bounding box center [417, 211] width 212 height 15
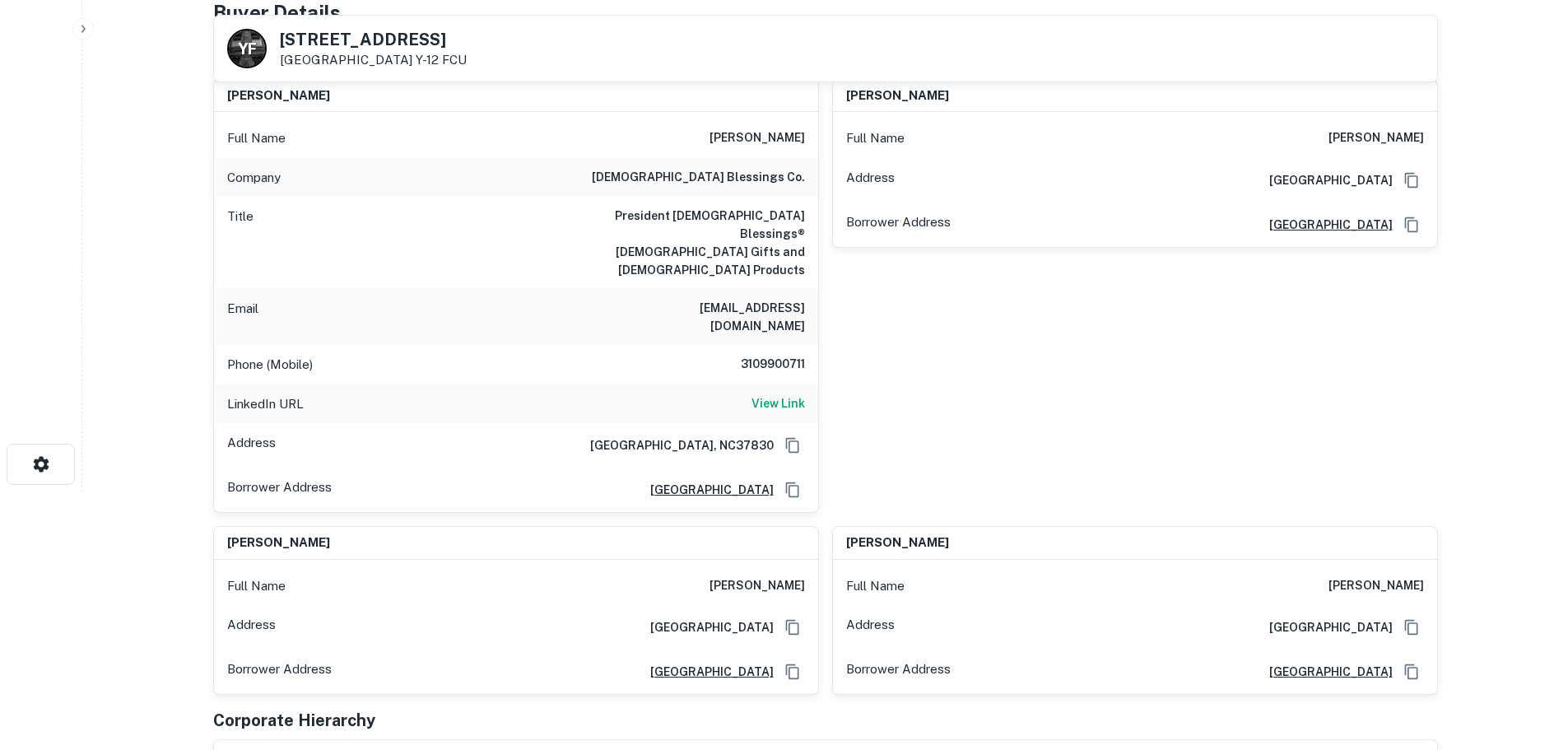
scroll to position [247, 0]
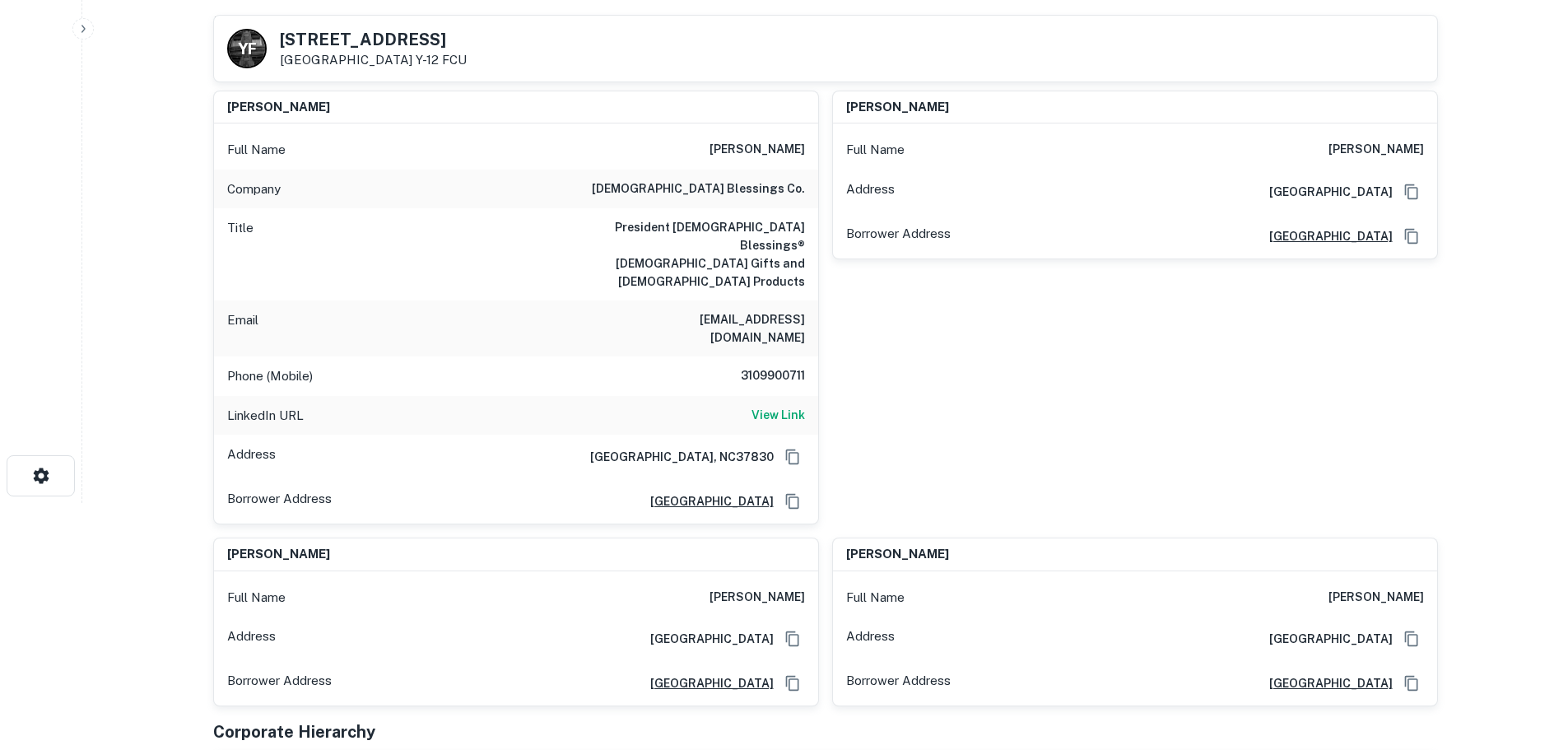
click at [321, 31] on h5 "961 Oak Ridge Tpke" at bounding box center [374, 39] width 187 height 17
click at [325, 32] on h5 "961 Oak Ridge Tpke" at bounding box center [374, 39] width 187 height 17
click at [320, 40] on h5 "961 Oak Ridge Tpke" at bounding box center [374, 39] width 187 height 17
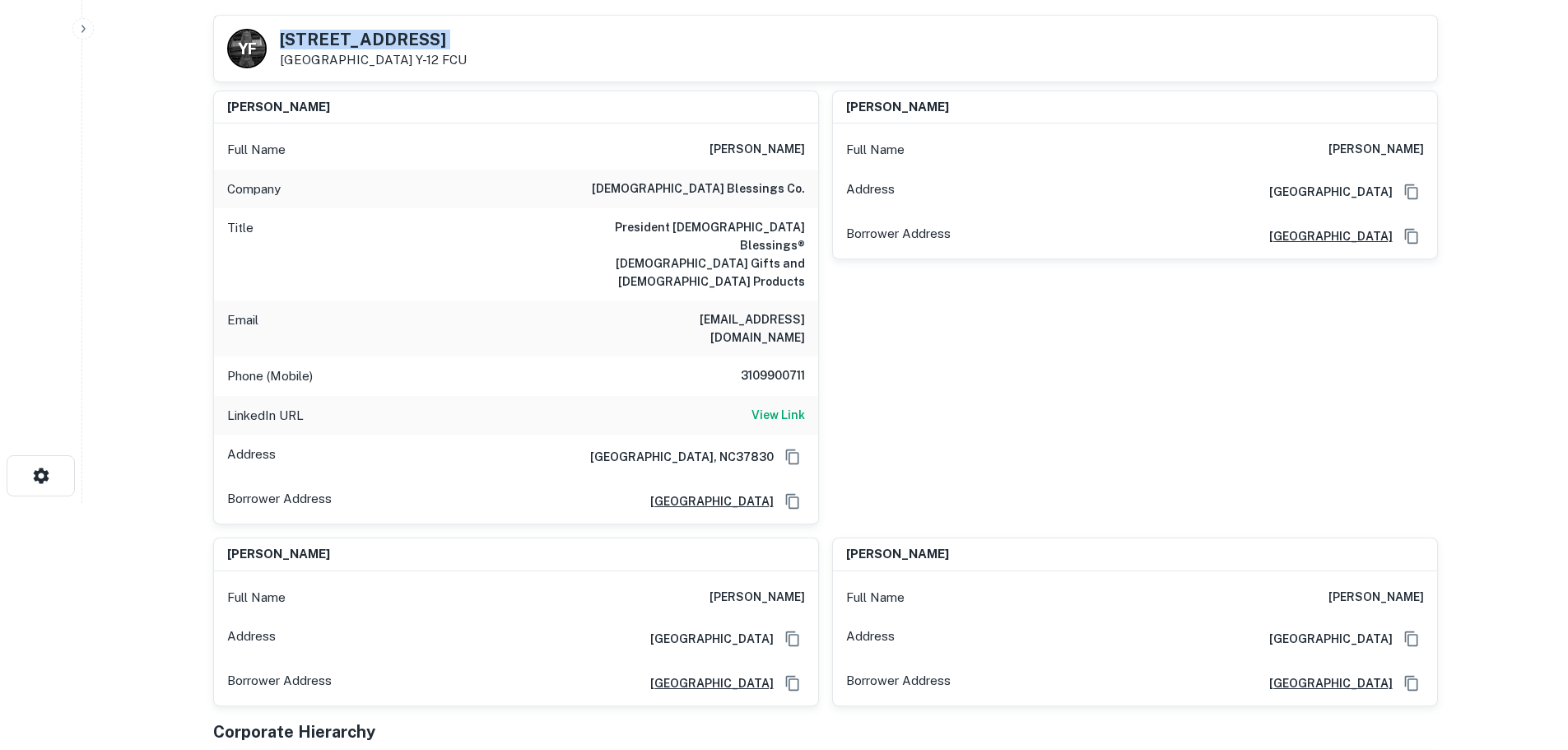
click at [320, 40] on h5 "961 Oak Ridge Tpke" at bounding box center [374, 39] width 187 height 17
click at [775, 405] on h6 "View Link" at bounding box center [779, 414] width 54 height 18
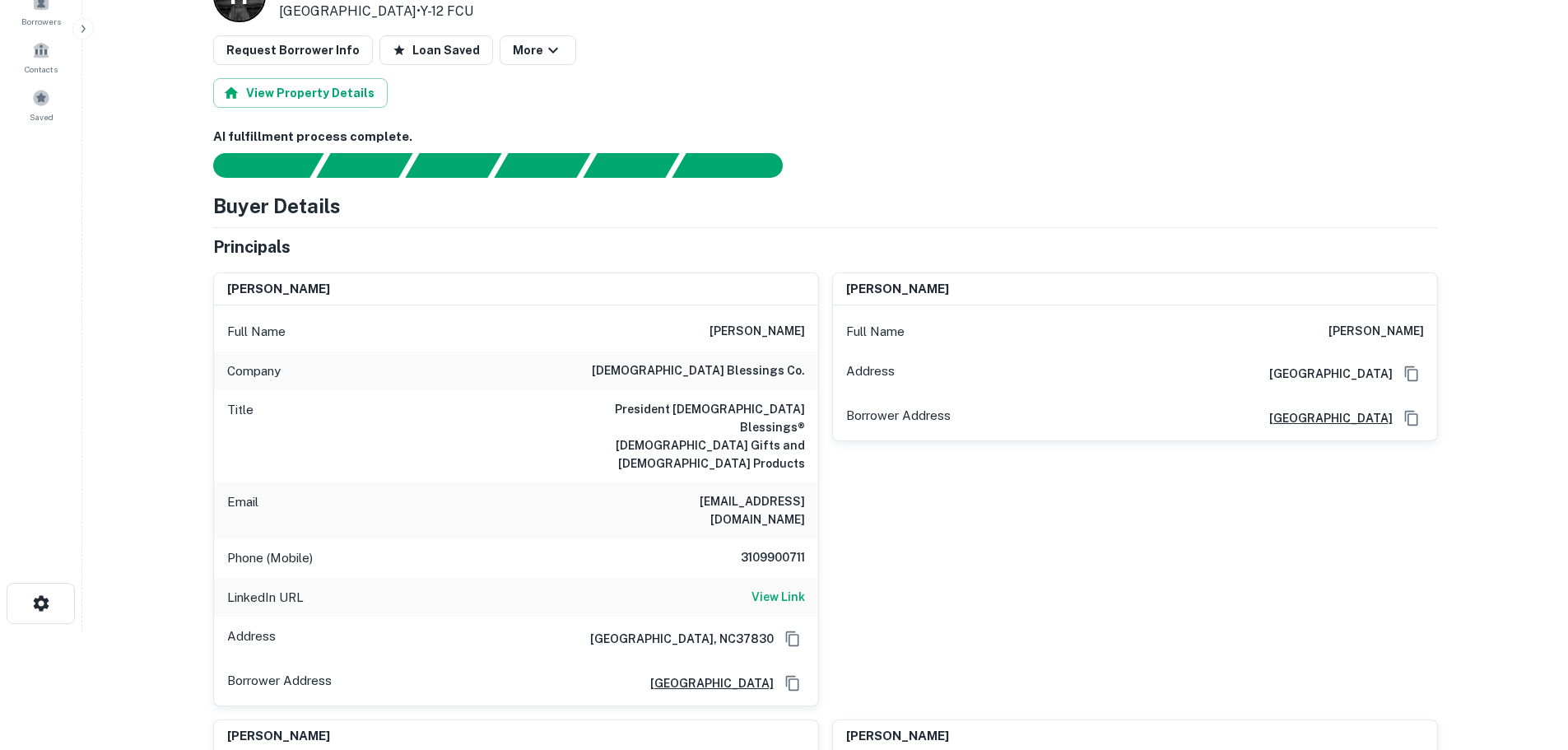
scroll to position [0, 0]
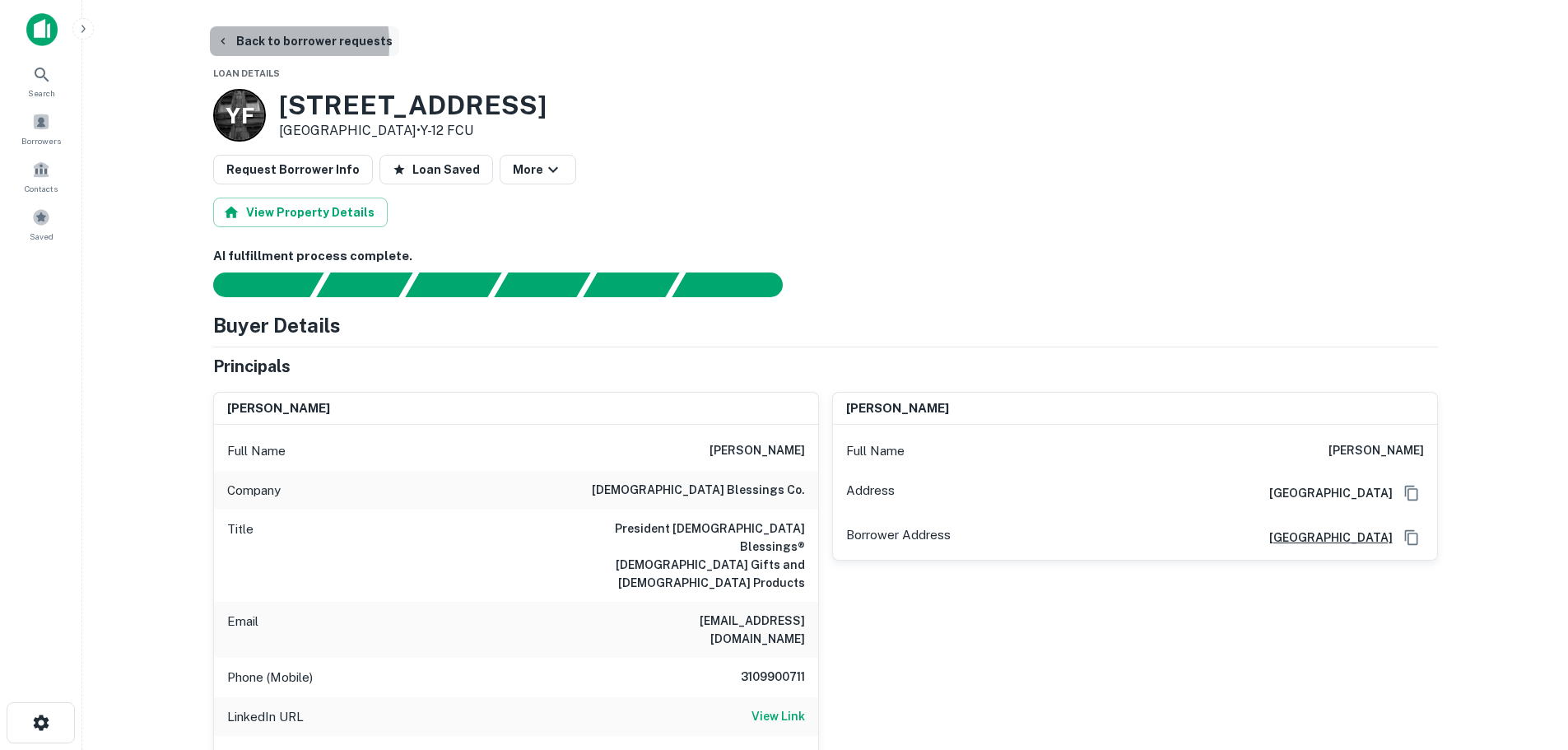
click at [249, 45] on button "Back to borrower requests" at bounding box center [305, 41] width 189 height 30
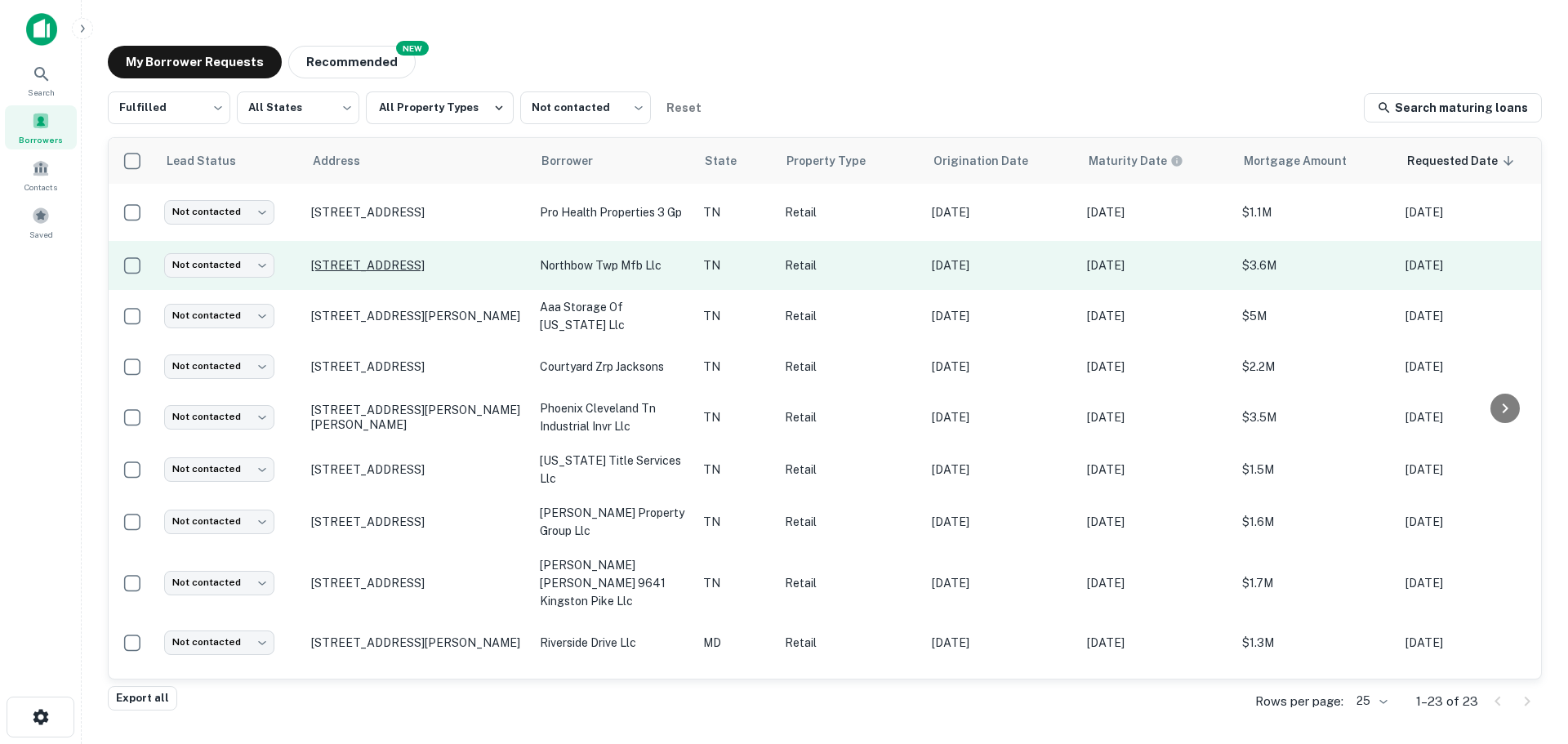
click at [363, 271] on p "[STREET_ADDRESS]" at bounding box center [417, 265] width 212 height 15
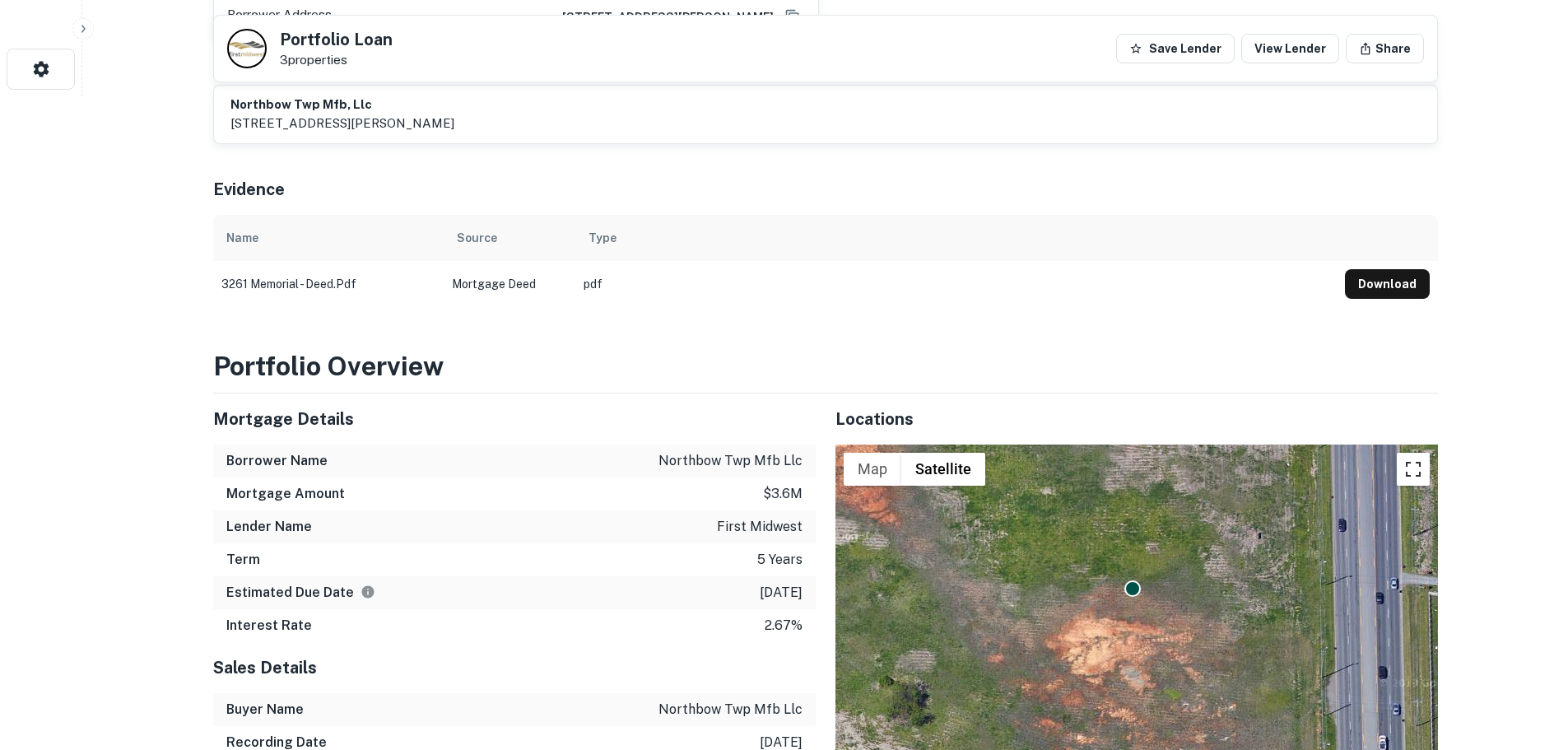
scroll to position [658, 0]
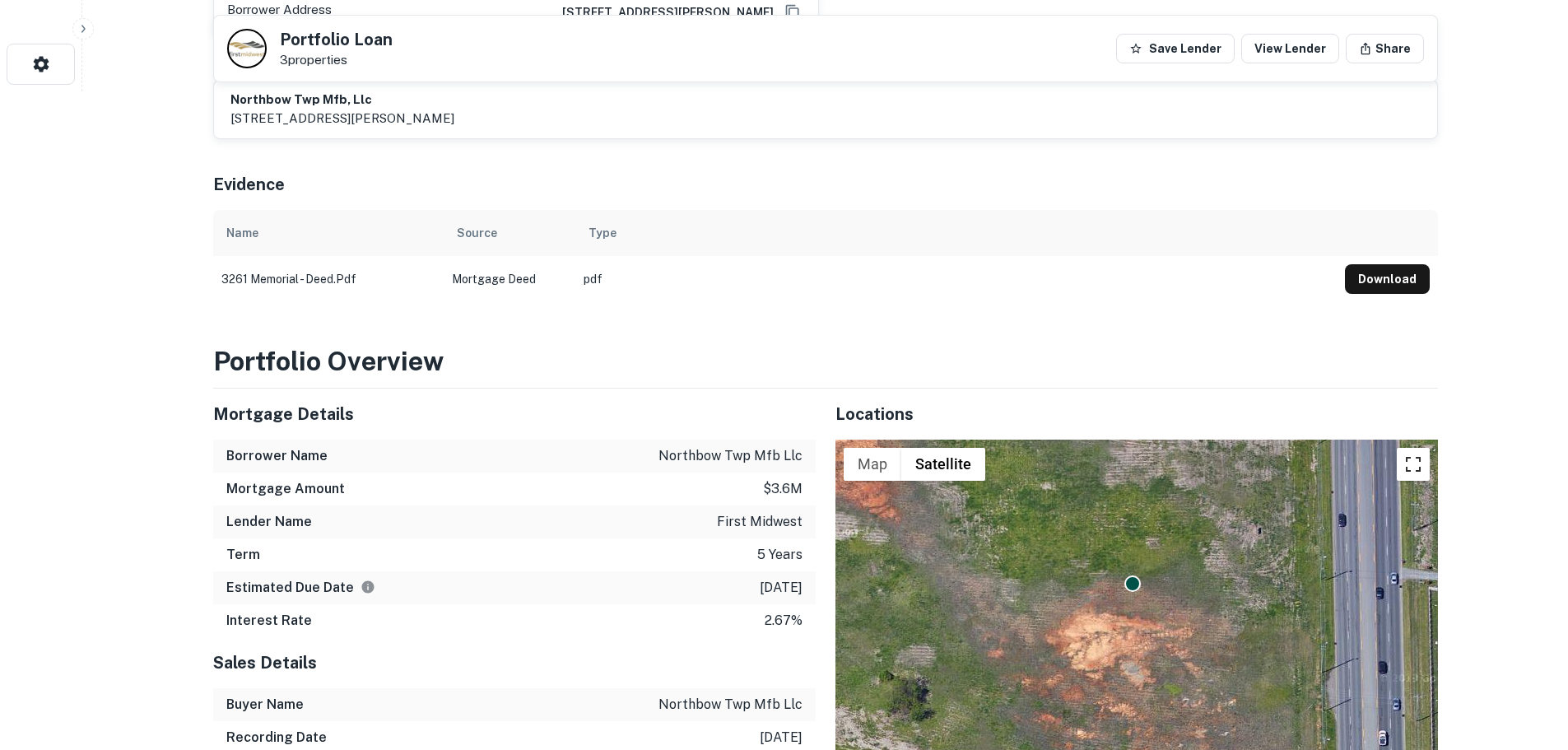
click at [1410, 448] on button "Toggle fullscreen view" at bounding box center [1413, 464] width 33 height 33
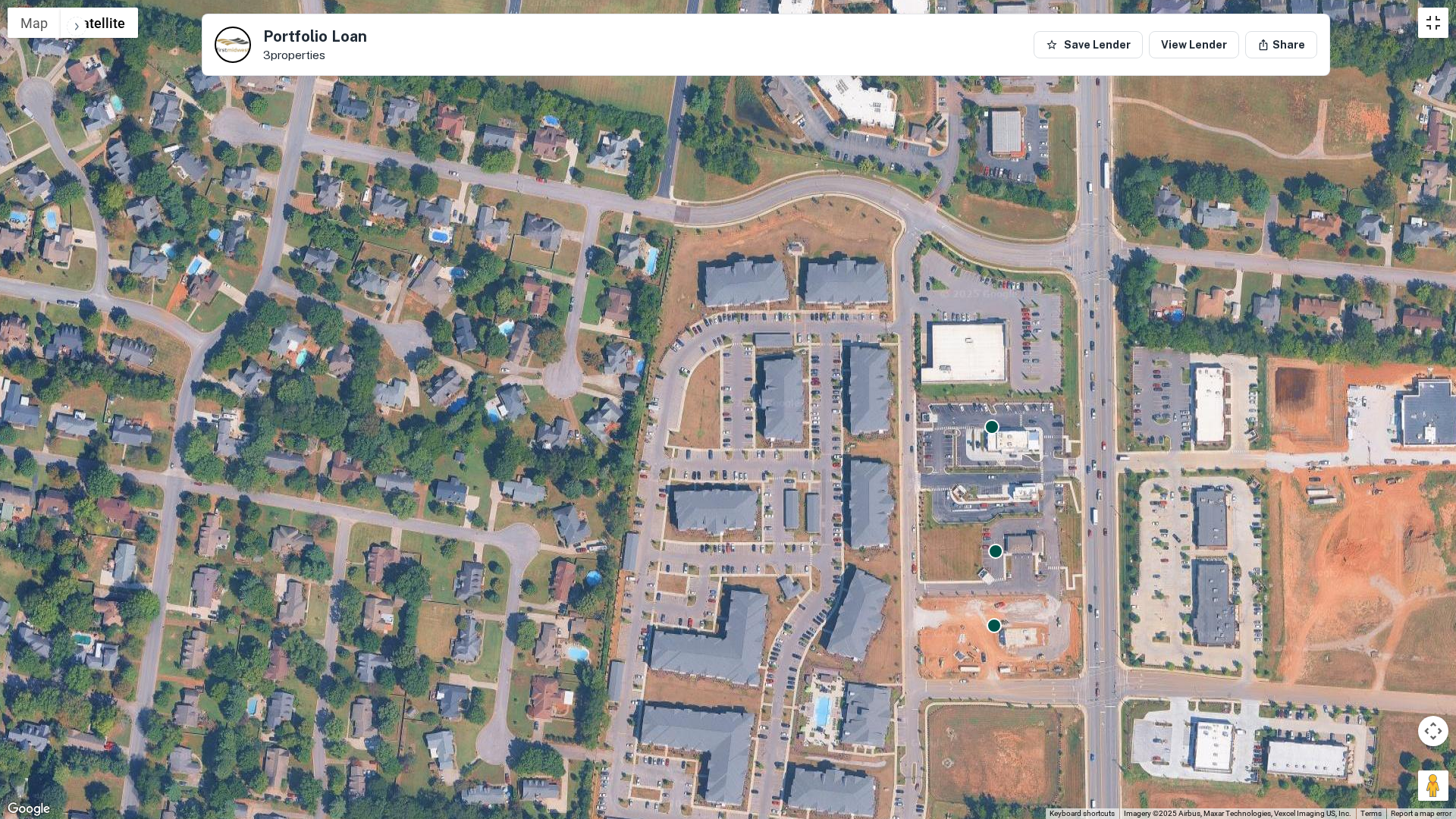
click at [1431, 33] on button "Toggle fullscreen view" at bounding box center [1432, 22] width 30 height 30
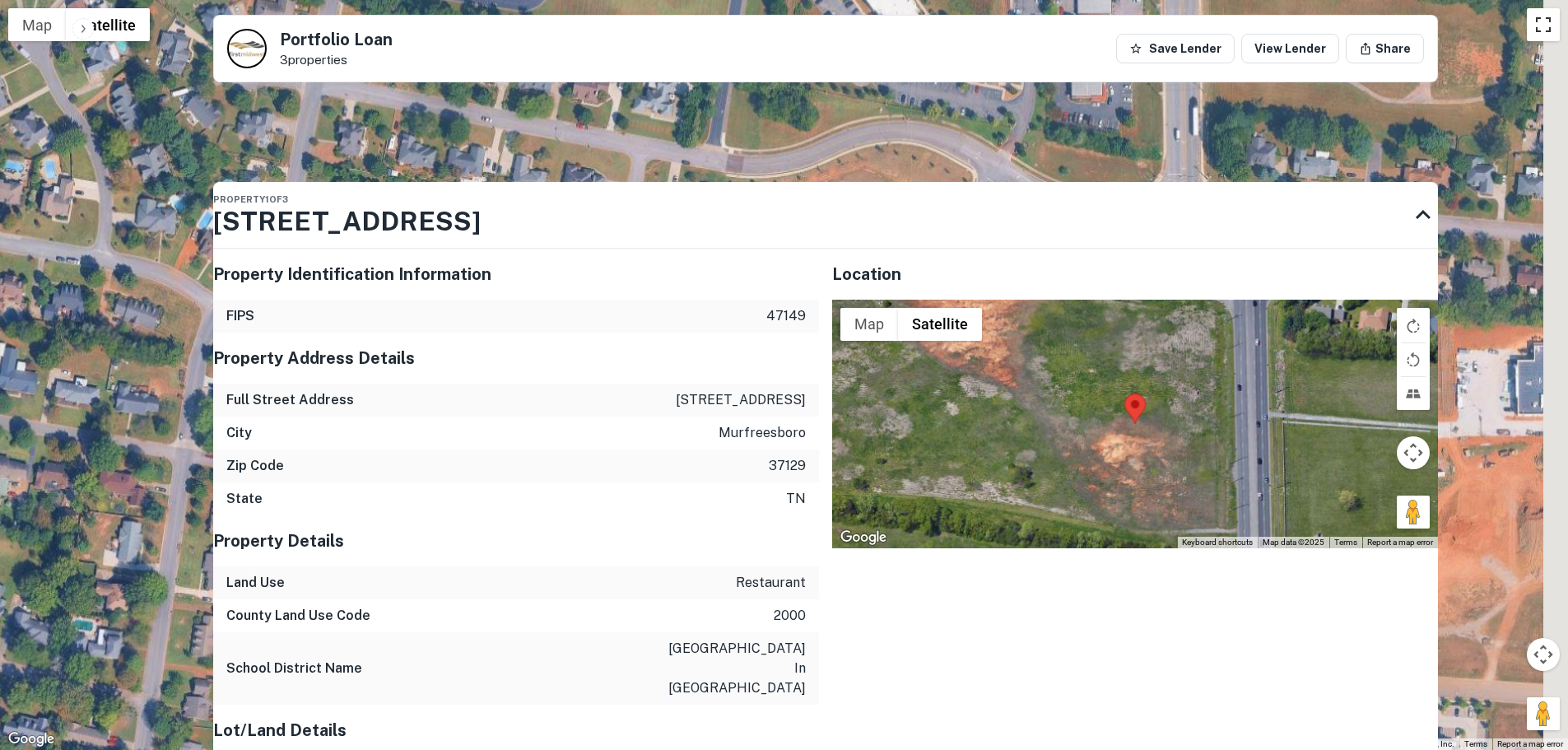
scroll to position [1564, 0]
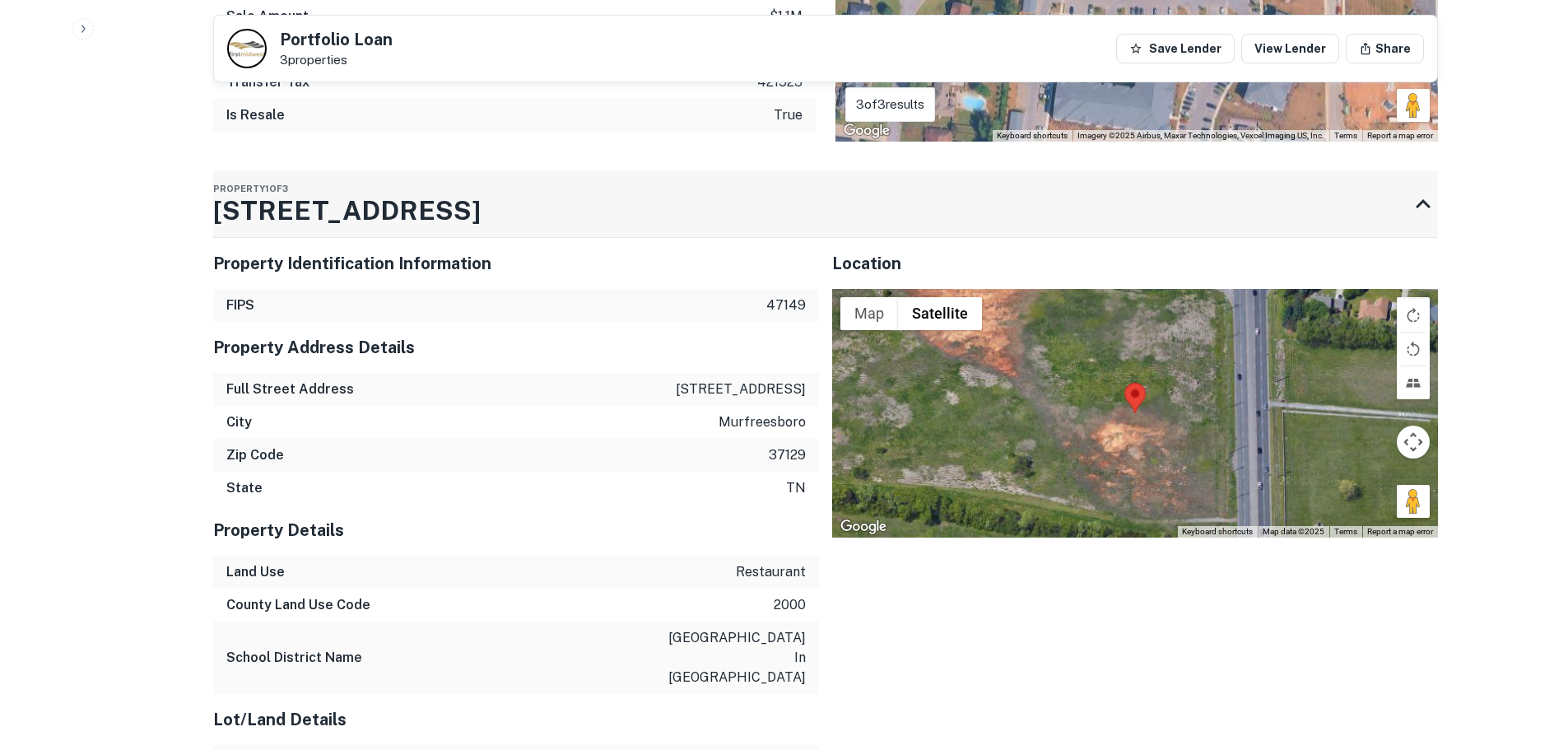
click at [1411, 189] on icon at bounding box center [1424, 204] width 30 height 30
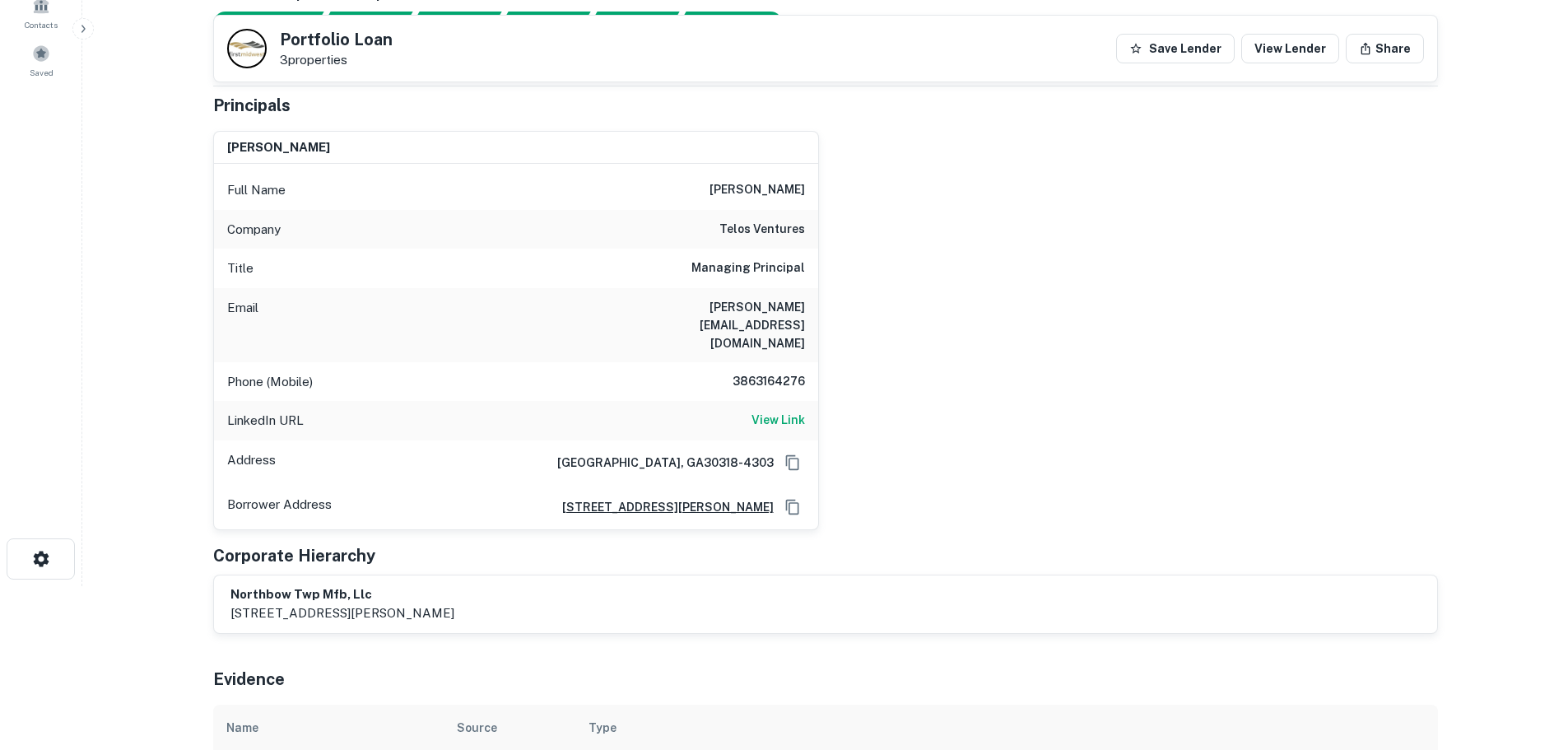
scroll to position [156, 0]
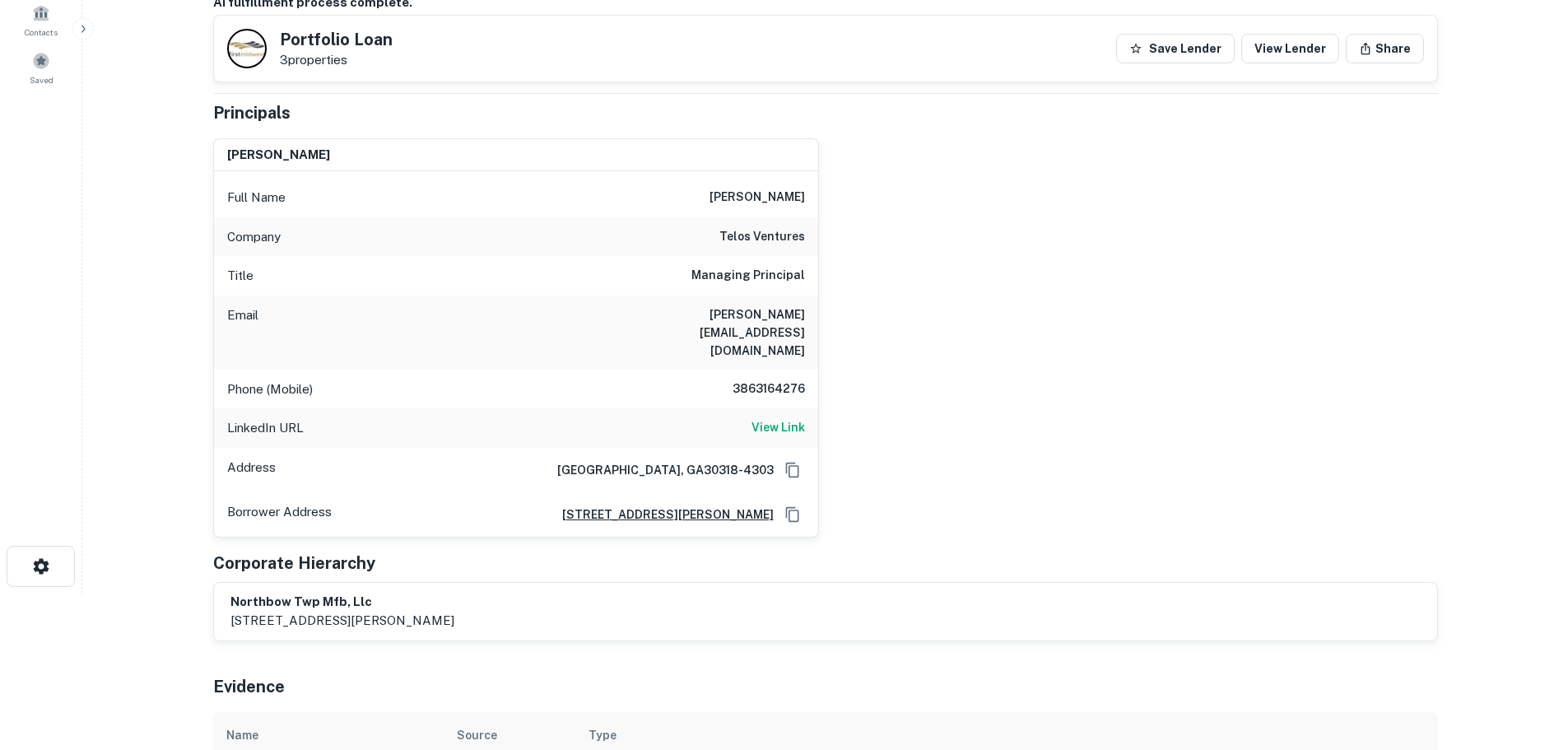
click at [788, 230] on h6 "telos ventures" at bounding box center [762, 237] width 86 height 20
click at [769, 418] on h6 "View Link" at bounding box center [779, 427] width 54 height 18
click at [785, 379] on h6 "3863164276" at bounding box center [755, 389] width 99 height 20
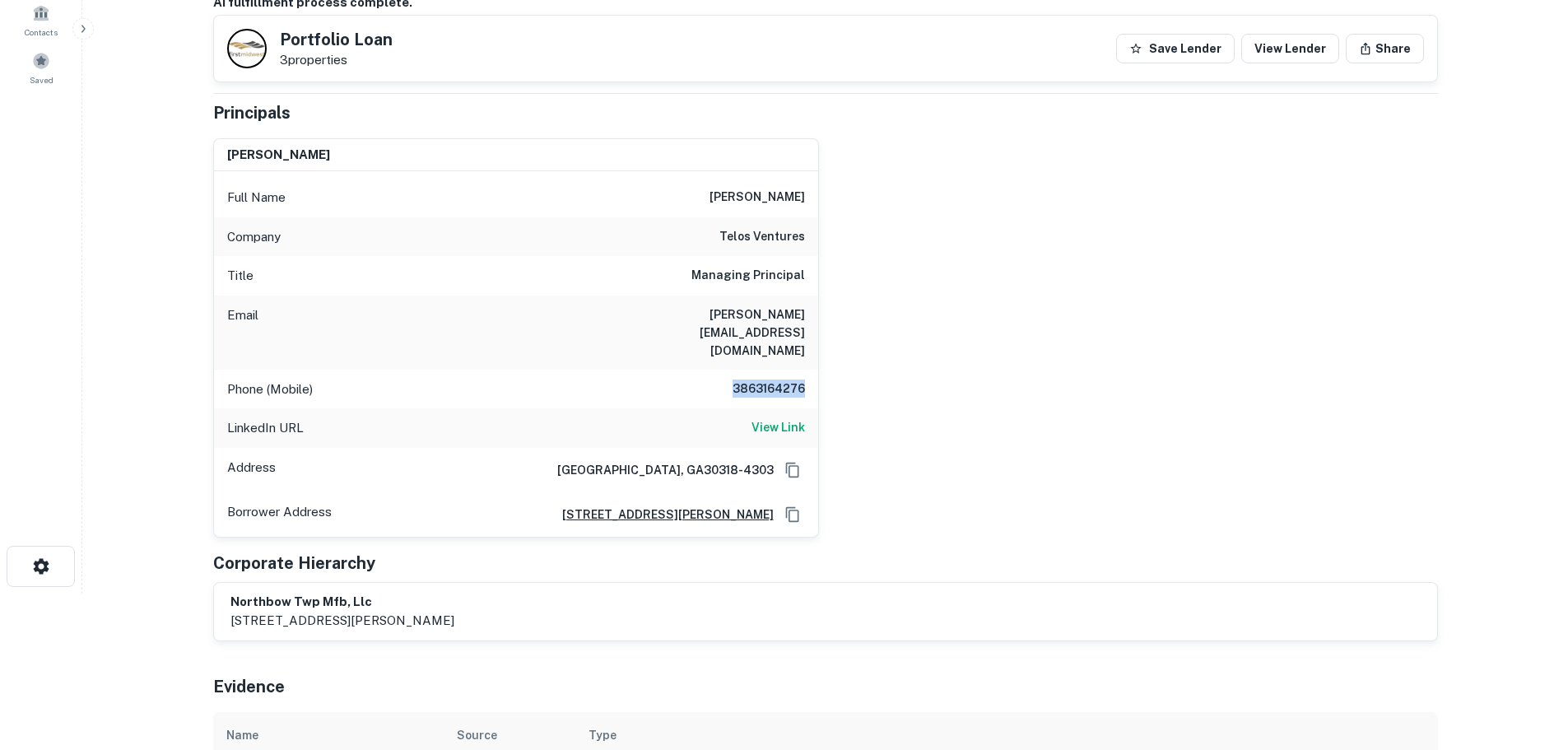
click at [785, 379] on h6 "3863164276" at bounding box center [755, 389] width 99 height 20
click at [763, 311] on h6 "brett@telos.ventures" at bounding box center [706, 333] width 197 height 55
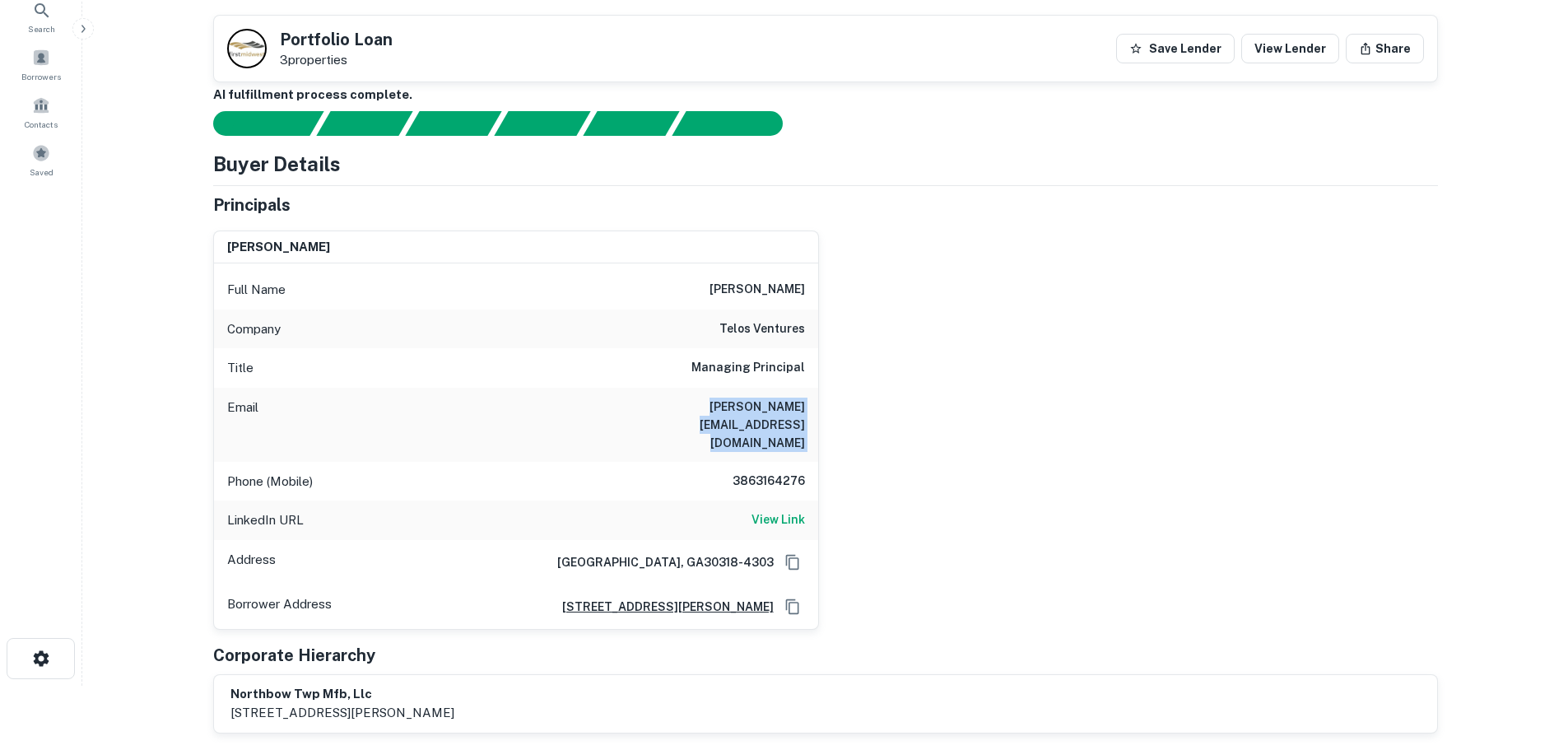
scroll to position [0, 0]
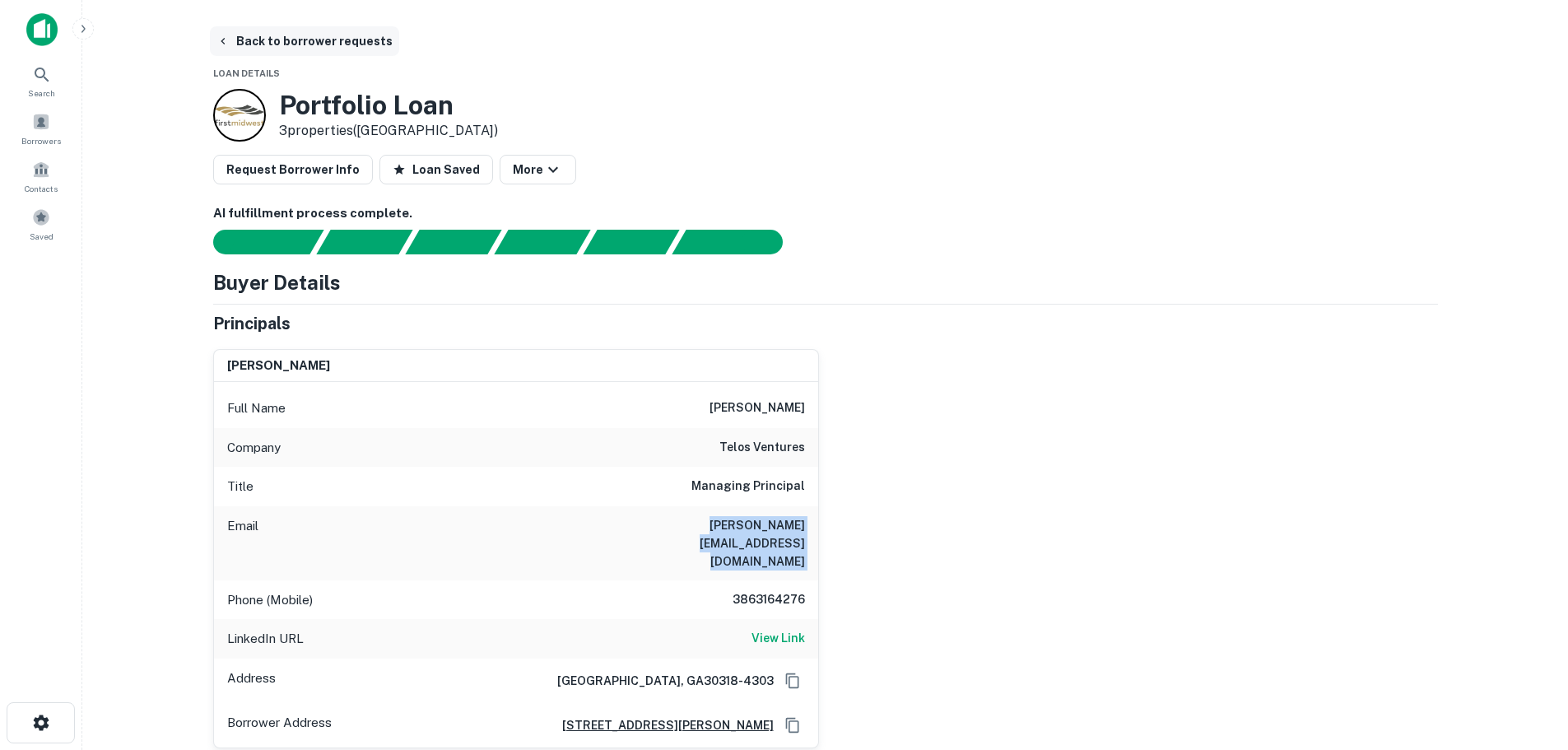
click at [280, 43] on button "Back to borrower requests" at bounding box center [305, 41] width 189 height 30
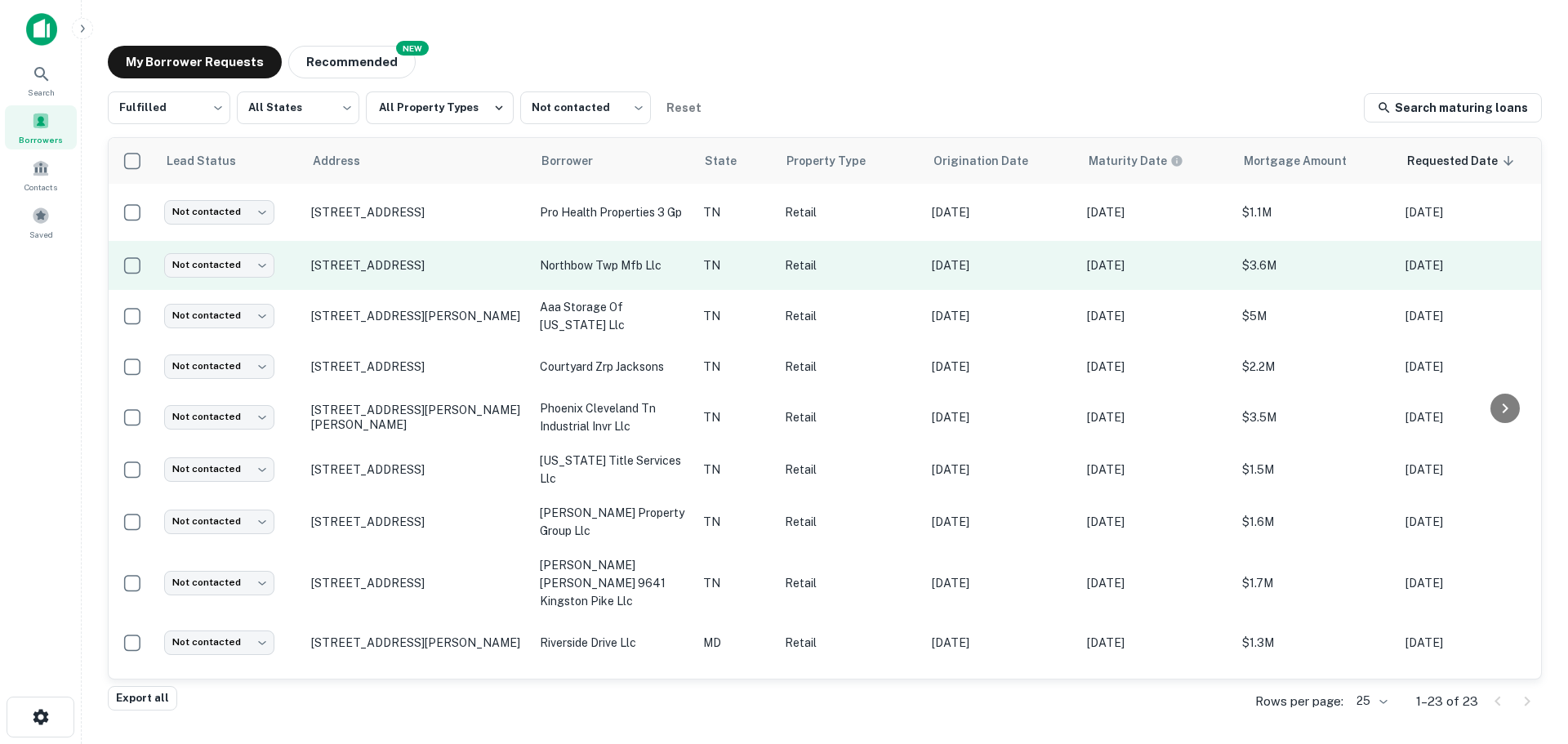
click at [261, 251] on td "Not contacted **** ​" at bounding box center [229, 266] width 147 height 49
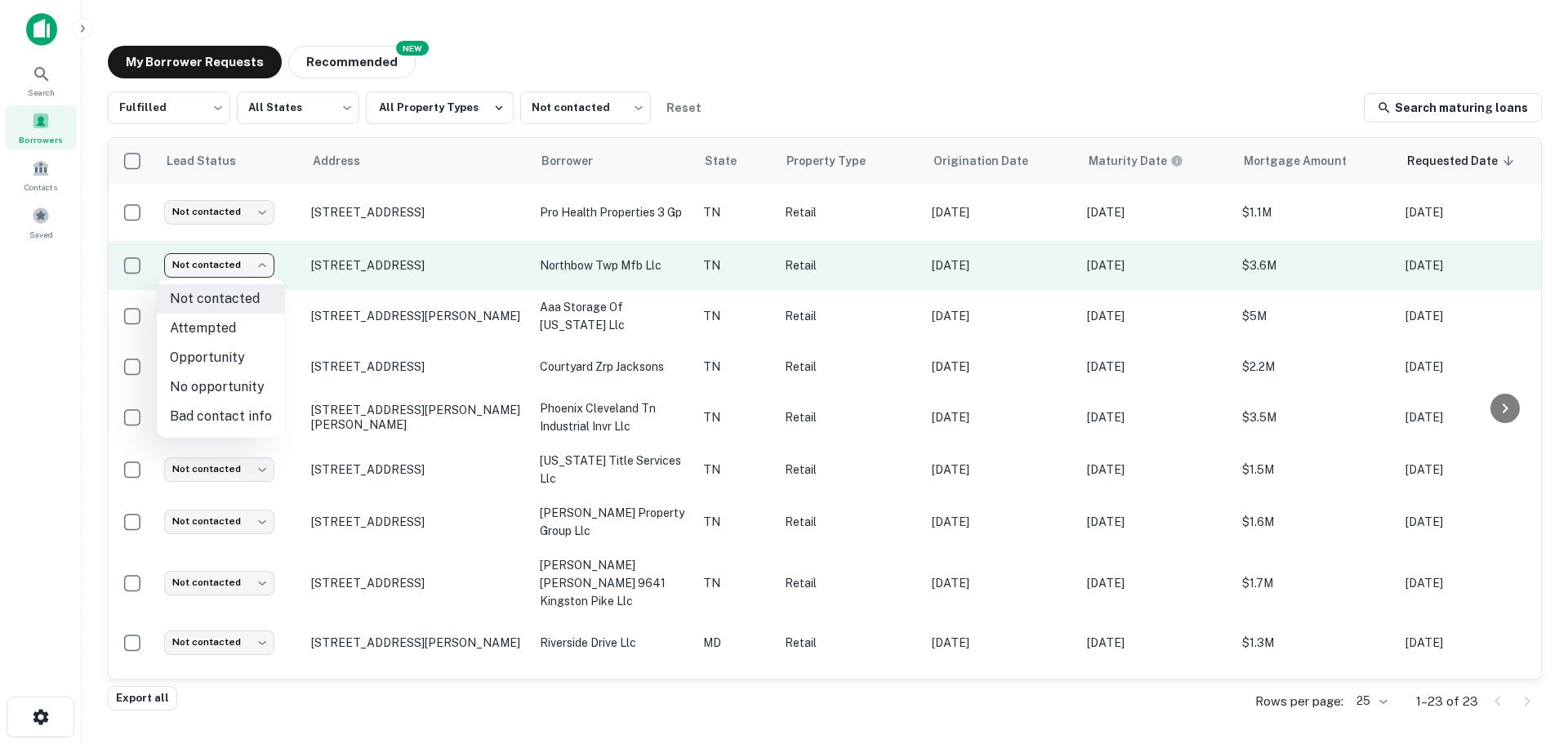
click at [230, 276] on body "Search Borrowers Contacts Saved My Borrower Requests NEW Recommended Fulfilled …" at bounding box center [784, 372] width 1568 height 744
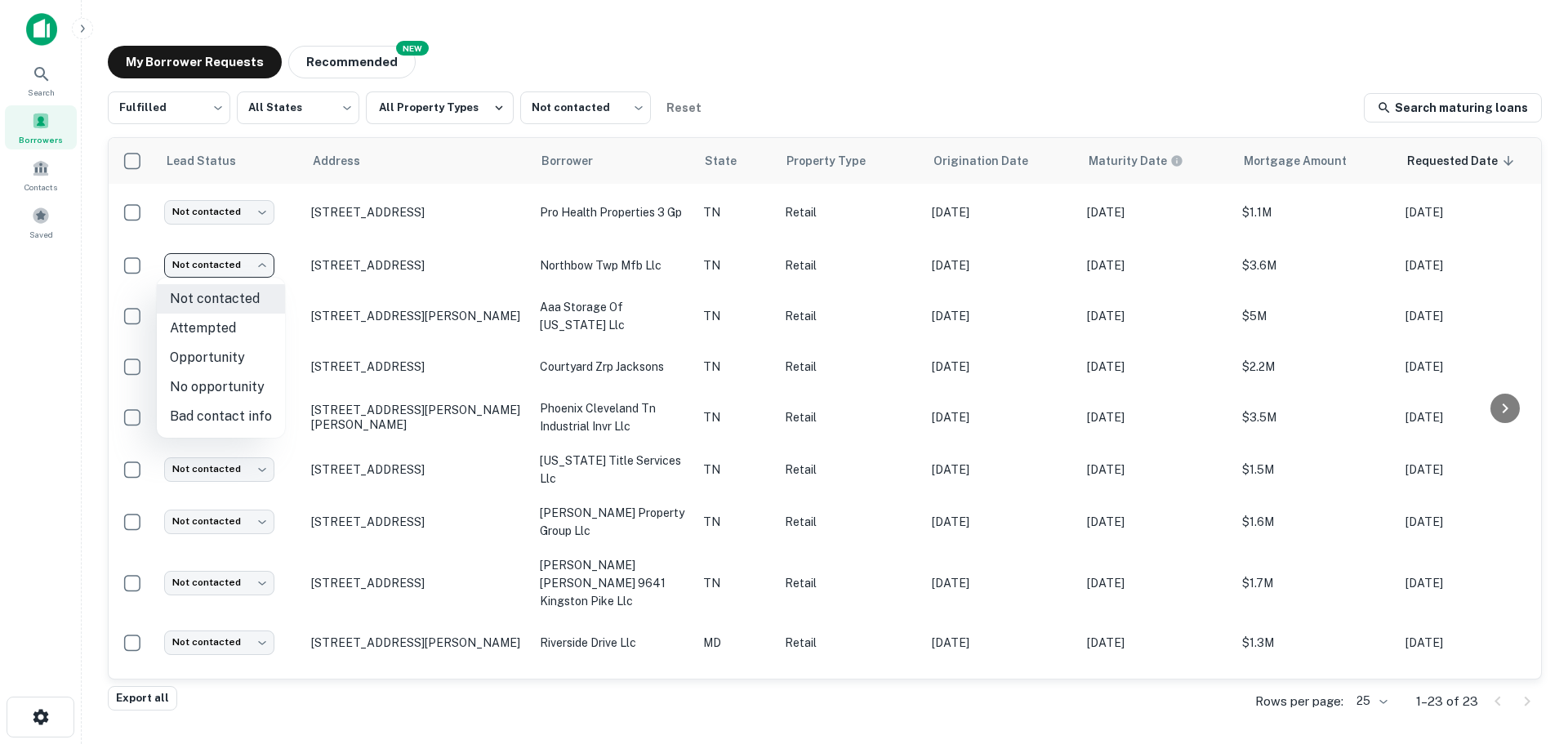
drag, startPoint x: 233, startPoint y: 313, endPoint x: 236, endPoint y: 321, distance: 8.5
click at [236, 321] on ul "Not contacted Attempted Opportunity No opportunity Bad contact info" at bounding box center [221, 358] width 128 height 160
click at [236, 321] on li "Attempted" at bounding box center [221, 328] width 128 height 30
type input "*********"
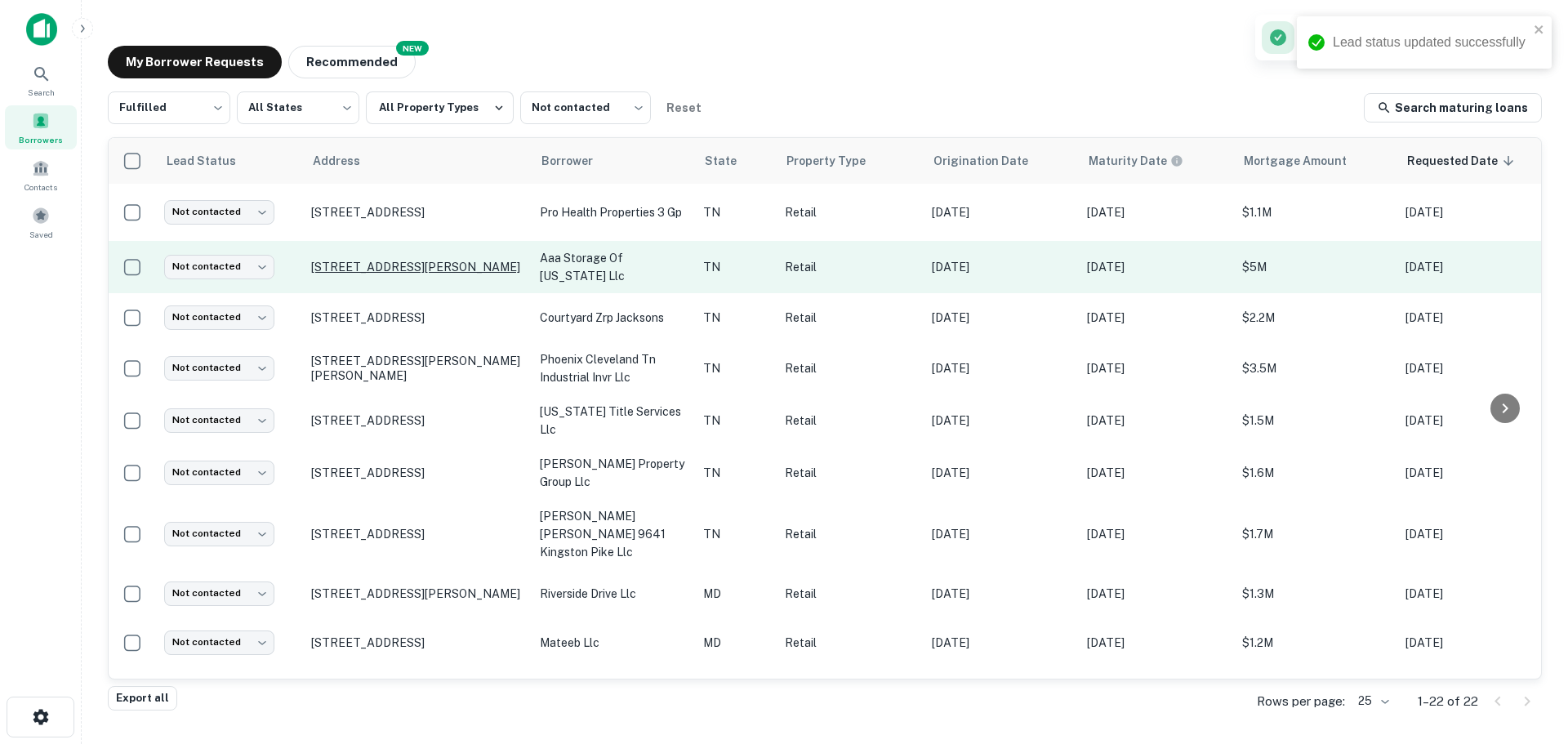
click at [352, 266] on p "[STREET_ADDRESS][PERSON_NAME]" at bounding box center [417, 267] width 212 height 15
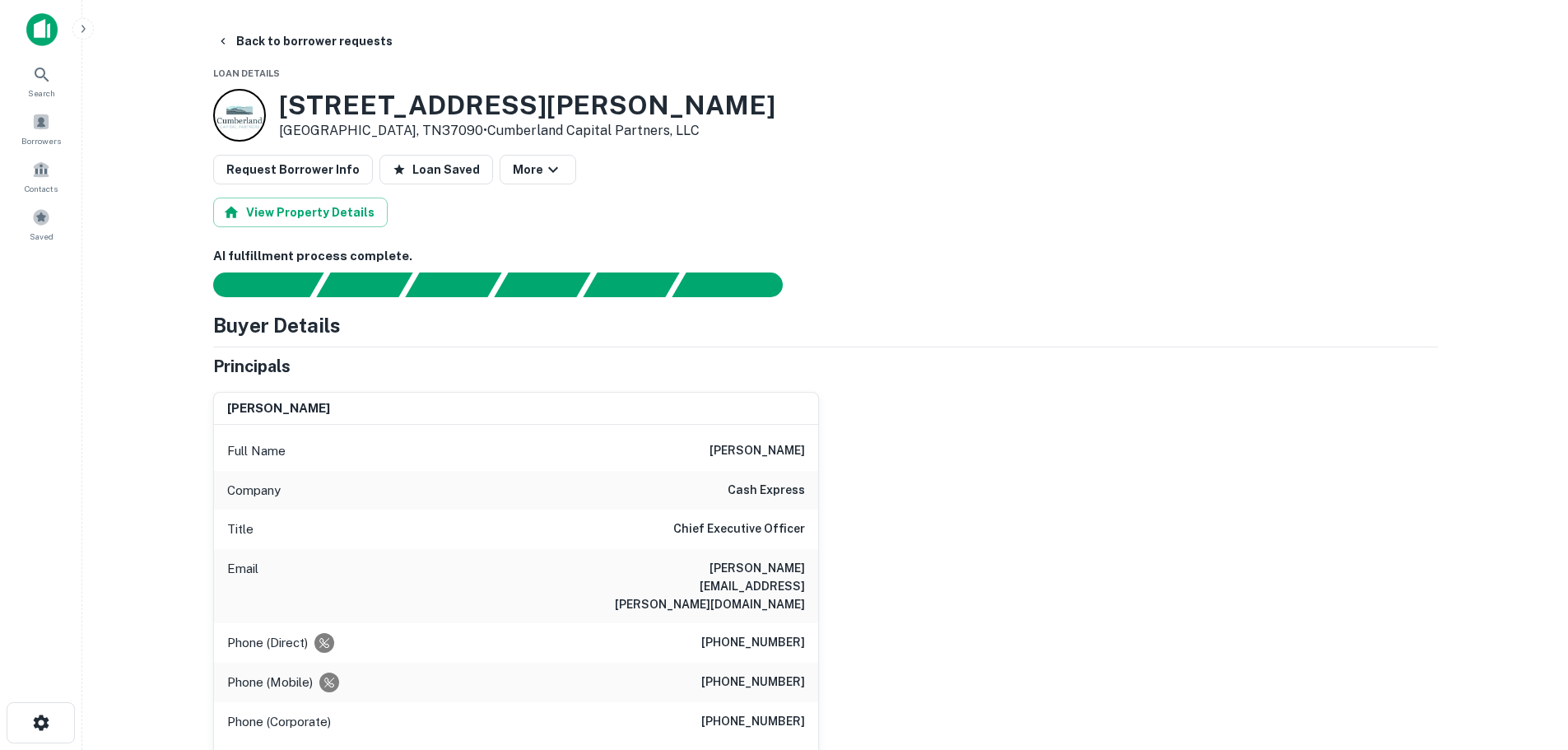
click at [308, 112] on h3 "1060 SE Tater Peeler Rd" at bounding box center [527, 105] width 496 height 31
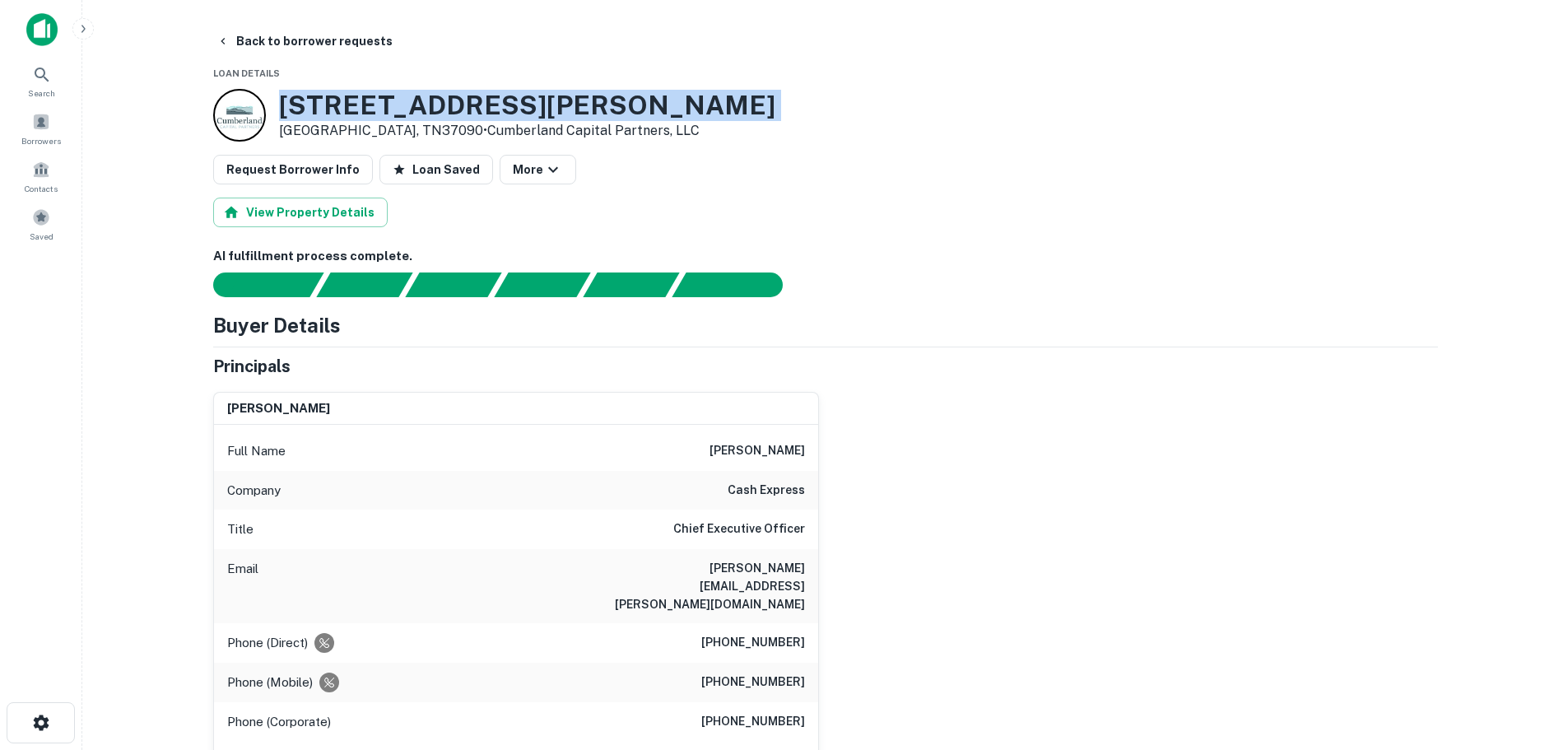
click at [308, 112] on h3 "1060 SE Tater Peeler Rd" at bounding box center [527, 105] width 496 height 31
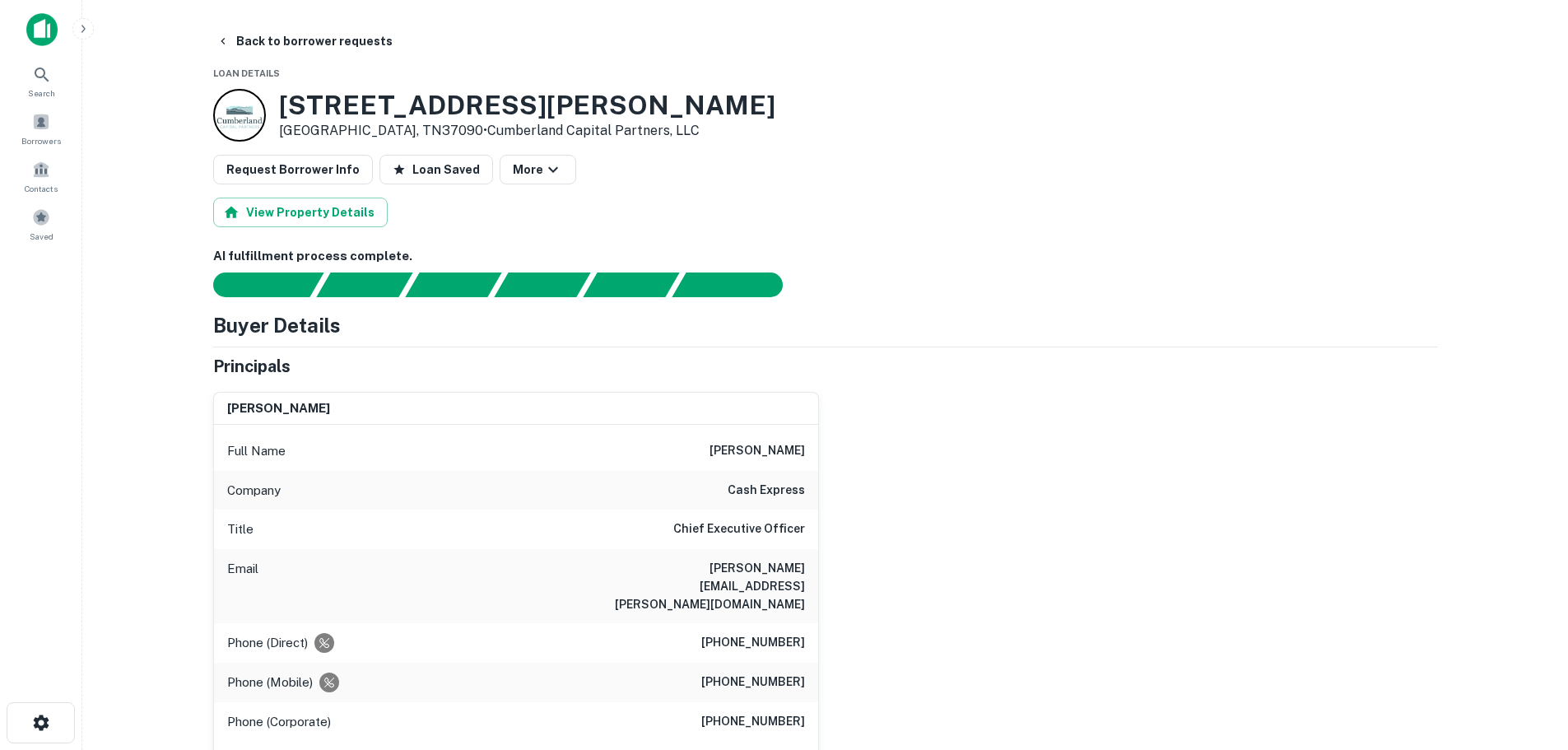
click at [752, 488] on h6 "cash express" at bounding box center [767, 491] width 78 height 20
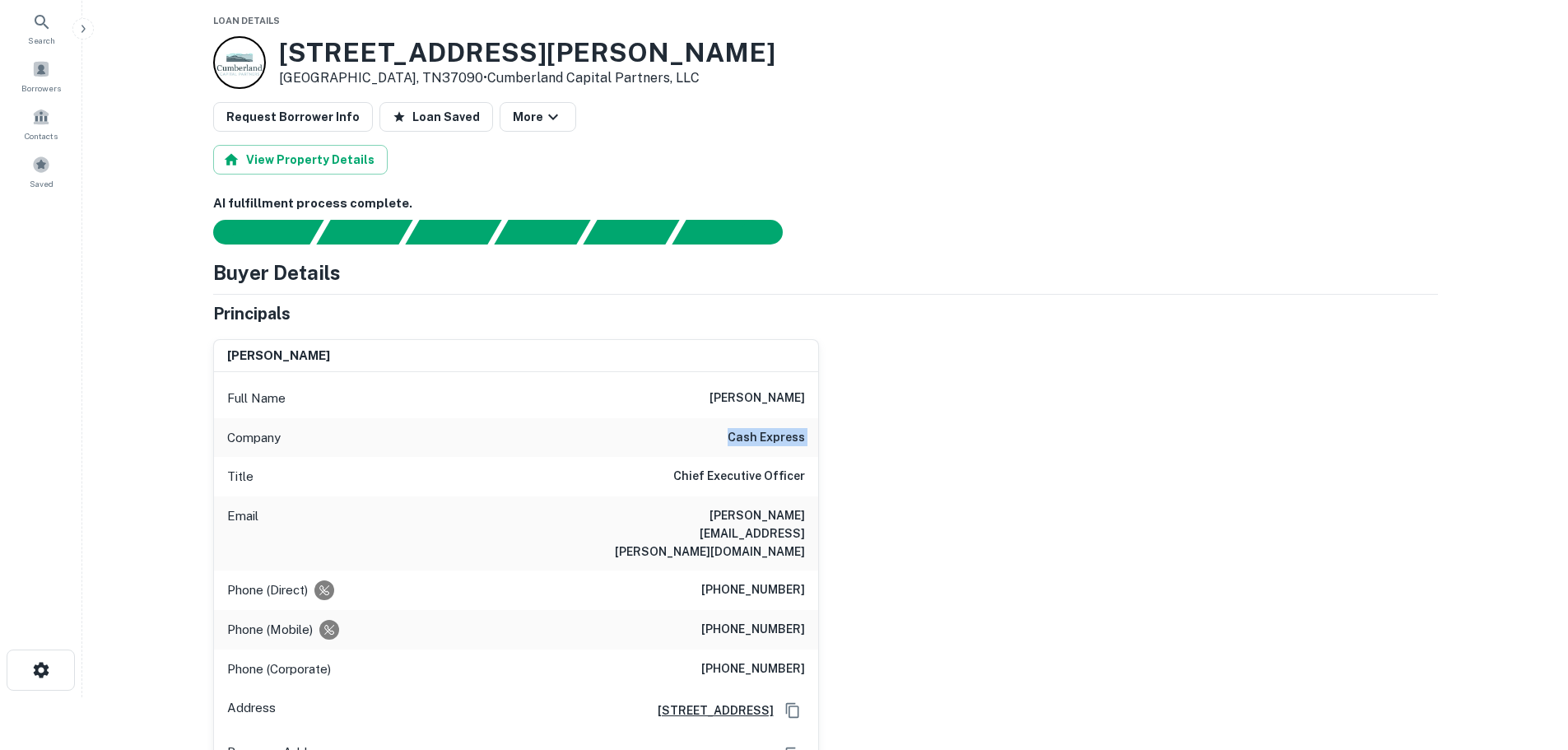
scroll to position [83, 0]
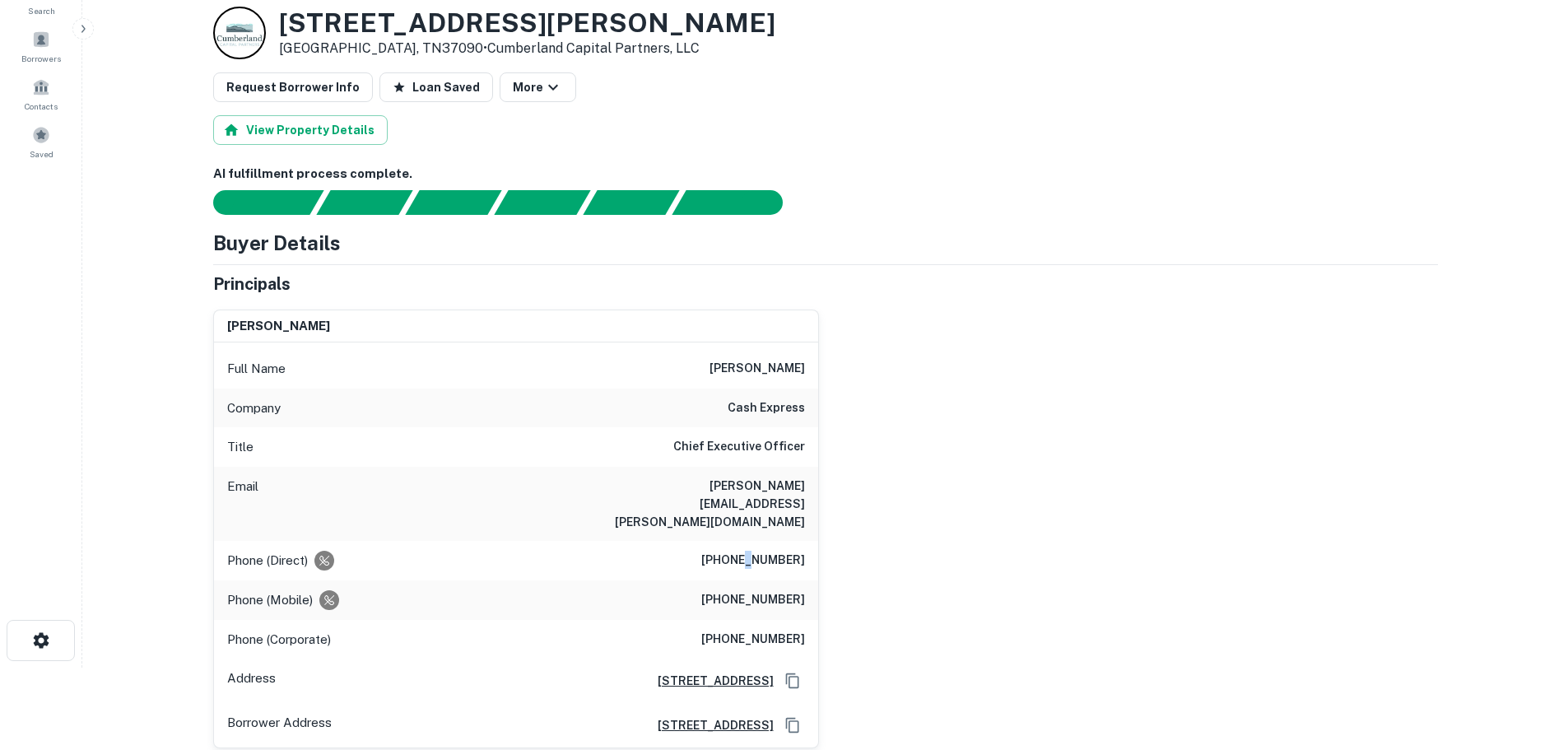
click at [753, 551] on h6 "(931) 526-9726" at bounding box center [753, 561] width 104 height 20
click at [745, 363] on h6 "garry w. mcnabb" at bounding box center [757, 369] width 96 height 20
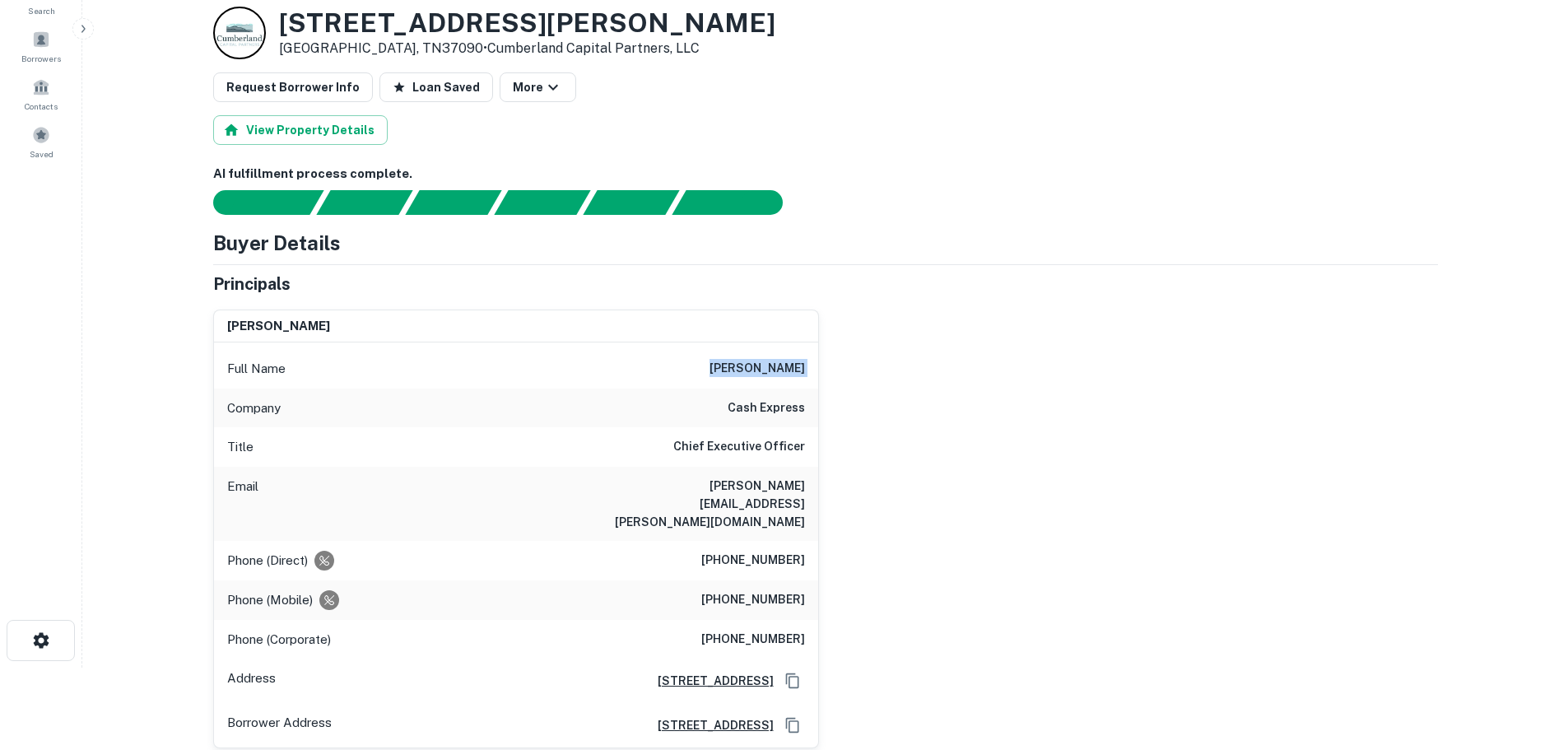
click at [745, 363] on h6 "garry w. mcnabb" at bounding box center [757, 369] width 96 height 20
click at [745, 551] on h6 "(931) 526-9726" at bounding box center [753, 561] width 104 height 20
click at [743, 551] on h6 "(931) 526-9726" at bounding box center [753, 561] width 104 height 20
drag, startPoint x: 742, startPoint y: 524, endPoint x: 739, endPoint y: 515, distance: 9.5
click at [743, 551] on h6 "(931) 526-9726" at bounding box center [753, 561] width 104 height 20
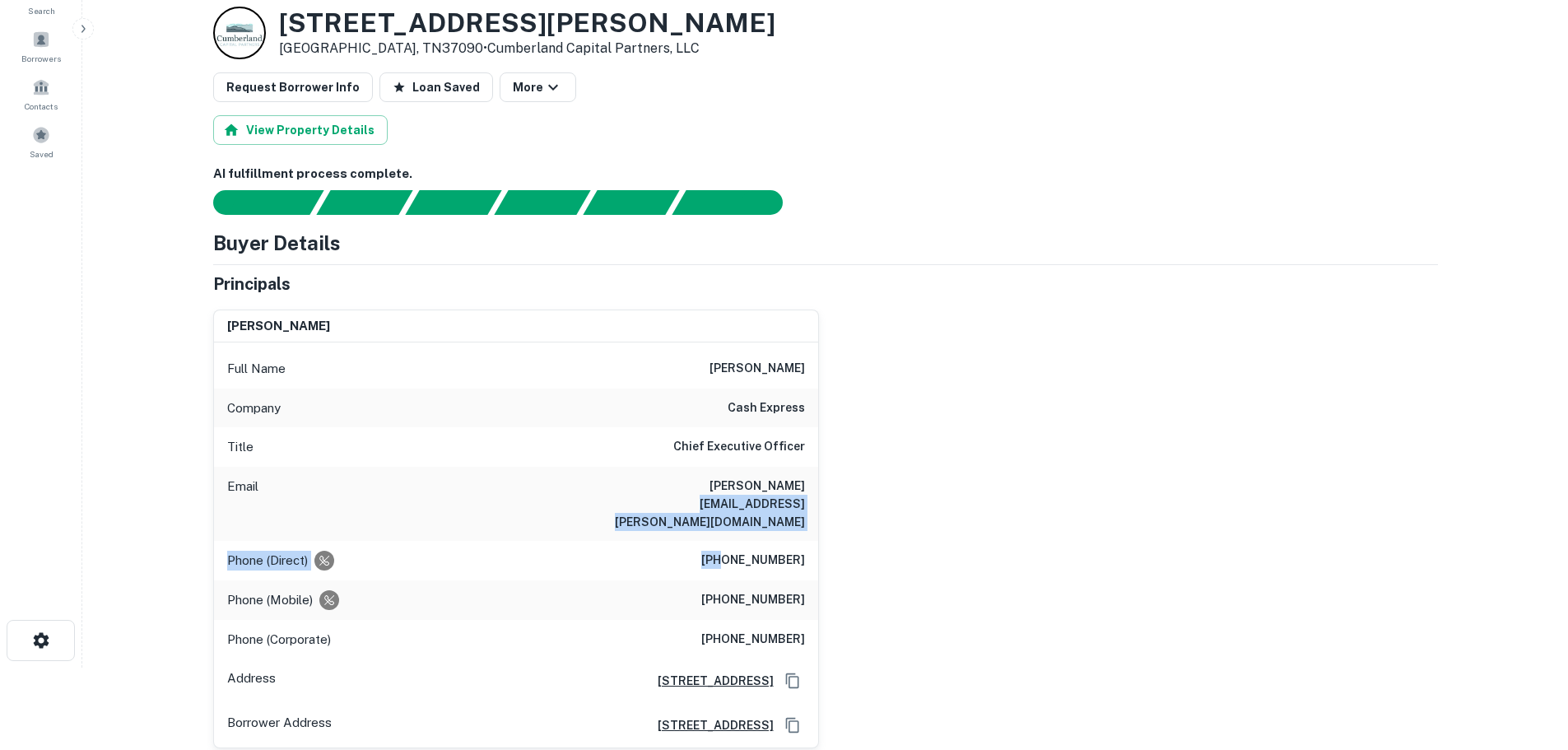
click at [736, 505] on div "Full Name garry w. mcnabb Company cash express Title Chief Executive Officer Em…" at bounding box center [516, 545] width 605 height 405
click at [752, 551] on h6 "(931) 526-9726" at bounding box center [753, 561] width 104 height 20
click at [770, 591] on h6 "(931) 260-6767" at bounding box center [753, 601] width 104 height 20
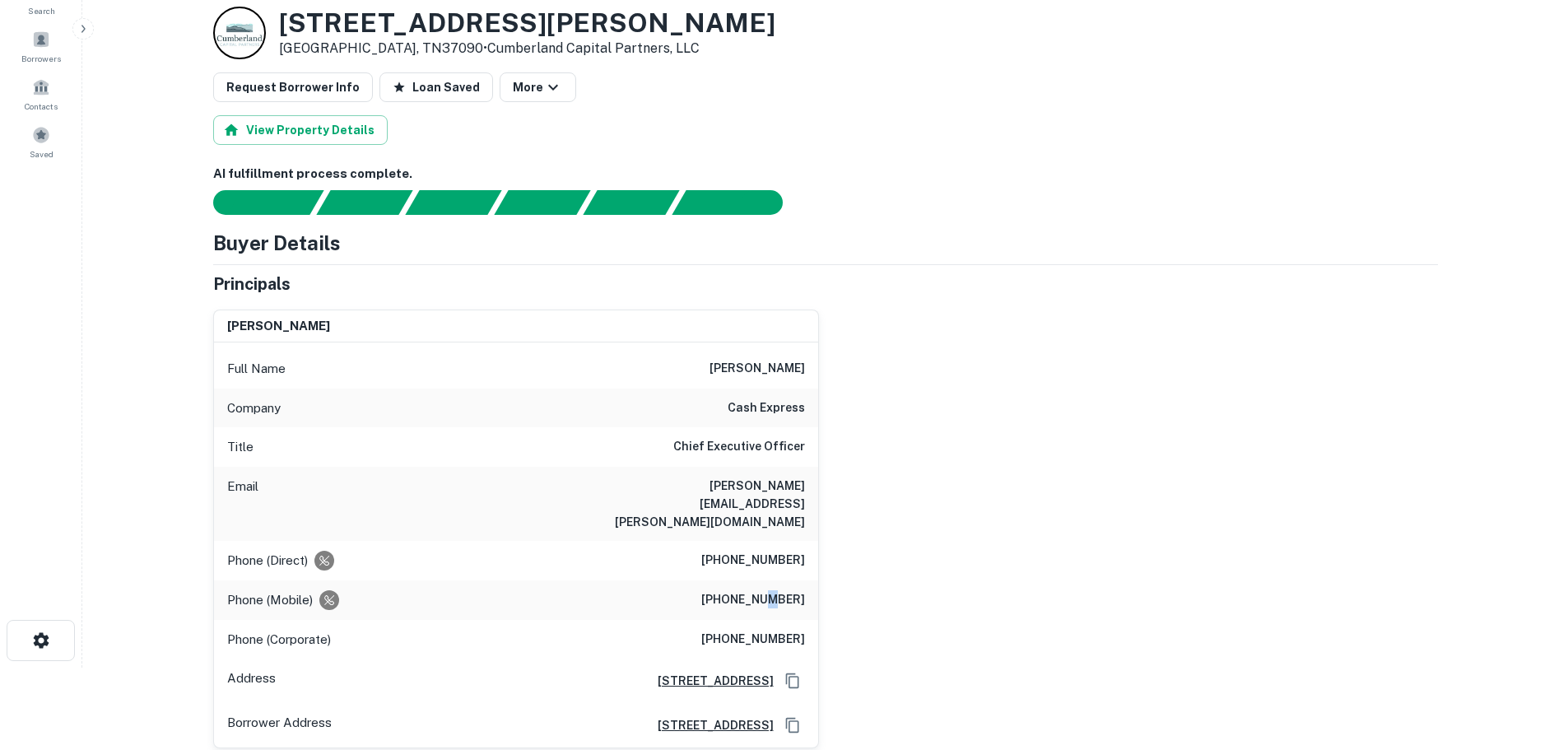
click at [770, 591] on h6 "(931) 260-6767" at bounding box center [753, 601] width 104 height 20
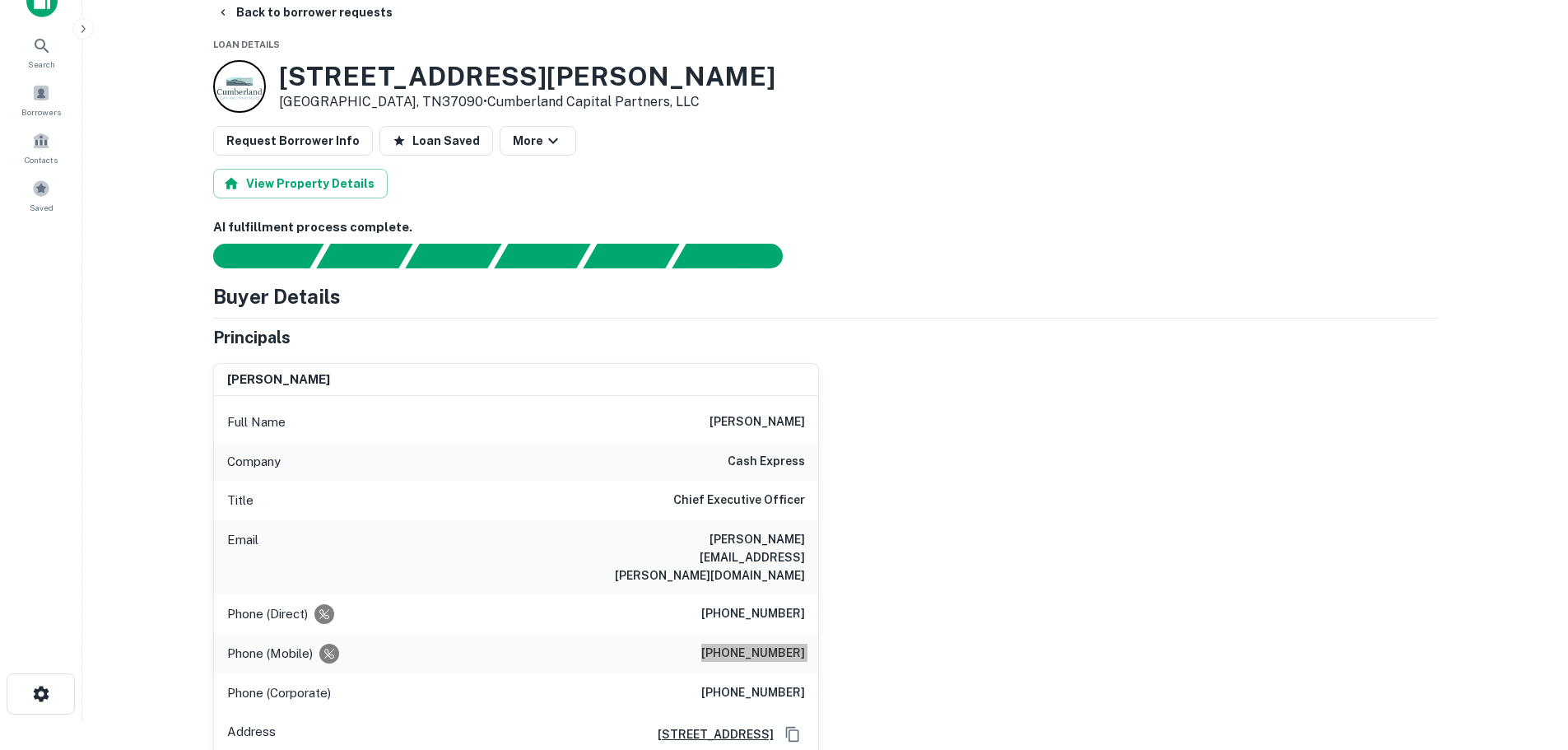
scroll to position [0, 0]
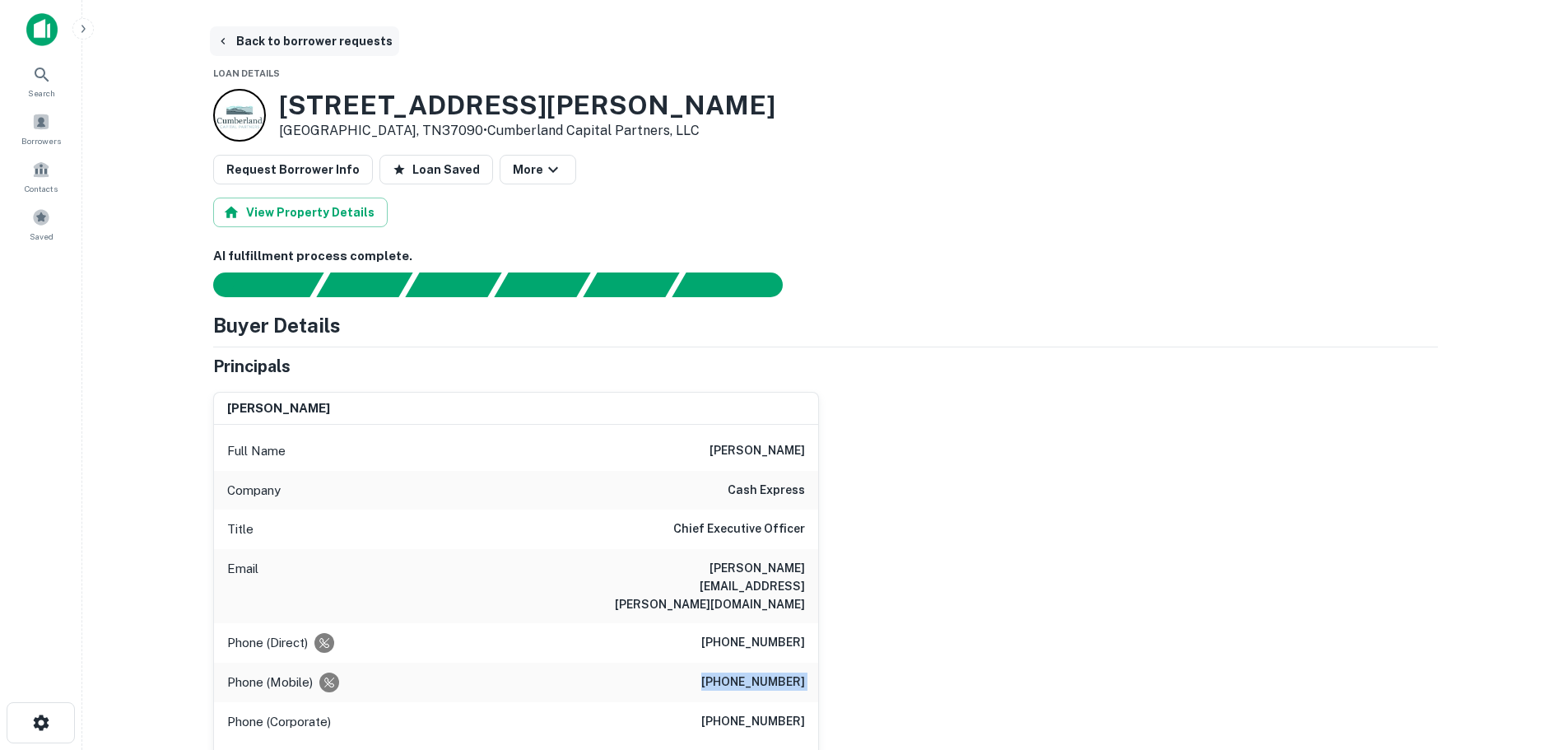
click at [255, 44] on button "Back to borrower requests" at bounding box center [305, 41] width 189 height 30
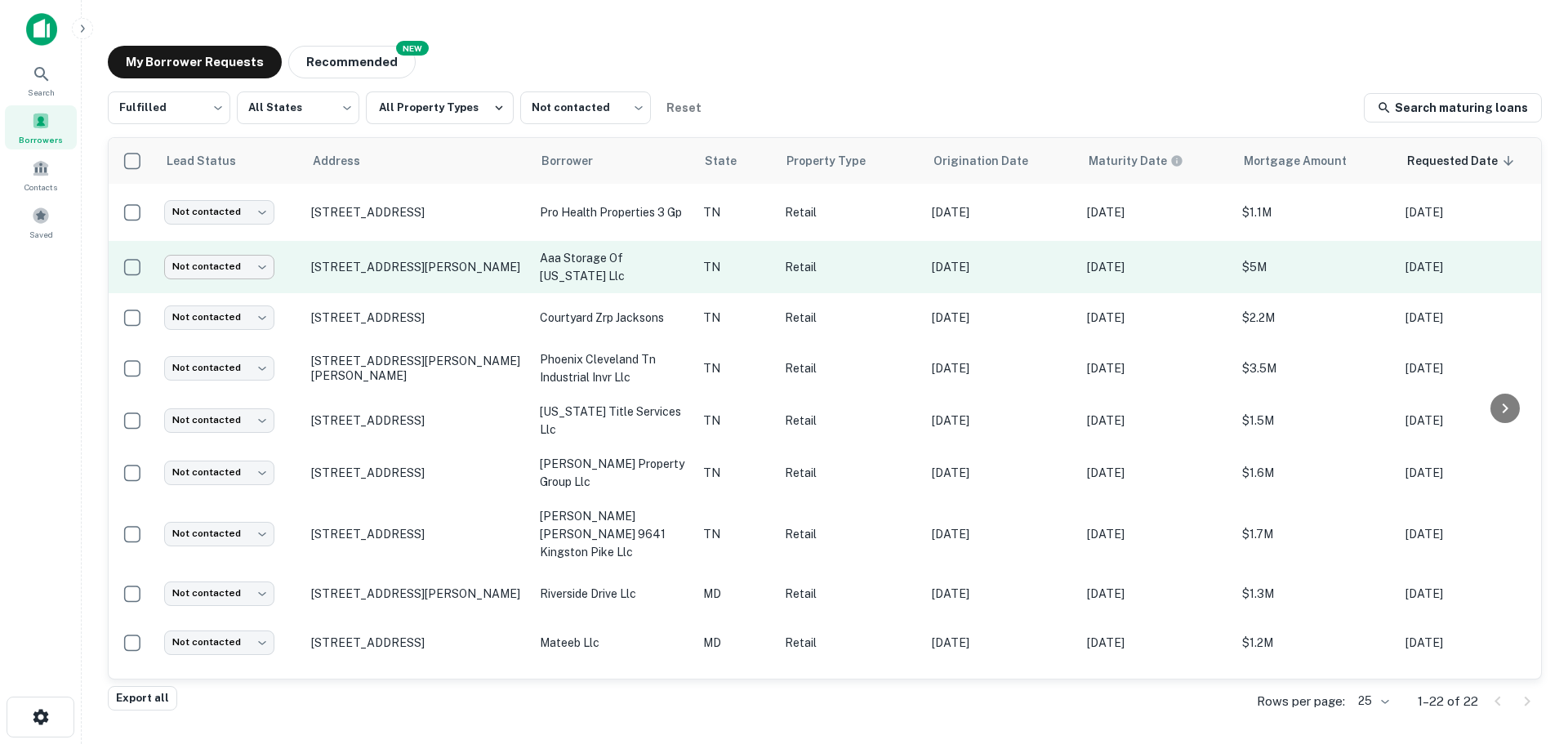
click at [206, 260] on body "Search Borrowers Contacts Saved My Borrower Requests NEW Recommended Fulfilled …" at bounding box center [784, 372] width 1568 height 744
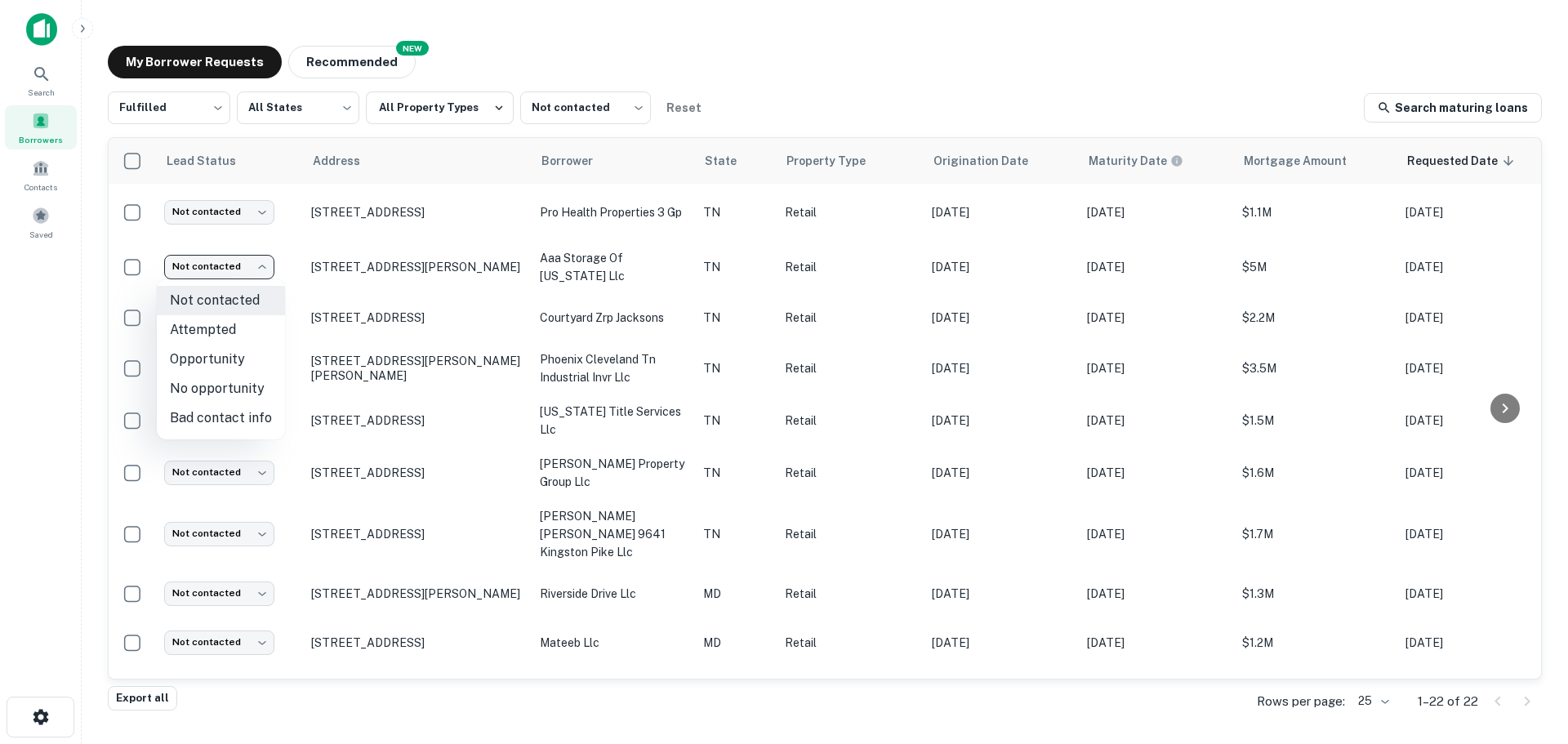
click at [219, 324] on li "Attempted" at bounding box center [221, 330] width 128 height 30
type input "*********"
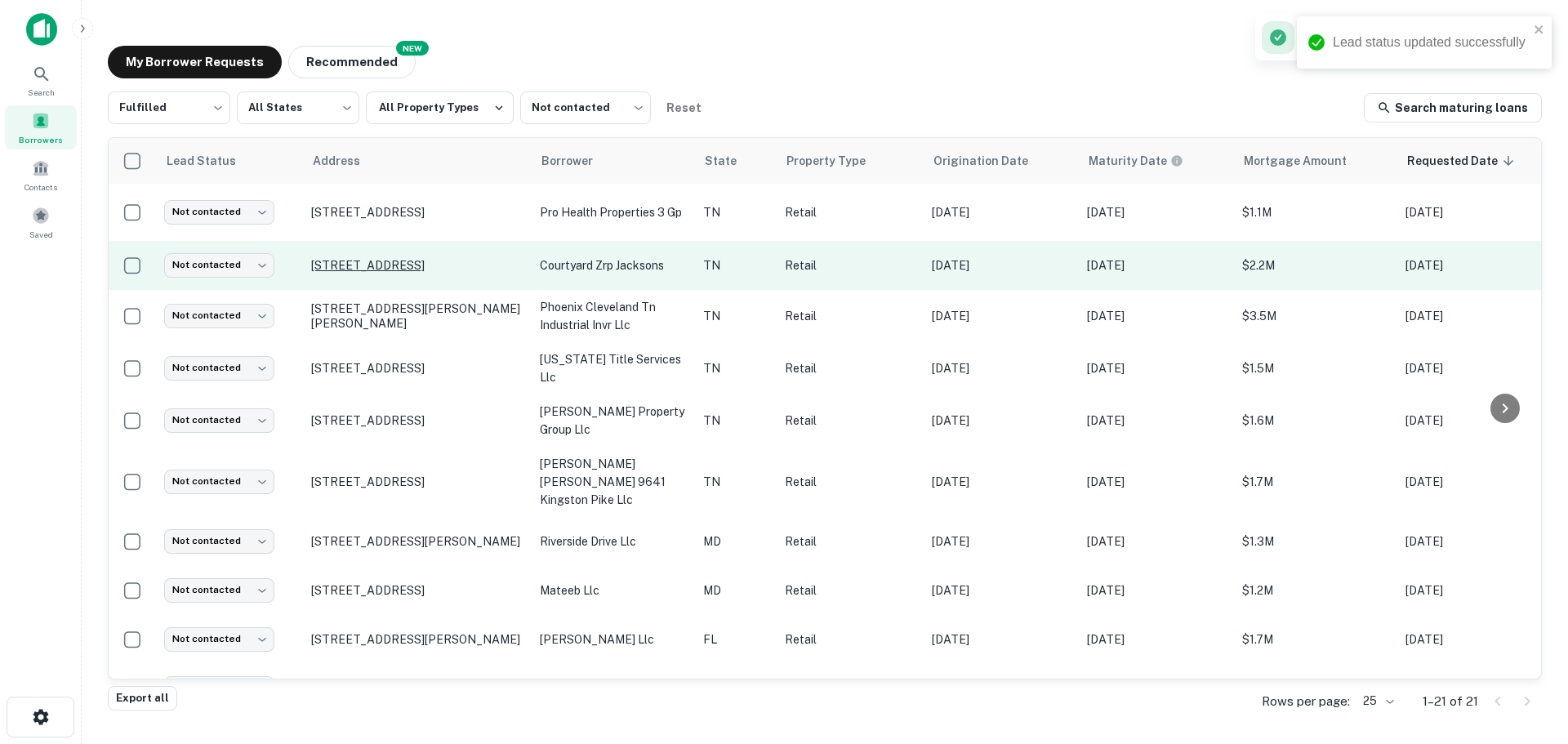
click at [370, 259] on p "3441 Lebanon Pike Hermitage, TN37076" at bounding box center [417, 265] width 212 height 15
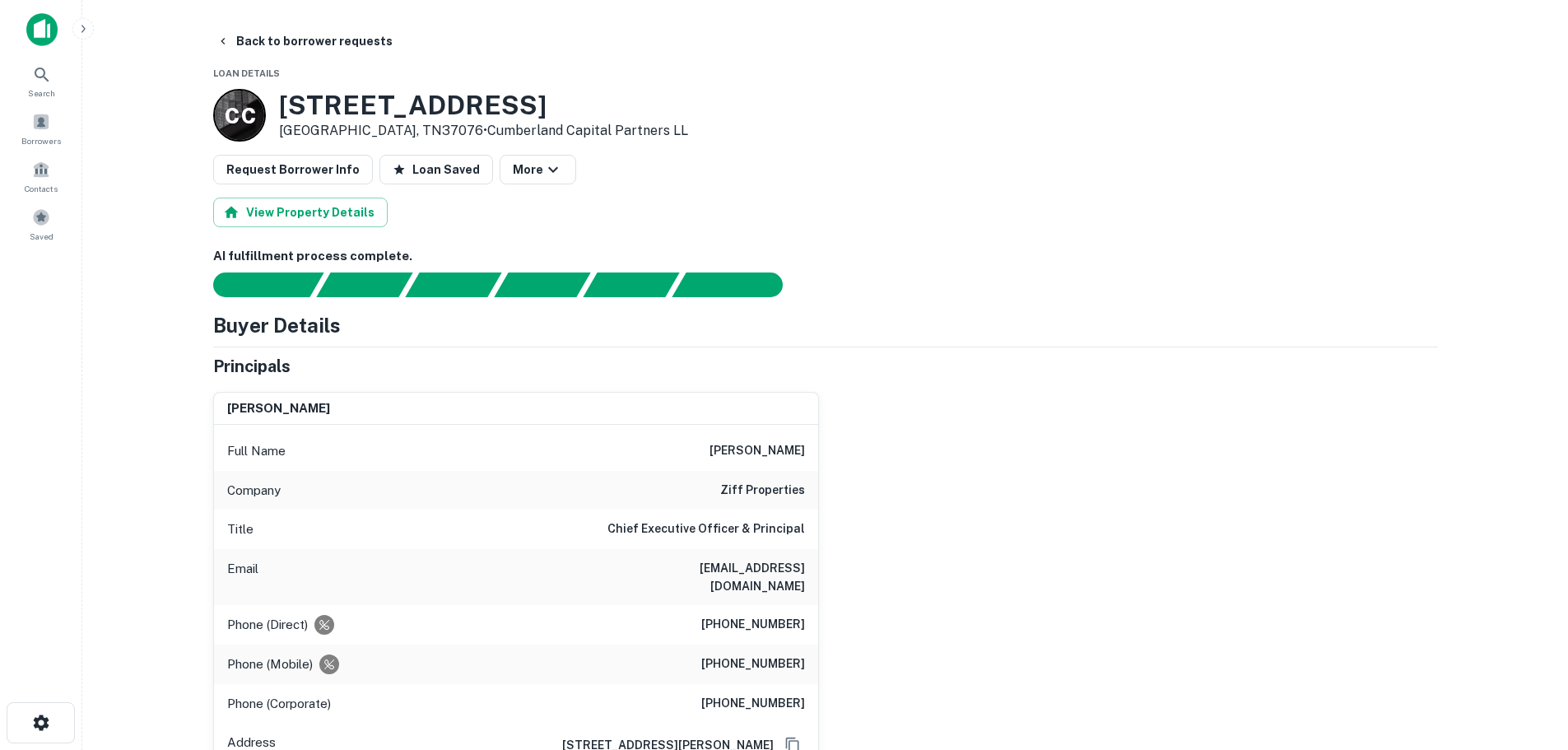
click at [776, 494] on h6 "ziff properties" at bounding box center [762, 491] width 85 height 20
click at [415, 107] on h3 "3441 Lebanon Pike" at bounding box center [483, 105] width 409 height 31
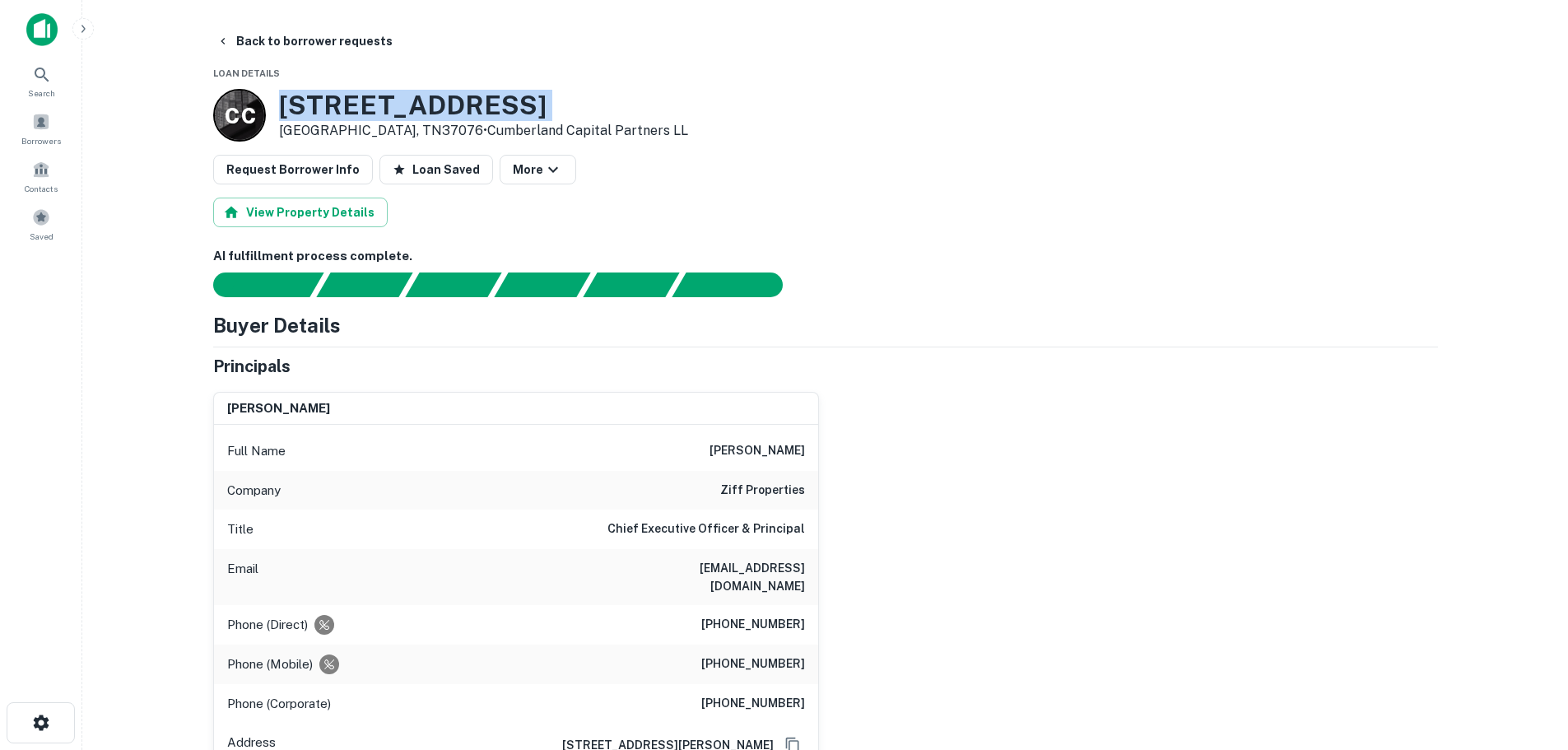
click at [415, 107] on h3 "3441 Lebanon Pike" at bounding box center [483, 105] width 409 height 31
click at [297, 40] on button "Back to borrower requests" at bounding box center [305, 41] width 189 height 30
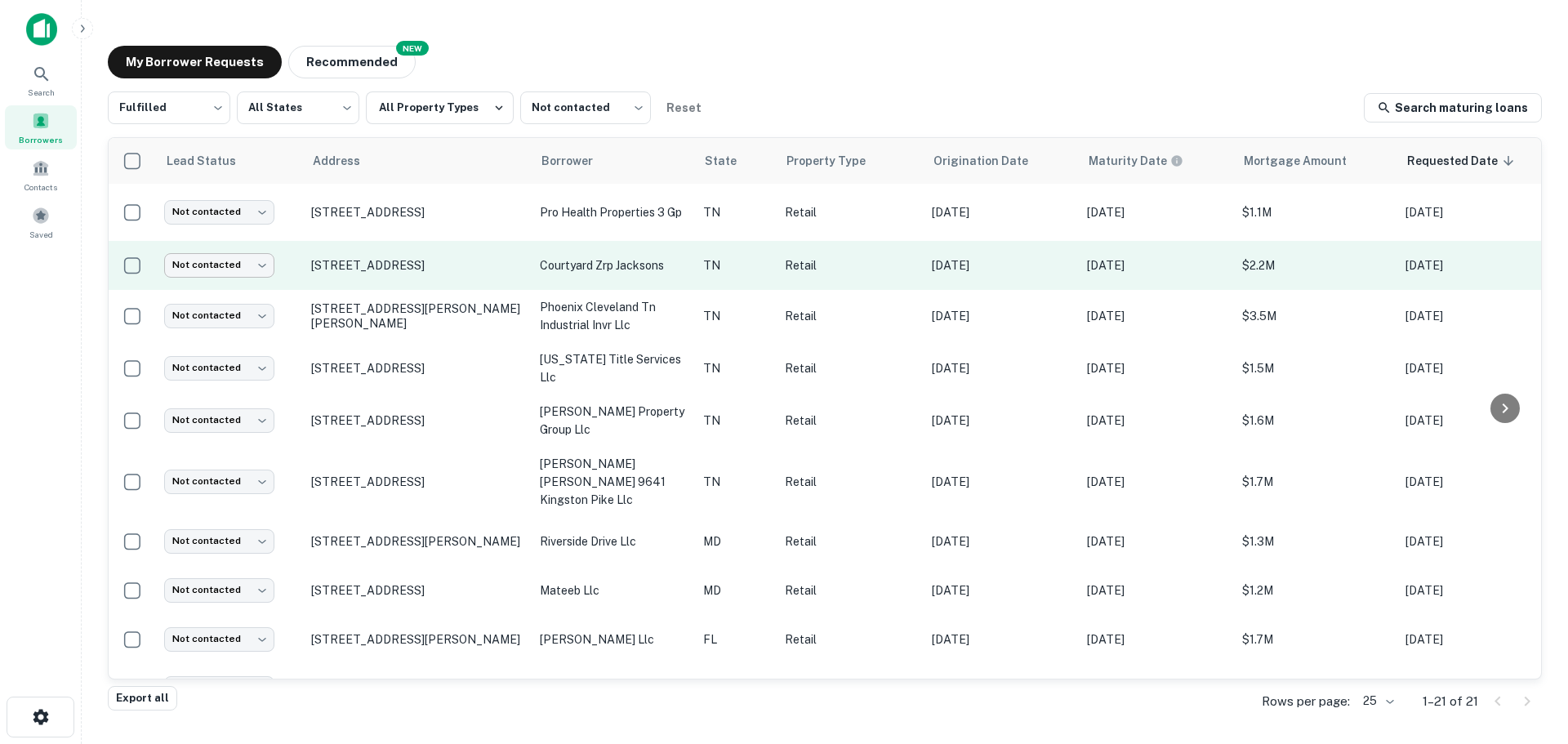
click at [245, 266] on body "Search Borrowers Contacts Saved My Borrower Requests NEW Recommended Fulfilled …" at bounding box center [784, 372] width 1568 height 744
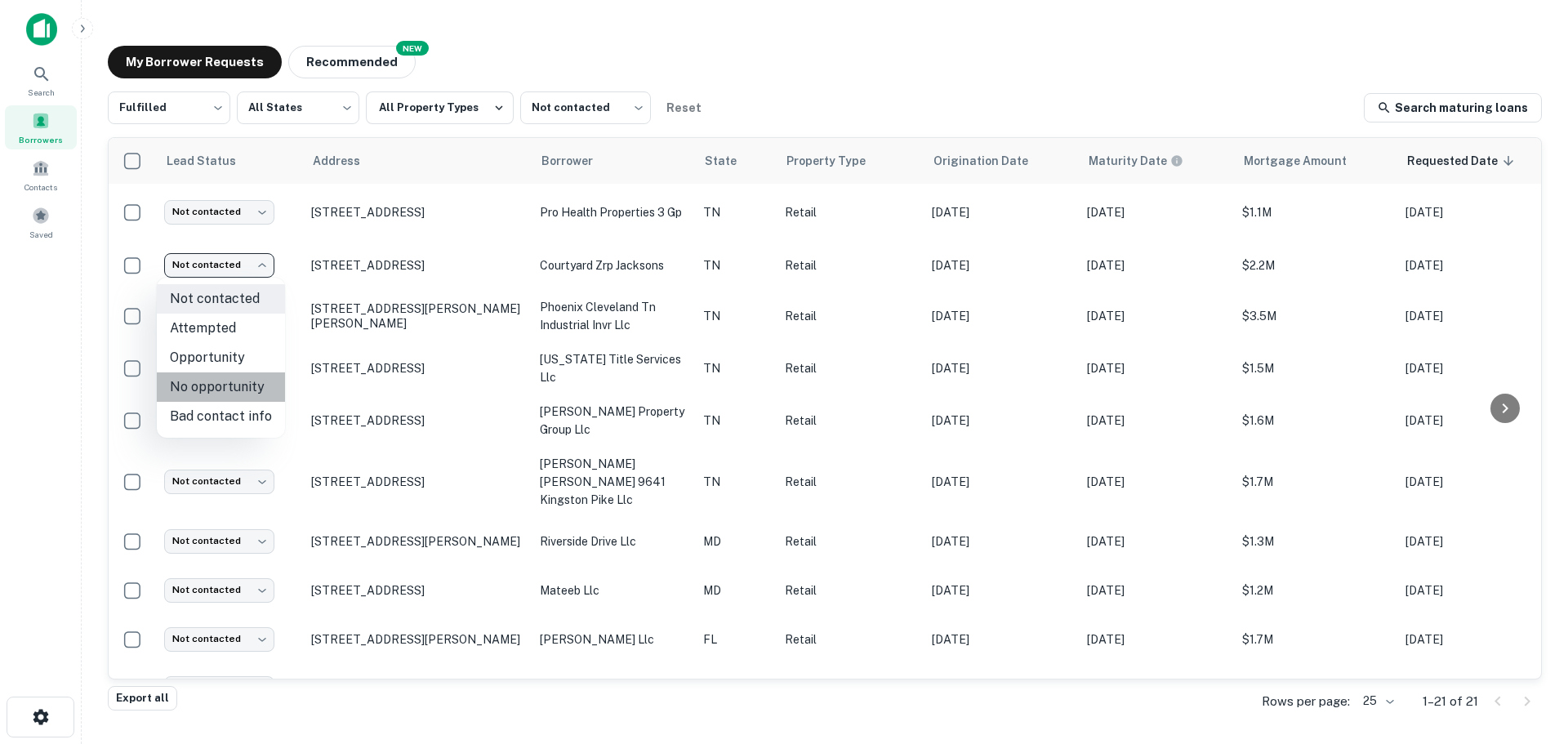
click at [243, 386] on li "No opportunity" at bounding box center [221, 387] width 128 height 30
type input "**********"
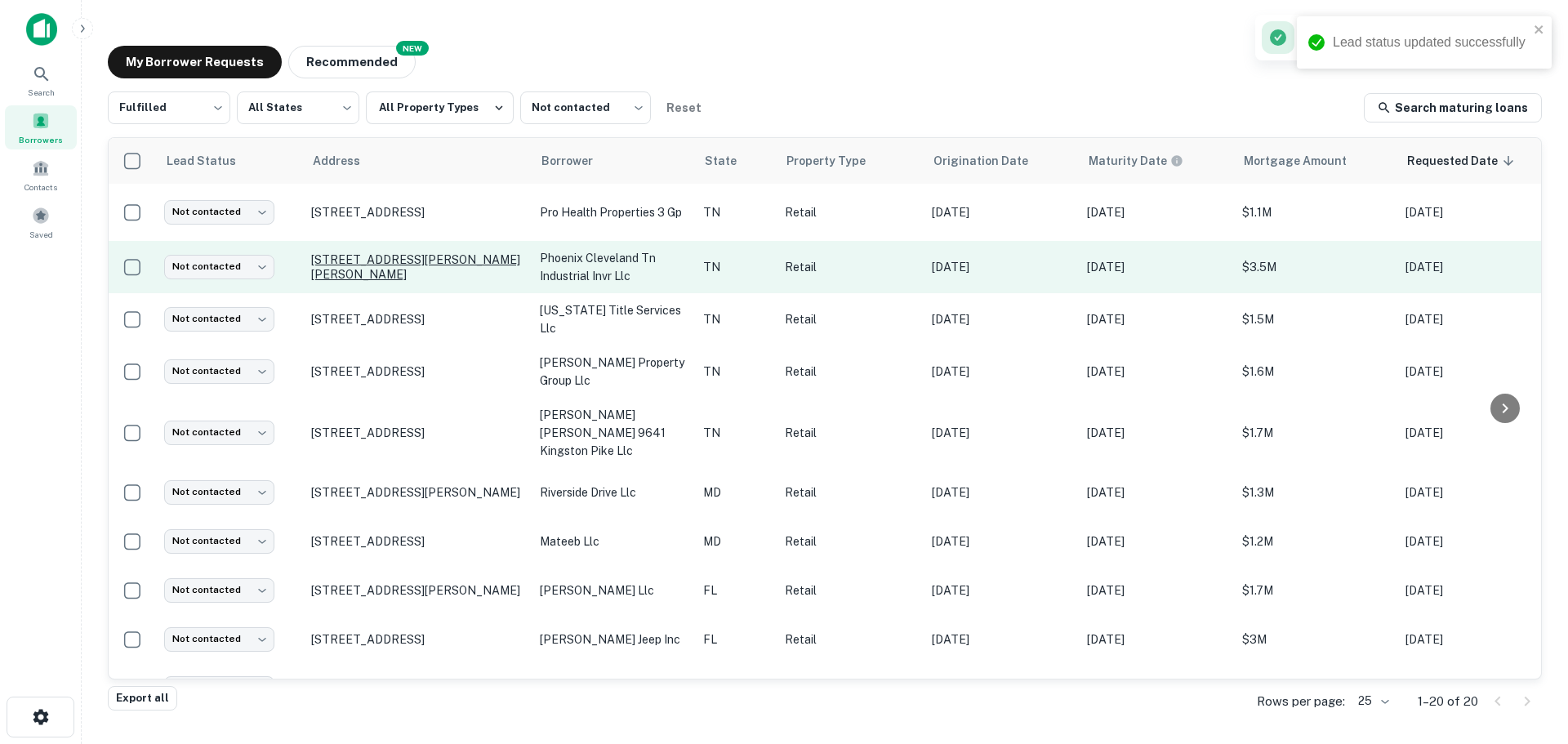
click at [407, 268] on p "640 King Edward Ave Se Cleveland, TN37311" at bounding box center [417, 267] width 212 height 30
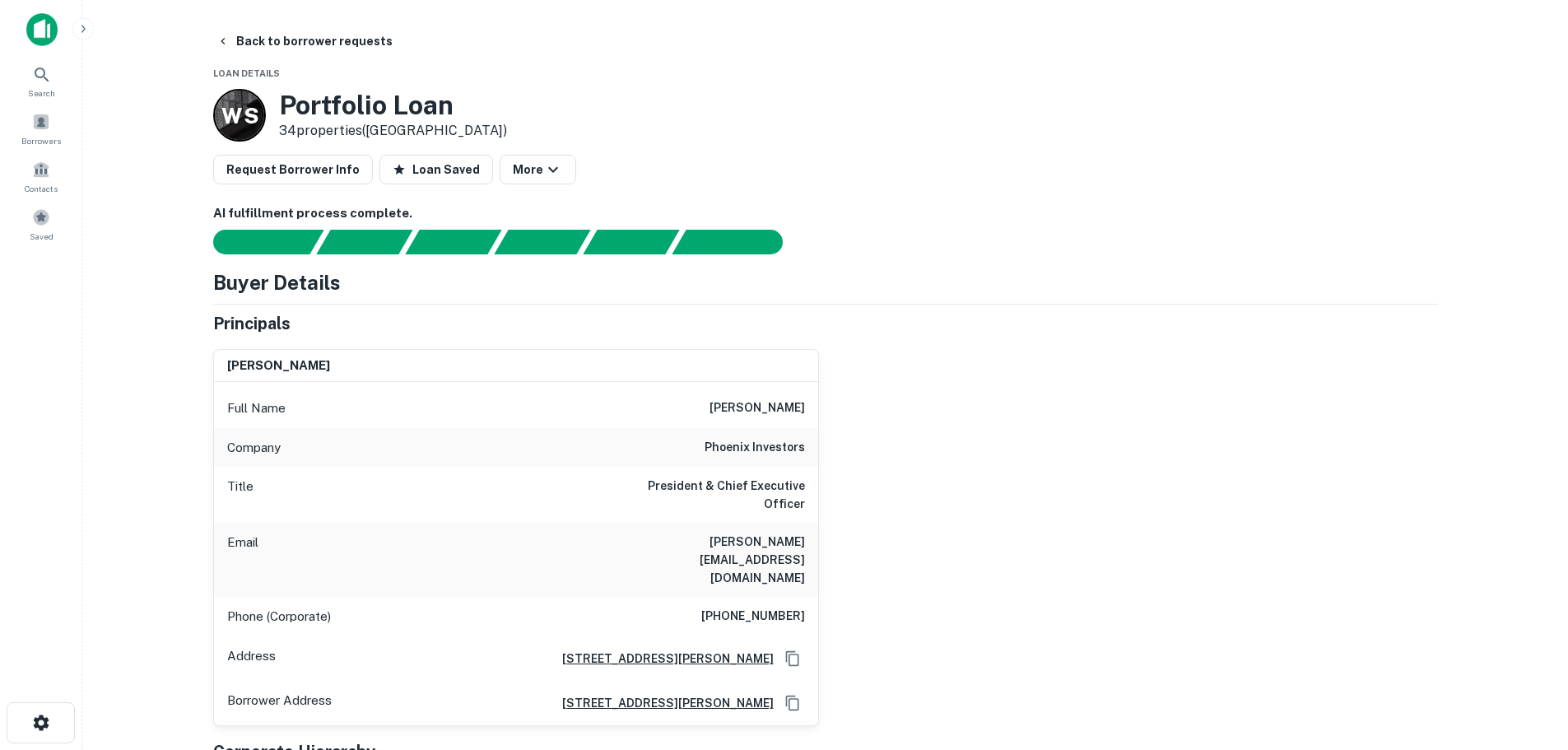
click at [774, 439] on h6 "phoenix investors" at bounding box center [754, 448] width 101 height 20
click at [773, 443] on h6 "phoenix investors" at bounding box center [754, 448] width 101 height 20
click at [773, 452] on h6 "phoenix investors" at bounding box center [754, 448] width 101 height 20
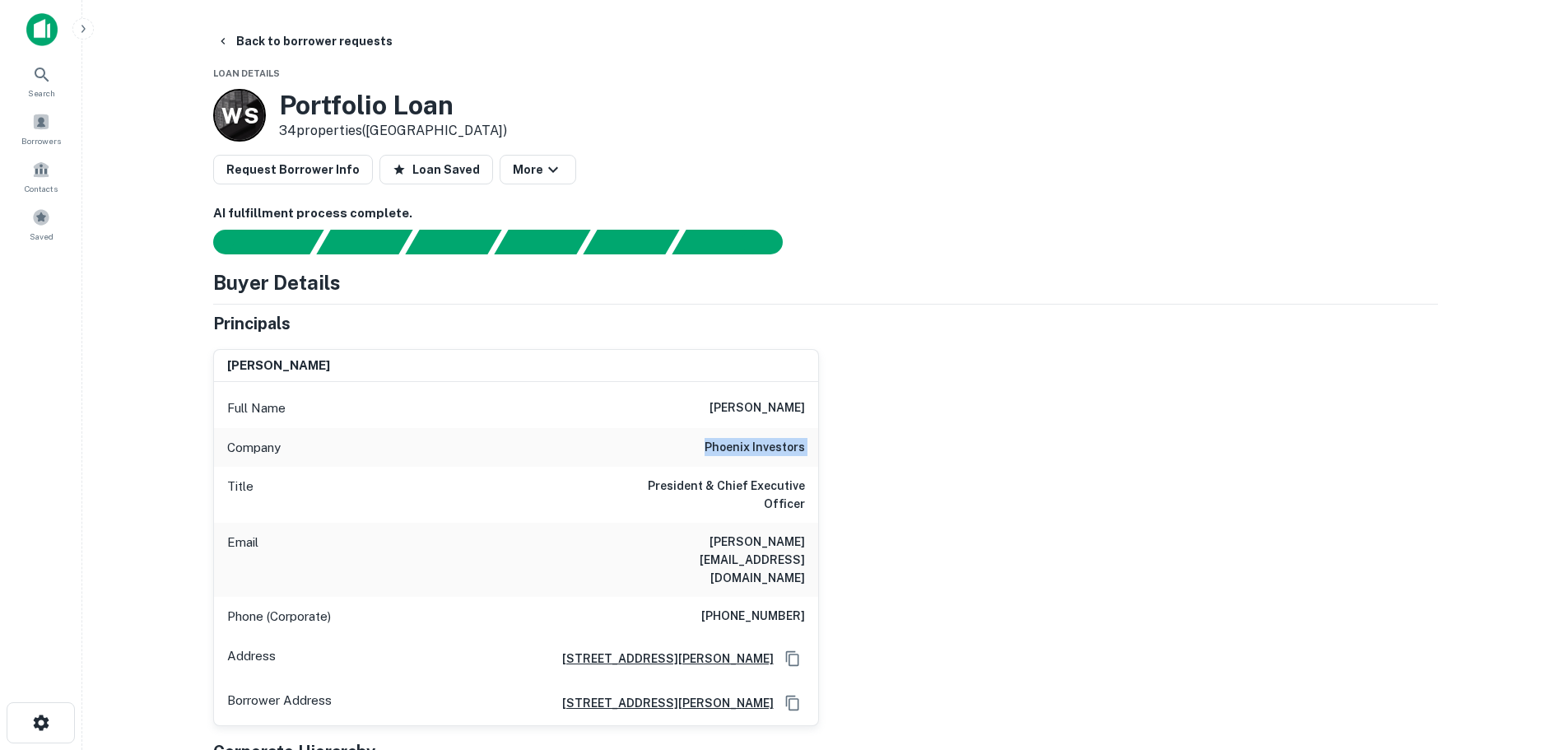
click at [773, 452] on h6 "phoenix investors" at bounding box center [754, 448] width 101 height 20
click at [339, 38] on button "Back to borrower requests" at bounding box center [305, 41] width 189 height 30
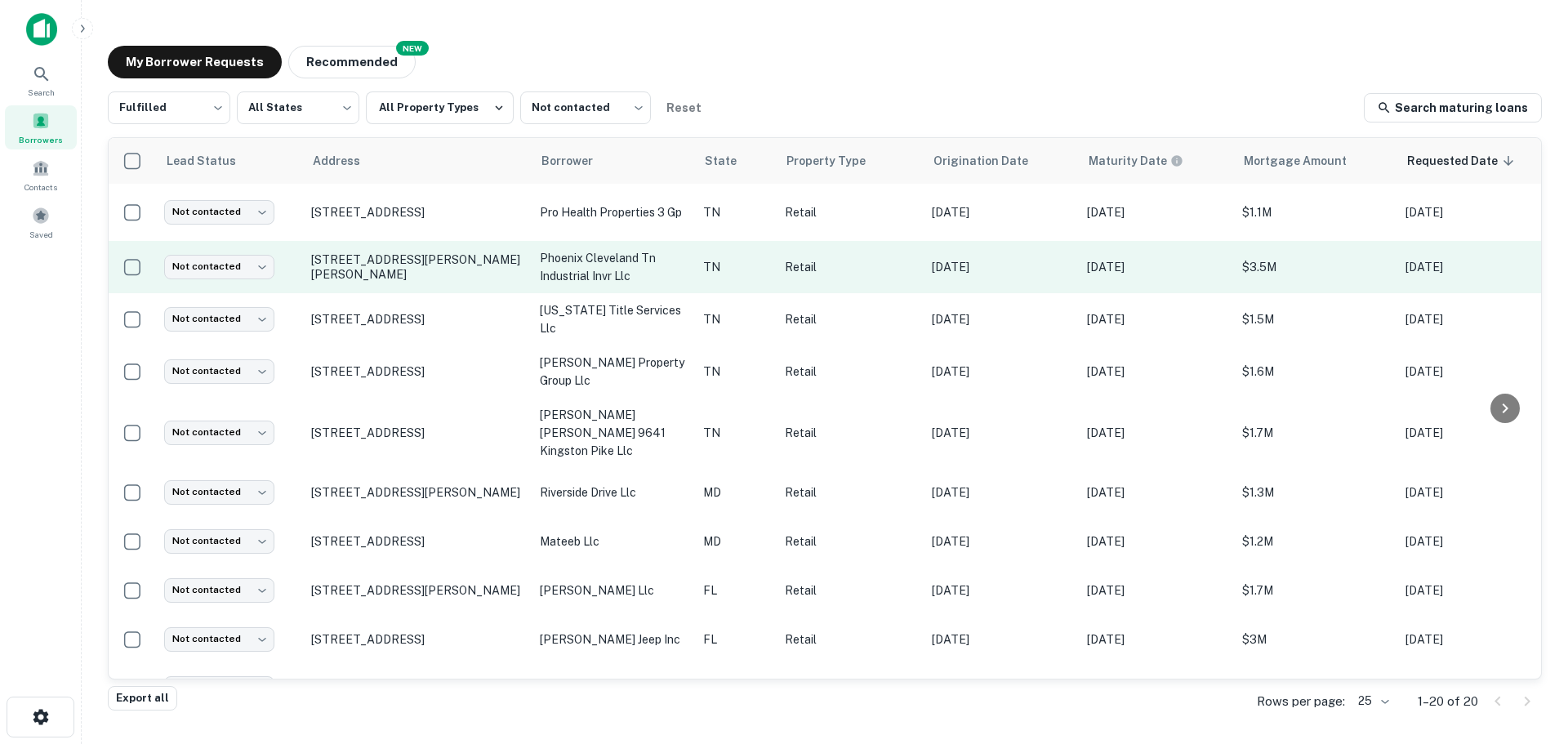
click at [242, 246] on td "Not contacted **** ​" at bounding box center [229, 267] width 147 height 52
click at [242, 259] on body "Search Borrowers Contacts Saved My Borrower Requests NEW Recommended Fulfilled …" at bounding box center [784, 372] width 1568 height 744
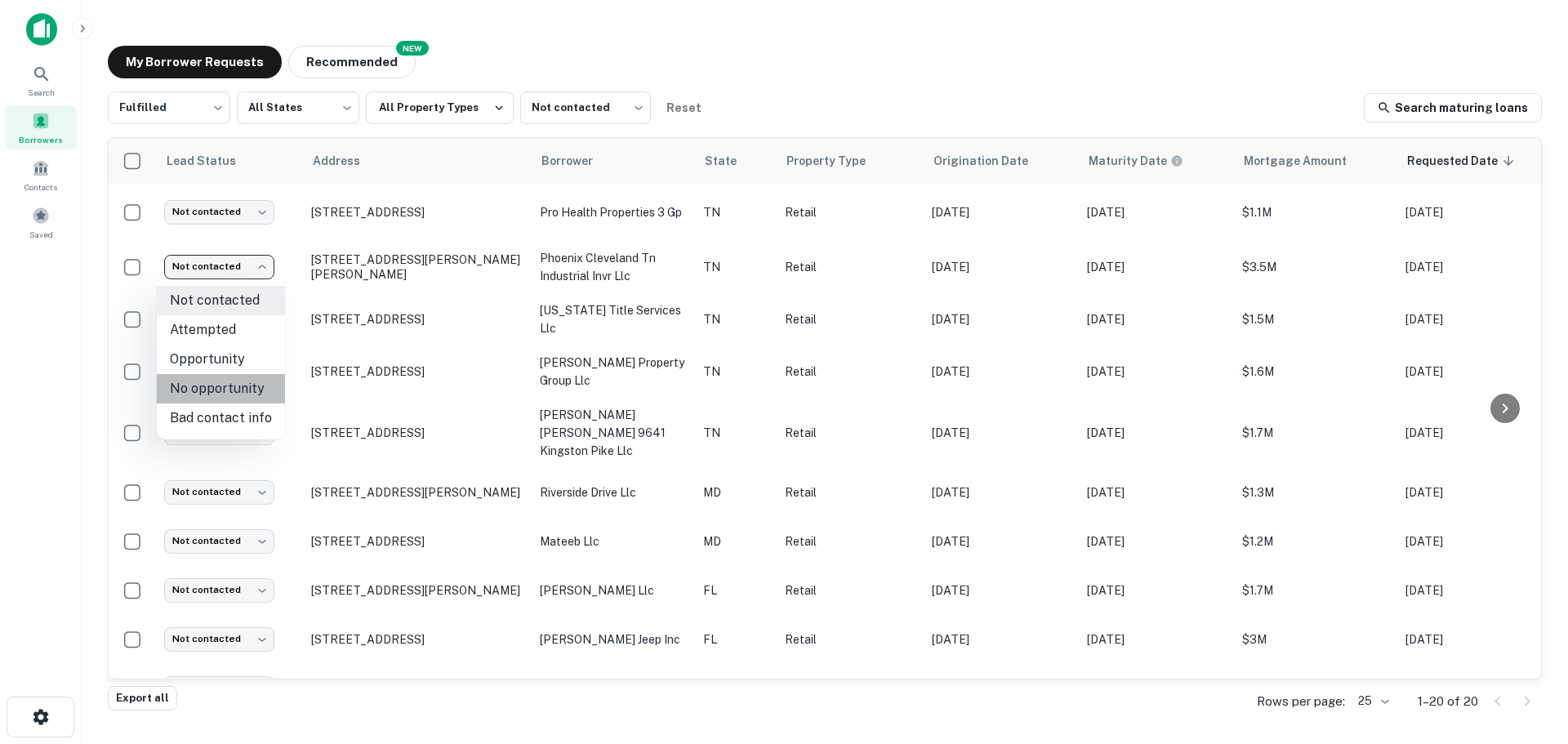
click at [242, 393] on li "No opportunity" at bounding box center [221, 389] width 128 height 30
type input "**********"
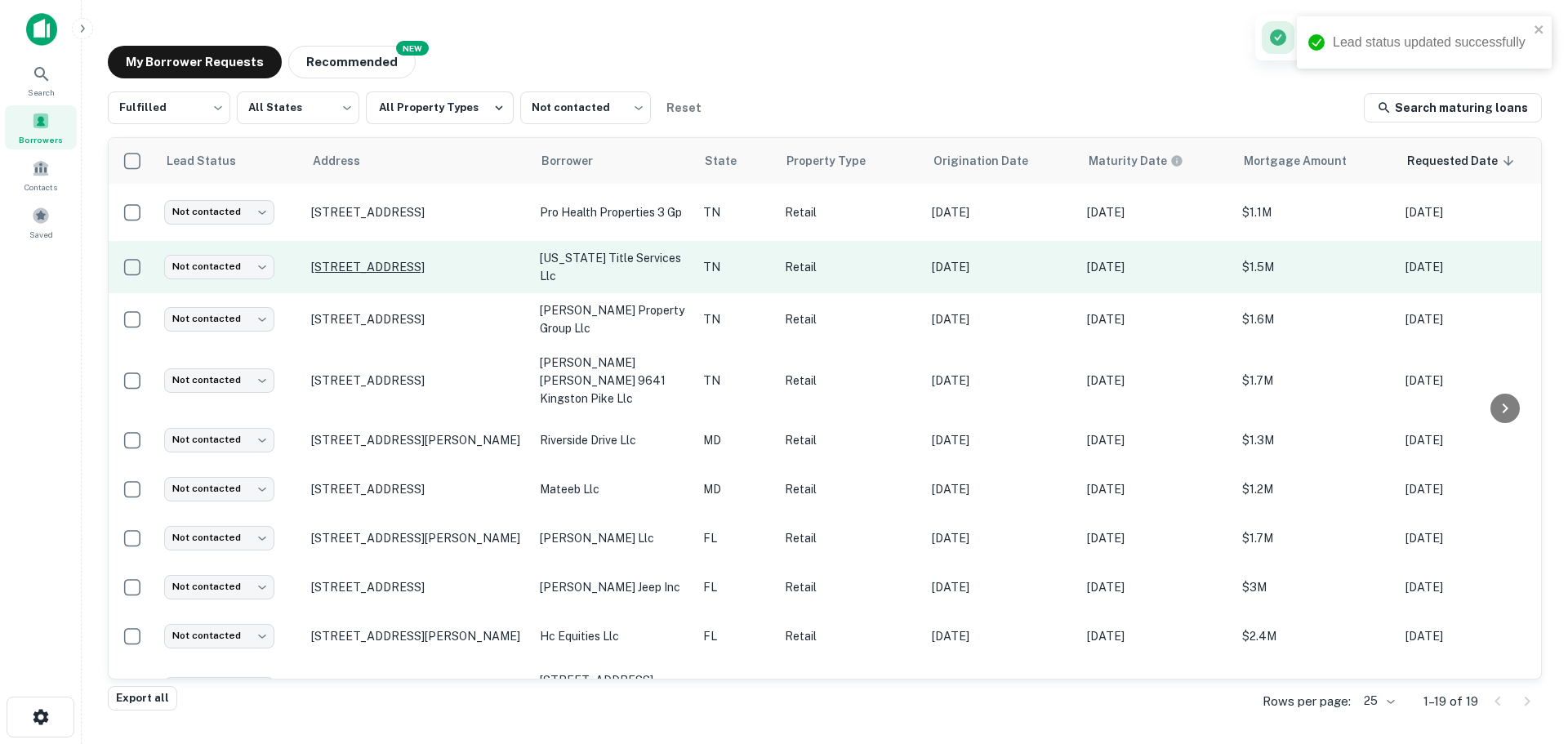
click at [393, 269] on p "[STREET_ADDRESS]" at bounding box center [417, 267] width 212 height 15
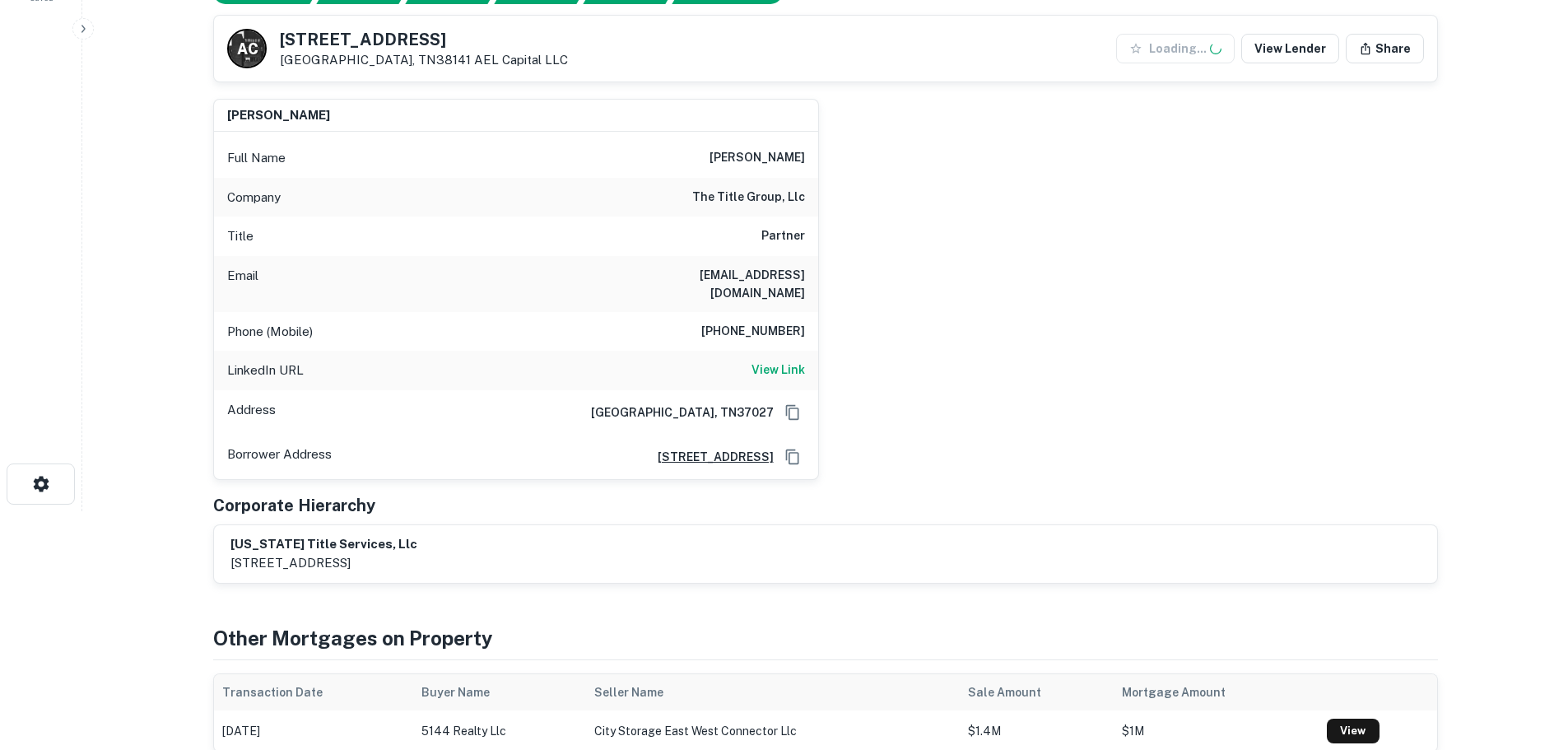
scroll to position [247, 0]
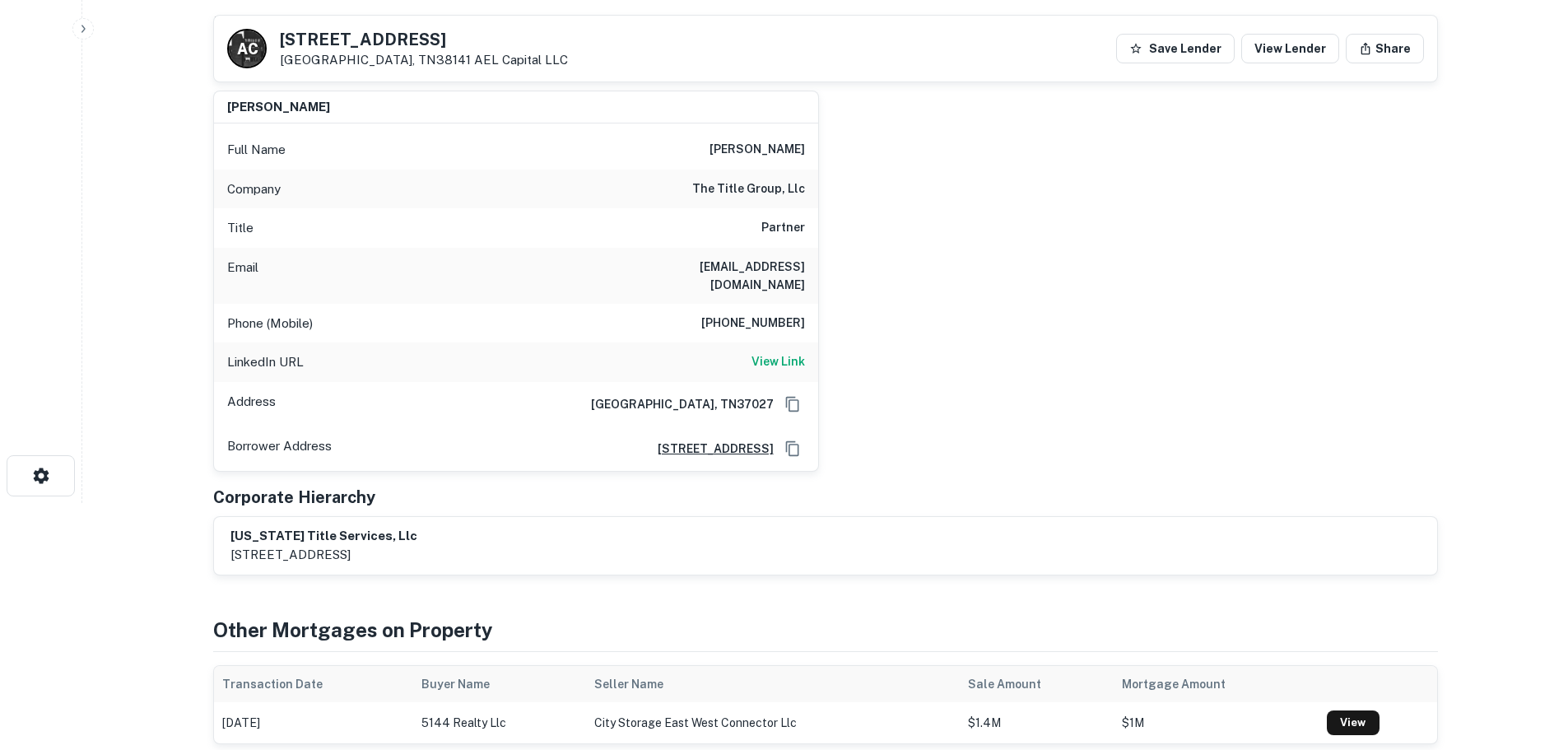
click at [757, 356] on div "LinkedIn URL View Link" at bounding box center [516, 363] width 605 height 40
click at [759, 353] on h6 "View Link" at bounding box center [779, 362] width 54 height 18
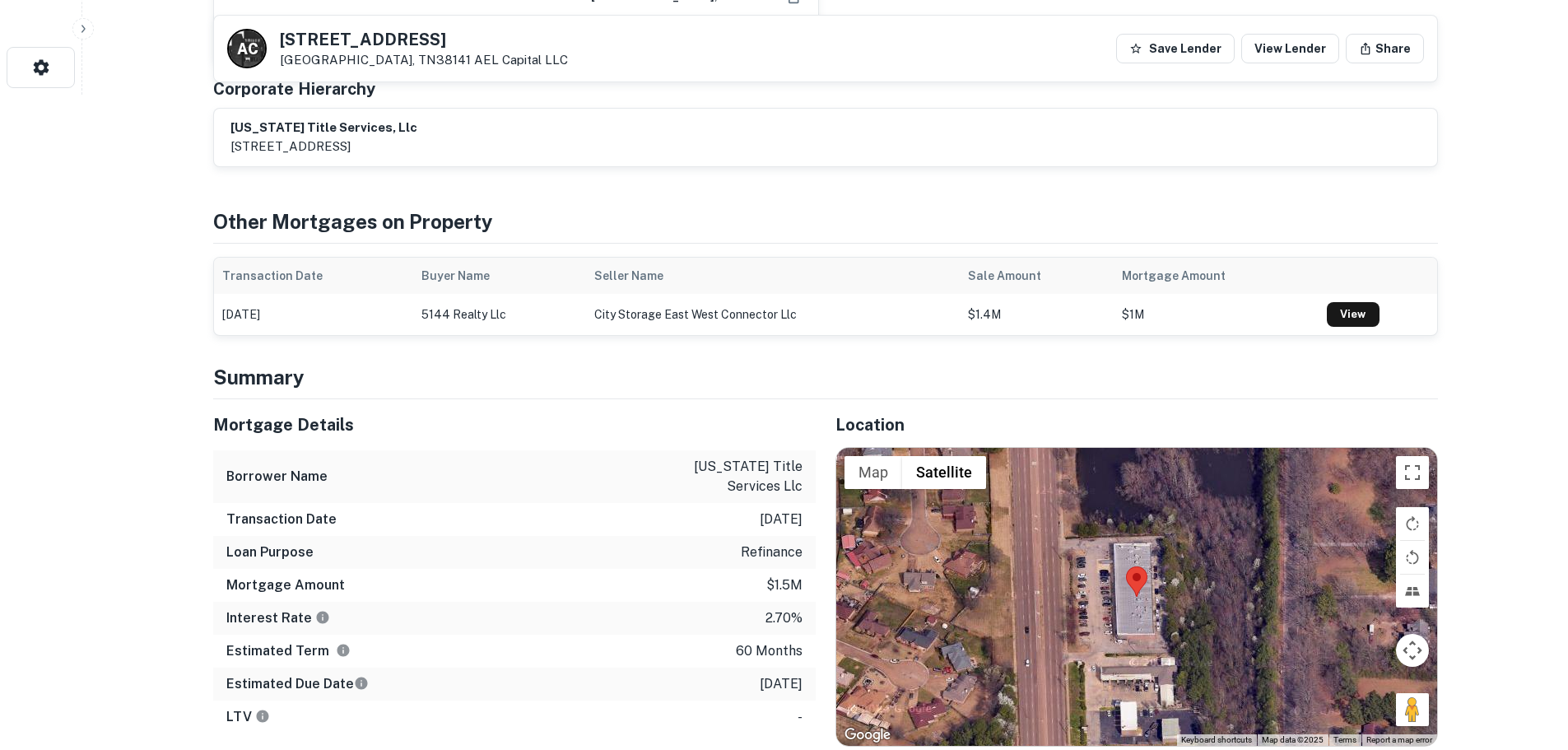
scroll to position [658, 0]
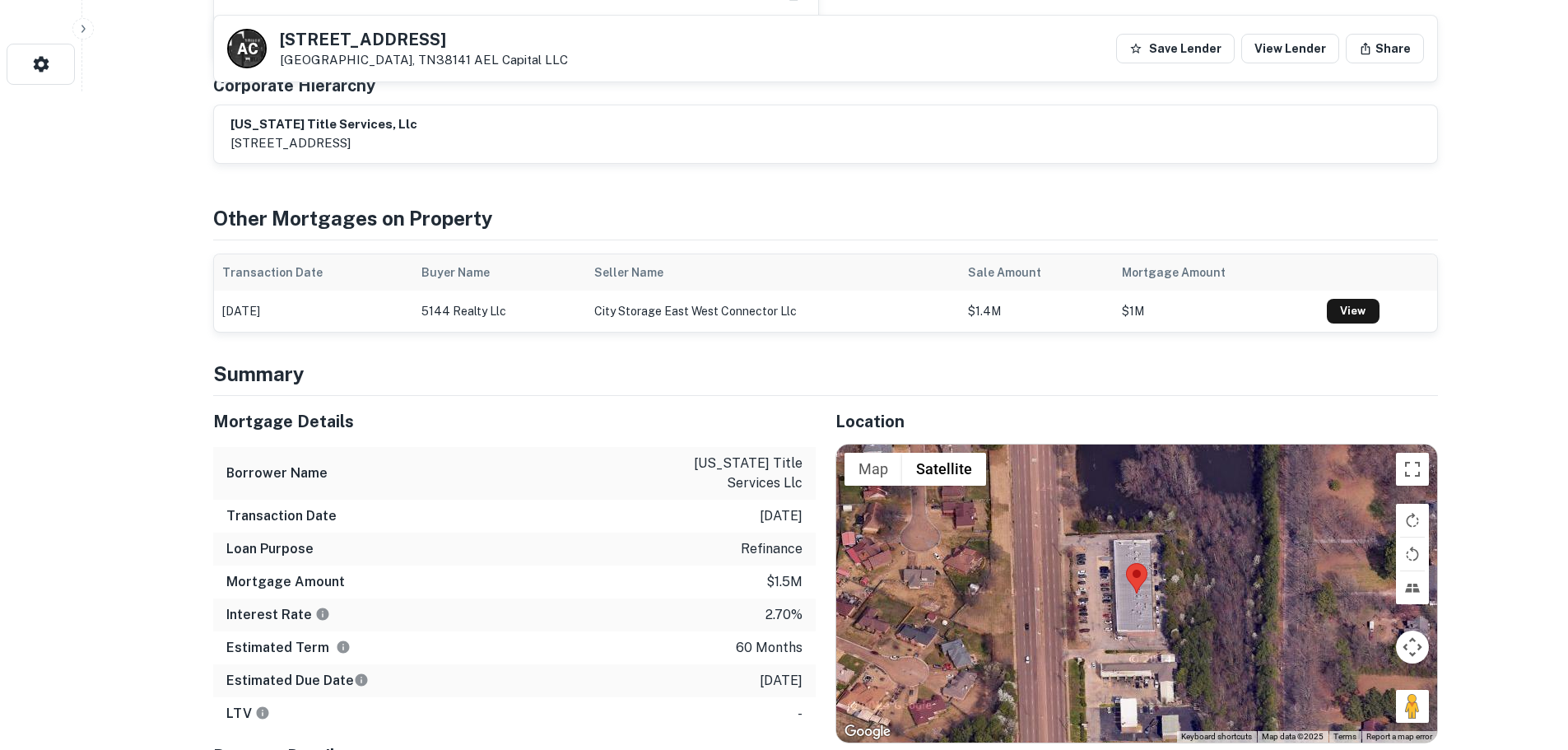
drag, startPoint x: 1407, startPoint y: 690, endPoint x: 1130, endPoint y: 585, distance: 296.2
click at [1130, 585] on div "Map Terrain Satellite Labels Keyboard shortcuts Map Data Map data ©2025 Map dat…" at bounding box center [1137, 593] width 601 height 298
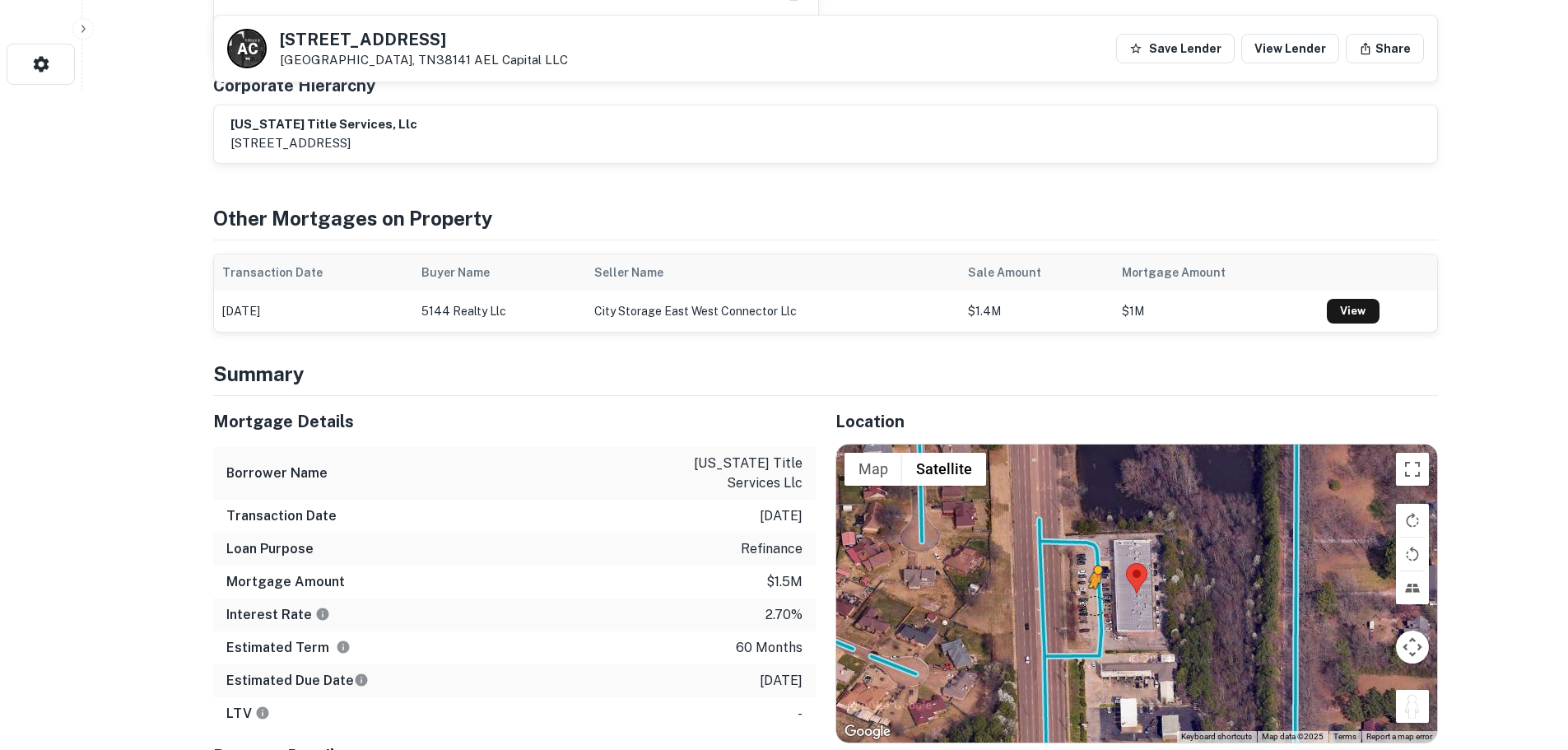
drag, startPoint x: 1403, startPoint y: 693, endPoint x: 1092, endPoint y: 593, distance: 326.7
click at [1092, 593] on div "To activate drag with keyboard, press Alt + Enter. Once in keyboard drag state,…" at bounding box center [1137, 593] width 601 height 298
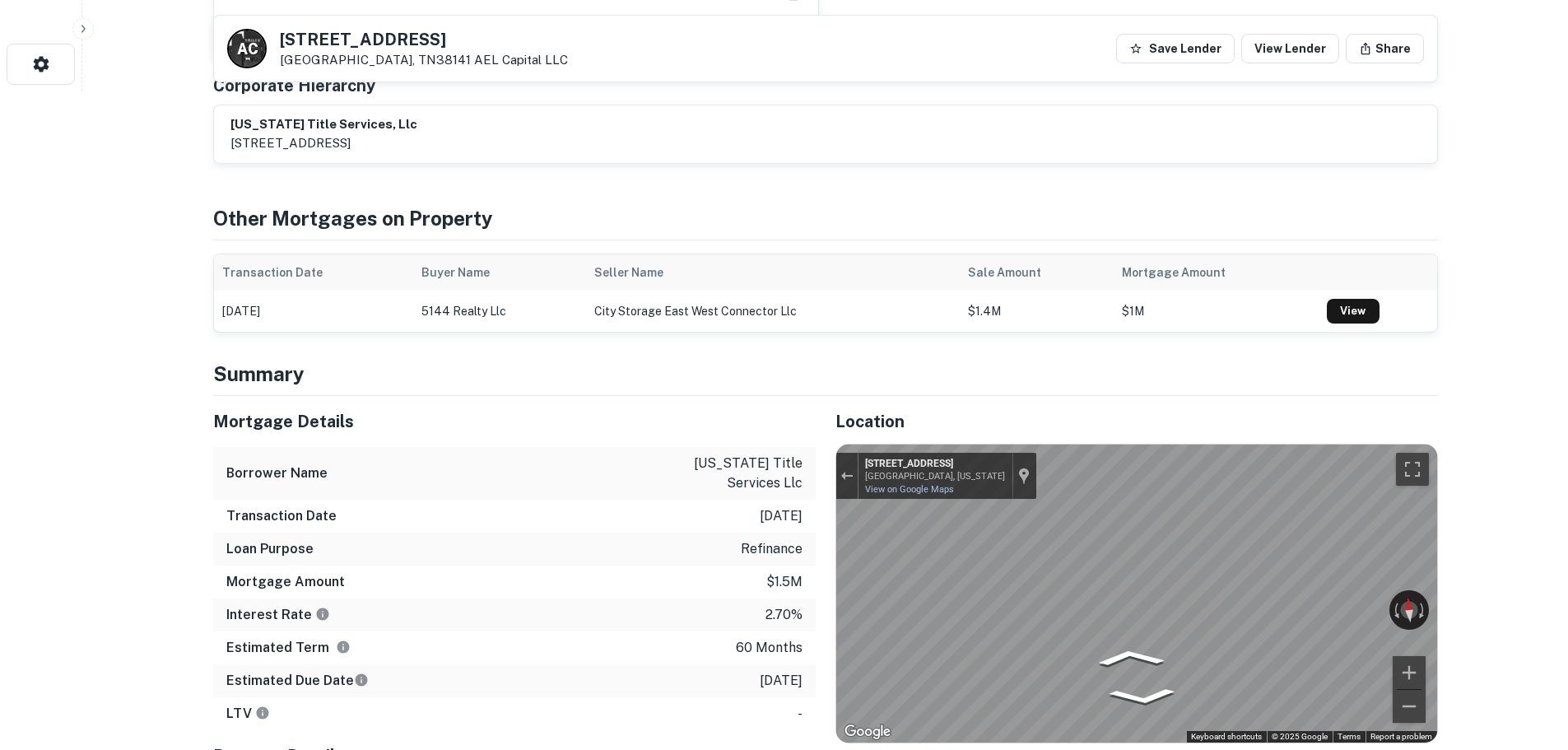
click at [551, 466] on div "Mortgage Details Borrower Name tennessee title services llc Transaction Date 12…" at bounding box center [816, 654] width 1245 height 517
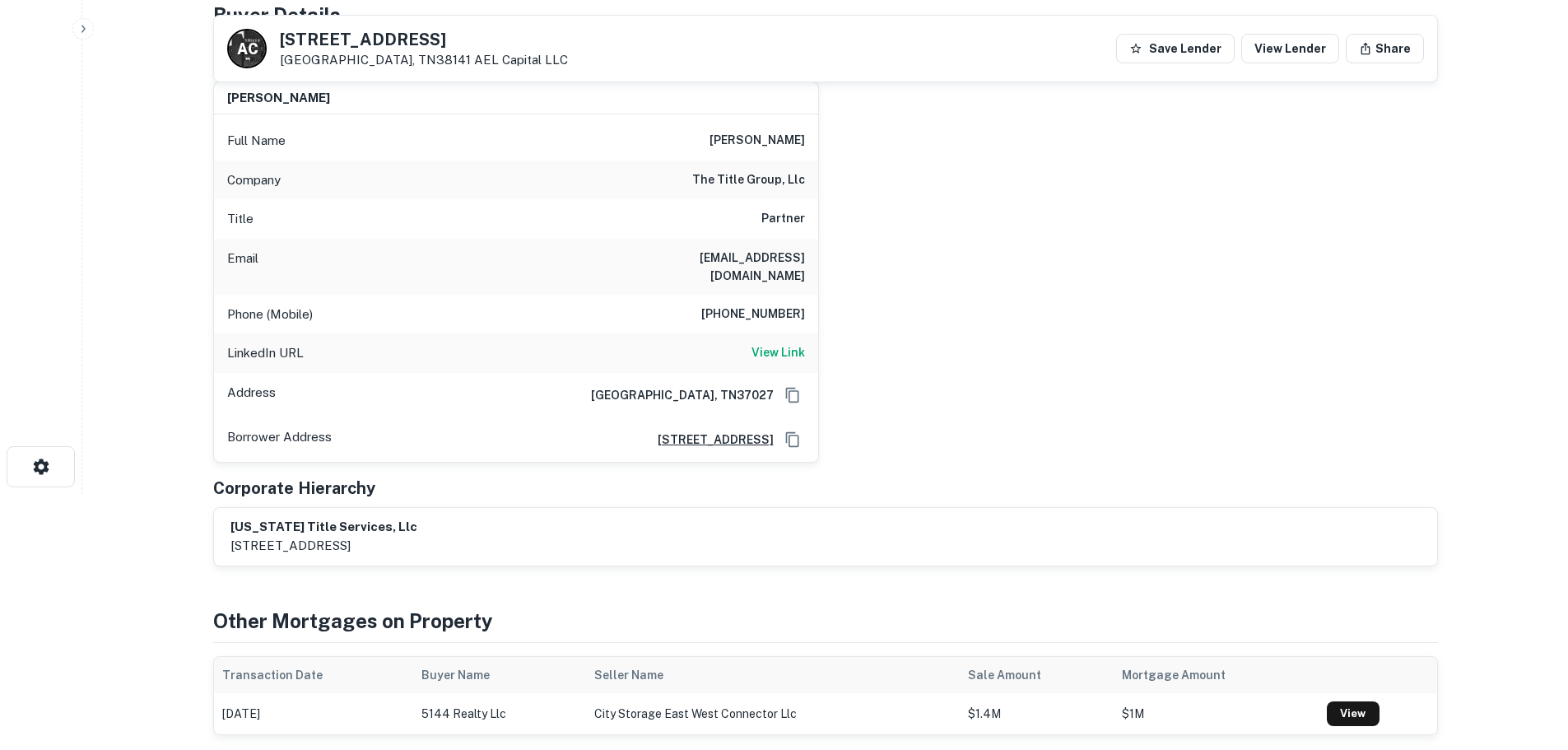
scroll to position [164, 0]
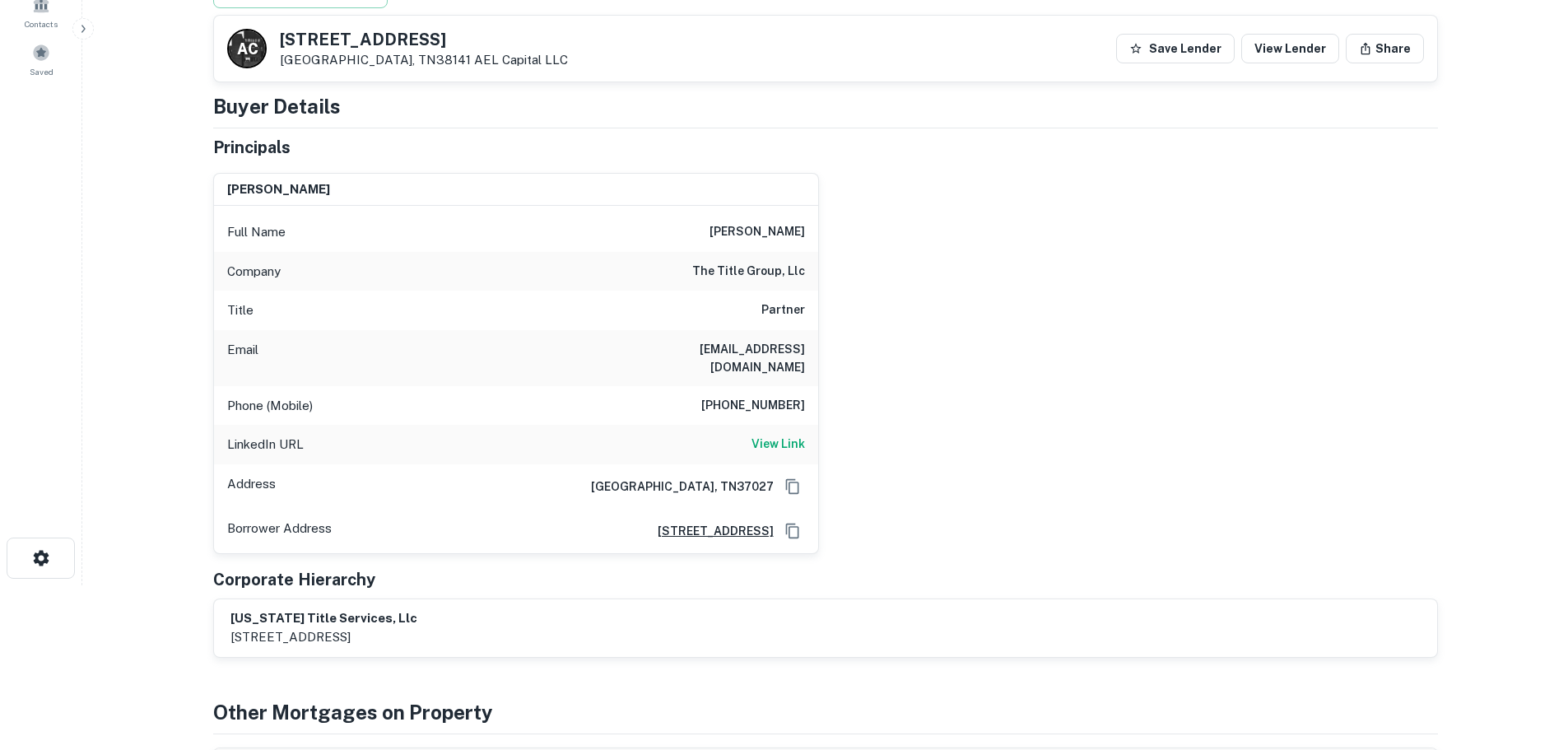
click at [774, 396] on h6 "615-594-1317" at bounding box center [753, 406] width 104 height 20
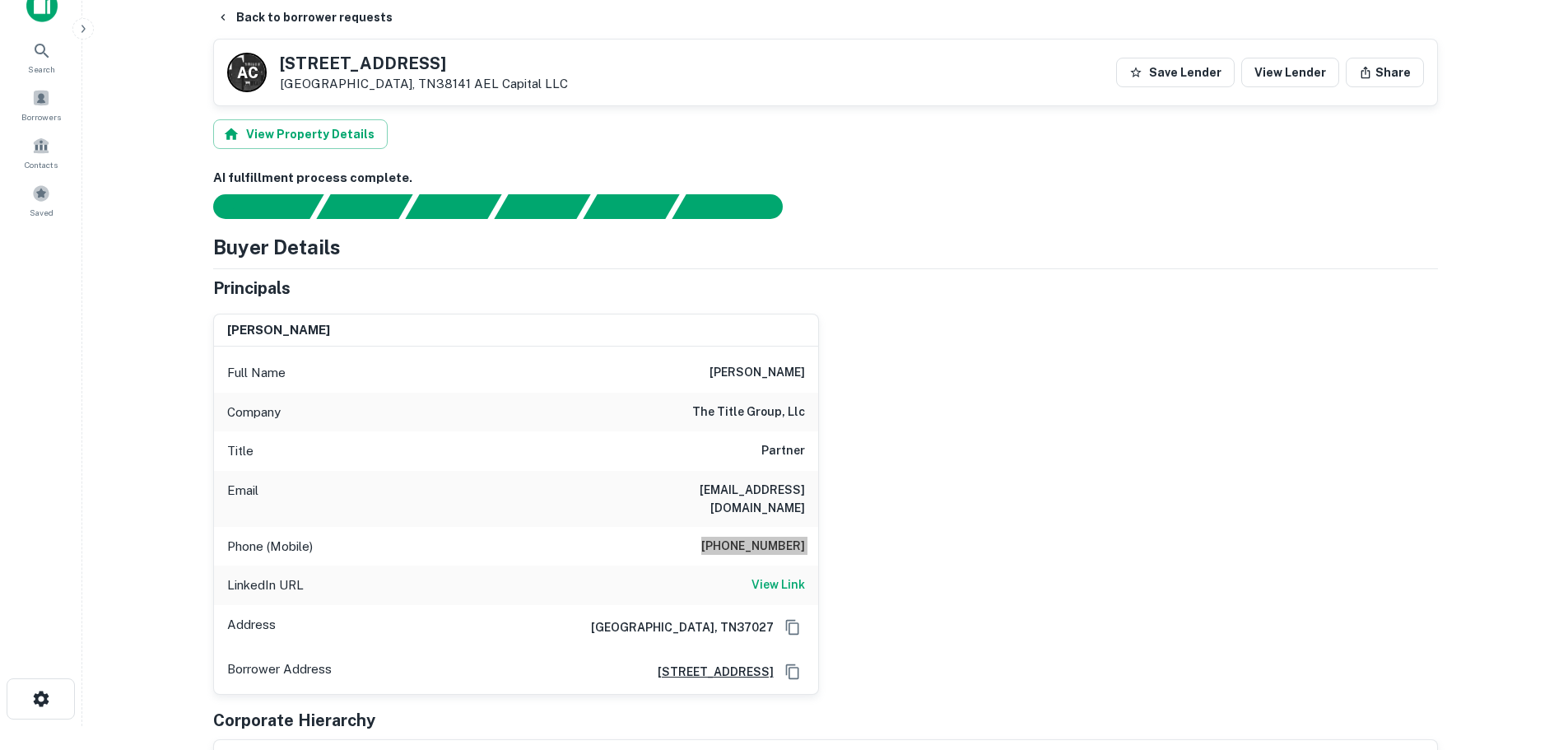
scroll to position [0, 0]
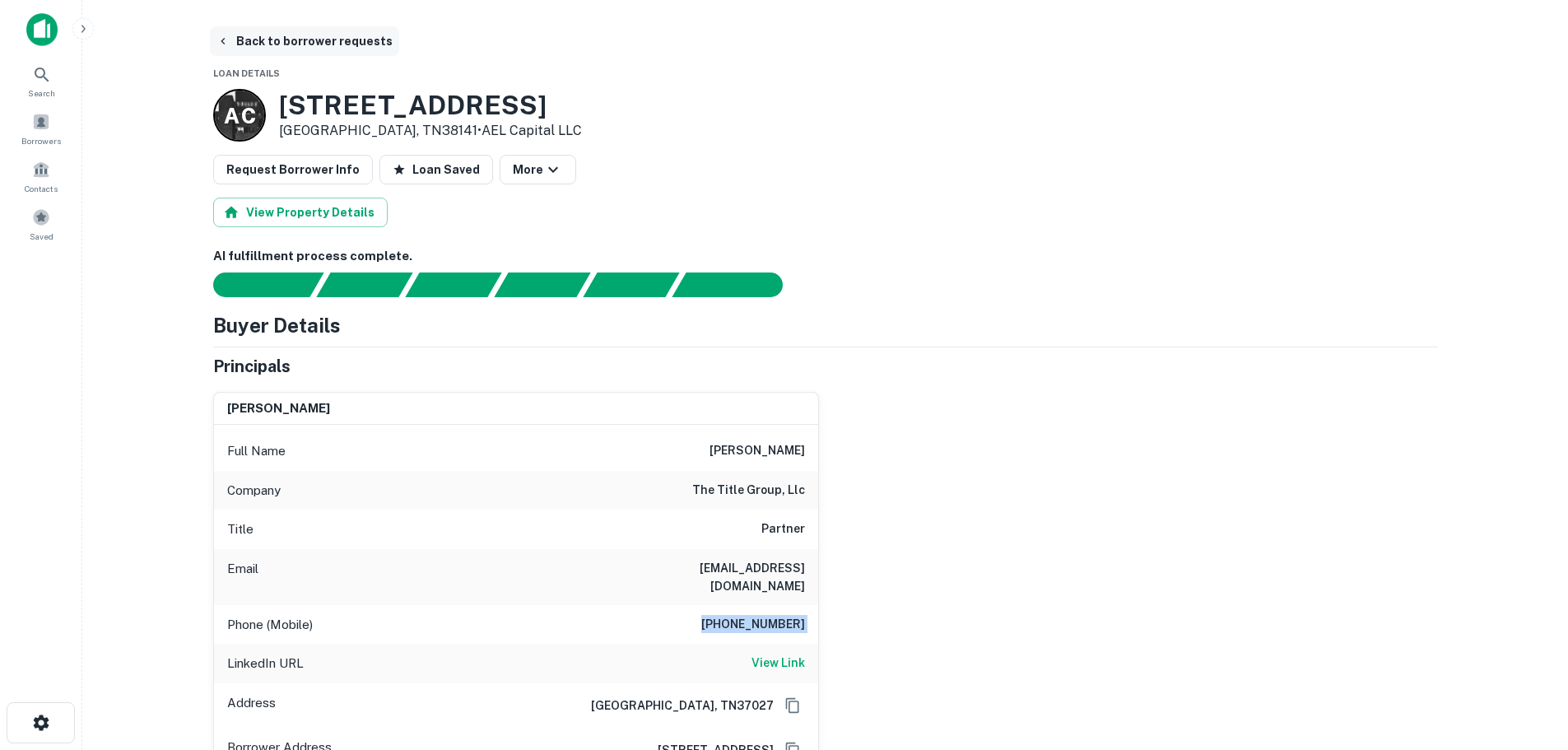
click at [287, 31] on button "Back to borrower requests" at bounding box center [305, 41] width 189 height 30
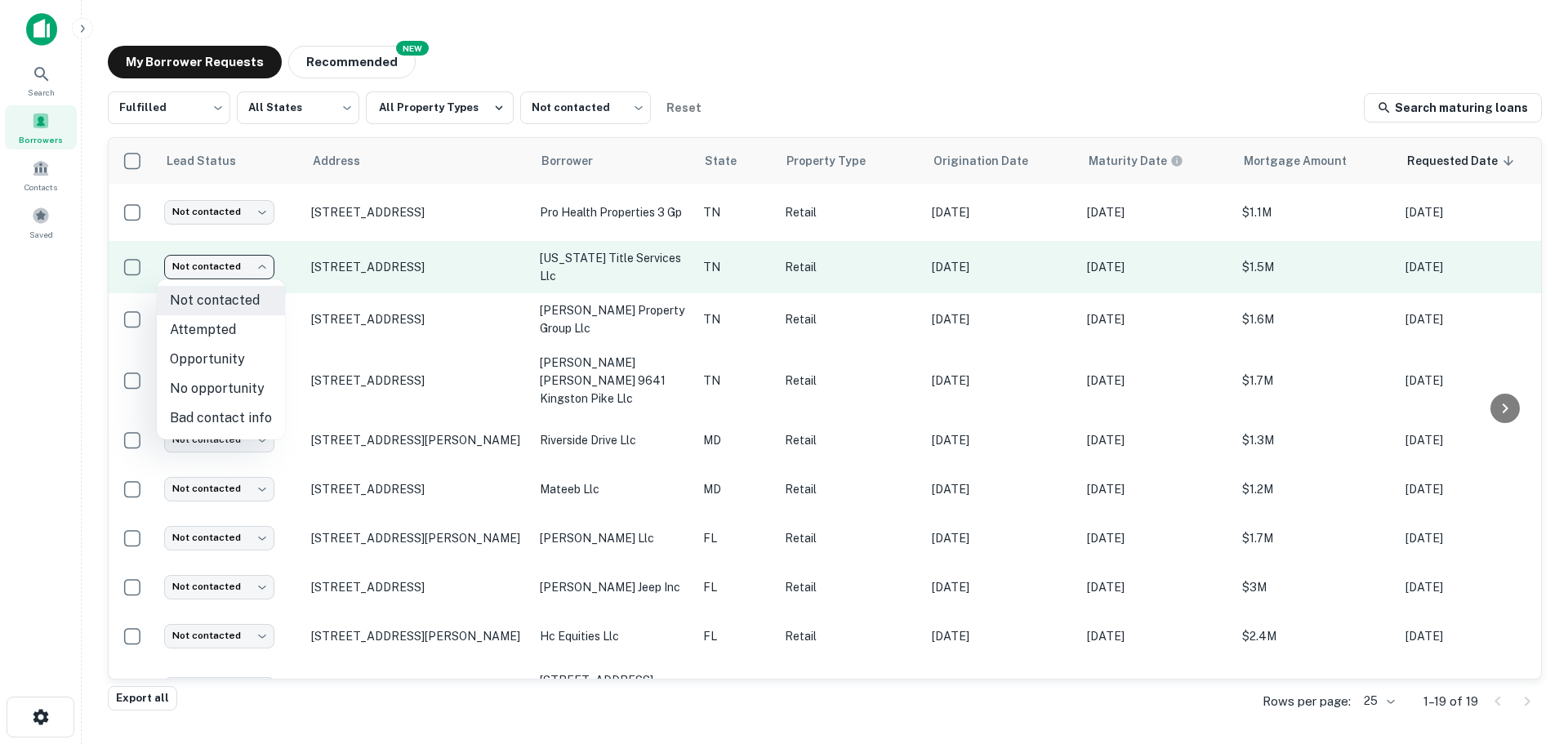
click at [234, 257] on body "Search Borrowers Contacts Saved My Borrower Requests NEW Recommended Fulfilled …" at bounding box center [784, 372] width 1568 height 744
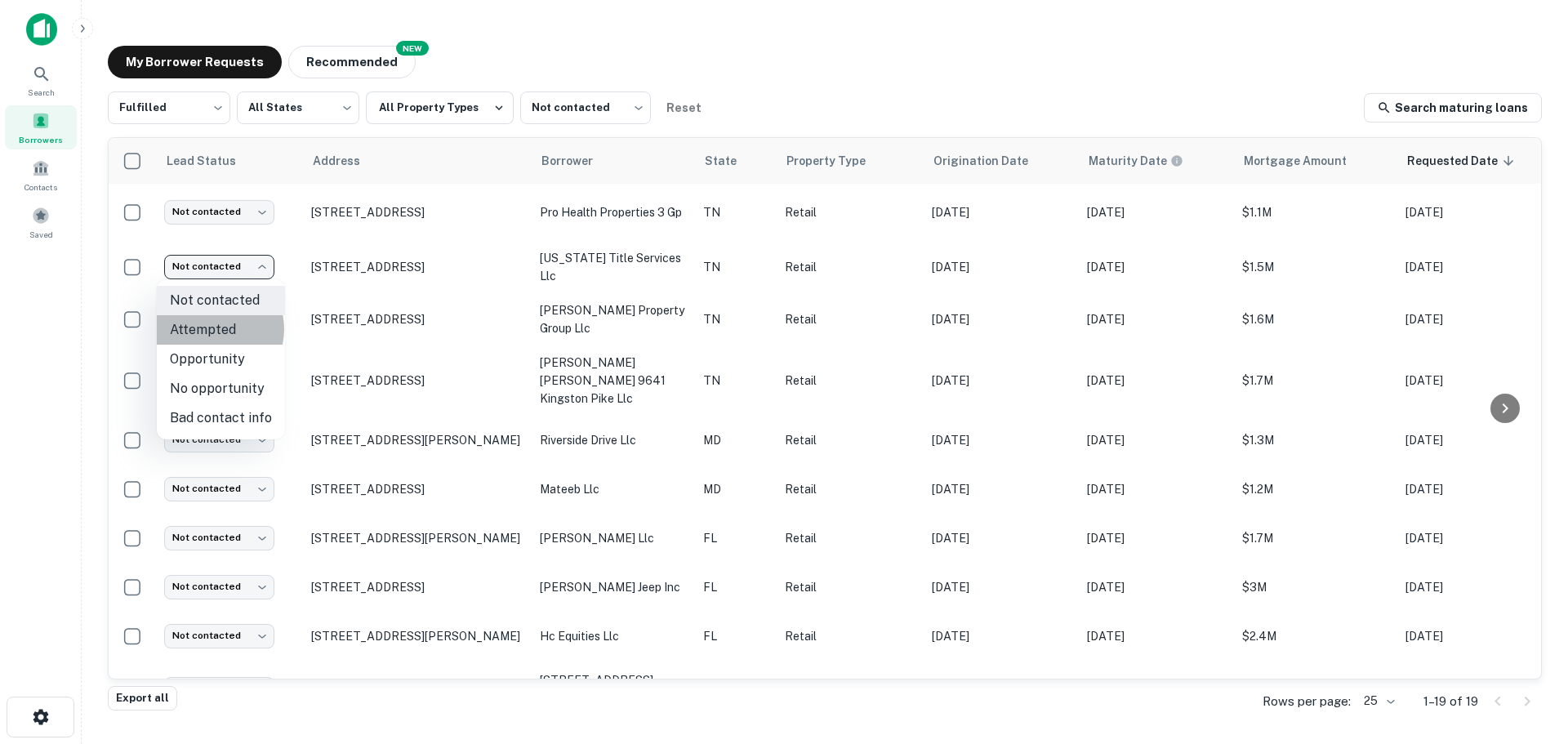
click at [210, 329] on li "Attempted" at bounding box center [221, 330] width 128 height 30
type input "*********"
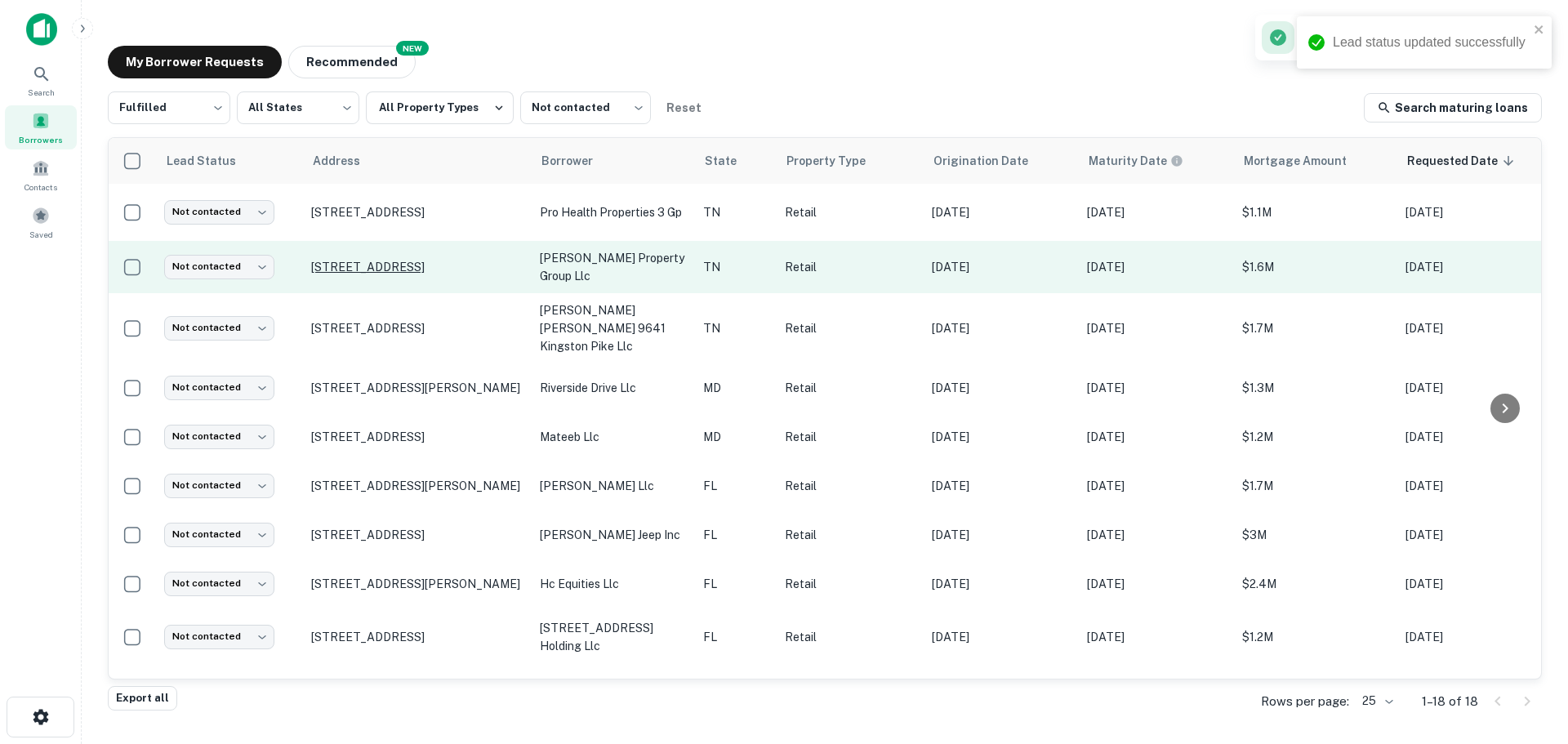
click at [381, 260] on p "407 S Roan St Johnson City, TN37601" at bounding box center [417, 267] width 212 height 15
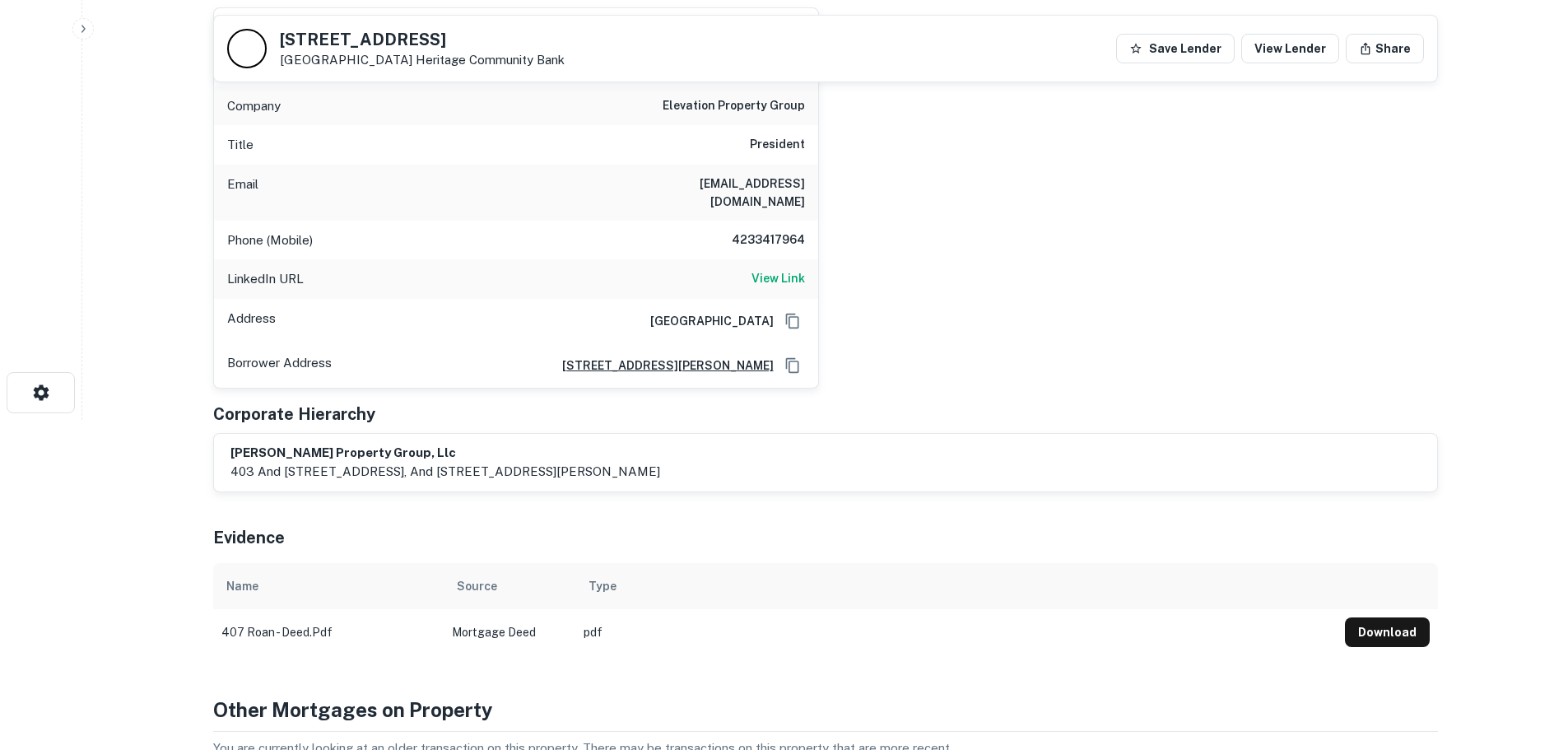
scroll to position [330, 0]
click at [752, 270] on h6 "View Link" at bounding box center [779, 279] width 54 height 18
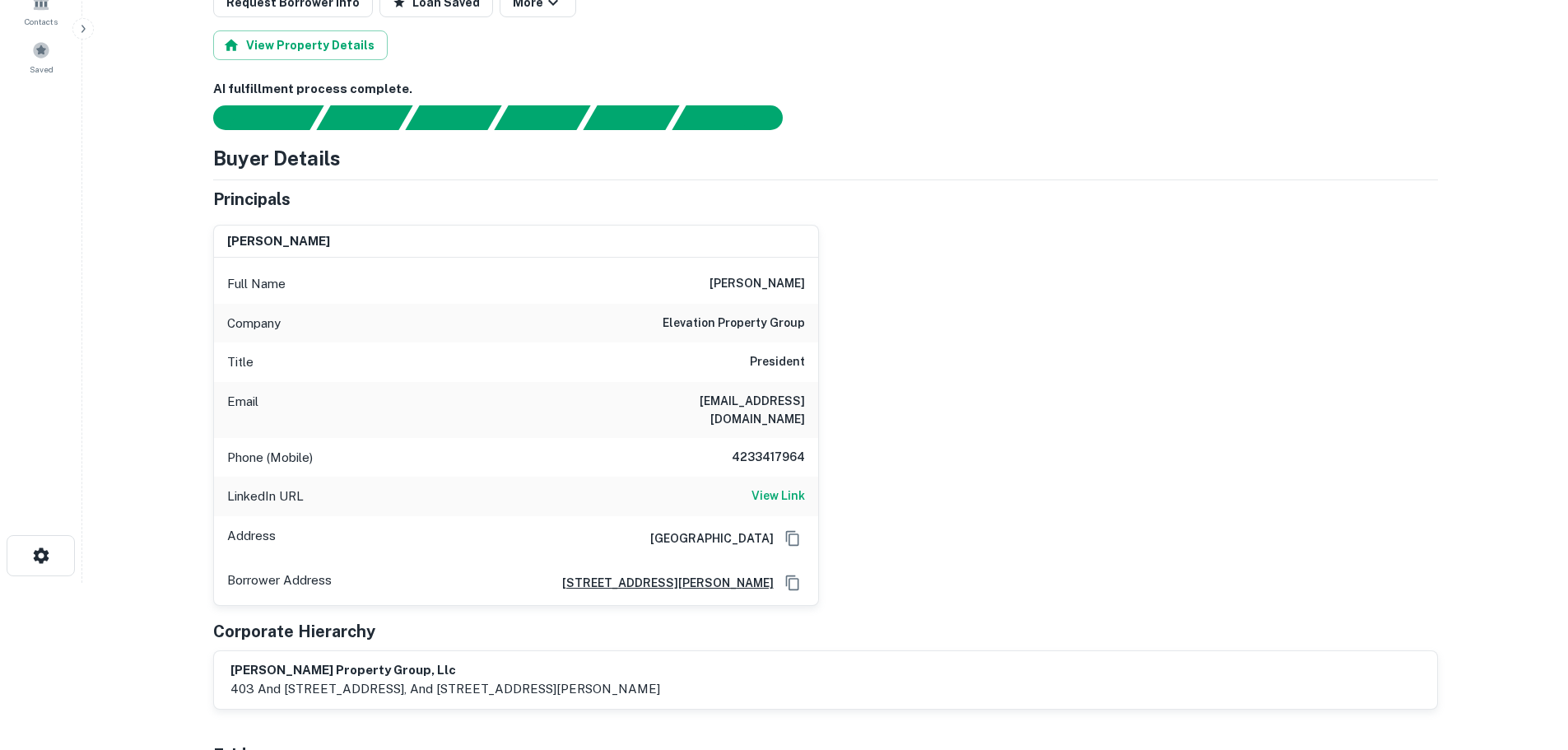
scroll to position [0, 0]
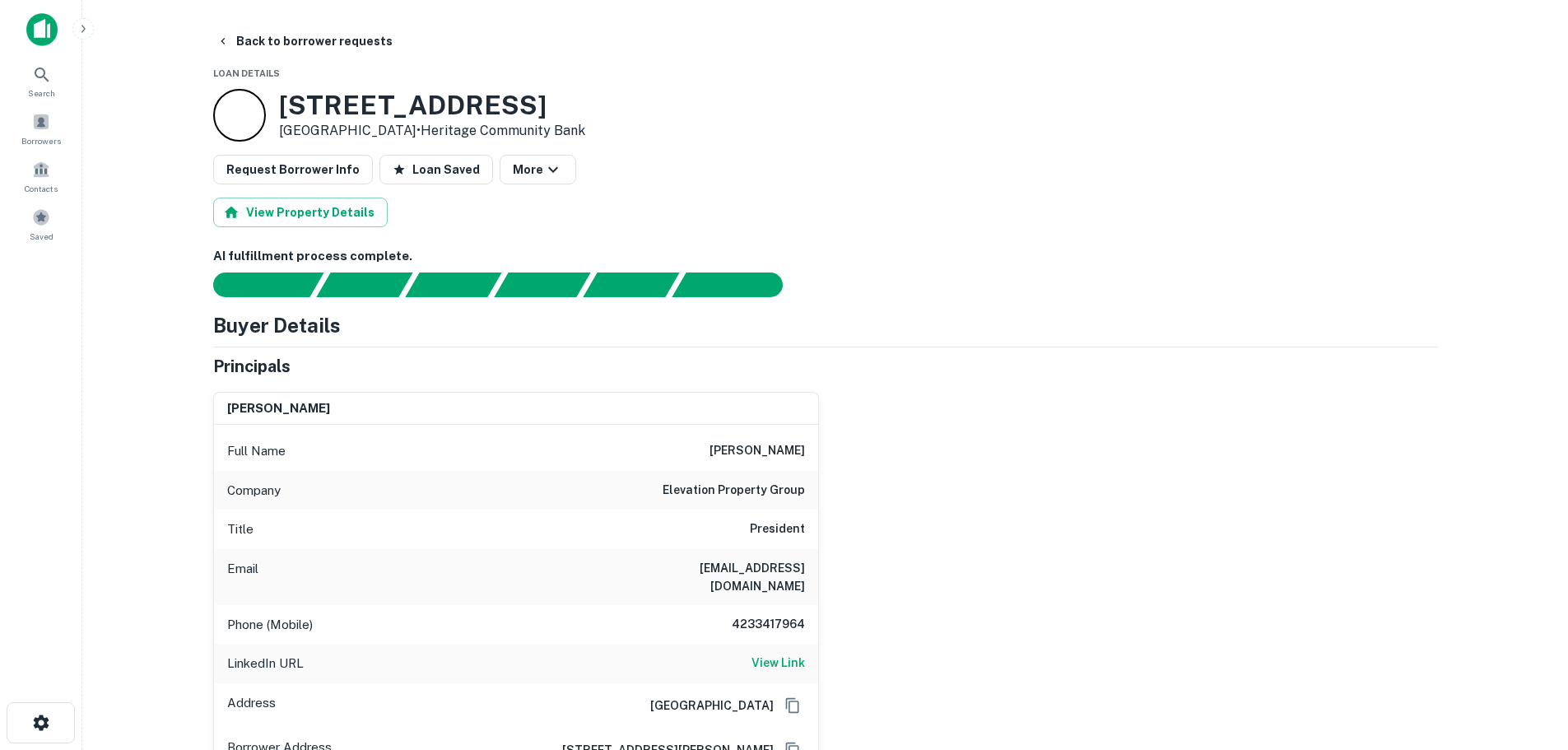
click at [410, 117] on h3 "407 S Roan St" at bounding box center [431, 105] width 306 height 31
click at [410, 113] on h3 "407 S Roan St" at bounding box center [431, 105] width 306 height 31
click at [766, 615] on h6 "4233417964" at bounding box center [755, 625] width 99 height 20
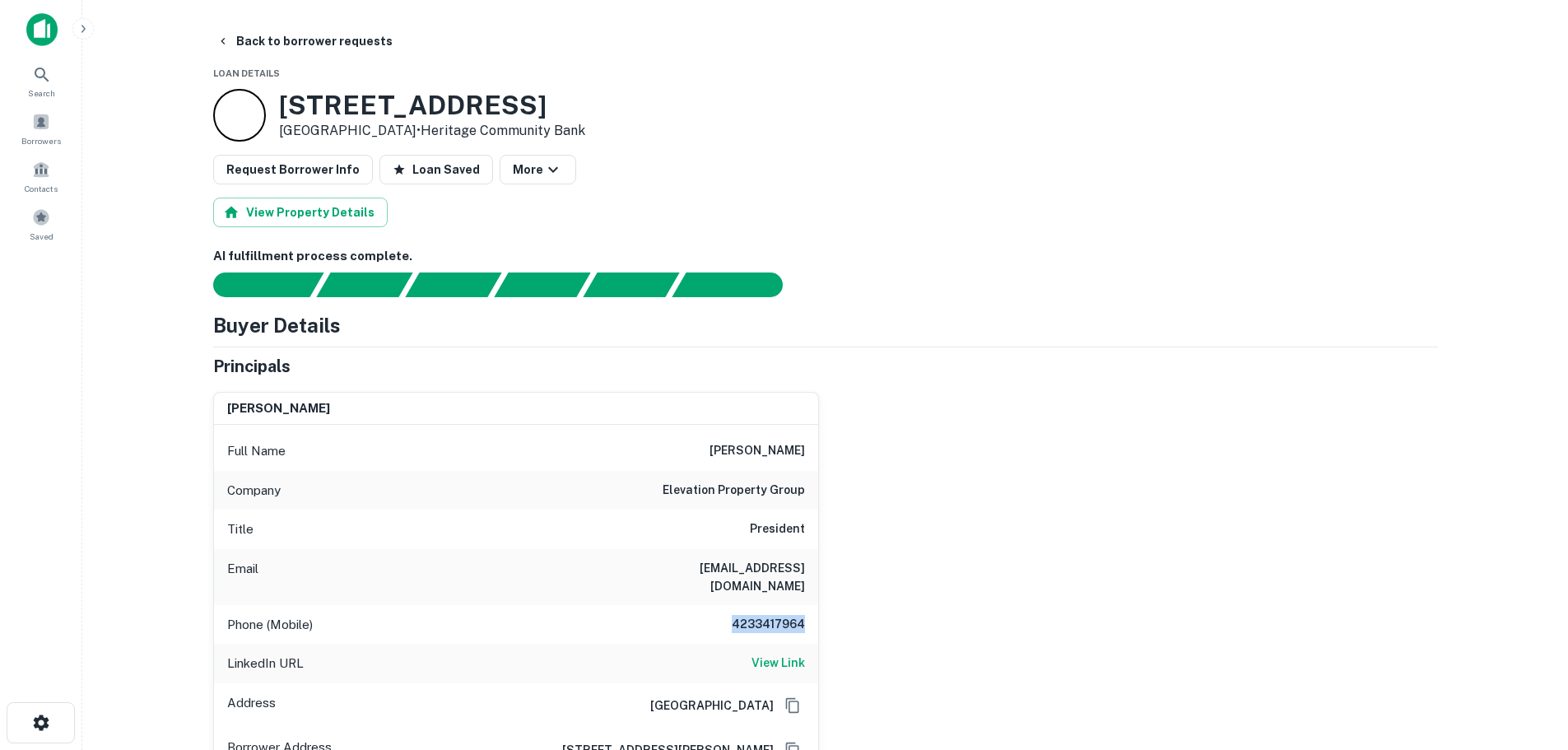
click at [766, 615] on h6 "4233417964" at bounding box center [755, 625] width 99 height 20
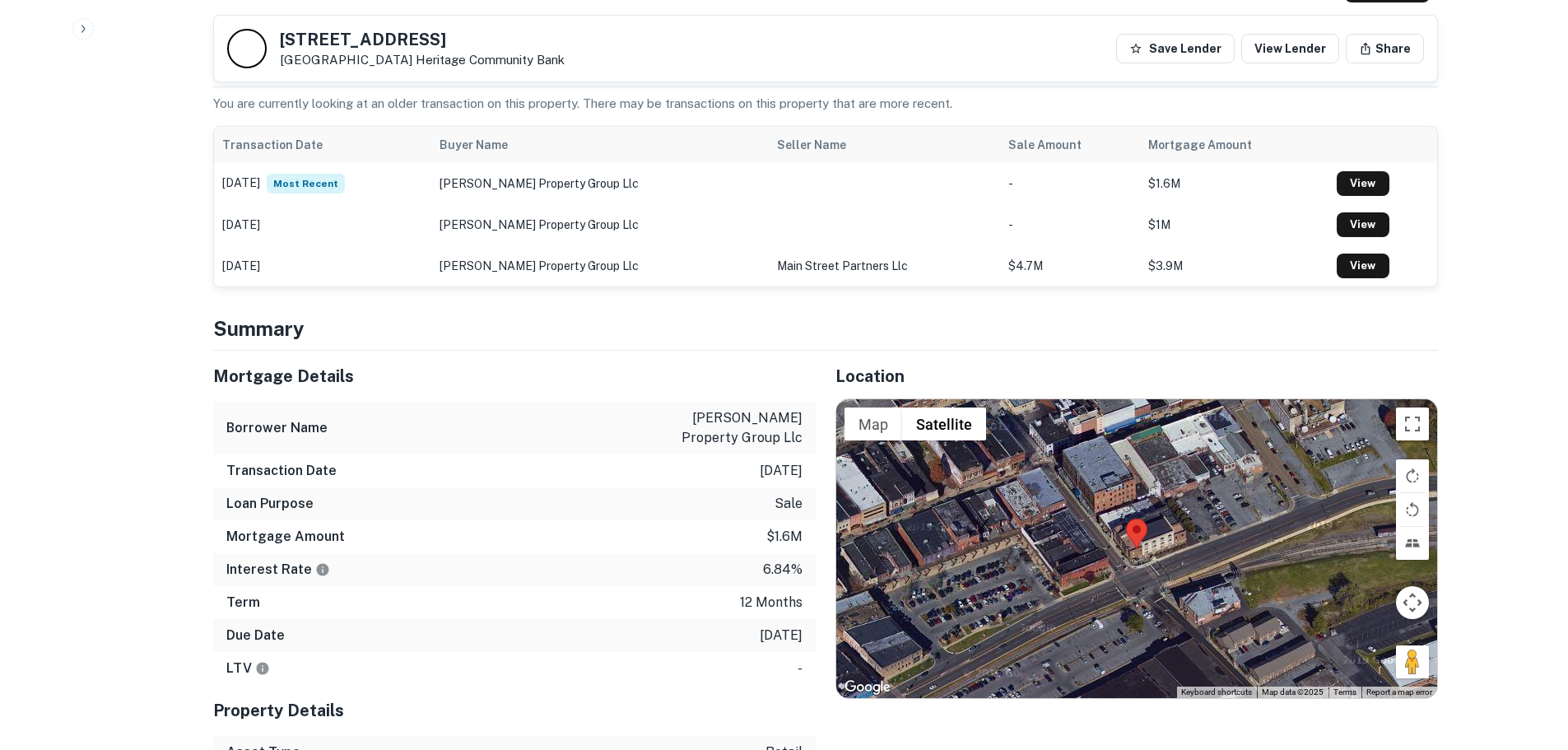
scroll to position [988, 0]
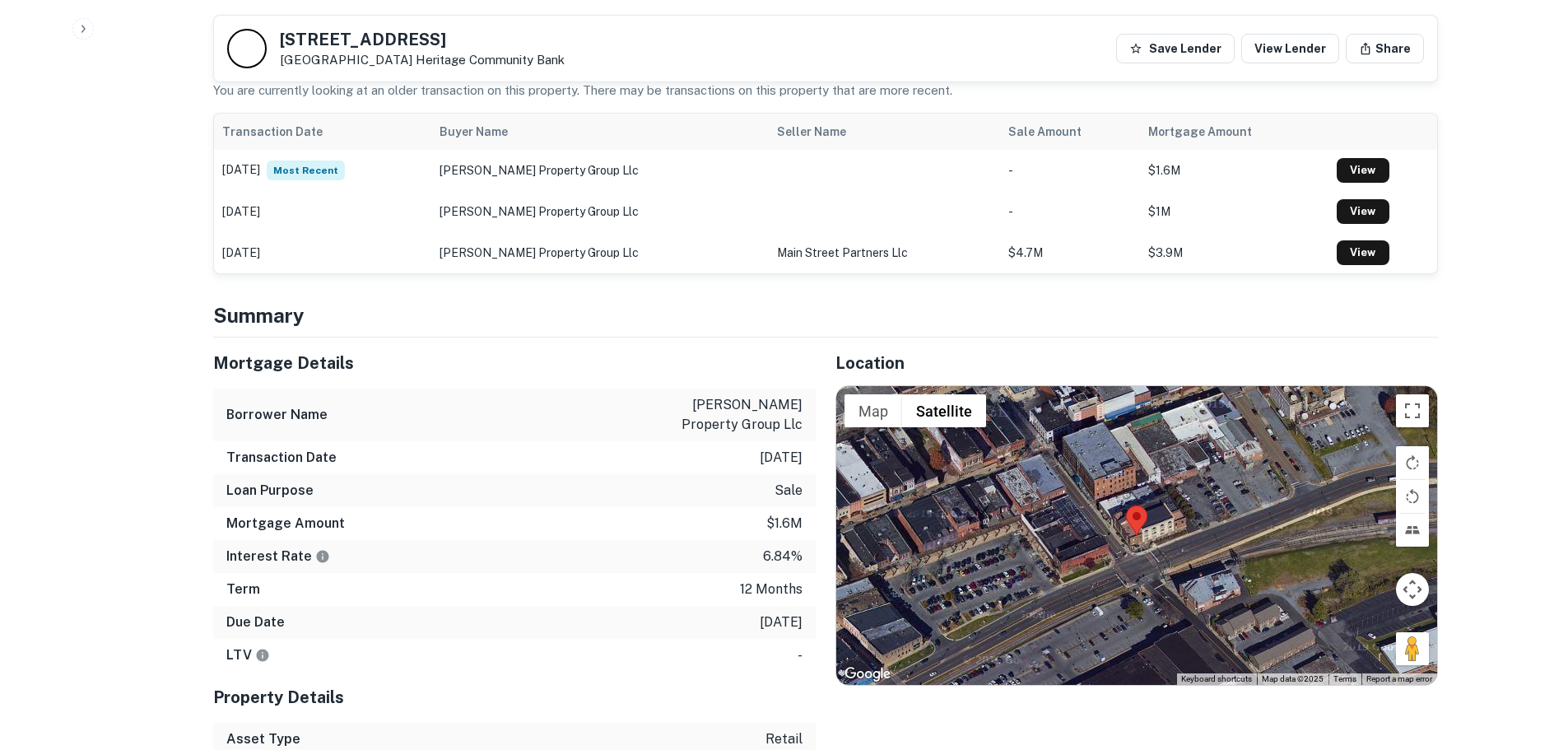
click at [760, 619] on p "12/18/2025" at bounding box center [781, 623] width 43 height 20
click at [722, 499] on div "Loan Purpose sale" at bounding box center [514, 490] width 603 height 33
drag, startPoint x: 749, startPoint y: 481, endPoint x: 809, endPoint y: 605, distance: 137.8
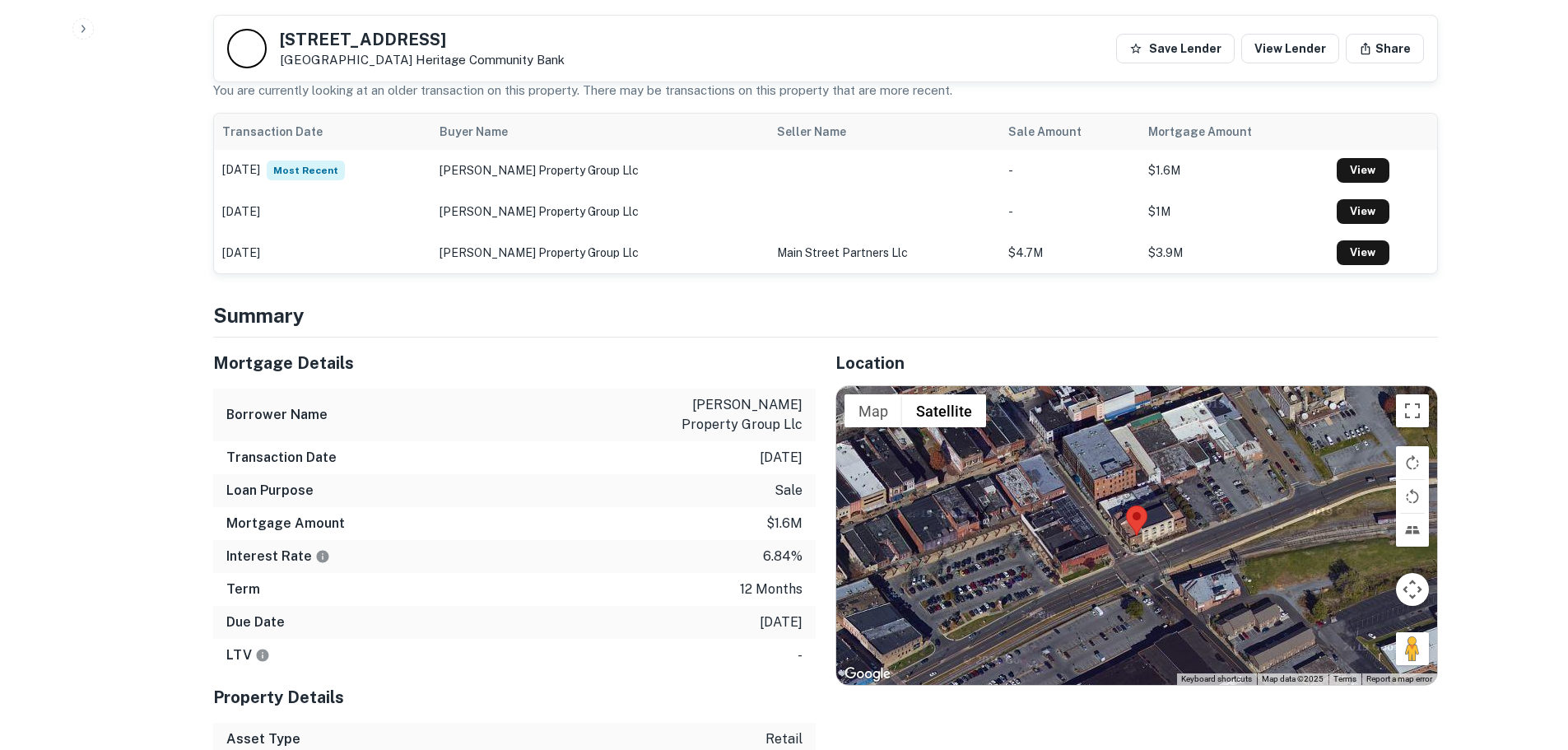
click at [809, 605] on div "Mortgage Details Borrower Name holston property group llc Transaction Date 12/1…" at bounding box center [514, 505] width 603 height 335
click at [760, 448] on p "12/18/2024" at bounding box center [781, 458] width 43 height 20
click at [716, 457] on div "Transaction Date 12/18/2024" at bounding box center [514, 457] width 603 height 33
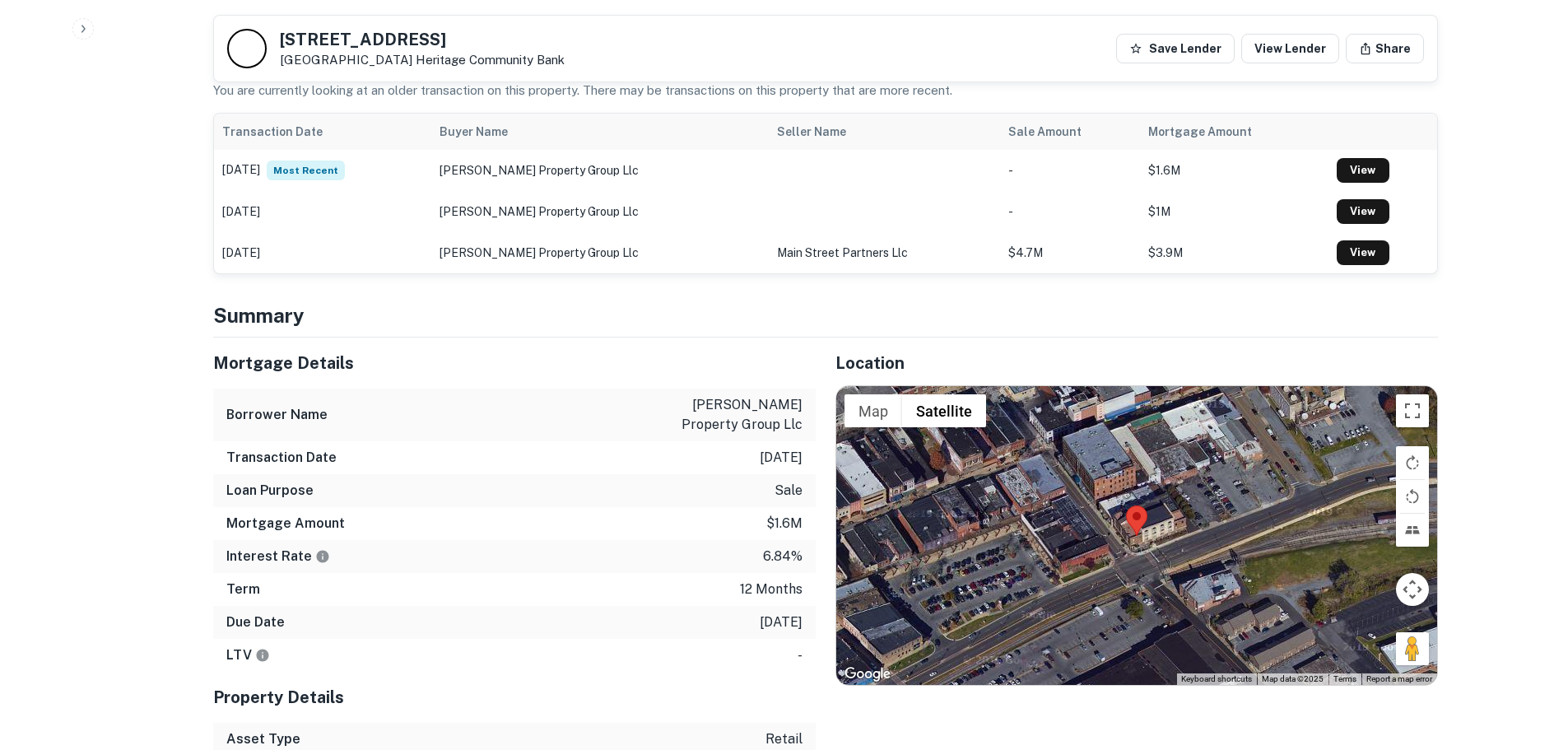
drag, startPoint x: 732, startPoint y: 448, endPoint x: 778, endPoint y: 618, distance: 176.1
click at [778, 618] on div "Mortgage Details Borrower Name holston property group llc Transaction Date 12/1…" at bounding box center [514, 505] width 603 height 335
click at [789, 623] on p "12/18/2025" at bounding box center [781, 623] width 43 height 20
drag, startPoint x: 801, startPoint y: 620, endPoint x: 737, endPoint y: 457, distance: 175.1
click at [741, 448] on div "Mortgage Details Borrower Name holston property group llc Transaction Date 12/1…" at bounding box center [514, 505] width 603 height 335
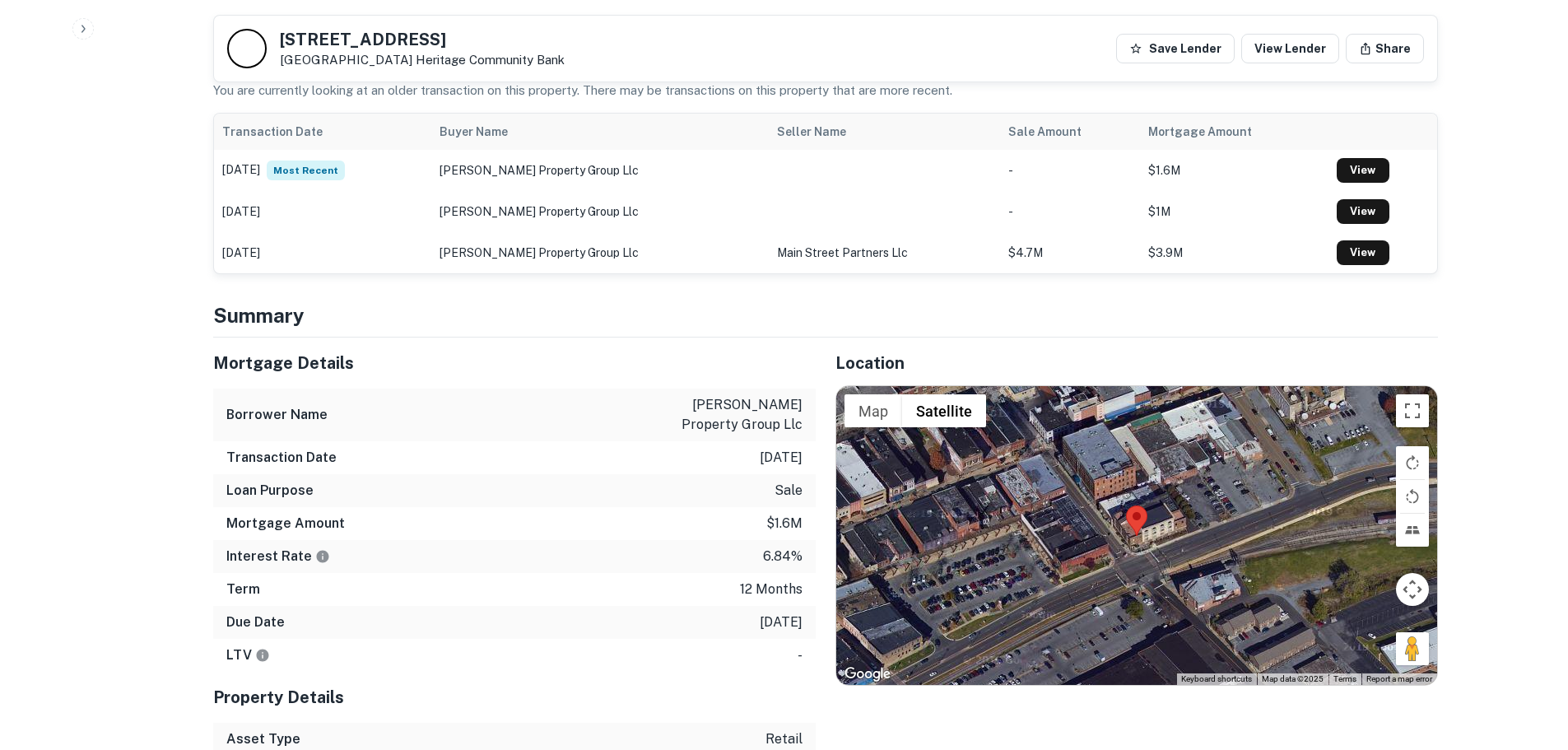
click at [732, 516] on div "Mortgage Amount $1.6m" at bounding box center [514, 523] width 603 height 33
drag, startPoint x: 724, startPoint y: 440, endPoint x: 799, endPoint y: 628, distance: 202.4
click at [799, 628] on div "Mortgage Details Borrower Name holston property group llc Transaction Date 12/1…" at bounding box center [514, 505] width 603 height 335
click at [737, 652] on div "LTV -" at bounding box center [514, 654] width 603 height 33
drag, startPoint x: 799, startPoint y: 620, endPoint x: 728, endPoint y: 456, distance: 178.7
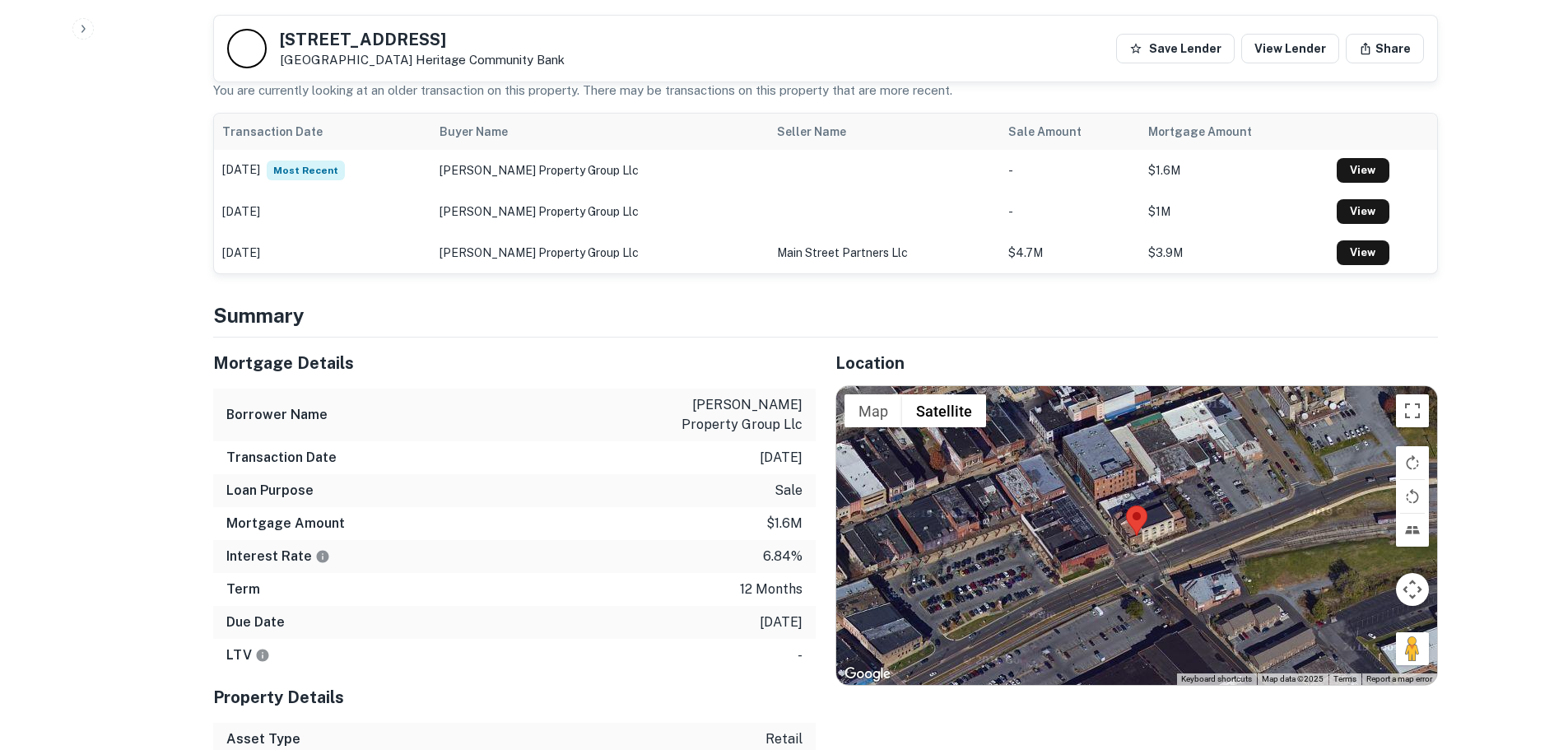
click at [728, 456] on div "Mortgage Details Borrower Name holston property group llc Transaction Date 12/1…" at bounding box center [514, 505] width 603 height 335
click at [728, 456] on div "Transaction Date 12/18/2024" at bounding box center [514, 457] width 603 height 33
drag, startPoint x: 728, startPoint y: 456, endPoint x: 781, endPoint y: 575, distance: 130.3
click at [804, 610] on div "Mortgage Details Borrower Name holston property group llc Transaction Date 12/1…" at bounding box center [514, 505] width 603 height 335
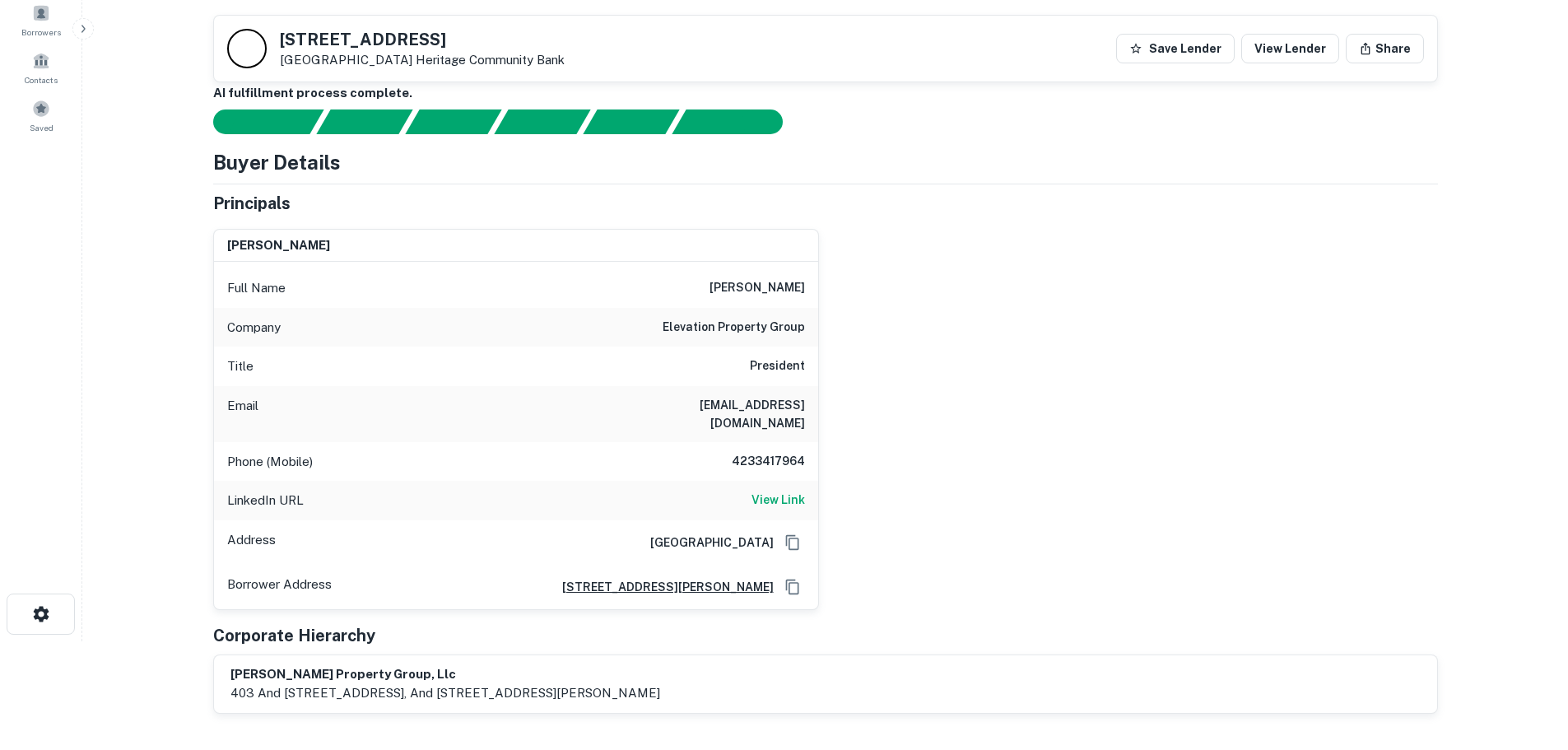
scroll to position [83, 0]
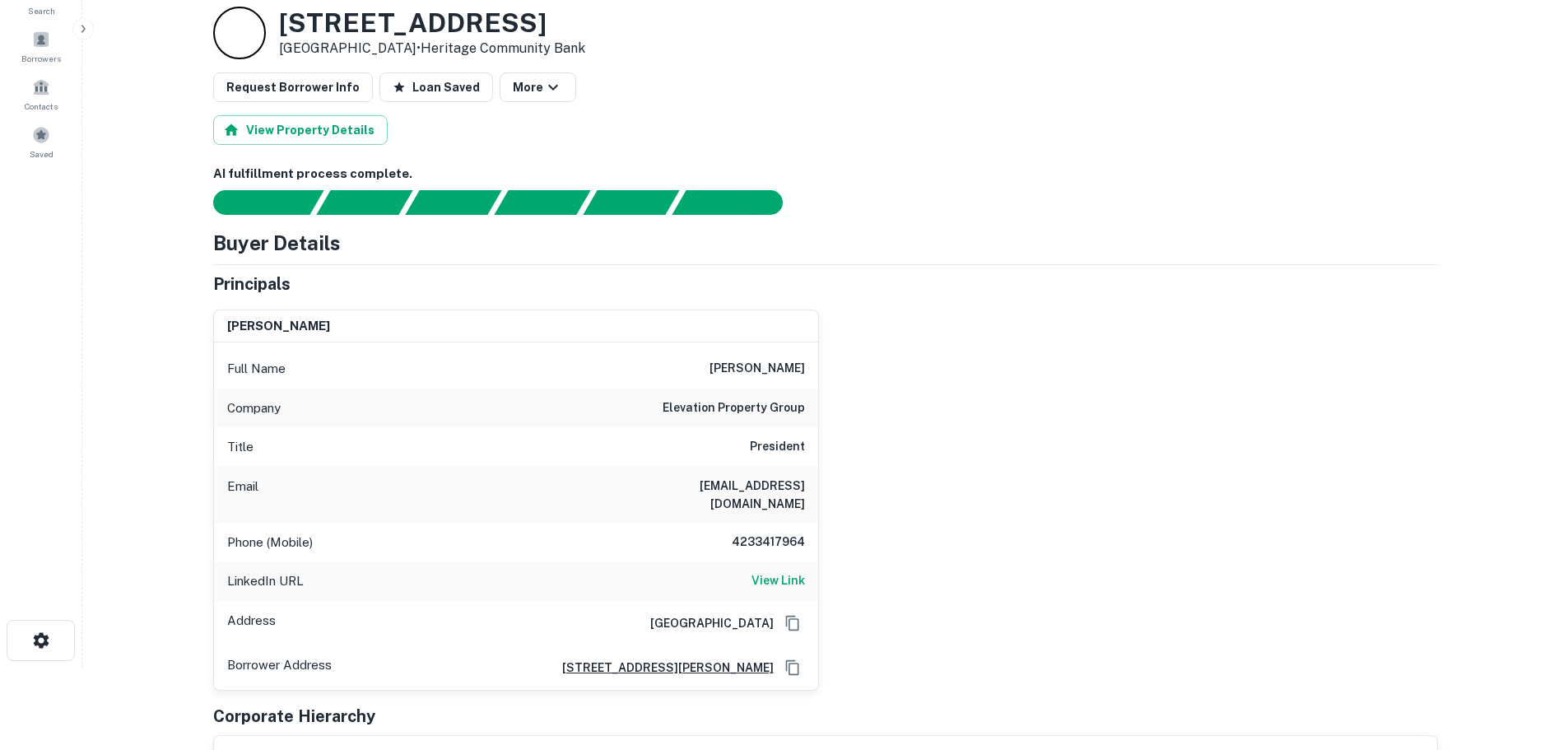
click at [784, 406] on h6 "elevation property group" at bounding box center [733, 408] width 142 height 20
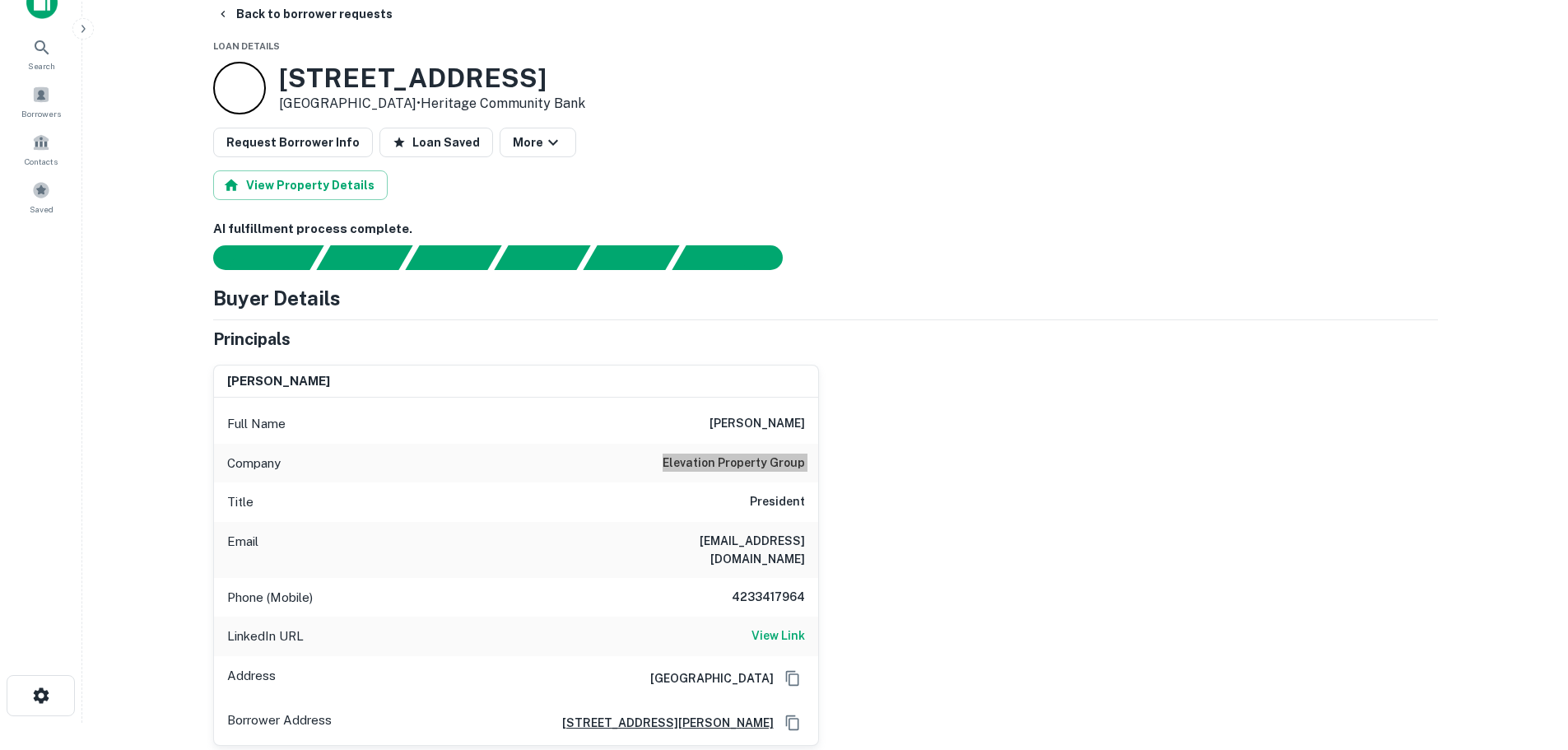
scroll to position [0, 0]
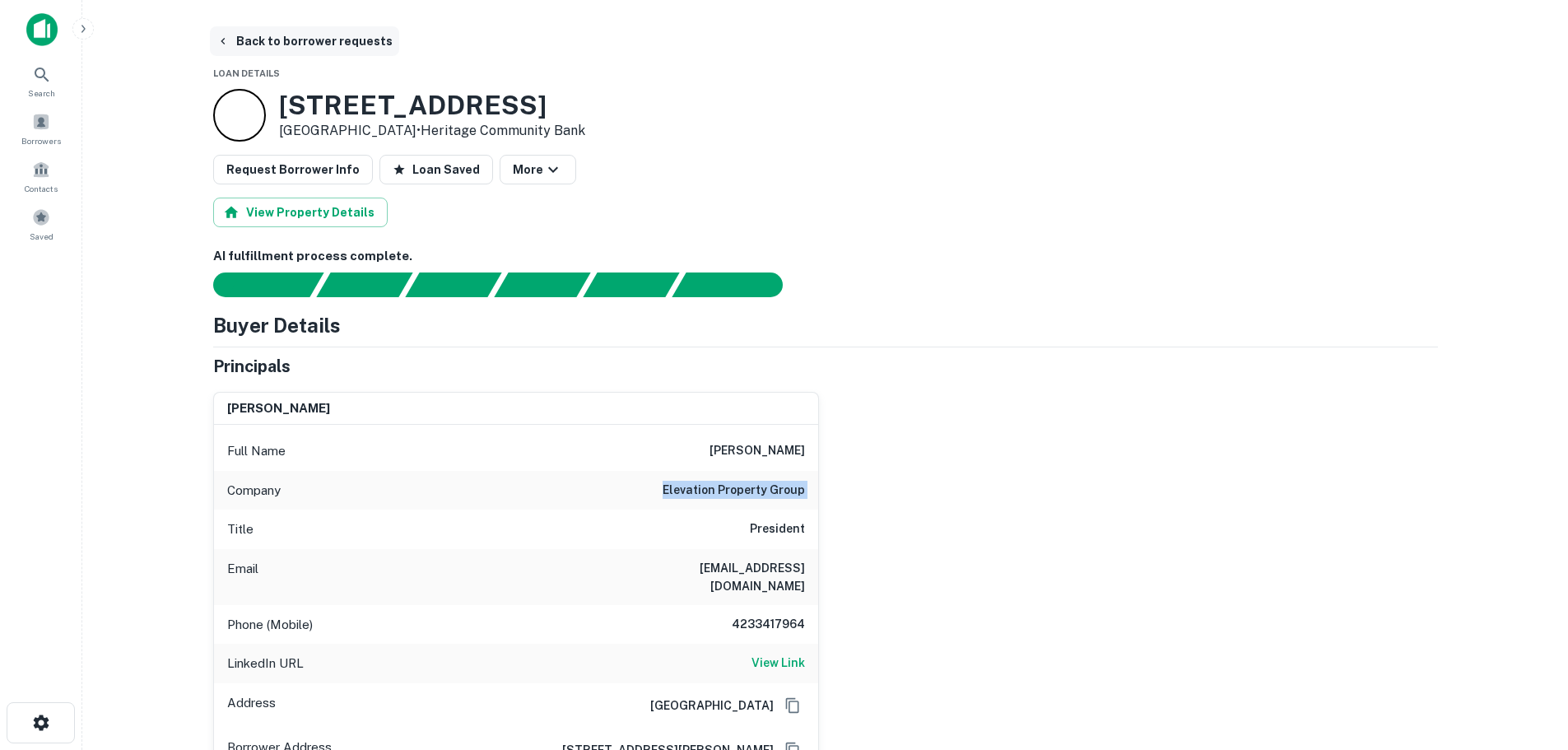
click at [291, 40] on button "Back to borrower requests" at bounding box center [305, 41] width 189 height 30
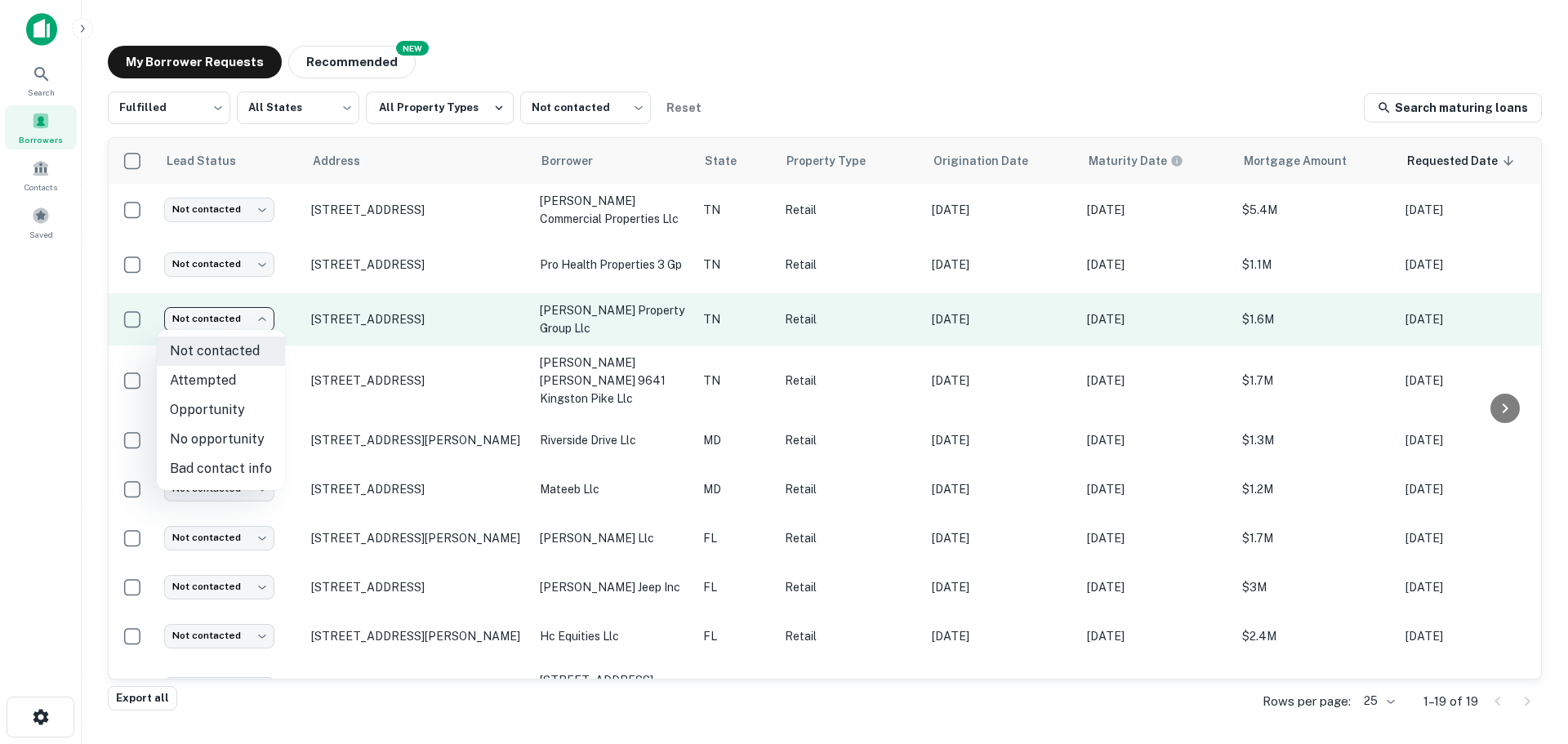
click at [228, 315] on body "Search Borrowers Contacts Saved My Borrower Requests NEW Recommended Fulfilled …" at bounding box center [784, 372] width 1568 height 744
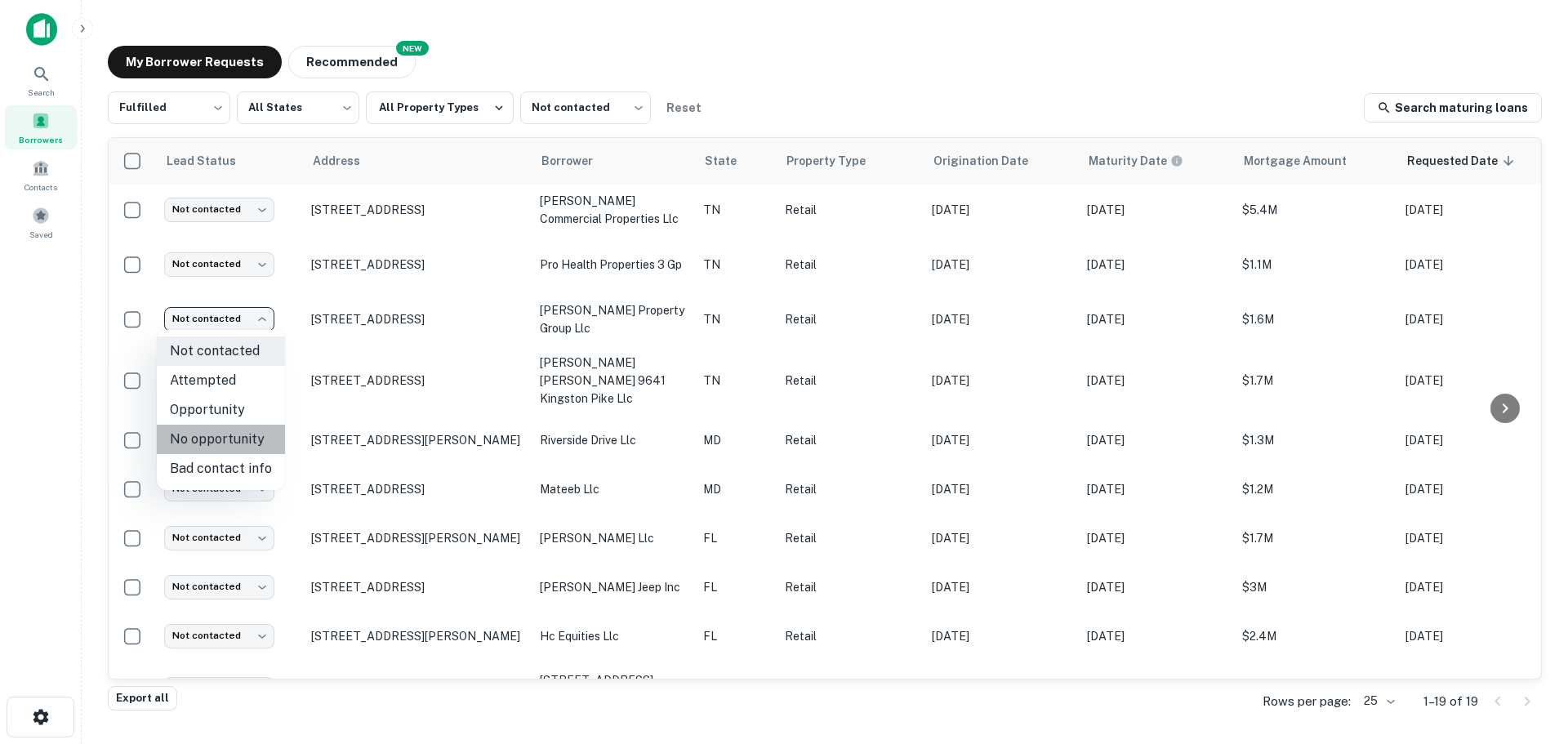
click at [234, 432] on li "No opportunity" at bounding box center [221, 440] width 128 height 30
type input "**********"
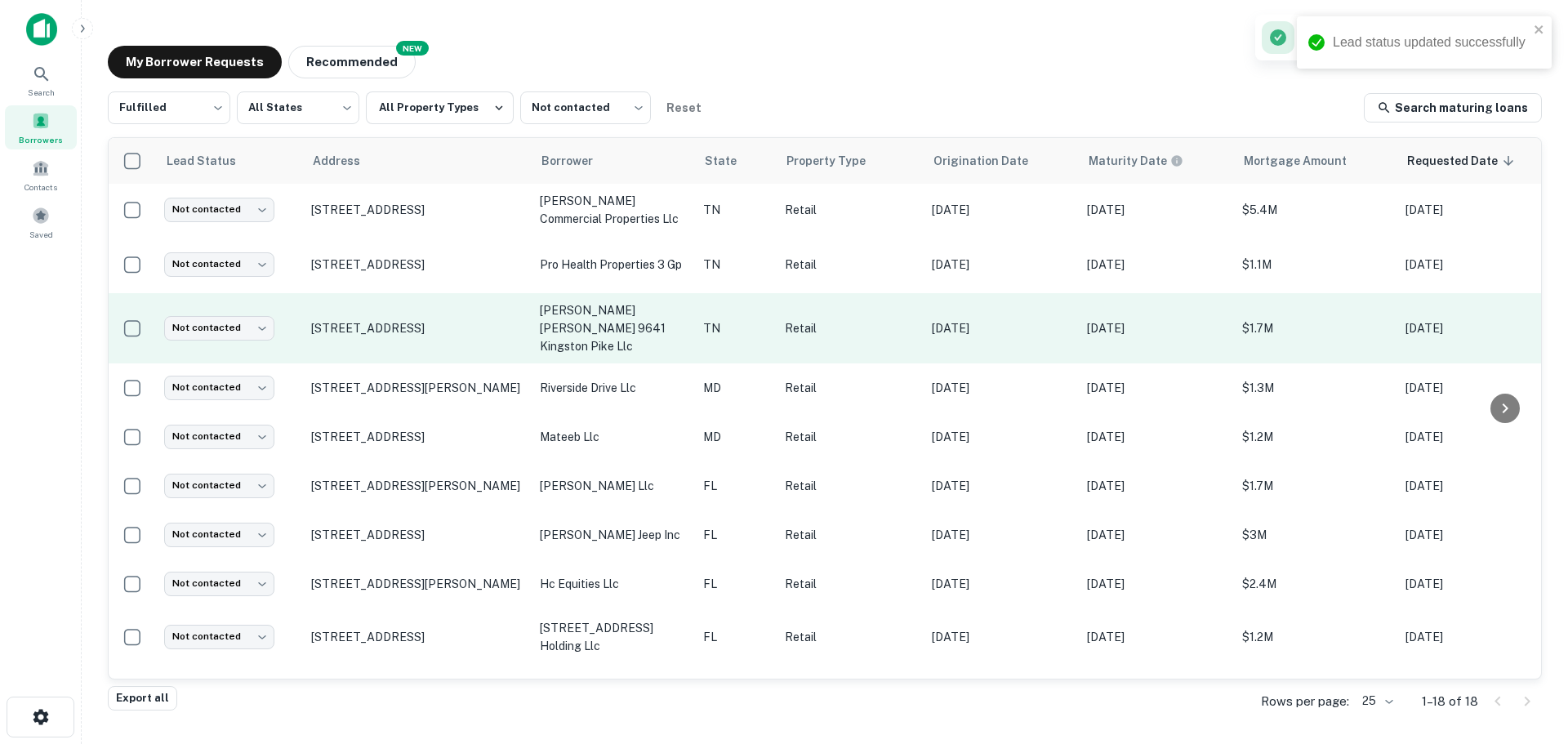
click at [401, 332] on td "[STREET_ADDRESS]" at bounding box center [417, 328] width 228 height 70
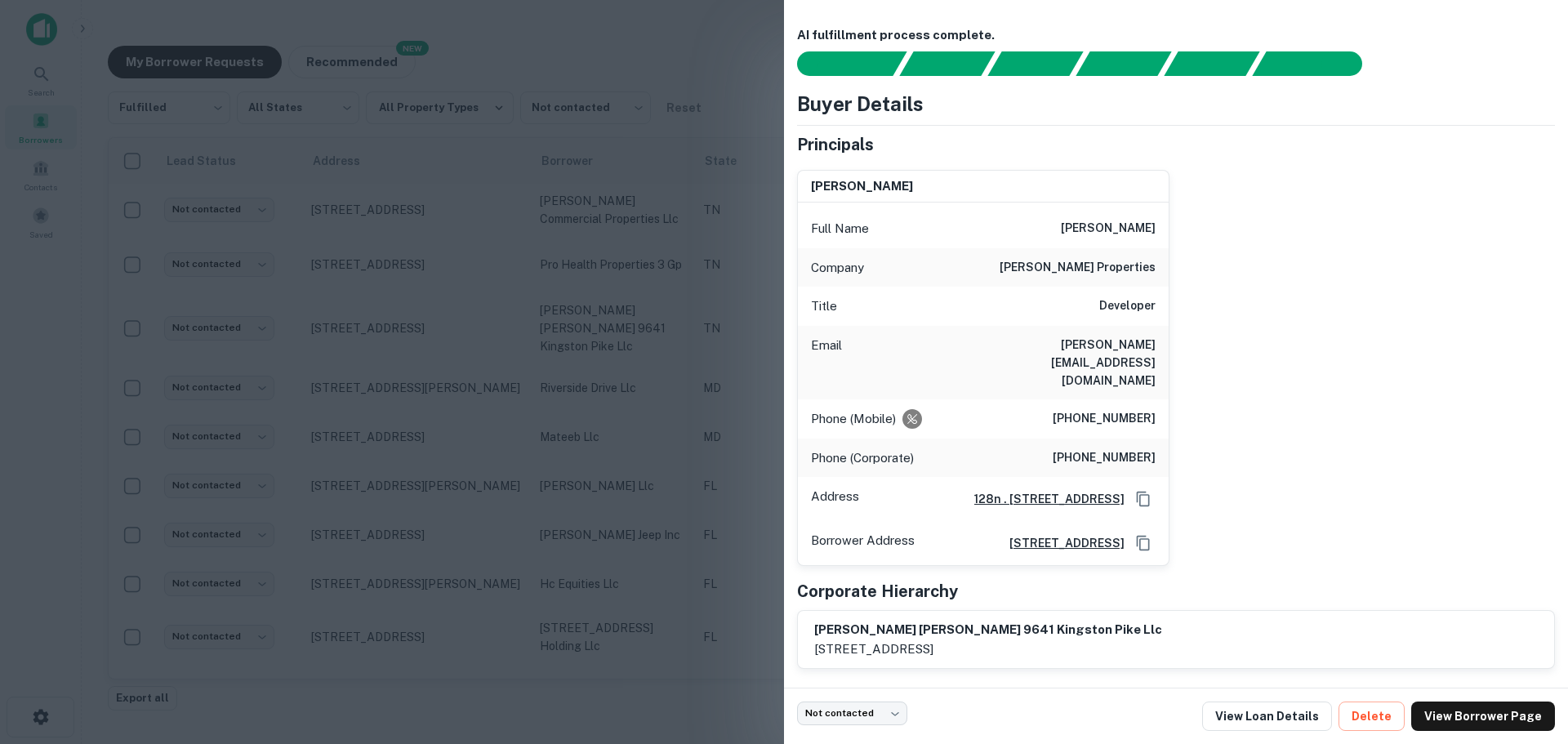
click at [49, 440] on div at bounding box center [784, 372] width 1568 height 744
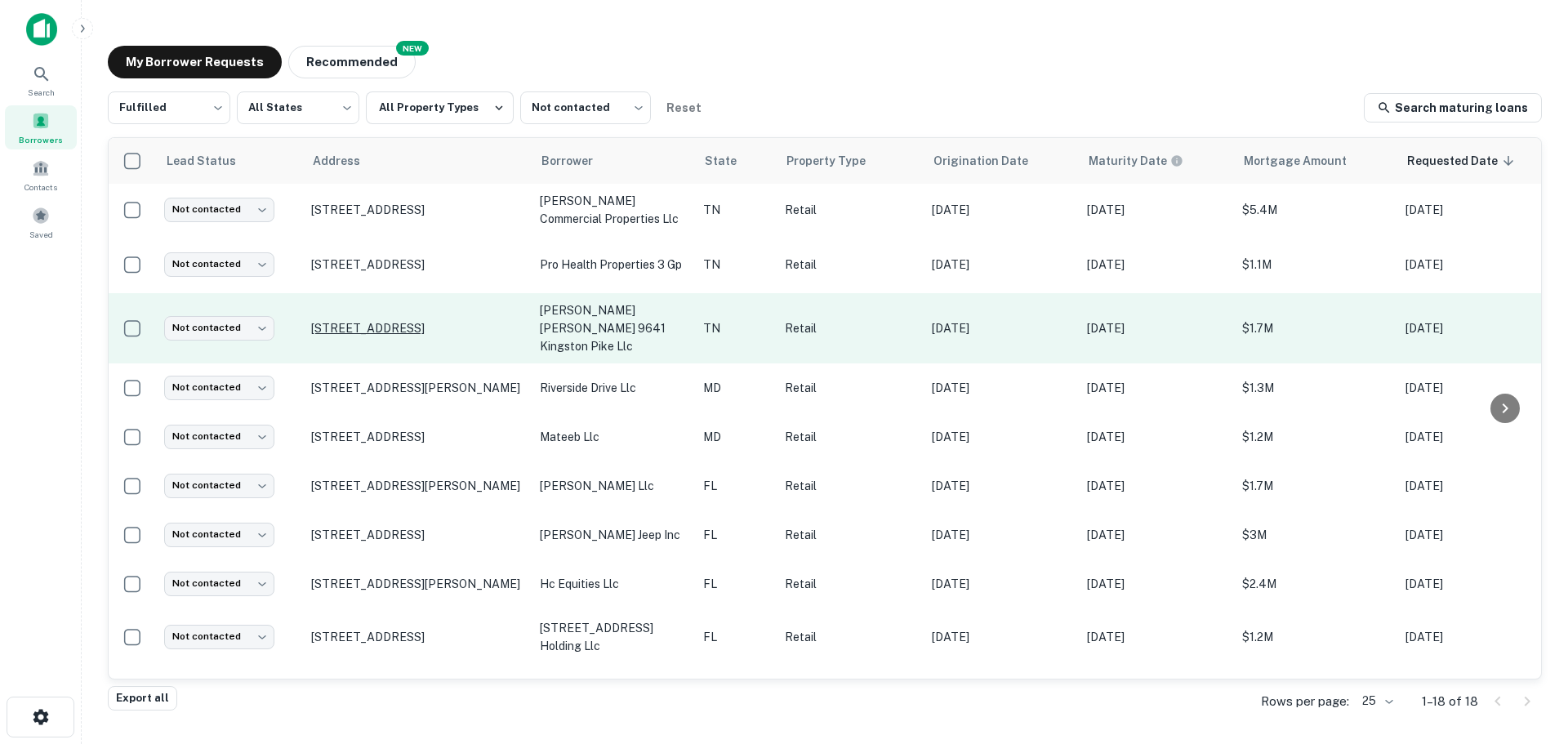
click at [397, 321] on p "[STREET_ADDRESS]" at bounding box center [417, 328] width 212 height 15
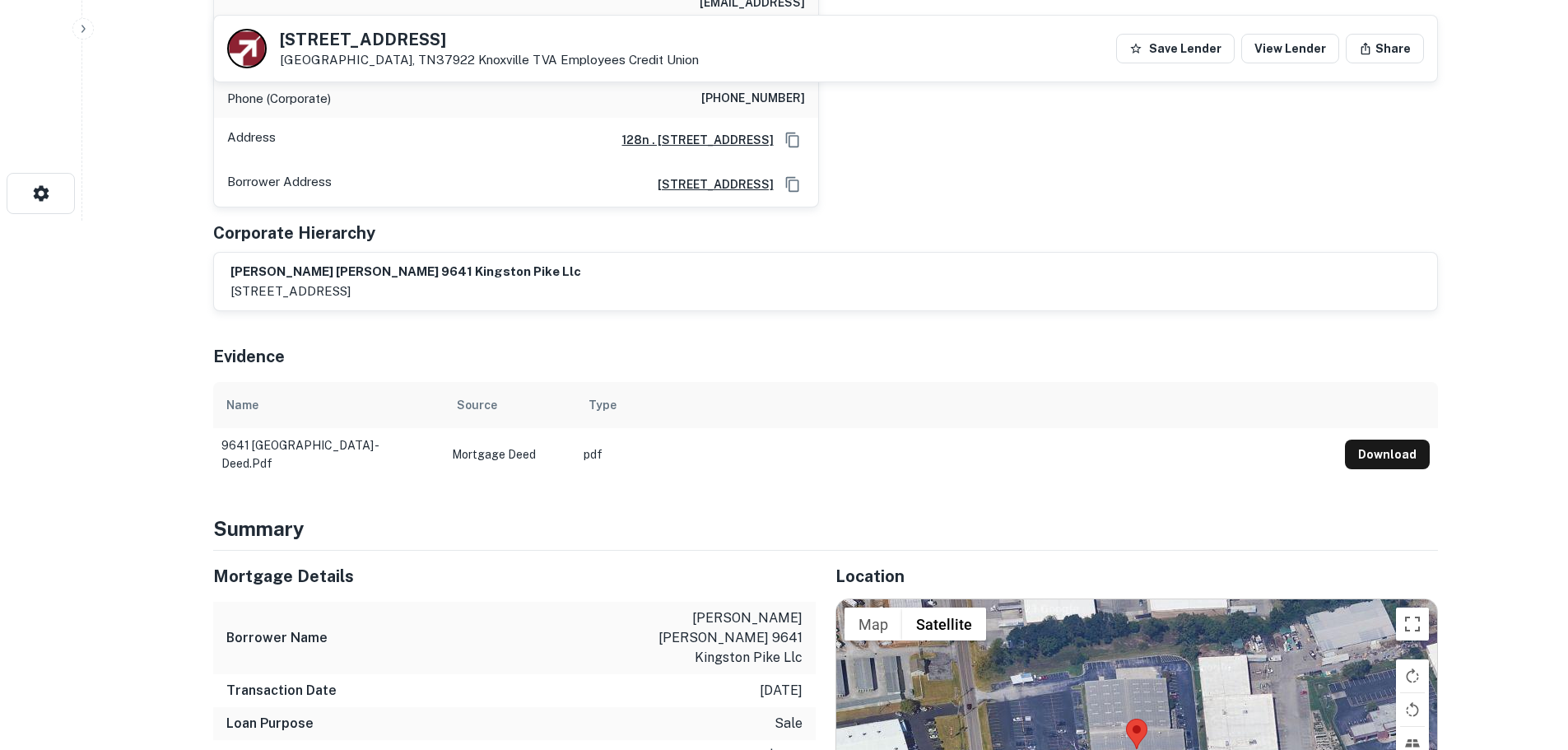
scroll to position [330, 0]
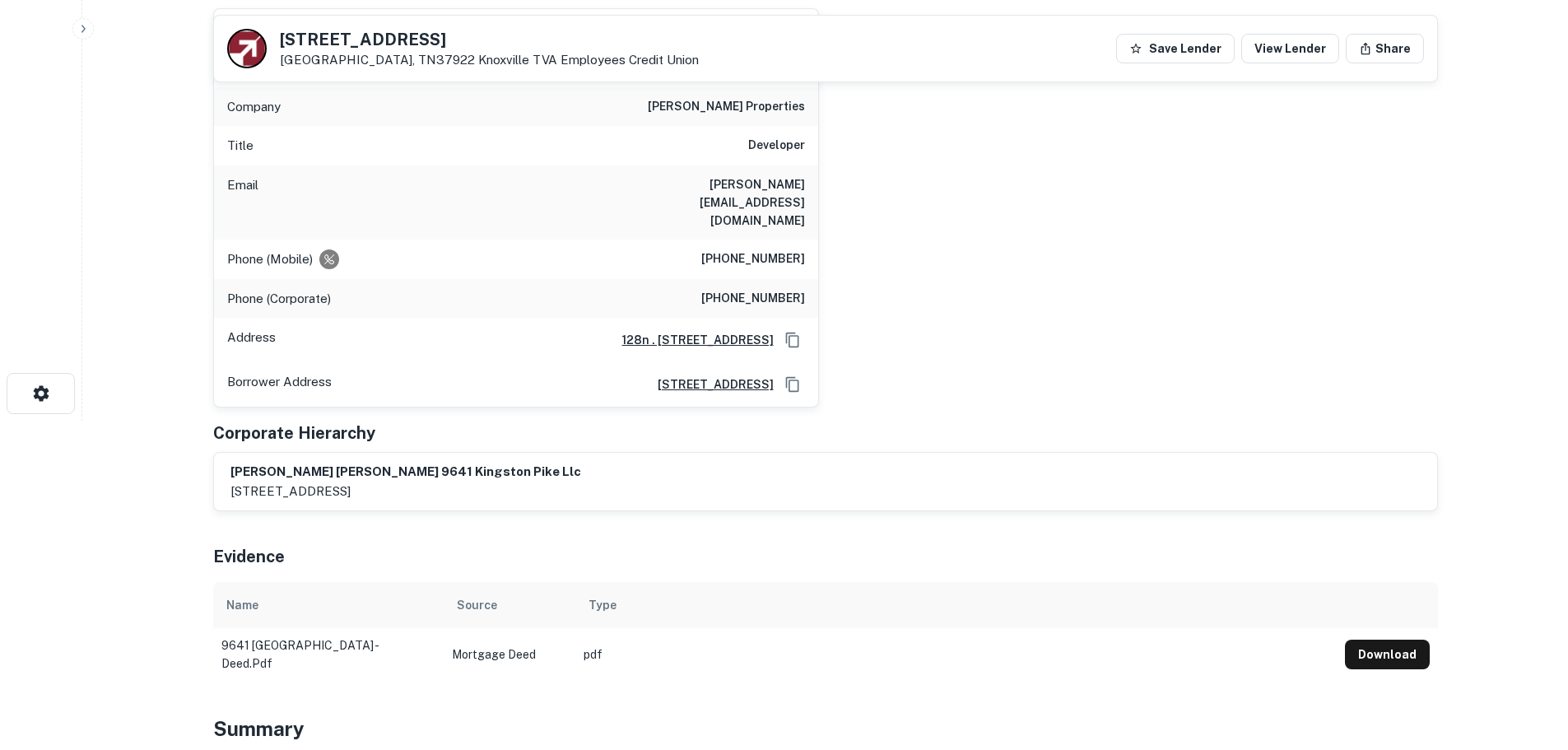
click at [417, 38] on h5 "9641 Kingston Pike" at bounding box center [489, 39] width 419 height 17
click at [416, 38] on h5 "9641 Kingston Pike" at bounding box center [489, 39] width 419 height 17
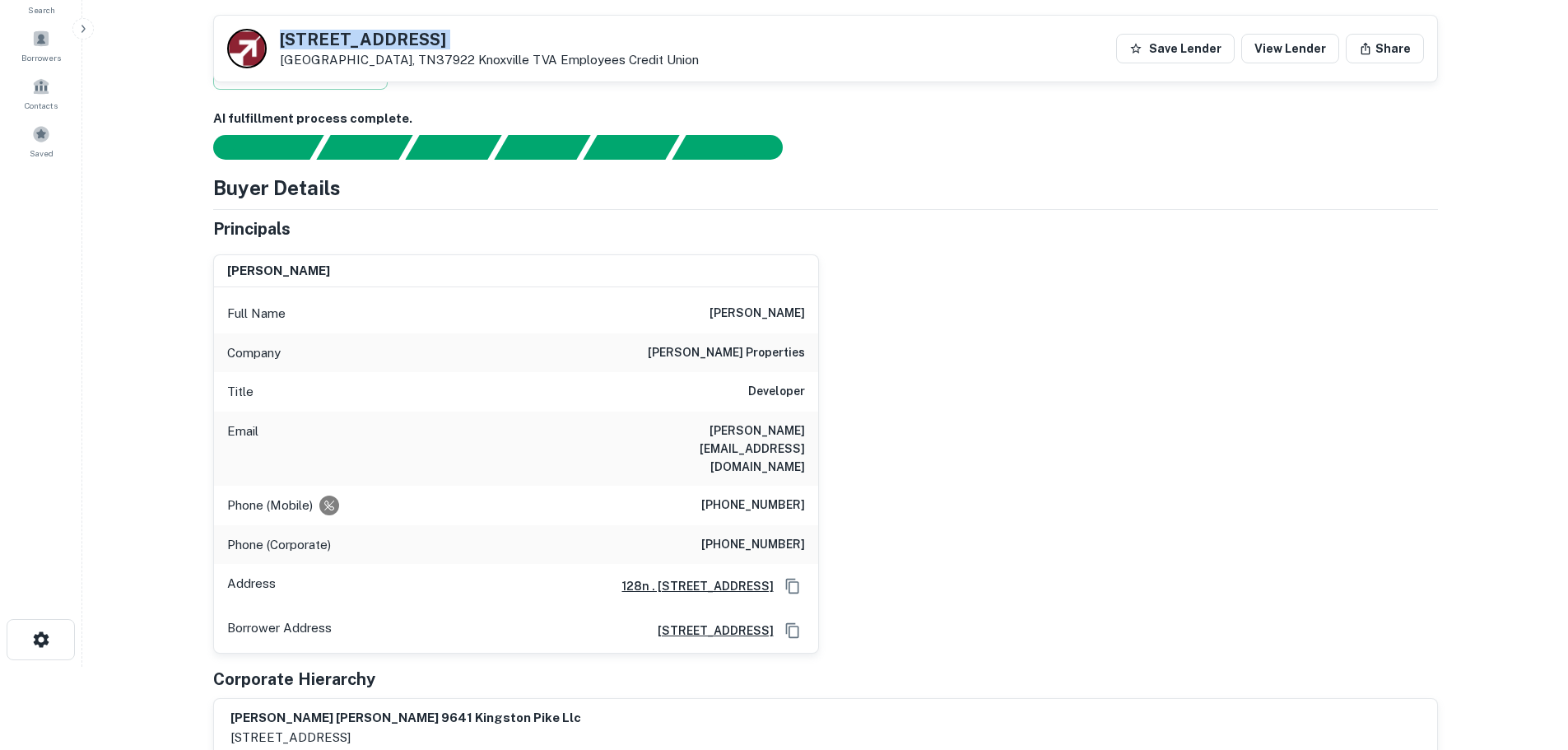
scroll to position [83, 0]
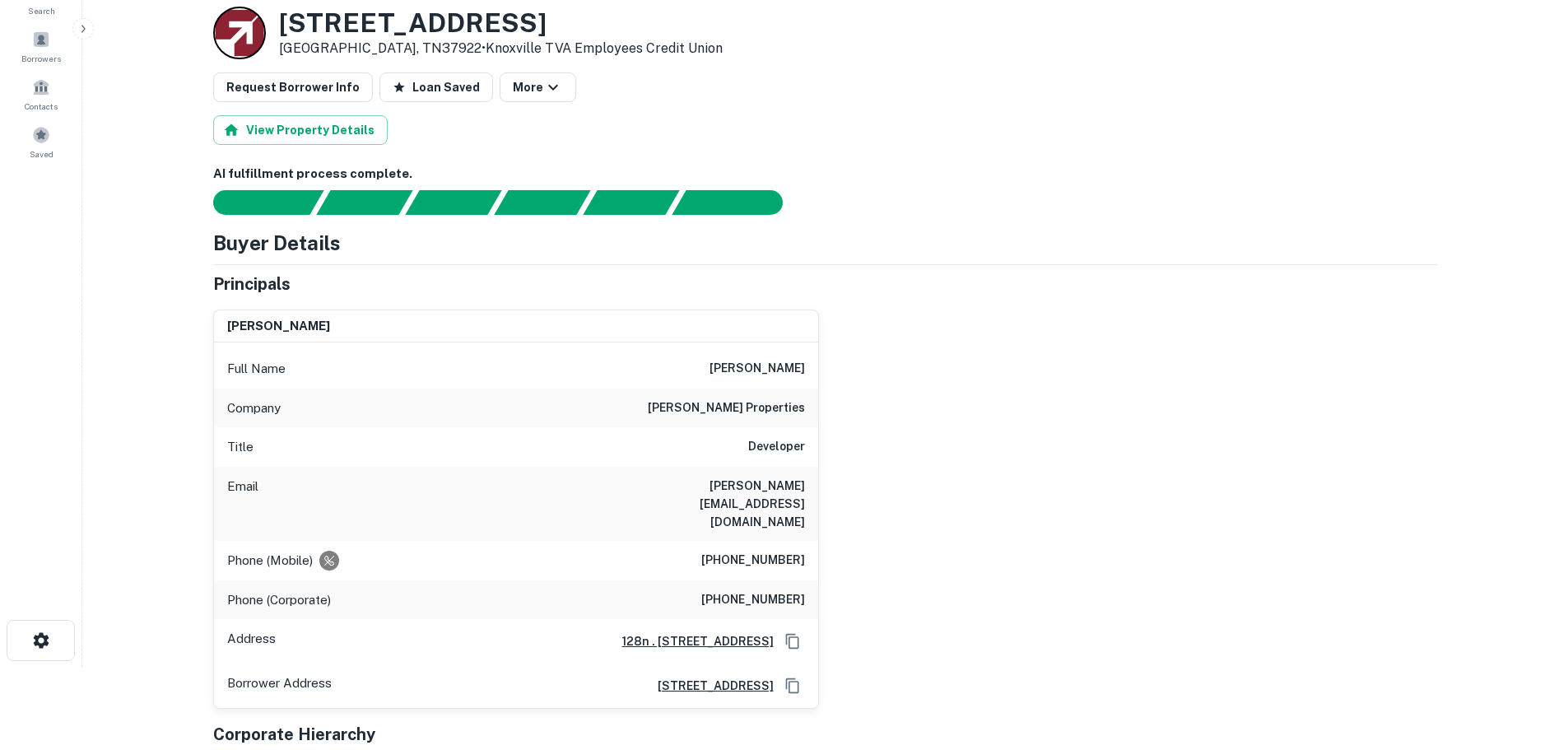
click at [756, 404] on h6 "hatcher-hill properties" at bounding box center [726, 408] width 157 height 20
click at [766, 551] on h6 "(865) 300-1274" at bounding box center [753, 561] width 104 height 20
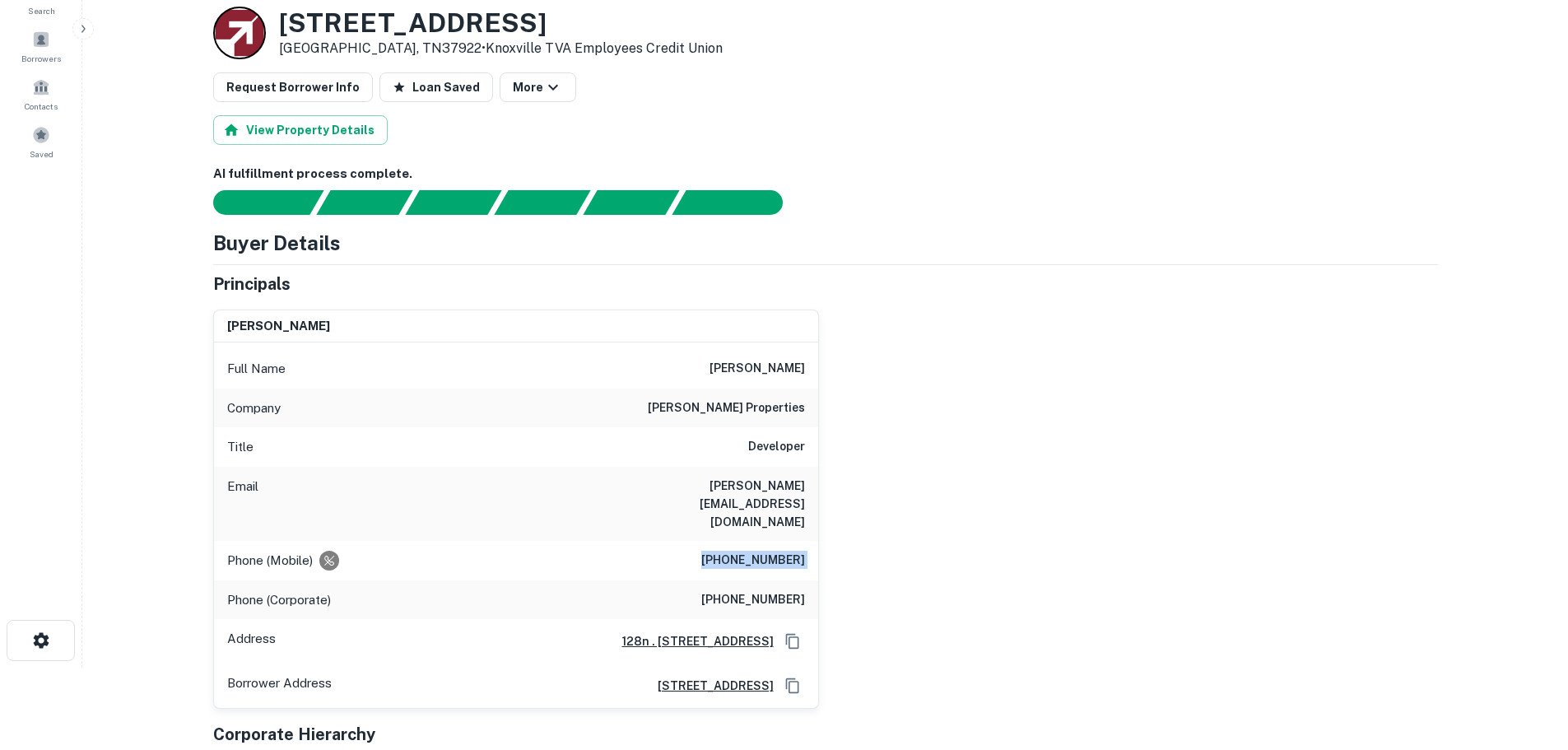
click at [766, 551] on h6 "(865) 300-1274" at bounding box center [753, 561] width 104 height 20
click at [770, 551] on h6 "(865) 300-1274" at bounding box center [753, 561] width 104 height 20
click at [750, 591] on h6 "(865) 249-8132" at bounding box center [753, 601] width 104 height 20
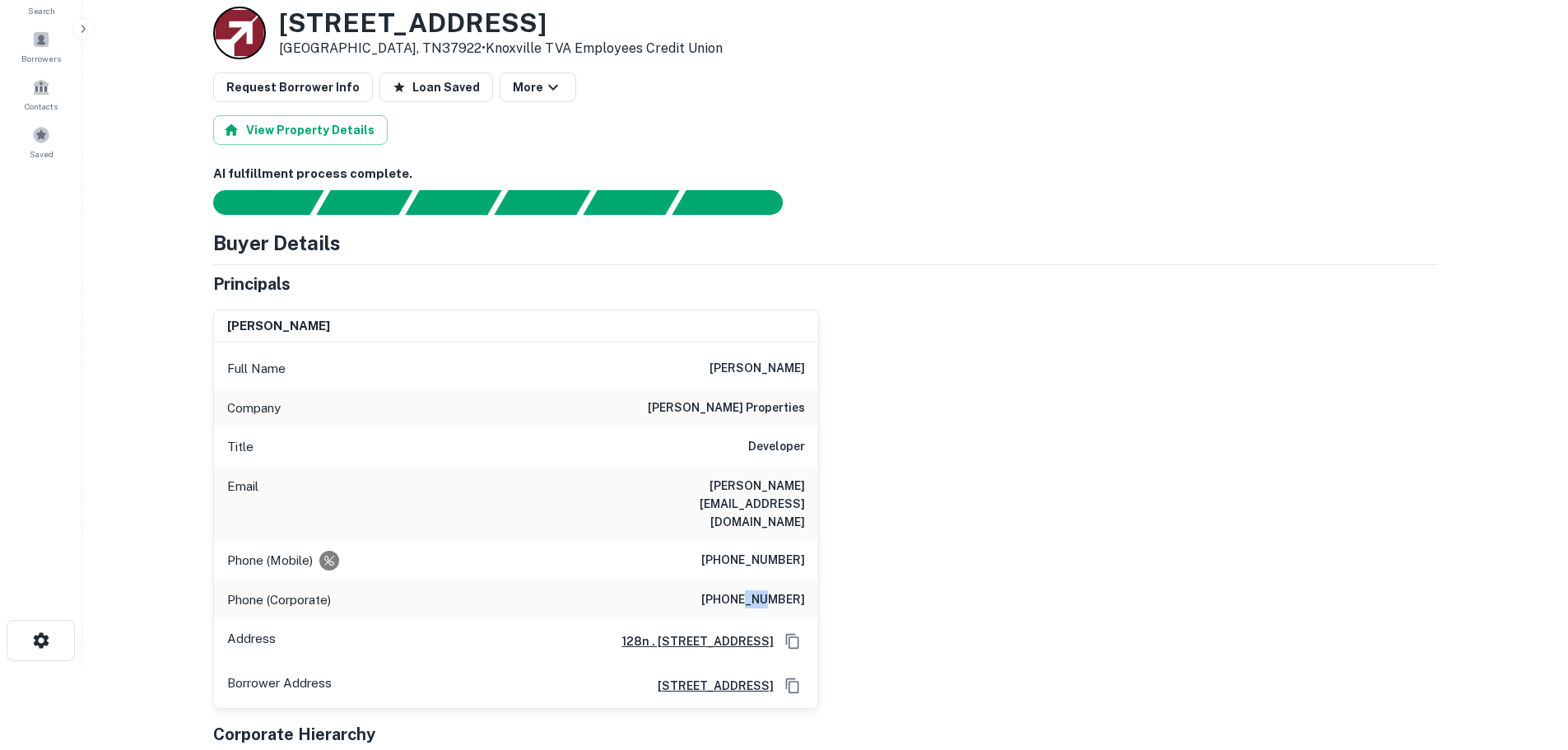
click at [750, 591] on h6 "(865) 249-8132" at bounding box center [753, 601] width 104 height 20
click at [745, 591] on h6 "(865) 249-8132" at bounding box center [753, 601] width 104 height 20
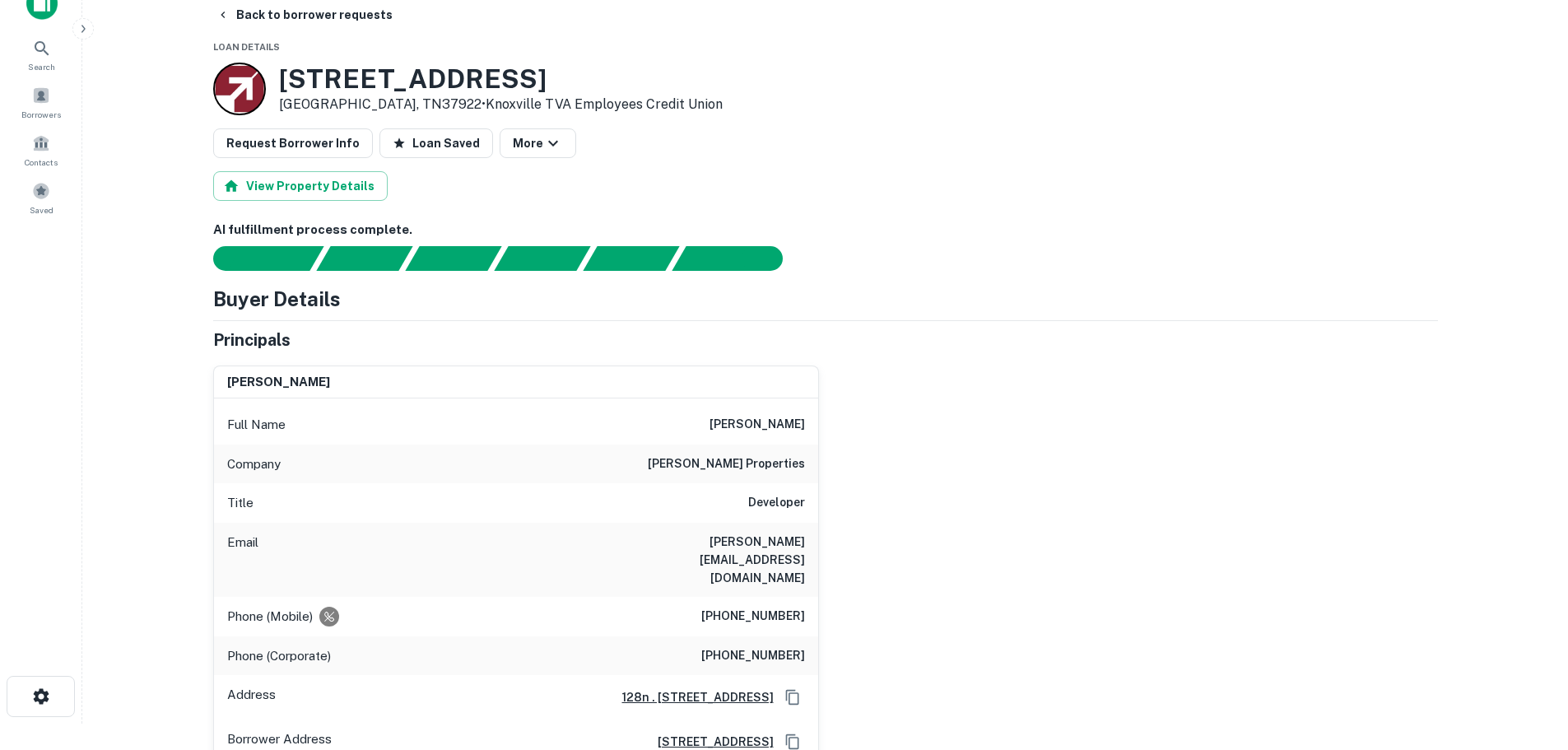
scroll to position [0, 0]
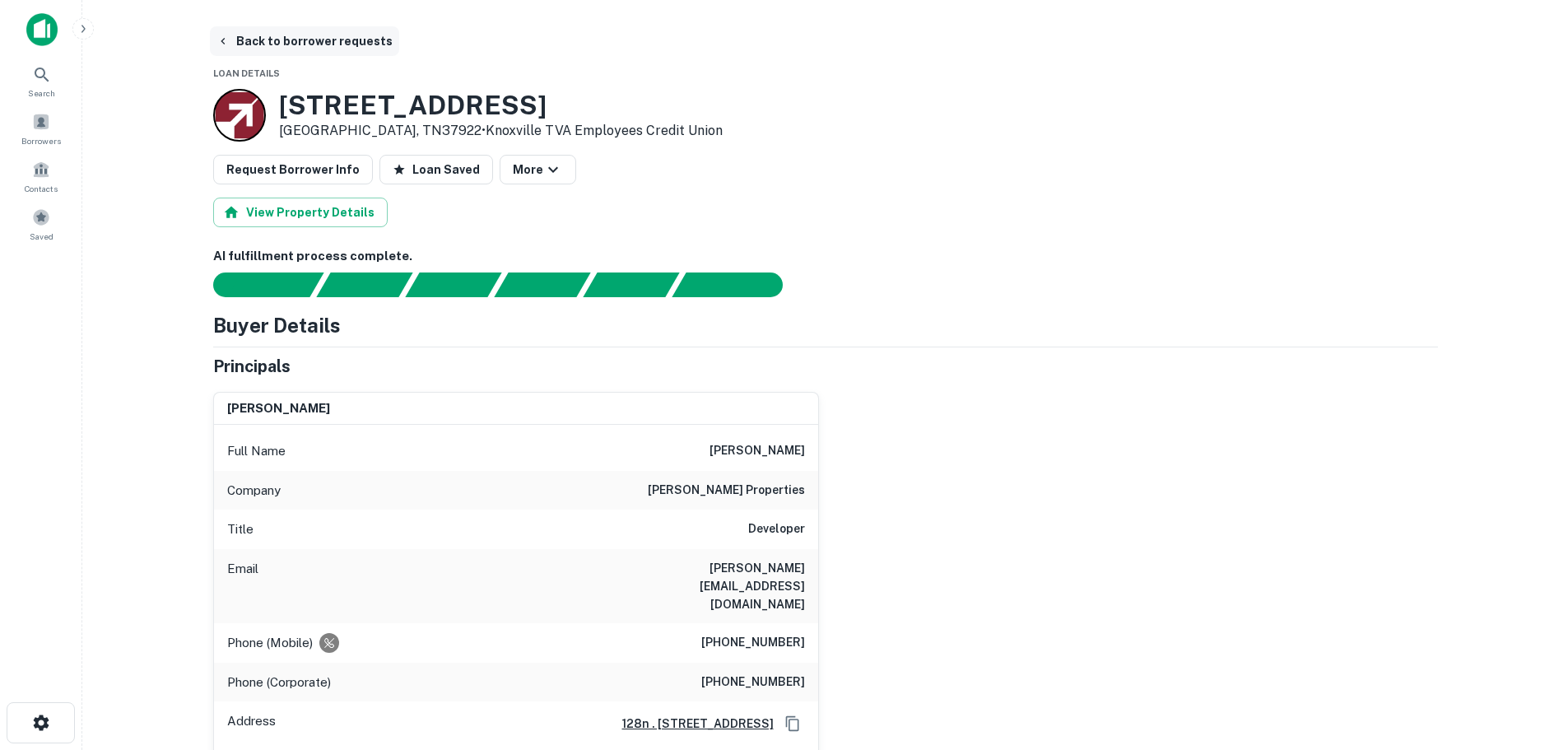
click at [285, 37] on button "Back to borrower requests" at bounding box center [305, 41] width 189 height 30
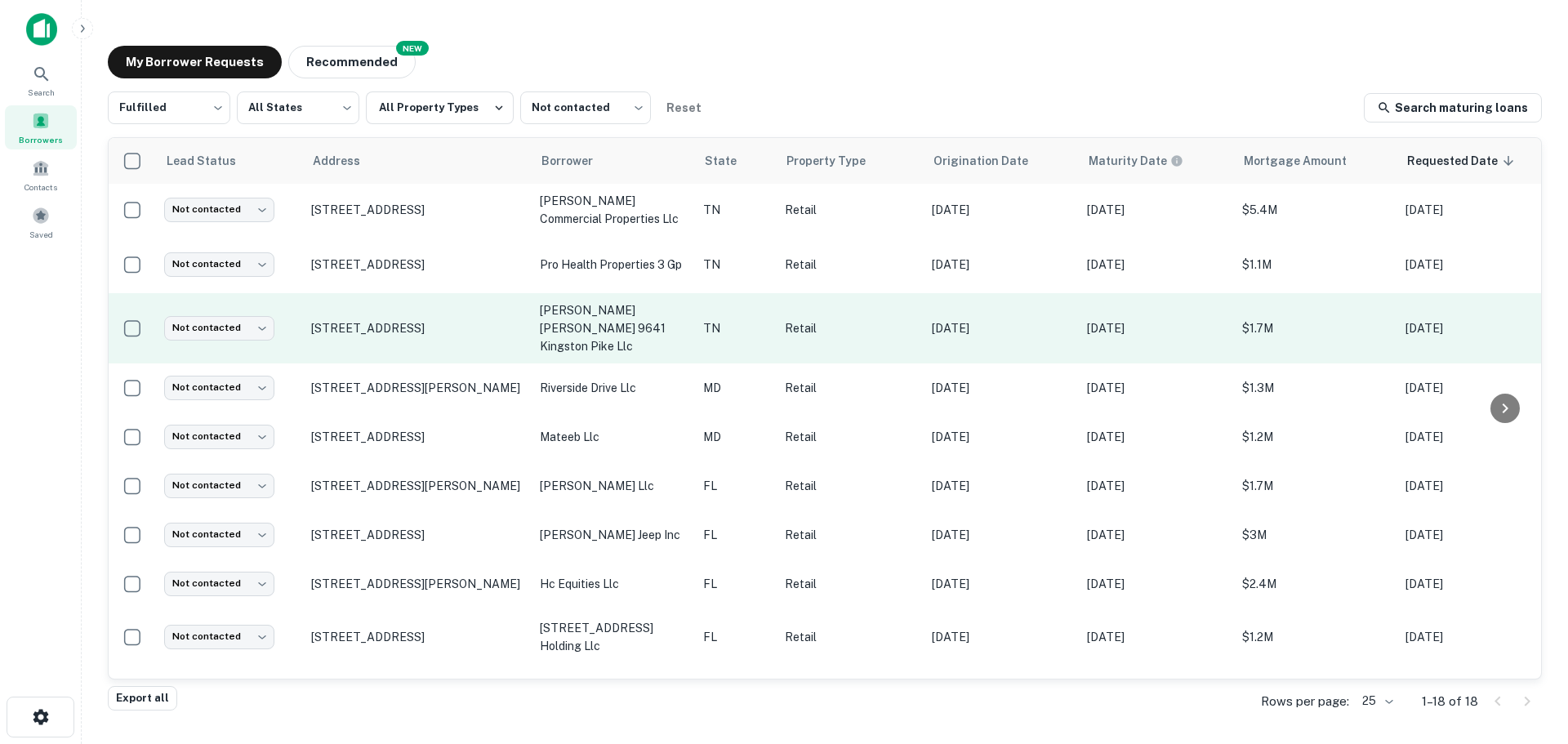
click at [247, 310] on td "Not contacted **** ​" at bounding box center [229, 328] width 147 height 70
click at [247, 323] on body "Search Borrowers Contacts Saved My Borrower Requests NEW Recommended Fulfilled …" at bounding box center [784, 372] width 1568 height 744
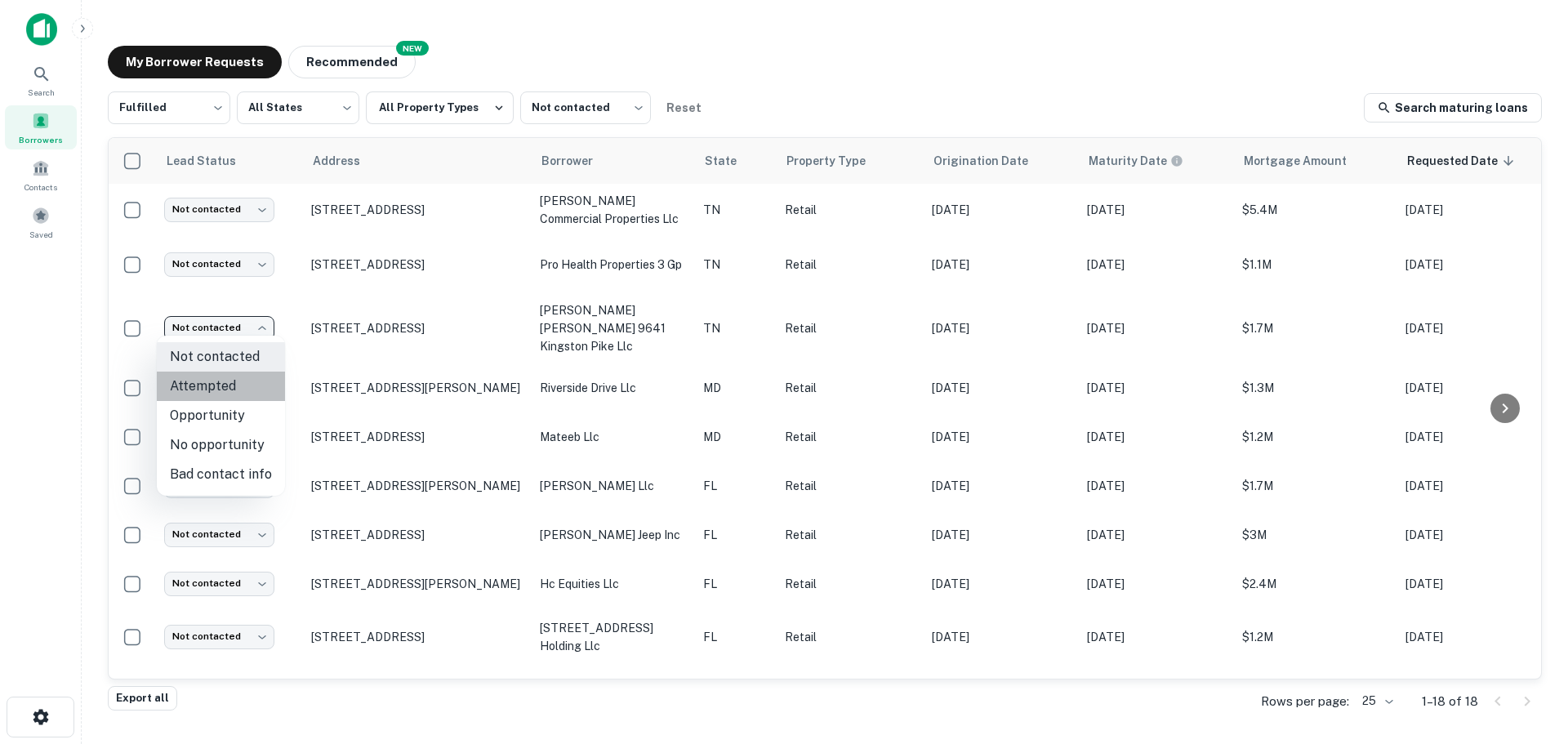
click at [241, 393] on li "Attempted" at bounding box center [221, 386] width 128 height 30
type input "*********"
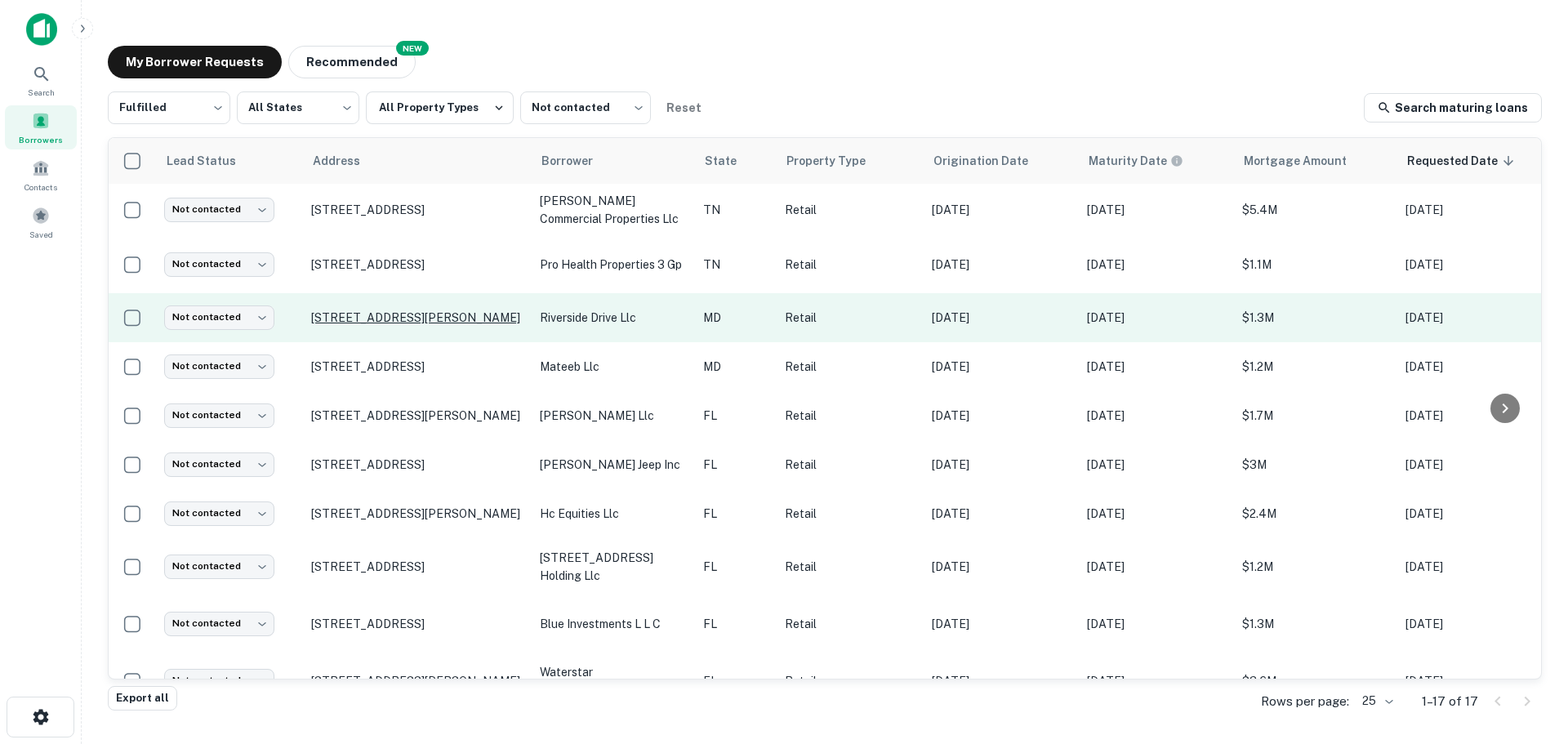
click at [409, 313] on p "[STREET_ADDRESS][PERSON_NAME]" at bounding box center [417, 317] width 212 height 15
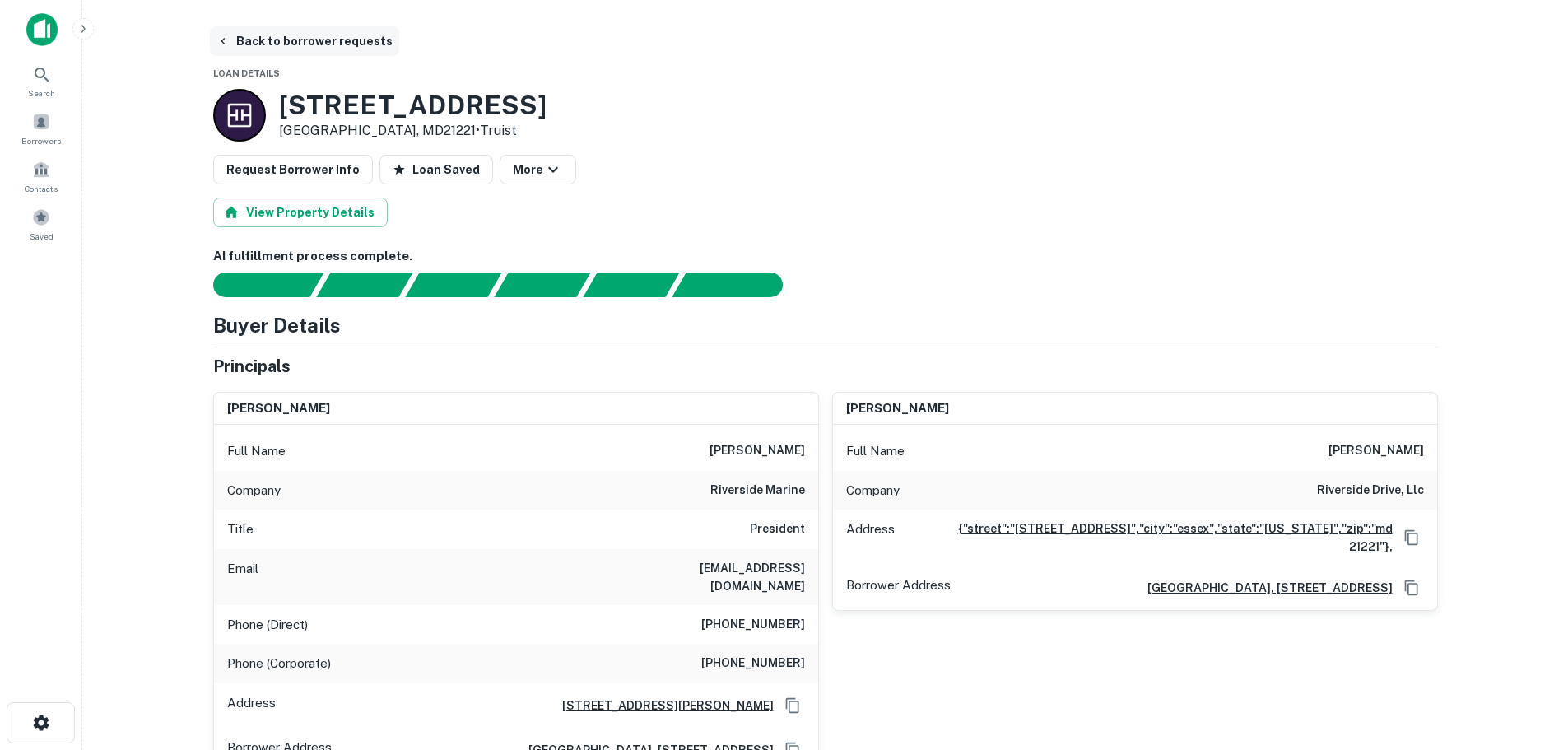
click at [293, 45] on button "Back to borrower requests" at bounding box center [305, 41] width 189 height 30
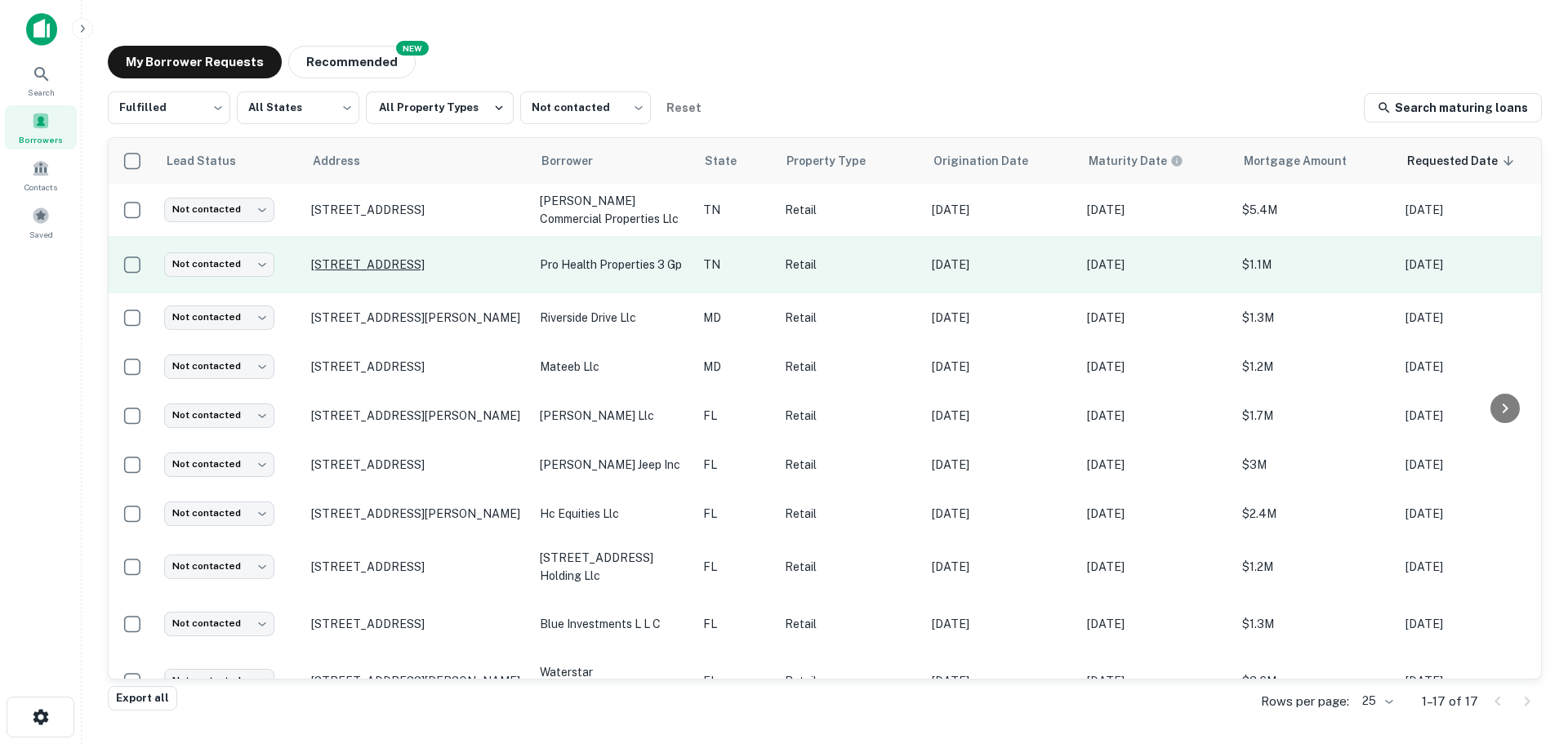
click at [364, 266] on p "[STREET_ADDRESS]" at bounding box center [417, 264] width 212 height 15
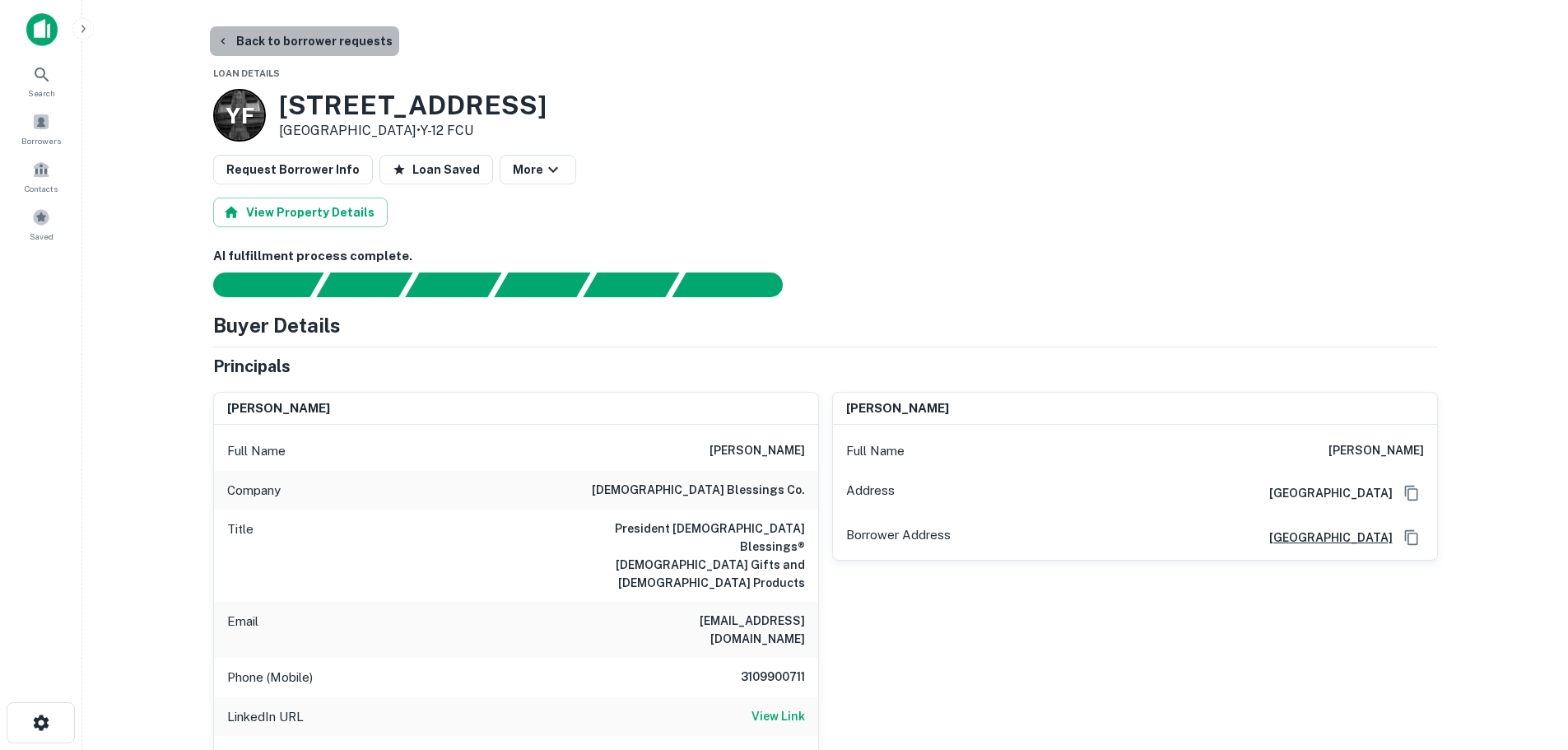
click at [320, 46] on button "Back to borrower requests" at bounding box center [305, 41] width 189 height 30
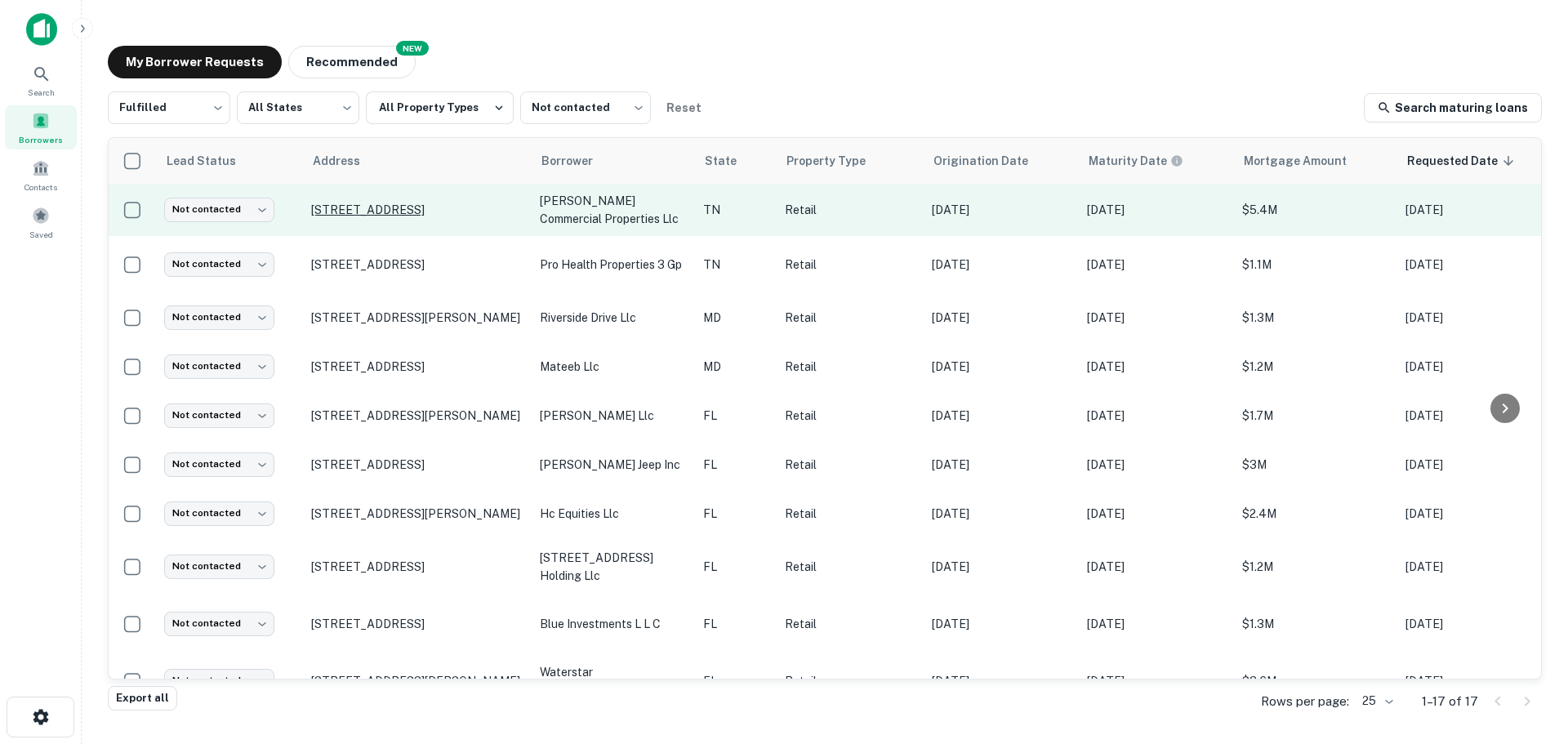
click at [412, 210] on p "[STREET_ADDRESS]" at bounding box center [417, 209] width 212 height 15
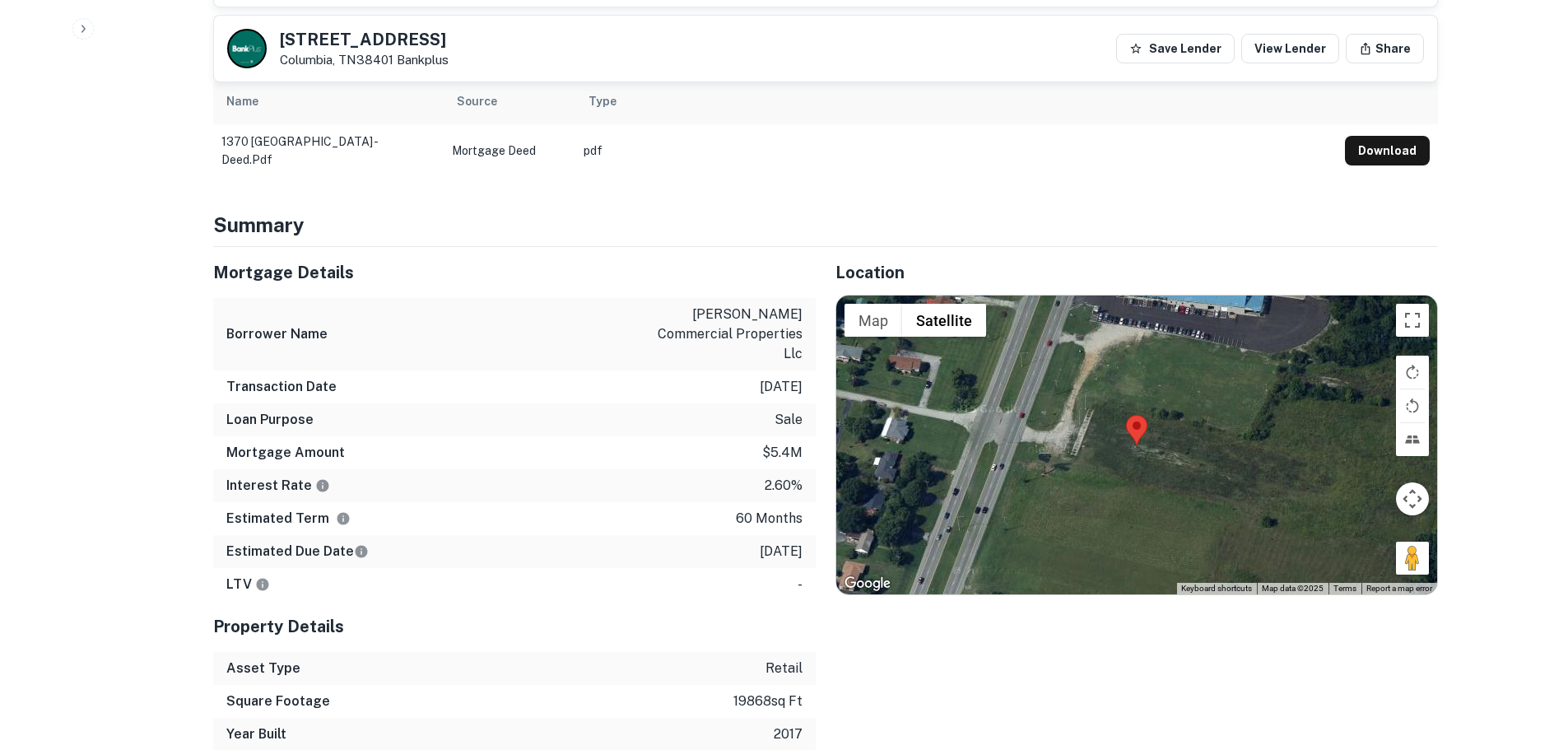
scroll to position [905, 0]
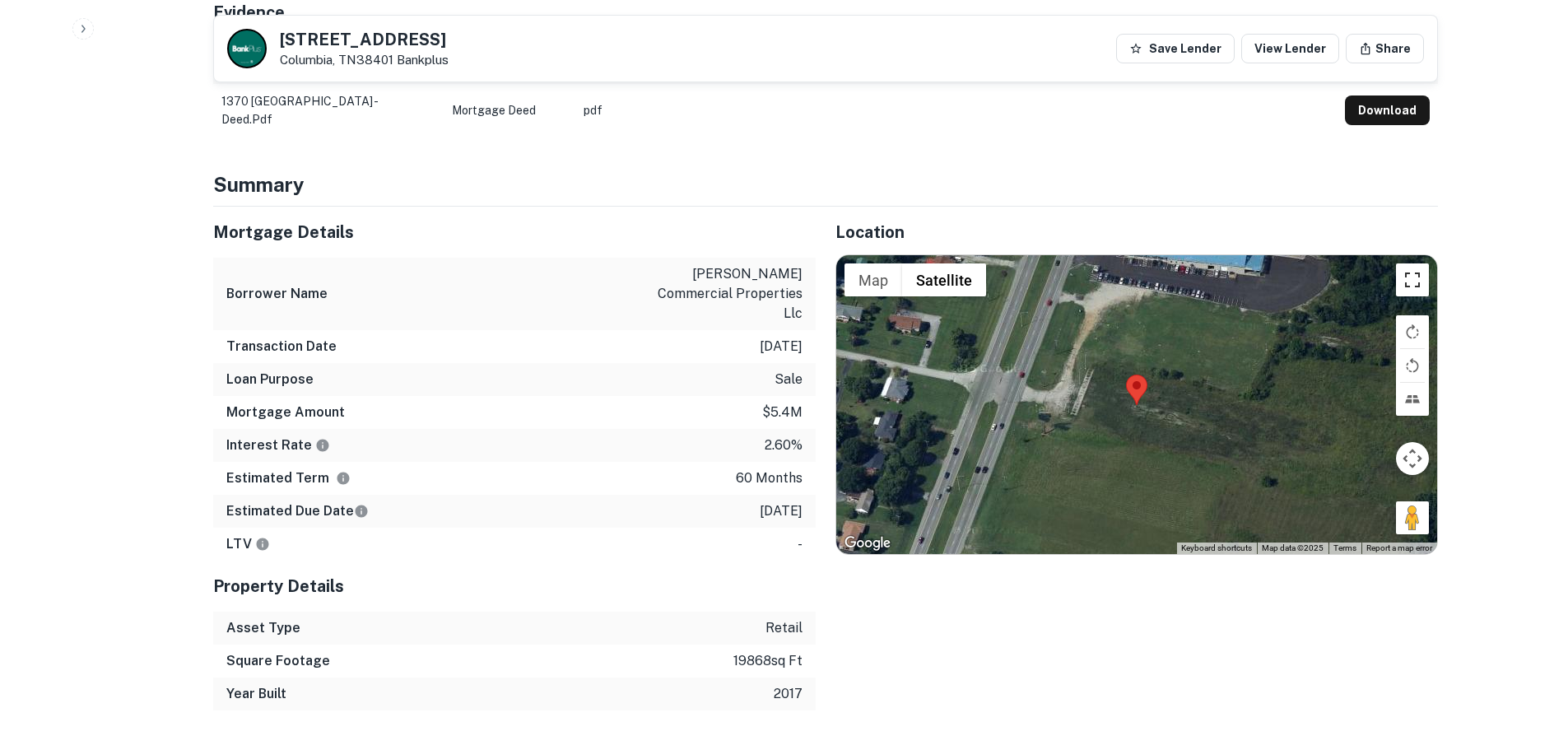
click at [1406, 273] on button "Toggle fullscreen view" at bounding box center [1413, 279] width 33 height 33
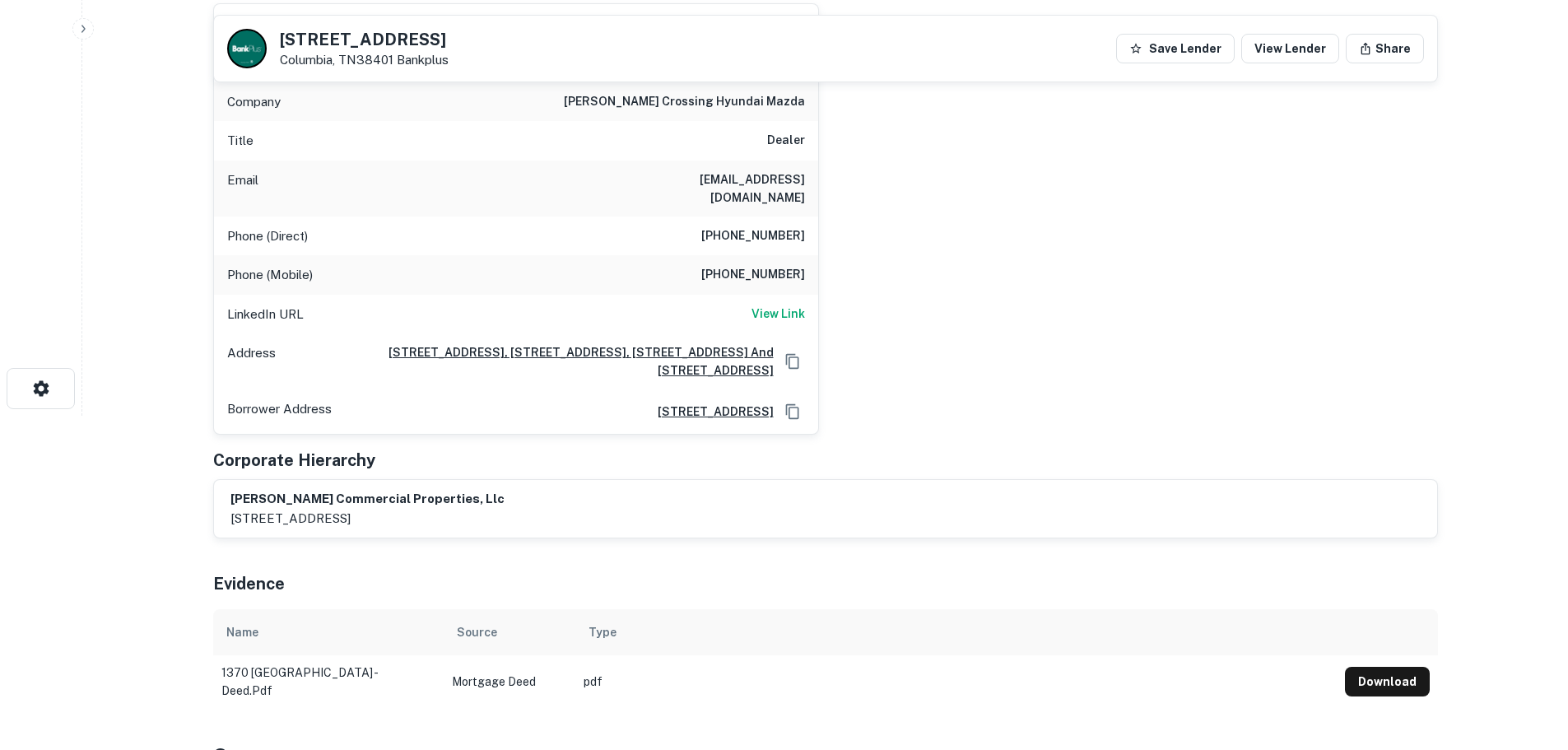
scroll to position [330, 0]
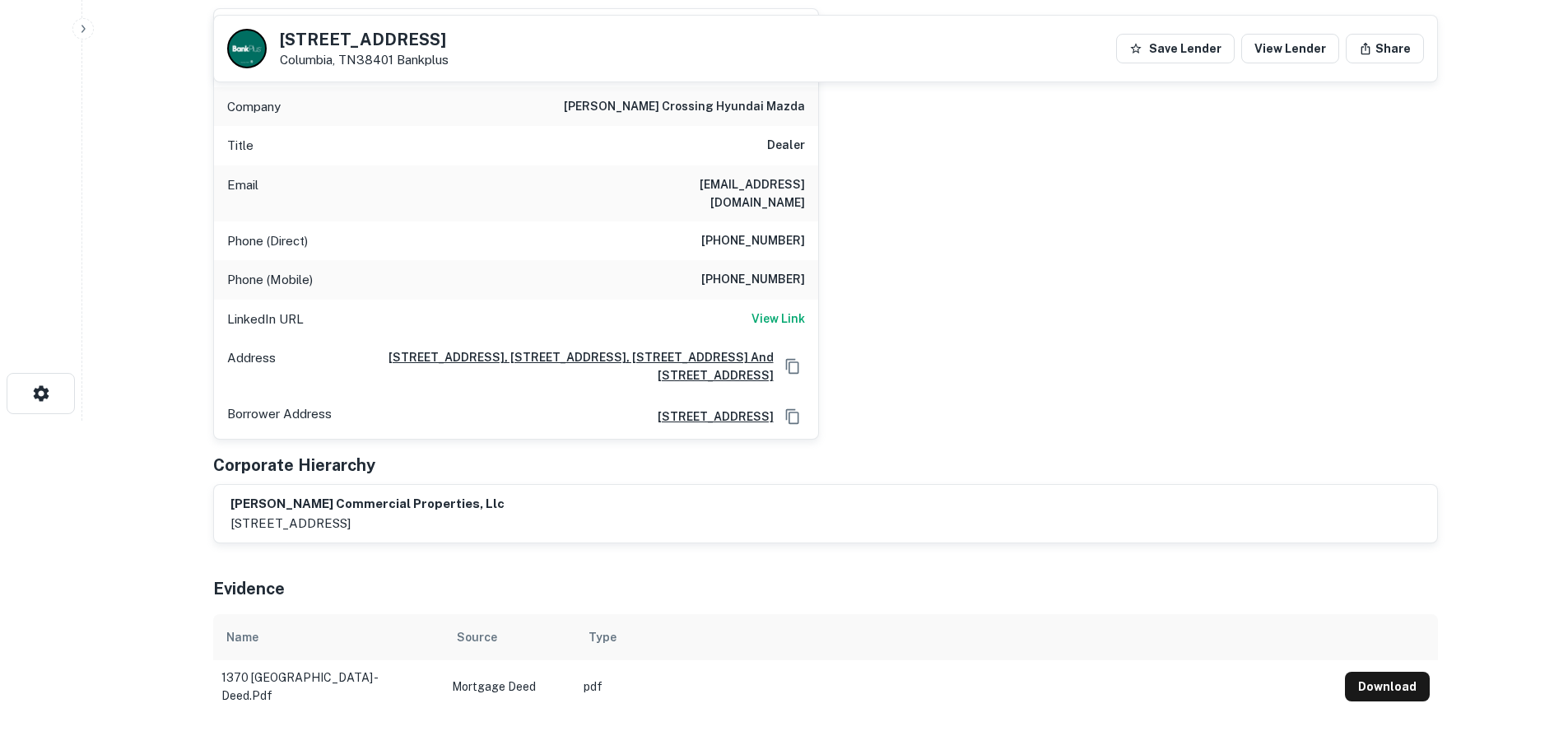
click at [359, 47] on h5 "[STREET_ADDRESS]" at bounding box center [364, 39] width 168 height 17
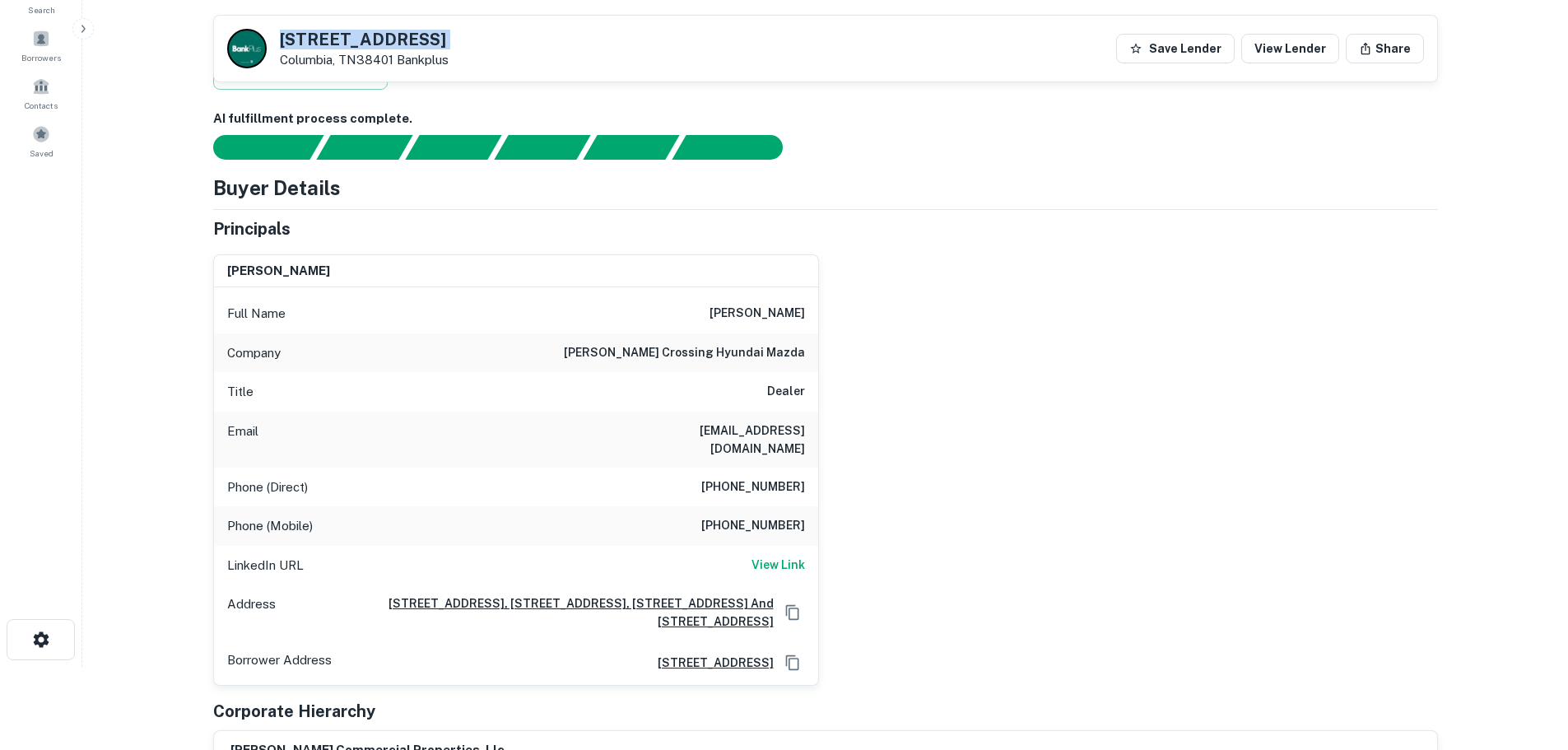
scroll to position [83, 0]
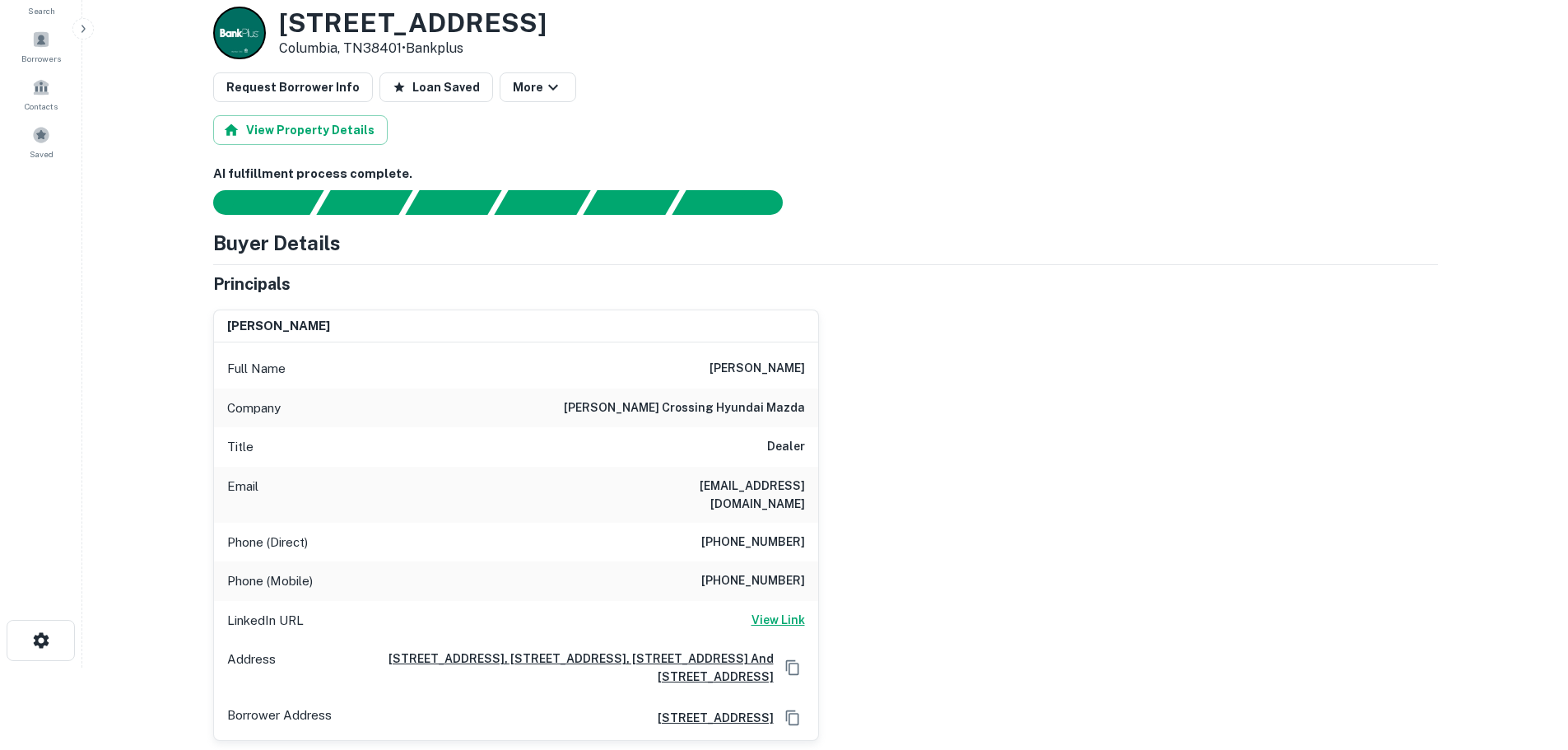
click at [756, 611] on h6 "View Link" at bounding box center [779, 620] width 54 height 18
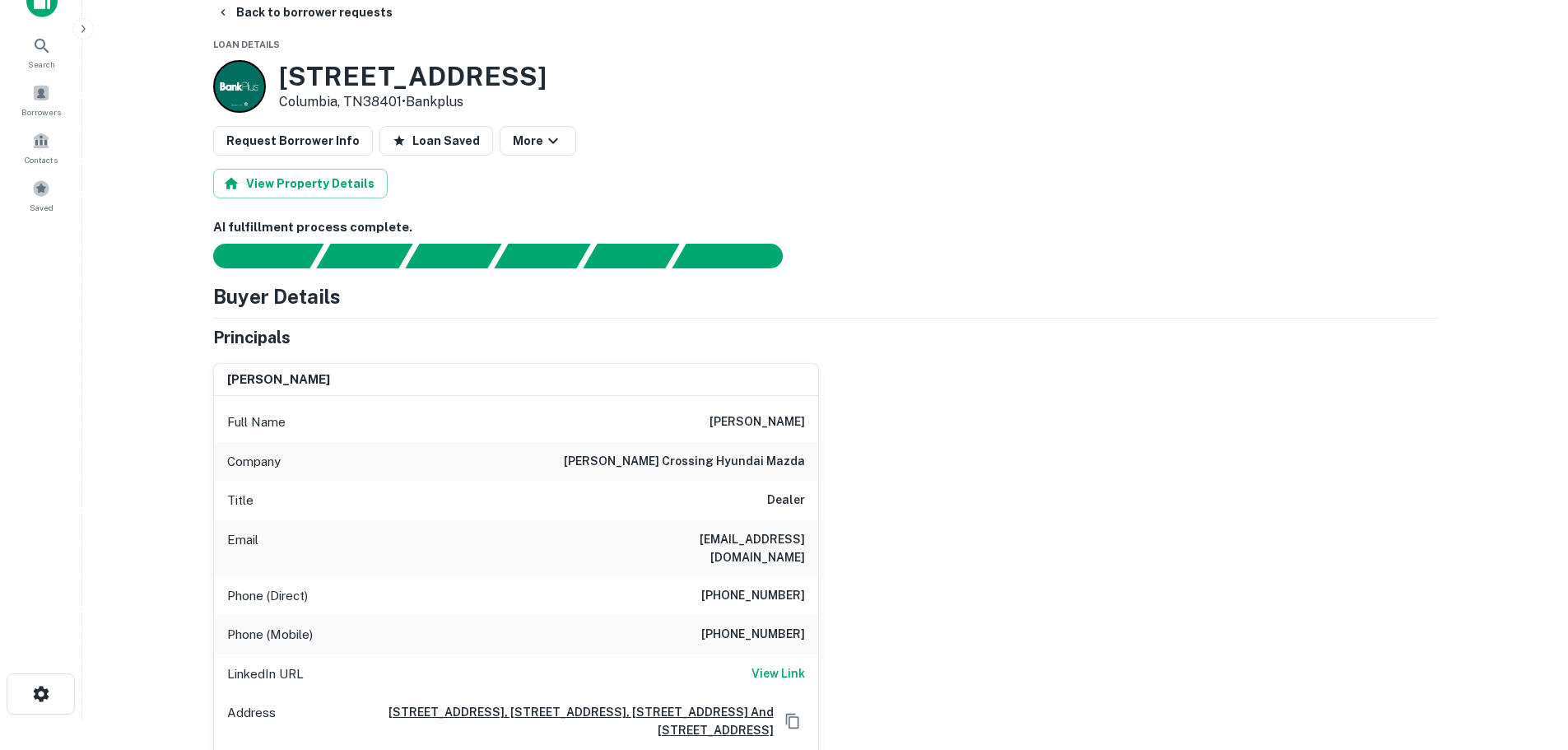
scroll to position [0, 0]
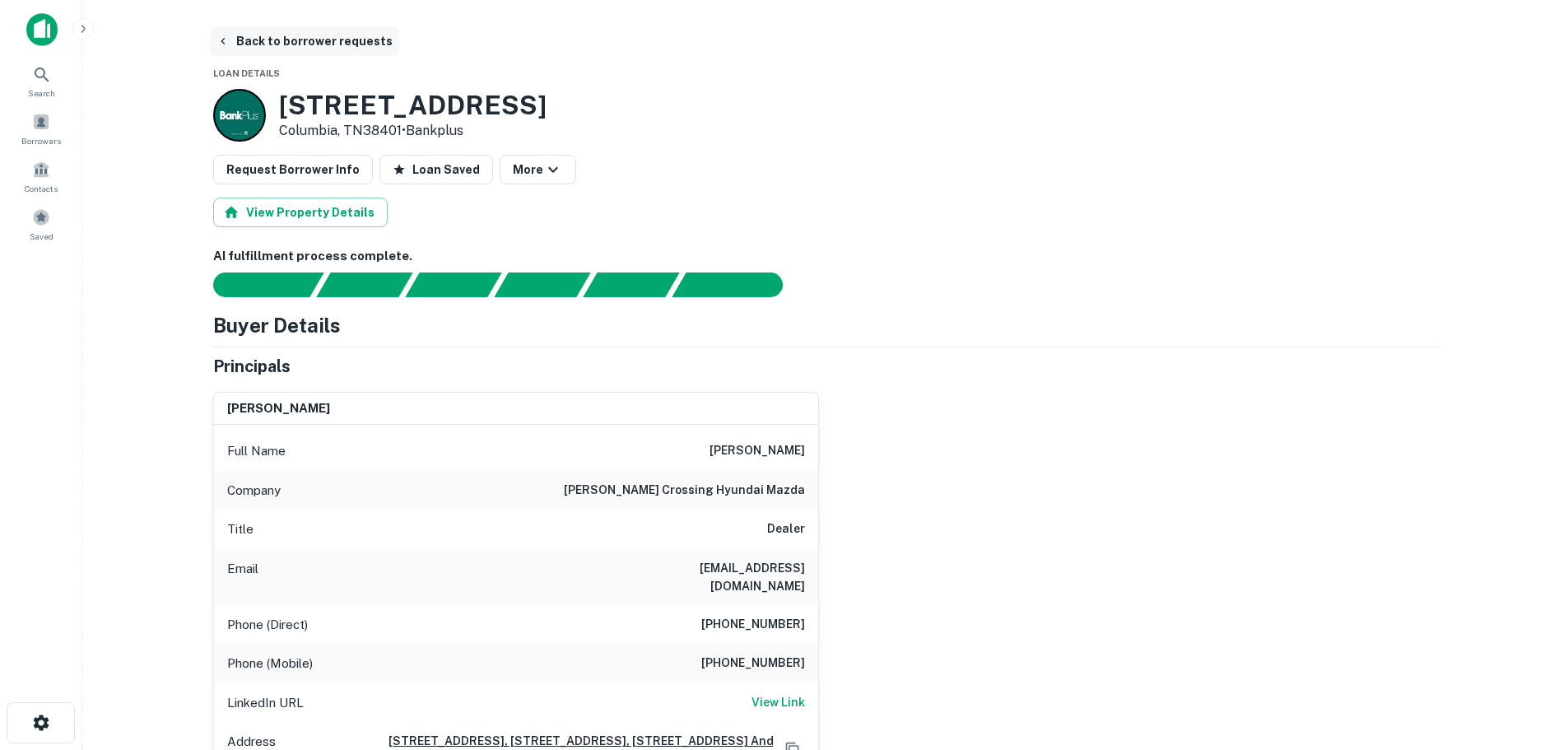
click at [289, 39] on button "Back to borrower requests" at bounding box center [305, 41] width 189 height 30
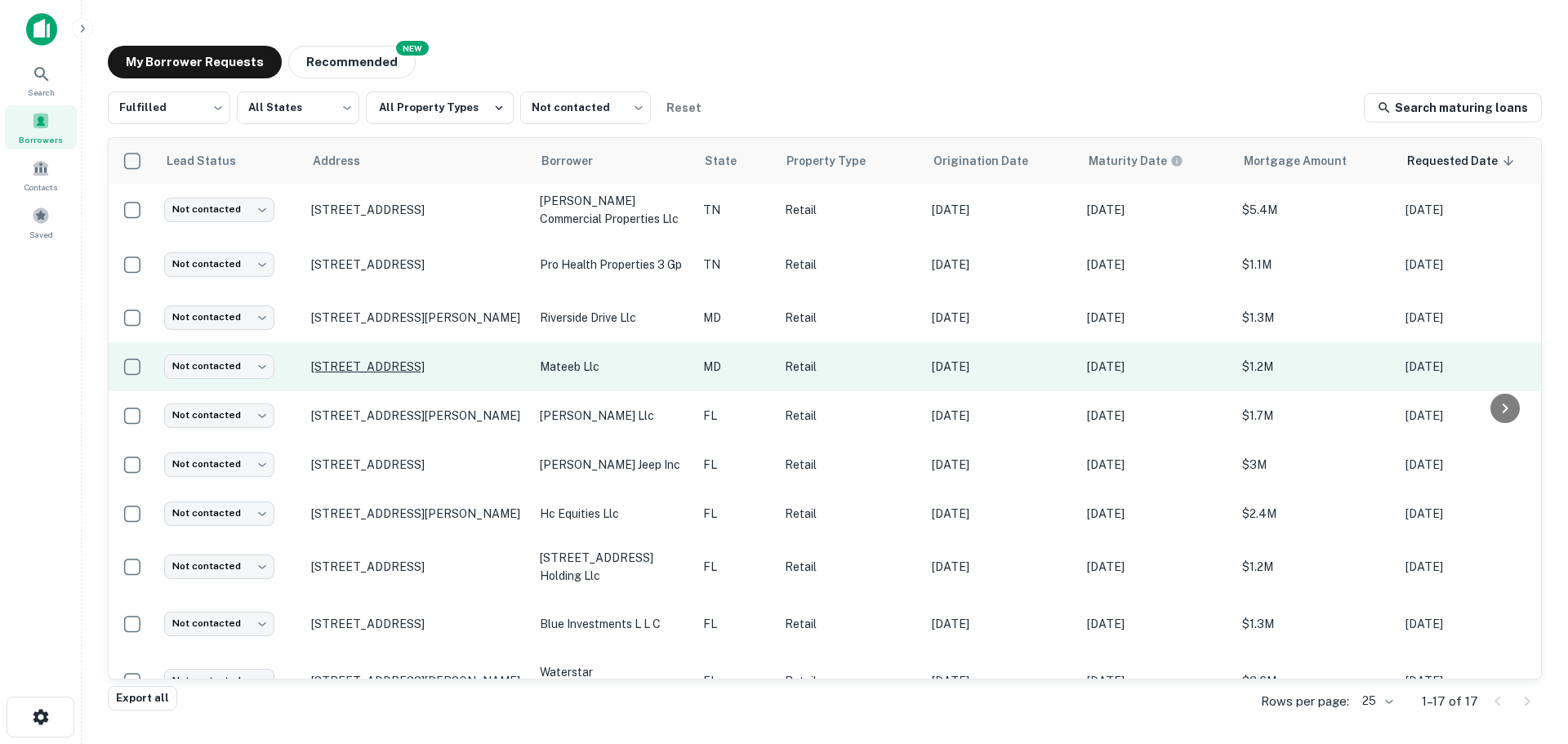
click at [355, 364] on p "8720 Baltimore National Pike Ellicott City, MD21043" at bounding box center [417, 367] width 212 height 15
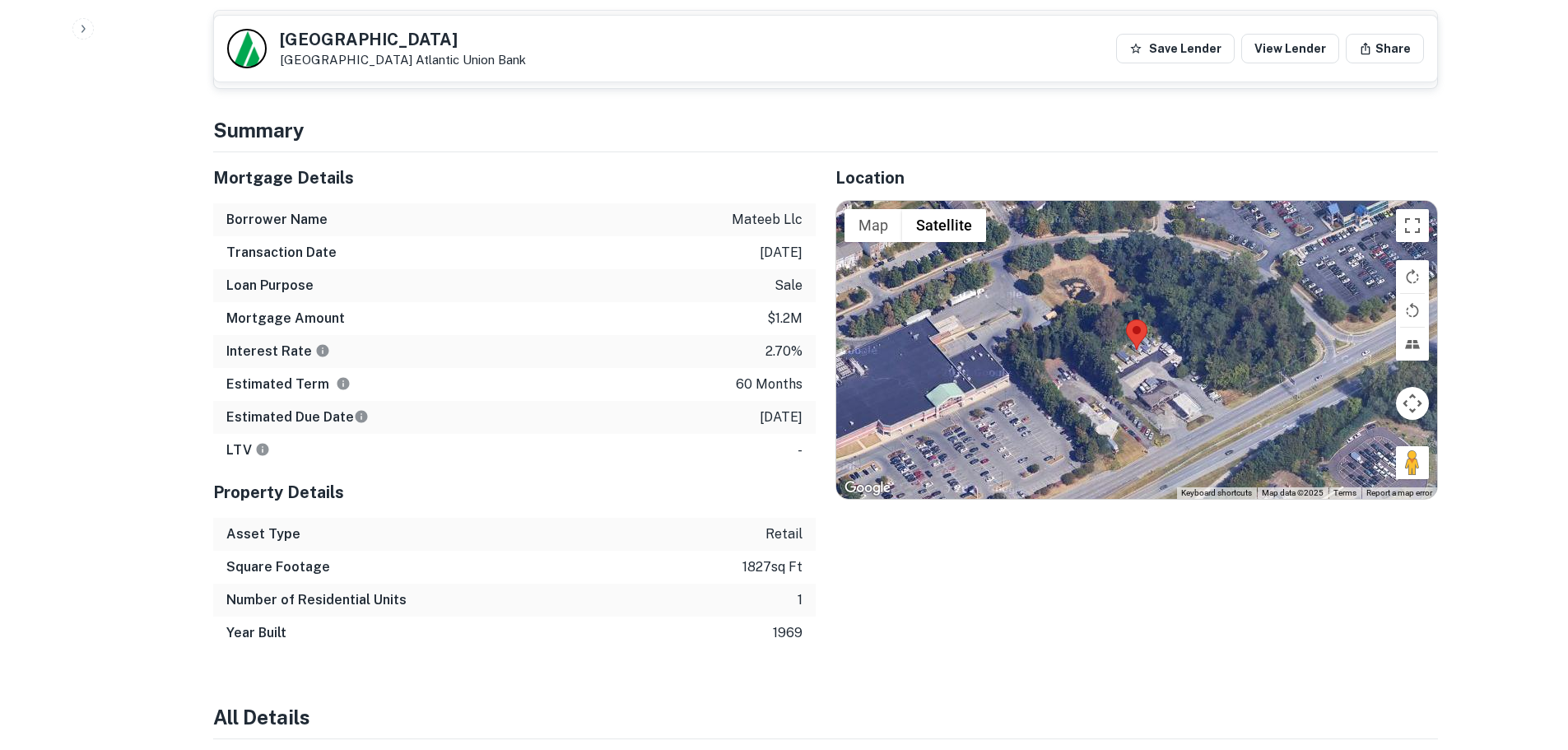
scroll to position [1070, 0]
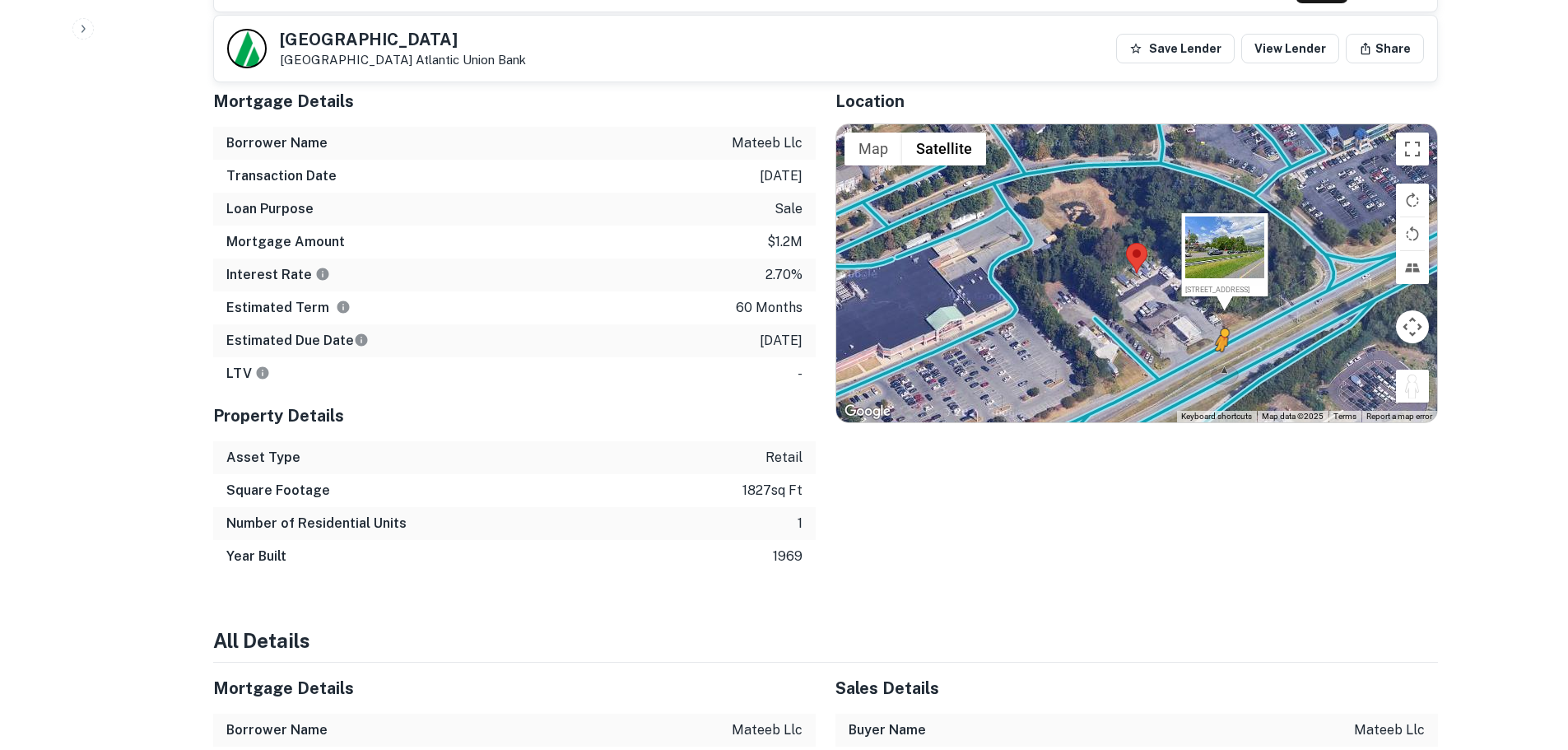
drag, startPoint x: 1425, startPoint y: 380, endPoint x: 1217, endPoint y: 349, distance: 210.3
click at [1217, 349] on div "To activate drag with keyboard, press Alt + Enter. Once in keyboard drag state,…" at bounding box center [1137, 273] width 601 height 298
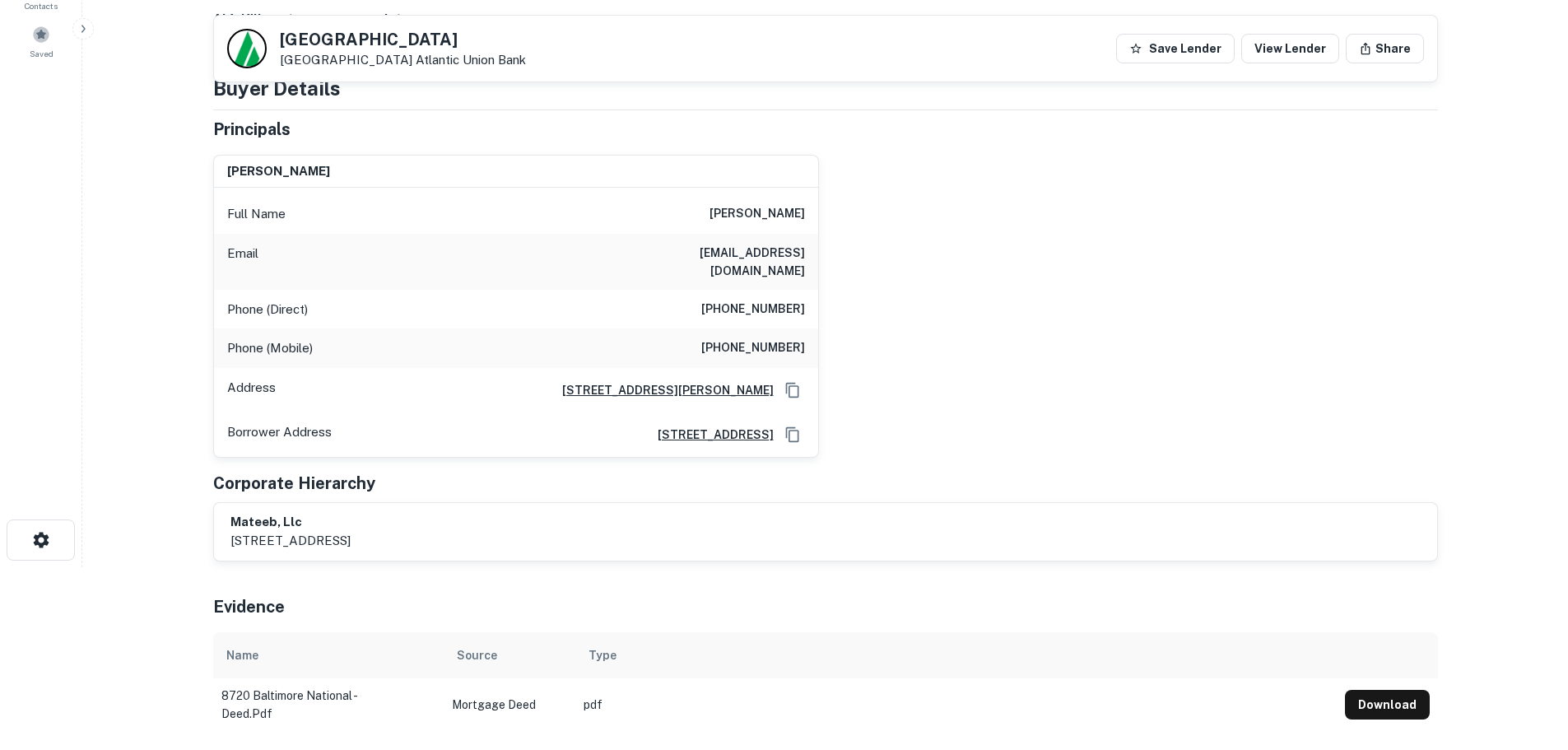
scroll to position [164, 0]
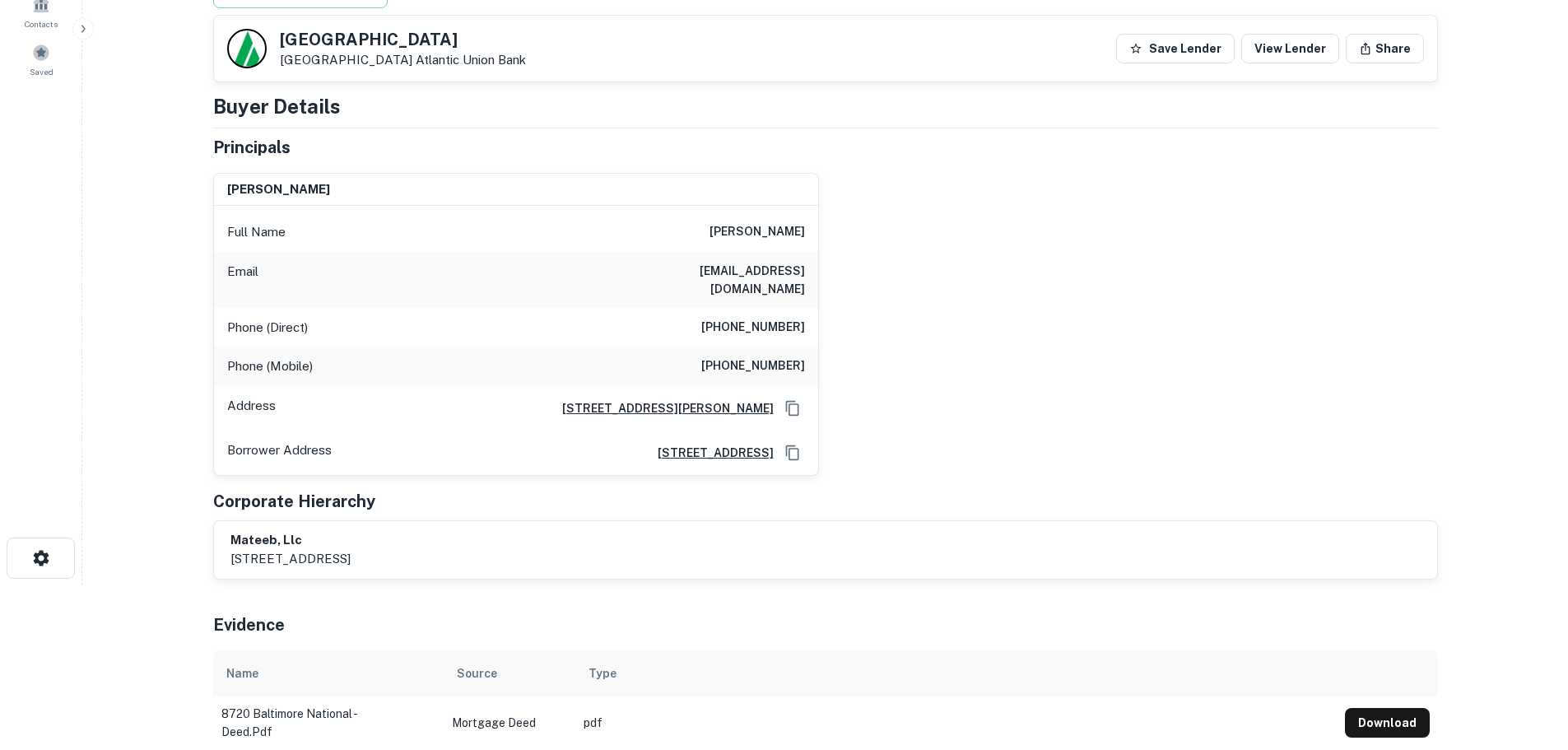
click at [451, 31] on h5 "8720 Baltimore National Pike" at bounding box center [402, 39] width 246 height 17
click at [766, 318] on h6 "(410) 531-1808" at bounding box center [753, 328] width 104 height 20
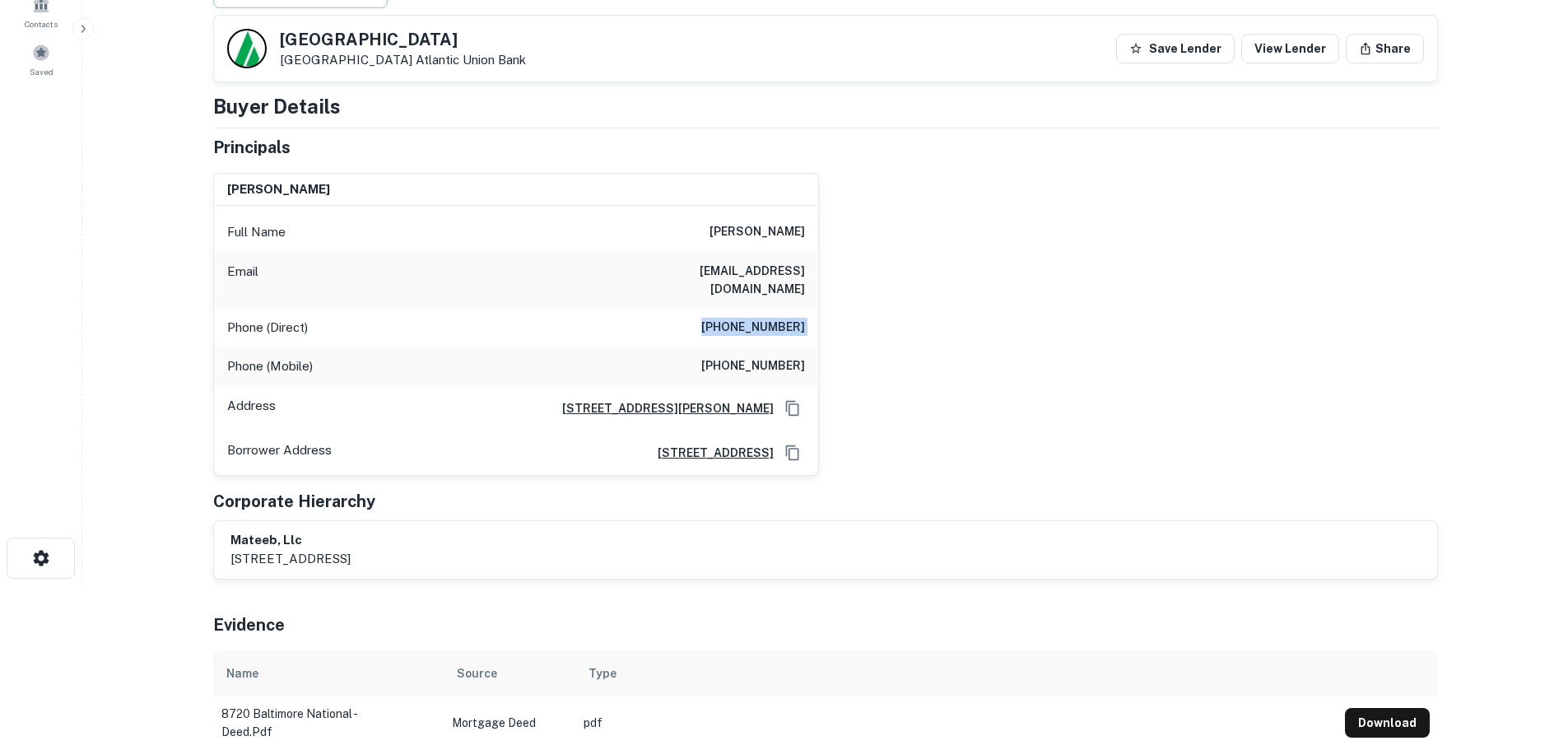
click at [766, 318] on h6 "(410) 531-1808" at bounding box center [753, 328] width 104 height 20
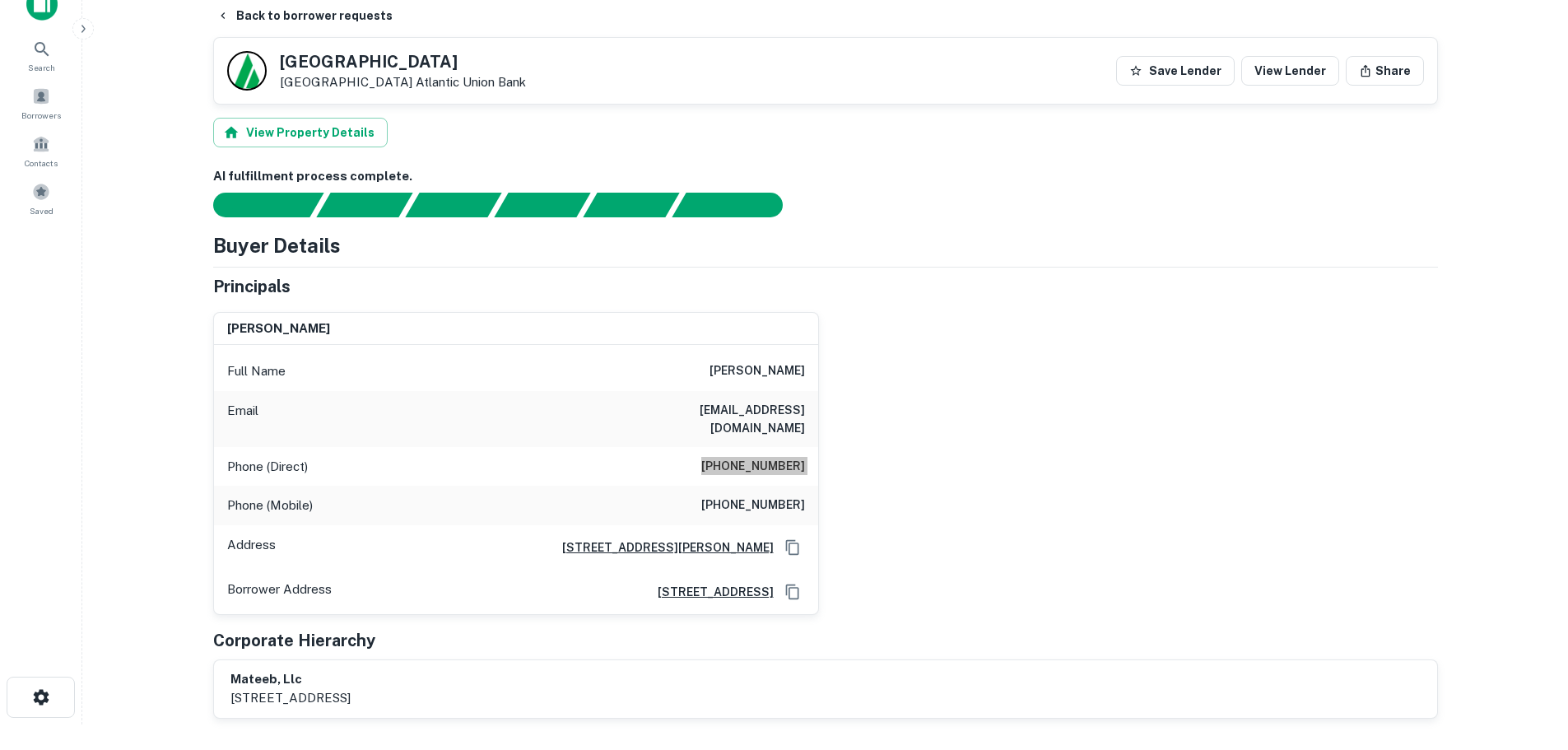
scroll to position [0, 0]
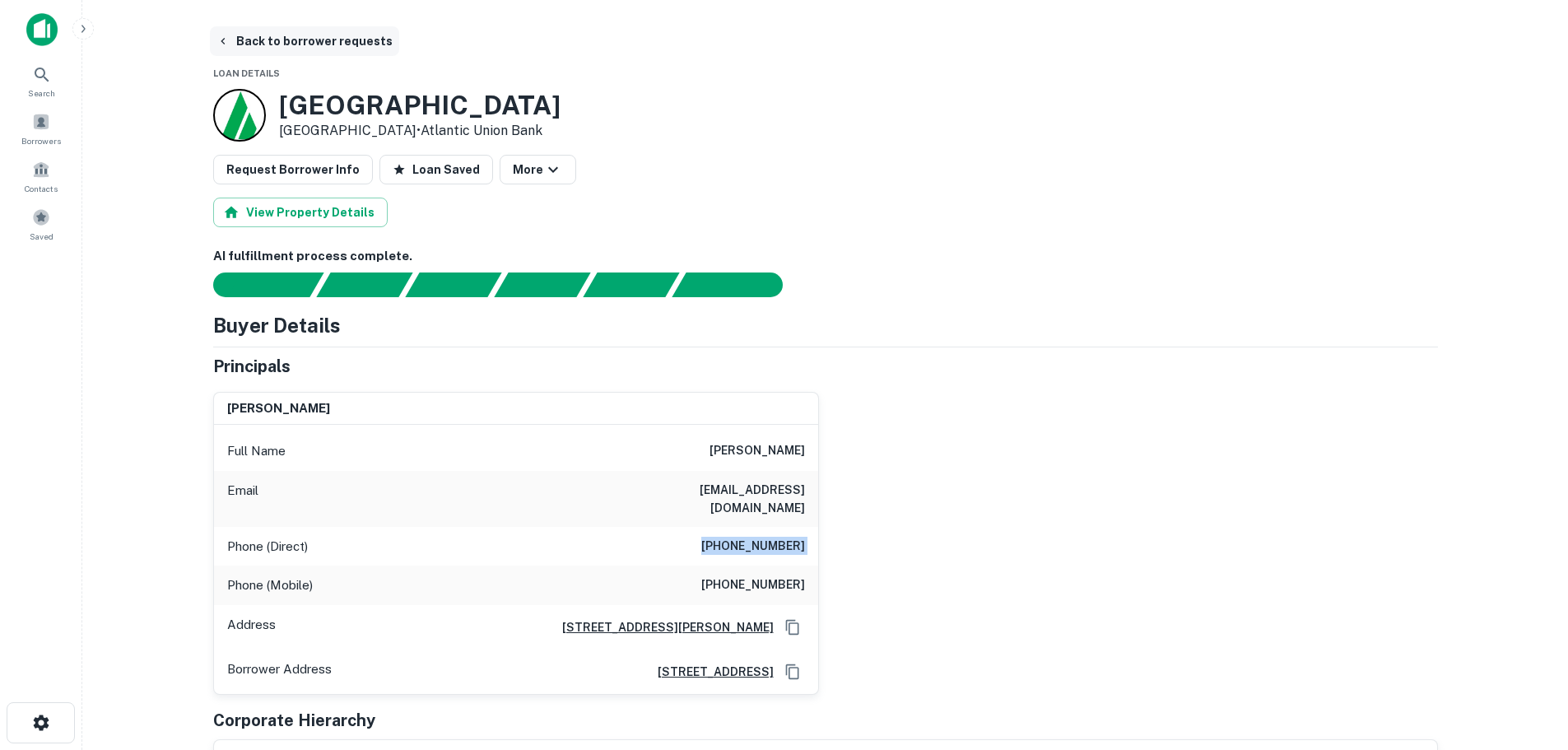
click at [258, 43] on button "Back to borrower requests" at bounding box center [305, 41] width 189 height 30
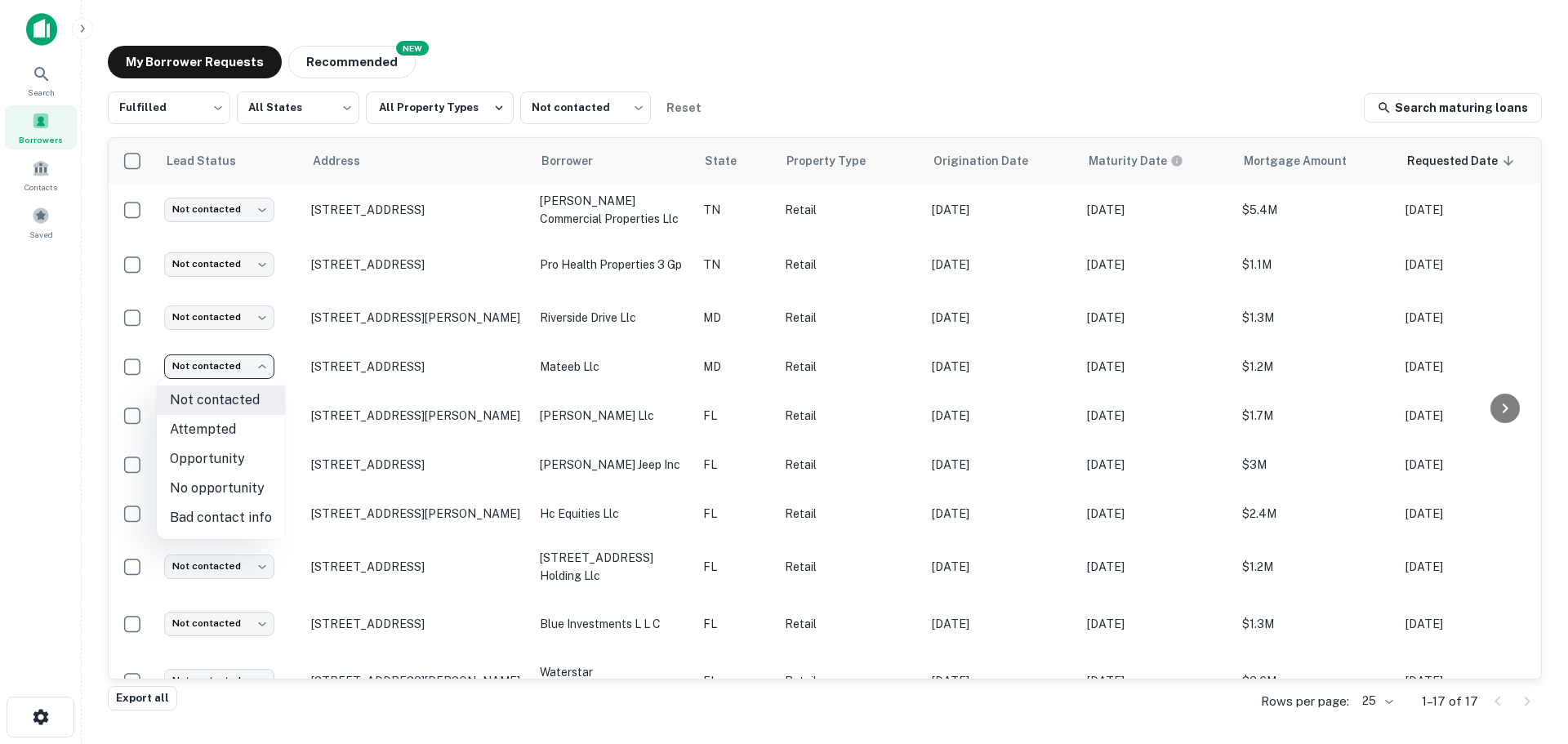
click at [223, 365] on body "Search Borrowers Contacts Saved My Borrower Requests NEW Recommended Fulfilled …" at bounding box center [784, 372] width 1568 height 744
click at [234, 431] on li "Attempted" at bounding box center [221, 430] width 128 height 30
type input "*********"
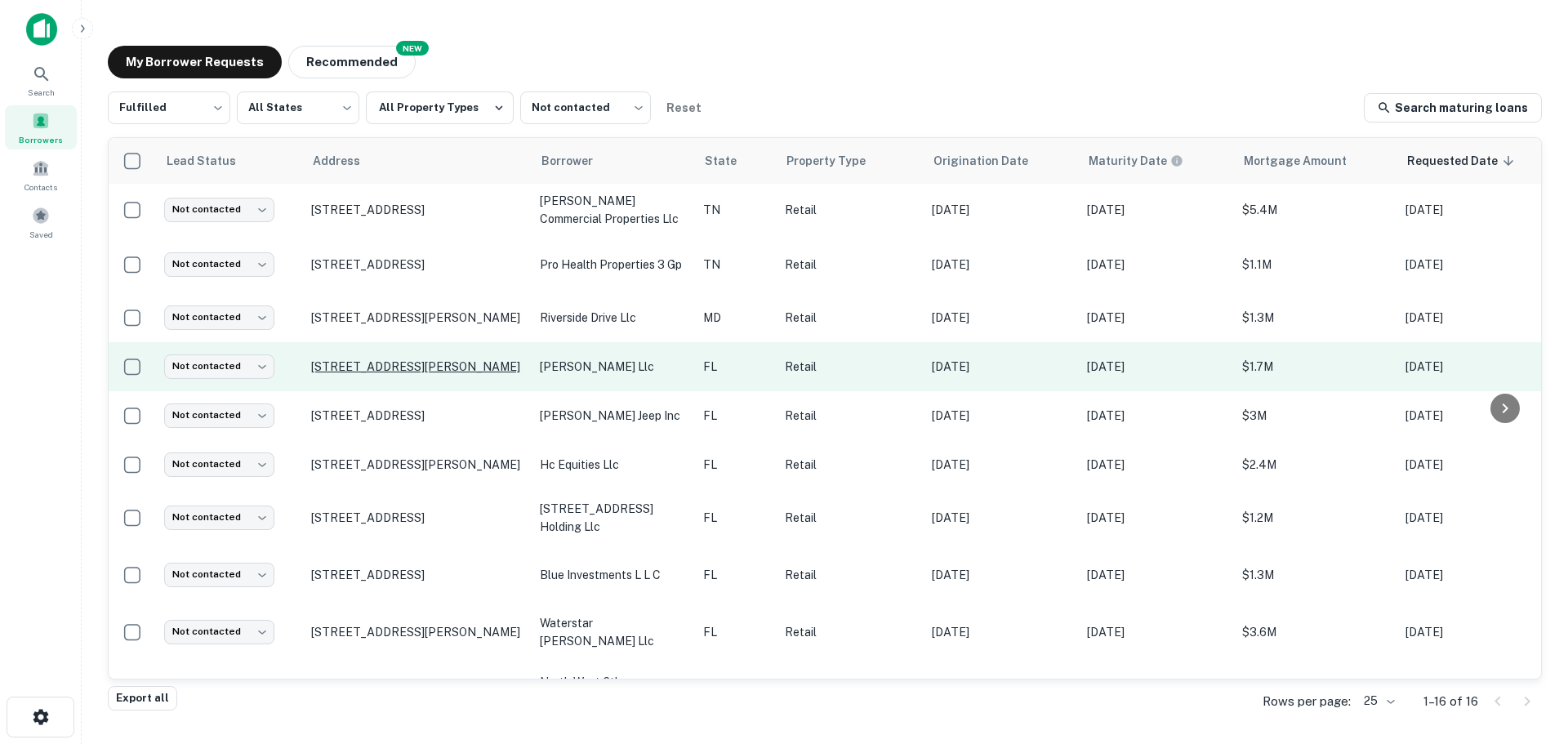
click at [359, 370] on p "12100 E Colonial Dr Orlando, FL32826" at bounding box center [417, 367] width 212 height 15
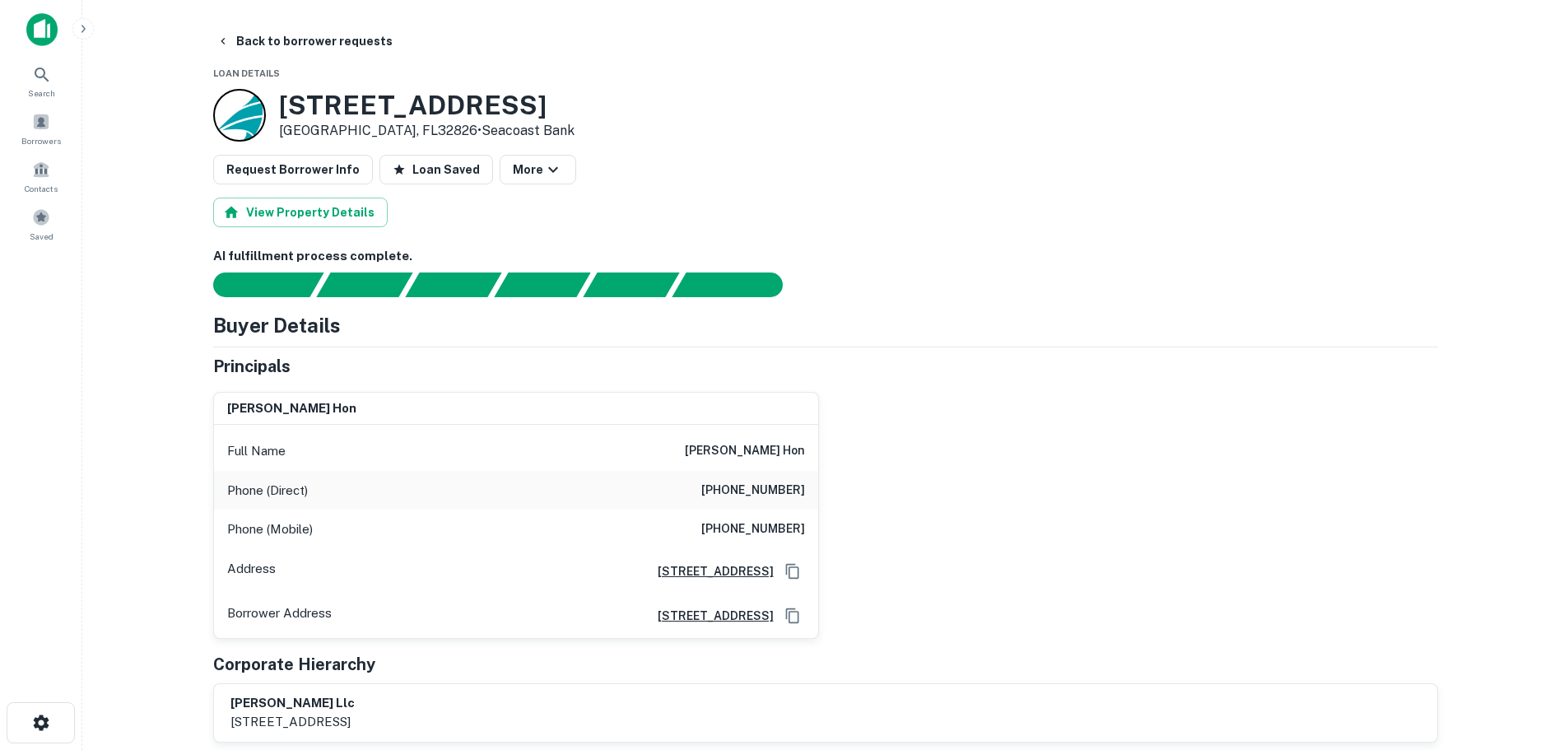
click at [359, 107] on h3 "12100 E Colonial Dr" at bounding box center [426, 105] width 296 height 31
click at [790, 446] on h6 "oren hon" at bounding box center [745, 451] width 121 height 20
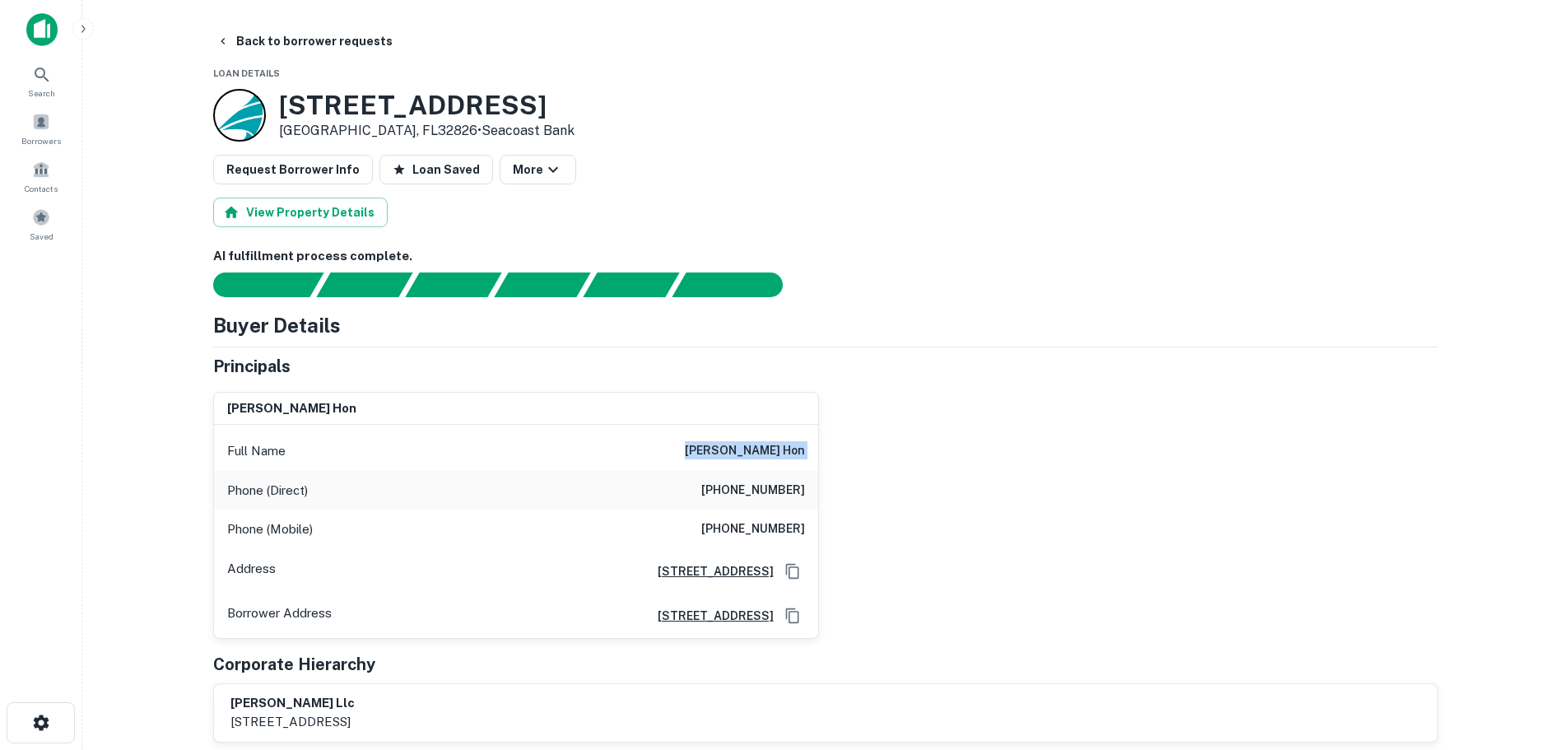
click at [790, 446] on h6 "oren hon" at bounding box center [745, 451] width 121 height 20
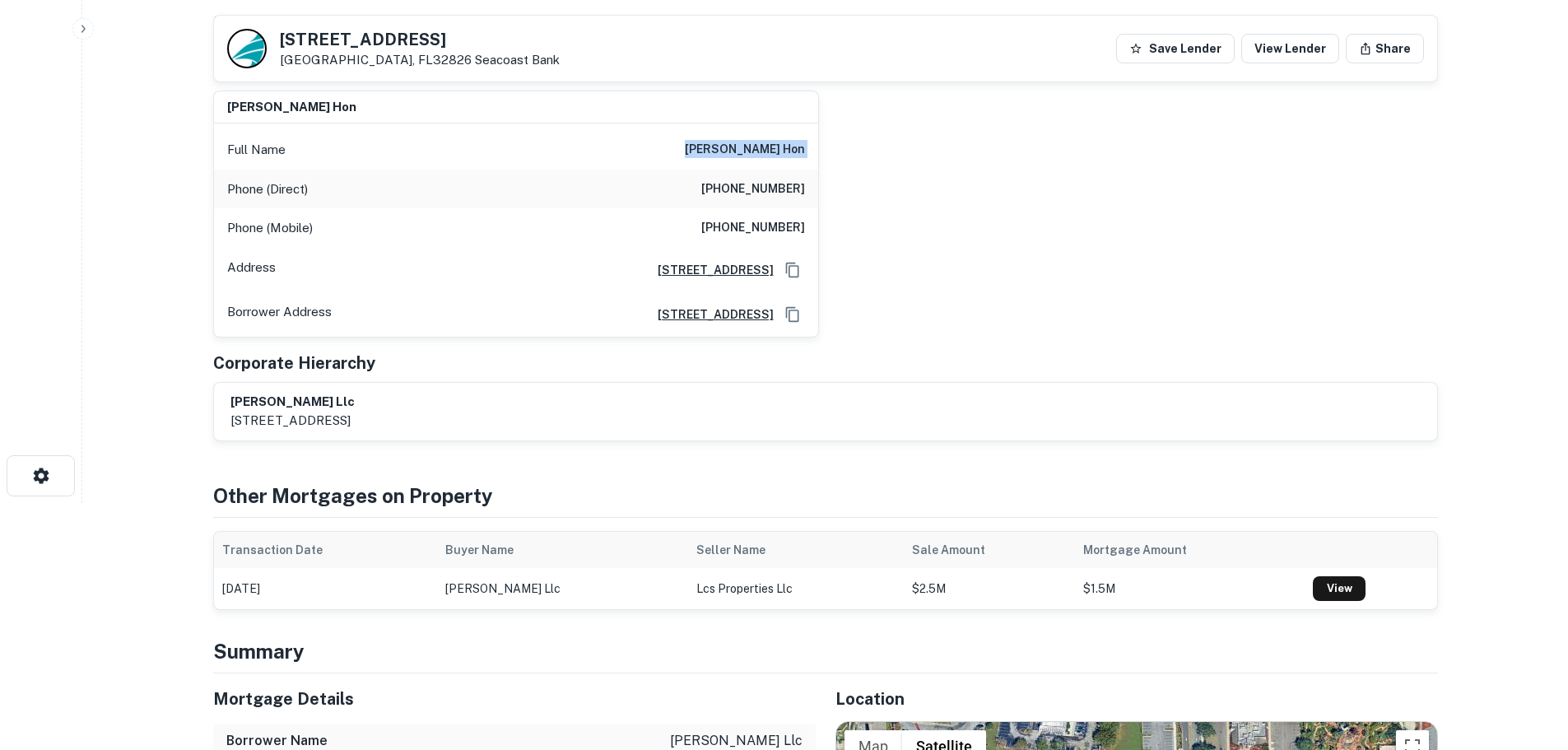
scroll to position [164, 0]
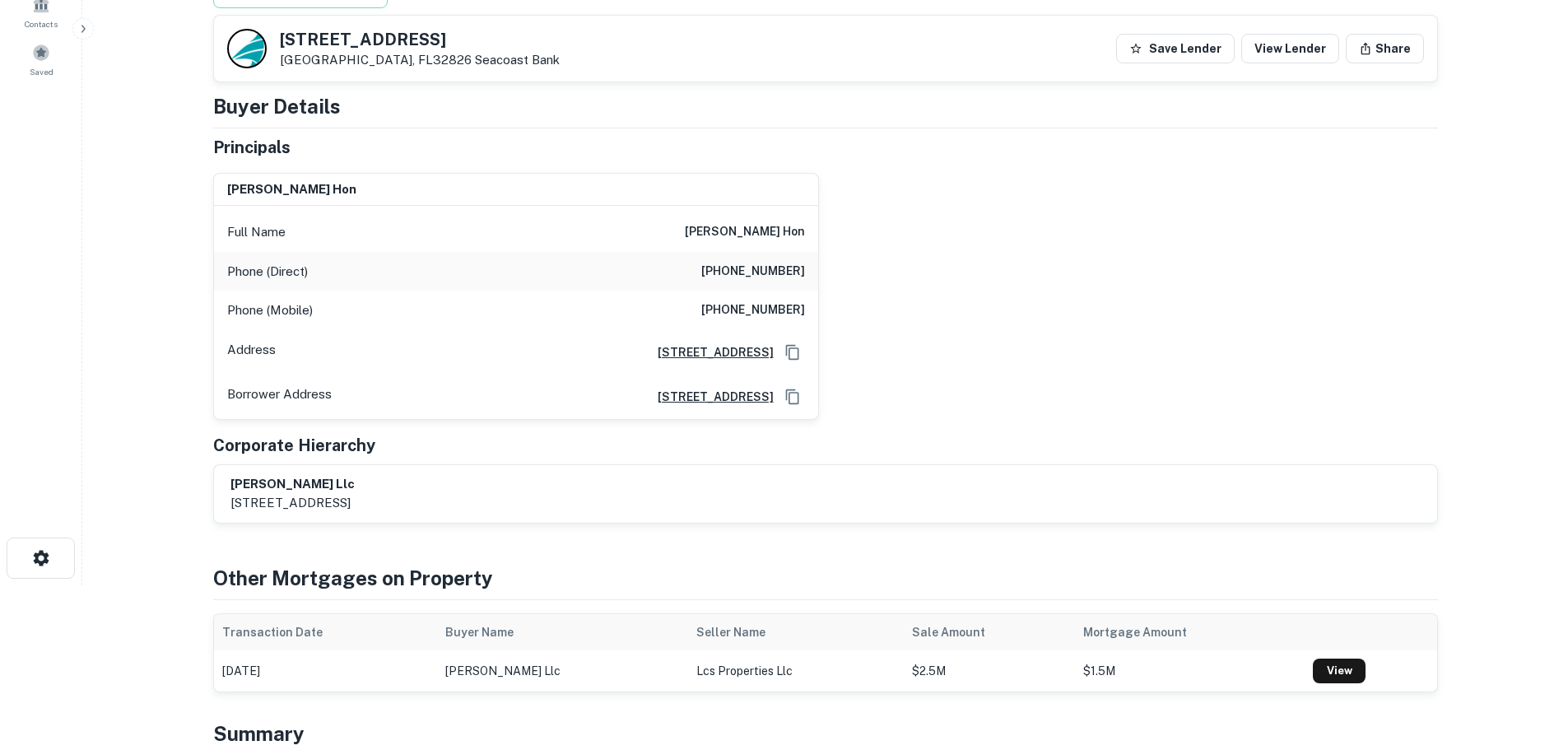
click at [746, 307] on h6 "(305) 409-6930" at bounding box center [753, 311] width 104 height 20
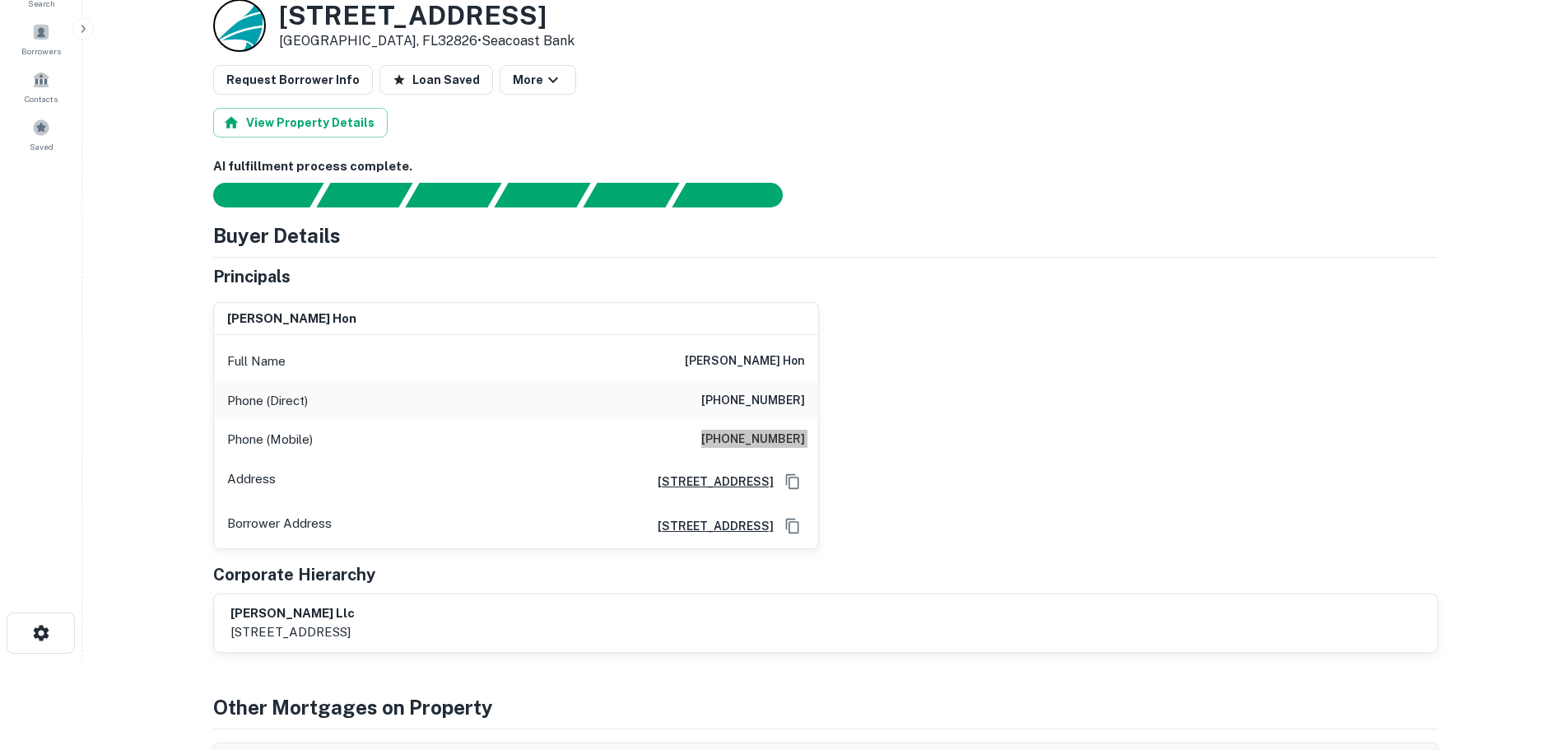
scroll to position [0, 0]
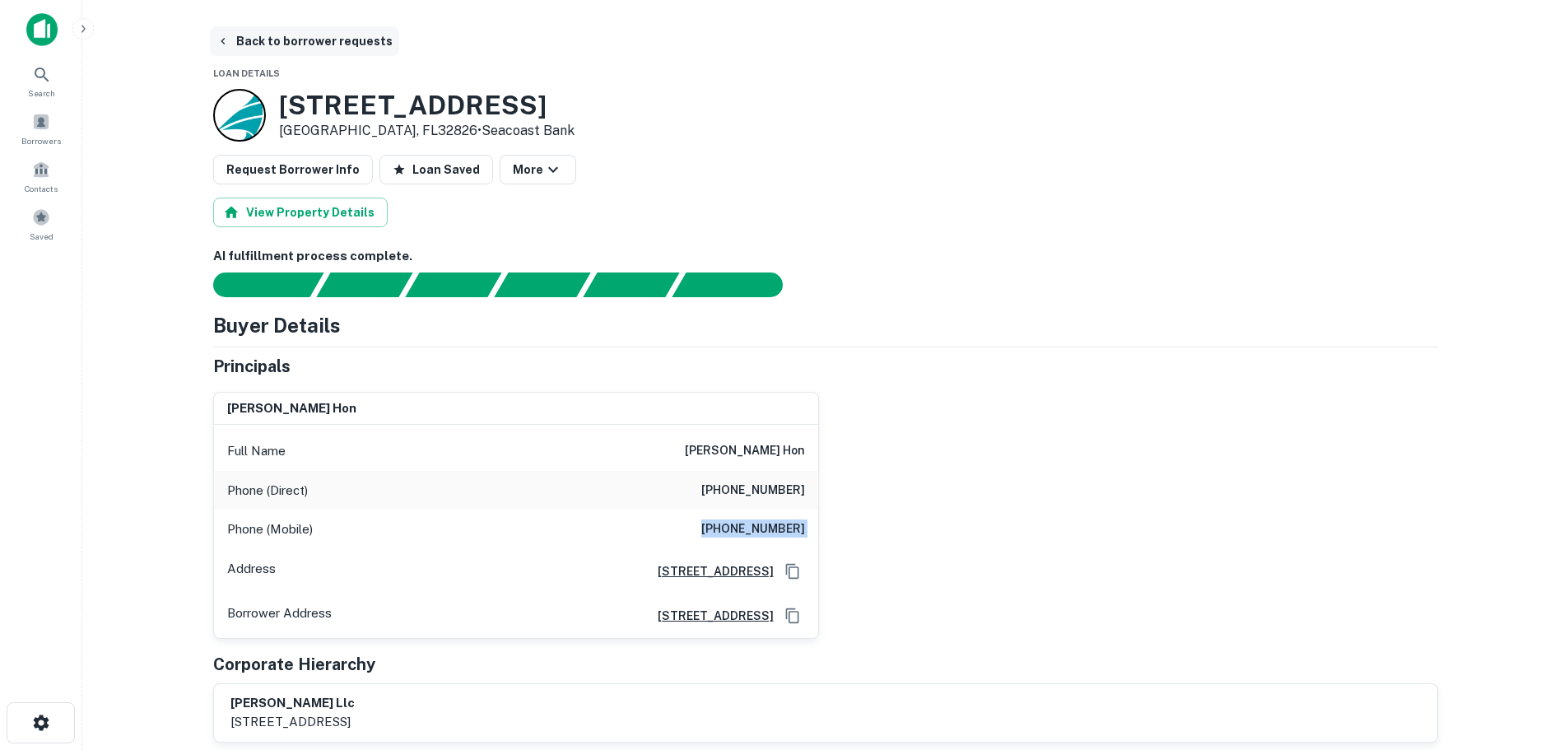
click at [343, 37] on button "Back to borrower requests" at bounding box center [305, 41] width 189 height 30
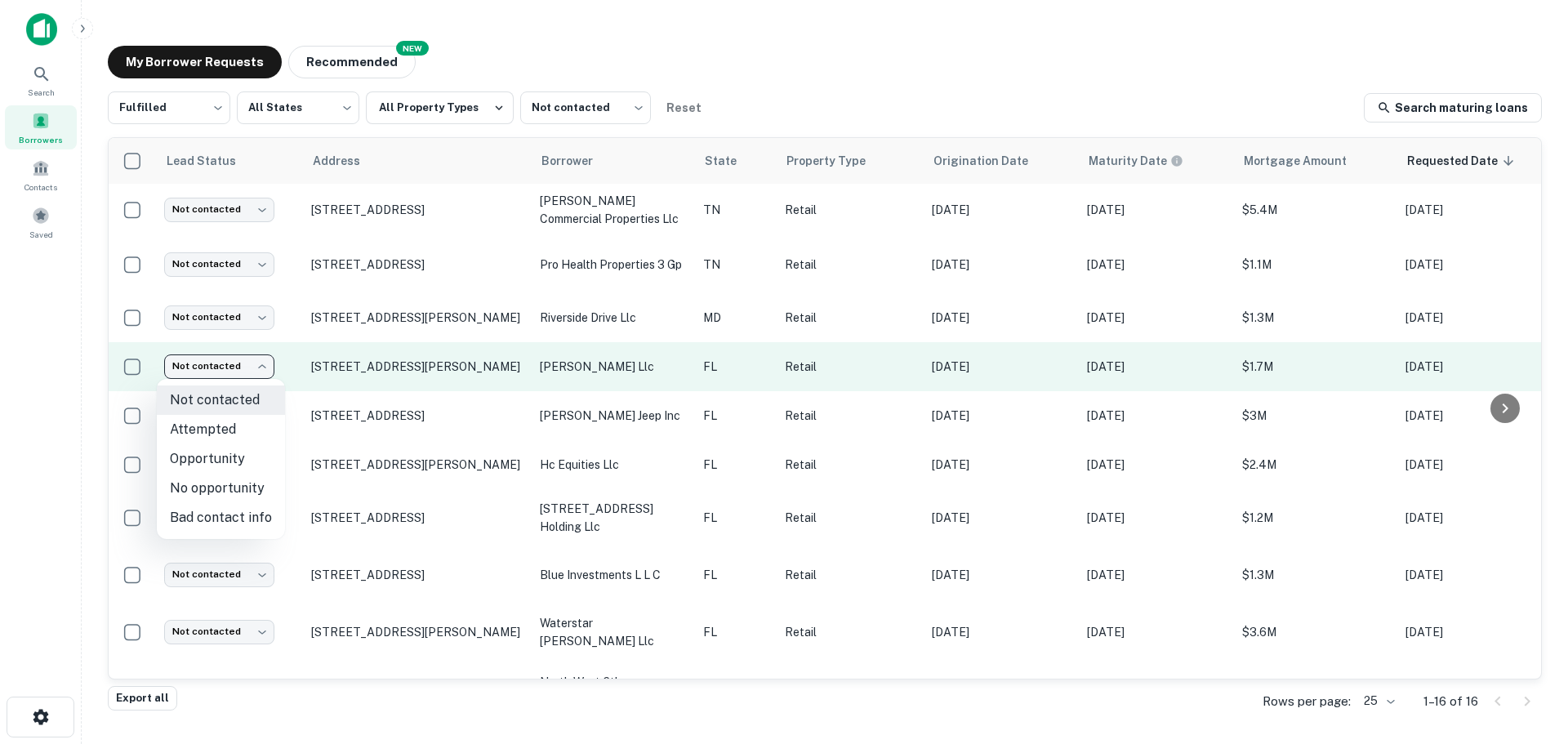
click at [222, 369] on body "Search Borrowers Contacts Saved My Borrower Requests NEW Recommended Fulfilled …" at bounding box center [784, 372] width 1568 height 744
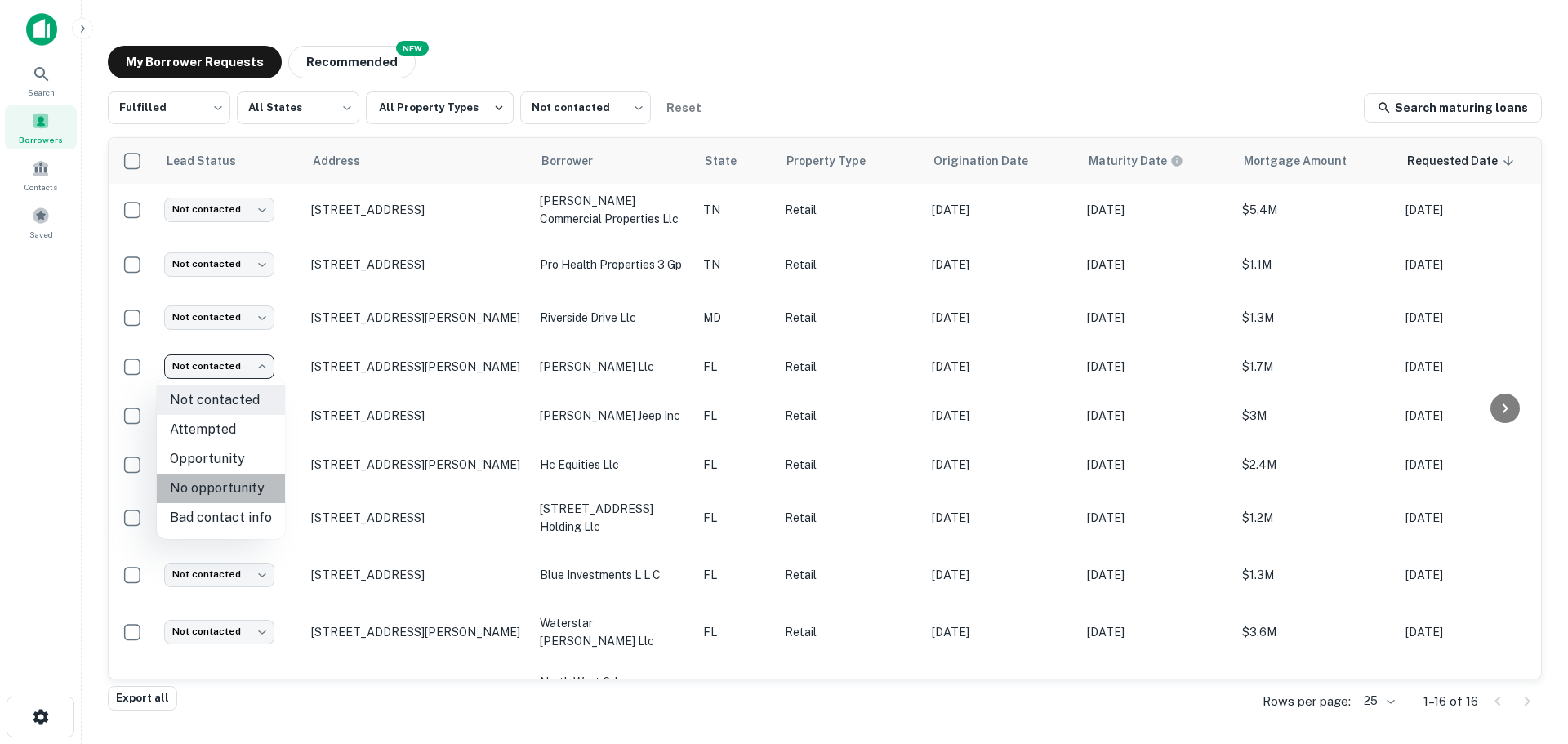
click at [233, 487] on li "No opportunity" at bounding box center [221, 488] width 128 height 30
type input "**********"
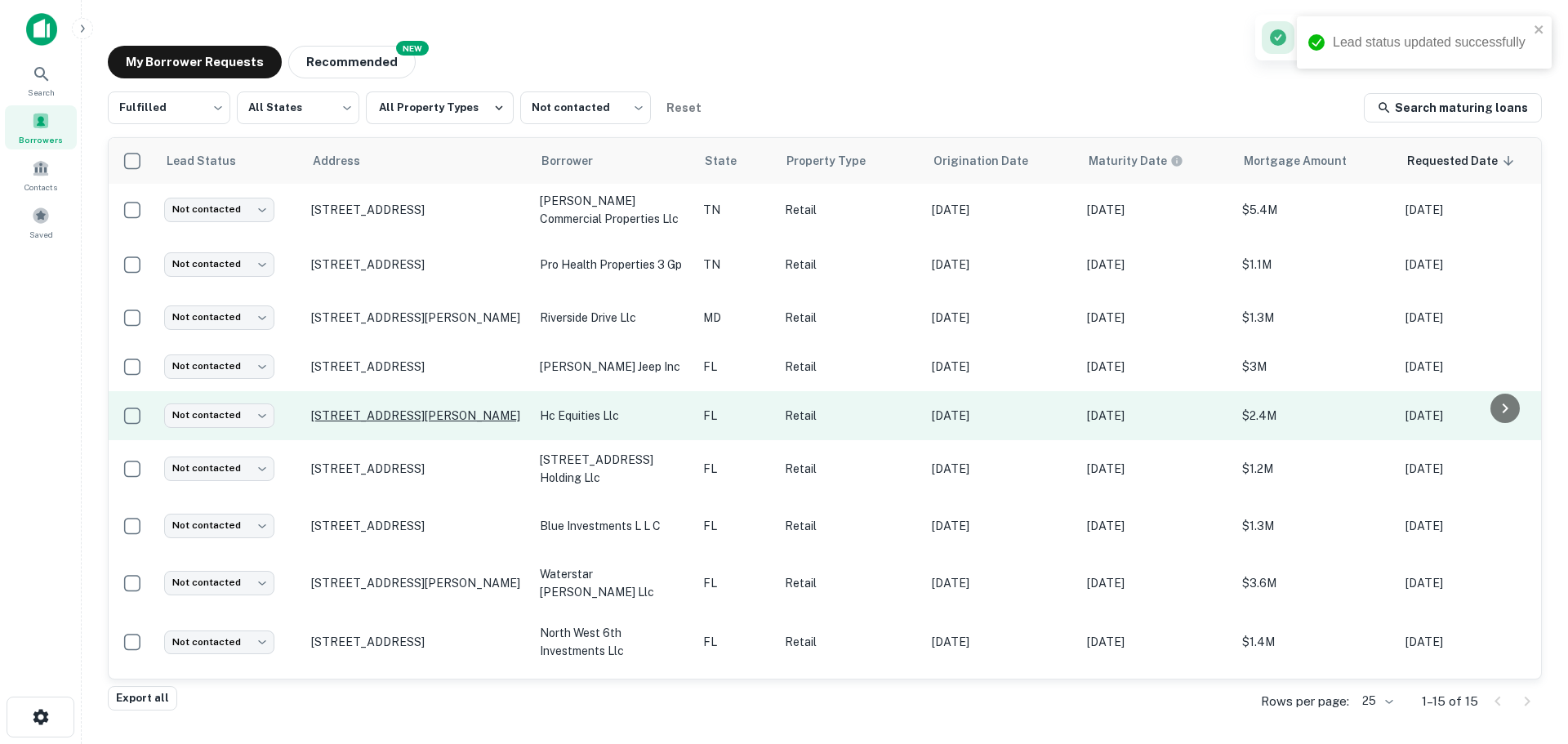
click at [451, 408] on p "13851 S John Young Pkwy Orlando, FL32837" at bounding box center [417, 415] width 212 height 15
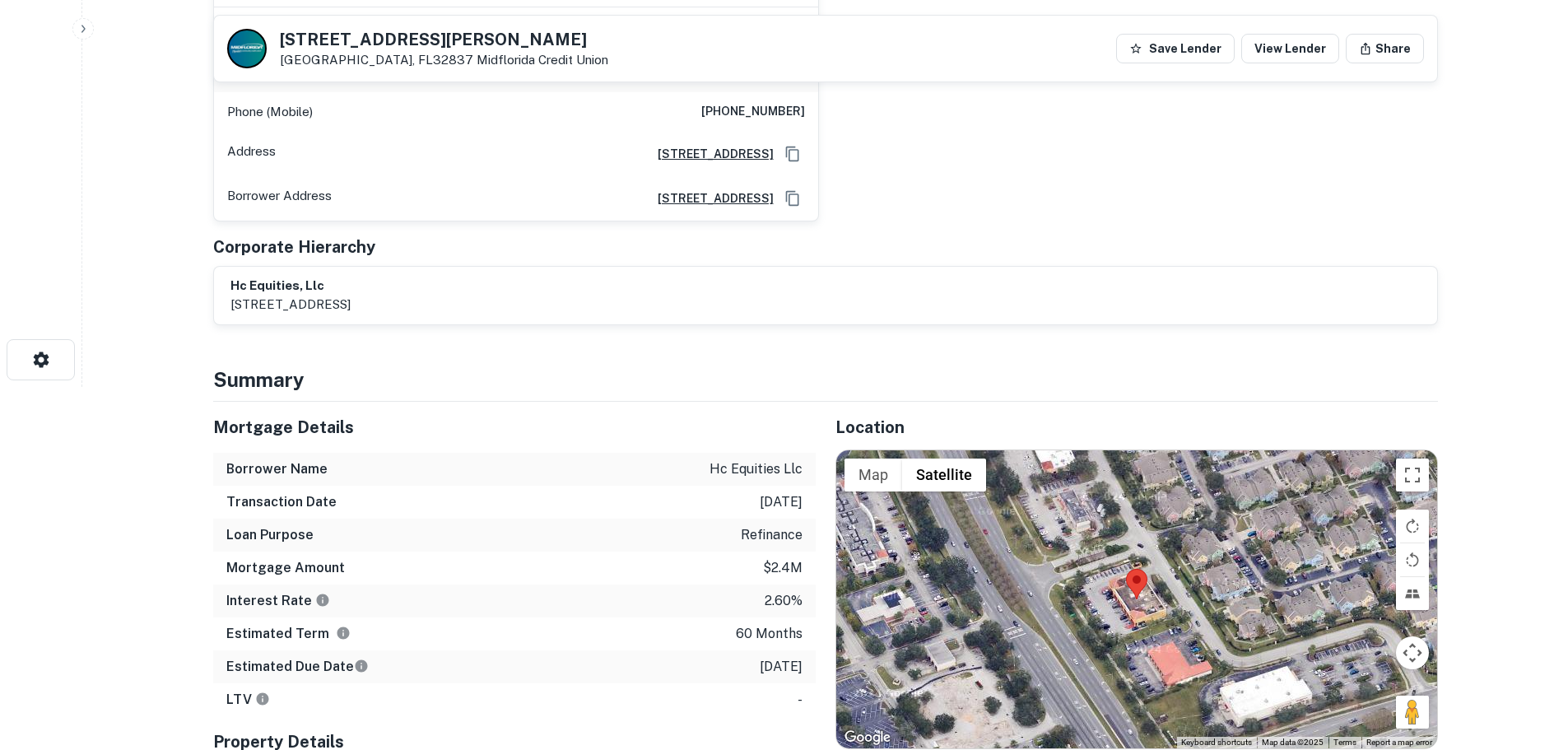
scroll to position [83, 0]
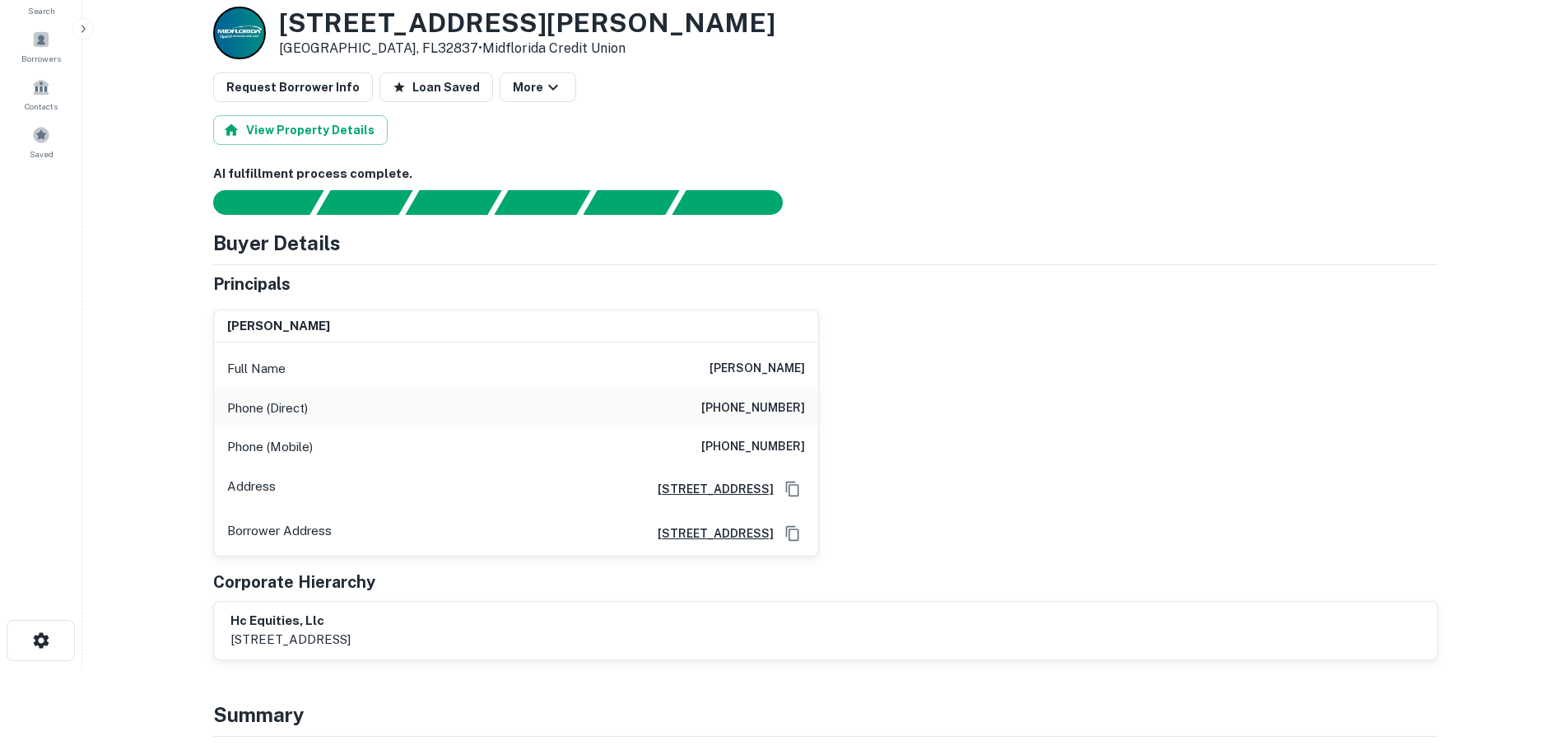
click at [426, 18] on h3 "13851 S John Young Pkwy" at bounding box center [527, 22] width 496 height 31
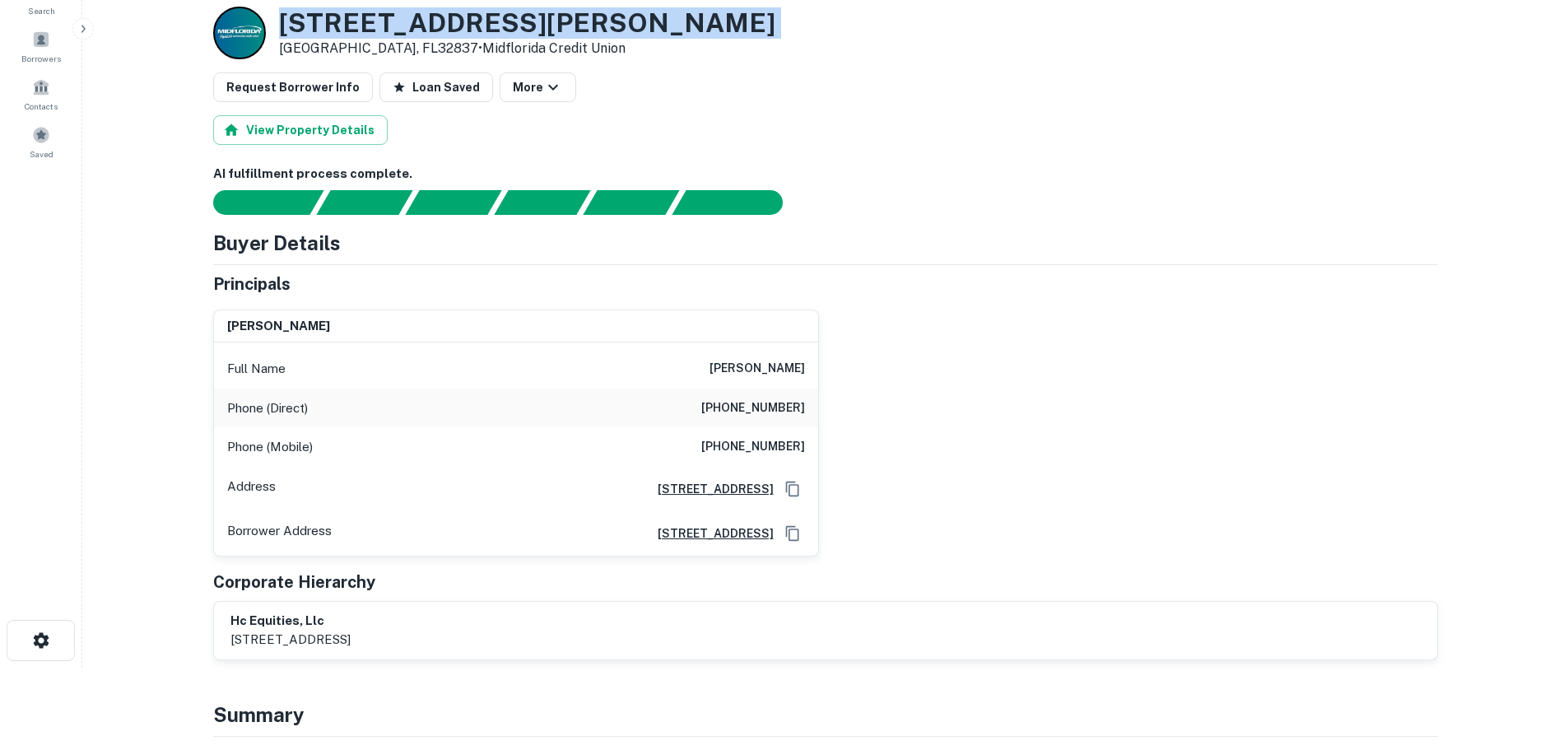
click at [426, 18] on h3 "13851 S John Young Pkwy" at bounding box center [527, 22] width 496 height 31
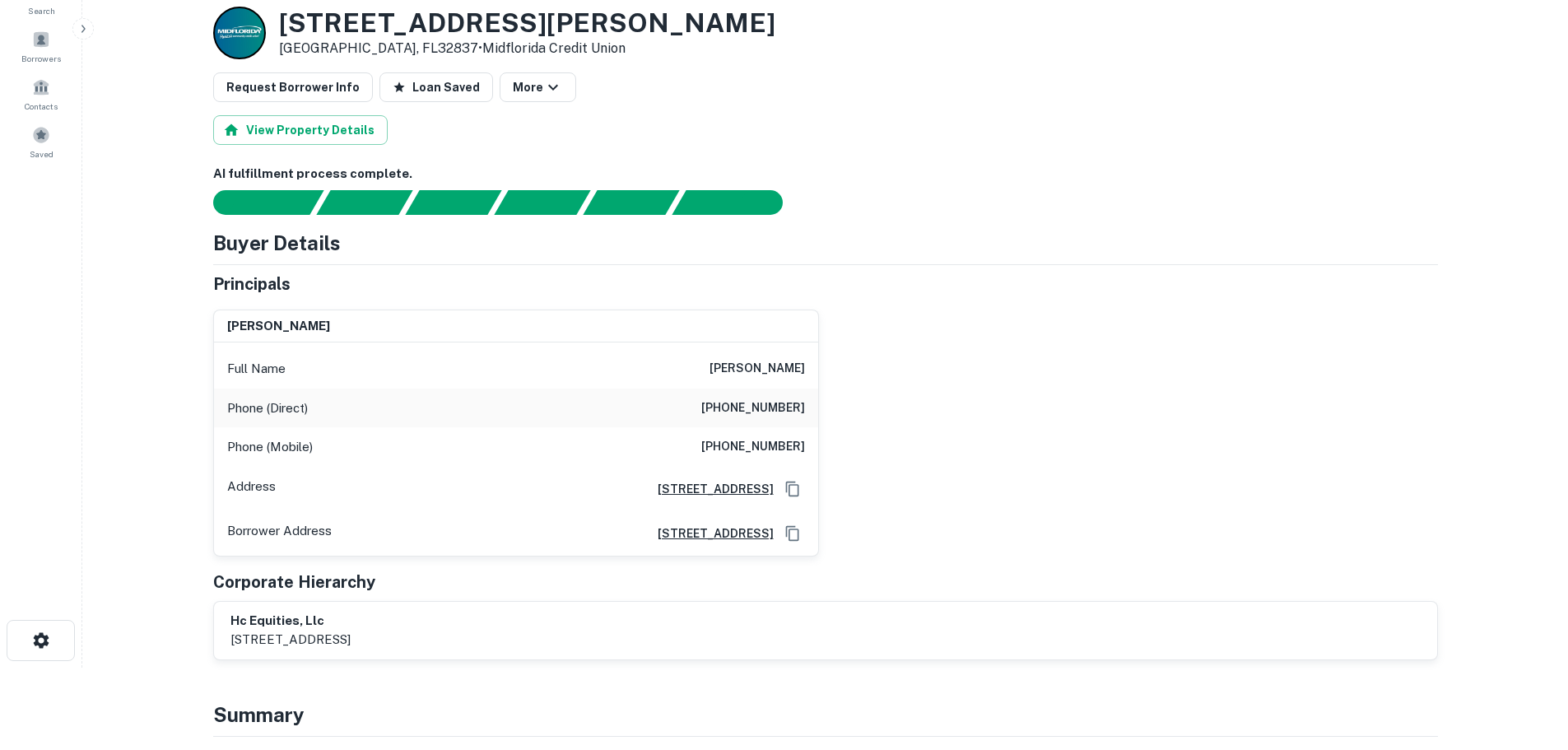
click at [744, 412] on h6 "(407) 876-4652" at bounding box center [753, 408] width 104 height 20
click at [755, 443] on h6 "(407) 492-3936" at bounding box center [753, 447] width 104 height 20
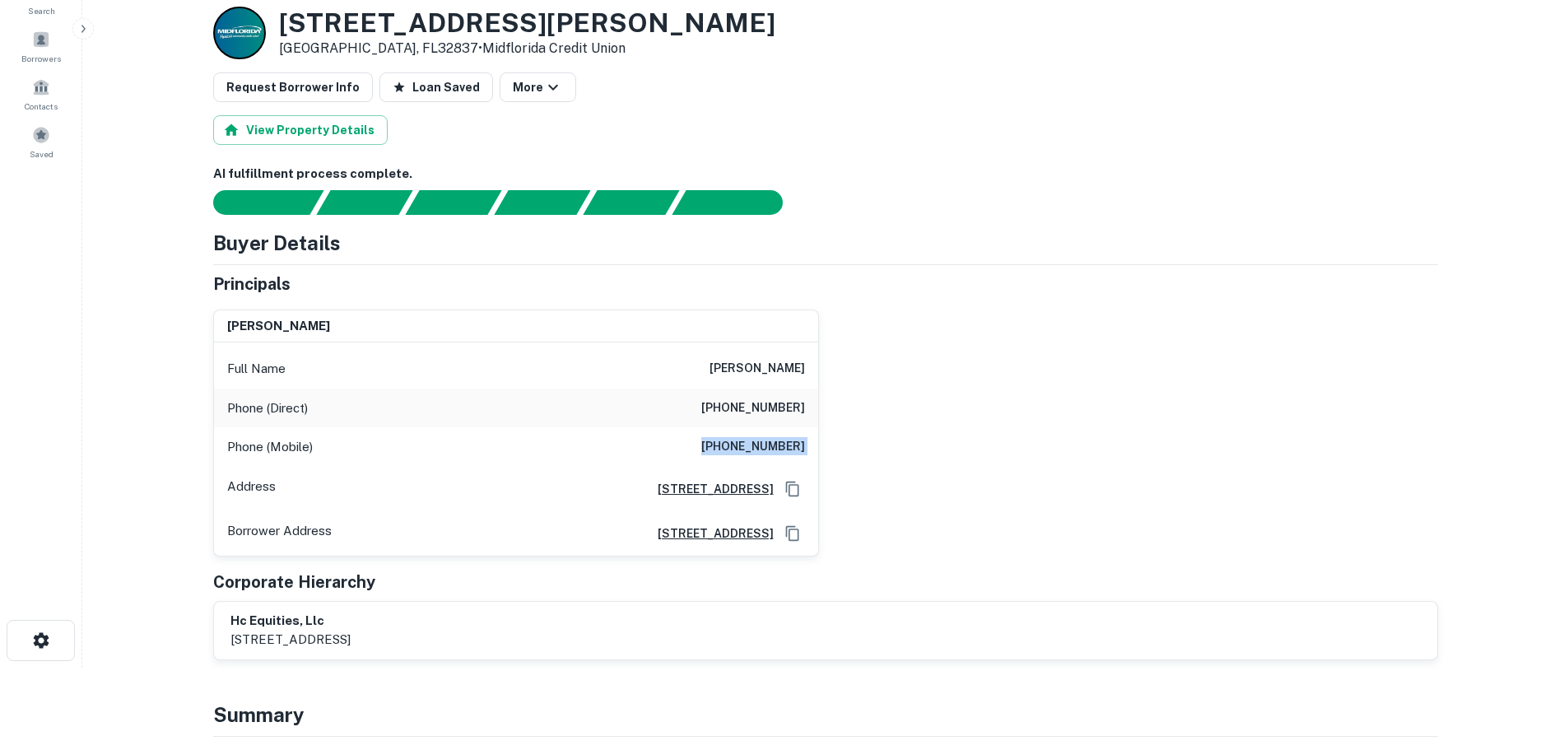
click at [755, 443] on h6 "(407) 492-3936" at bounding box center [753, 447] width 104 height 20
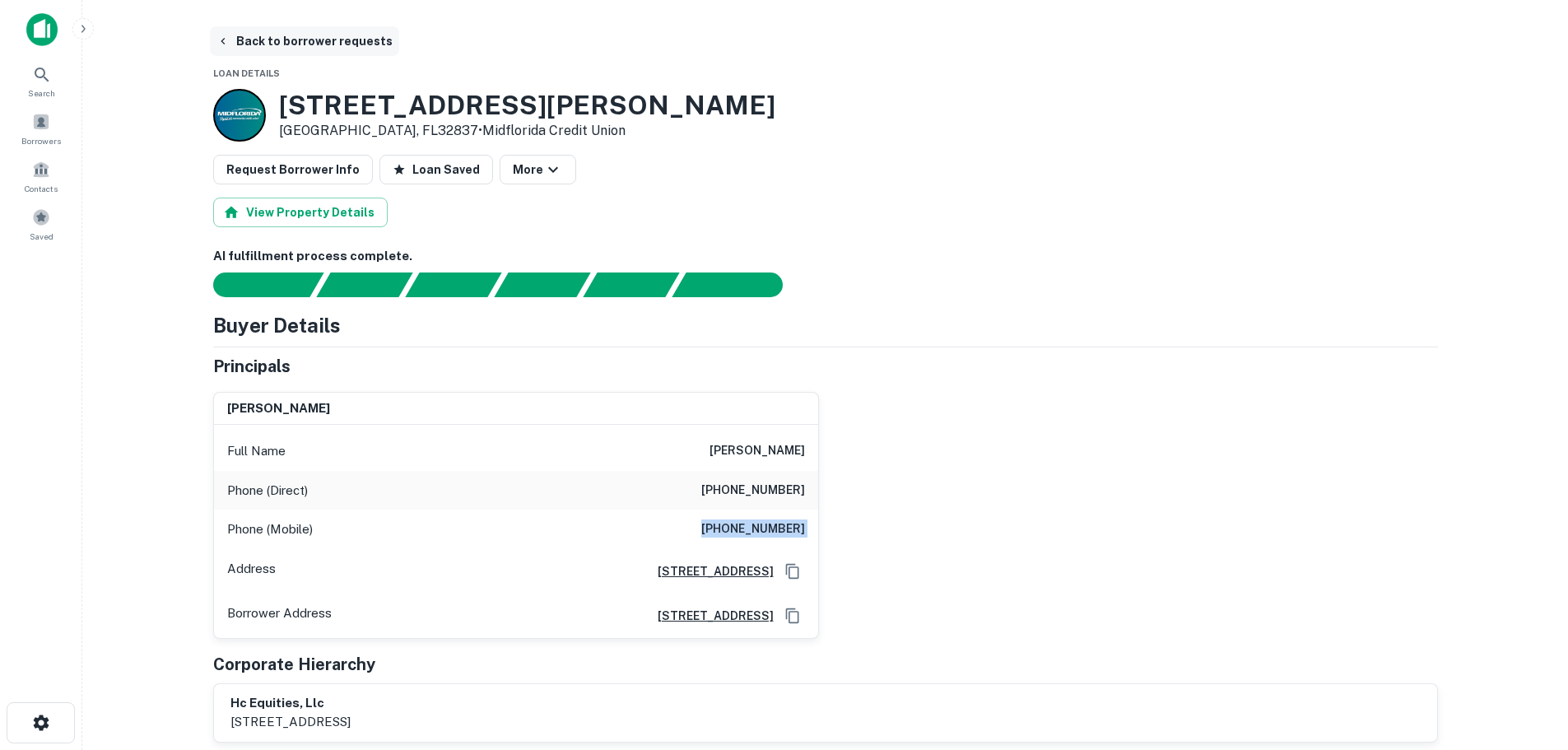
click at [240, 36] on button "Back to borrower requests" at bounding box center [305, 41] width 189 height 30
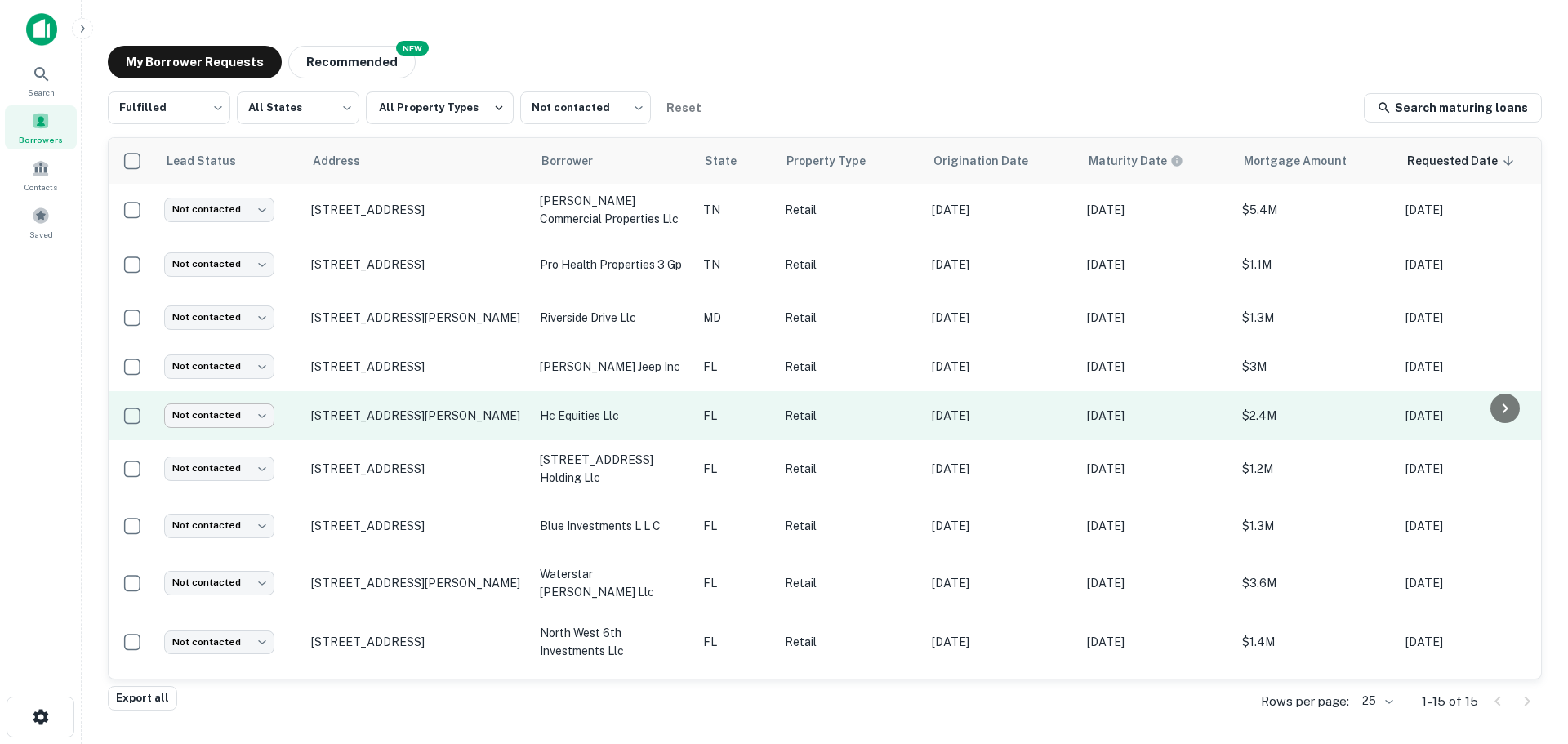
click at [215, 418] on body "Search Borrowers Contacts Saved My Borrower Requests NEW Recommended Fulfilled …" at bounding box center [784, 372] width 1568 height 744
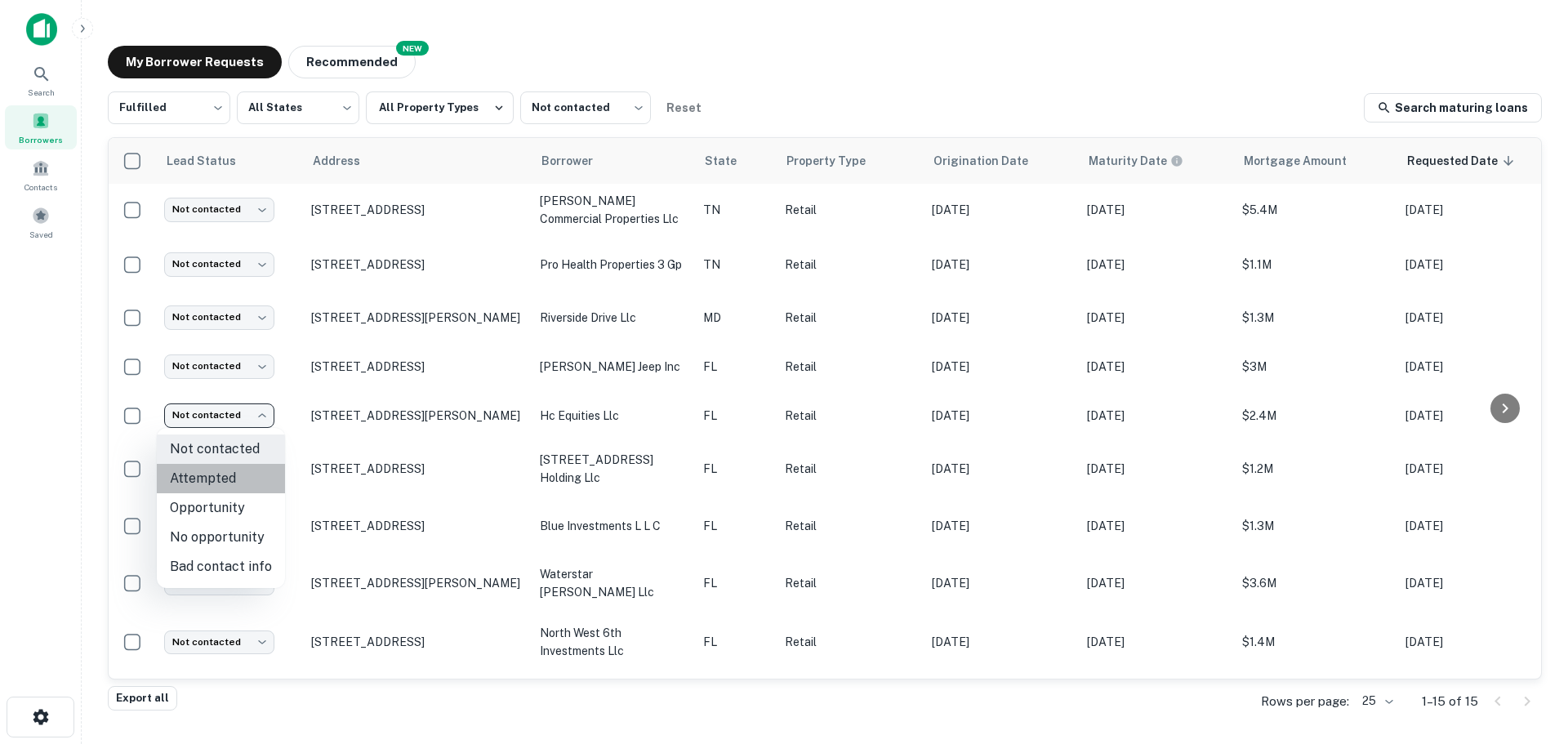
click at [224, 479] on li "Attempted" at bounding box center [221, 478] width 128 height 30
type input "*********"
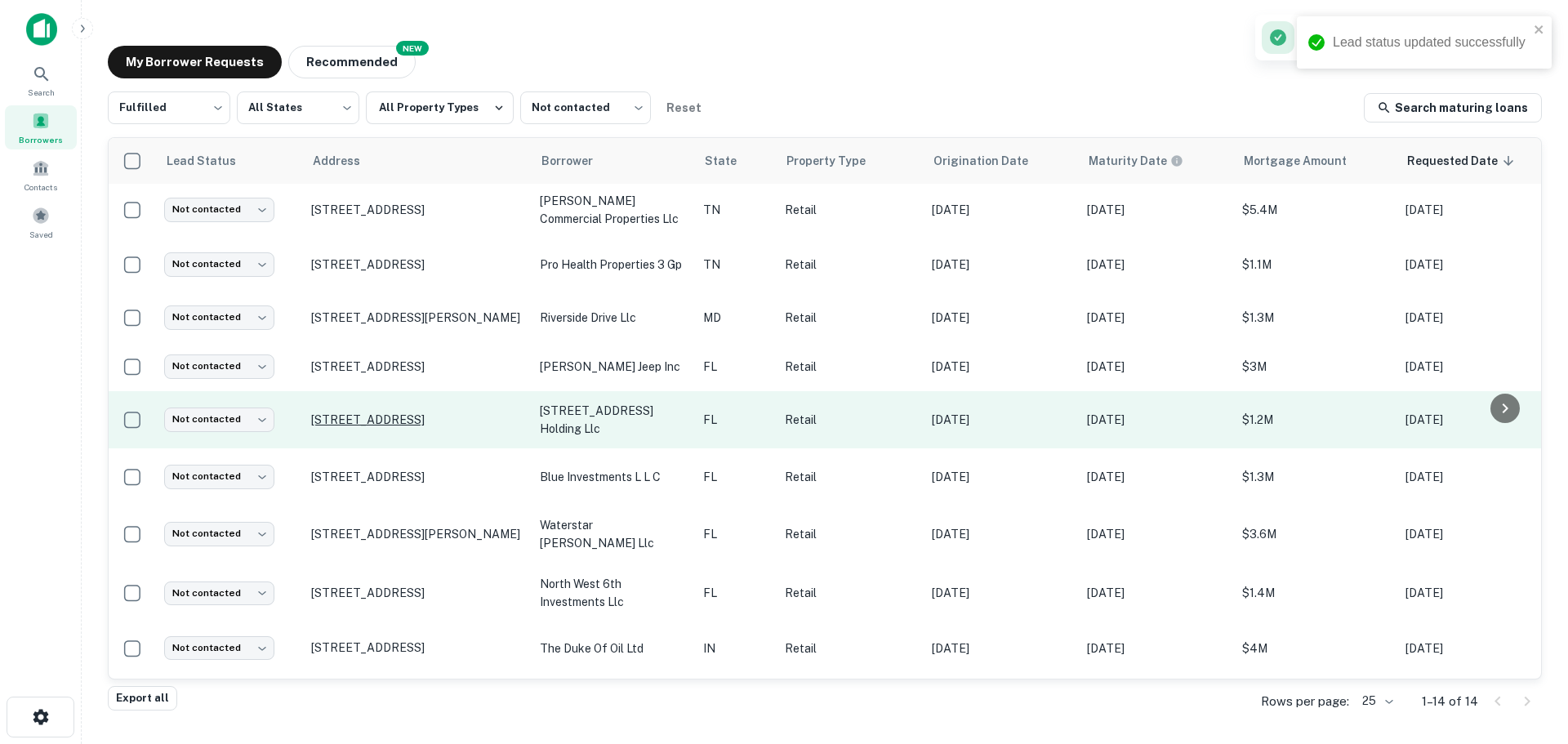
click at [446, 414] on p "200 S Orange Ave Green Cove Springs, FL32043" at bounding box center [417, 419] width 212 height 15
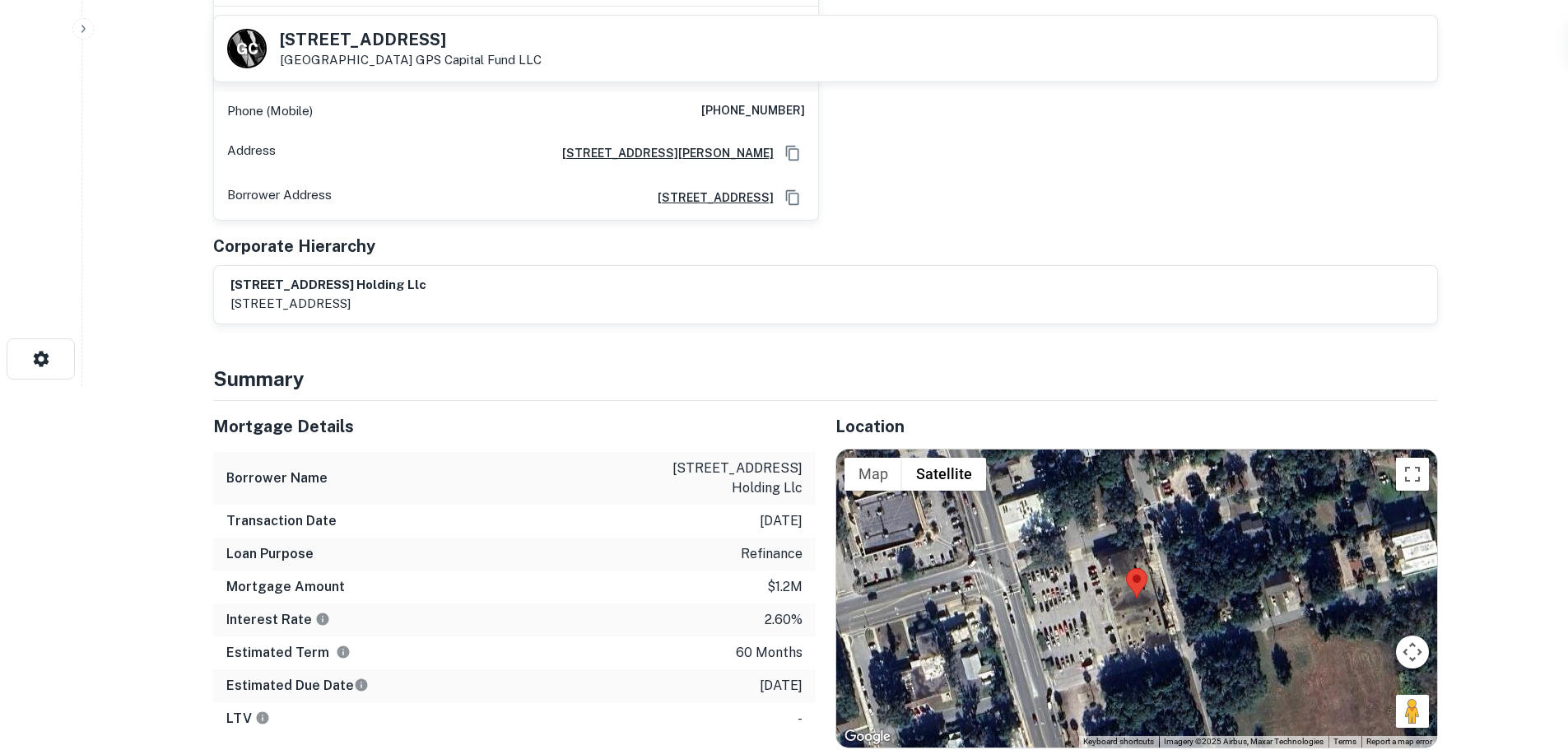
scroll to position [83, 0]
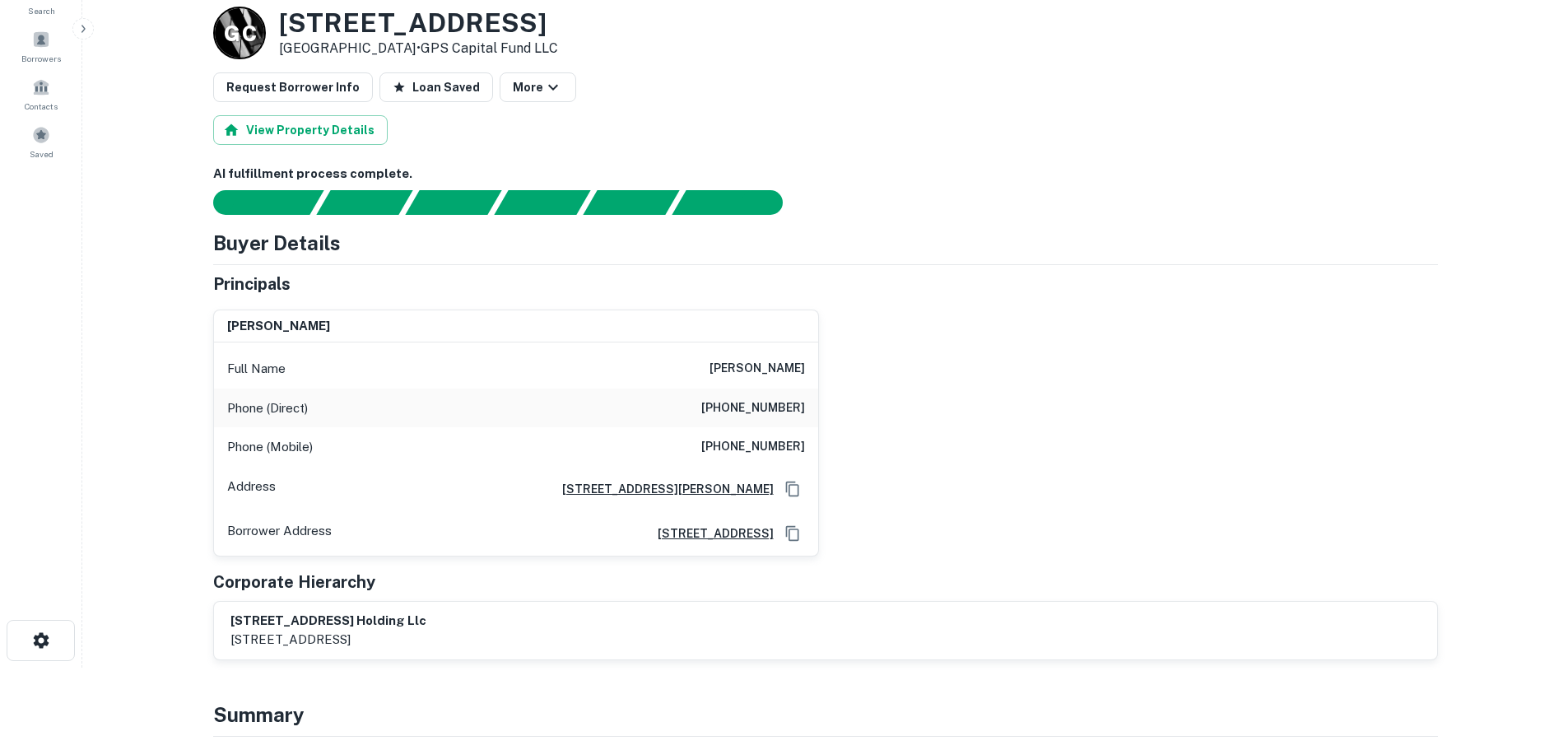
click at [461, 22] on h3 "200 S Orange Ave" at bounding box center [418, 22] width 279 height 31
click at [775, 419] on div "Phone (Direct) (718) 232-0904" at bounding box center [516, 408] width 605 height 40
click at [783, 418] on div "Phone (Direct) (718) 232-0904" at bounding box center [516, 408] width 605 height 40
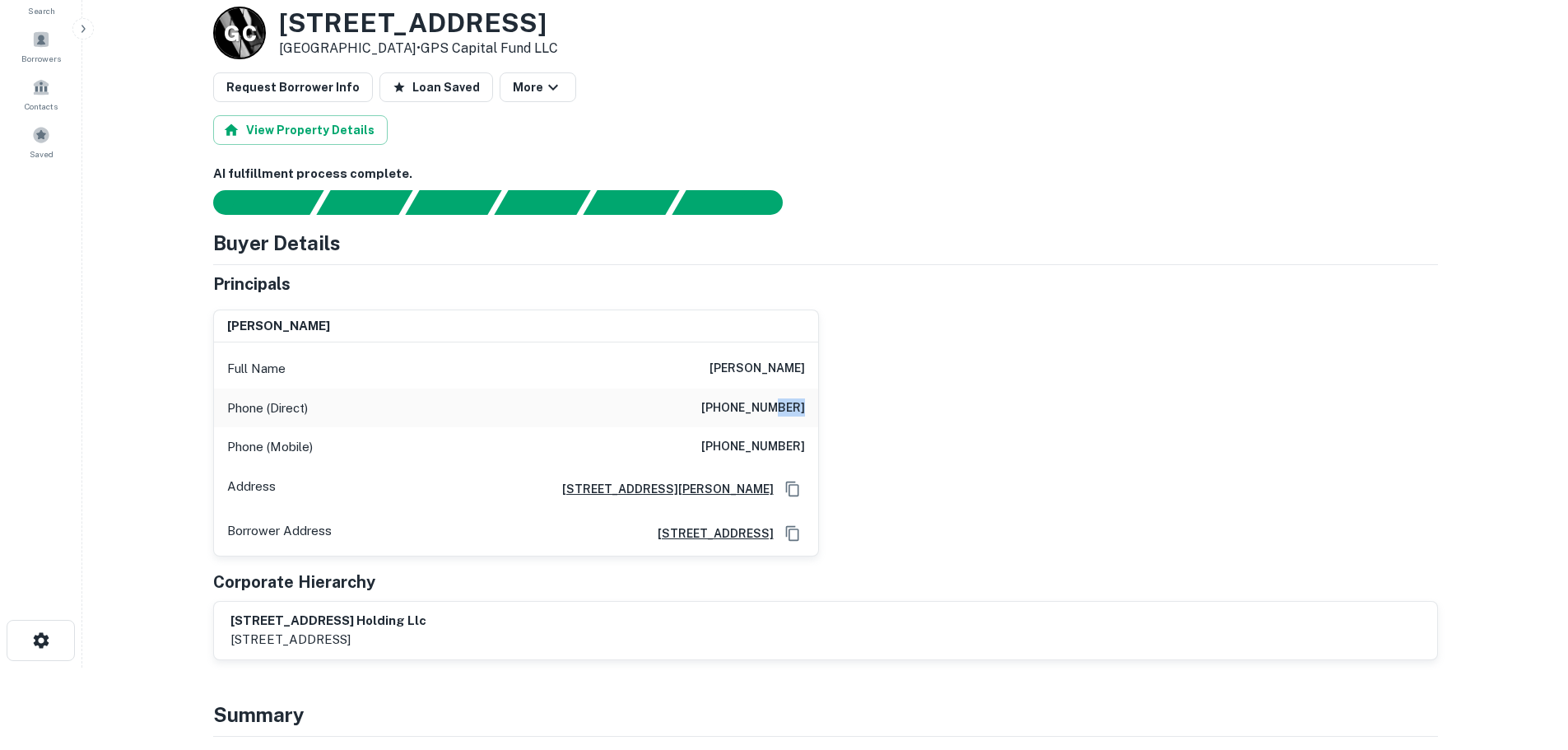
click at [783, 418] on div "Phone (Direct) (718) 232-0904" at bounding box center [516, 408] width 605 height 40
click at [772, 450] on h6 "(718) 954-2650" at bounding box center [753, 447] width 104 height 20
click at [776, 448] on h6 "(718) 954-2650" at bounding box center [753, 447] width 104 height 20
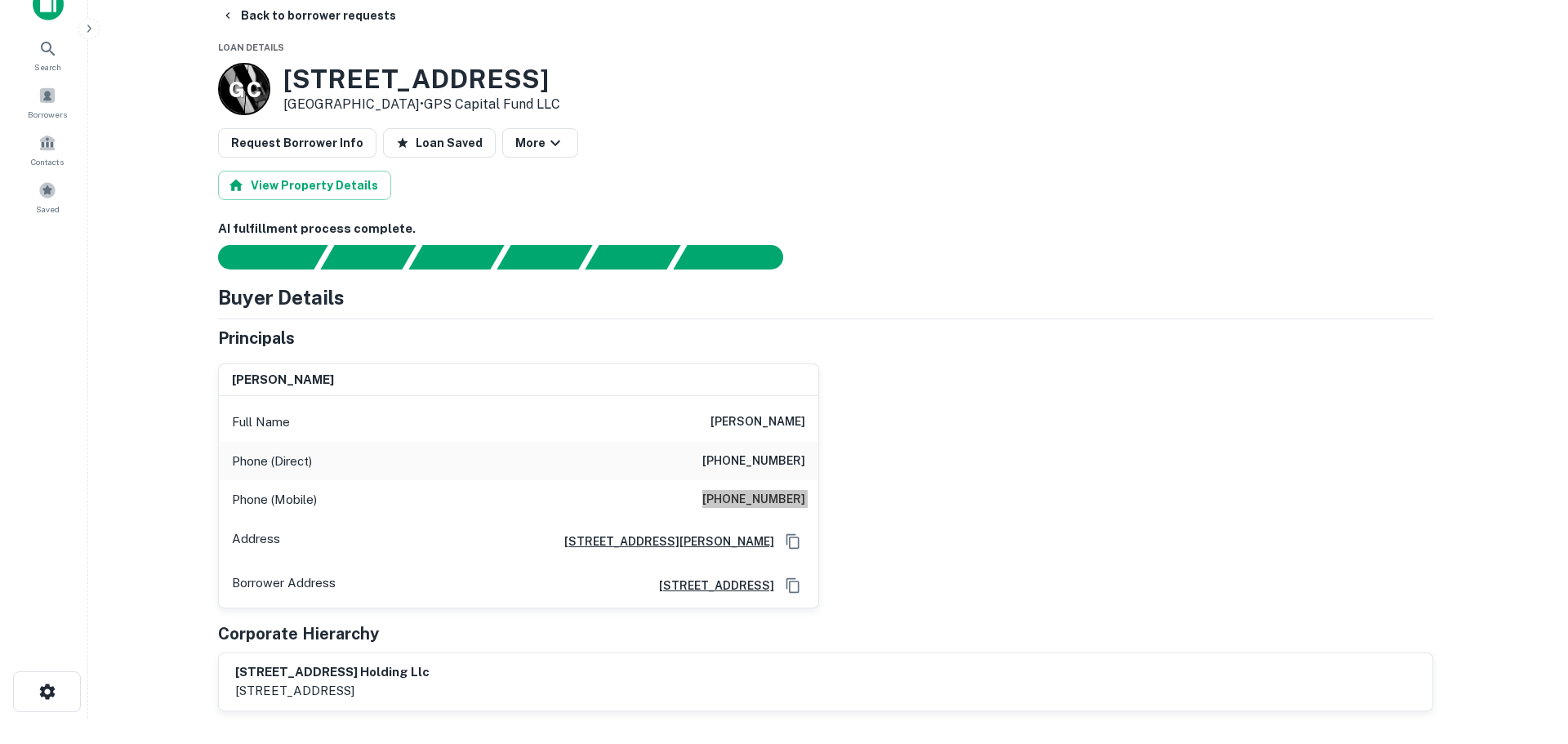
scroll to position [0, 0]
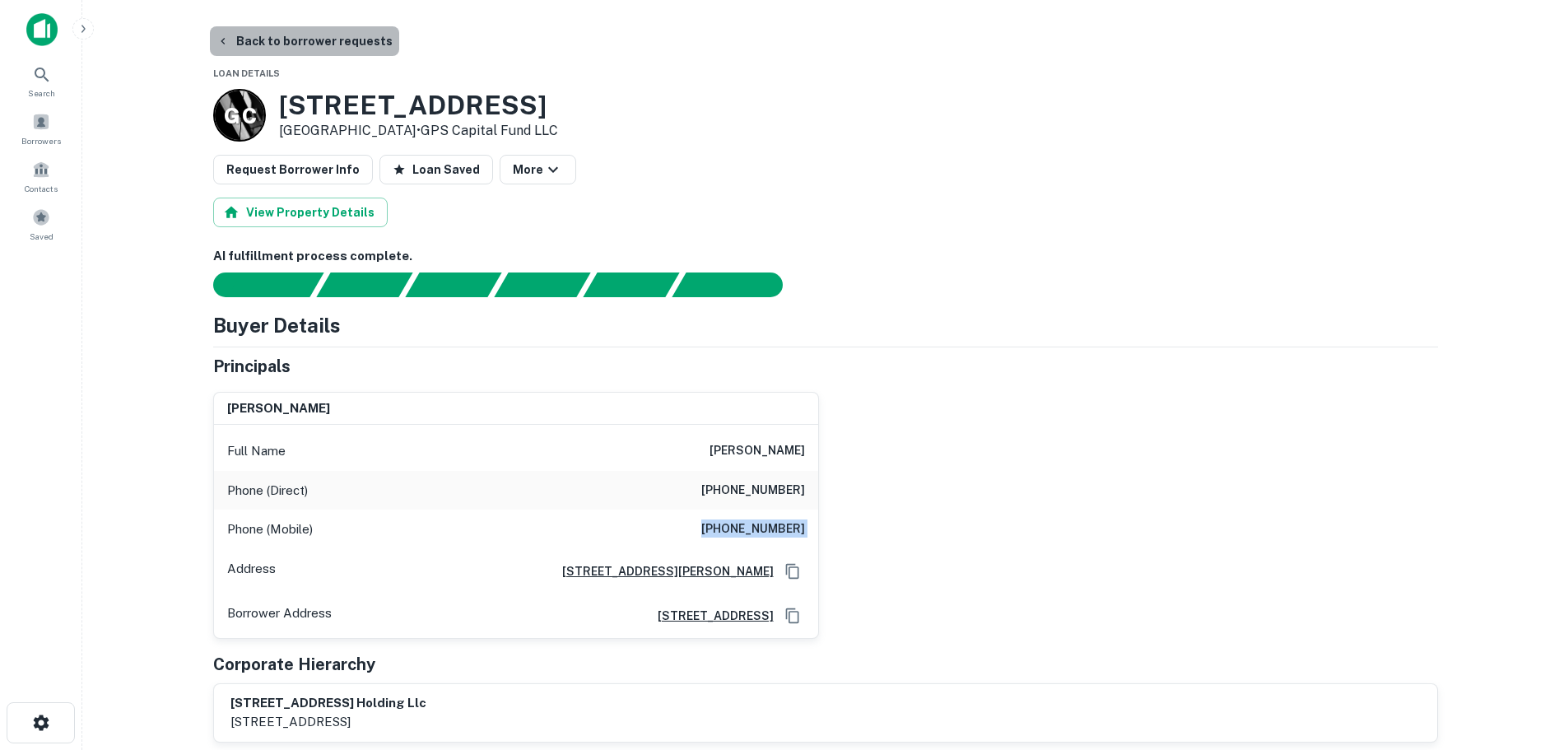
click at [328, 41] on button "Back to borrower requests" at bounding box center [305, 41] width 189 height 30
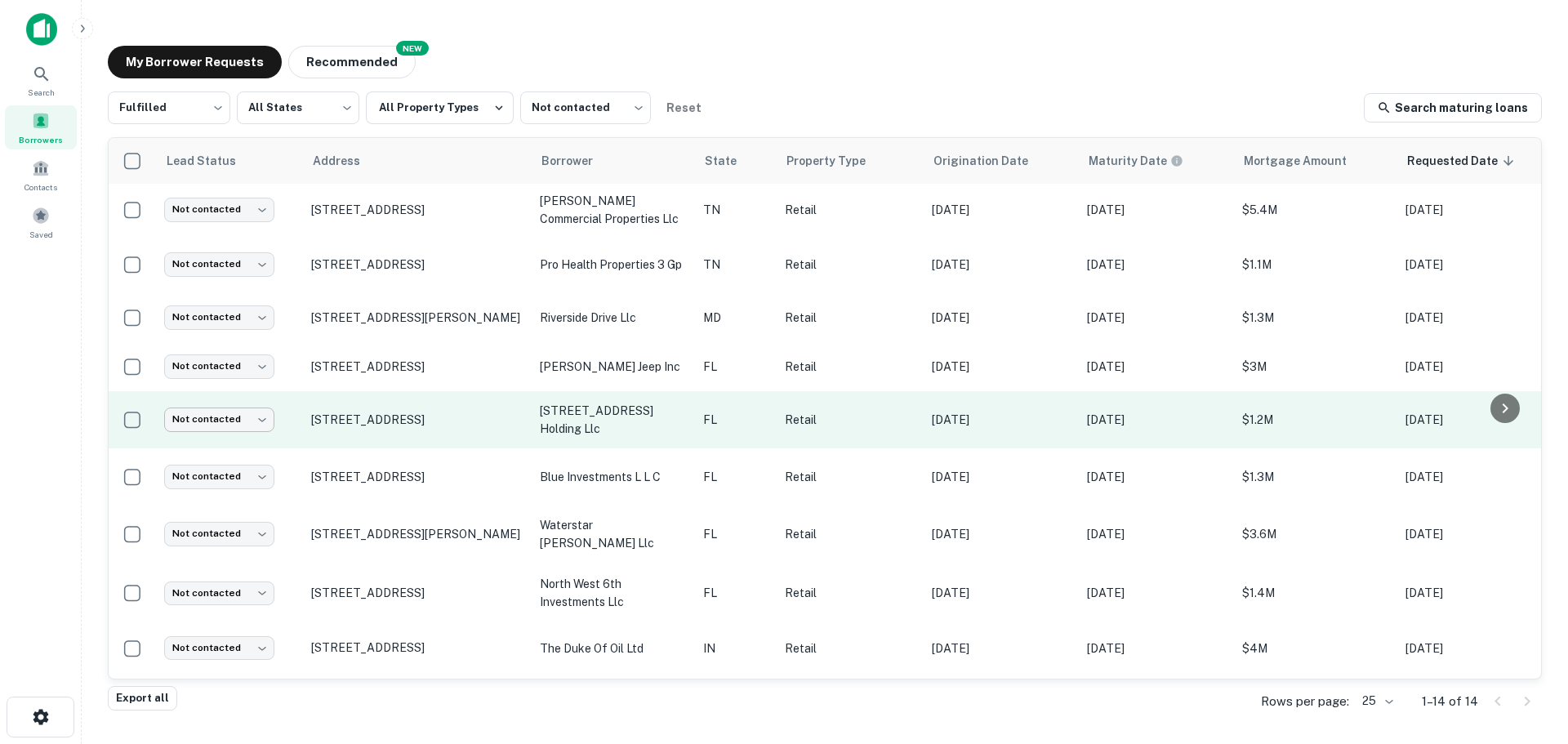
click at [230, 426] on body "Search Borrowers Contacts Saved My Borrower Requests NEW Recommended Fulfilled …" at bounding box center [784, 372] width 1568 height 744
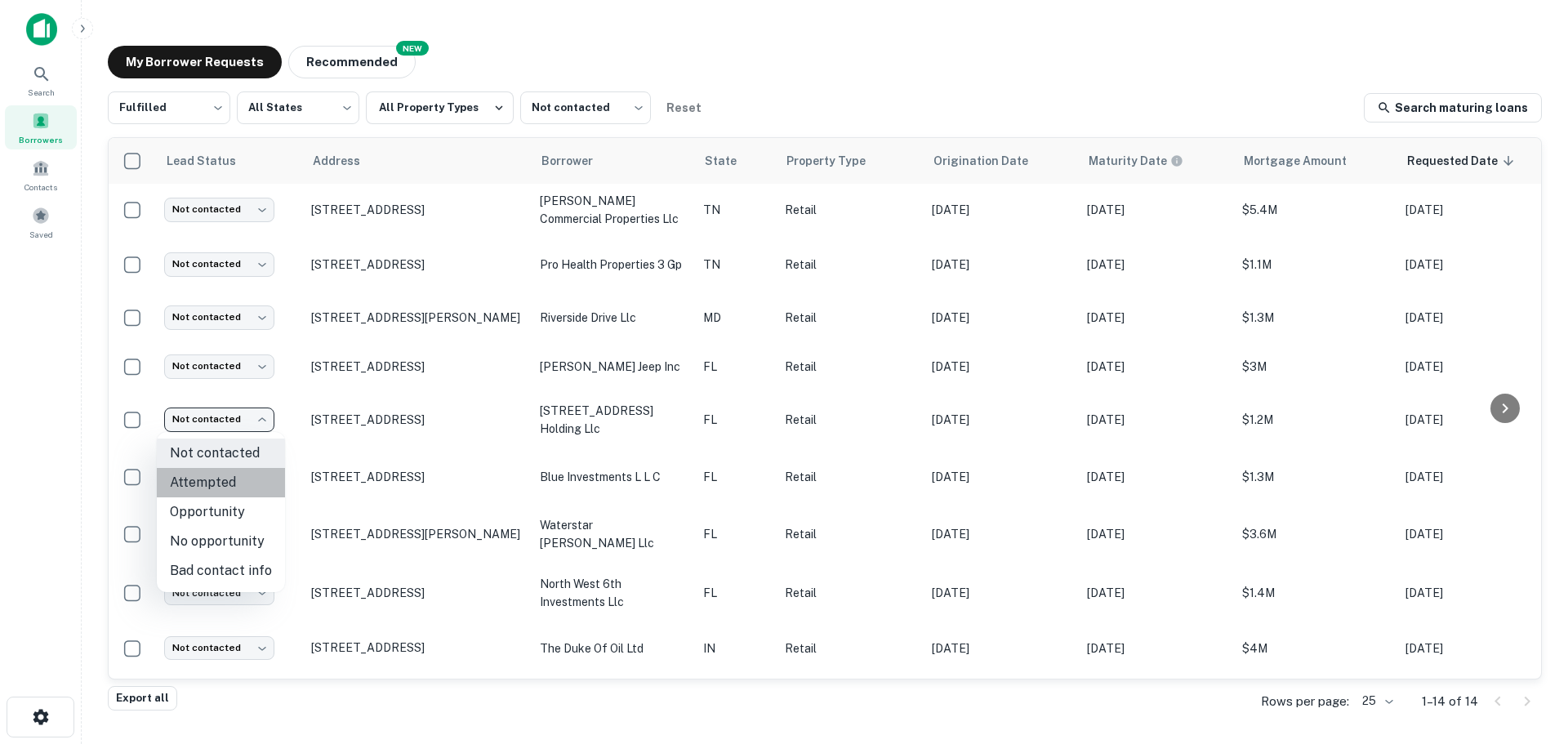
click at [235, 472] on li "Attempted" at bounding box center [221, 483] width 128 height 30
type input "*********"
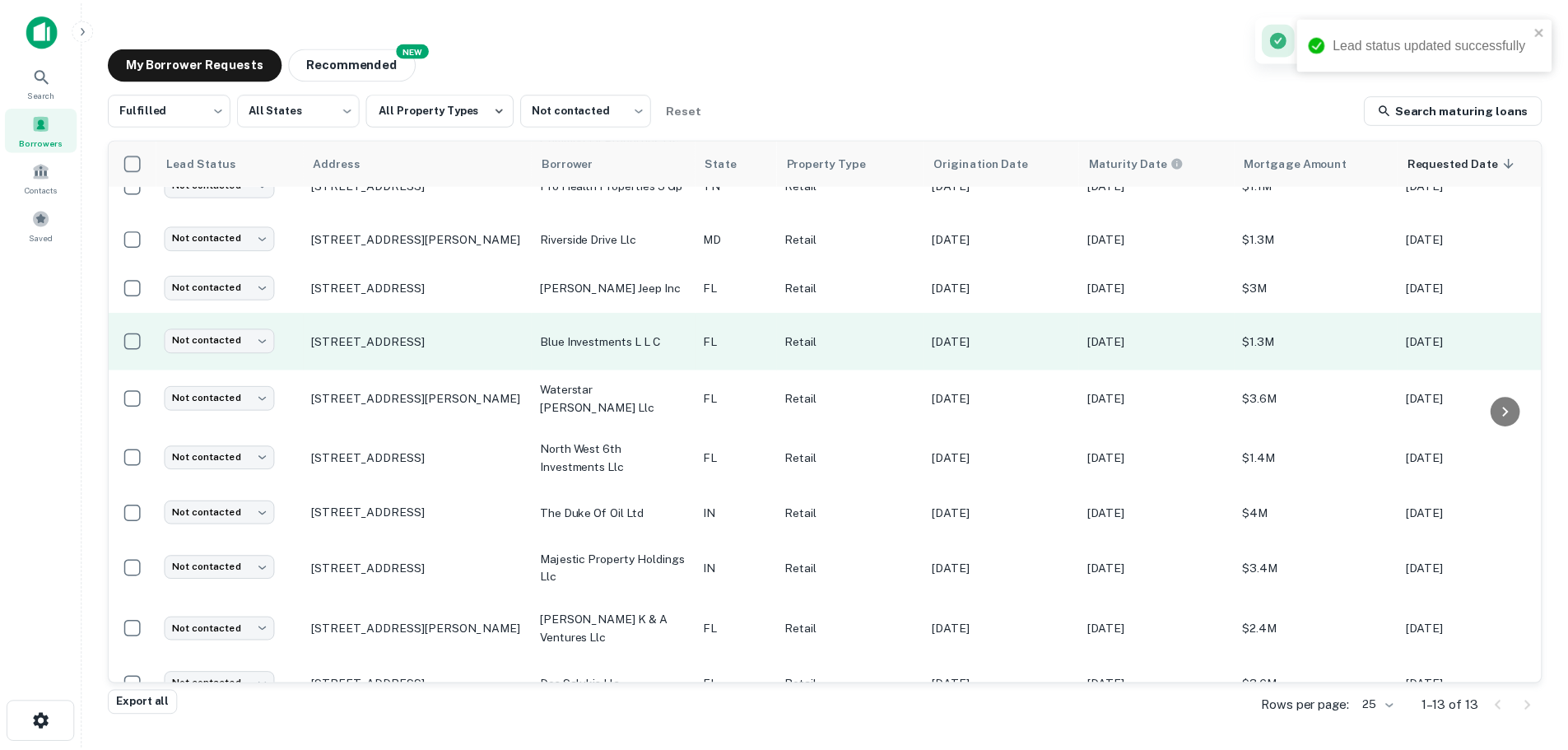
scroll to position [164, 0]
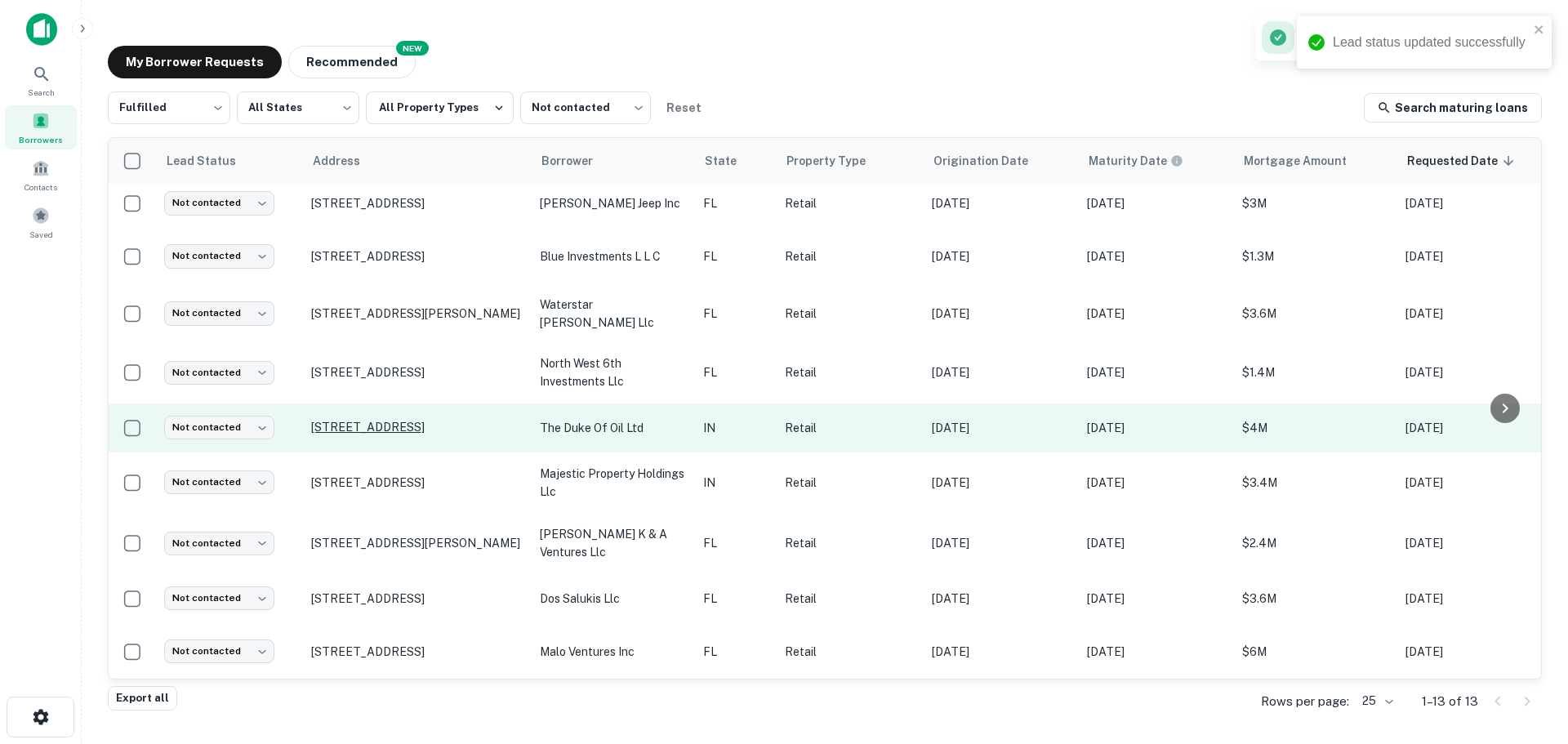
click at [374, 423] on p "10438 Indianapolis Blvd Highland, IN46322" at bounding box center [417, 427] width 212 height 15
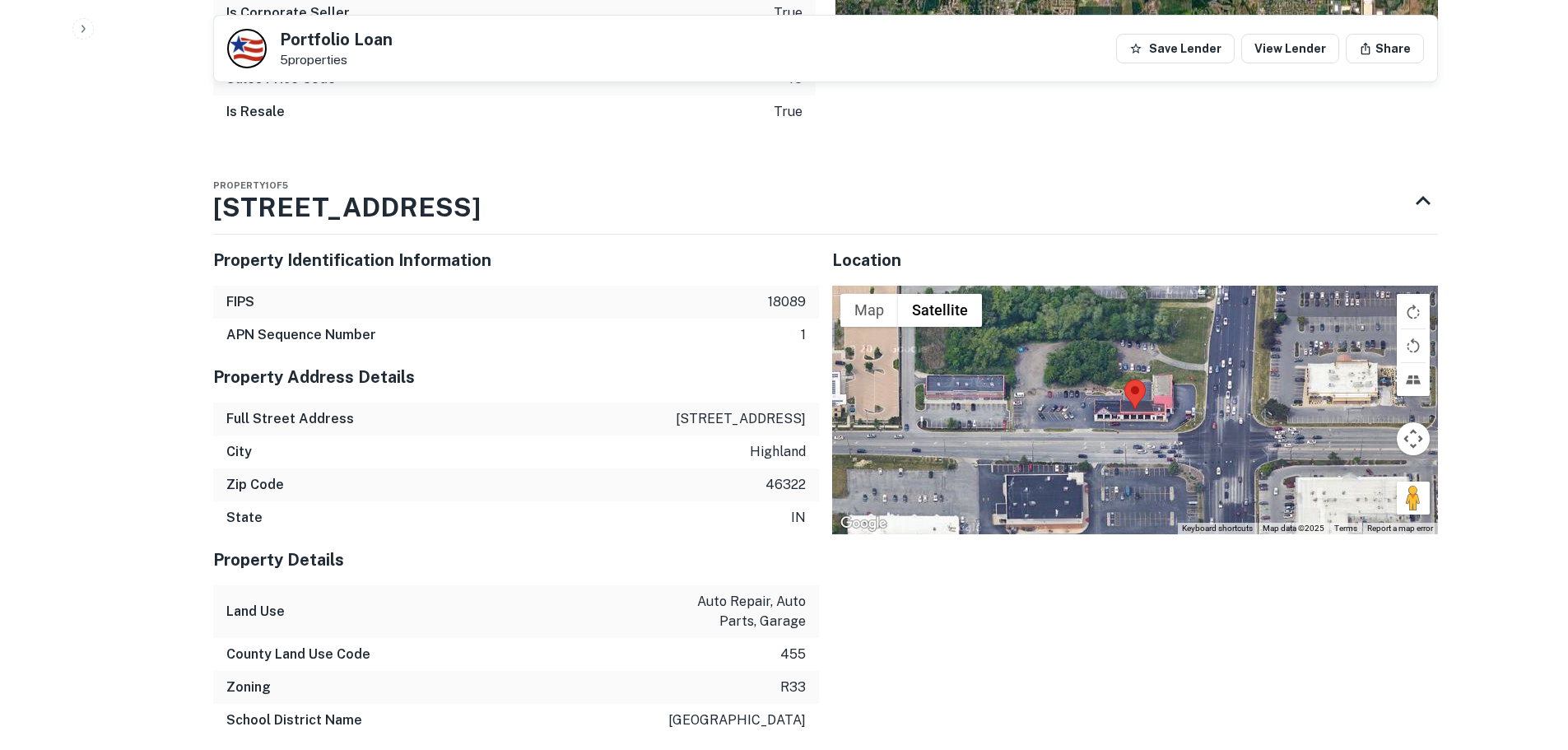
scroll to position [1482, 0]
click at [235, 207] on h3 "10438 Indianapolis Blvd" at bounding box center [347, 207] width 268 height 40
click at [1411, 203] on icon at bounding box center [1424, 200] width 30 height 30
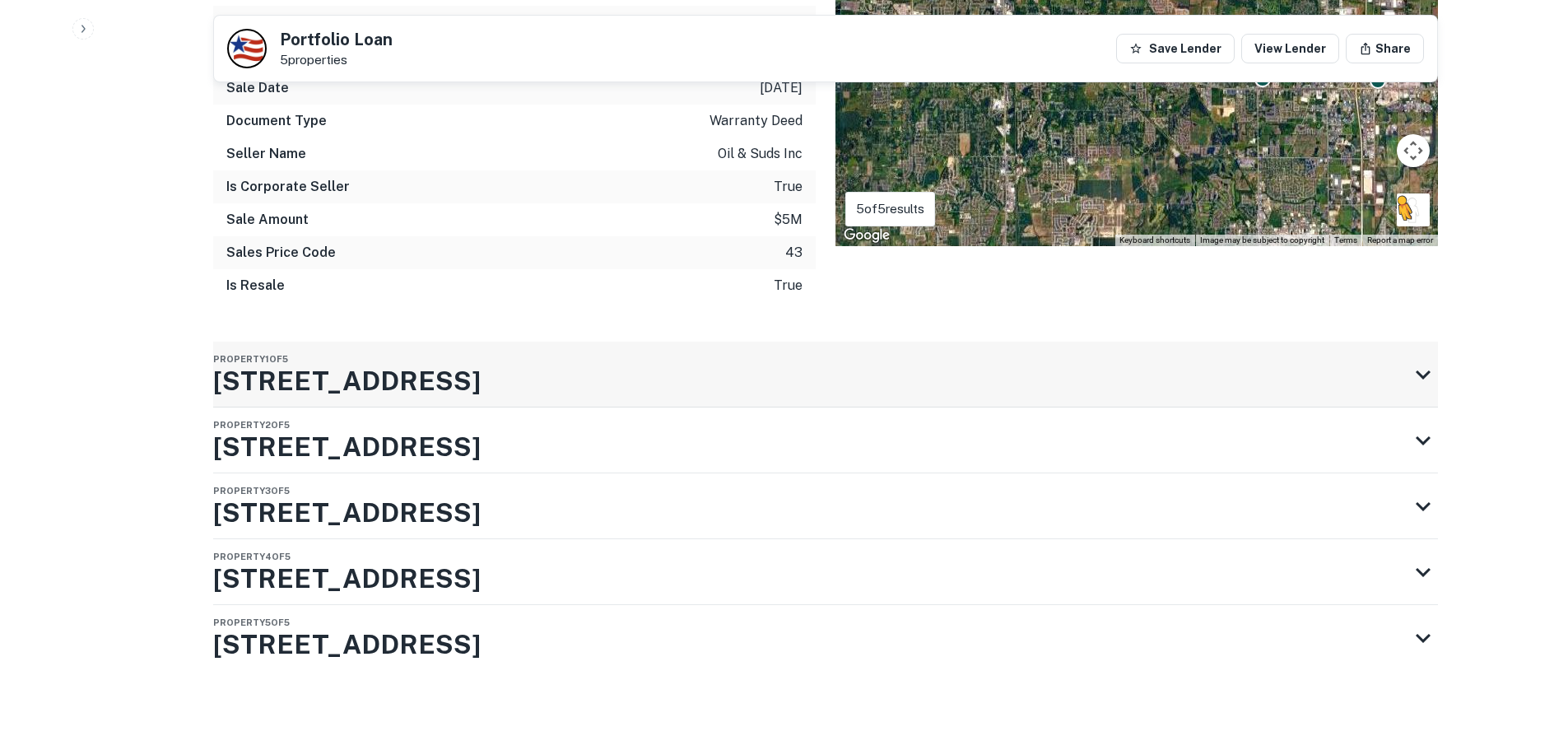
scroll to position [1307, 0]
click at [1410, 436] on icon at bounding box center [1424, 440] width 30 height 30
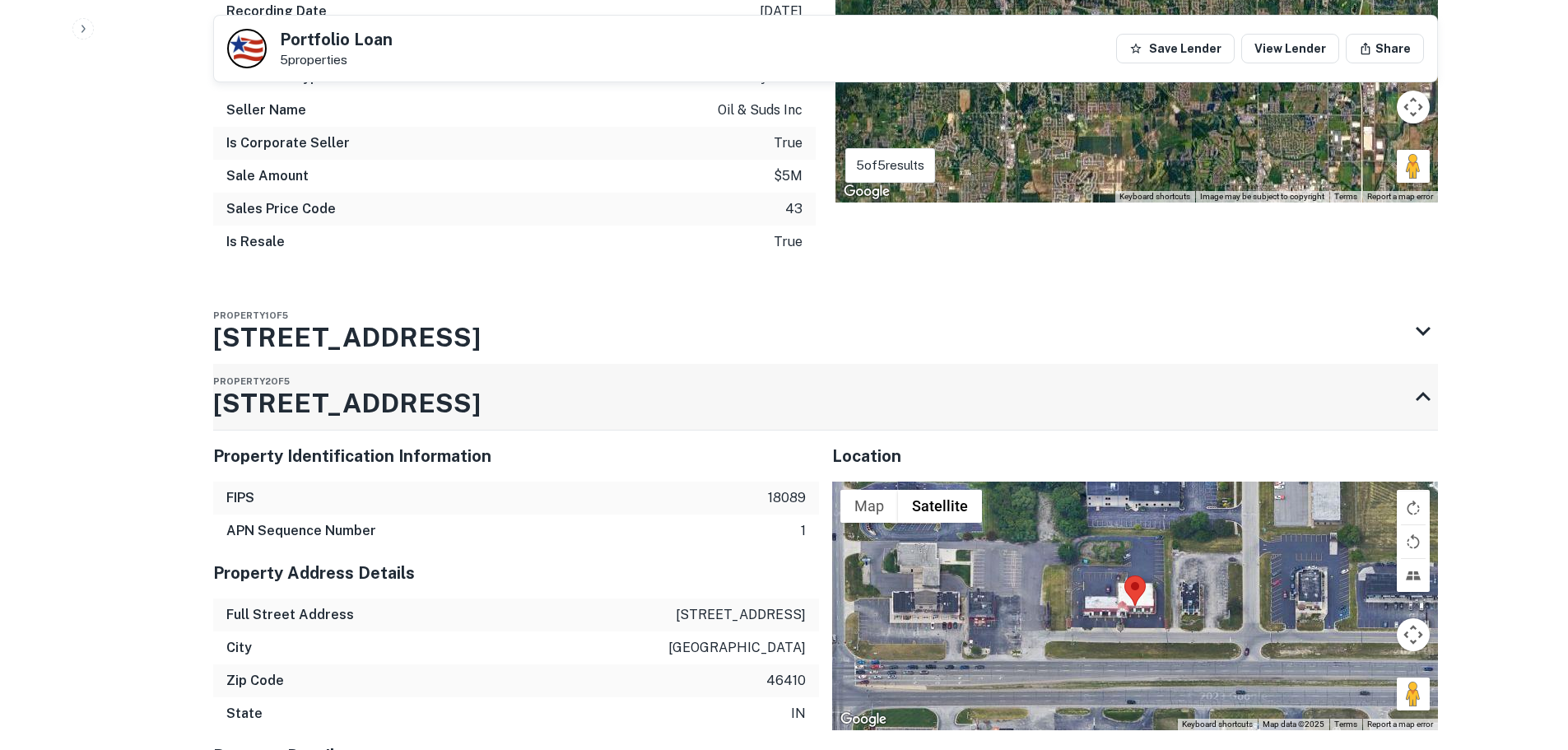
scroll to position [1389, 0]
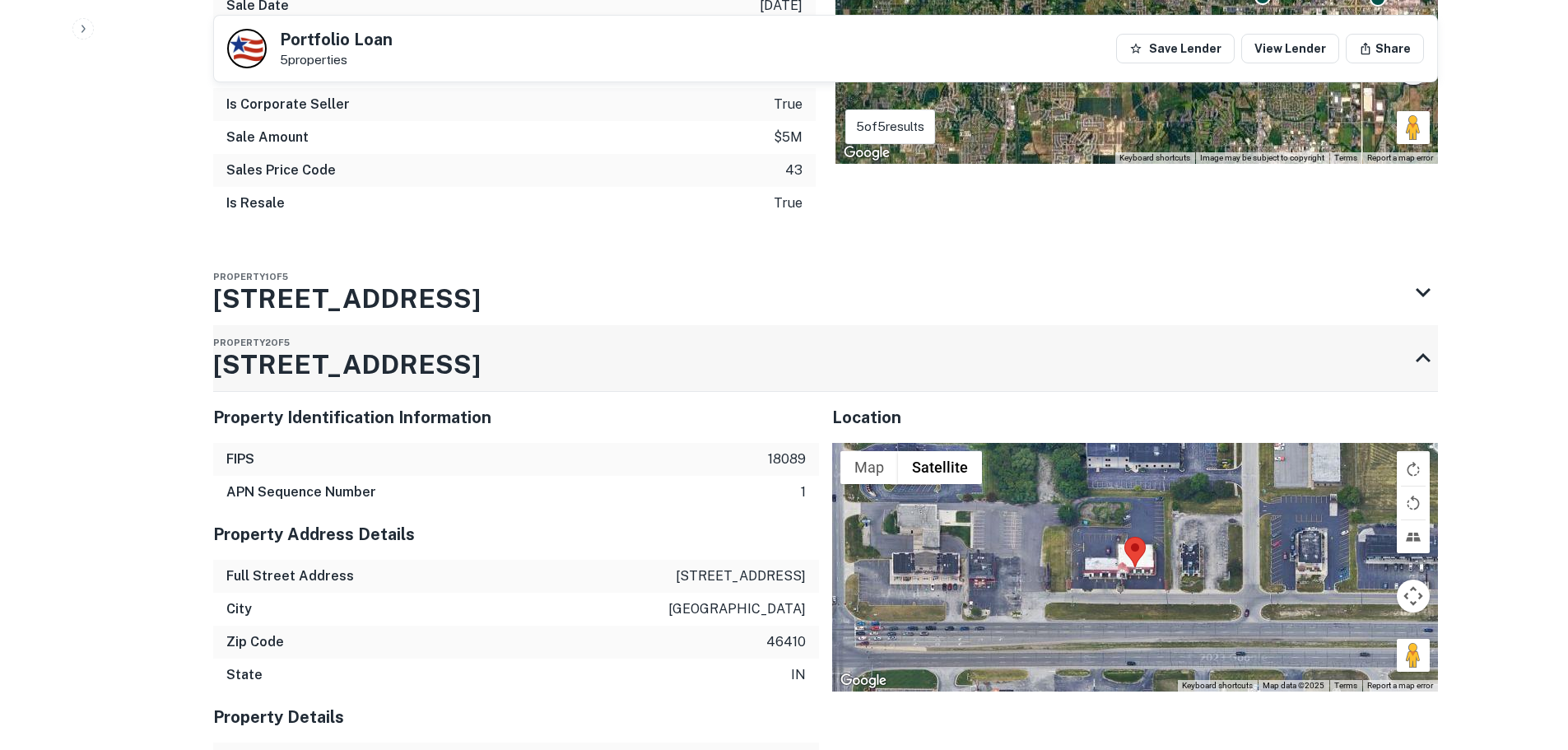
click at [1429, 362] on icon at bounding box center [1423, 358] width 15 height 9
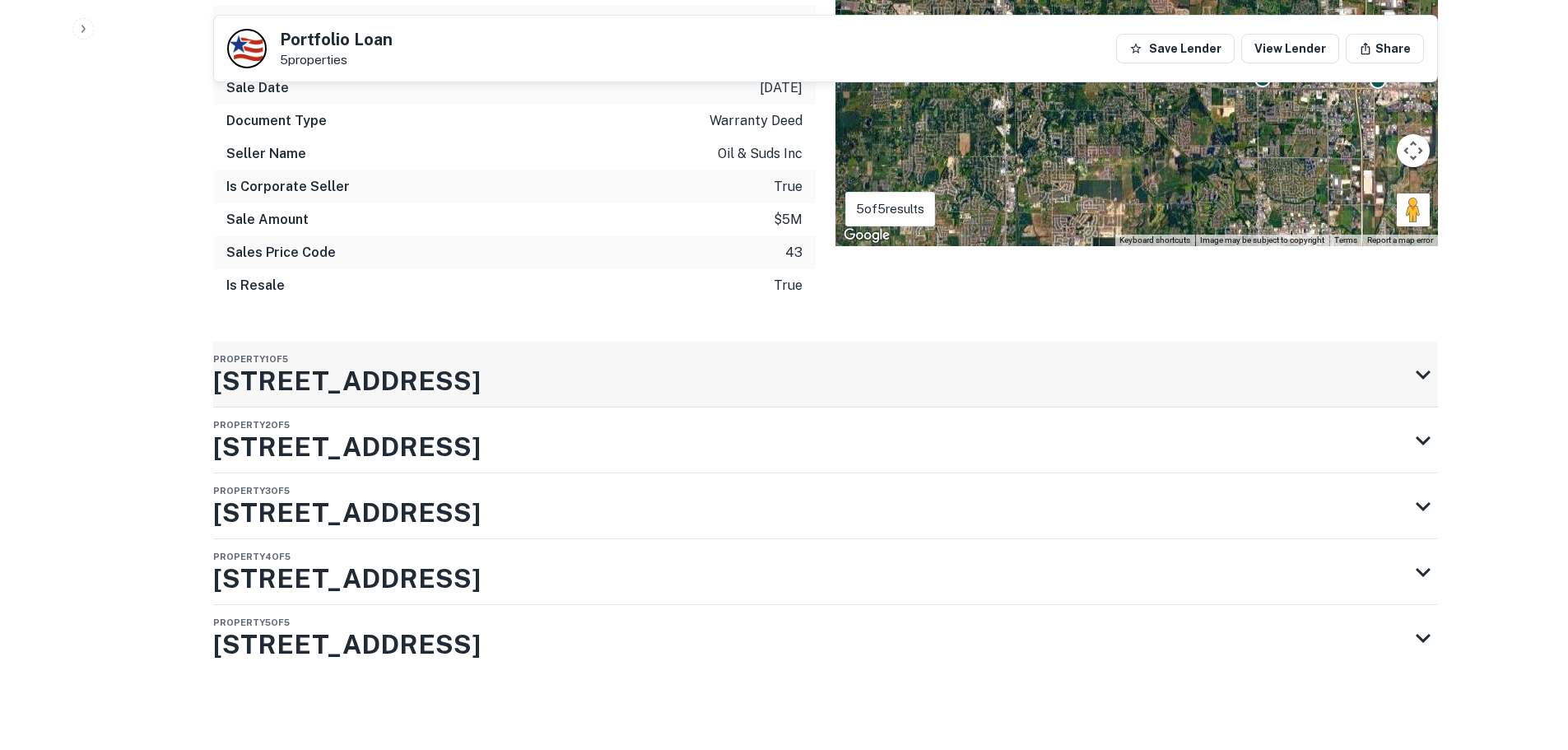
scroll to position [1307, 0]
click at [1428, 581] on icon at bounding box center [1424, 572] width 30 height 30
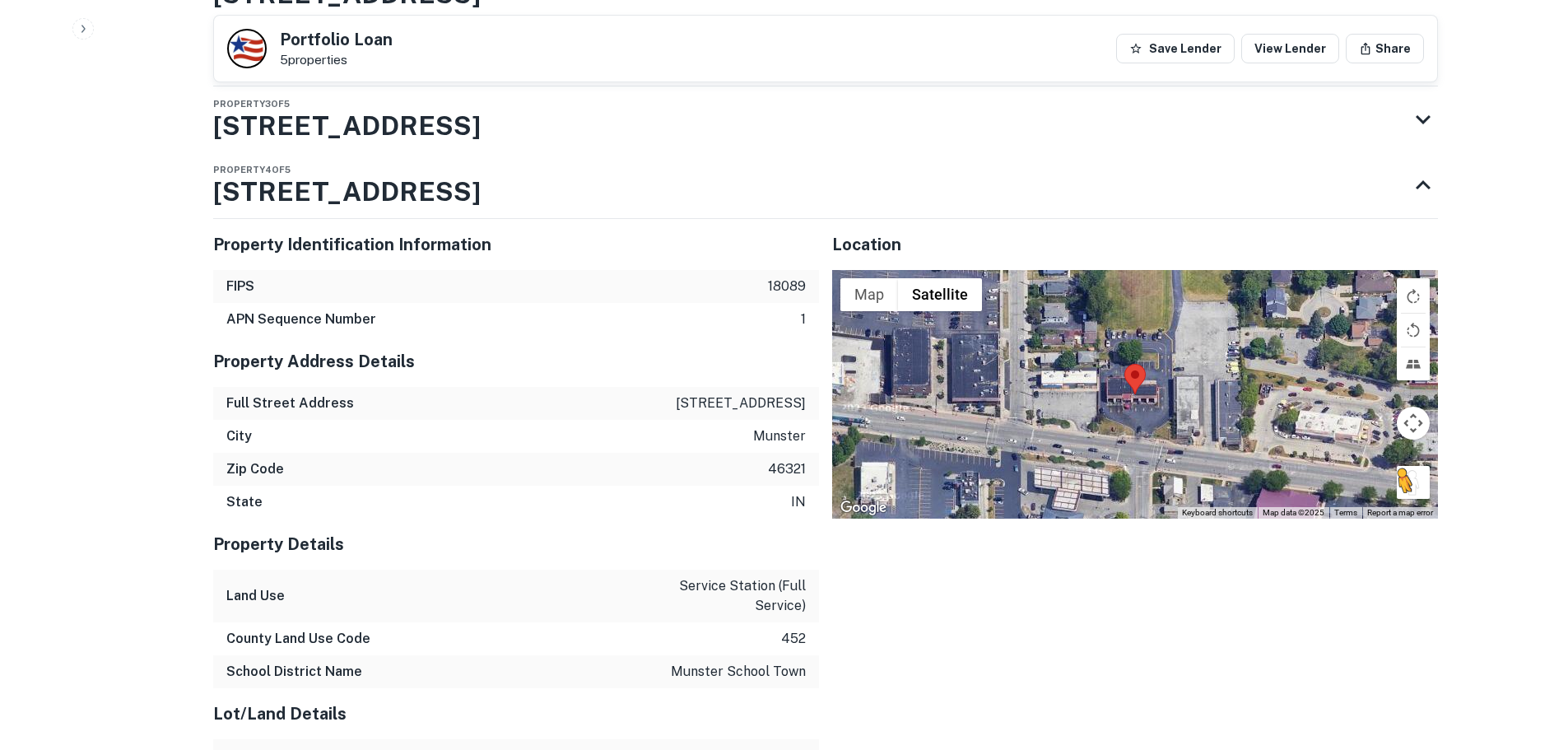
scroll to position [1719, 0]
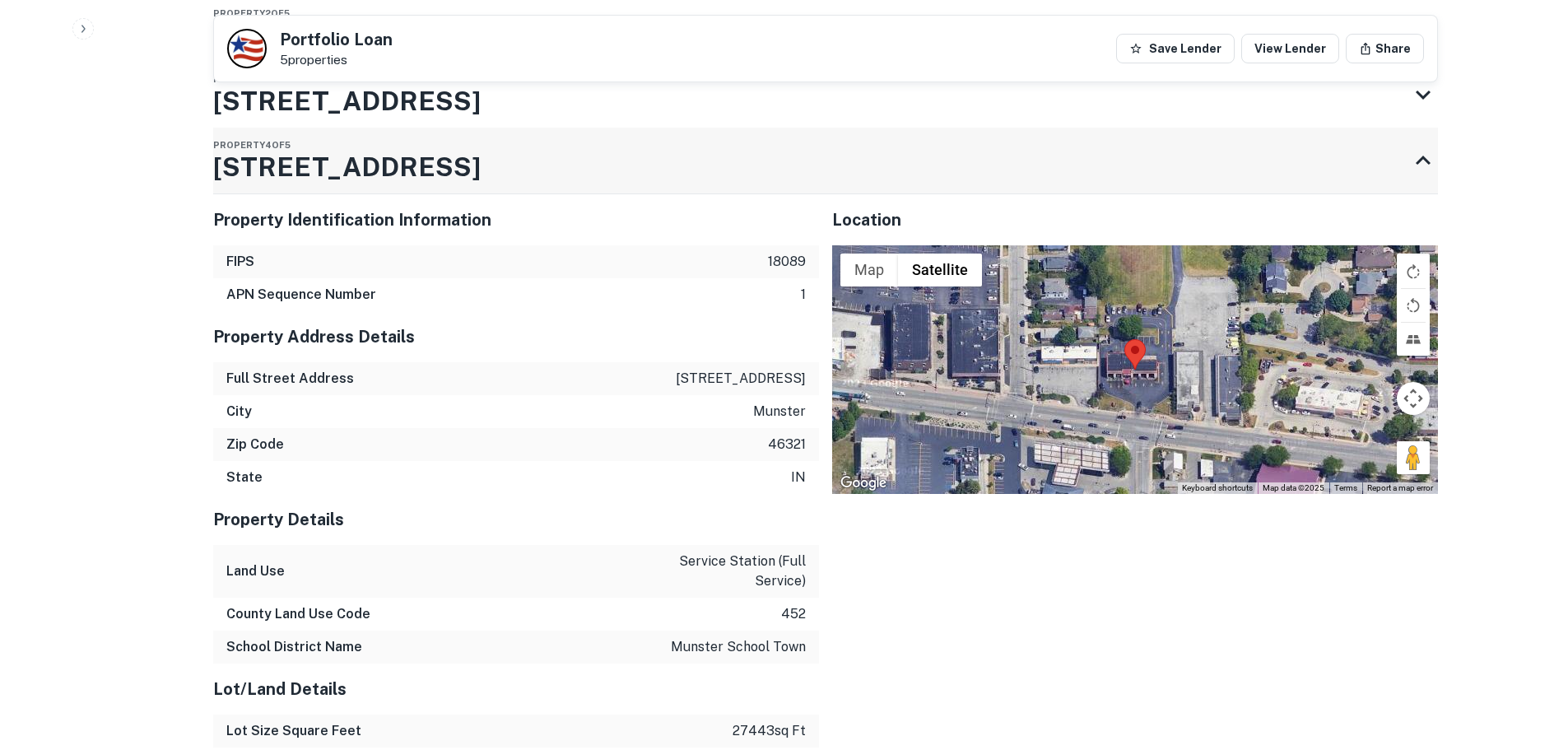
click at [1432, 162] on icon at bounding box center [1424, 160] width 30 height 30
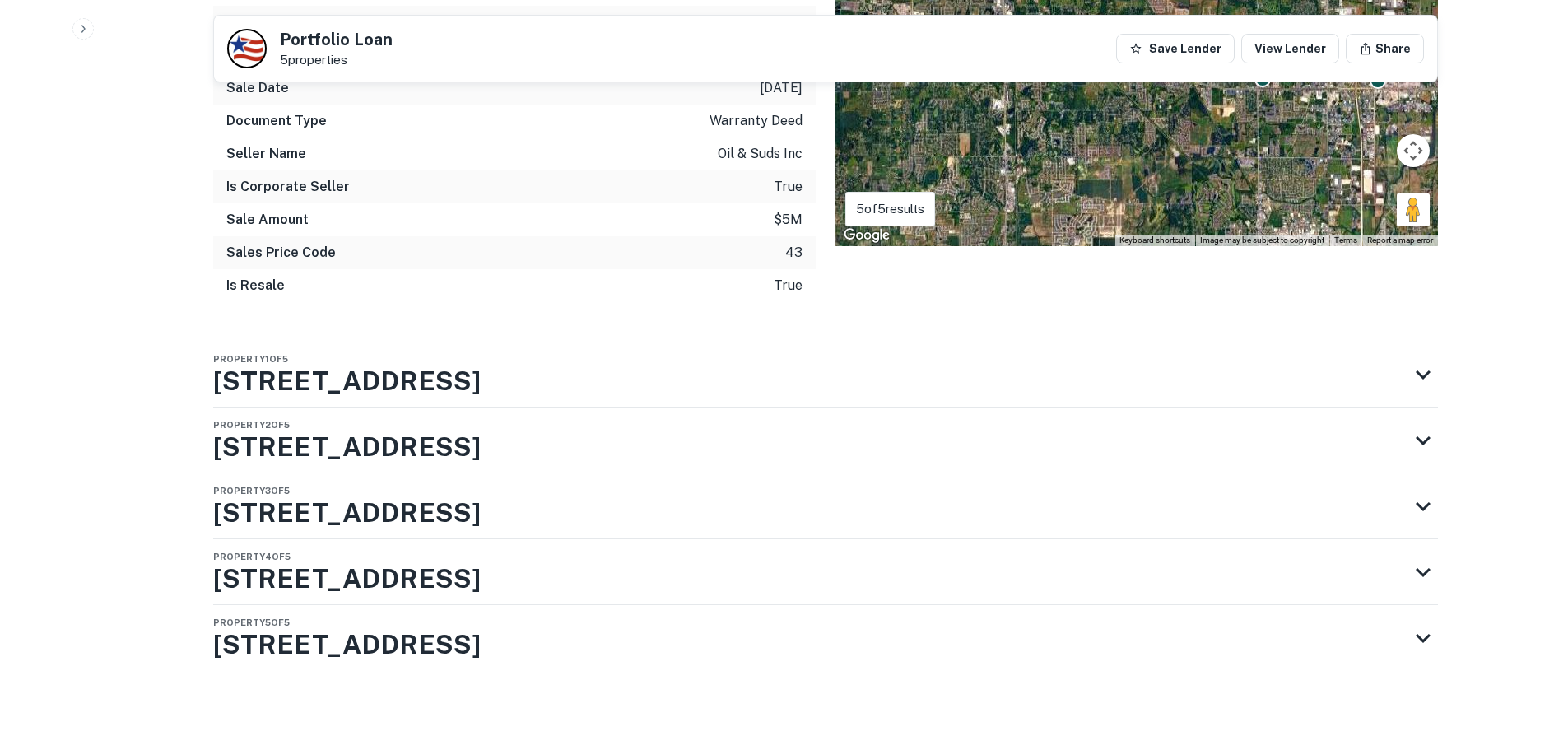
scroll to position [1307, 0]
click at [1428, 642] on icon at bounding box center [1424, 638] width 30 height 30
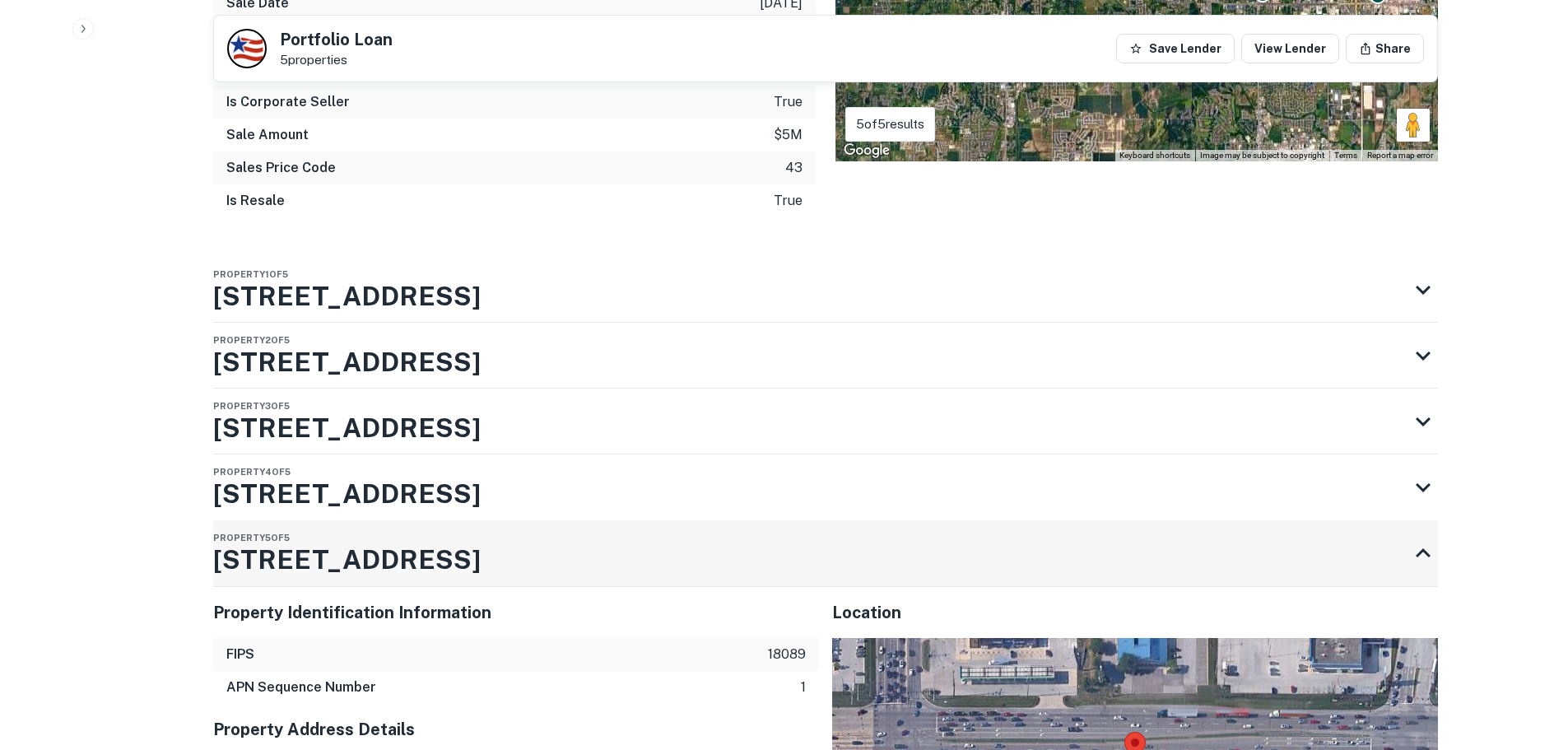
scroll to position [1554, 0]
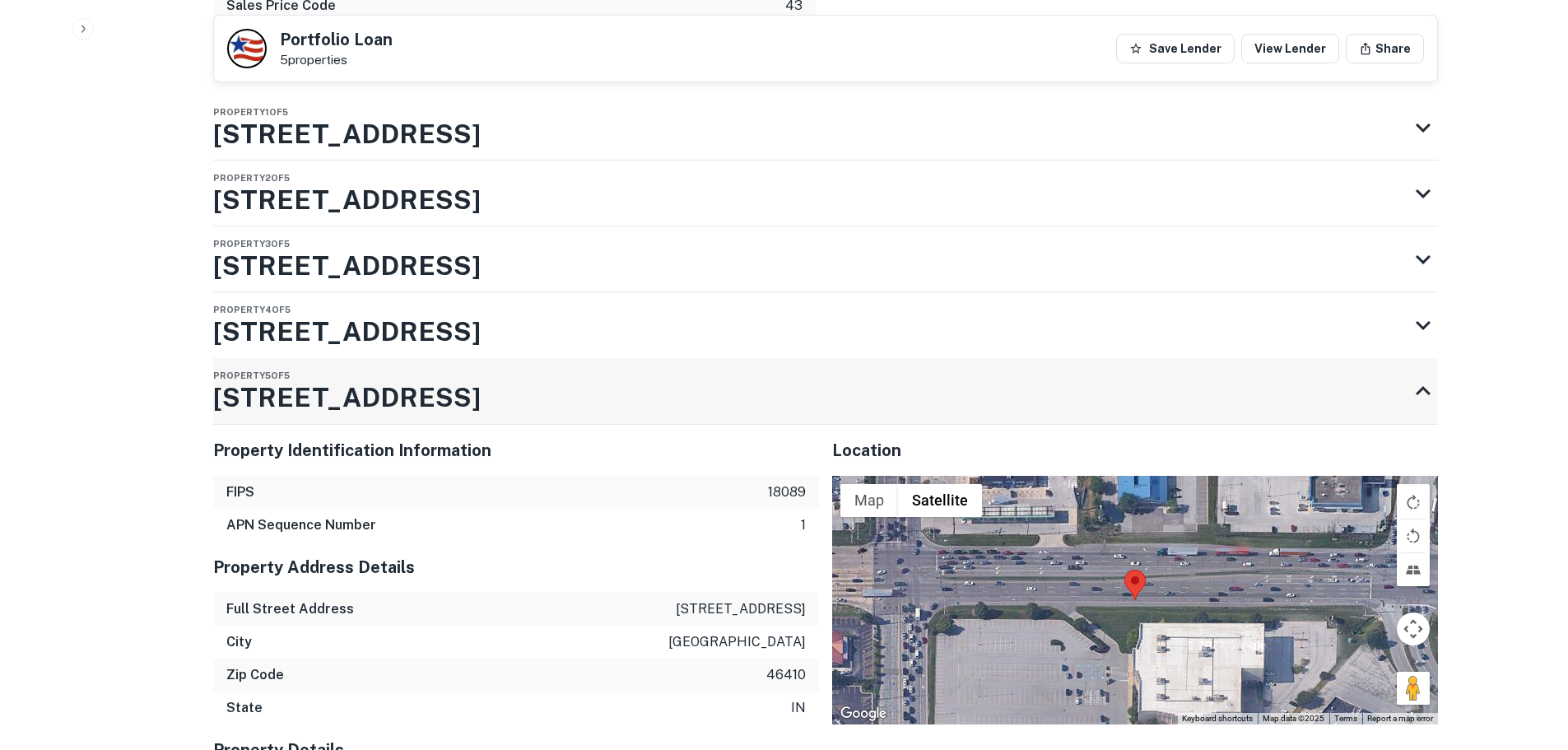
click at [1430, 393] on icon at bounding box center [1423, 390] width 15 height 9
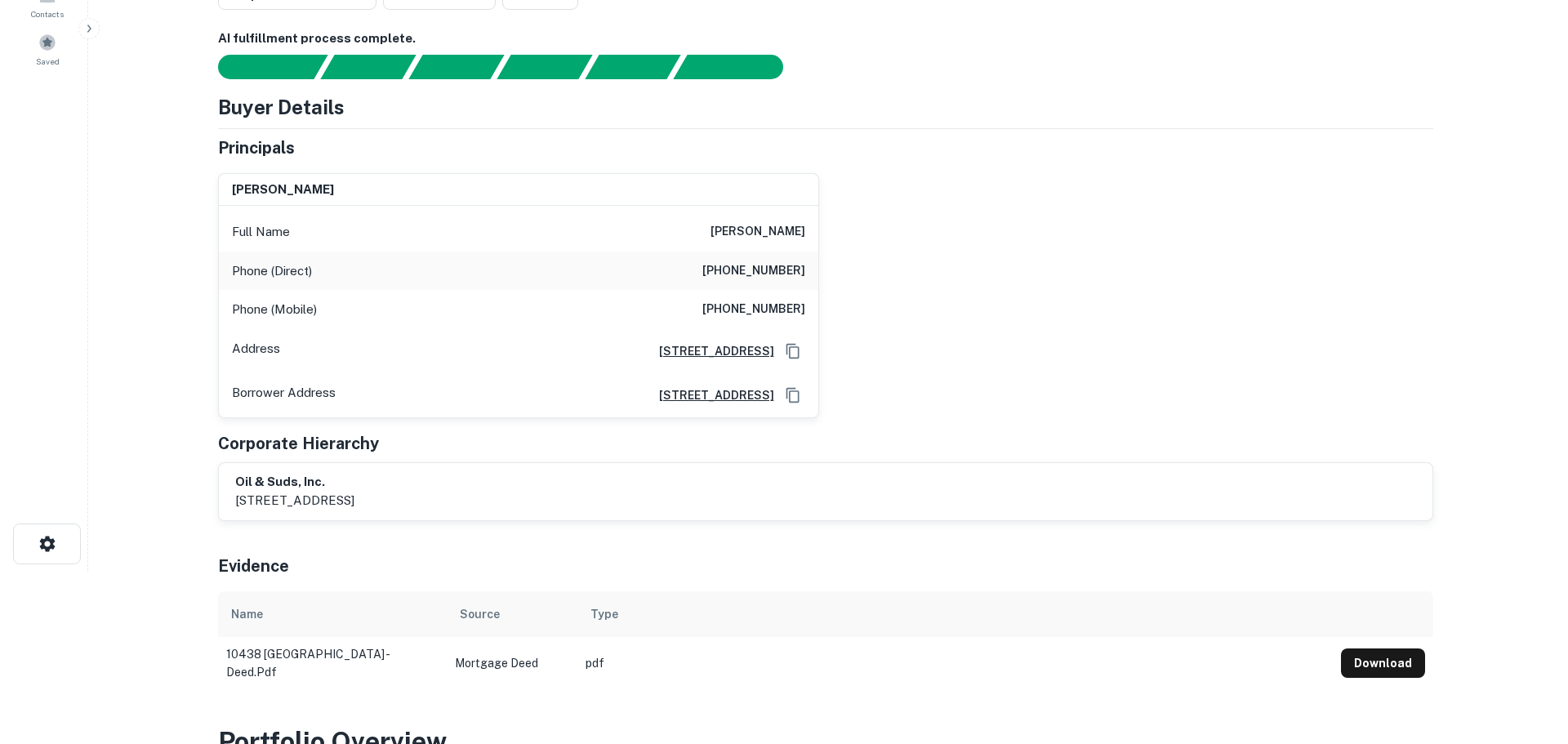
scroll to position [0, 0]
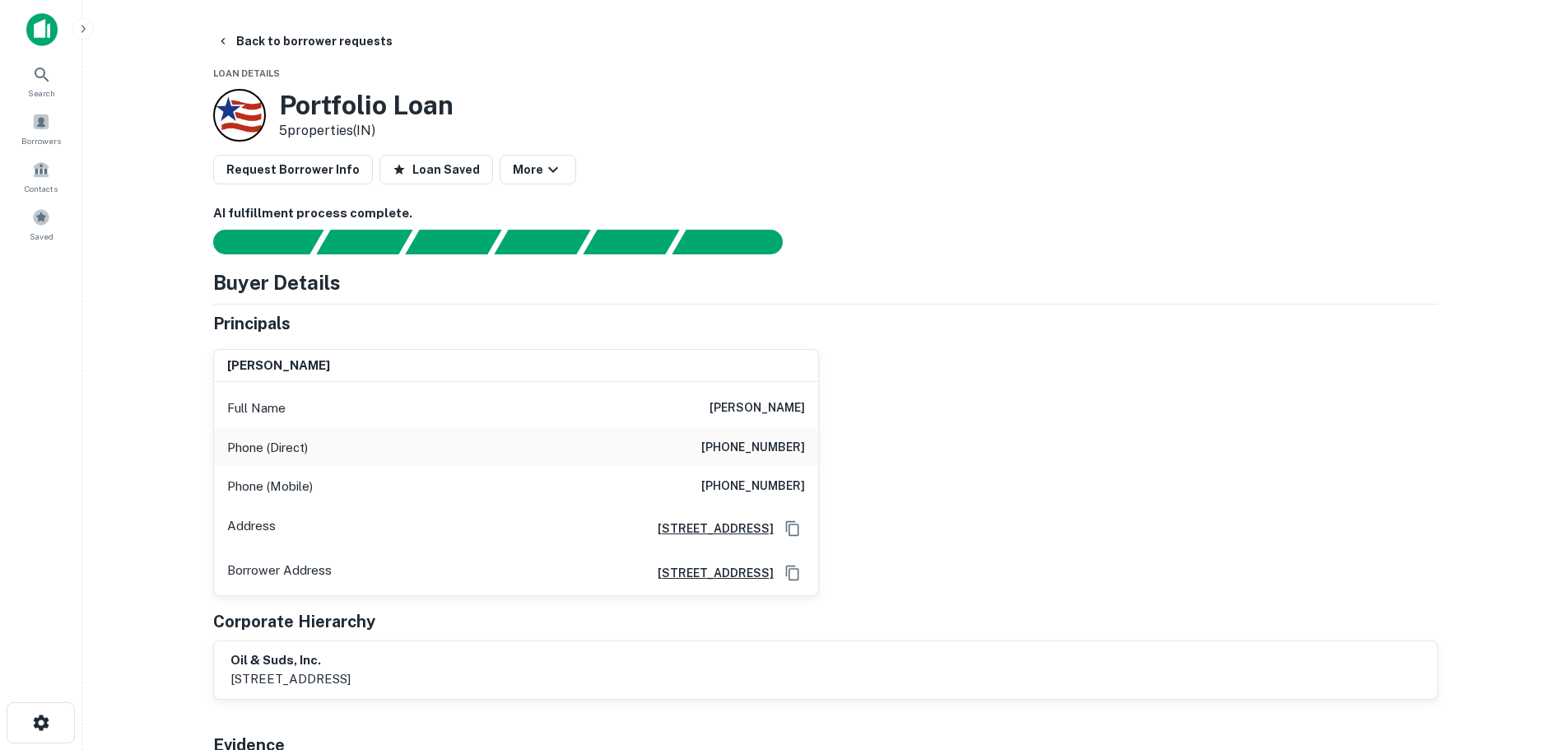
click at [752, 451] on h6 "(219) 923-1407" at bounding box center [753, 448] width 104 height 20
click at [790, 476] on div "Phone (Mobile) (917) 860-0988" at bounding box center [516, 487] width 605 height 40
click at [784, 485] on h6 "(917) 860-0988" at bounding box center [753, 486] width 104 height 20
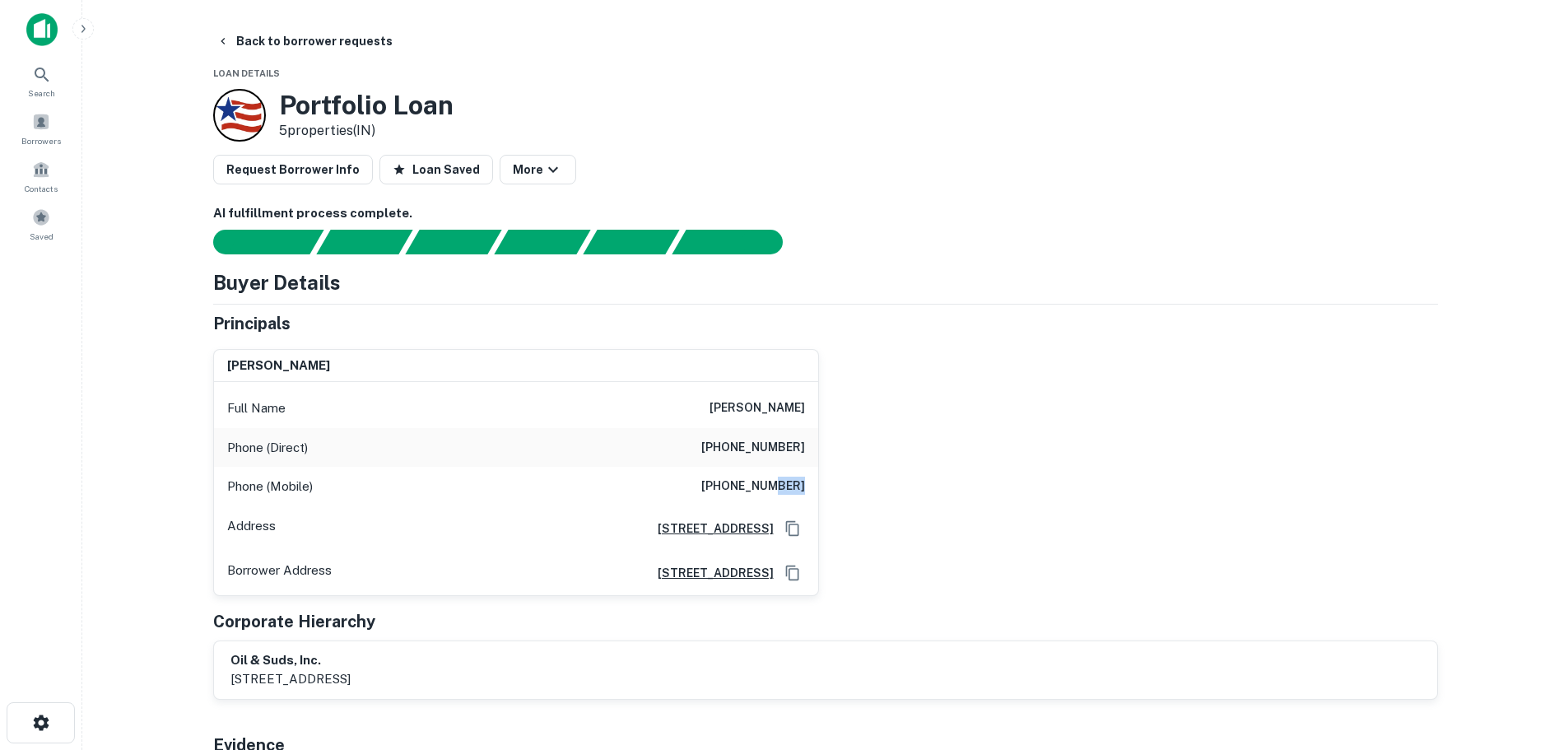
click at [784, 485] on h6 "(917) 860-0988" at bounding box center [753, 486] width 104 height 20
click at [780, 485] on h6 "(917) 860-0988" at bounding box center [753, 486] width 104 height 20
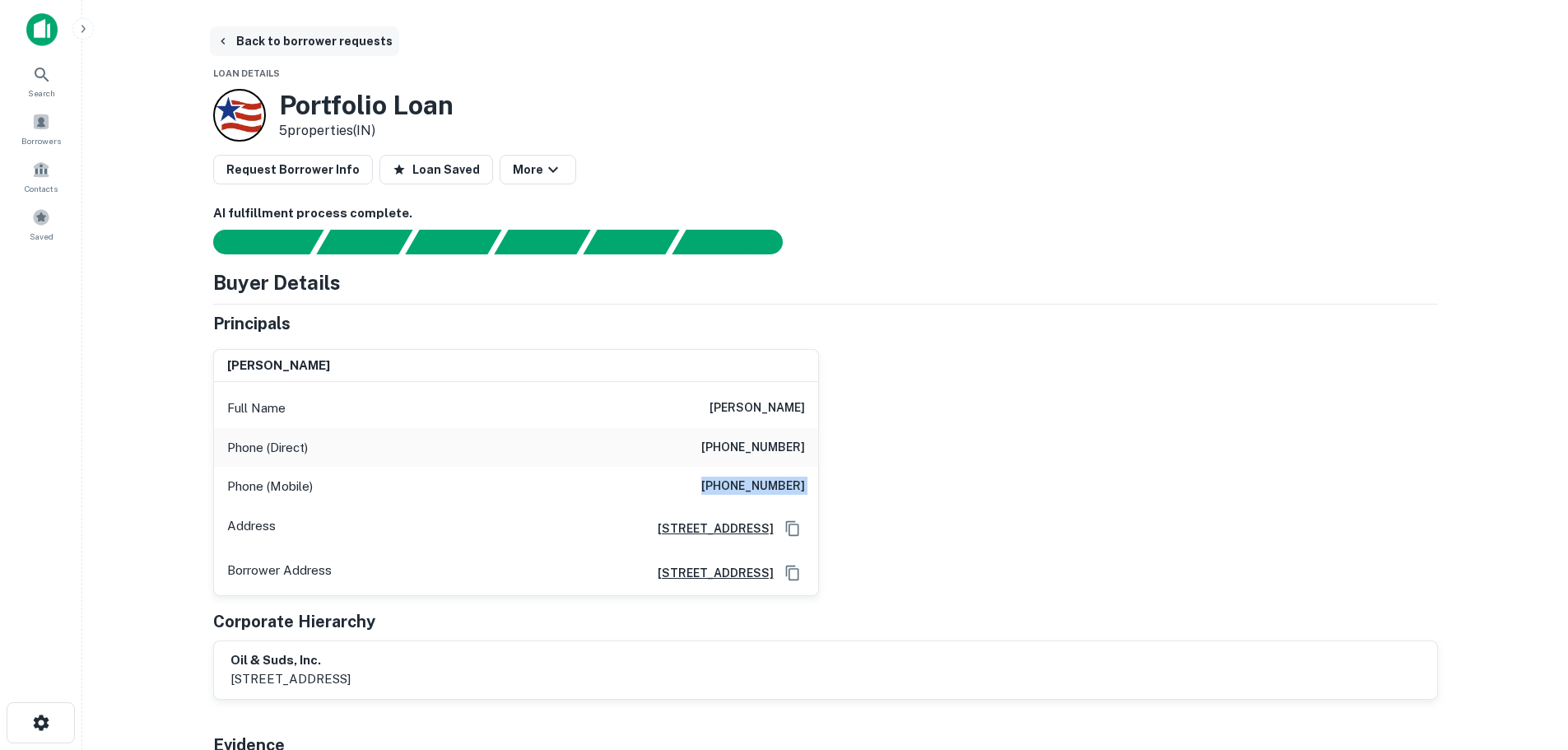
click at [268, 41] on button "Back to borrower requests" at bounding box center [305, 41] width 189 height 30
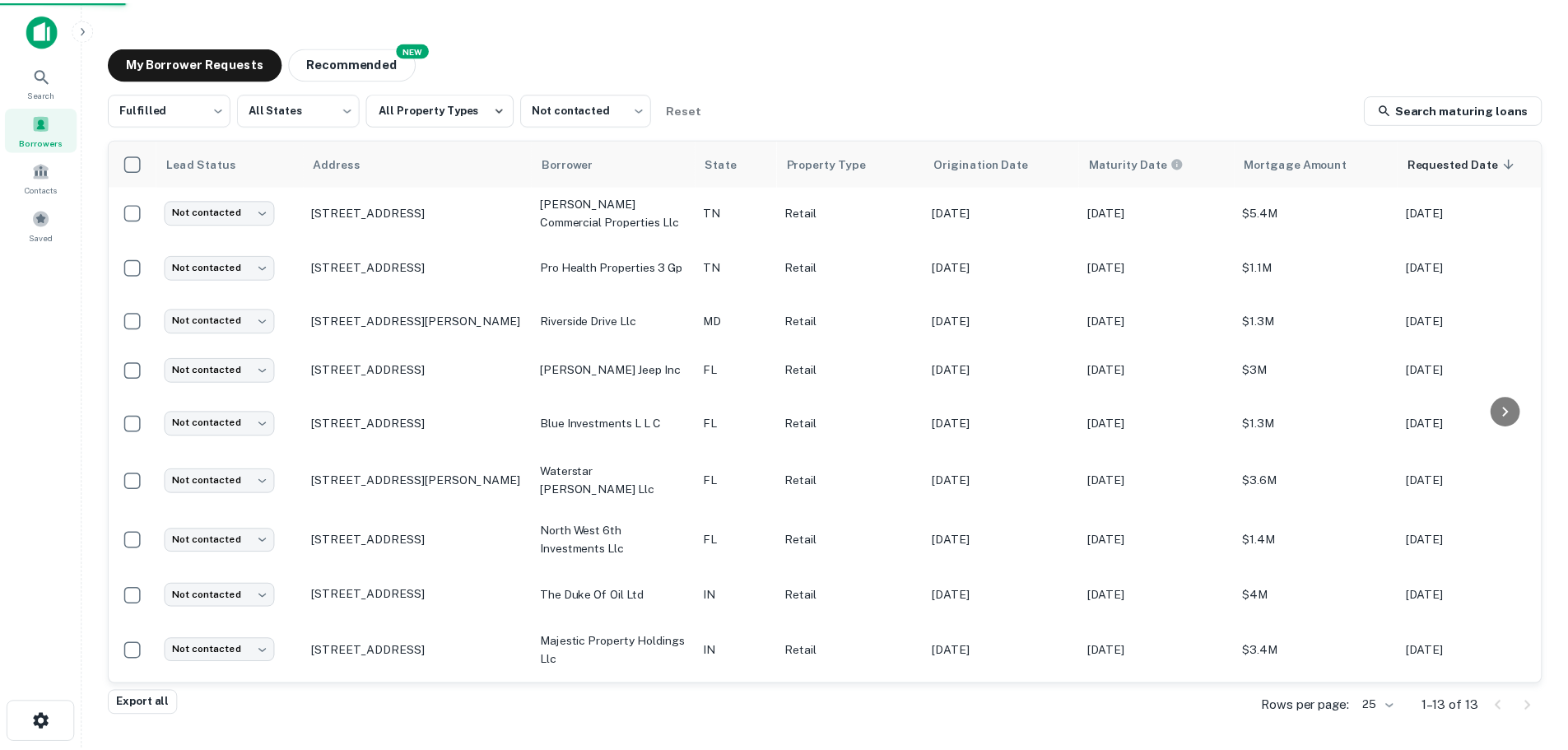
scroll to position [164, 0]
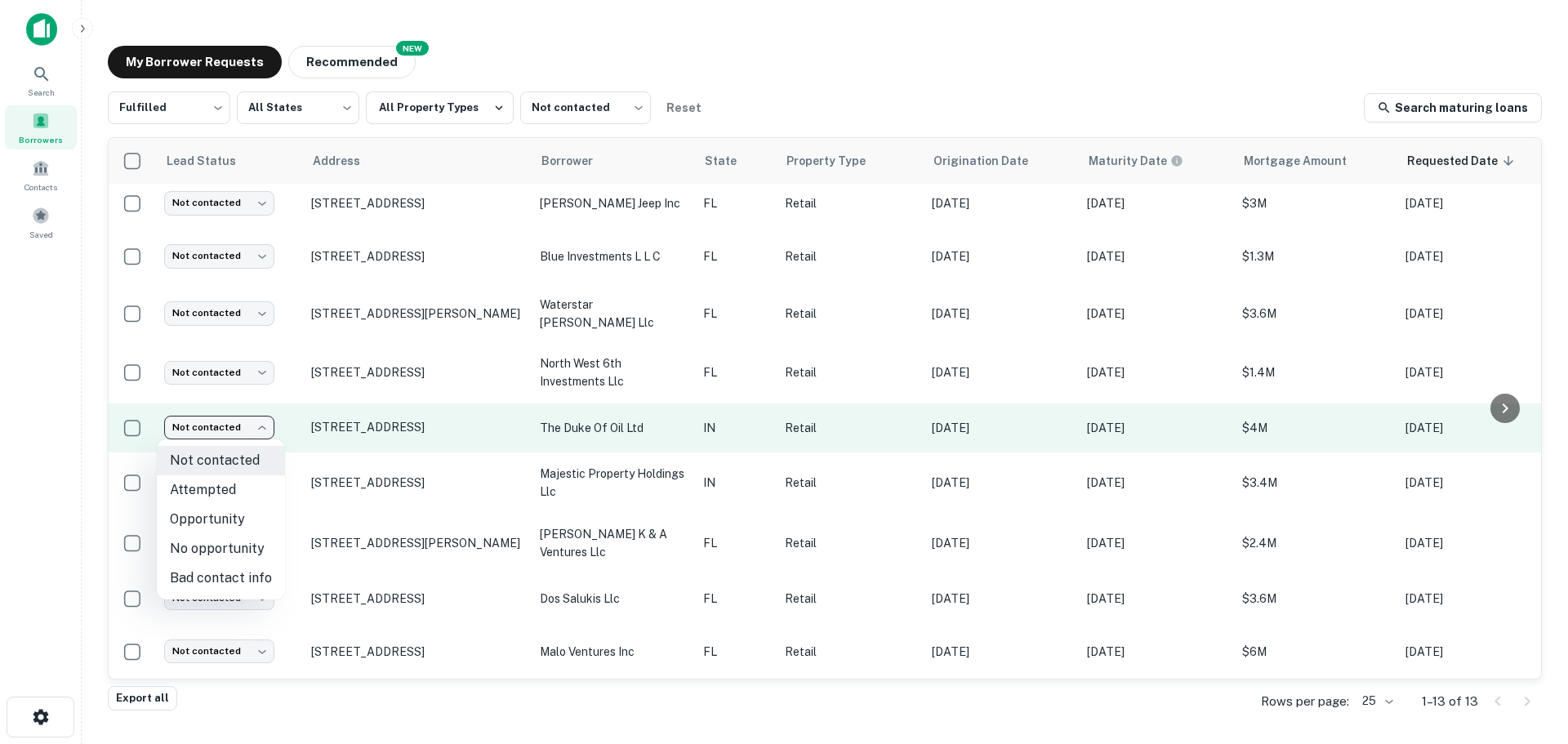
click at [223, 440] on body "Search Borrowers Contacts Saved My Borrower Requests NEW Recommended Fulfilled …" at bounding box center [784, 372] width 1568 height 744
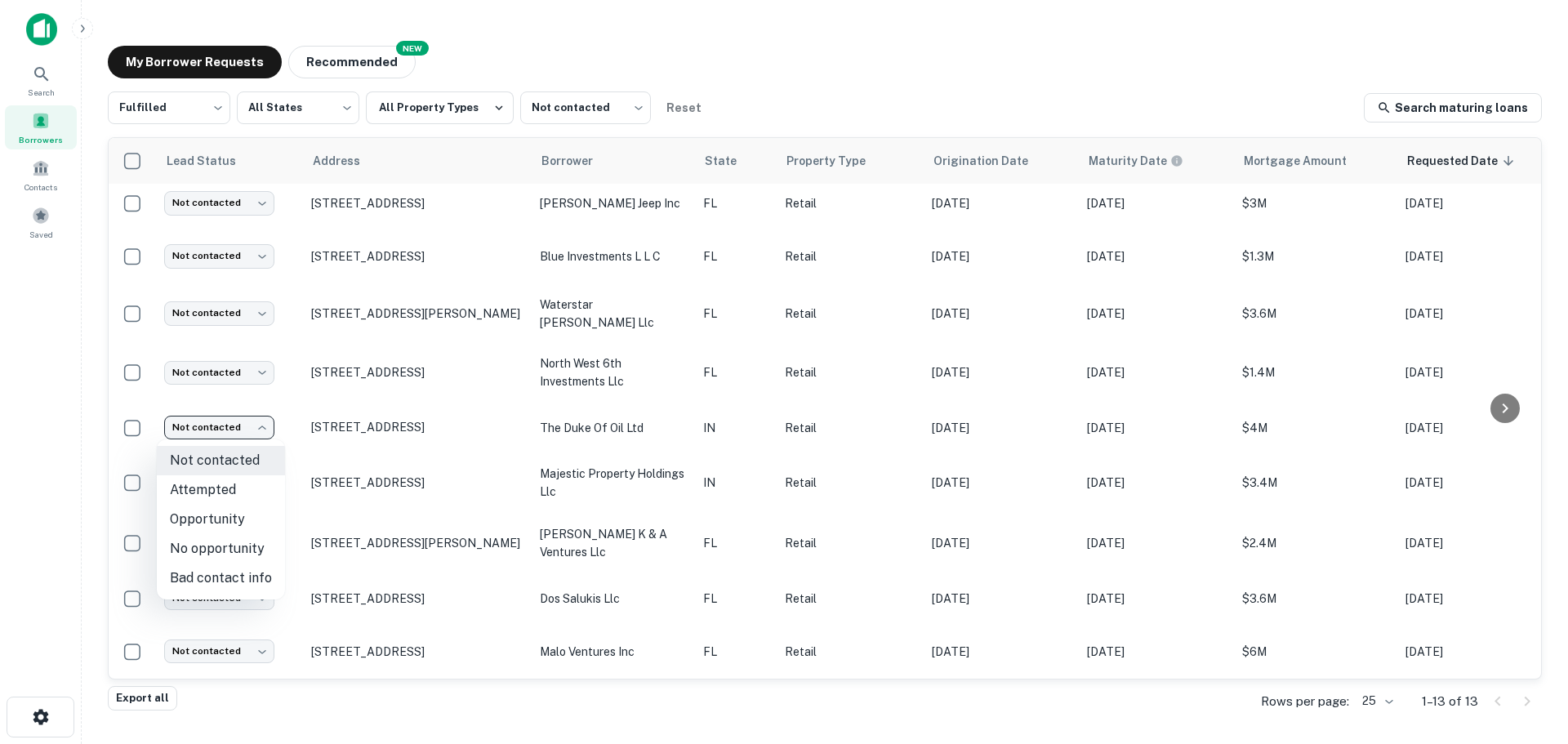
click at [240, 482] on li "Attempted" at bounding box center [221, 490] width 128 height 30
type input "*********"
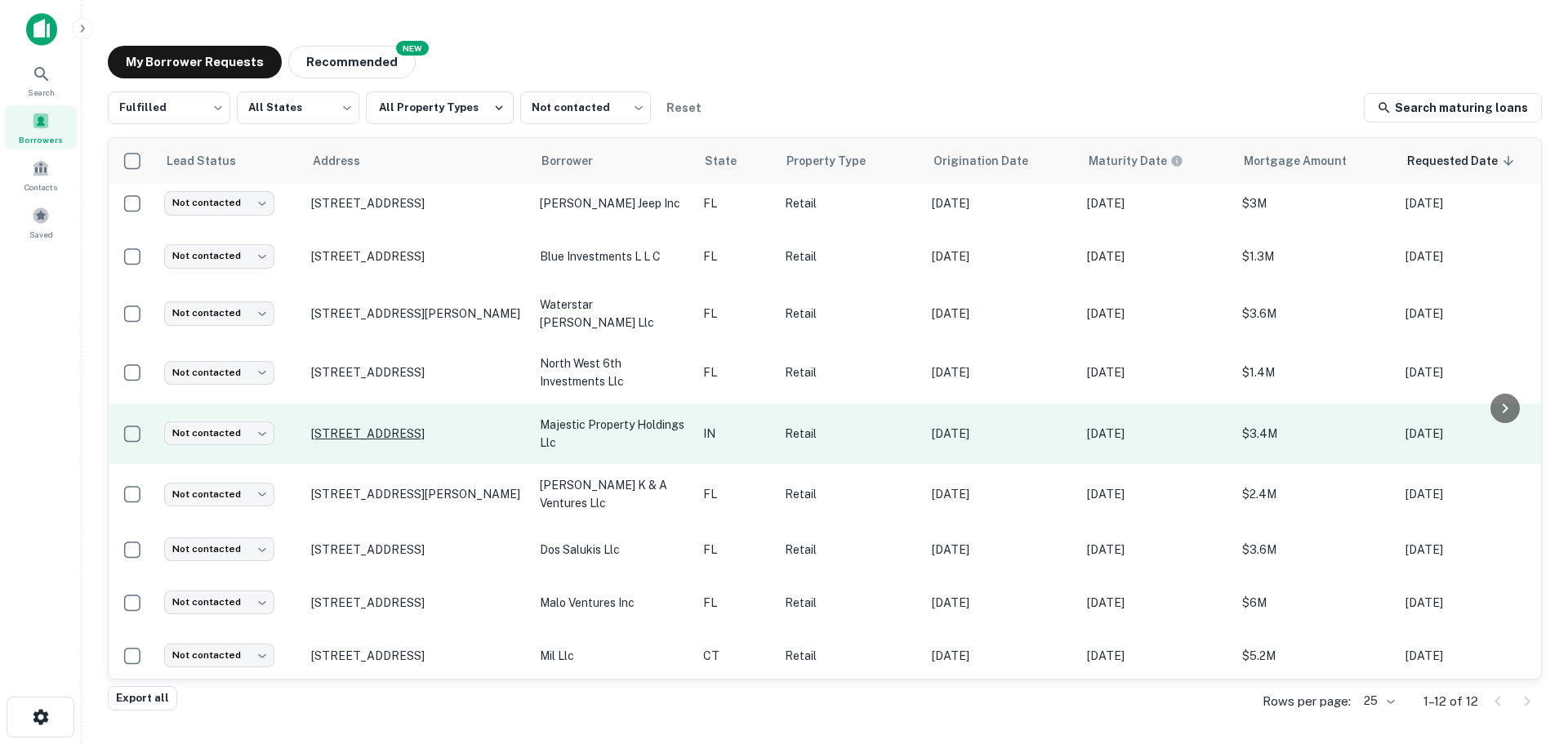
click at [425, 426] on p "5245 Elmwood Ave Indianapolis, IN46203" at bounding box center [417, 433] width 212 height 15
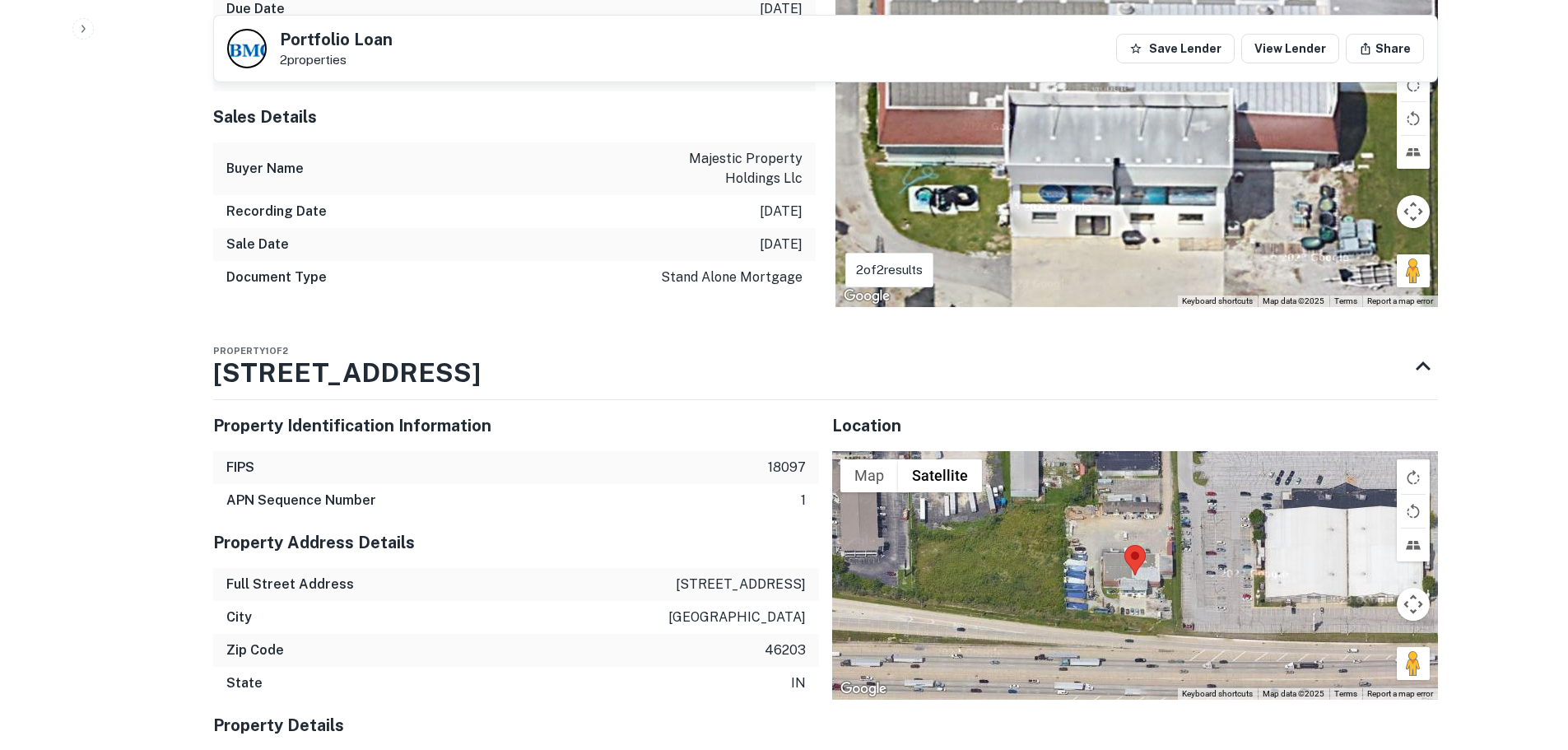
scroll to position [988, 0]
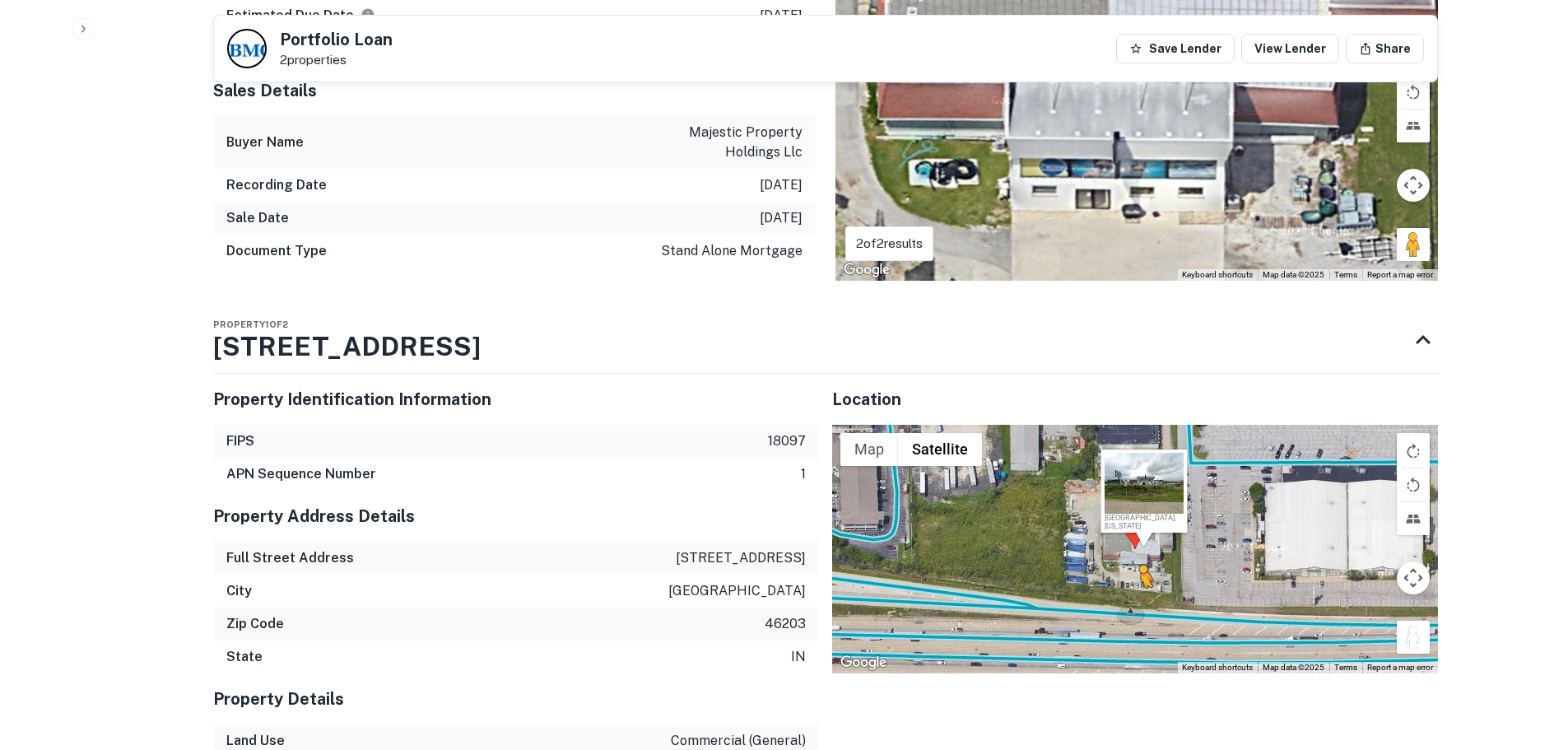
drag, startPoint x: 1421, startPoint y: 617, endPoint x: 1134, endPoint y: 583, distance: 289.0
click at [1134, 583] on div "To activate drag with keyboard, press Alt + Enter. Once in keyboard drag state,…" at bounding box center [1136, 549] width 606 height 249
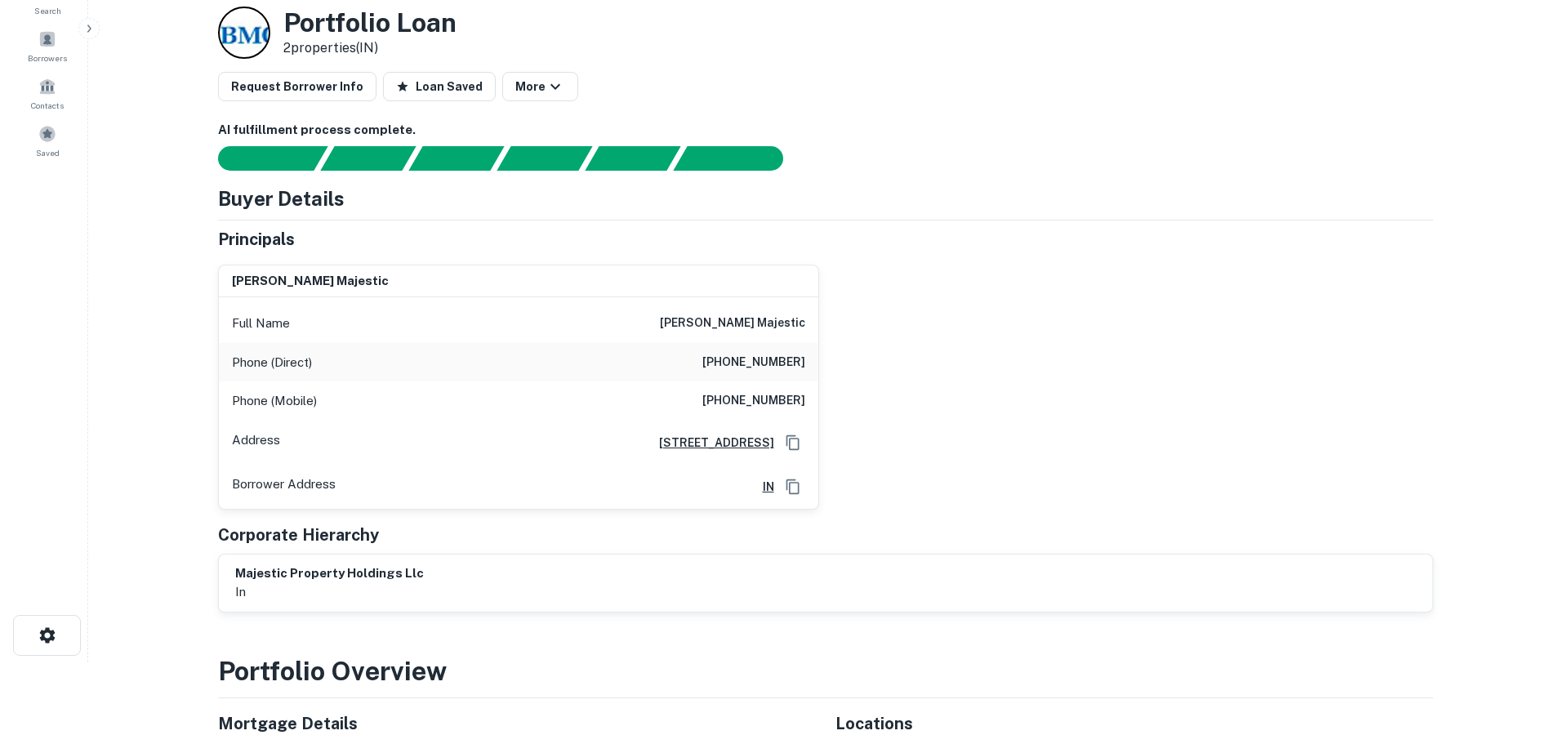
scroll to position [0, 0]
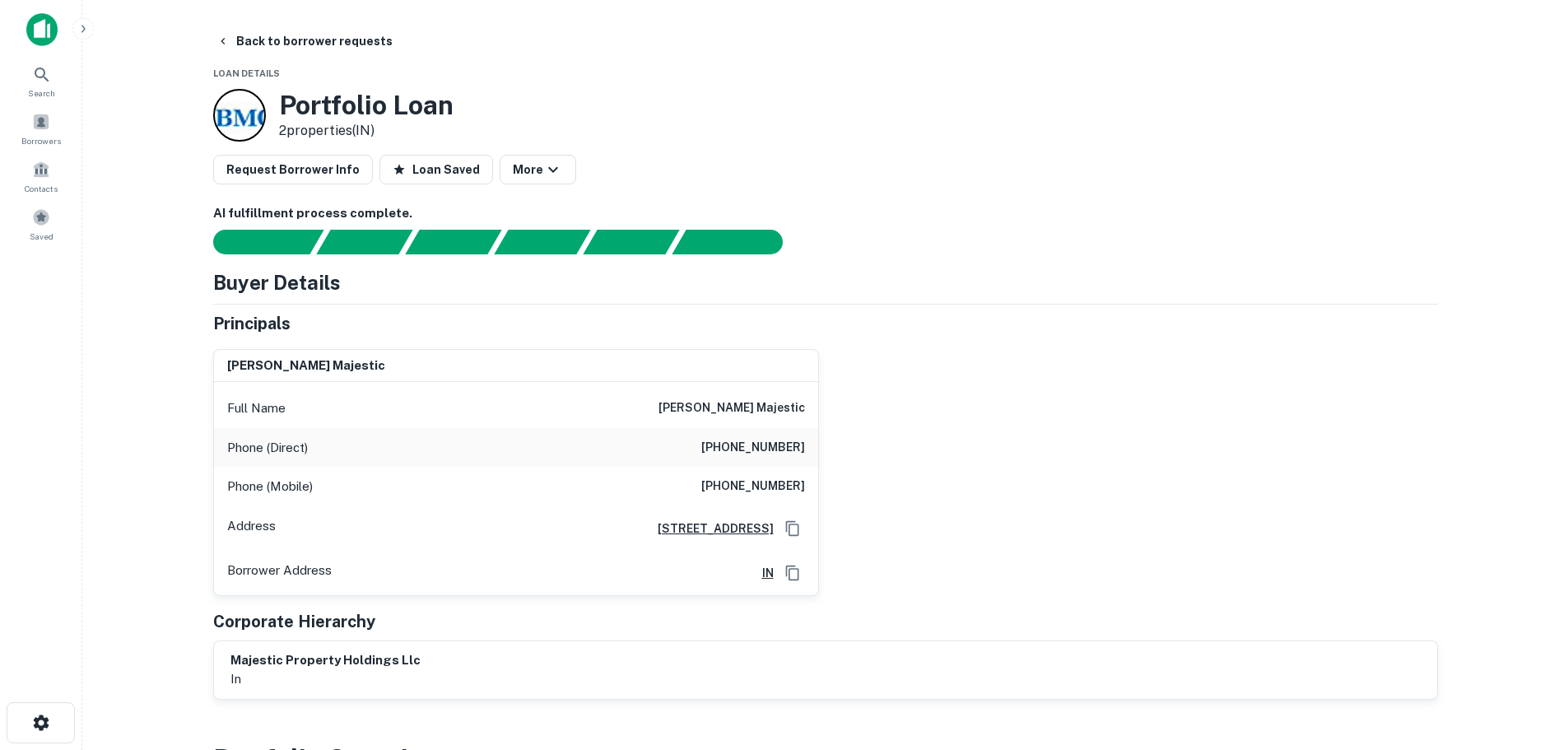
click at [773, 449] on h6 "(317) 842-9961" at bounding box center [753, 448] width 104 height 20
click at [798, 485] on h6 "(317) 363-4198" at bounding box center [753, 486] width 104 height 20
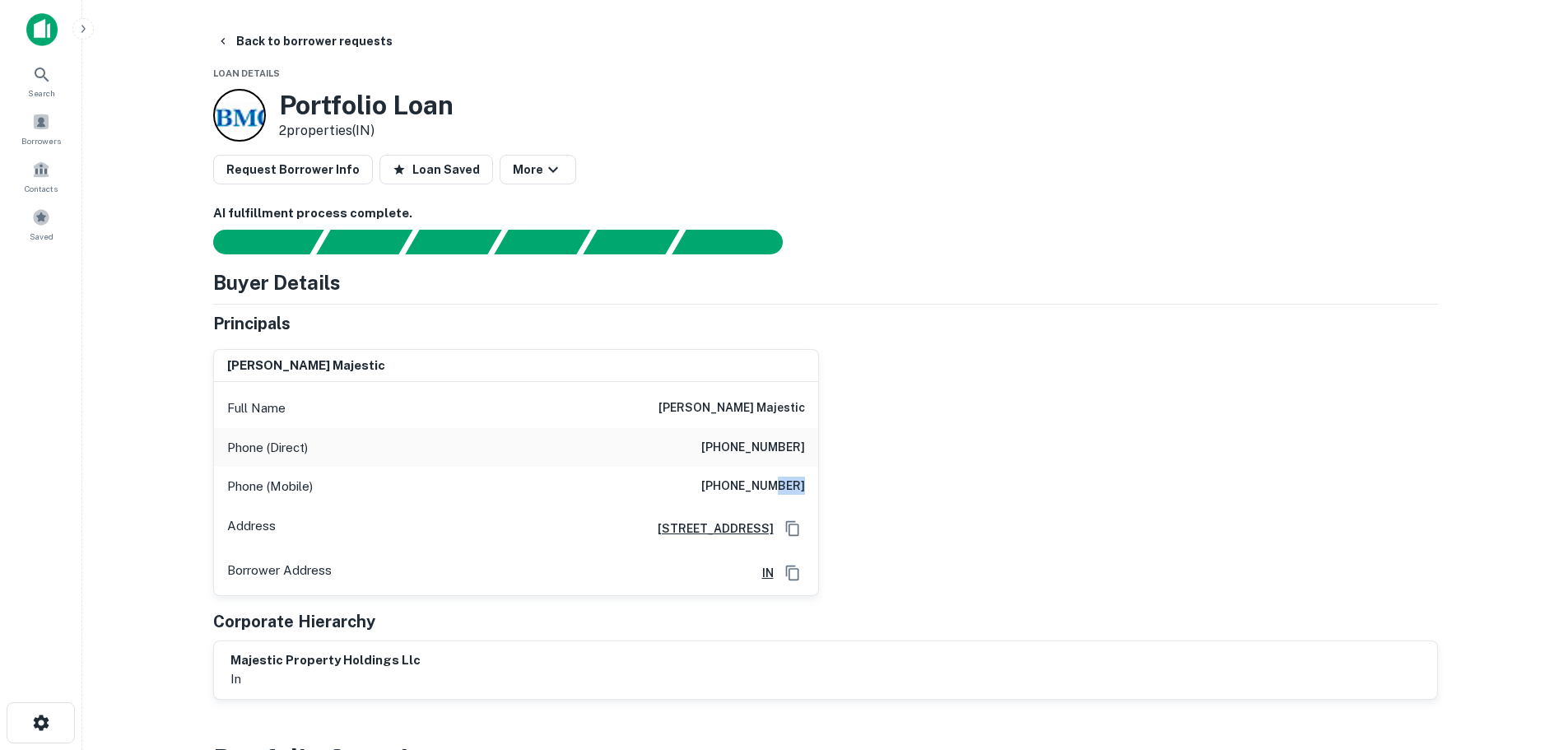
click at [798, 485] on h6 "(317) 363-4198" at bounding box center [753, 486] width 104 height 20
click at [245, 44] on button "Back to borrower requests" at bounding box center [305, 41] width 189 height 30
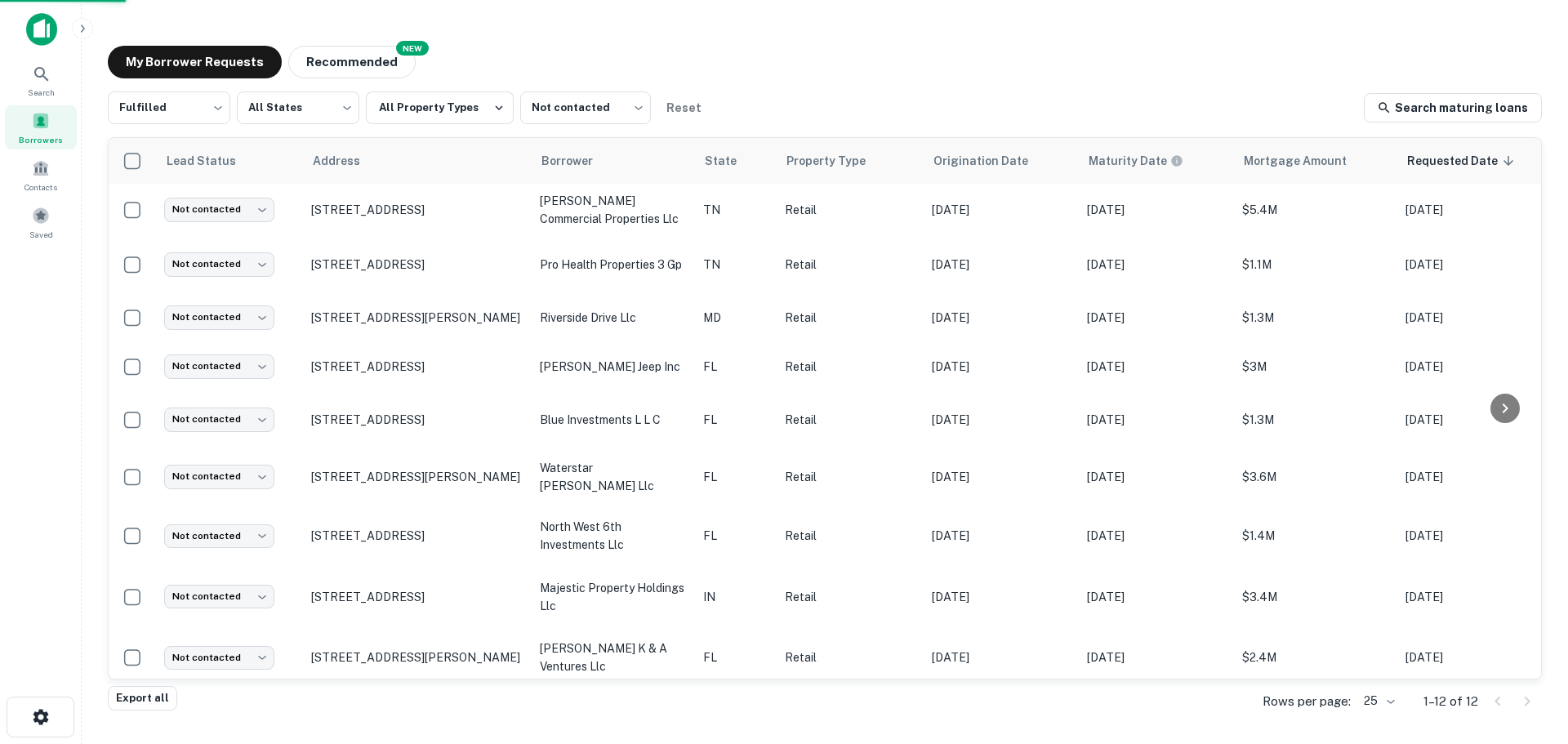
scroll to position [163, 0]
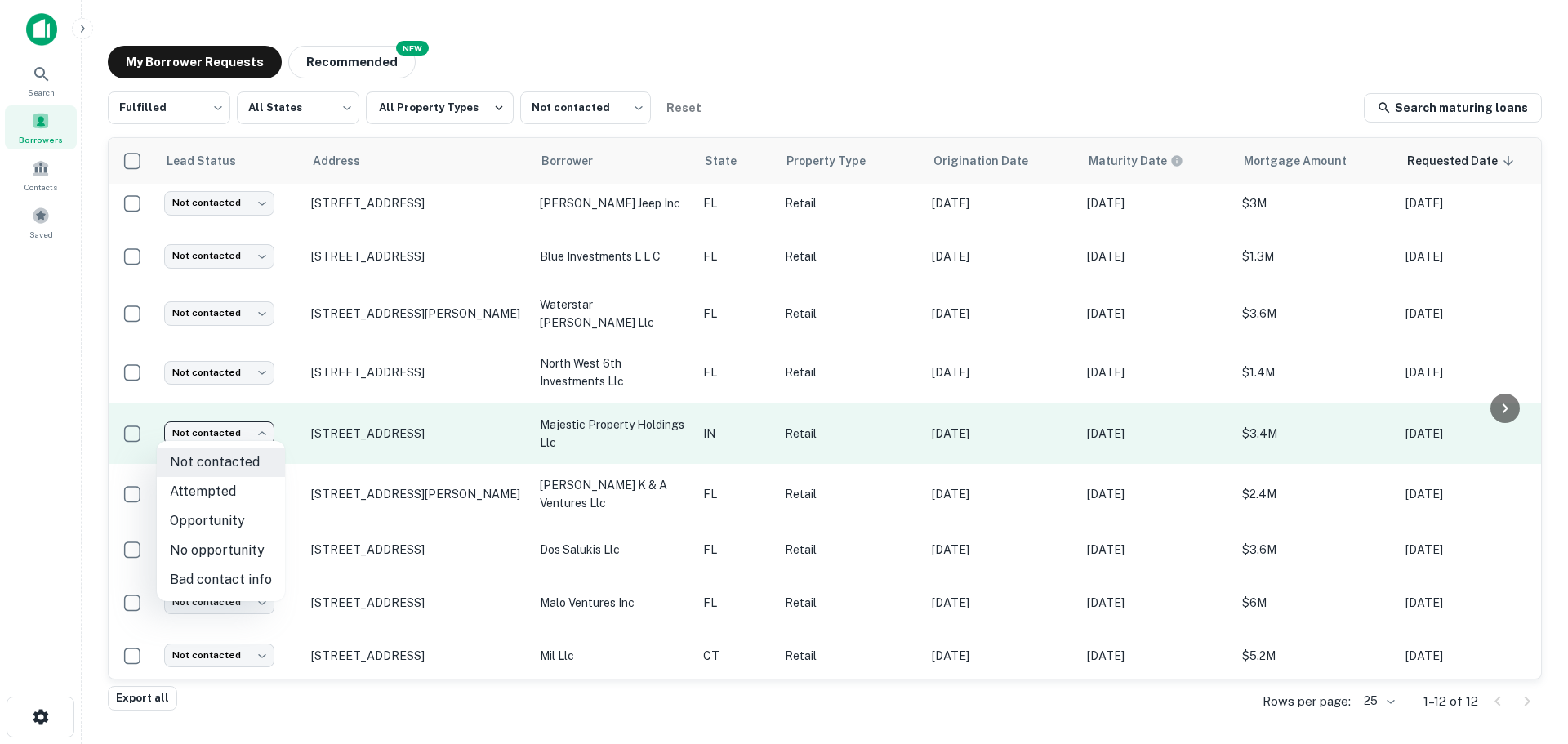
click at [197, 419] on body "Search Borrowers Contacts Saved My Borrower Requests NEW Recommended Fulfilled …" at bounding box center [784, 372] width 1568 height 744
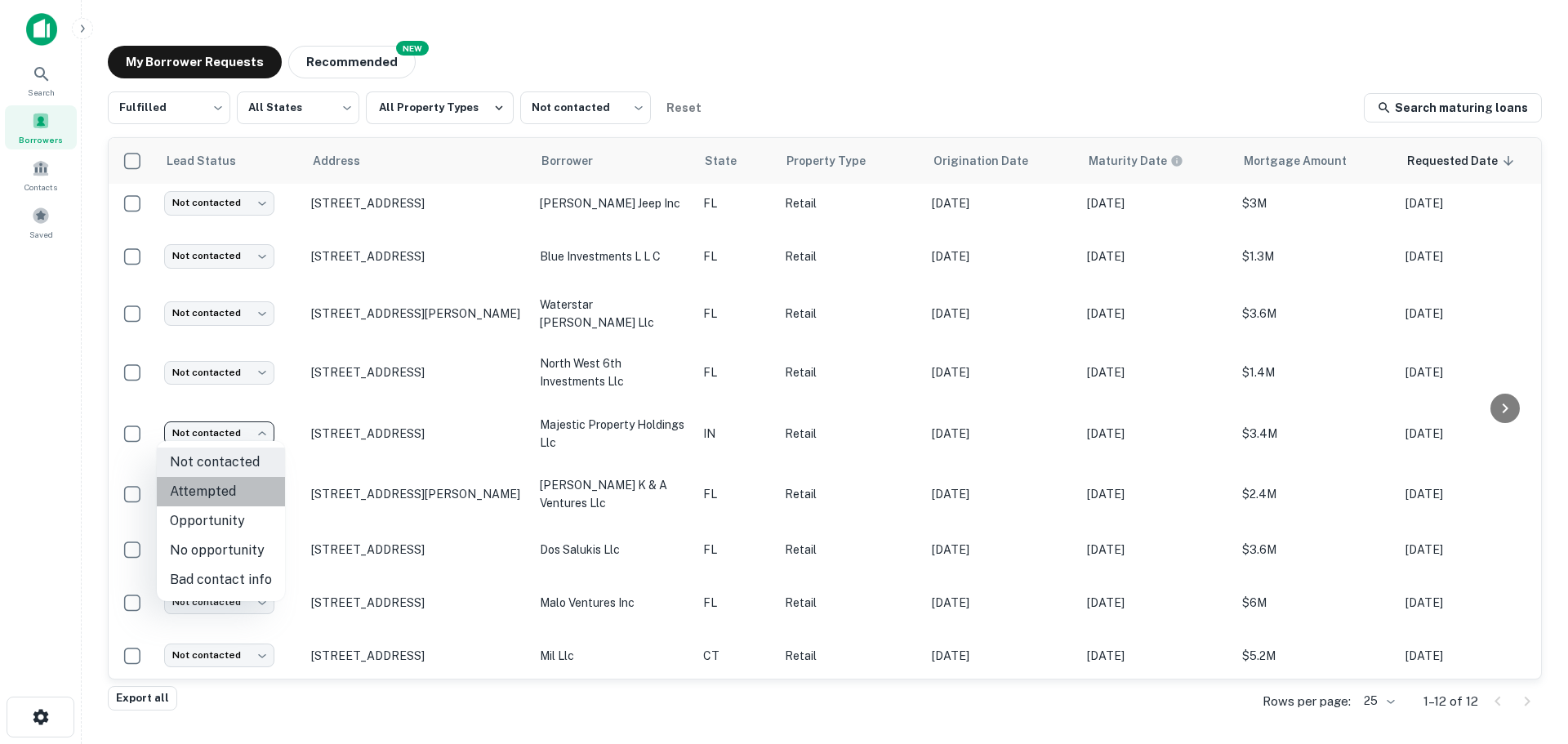
click at [240, 495] on li "Attempted" at bounding box center [221, 492] width 128 height 30
type input "*********"
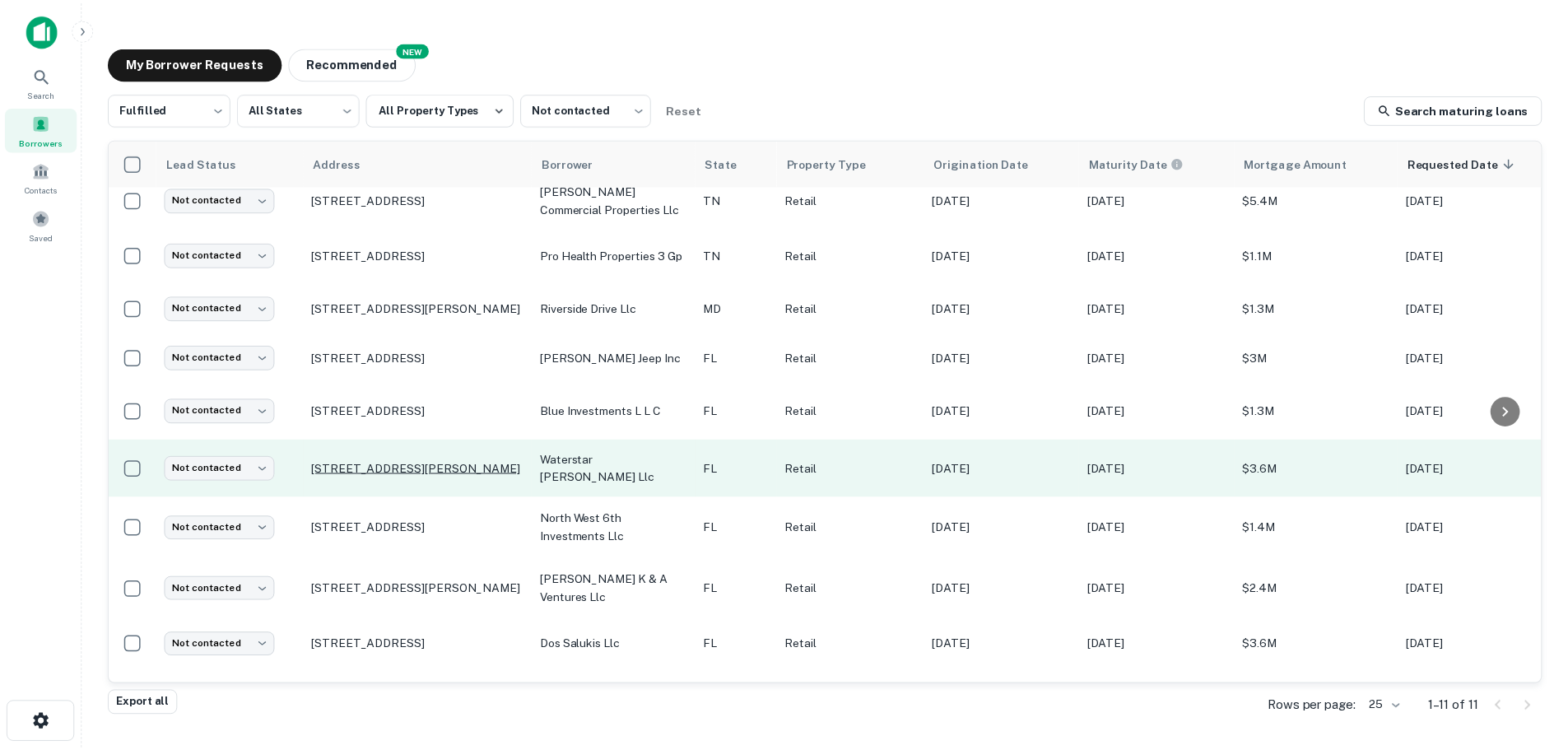
scroll to position [0, 0]
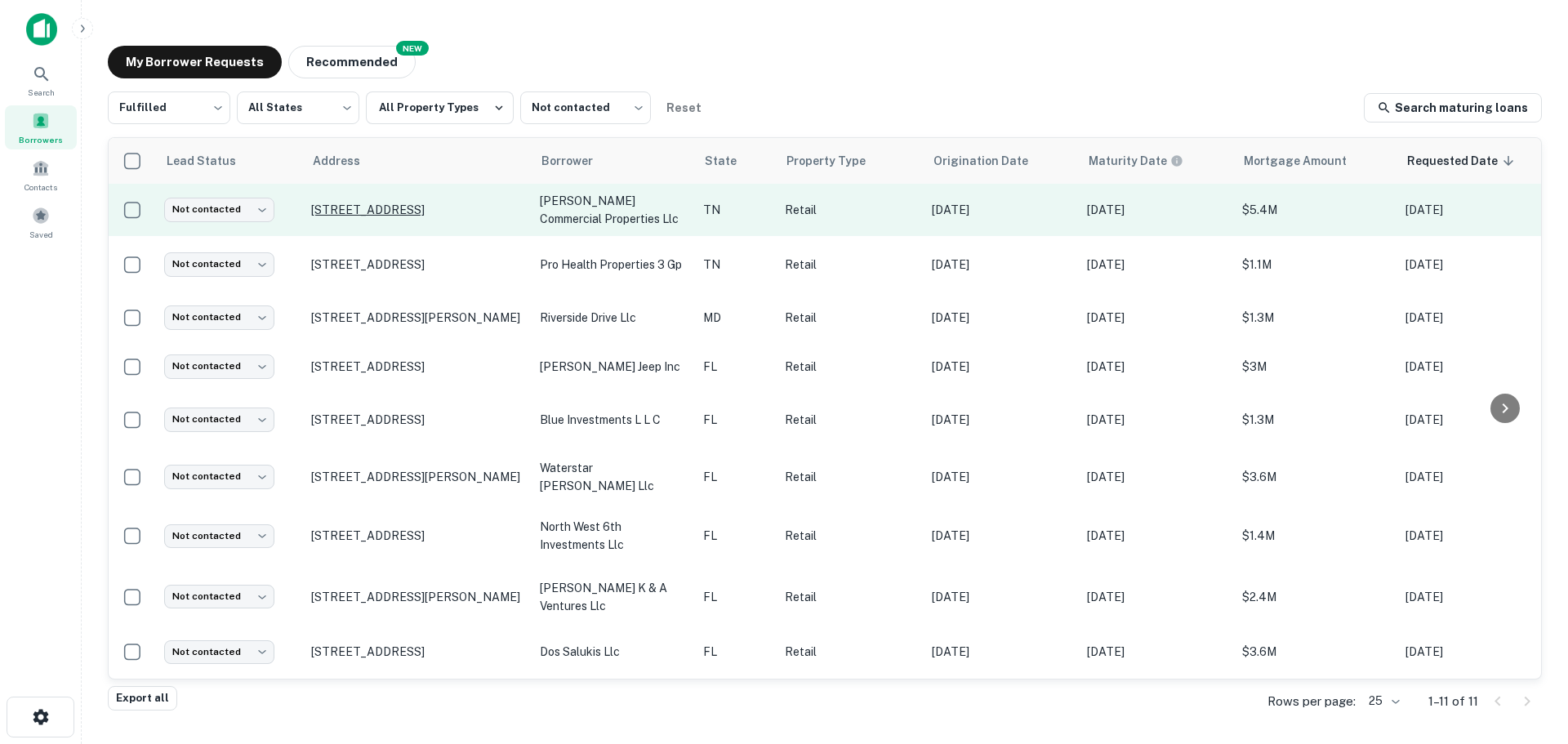
click at [402, 212] on p "[STREET_ADDRESS]" at bounding box center [417, 209] width 212 height 15
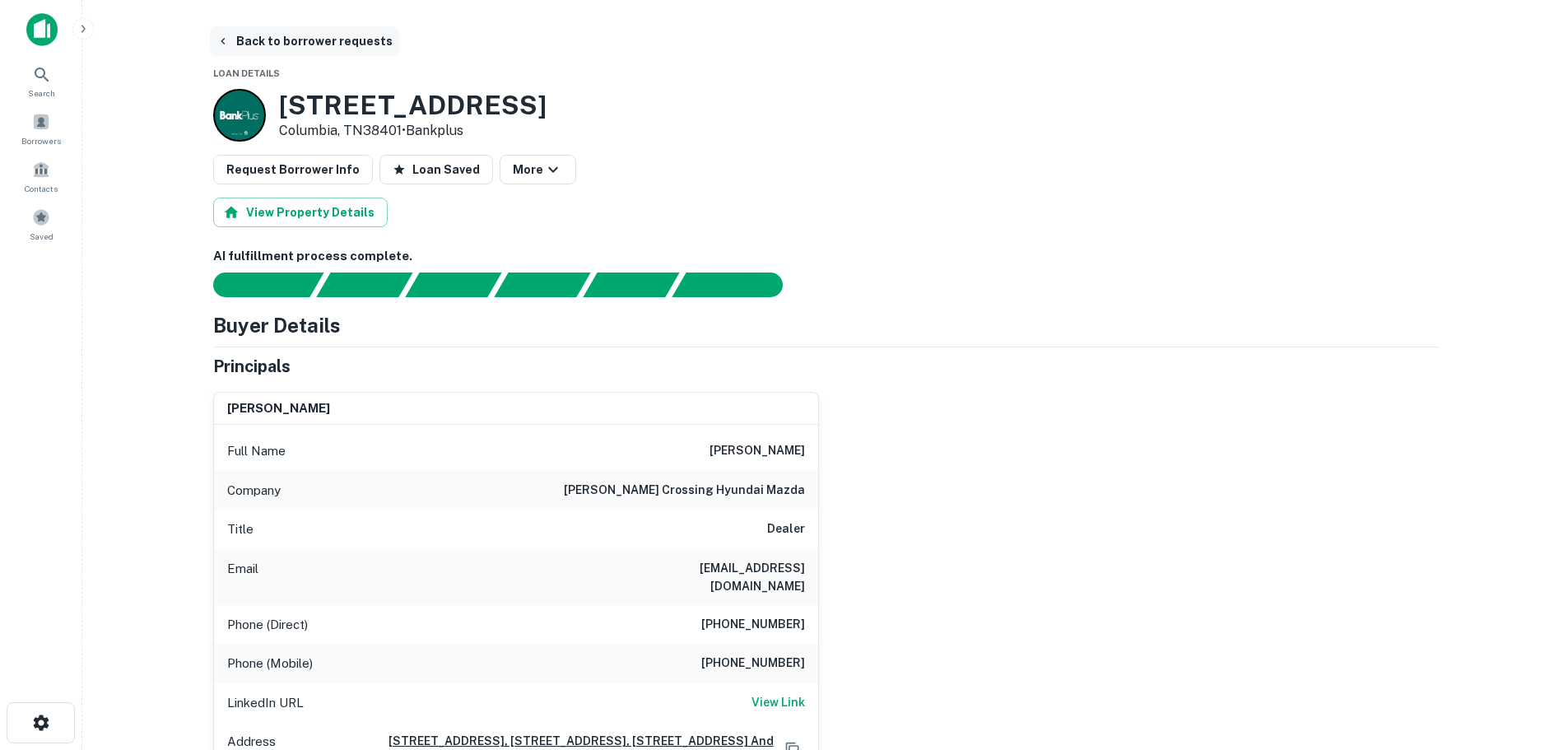
click at [258, 53] on button "Back to borrower requests" at bounding box center [305, 41] width 189 height 30
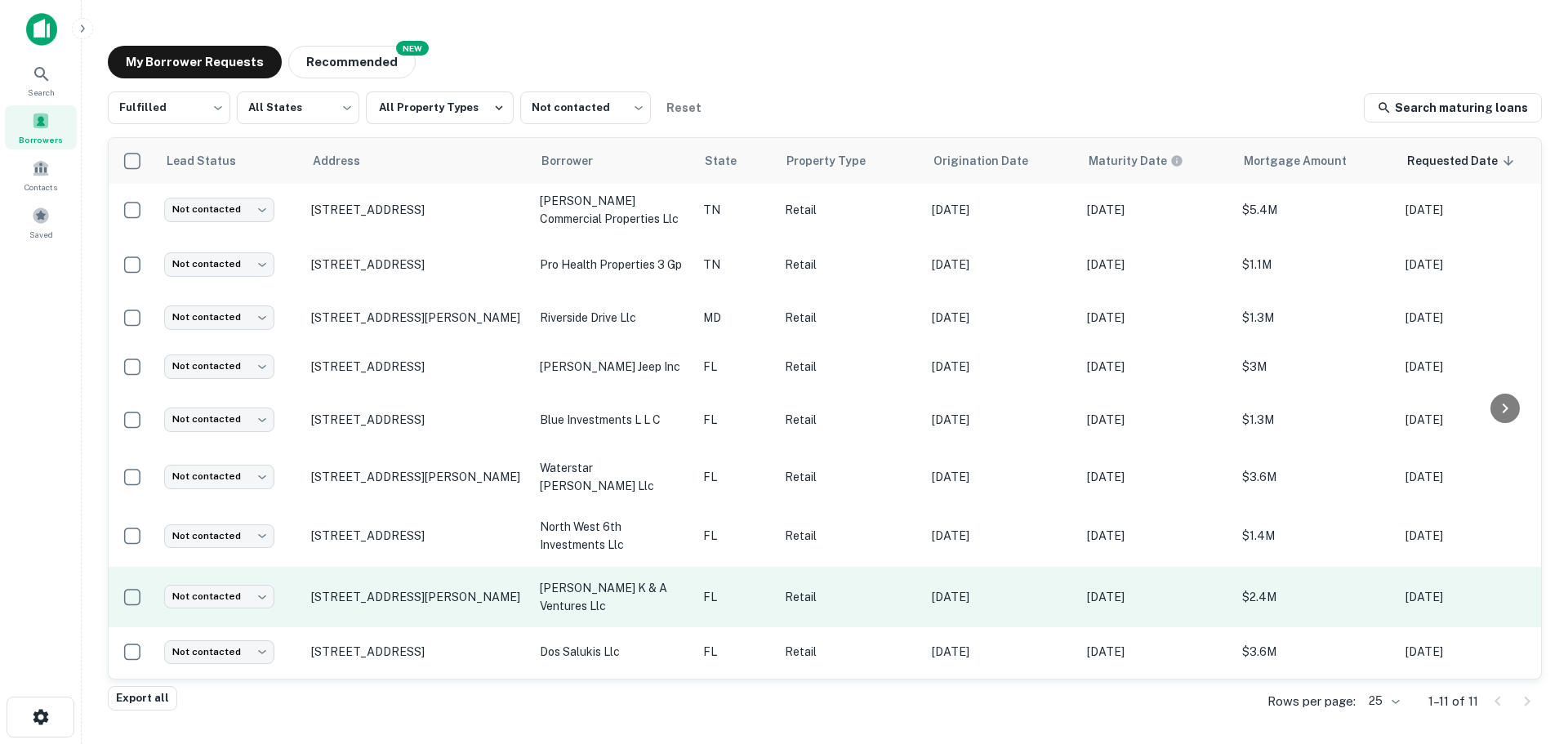
click at [383, 571] on td "2400 James L Redman Pkwy Plant City, FL33566" at bounding box center [417, 598] width 228 height 61
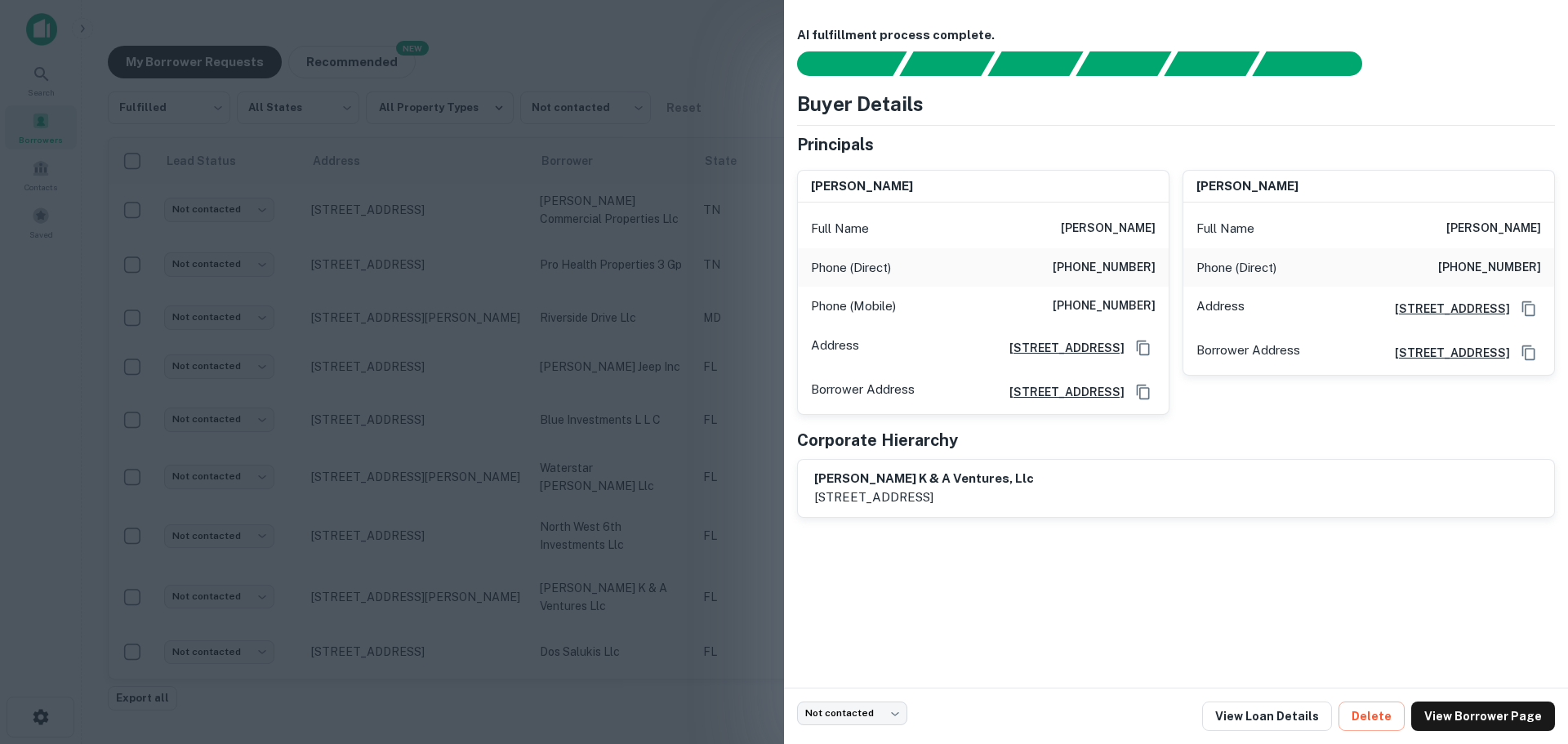
click at [73, 455] on div at bounding box center [784, 372] width 1568 height 744
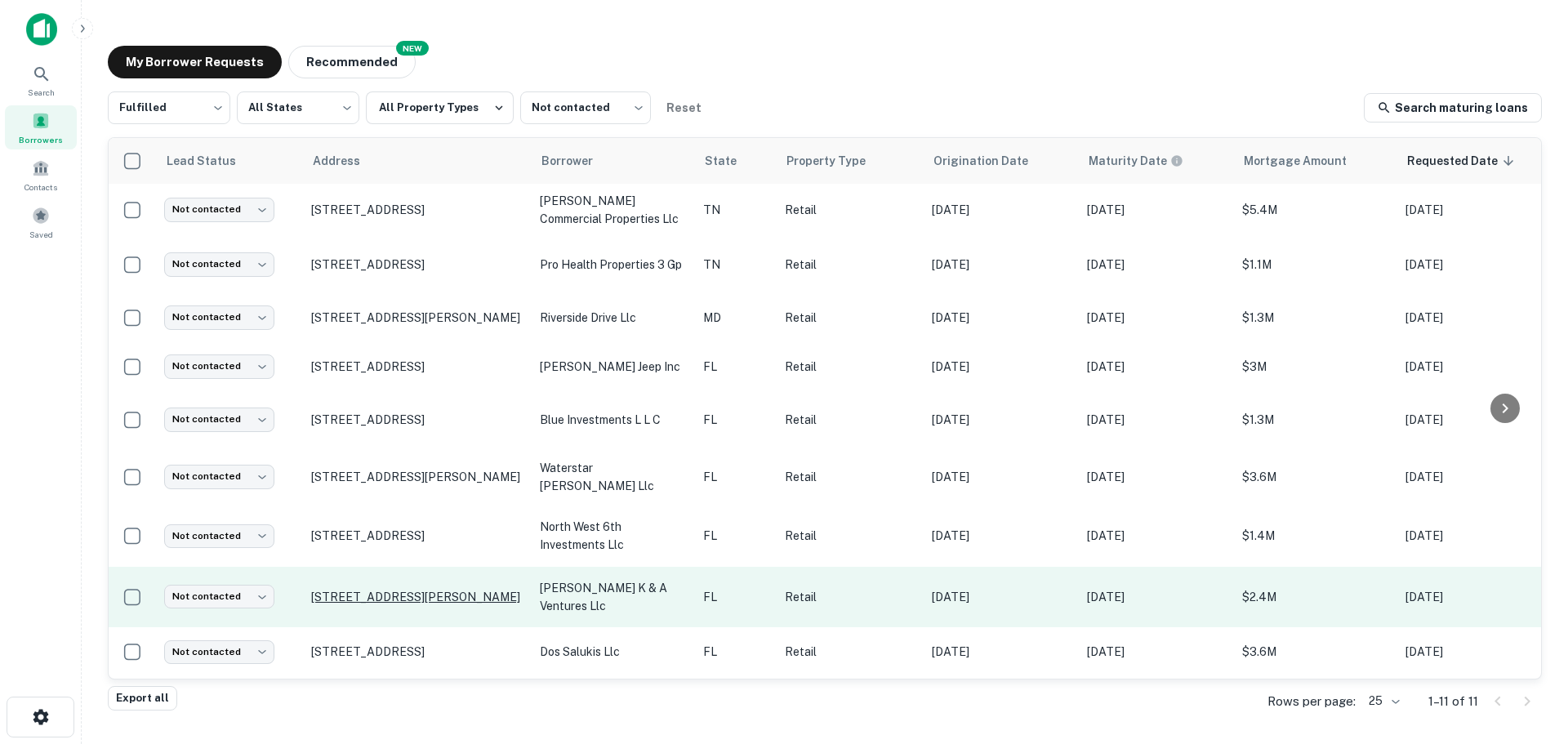
click at [343, 590] on p "2400 James L Redman Pkwy Plant City, FL33566" at bounding box center [417, 597] width 212 height 15
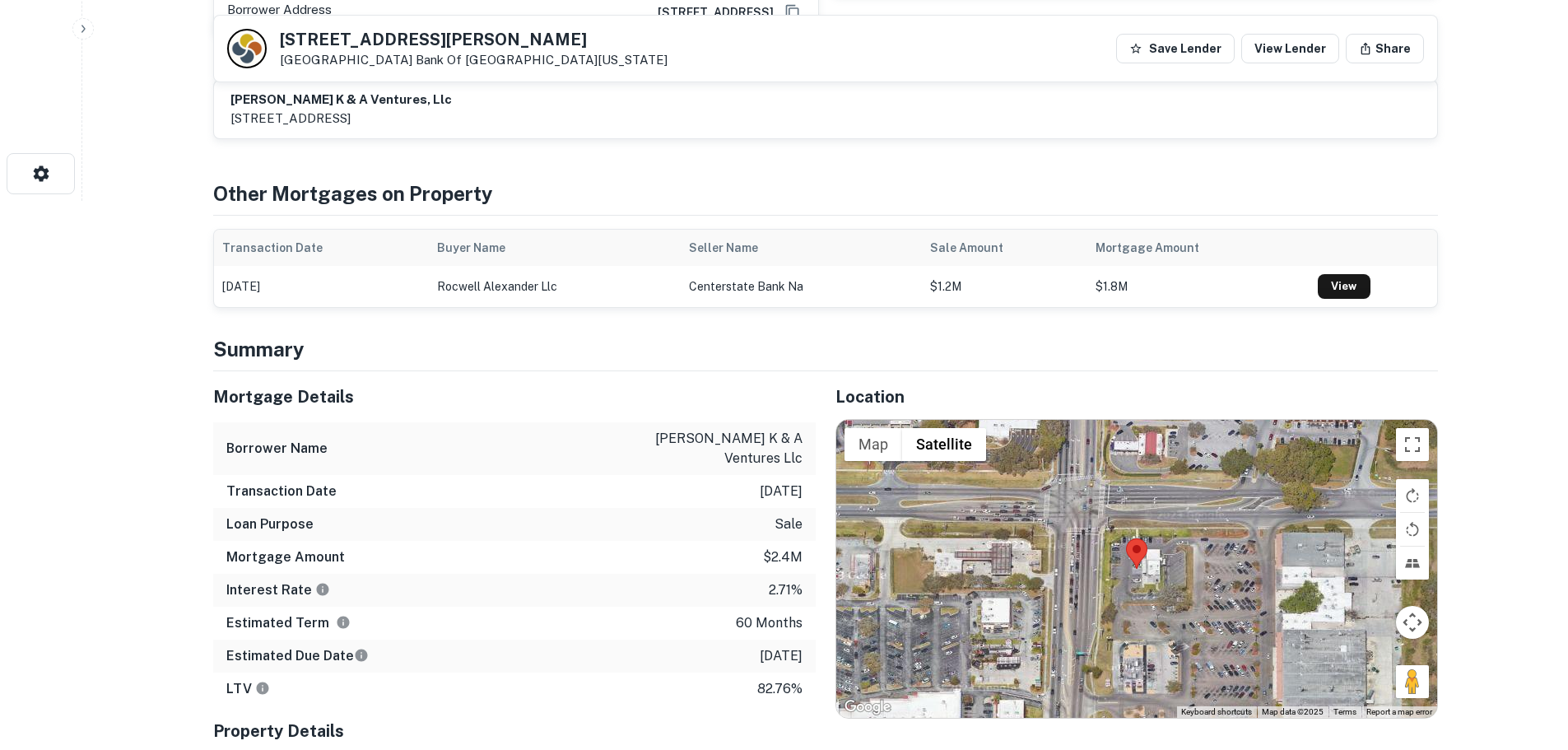
scroll to position [576, 0]
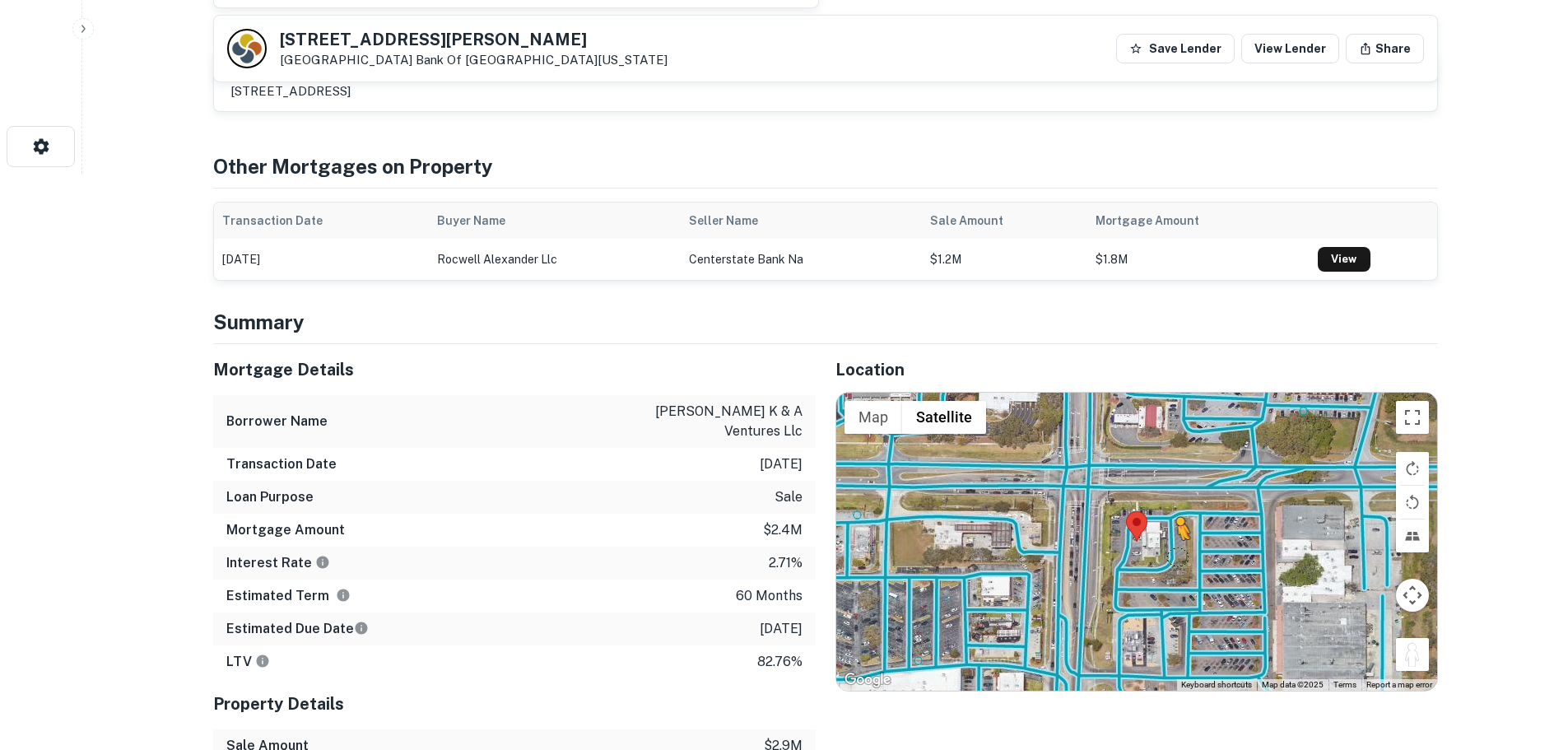
drag, startPoint x: 1419, startPoint y: 652, endPoint x: 1170, endPoint y: 550, distance: 269.1
click at [1170, 550] on div "To activate drag with keyboard, press Alt + Enter. Once in keyboard drag state,…" at bounding box center [1137, 541] width 601 height 298
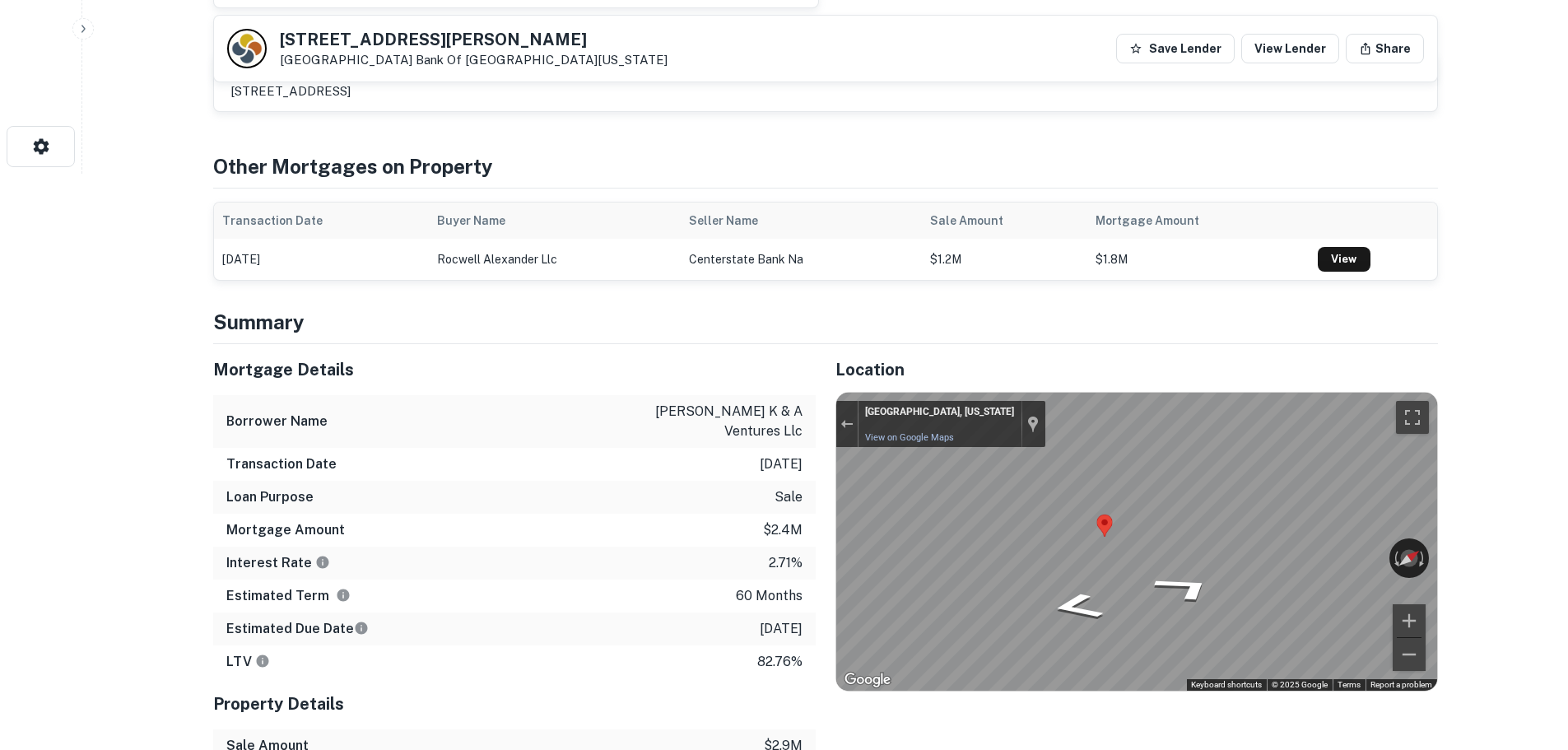
click at [424, 48] on h5 "2400 James L Redman Pkwy" at bounding box center [473, 39] width 388 height 17
click at [425, 48] on h5 "2400 James L Redman Pkwy" at bounding box center [473, 39] width 388 height 17
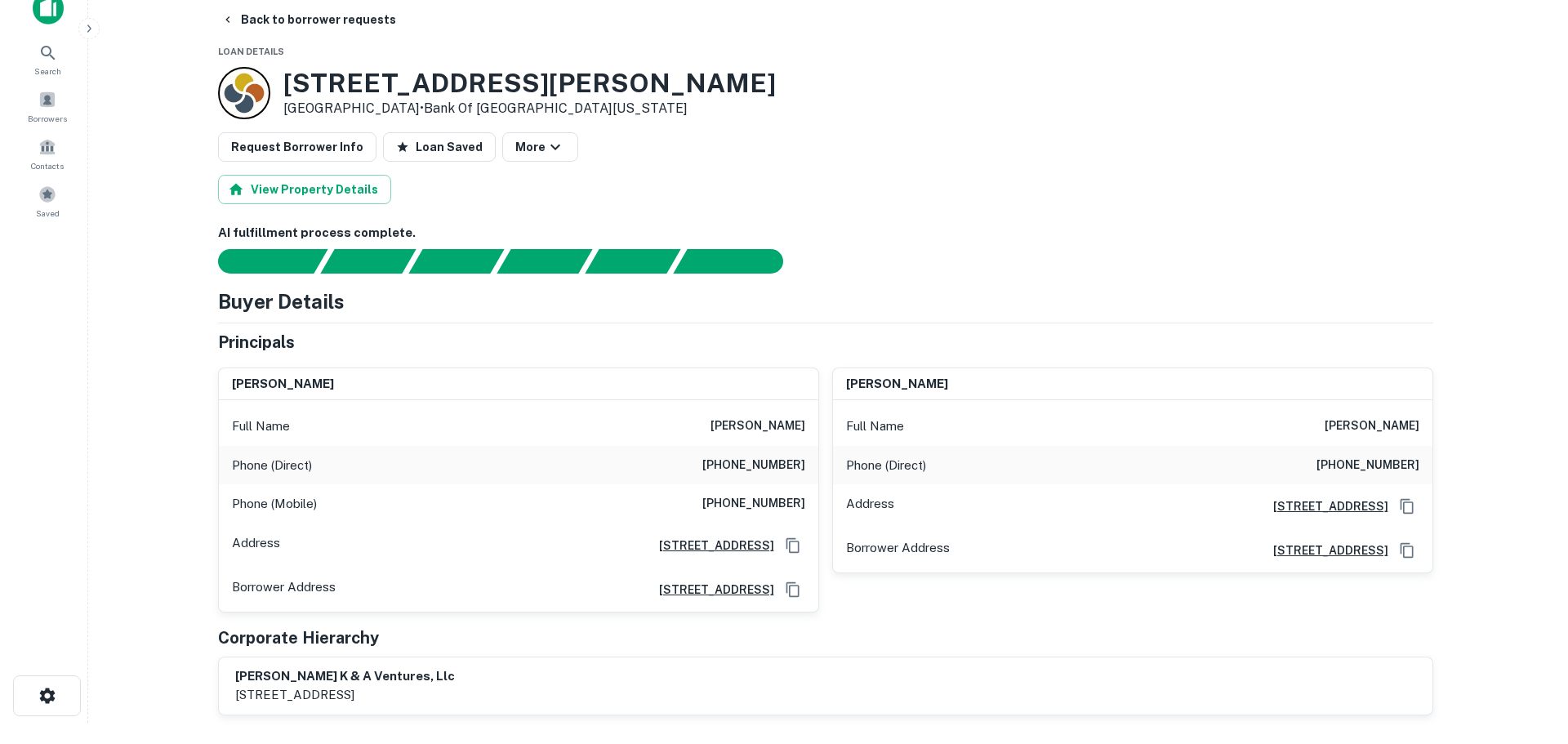
scroll to position [0, 0]
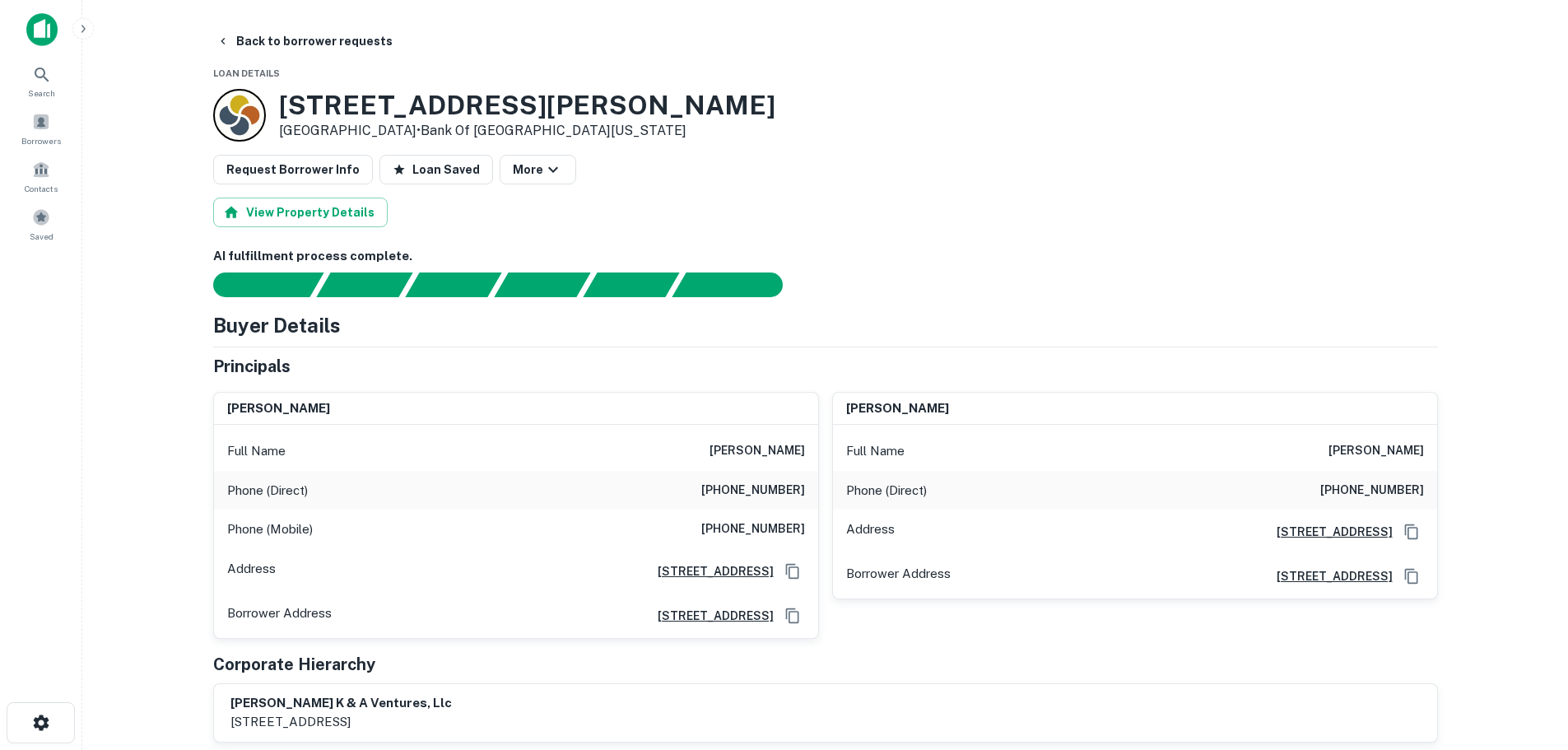
click at [784, 498] on h6 "(586) 909-9716" at bounding box center [753, 491] width 104 height 20
click at [752, 536] on h6 "(586) 909-9716" at bounding box center [753, 529] width 104 height 20
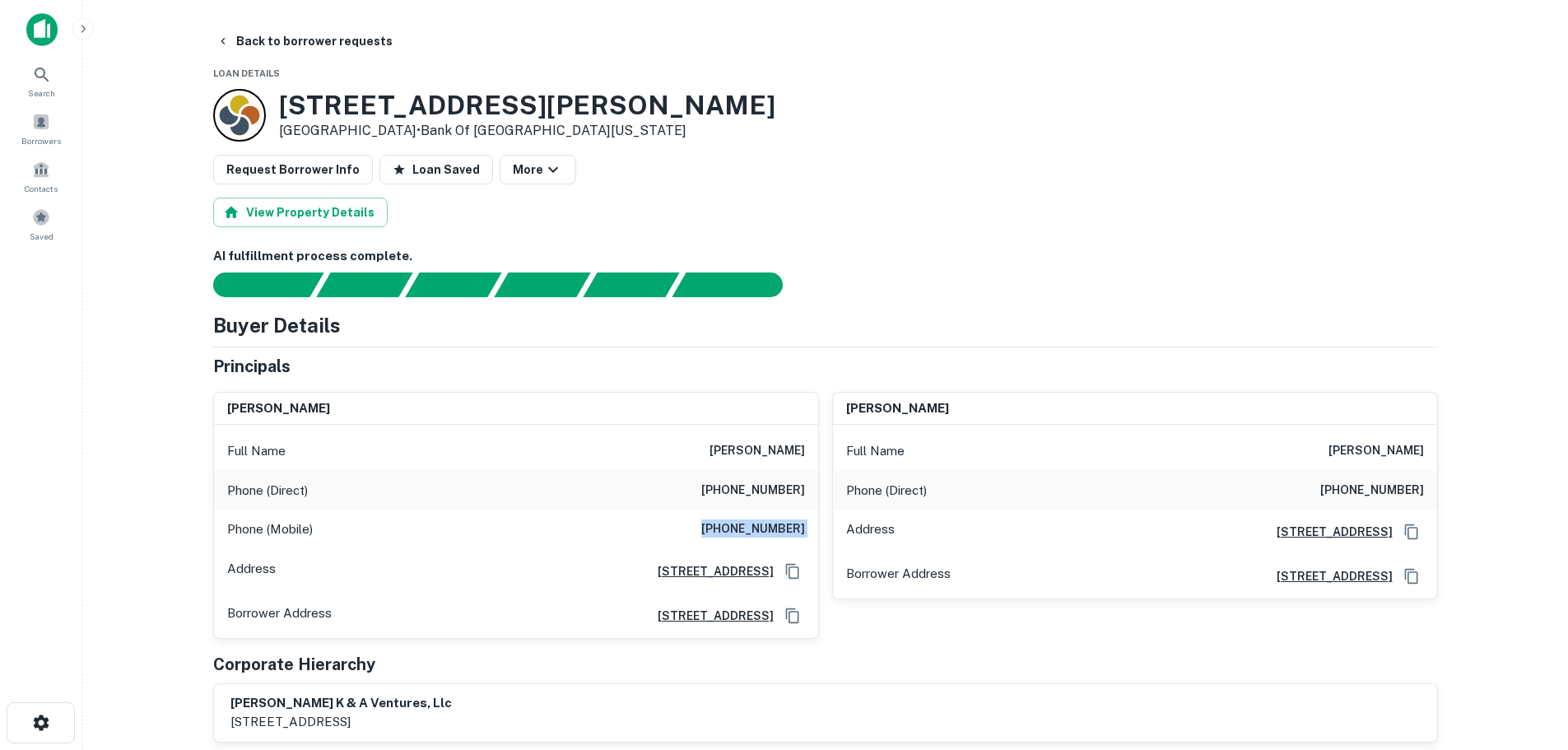
click at [752, 536] on h6 "(586) 909-9716" at bounding box center [753, 529] width 104 height 20
click at [1364, 493] on h6 "(813) 654-9352" at bounding box center [1373, 491] width 104 height 20
click at [775, 491] on h6 "(586) 909-9716" at bounding box center [753, 491] width 104 height 20
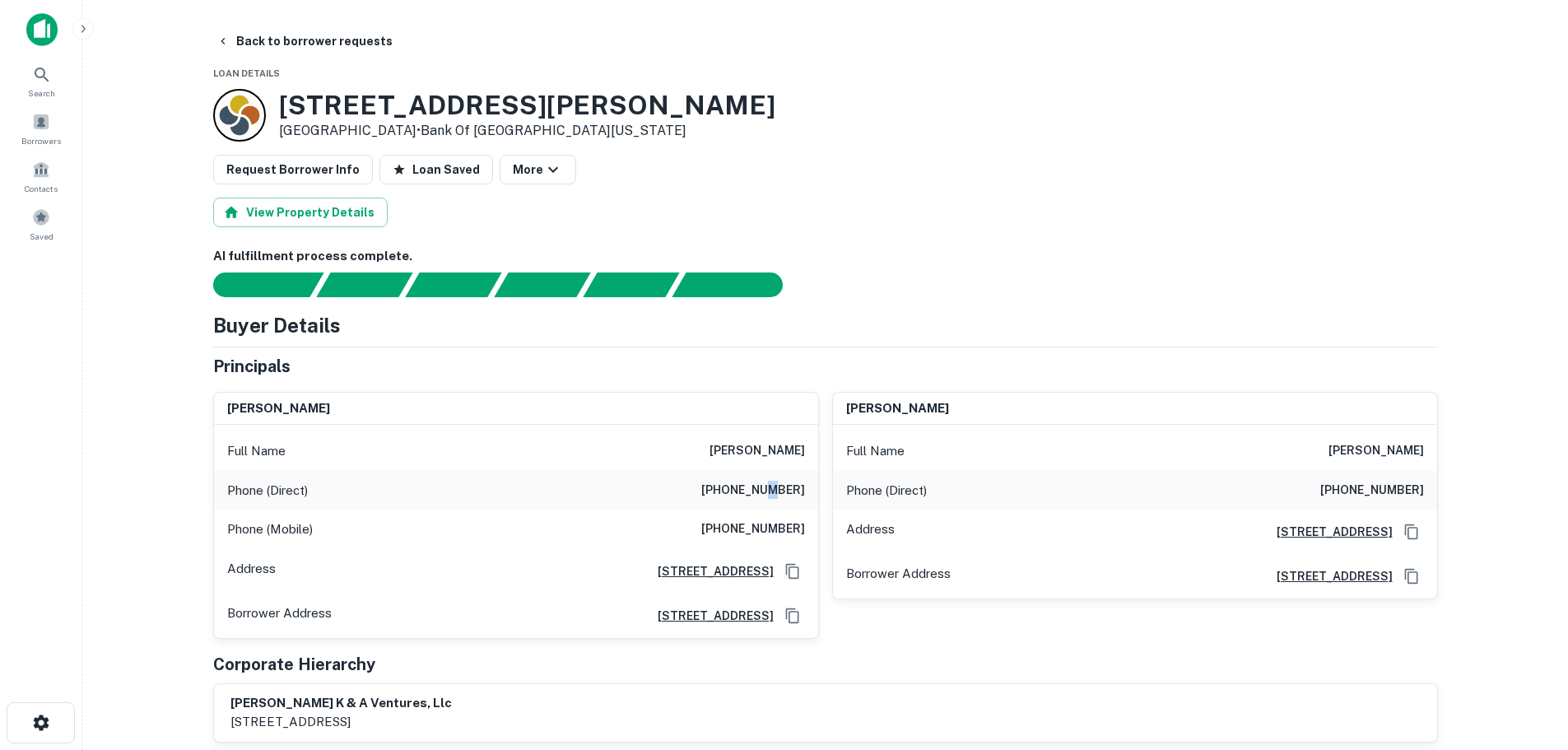
click at [775, 491] on h6 "(586) 909-9716" at bounding box center [753, 491] width 104 height 20
click at [341, 40] on button "Back to borrower requests" at bounding box center [305, 41] width 189 height 30
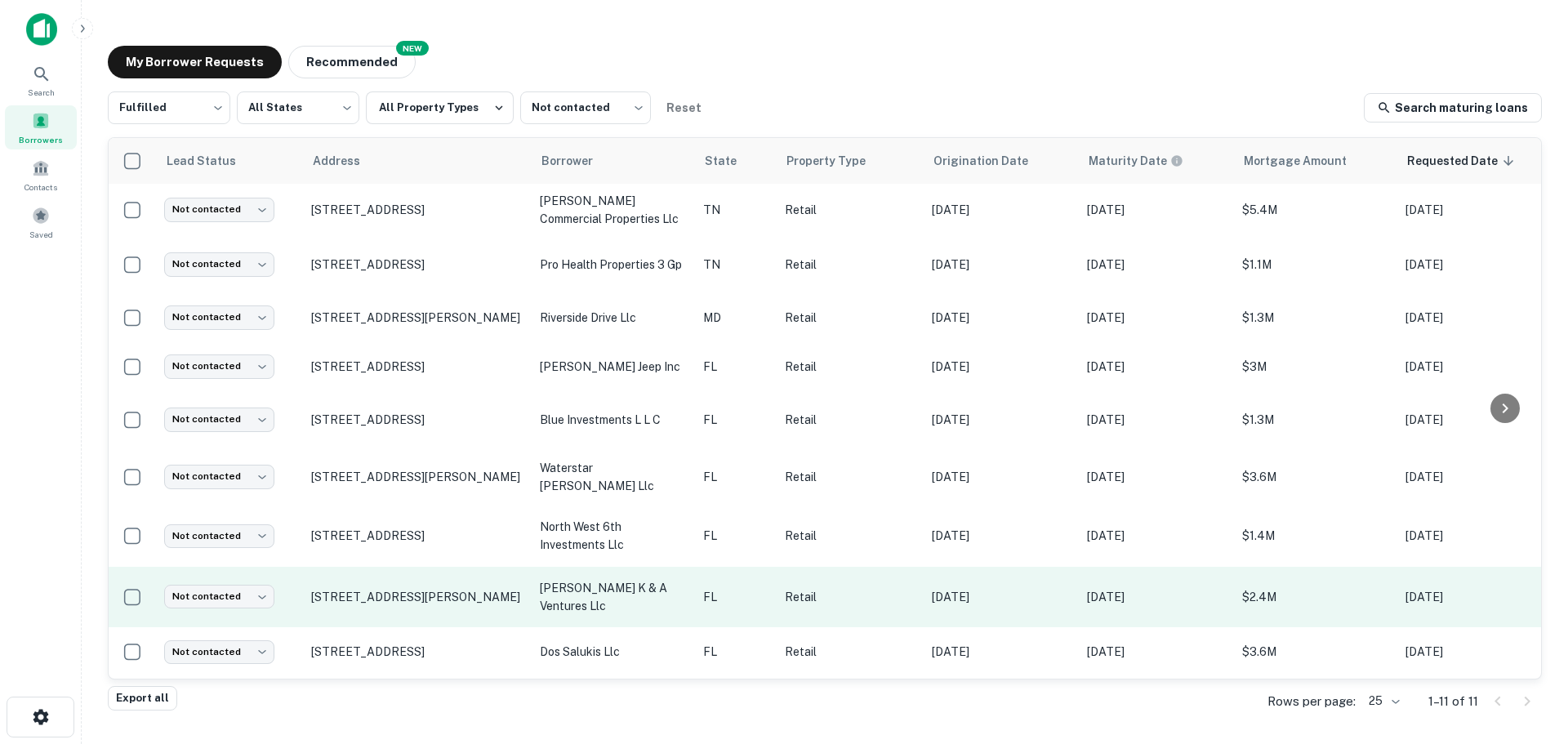
click at [229, 576] on td "Not contacted **** ​" at bounding box center [229, 598] width 147 height 61
click at [232, 588] on body "Search Borrowers Contacts Saved My Borrower Requests NEW Recommended Fulfilled …" at bounding box center [784, 372] width 1568 height 744
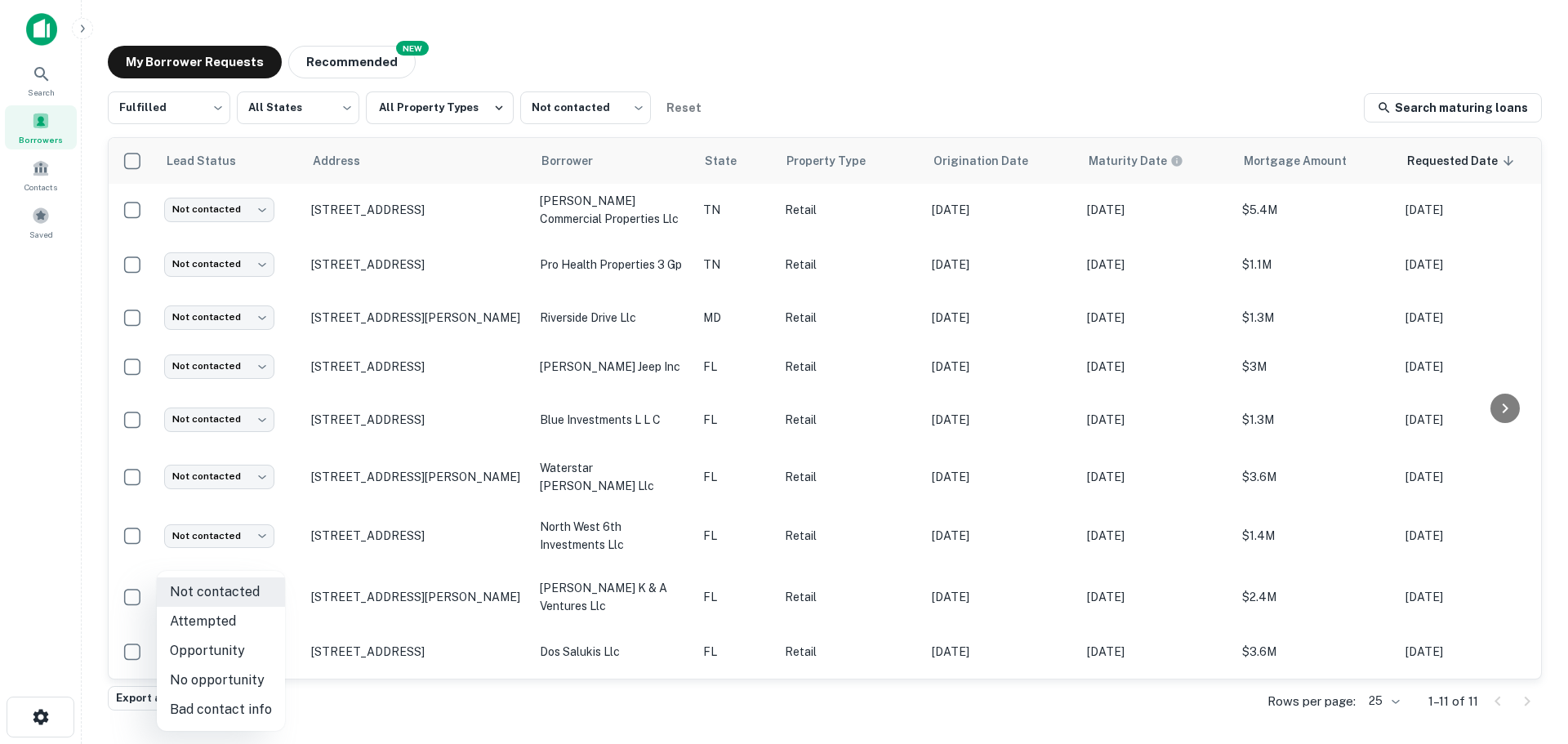
click at [243, 617] on li "Attempted" at bounding box center [221, 621] width 128 height 30
type input "*********"
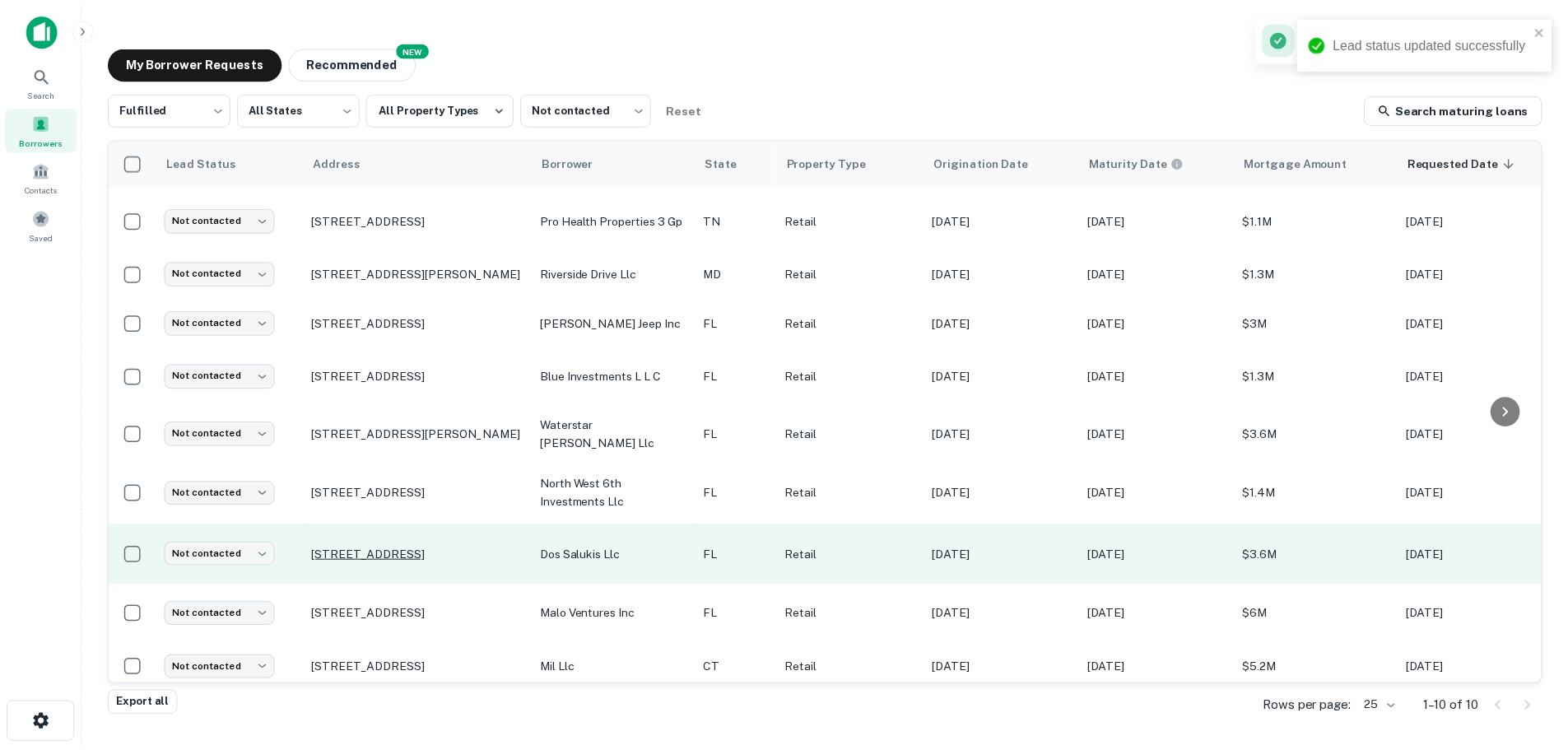
scroll to position [68, 0]
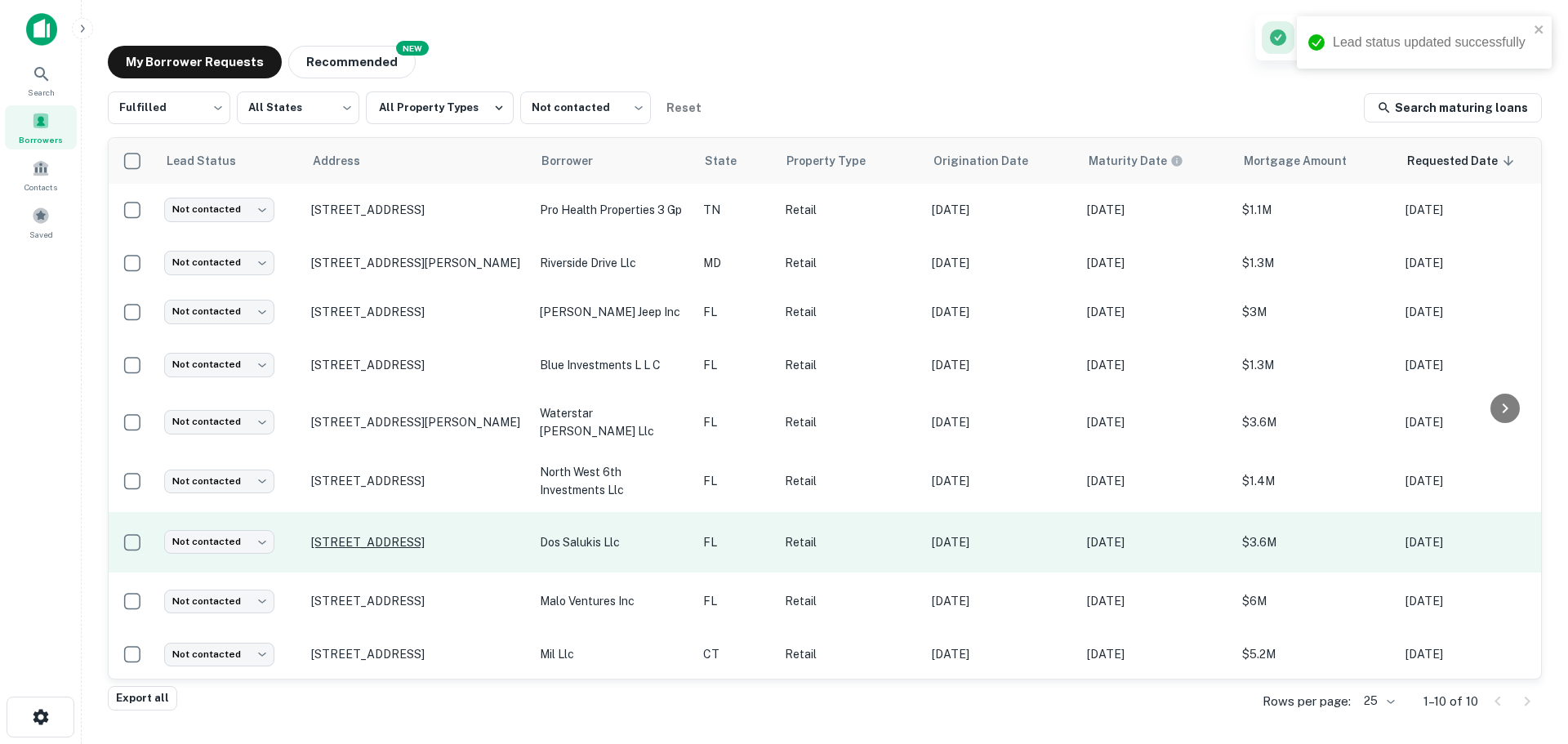
click at [436, 535] on p "[STREET_ADDRESS]" at bounding box center [417, 541] width 212 height 15
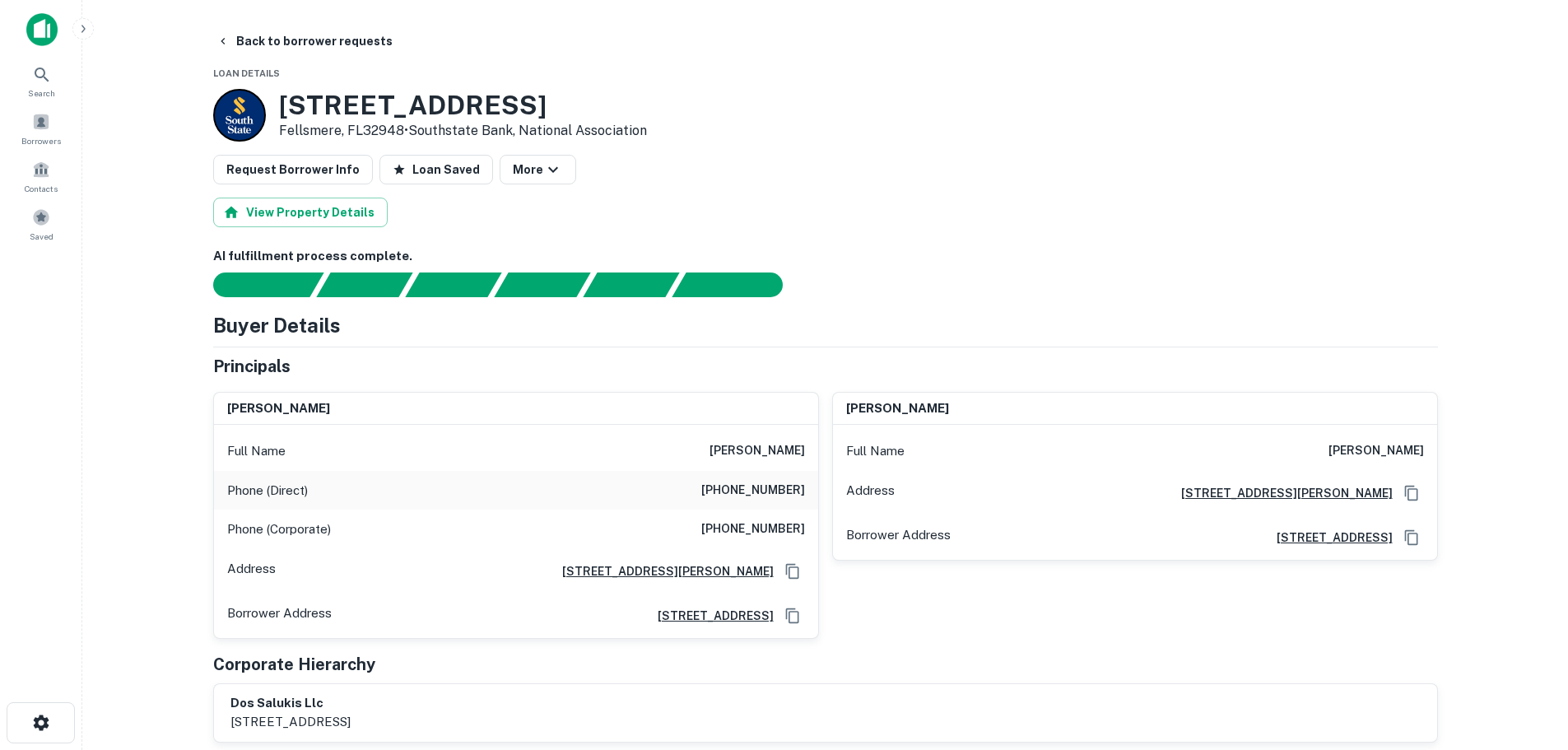
click at [404, 94] on h3 "[STREET_ADDRESS]" at bounding box center [462, 105] width 368 height 31
click at [786, 490] on h6 "[PHONE_NUMBER]" at bounding box center [753, 491] width 104 height 20
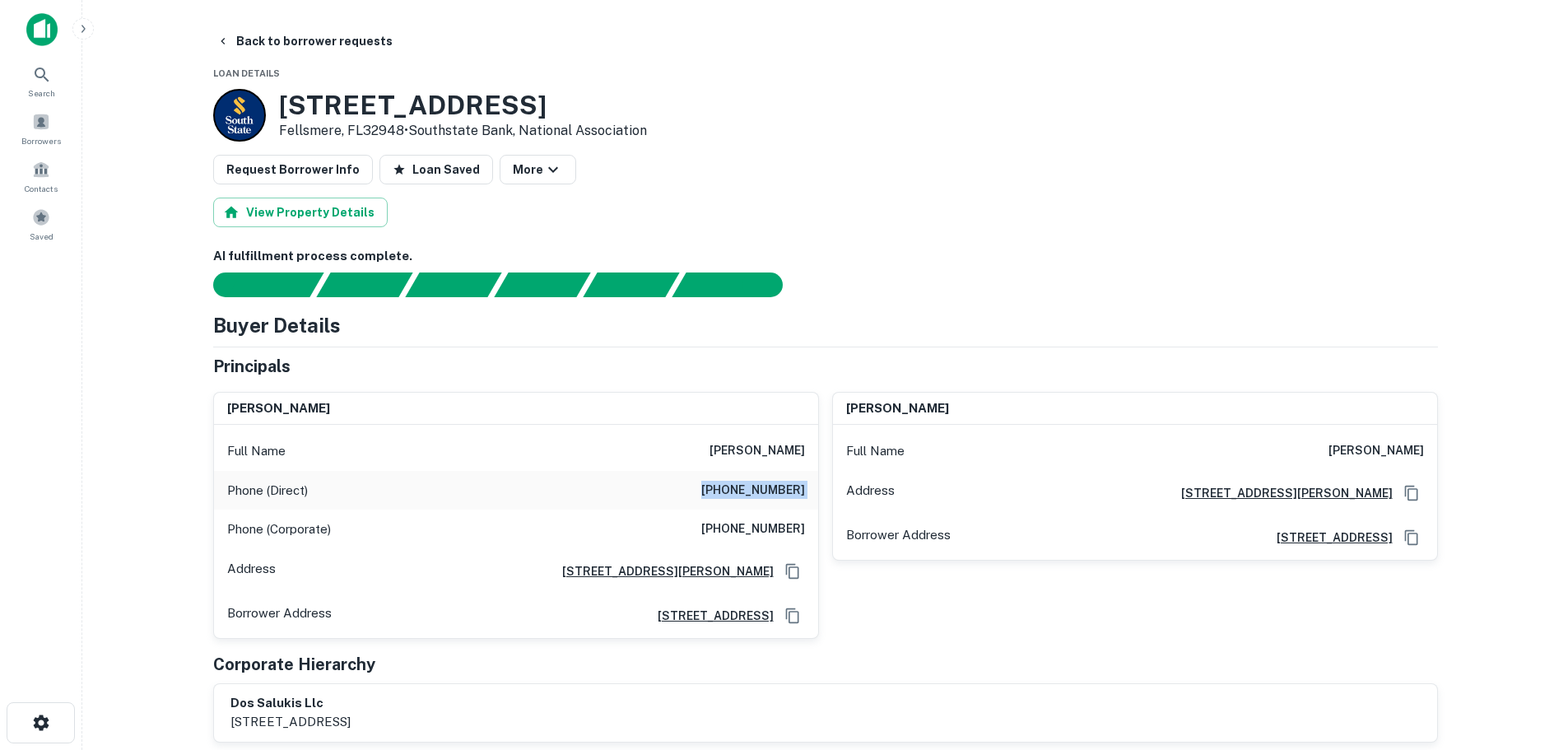
click at [786, 490] on h6 "[PHONE_NUMBER]" at bounding box center [753, 491] width 104 height 20
drag, startPoint x: 360, startPoint y: 42, endPoint x: 366, endPoint y: 101, distance: 59.3
click at [358, 44] on button "Back to borrower requests" at bounding box center [305, 41] width 189 height 30
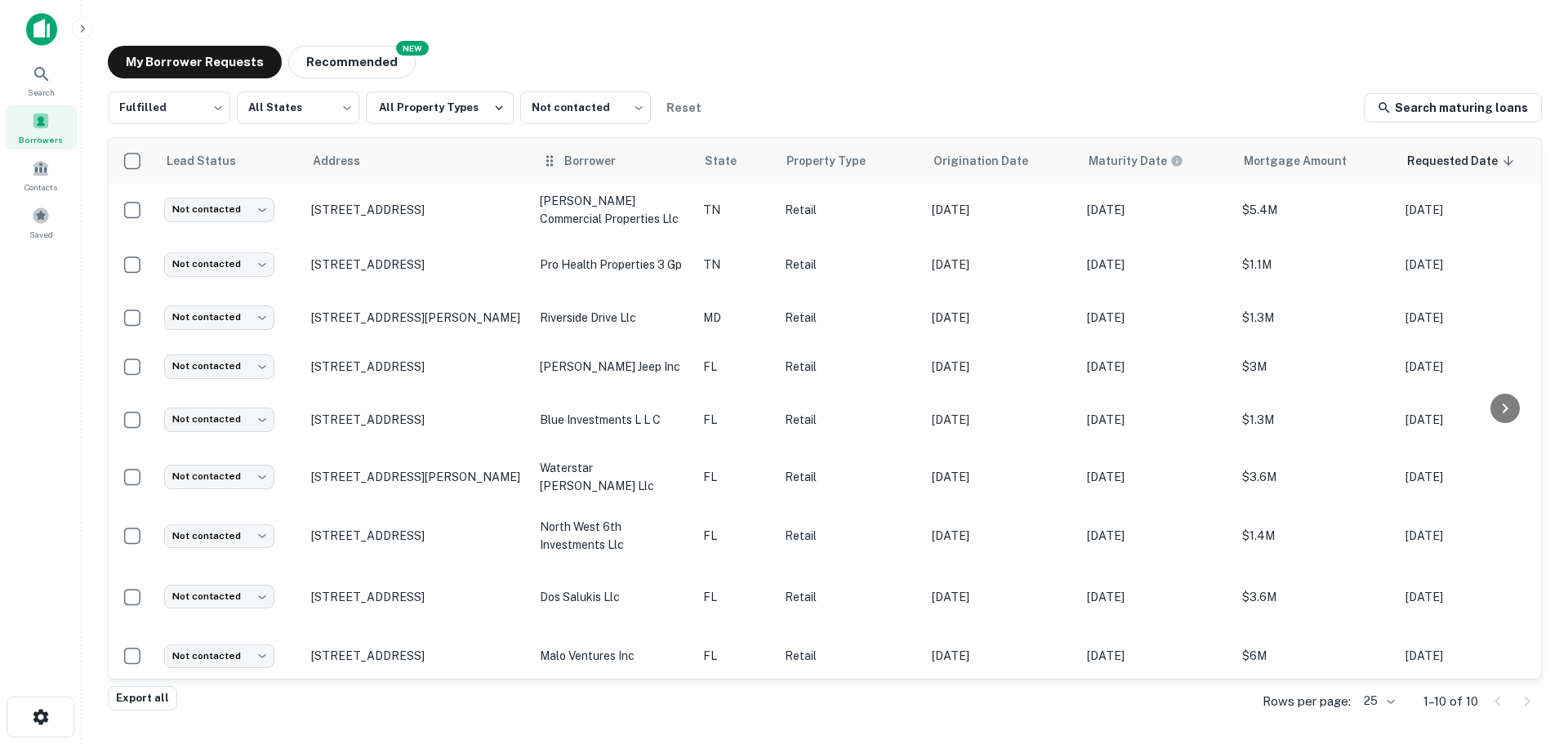
scroll to position [67, 0]
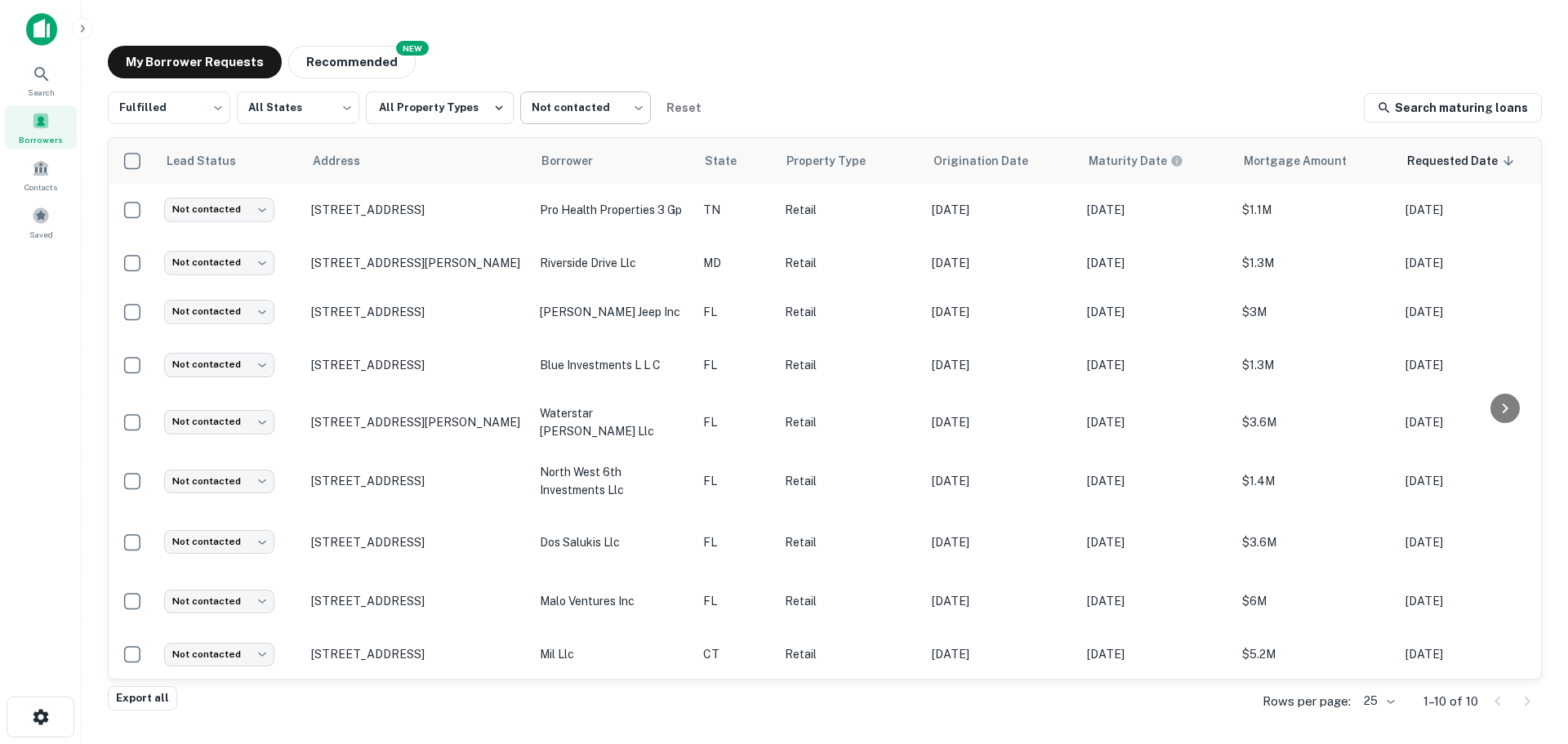
click at [615, 121] on body "Search Borrowers Contacts Saved My Borrower Requests NEW Recommended Fulfilled …" at bounding box center [784, 372] width 1568 height 744
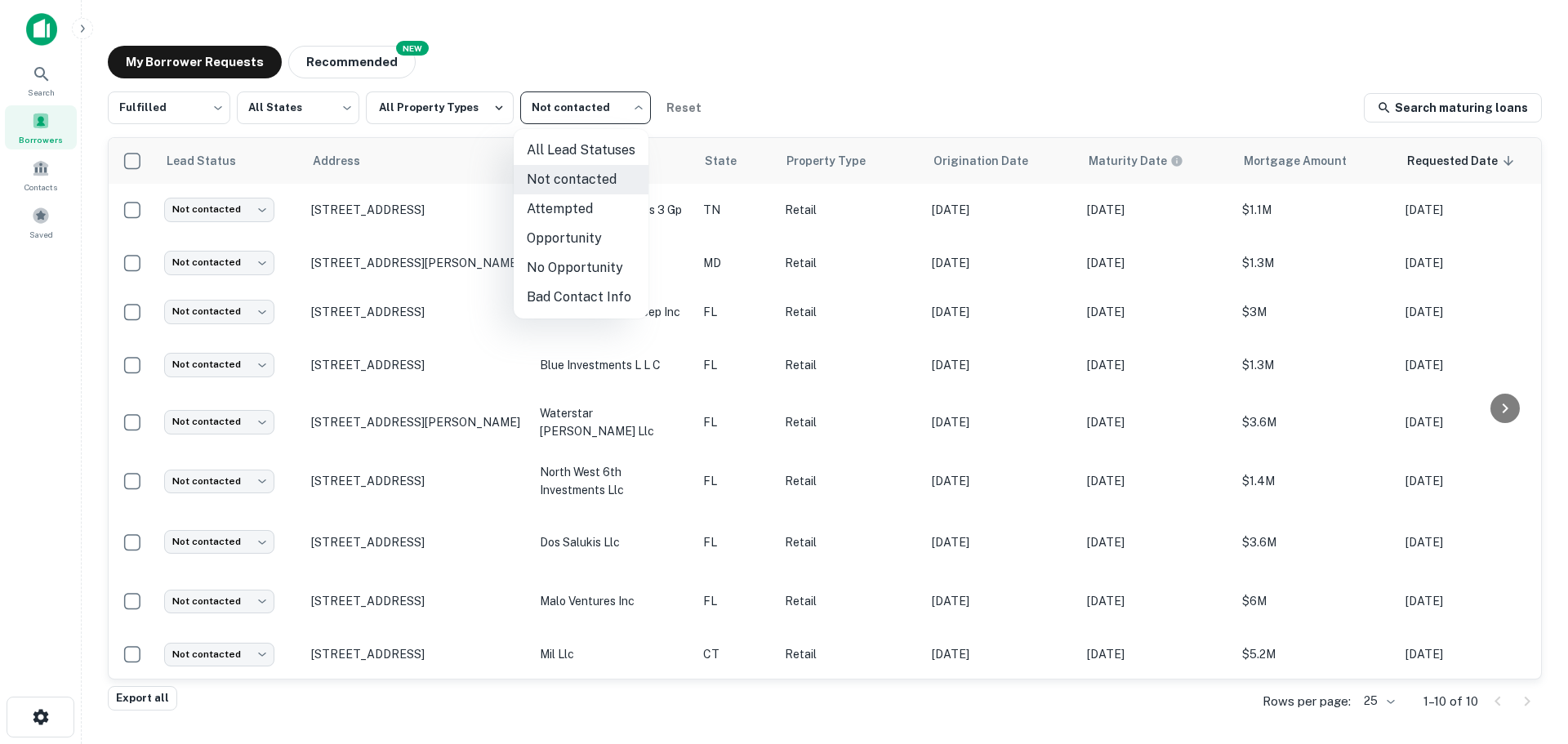
click at [594, 197] on li "Attempted" at bounding box center [581, 209] width 134 height 30
type input "*********"
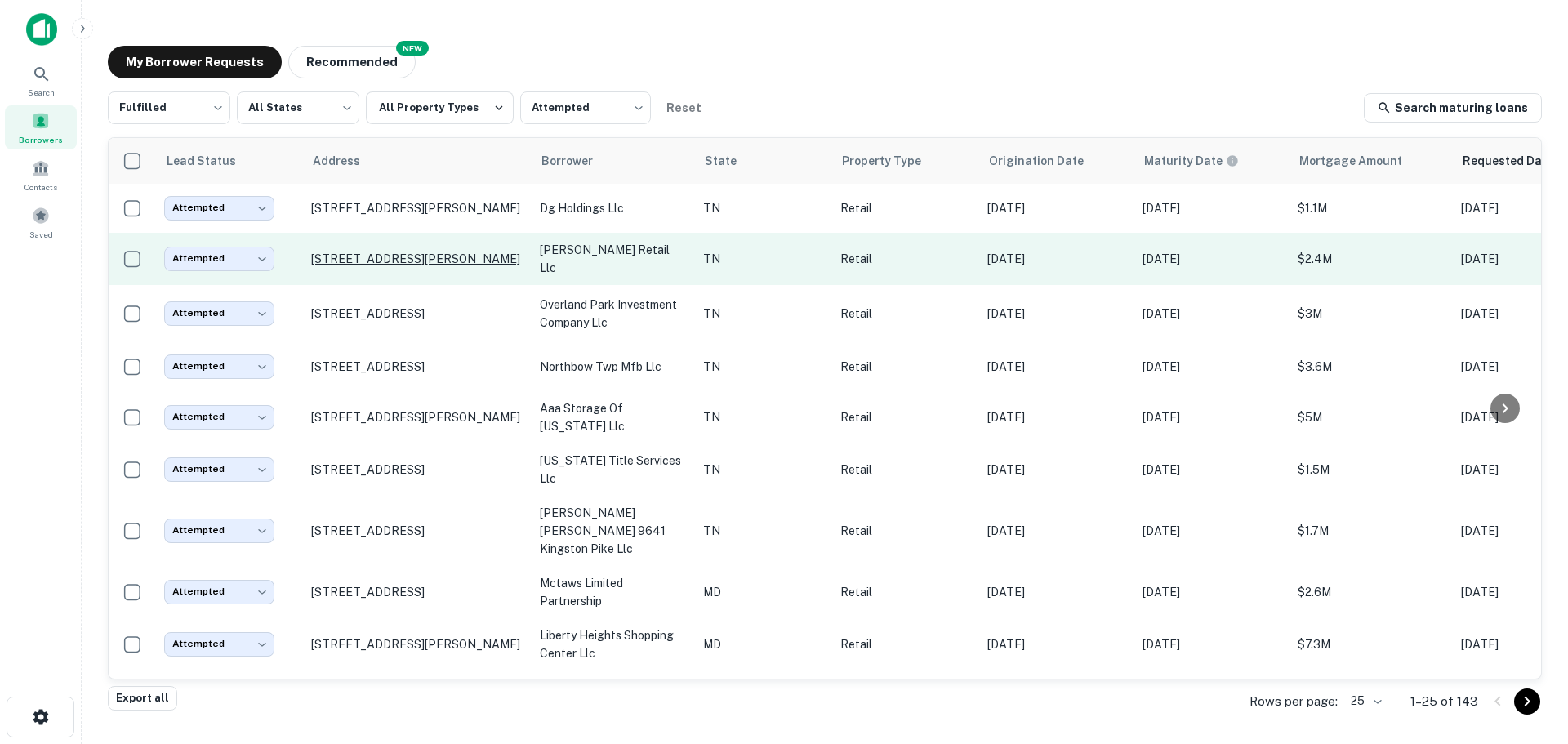
click at [452, 252] on p "1880 N Germantown Pkwy Cordova, TN38016" at bounding box center [417, 259] width 212 height 15
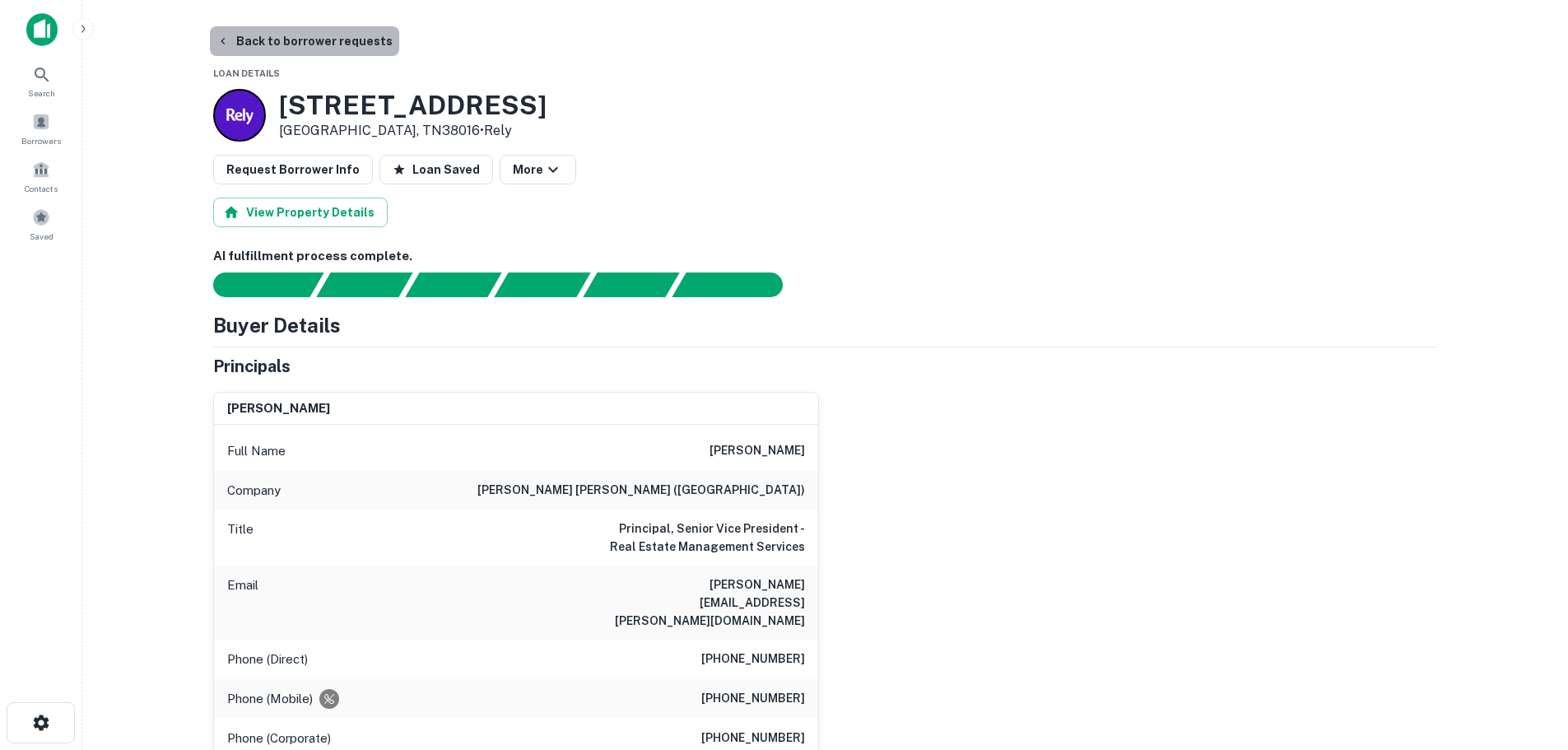
click at [349, 32] on button "Back to borrower requests" at bounding box center [305, 41] width 189 height 30
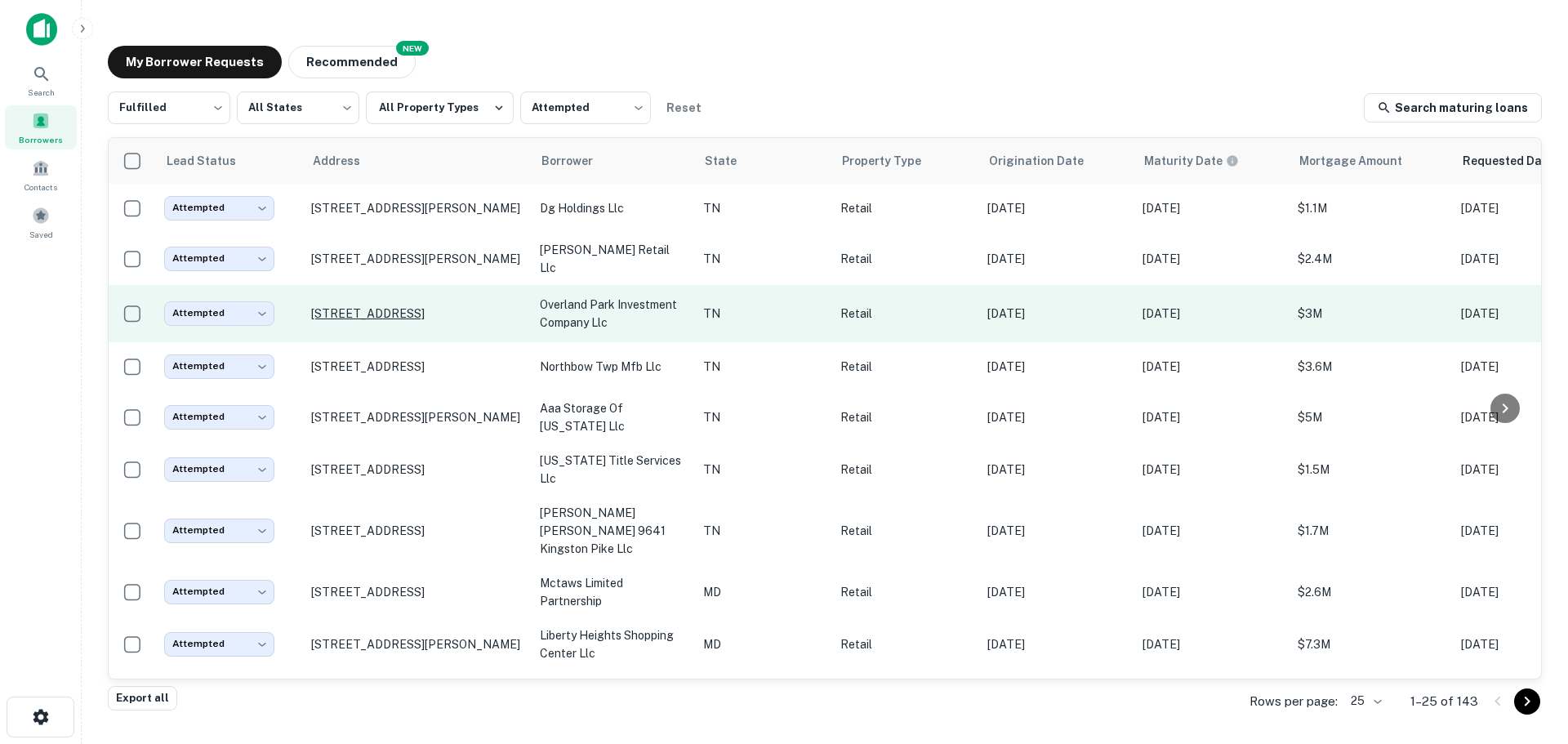
click at [438, 308] on p "8171 Highway 100 Nashville, TN37221" at bounding box center [417, 313] width 212 height 15
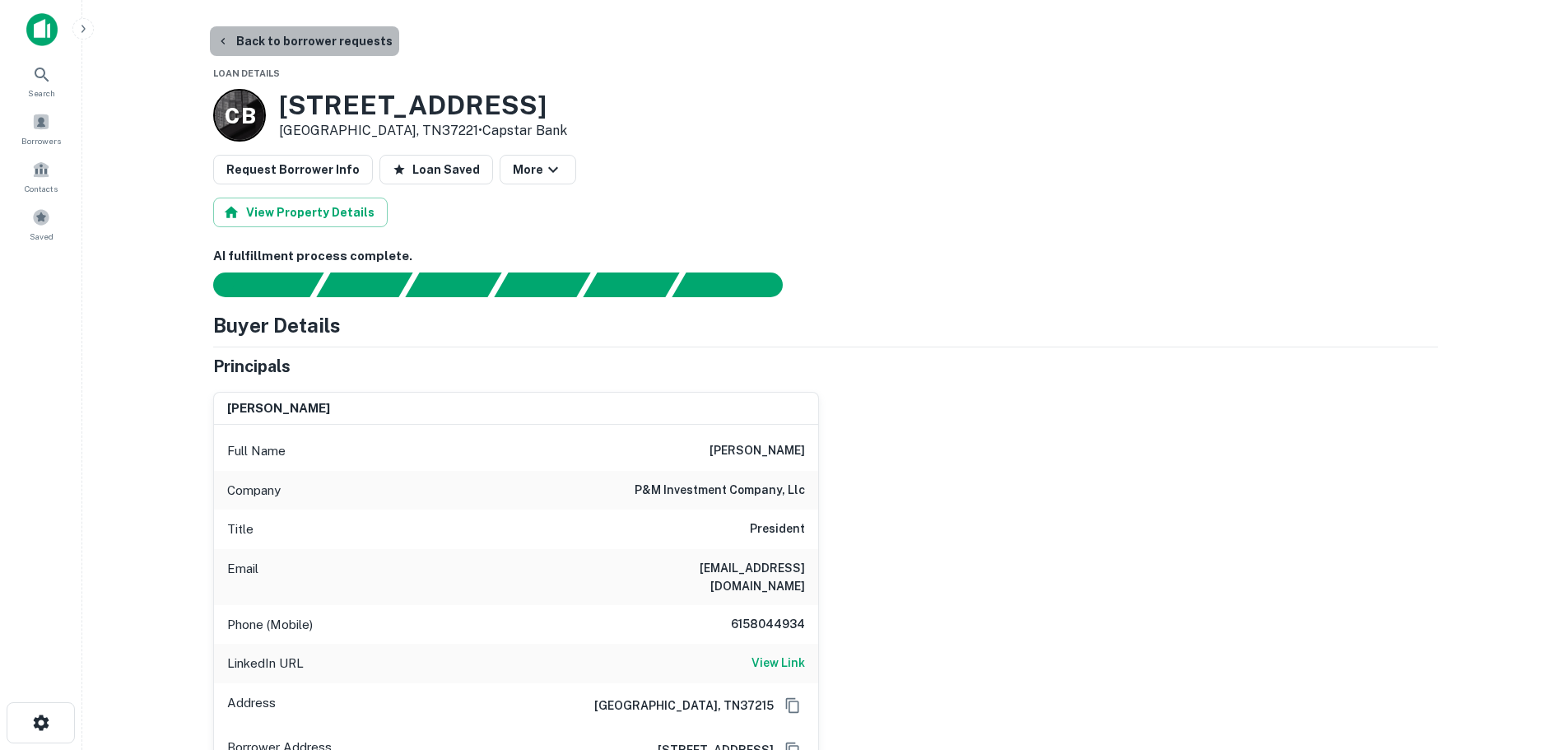
click at [359, 36] on button "Back to borrower requests" at bounding box center [305, 41] width 189 height 30
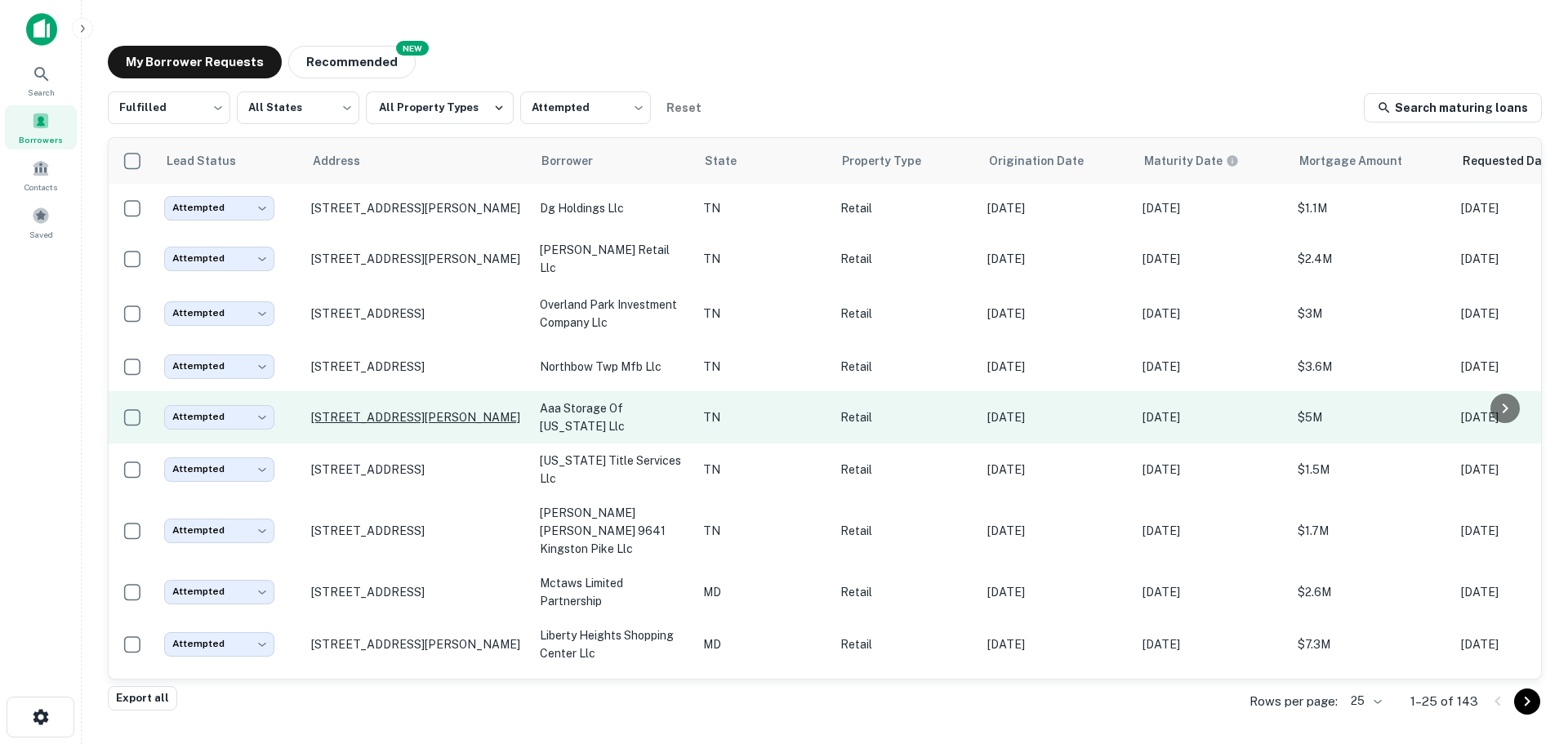
click at [447, 410] on p "1060 Se Tater Peeler Rd Lebanon, TN37090" at bounding box center [417, 417] width 212 height 15
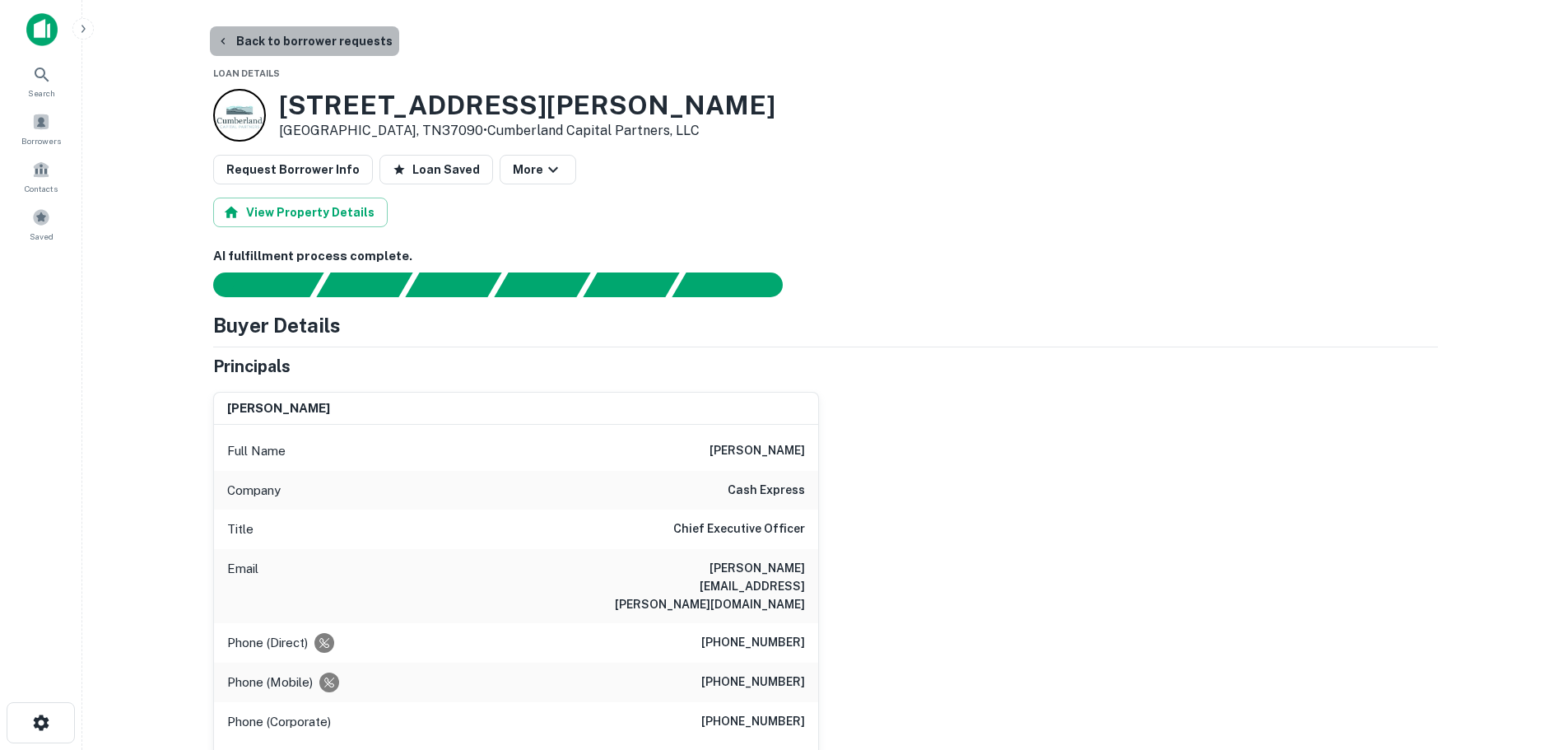
click at [347, 42] on button "Back to borrower requests" at bounding box center [305, 41] width 189 height 30
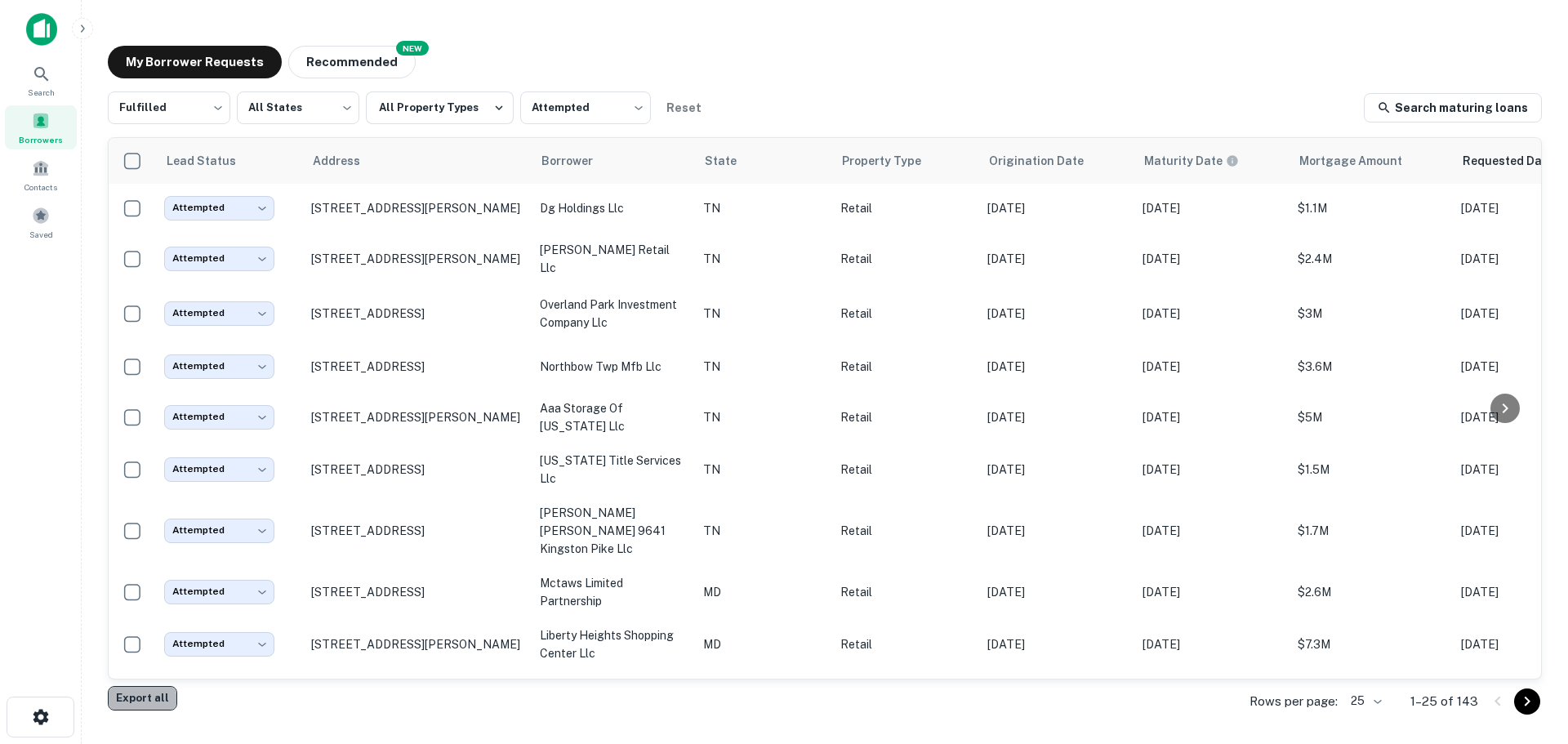
click at [137, 702] on button "Export all" at bounding box center [142, 698] width 69 height 25
click at [322, 115] on body "Search Borrowers Contacts Saved My Borrower Requests NEW Recommended Fulfilled …" at bounding box center [784, 372] width 1568 height 744
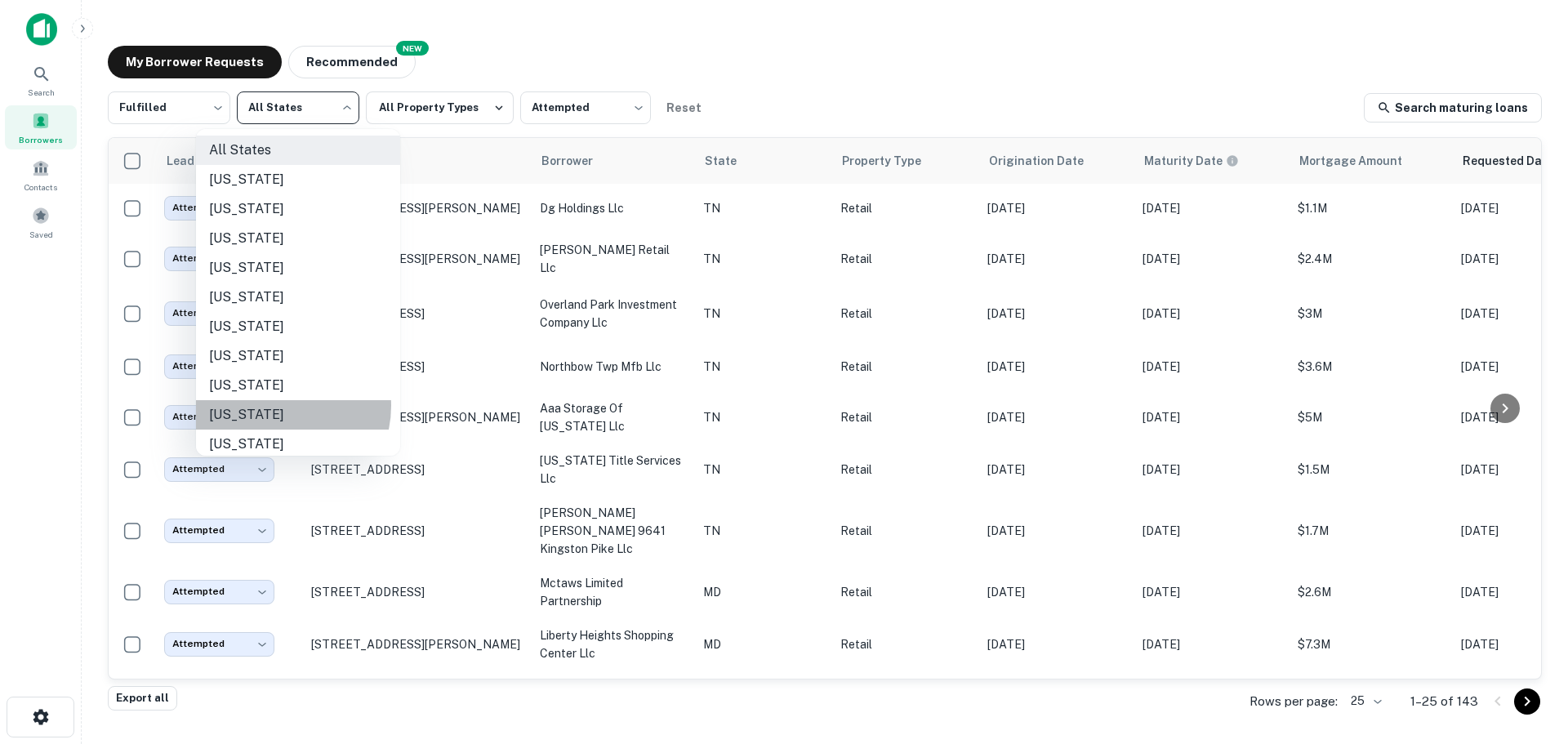
click at [277, 406] on li "[US_STATE]" at bounding box center [297, 415] width 205 height 30
type input "**"
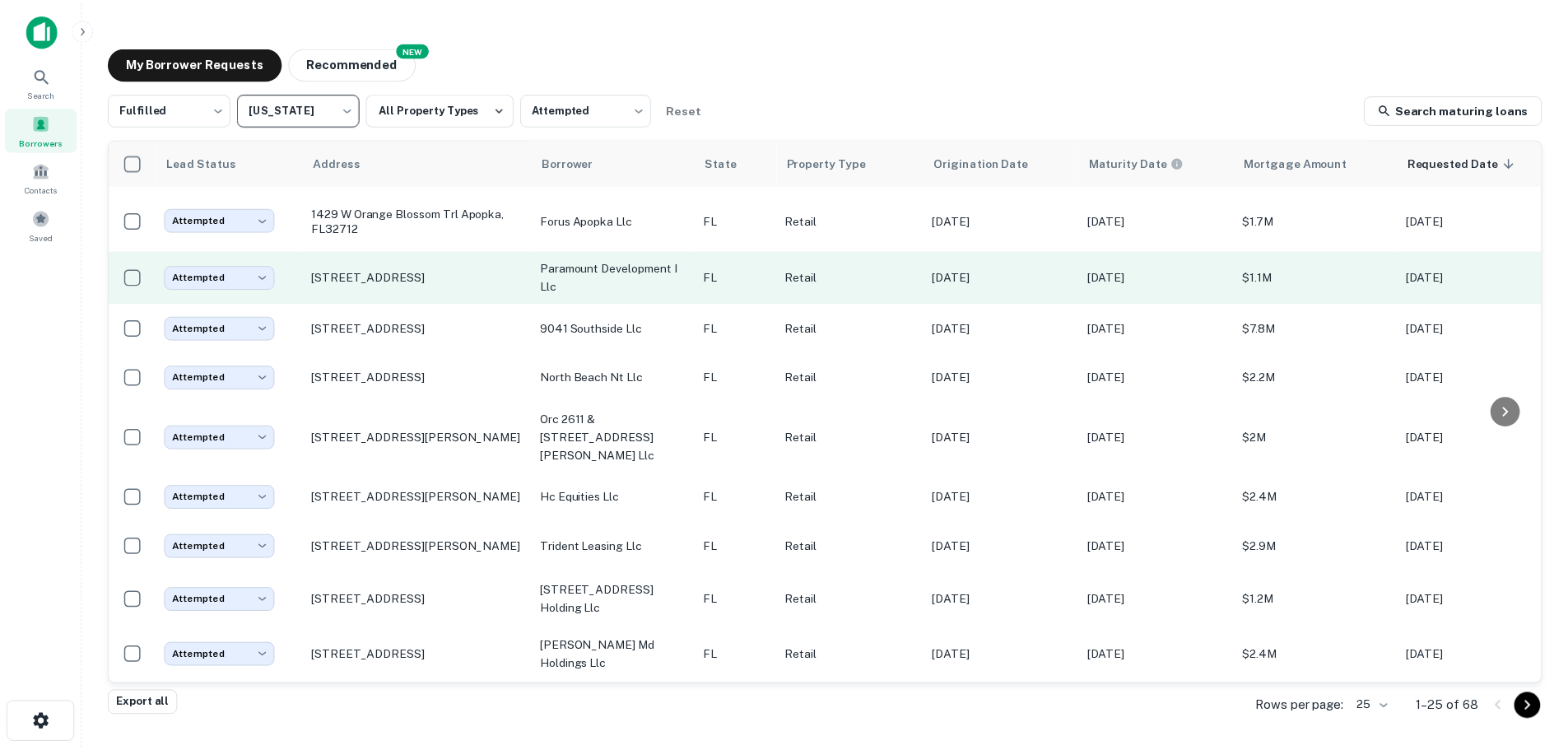
scroll to position [247, 0]
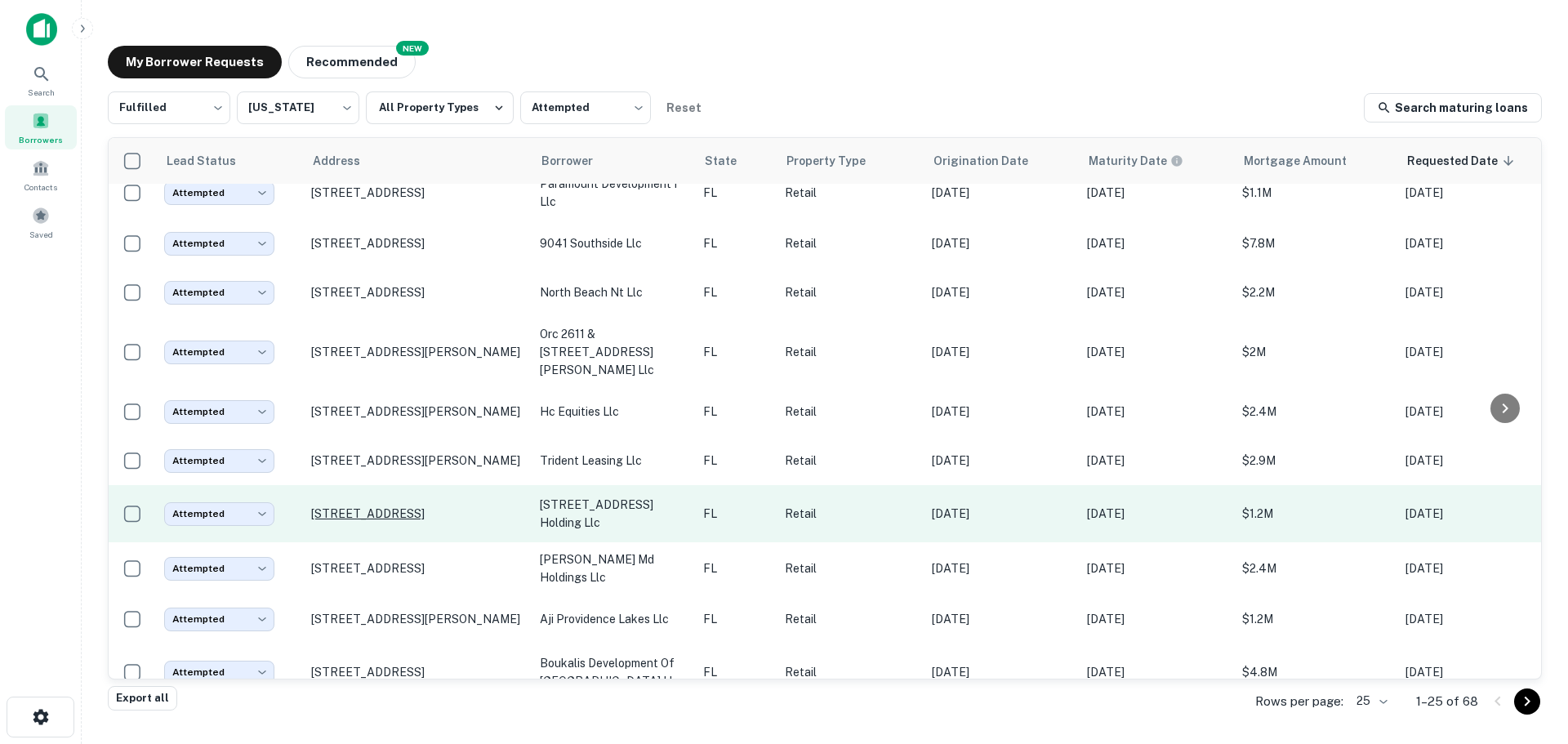
click at [443, 506] on p "[STREET_ADDRESS]" at bounding box center [417, 513] width 212 height 15
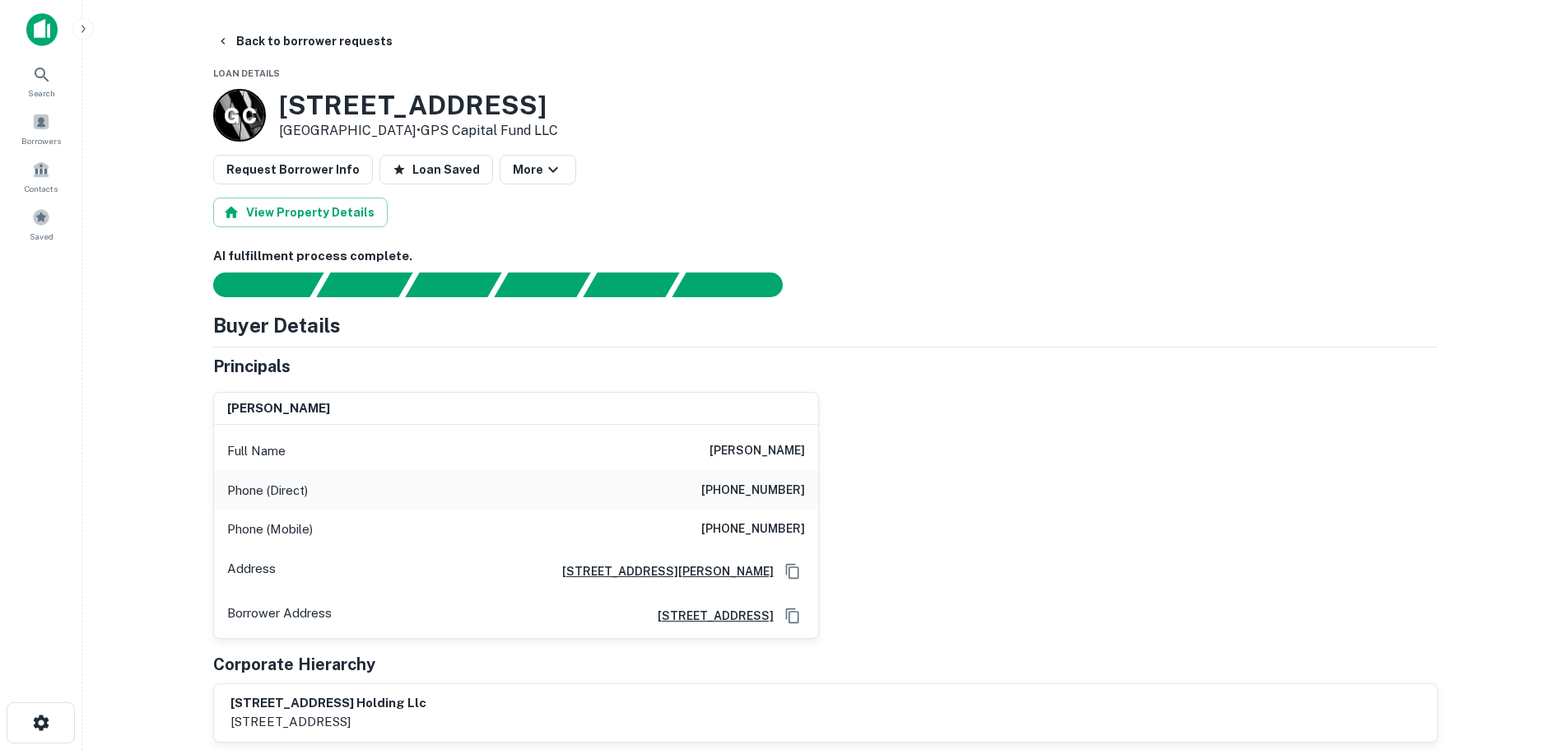
click at [1045, 286] on div at bounding box center [816, 285] width 1245 height 25
click at [311, 40] on button "Back to borrower requests" at bounding box center [305, 41] width 189 height 30
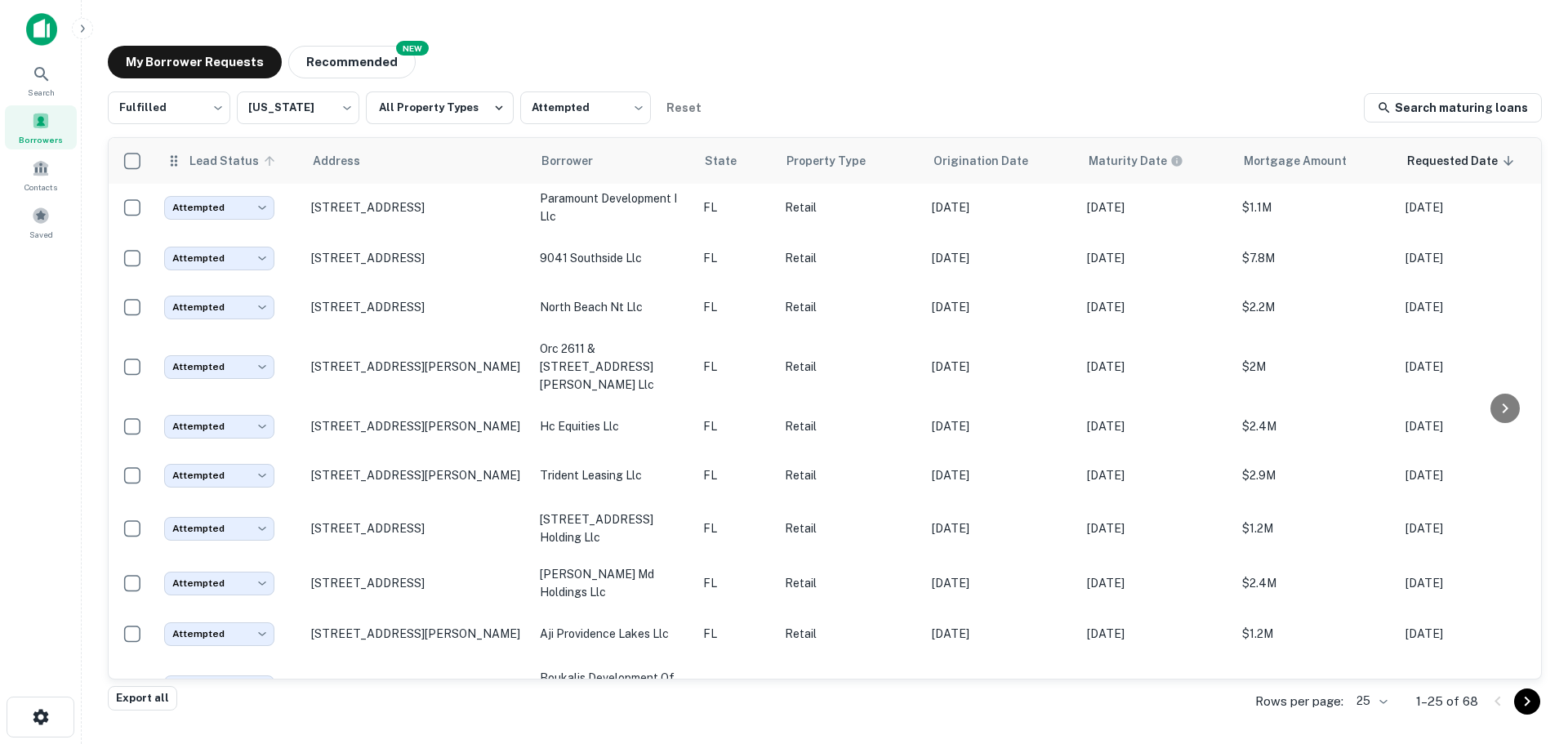
scroll to position [245, 0]
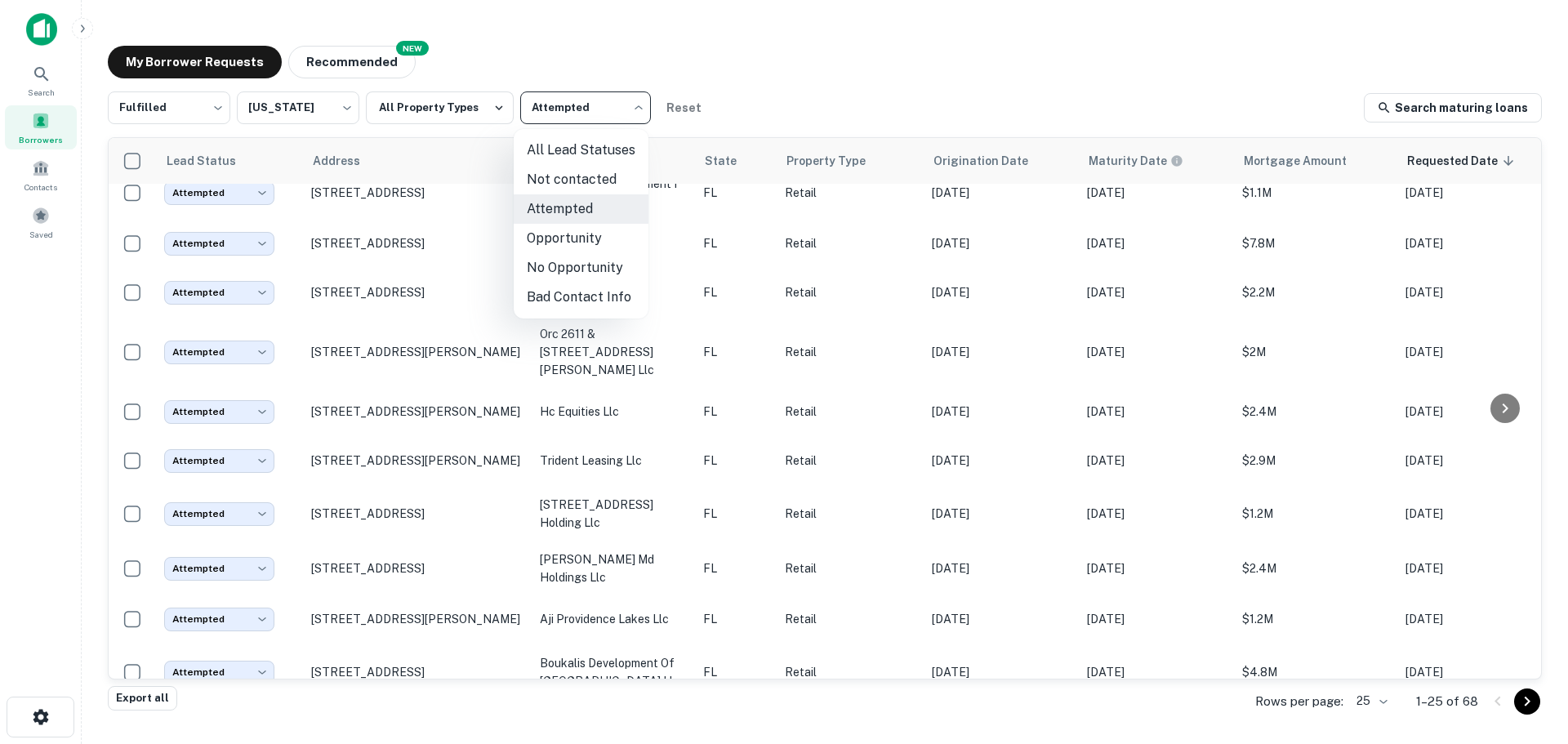
click at [567, 111] on body "Search Borrowers Contacts Saved My Borrower Requests NEW Recommended Fulfilled …" at bounding box center [784, 372] width 1568 height 744
click at [561, 176] on li "Not contacted" at bounding box center [581, 180] width 134 height 30
type input "****"
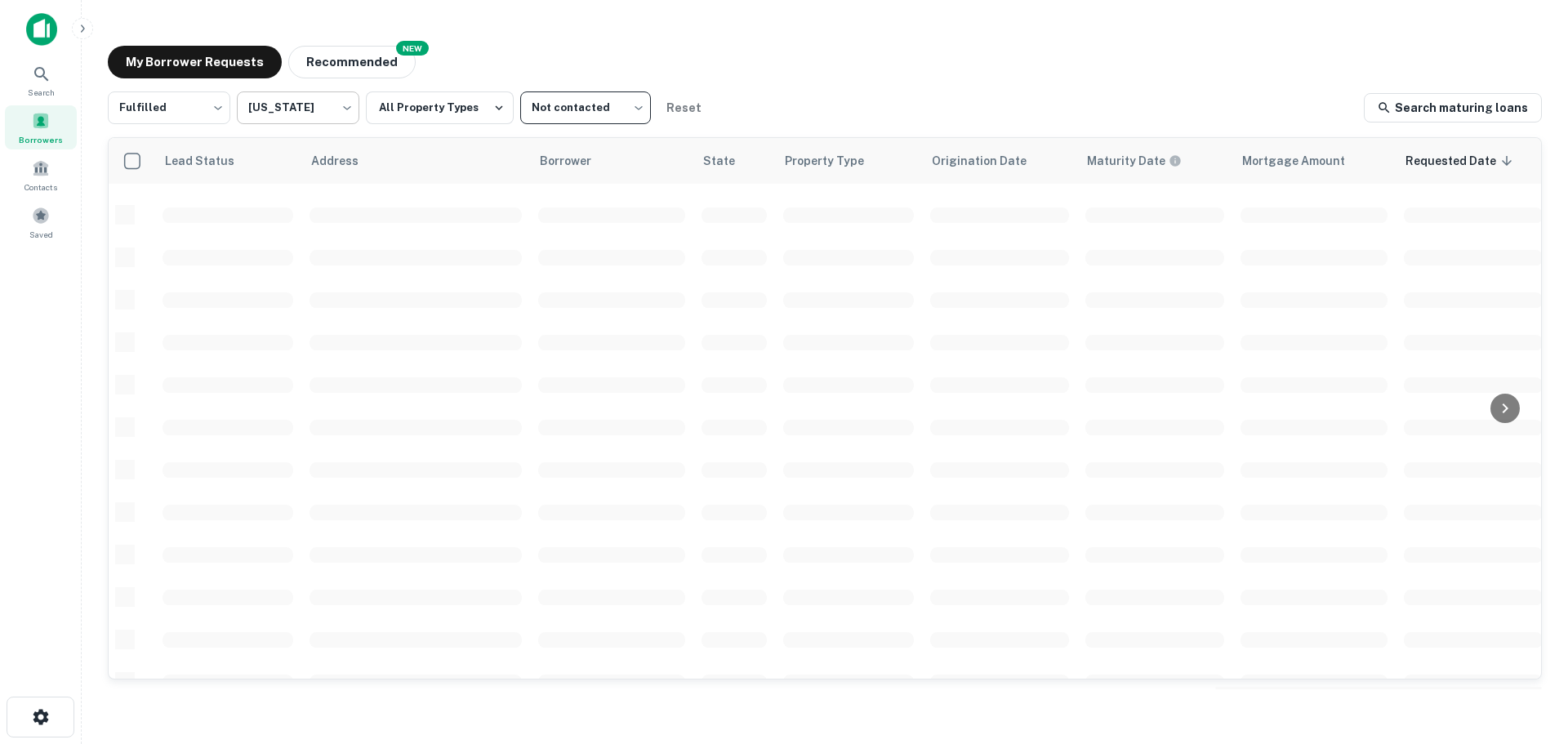
click at [303, 116] on body "Search Borrowers Contacts Saved My Borrower Requests NEW Recommended Fulfilled …" at bounding box center [784, 372] width 1568 height 744
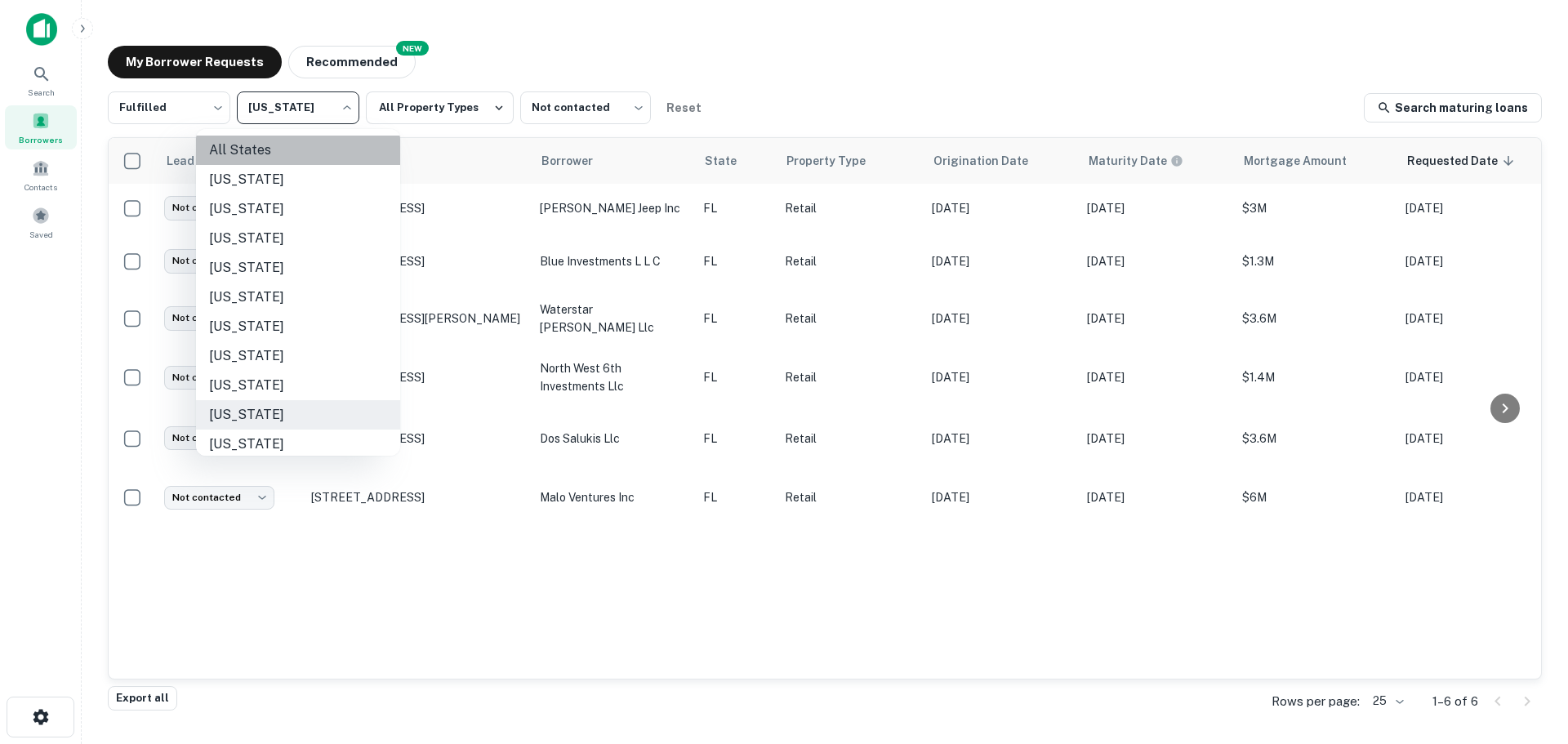
click at [304, 135] on li "All States" at bounding box center [297, 150] width 205 height 30
type input "***"
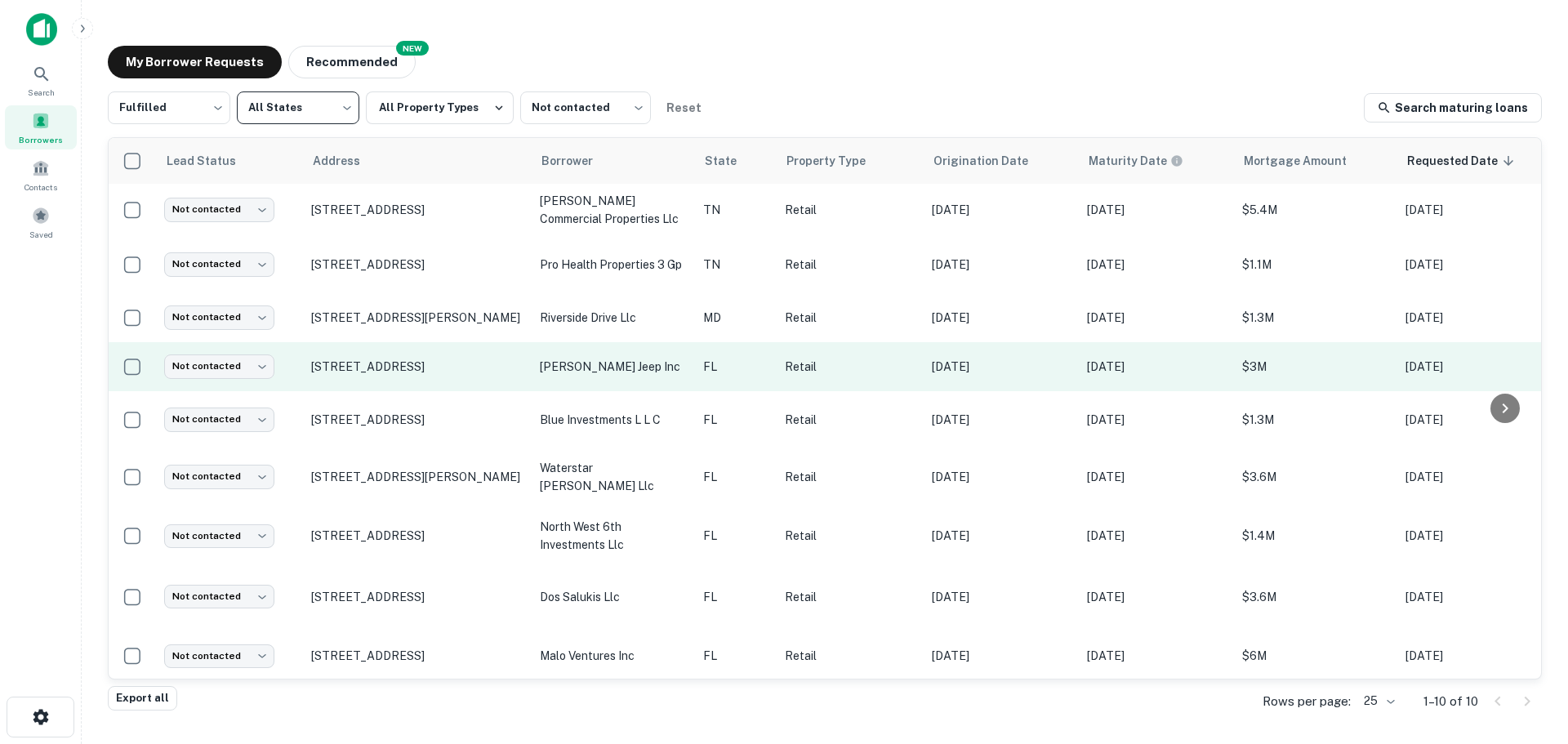
scroll to position [67, 0]
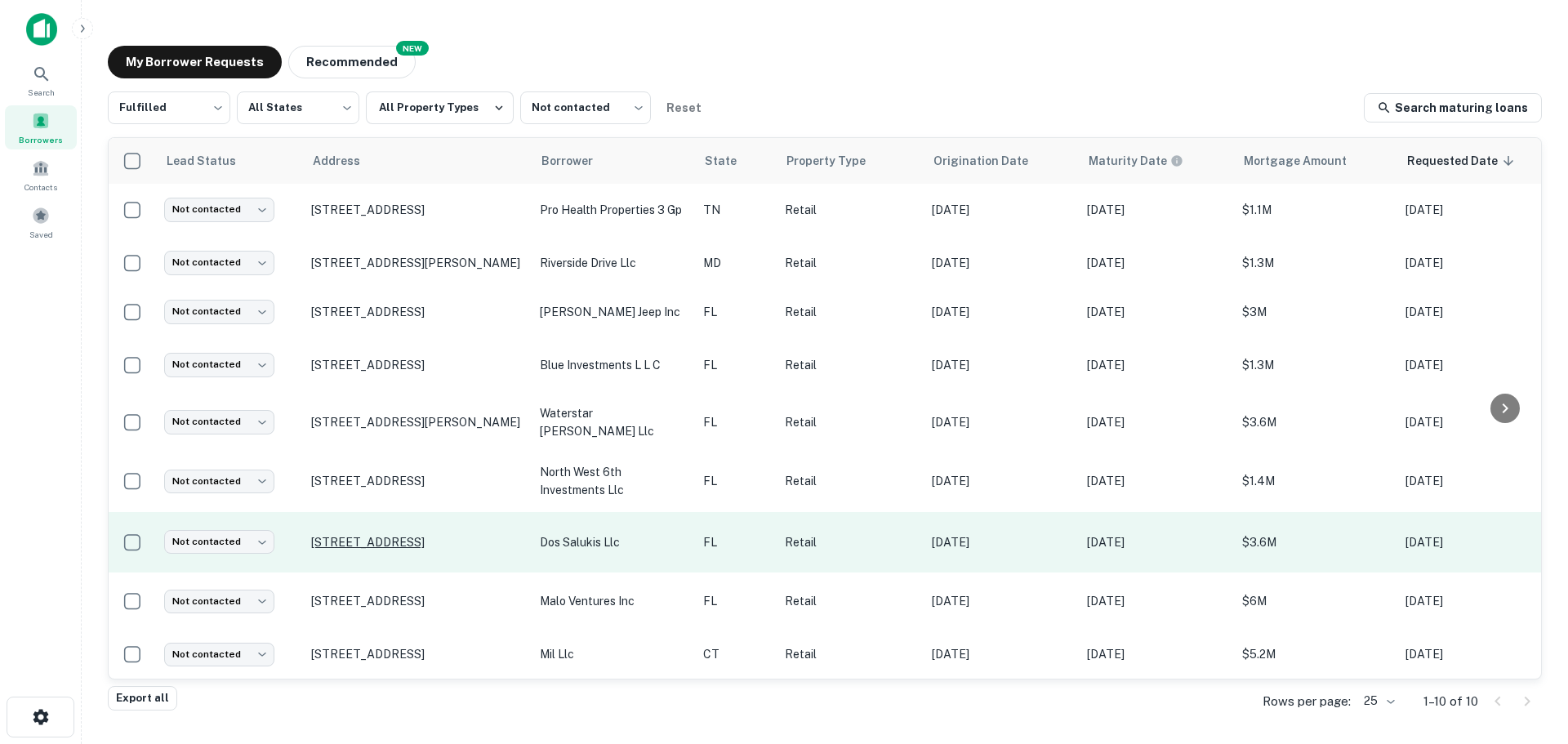
click at [421, 535] on p "[STREET_ADDRESS]" at bounding box center [417, 541] width 212 height 15
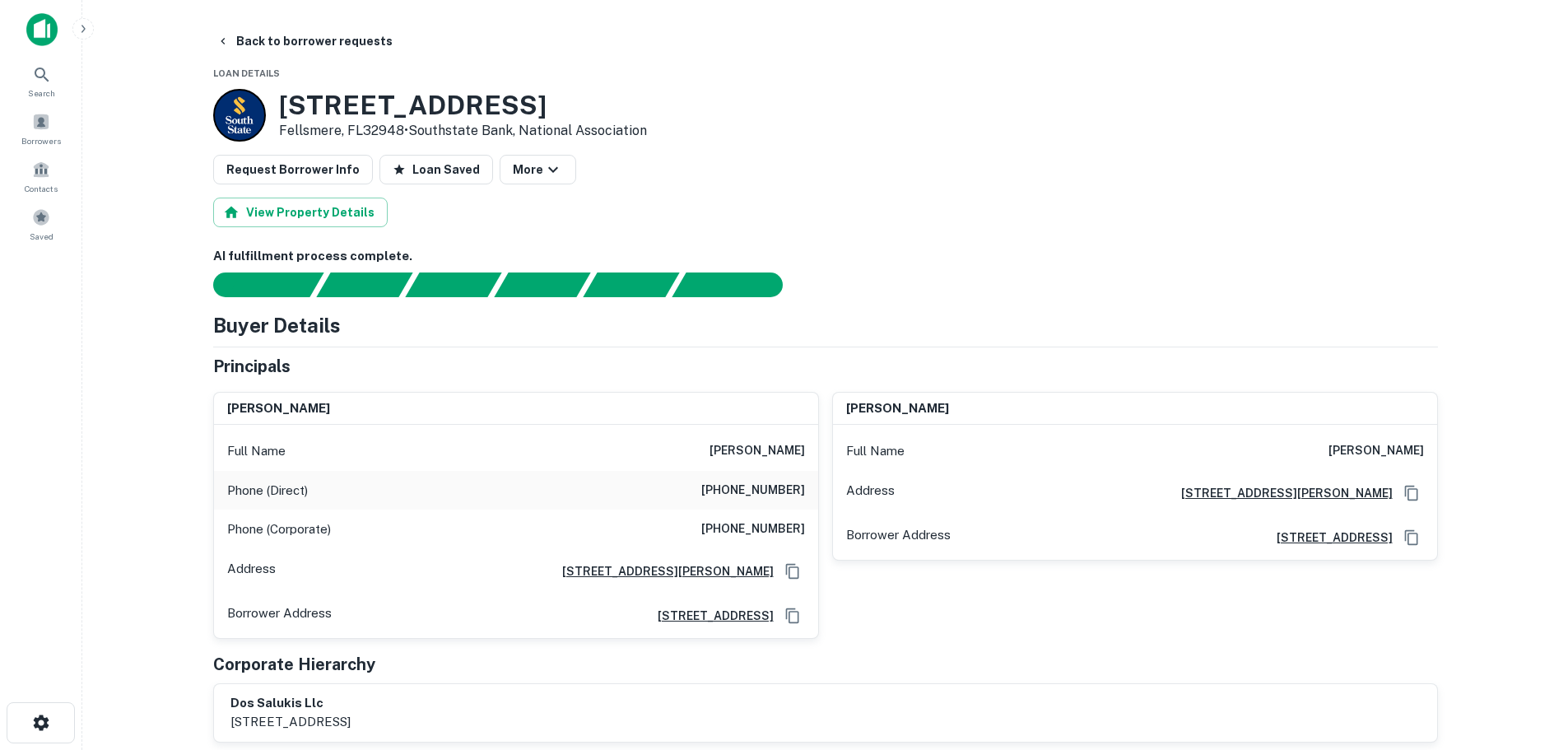
click at [752, 497] on h6 "[PHONE_NUMBER]" at bounding box center [753, 491] width 104 height 20
click at [752, 495] on h6 "[PHONE_NUMBER]" at bounding box center [753, 491] width 104 height 20
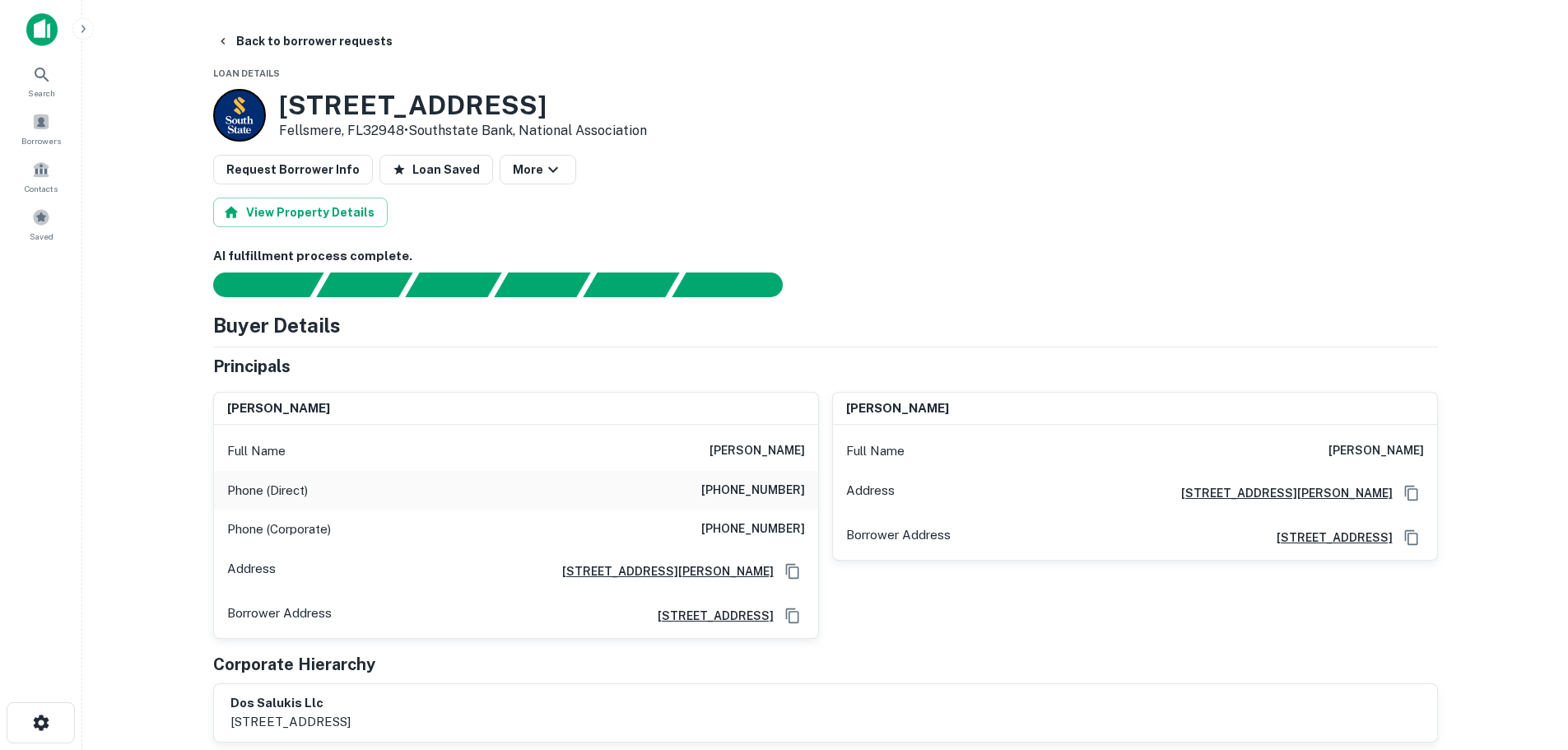
click at [774, 538] on h6 "[PHONE_NUMBER]" at bounding box center [753, 529] width 104 height 20
copy h6 "[PHONE_NUMBER]"
click at [323, 40] on button "Back to borrower requests" at bounding box center [305, 41] width 189 height 30
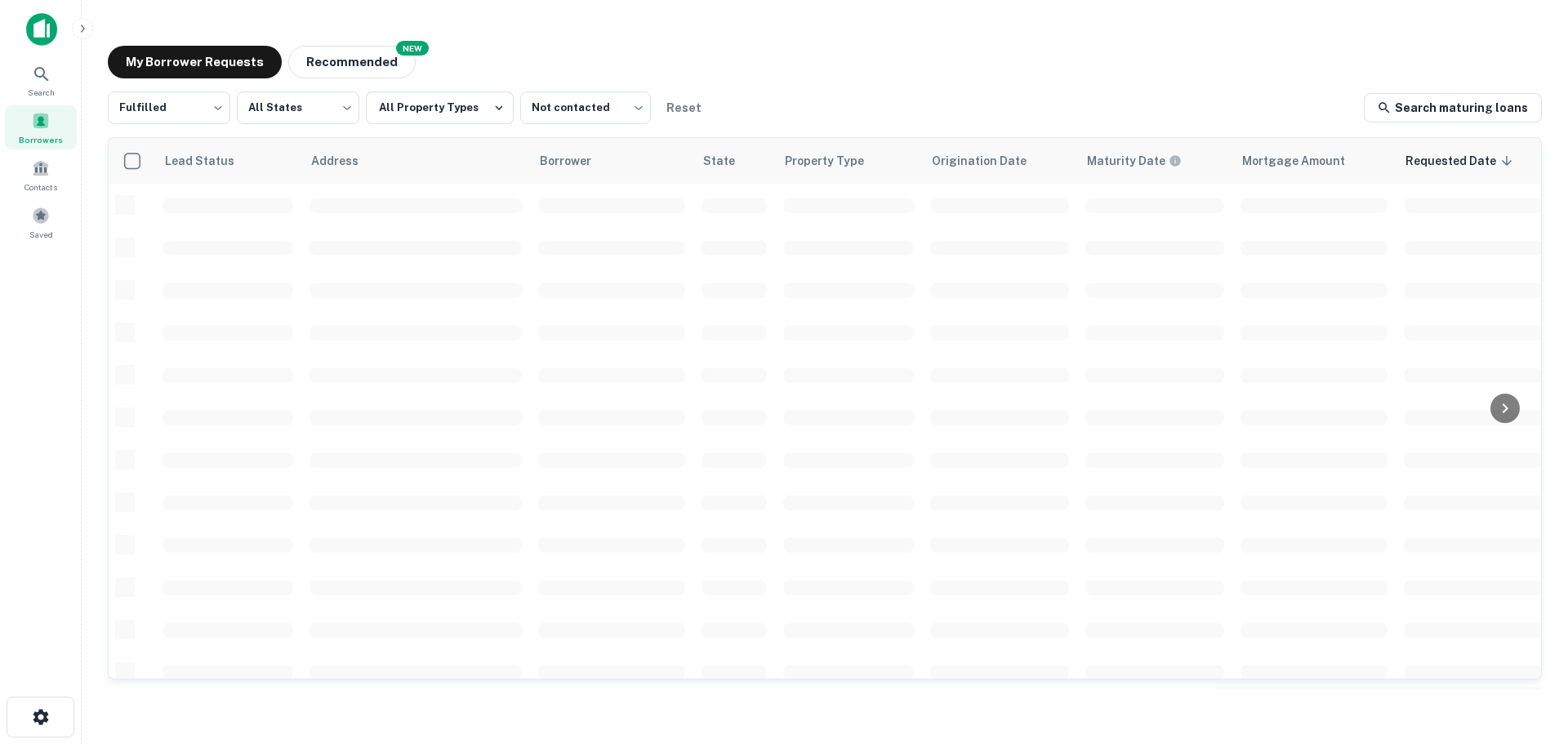
scroll to position [67, 0]
click at [342, 67] on button "Recommended" at bounding box center [352, 61] width 127 height 33
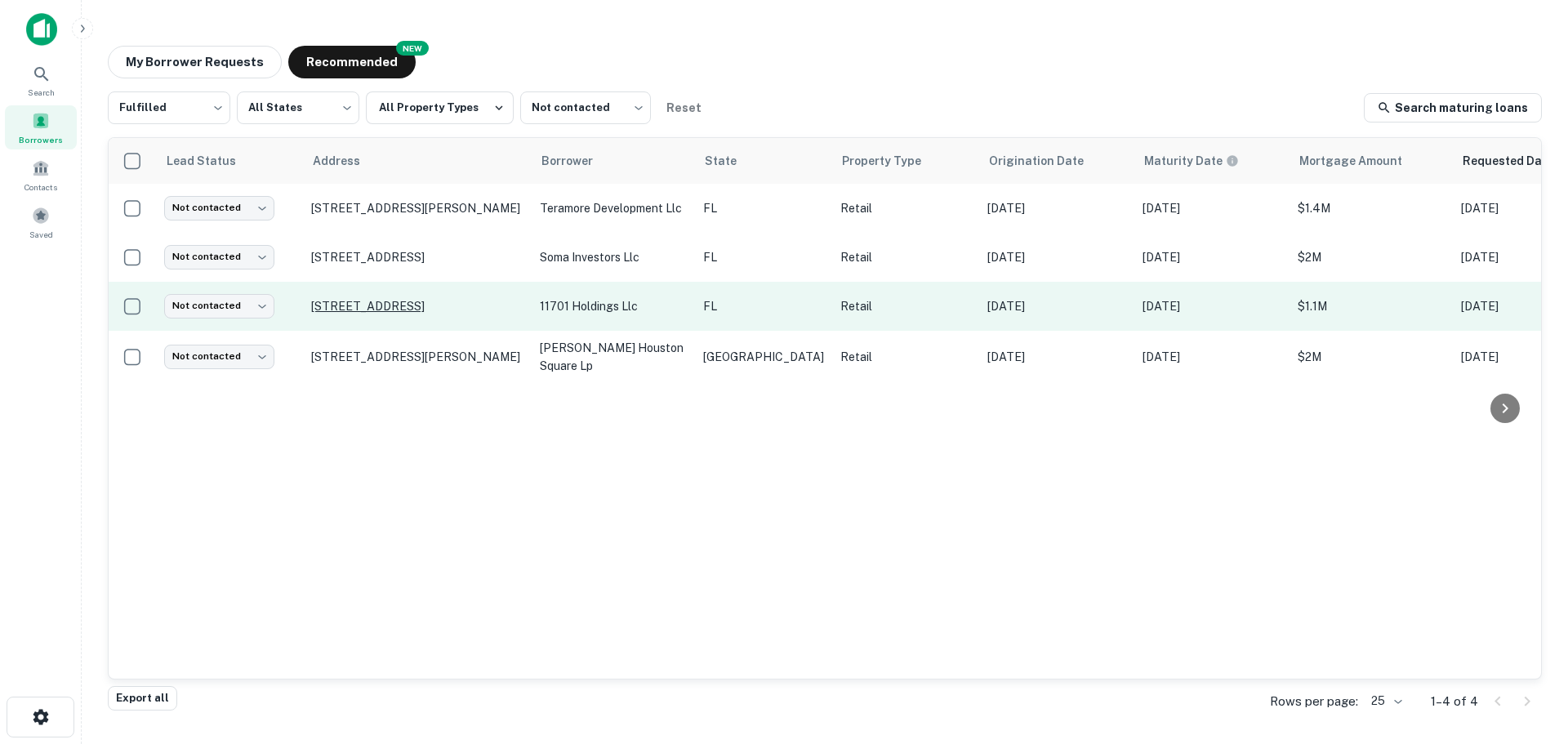
click at [367, 300] on p "[STREET_ADDRESS]" at bounding box center [417, 305] width 212 height 15
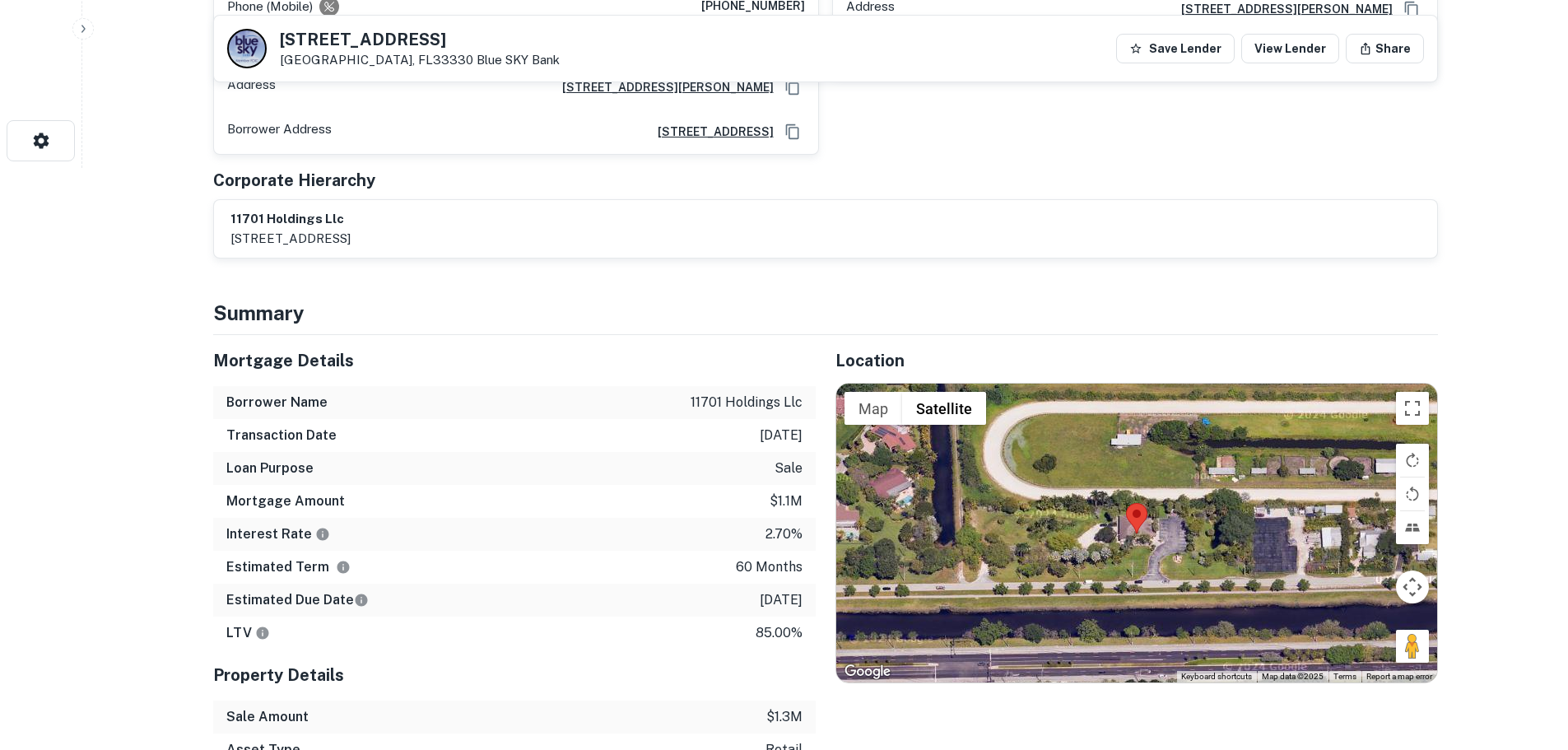
scroll to position [658, 0]
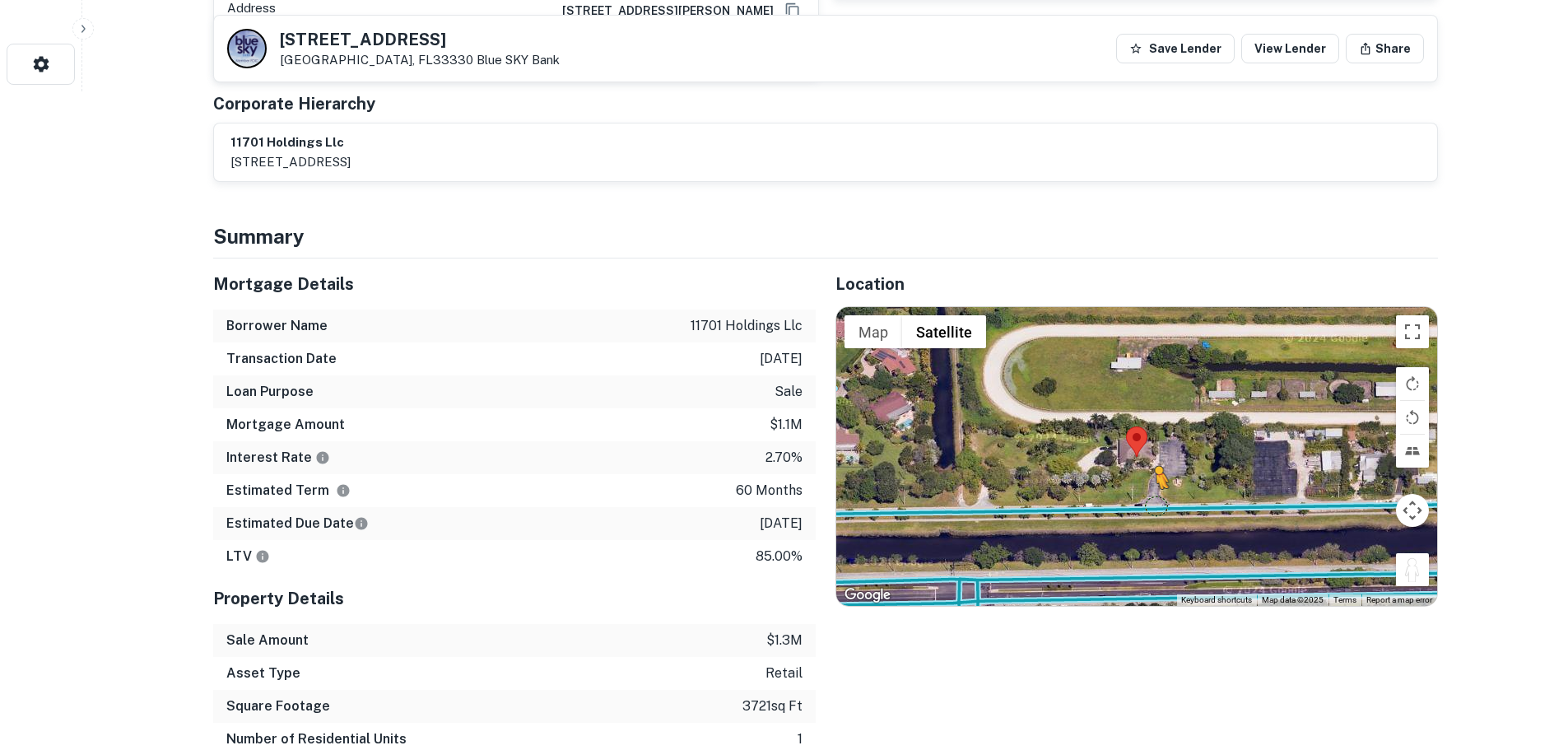
drag, startPoint x: 1425, startPoint y: 542, endPoint x: 1156, endPoint y: 469, distance: 278.7
click at [1156, 469] on div "To activate drag with keyboard, press Alt + Enter. Once in keyboard drag state,…" at bounding box center [1137, 455] width 601 height 298
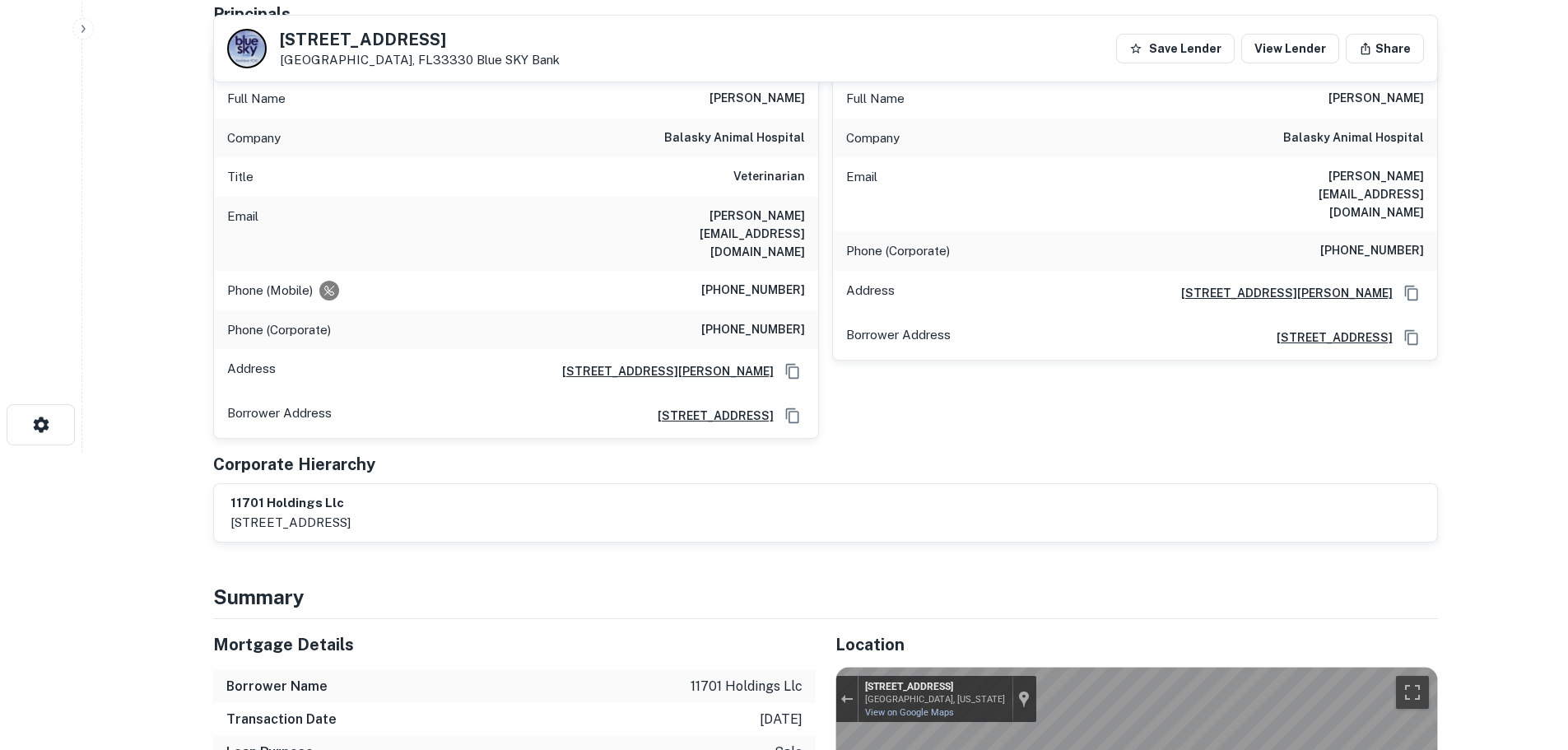
scroll to position [83, 0]
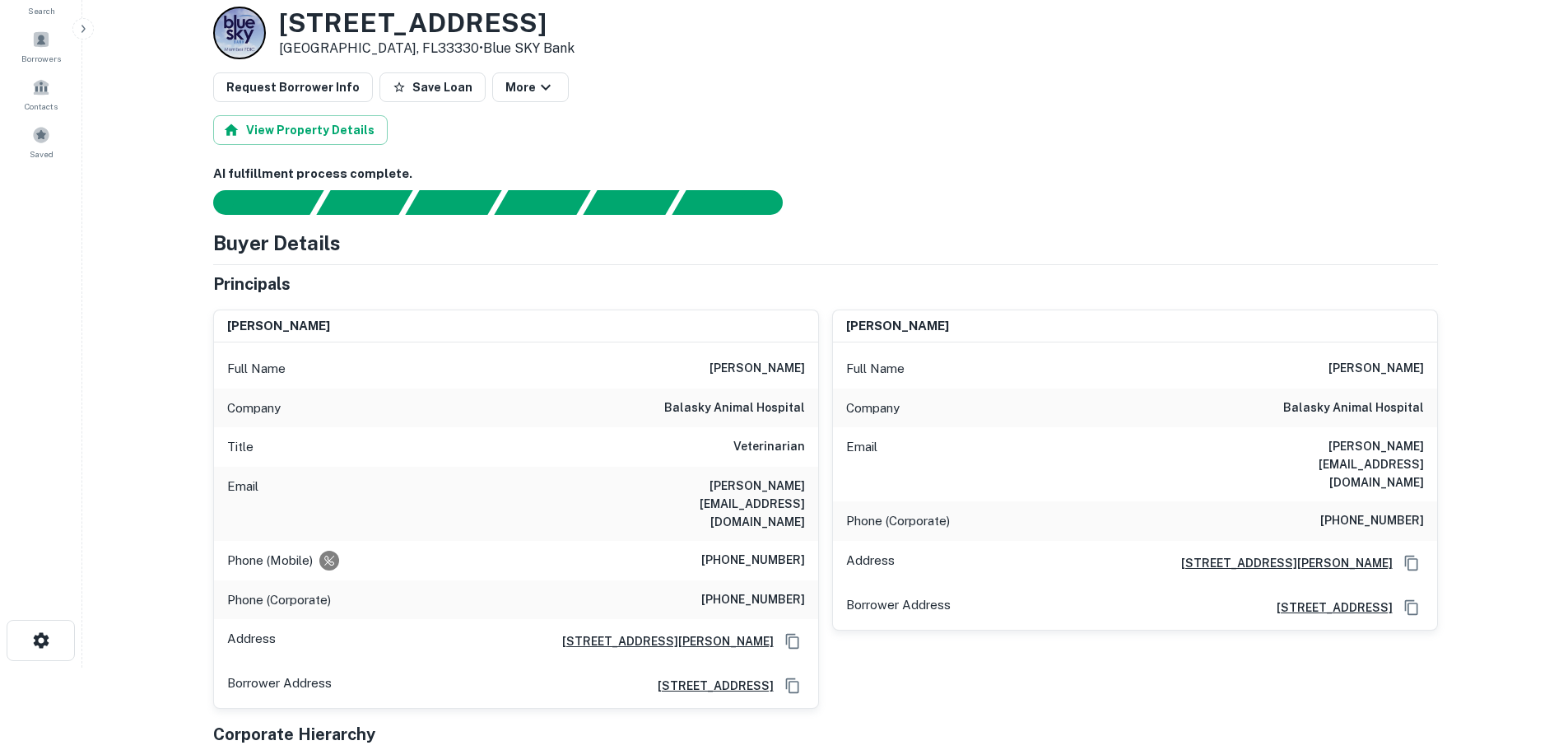
click at [381, 34] on h3 "[STREET_ADDRESS]" at bounding box center [426, 22] width 296 height 31
click at [382, 34] on h3 "[STREET_ADDRESS]" at bounding box center [426, 22] width 296 height 31
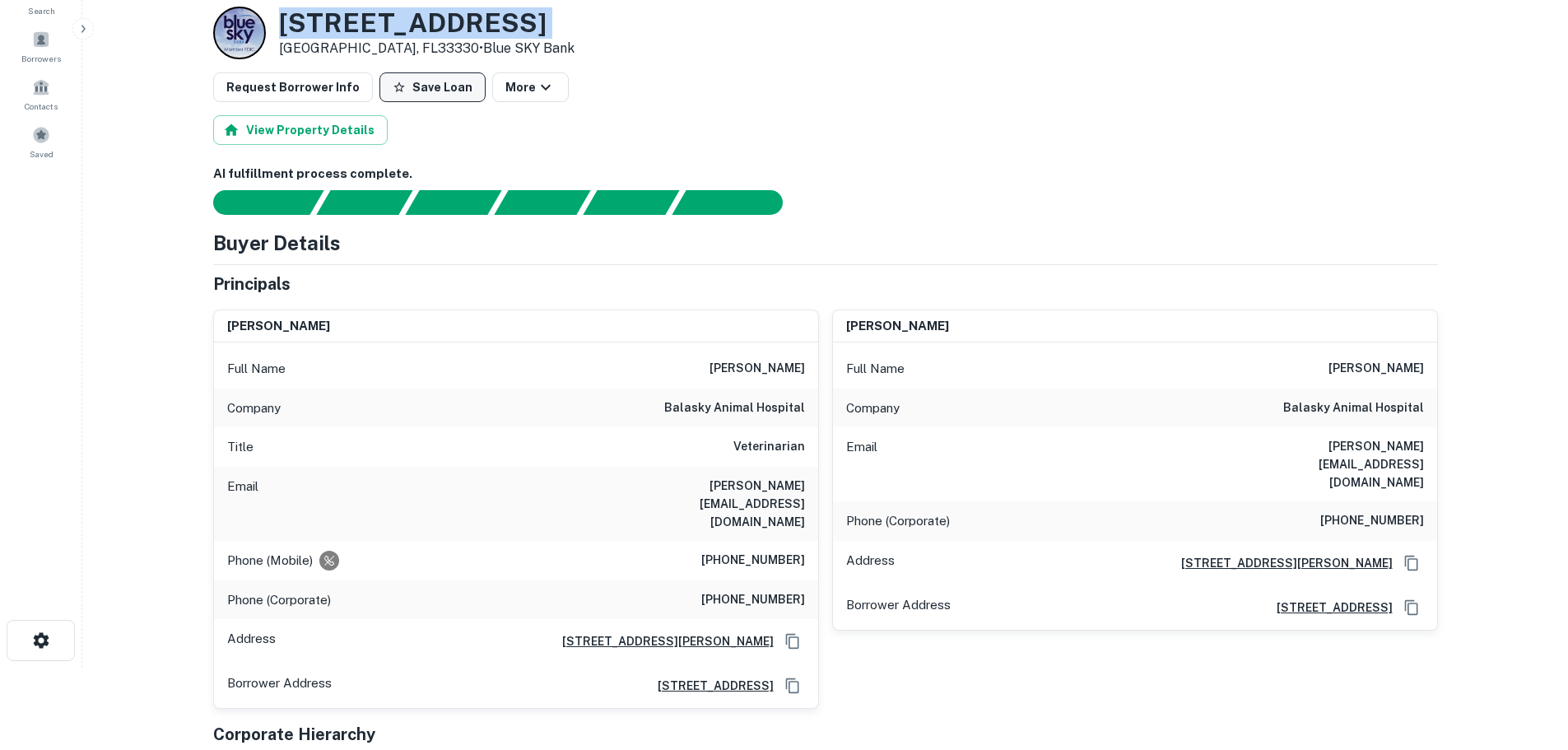
copy h3 "[STREET_ADDRESS]"
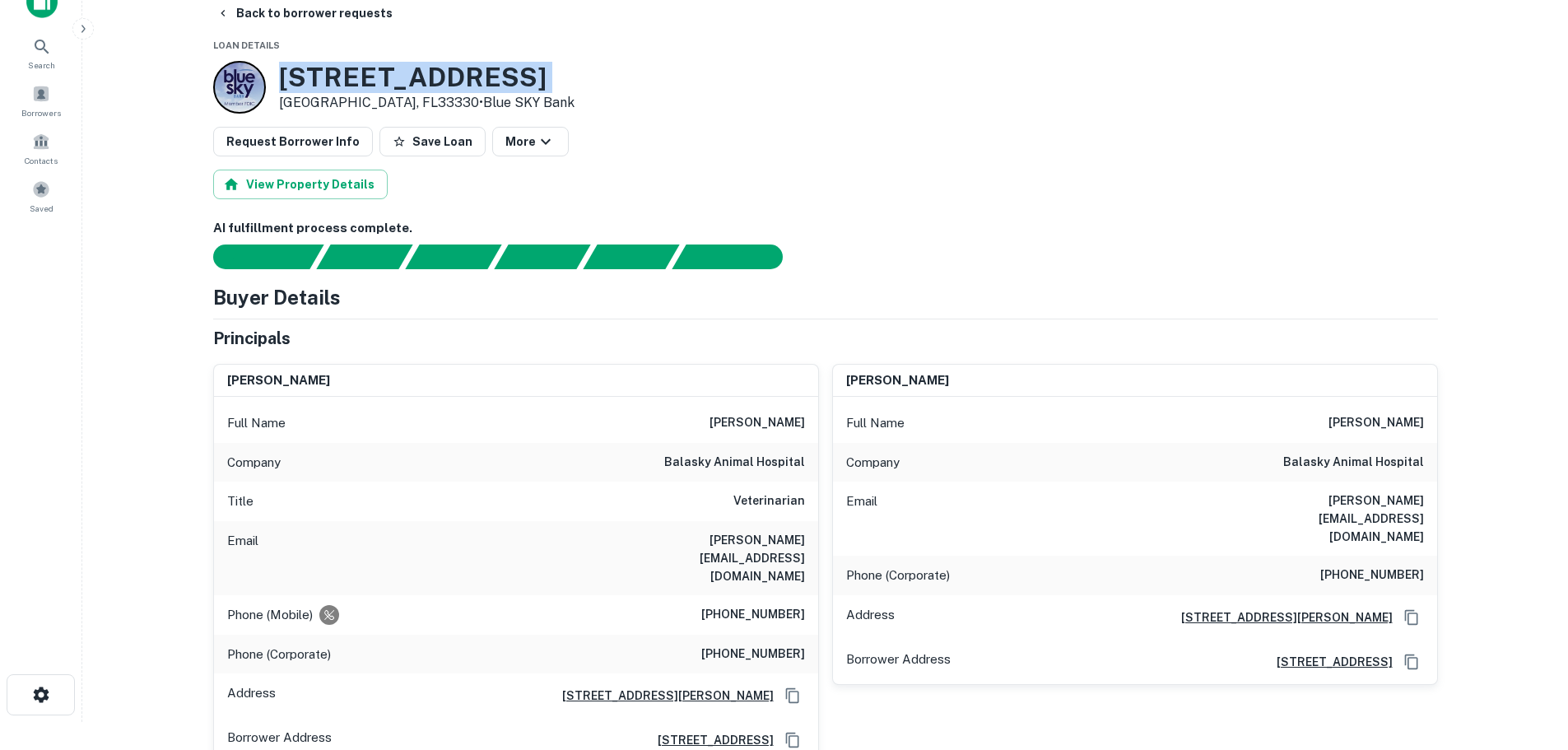
scroll to position [0, 0]
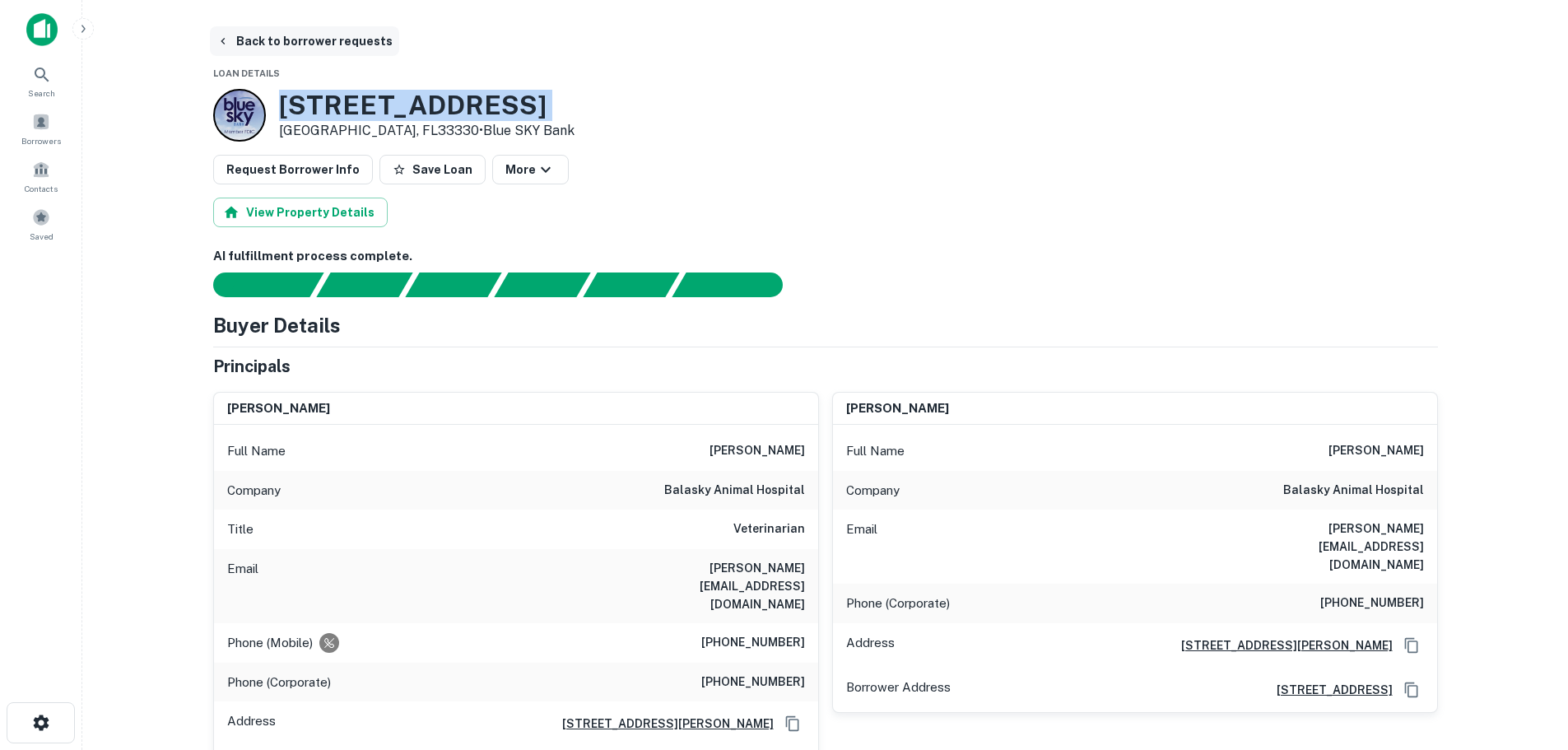
click at [276, 43] on button "Back to borrower requests" at bounding box center [305, 41] width 189 height 30
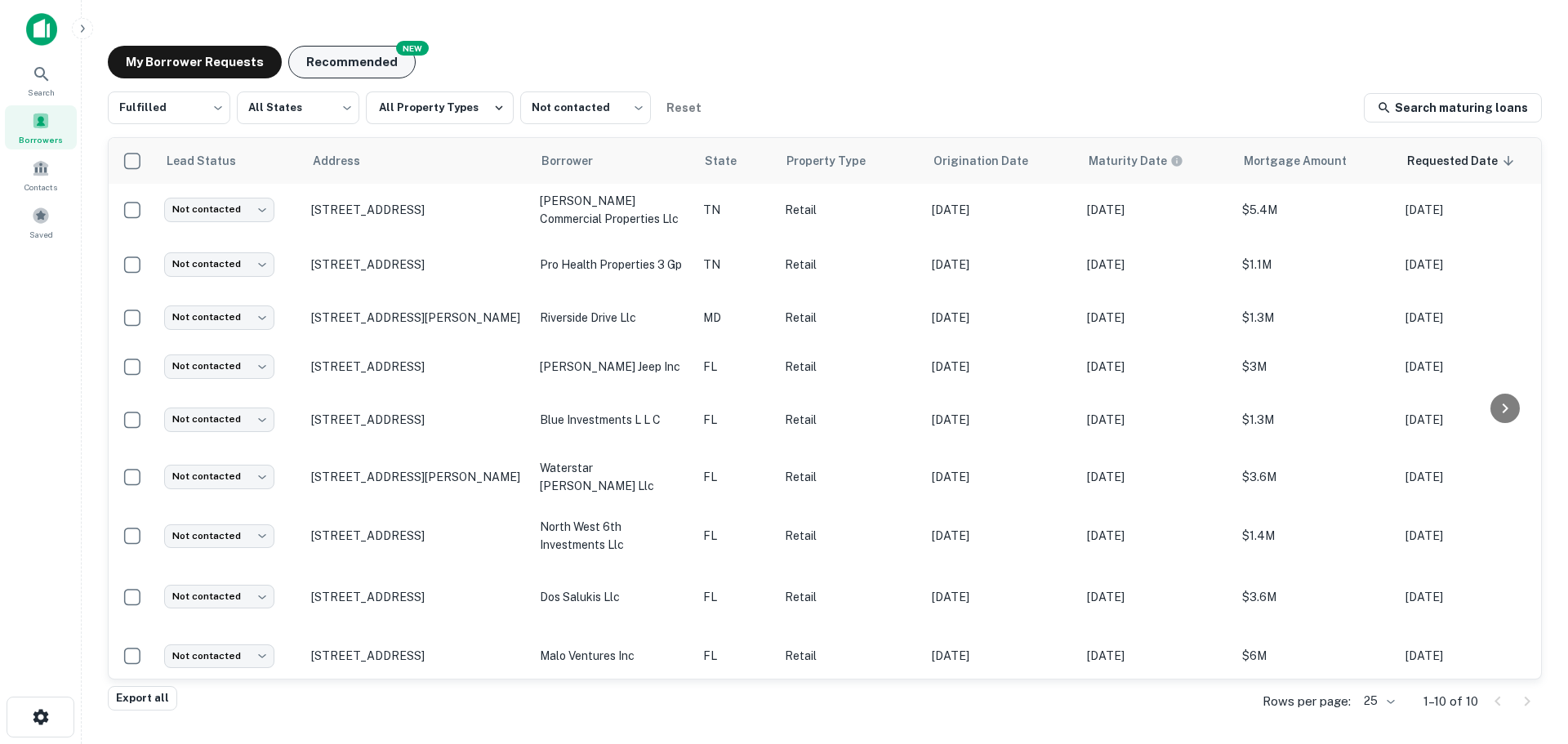
click at [329, 57] on button "Recommended" at bounding box center [352, 61] width 127 height 33
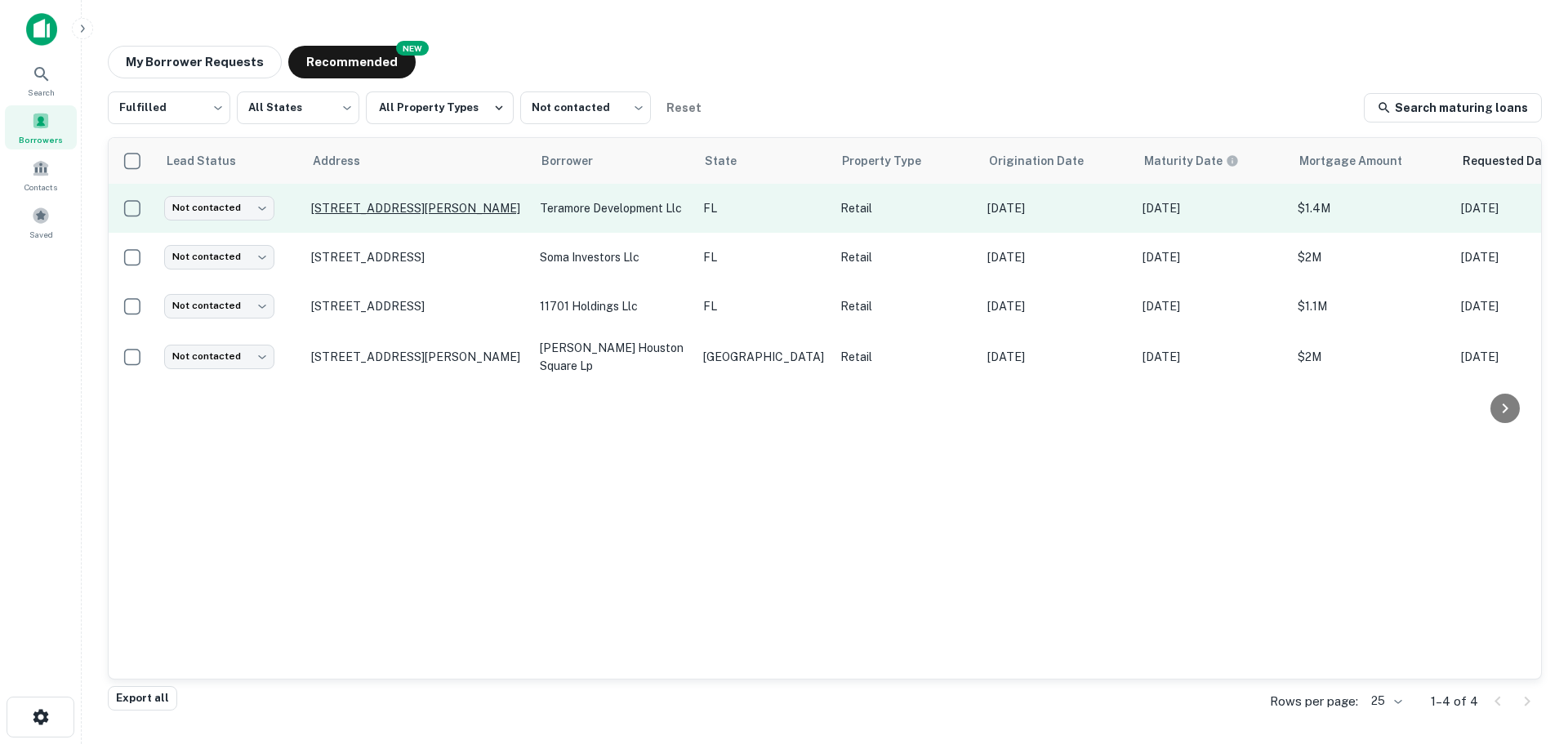
click at [384, 212] on p "[STREET_ADDRESS][PERSON_NAME]" at bounding box center [417, 207] width 212 height 15
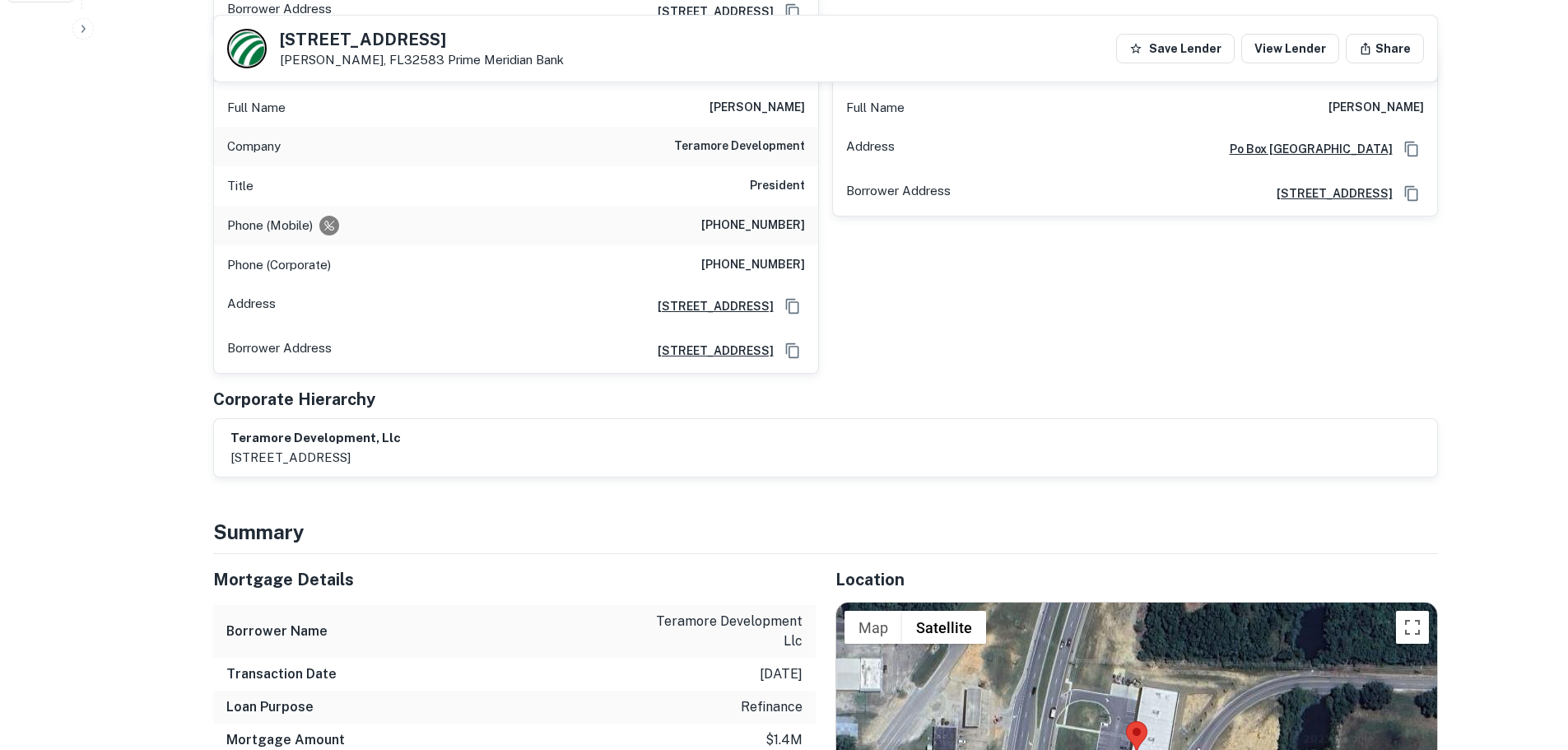
scroll to position [988, 0]
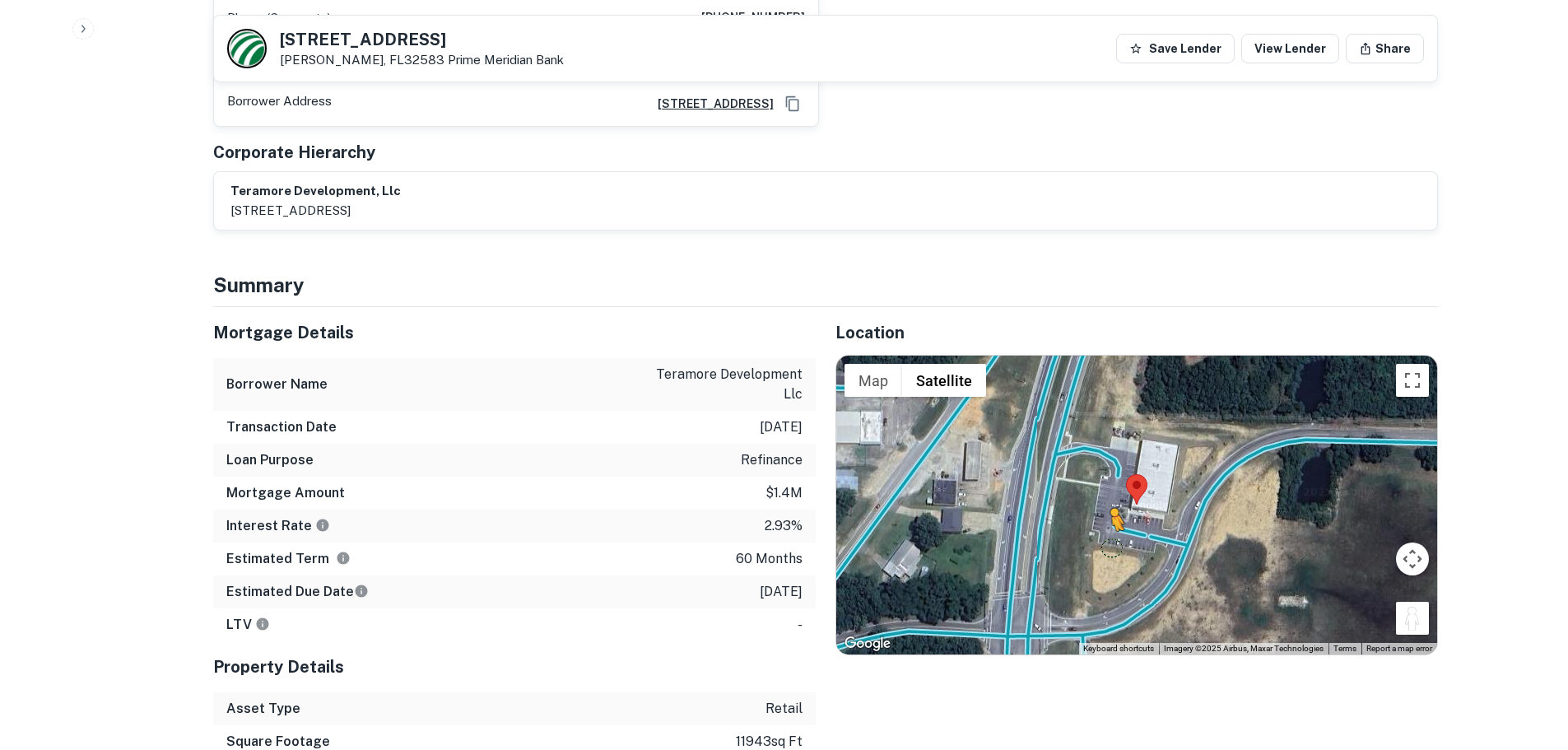
drag, startPoint x: 1412, startPoint y: 584, endPoint x: 1111, endPoint y: 504, distance: 311.4
click at [1111, 504] on div "To activate drag with keyboard, press Alt + Enter. Once in keyboard drag state,…" at bounding box center [1137, 504] width 601 height 298
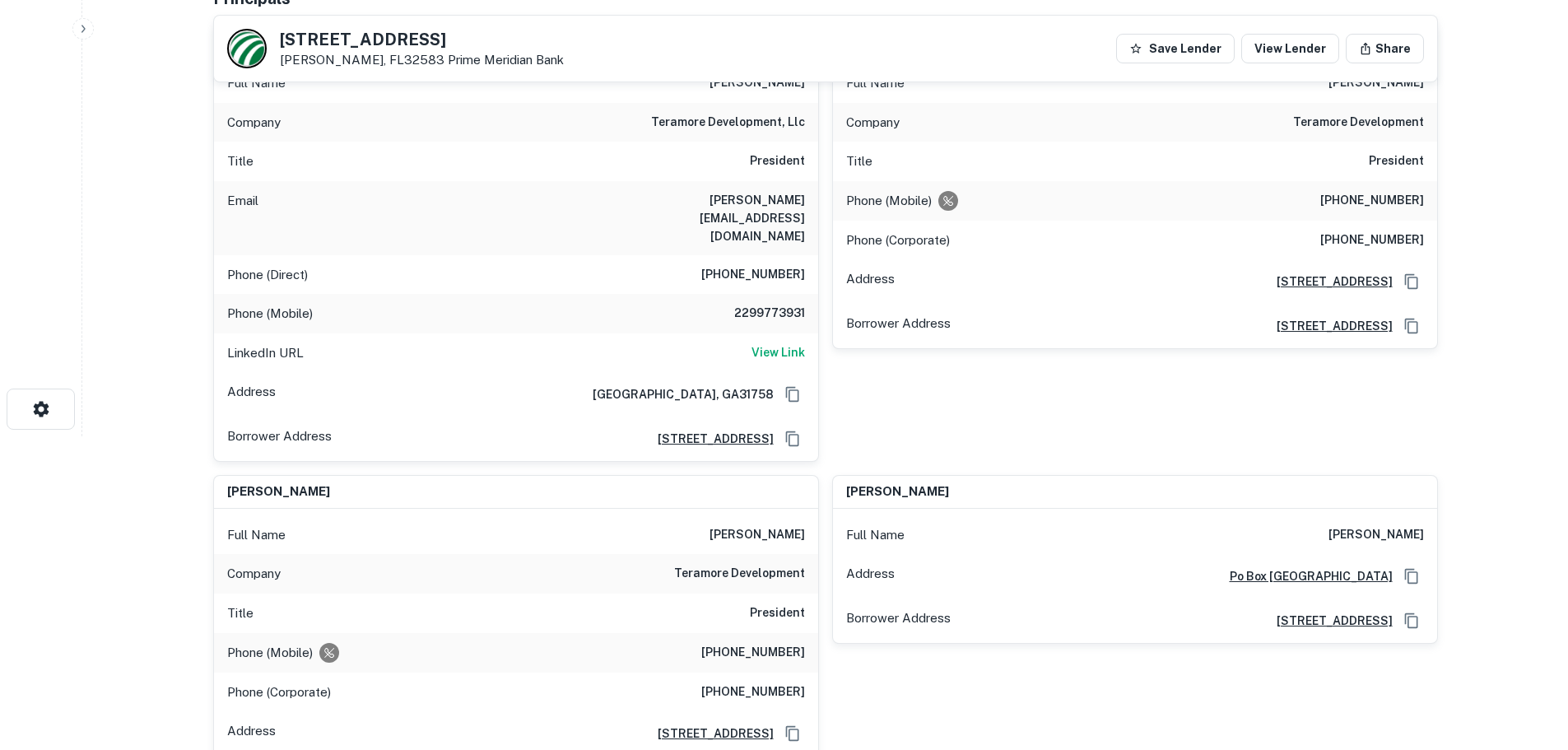
scroll to position [164, 0]
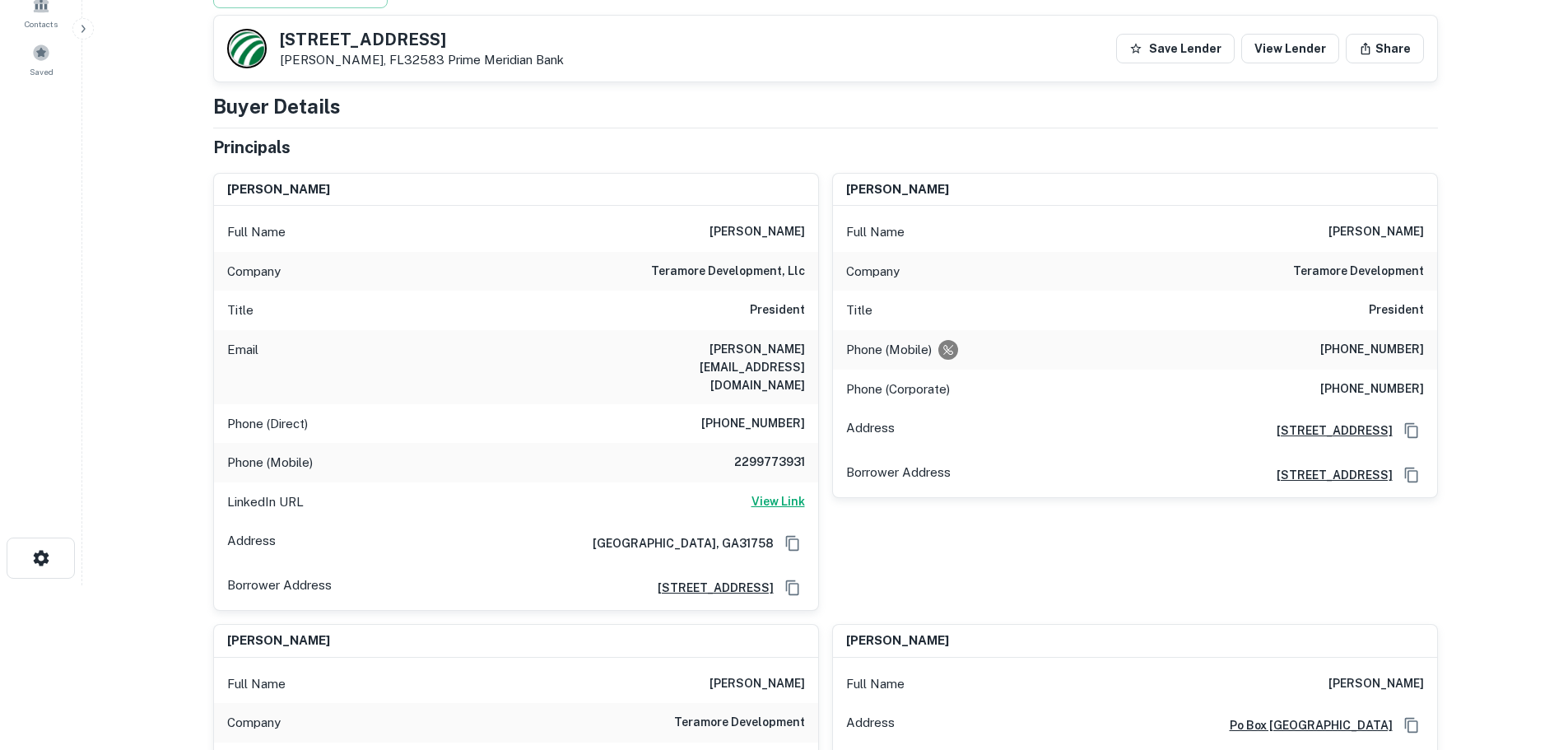
click at [776, 492] on h6 "View Link" at bounding box center [779, 501] width 54 height 18
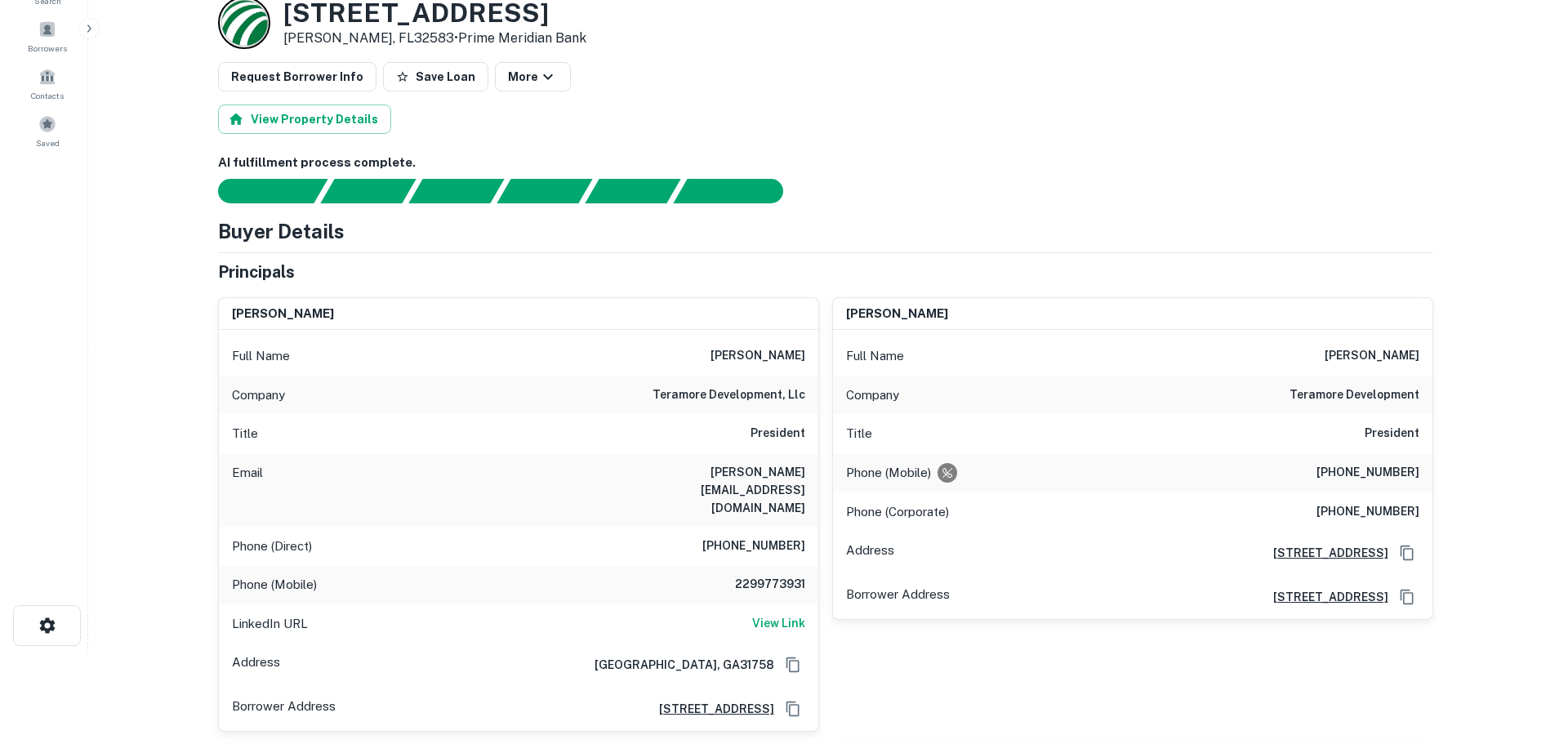
scroll to position [0, 0]
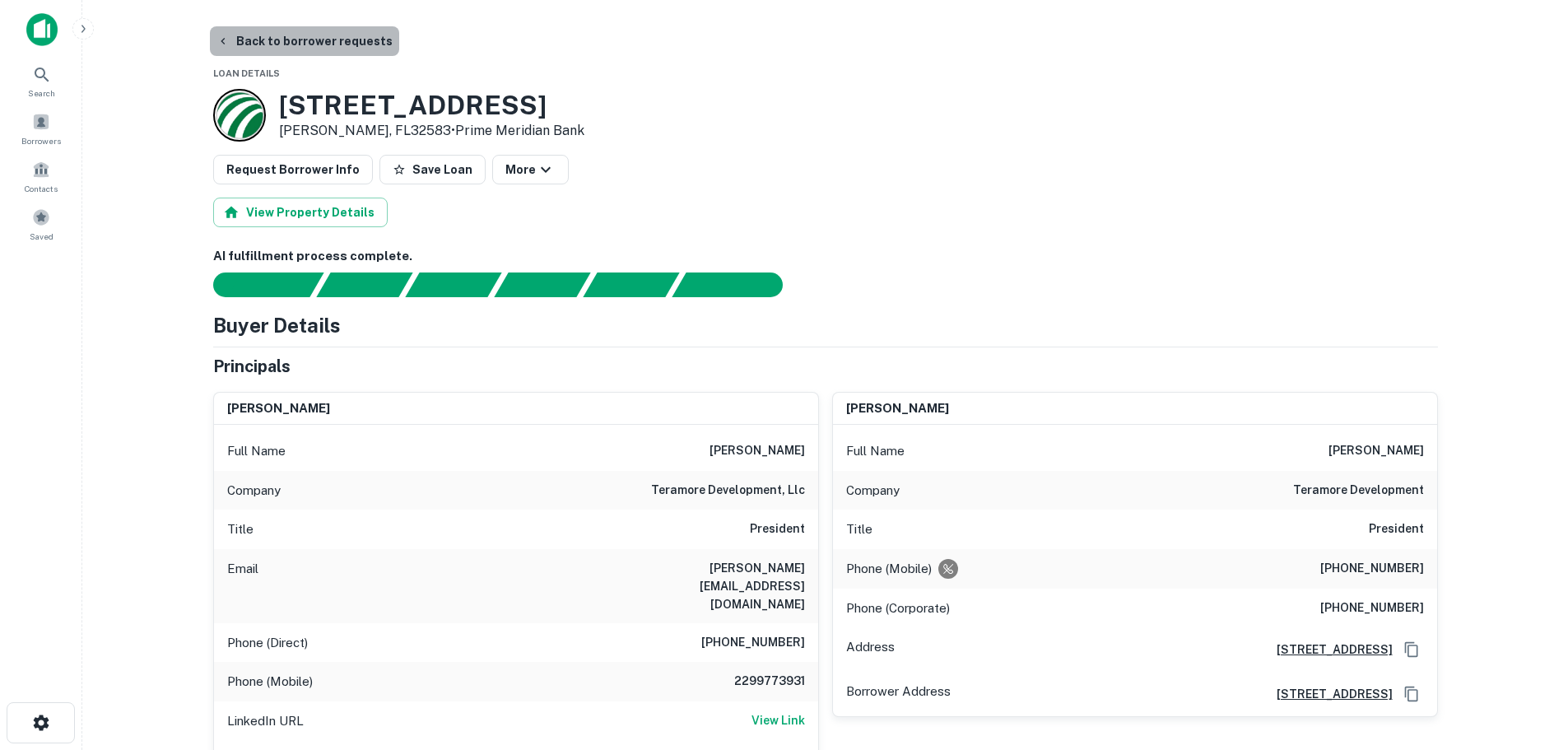
click at [340, 52] on button "Back to borrower requests" at bounding box center [305, 41] width 189 height 30
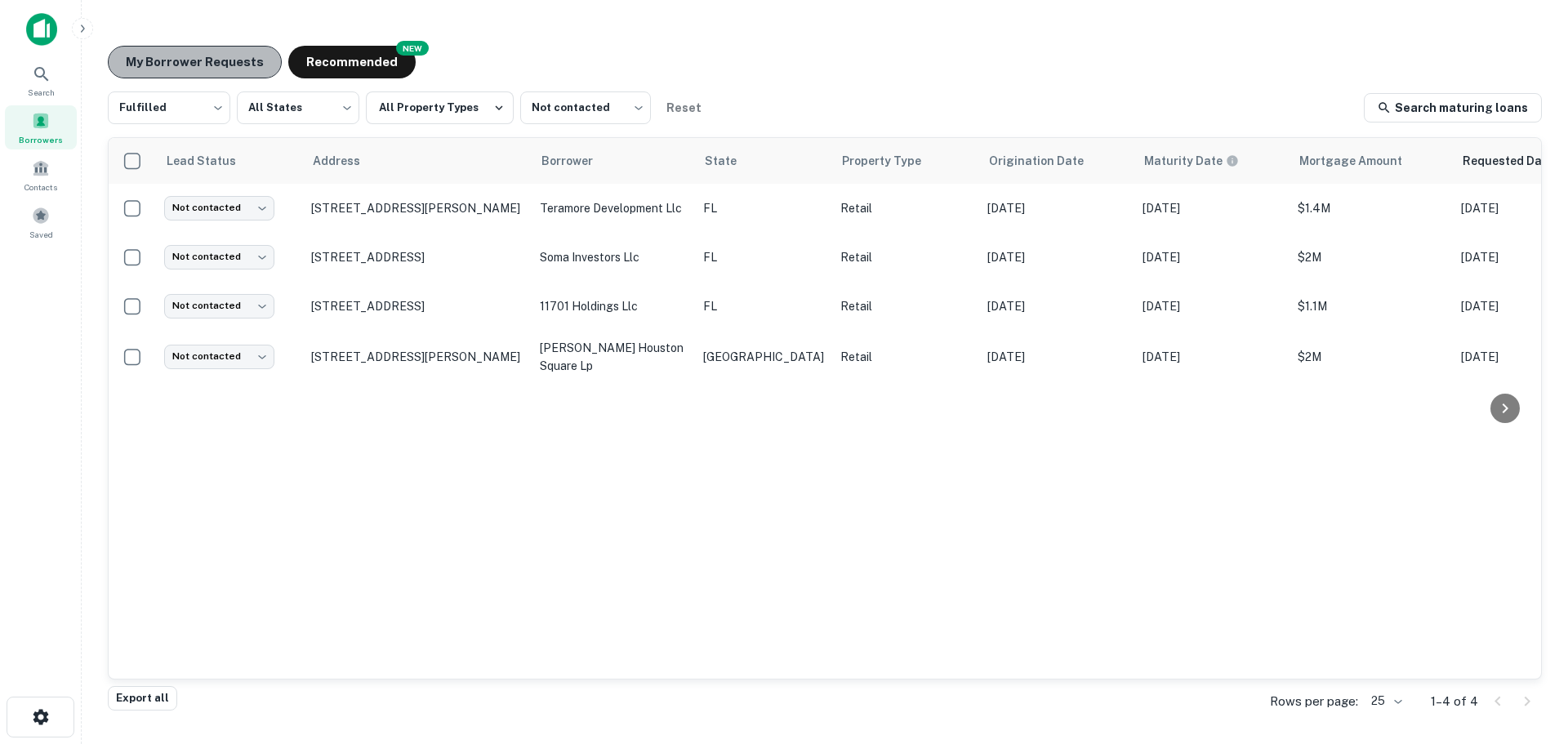
click at [211, 46] on button "My Borrower Requests" at bounding box center [195, 61] width 174 height 33
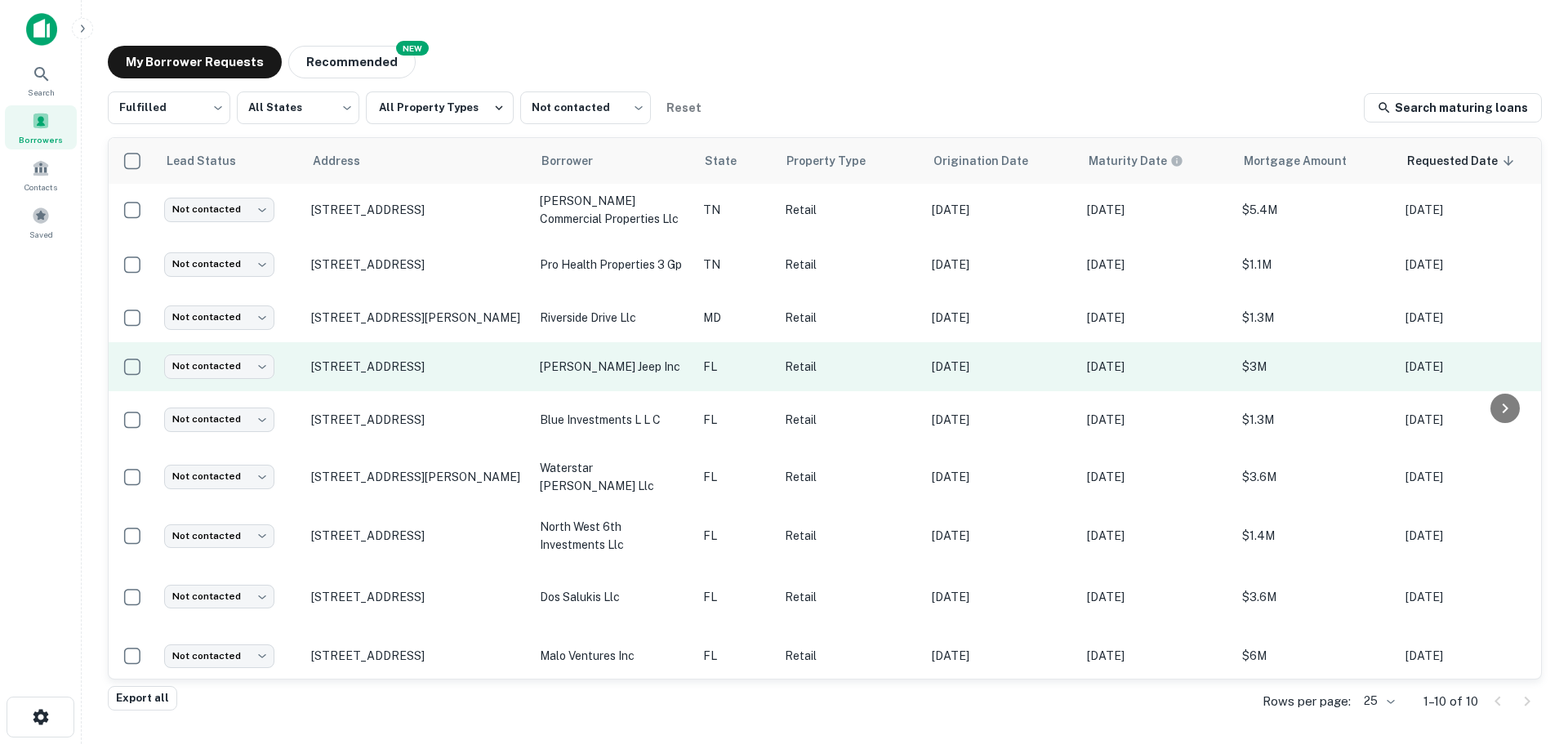
scroll to position [67, 0]
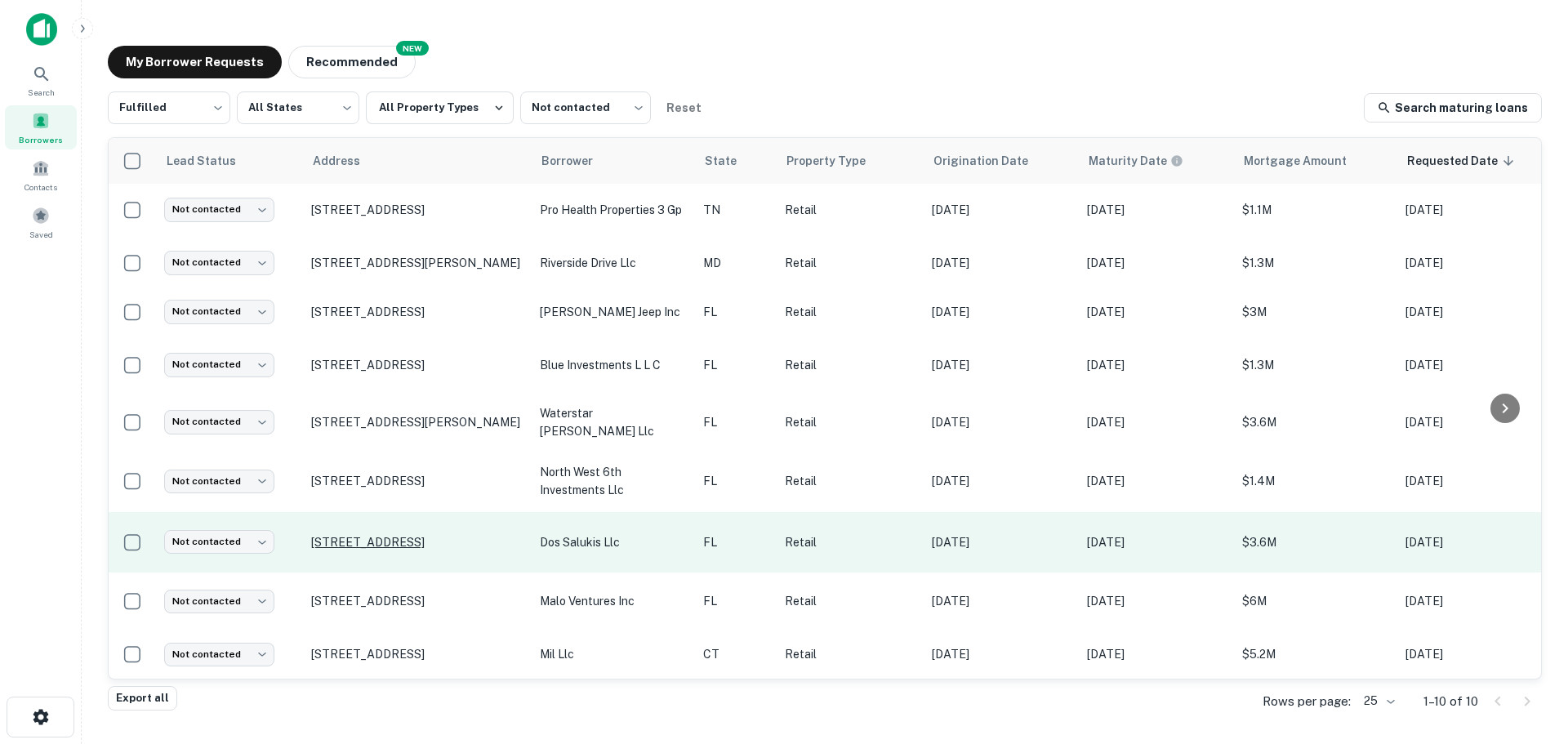
click at [402, 535] on p "[STREET_ADDRESS]" at bounding box center [417, 541] width 212 height 15
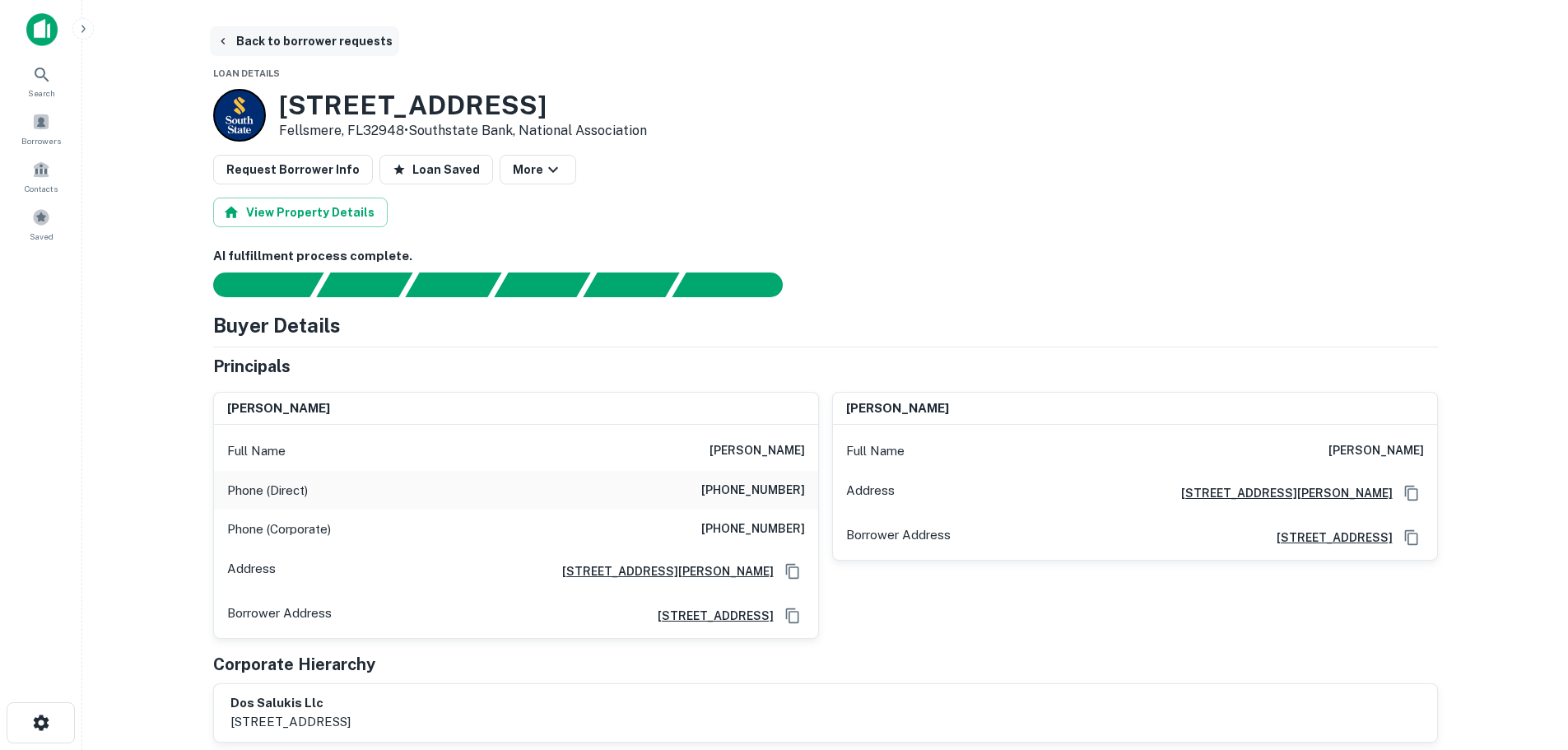
click at [315, 50] on button "Back to borrower requests" at bounding box center [305, 41] width 189 height 30
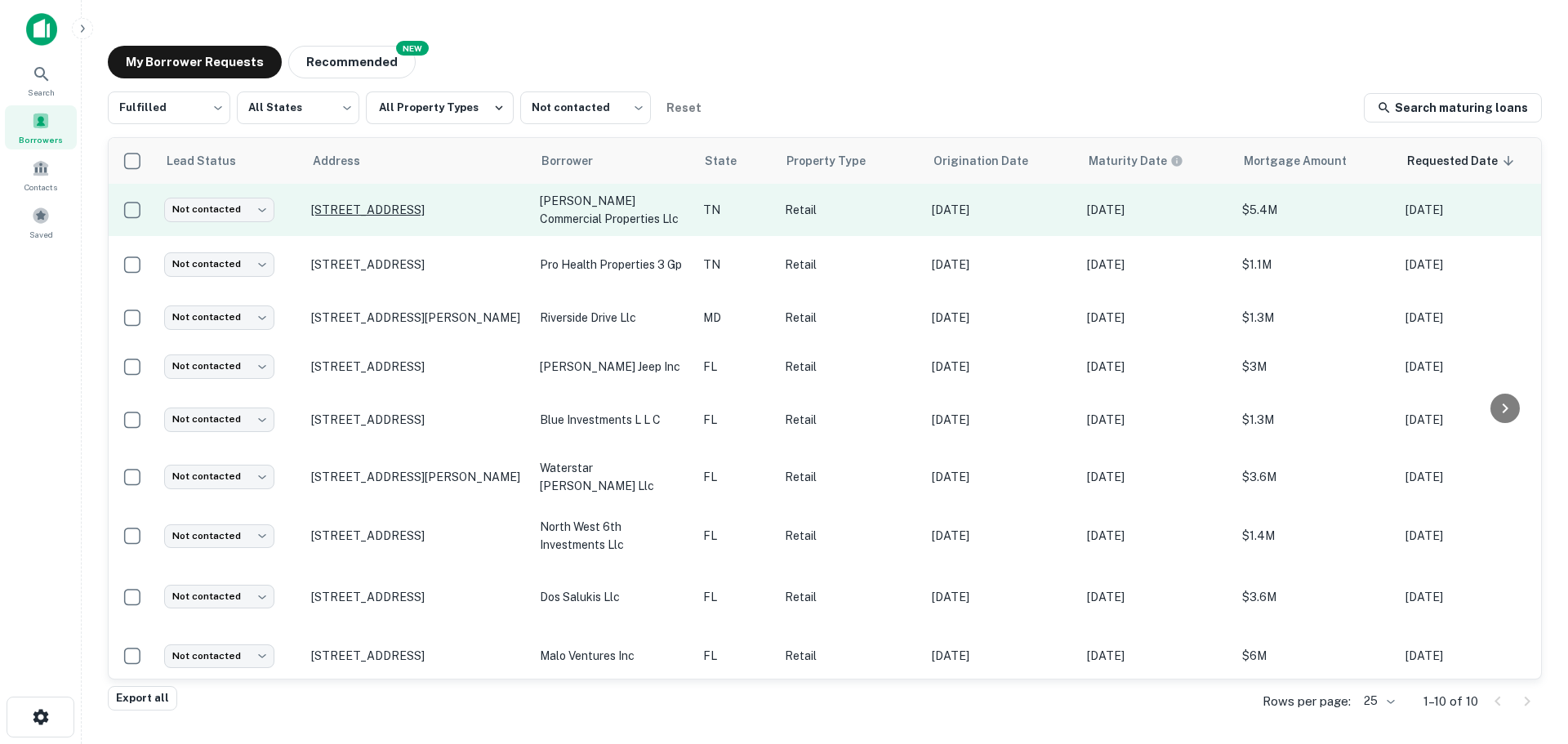
click at [452, 214] on p "[STREET_ADDRESS]" at bounding box center [417, 209] width 212 height 15
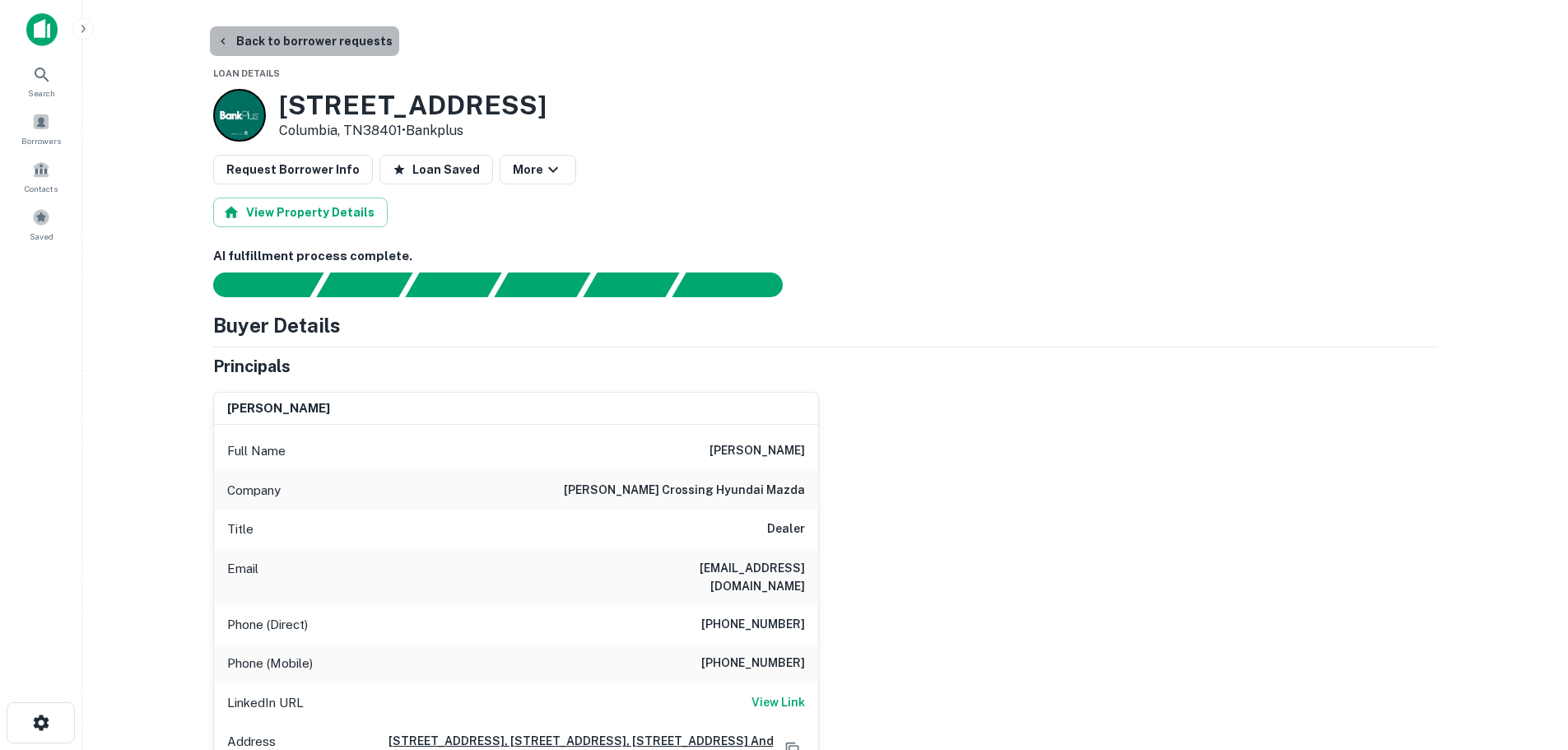
click at [343, 45] on button "Back to borrower requests" at bounding box center [305, 41] width 189 height 30
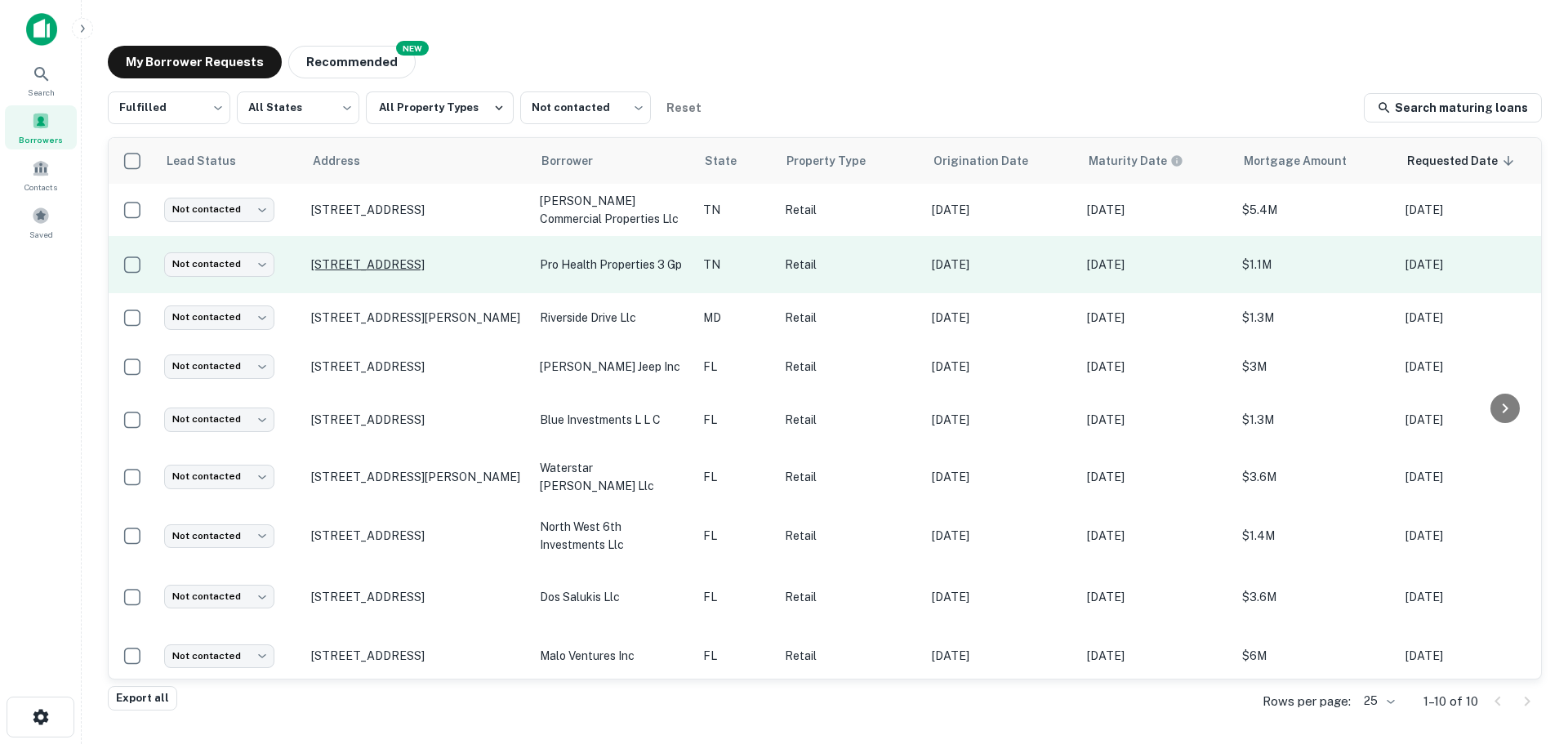
click at [440, 257] on p "[STREET_ADDRESS]" at bounding box center [417, 264] width 212 height 15
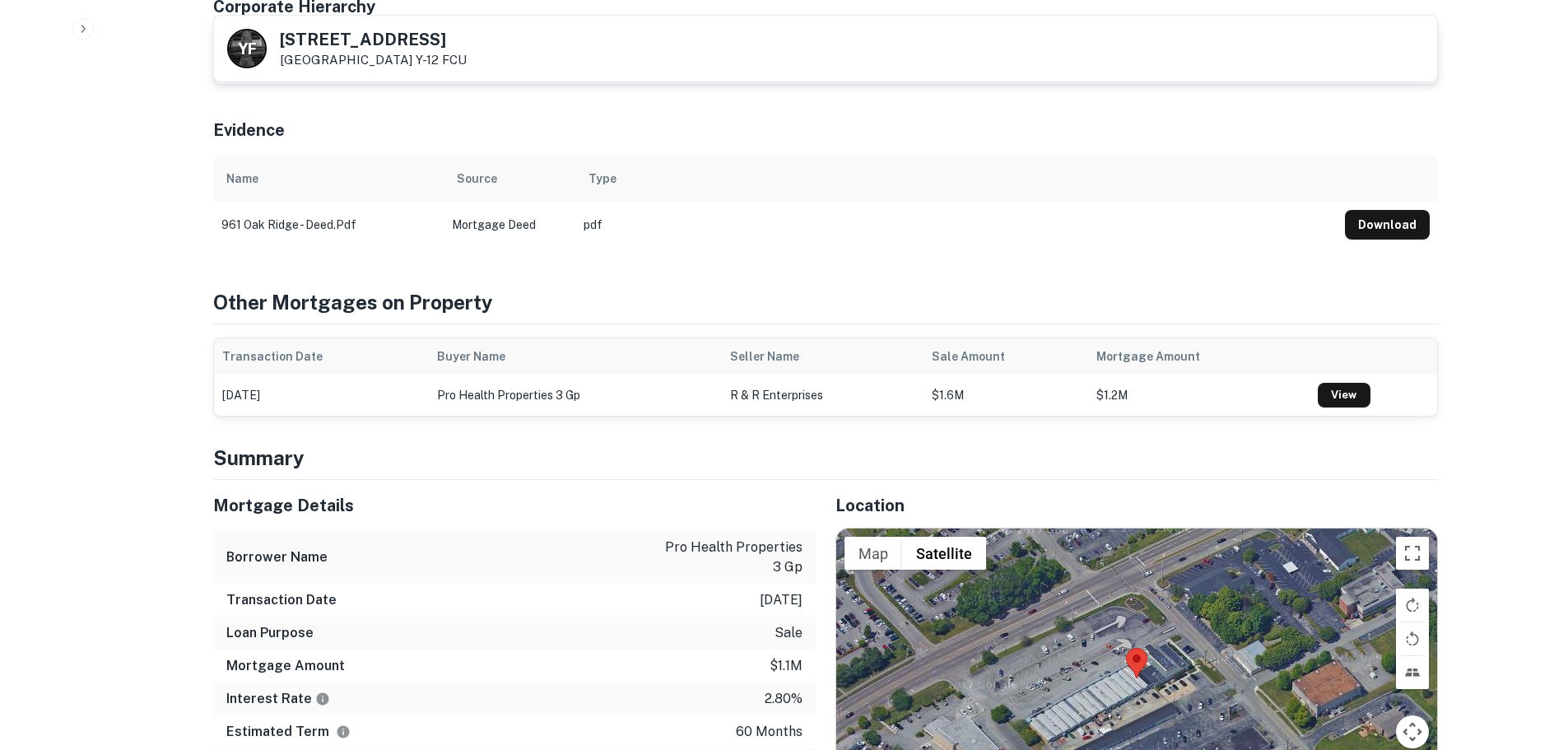
scroll to position [1070, 0]
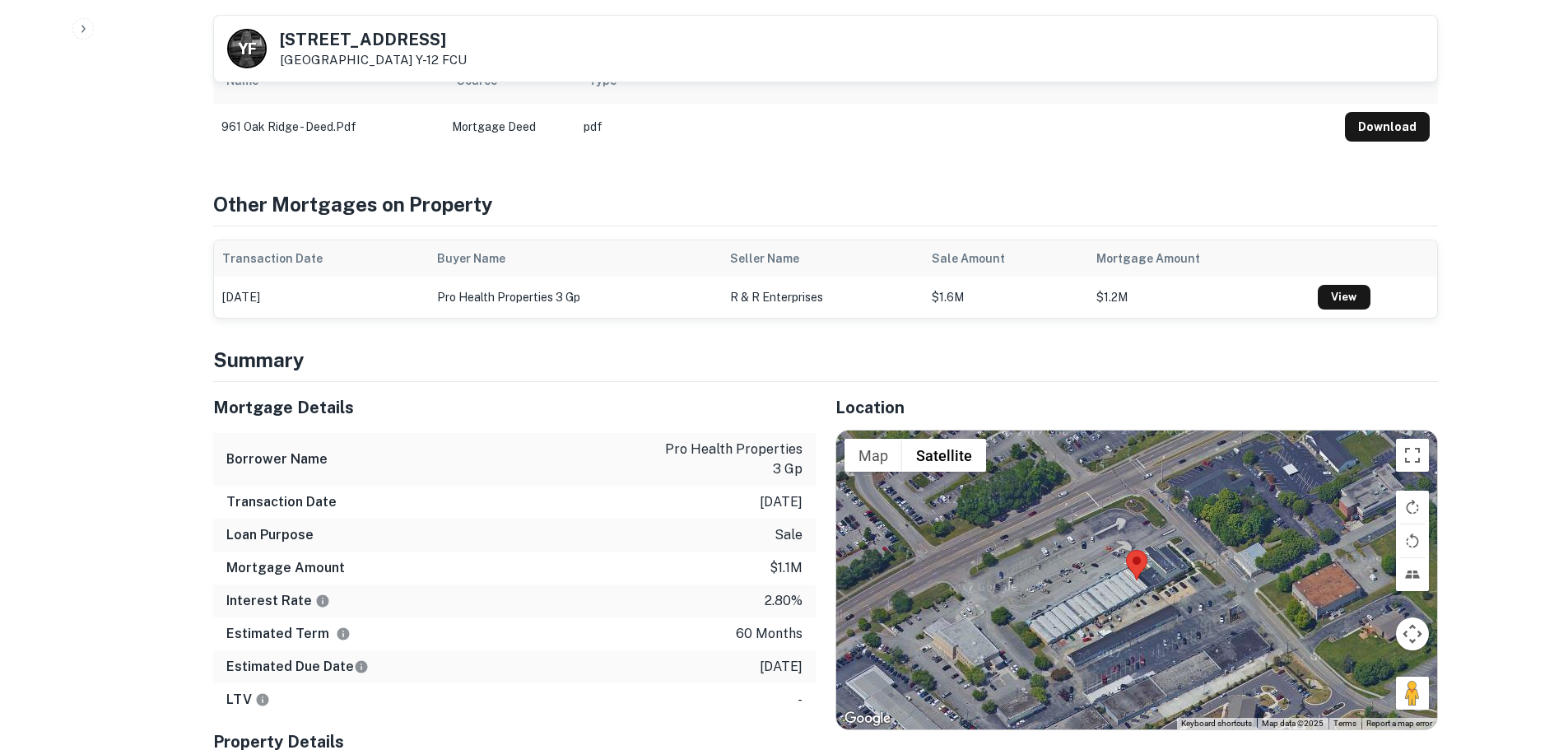
click at [403, 36] on h5 "[STREET_ADDRESS]" at bounding box center [374, 39] width 187 height 17
copy h5 "[STREET_ADDRESS]"
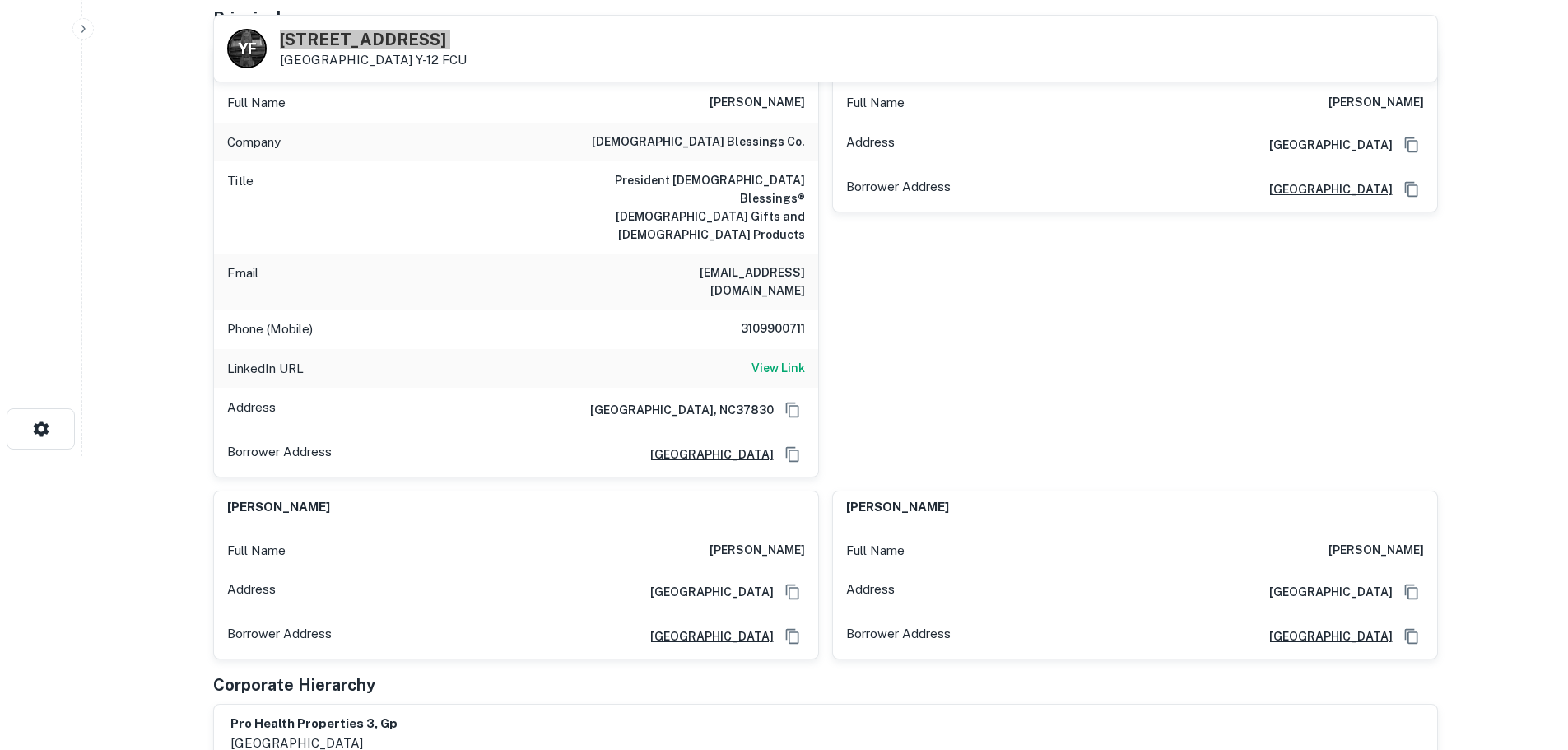
scroll to position [247, 0]
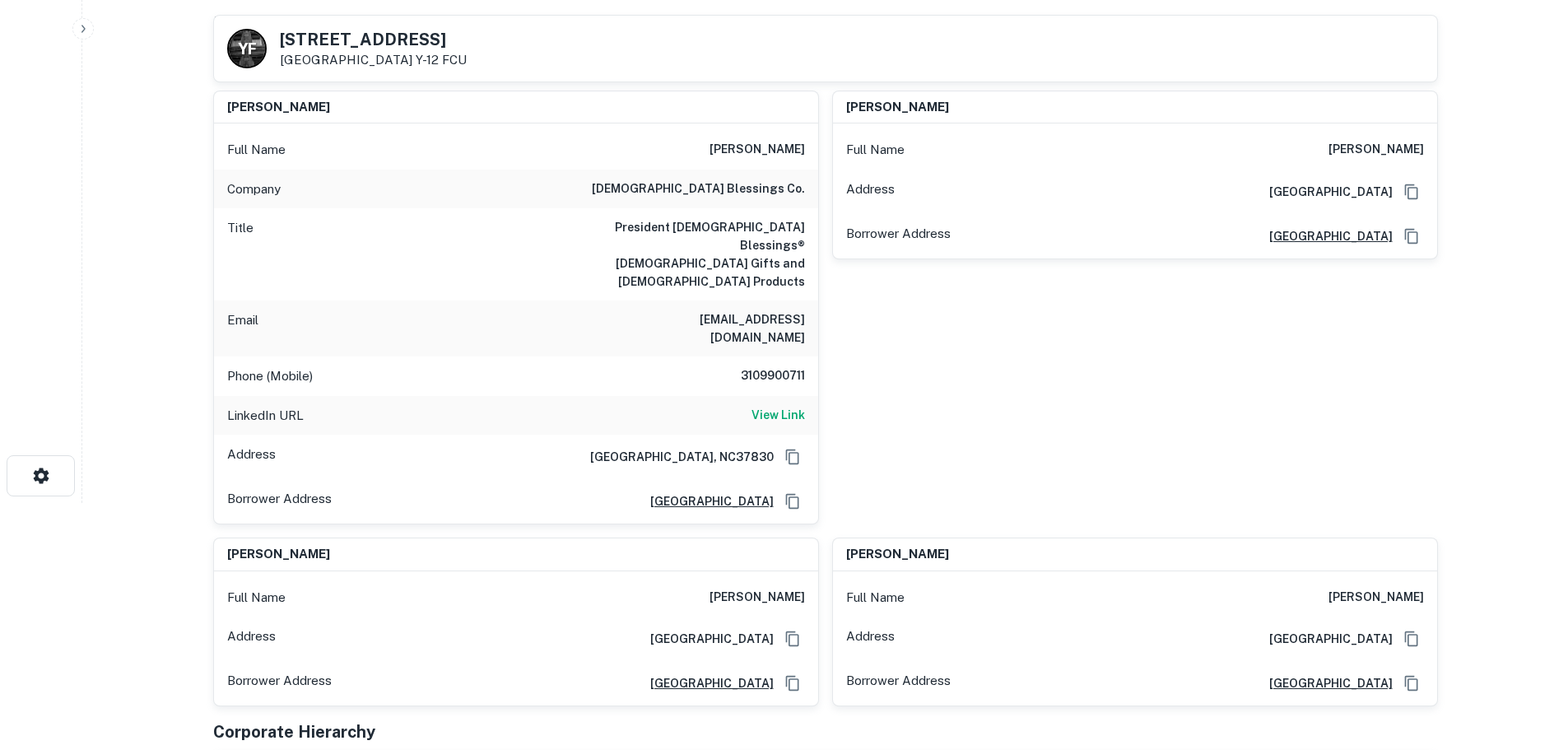
click at [766, 357] on div "Phone (Mobile) [PHONE_NUMBER]" at bounding box center [516, 376] width 605 height 40
click at [761, 367] on h6 "3109900711" at bounding box center [755, 376] width 99 height 20
copy h6 "3109900711"
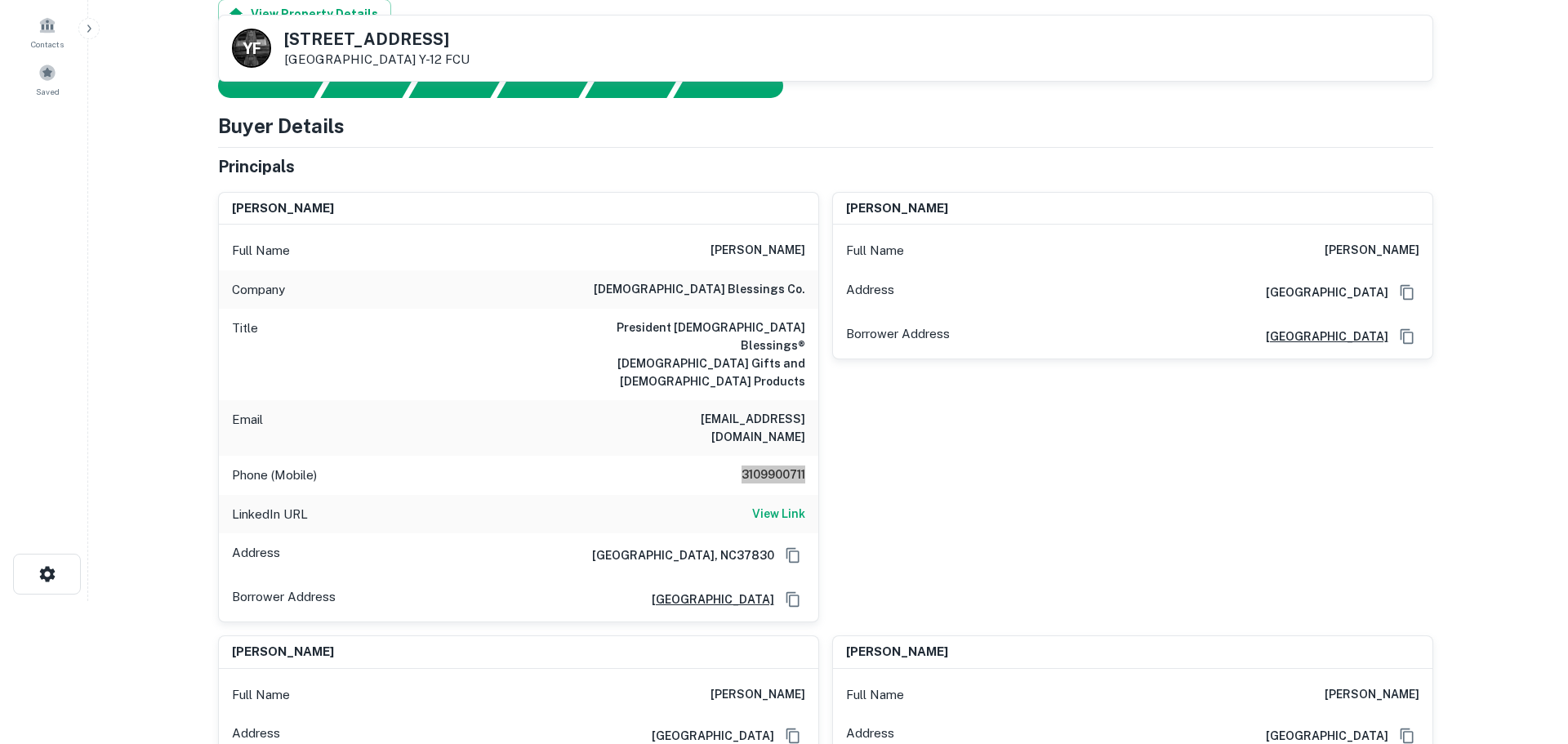
scroll to position [0, 0]
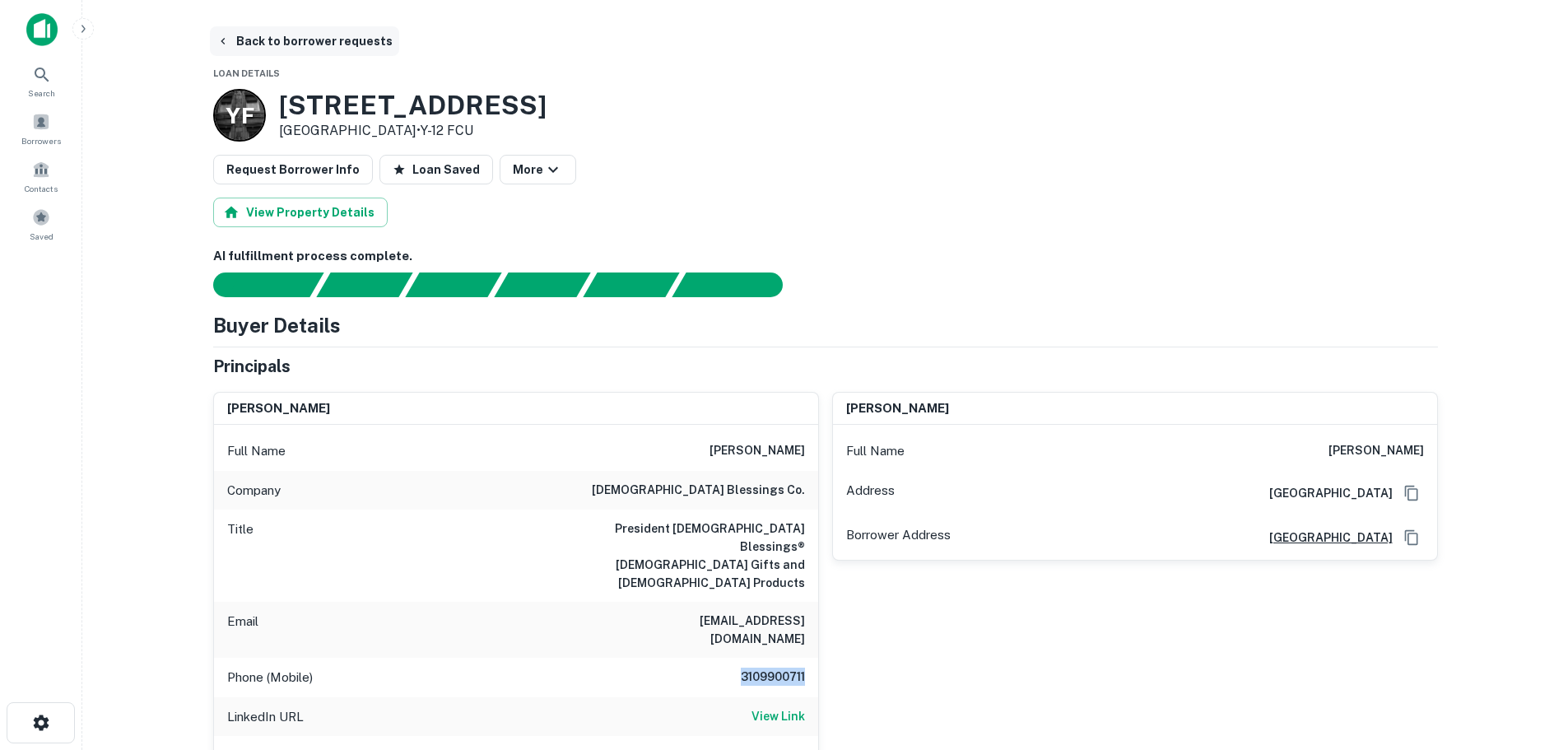
click at [358, 41] on button "Back to borrower requests" at bounding box center [305, 41] width 189 height 30
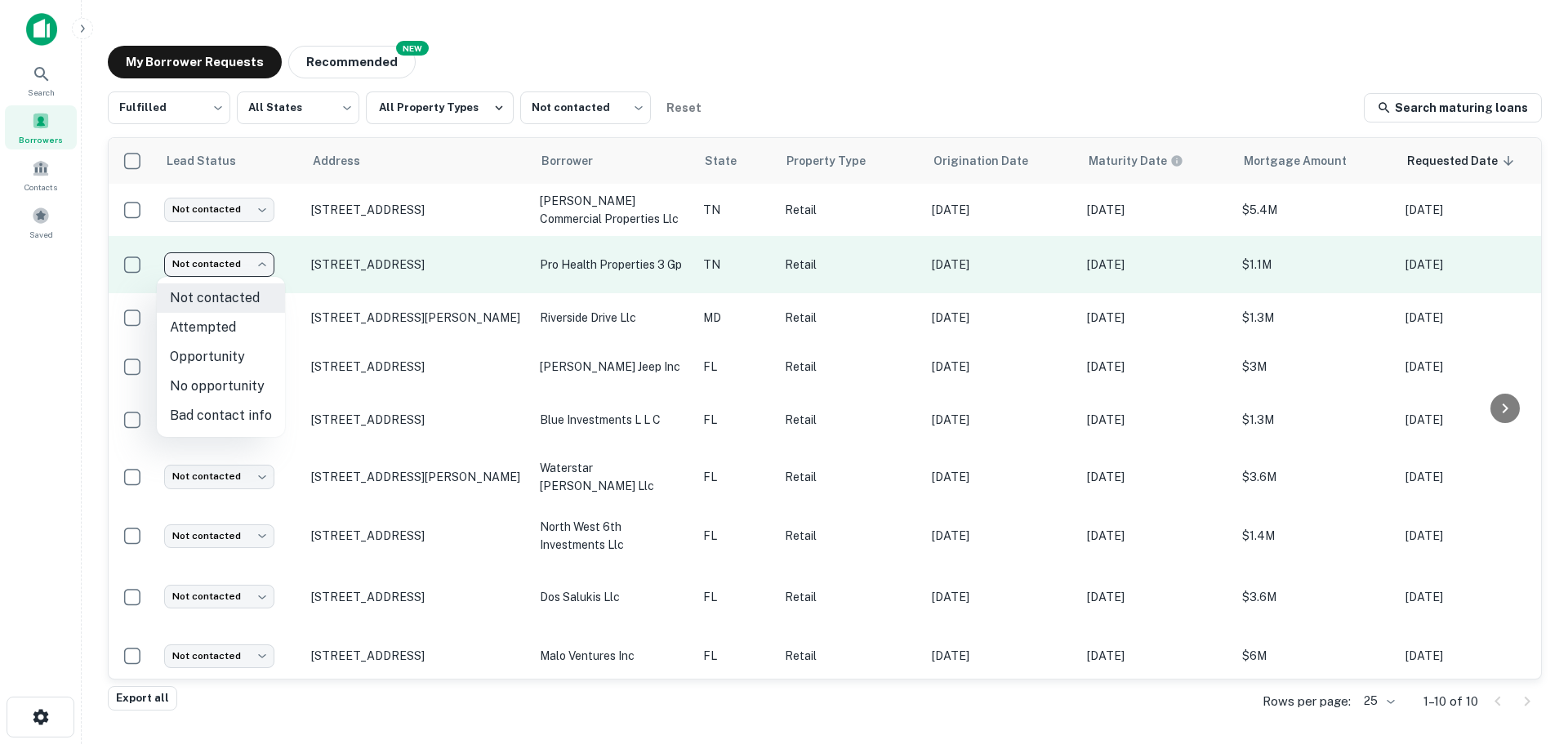
click at [247, 261] on body "Search Borrowers Contacts Saved My Borrower Requests NEW Recommended Fulfilled …" at bounding box center [784, 372] width 1568 height 744
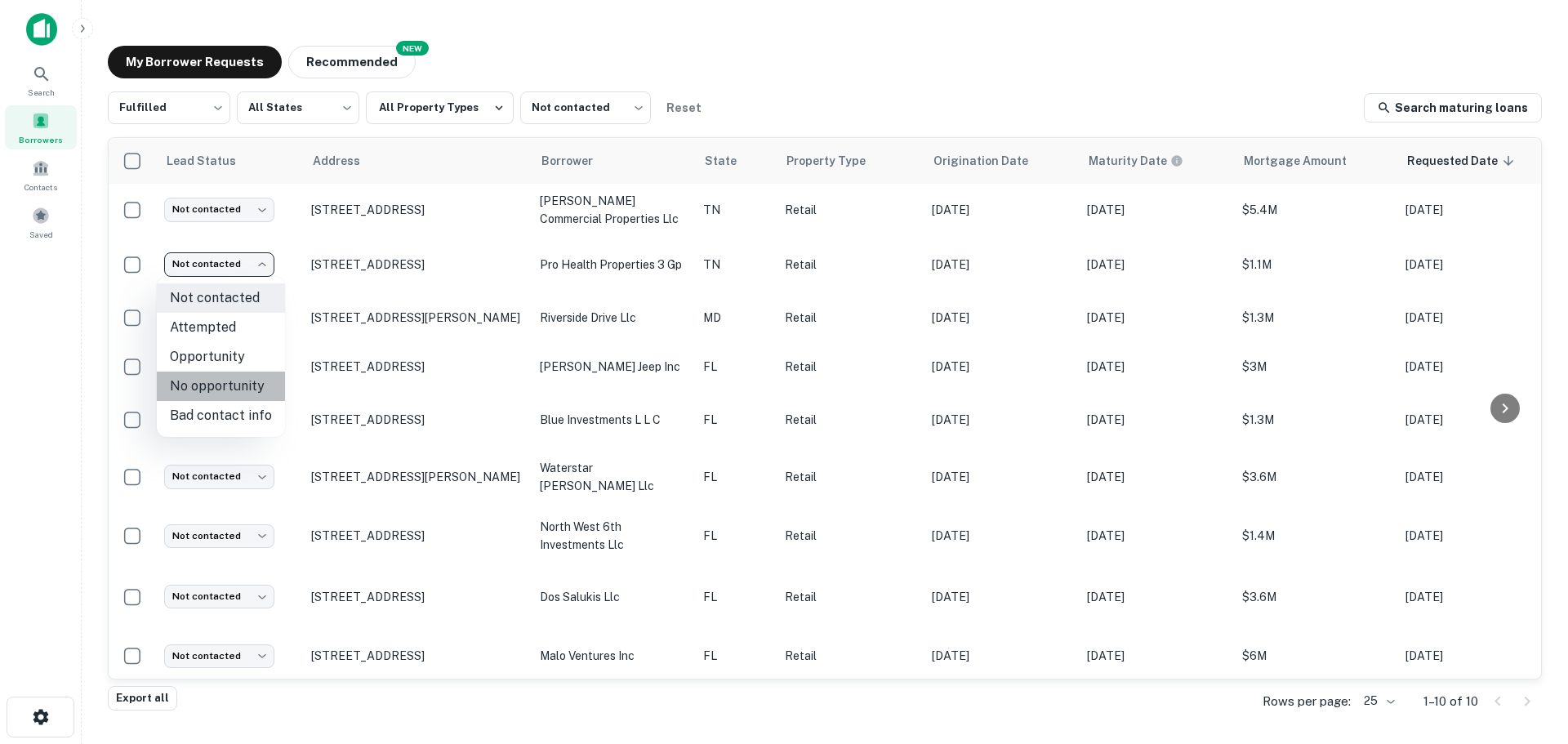
click at [256, 389] on li "No opportunity" at bounding box center [221, 386] width 128 height 30
type input "**********"
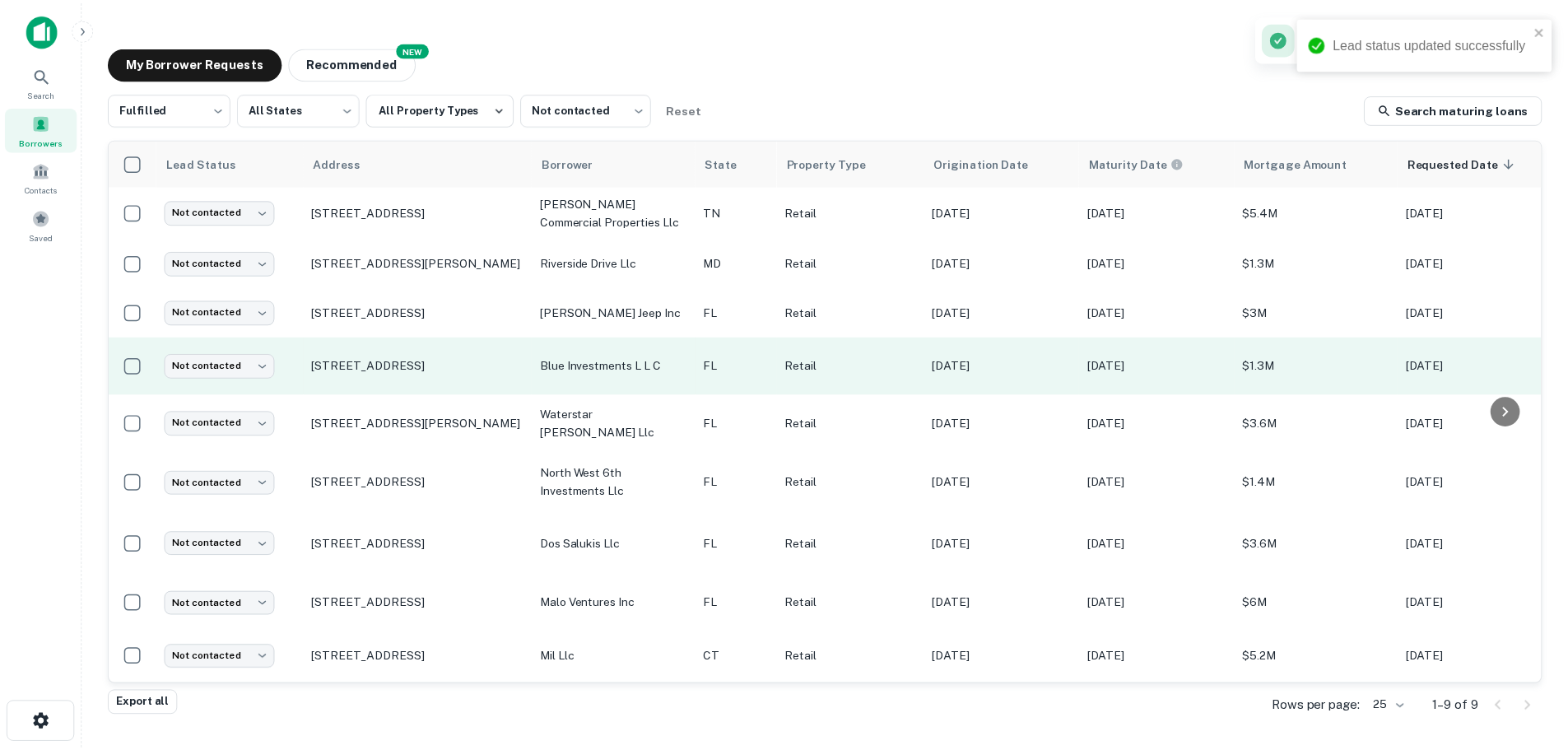
scroll to position [10, 0]
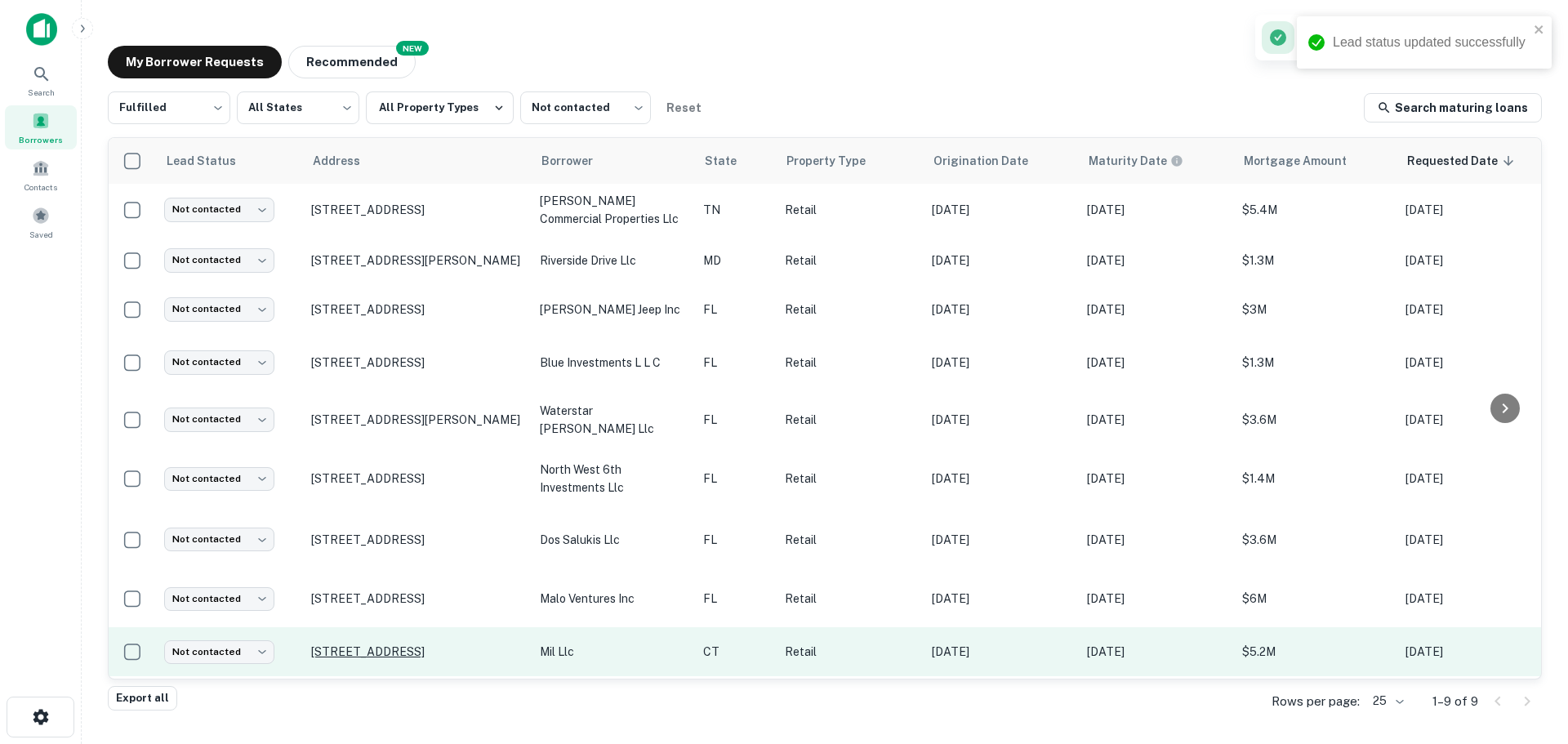
click at [378, 644] on p "[STREET_ADDRESS]" at bounding box center [417, 651] width 212 height 15
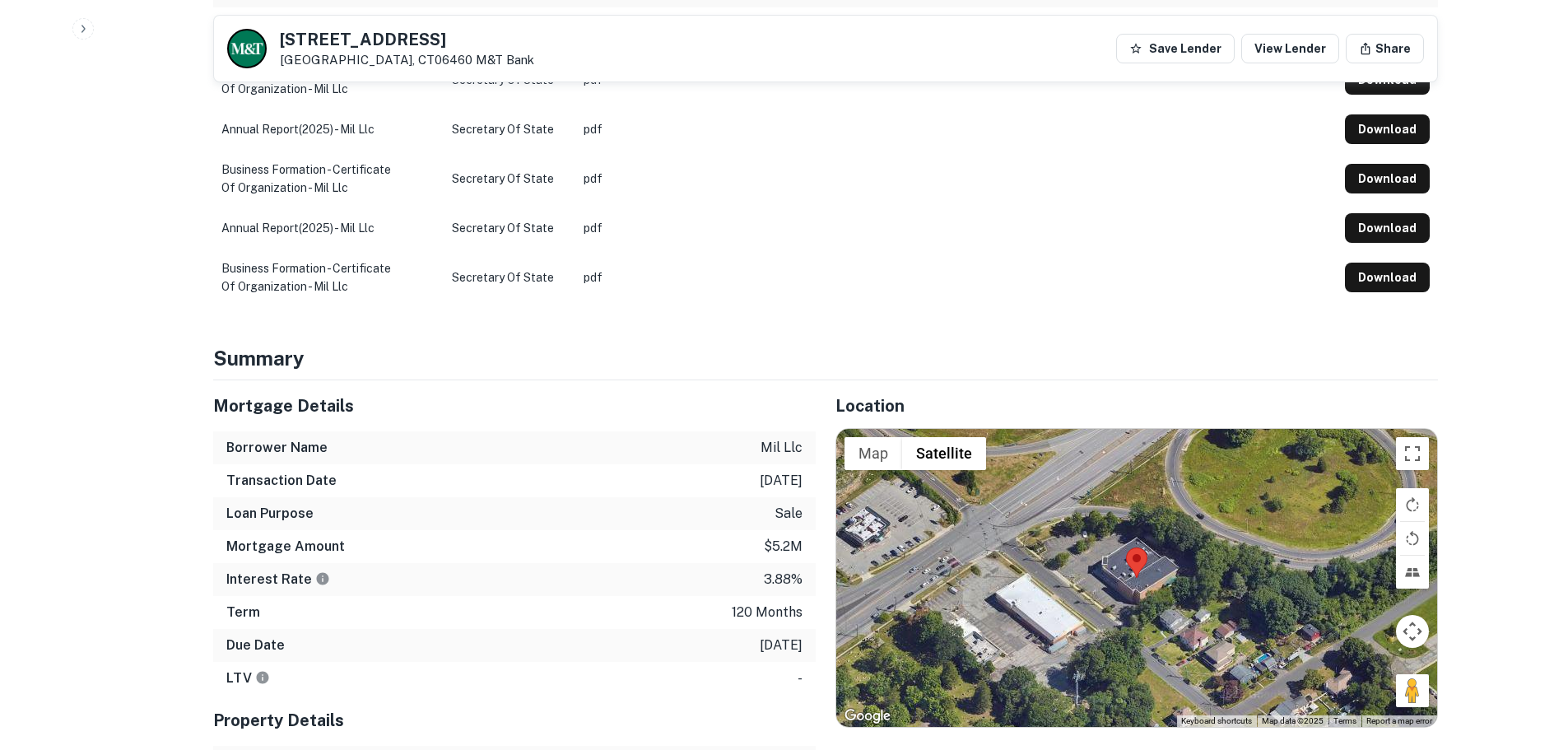
scroll to position [823, 0]
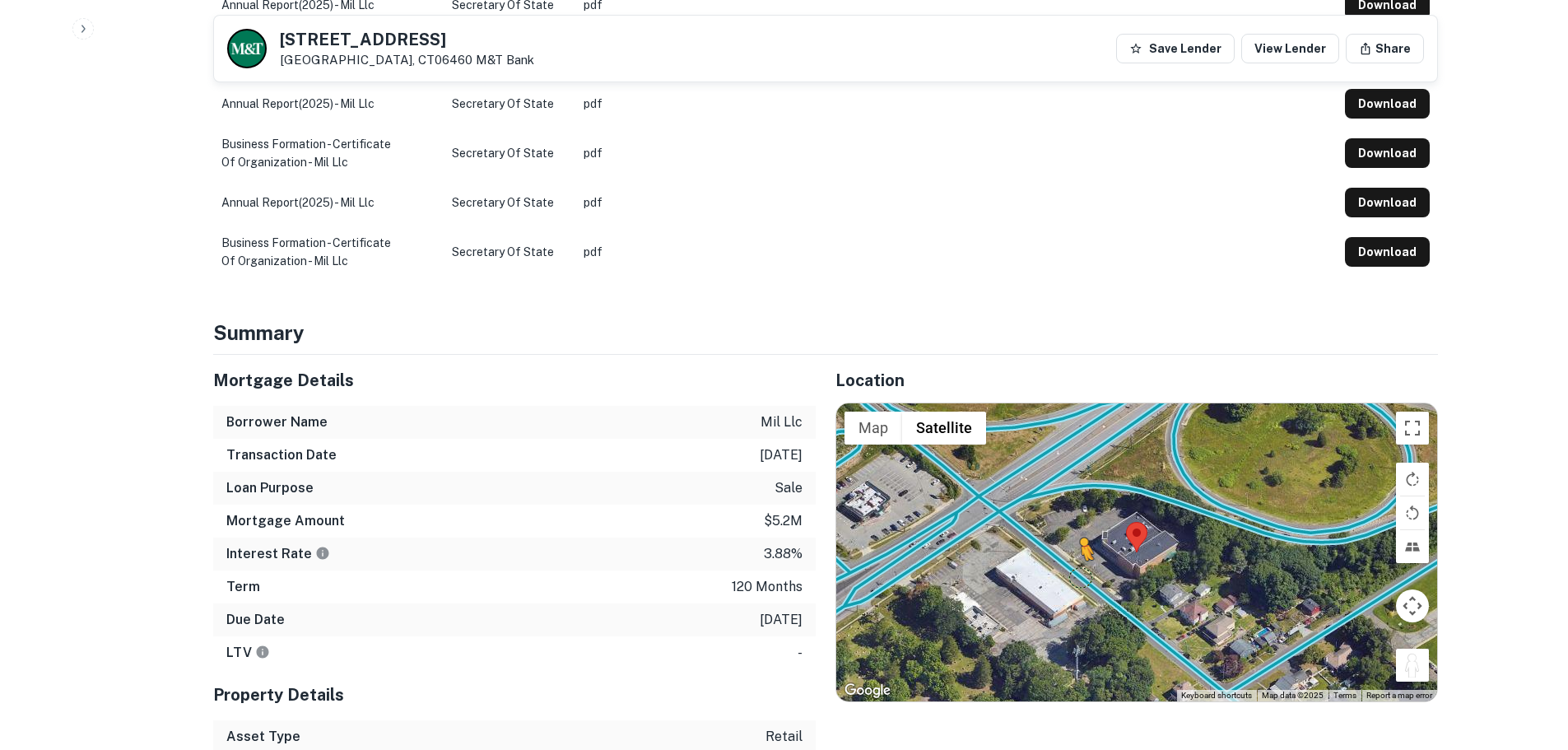
drag, startPoint x: 1427, startPoint y: 677, endPoint x: 1083, endPoint y: 577, distance: 358.2
click at [1083, 577] on div "To activate drag with keyboard, press Alt + Enter. Once in keyboard drag state,…" at bounding box center [1137, 552] width 601 height 298
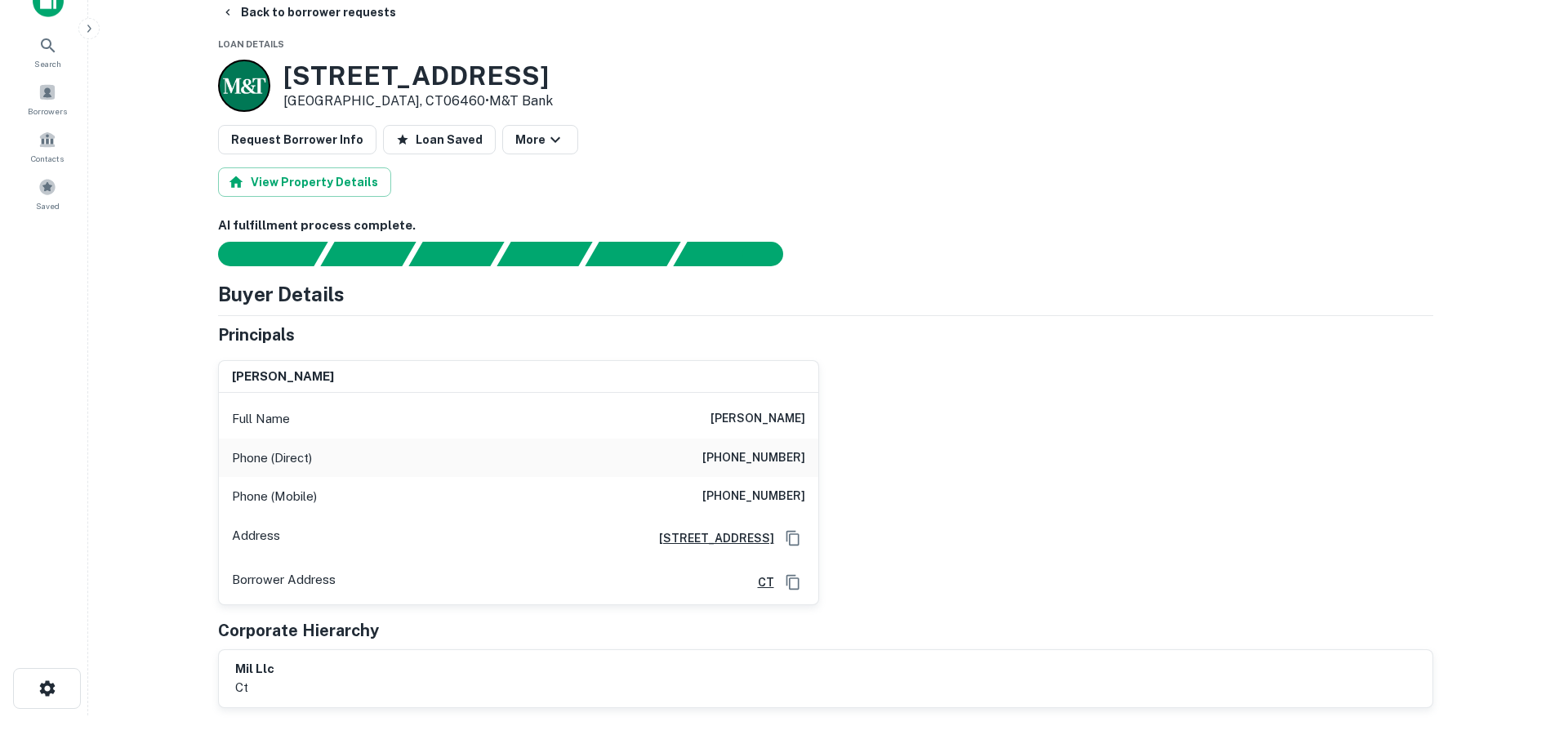
scroll to position [0, 0]
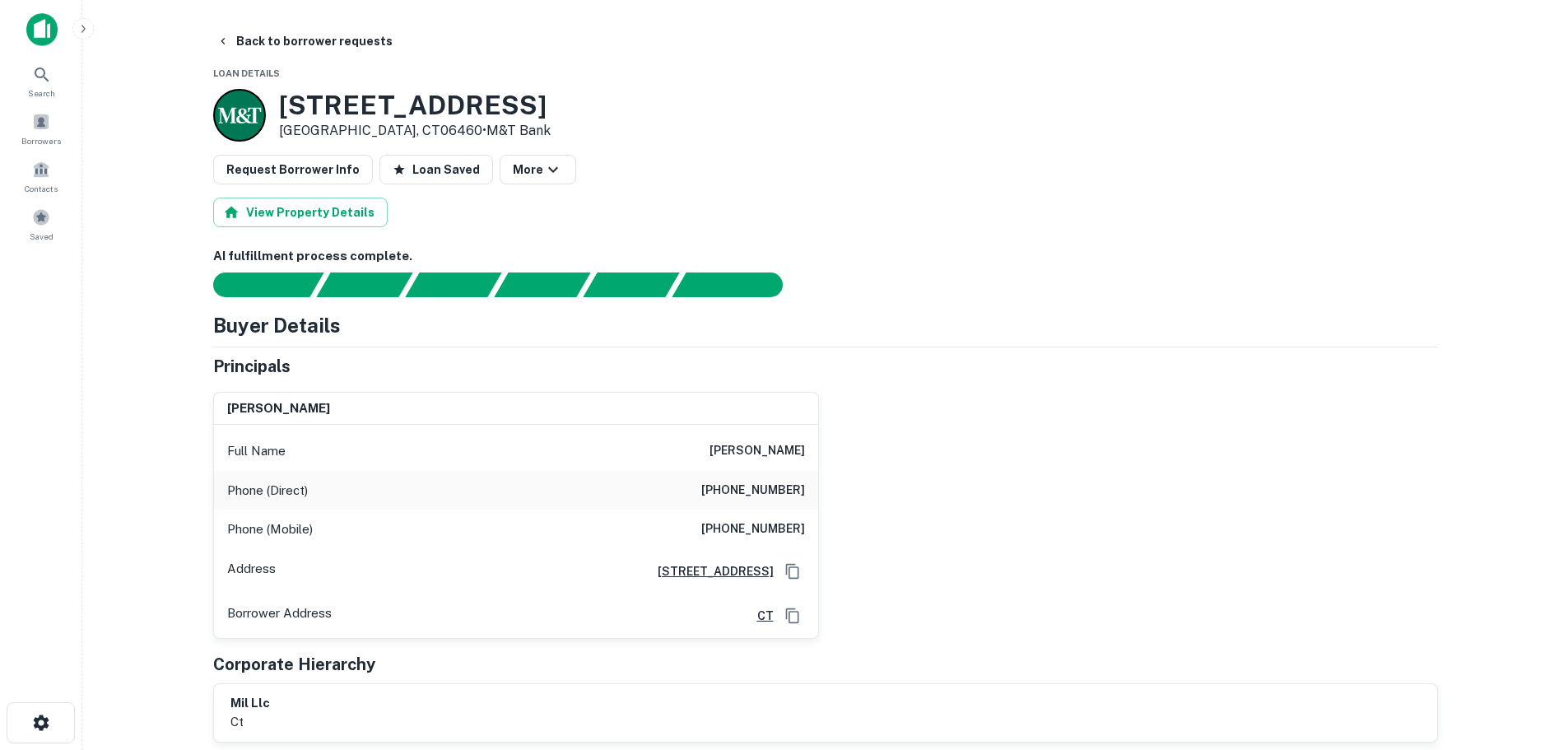
click at [452, 96] on h3 "[STREET_ADDRESS]" at bounding box center [414, 105] width 272 height 31
copy h3 "[STREET_ADDRESS]"
click at [768, 487] on h6 "[PHONE_NUMBER]" at bounding box center [753, 491] width 104 height 20
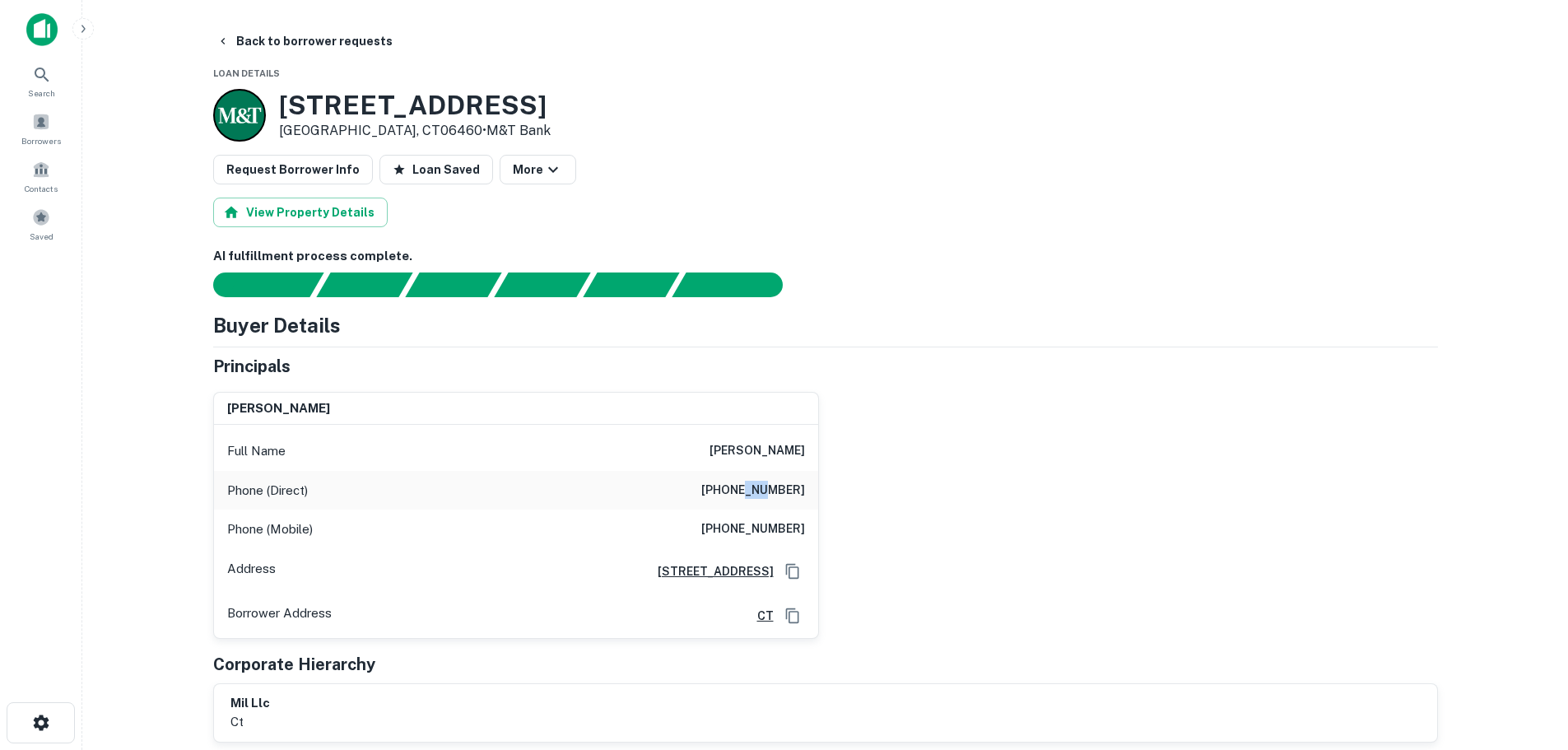
click at [768, 487] on h6 "[PHONE_NUMBER]" at bounding box center [753, 491] width 104 height 20
copy h6 "[PHONE_NUMBER]"
click at [788, 524] on h6 "[PHONE_NUMBER]" at bounding box center [753, 529] width 104 height 20
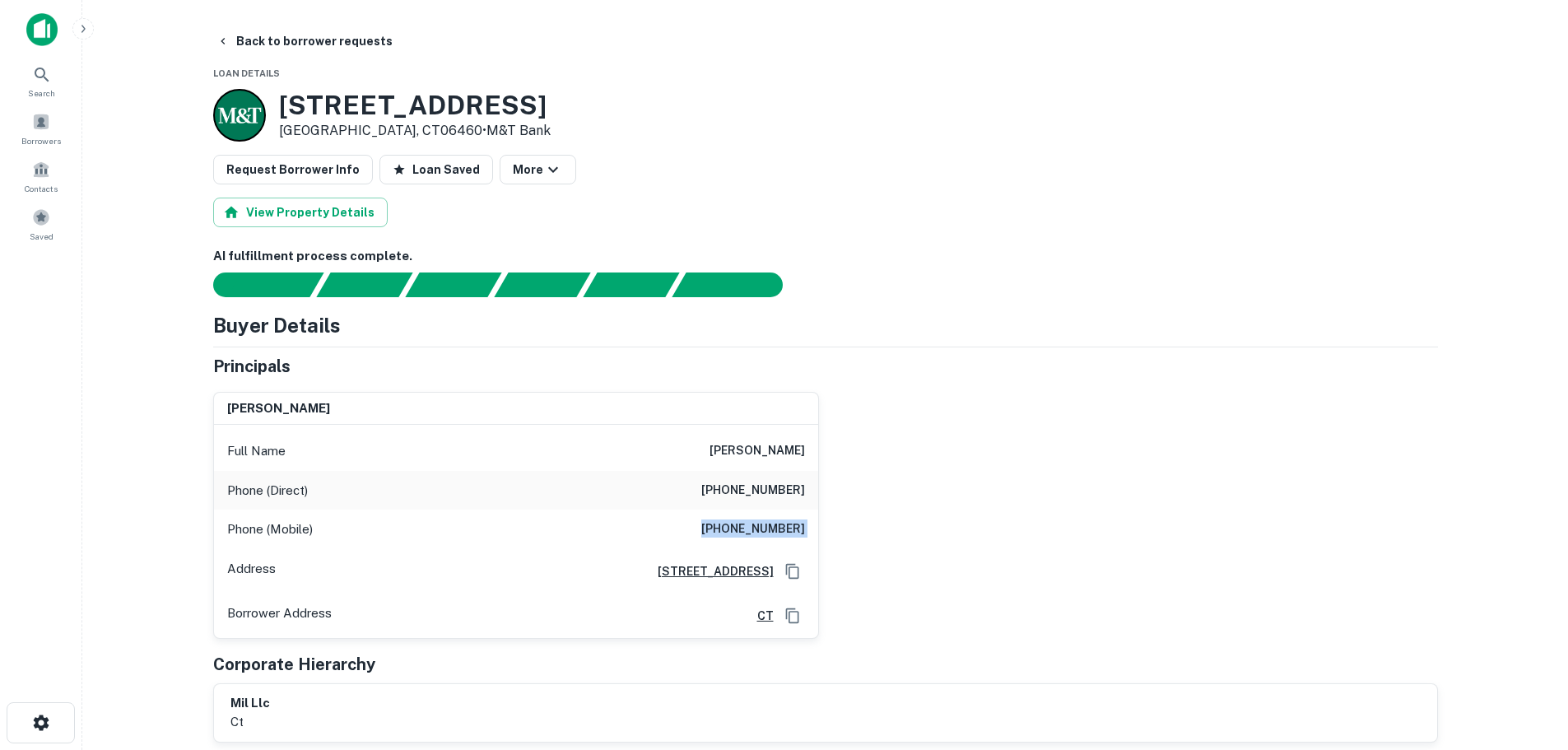
click at [788, 524] on h6 "[PHONE_NUMBER]" at bounding box center [753, 529] width 104 height 20
copy h6 "[PHONE_NUMBER]"
click at [301, 42] on button "Back to borrower requests" at bounding box center [305, 41] width 189 height 30
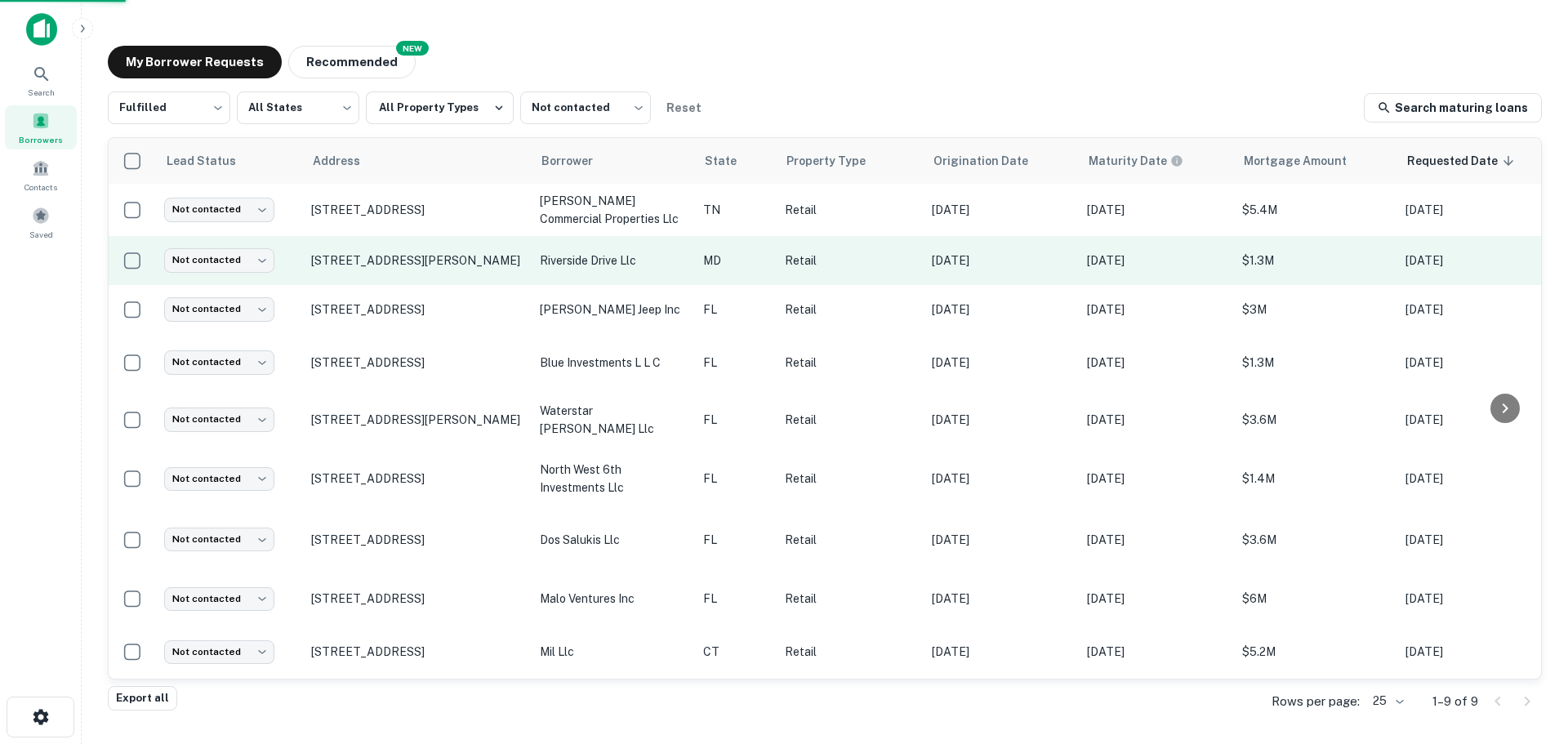
scroll to position [10, 0]
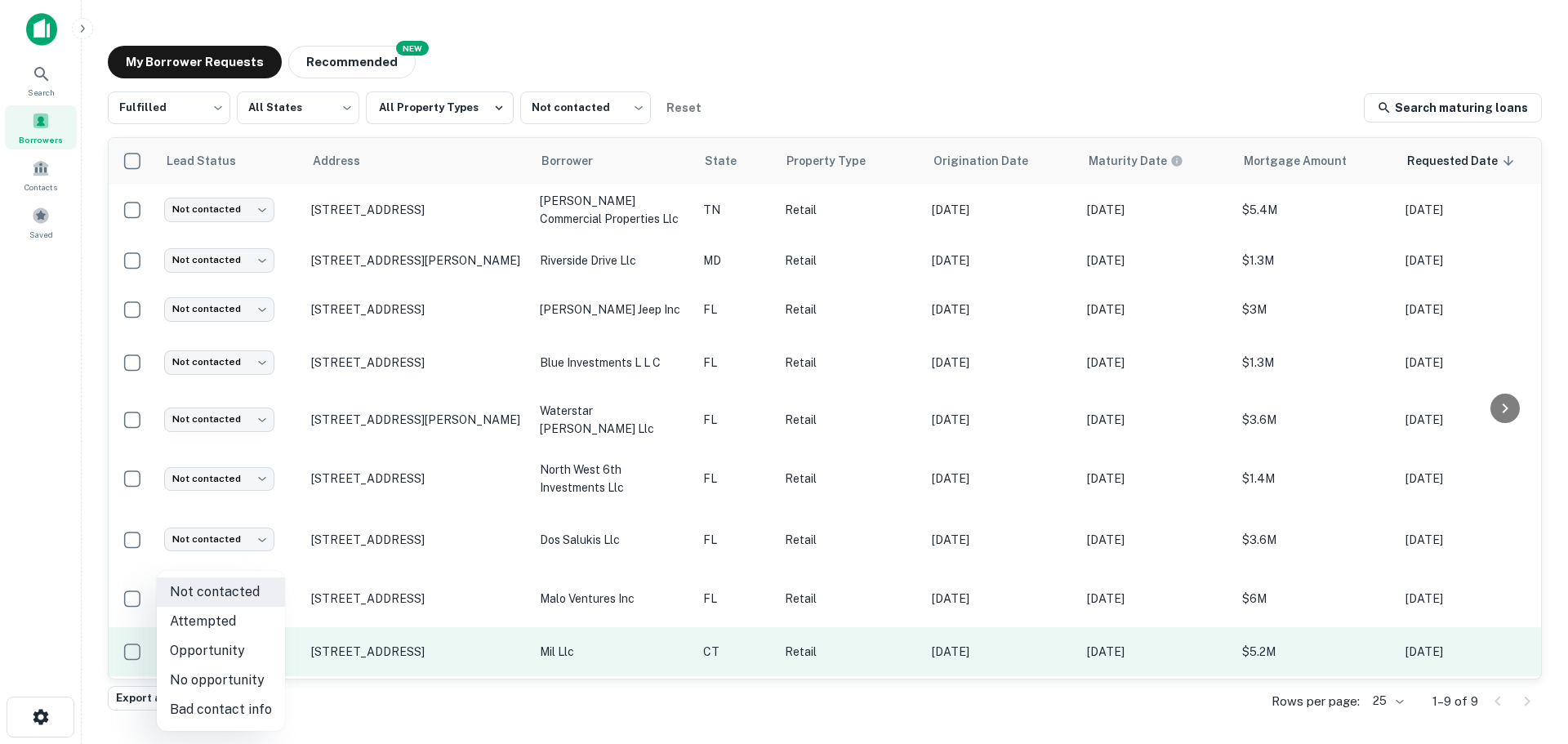
click at [245, 632] on body "Search Borrowers Contacts Saved My Borrower Requests NEW Recommended Fulfilled …" at bounding box center [784, 372] width 1568 height 744
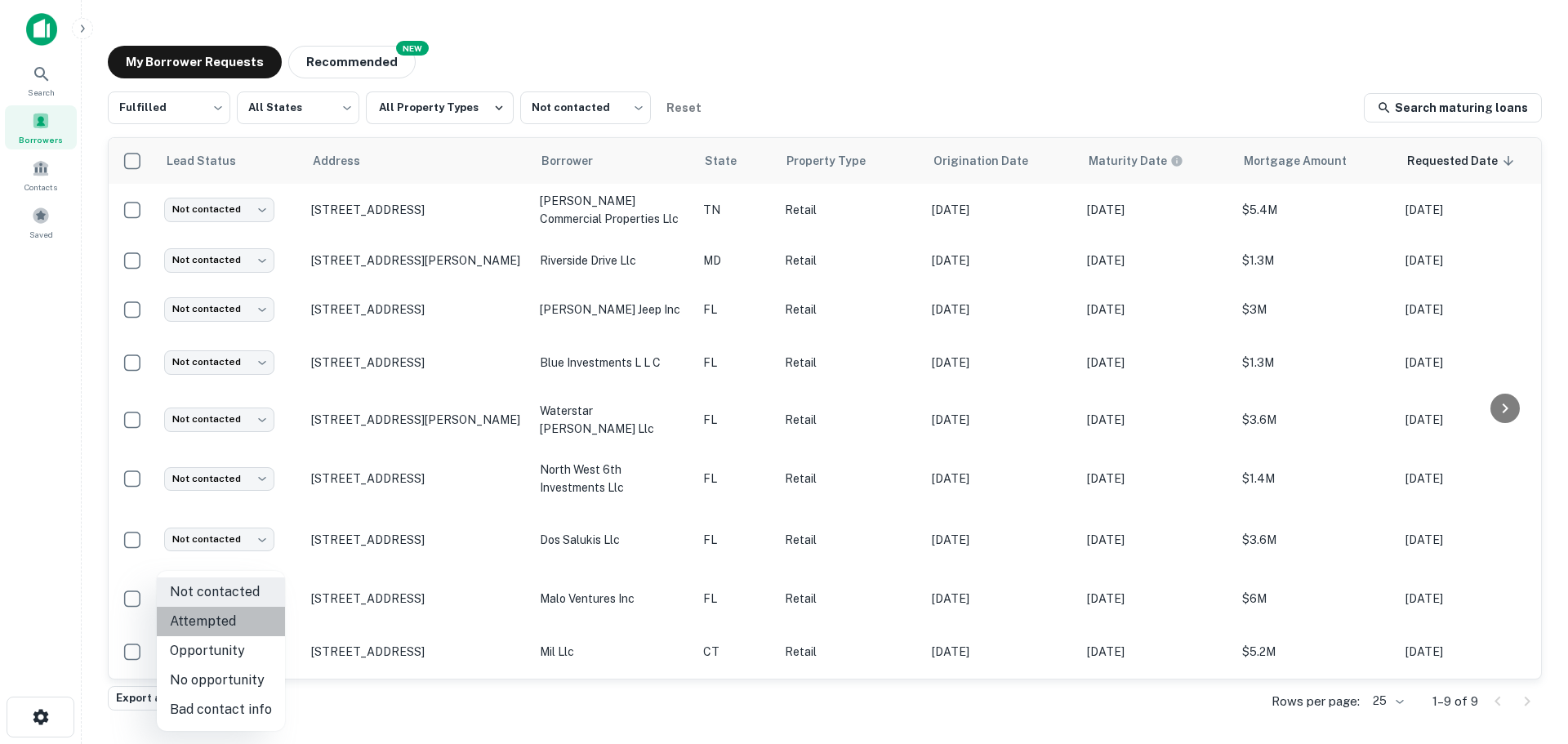
click at [245, 623] on li "Attempted" at bounding box center [221, 621] width 128 height 30
type input "*********"
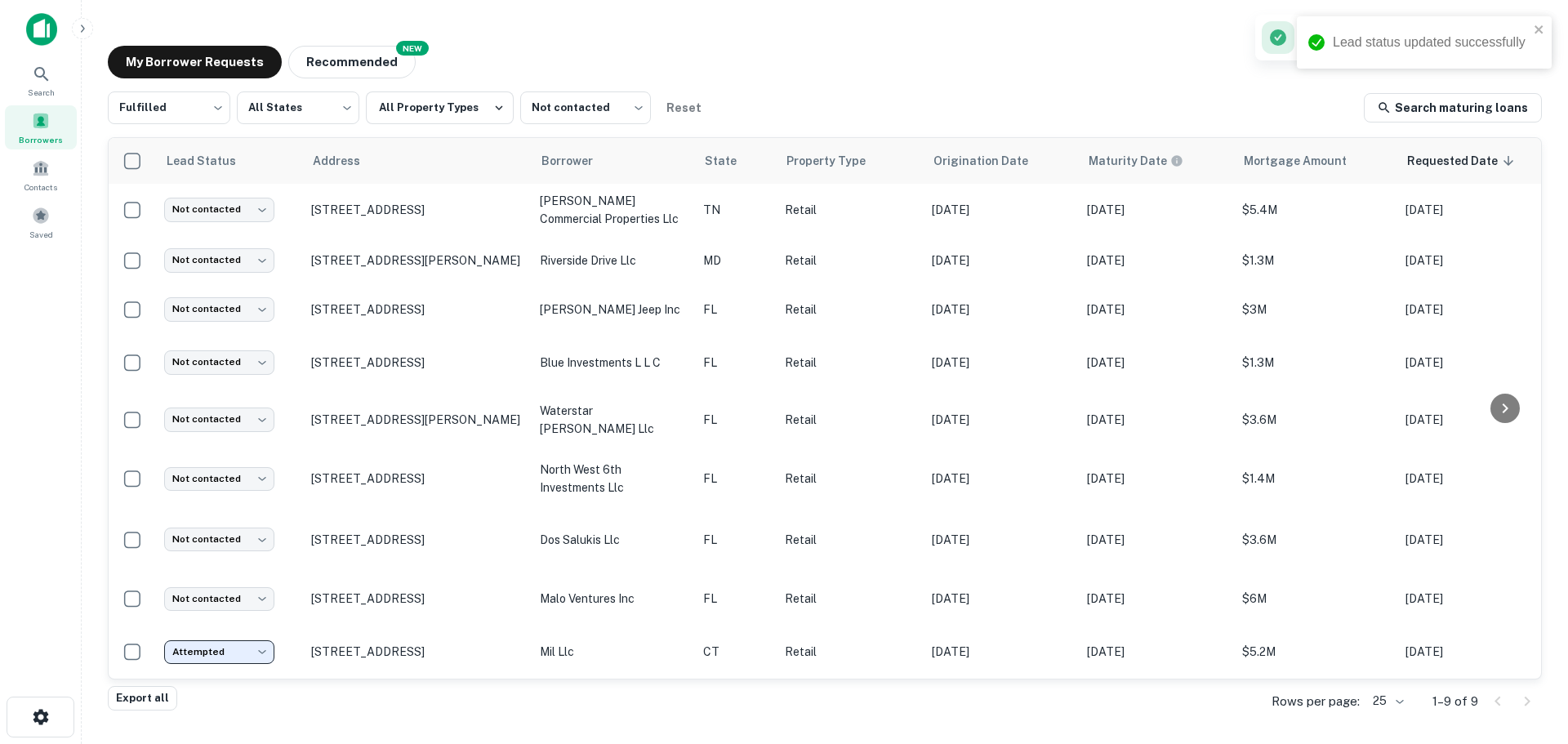
scroll to position [0, 0]
